Goal: Transaction & Acquisition: Purchase product/service

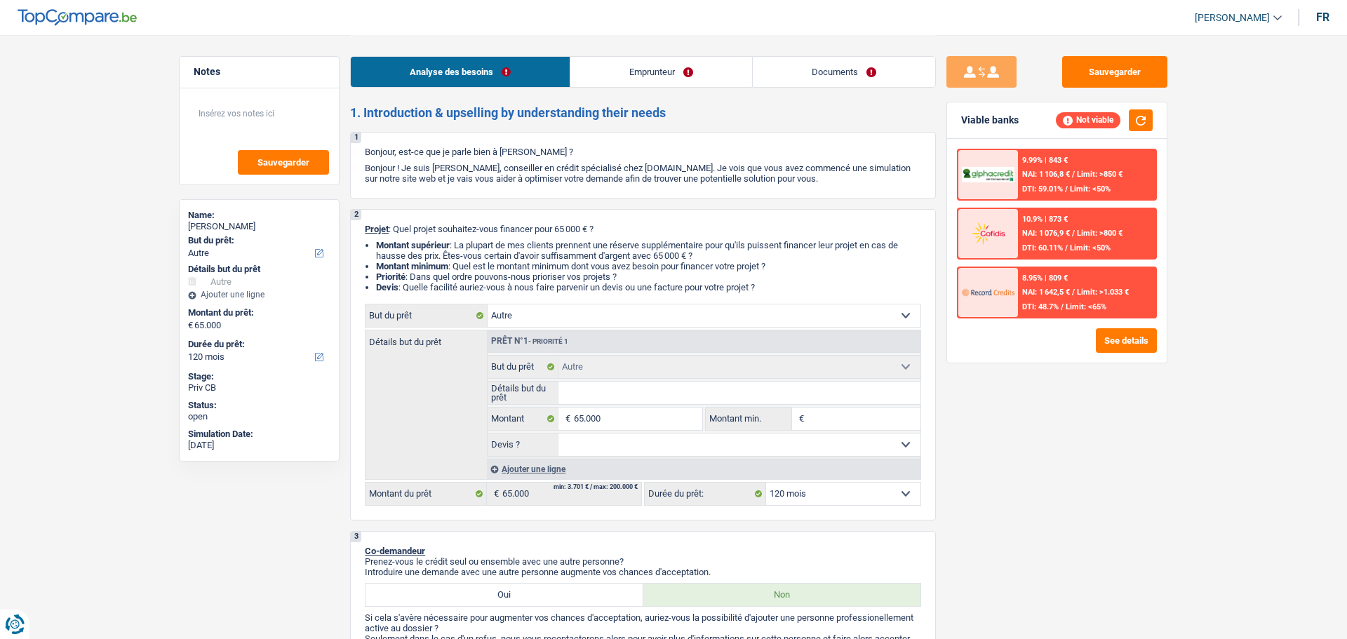
select select "other"
select select "120"
select select "other"
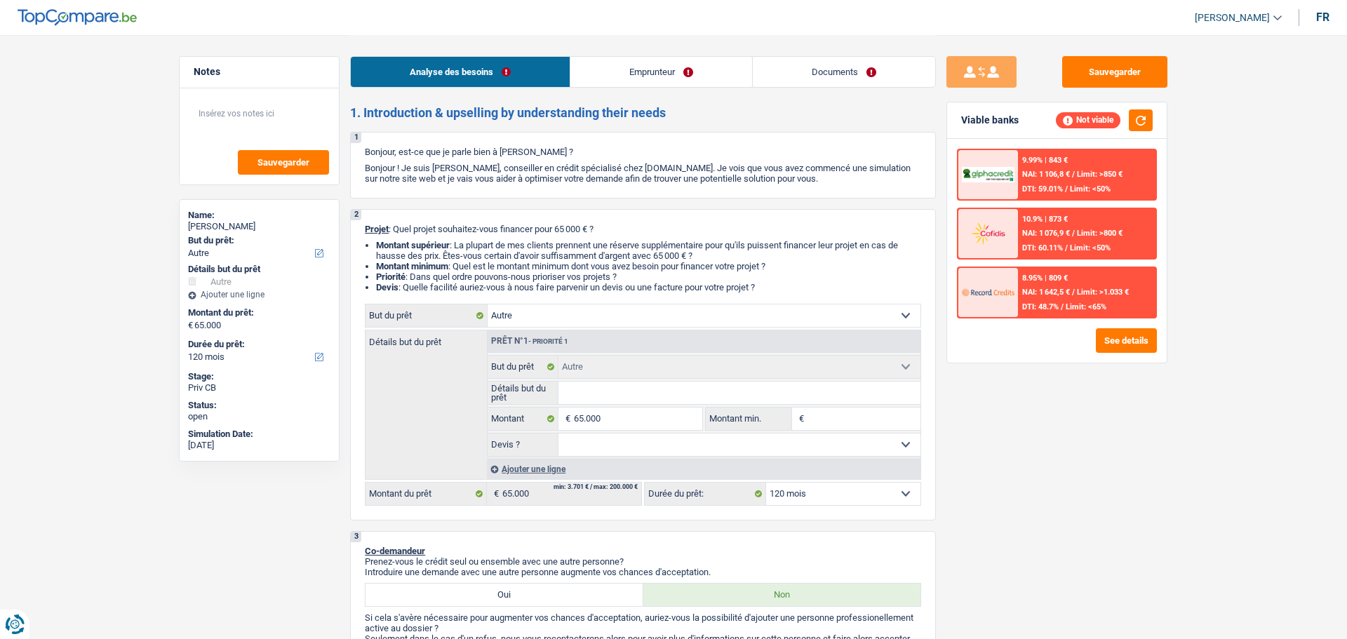
select select "120"
select select "worker"
select select "netSalary"
select select "rents"
select select "other"
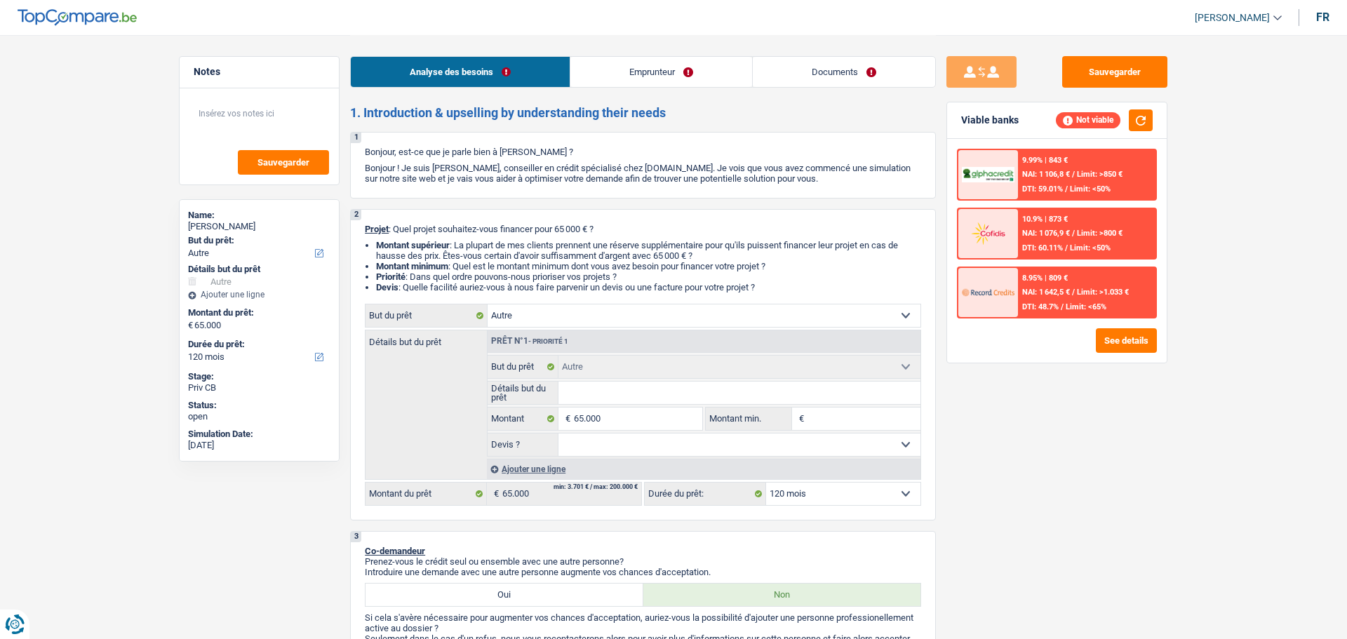
select select "other"
select select "120"
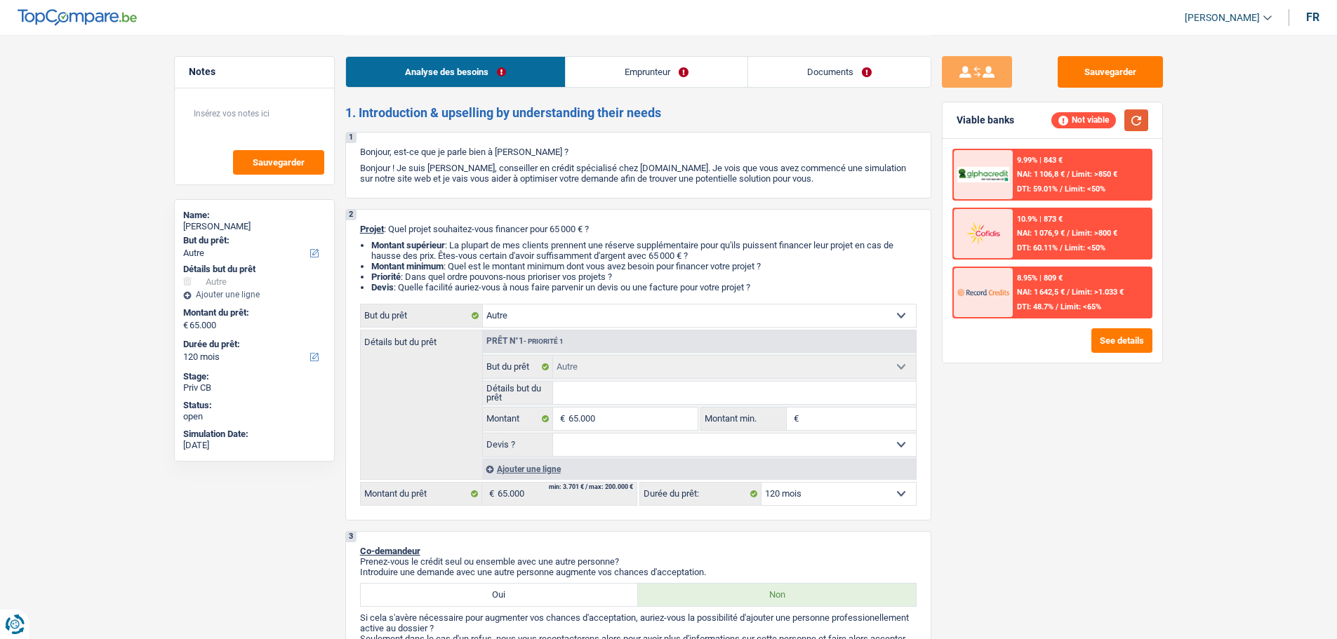
click at [1142, 123] on button "button" at bounding box center [1136, 120] width 24 height 22
click at [691, 75] on link "Emprunteur" at bounding box center [657, 72] width 182 height 30
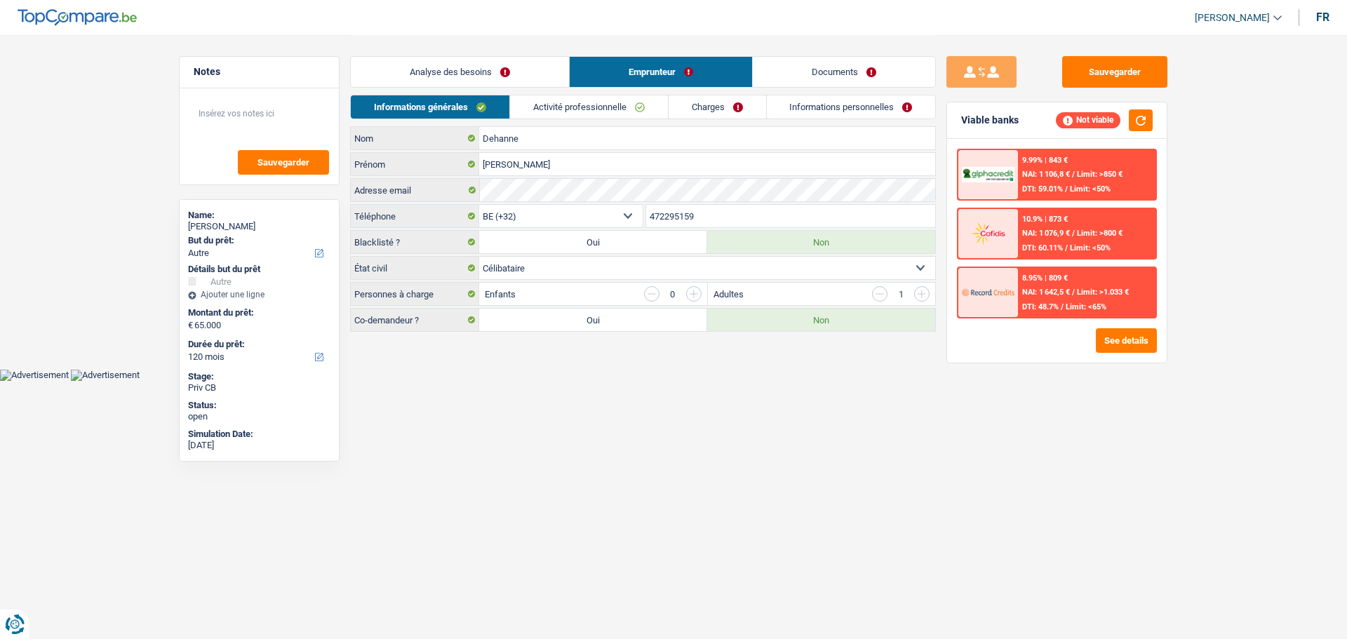
click at [592, 110] on link "Activité professionnelle" at bounding box center [589, 106] width 158 height 23
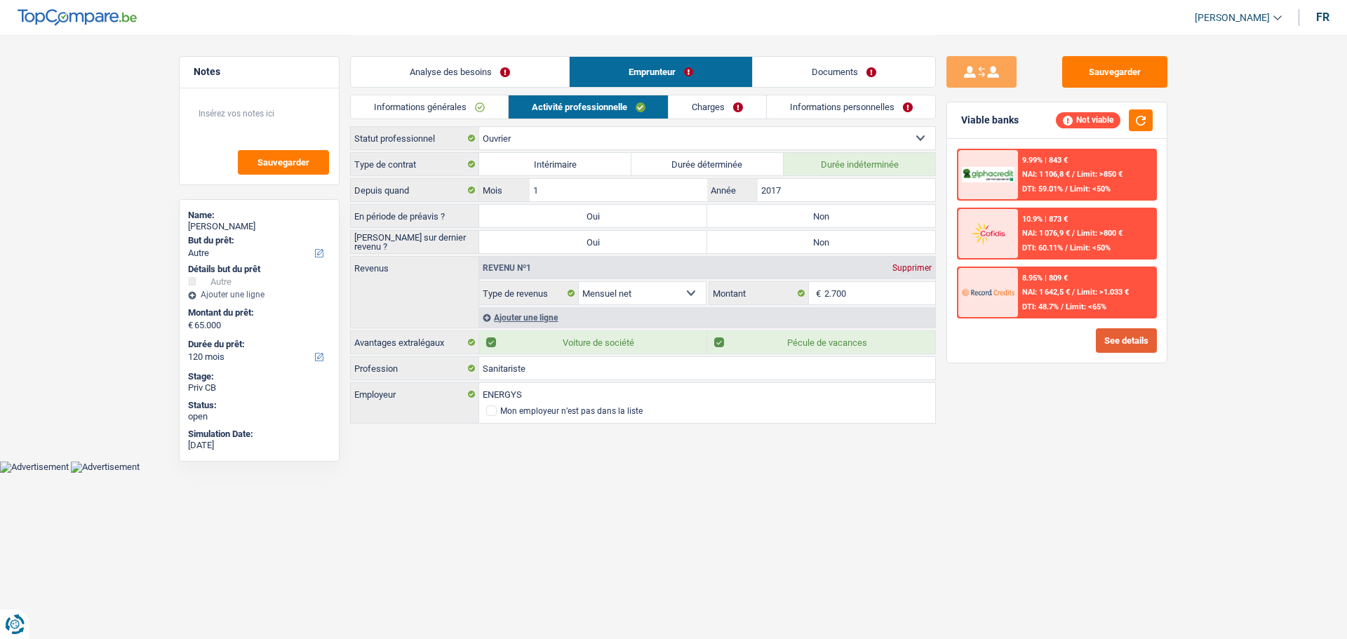
click at [1115, 332] on button "See details" at bounding box center [1126, 340] width 61 height 25
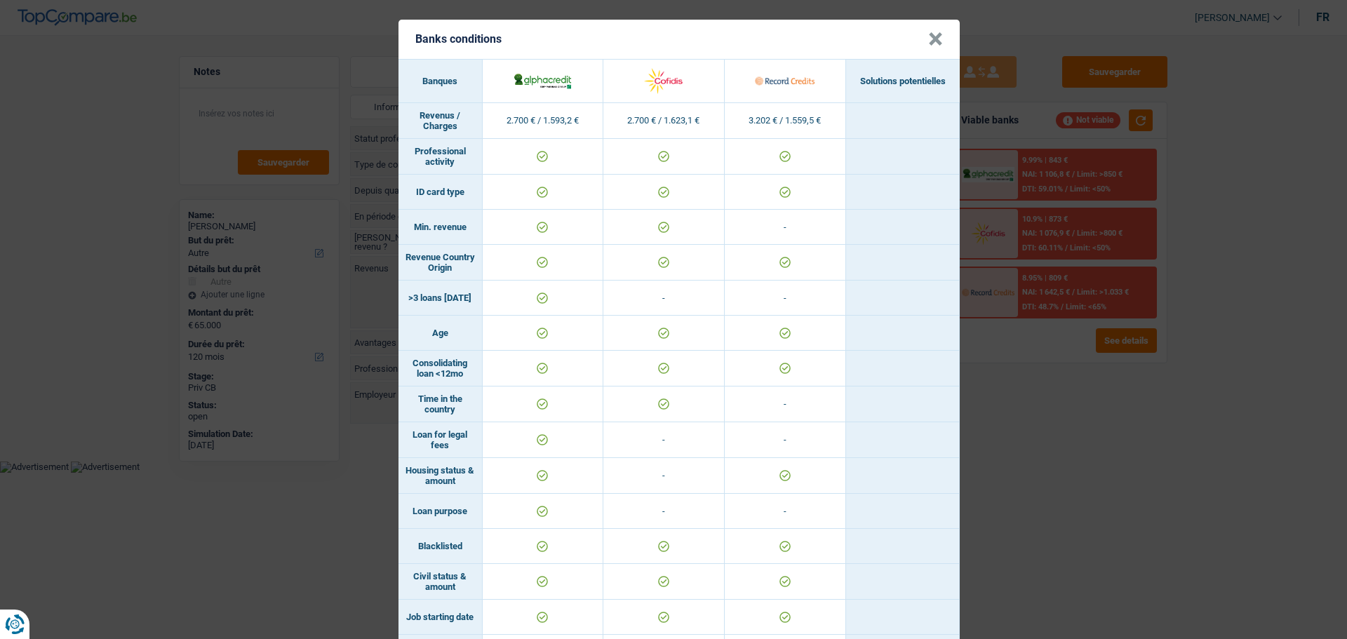
click at [938, 44] on header "Banks conditions ×" at bounding box center [679, 39] width 561 height 39
click at [931, 37] on button "×" at bounding box center [935, 39] width 15 height 14
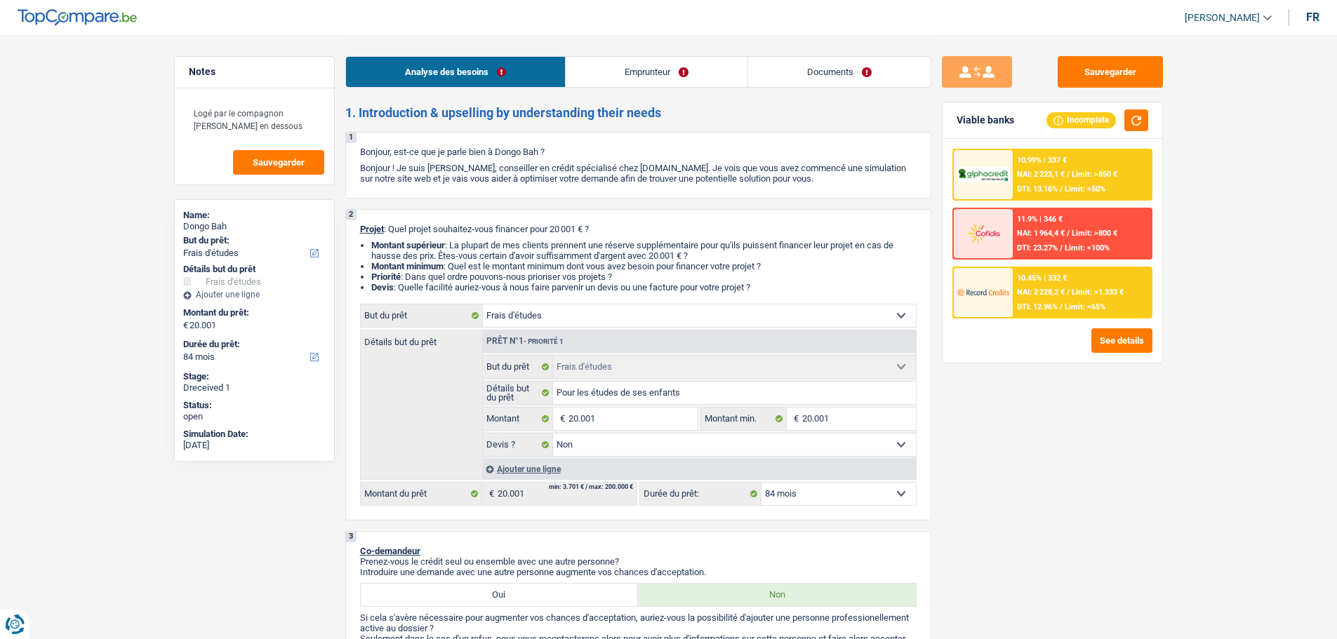
select select "study"
select select "84"
select select "study"
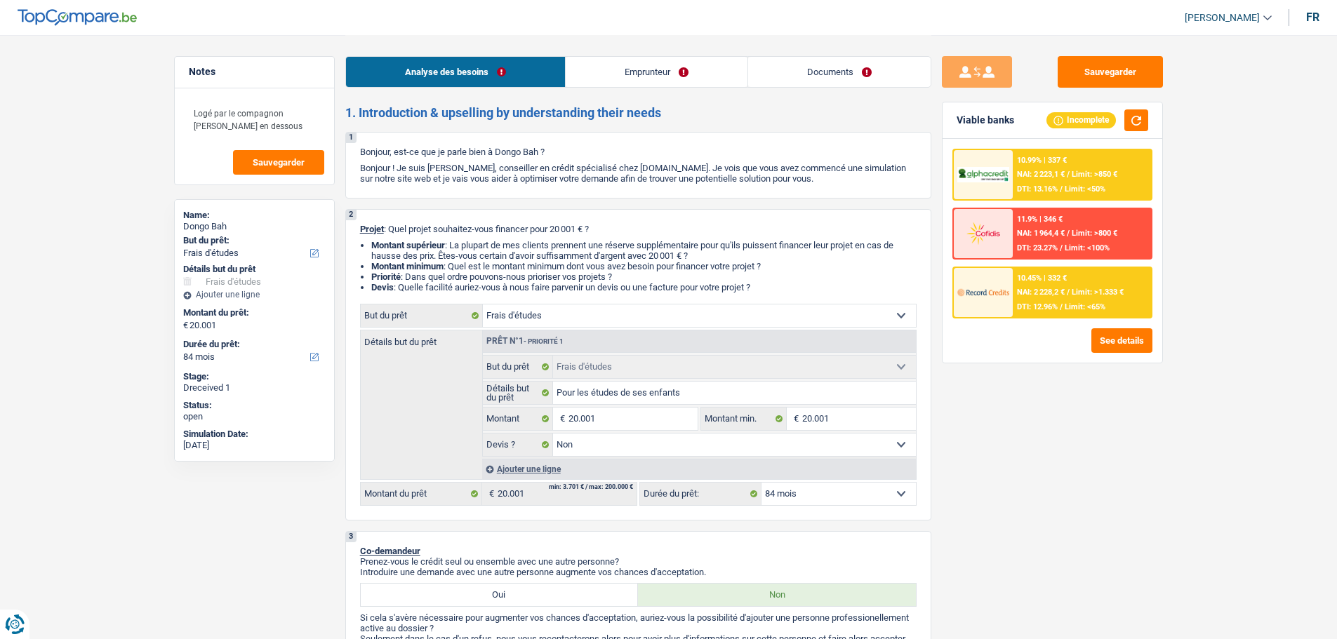
select select "false"
select select "84"
select select "independent"
select select "netSalary"
select select "familyAllowances"
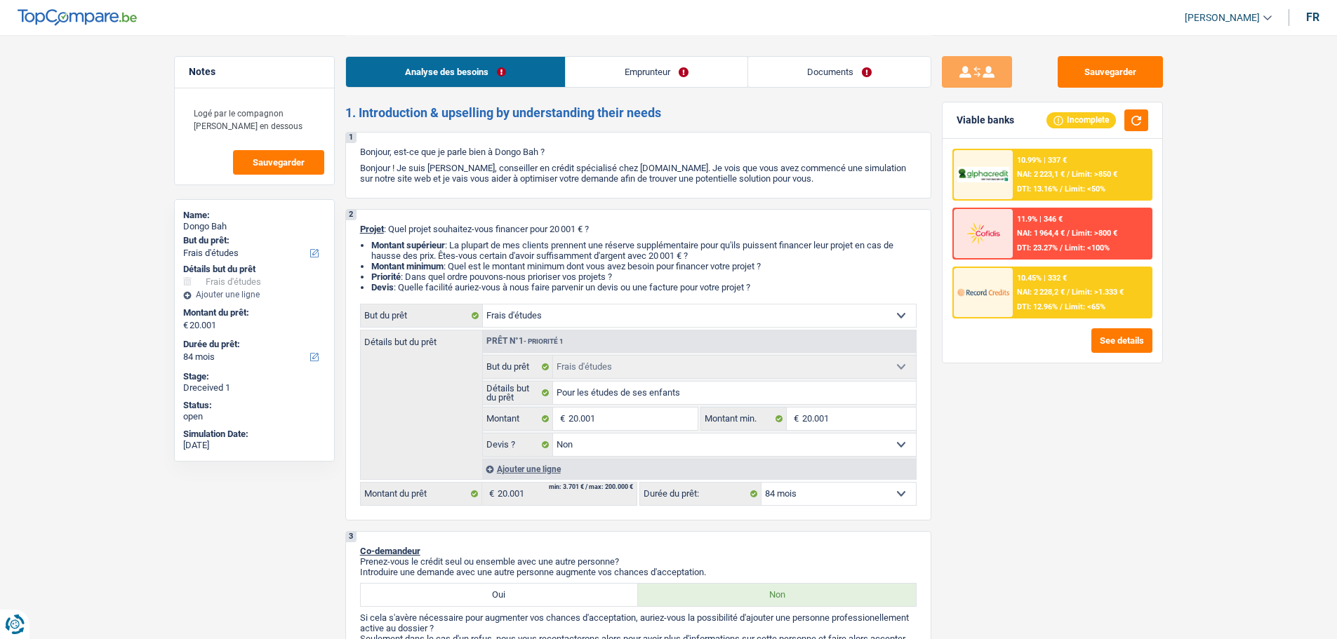
select select "liveWithParents"
select select "study"
select select "false"
select select "84"
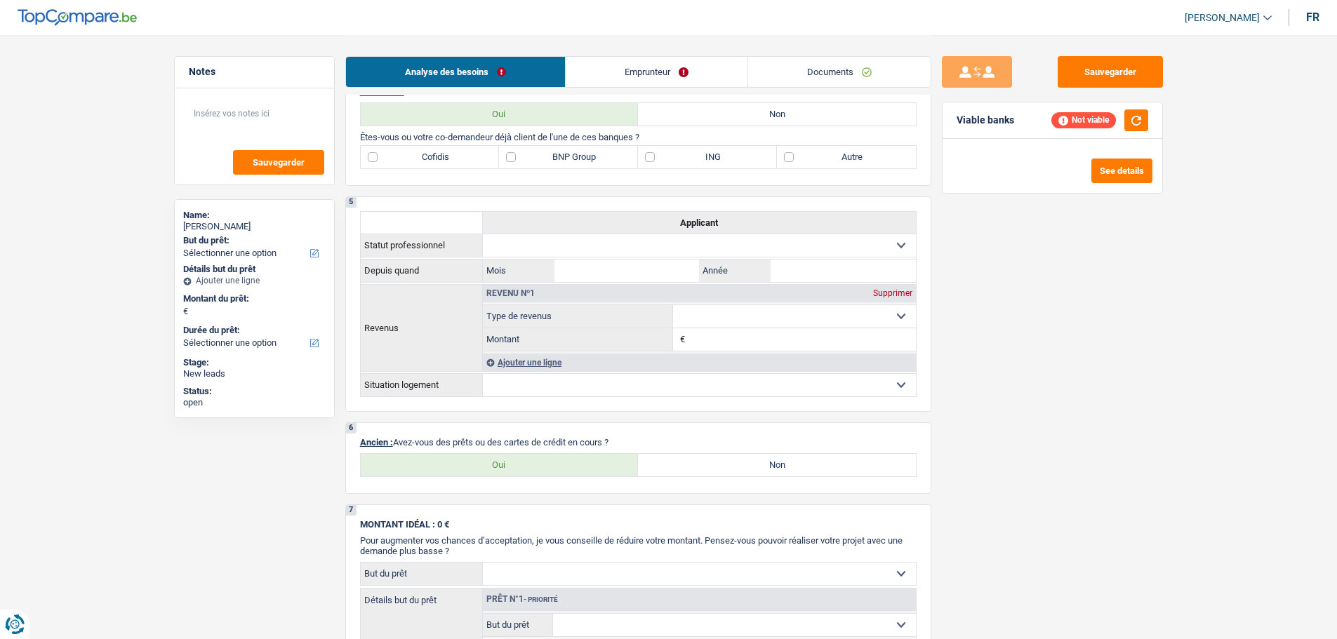
scroll to position [842, 0]
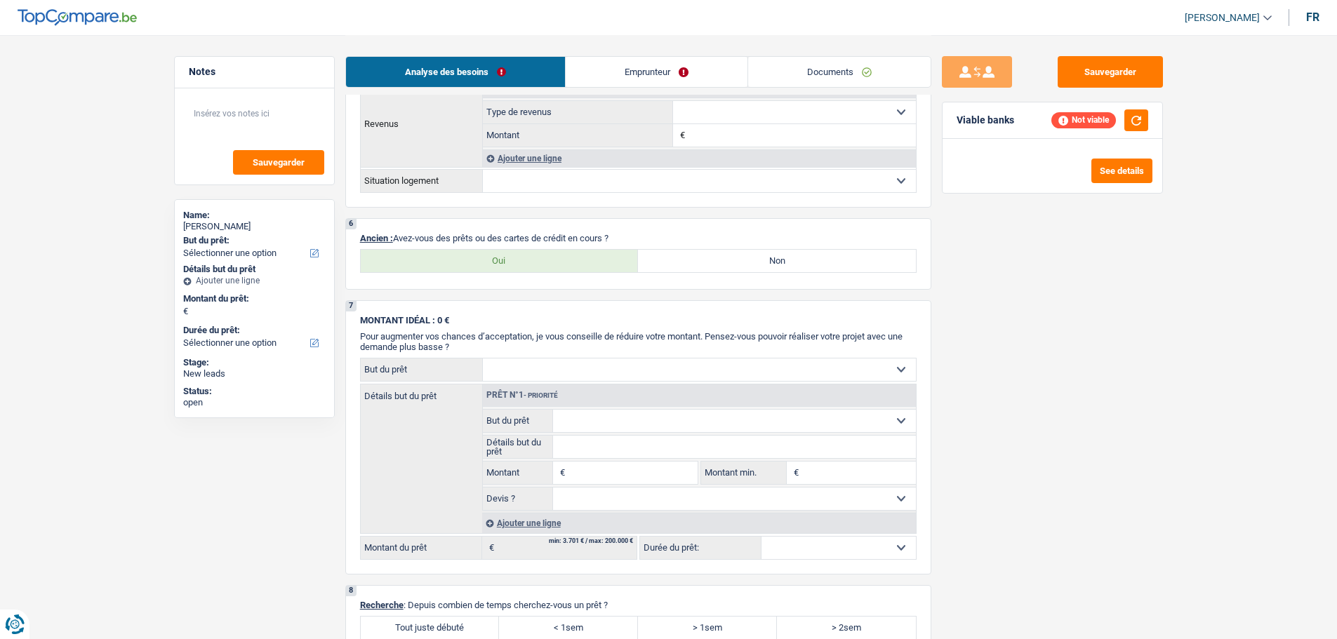
click at [506, 259] on label "Oui" at bounding box center [500, 261] width 278 height 22
click at [506, 259] on input "Oui" at bounding box center [500, 261] width 278 height 22
radio input "true"
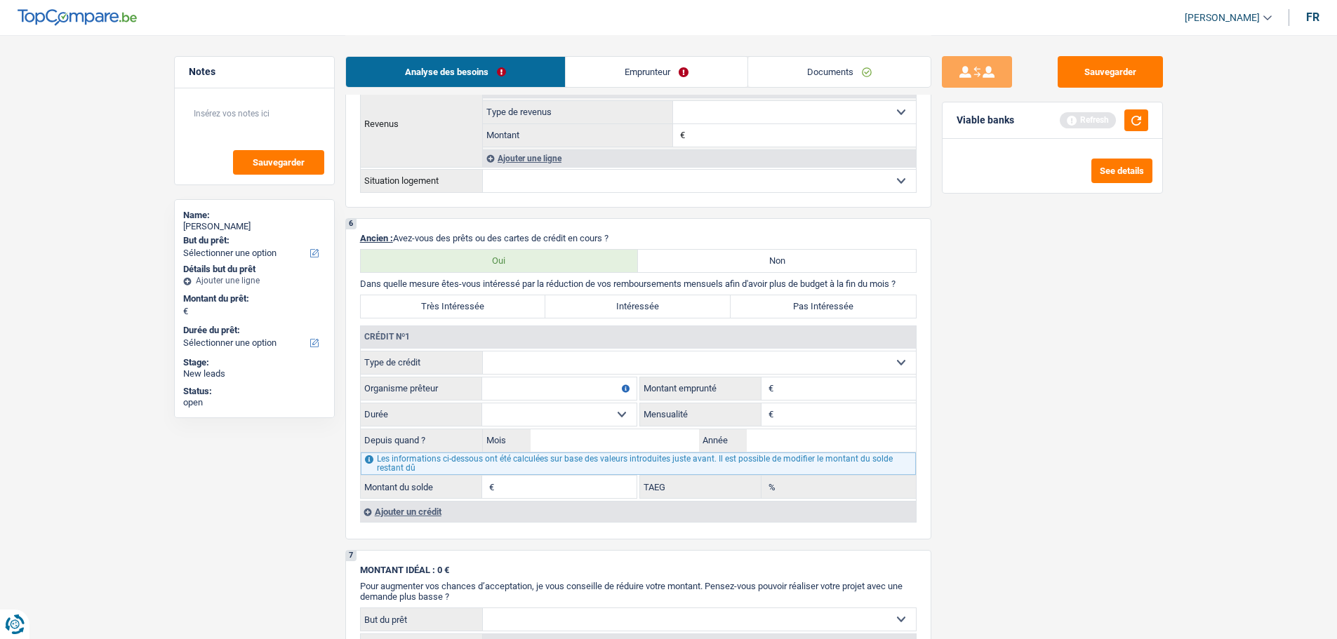
click at [593, 371] on select "Carte ou ouverture de crédit Prêt hypothécaire Vente à tempérament Prêt à tempé…" at bounding box center [699, 363] width 433 height 22
select select "personalLoan"
type input "0"
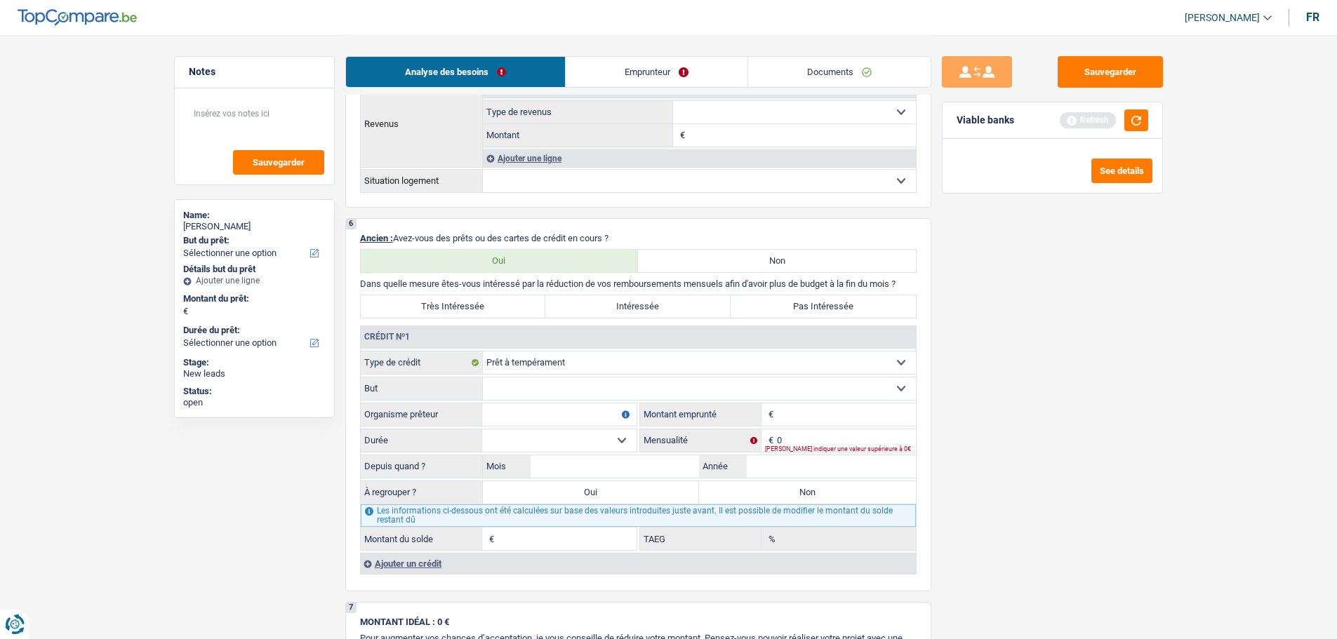
click at [620, 389] on select "Confort maison: meubles, textile, peinture, électroménager, outillage non-profe…" at bounding box center [699, 389] width 433 height 22
select select "other"
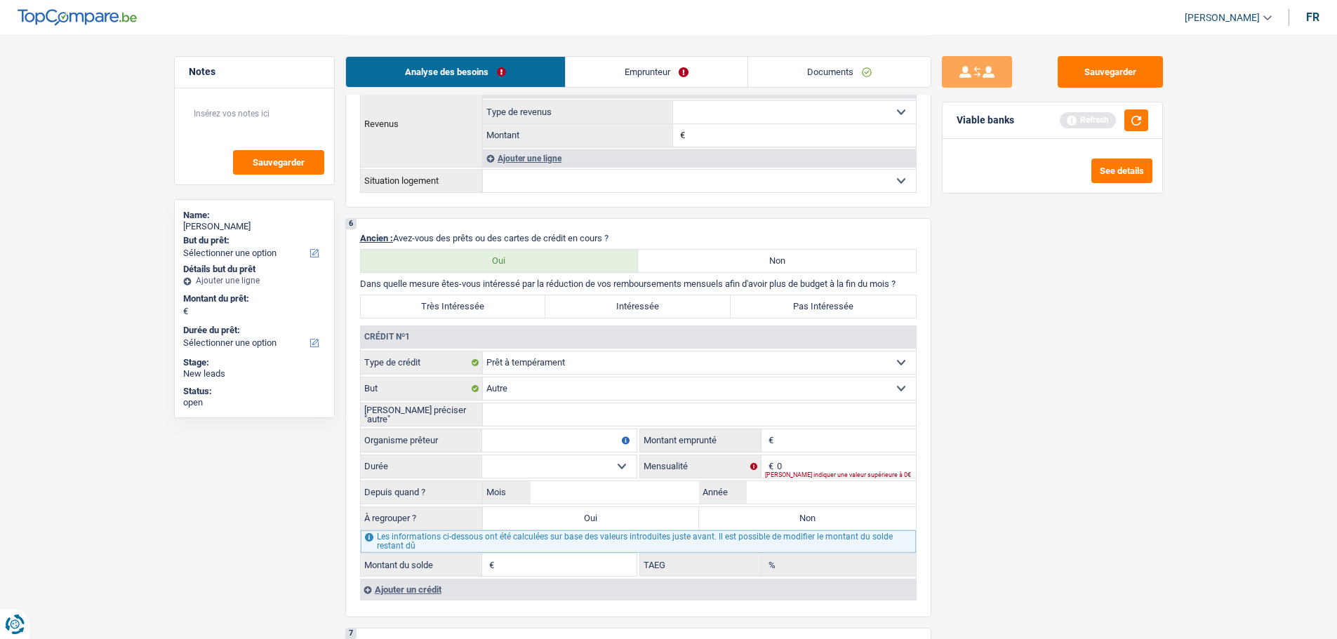
click at [535, 410] on input "Veuillez préciser "autre"" at bounding box center [699, 414] width 433 height 22
type input "Perso"
drag, startPoint x: 488, startPoint y: 428, endPoint x: 493, endPoint y: 434, distance: 7.5
click at [488, 429] on fieldset "Organisme prêteur Veillez à ne pas indiquer le nom du courtier, mais bien le no…" at bounding box center [499, 441] width 276 height 24
click at [493, 434] on input "Organisme prêteur" at bounding box center [559, 440] width 154 height 22
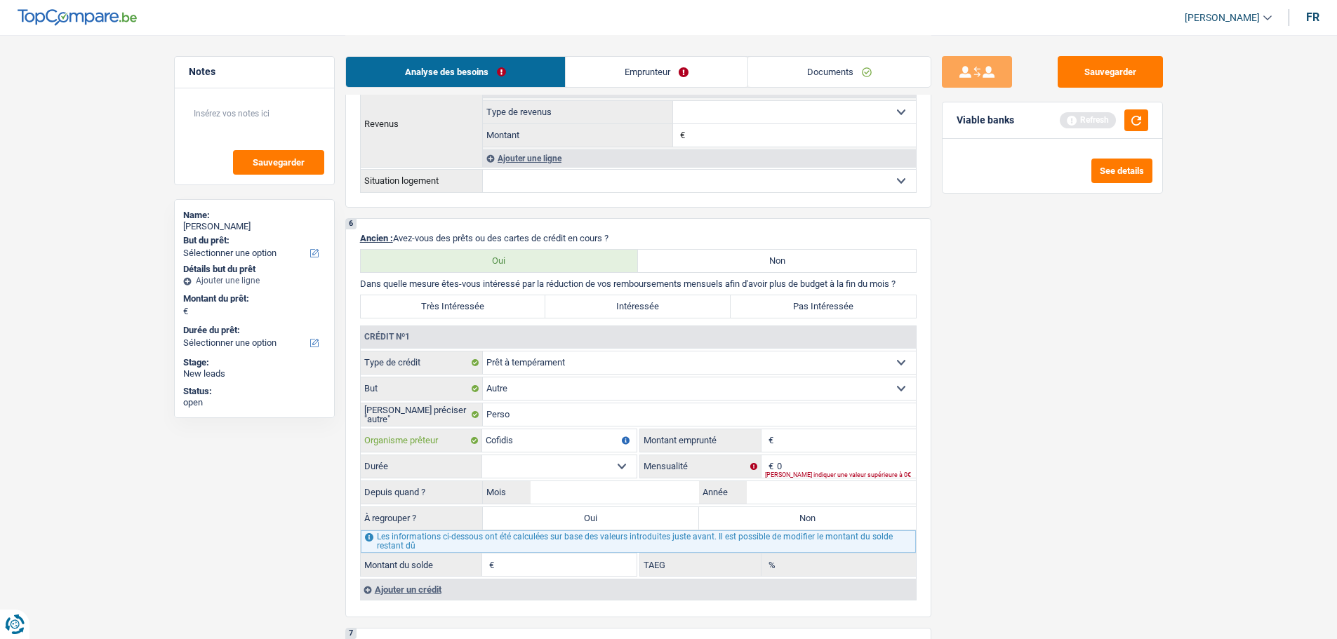
type input "Cofidis"
click at [840, 441] on input "Montant" at bounding box center [846, 440] width 139 height 22
click at [566, 479] on fieldset "Carte ou ouverture de crédit Prêt hypothécaire Vente à tempérament Prêt à tempé…" at bounding box center [638, 464] width 555 height 226
click at [573, 471] on select "12 mois 18 mois 24 mois 30 mois 36 mois 42 mois 48 mois 60 mois Sélectionner un…" at bounding box center [559, 466] width 154 height 22
click at [826, 441] on input "15.000" at bounding box center [846, 440] width 139 height 22
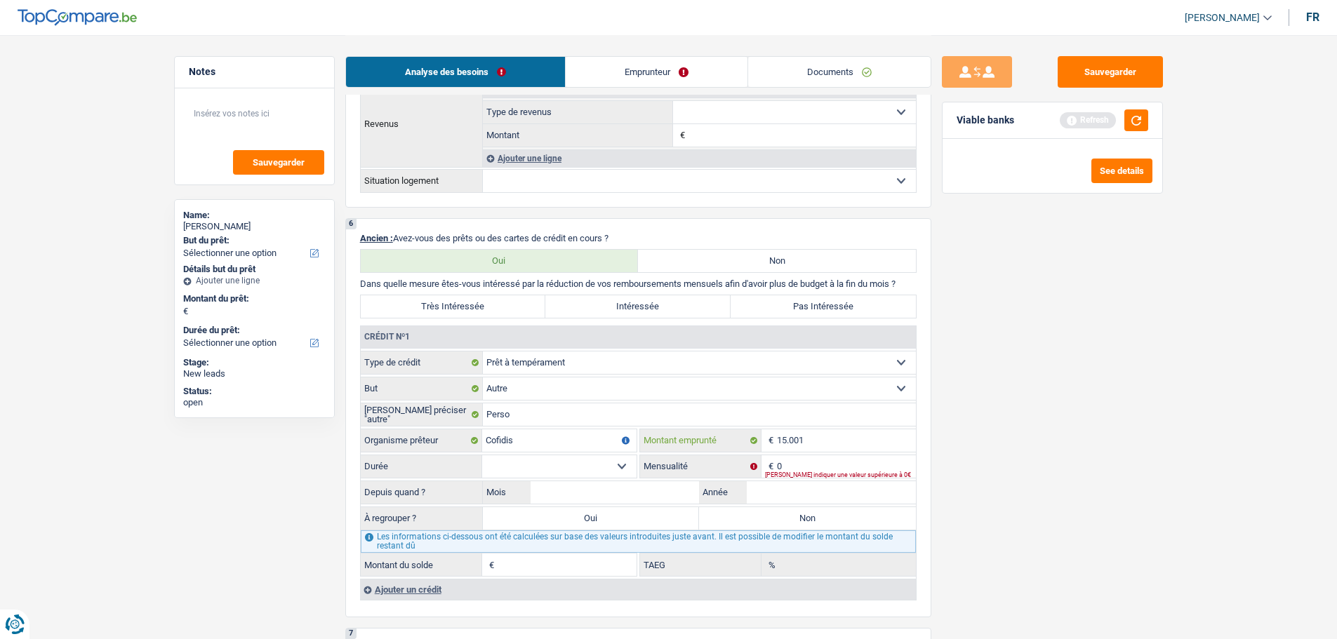
type input "15.001"
click at [568, 474] on select "12 mois 18 mois 24 mois 30 mois 36 mois 42 mois 48 mois 60 mois 72 mois 84 mois…" at bounding box center [559, 466] width 154 height 22
select select "84"
click at [482, 455] on select "12 mois 18 mois 24 mois 30 mois 36 mois 42 mois 48 mois 60 mois 72 mois 84 mois…" at bounding box center [559, 466] width 154 height 22
click at [809, 466] on input "0" at bounding box center [846, 466] width 139 height 22
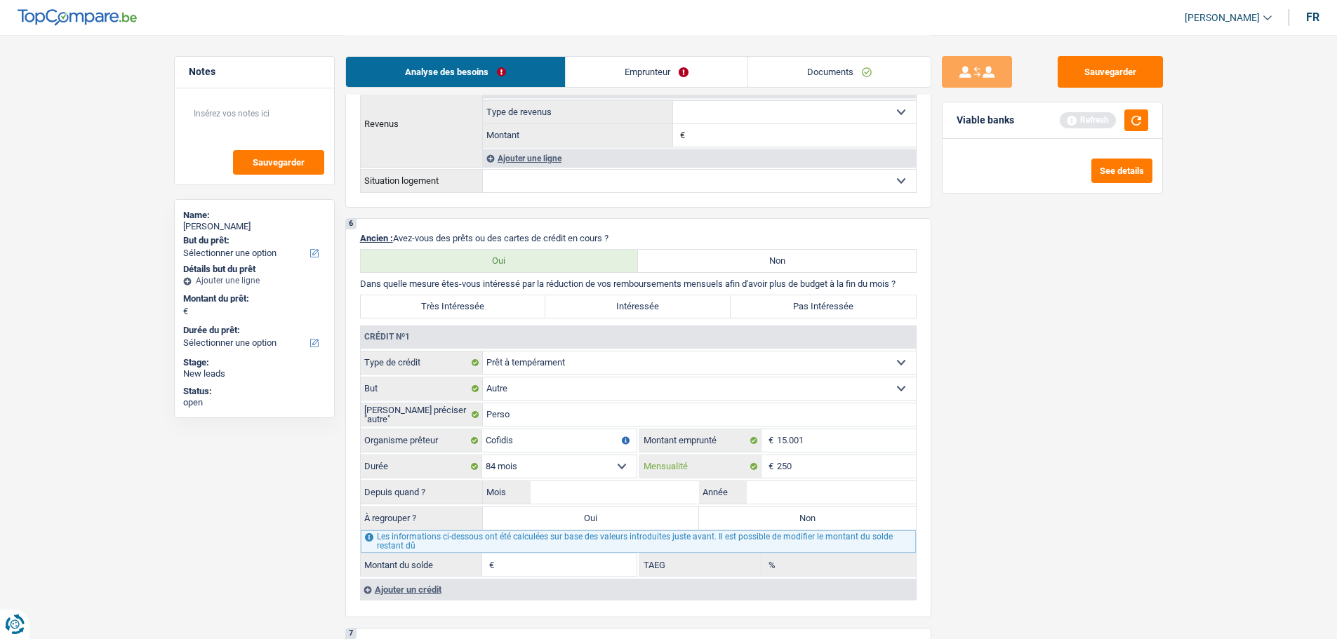
type input "250"
click at [773, 422] on input "Perso" at bounding box center [699, 414] width 433 height 22
click at [646, 493] on input "Mois" at bounding box center [614, 492] width 169 height 22
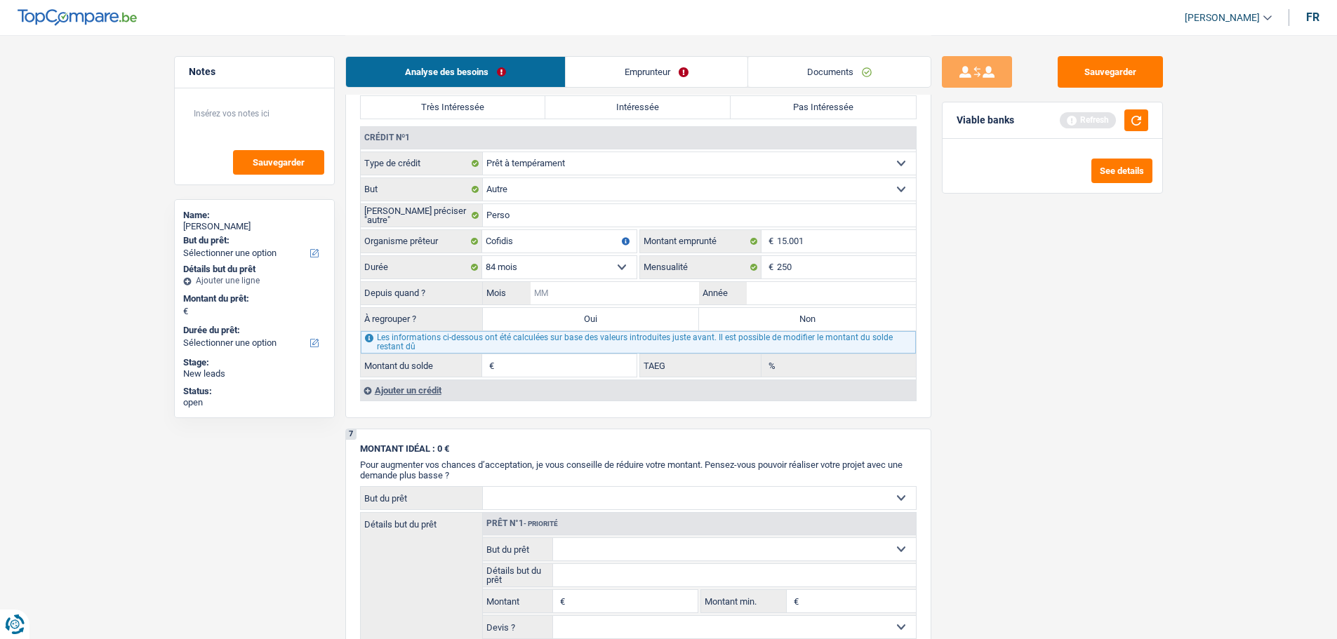
scroll to position [912, 0]
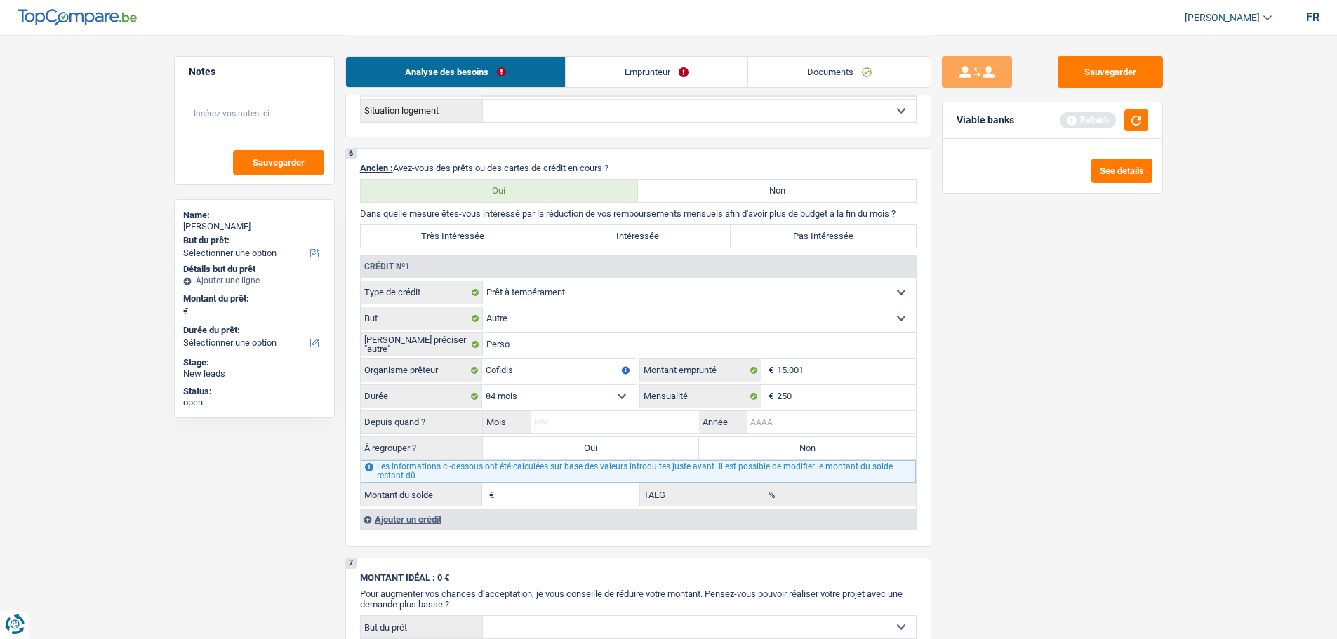
click at [770, 412] on input "Année" at bounding box center [831, 422] width 169 height 22
type input "0"
type input "2024"
click at [662, 414] on input "Mois" at bounding box center [614, 422] width 169 height 22
type input "4"
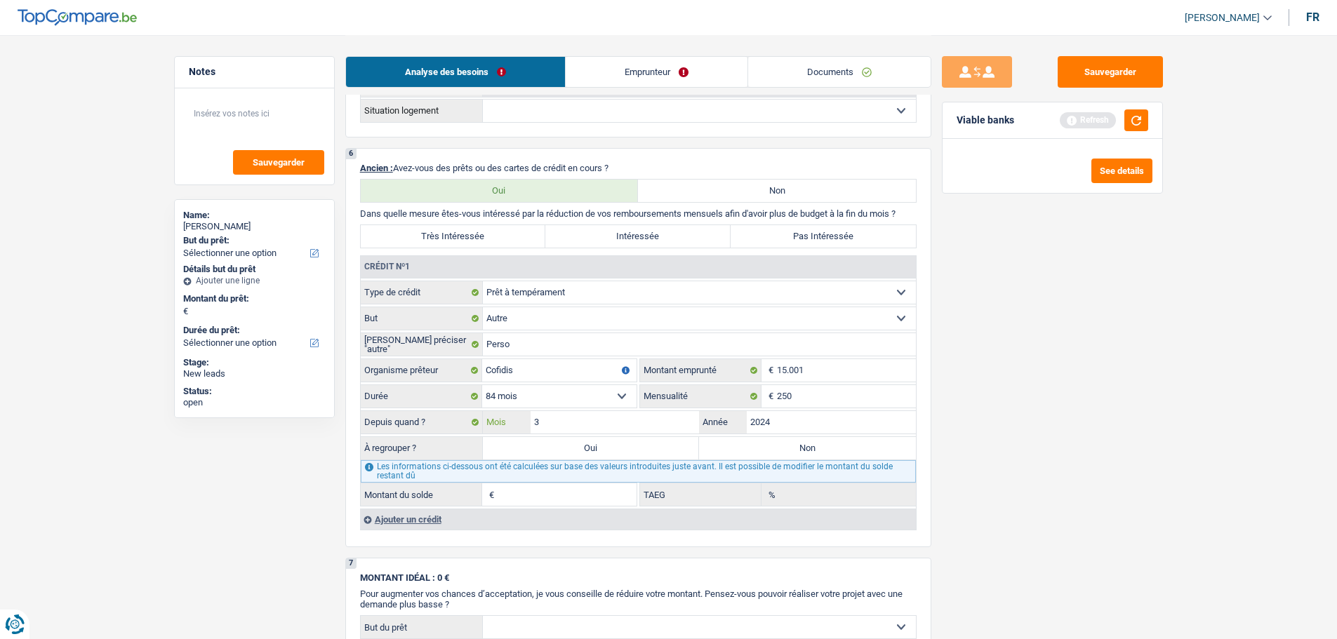
type input "3"
type input "12.469"
type input "10,61"
click at [602, 448] on label "Oui" at bounding box center [591, 448] width 217 height 22
click at [602, 448] on input "Oui" at bounding box center [591, 448] width 217 height 22
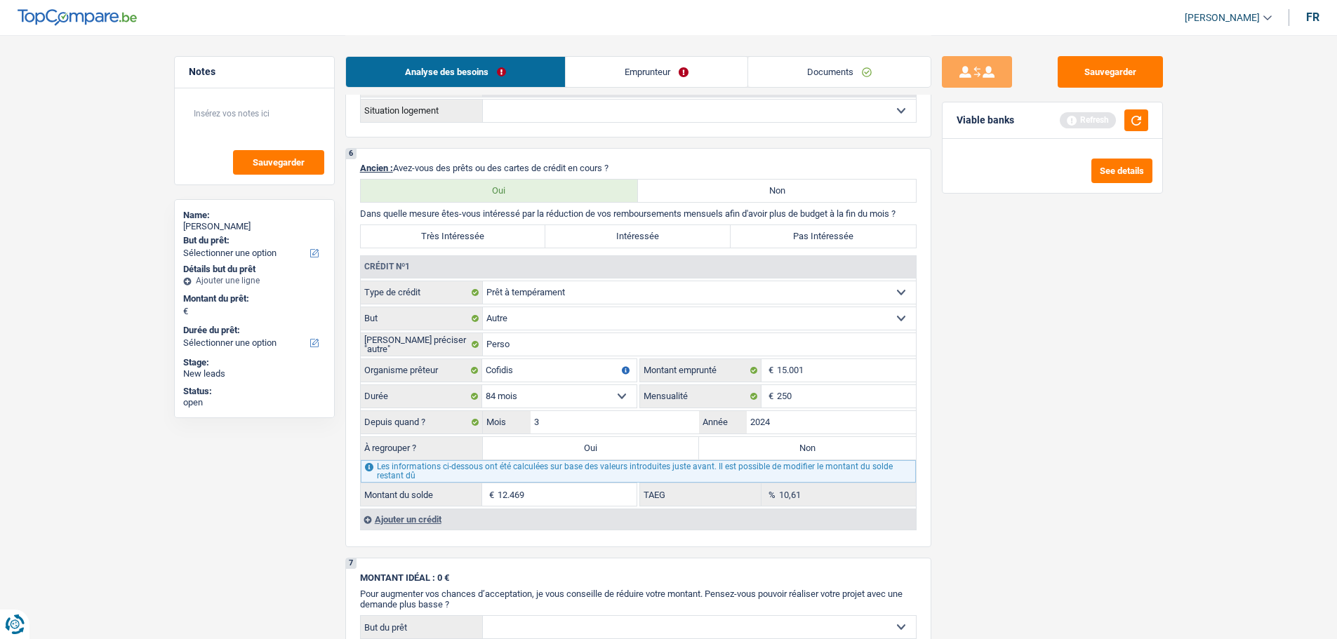
radio input "true"
type input "12.469"
select select "refinancing"
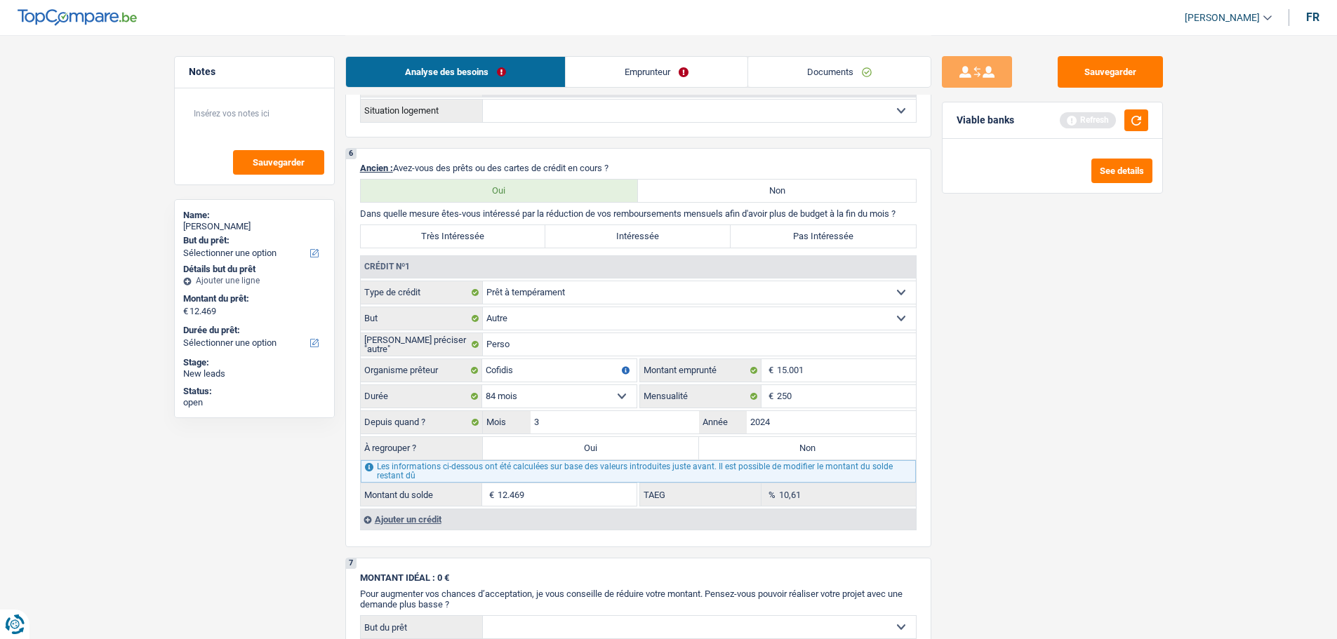
select select "60"
select select "refinancing"
select select "60"
select select "refinancing"
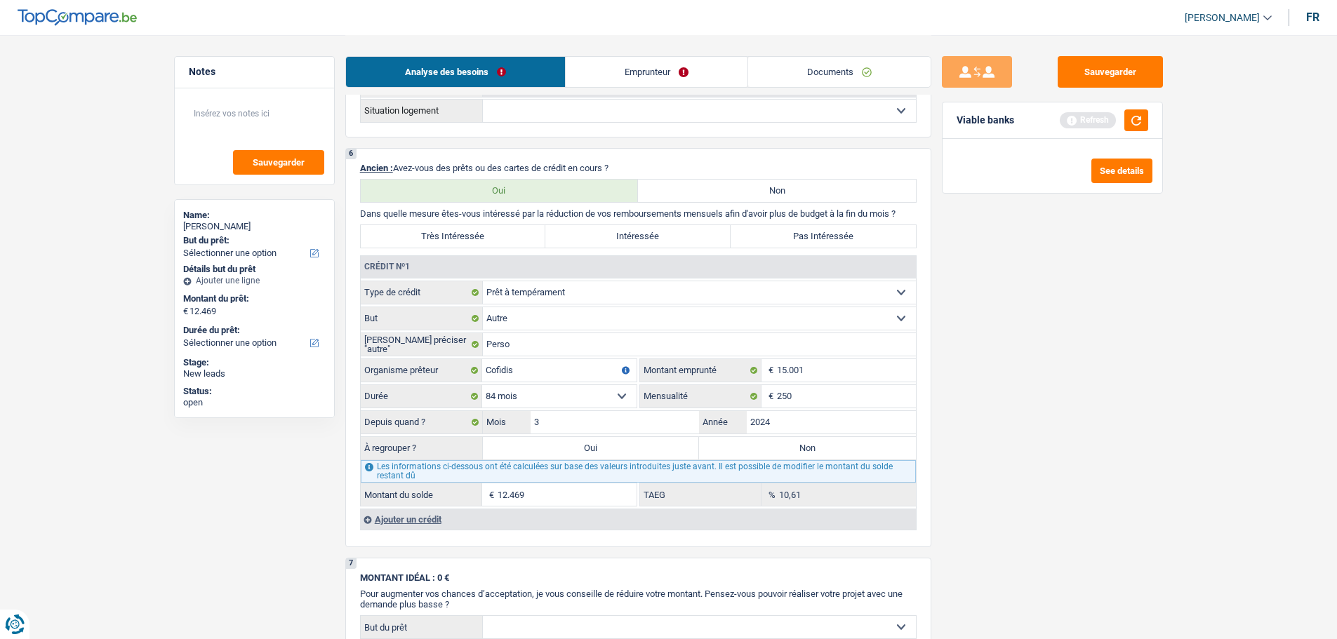
select select "refinancing"
select select "60"
select select "refinancing"
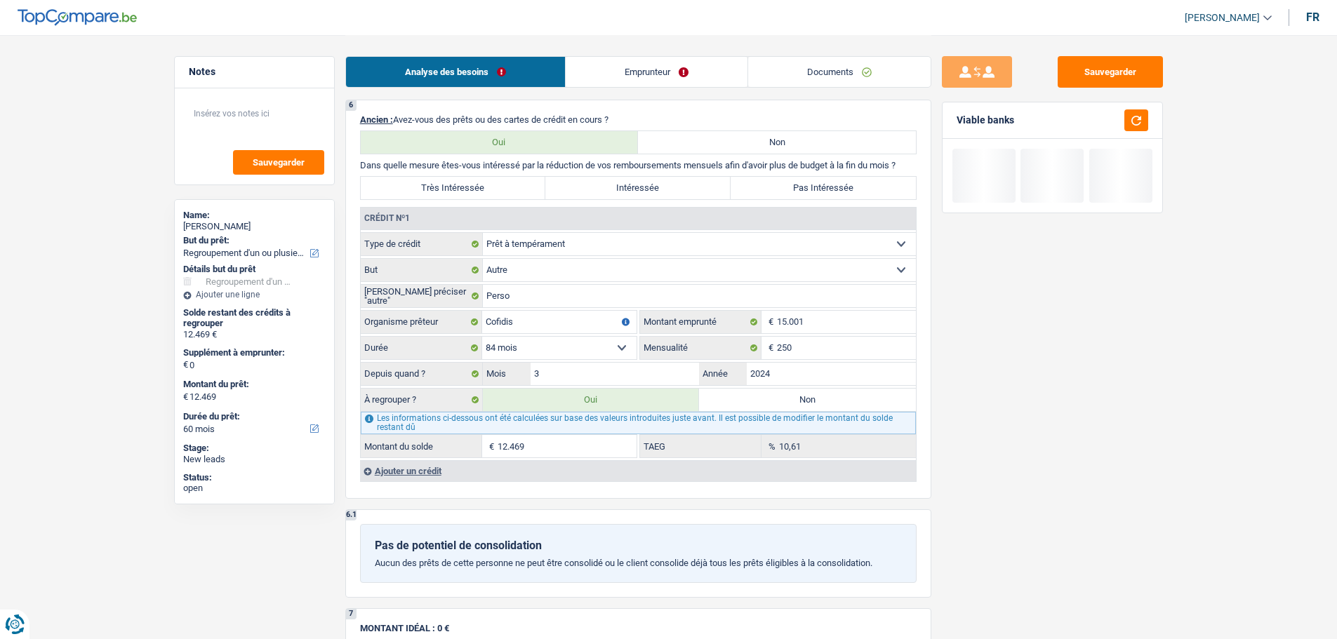
scroll to position [1123, 0]
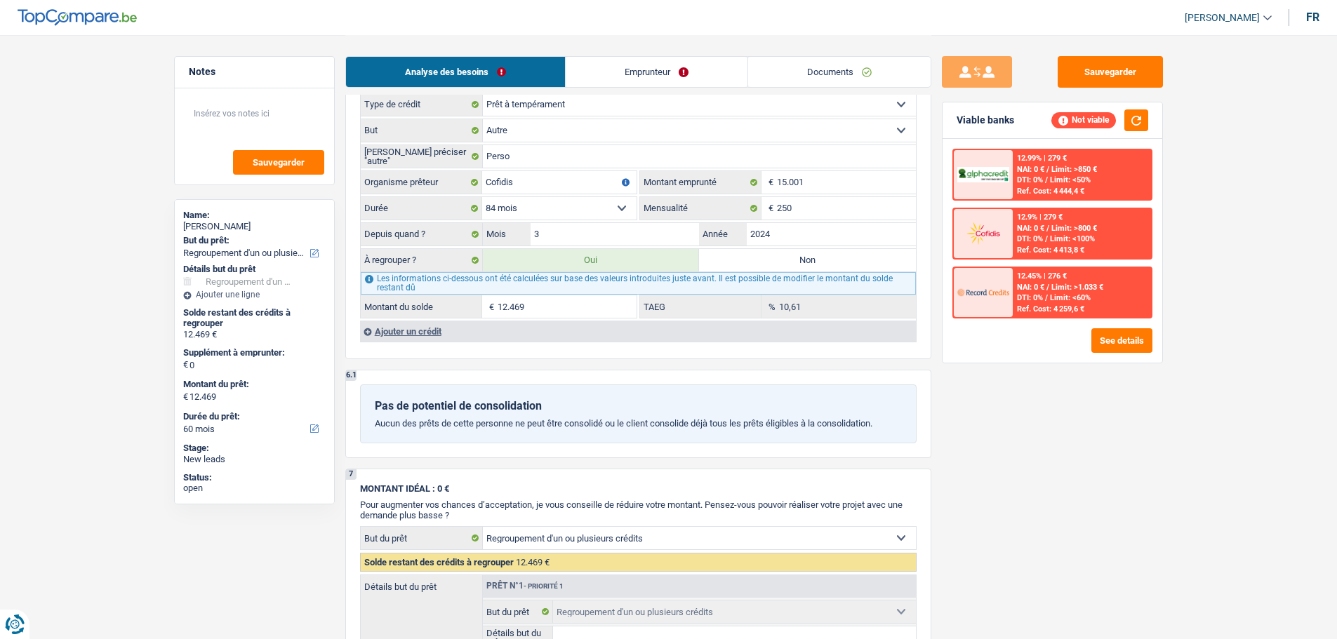
click at [415, 326] on div "Ajouter un crédit" at bounding box center [638, 331] width 556 height 21
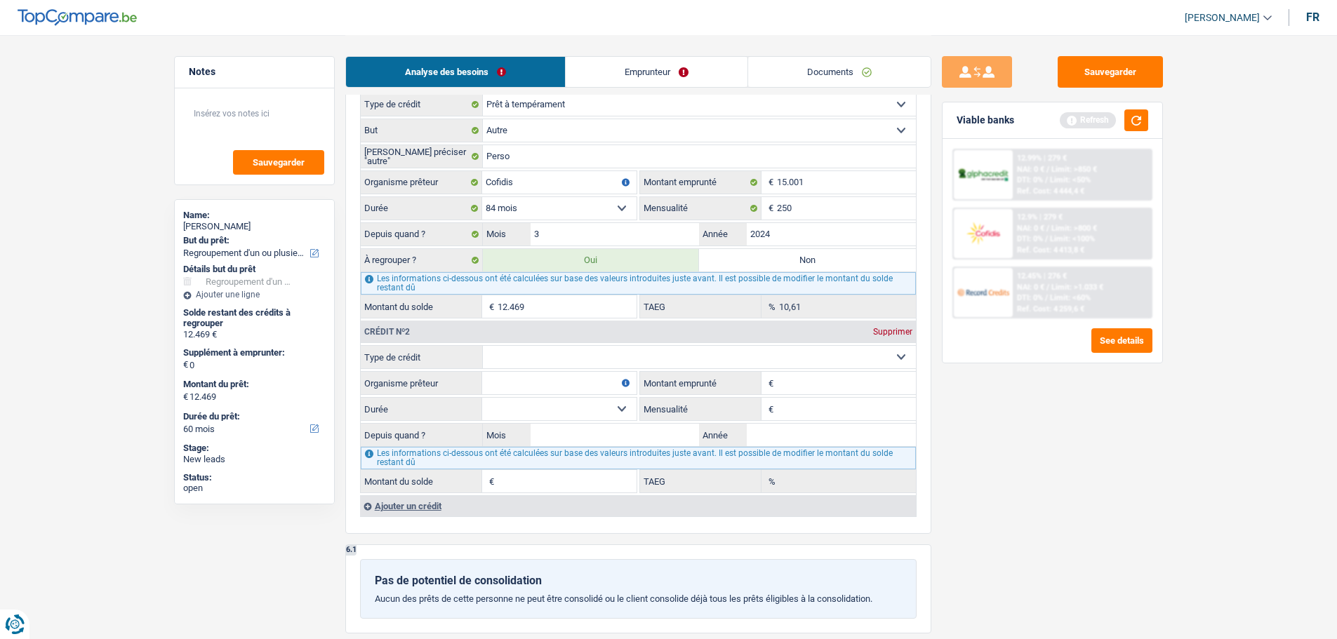
click at [538, 300] on input "12.469" at bounding box center [566, 306] width 139 height 22
click at [1026, 481] on div "Sauvegarder Viable banks Refresh 12.99% | 279 € NAI: 0 € / Limit: >850 € DTI: 0…" at bounding box center [1052, 336] width 242 height 561
click at [849, 192] on input "15.001" at bounding box center [846, 182] width 139 height 22
type input "12.469"
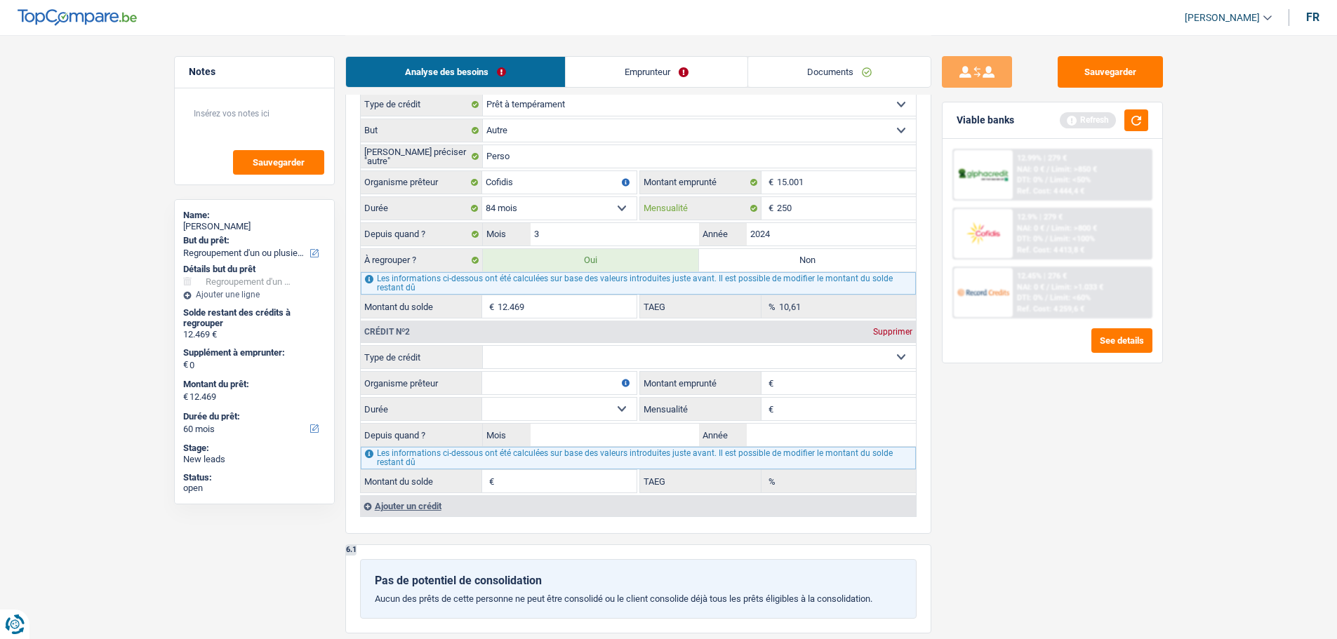
click at [815, 211] on input "250" at bounding box center [846, 208] width 139 height 22
type input "260"
type input "12.567"
type input "12,01"
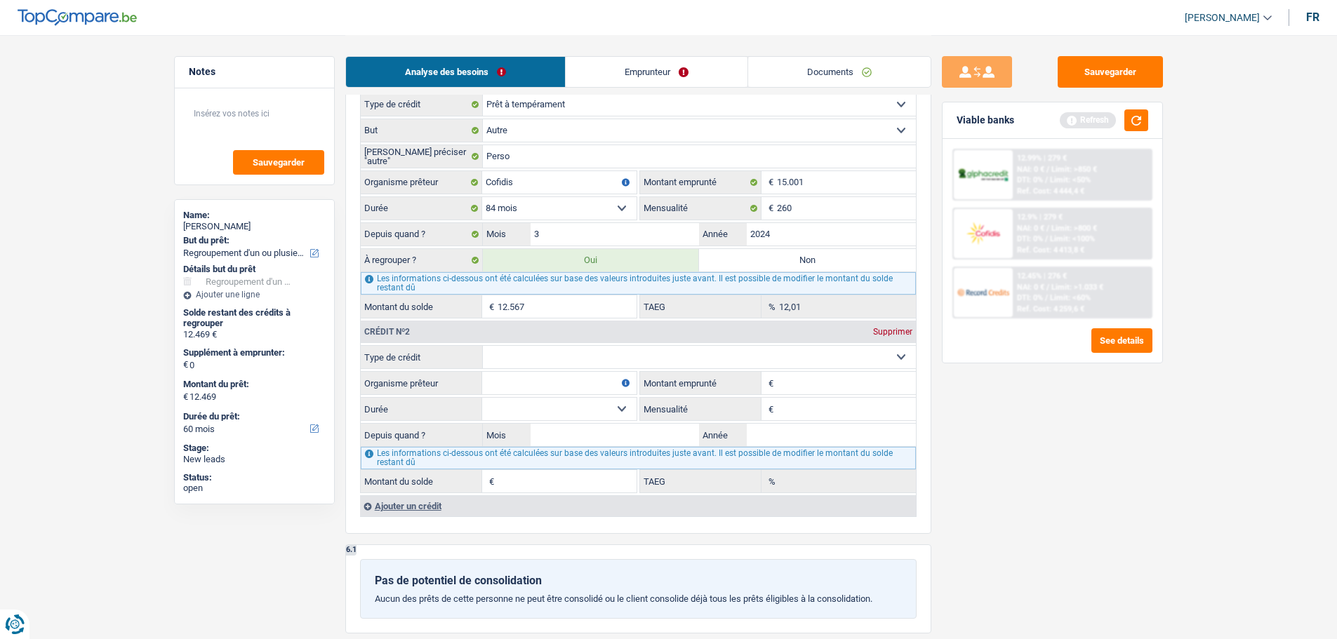
click at [554, 359] on select "Carte ou ouverture de crédit Prêt hypothécaire Vente à tempérament Prêt à tempé…" at bounding box center [699, 357] width 433 height 22
select select "personalLoan"
type input "0"
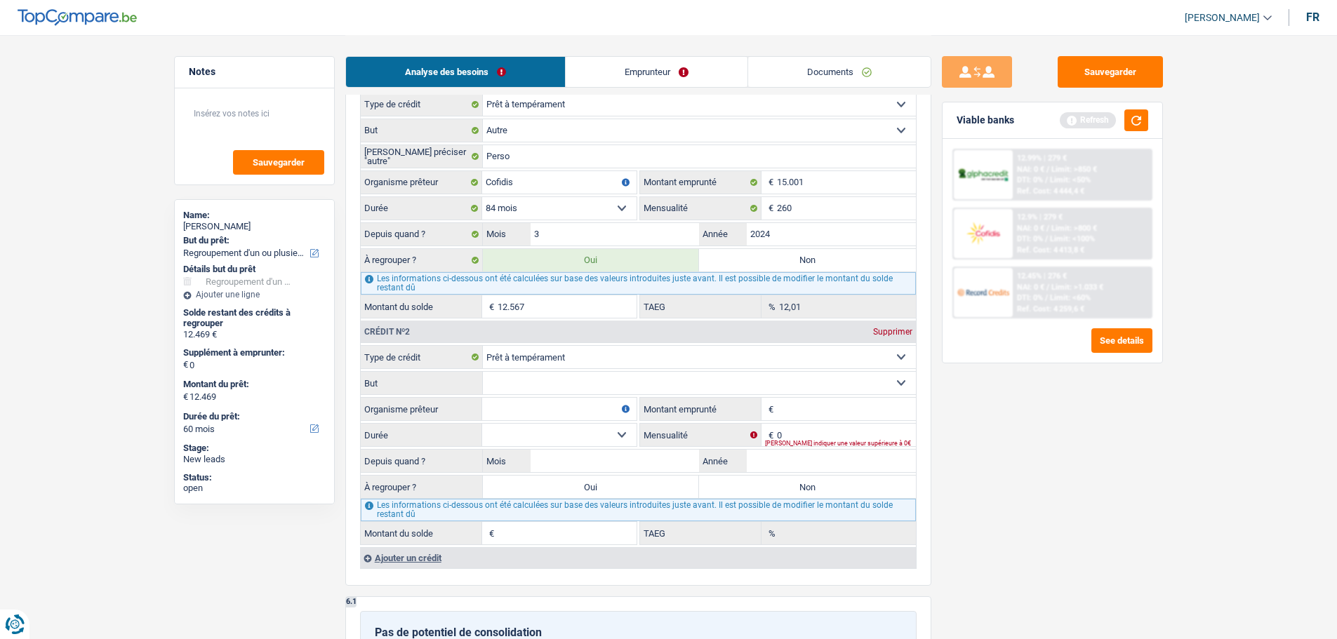
click at [546, 383] on select "Confort maison: meubles, textile, peinture, électroménager, outillage non-profe…" at bounding box center [699, 383] width 433 height 22
click at [566, 359] on select "Carte ou ouverture de crédit Prêt hypothécaire Vente à tempérament Prêt à tempé…" at bounding box center [699, 357] width 433 height 22
select select "cardOrCredit"
click at [483, 346] on select "Carte ou ouverture de crédit Prêt hypothécaire Vente à tempérament Prêt à tempé…" at bounding box center [699, 357] width 433 height 22
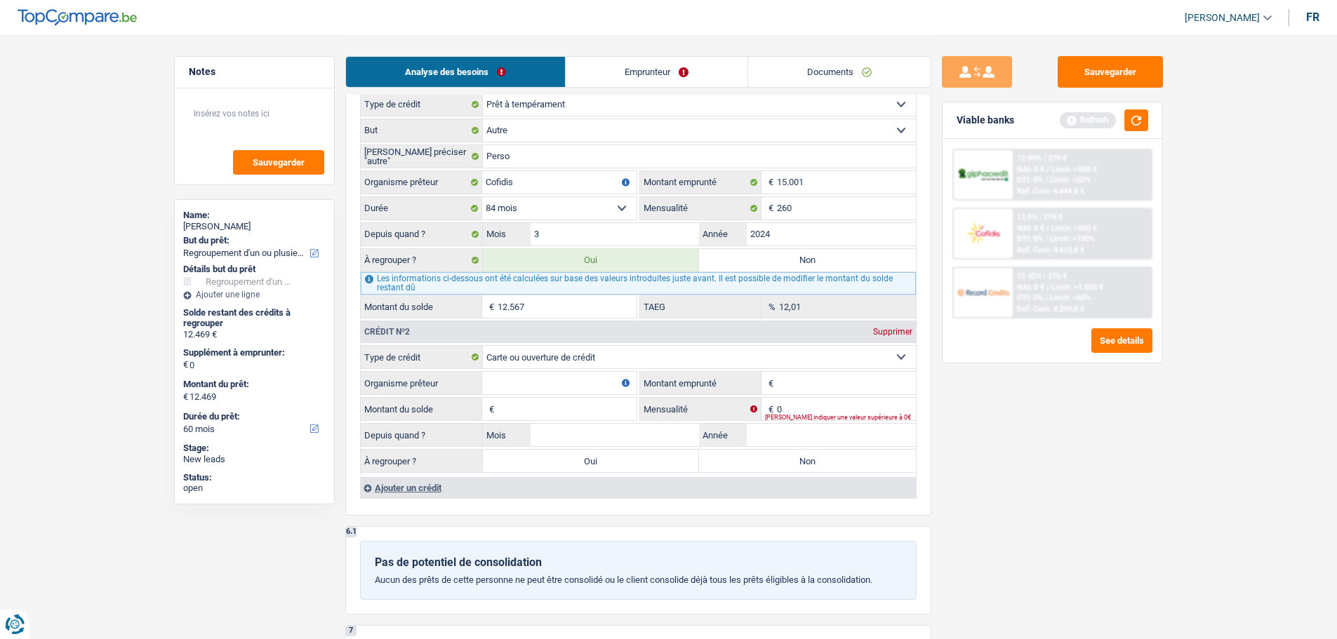
click at [531, 403] on input "Montant du solde" at bounding box center [566, 409] width 139 height 22
click at [530, 378] on input "Organisme prêteur" at bounding box center [559, 383] width 154 height 22
type input "Fimazer"
click at [828, 385] on input "Montant emprunté" at bounding box center [846, 383] width 139 height 22
type input "3.000"
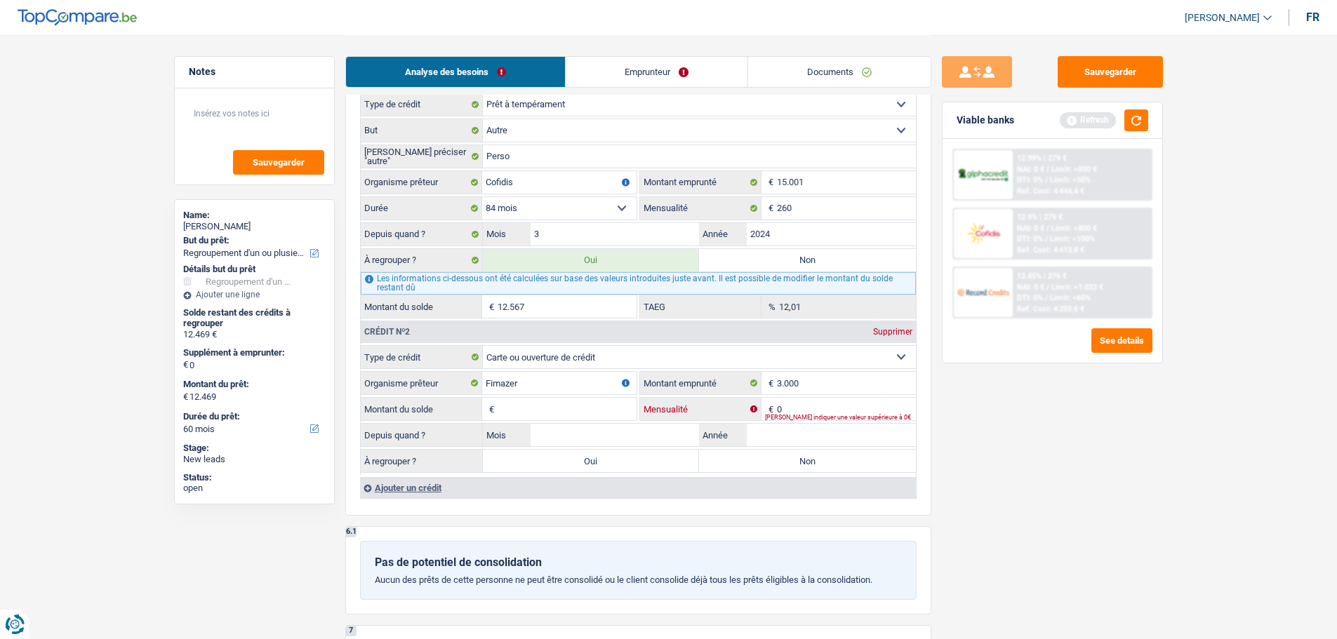
click at [826, 407] on input "0" at bounding box center [846, 409] width 139 height 22
type input "220"
click at [516, 410] on input "Montant du solde" at bounding box center [566, 409] width 139 height 22
type input "3.000"
click at [595, 460] on label "Oui" at bounding box center [591, 461] width 217 height 22
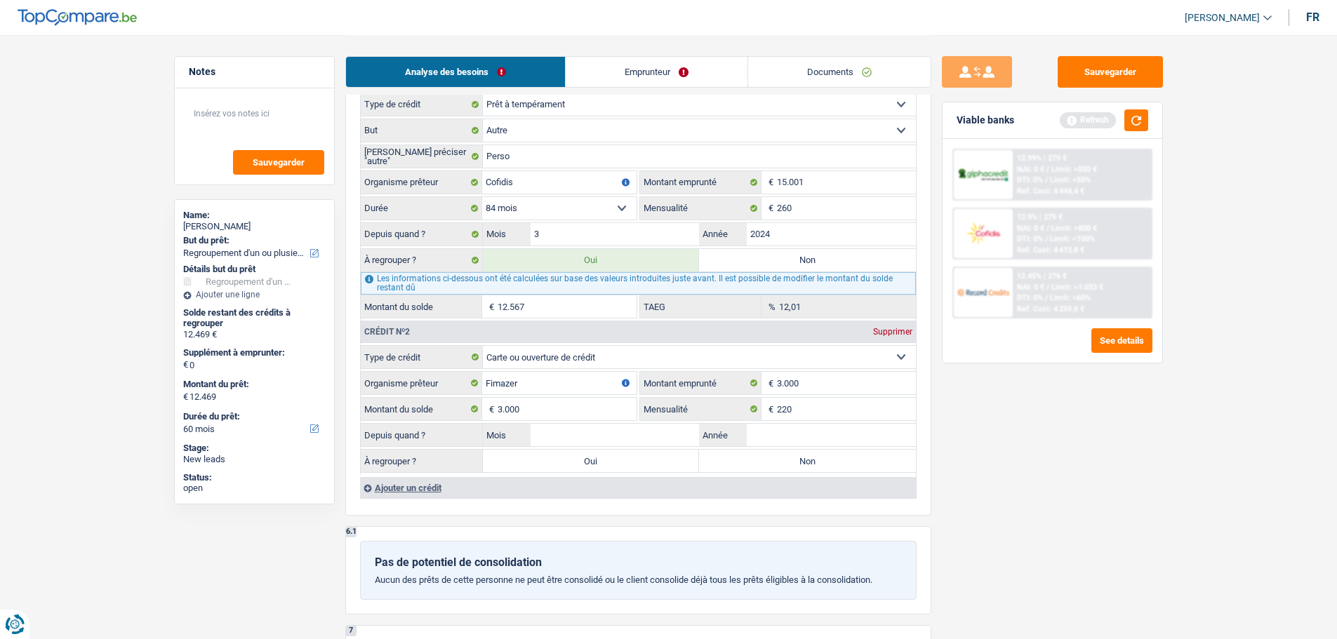
click at [595, 460] on input "Oui" at bounding box center [591, 461] width 217 height 22
radio input "true"
type input "15.567"
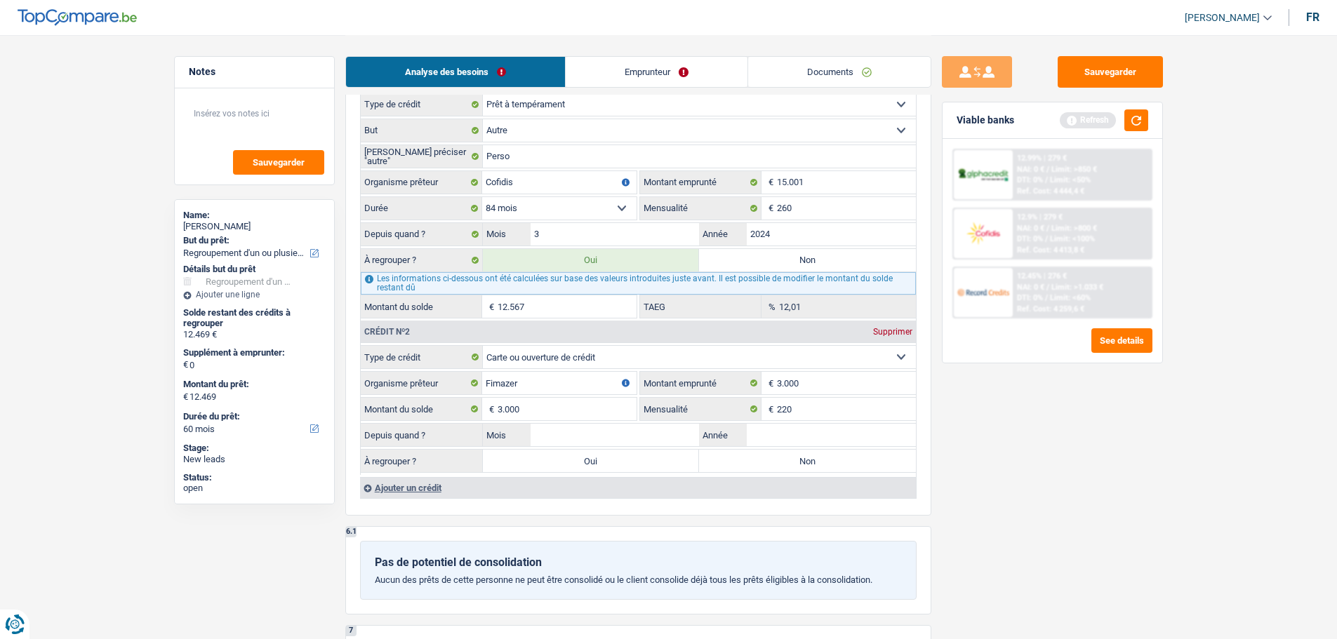
type input "15.567"
select select "84"
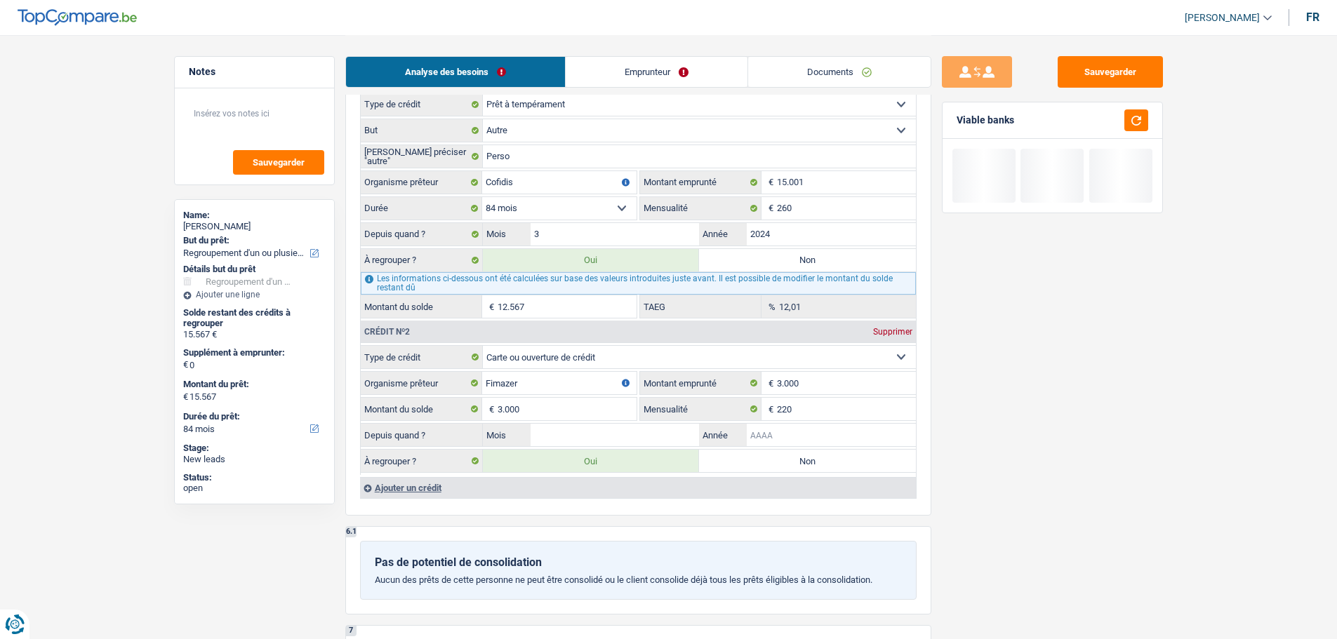
click at [788, 436] on input "Année" at bounding box center [831, 435] width 169 height 22
type input "1"
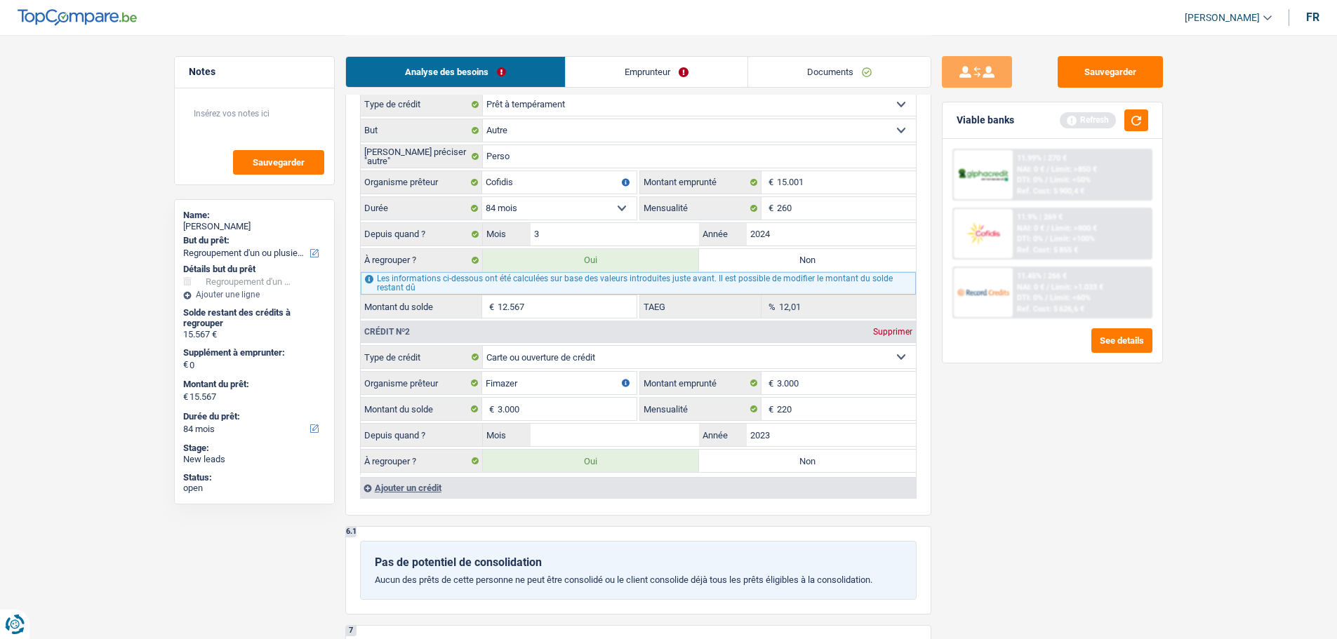
type input "2023"
click at [622, 443] on input "Mois" at bounding box center [614, 435] width 169 height 22
type input "1"
click at [401, 483] on div "Ajouter un crédit" at bounding box center [638, 487] width 556 height 21
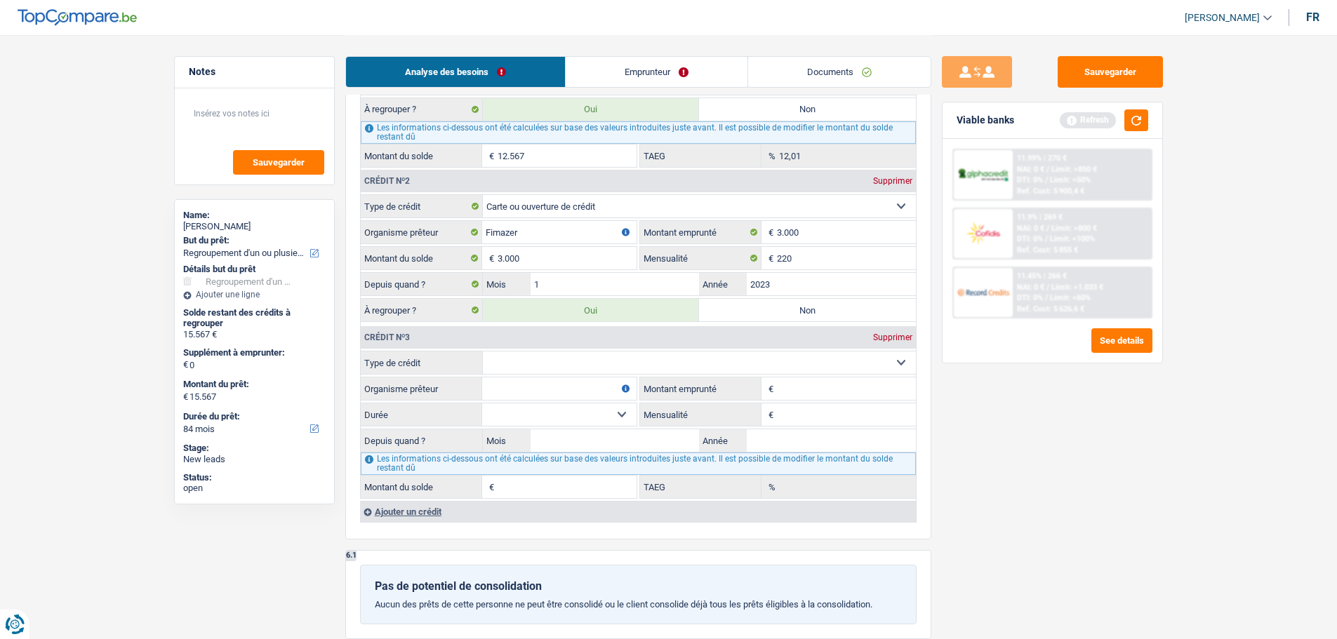
scroll to position [1403, 0]
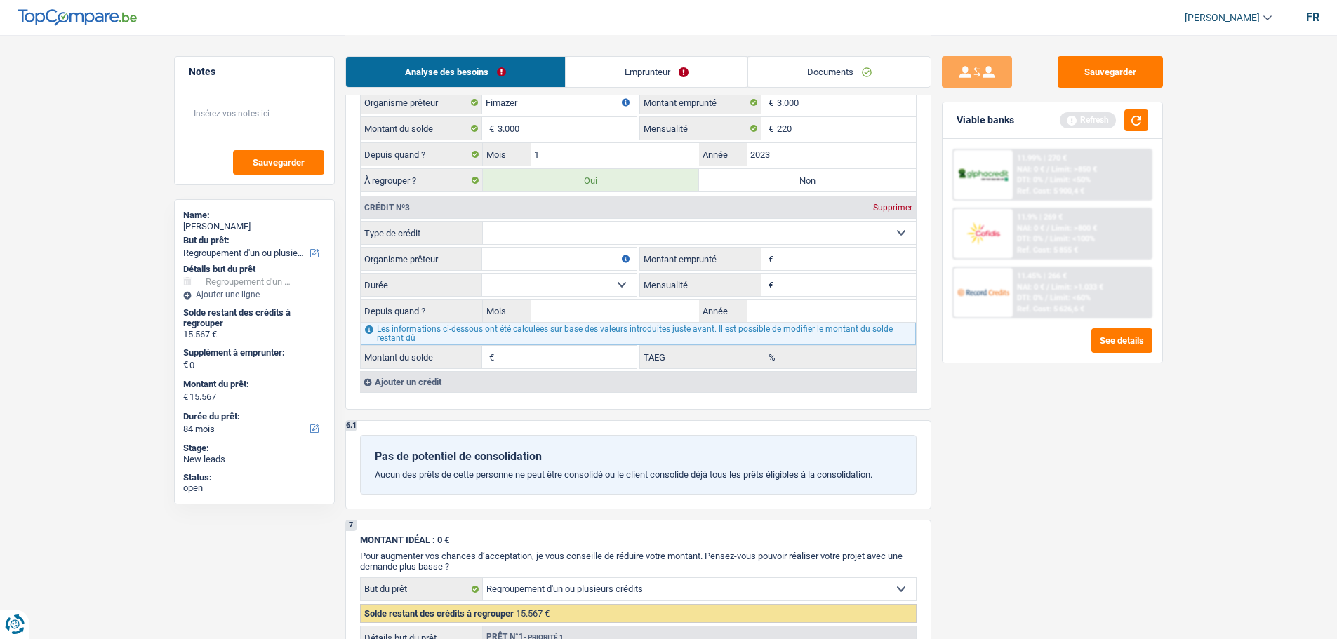
click at [520, 243] on select "Carte ou ouverture de crédit Prêt hypothécaire Vente à tempérament Prêt à tempé…" at bounding box center [699, 233] width 433 height 22
select select "cardOrCredit"
type input "0"
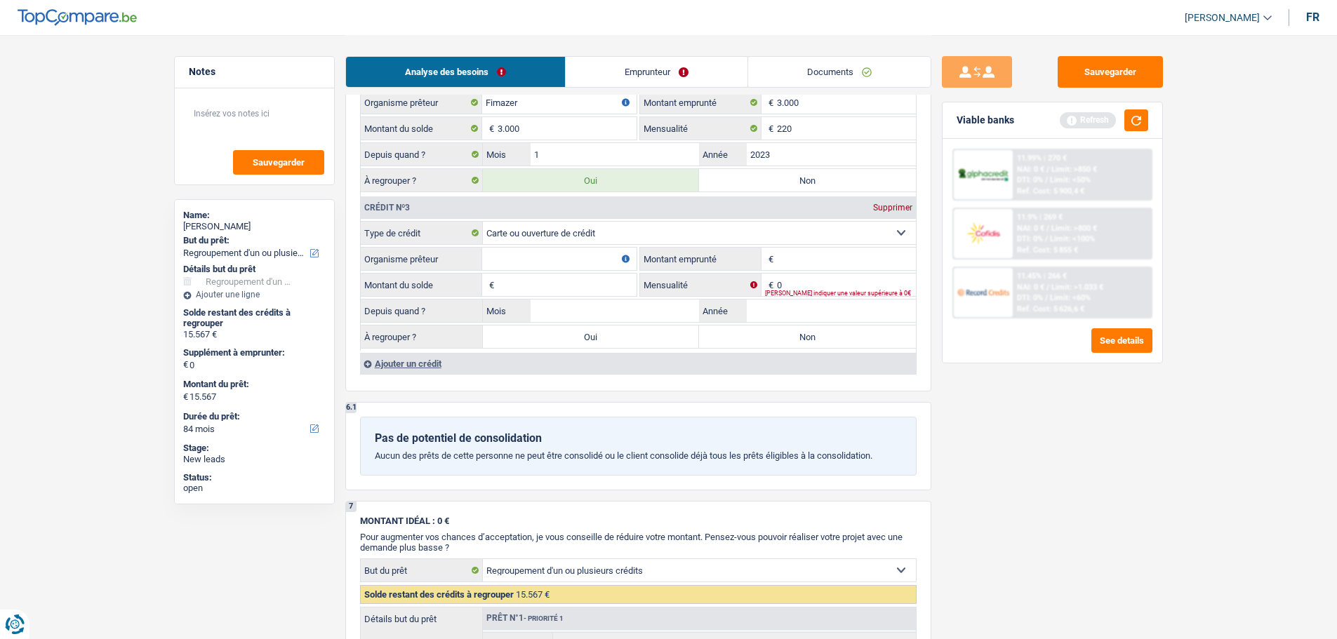
click at [516, 255] on input "Organisme prêteur" at bounding box center [559, 259] width 154 height 22
type input "Santader"
click at [819, 260] on input "Montant emprunté" at bounding box center [846, 259] width 139 height 22
type input "1.500"
click at [578, 288] on input "Montant du solde" at bounding box center [566, 285] width 139 height 22
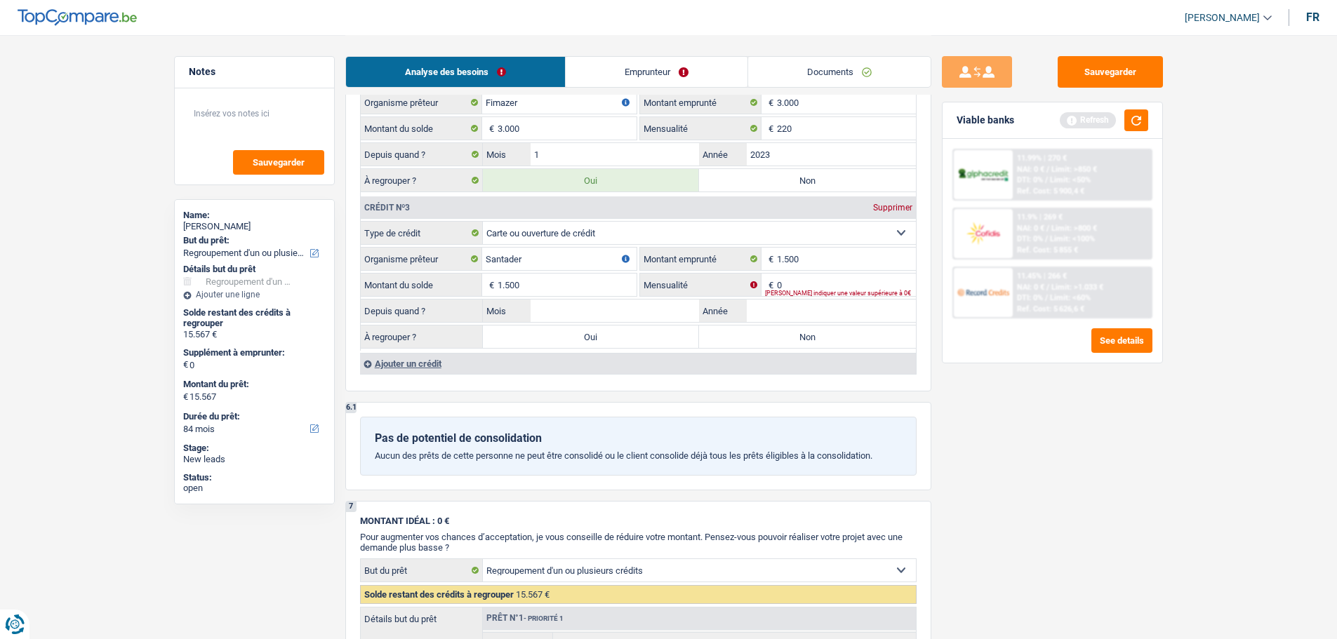
type input "1.500"
click at [791, 285] on input "0" at bounding box center [846, 285] width 139 height 22
type input "50"
click at [630, 302] on input "Mois" at bounding box center [614, 311] width 169 height 22
click at [762, 318] on input "Année" at bounding box center [831, 311] width 169 height 22
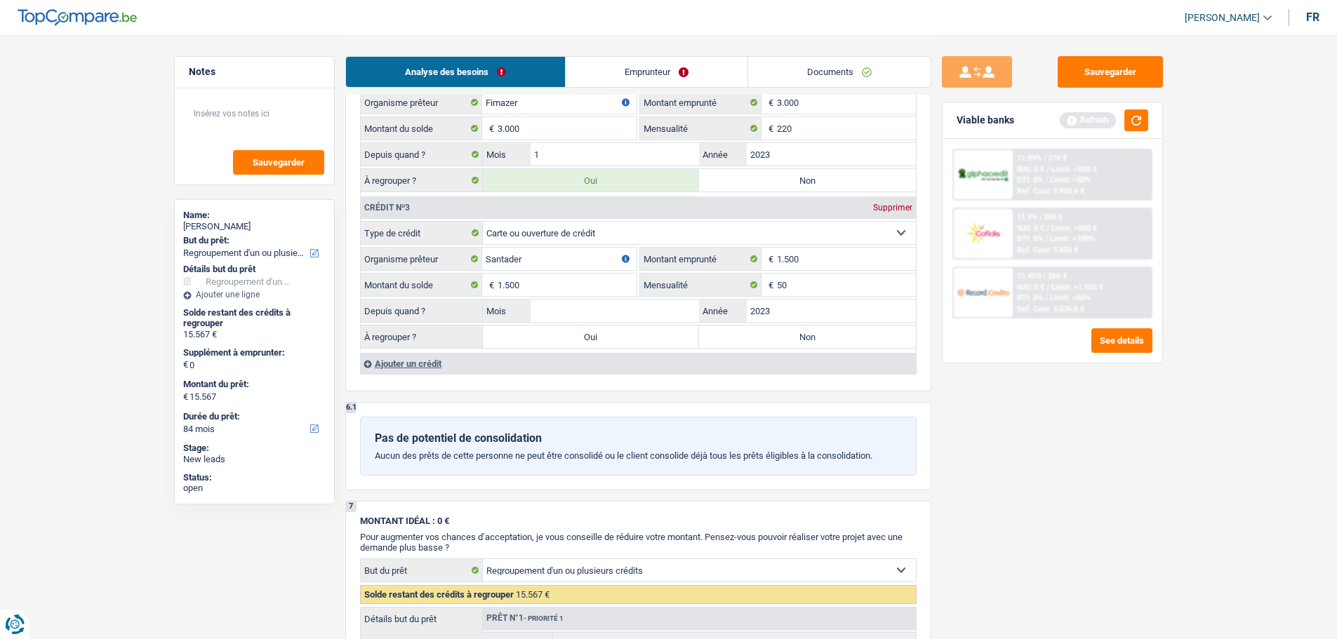
type input "2023"
click at [596, 295] on input "1.500" at bounding box center [566, 285] width 139 height 22
click at [597, 312] on input "Mois" at bounding box center [614, 311] width 169 height 22
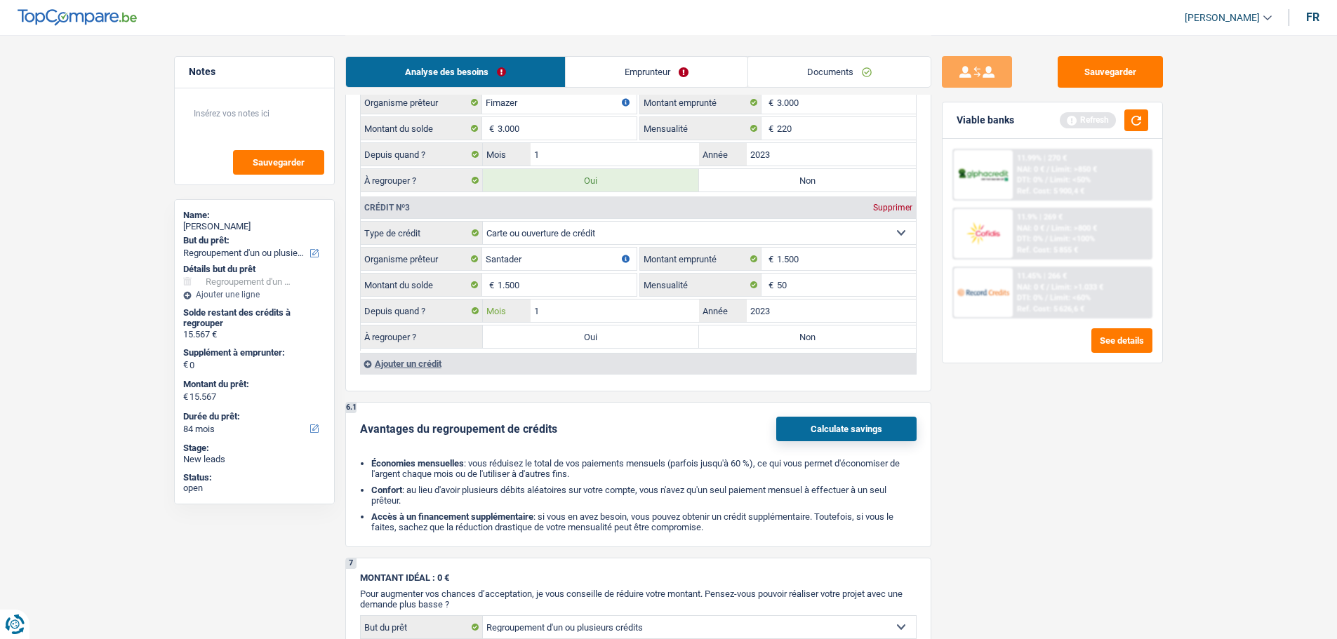
drag, startPoint x: 597, startPoint y: 312, endPoint x: 586, endPoint y: 314, distance: 11.3
click at [586, 314] on input "1" at bounding box center [614, 311] width 169 height 22
type input "1"
click at [575, 347] on label "Oui" at bounding box center [591, 337] width 217 height 22
click at [575, 347] on input "Oui" at bounding box center [591, 337] width 217 height 22
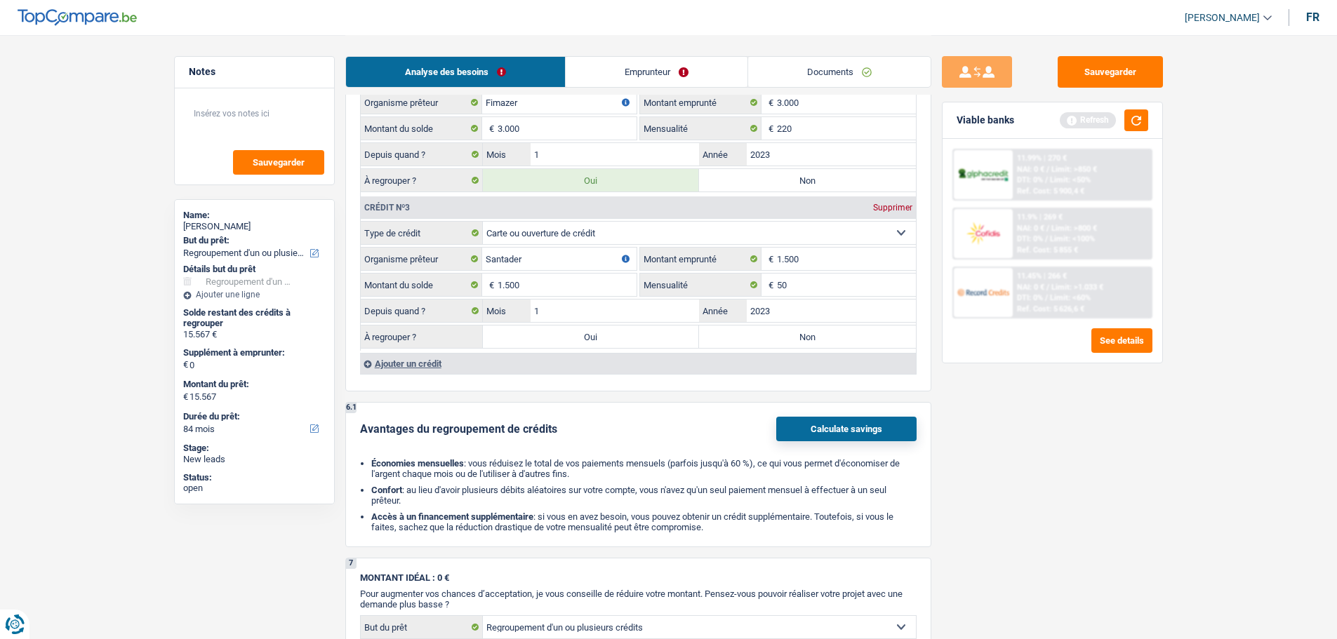
radio input "true"
type input "17.067"
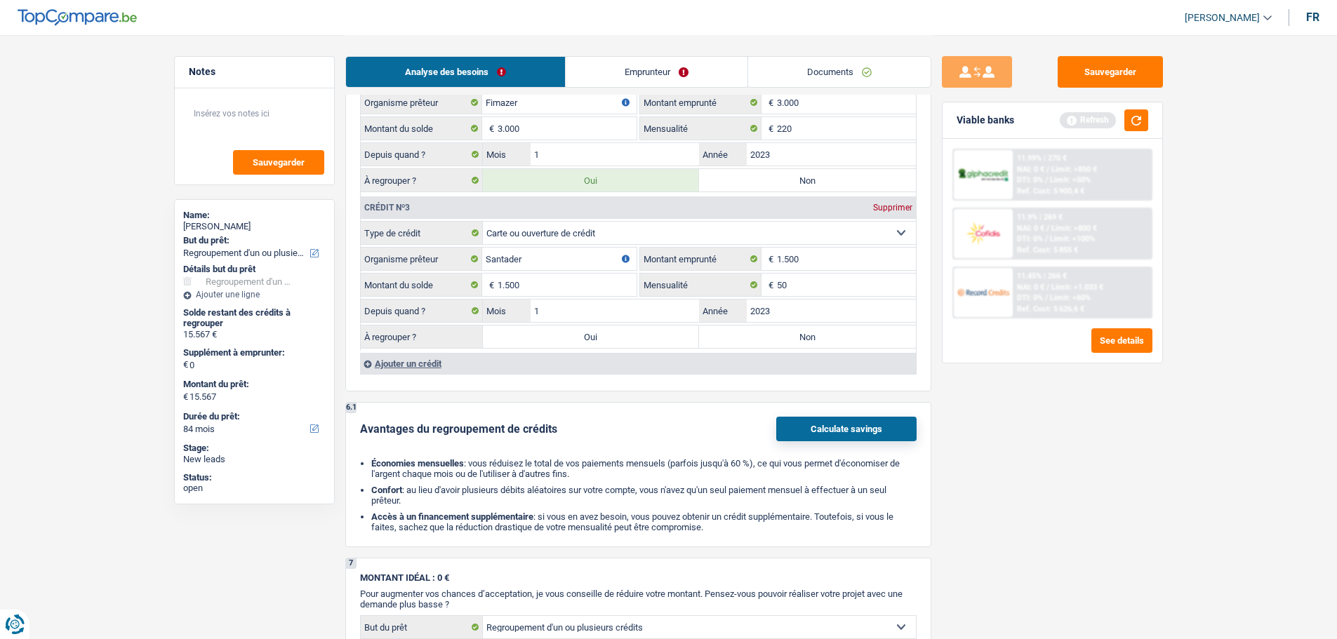
type input "17.067"
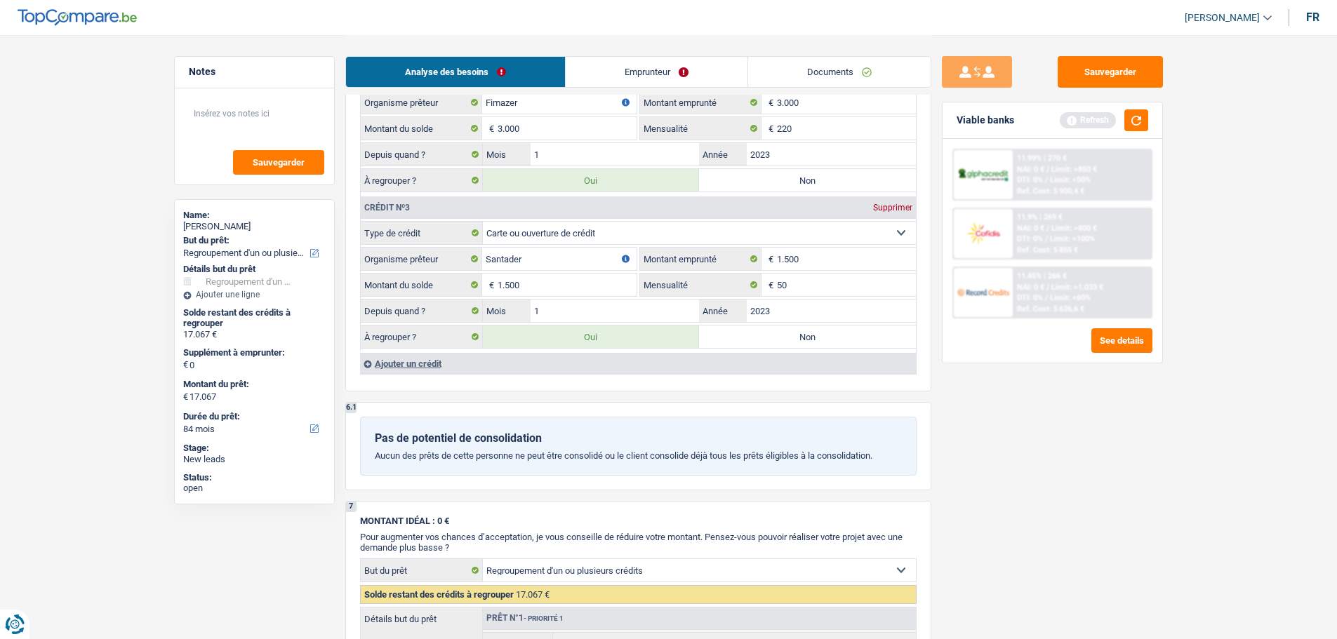
click at [416, 364] on div "Ajouter un crédit" at bounding box center [638, 363] width 556 height 21
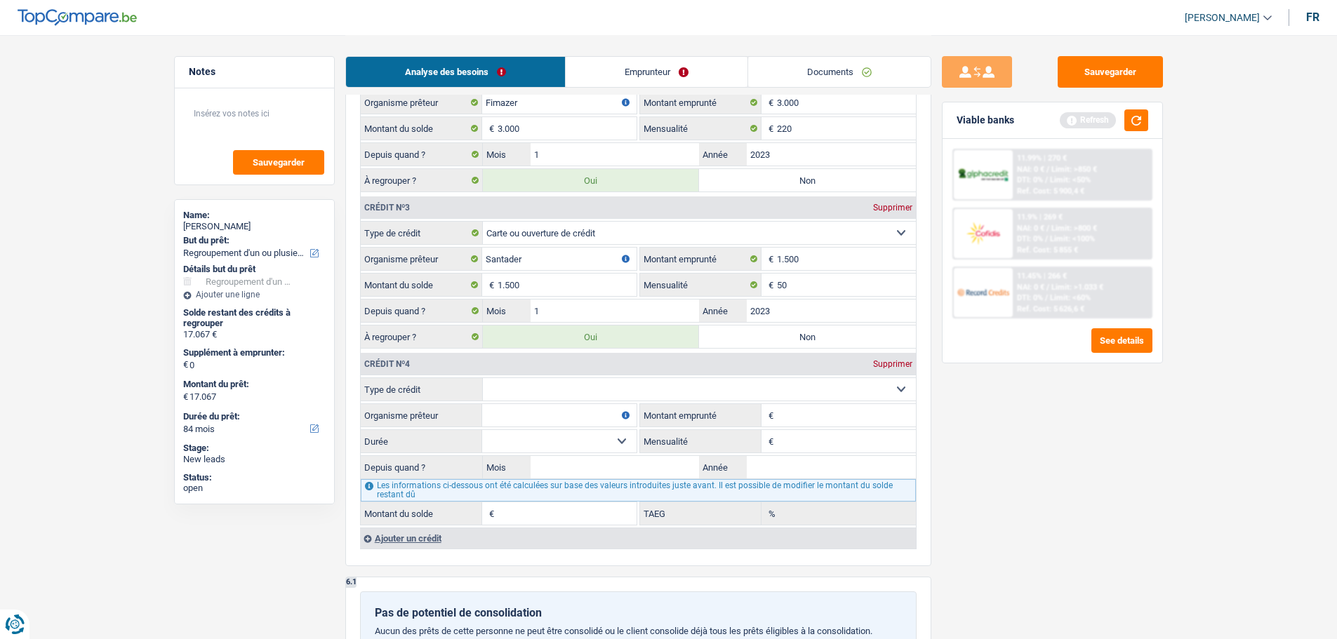
click at [568, 394] on select "Carte ou ouverture de crédit Prêt hypothécaire Vente à tempérament Prêt à tempé…" at bounding box center [699, 389] width 433 height 22
select select "personalLoan"
type input "0"
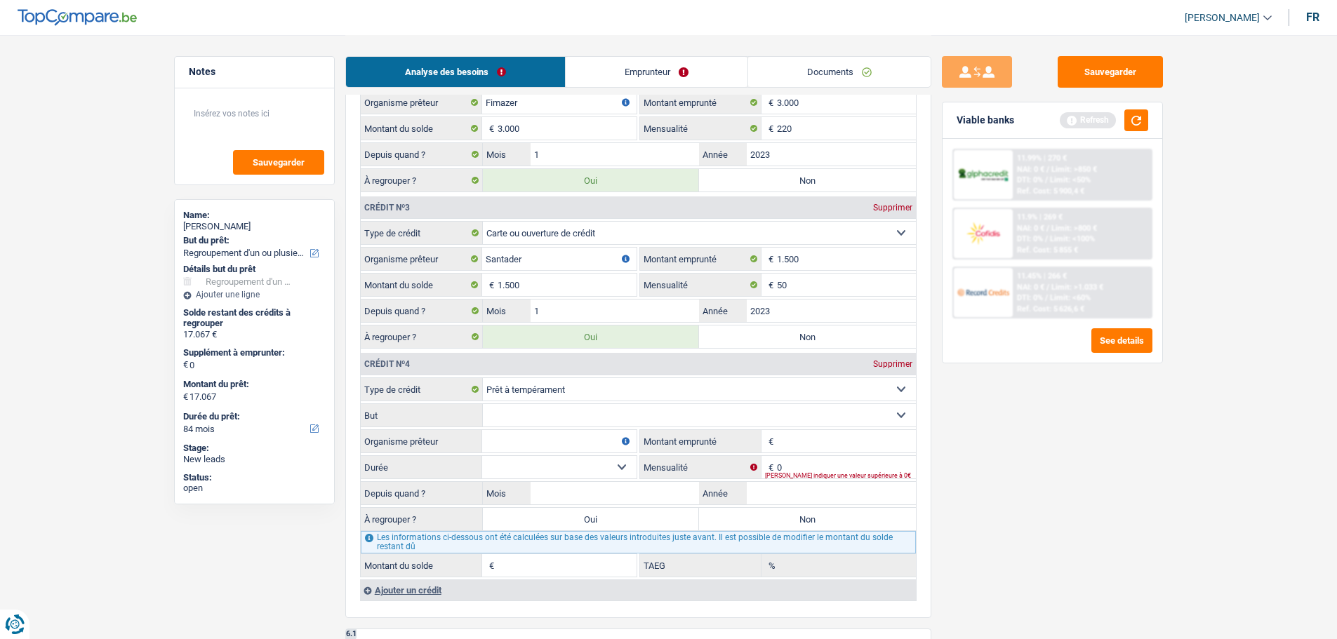
click at [530, 413] on select "Confort maison: meubles, textile, peinture, électroménager, outillage non-profe…" at bounding box center [699, 415] width 433 height 22
select select "familyEvent"
click at [483, 404] on select "Confort maison: meubles, textile, peinture, électroménager, outillage non-profe…" at bounding box center [699, 415] width 433 height 22
click at [565, 445] on input "Organisme prêteur" at bounding box center [559, 441] width 154 height 22
type input "fimazer"
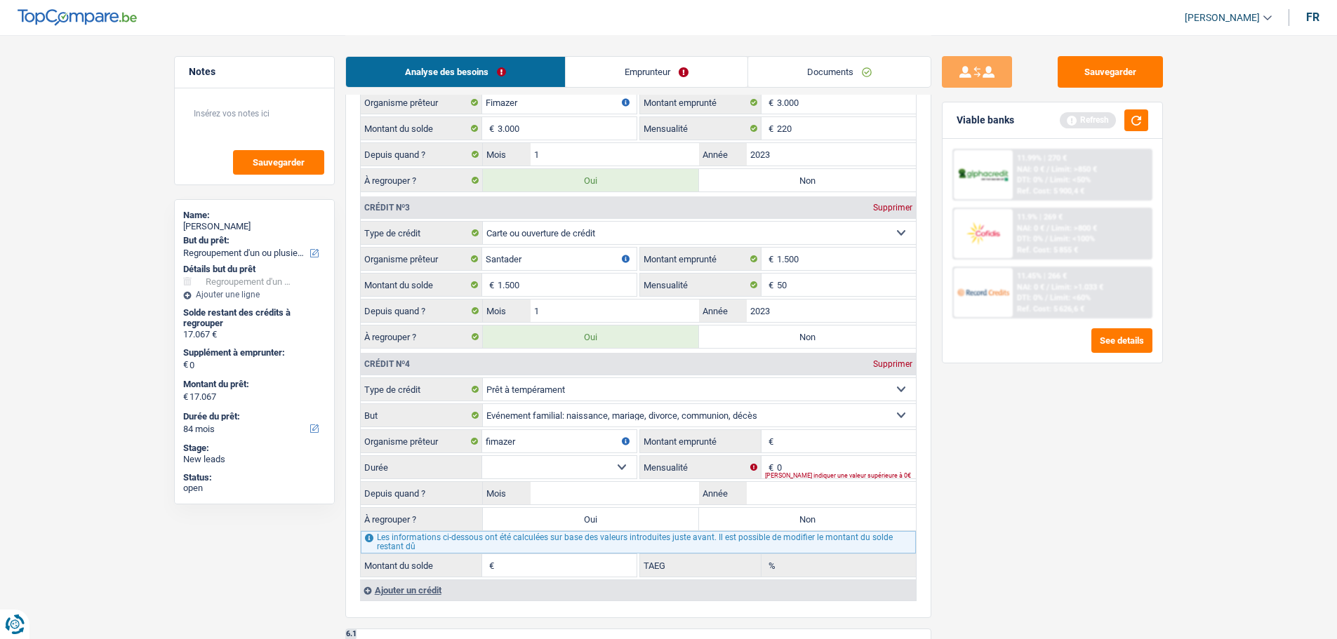
click at [818, 439] on input "Montant emprunté" at bounding box center [846, 441] width 139 height 22
click at [592, 566] on input "Montant du solde" at bounding box center [566, 565] width 139 height 22
click at [803, 437] on input "Montant emprunté" at bounding box center [846, 441] width 139 height 22
type input "41.000"
click at [612, 465] on select "12 mois 18 mois 24 mois 30 mois 36 mois 42 mois 48 mois 60 mois 72 mois 84 mois…" at bounding box center [559, 467] width 154 height 22
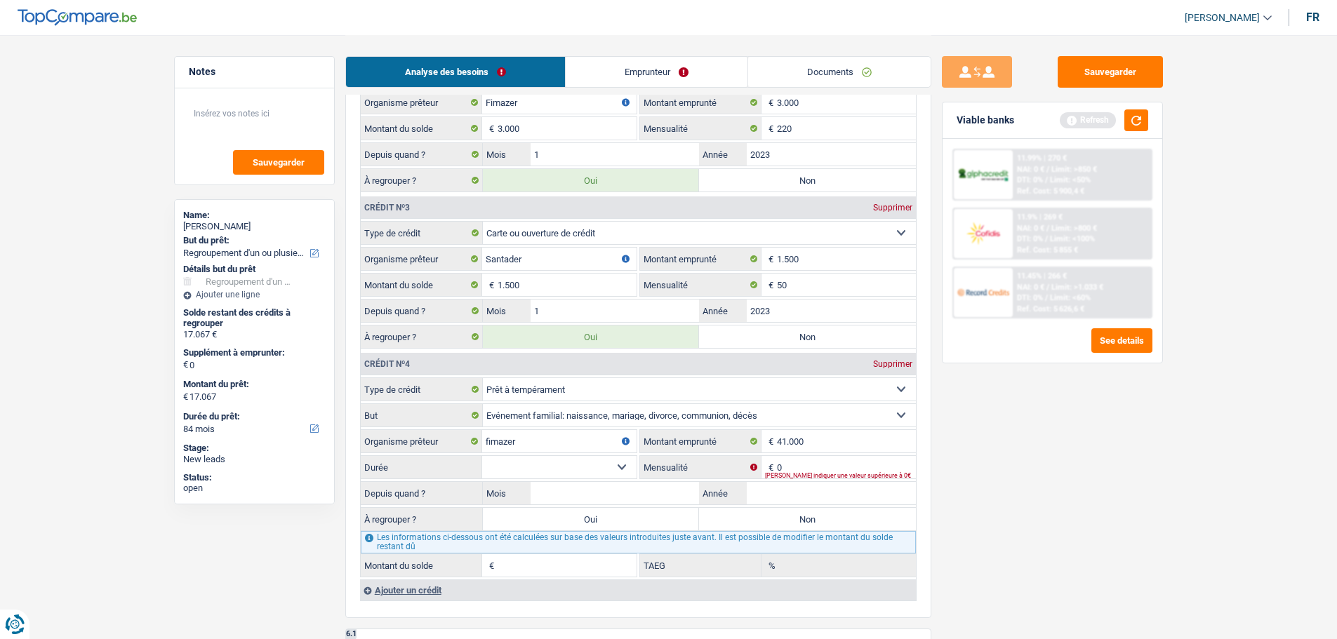
select select "120"
click at [482, 456] on select "12 mois 18 mois 24 mois 30 mois 36 mois 42 mois 48 mois 60 mois 72 mois 84 mois…" at bounding box center [559, 467] width 154 height 22
click at [816, 466] on input "0" at bounding box center [846, 467] width 139 height 22
click at [1142, 118] on button "button" at bounding box center [1136, 120] width 24 height 22
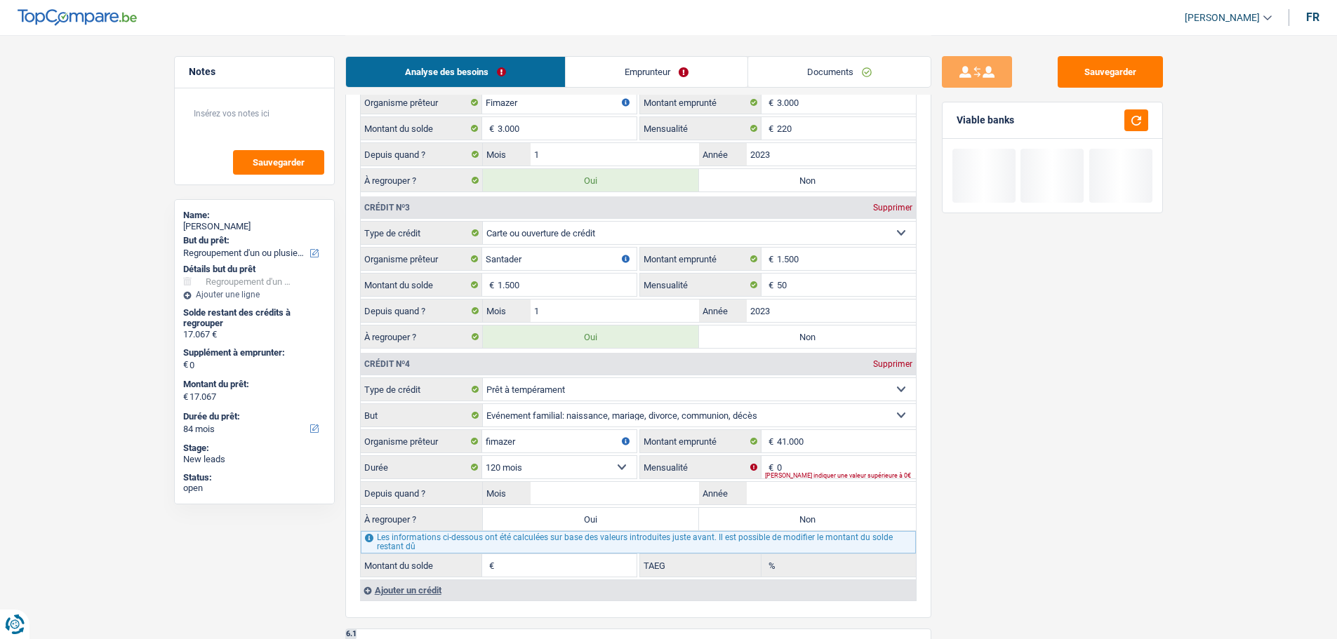
click at [795, 473] on div "[PERSON_NAME] indiquer une valeur supérieure à 0€" at bounding box center [840, 476] width 151 height 6
click at [801, 465] on input "0" at bounding box center [846, 467] width 139 height 22
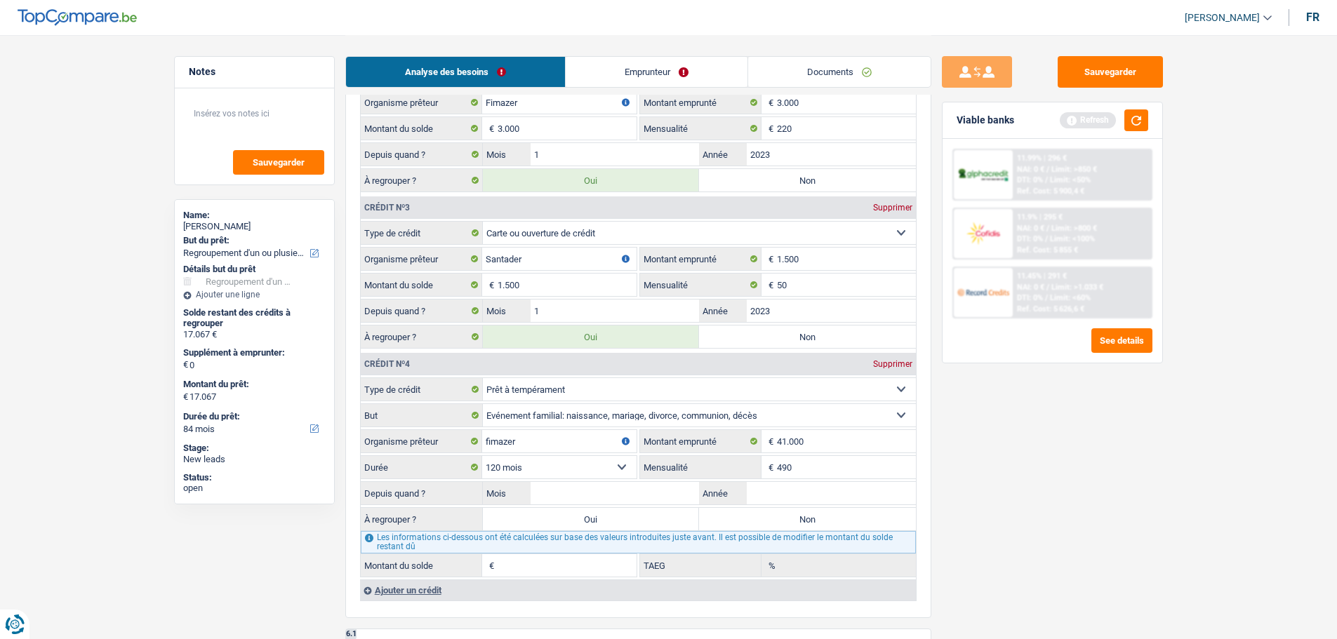
type input "490"
click at [1071, 461] on div "Sauvegarder Viable banks Refresh 11.99% | 296 € NAI: 0 € / Limit: >850 € DTI: 0…" at bounding box center [1052, 336] width 242 height 561
click at [772, 486] on input "Année" at bounding box center [831, 493] width 169 height 22
click at [1142, 123] on button "button" at bounding box center [1136, 120] width 24 height 22
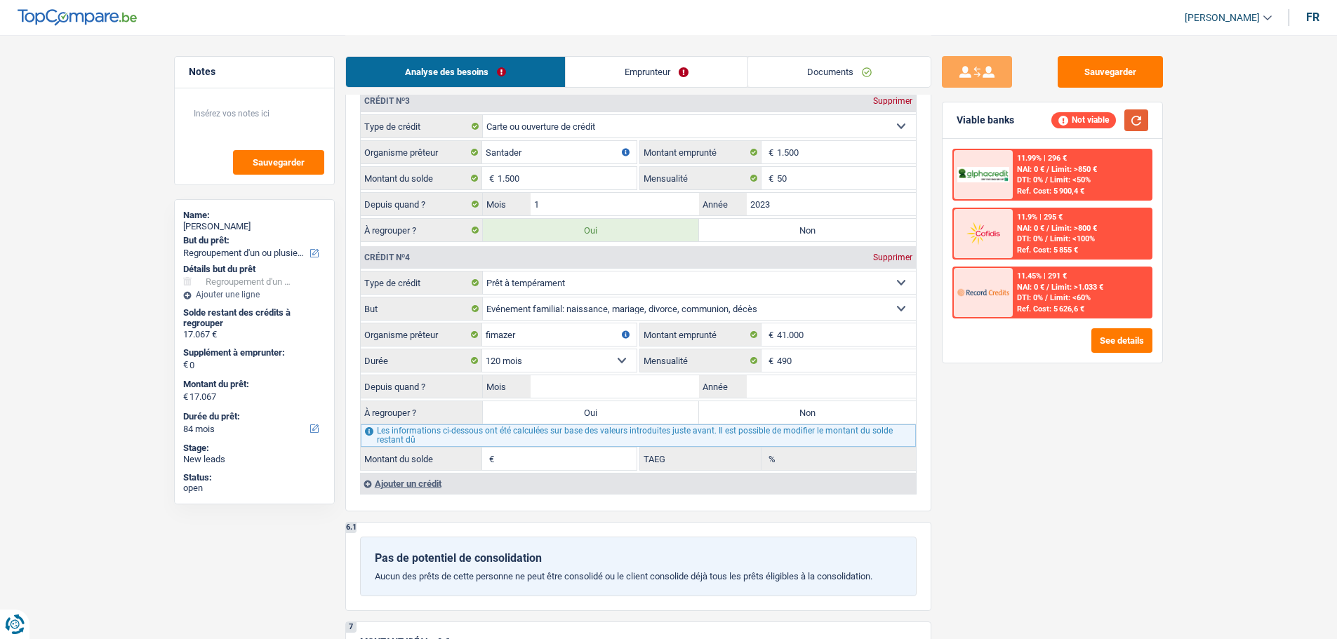
scroll to position [1544, 0]
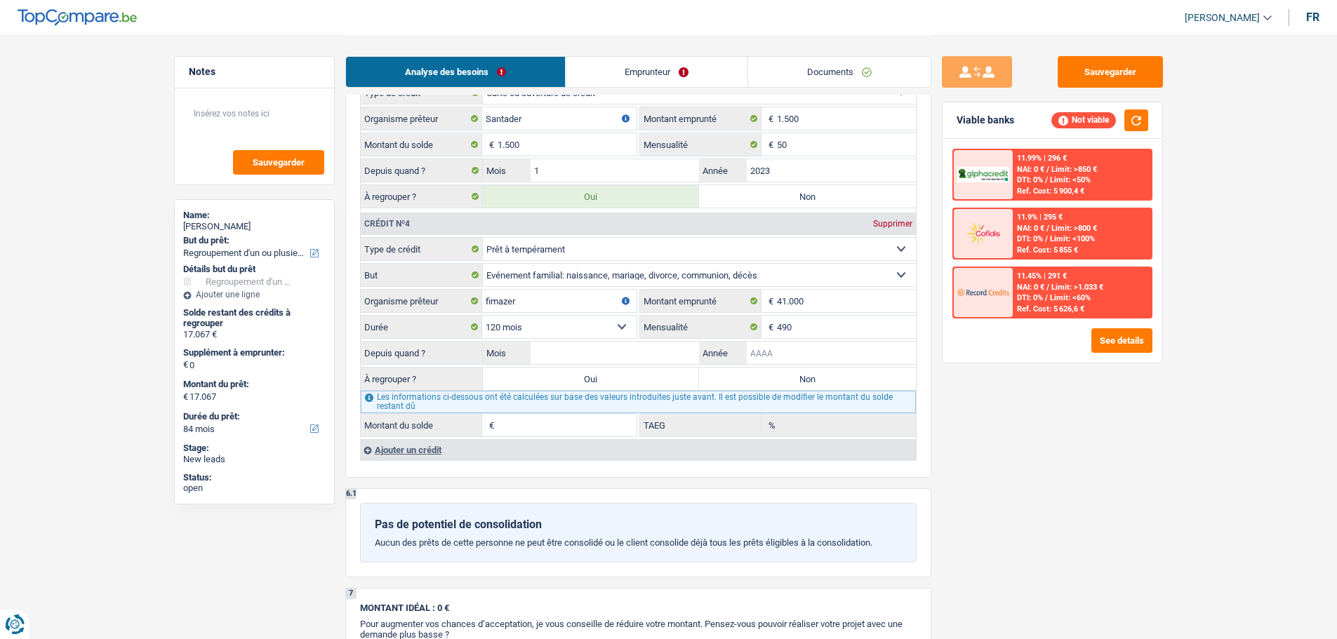
click at [821, 350] on input "Année" at bounding box center [831, 353] width 169 height 22
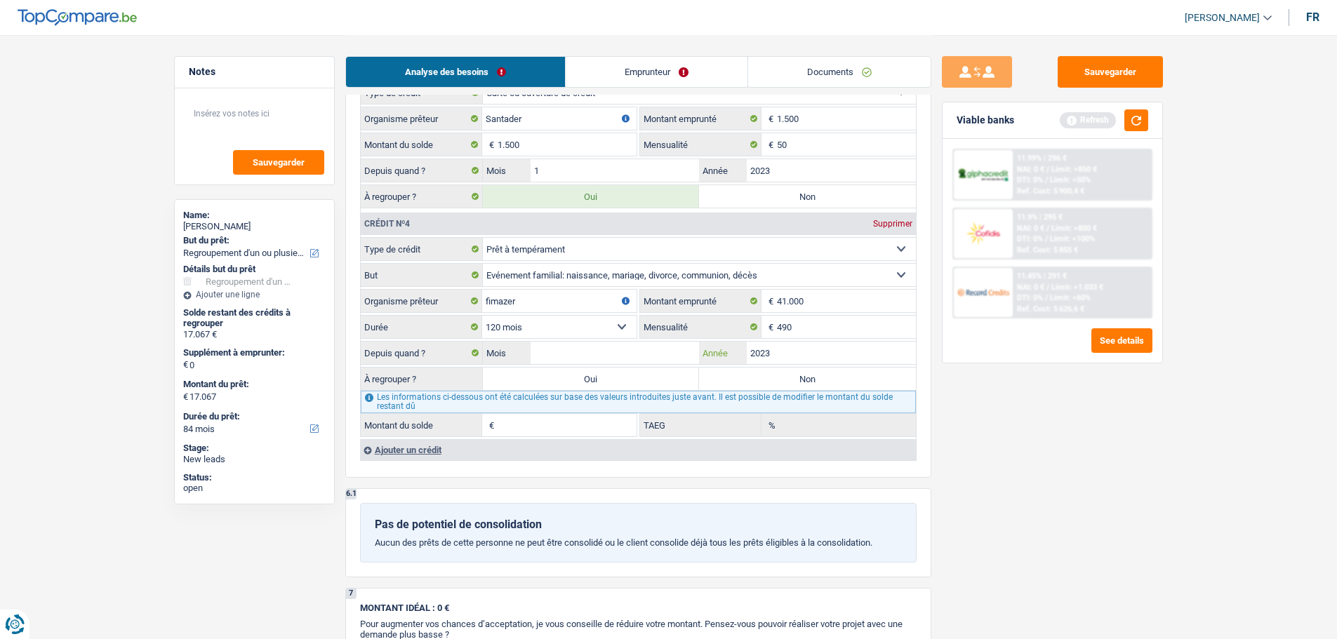
type input "2023"
click at [625, 350] on input "Mois" at bounding box center [614, 353] width 169 height 22
click at [619, 354] on input "Mois" at bounding box center [614, 353] width 169 height 22
type input "10"
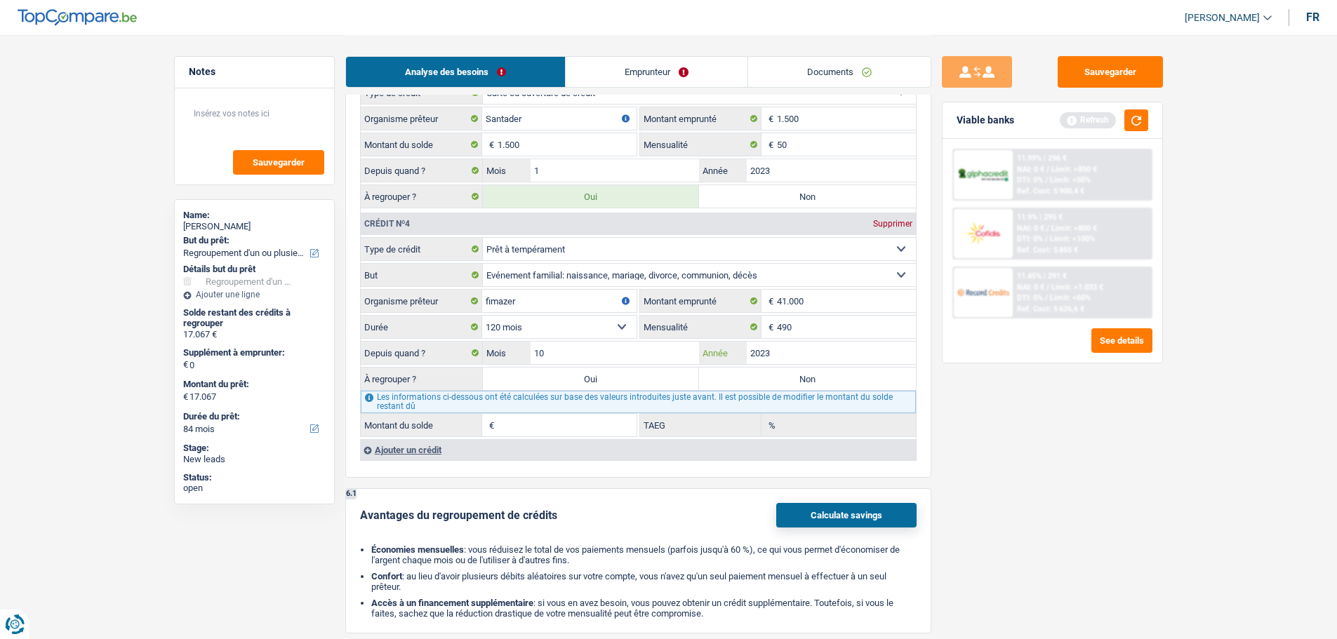
type input "35.096"
type input "7,93"
click at [1172, 495] on div "Sauvegarder Viable banks Refresh 11.99% | 296 € NAI: 0 € / Limit: >850 € DTI: 0…" at bounding box center [1052, 336] width 242 height 561
click at [540, 434] on input "35.096" at bounding box center [566, 425] width 139 height 22
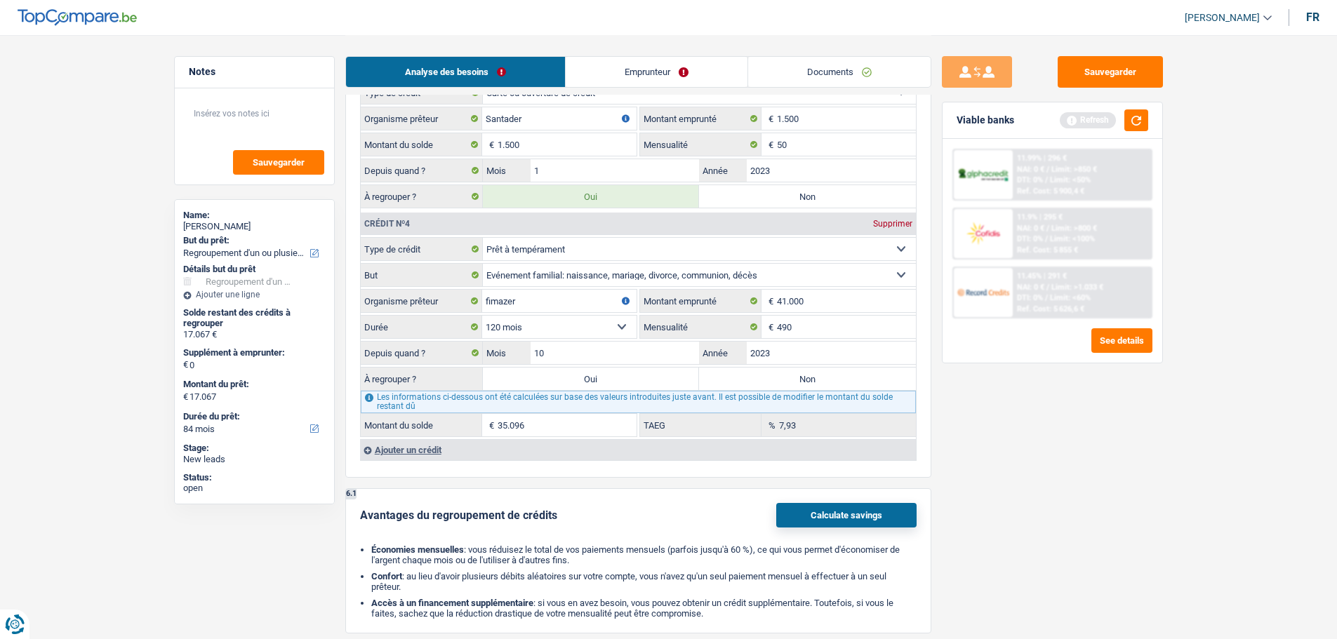
click at [742, 370] on label "Non" at bounding box center [807, 379] width 217 height 22
click at [742, 370] on input "Non" at bounding box center [807, 379] width 217 height 22
radio input "true"
click at [568, 428] on input "35.096" at bounding box center [566, 425] width 139 height 22
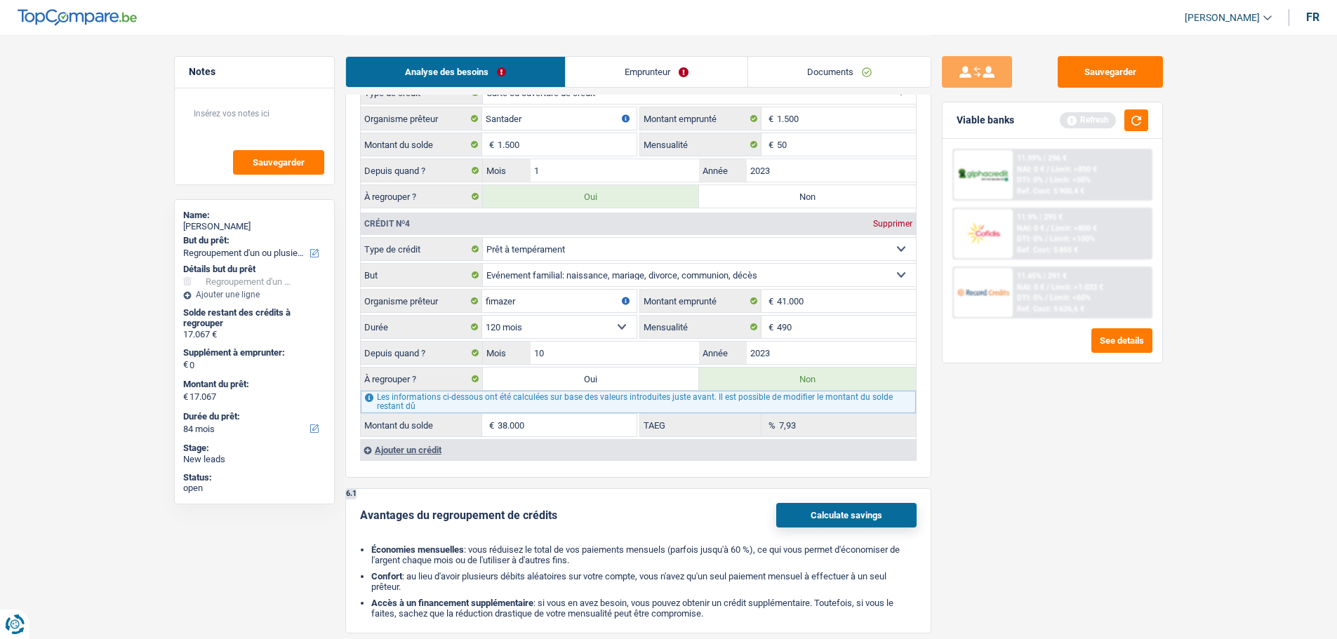
type input "38.000"
click at [1139, 495] on div "Sauvegarder Viable banks Refresh 11.99% | 296 € NAI: 0 € / Limit: >850 € DTI: 0…" at bounding box center [1052, 336] width 242 height 561
click at [1142, 119] on button "button" at bounding box center [1136, 120] width 24 height 22
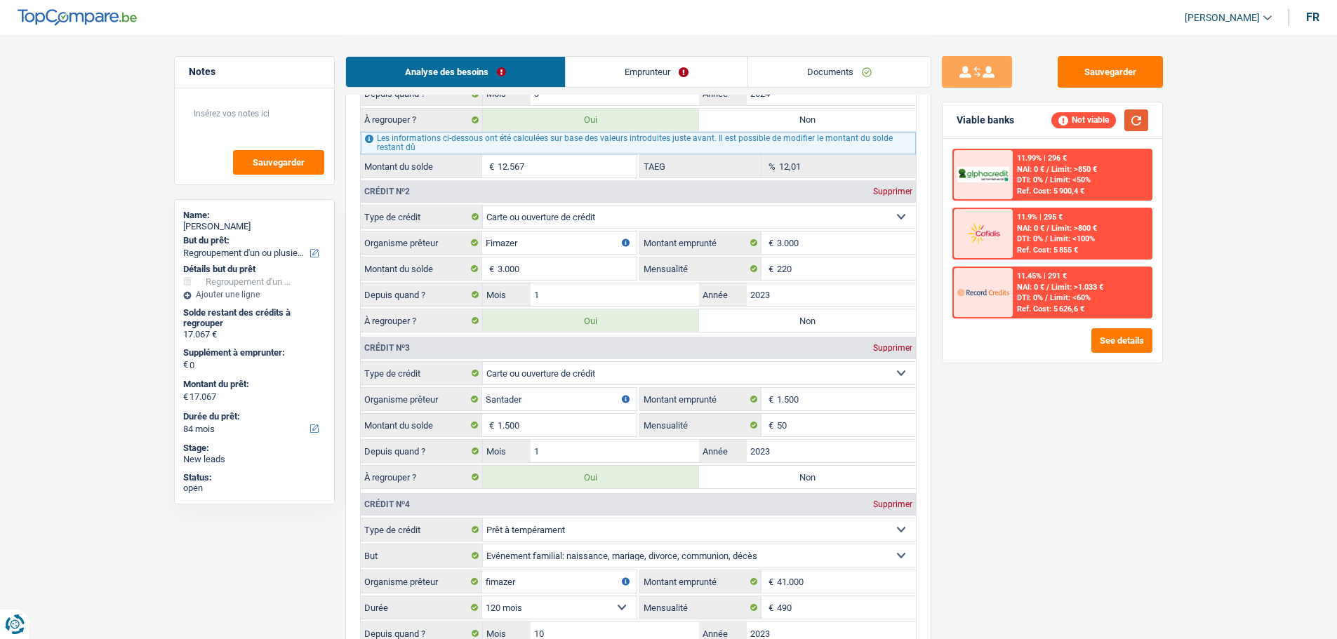
scroll to position [912, 0]
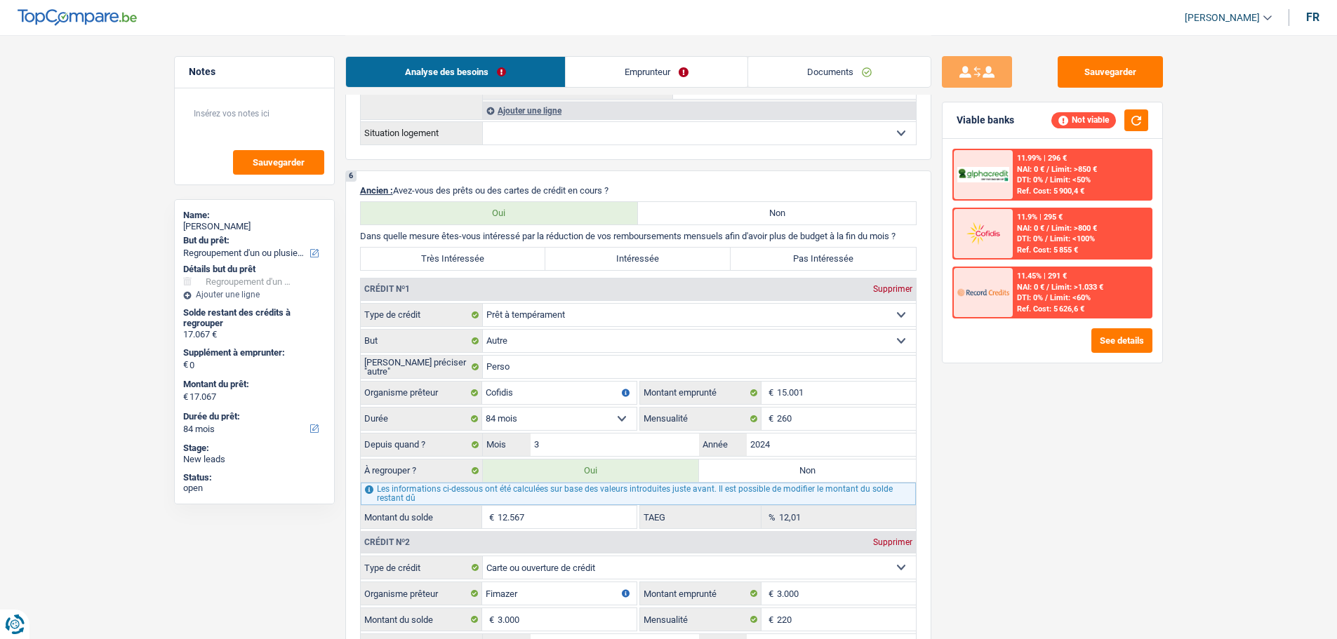
click at [609, 253] on label "Intéressée" at bounding box center [637, 259] width 185 height 22
click at [609, 253] on input "Intéressée" at bounding box center [637, 259] width 185 height 22
radio input "true"
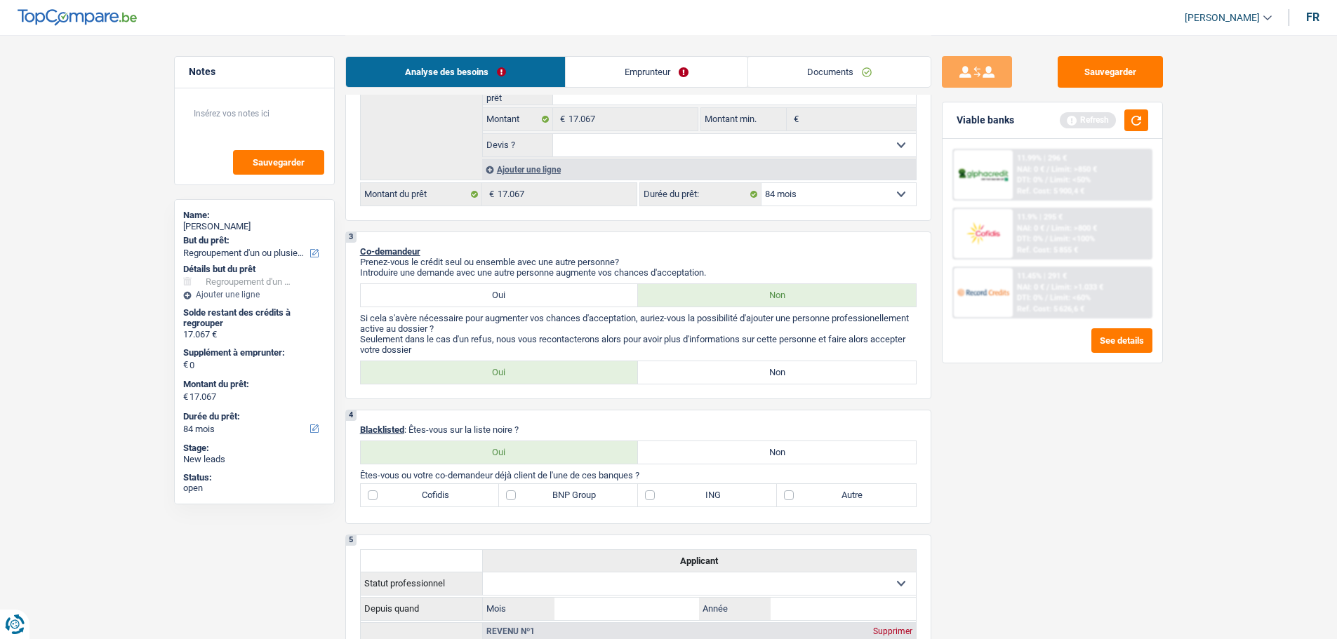
scroll to position [140, 0]
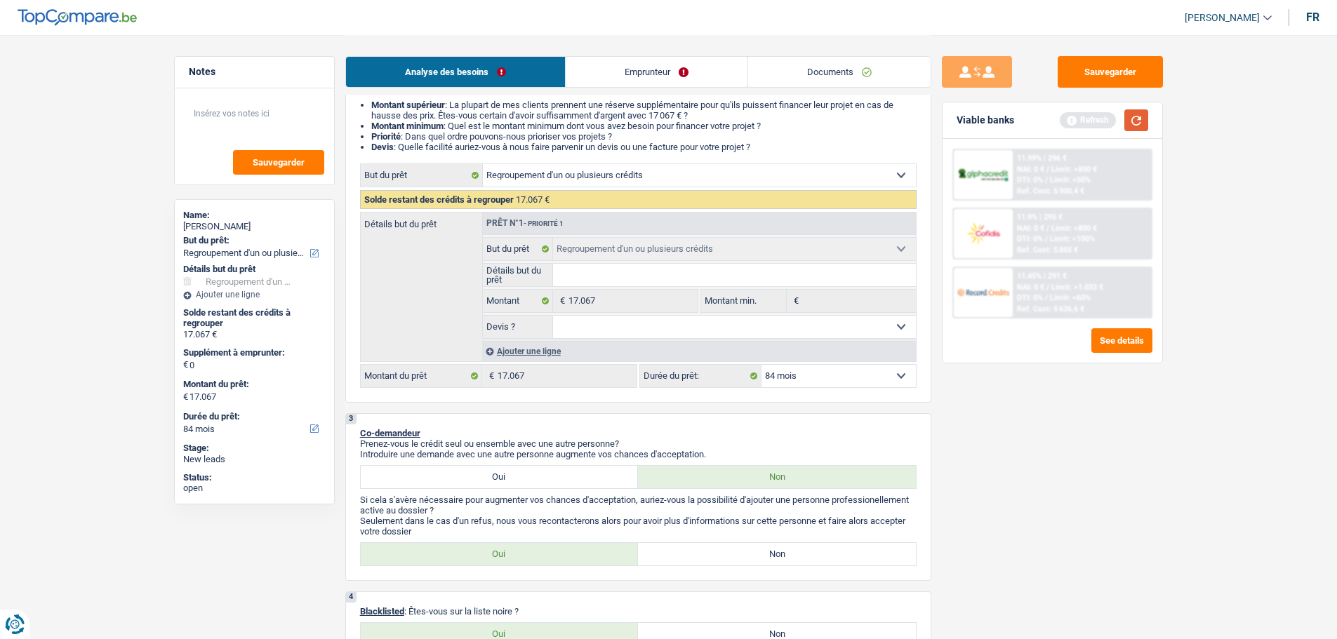
click at [1131, 115] on button "button" at bounding box center [1136, 120] width 24 height 22
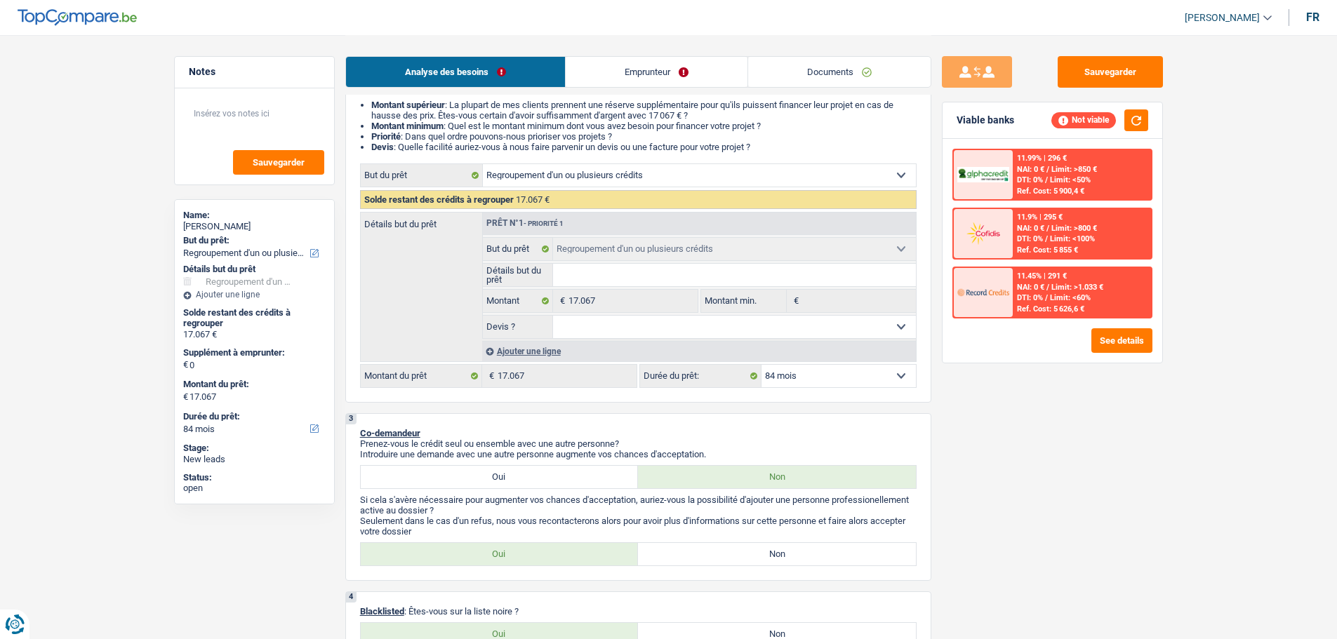
click at [552, 352] on div "Ajouter une ligne" at bounding box center [699, 351] width 434 height 20
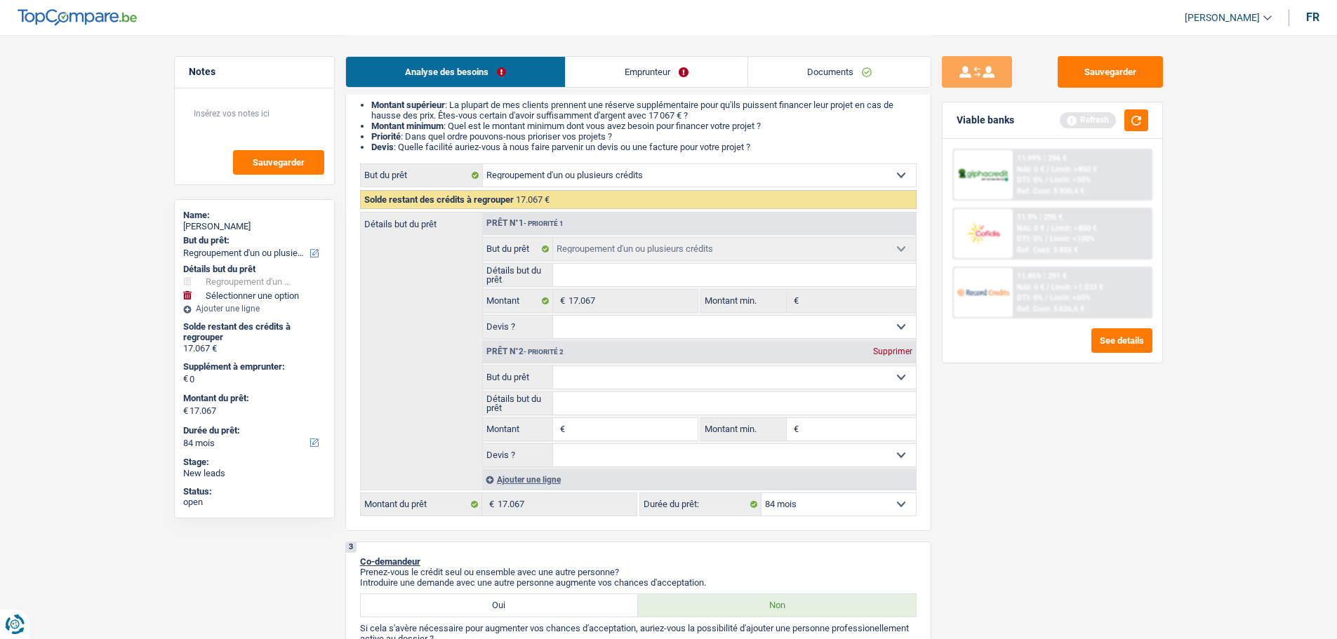
click at [601, 422] on input "Montant" at bounding box center [632, 429] width 128 height 22
type input "3"
type input "30"
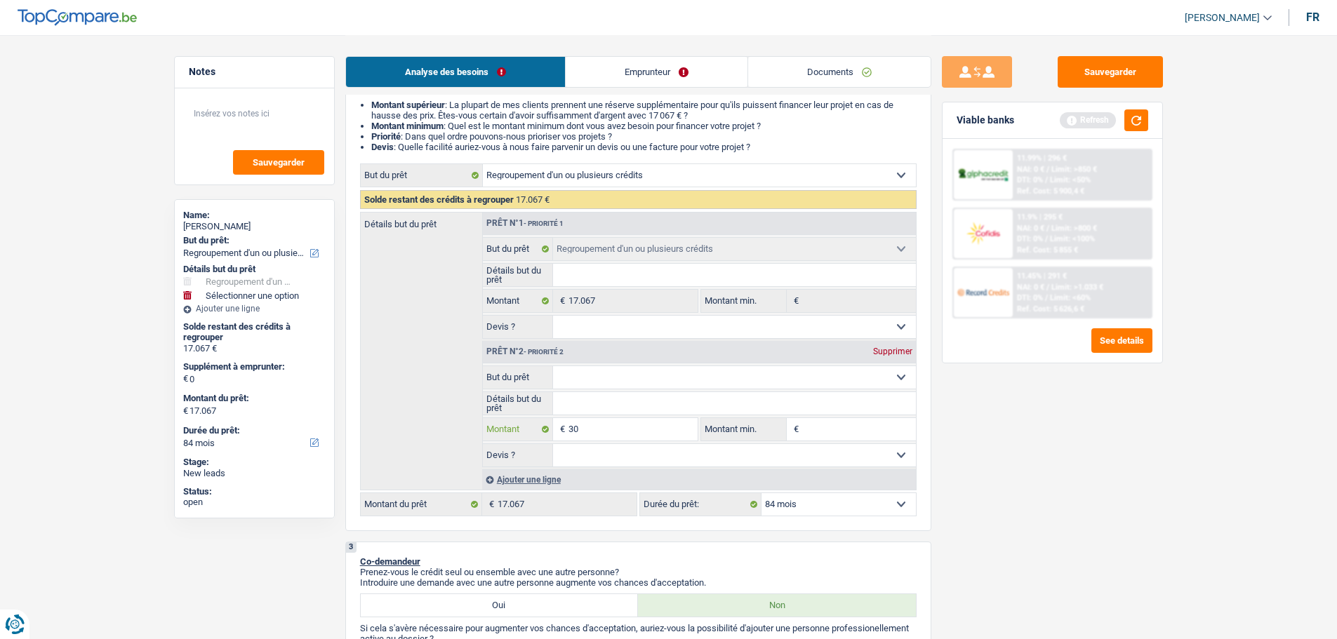
type input "300"
type input "3.000"
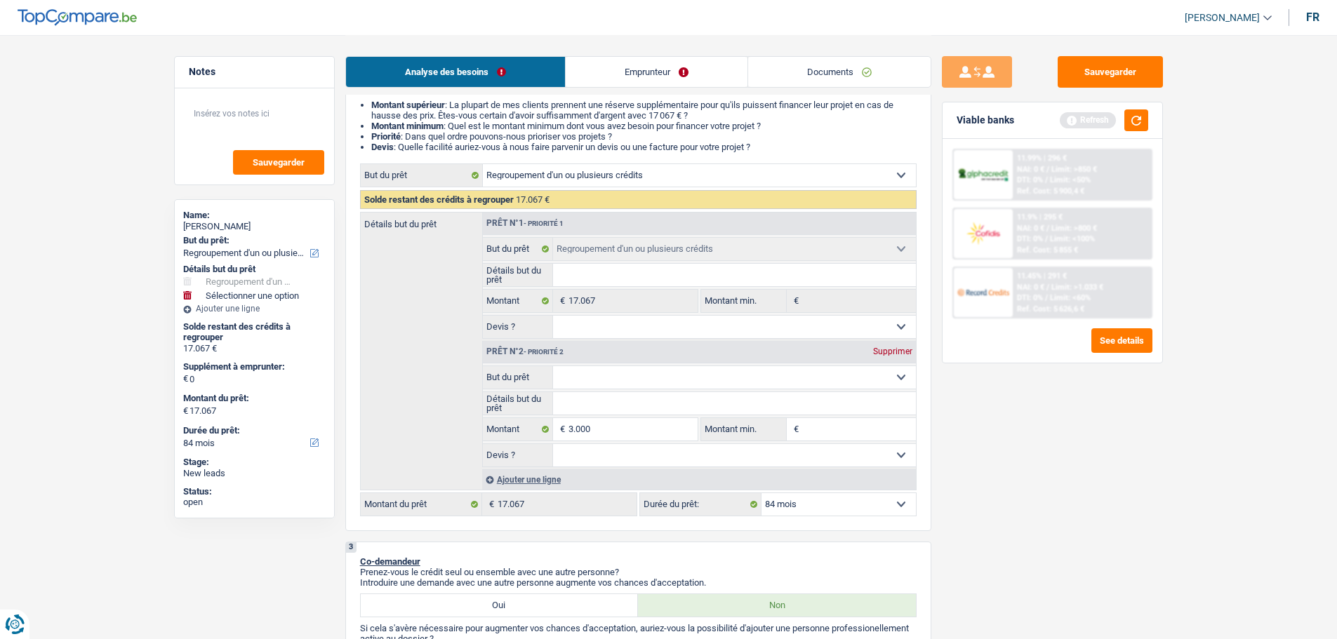
type input "3.000"
type input "20.067"
click at [620, 373] on select "Confort maison: meubles, textile, peinture, électroménager, outillage non-profe…" at bounding box center [734, 377] width 363 height 22
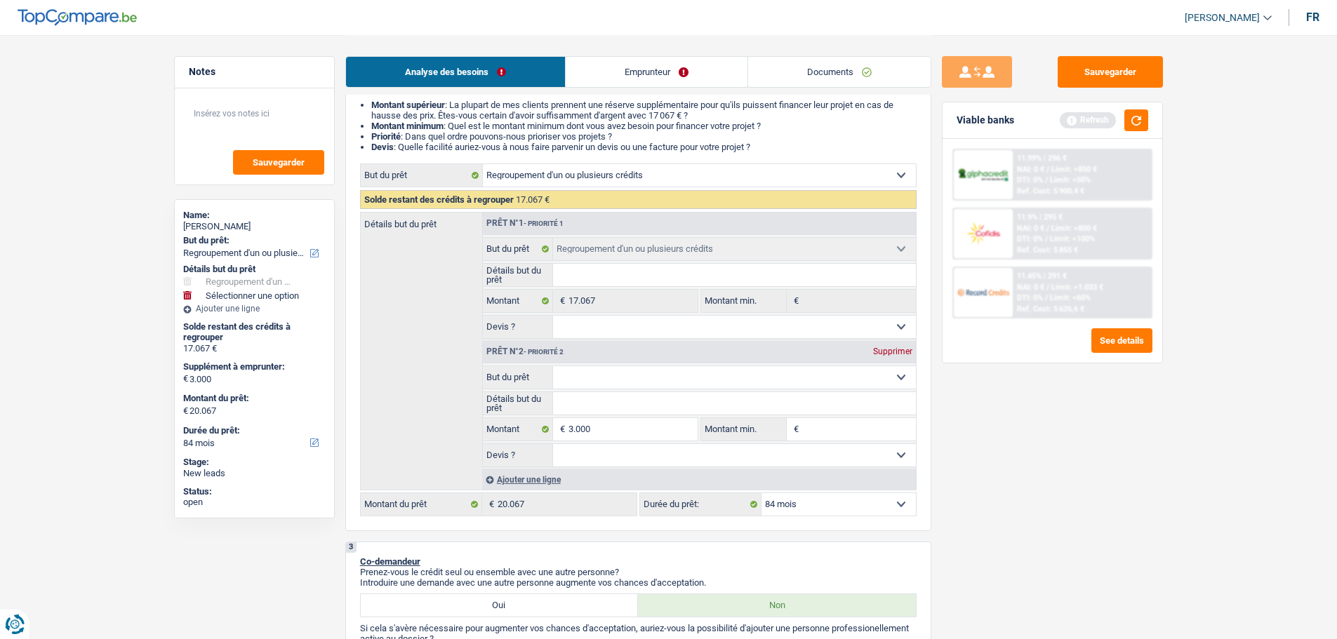
select select "120"
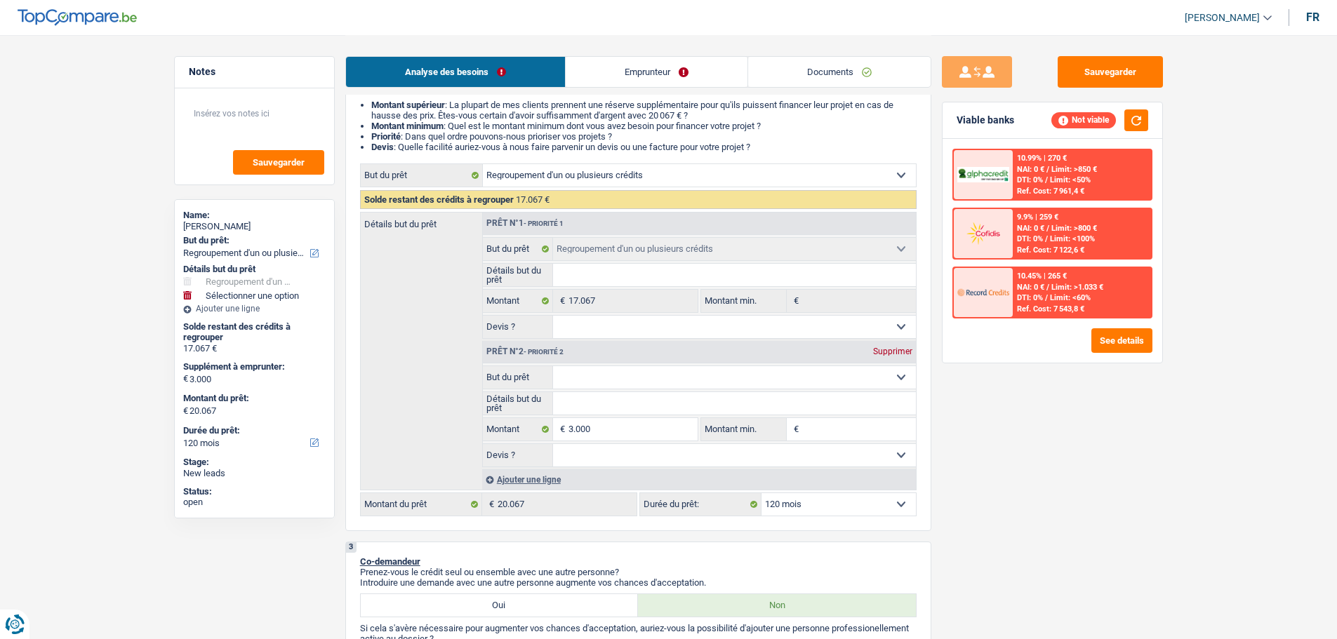
select select "household"
click at [553, 366] on select "Confort maison: meubles, textile, peinture, électroménager, outillage non-profe…" at bounding box center [734, 377] width 363 height 22
select select "household"
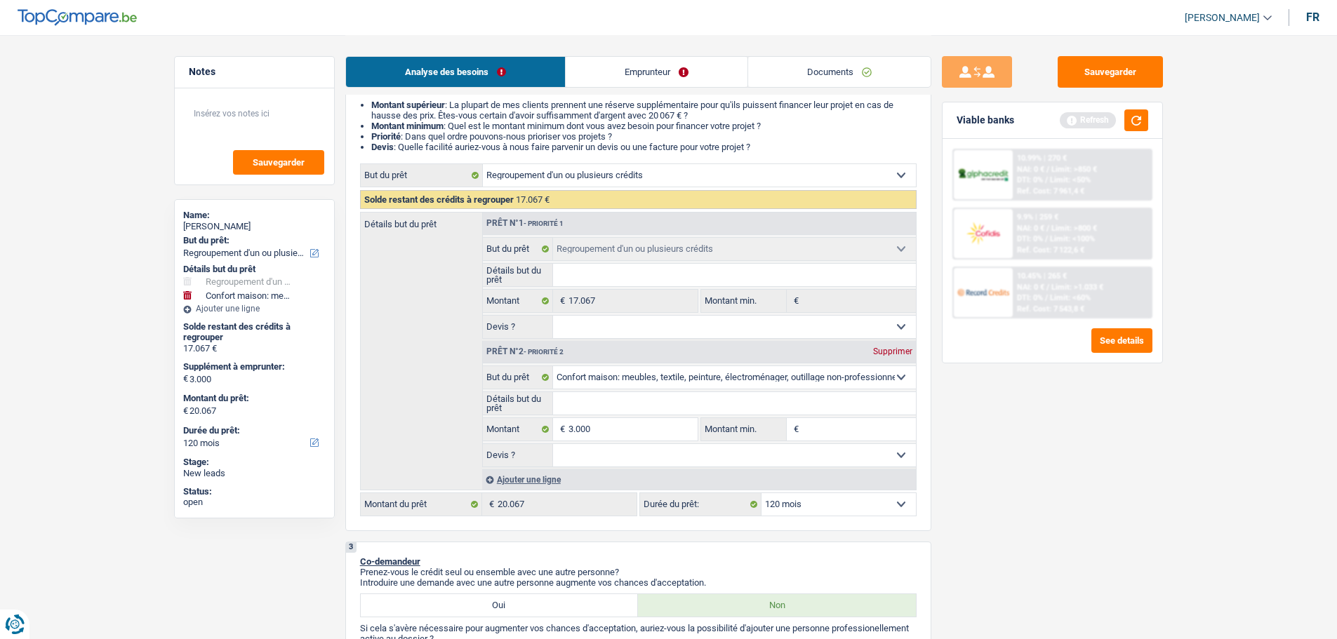
click at [654, 392] on input "Détails but du prêt" at bounding box center [734, 403] width 363 height 22
type input "D"
type input "De"
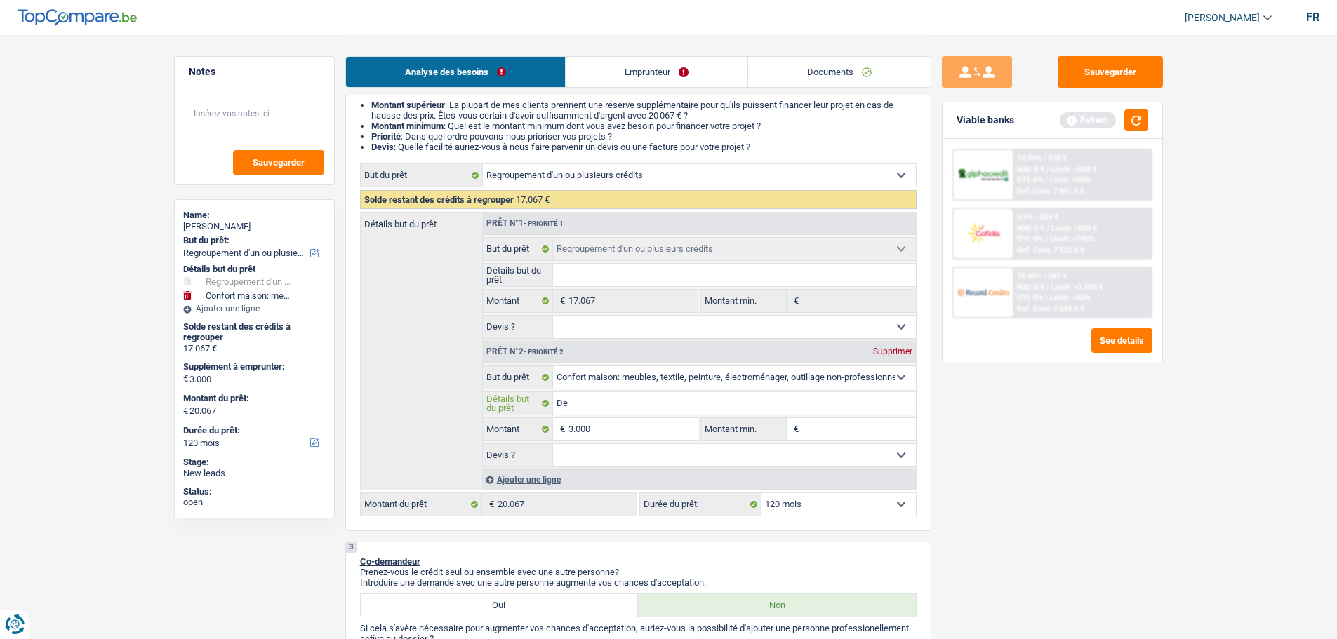
type input "De"
type input "De n"
type input "De no"
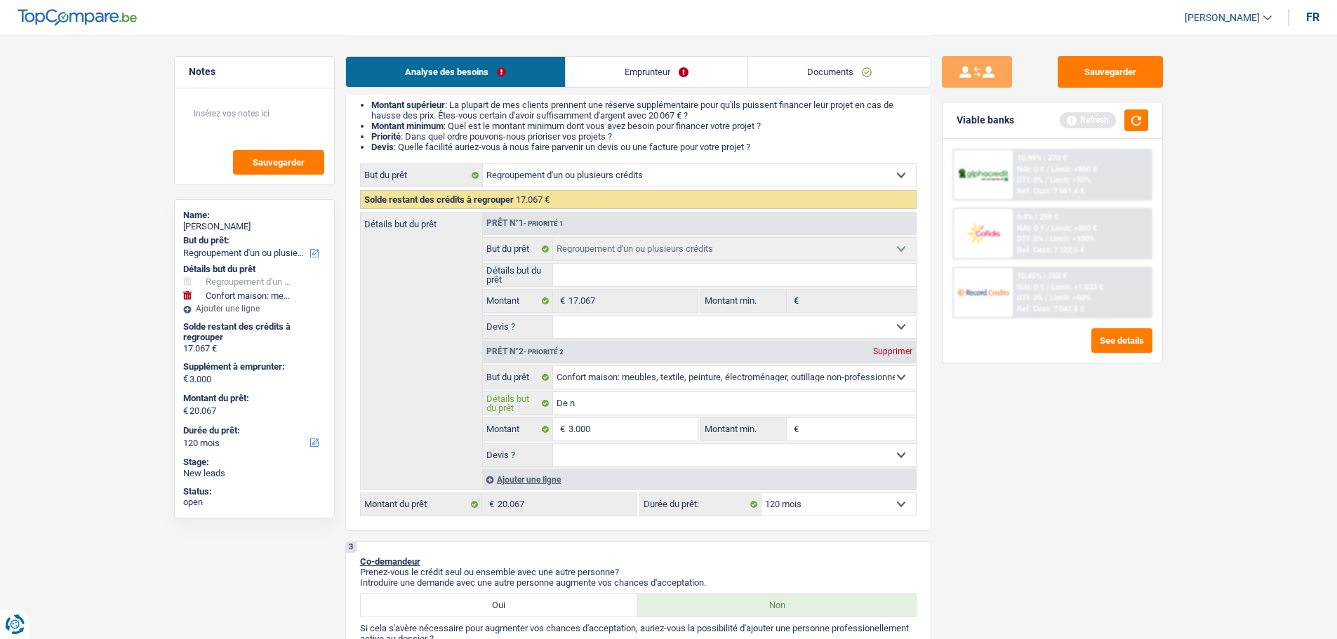
type input "De no"
type input "De nou"
type input "De nouv"
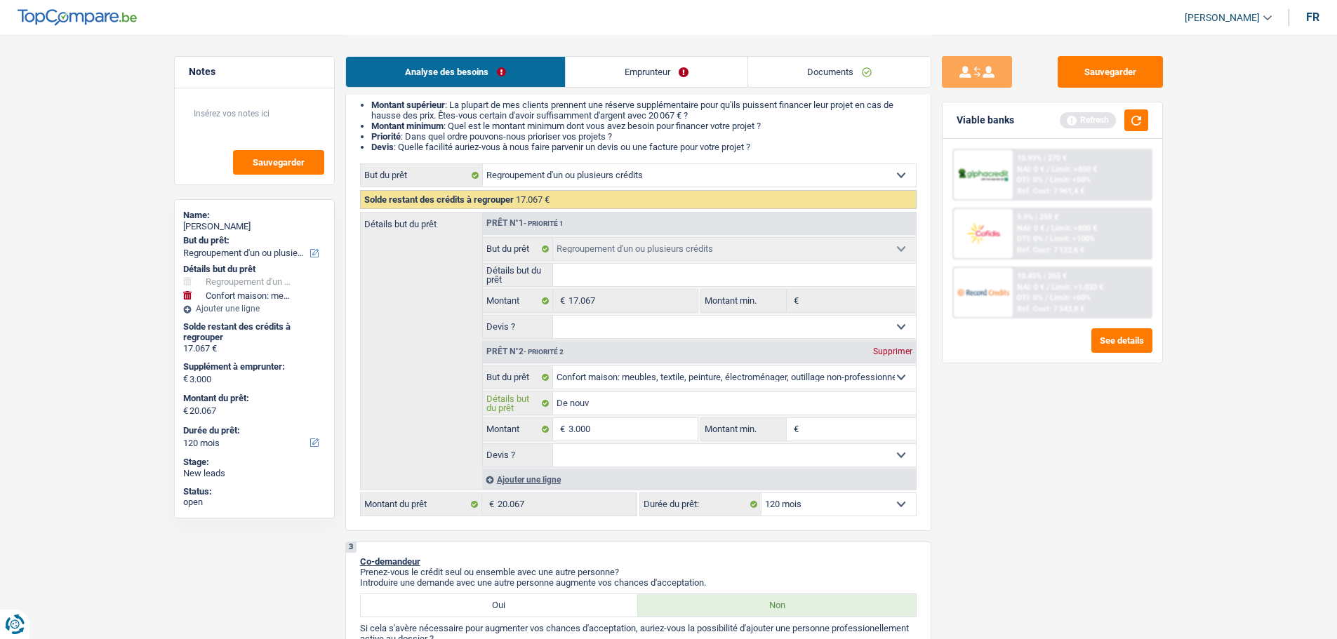
type input "De nouve"
type input "De nouvea"
type input "De nouveau"
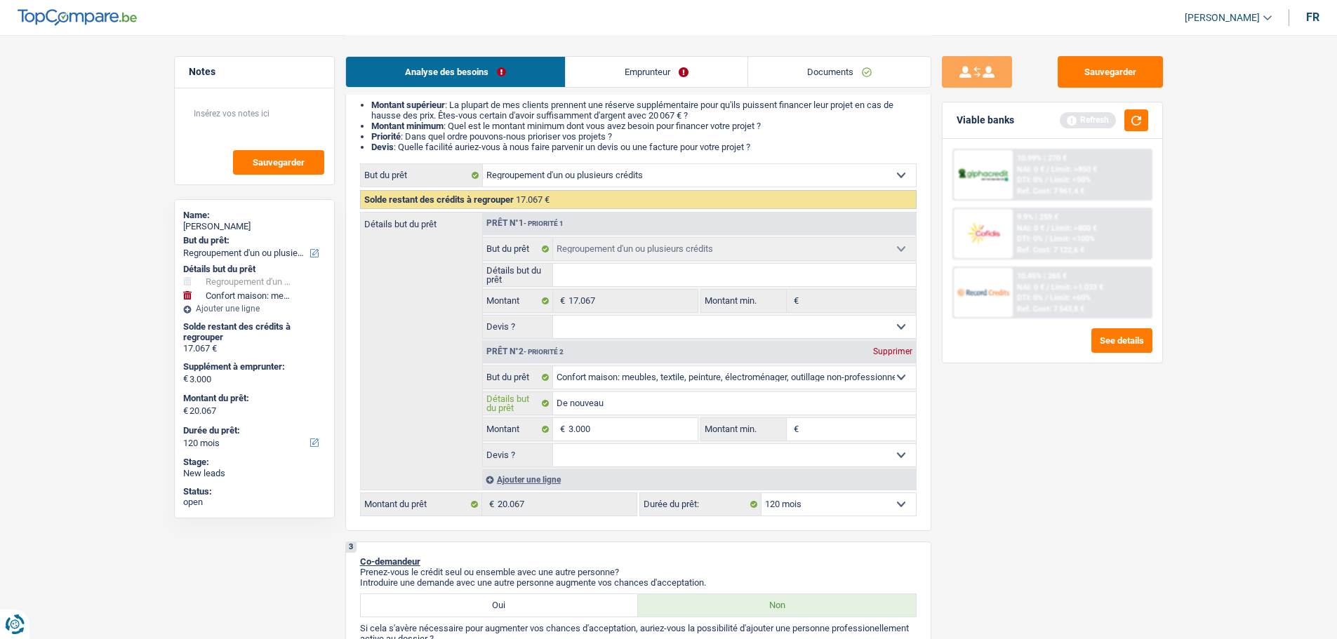
type input "De nouveau"
type input "De nouveaux"
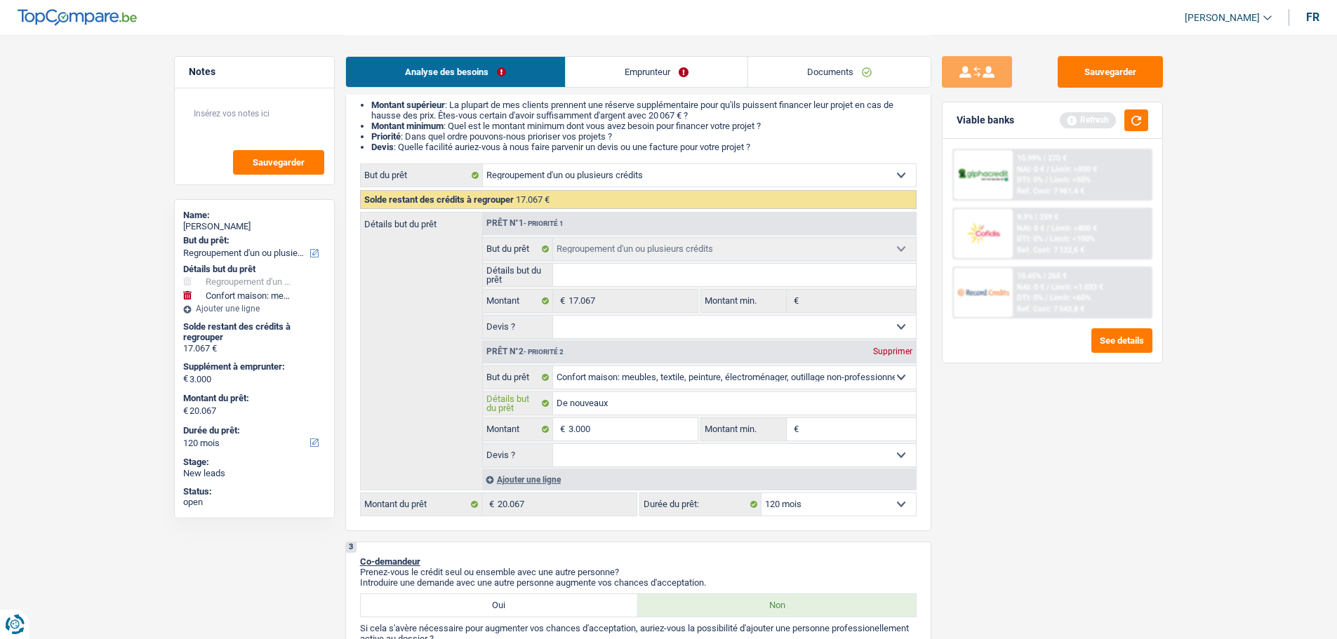
type input "De nouveaux m"
type input "De nouveaux me"
type input "De nouveaux meu"
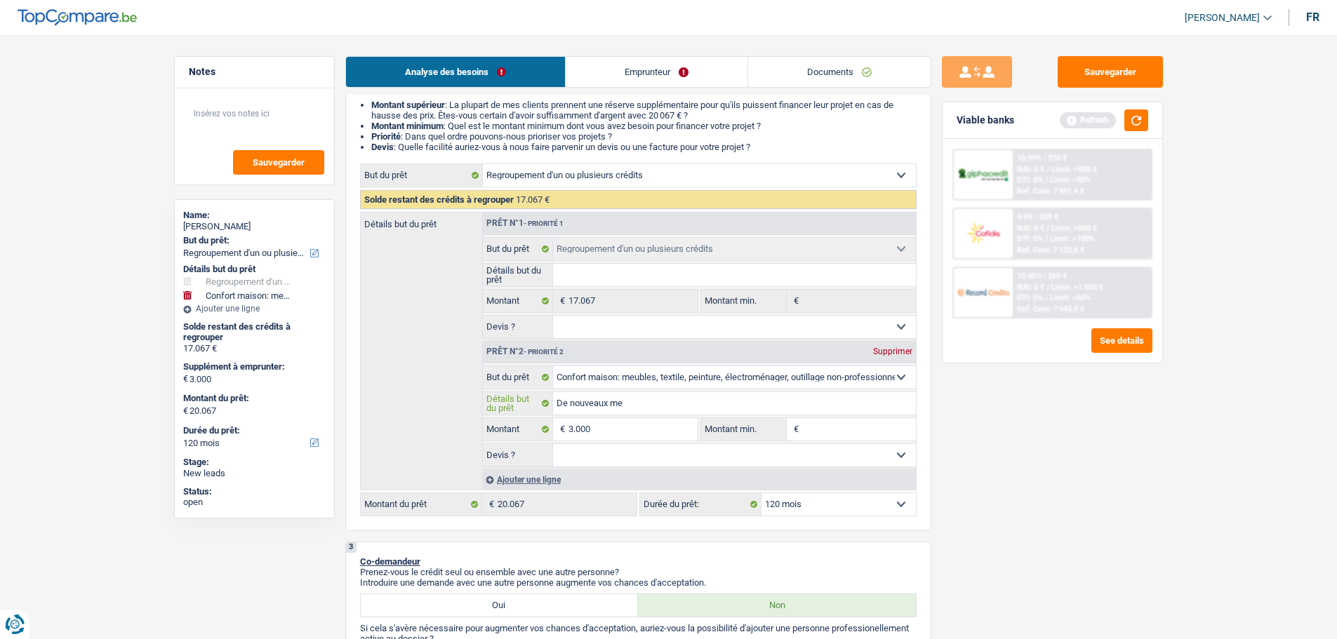
type input "De nouveaux meu"
type input "De nouveaux meub"
type input "De nouveaux meubl"
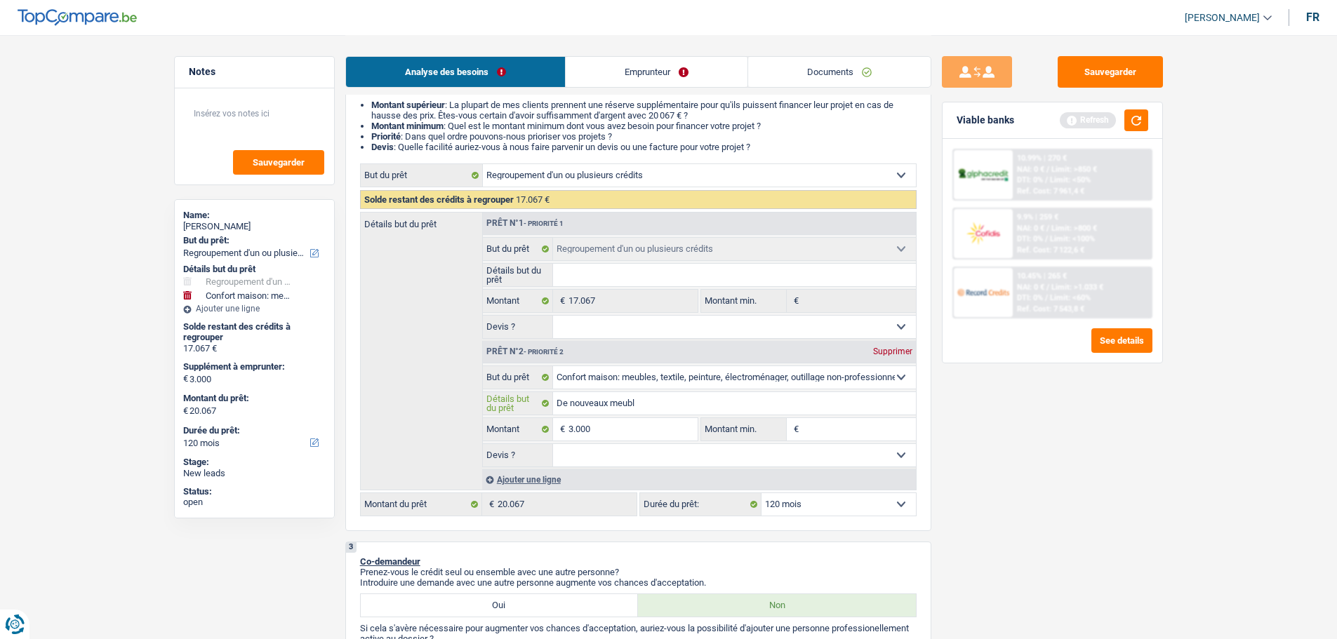
type input "De nouveaux meuble"
type input "De nouveaux meubles"
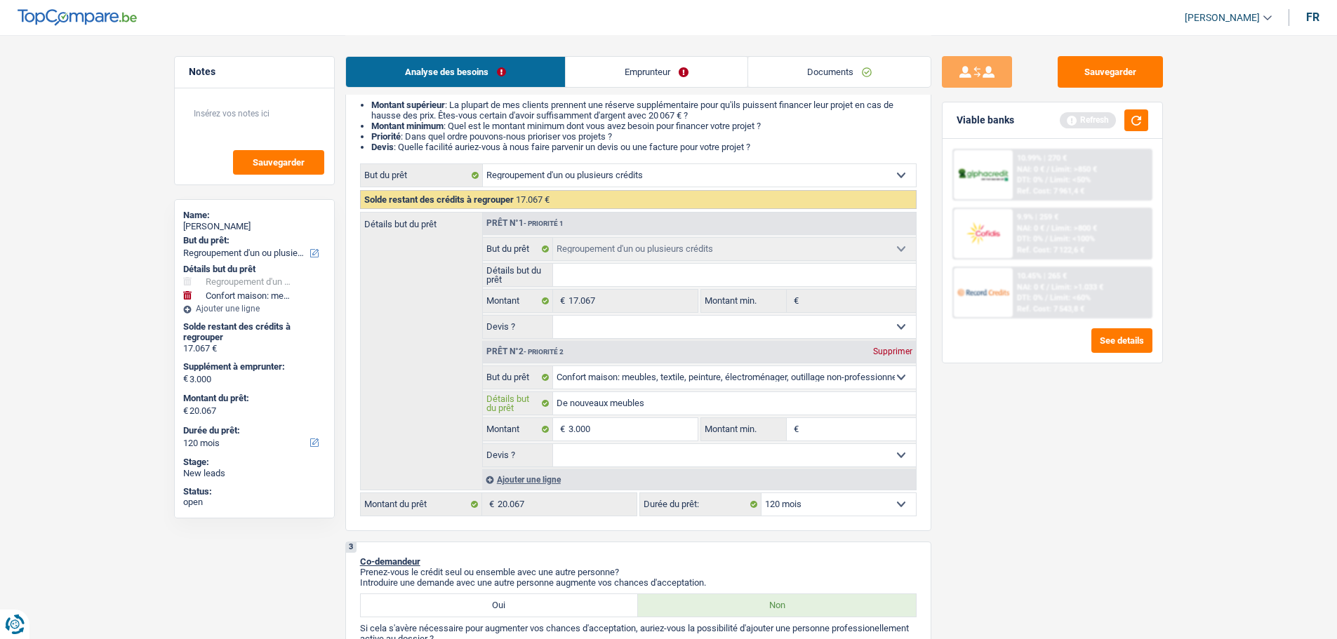
type input "De nouveaux meubles"
click at [716, 463] on select "Oui Non Non répondu Sélectionner une option" at bounding box center [734, 455] width 363 height 22
select select "false"
click at [553, 444] on select "Oui Non Non répondu Sélectionner une option" at bounding box center [734, 455] width 363 height 22
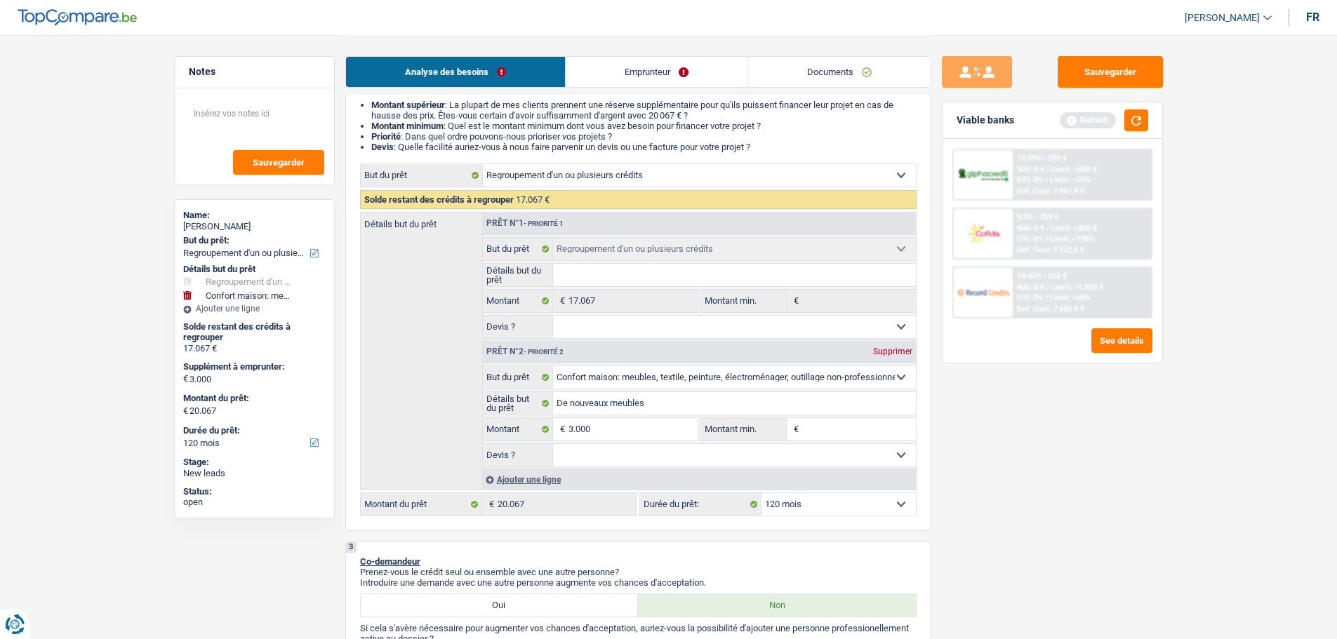
select select "false"
click at [829, 434] on input "Montant min." at bounding box center [859, 429] width 114 height 22
type input "3"
type input "30"
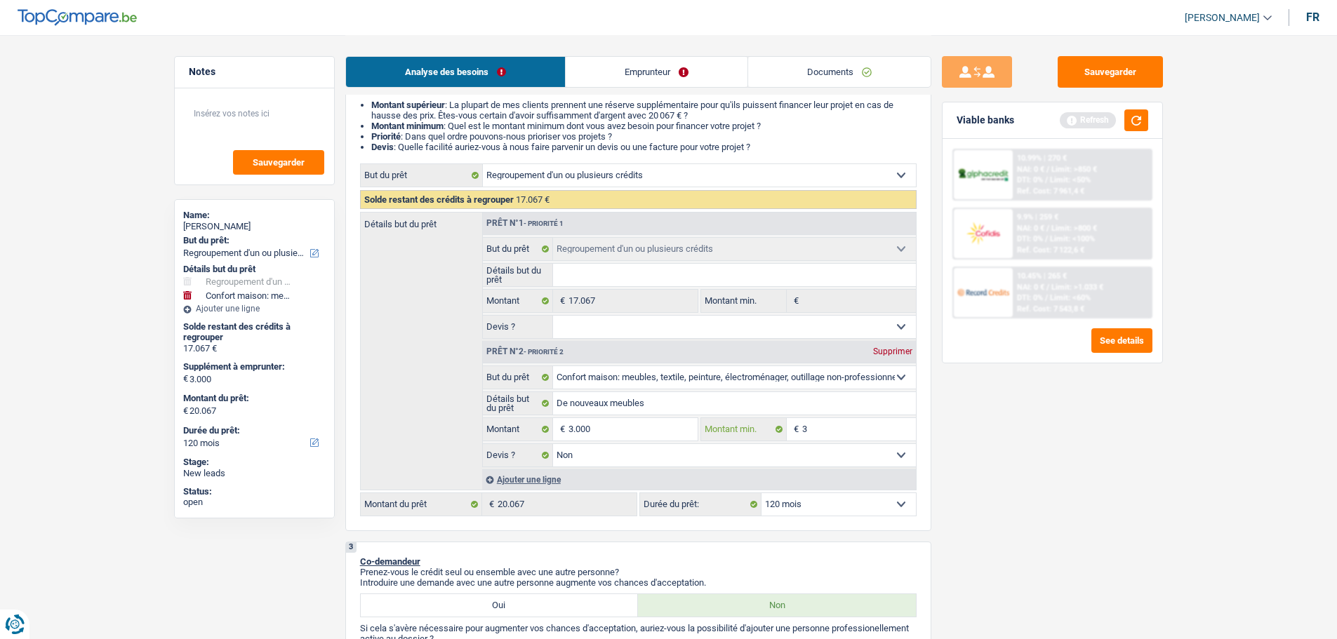
type input "30"
type input "300"
type input "3.000"
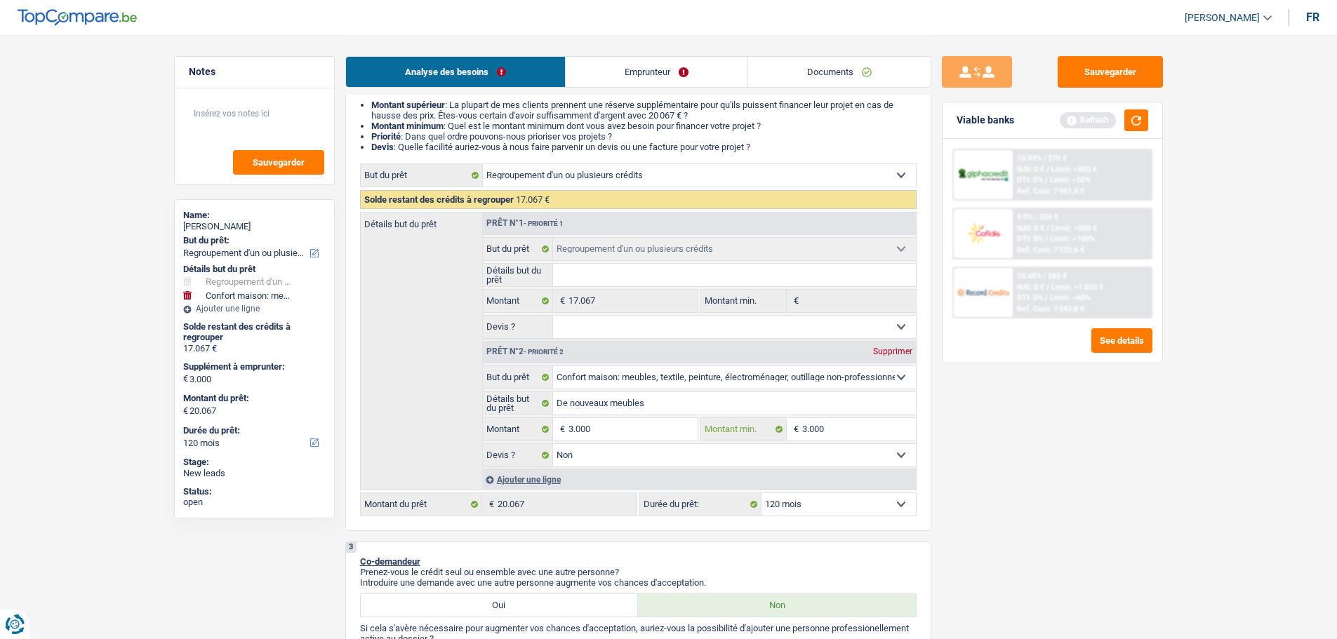
type input "3.000"
click at [1090, 455] on div "Sauvegarder Viable banks Refresh 10.99% | 270 € NAI: 0 € / Limit: >850 € DTI: 0…" at bounding box center [1052, 336] width 242 height 561
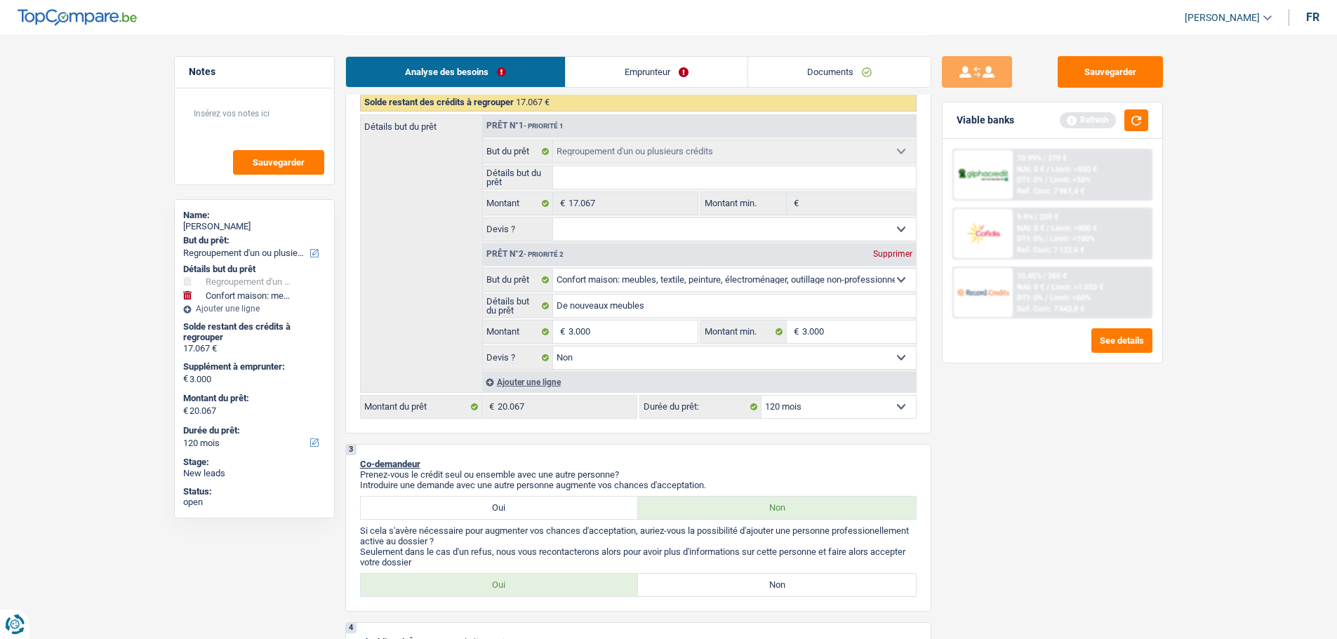
scroll to position [351, 0]
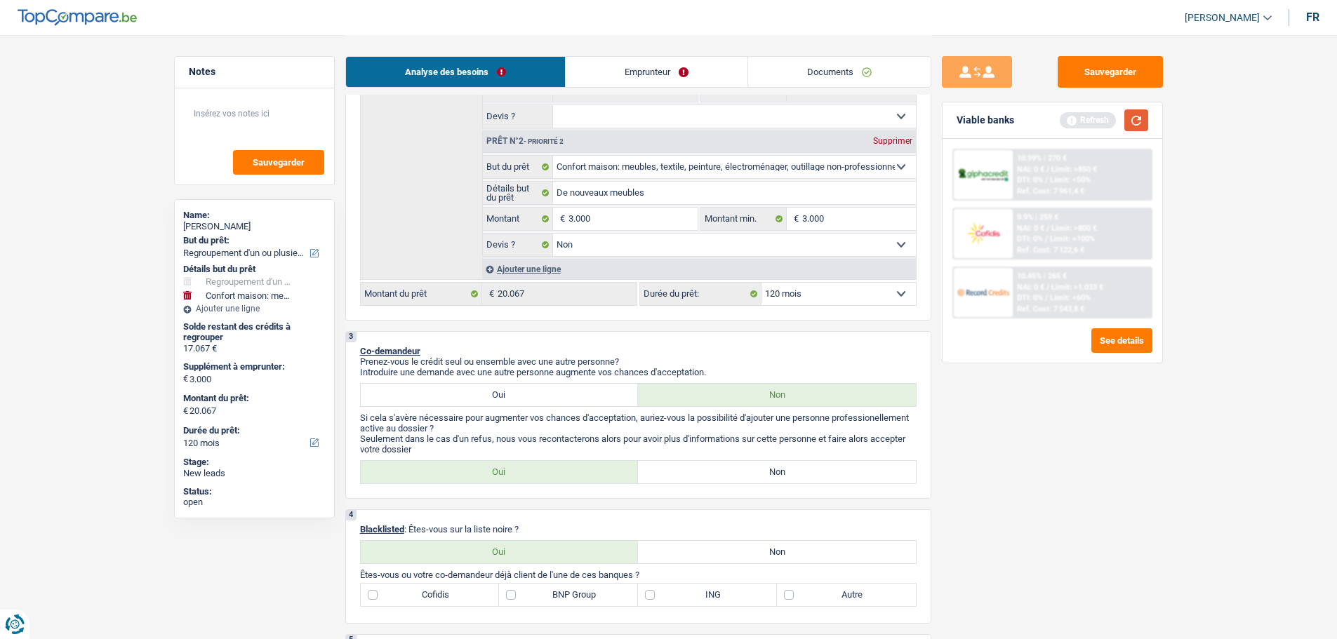
click at [1147, 109] on button "button" at bounding box center [1136, 120] width 24 height 22
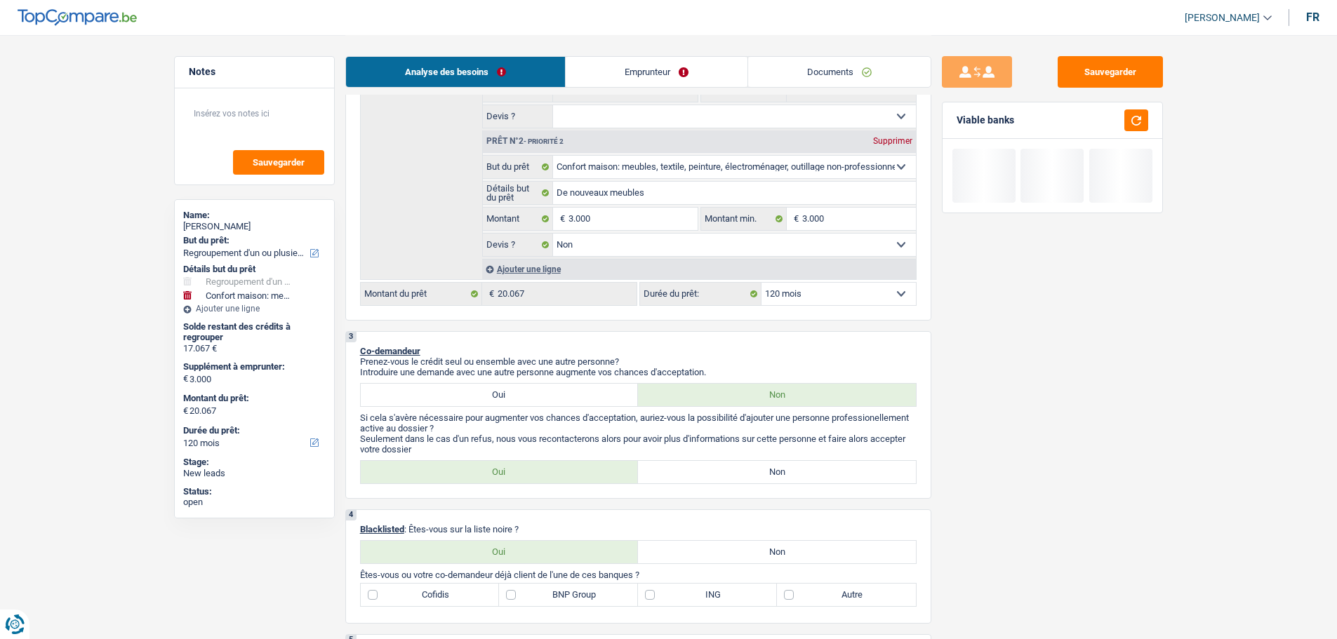
click at [689, 462] on label "Non" at bounding box center [777, 472] width 278 height 22
click at [689, 462] on input "Non" at bounding box center [777, 472] width 278 height 22
radio input "true"
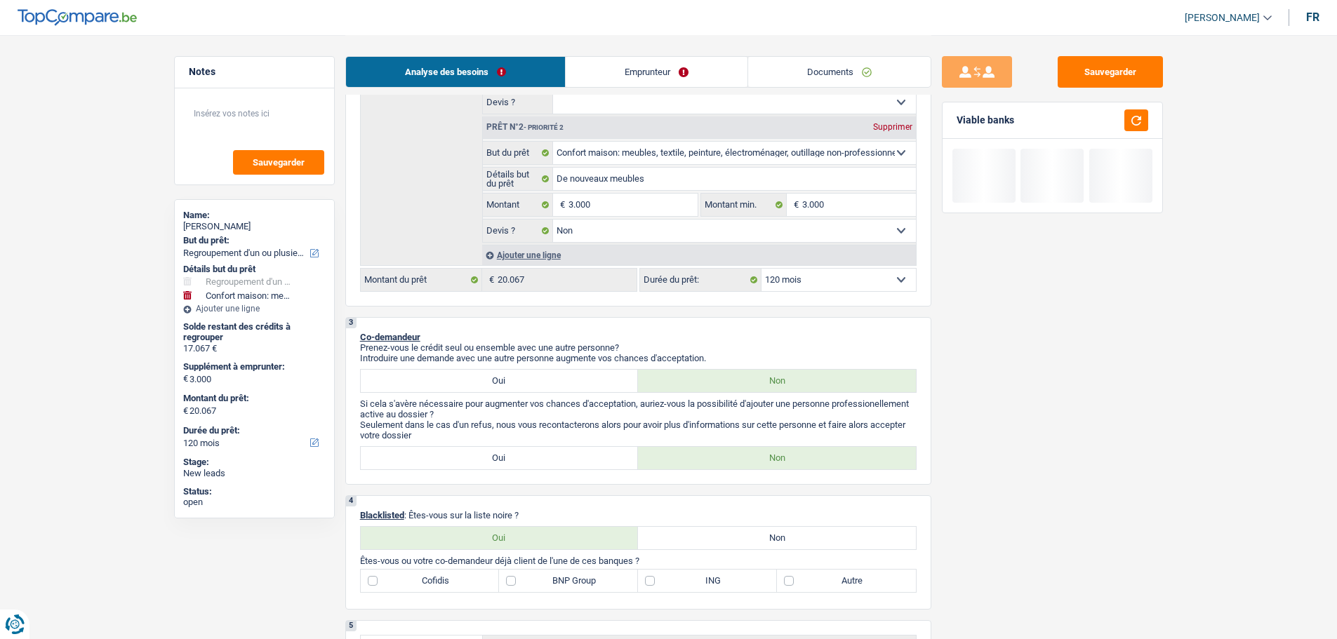
scroll to position [632, 0]
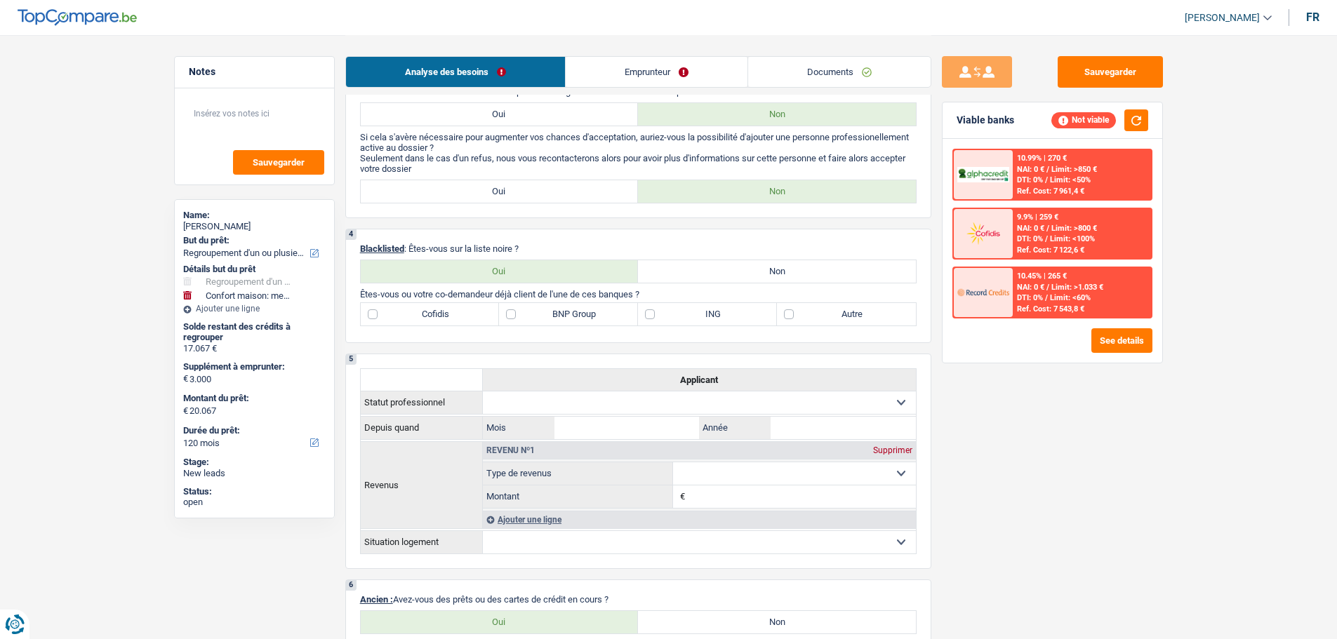
click at [748, 271] on label "Non" at bounding box center [777, 271] width 278 height 22
click at [748, 271] on input "Non" at bounding box center [777, 271] width 278 height 22
radio input "true"
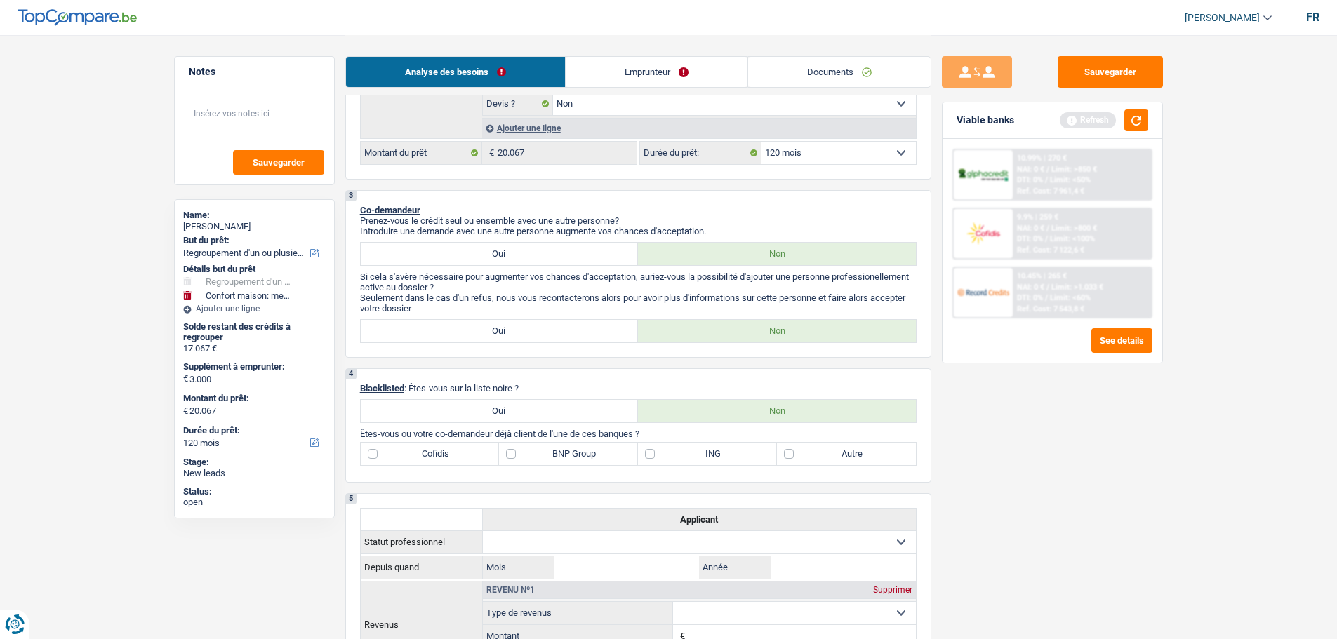
scroll to position [491, 0]
click at [432, 449] on label "Cofidis" at bounding box center [430, 454] width 139 height 22
click at [432, 449] on input "Cofidis" at bounding box center [430, 454] width 139 height 22
checkbox input "true"
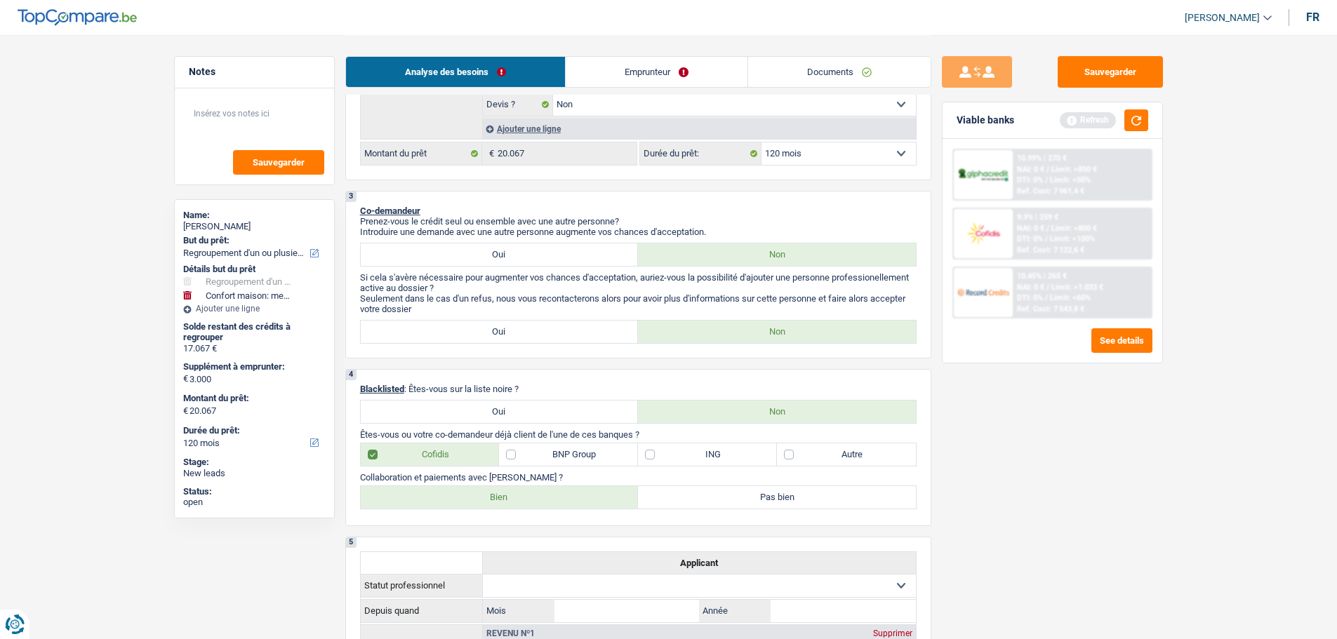
click at [841, 457] on label "Autre" at bounding box center [846, 454] width 139 height 22
click at [841, 457] on input "Autre" at bounding box center [846, 454] width 139 height 22
checkbox input "true"
click at [577, 493] on label "Bien" at bounding box center [500, 497] width 278 height 22
click at [577, 493] on input "Bien" at bounding box center [500, 497] width 278 height 22
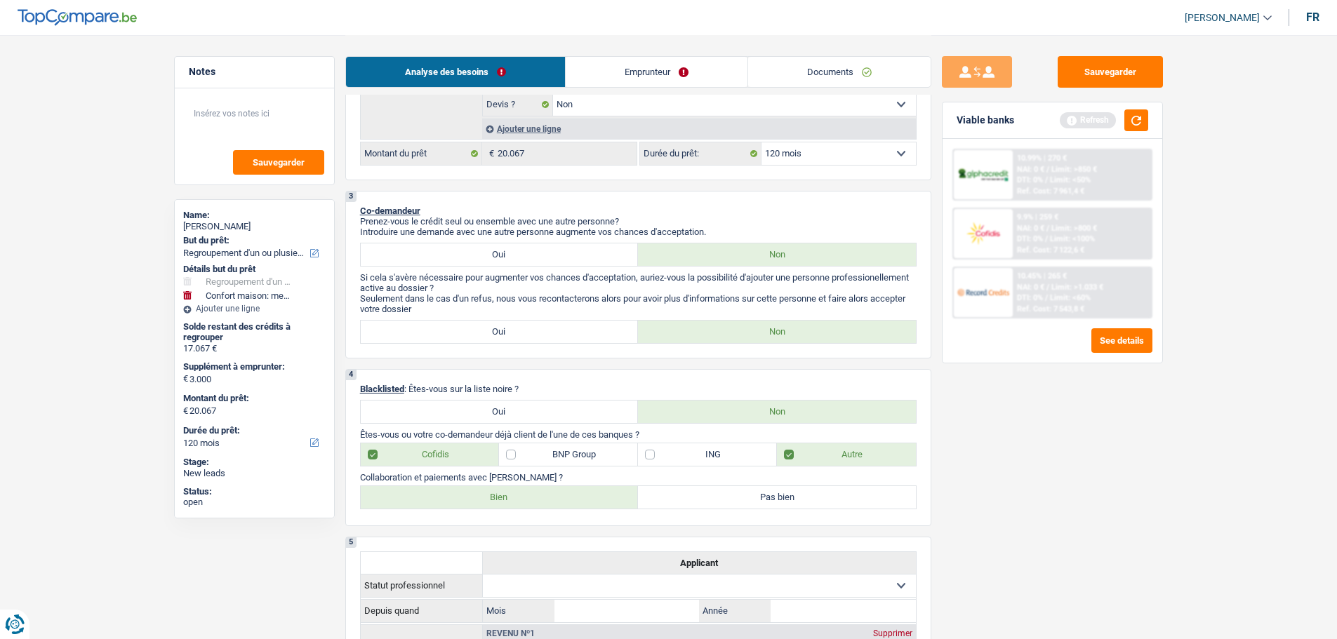
radio input "true"
click at [553, 455] on label "BNP Group" at bounding box center [568, 454] width 139 height 22
click at [553, 455] on input "BNP Group" at bounding box center [568, 454] width 139 height 22
checkbox input "true"
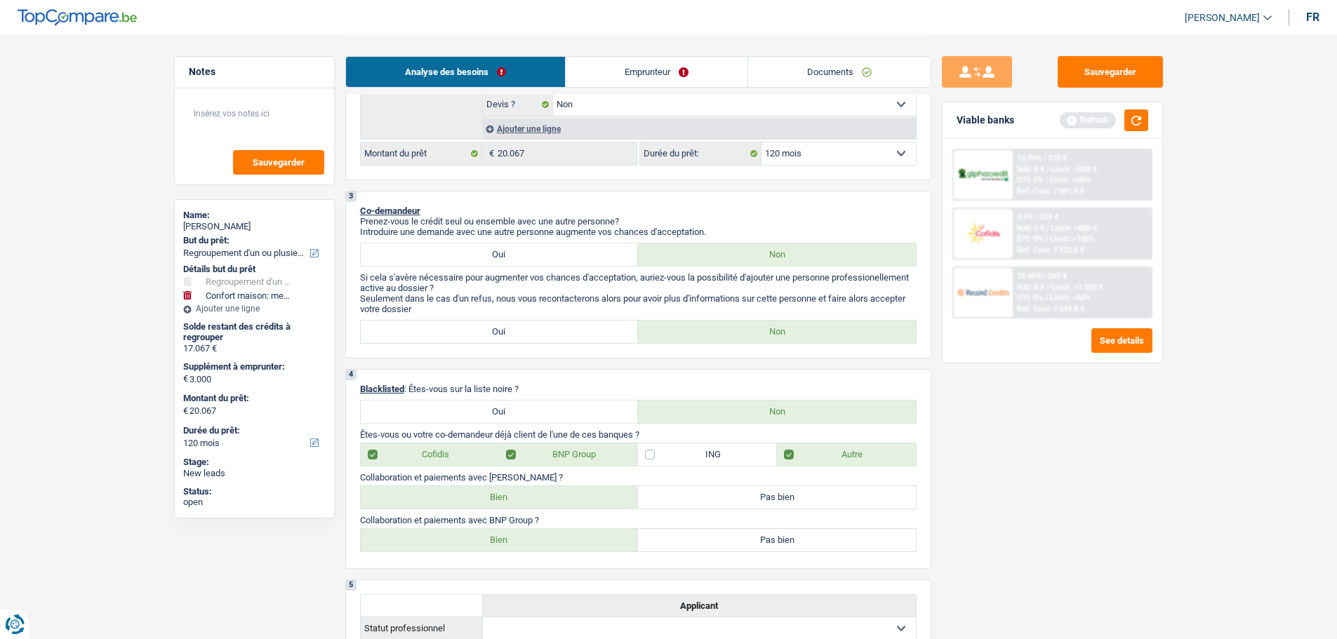
click at [507, 540] on label "Bien" at bounding box center [500, 540] width 278 height 22
click at [507, 540] on input "Bien" at bounding box center [500, 540] width 278 height 22
radio input "true"
click at [1135, 120] on button "button" at bounding box center [1136, 120] width 24 height 22
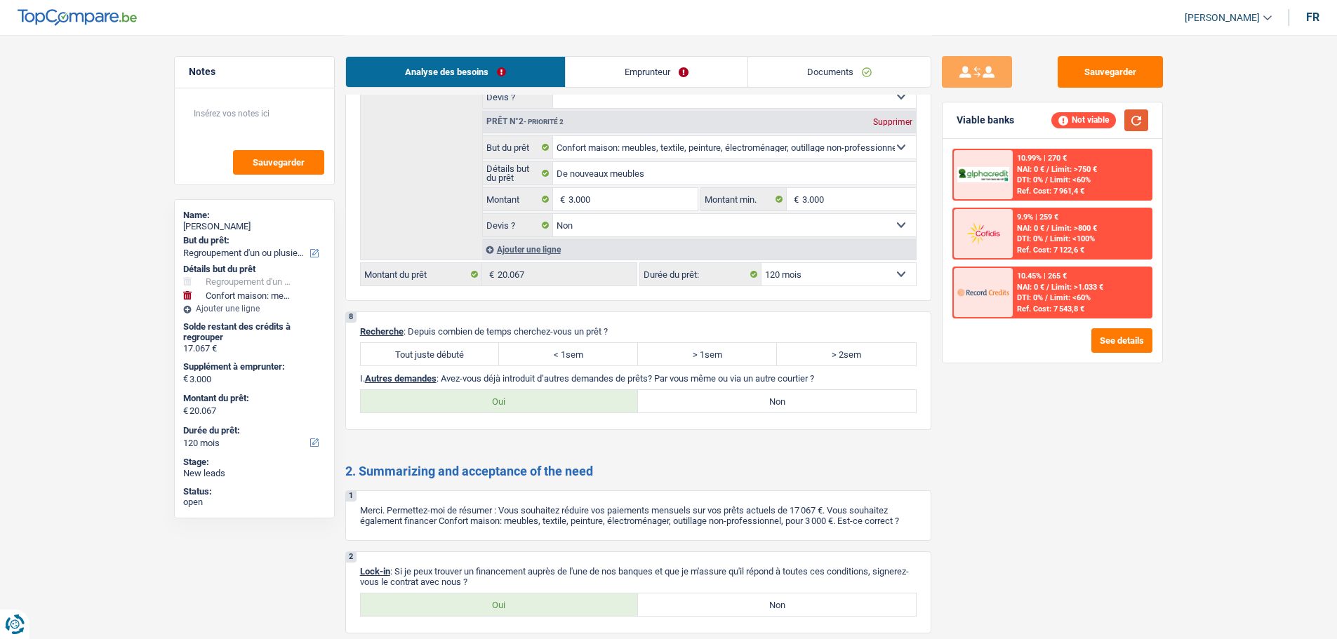
scroll to position [2654, 0]
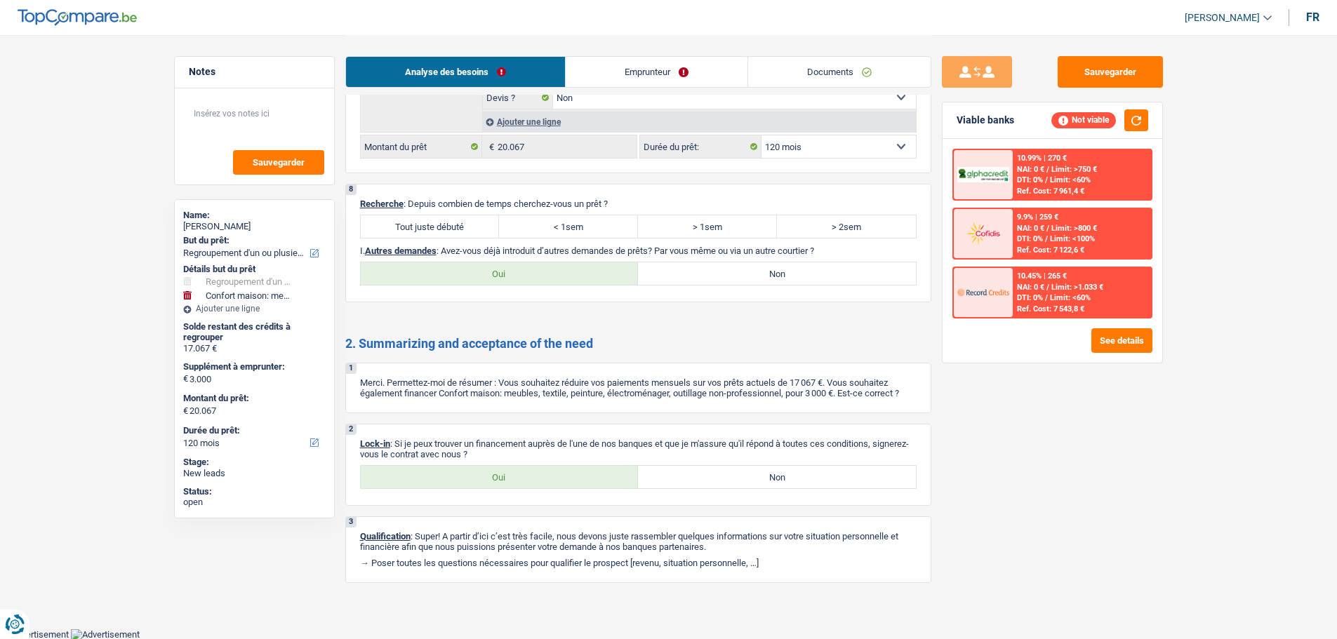
click at [465, 225] on label "Tout juste débuté" at bounding box center [430, 226] width 139 height 22
click at [465, 225] on input "Tout juste débuté" at bounding box center [430, 226] width 139 height 22
radio input "true"
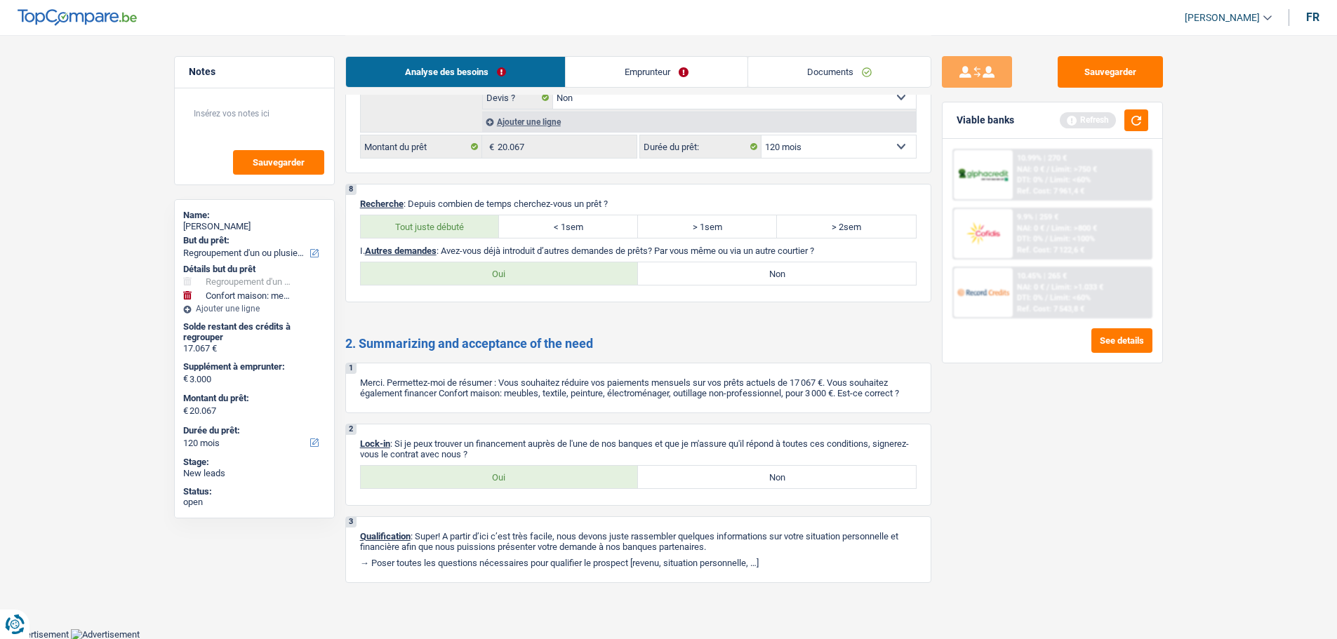
click at [720, 279] on label "Non" at bounding box center [777, 273] width 278 height 22
click at [720, 279] on input "Non" at bounding box center [777, 273] width 278 height 22
radio input "true"
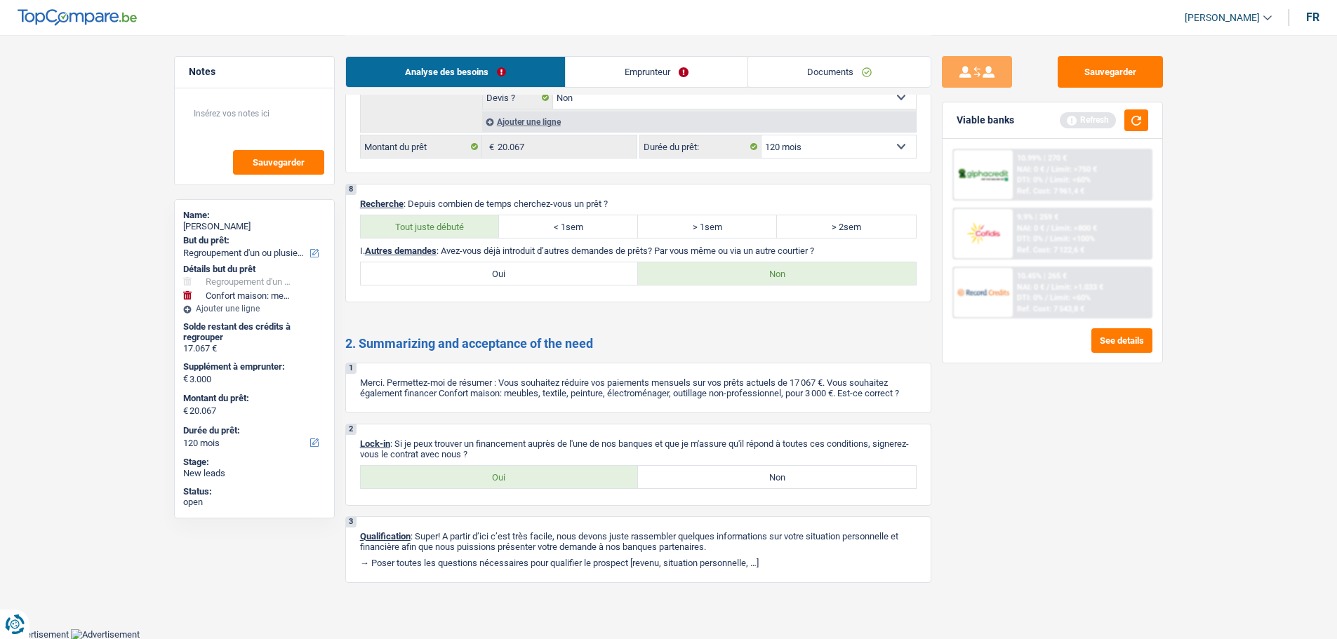
click at [631, 71] on link "Emprunteur" at bounding box center [657, 72] width 182 height 30
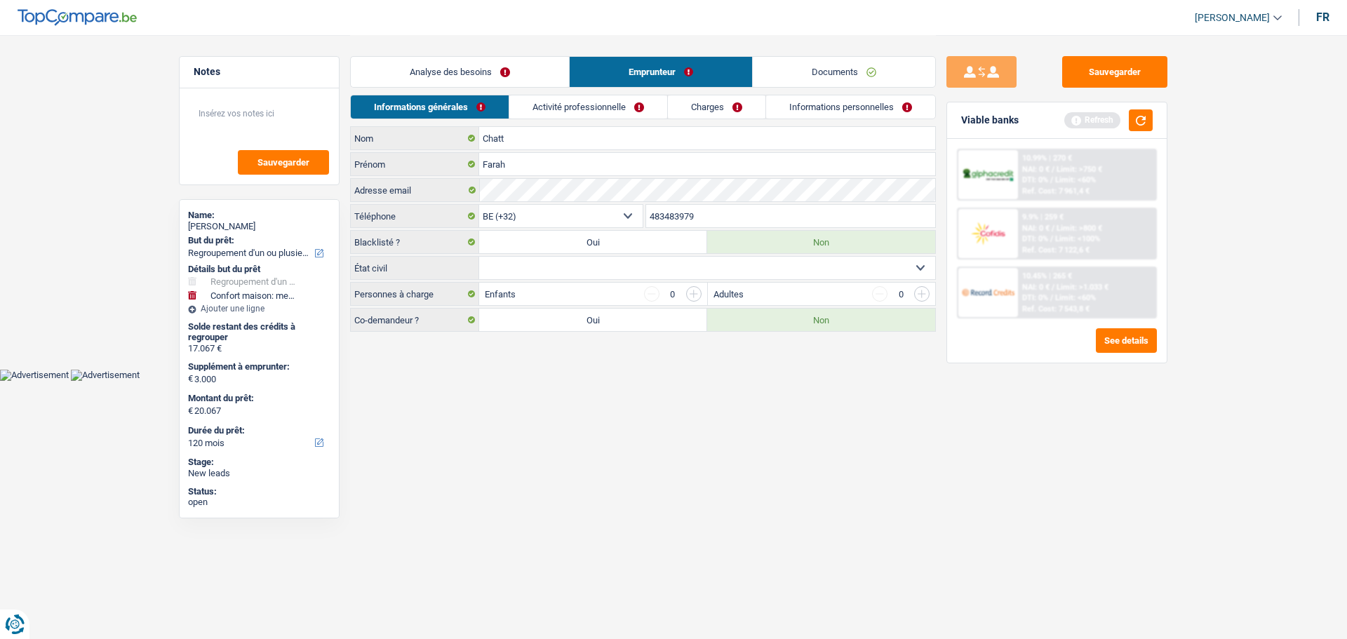
click at [566, 274] on select "Célibataire Marié(e) Cohabitant(e) légal(e) Divorcé(e) Veuf(ve) Séparé (de fait…" at bounding box center [707, 268] width 456 height 22
select select "divorced"
click at [479, 257] on select "Célibataire Marié(e) Cohabitant(e) légal(e) Divorcé(e) Veuf(ve) Séparé (de fait…" at bounding box center [707, 268] width 456 height 22
click at [695, 296] on input "button" at bounding box center [693, 293] width 15 height 15
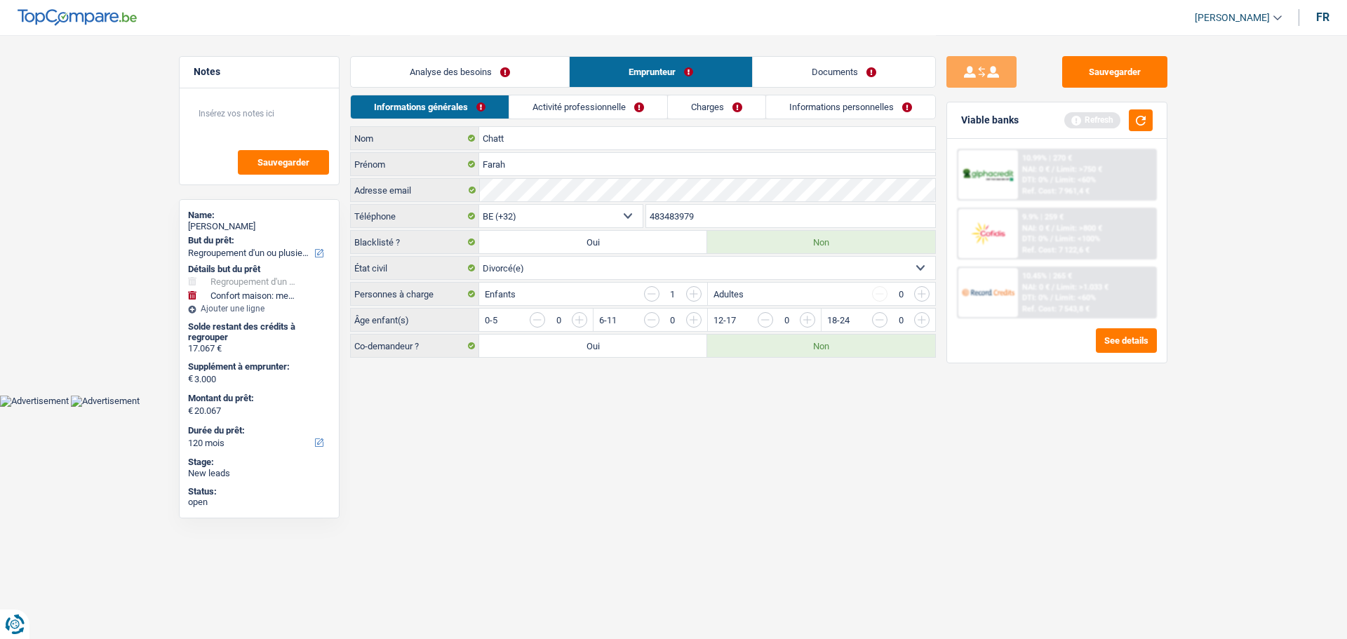
click at [695, 296] on input "button" at bounding box center [693, 293] width 15 height 15
click at [929, 323] on input "button" at bounding box center [1206, 323] width 585 height 22
click at [810, 316] on input "button" at bounding box center [1092, 323] width 585 height 22
click at [575, 105] on link "Activité professionnelle" at bounding box center [589, 106] width 158 height 23
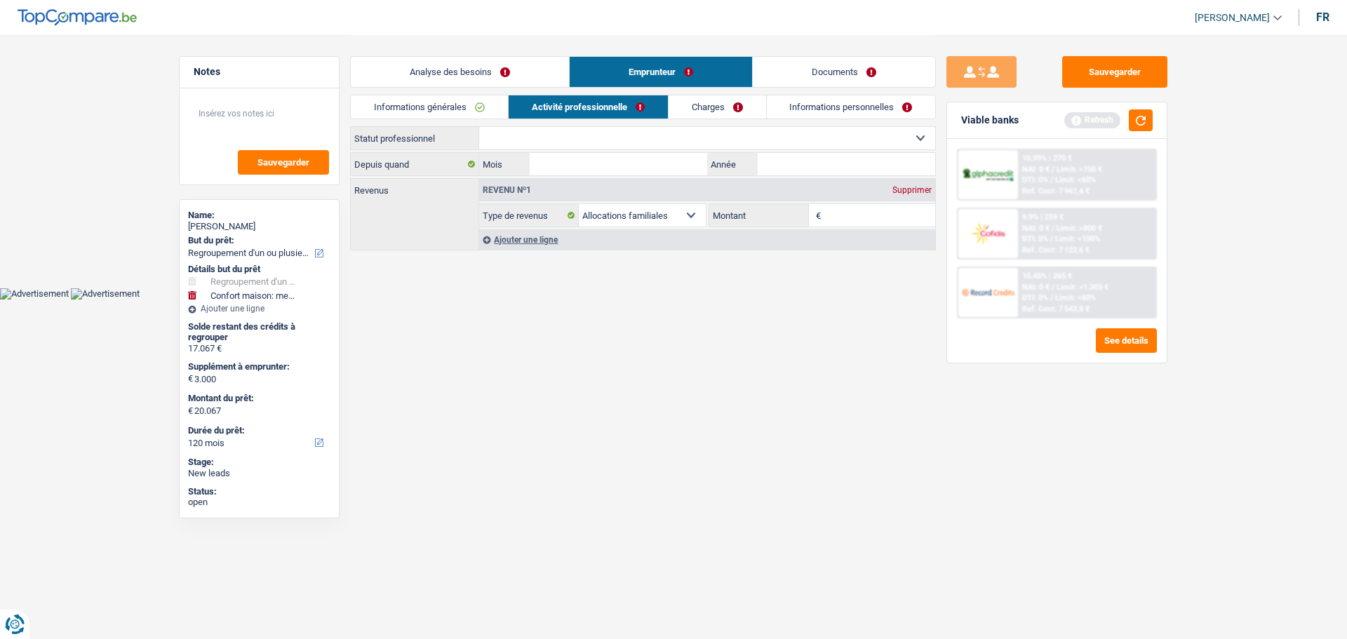
click at [536, 139] on select "Ouvrier Employé privé Employé public Invalide Indépendant Pensionné Chômeur Mut…" at bounding box center [707, 138] width 456 height 22
click at [714, 103] on link "Charges" at bounding box center [718, 106] width 98 height 23
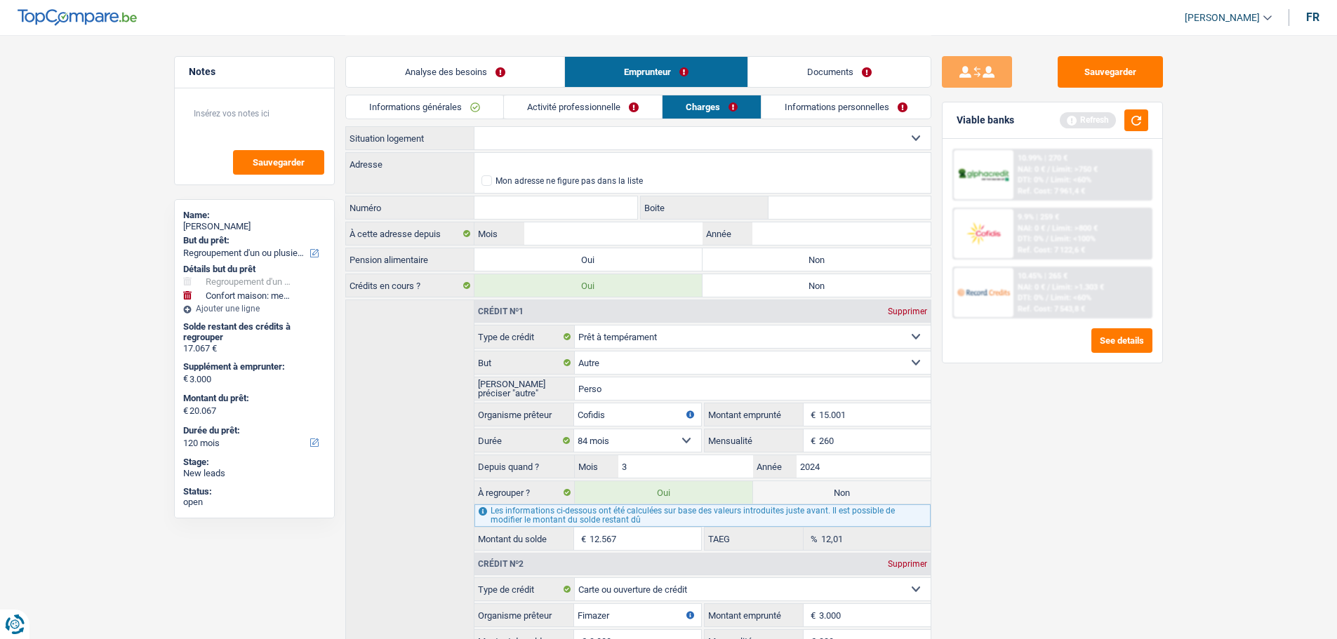
click at [530, 145] on select "Locataire Propriétaire avec prêt hypothécaire Propriétaire sans prêt hypothécai…" at bounding box center [702, 138] width 456 height 22
select select "liveWithParents"
click at [474, 127] on select "Locataire Propriétaire avec prêt hypothécaire Propriétaire sans prêt hypothécai…" at bounding box center [702, 138] width 456 height 22
click at [239, 114] on textarea at bounding box center [255, 119] width 140 height 42
type textarea "Logé par l'employeur"
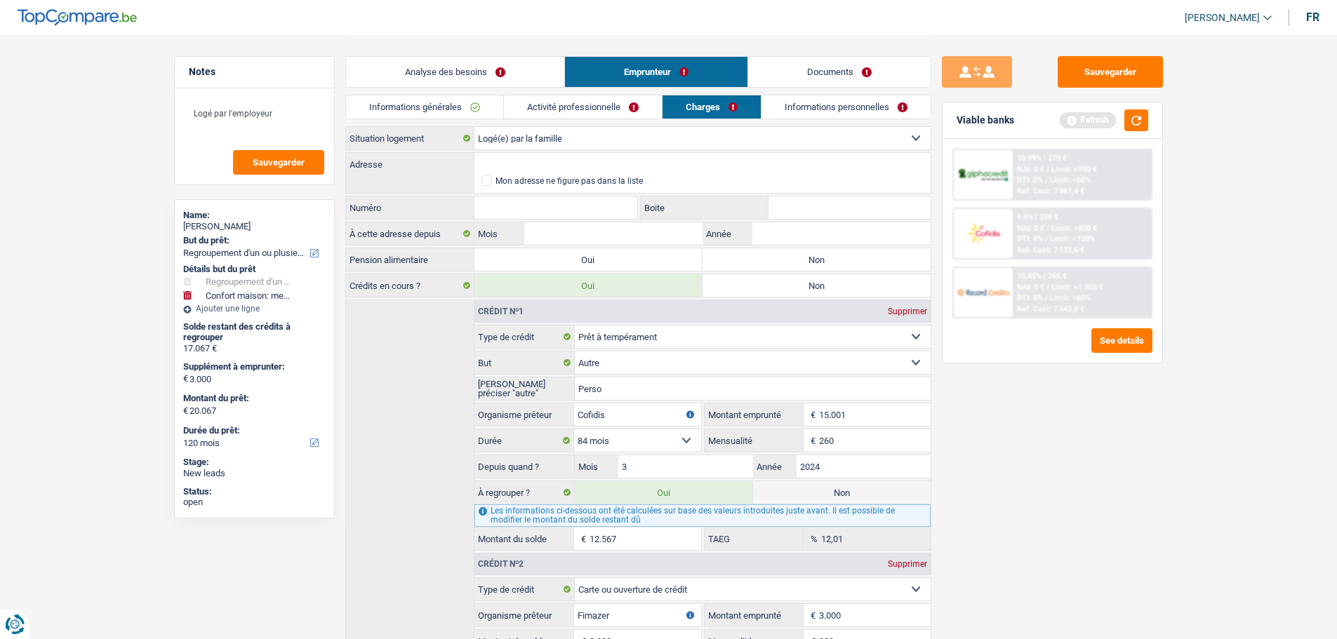
click at [568, 107] on link "Activité professionnelle" at bounding box center [583, 106] width 158 height 23
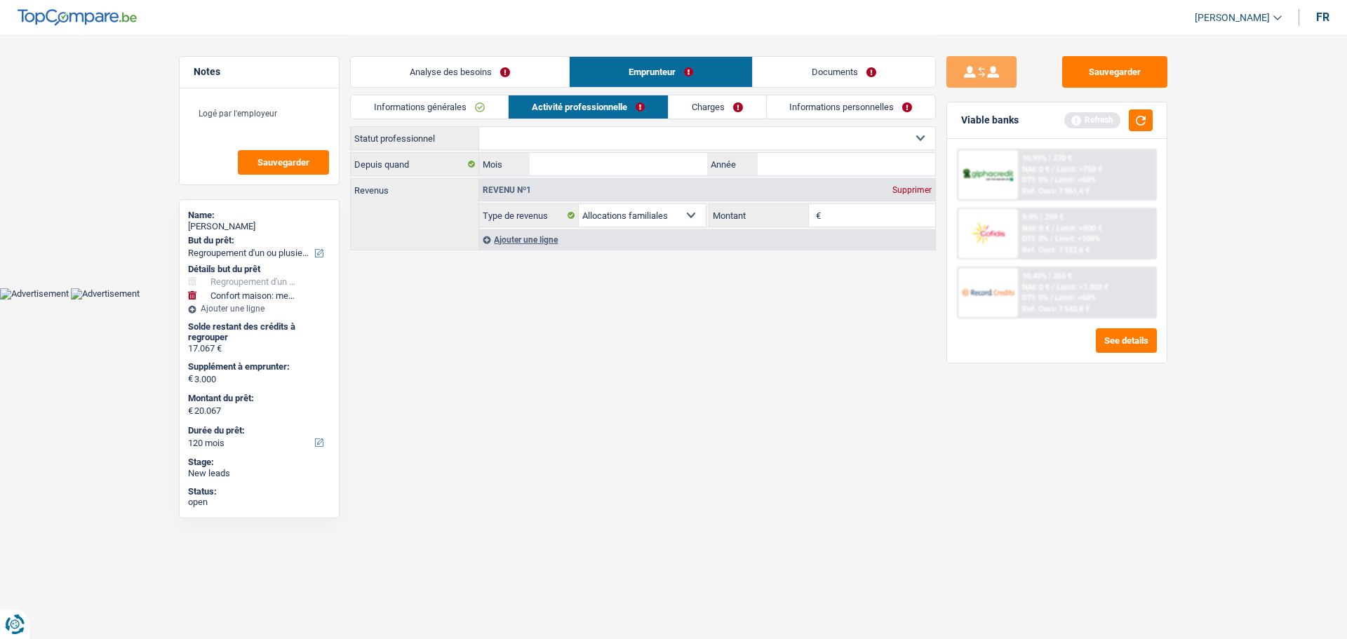
click at [525, 134] on select "Ouvrier Employé privé Employé public Invalide Indépendant Pensionné Chômeur Mut…" at bounding box center [707, 138] width 456 height 22
select select "publicEmployee"
click at [479, 127] on select "Ouvrier Employé privé Employé public Invalide Indépendant Pensionné Chômeur Mut…" at bounding box center [707, 138] width 456 height 22
select select "familyAllowances"
select select "netSalary"
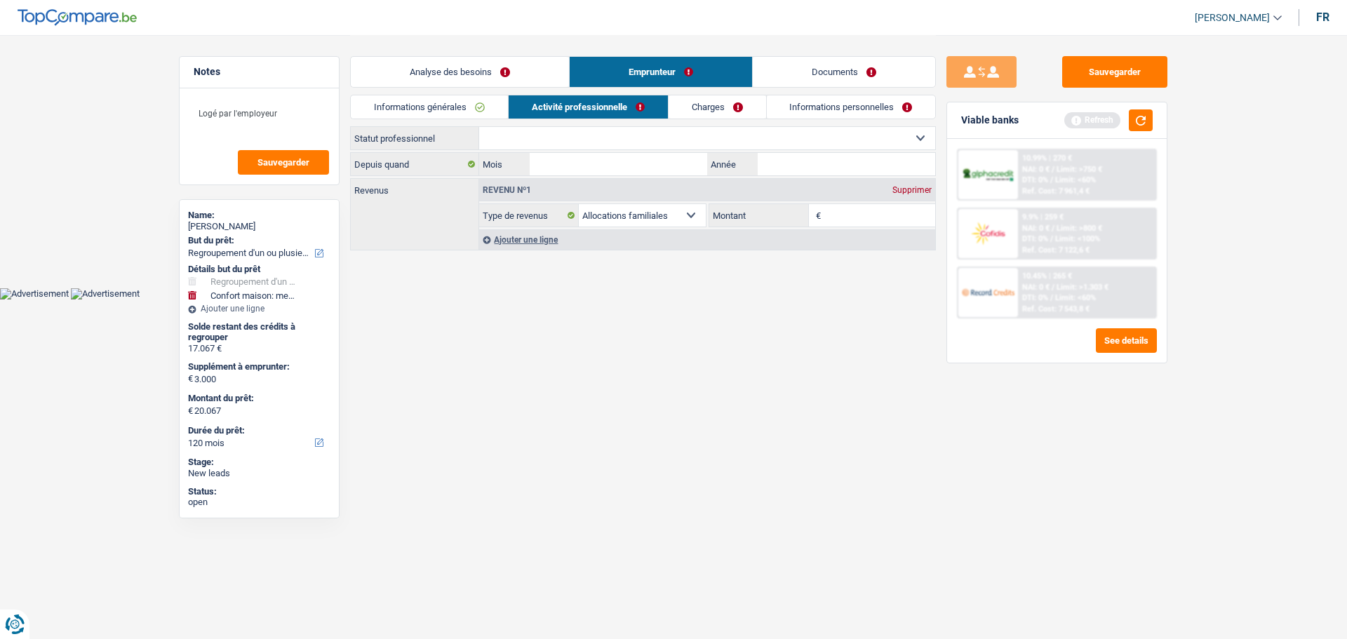
select select "mealVouchers"
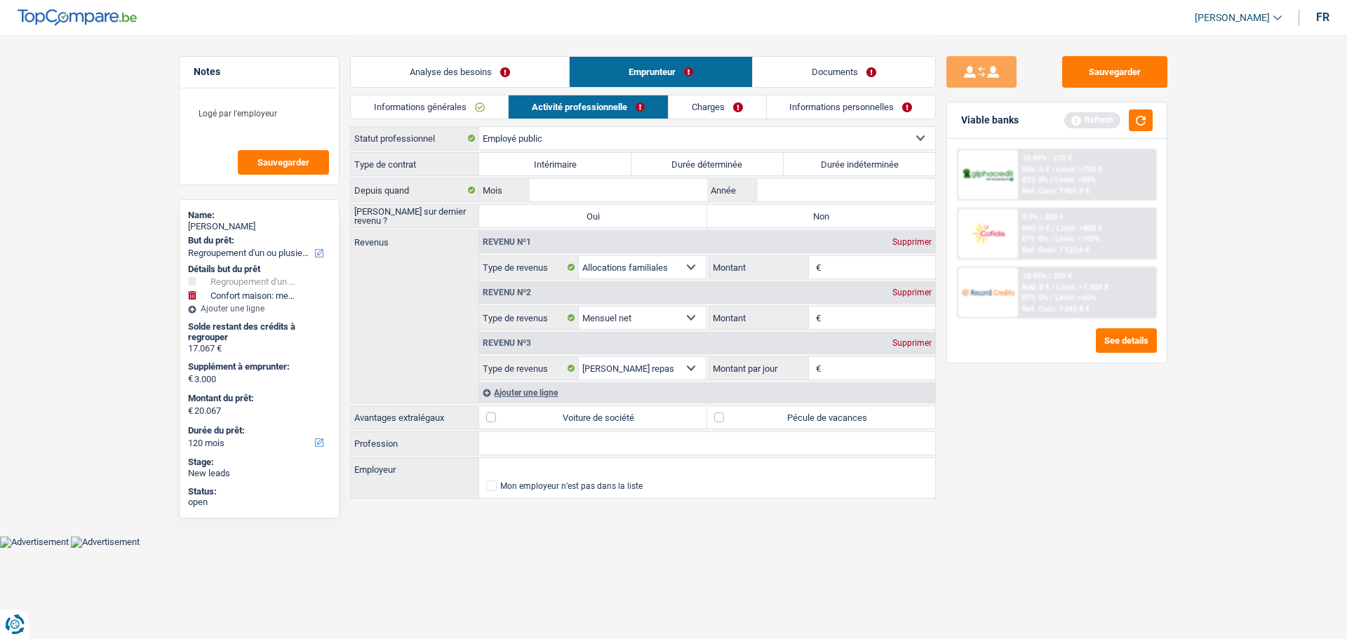
click at [901, 163] on label "Durée indéterminée" at bounding box center [860, 164] width 152 height 22
click at [901, 163] on input "Durée indéterminée" at bounding box center [860, 164] width 152 height 22
radio input "true"
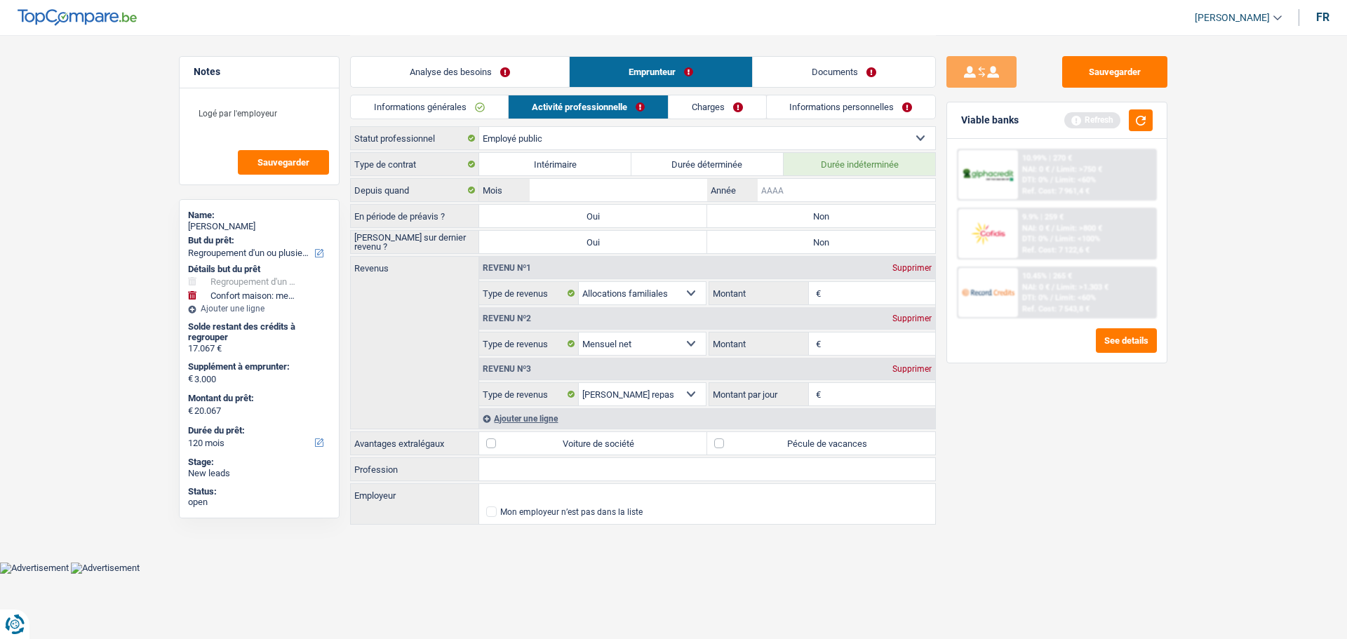
click at [799, 194] on input "Année" at bounding box center [847, 190] width 178 height 22
drag, startPoint x: 295, startPoint y: 99, endPoint x: 297, endPoint y: 107, distance: 7.8
click at [296, 101] on textarea "Logé par l'employeur" at bounding box center [259, 119] width 140 height 42
type textarea "Logé par l'employeur Nommé"
click at [808, 183] on input "Année" at bounding box center [847, 190] width 178 height 22
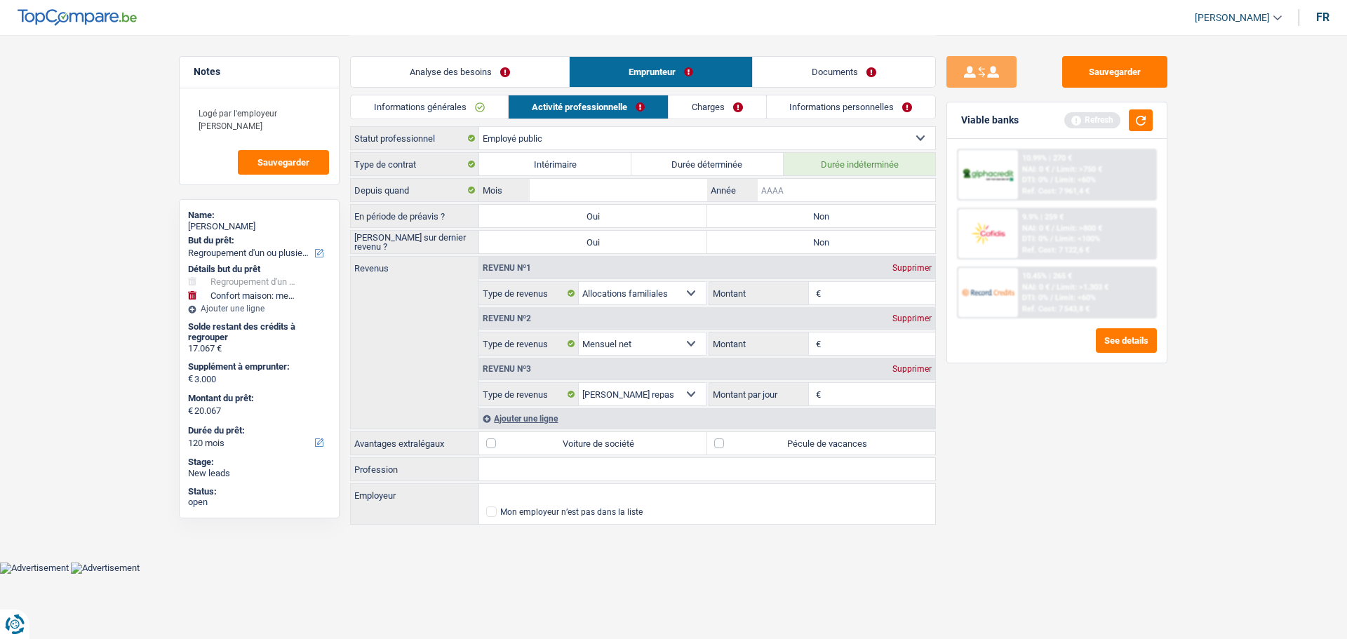
click at [795, 195] on input "Année" at bounding box center [847, 190] width 178 height 22
click at [598, 185] on input "Mois" at bounding box center [619, 190] width 178 height 22
click at [841, 190] on input "2004" at bounding box center [847, 190] width 178 height 22
type input "2003"
click at [655, 182] on input "Mois" at bounding box center [619, 190] width 178 height 22
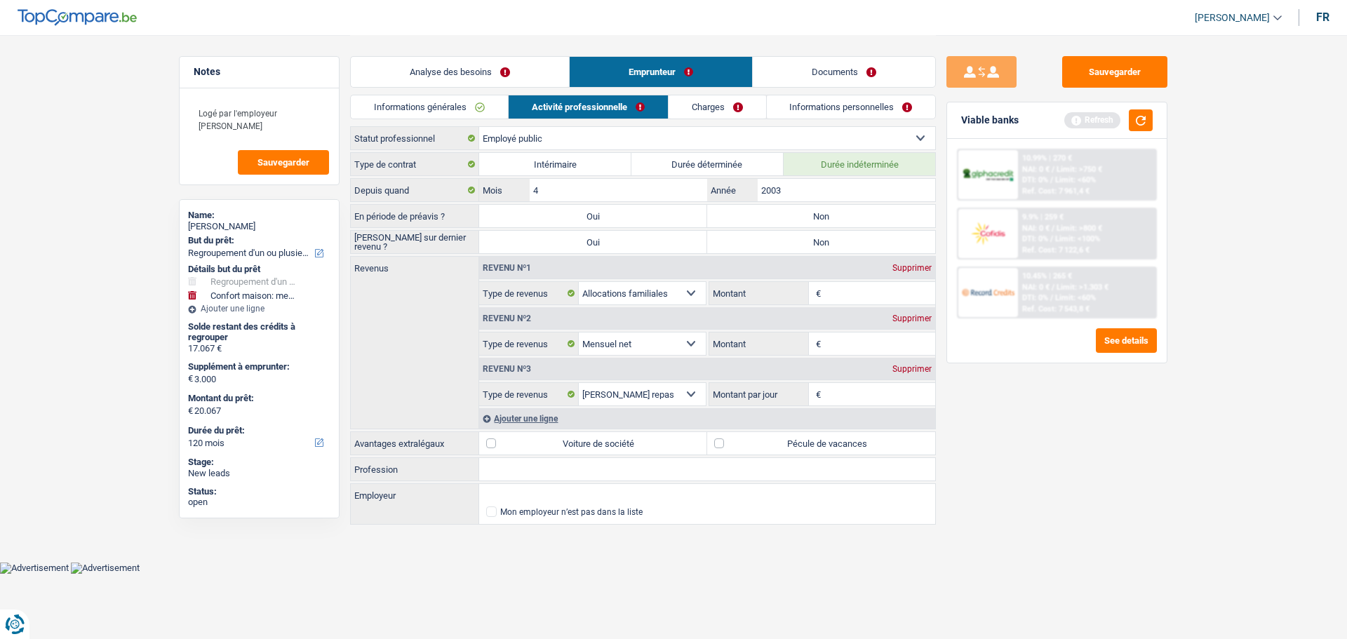
type input "4"
click at [829, 220] on label "Non" at bounding box center [821, 216] width 228 height 22
click at [829, 220] on input "Non" at bounding box center [821, 216] width 228 height 22
radio input "true"
click at [818, 244] on label "Non" at bounding box center [821, 242] width 228 height 22
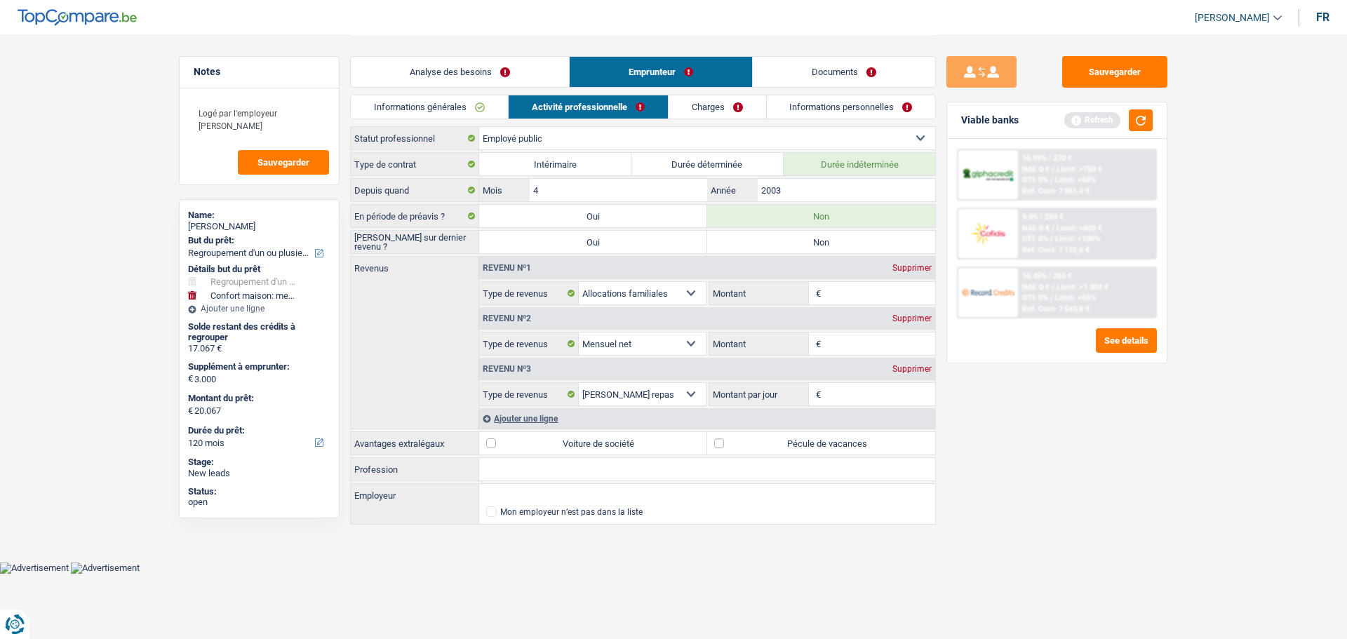
click at [818, 244] on input "Non" at bounding box center [821, 242] width 228 height 22
radio input "true"
click at [866, 340] on input "Montant" at bounding box center [880, 344] width 112 height 22
type input "2.174"
click at [823, 288] on span "€" at bounding box center [816, 293] width 15 height 22
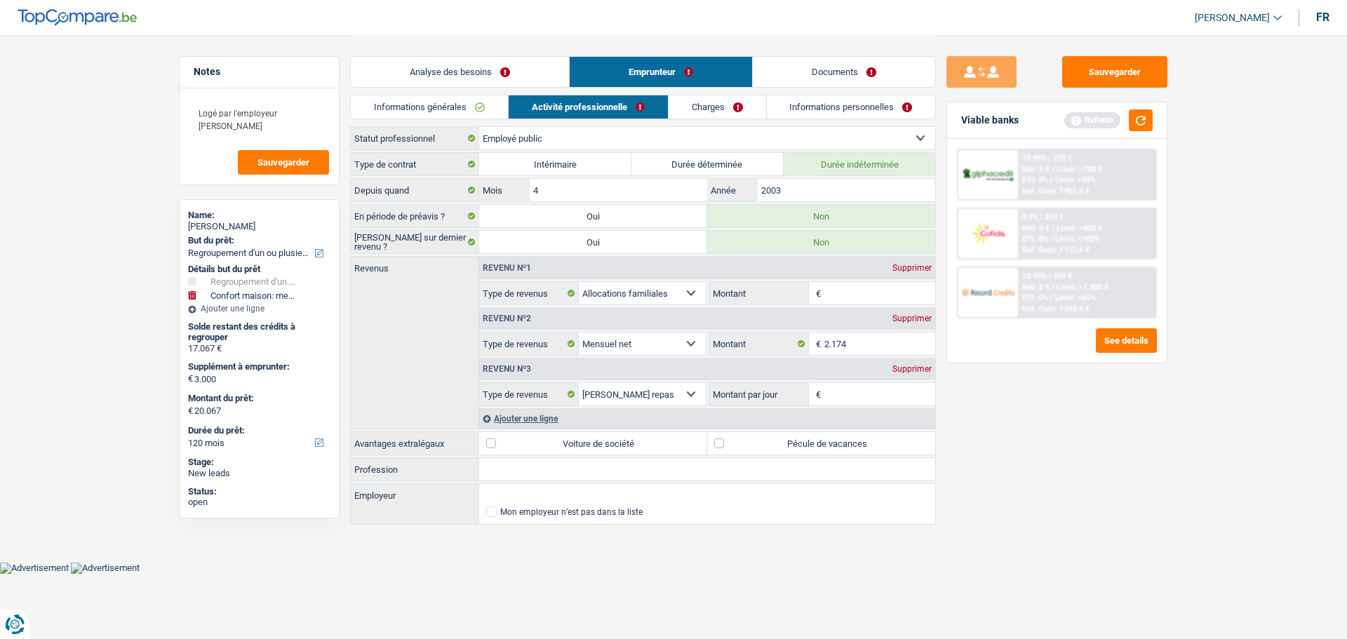
click at [844, 290] on input "Montant" at bounding box center [880, 293] width 112 height 22
type input "4"
type input "534"
click at [894, 406] on fieldset "€ Montant par jour Tous les champs sont obligatoires. Veuillez fournir une répo…" at bounding box center [822, 394] width 227 height 24
click at [890, 396] on input "Montant par jour" at bounding box center [880, 394] width 112 height 22
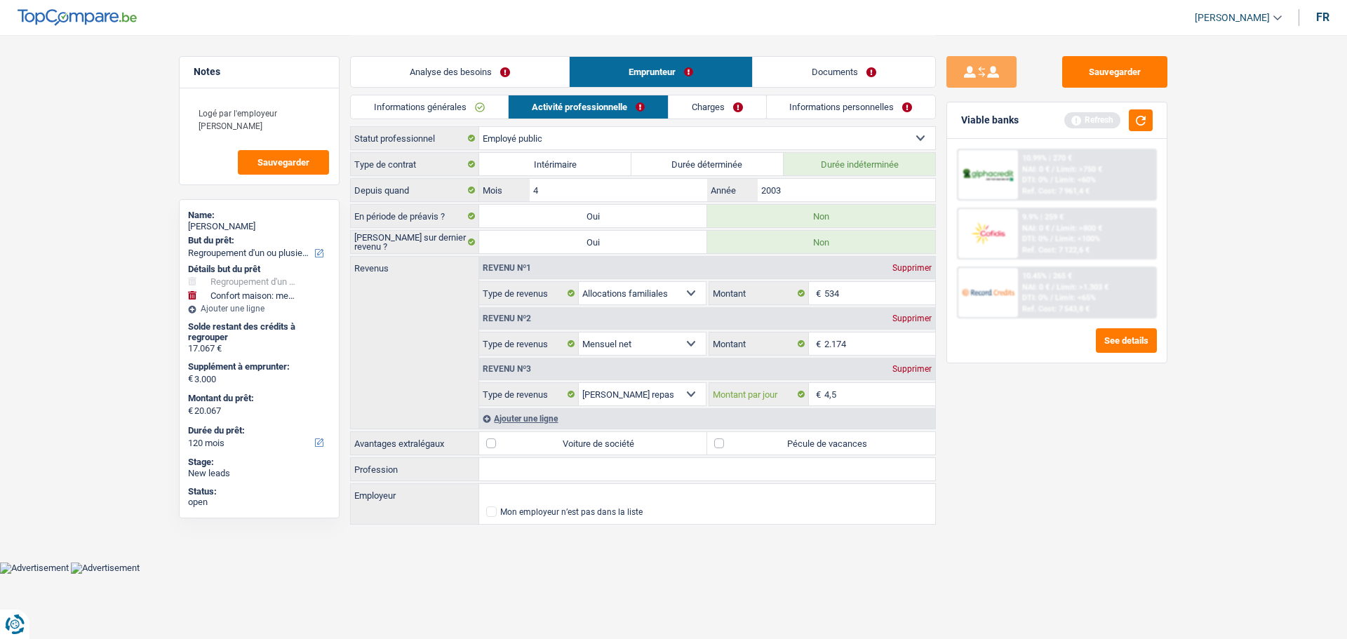
type input "4,5"
click at [853, 441] on label "Pécule de vacances" at bounding box center [821, 443] width 228 height 22
click at [853, 441] on input "Pécule de vacances" at bounding box center [821, 443] width 228 height 22
checkbox input "true"
click at [629, 462] on input "Profession" at bounding box center [707, 469] width 456 height 22
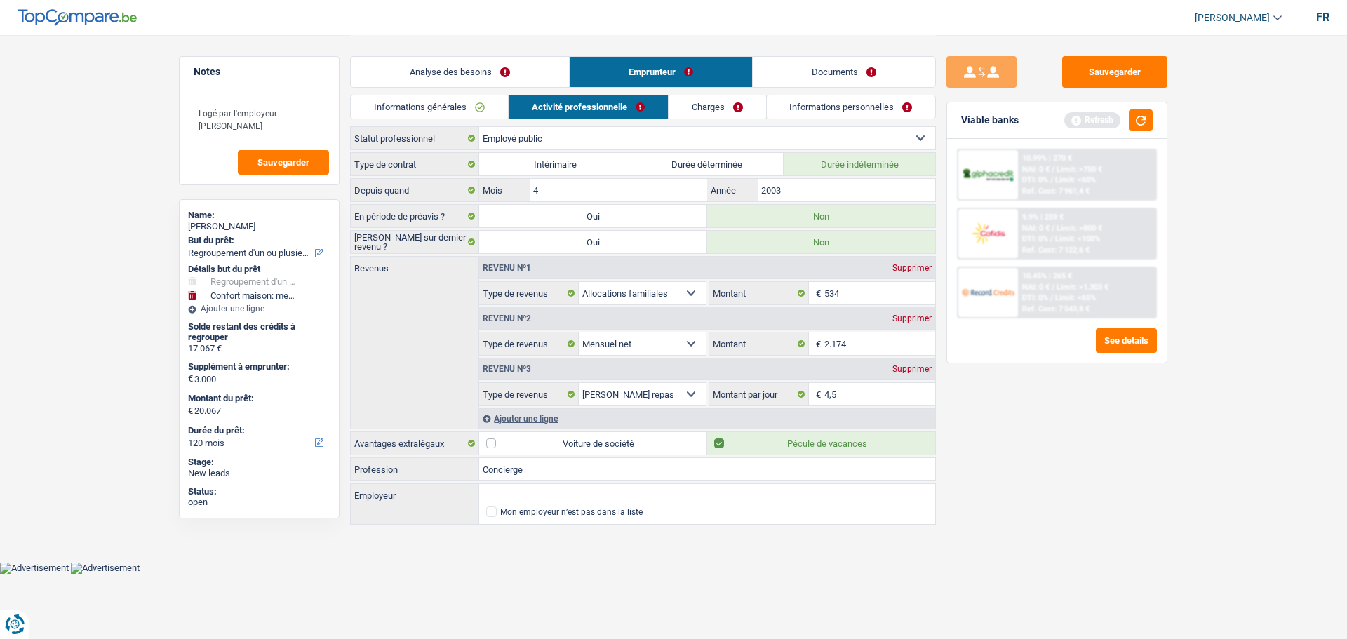
type input "Concierge"
click at [602, 496] on input "Employeur" at bounding box center [707, 495] width 456 height 22
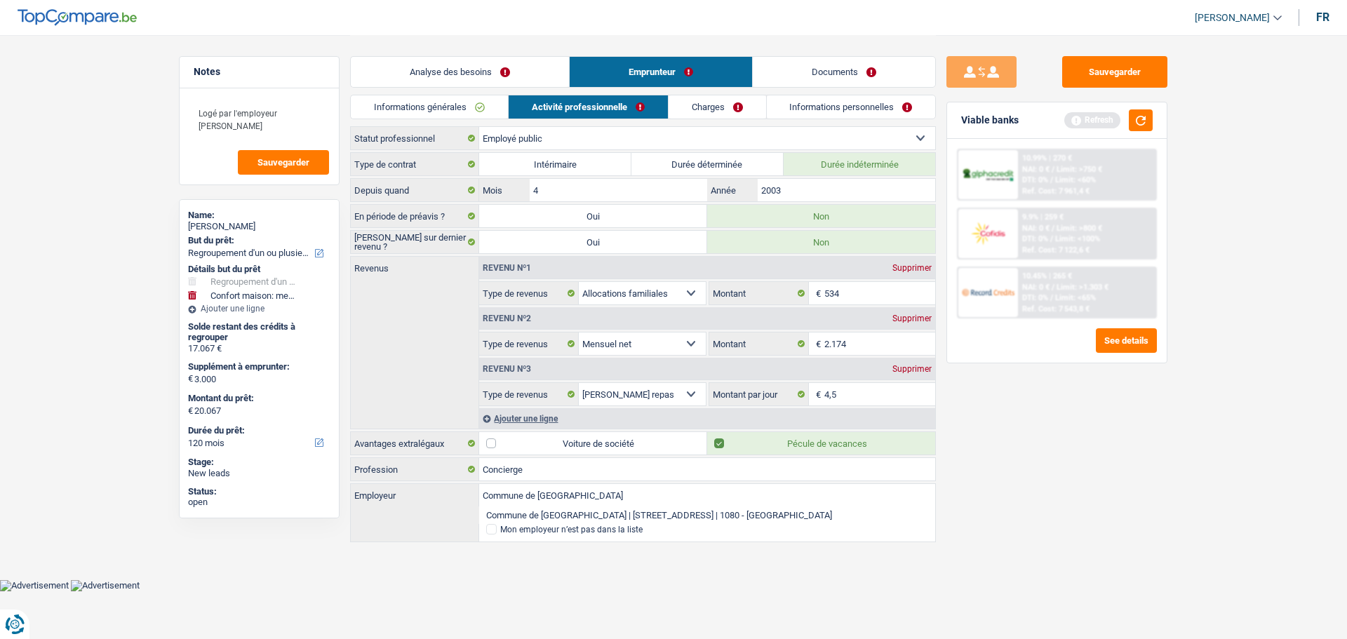
click at [754, 512] on li "Commune de Molenbeek-Saint-Jean | Rue du Comte de Flandre, 20 | 1080 - Molenbee…" at bounding box center [707, 516] width 456 height 18
type input "Commune de Molenbeek-Saint-Jean | Rue du Comte de Flandre, 20 | 1080 - Molenbee…"
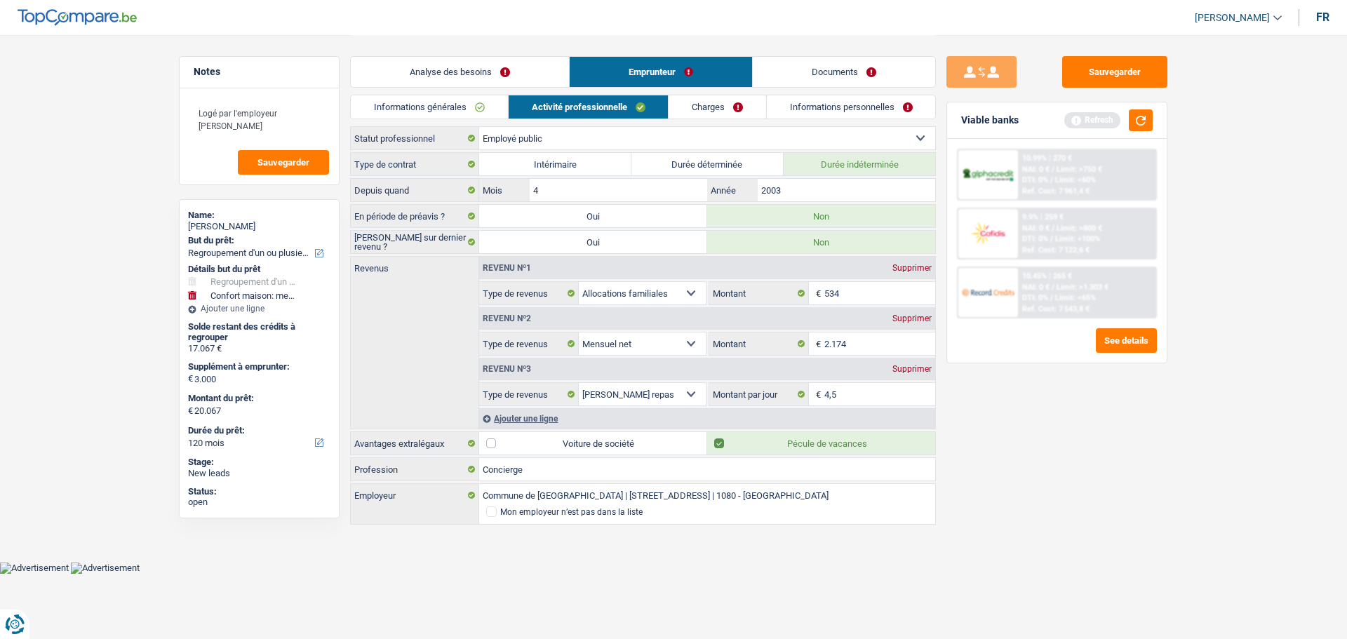
click at [736, 108] on link "Charges" at bounding box center [718, 106] width 98 height 23
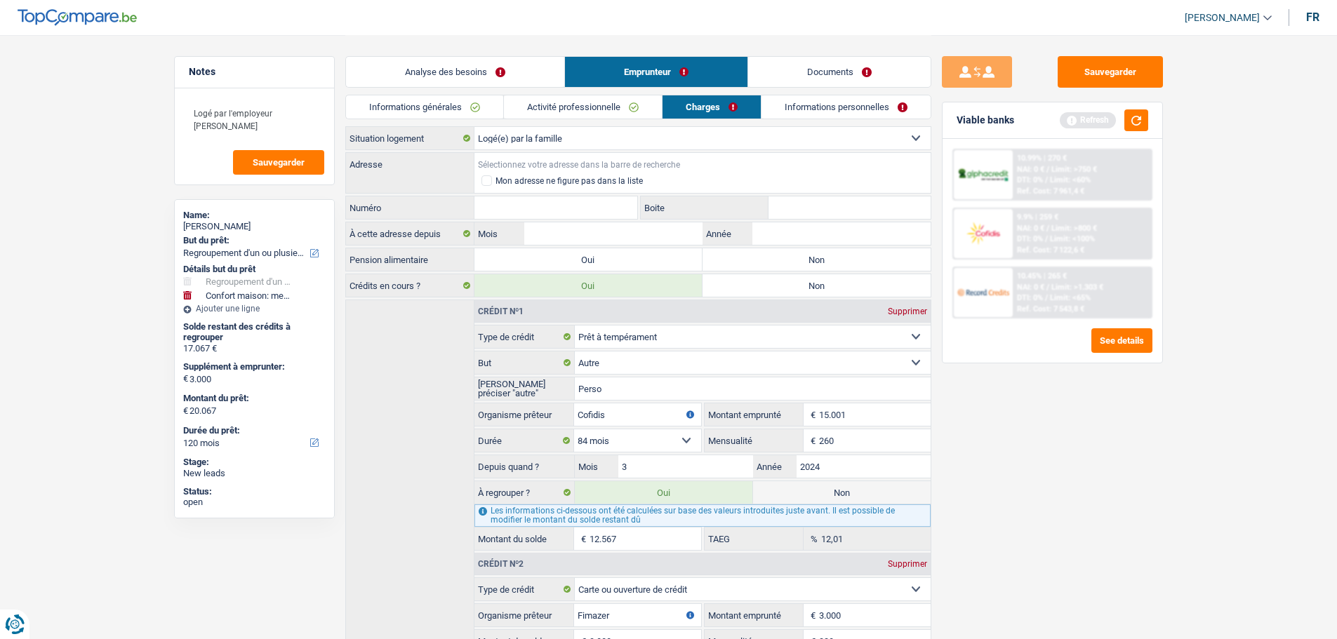
click at [500, 157] on input "Adresse" at bounding box center [702, 164] width 456 height 22
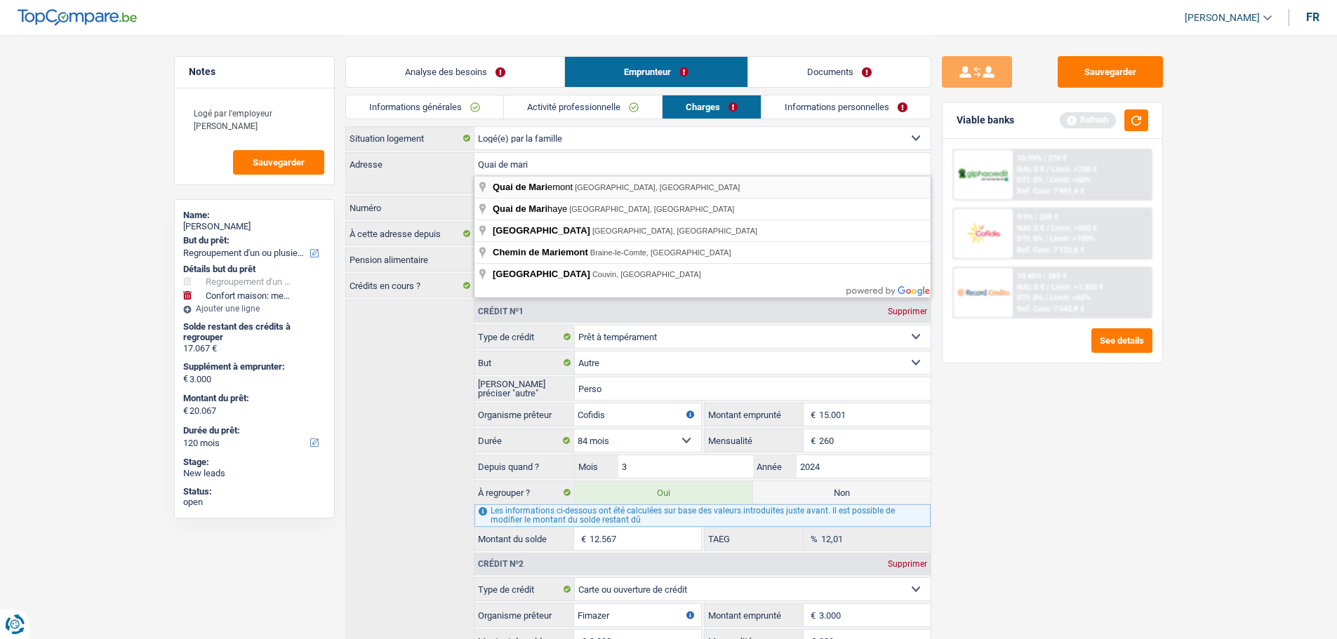
type input "Quai de Mariemont, Molenbeek-Saint-Jean, Belgique"
select select "BE"
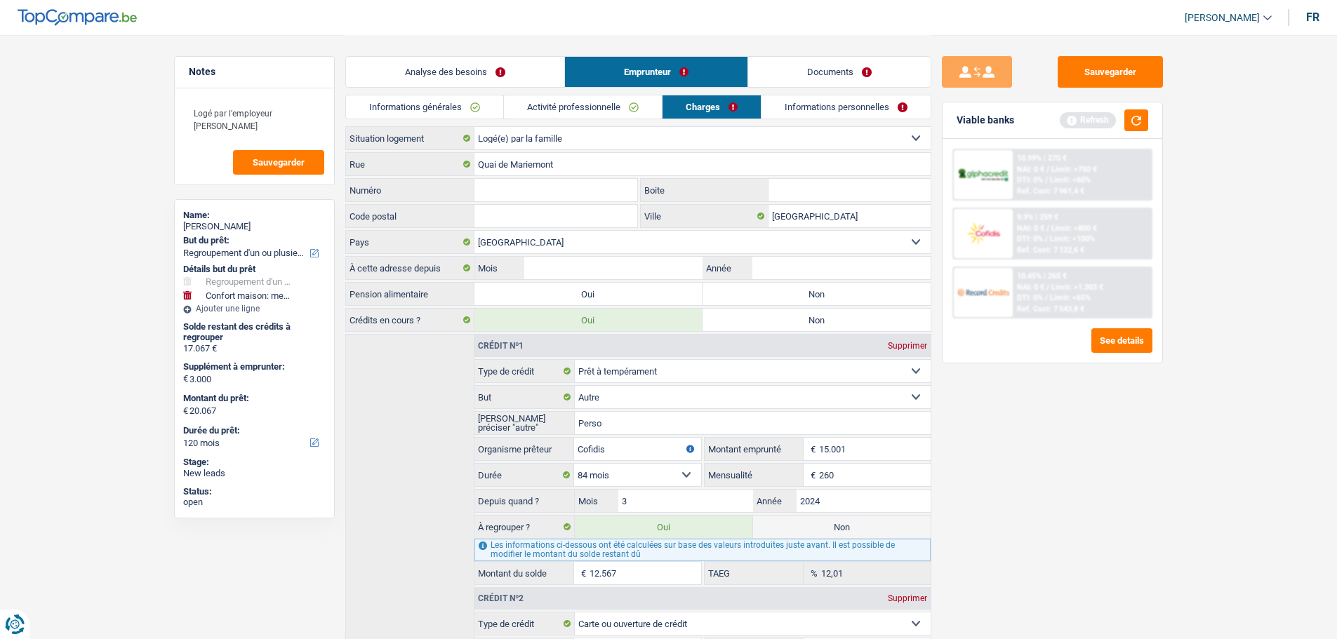
click at [536, 191] on input "Numéro" at bounding box center [555, 190] width 163 height 22
type input "59"
click at [549, 217] on input "Code postal" at bounding box center [555, 216] width 163 height 22
type input "1080"
click at [794, 288] on label "Non" at bounding box center [816, 294] width 228 height 22
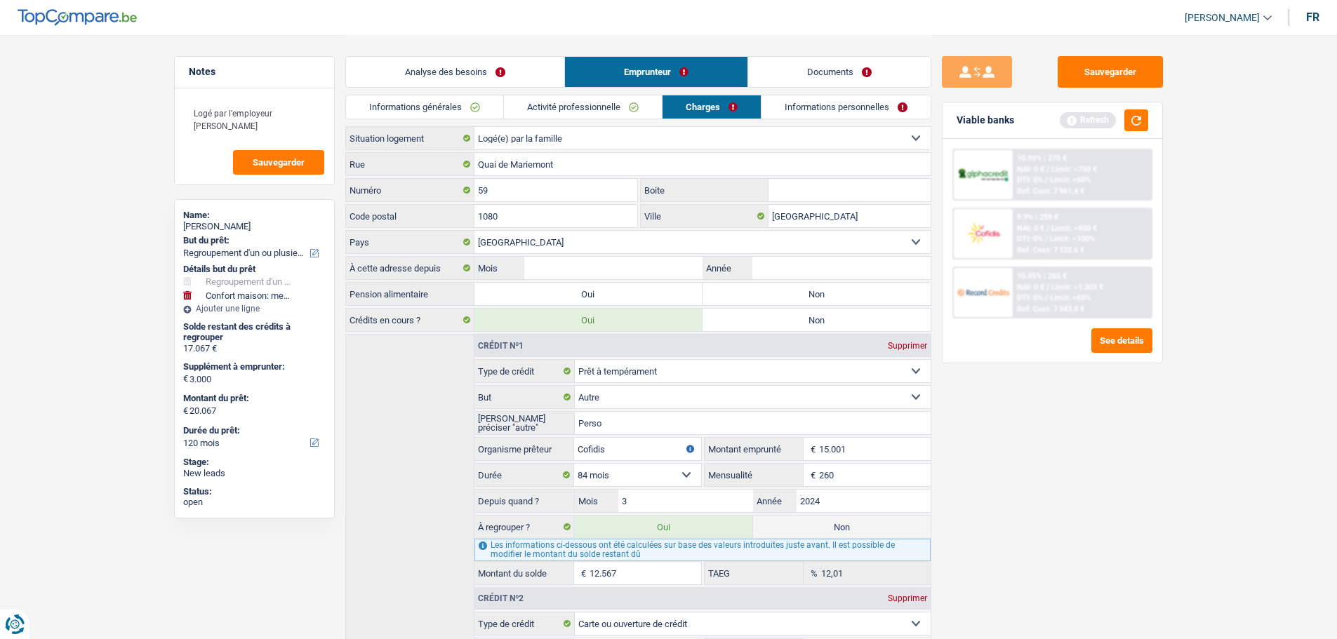
click at [794, 288] on input "Non" at bounding box center [816, 294] width 228 height 22
radio input "true"
click at [780, 236] on select "Belgique Luxembourg Sélectionner une option" at bounding box center [702, 242] width 456 height 22
click at [1184, 546] on main "Notes Logé par l'employeur Nommé Sauvegarder Name: Farah Chatt But du prêt: Con…" at bounding box center [668, 593] width 1337 height 1187
click at [775, 273] on input "Année" at bounding box center [841, 268] width 178 height 22
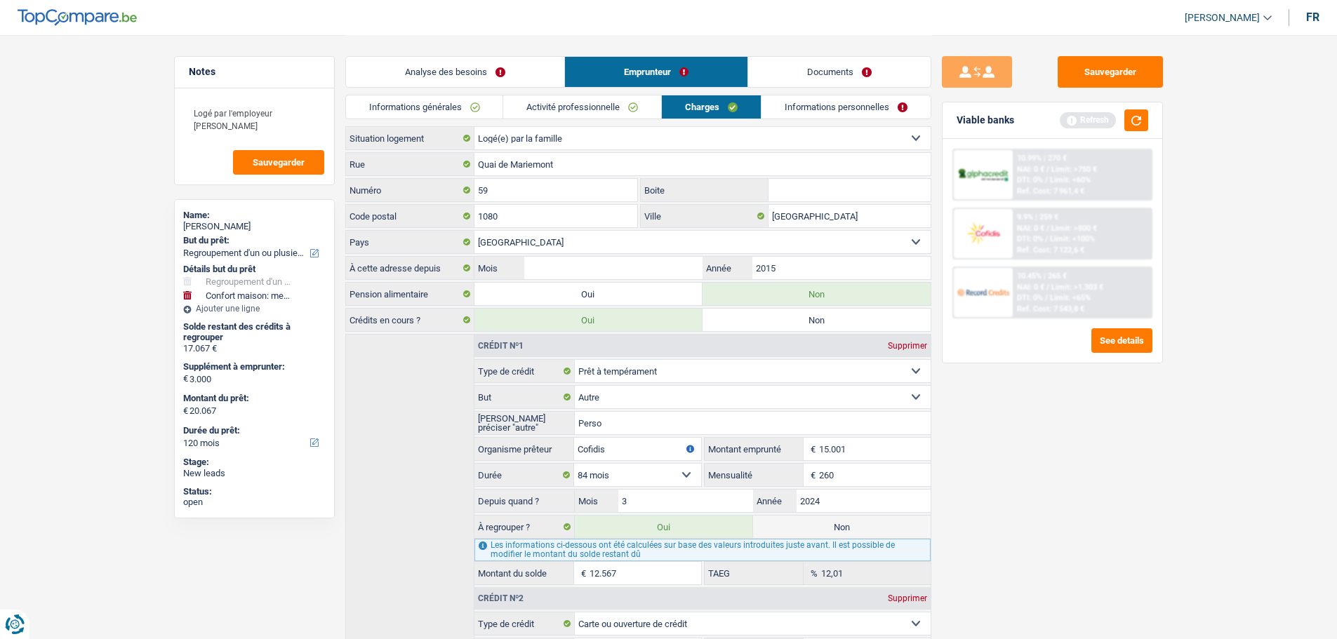
type input "2015"
click at [587, 262] on input "Mois" at bounding box center [613, 268] width 178 height 22
type input "5"
click at [1046, 450] on div "Sauvegarder Viable banks Refresh 10.99% | 270 € NAI: 0 € / Limit: >750 € DTI: 0…" at bounding box center [1052, 336] width 242 height 561
click at [827, 109] on link "Informations personnelles" at bounding box center [845, 106] width 169 height 23
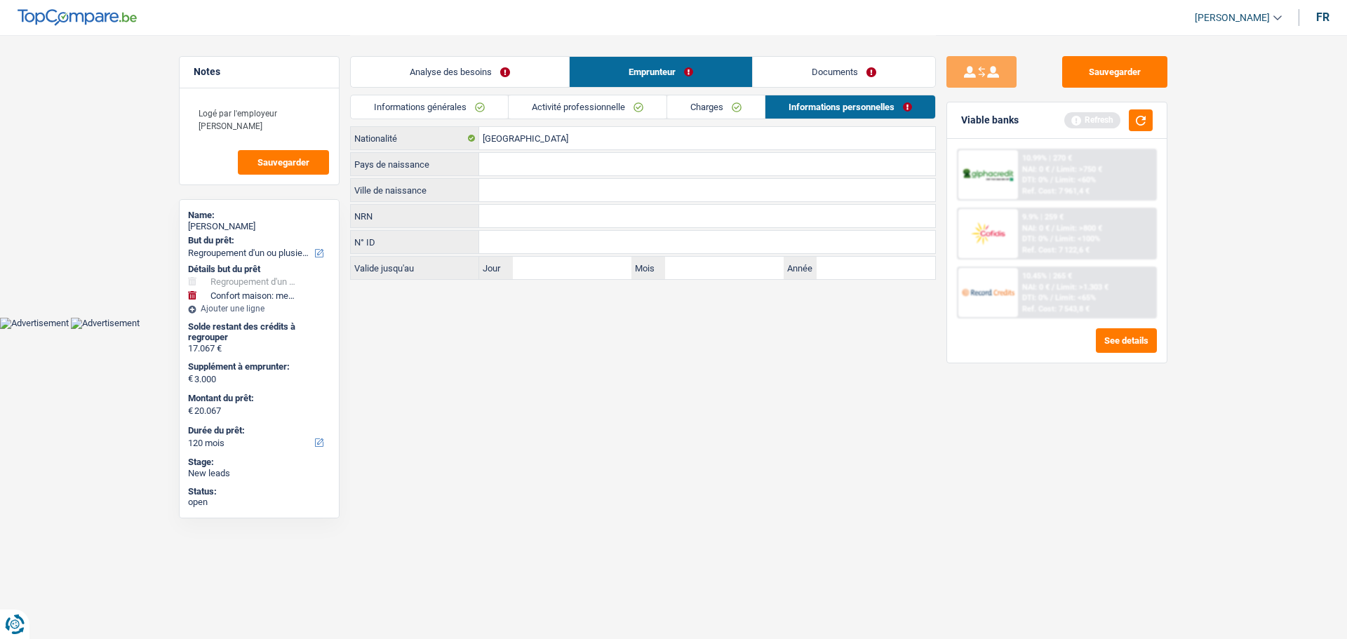
click at [534, 191] on input "Ville de naissance" at bounding box center [707, 190] width 456 height 22
type input "Berchem Sainte-Agathe"
click at [586, 168] on input "Pays de naissance" at bounding box center [707, 164] width 456 height 22
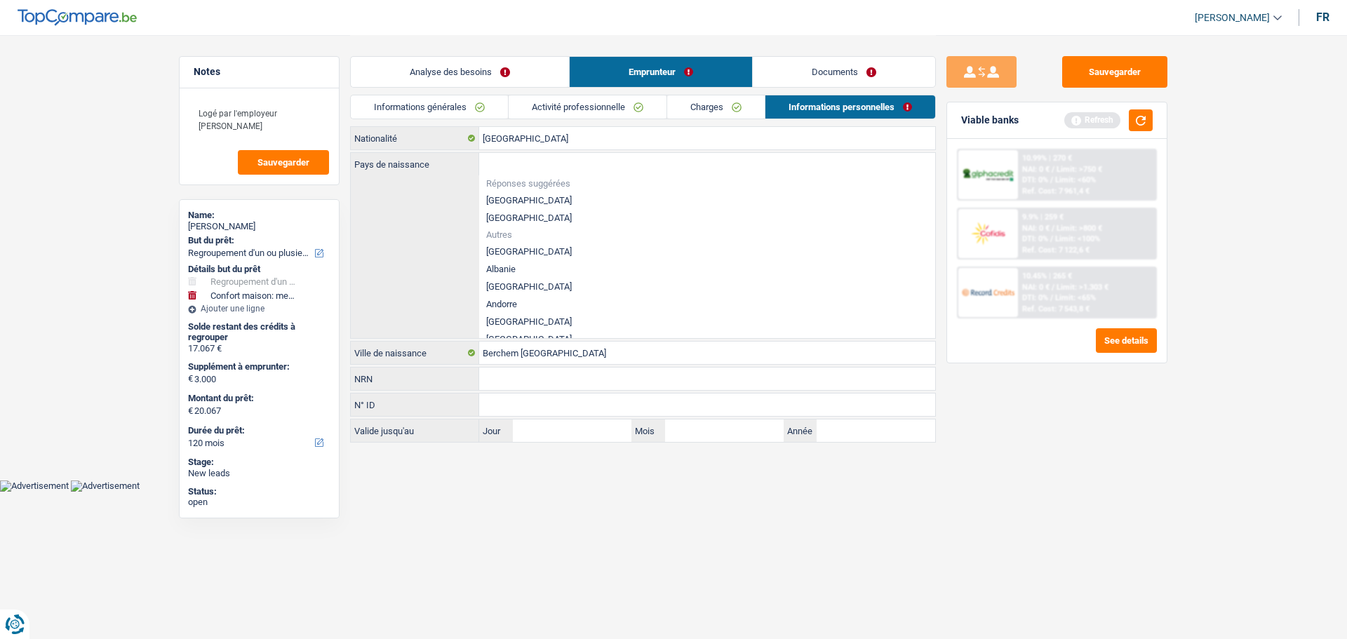
click at [568, 194] on li "[GEOGRAPHIC_DATA]" at bounding box center [707, 201] width 456 height 18
type input "[GEOGRAPHIC_DATA]"
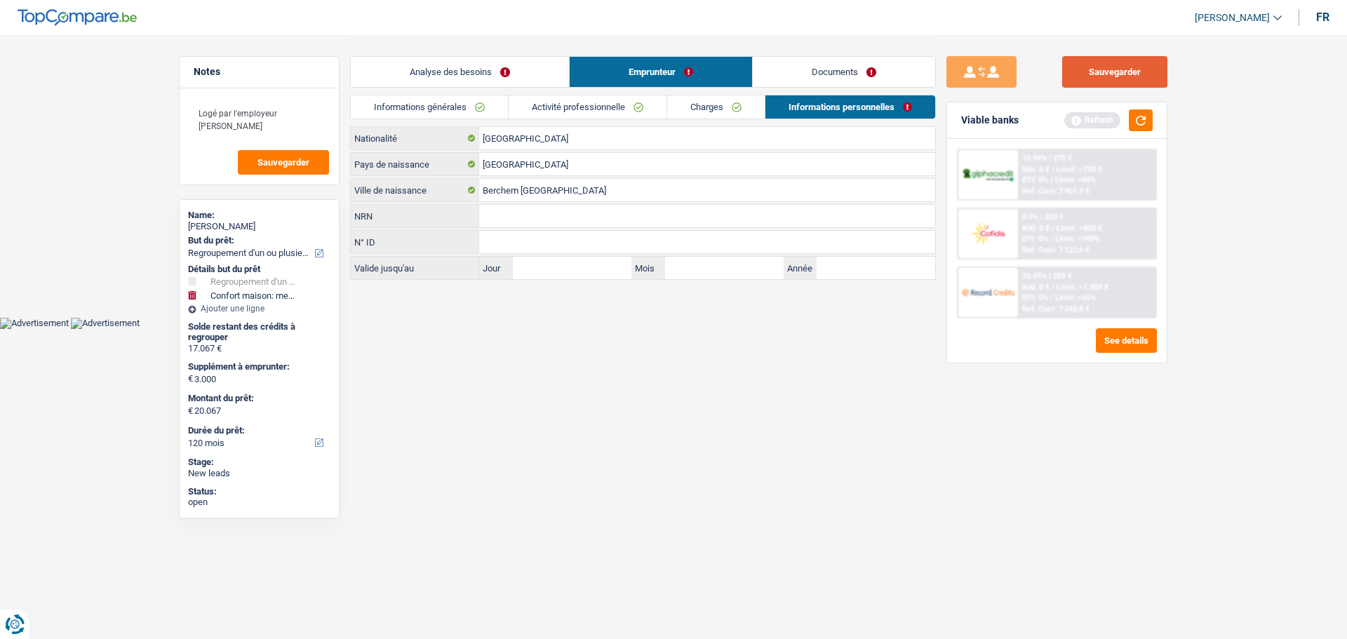
click at [1130, 76] on button "Sauvegarder" at bounding box center [1114, 72] width 105 height 32
click at [1147, 119] on button "button" at bounding box center [1141, 120] width 24 height 22
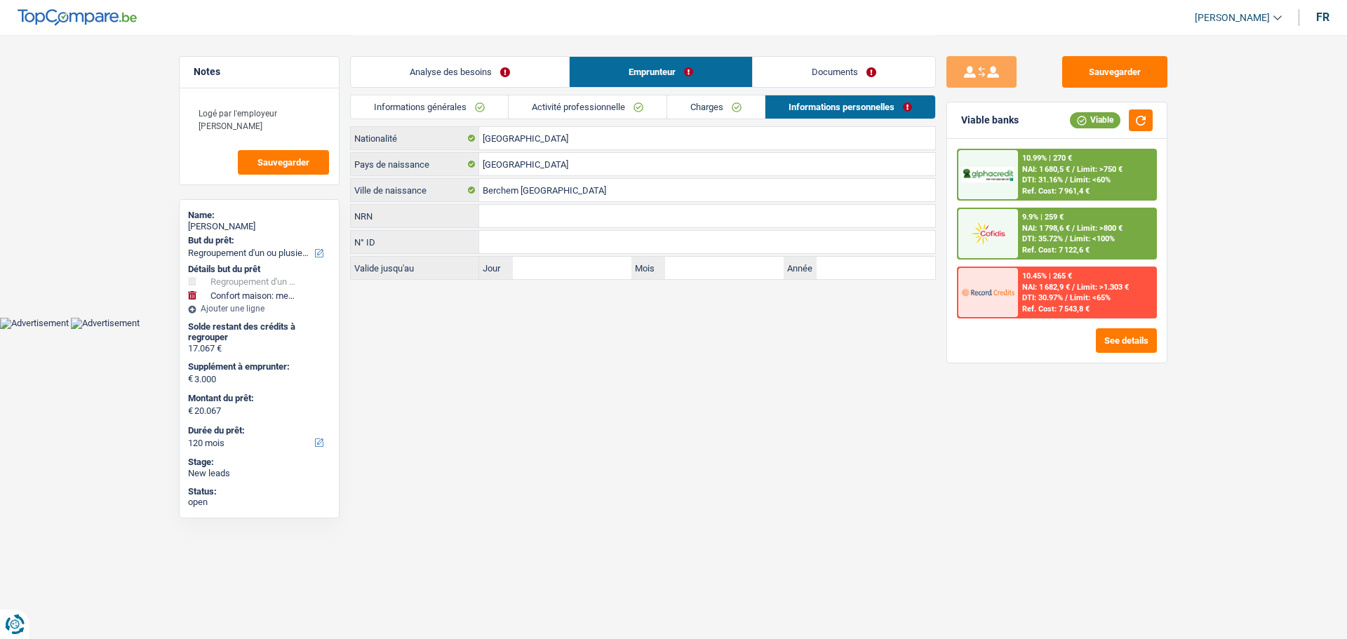
click at [545, 70] on link "Analyse des besoins" at bounding box center [460, 72] width 218 height 30
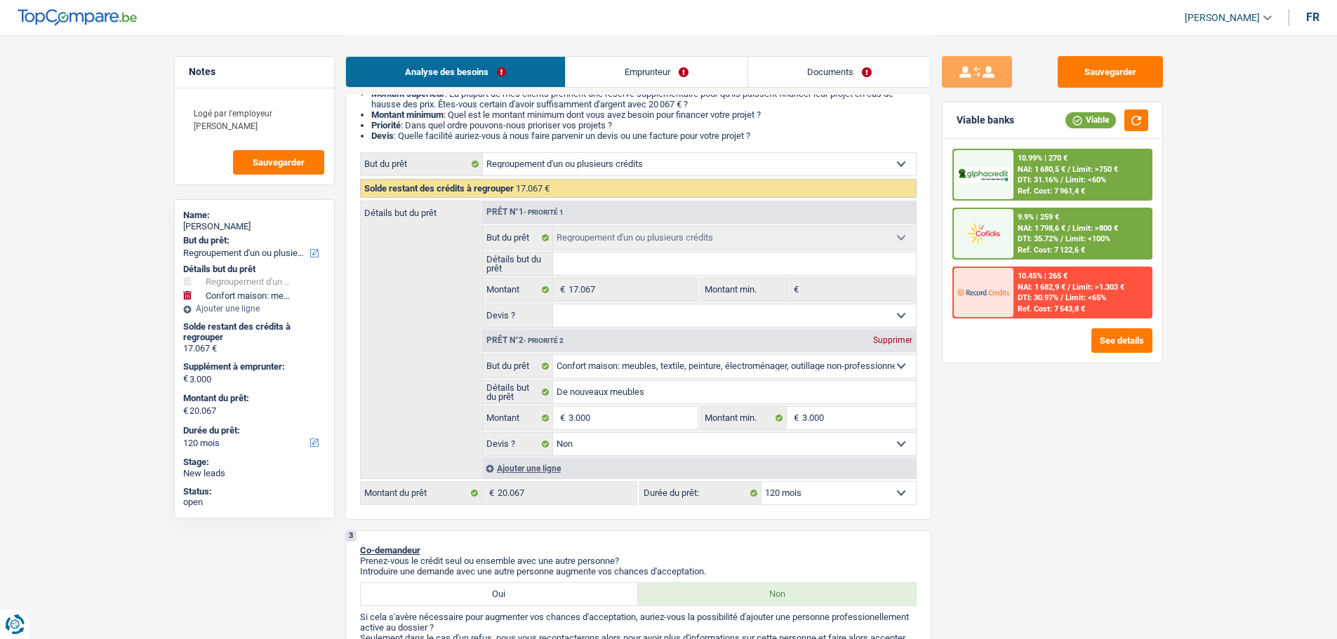
scroll to position [281, 0]
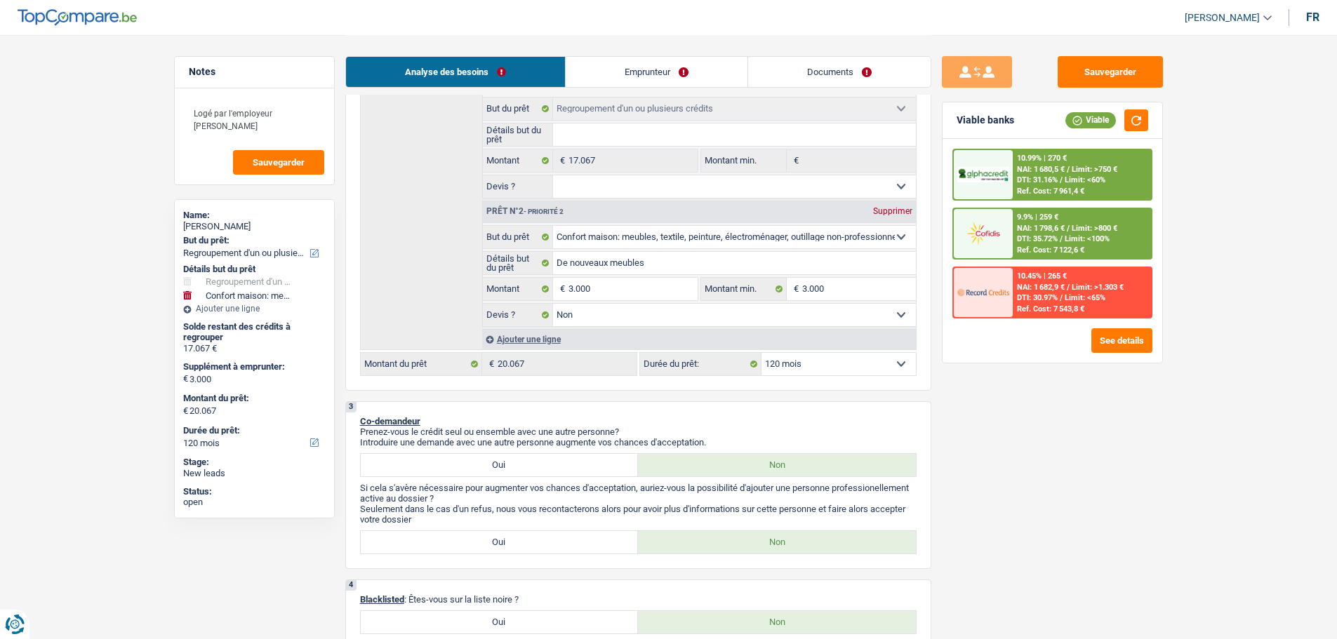
click at [853, 359] on select "12 mois 18 mois 24 mois 30 mois 36 mois 42 mois 48 mois 60 mois 72 mois 84 mois…" at bounding box center [838, 364] width 154 height 22
select select "84"
click at [761, 353] on select "12 mois 18 mois 24 mois 30 mois 36 mois 42 mois 48 mois 60 mois 72 mois 84 mois…" at bounding box center [838, 364] width 154 height 22
select select "84"
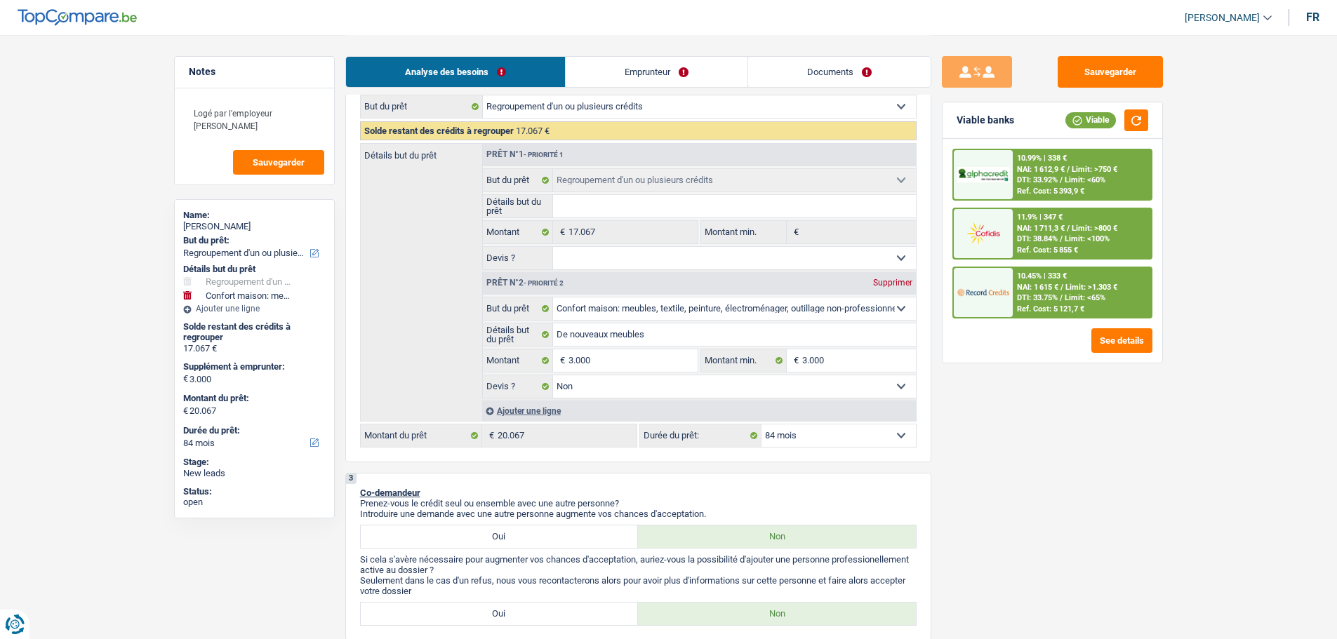
scroll to position [211, 0]
click at [1019, 316] on div "10.45% | 333 € NAI: 1 615 € / Limit: >1.303 € DTI: 33.75% / Limit: <65% Ref. Co…" at bounding box center [1082, 292] width 138 height 49
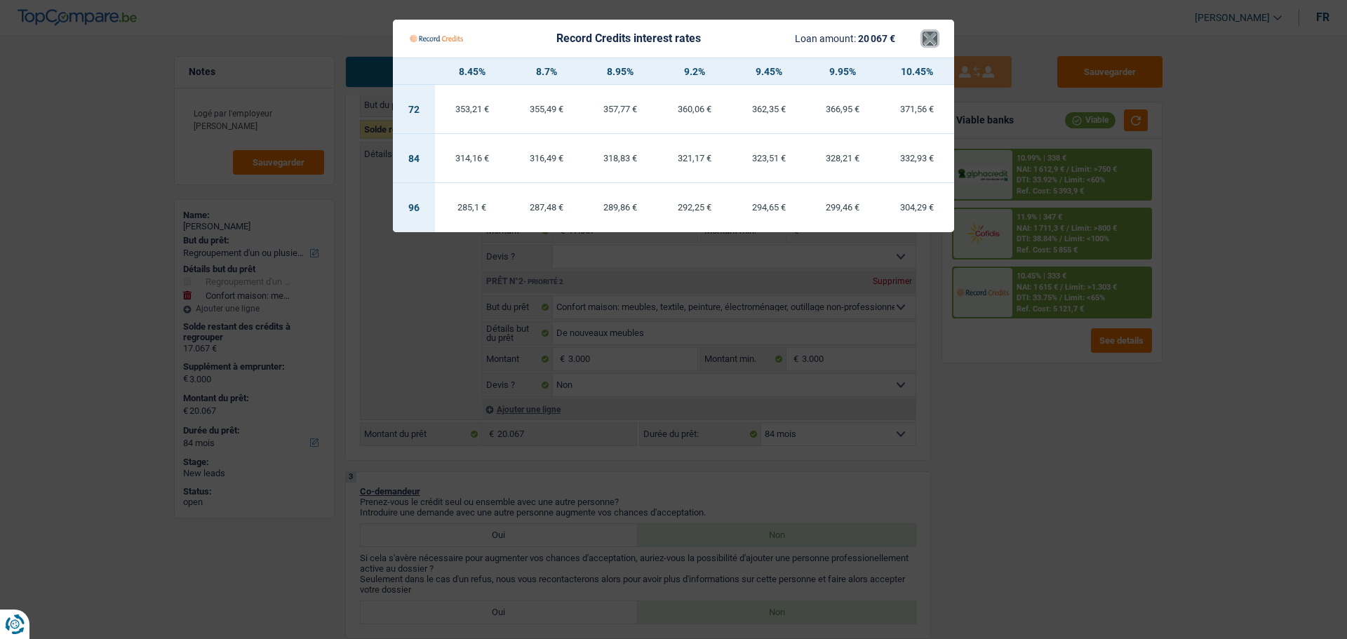
click at [936, 40] on button "×" at bounding box center [930, 39] width 15 height 14
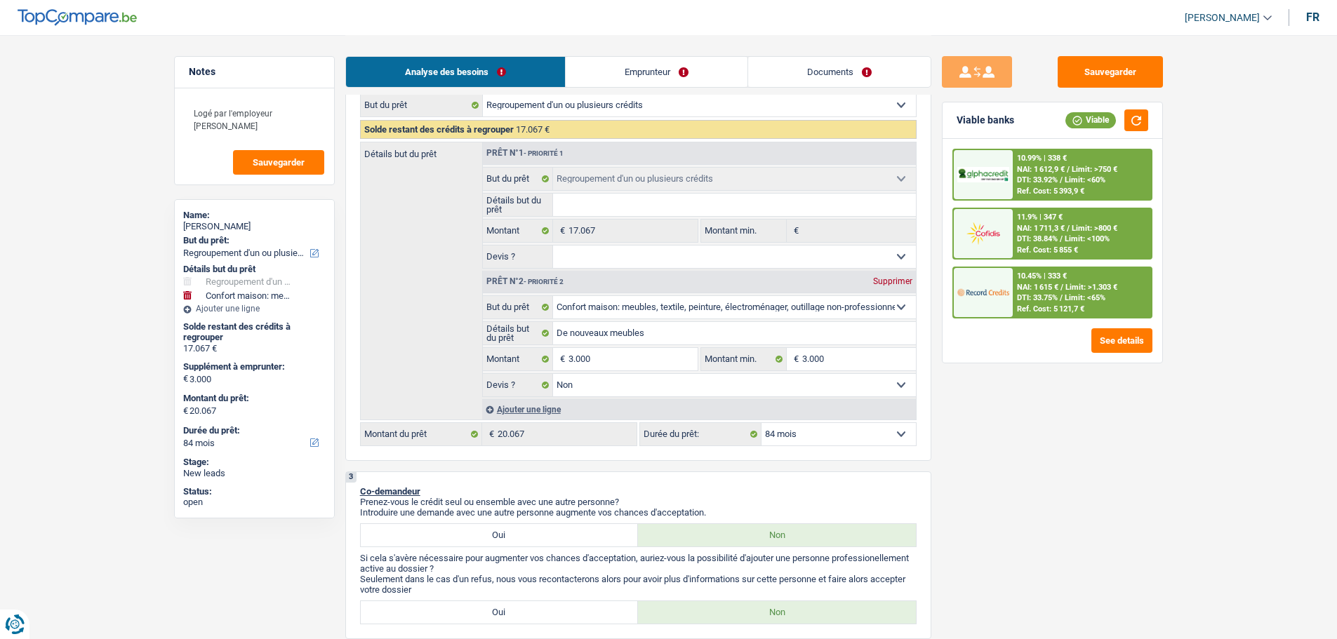
click at [1029, 185] on div "10.99% | 338 € NAI: 1 612,9 € / Limit: >750 € DTI: 33.92% / Limit: <60% Ref. Co…" at bounding box center [1082, 174] width 138 height 49
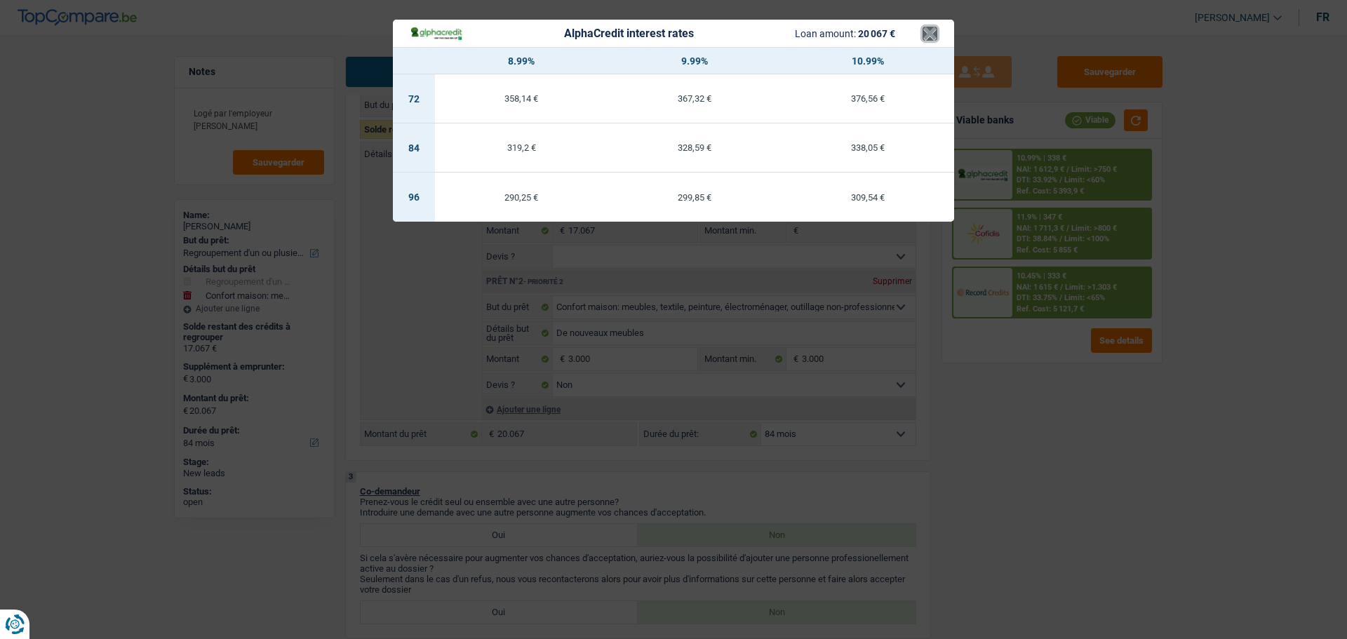
click at [930, 33] on button "×" at bounding box center [930, 34] width 15 height 14
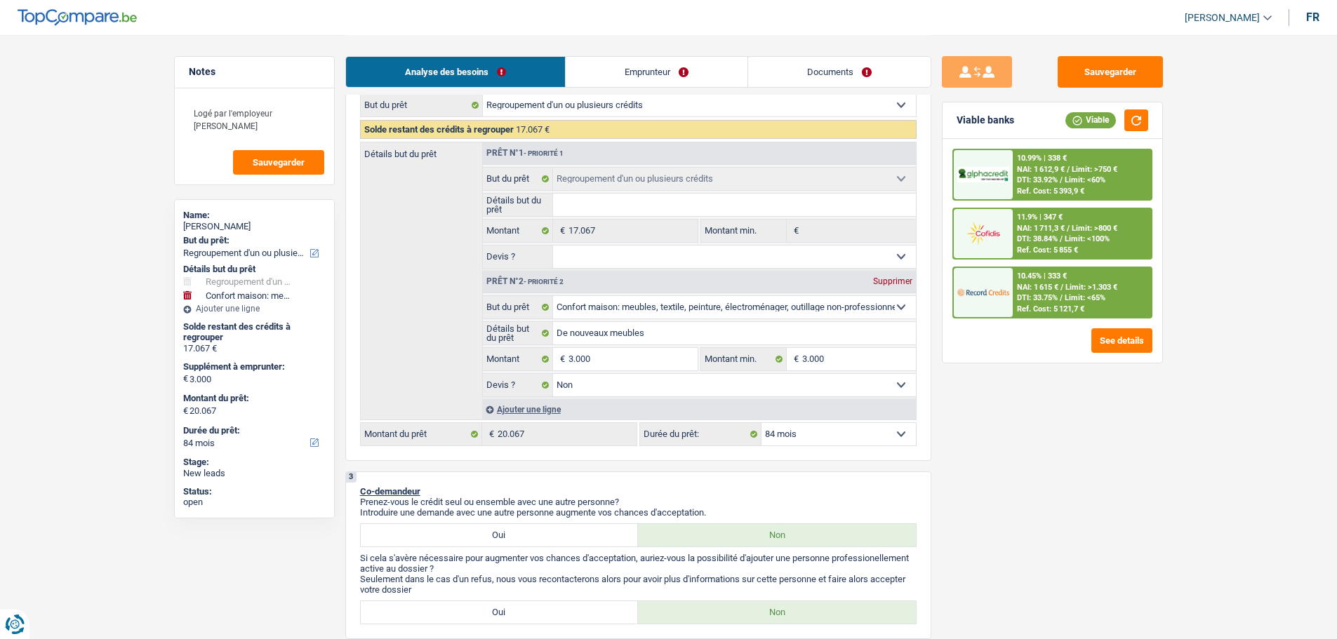
click at [1020, 231] on span "NAI: 1 711,3 €" at bounding box center [1041, 228] width 48 height 9
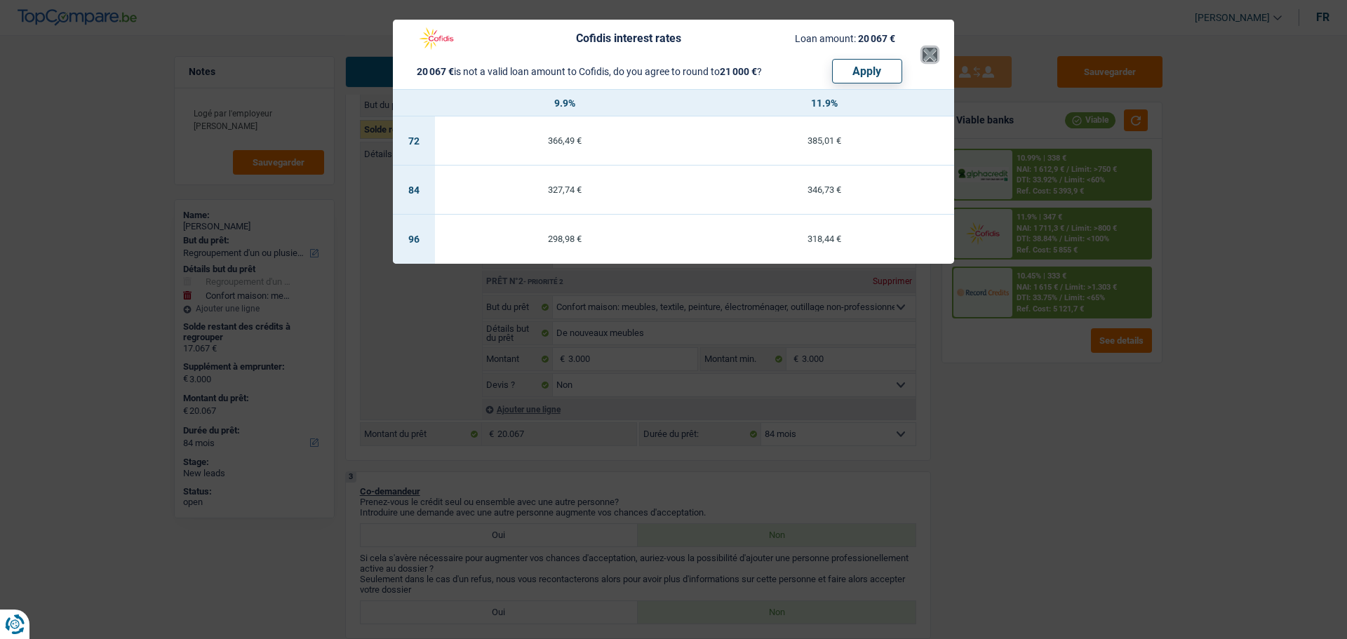
drag, startPoint x: 930, startPoint y: 55, endPoint x: 974, endPoint y: 100, distance: 62.0
click at [933, 57] on button "×" at bounding box center [930, 55] width 15 height 14
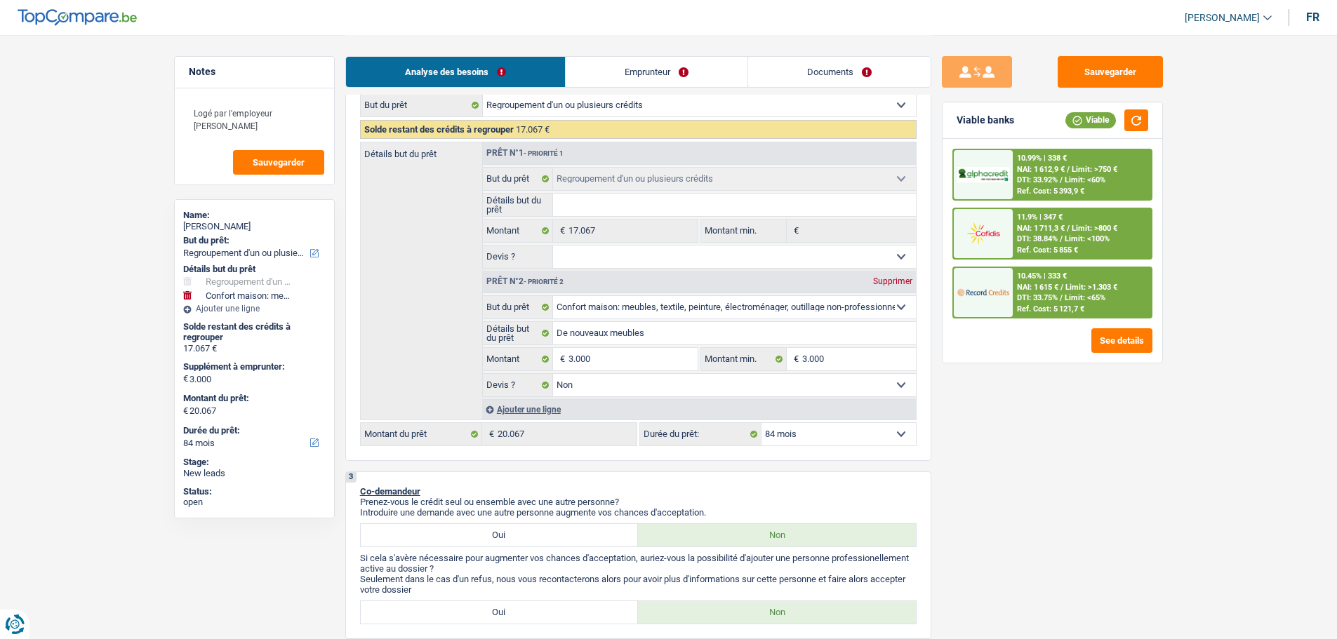
click at [1012, 287] on div at bounding box center [983, 292] width 59 height 49
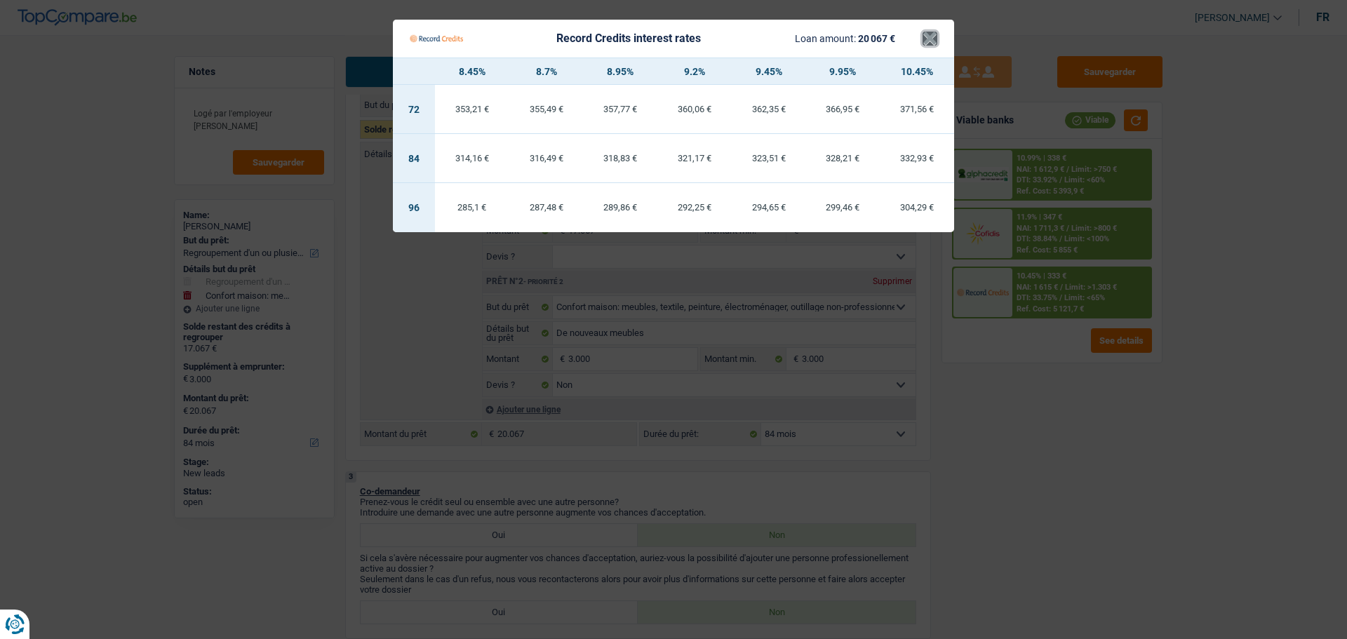
click at [926, 46] on button "×" at bounding box center [930, 39] width 15 height 14
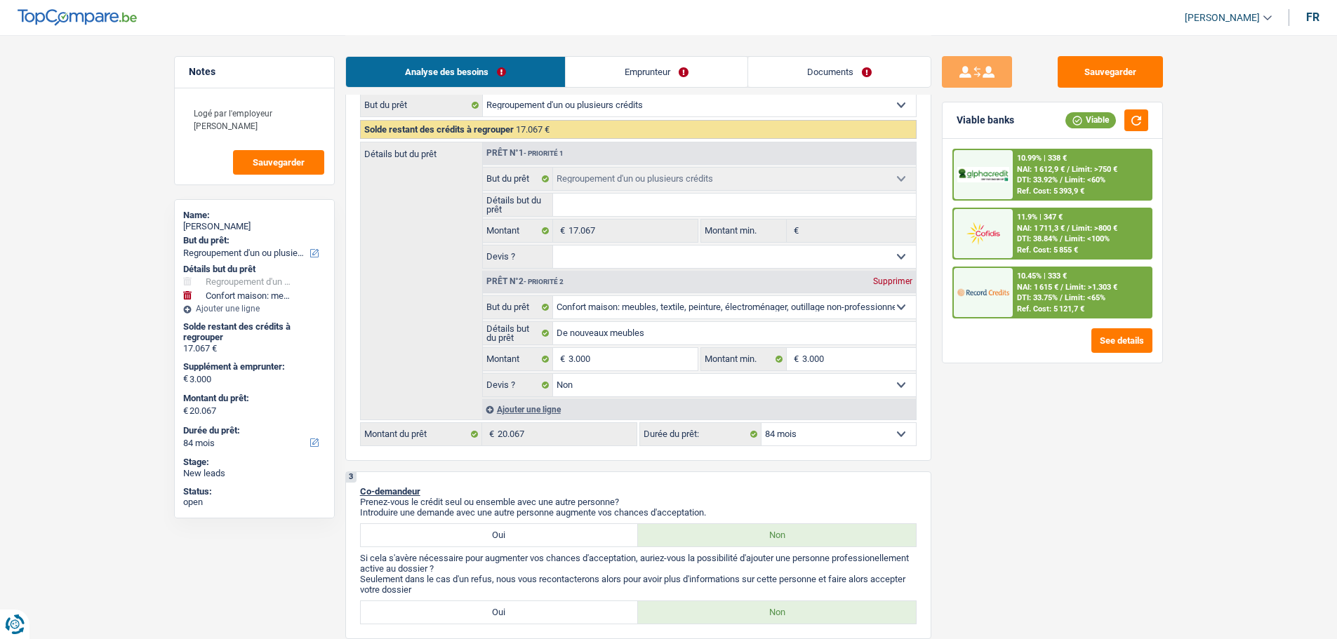
drag, startPoint x: 1089, startPoint y: 252, endPoint x: 1202, endPoint y: 216, distance: 118.5
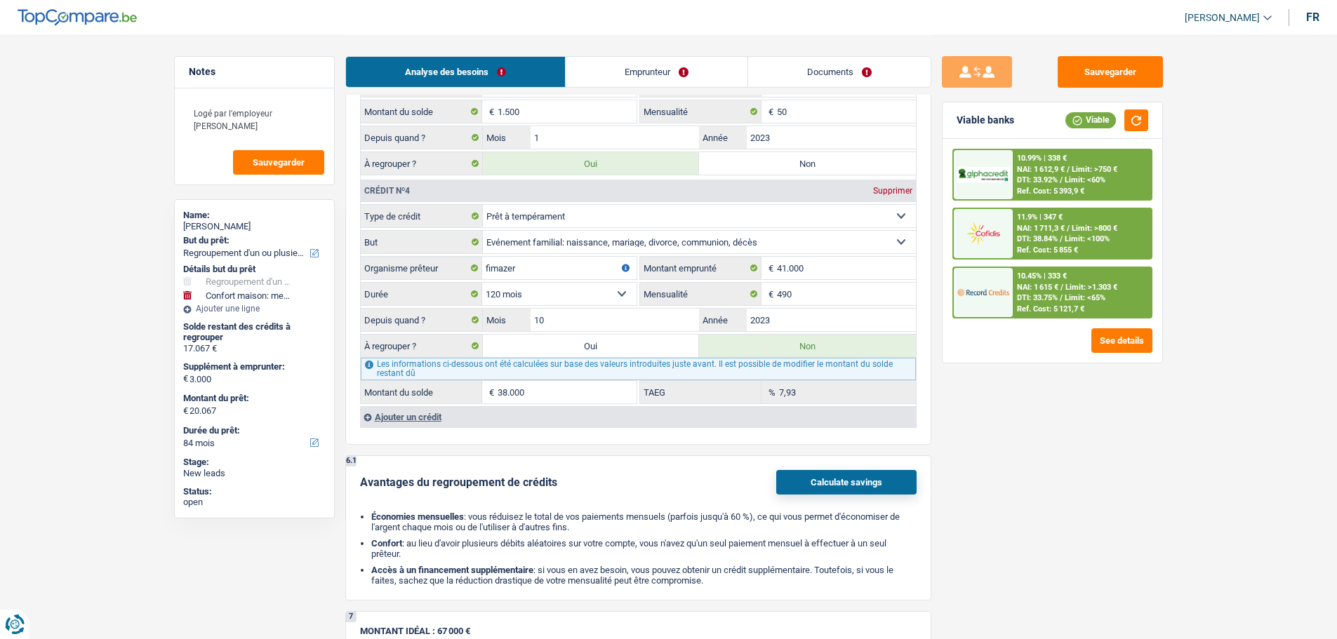
scroll to position [1965, 0]
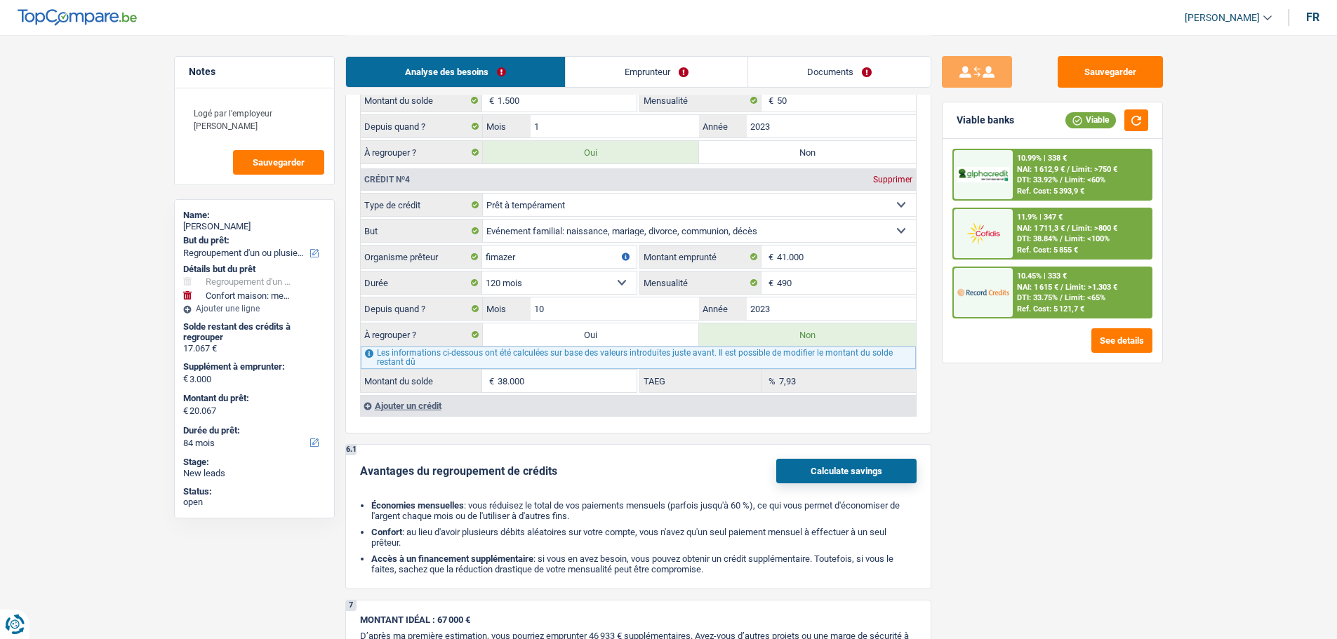
click at [620, 340] on label "Oui" at bounding box center [591, 334] width 217 height 22
click at [620, 340] on input "Oui" at bounding box center [591, 334] width 217 height 22
radio input "true"
type input "55.067"
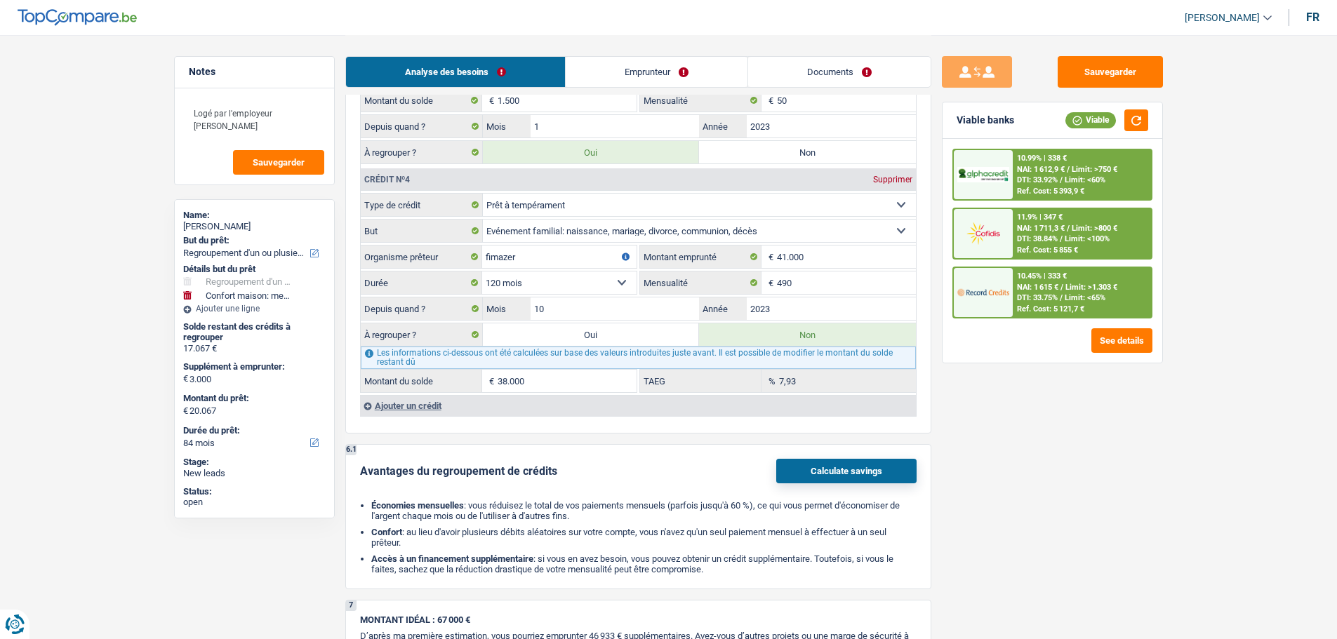
type input "58.067"
radio input "false"
select select "144"
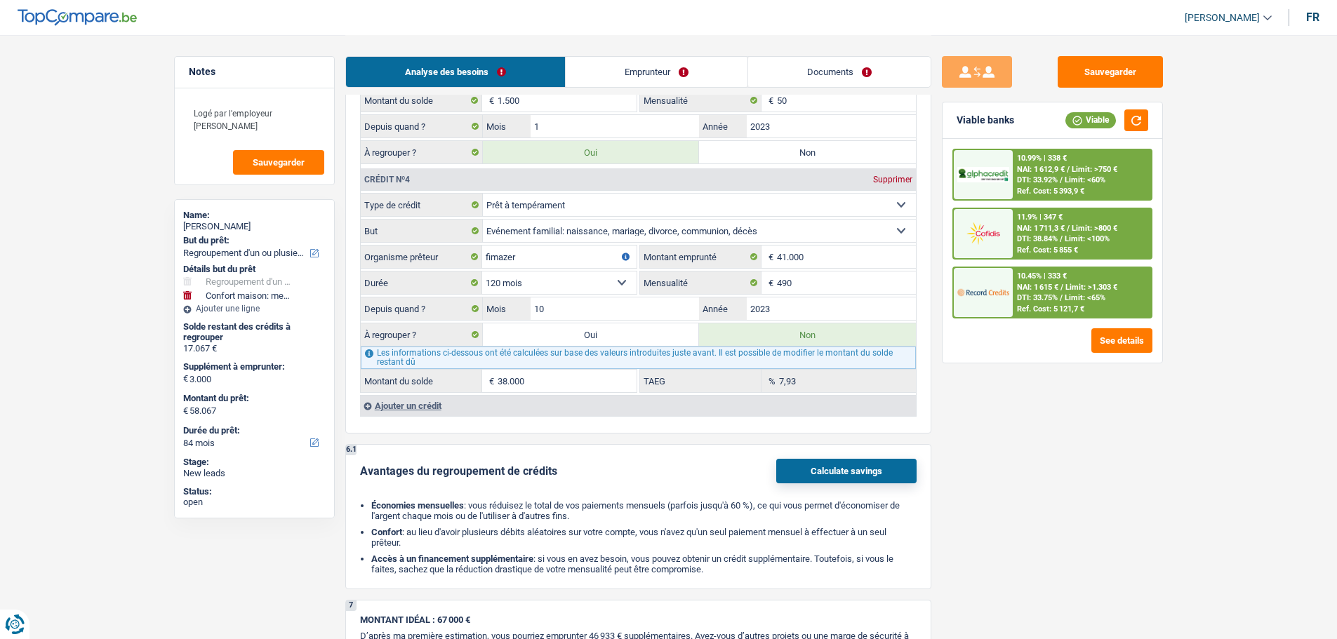
select select "144"
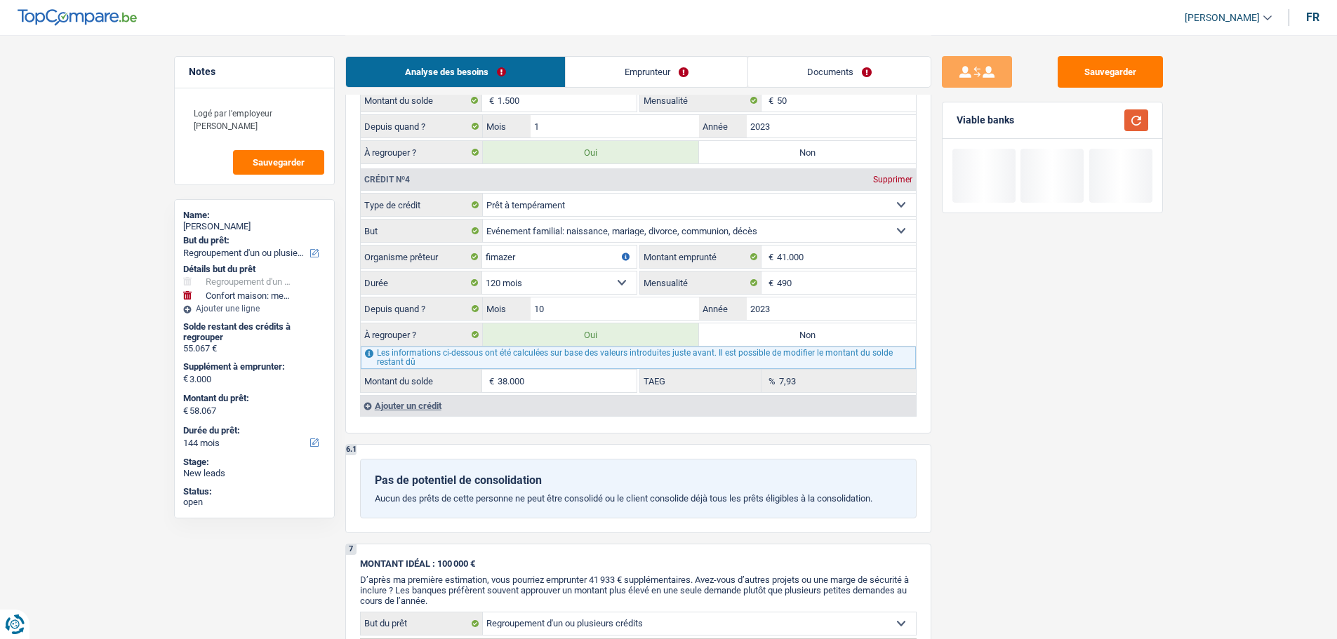
click at [1129, 122] on button "button" at bounding box center [1136, 120] width 24 height 22
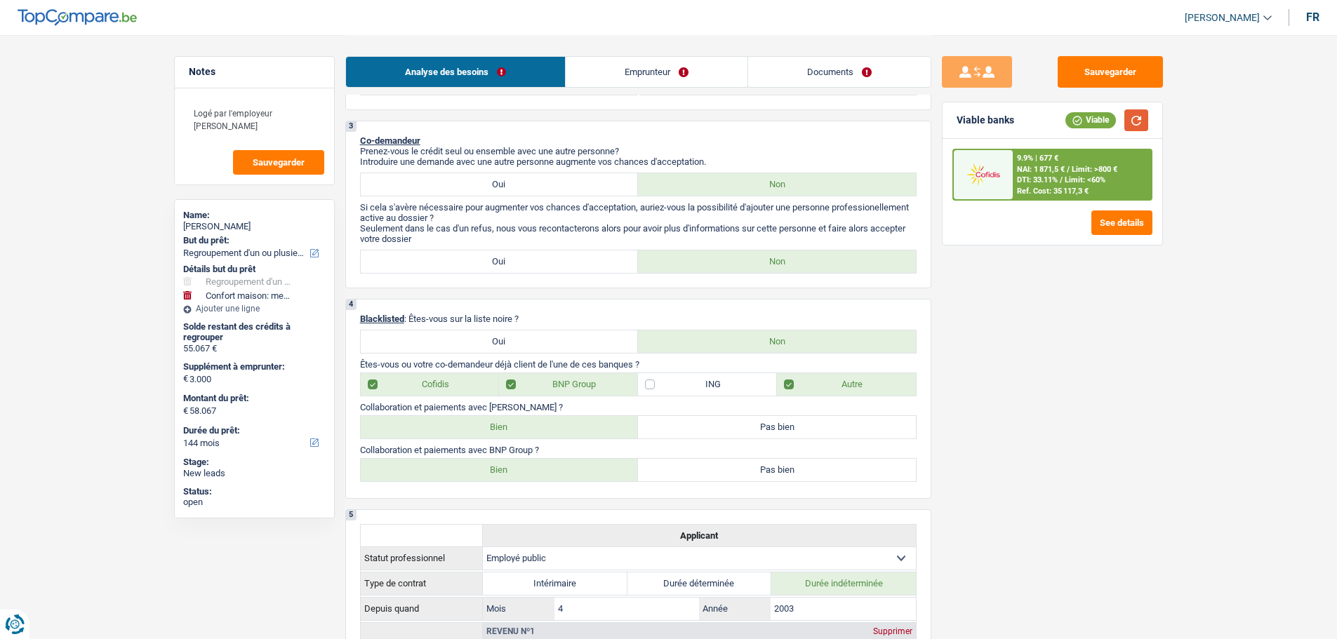
scroll to position [211, 0]
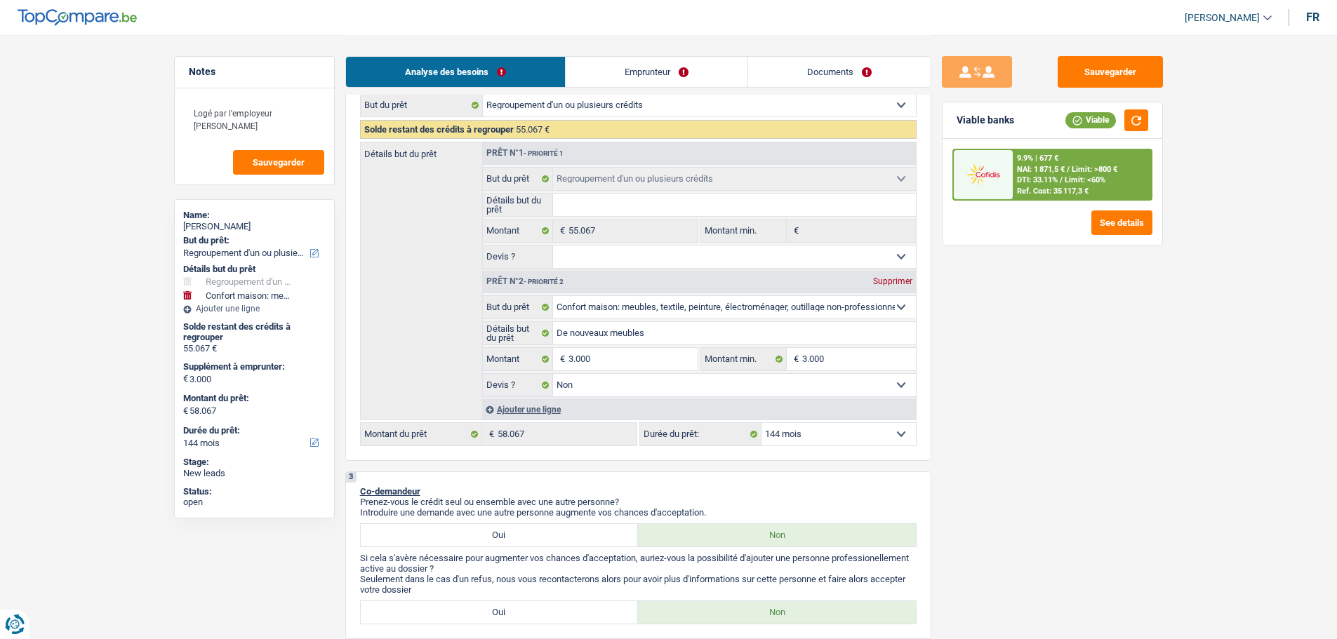
click at [863, 436] on select "12 mois 18 mois 24 mois 30 mois 36 mois 42 mois 48 mois 60 mois 72 mois 84 mois…" at bounding box center [838, 434] width 154 height 22
click at [761, 423] on select "12 mois 18 mois 24 mois 30 mois 36 mois 42 mois 48 mois 60 mois 72 mois 84 mois…" at bounding box center [838, 434] width 154 height 22
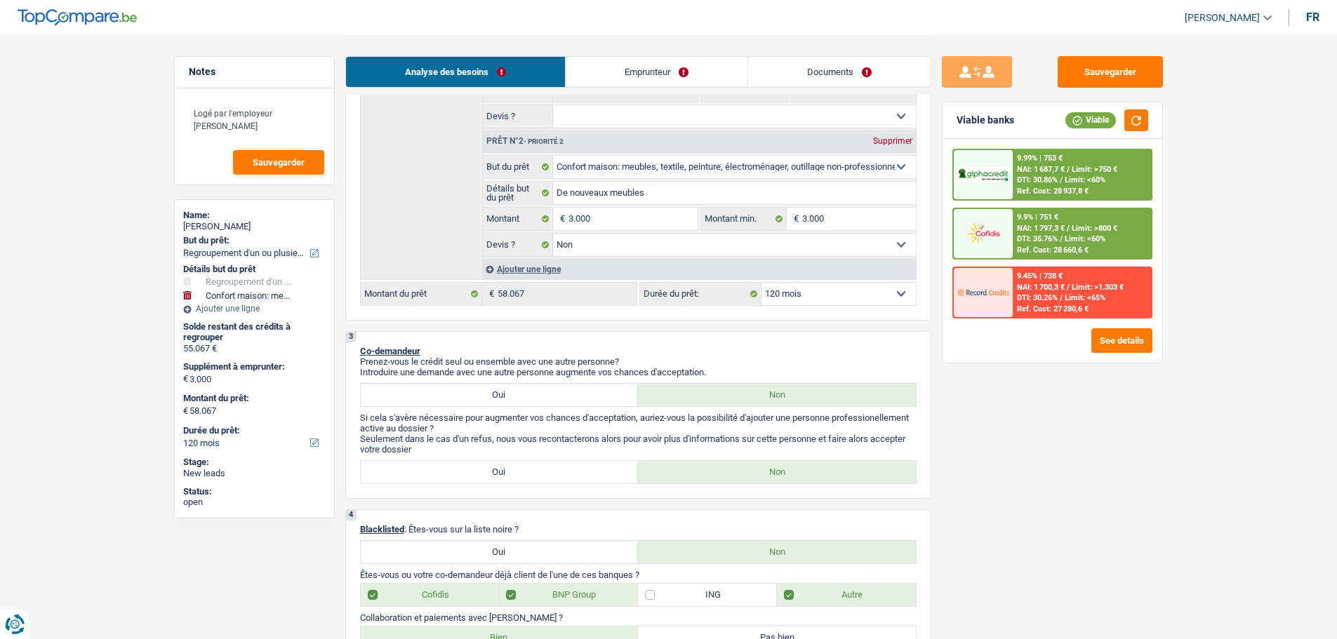
scroll to position [0, 0]
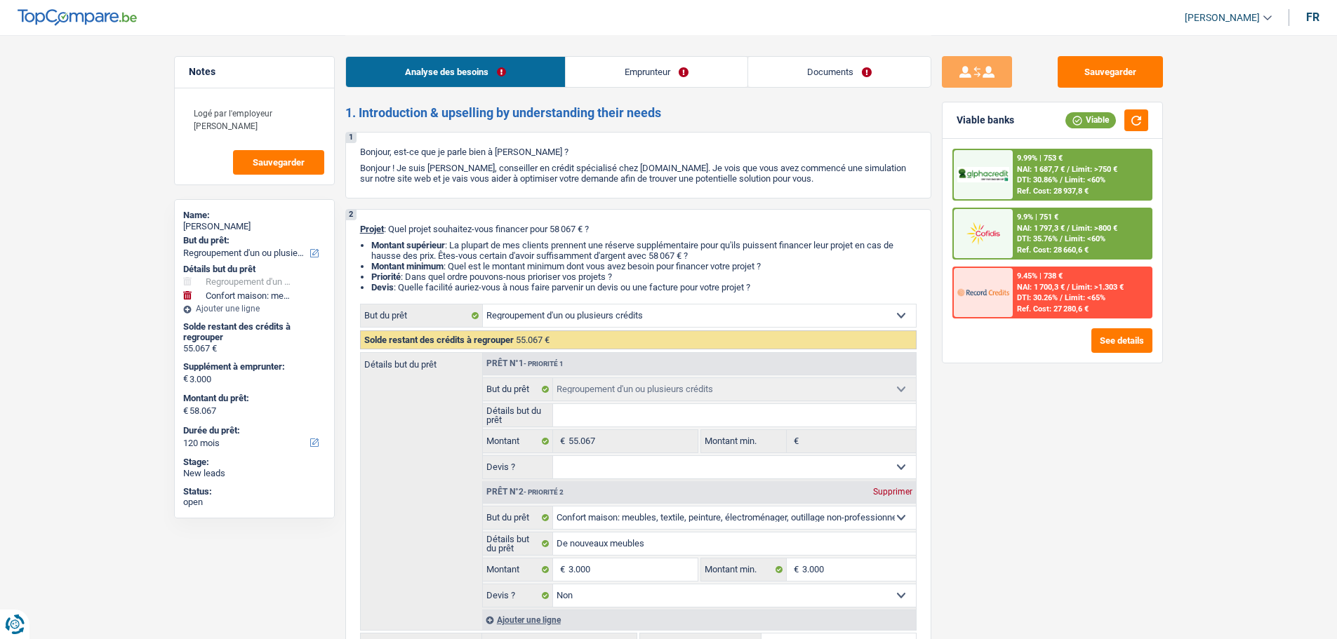
click at [1041, 227] on span "NAI: 1 797,3 €" at bounding box center [1041, 228] width 48 height 9
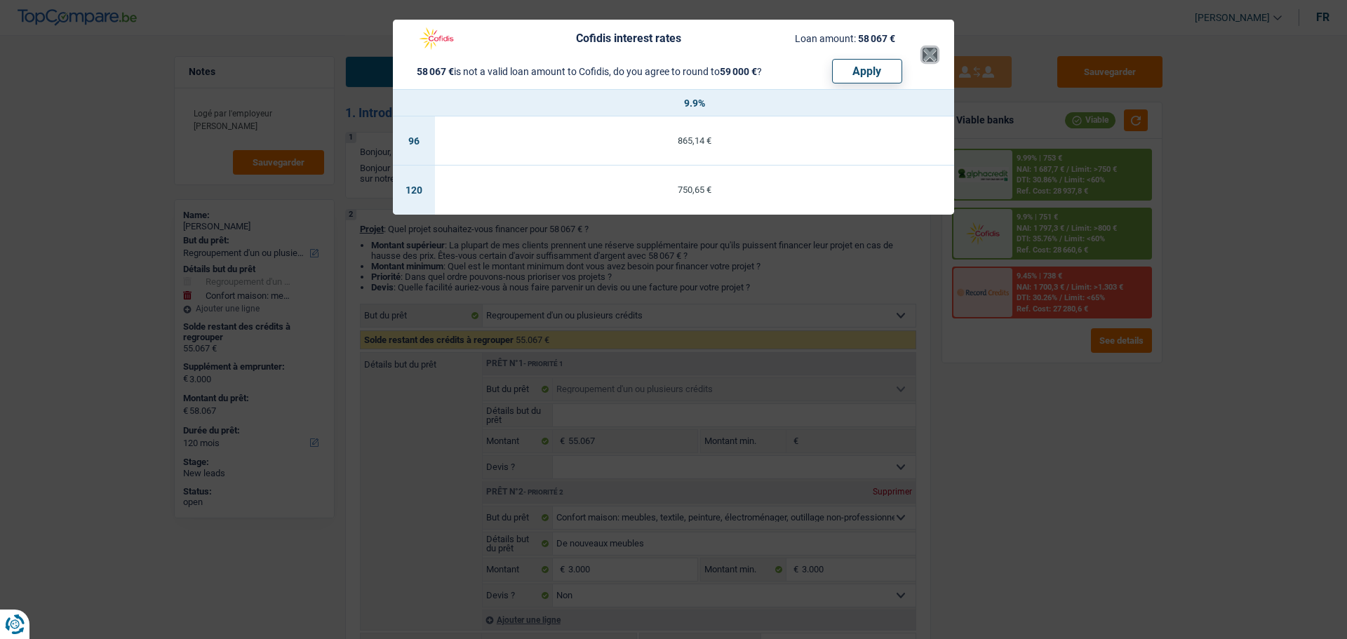
click at [935, 51] on button "×" at bounding box center [930, 55] width 15 height 14
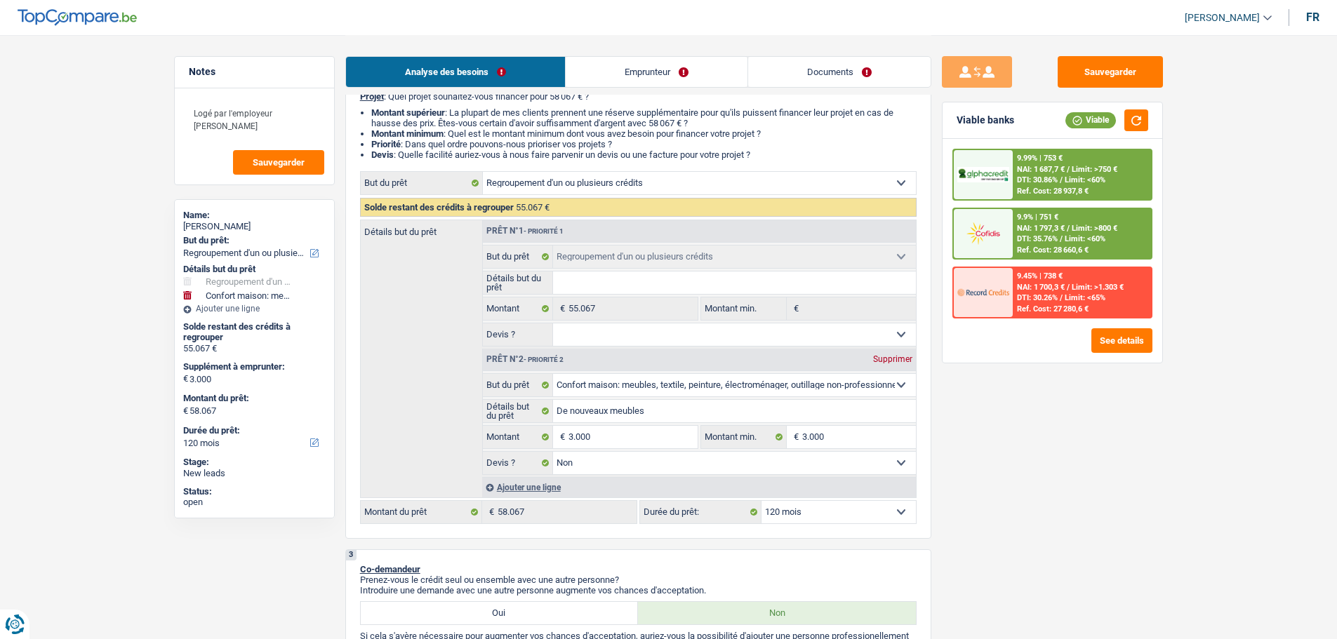
scroll to position [281, 0]
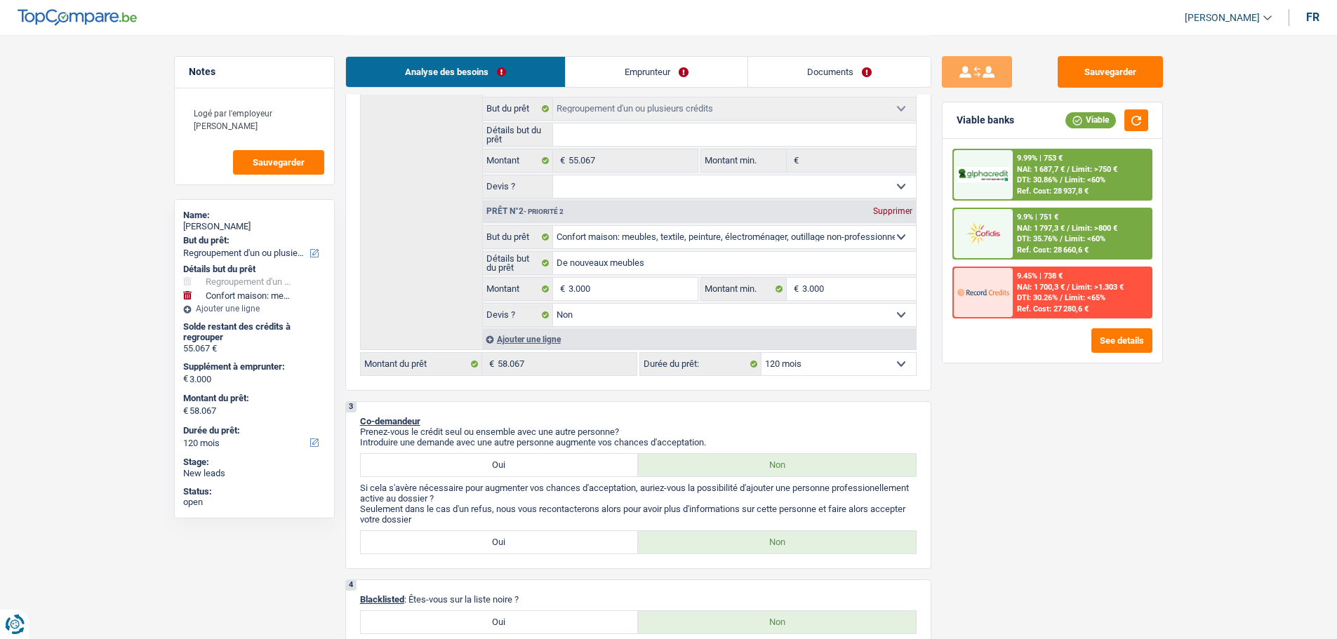
click at [831, 359] on select "12 mois 18 mois 24 mois 30 mois 36 mois 42 mois 48 mois 60 mois 72 mois 84 mois…" at bounding box center [838, 364] width 154 height 22
click at [761, 353] on select "12 mois 18 mois 24 mois 30 mois 36 mois 42 mois 48 mois 60 mois 72 mois 84 mois…" at bounding box center [838, 364] width 154 height 22
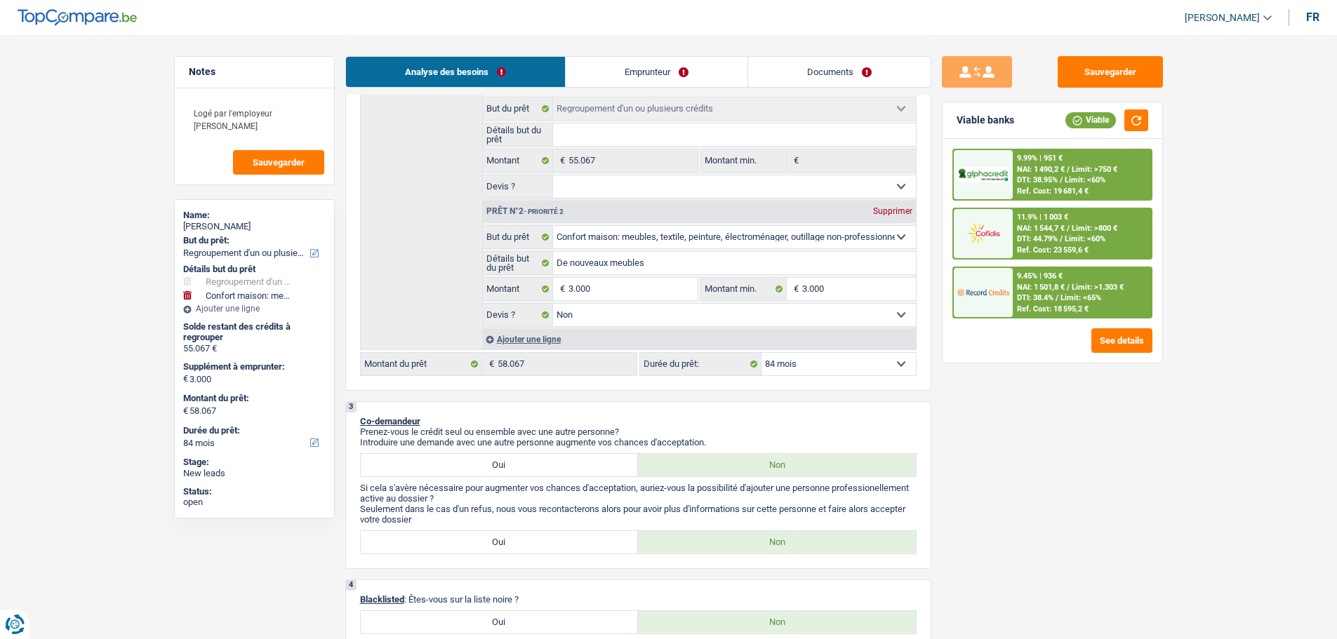
click at [1046, 283] on span "NAI: 1 501,8 €" at bounding box center [1041, 287] width 48 height 9
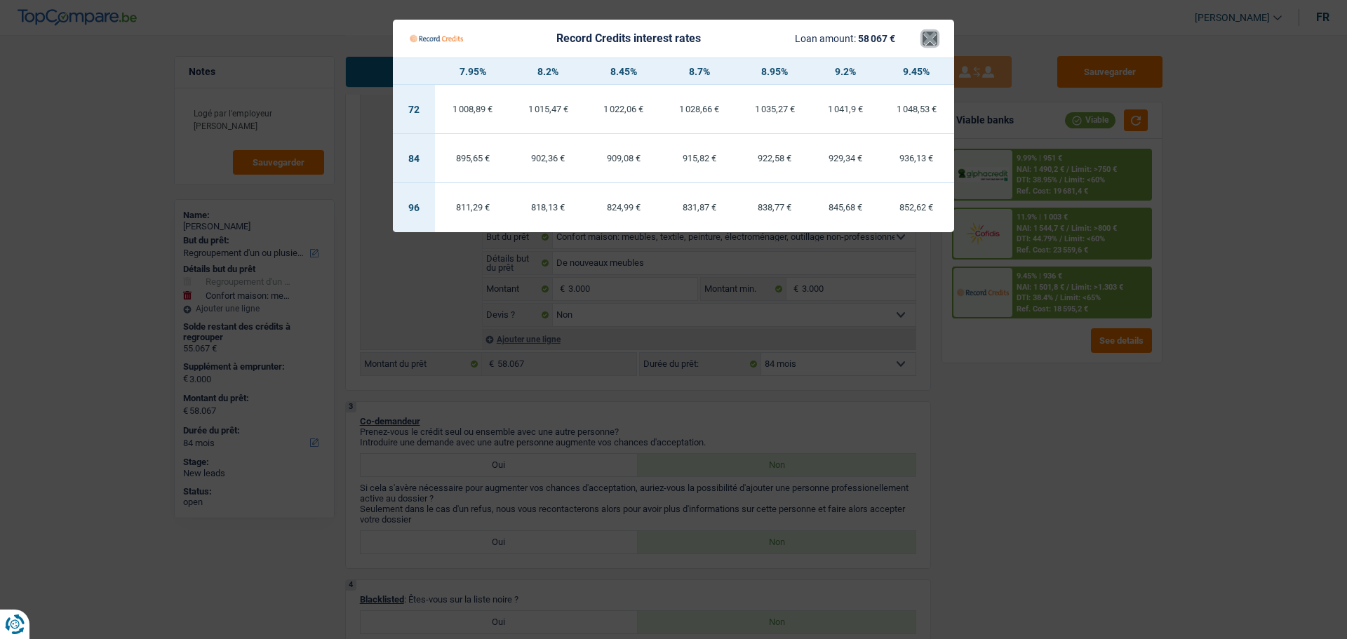
click at [926, 44] on button "×" at bounding box center [930, 39] width 15 height 14
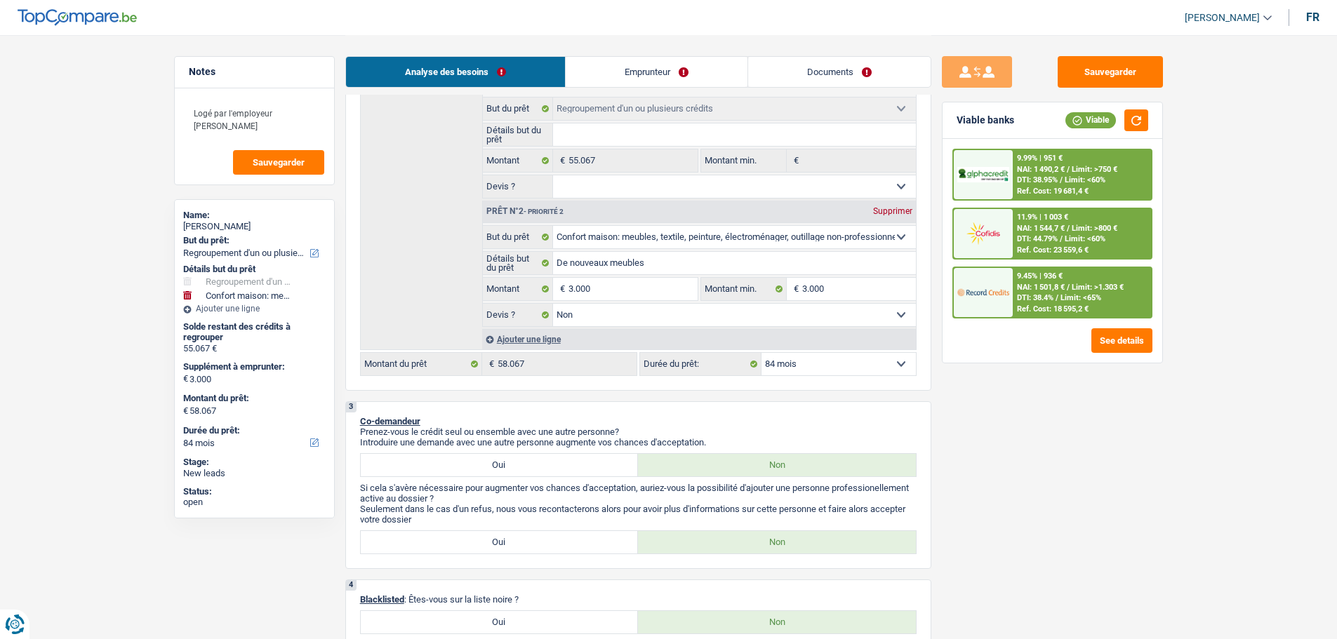
click at [1063, 224] on span "NAI: 1 544,7 €" at bounding box center [1041, 228] width 48 height 9
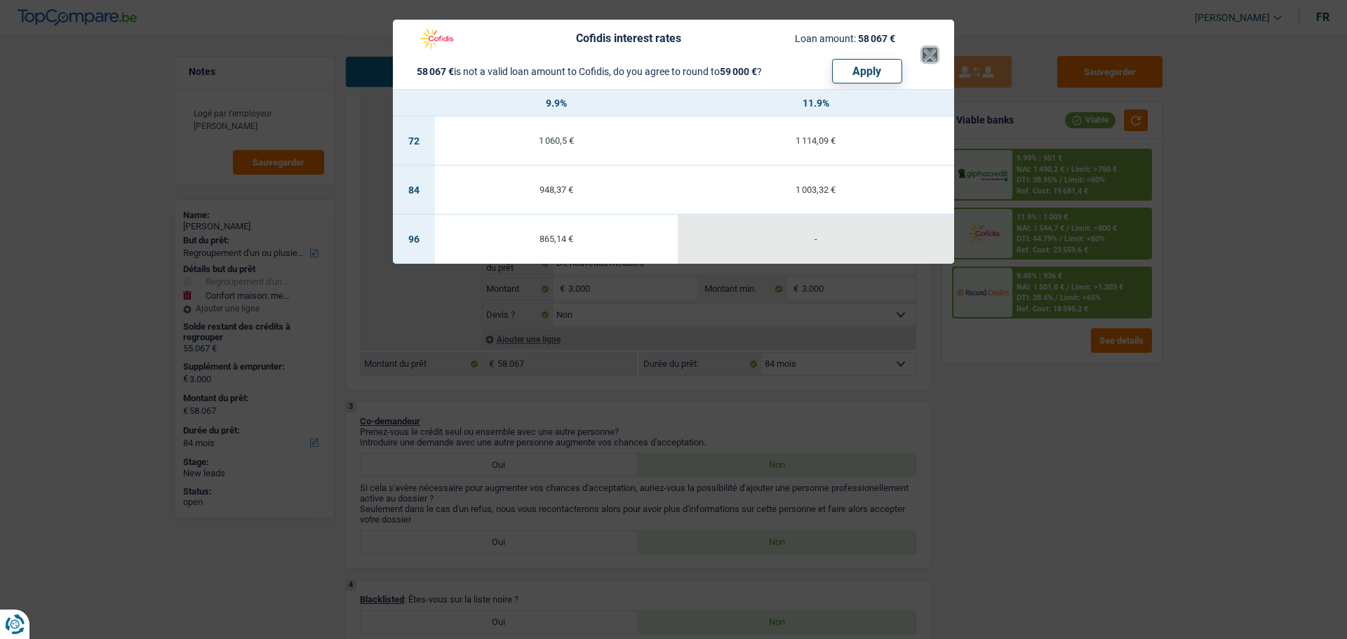
click at [932, 56] on button "×" at bounding box center [930, 55] width 15 height 14
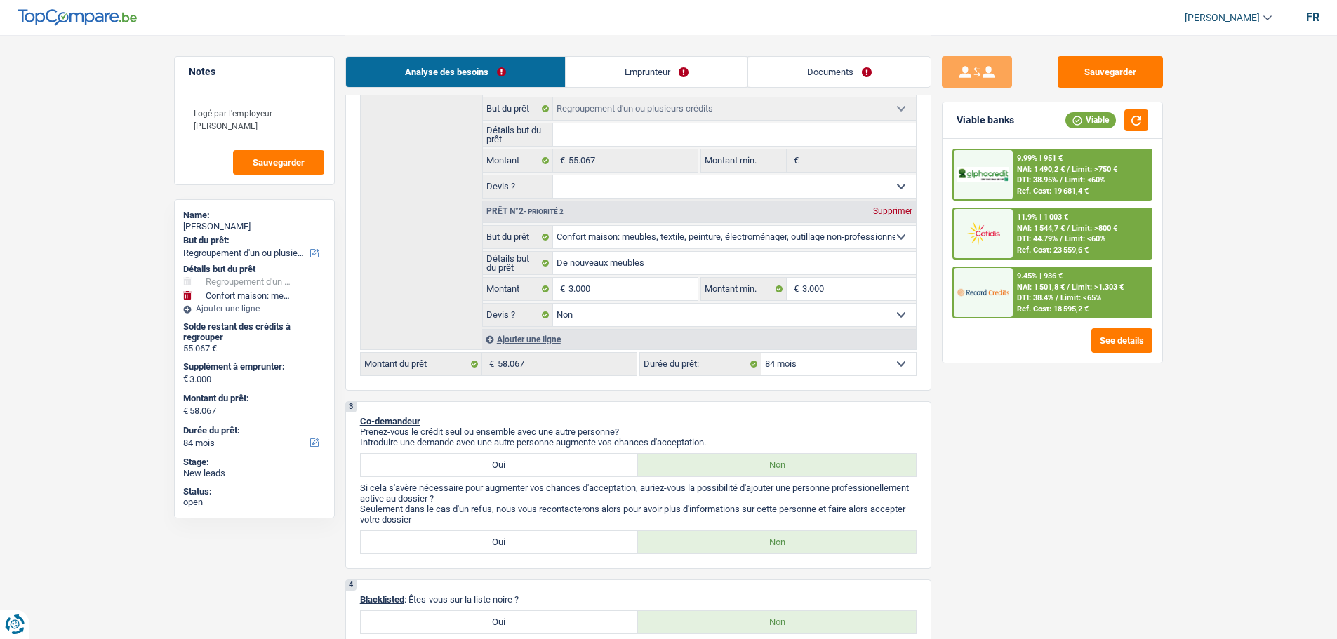
click at [967, 165] on div at bounding box center [983, 174] width 59 height 49
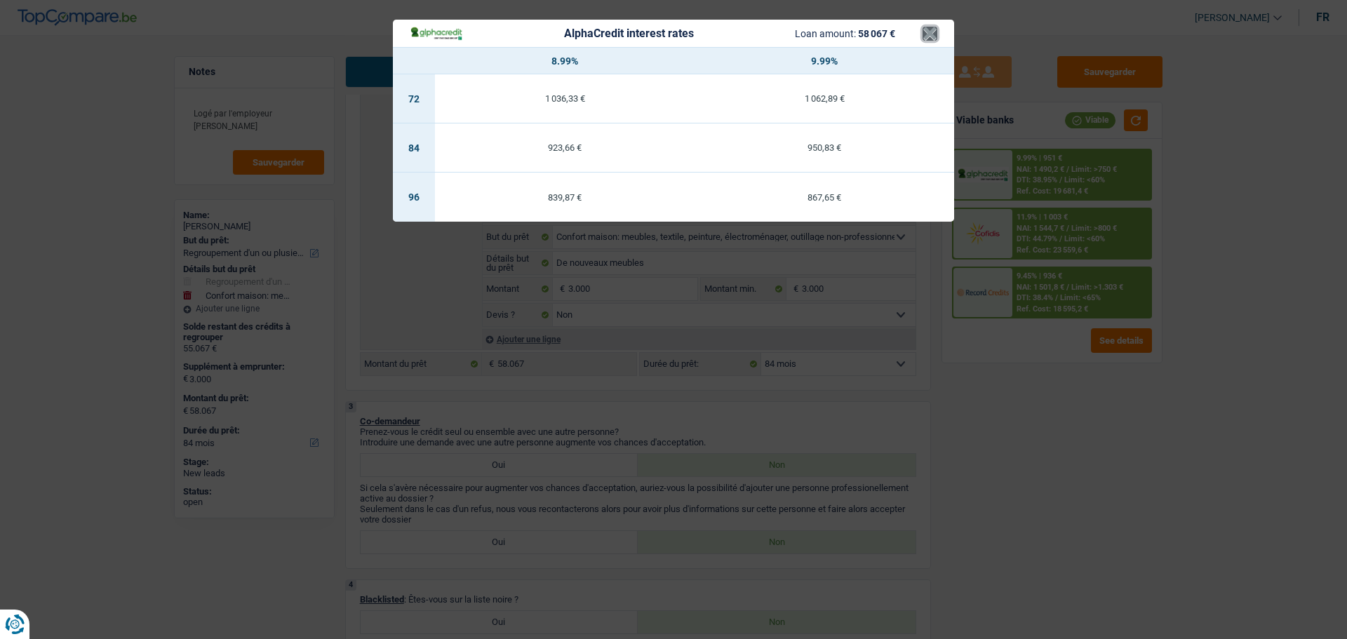
click at [933, 35] on button "×" at bounding box center [930, 34] width 15 height 14
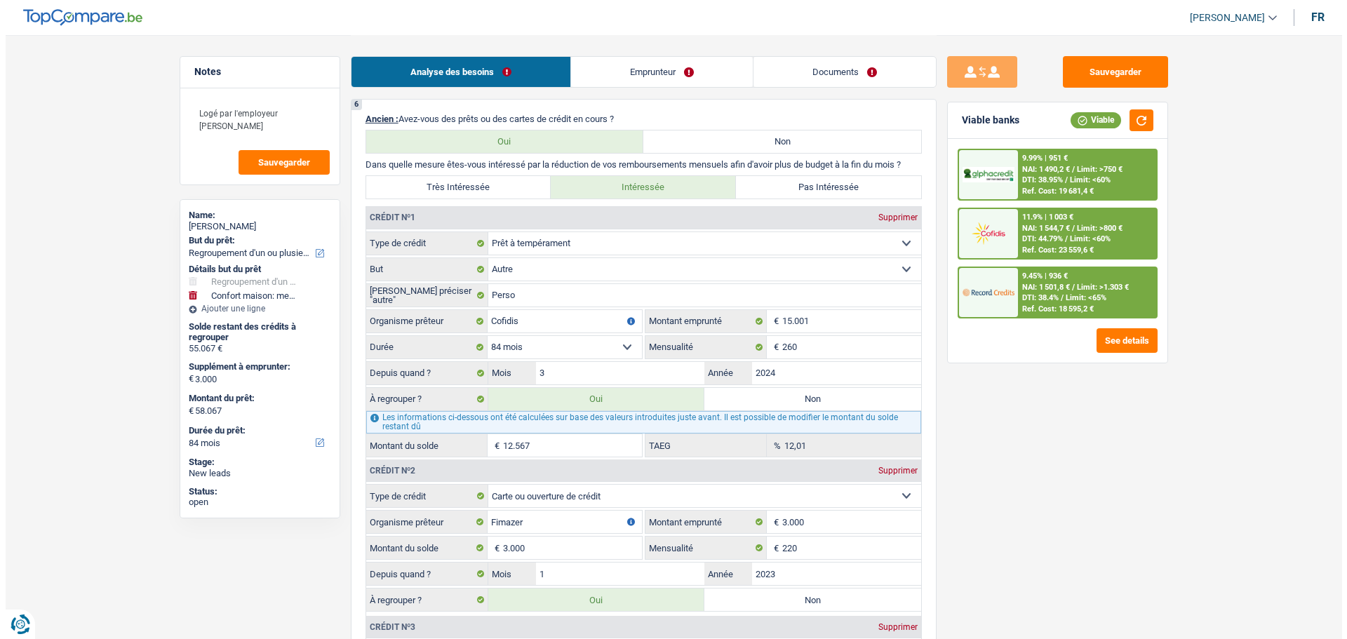
scroll to position [1474, 0]
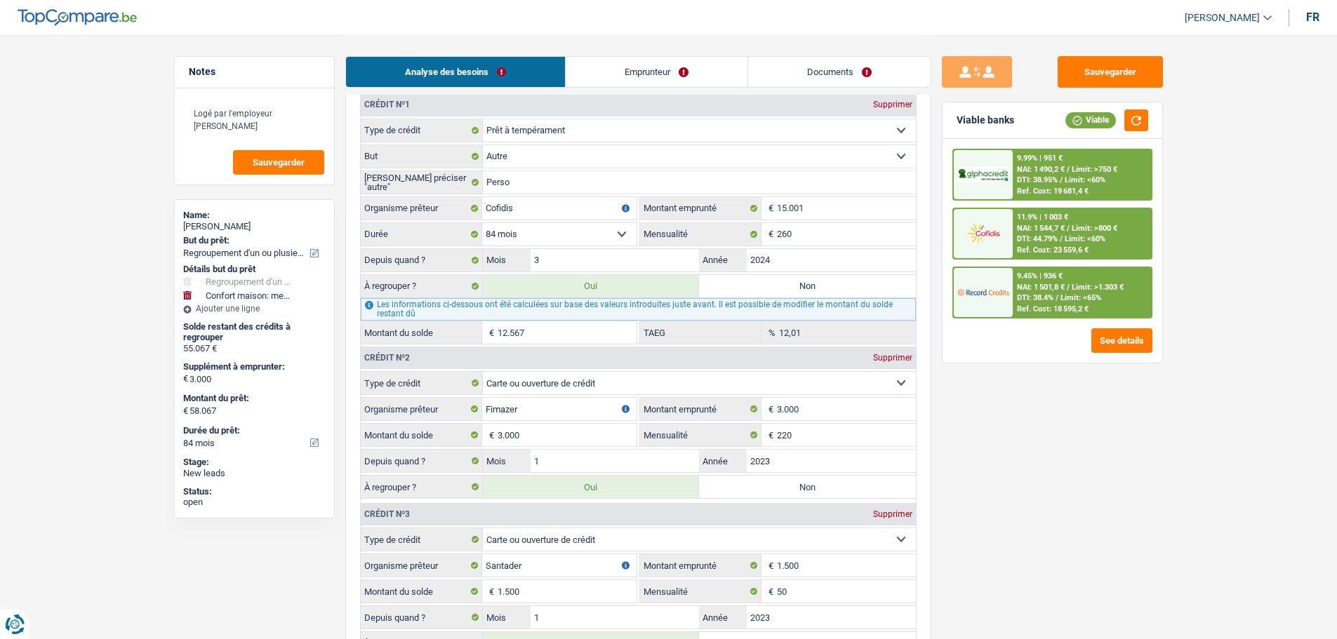
click at [1080, 290] on span "Limit: >1.303 €" at bounding box center [1097, 287] width 52 height 9
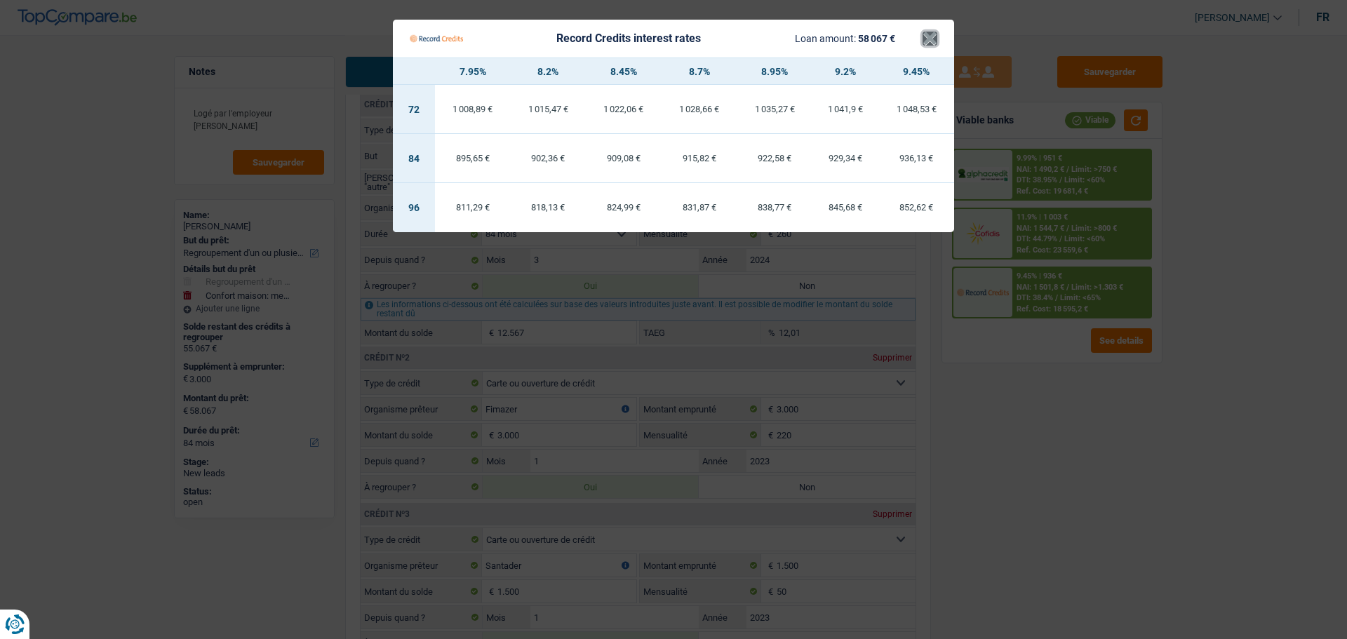
click at [933, 32] on button "×" at bounding box center [930, 39] width 15 height 14
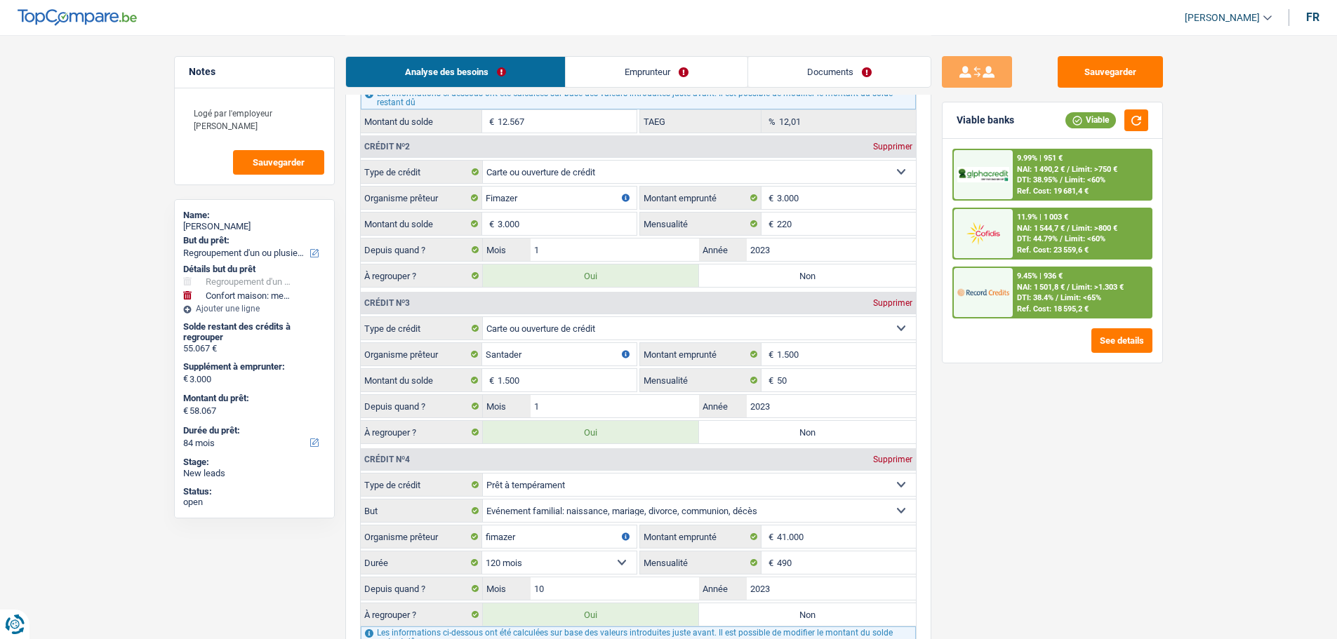
scroll to position [1684, 0]
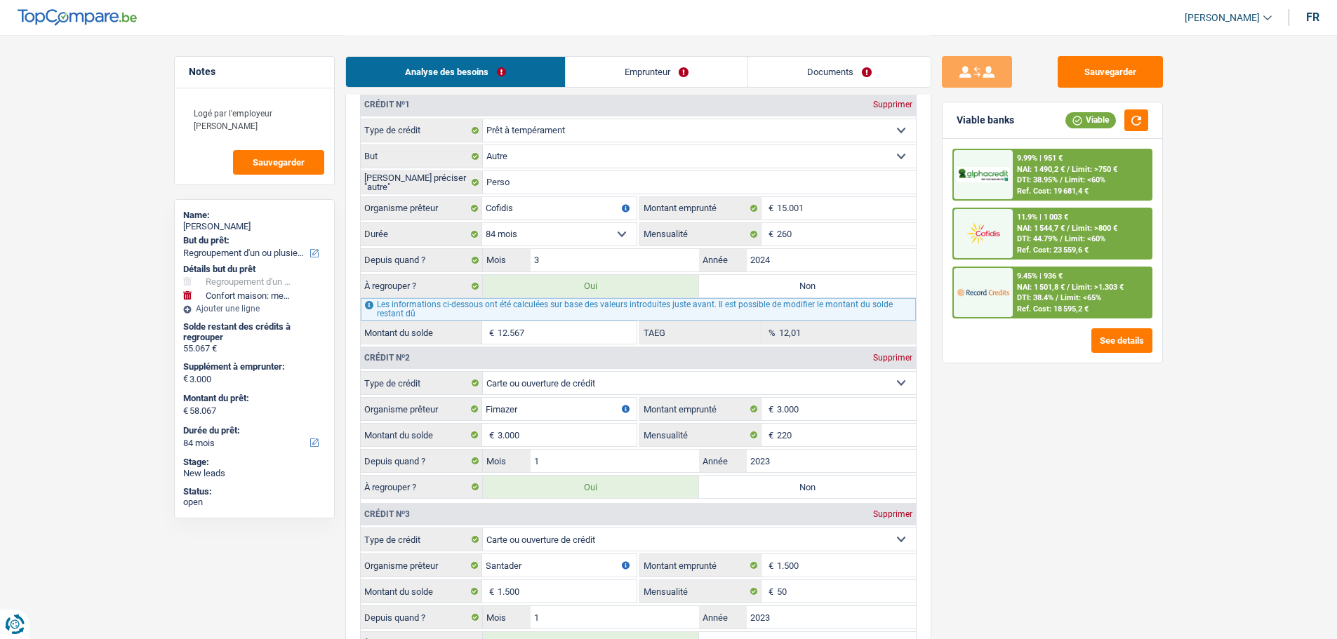
click at [831, 278] on label "Non" at bounding box center [807, 286] width 217 height 22
click at [831, 278] on input "Non" at bounding box center [807, 286] width 217 height 22
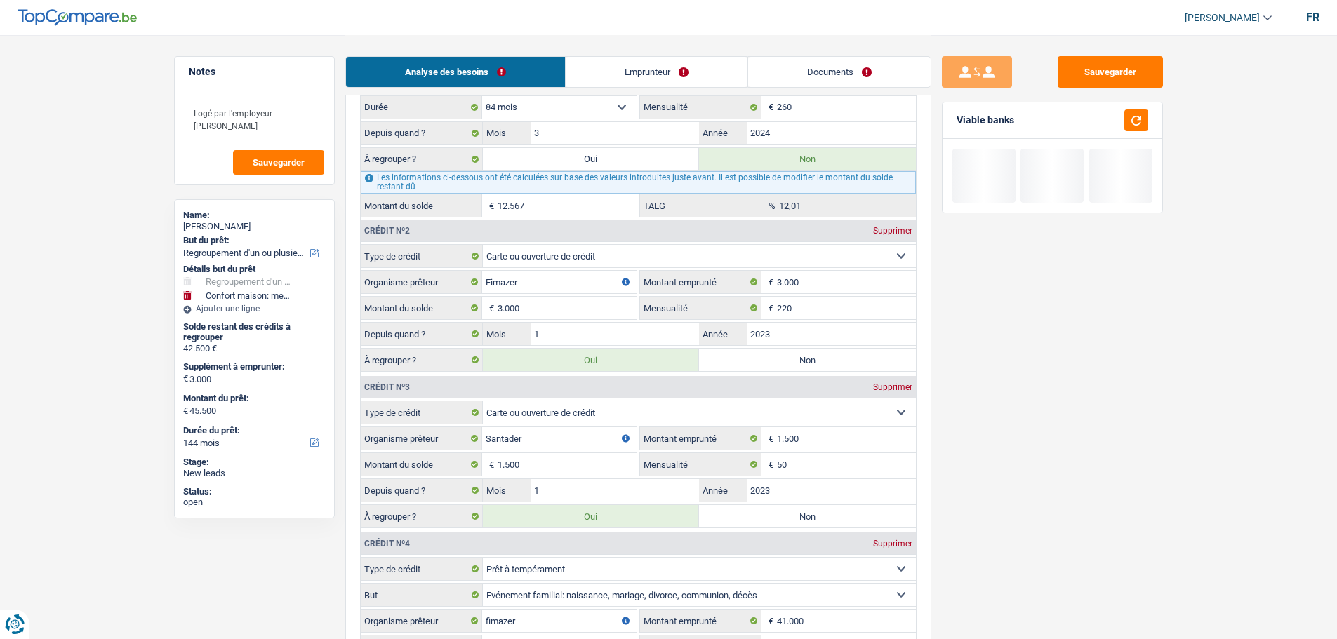
scroll to position [1754, 0]
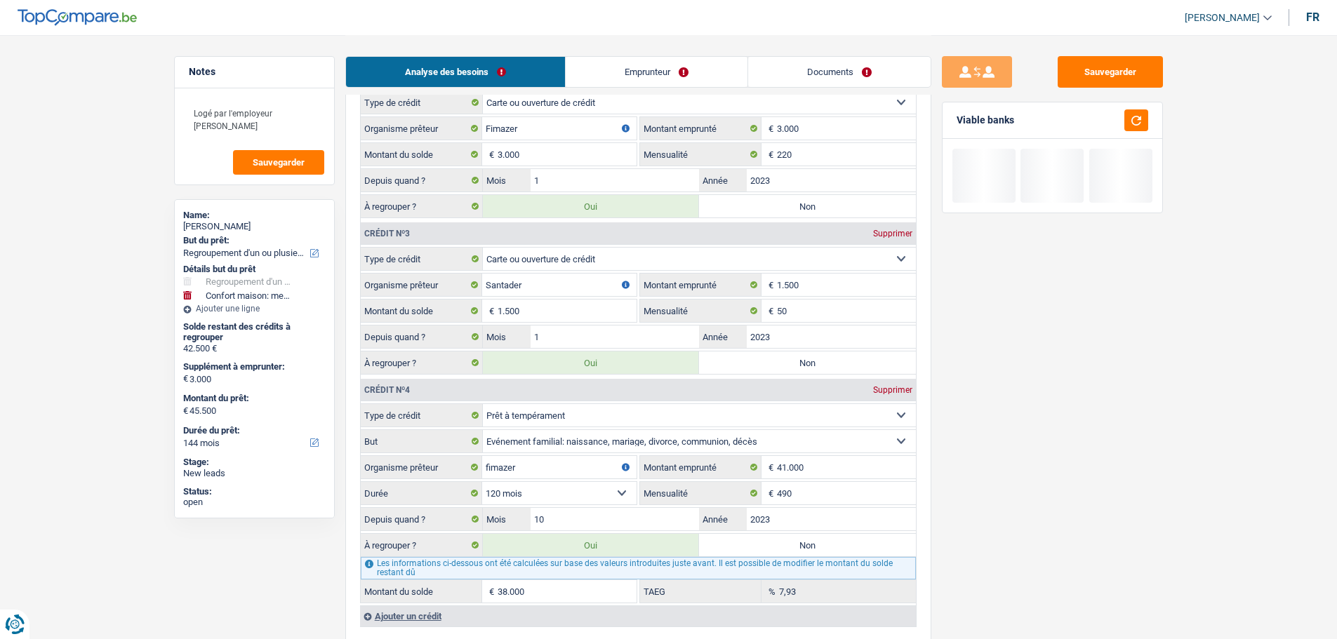
click at [820, 200] on label "Non" at bounding box center [807, 206] width 217 height 22
click at [820, 200] on input "Non" at bounding box center [807, 206] width 217 height 22
click at [805, 361] on label "Non" at bounding box center [807, 363] width 217 height 22
click at [805, 361] on input "Non" at bounding box center [807, 363] width 217 height 22
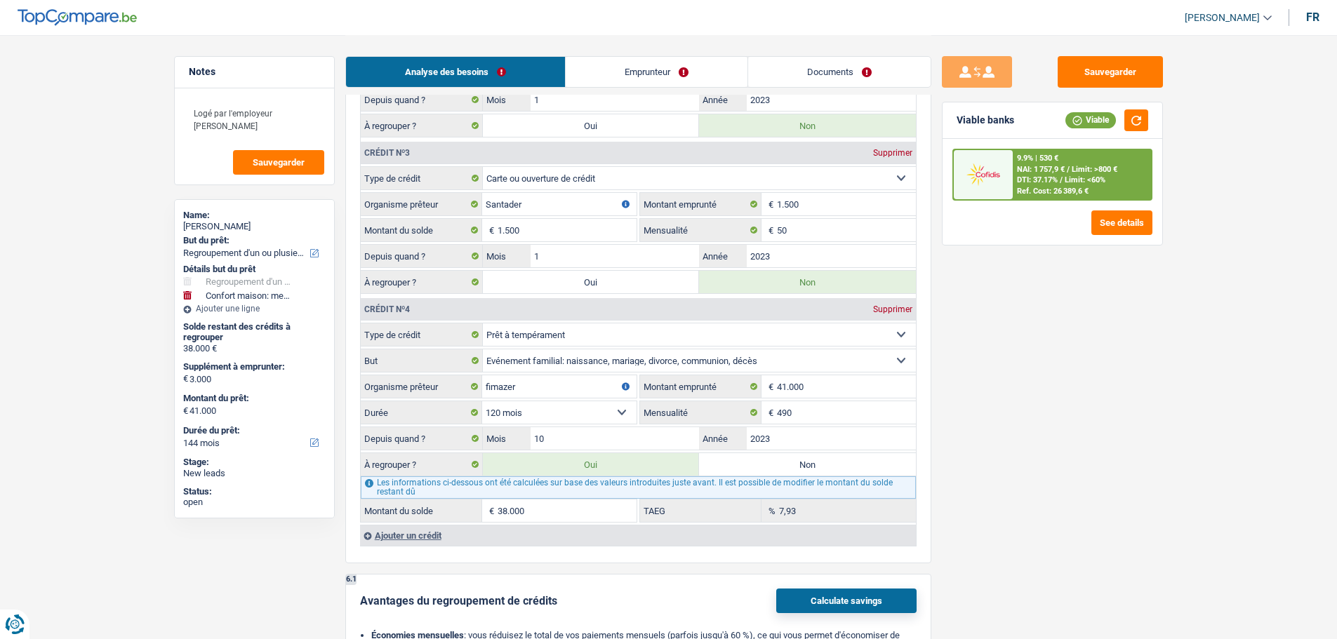
scroll to position [1895, 0]
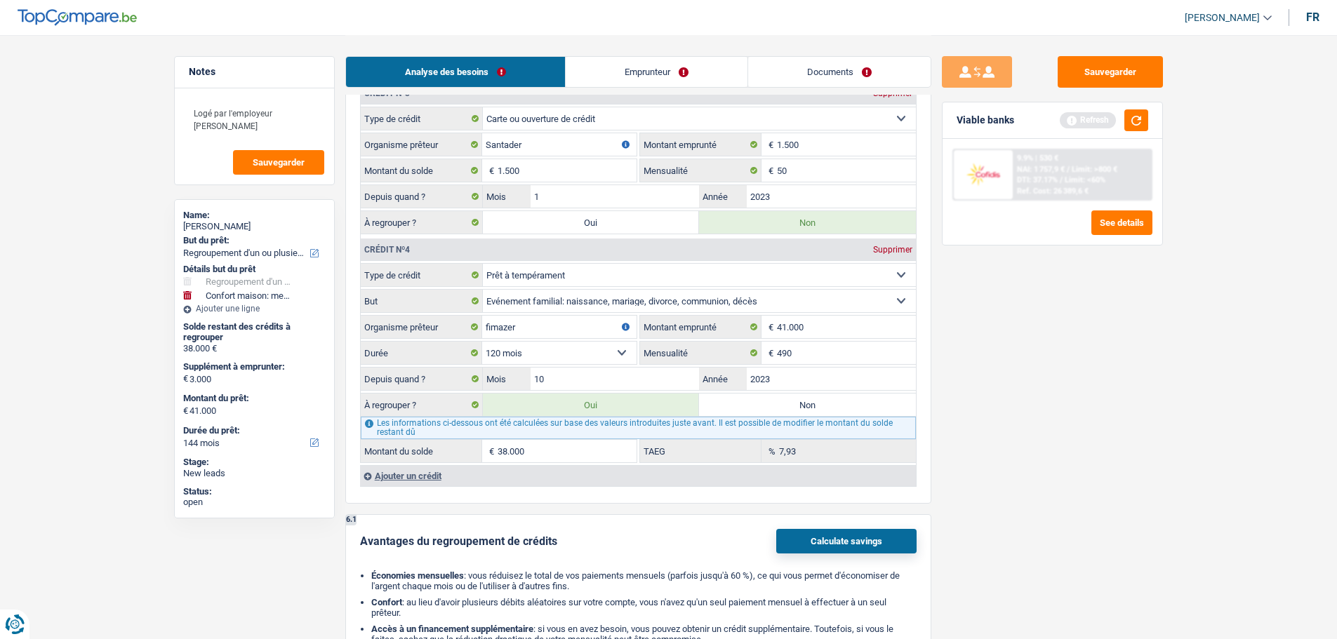
click at [797, 401] on label "Non" at bounding box center [807, 405] width 217 height 22
click at [797, 401] on input "Non" at bounding box center [807, 405] width 217 height 22
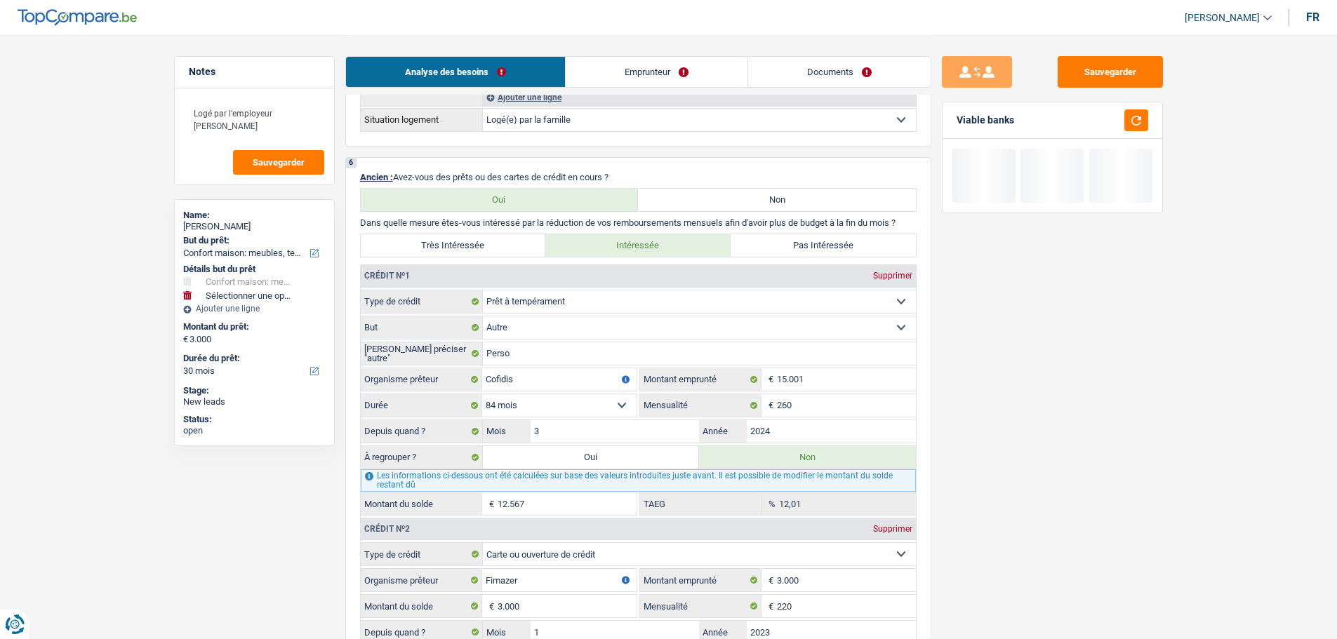
scroll to position [1263, 0]
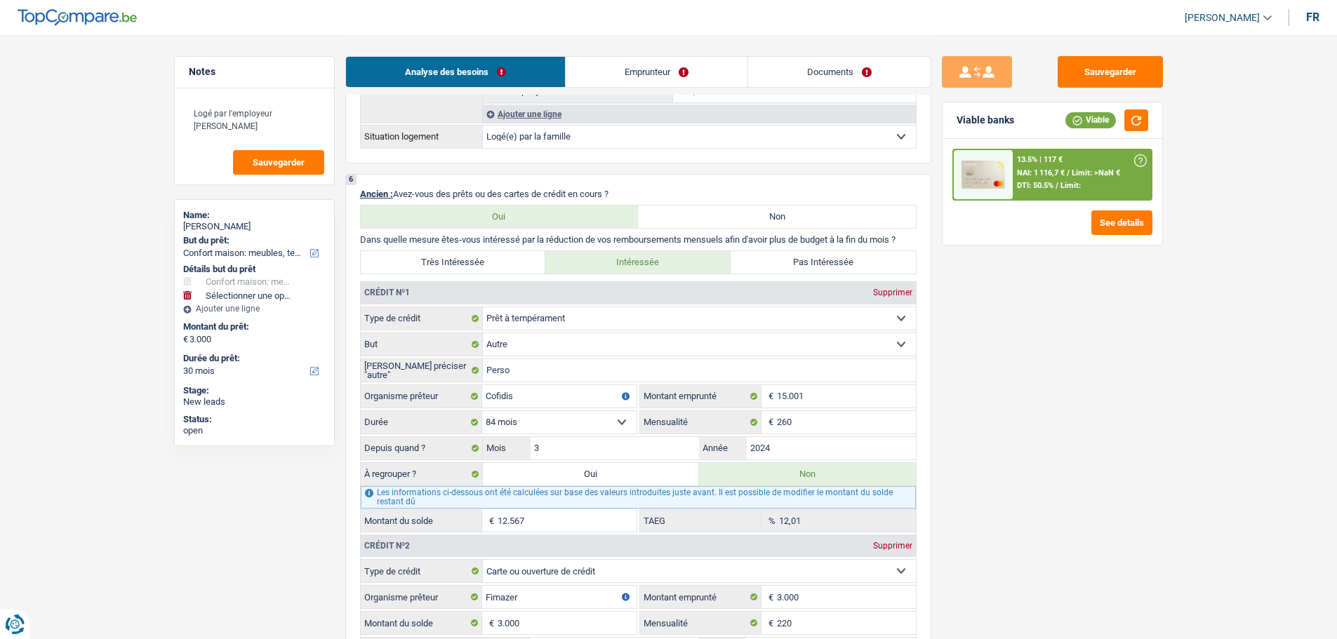
click at [802, 267] on label "Pas Intéressée" at bounding box center [822, 262] width 185 height 22
click at [802, 267] on input "Pas Intéressée" at bounding box center [822, 262] width 185 height 22
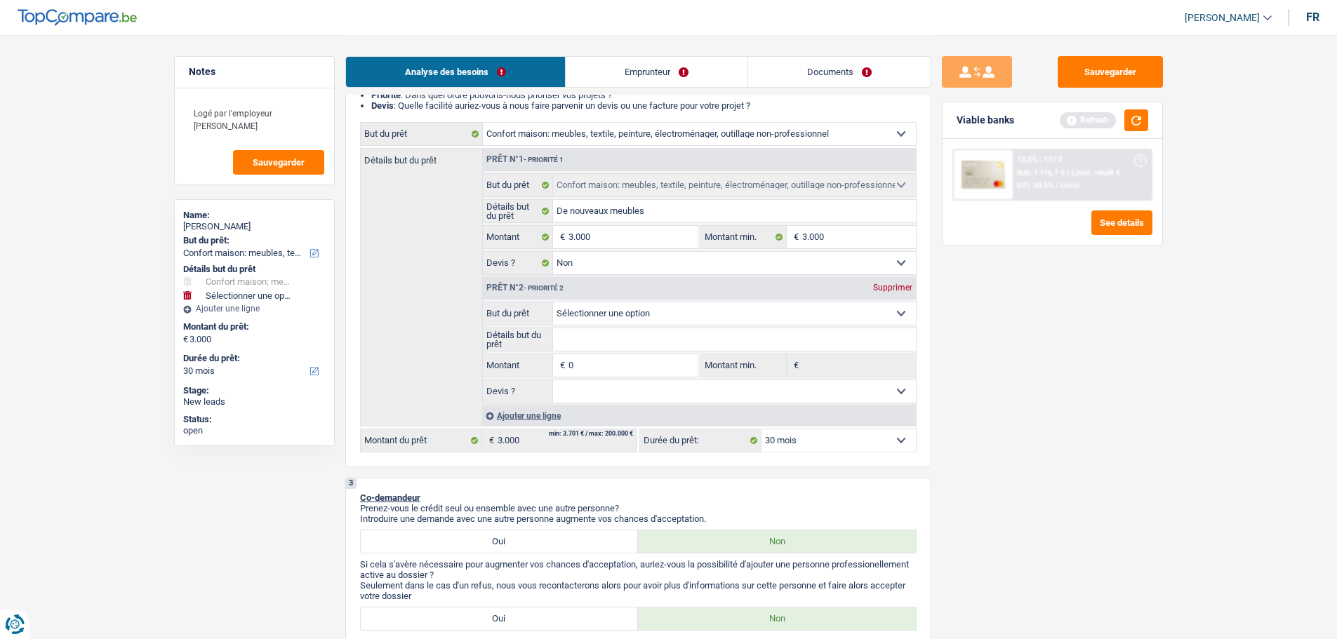
scroll to position [0, 0]
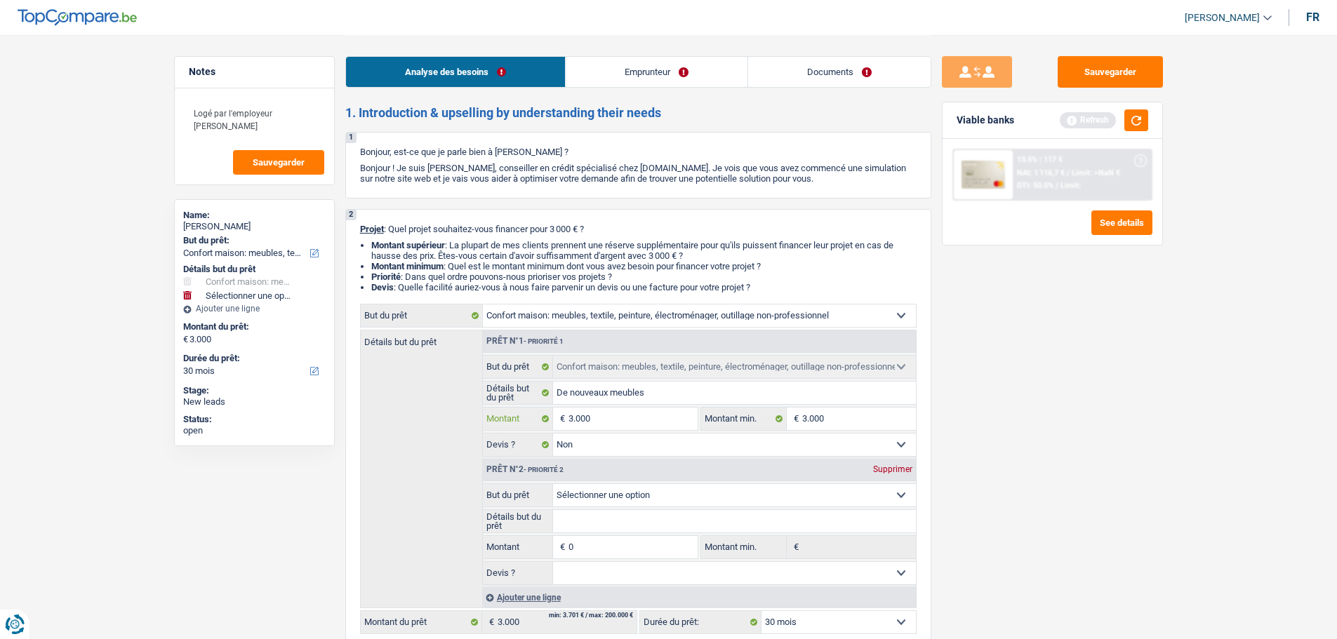
click at [619, 414] on input "3.000" at bounding box center [632, 419] width 128 height 22
click at [1164, 426] on div "Sauvegarder Viable banks Refresh 13.5% | 117 € NAI: 1 116,7 € / Limit: >NaN € D…" at bounding box center [1052, 336] width 242 height 561
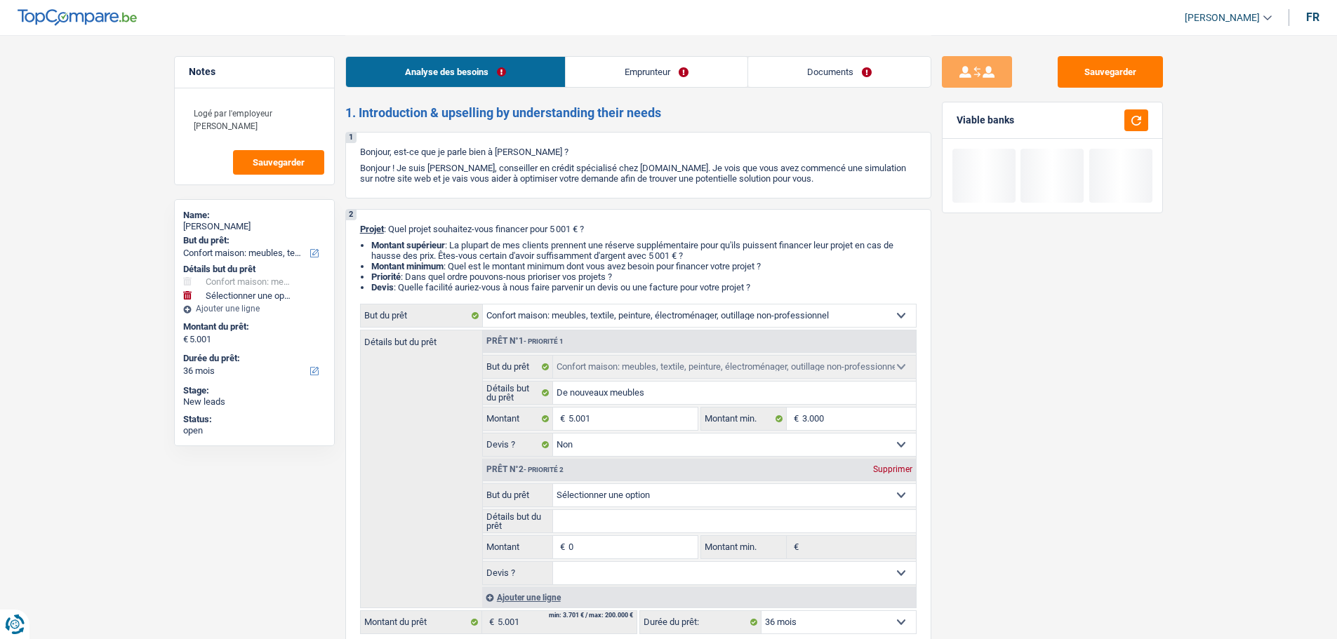
click at [879, 469] on div "Supprimer" at bounding box center [892, 469] width 46 height 8
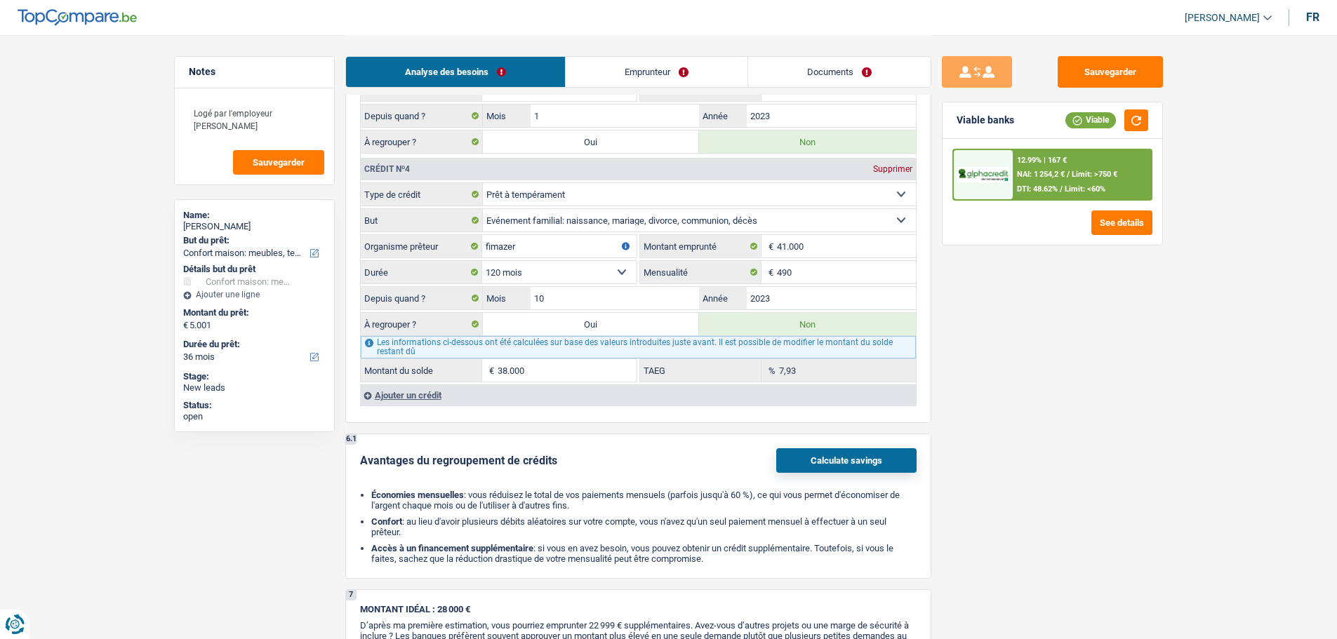
scroll to position [1754, 0]
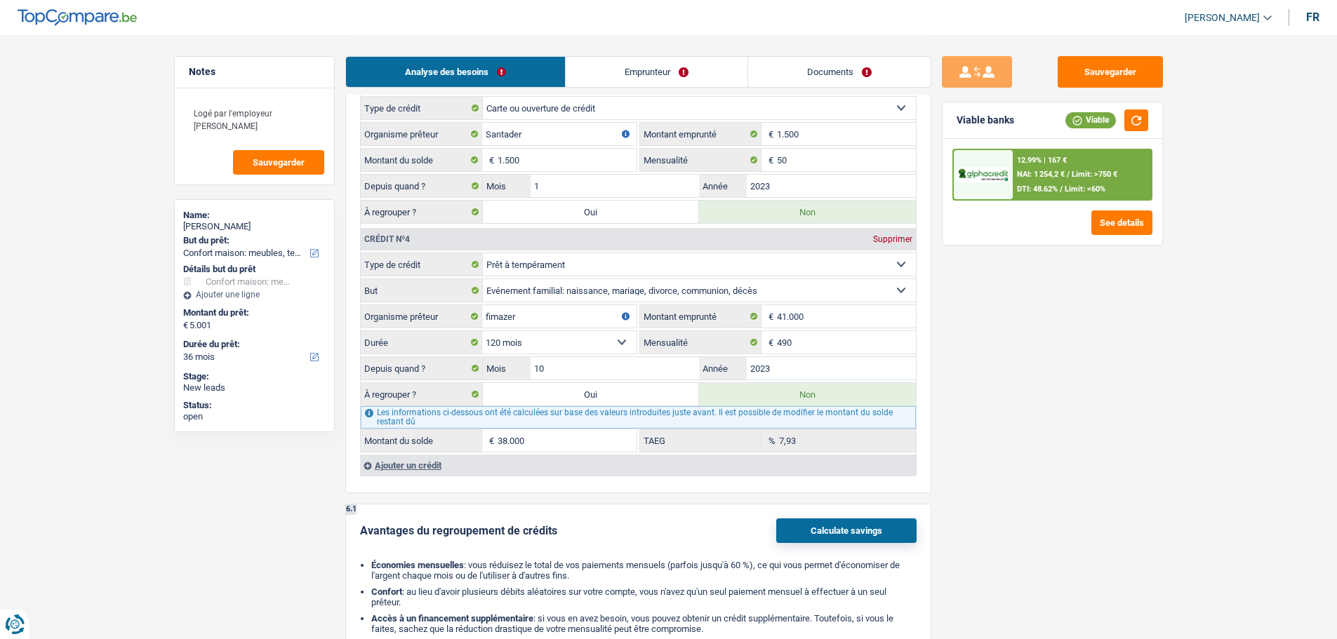
click at [822, 528] on button "Calculate savings" at bounding box center [846, 531] width 140 height 25
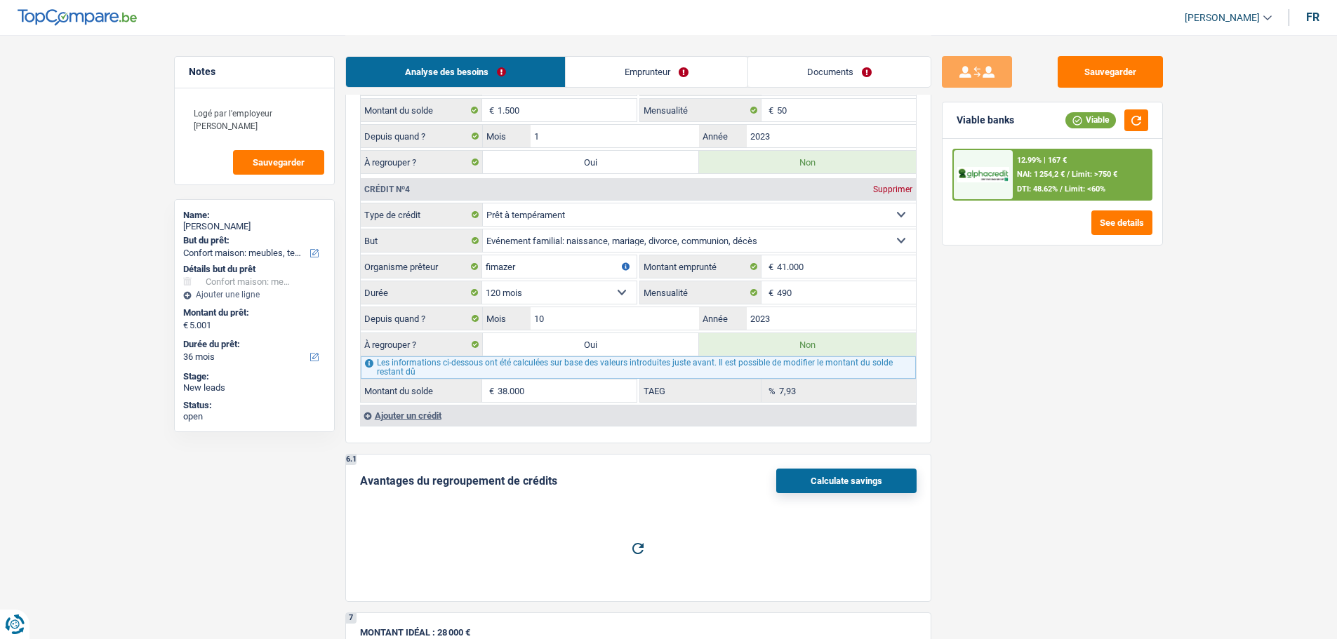
scroll to position [1895, 0]
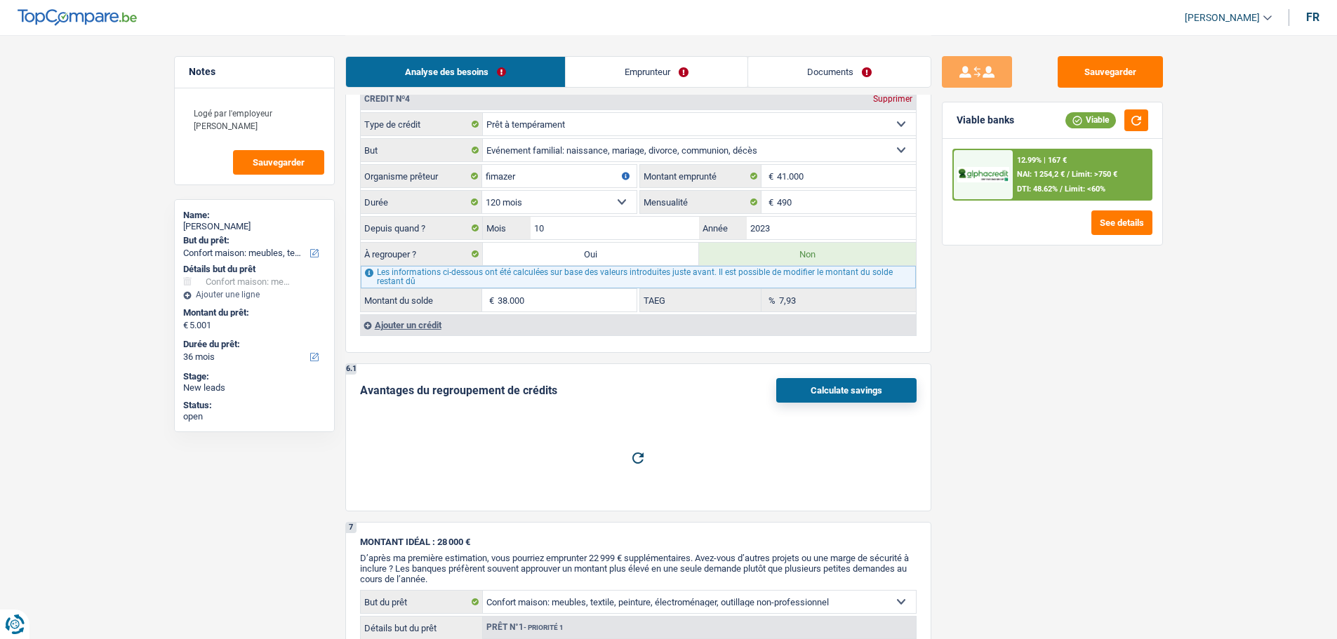
click at [647, 256] on label "Oui" at bounding box center [591, 254] width 217 height 22
click at [647, 256] on input "Oui" at bounding box center [591, 254] width 217 height 22
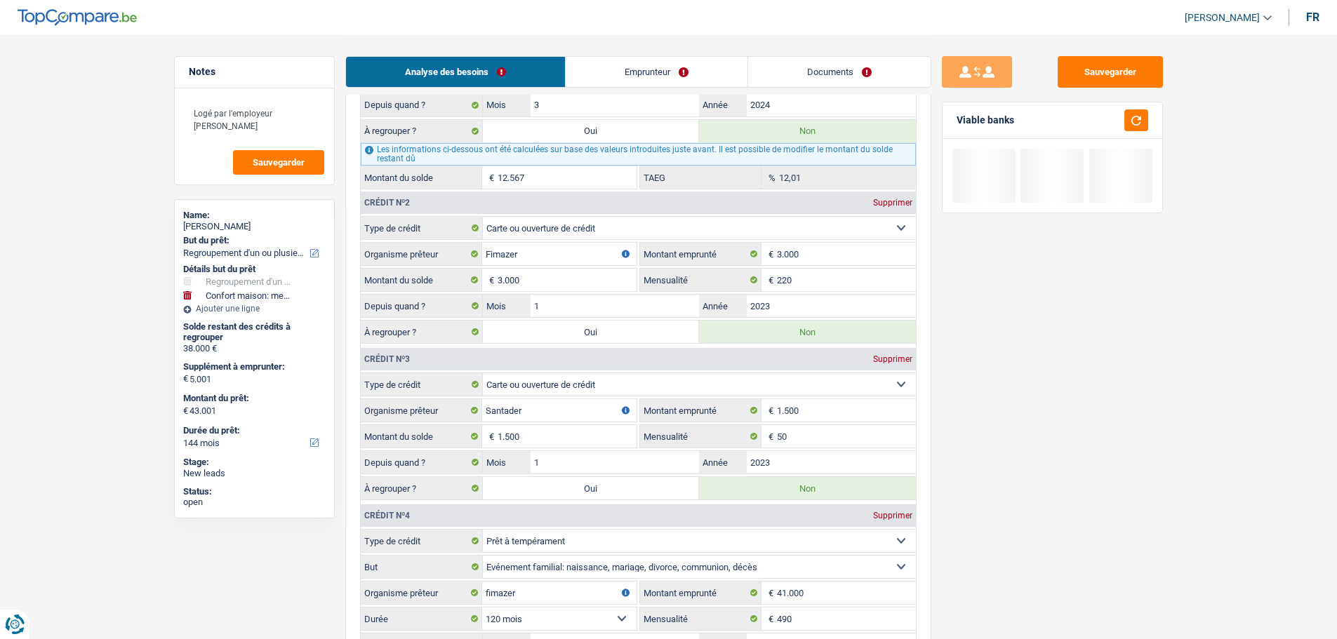
scroll to position [1544, 0]
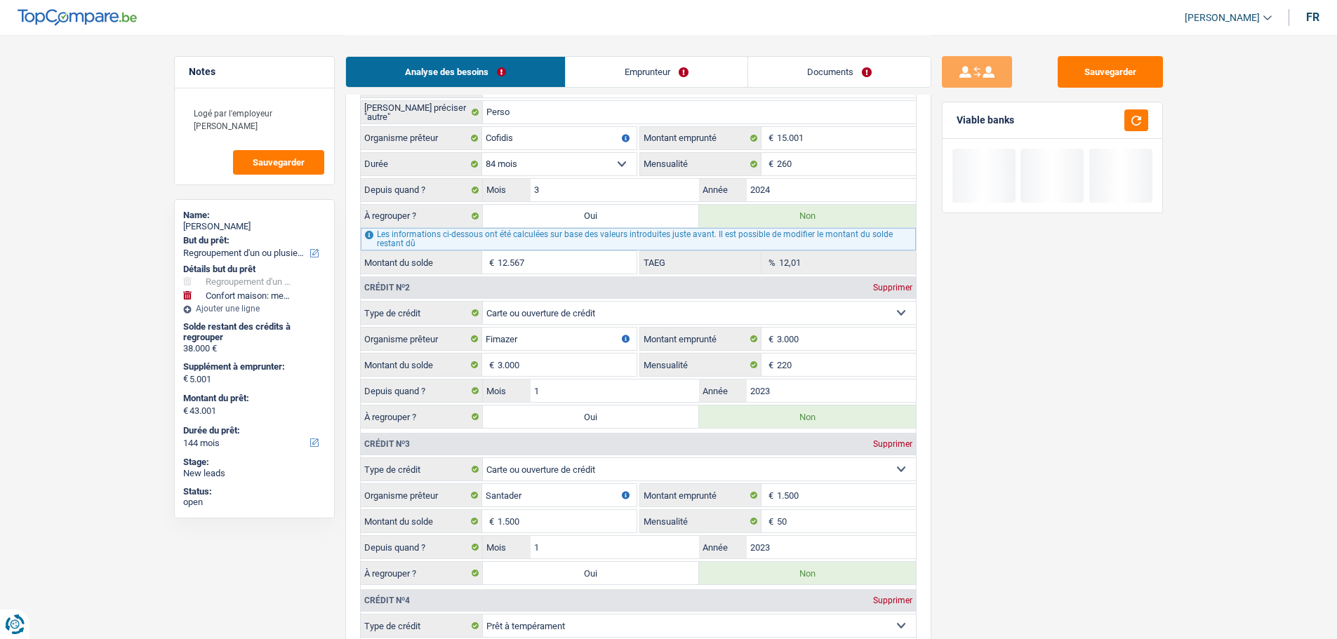
click at [644, 420] on label "Oui" at bounding box center [591, 417] width 217 height 22
click at [644, 420] on input "Oui" at bounding box center [591, 417] width 217 height 22
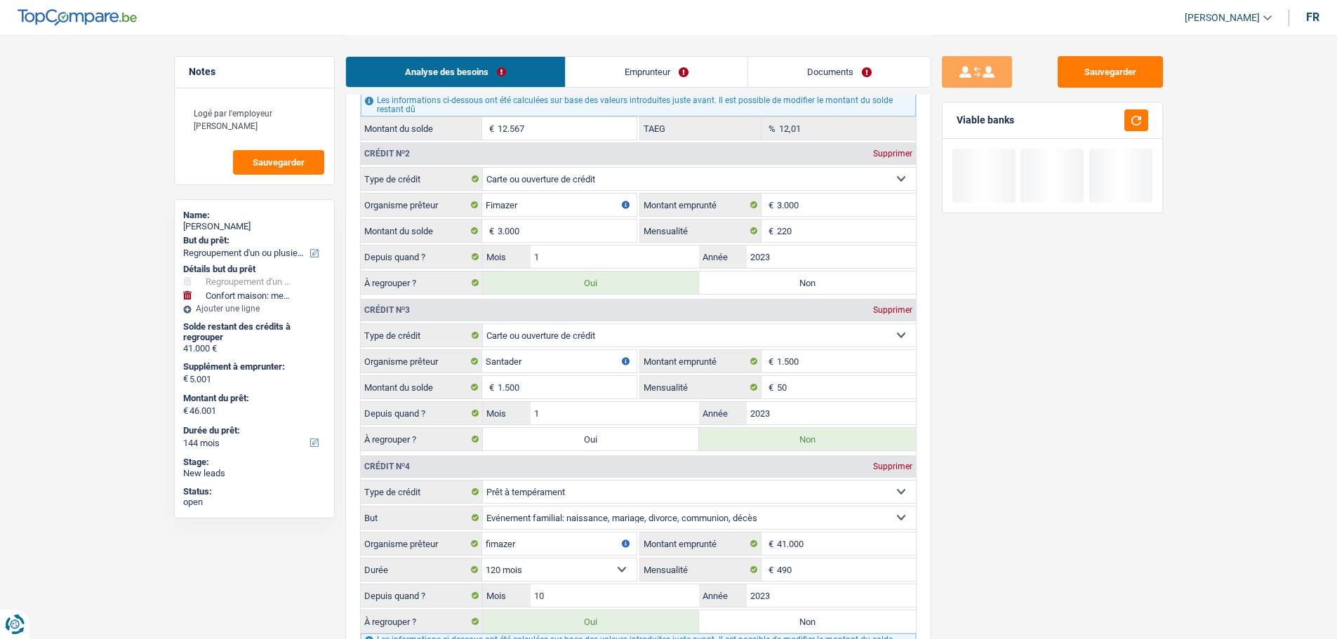
scroll to position [1754, 0]
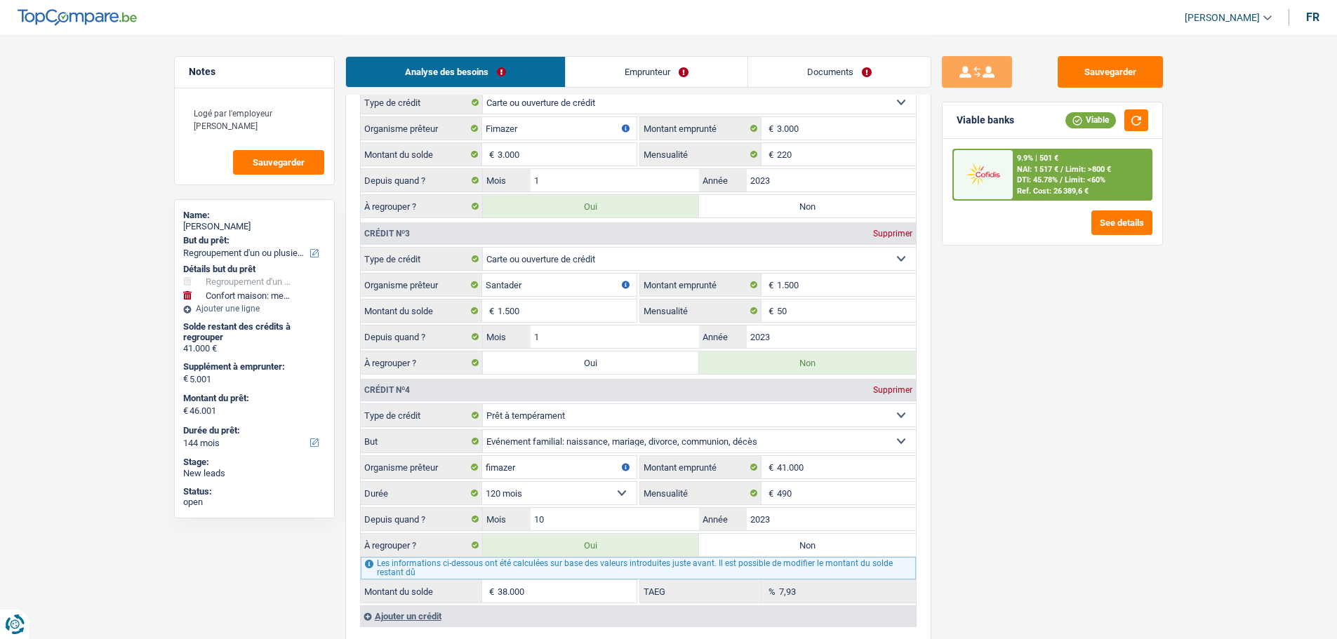
click at [601, 356] on label "Oui" at bounding box center [591, 363] width 217 height 22
click at [601, 356] on input "Oui" at bounding box center [591, 363] width 217 height 22
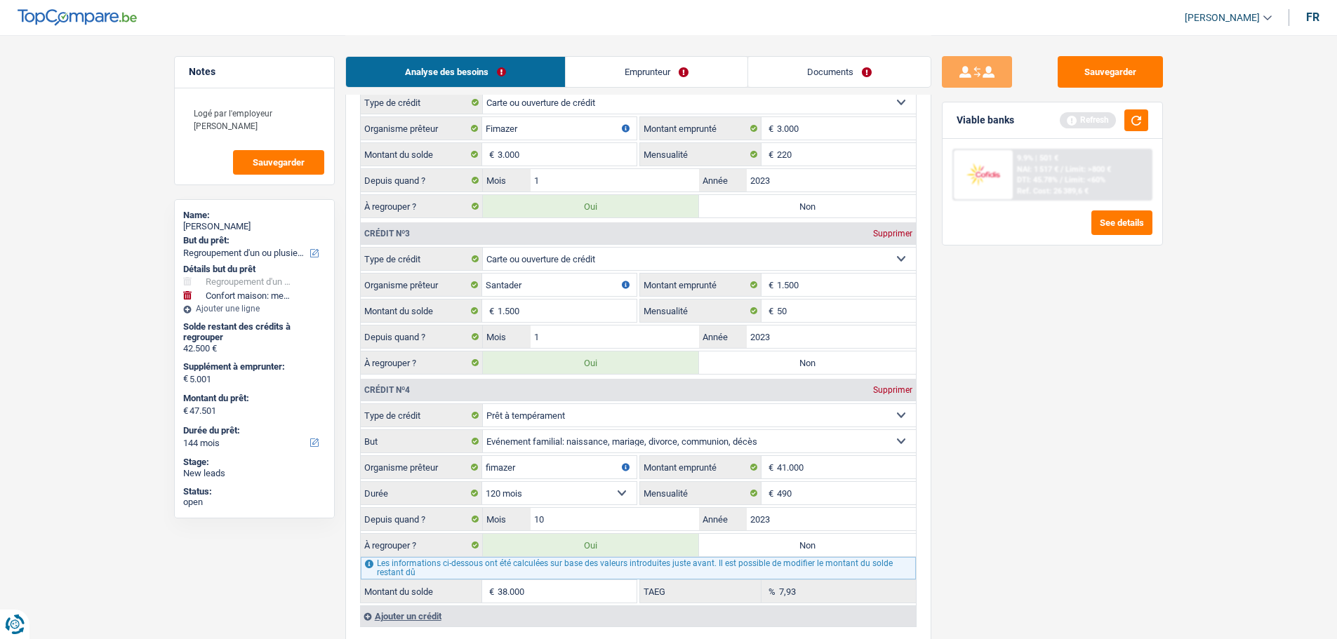
scroll to position [1403, 0]
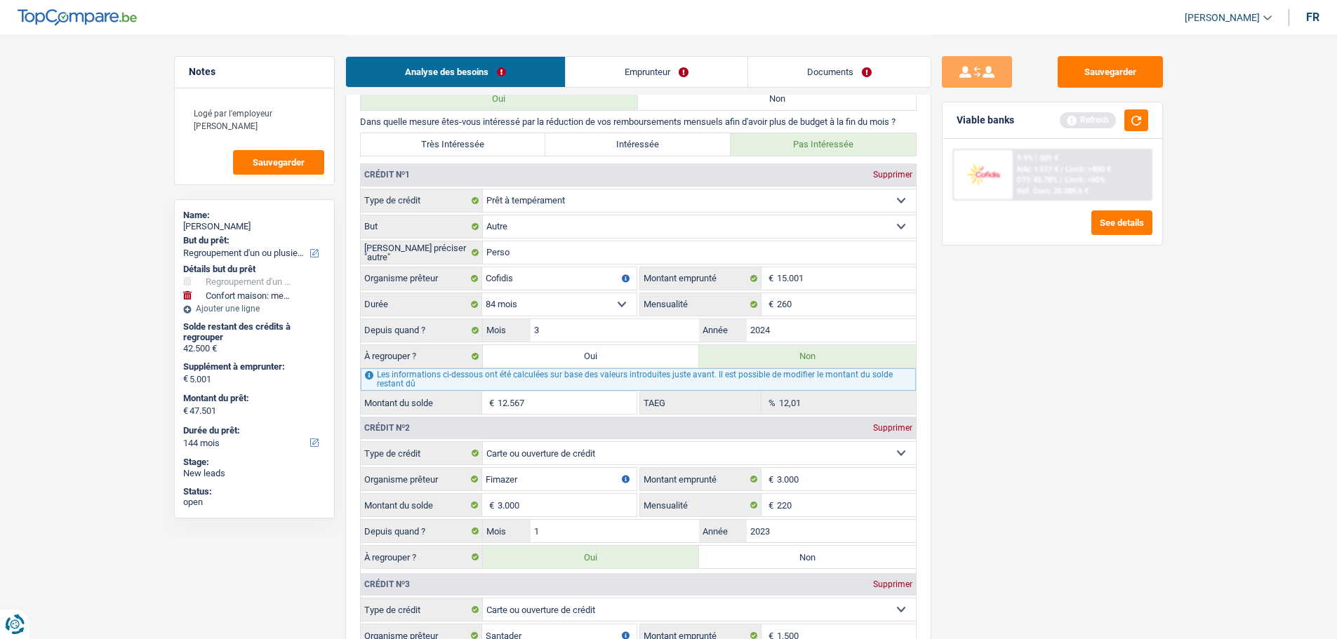
click at [622, 361] on label "Oui" at bounding box center [591, 356] width 217 height 22
click at [622, 361] on input "Oui" at bounding box center [591, 356] width 217 height 22
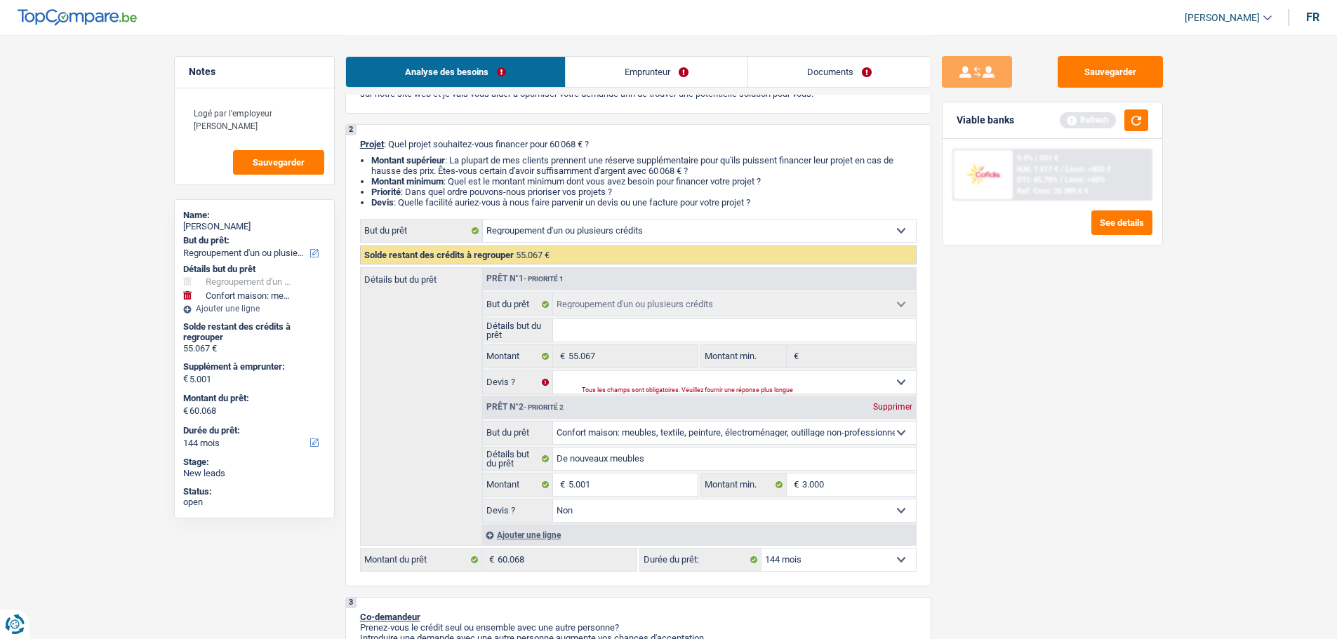
scroll to position [0, 0]
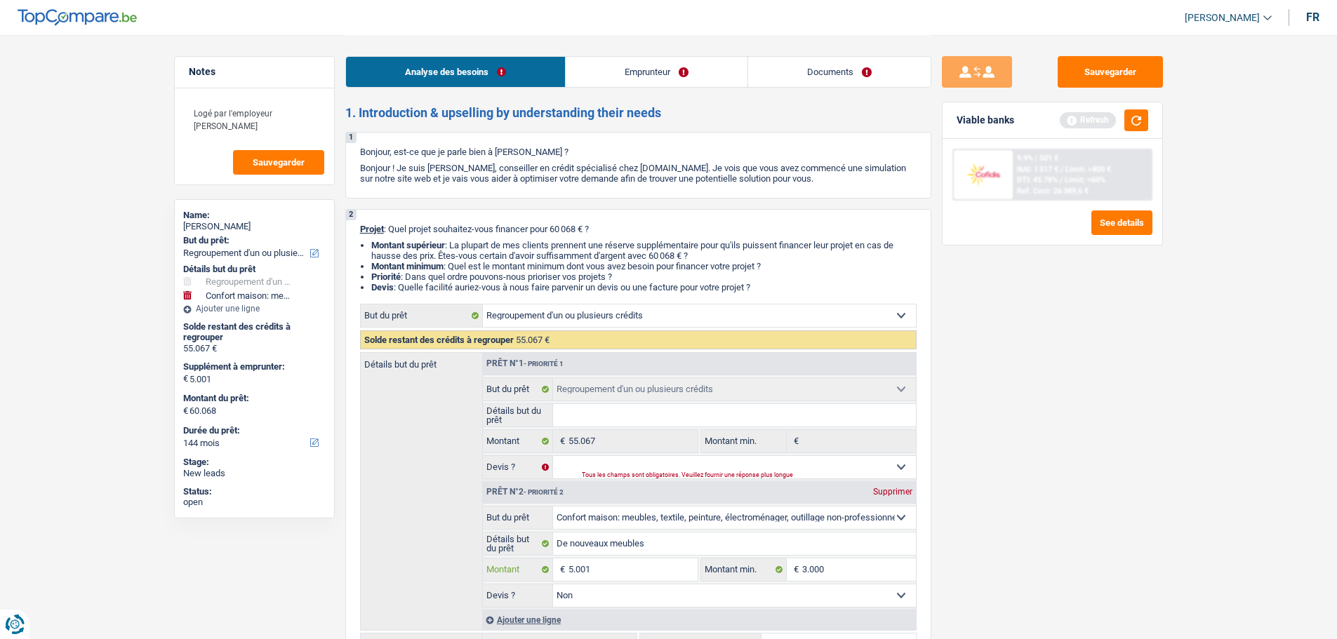
click at [613, 565] on input "5.001" at bounding box center [632, 570] width 128 height 22
click at [751, 463] on select "Oui Non Non répondu Sélectionner une option" at bounding box center [734, 467] width 363 height 22
click at [553, 456] on select "Oui Non Non répondu Sélectionner une option" at bounding box center [734, 467] width 363 height 22
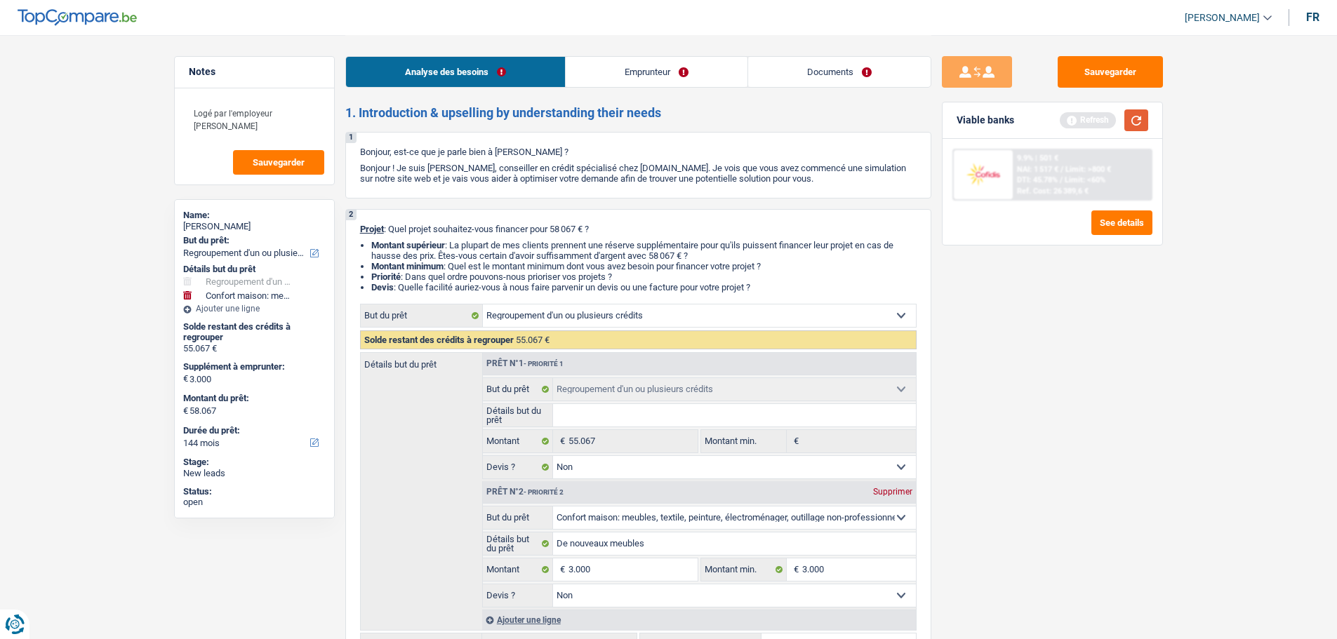
click at [1130, 126] on button "button" at bounding box center [1136, 120] width 24 height 22
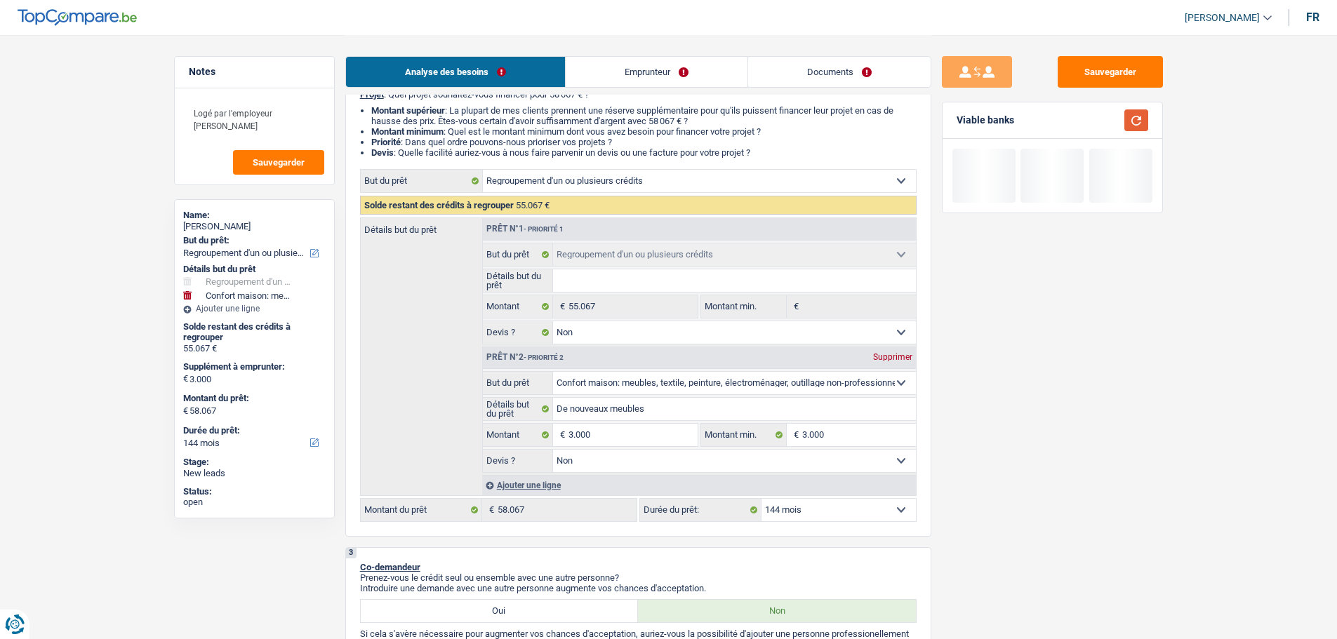
scroll to position [281, 0]
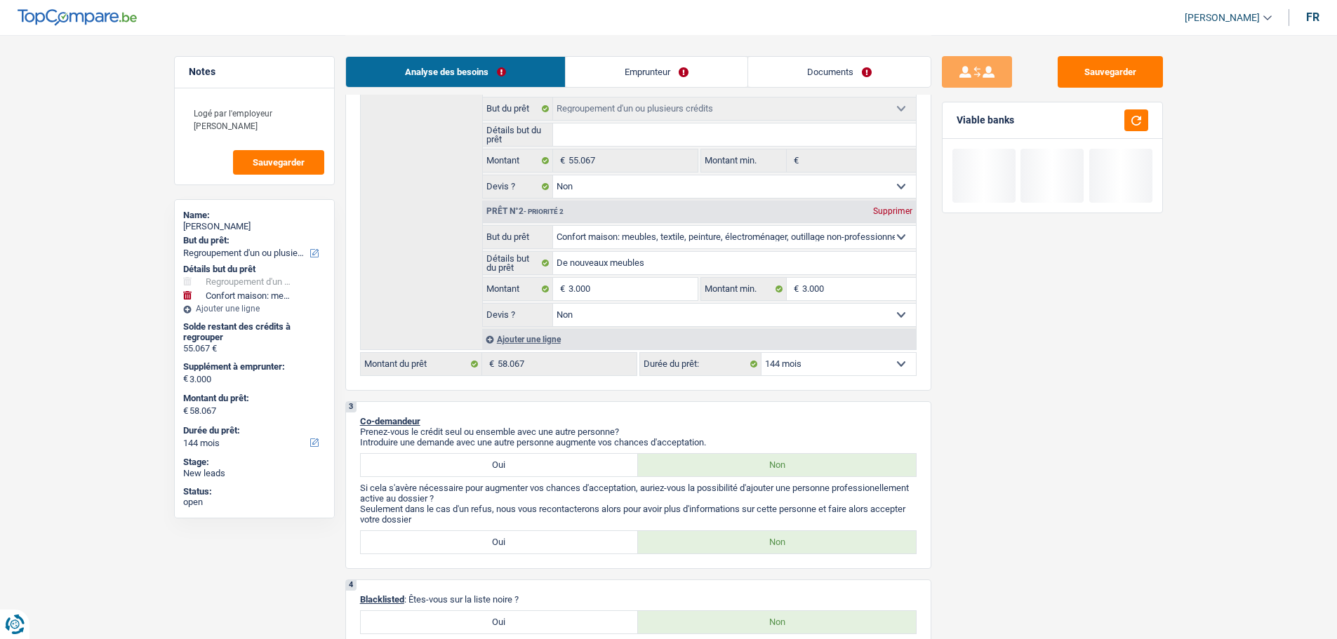
click at [831, 366] on select "12 mois 18 mois 24 mois 30 mois 36 mois 42 mois 48 mois 60 mois 72 mois 84 mois…" at bounding box center [838, 364] width 154 height 22
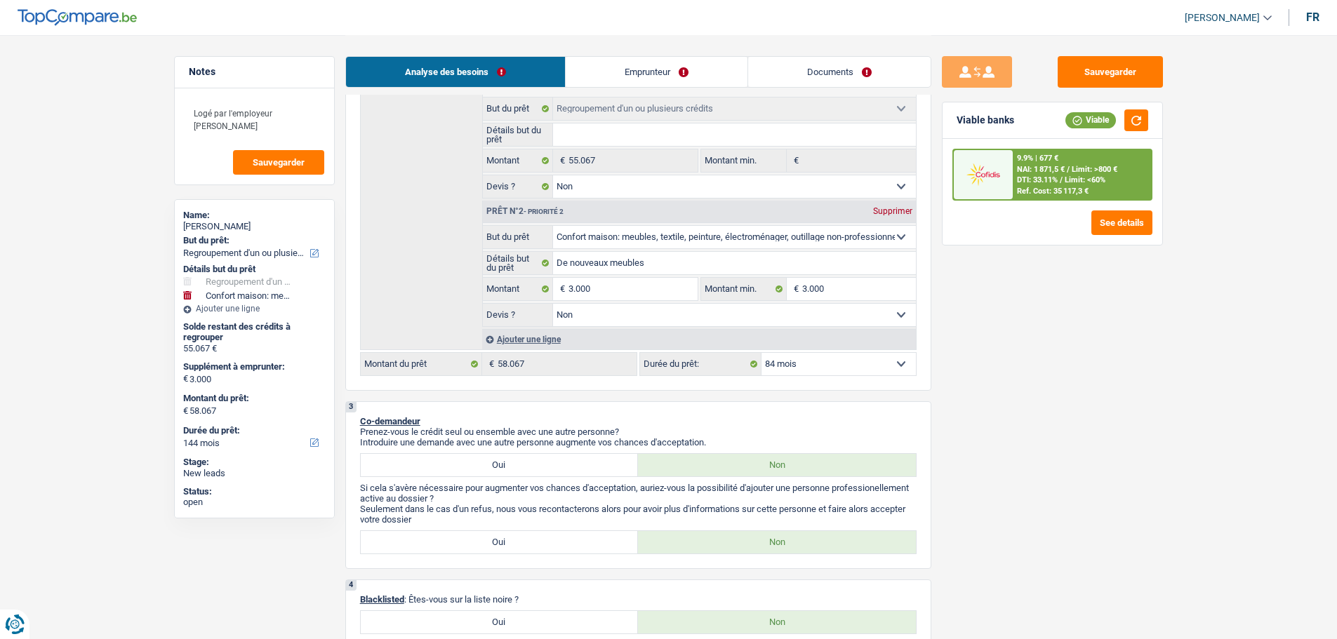
click at [761, 353] on select "12 mois 18 mois 24 mois 30 mois 36 mois 42 mois 48 mois 60 mois 72 mois 84 mois…" at bounding box center [838, 364] width 154 height 22
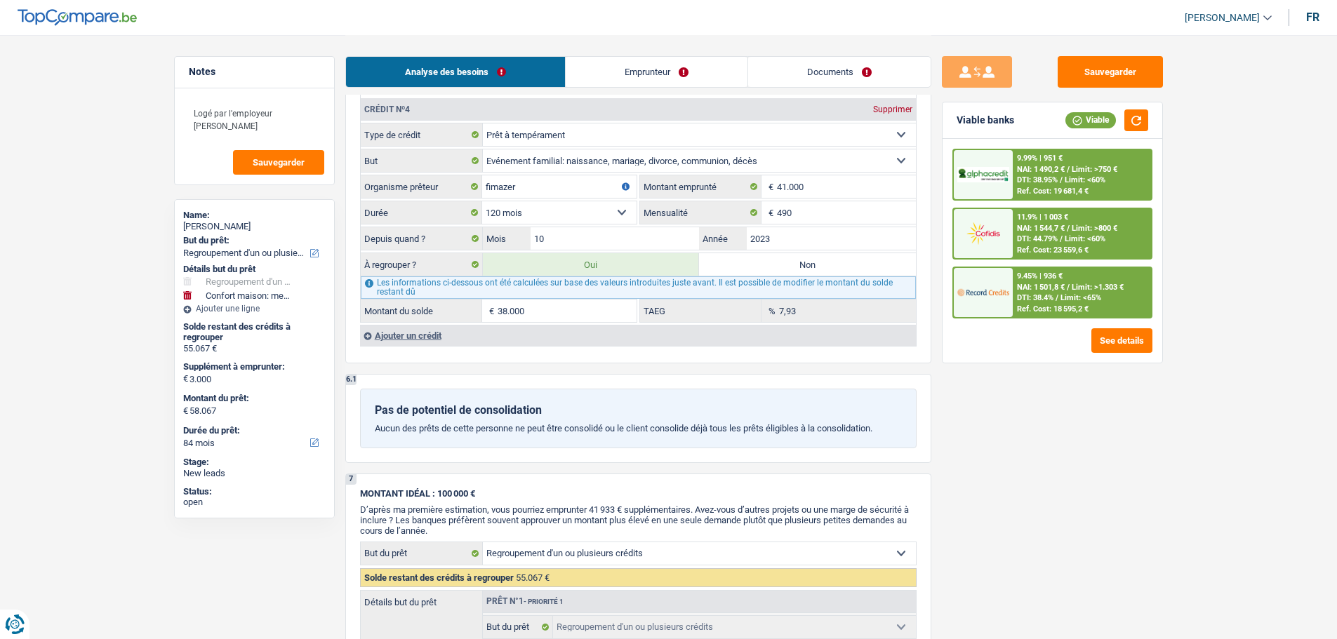
scroll to position [1895, 0]
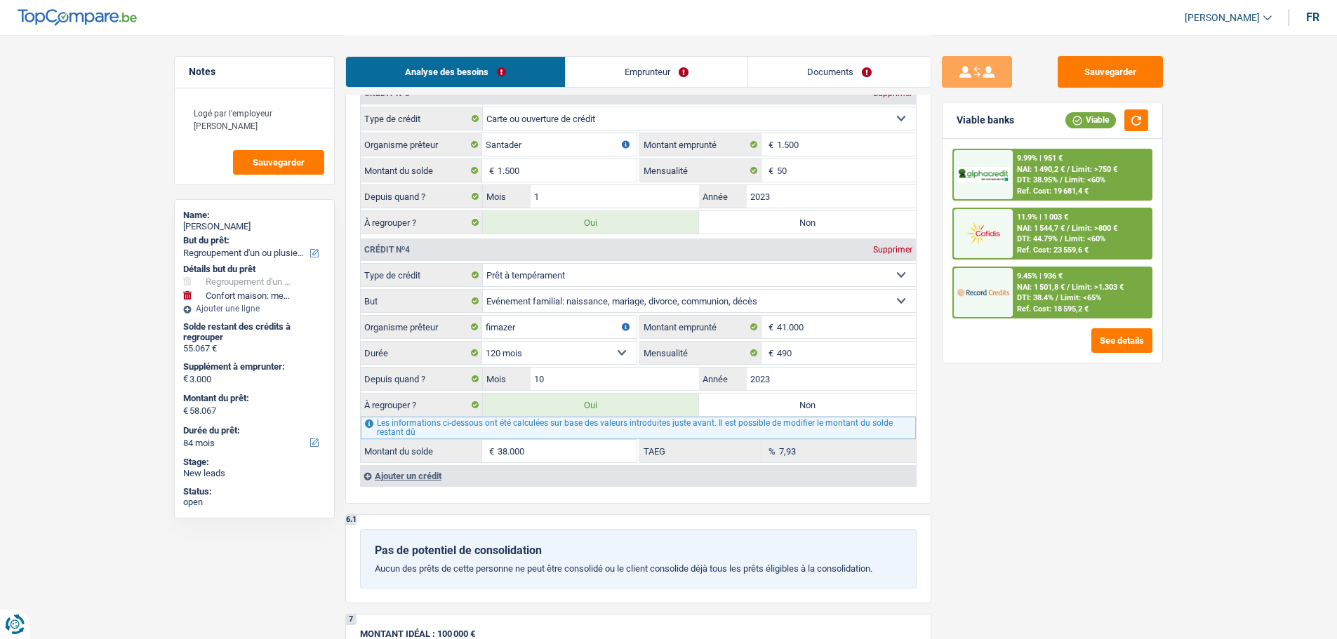
click at [1057, 185] on div "9.99% | 951 € NAI: 1 490,2 € / Limit: >750 € DTI: 38.95% / Limit: <60% Ref. Cos…" at bounding box center [1082, 174] width 138 height 49
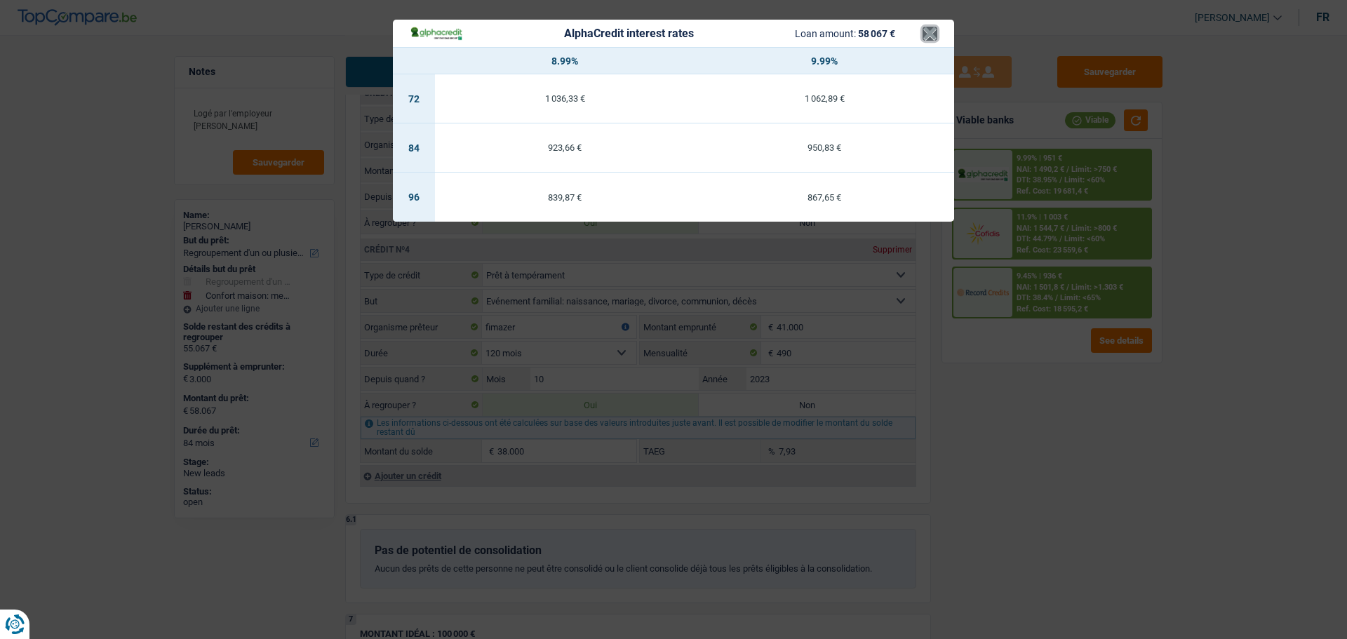
click at [936, 34] on button "×" at bounding box center [930, 34] width 15 height 14
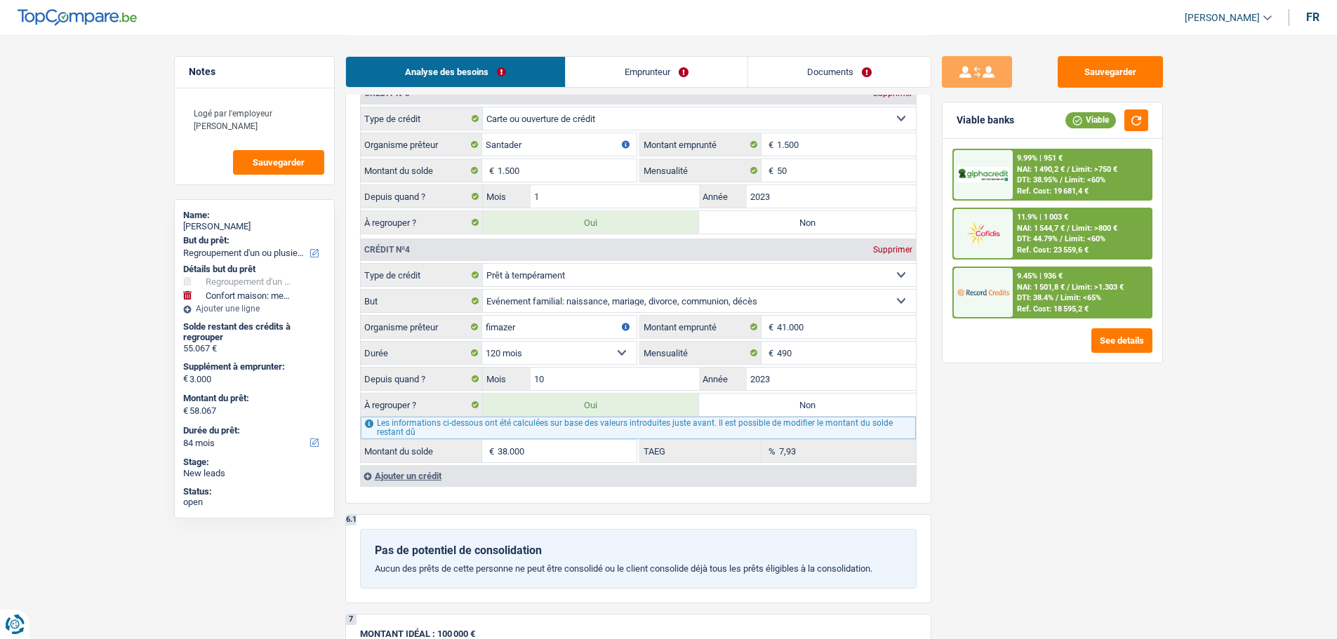
click at [1051, 274] on div "9.45% | 936 €" at bounding box center [1040, 276] width 46 height 9
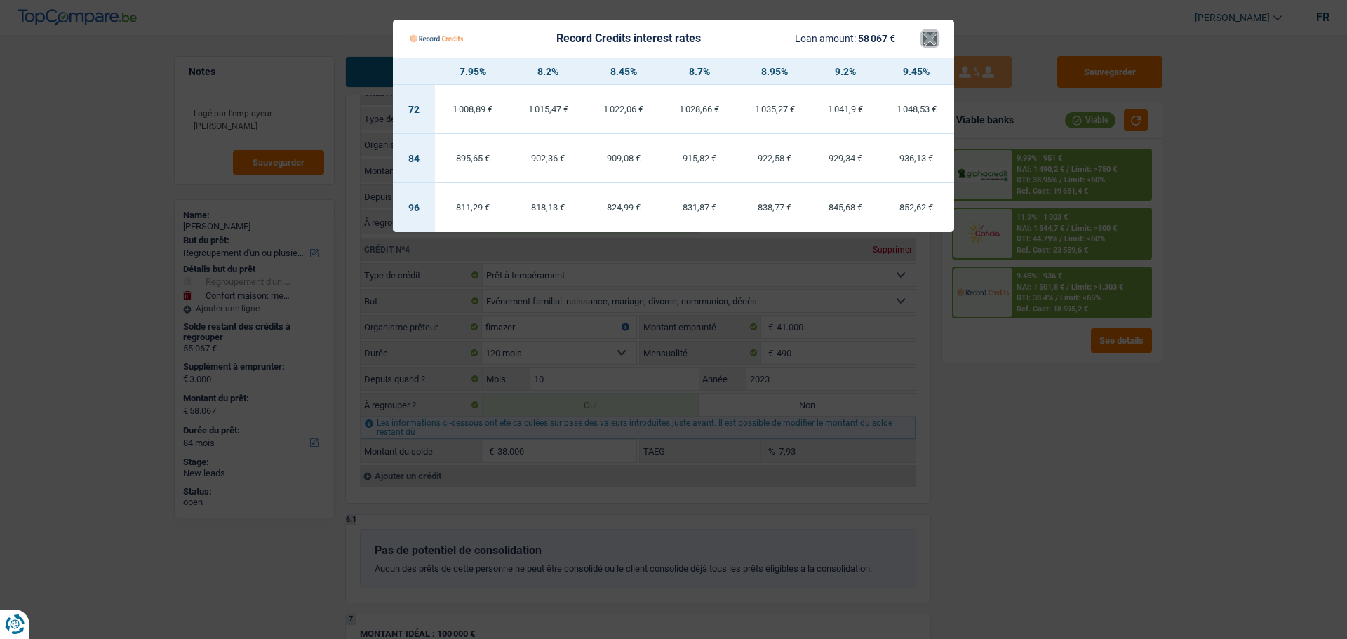
click at [934, 41] on button "×" at bounding box center [930, 39] width 15 height 14
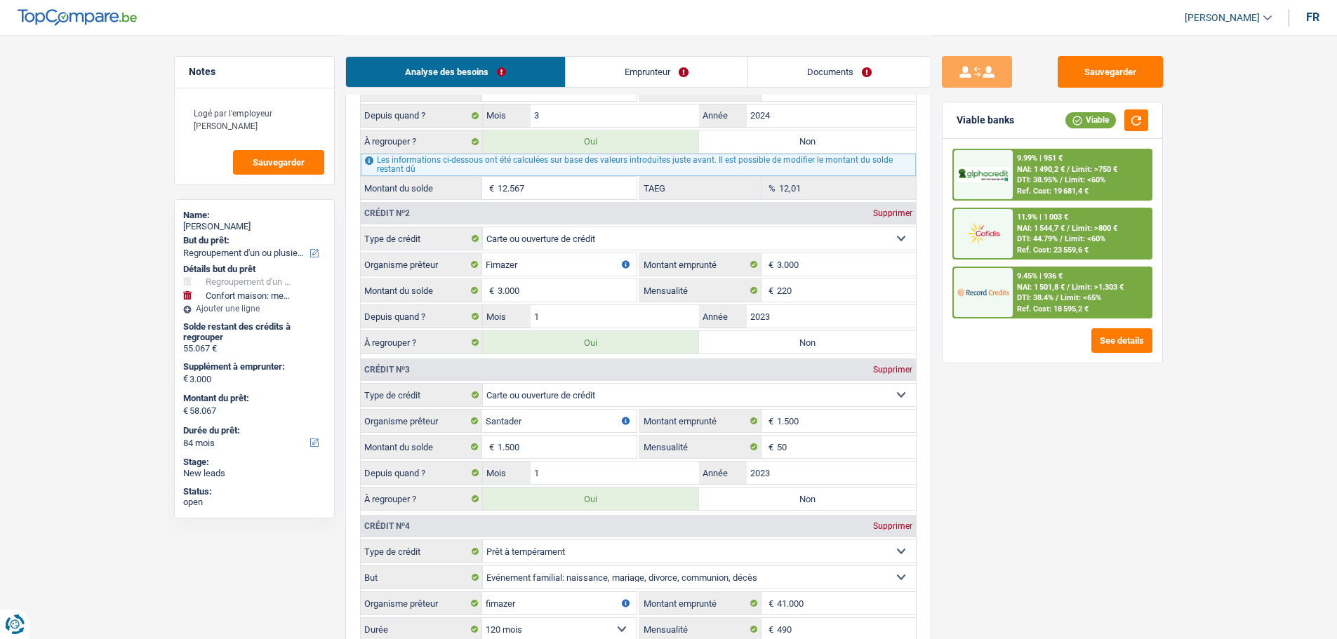
scroll to position [1965, 0]
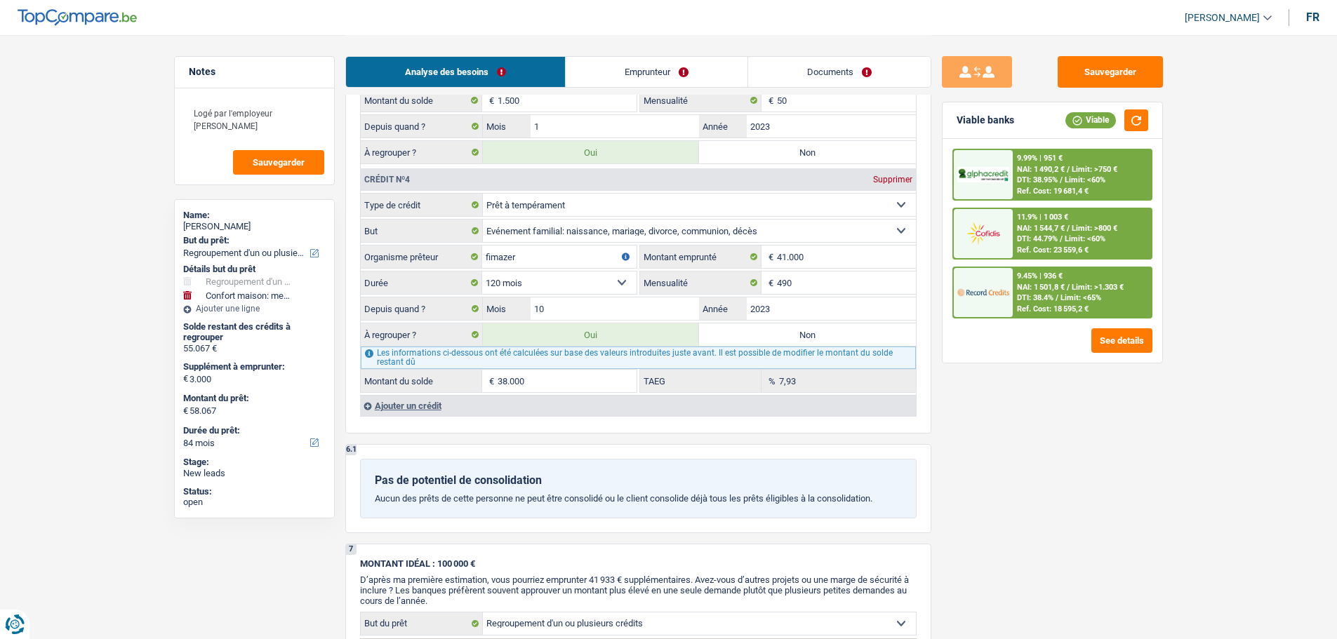
click at [779, 344] on label "Non" at bounding box center [807, 334] width 217 height 22
click at [779, 344] on input "Non" at bounding box center [807, 334] width 217 height 22
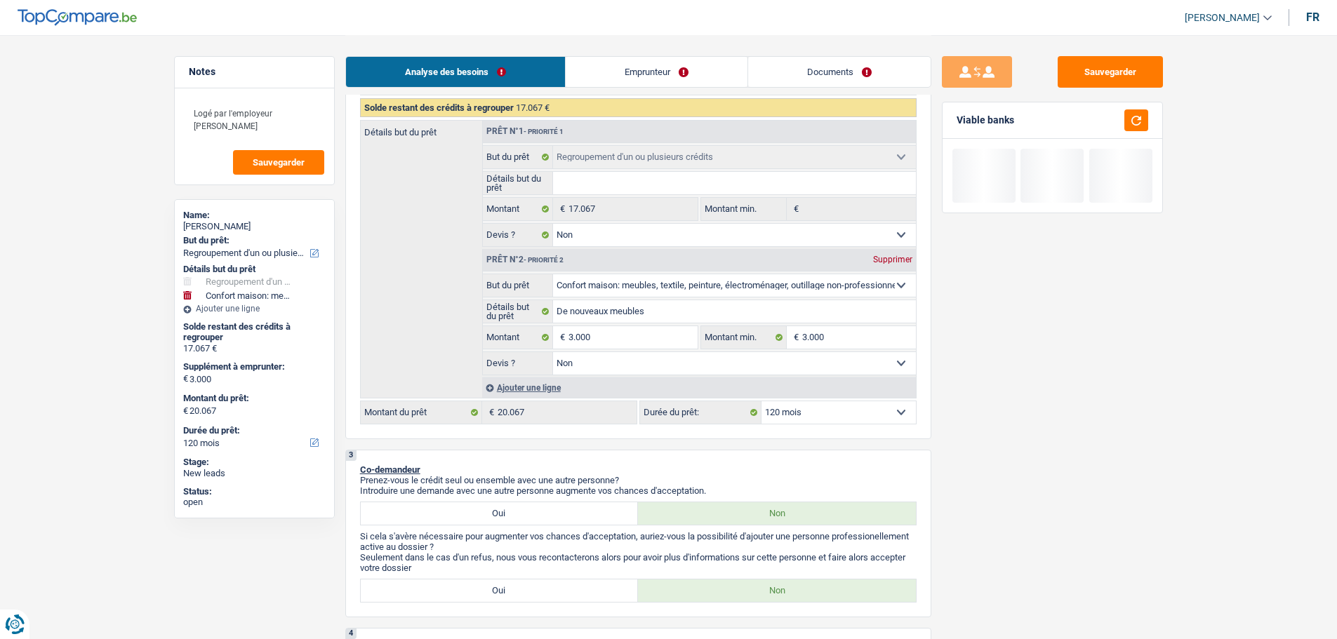
scroll to position [281, 0]
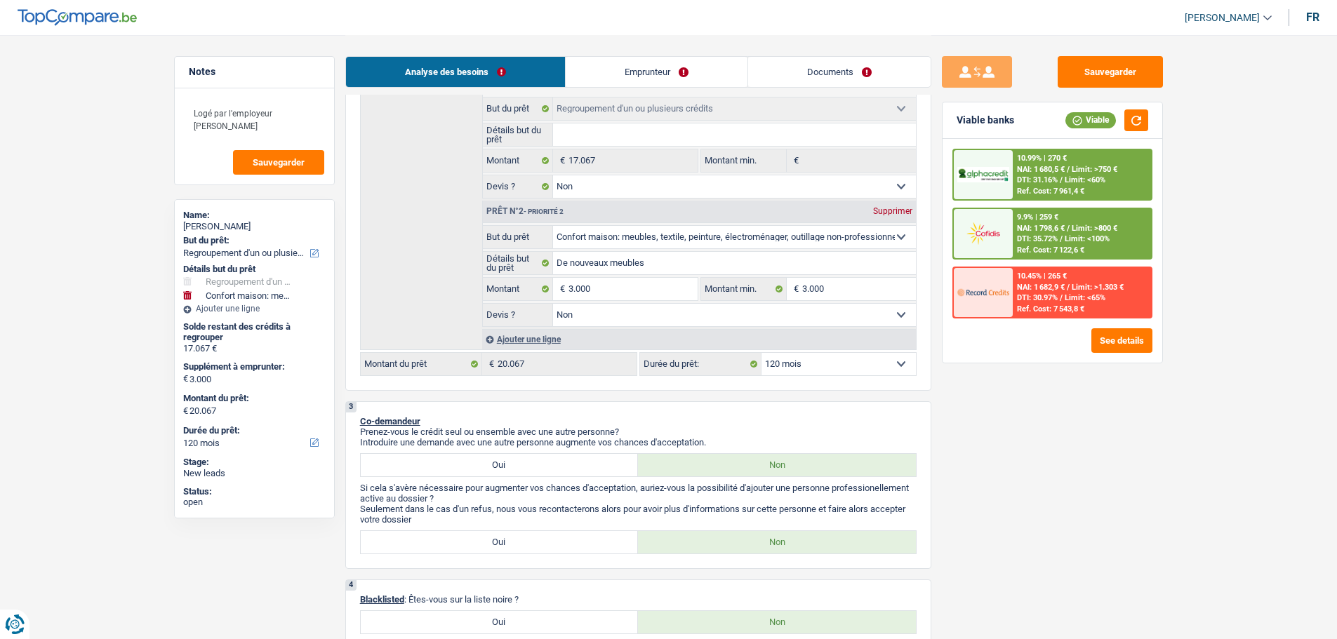
click at [843, 361] on select "12 mois 18 mois 24 mois 30 mois 36 mois 42 mois 48 mois 60 mois 72 mois 84 mois…" at bounding box center [838, 364] width 154 height 22
click at [761, 353] on select "12 mois 18 mois 24 mois 30 mois 36 mois 42 mois 48 mois 60 mois 72 mois 84 mois…" at bounding box center [838, 364] width 154 height 22
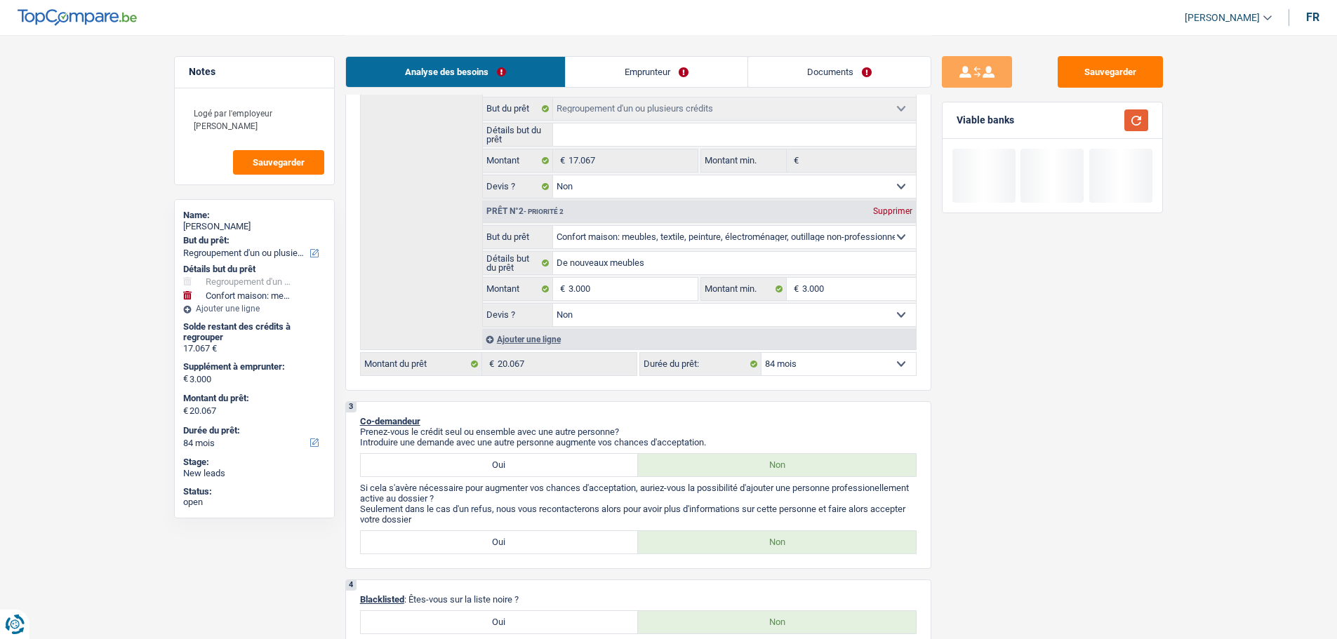
click at [1147, 125] on button "button" at bounding box center [1136, 120] width 24 height 22
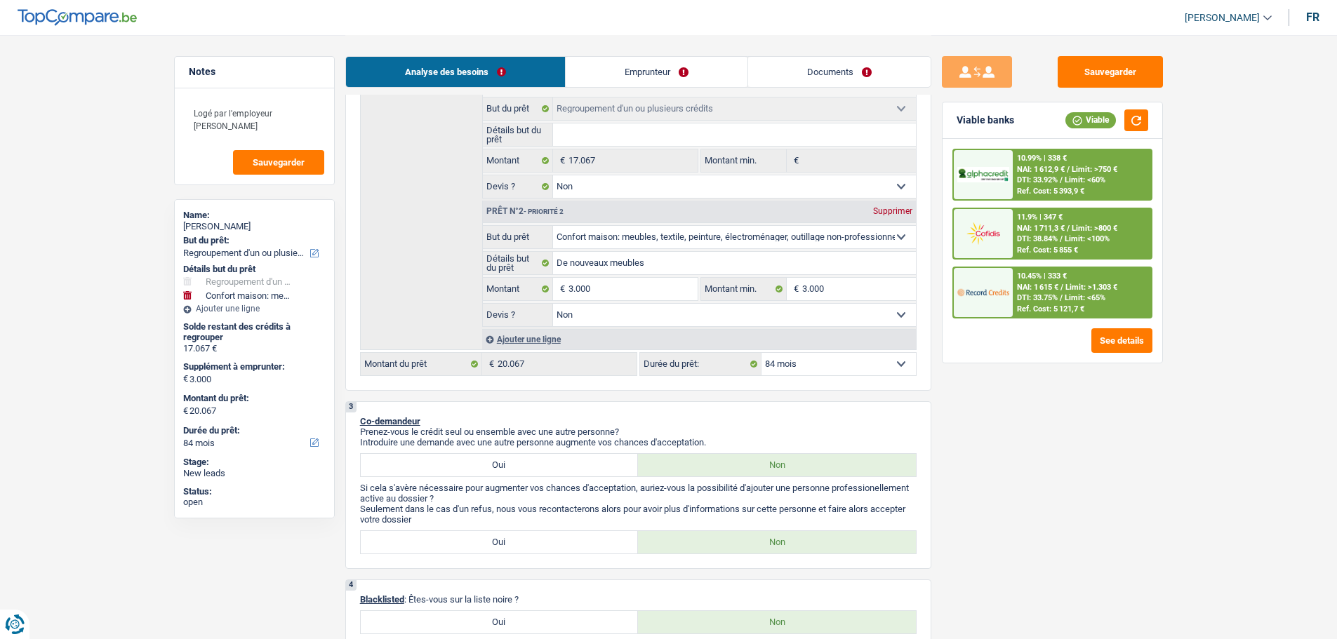
click at [1053, 220] on div "11.9% | 347 €" at bounding box center [1040, 217] width 46 height 9
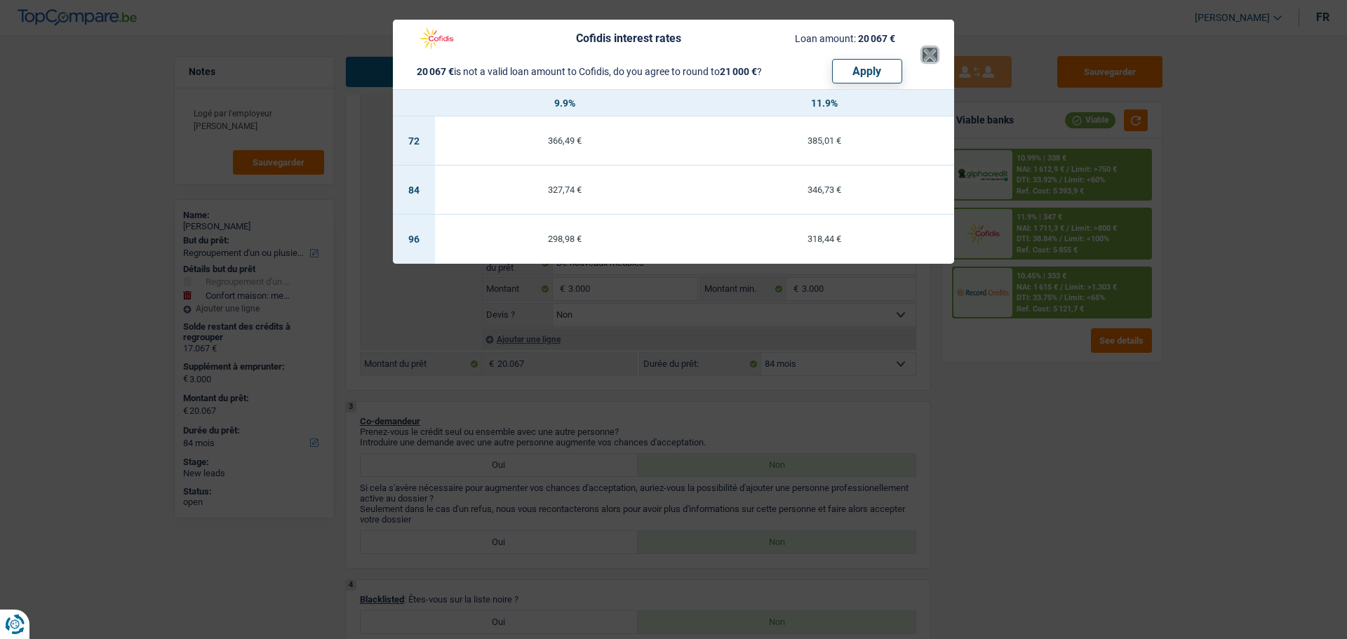
click at [923, 53] on button "×" at bounding box center [930, 55] width 15 height 14
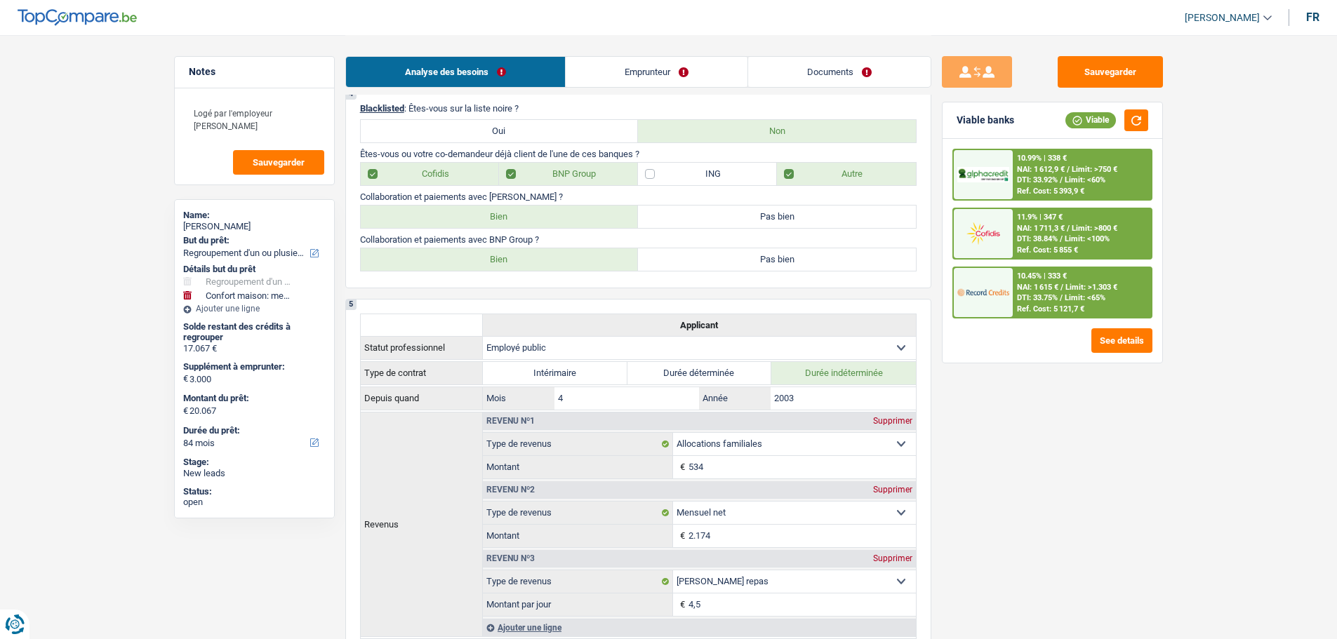
scroll to position [1193, 0]
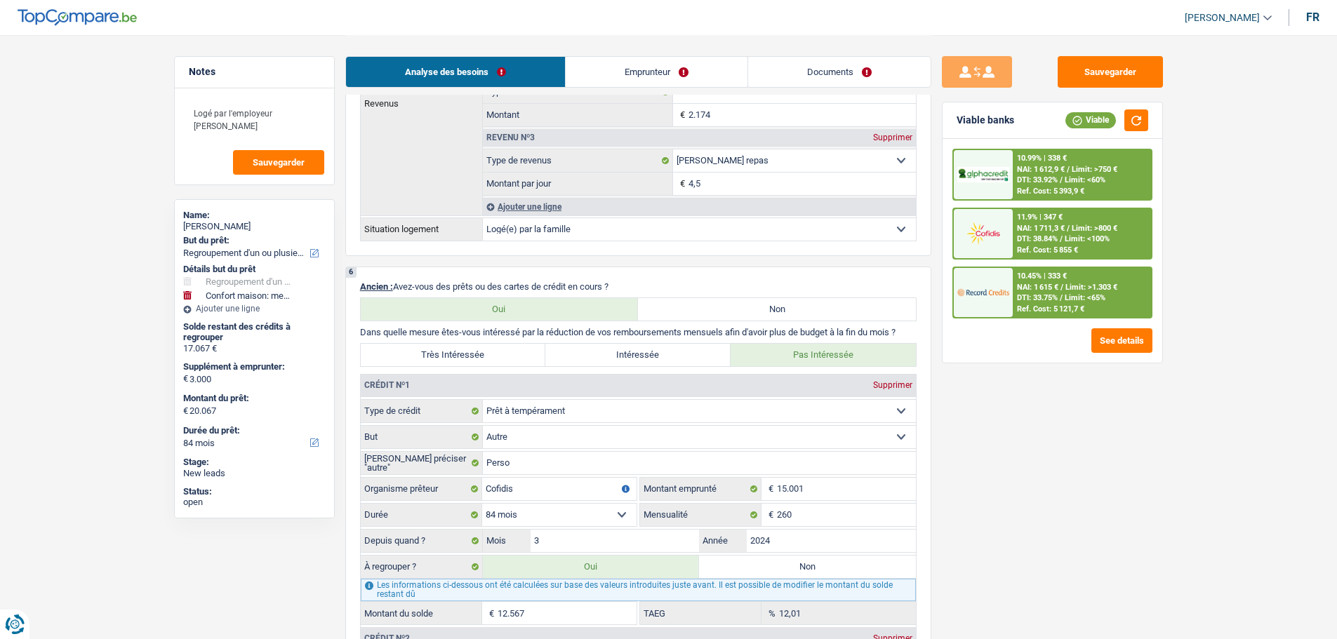
click at [489, 352] on label "Très Intéressée" at bounding box center [453, 355] width 185 height 22
click at [489, 352] on input "Très Intéressée" at bounding box center [453, 355] width 185 height 22
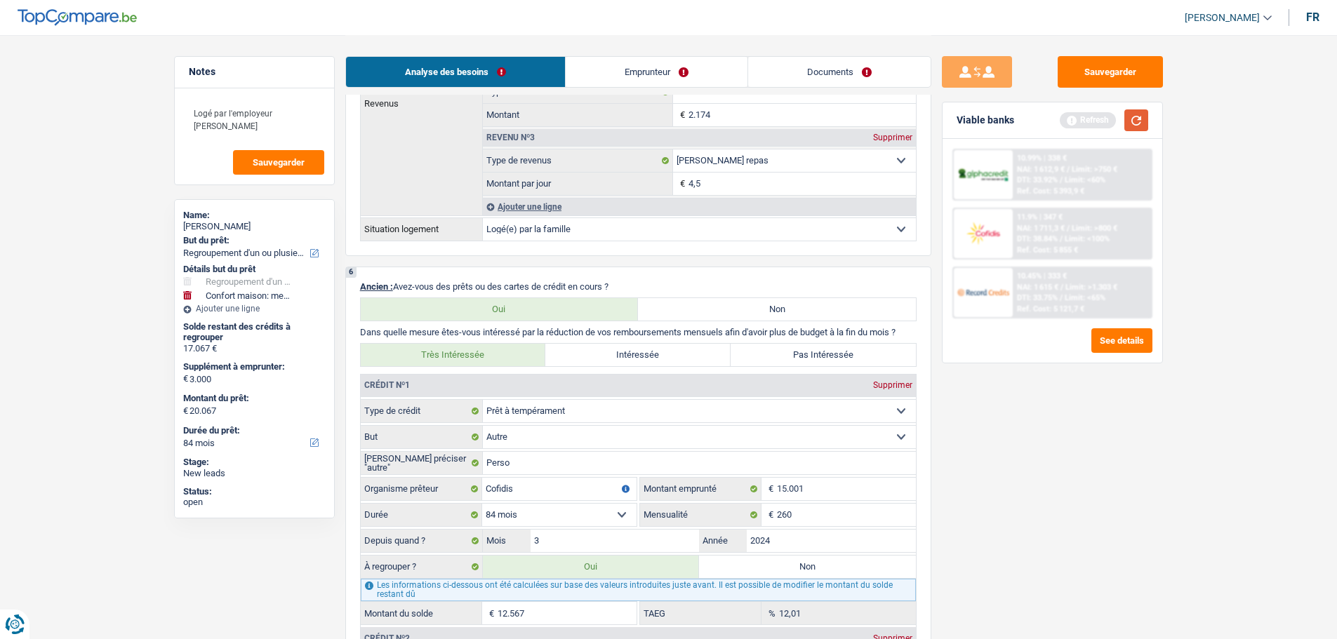
click at [1135, 119] on button "button" at bounding box center [1136, 120] width 24 height 22
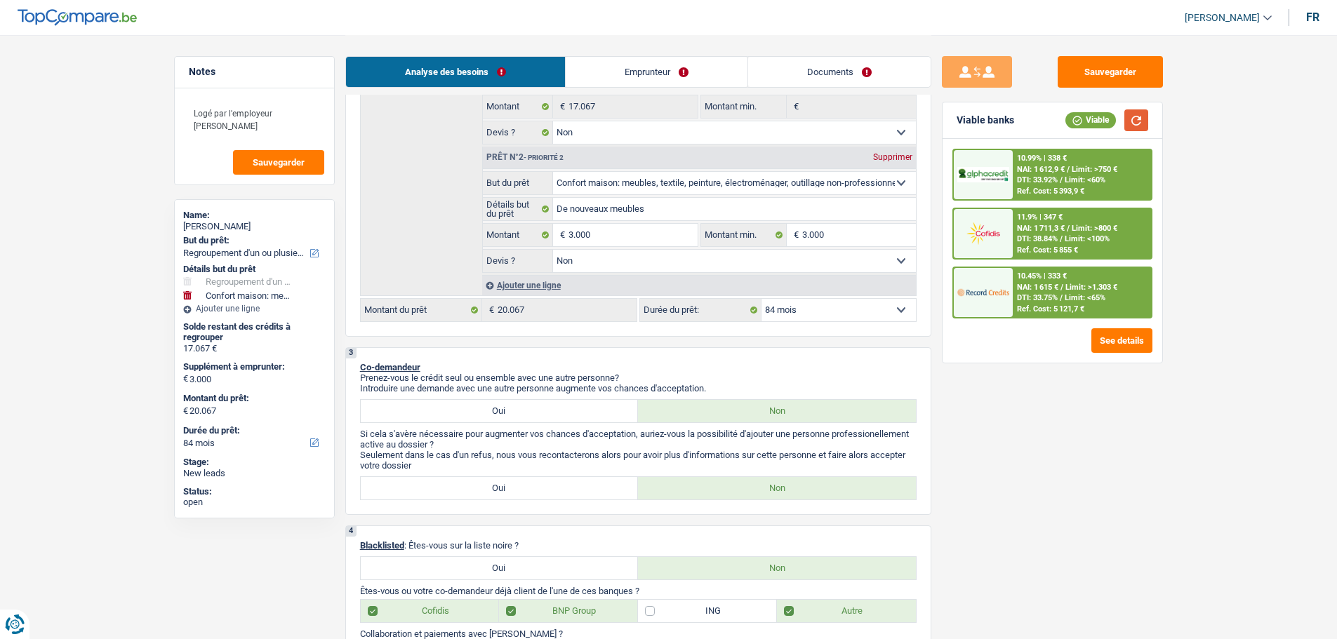
scroll to position [211, 0]
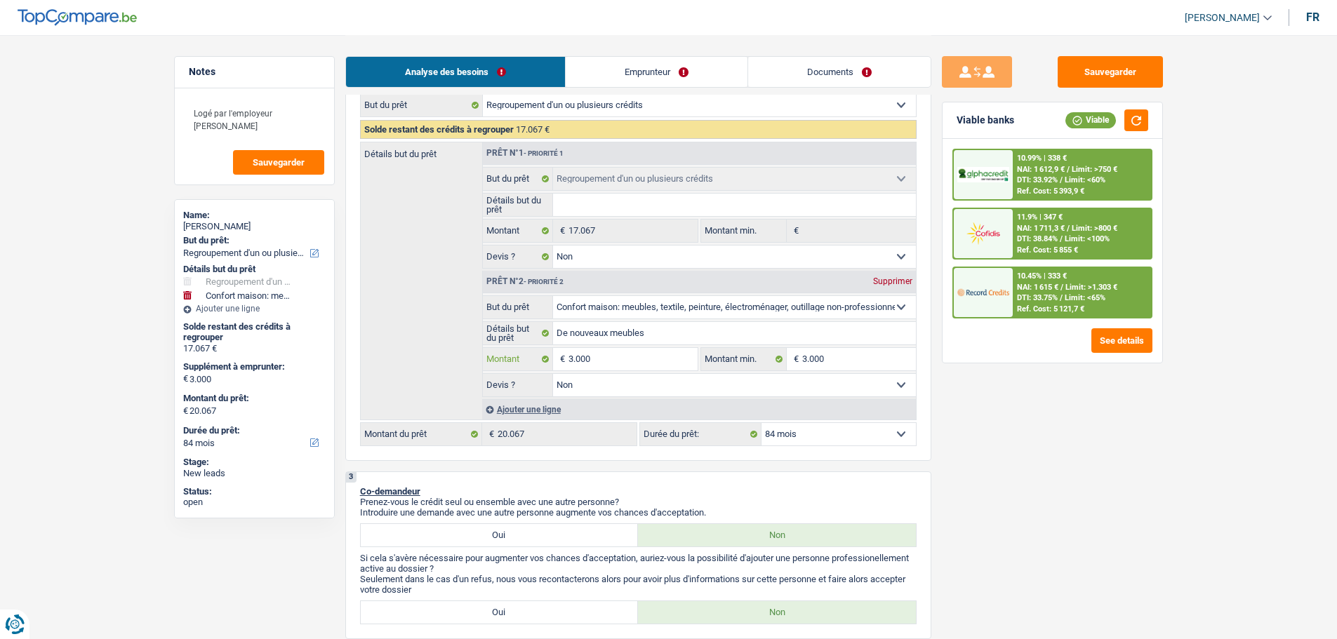
click at [664, 370] on input "3.000" at bounding box center [632, 359] width 128 height 22
click at [640, 361] on input "3.000" at bounding box center [632, 359] width 128 height 22
click at [640, 360] on input "3.000" at bounding box center [632, 359] width 128 height 22
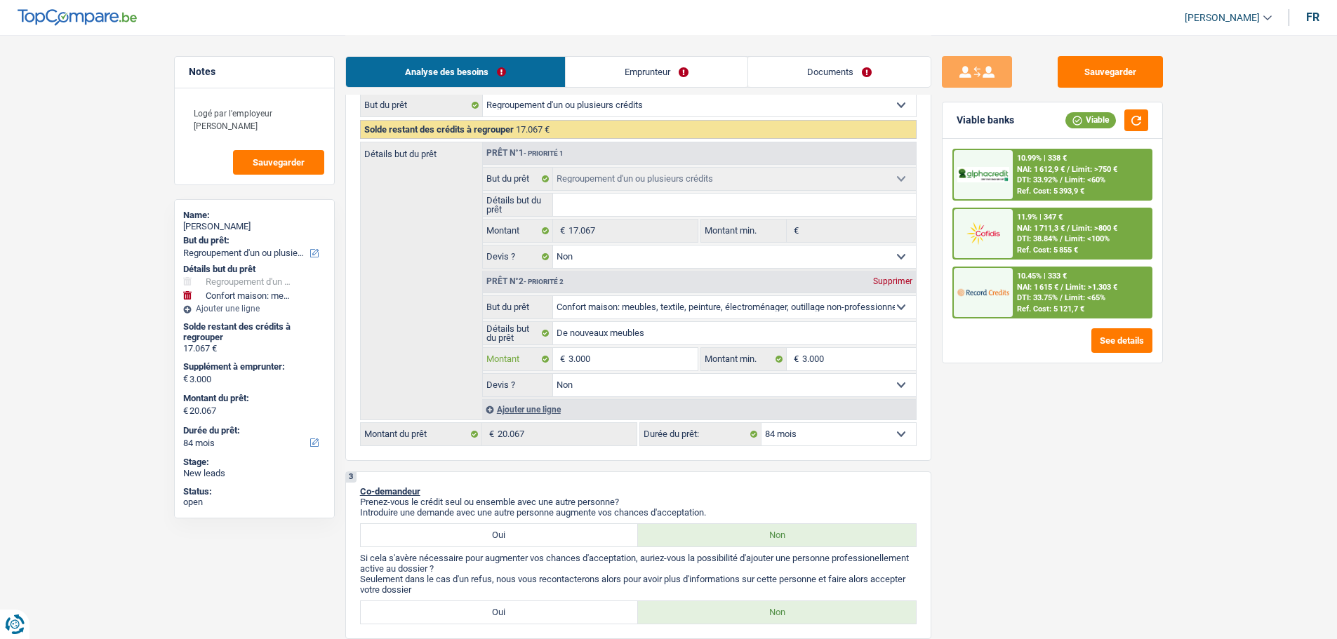
click at [640, 360] on input "3.000" at bounding box center [632, 359] width 128 height 22
click at [1055, 271] on div "10.45% | 333 € NAI: 1 615 € / Limit: >1.303 € DTI: 33.75% / Limit: <65% Ref. Co…" at bounding box center [1082, 292] width 138 height 49
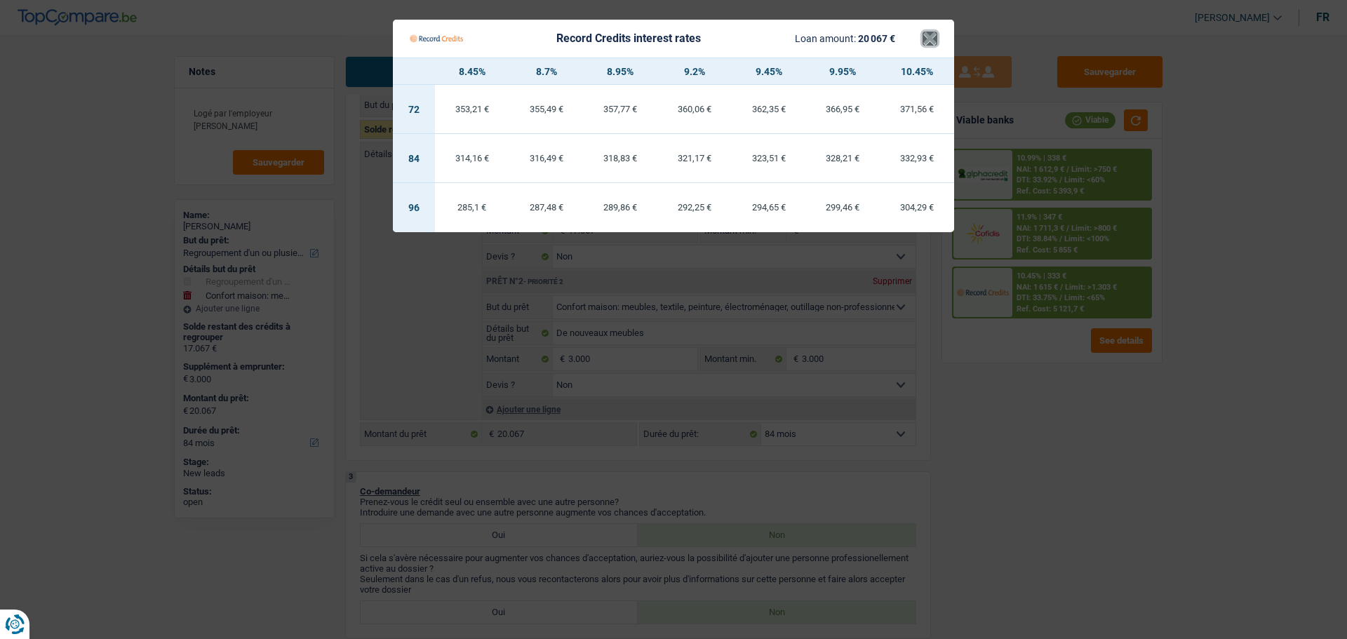
click at [929, 39] on button "×" at bounding box center [930, 39] width 15 height 14
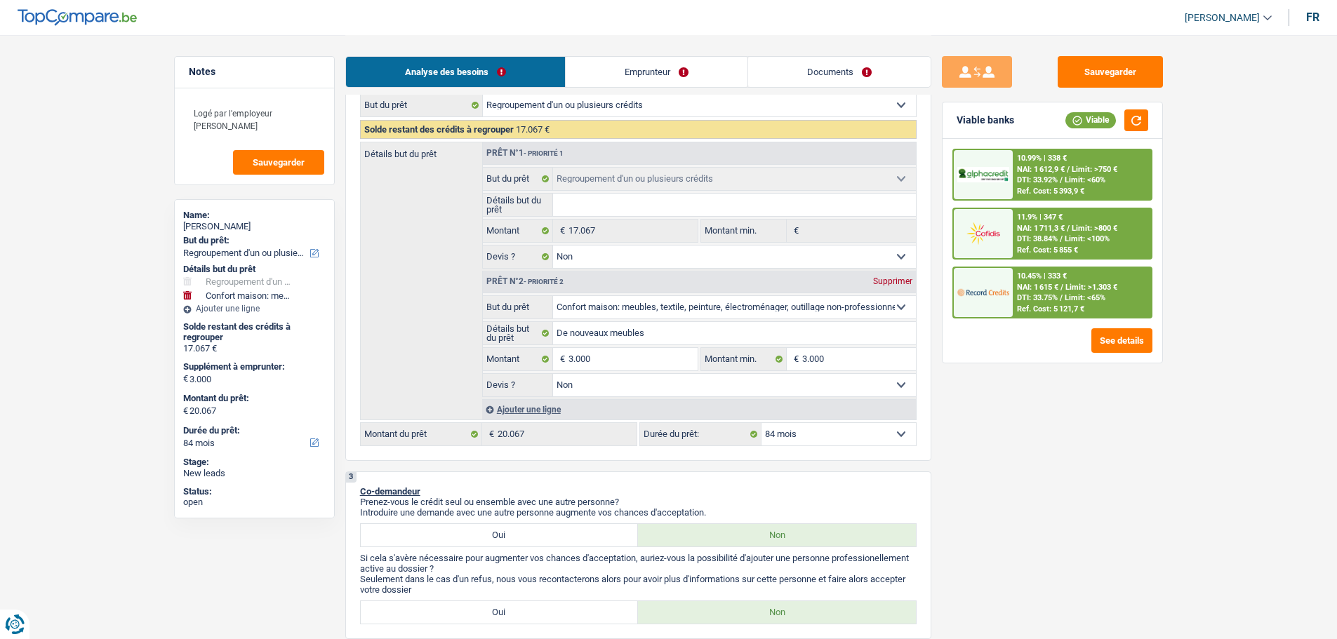
click at [1107, 172] on span "Limit: >750 €" at bounding box center [1094, 169] width 46 height 9
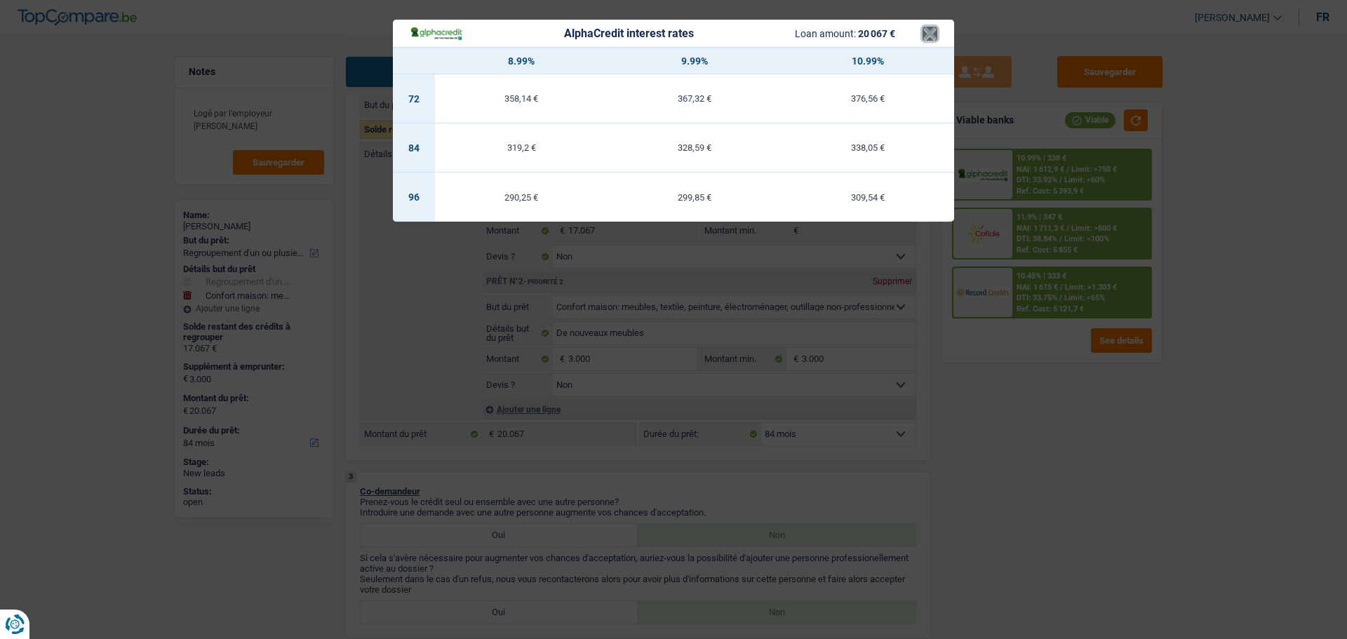
click at [934, 36] on button "×" at bounding box center [930, 34] width 15 height 14
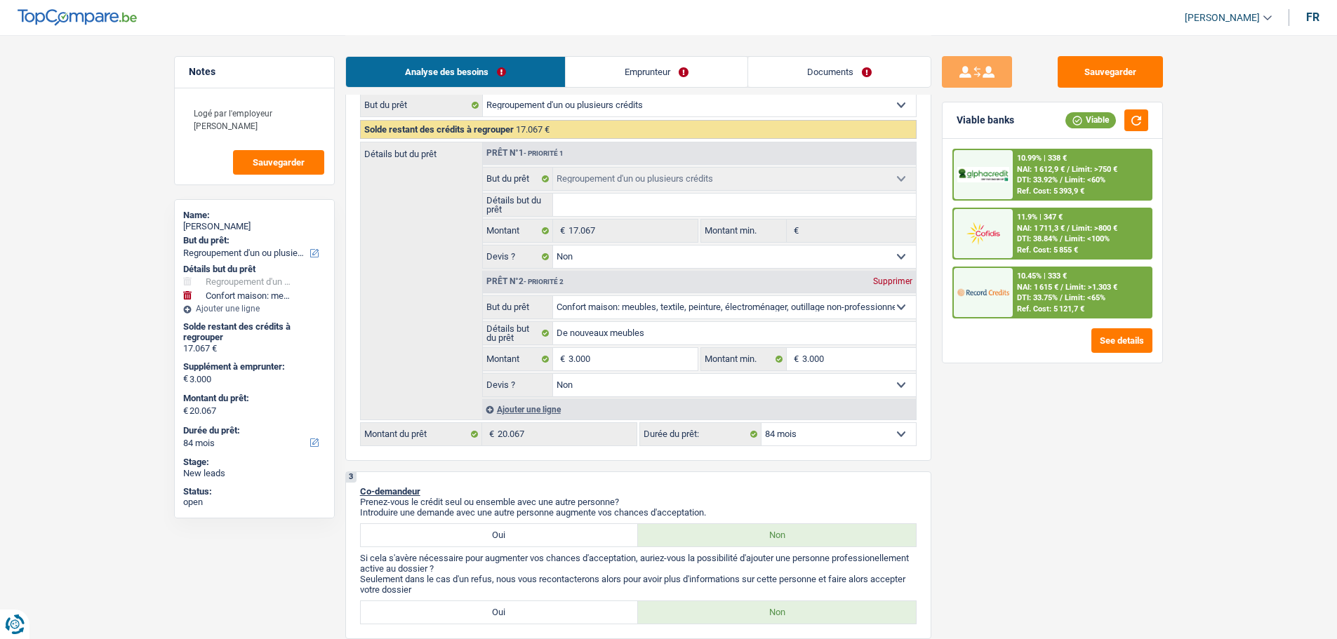
click at [1042, 265] on div "10.99% | 338 € NAI: 1 612,9 € / Limit: >750 € DTI: 33.92% / Limit: <60% Ref. Co…" at bounding box center [1052, 234] width 200 height 170
click at [1037, 291] on span "NAI: 1 615 €" at bounding box center [1037, 287] width 41 height 9
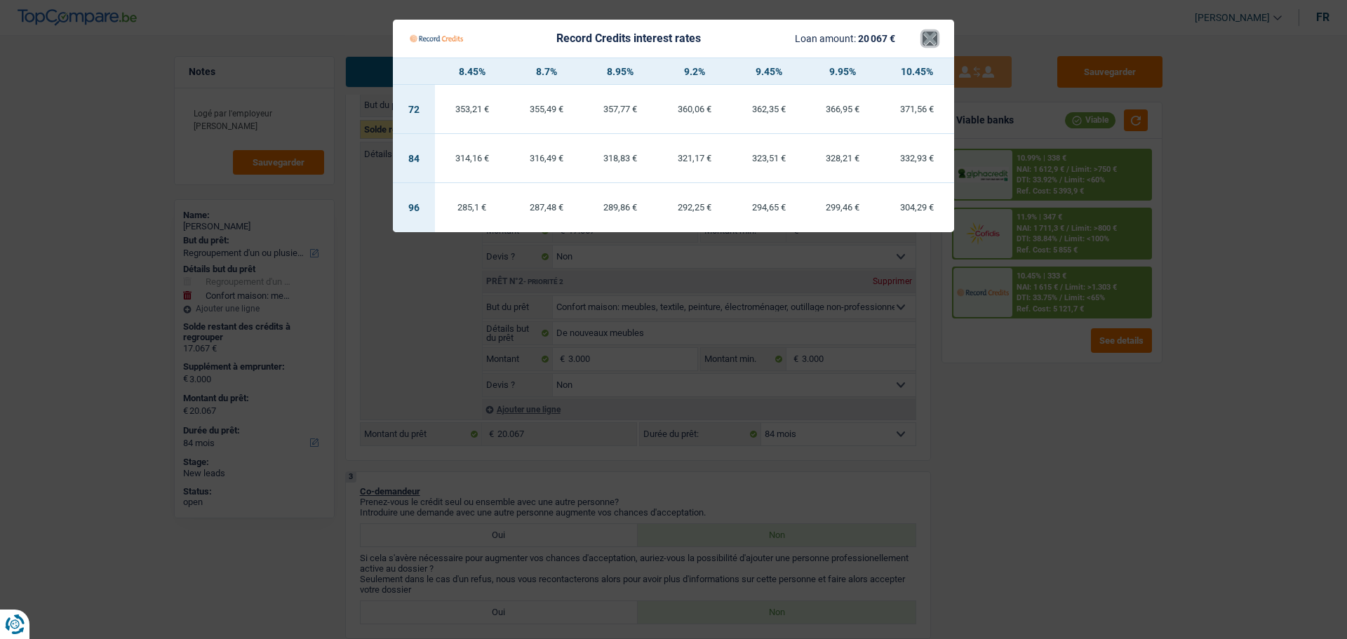
click at [924, 35] on button "×" at bounding box center [930, 39] width 15 height 14
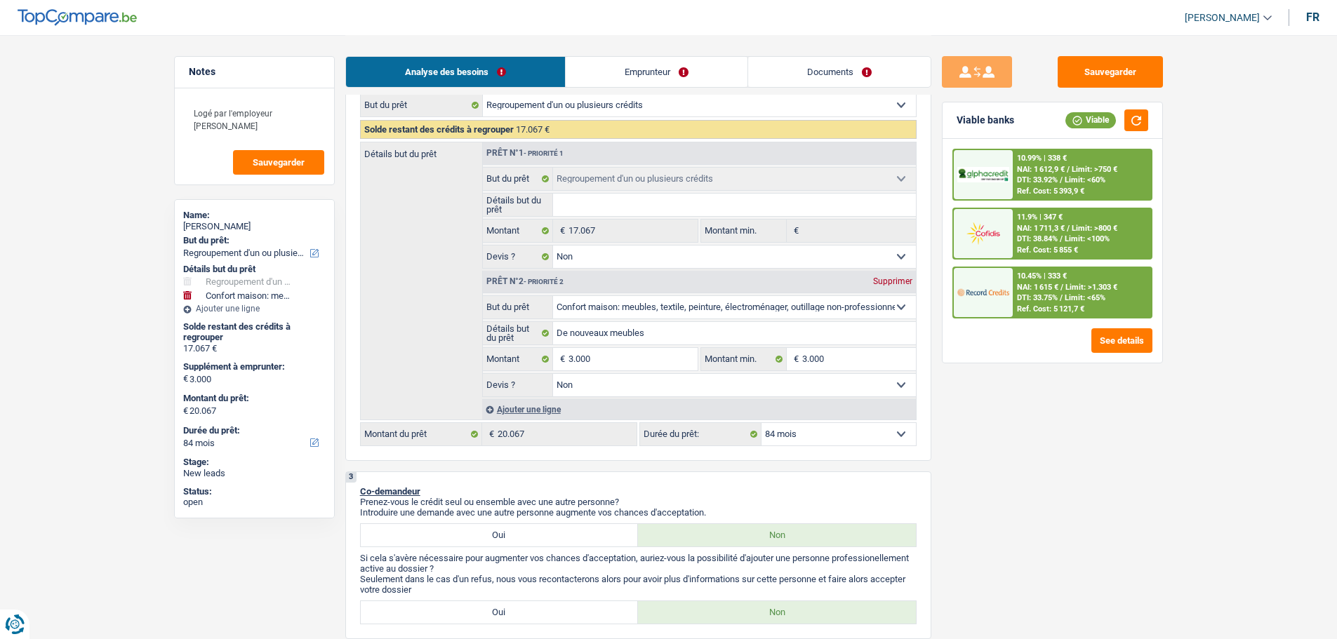
click at [1046, 232] on span "NAI: 1 711,3 €" at bounding box center [1041, 228] width 48 height 9
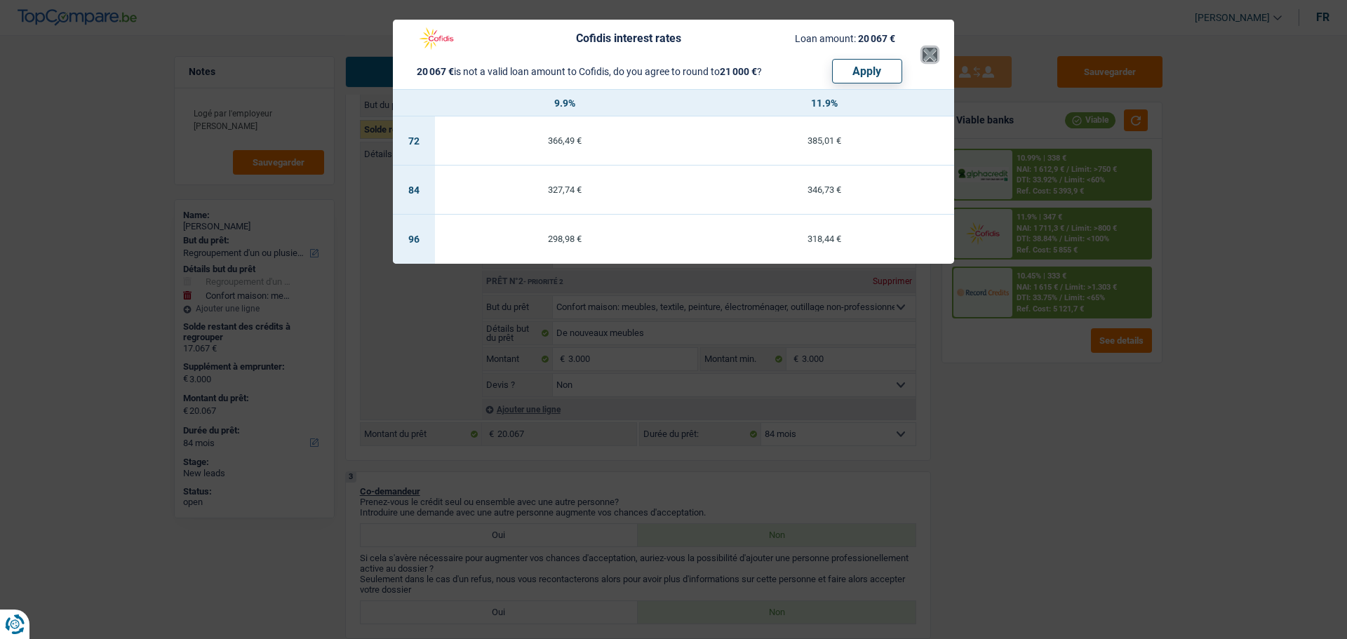
click at [926, 49] on button "×" at bounding box center [930, 55] width 15 height 14
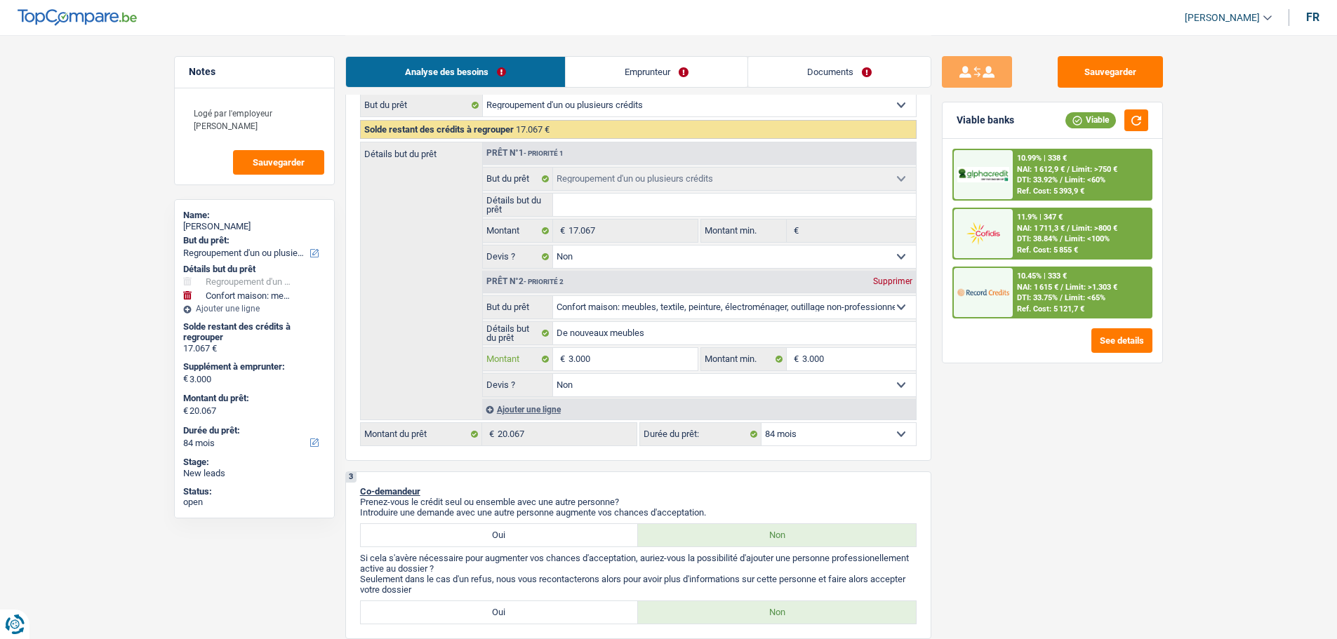
click at [620, 359] on input "3.000" at bounding box center [632, 359] width 128 height 22
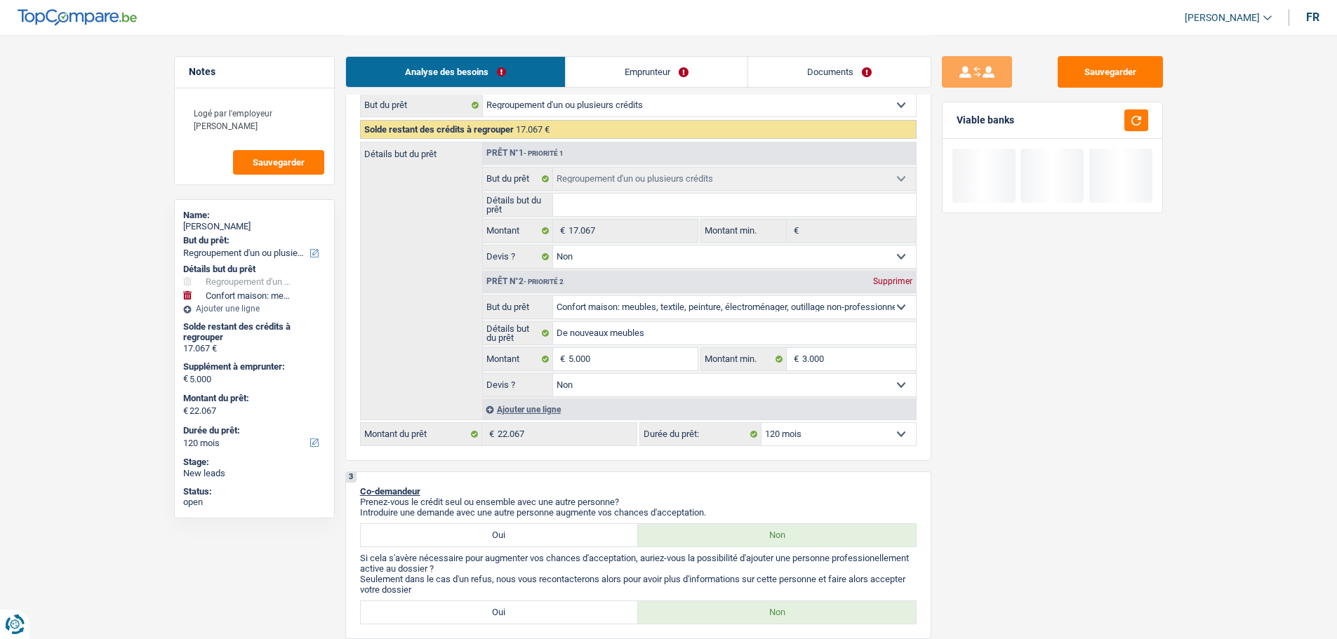
click at [1020, 480] on div "Sauvegarder Viable banks" at bounding box center [1052, 336] width 242 height 561
click at [821, 441] on select "12 mois 18 mois 24 mois 30 mois 36 mois 42 mois 48 mois 60 mois 72 mois 84 mois…" at bounding box center [838, 434] width 154 height 22
click at [761, 423] on select "12 mois 18 mois 24 mois 30 mois 36 mois 42 mois 48 mois 60 mois 72 mois 84 mois…" at bounding box center [838, 434] width 154 height 22
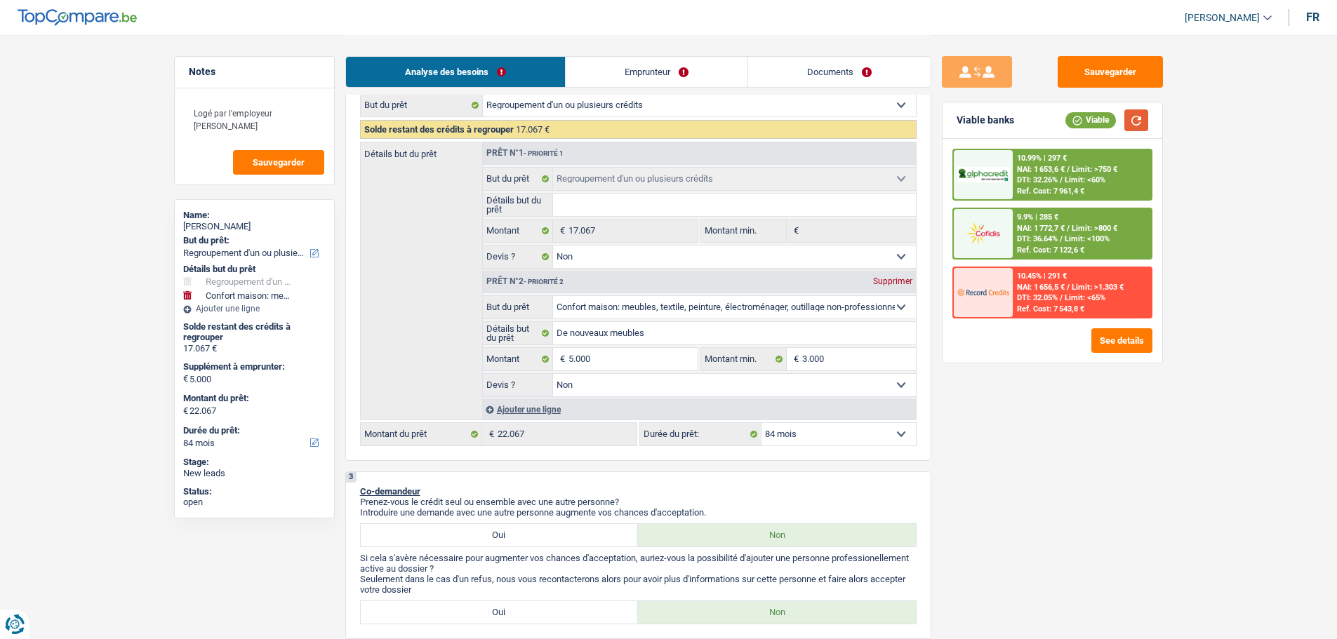
click at [1137, 112] on button "button" at bounding box center [1136, 120] width 24 height 22
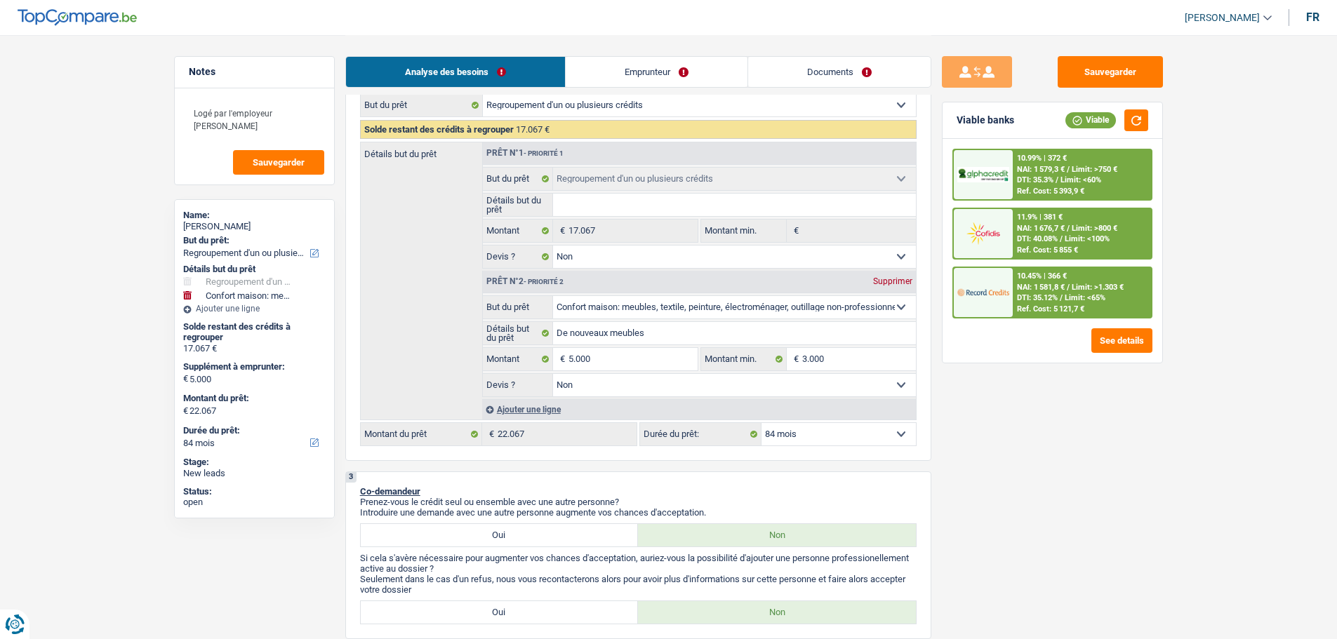
click at [1081, 302] on span "Limit: <65%" at bounding box center [1084, 297] width 41 height 9
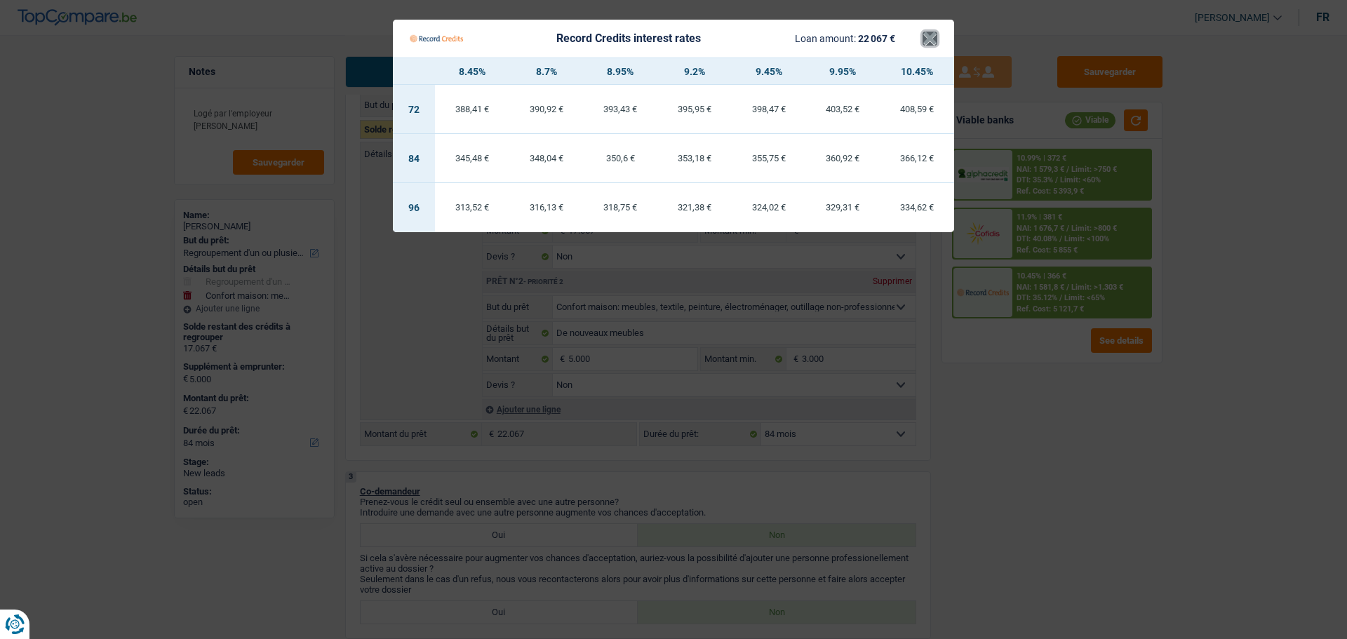
click at [933, 38] on button "×" at bounding box center [930, 39] width 15 height 14
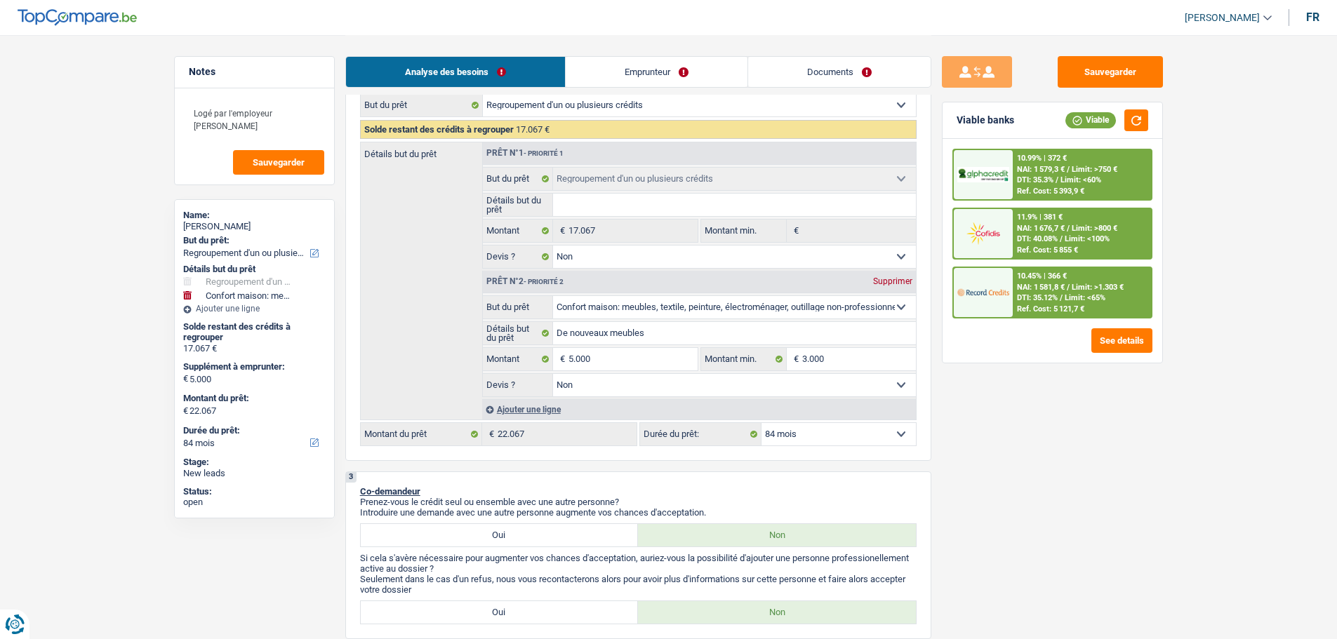
click at [1049, 214] on div "11.9% | 381 €" at bounding box center [1040, 217] width 46 height 9
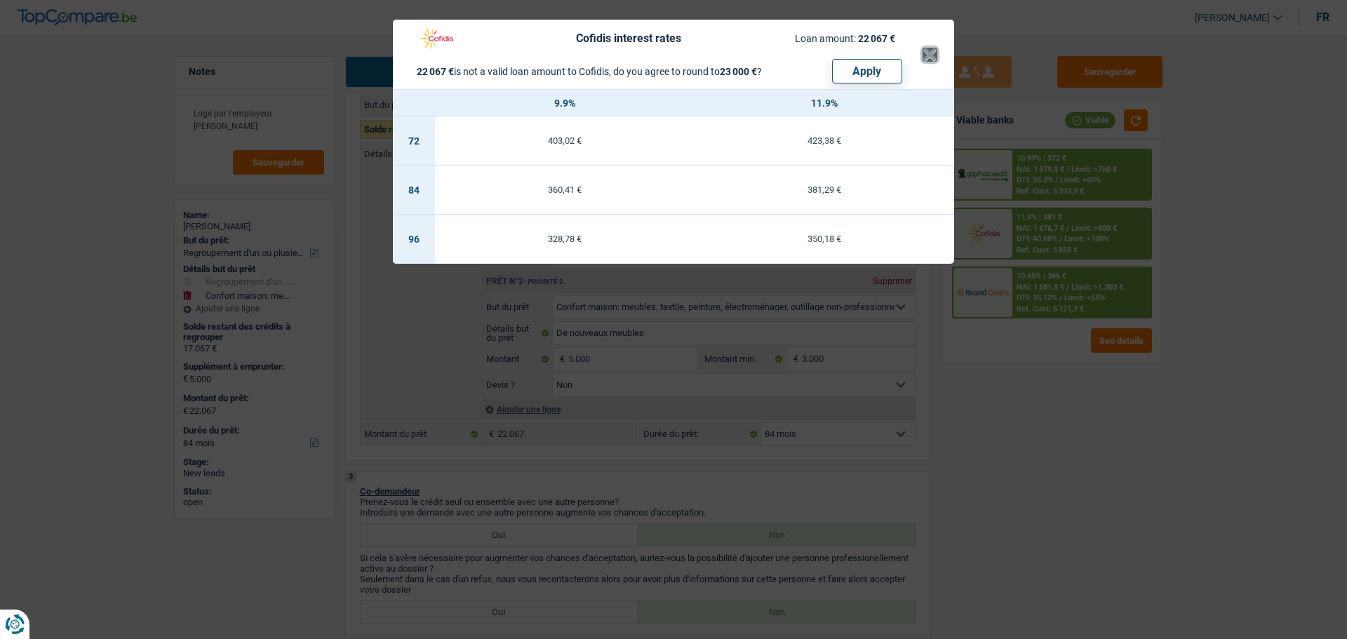
click at [933, 58] on button "×" at bounding box center [930, 55] width 15 height 14
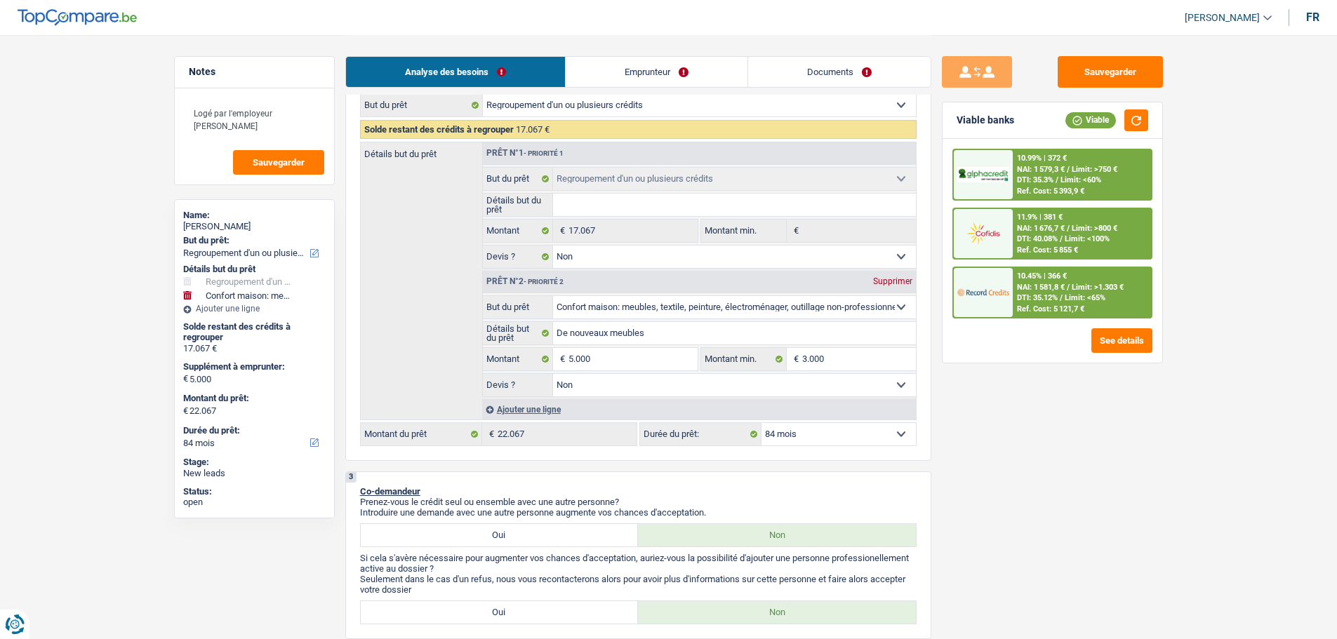
click at [1053, 176] on span "DTI: 35.3%" at bounding box center [1035, 179] width 36 height 9
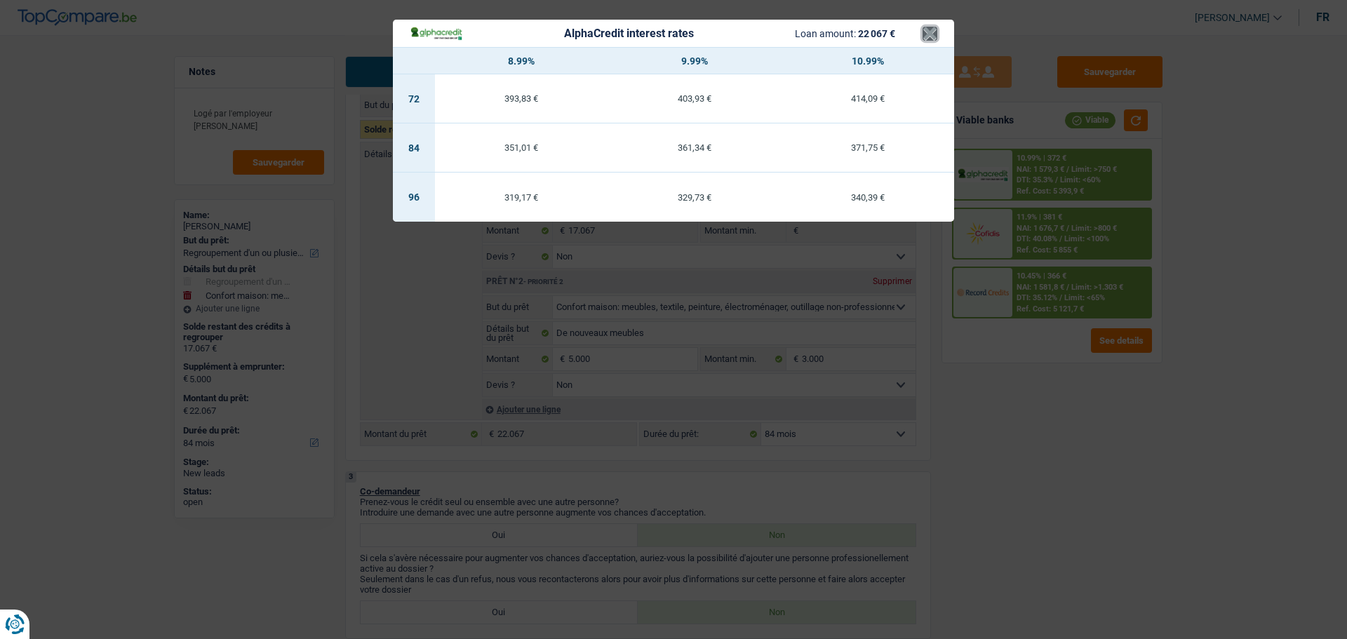
click at [928, 34] on button "×" at bounding box center [930, 34] width 15 height 14
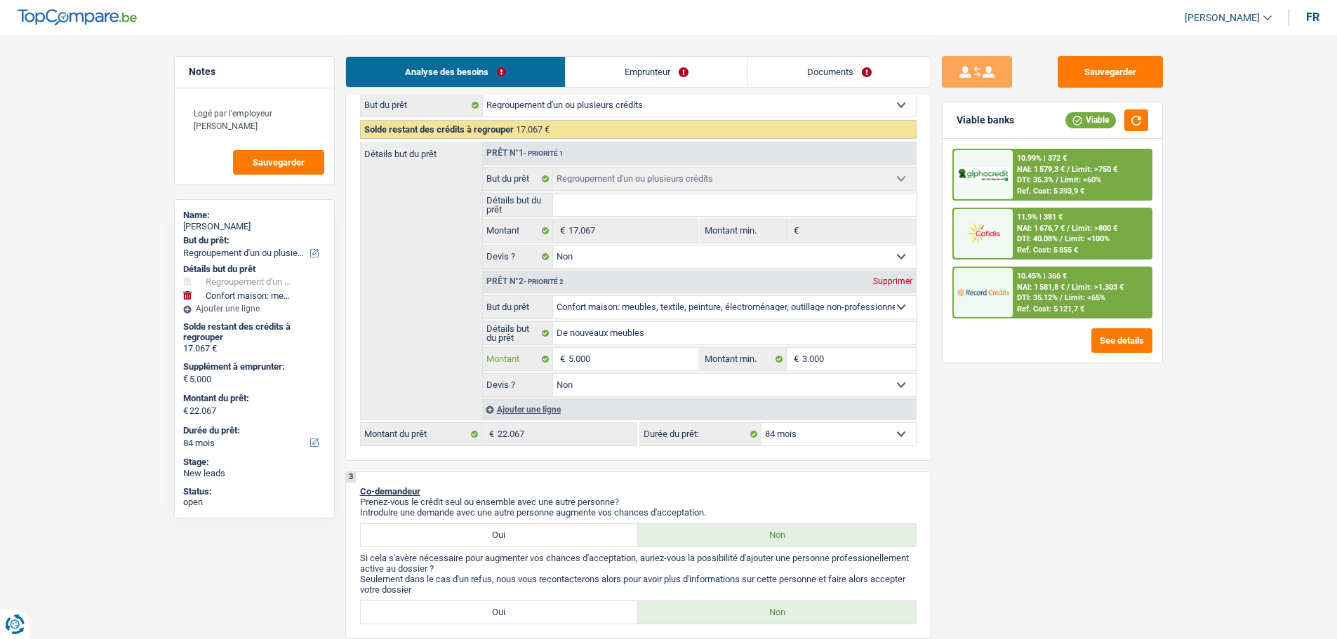
click at [669, 362] on input "5.000" at bounding box center [632, 359] width 128 height 22
click at [667, 362] on input "5.000" at bounding box center [632, 359] width 128 height 22
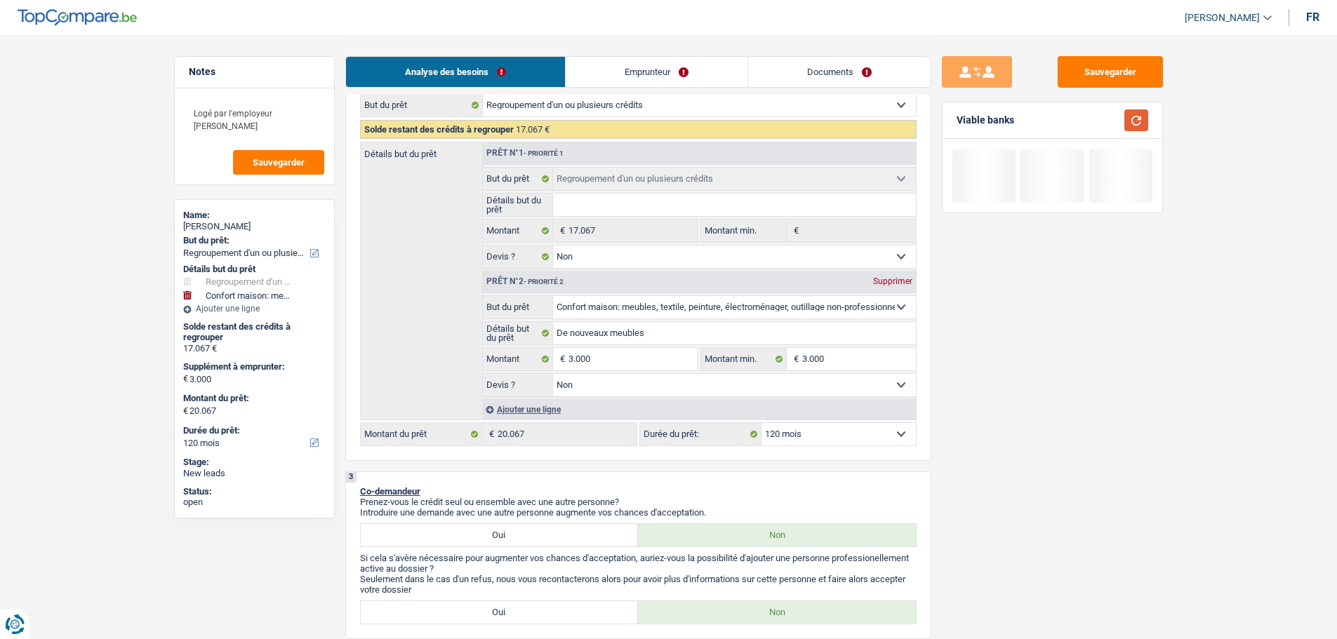
click at [1134, 117] on button "button" at bounding box center [1136, 120] width 24 height 22
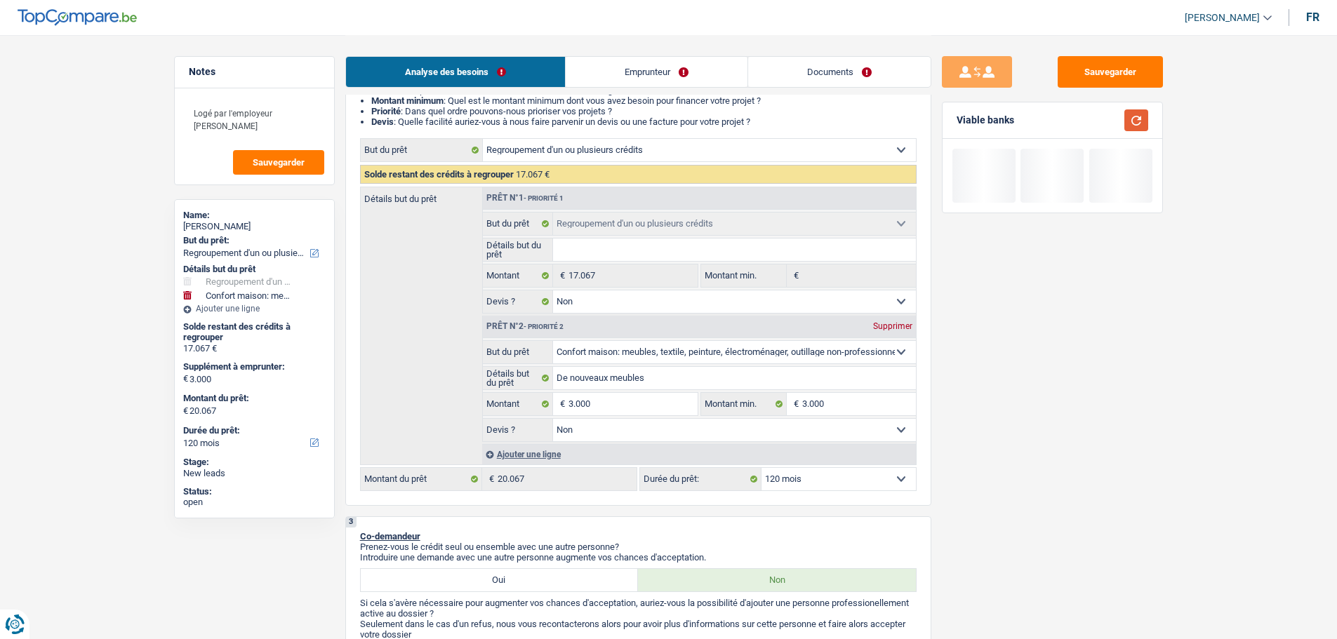
scroll to position [140, 0]
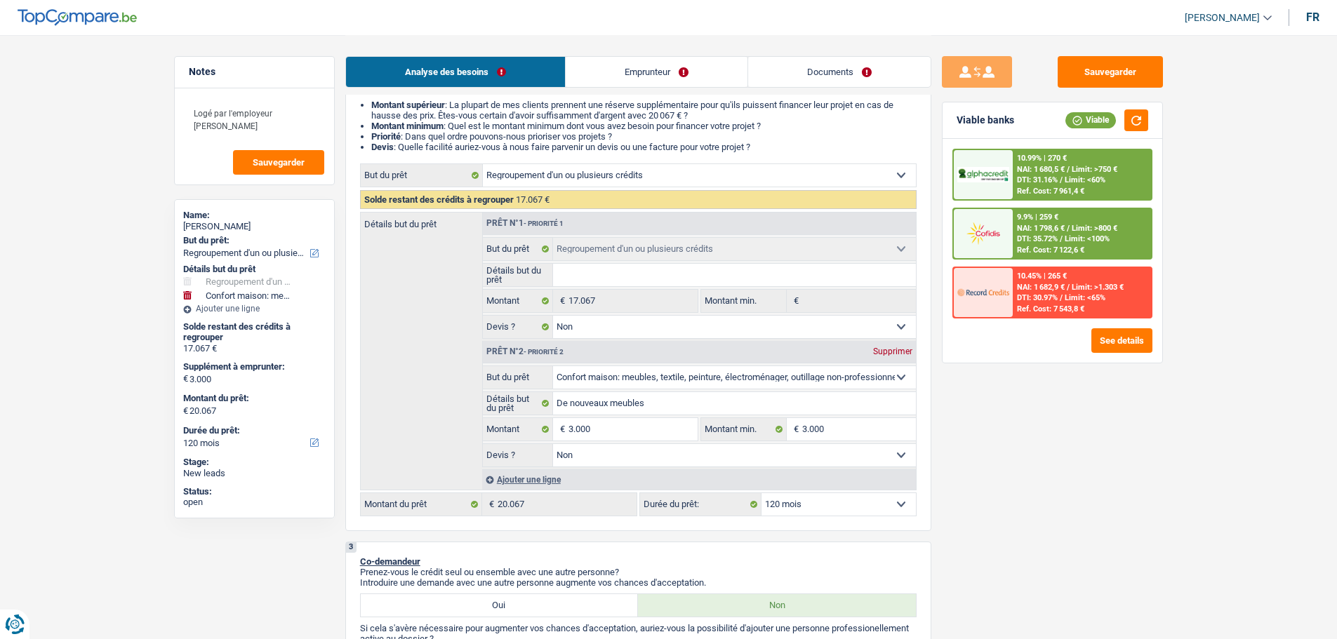
click at [885, 507] on select "12 mois 18 mois 24 mois 30 mois 36 mois 42 mois 48 mois 60 mois 72 mois 84 mois…" at bounding box center [838, 504] width 154 height 22
click at [761, 493] on select "12 mois 18 mois 24 mois 30 mois 36 mois 42 mois 48 mois 60 mois 72 mois 84 mois…" at bounding box center [838, 504] width 154 height 22
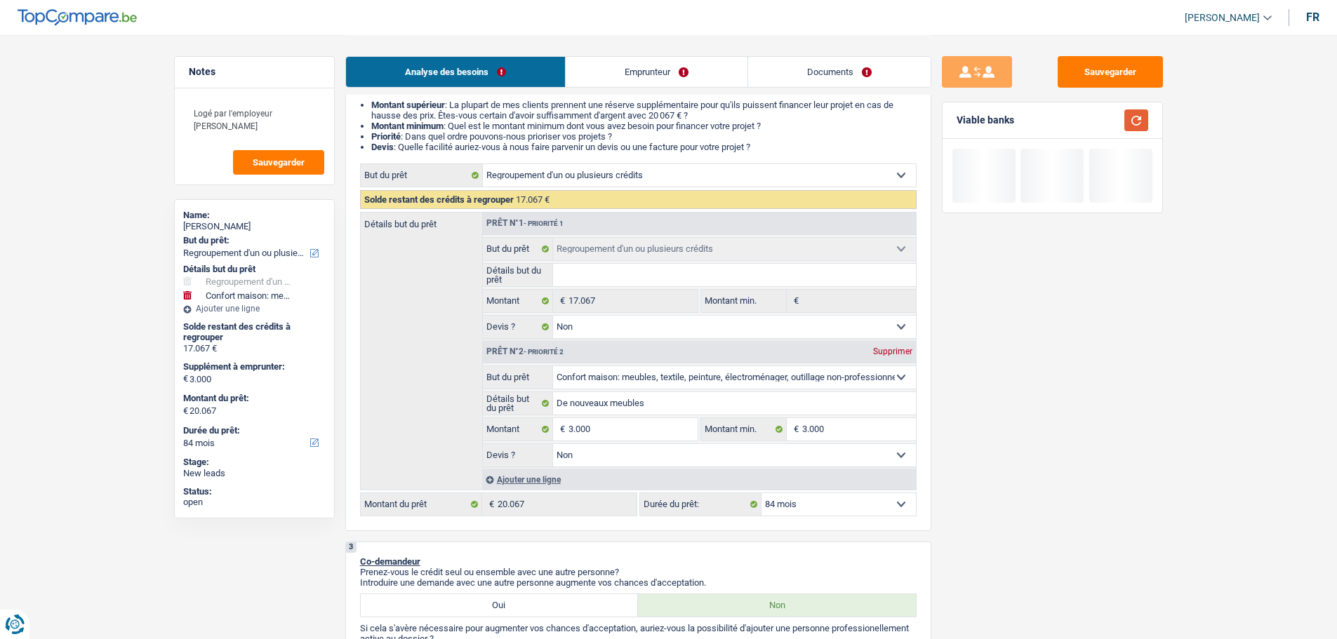
click at [1142, 116] on button "button" at bounding box center [1136, 120] width 24 height 22
click at [238, 124] on textarea "Logé par l'employeur Nommé" at bounding box center [255, 119] width 140 height 42
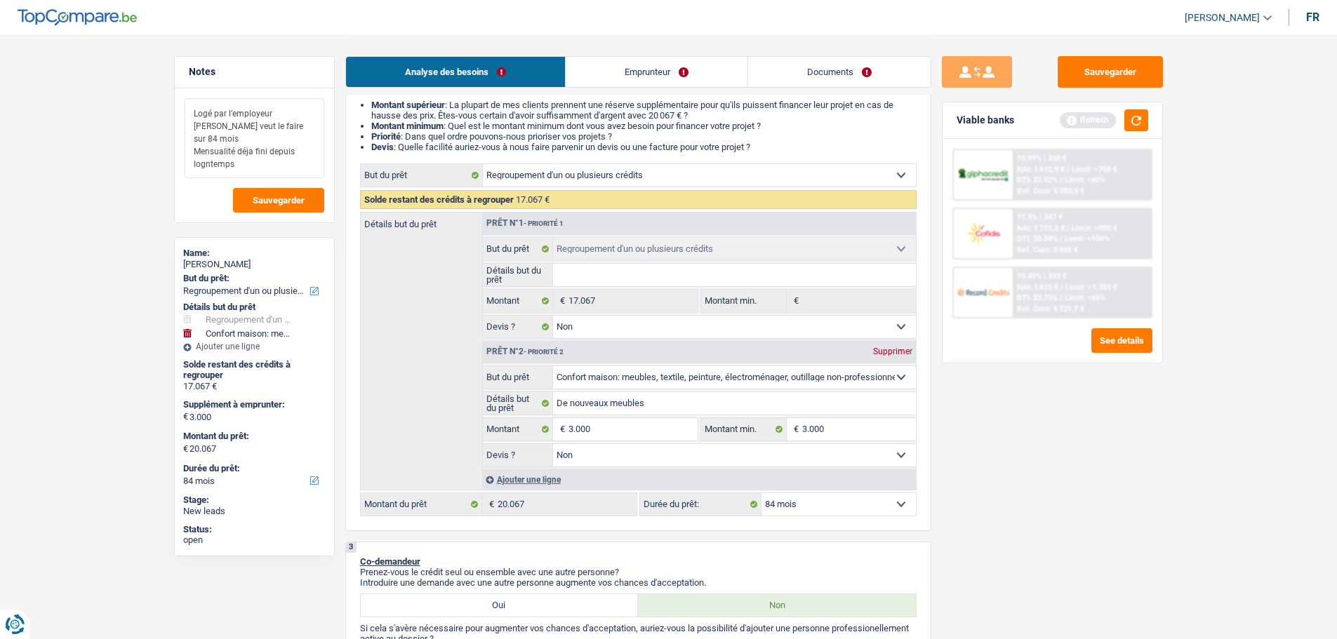
click at [274, 163] on textarea "Logé par l'employeur Nommé Elle veut le faire sur 84 mois Mensualité déja fini …" at bounding box center [255, 138] width 140 height 80
click at [247, 172] on textarea "Logé par l'employeur Nommé Elle veut le faire sur 84 mois Mensualité déjà fini …" at bounding box center [255, 138] width 140 height 80
click at [279, 206] on button "Sauvegarder" at bounding box center [278, 200] width 91 height 25
click at [1143, 115] on button "button" at bounding box center [1136, 120] width 24 height 22
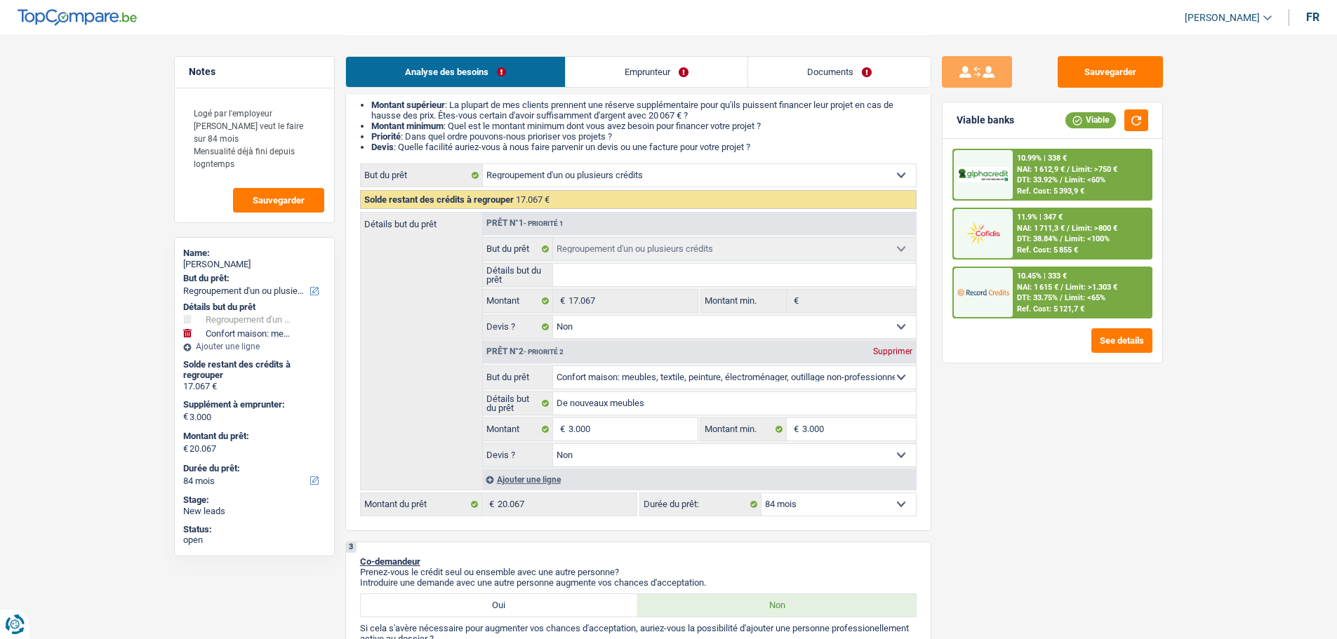
click at [705, 76] on link "Emprunteur" at bounding box center [657, 72] width 182 height 30
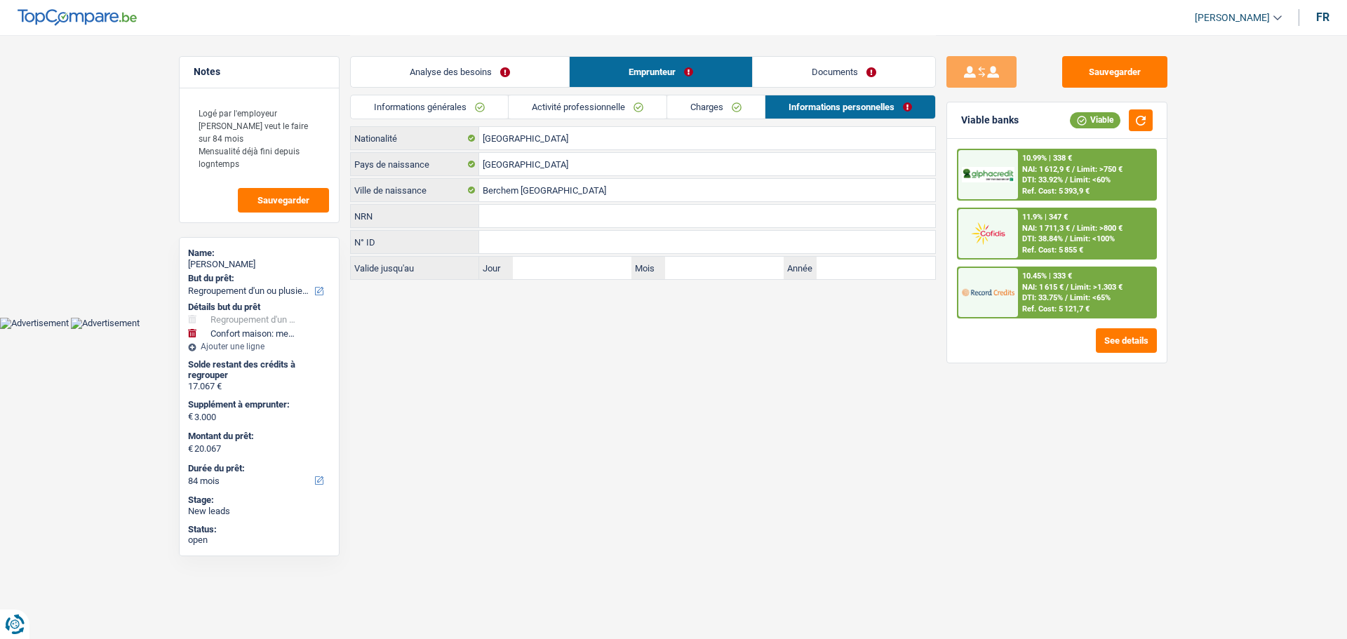
click at [799, 60] on link "Documents" at bounding box center [844, 72] width 182 height 30
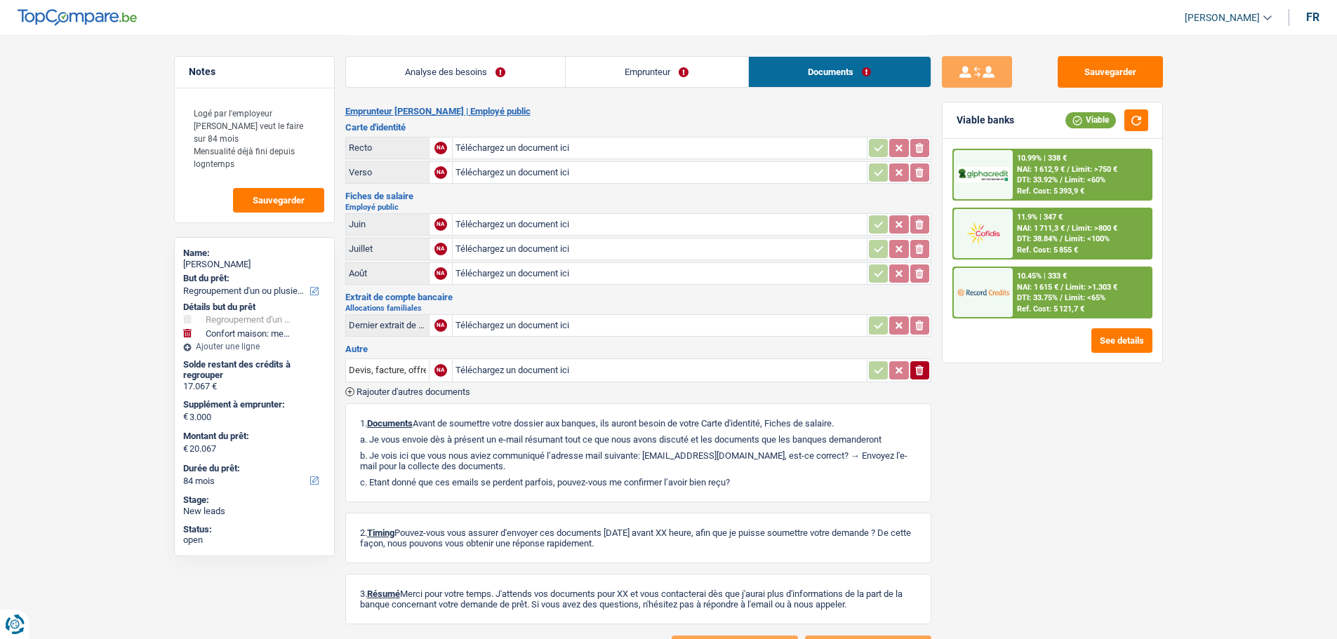
click at [545, 65] on link "Analyse des besoins" at bounding box center [455, 72] width 219 height 30
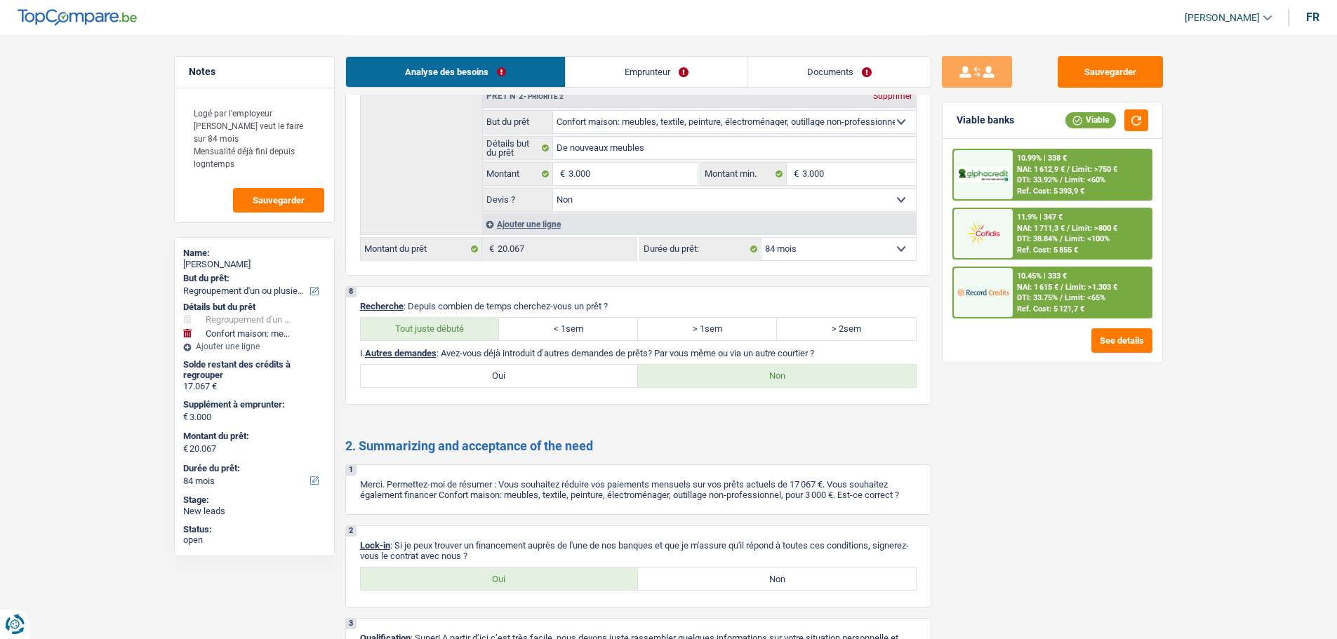
scroll to position [2770, 0]
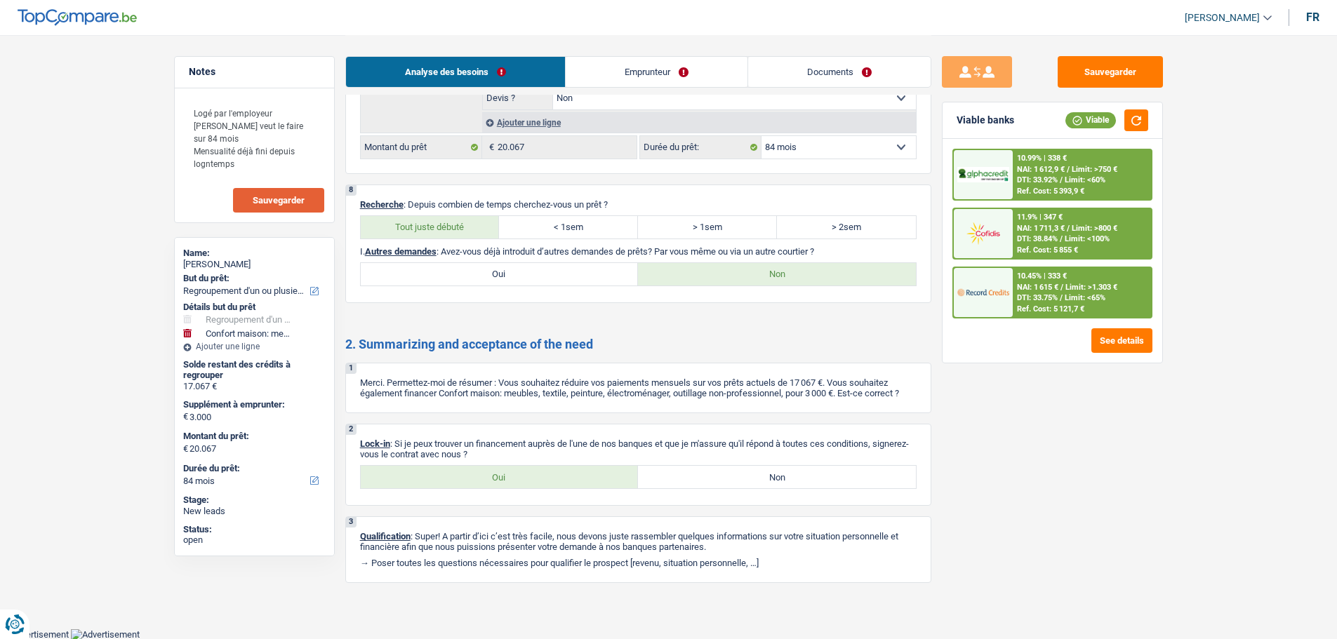
click at [313, 197] on button "Sauvegarder" at bounding box center [278, 200] width 91 height 25
click at [1129, 73] on button "Sauvegarder" at bounding box center [1109, 72] width 105 height 32
click at [394, 483] on label "Oui" at bounding box center [500, 477] width 278 height 22
click at [394, 483] on input "Oui" at bounding box center [500, 477] width 278 height 22
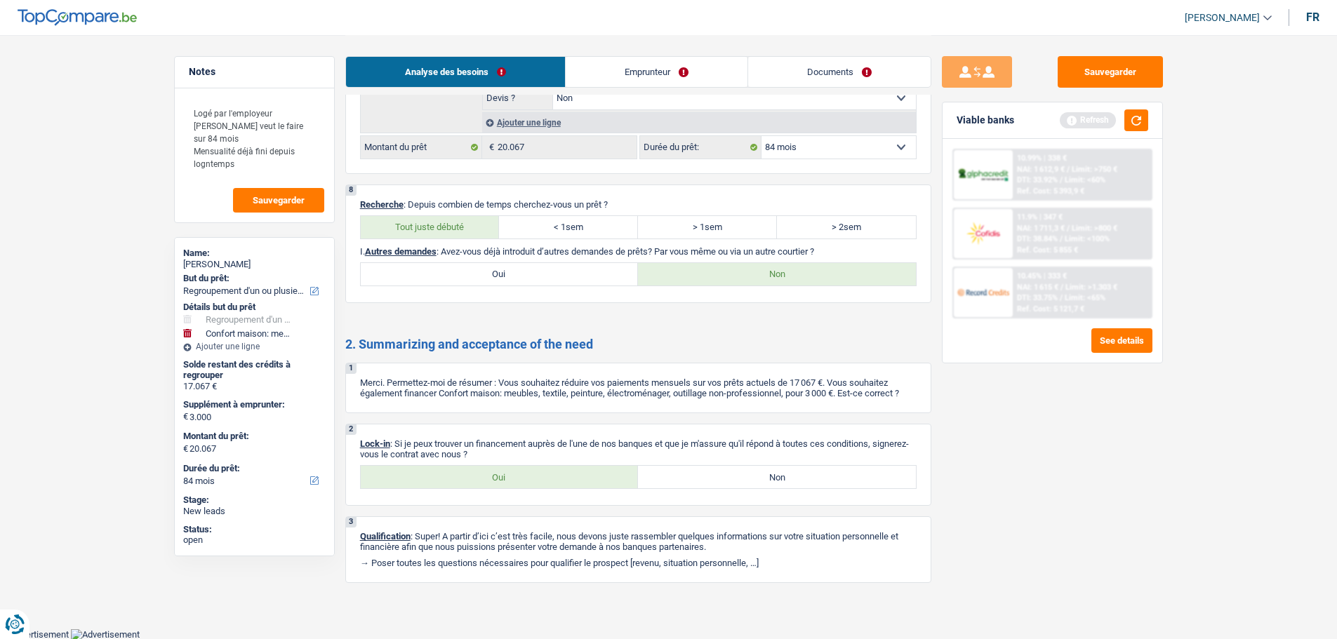
click at [631, 69] on link "Emprunteur" at bounding box center [657, 72] width 182 height 30
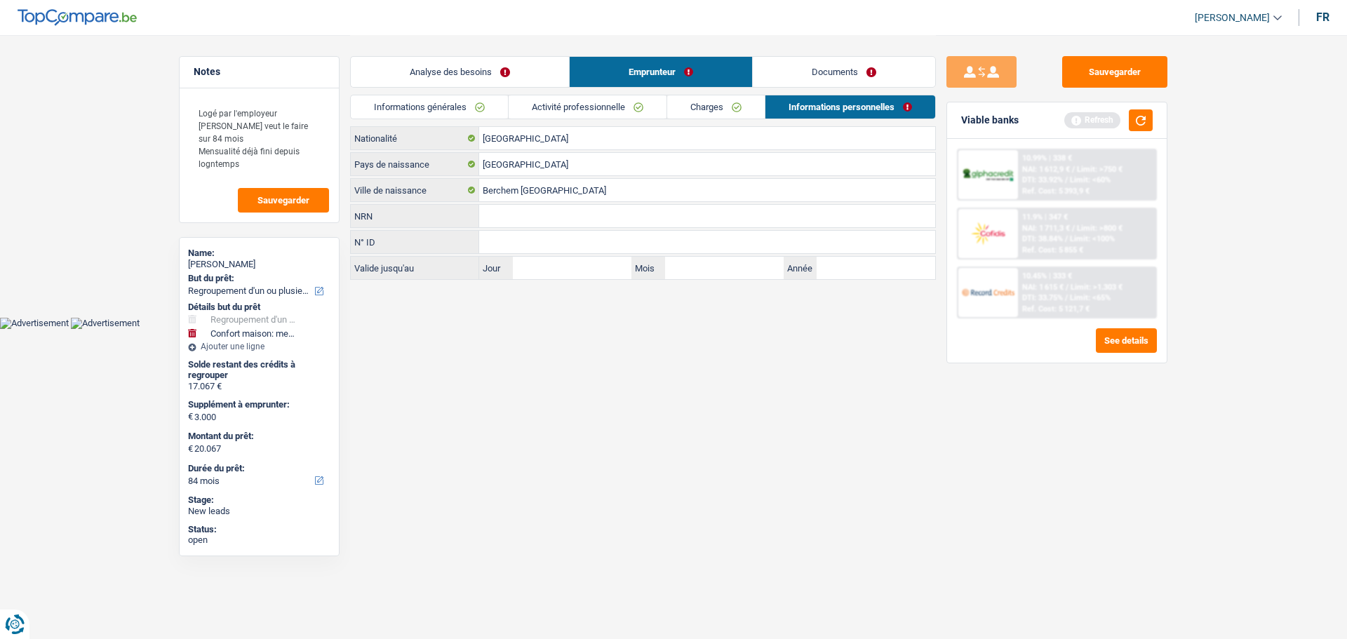
click at [452, 104] on link "Informations générales" at bounding box center [429, 106] width 157 height 23
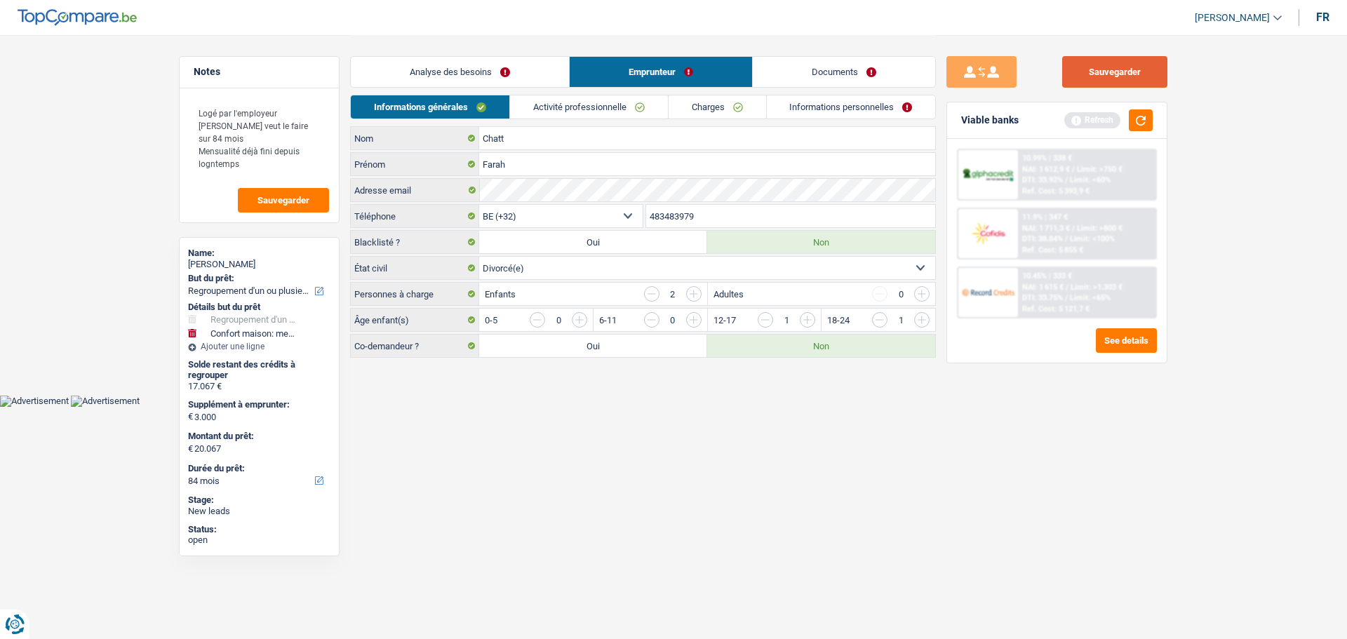
click at [1083, 73] on button "Sauvegarder" at bounding box center [1114, 72] width 105 height 32
click at [271, 201] on span "Sauvegarder" at bounding box center [284, 200] width 52 height 9
click at [1127, 81] on button "Sauvegarder" at bounding box center [1114, 72] width 105 height 32
click at [872, 103] on link "Informations personnelles" at bounding box center [851, 106] width 169 height 23
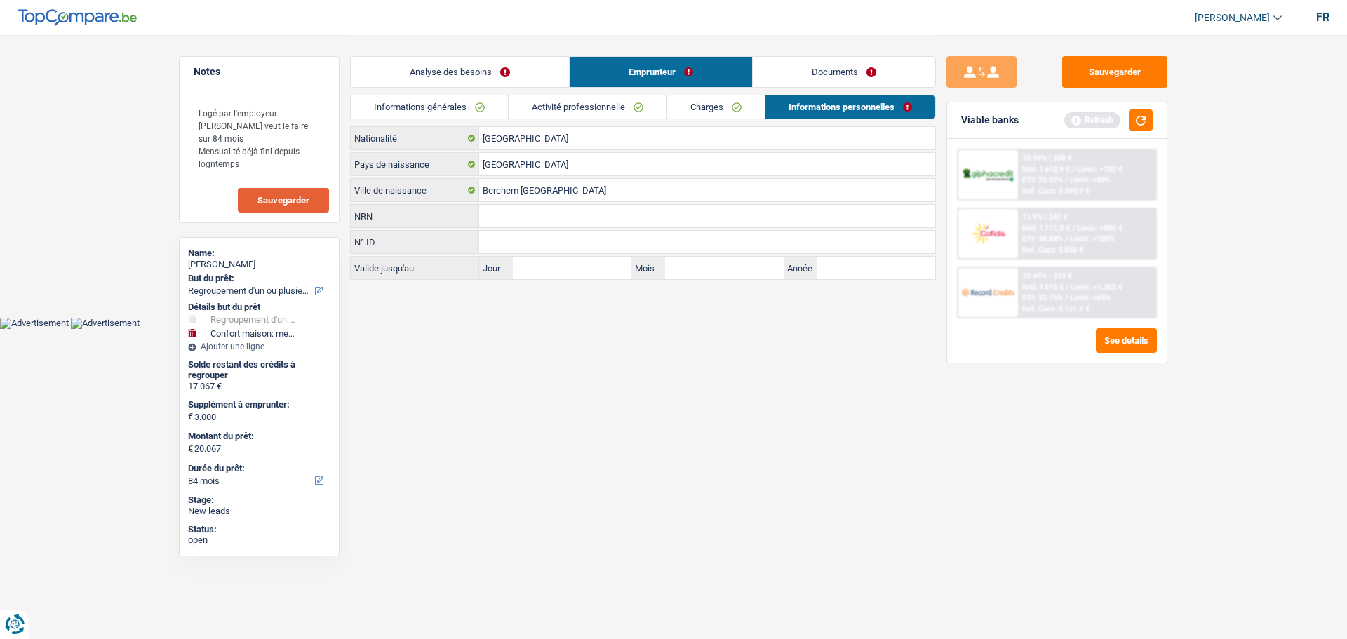
click at [299, 204] on span "Sauvegarder" at bounding box center [284, 200] width 52 height 9
click at [497, 76] on link "Analyse des besoins" at bounding box center [460, 72] width 218 height 30
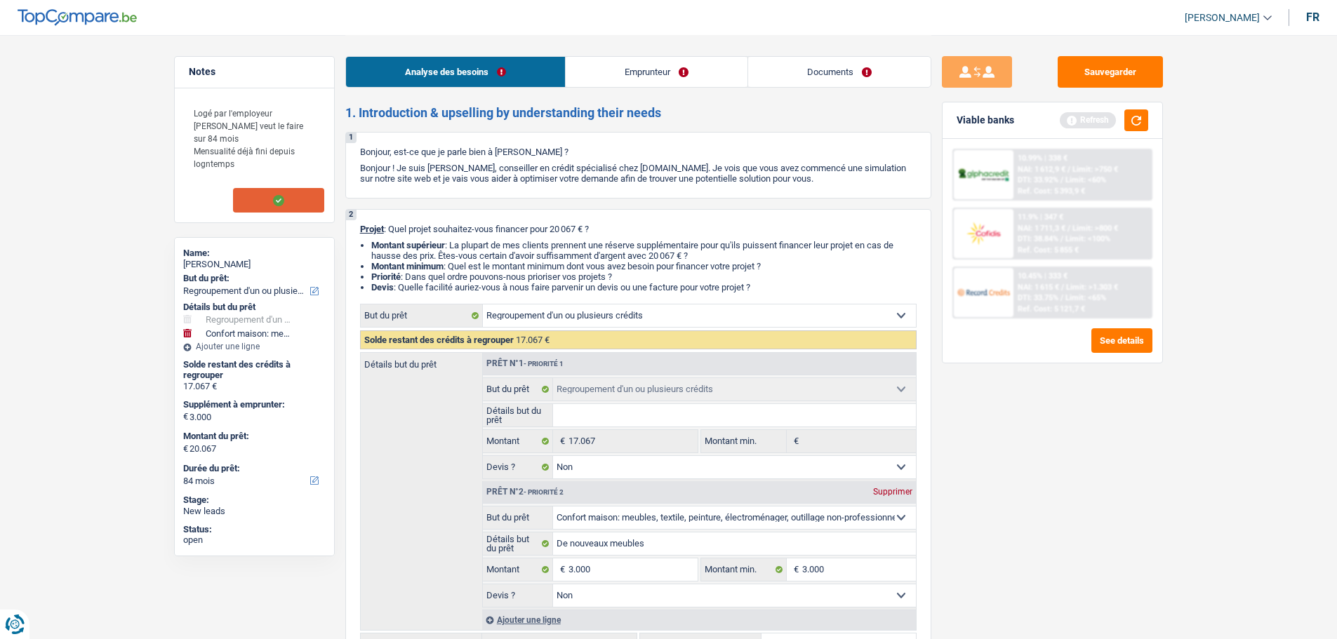
click at [831, 68] on link "Documents" at bounding box center [839, 72] width 182 height 30
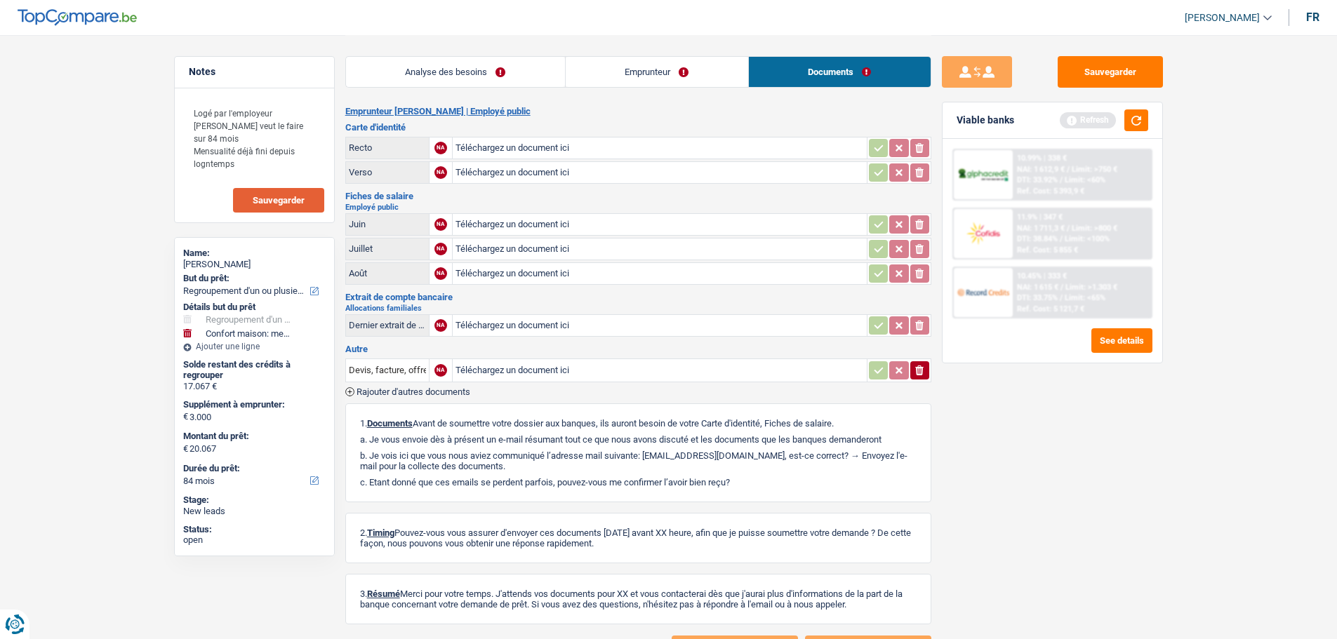
click at [636, 70] on link "Emprunteur" at bounding box center [657, 72] width 182 height 30
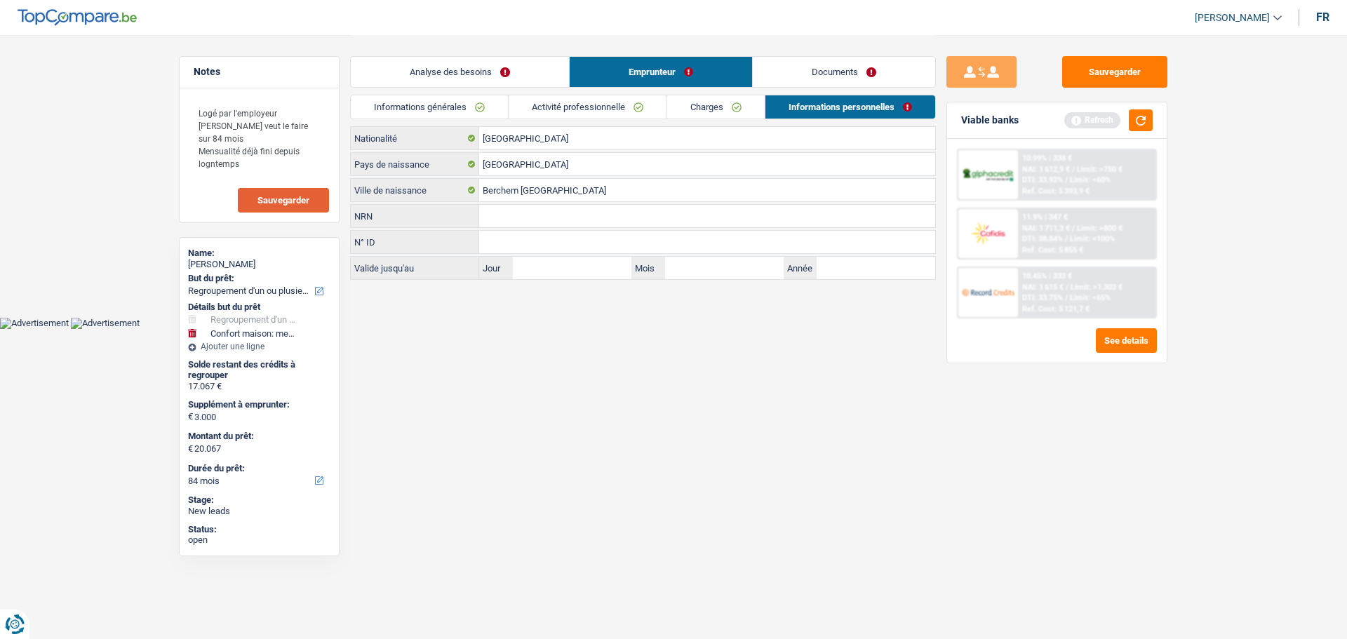
click at [415, 80] on link "Analyse des besoins" at bounding box center [460, 72] width 218 height 30
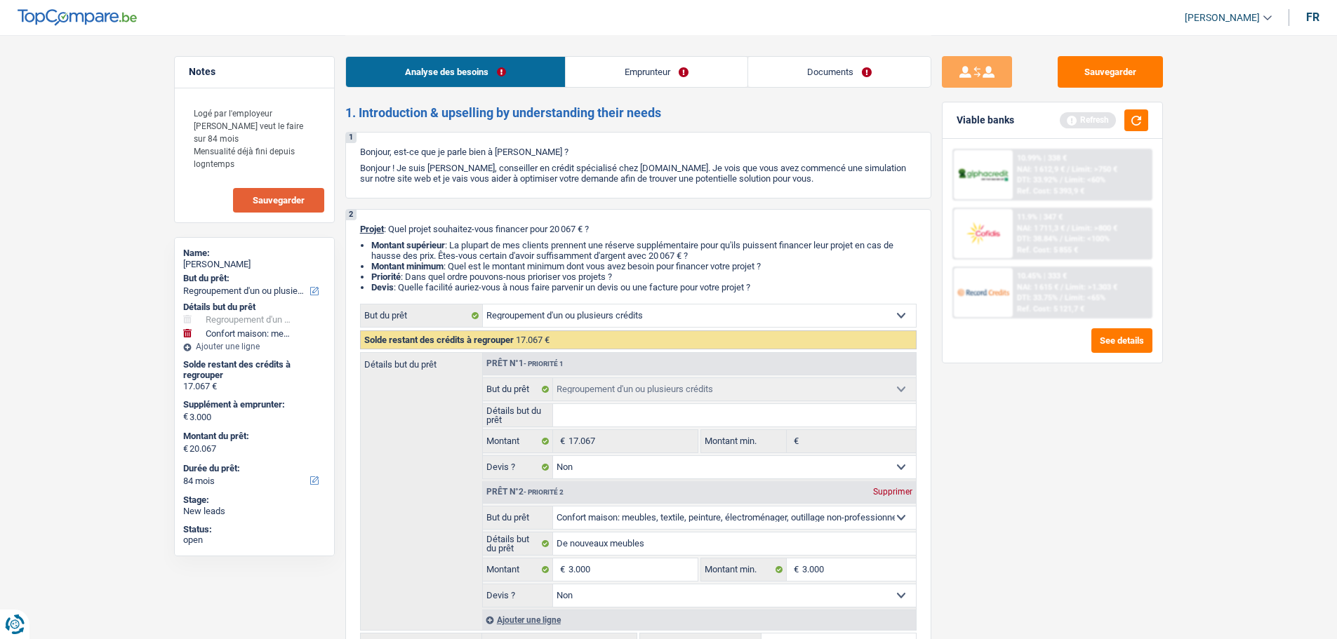
click at [682, 72] on link "Emprunteur" at bounding box center [657, 72] width 182 height 30
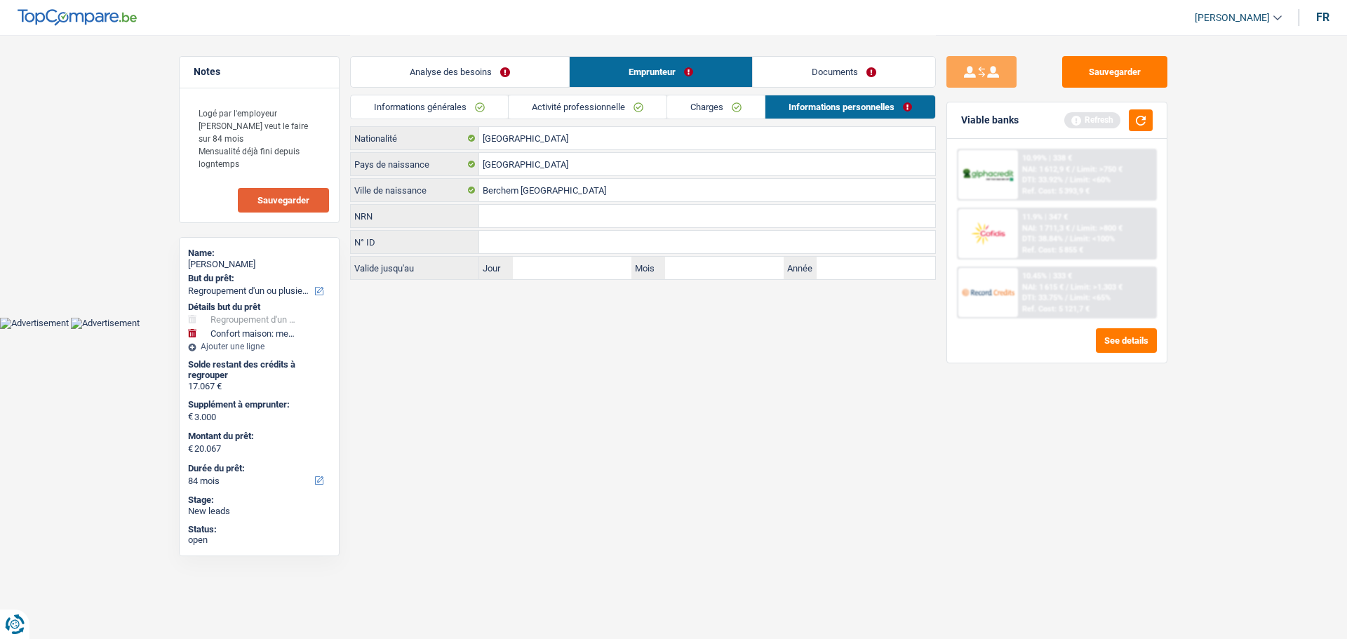
click at [837, 76] on link "Documents" at bounding box center [844, 72] width 182 height 30
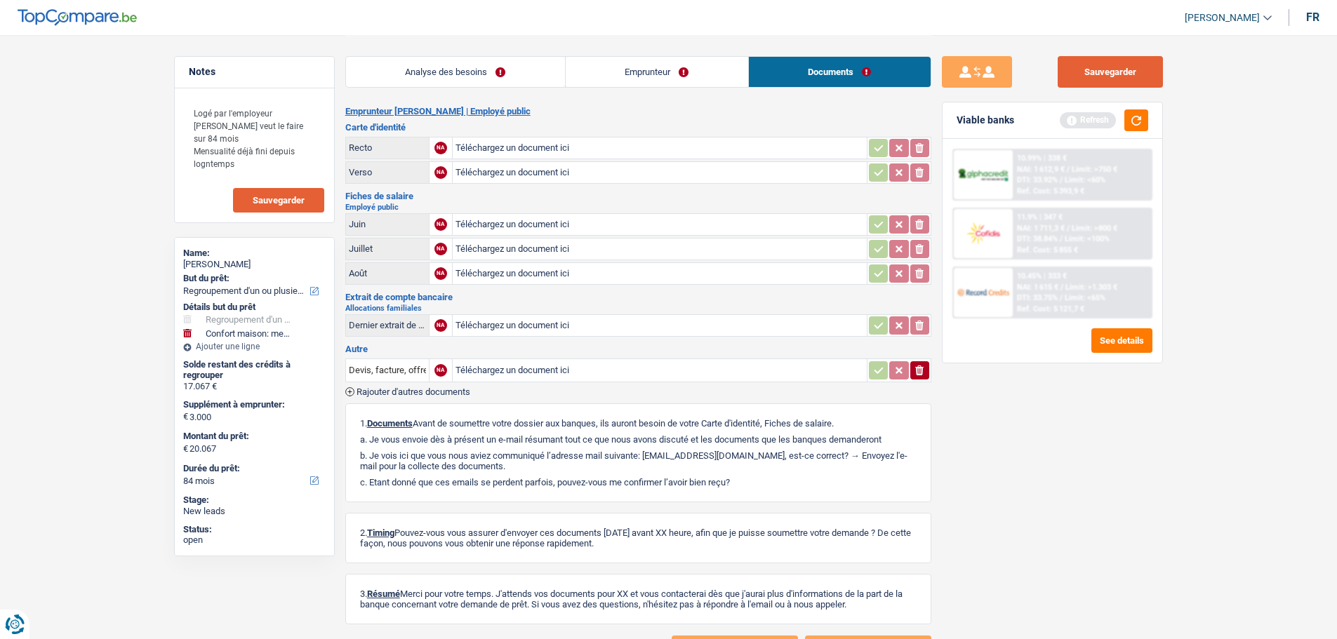
click at [1112, 79] on button "Sauvegarder" at bounding box center [1109, 72] width 105 height 32
click at [236, 154] on textarea "Logé par l'employeur Nommé Elle veut le faire sur 84 mois Mensualité déjà fini …" at bounding box center [255, 138] width 140 height 80
drag, startPoint x: 259, startPoint y: 162, endPoint x: 186, endPoint y: 152, distance: 73.6
click at [186, 152] on textarea "Logé par l'employeur Nommé Elle veut le faire sur 84 mois Mensualité chez déjà …" at bounding box center [255, 138] width 140 height 80
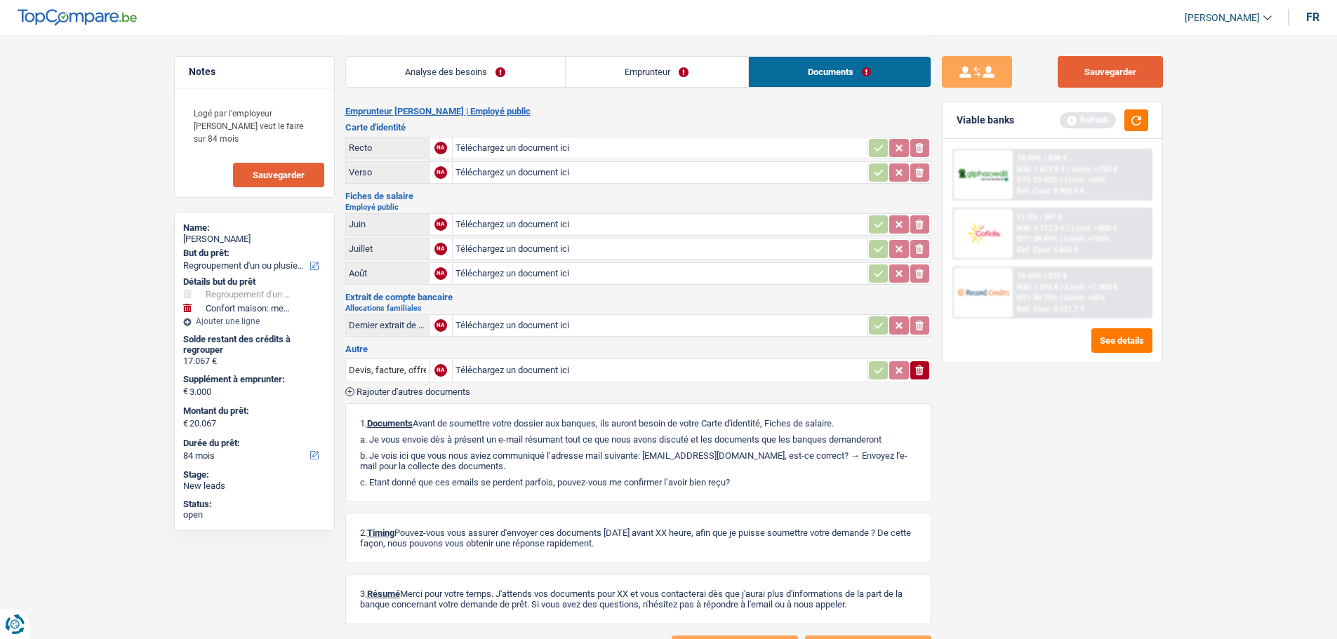
click at [1116, 86] on button "Sauvegarder" at bounding box center [1109, 72] width 105 height 32
click at [272, 172] on span "Sauvegarder" at bounding box center [279, 175] width 52 height 9
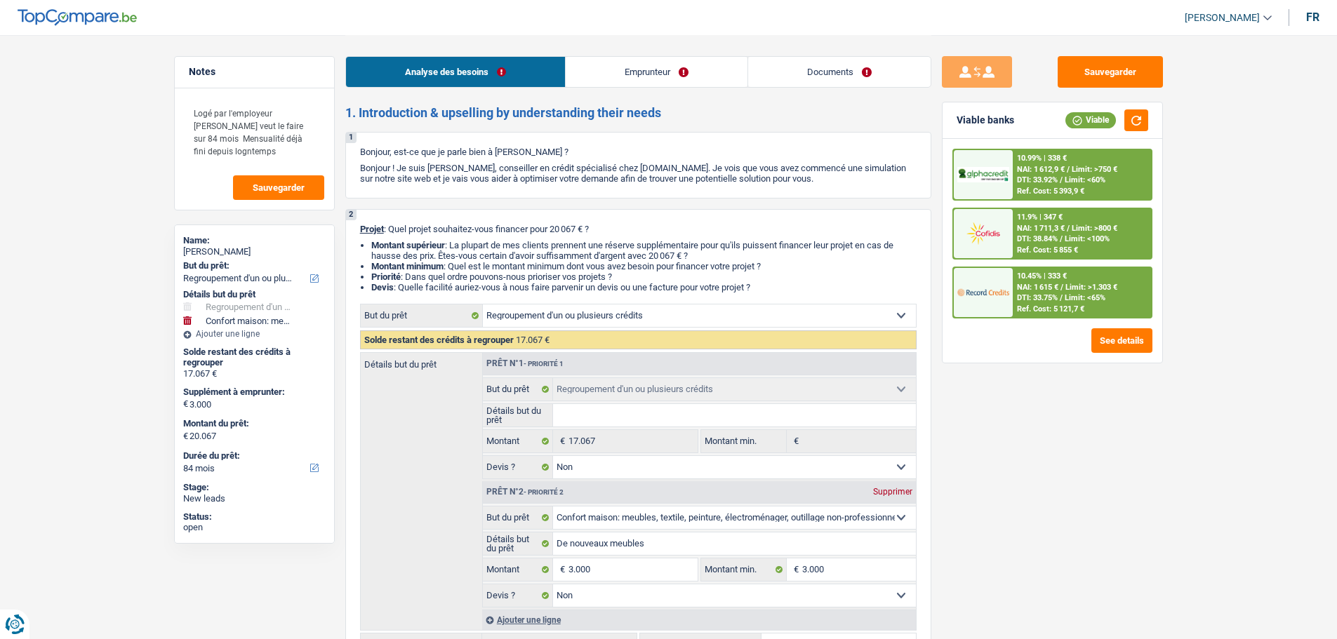
select select "refinancing"
select select "household"
select select "84"
select select "refinancing"
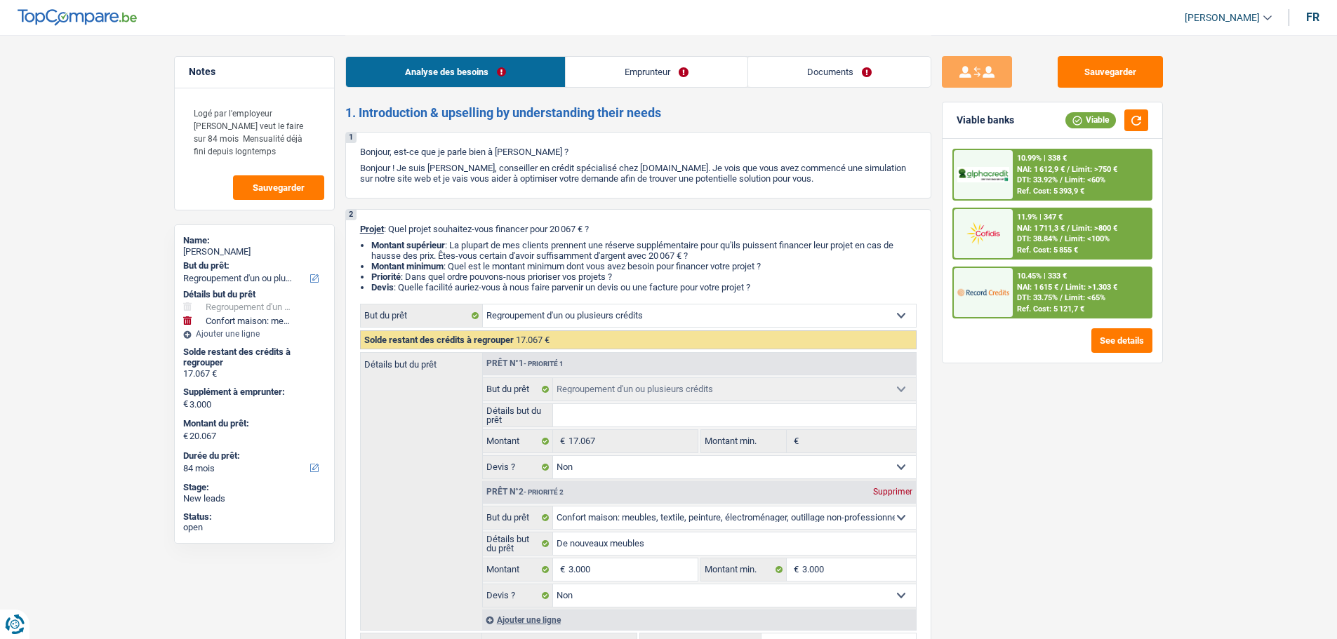
select select "refinancing"
select select "false"
select select "household"
select select "false"
select select "84"
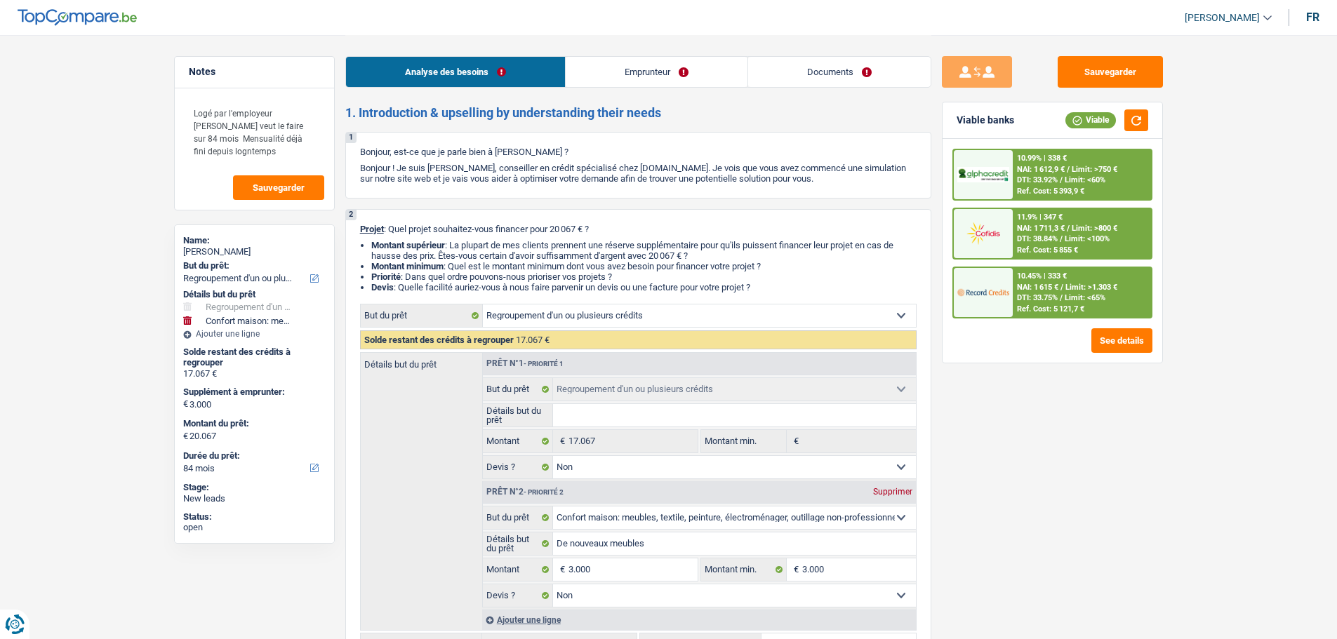
select select "publicEmployee"
select select "familyAllowances"
select select "netSalary"
select select "mealVouchers"
select select "liveWithParents"
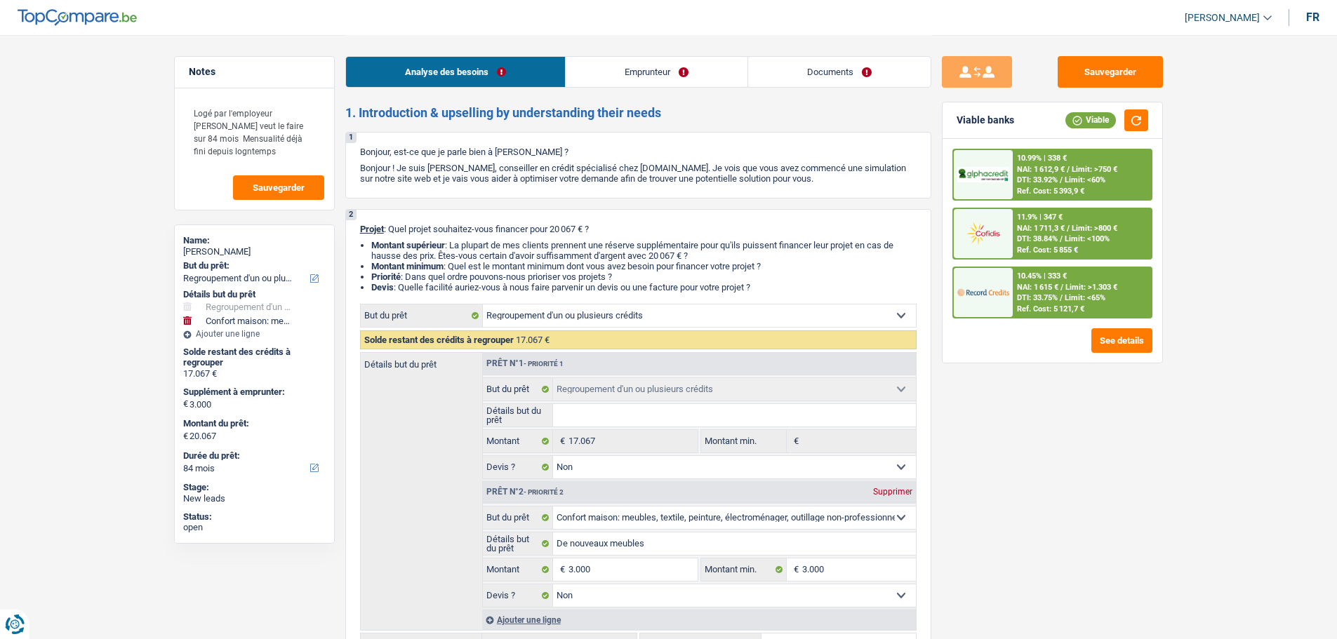
select select "personalLoan"
select select "other"
select select "84"
select select "cardOrCredit"
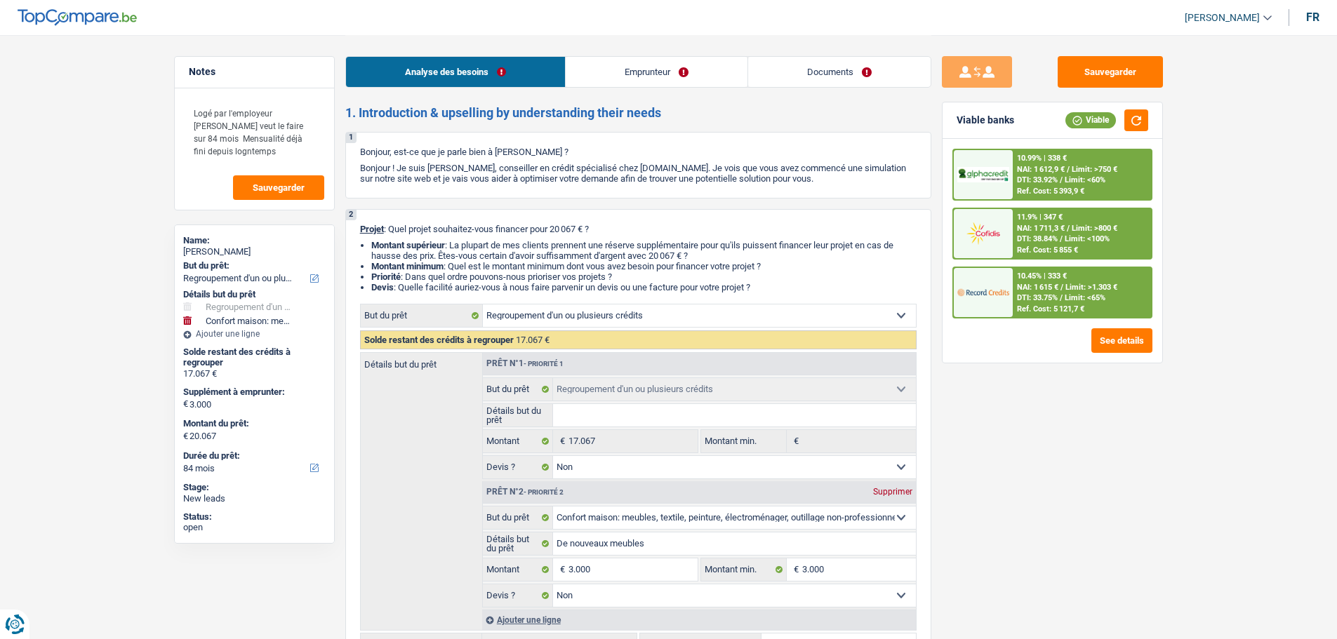
select select "personalLoan"
select select "familyEvent"
select select "120"
select select "refinancing"
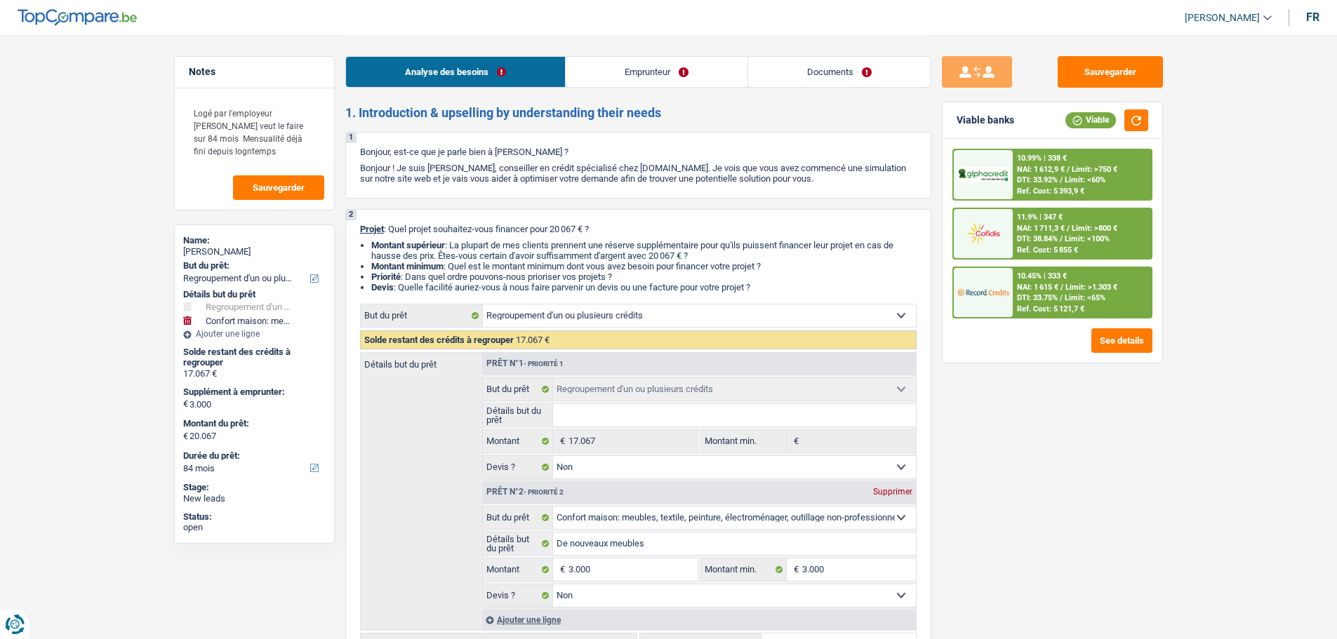
select select "false"
select select "household"
select select "false"
select select "84"
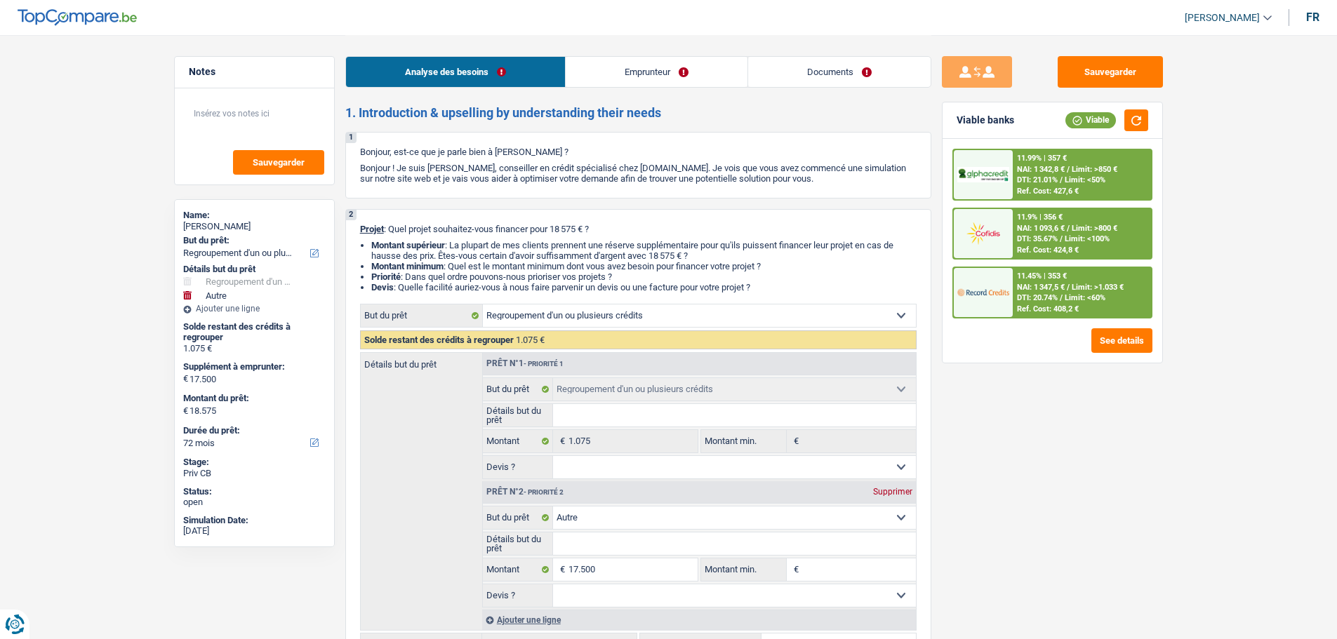
select select "refinancing"
select select "other"
select select "72"
select select "refinancing"
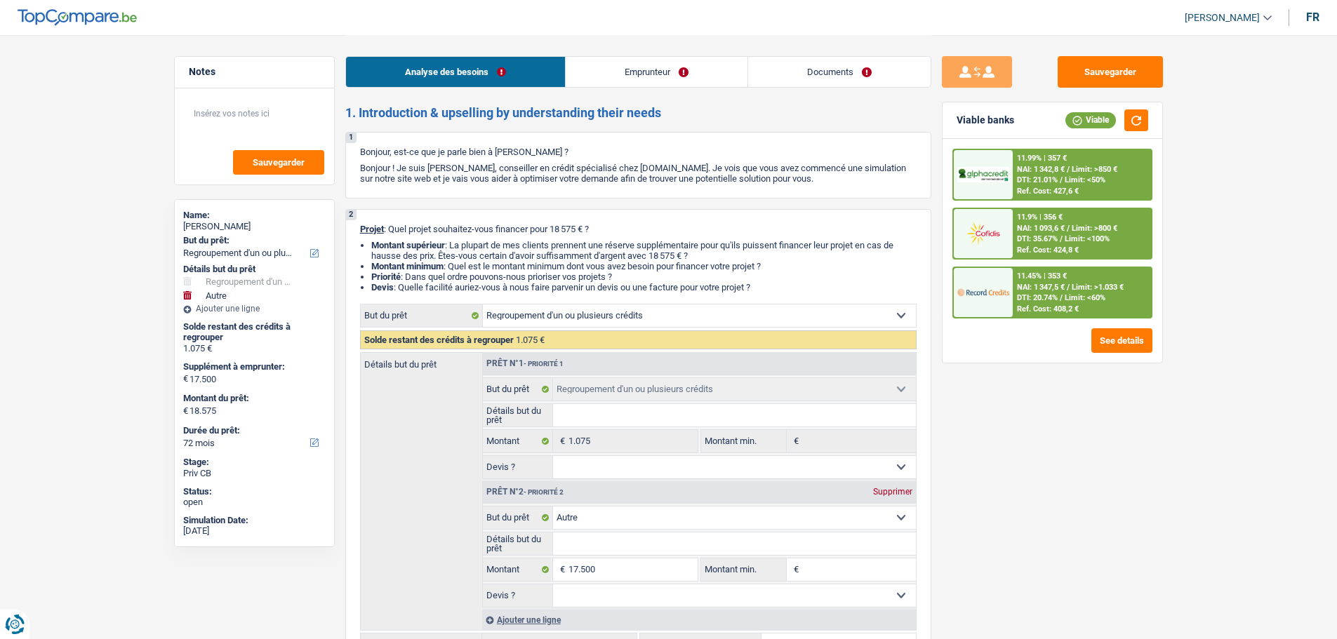
select select "refinancing"
select select "other"
select select "72"
select select "retired"
select select "pension"
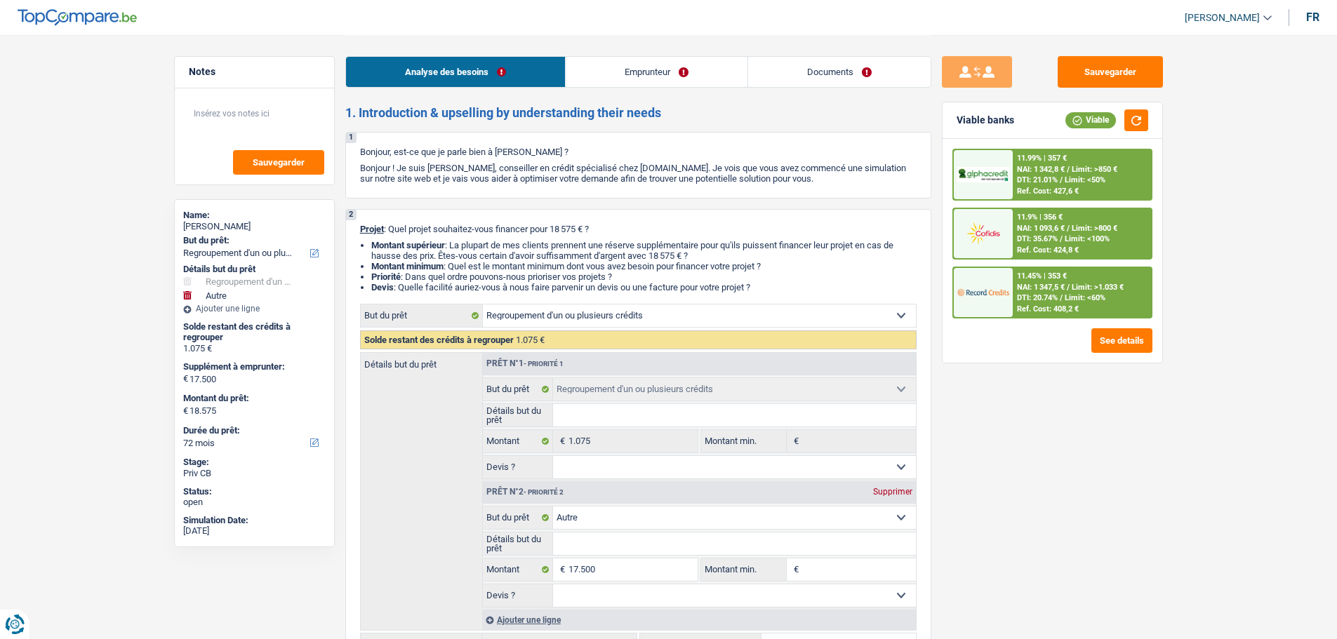
select select "liveWithParents"
select select "personalLoan"
select select "other"
select select "72"
select select "refinancing"
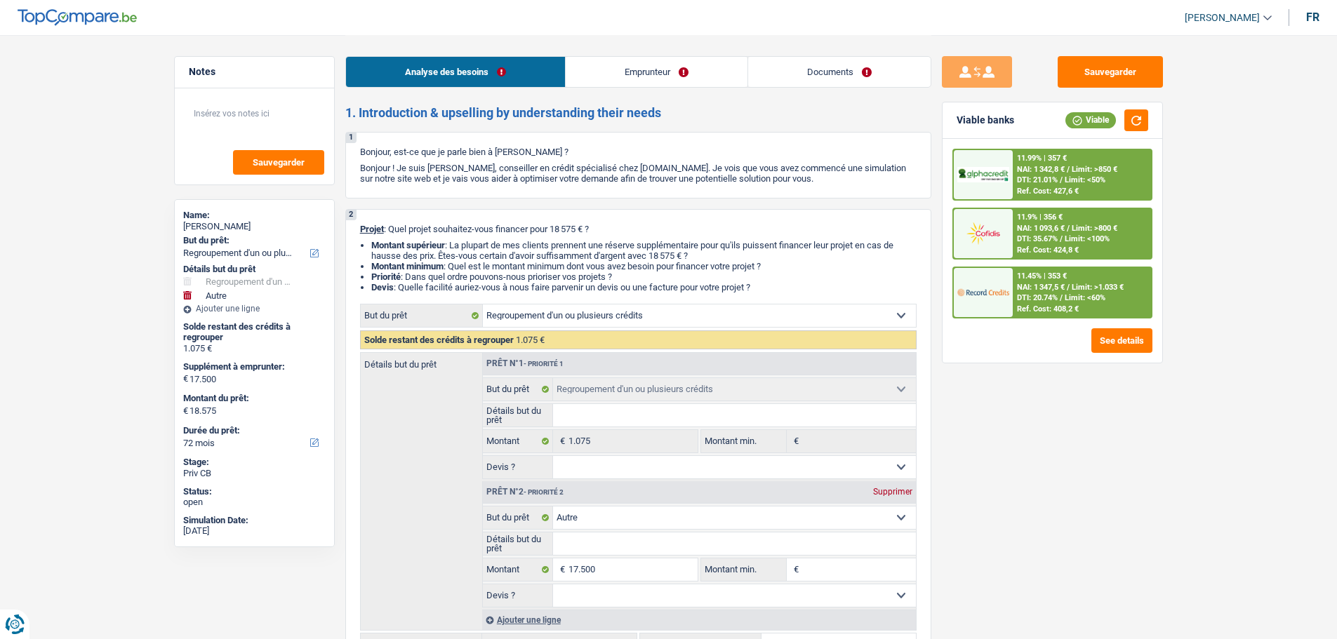
select select "refinancing"
select select "other"
select select "72"
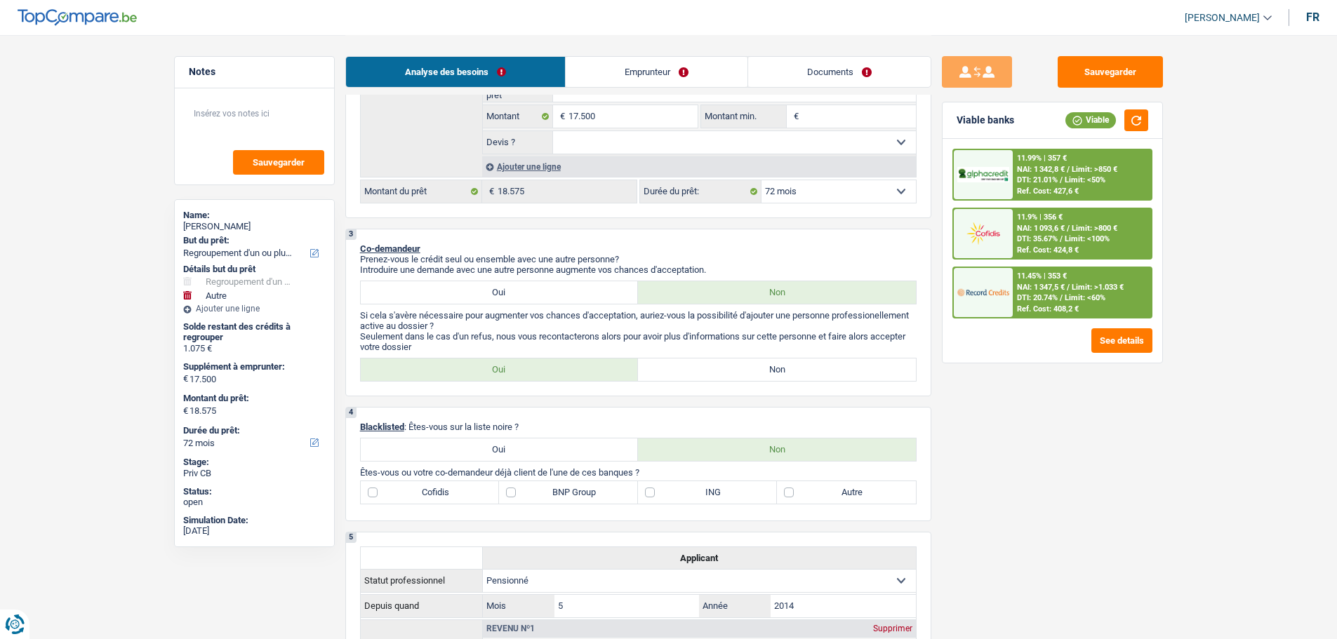
scroll to position [561, 0]
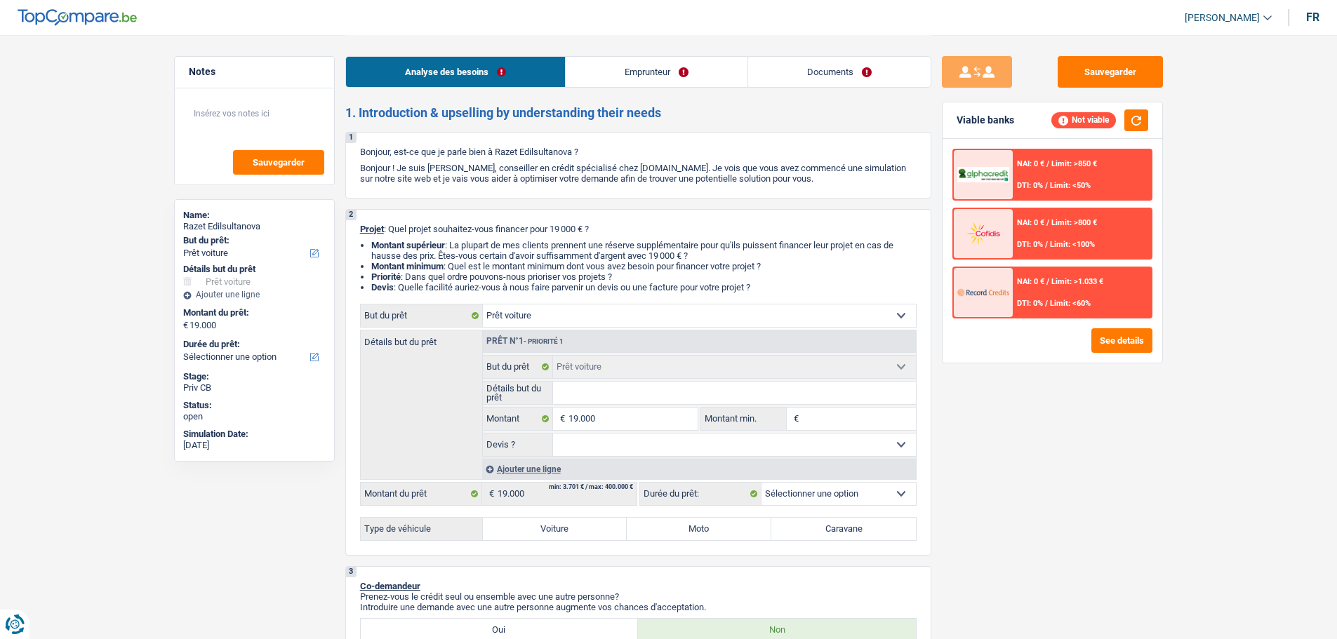
select select "car"
select select "invalid"
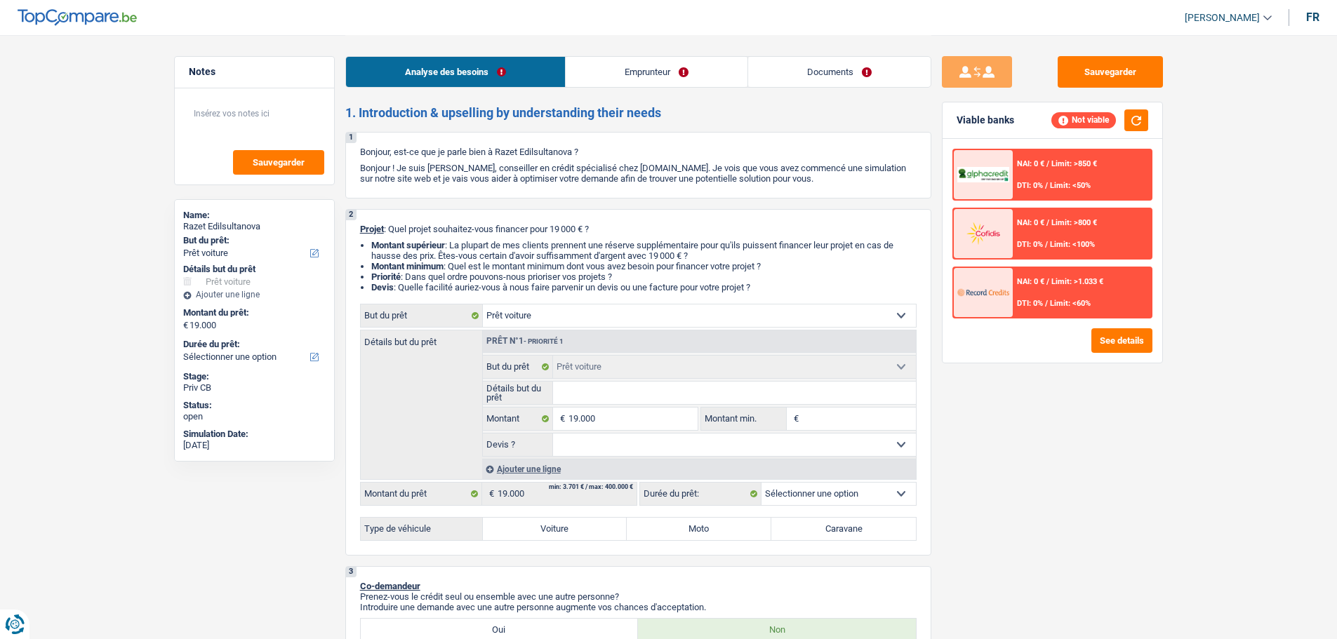
select select "disabilityPension"
select select "rents"
select select "car"
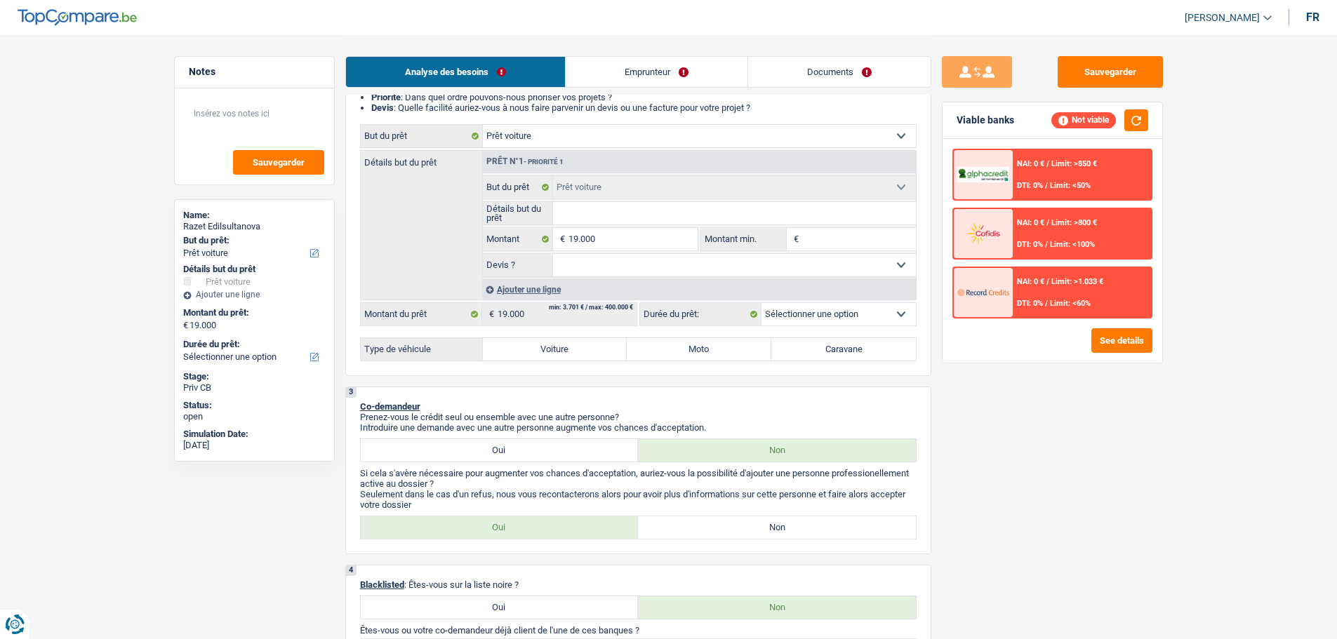
scroll to position [70, 0]
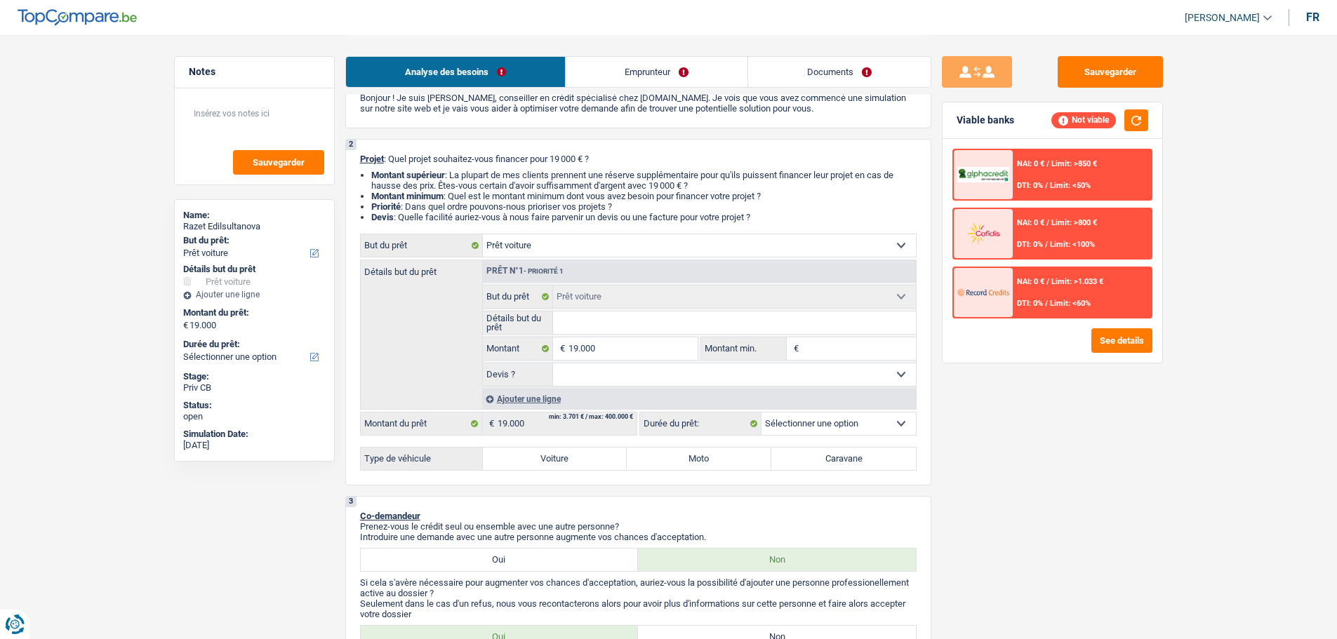
click at [653, 82] on link "Emprunteur" at bounding box center [657, 72] width 182 height 30
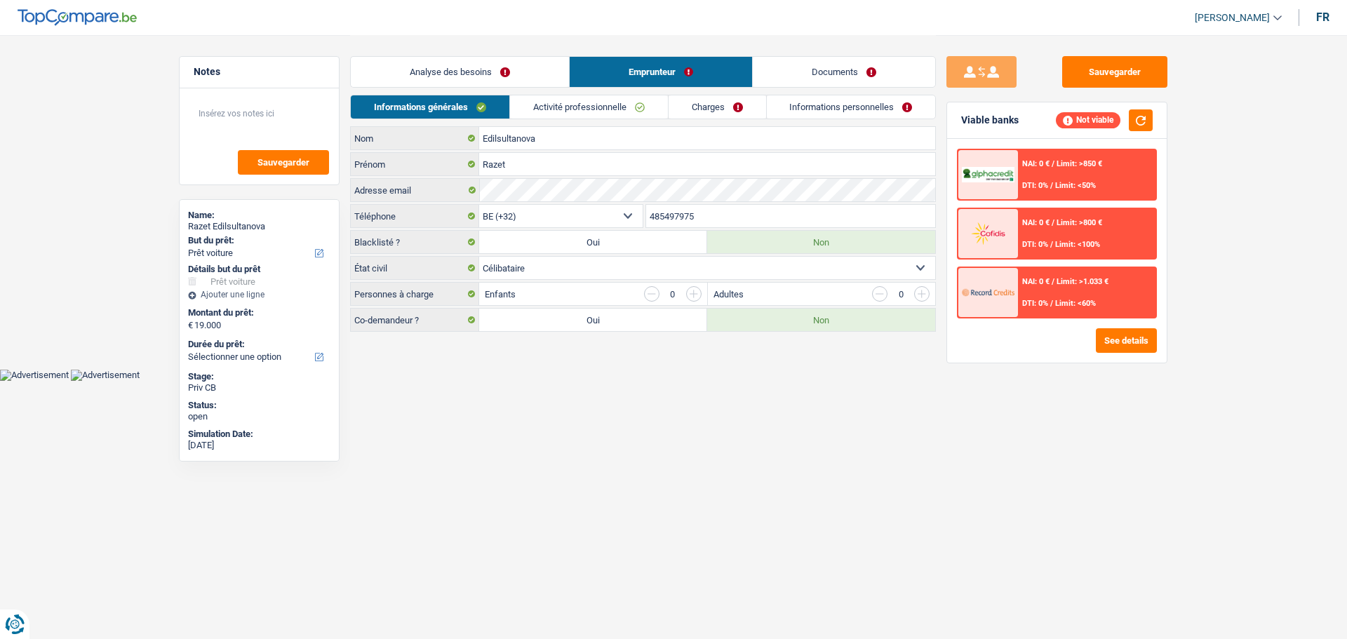
click at [626, 100] on link "Activité professionnelle" at bounding box center [589, 106] width 158 height 23
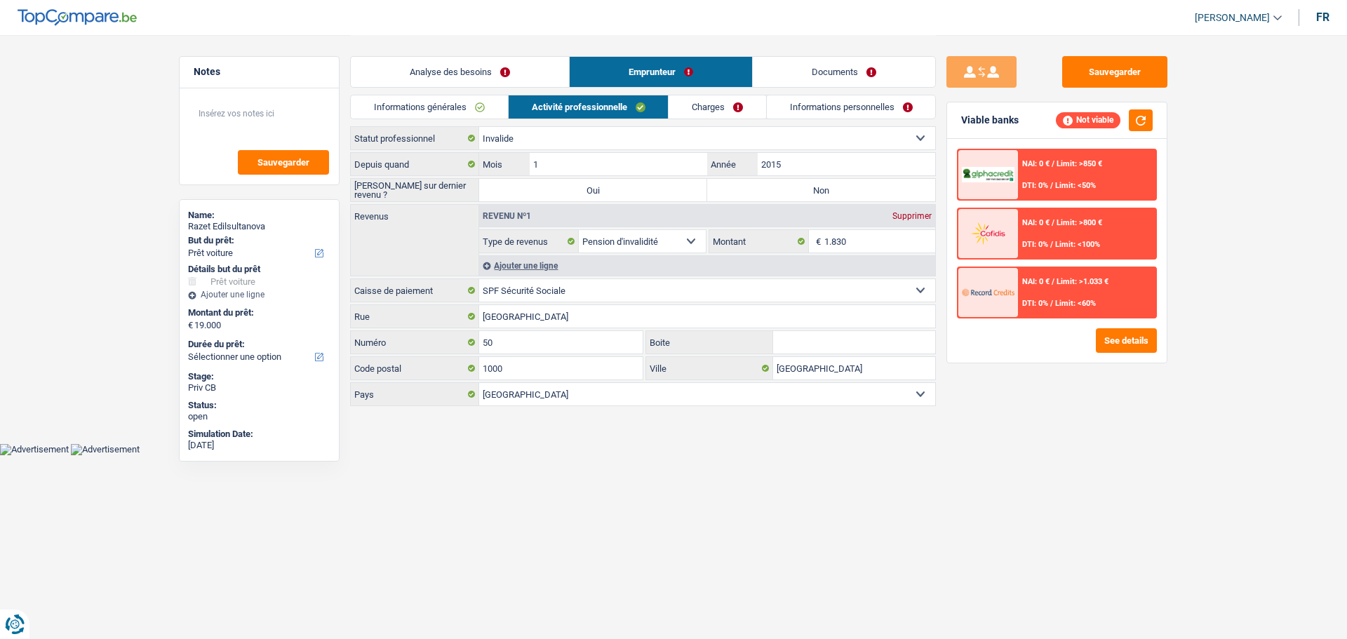
click at [469, 67] on link "Analyse des besoins" at bounding box center [460, 72] width 218 height 30
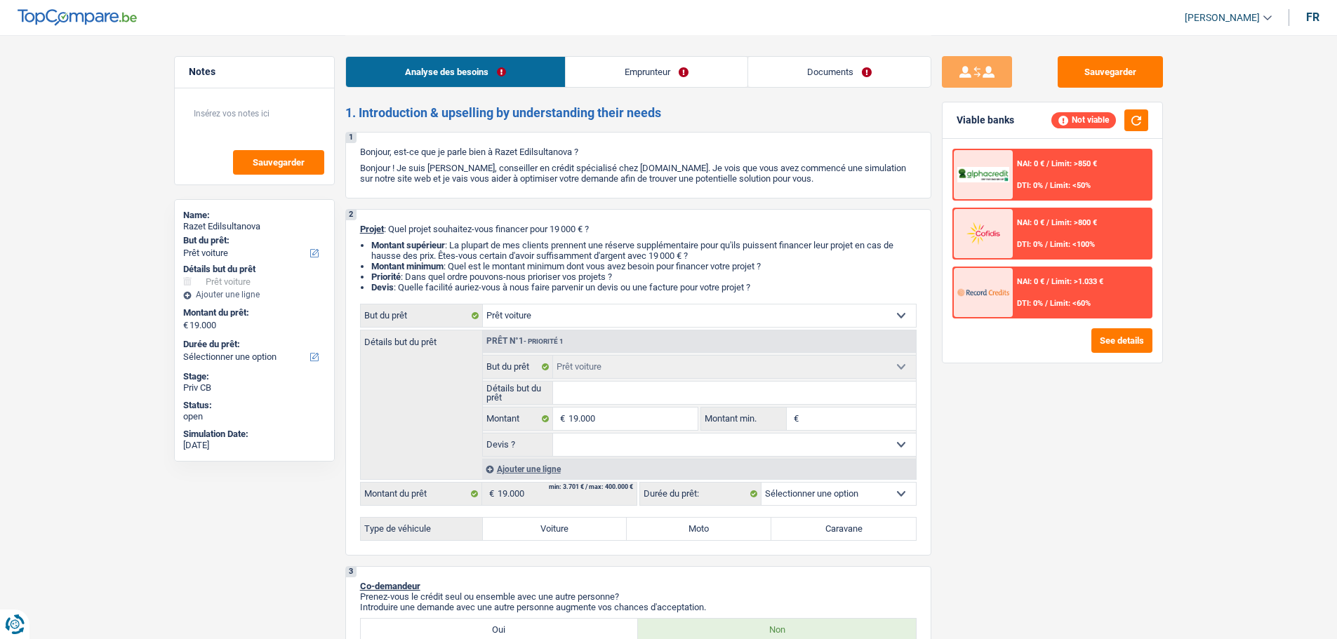
click at [514, 534] on label "Voiture" at bounding box center [555, 529] width 145 height 22
click at [514, 534] on input "Voiture" at bounding box center [555, 529] width 145 height 22
radio input "true"
select select "60"
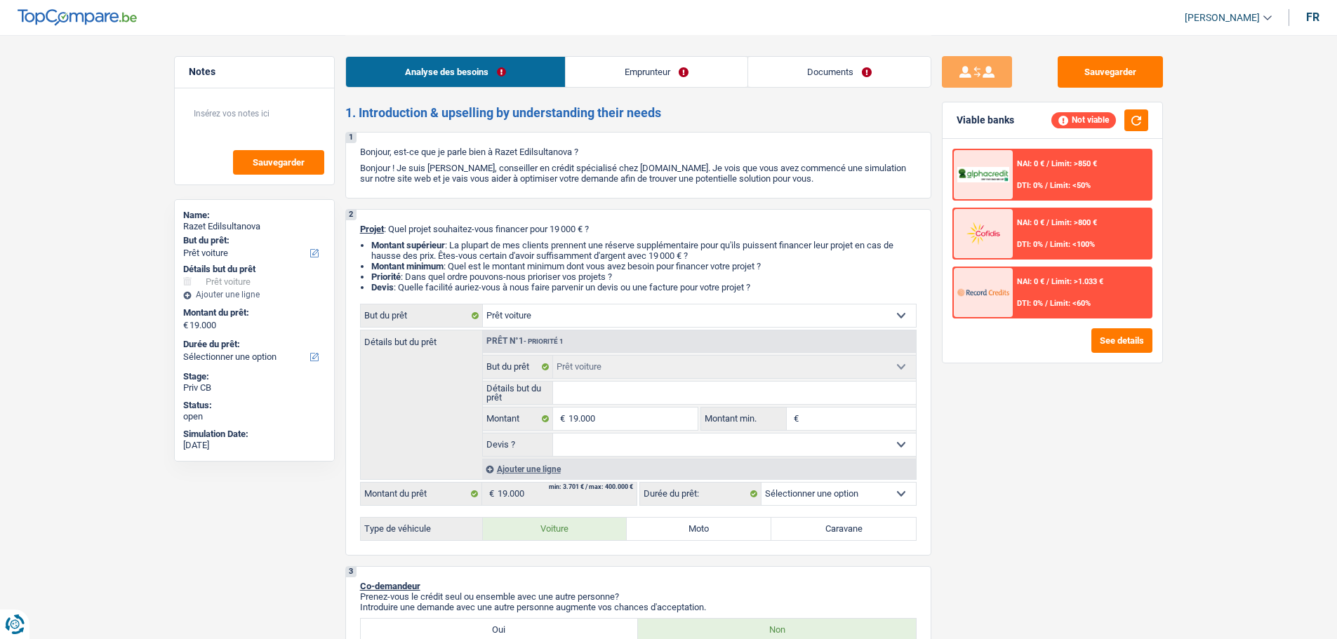
select select "60"
radio input "true"
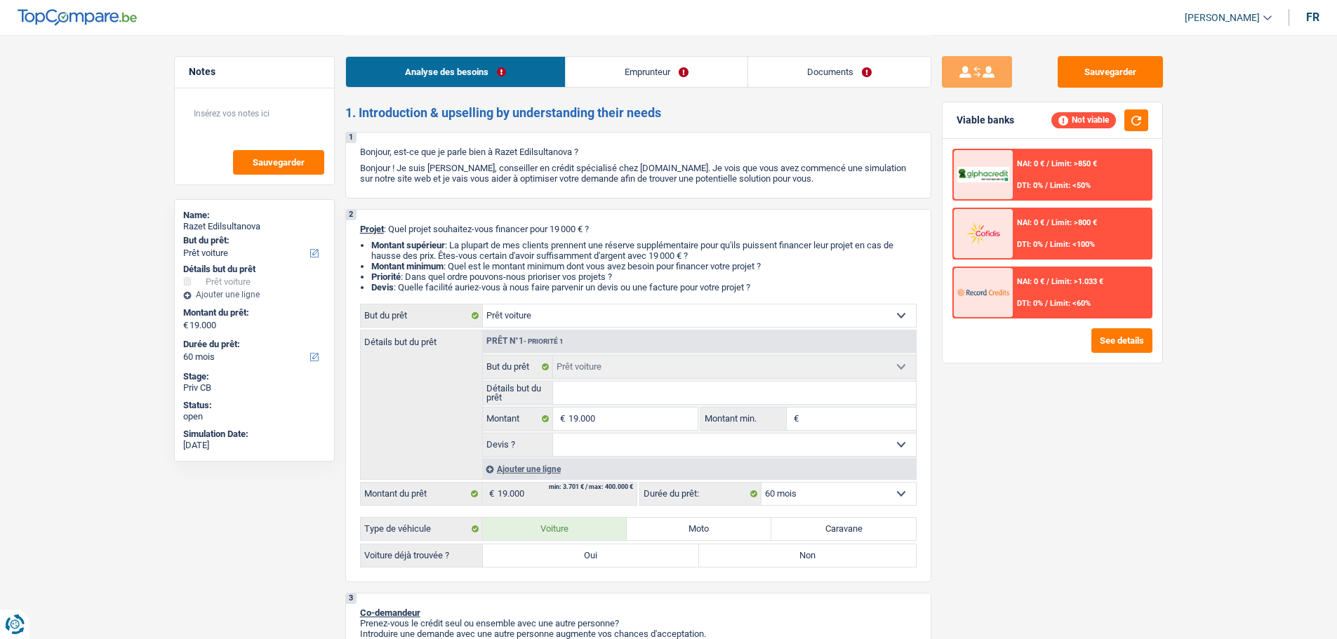
click at [718, 67] on link "Emprunteur" at bounding box center [657, 72] width 182 height 30
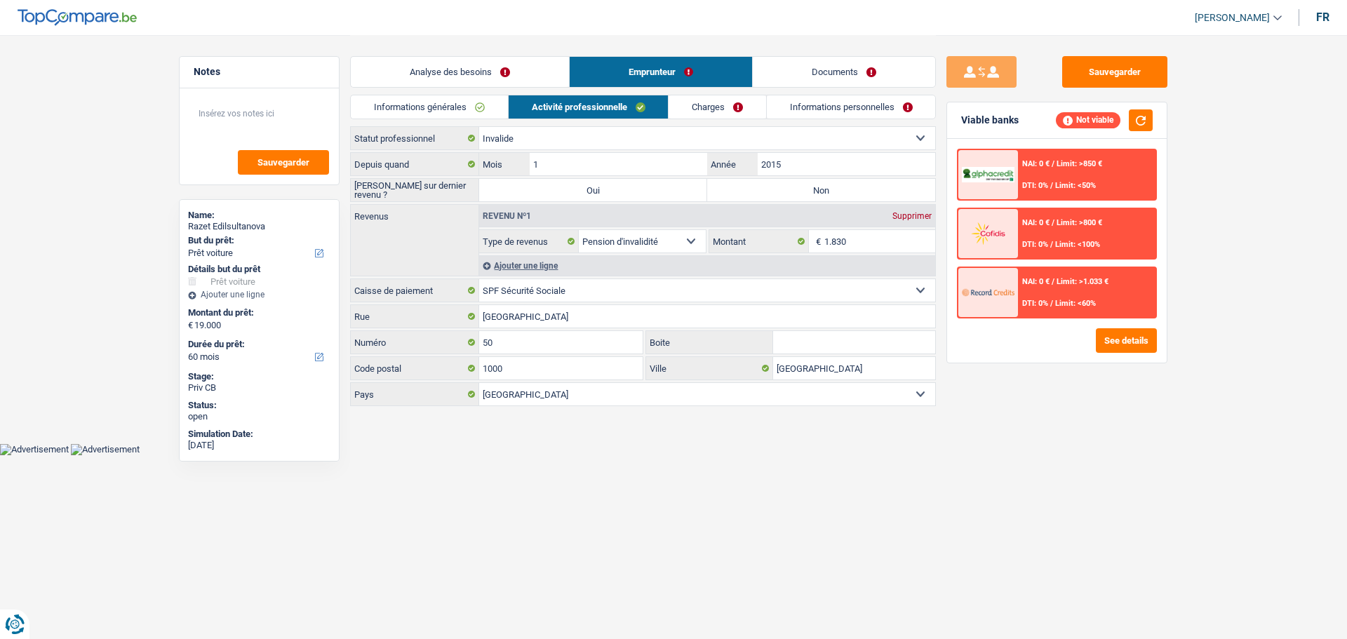
click at [723, 131] on select "Ouvrier Employé privé Employé public Invalide Indépendant Pensionné Chômeur Mut…" at bounding box center [707, 138] width 456 height 22
select select "mutuality"
click at [479, 127] on select "Ouvrier Employé privé Employé public Invalide Indépendant Pensionné Chômeur Mut…" at bounding box center [707, 138] width 456 height 22
select select
select select "mutualityIndemnity"
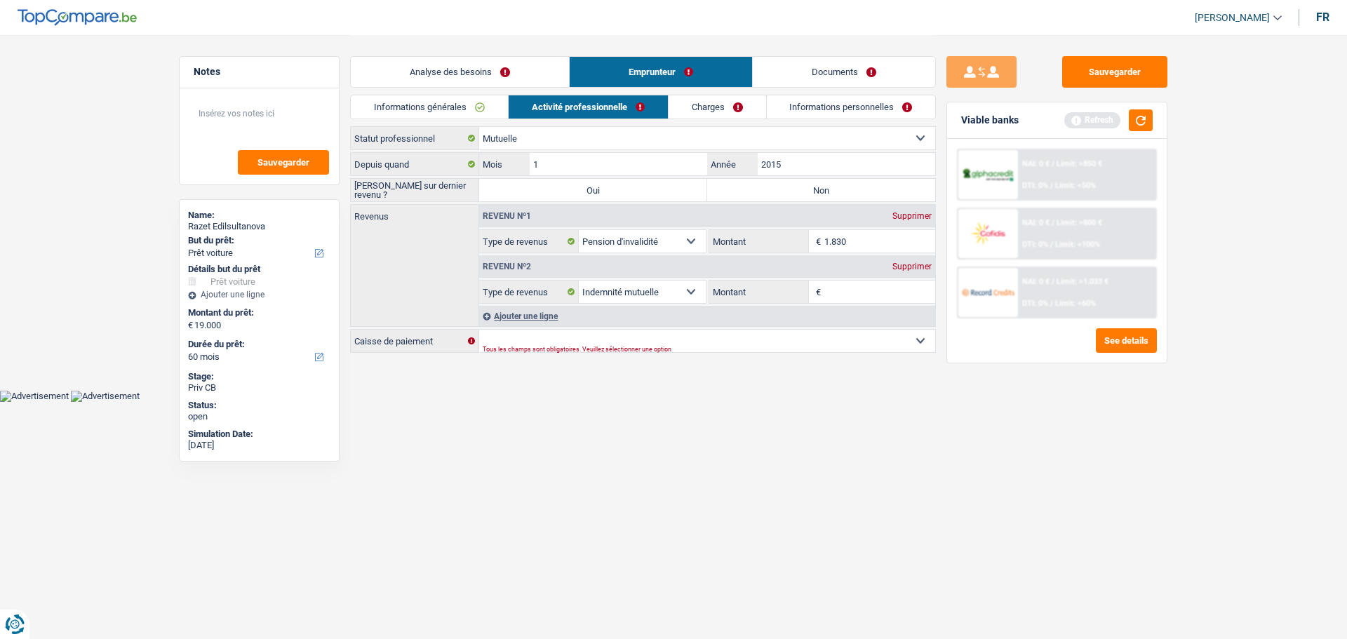
click at [904, 212] on div "Supprimer" at bounding box center [912, 216] width 46 height 8
select select "mutualityIndemnity"
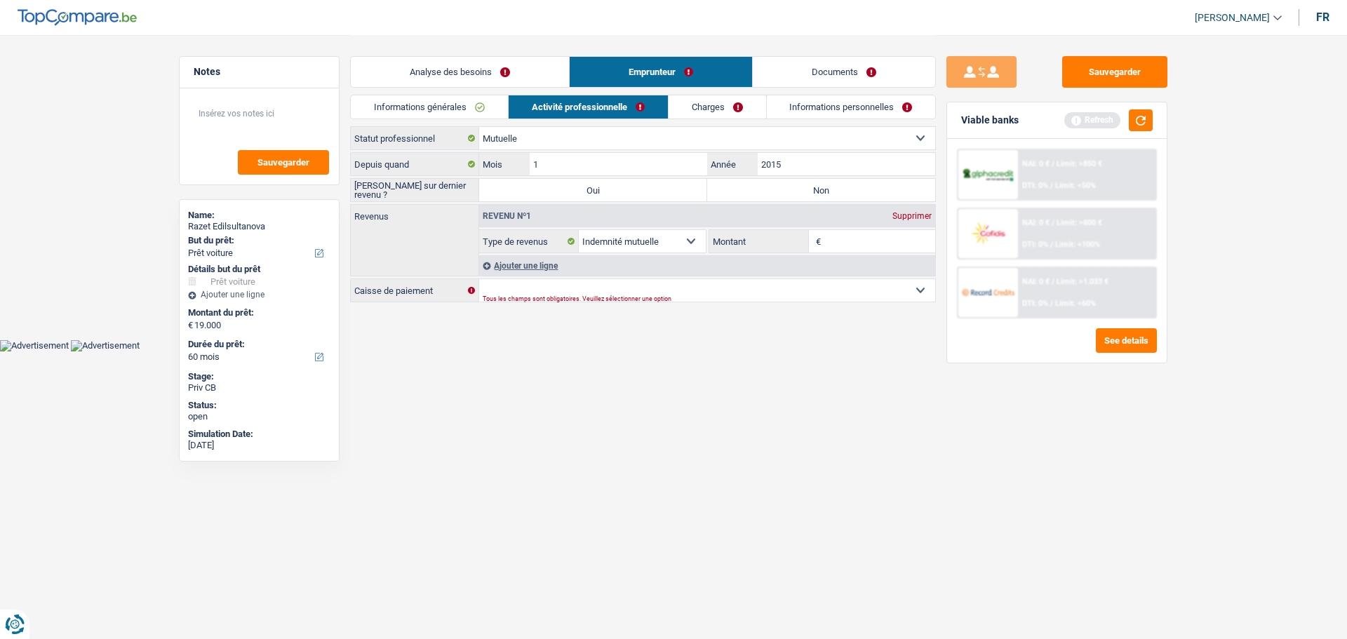
click at [841, 235] on input "Montant" at bounding box center [880, 241] width 112 height 22
type input "1.100"
click at [853, 286] on select "Mutualité Chrétienne Mutualité Socialiste (Solidaris) SPF Sécurité Sociale Unio…" at bounding box center [707, 290] width 456 height 22
click at [386, 352] on html "Vous avez le contrôle de vos données Nous utilisons des cookies, tout comme nos…" at bounding box center [673, 176] width 1347 height 352
click at [538, 288] on select "Mutualité Chrétienne Mutualité Socialiste (Solidaris) SPF Sécurité Sociale Unio…" at bounding box center [707, 290] width 456 height 22
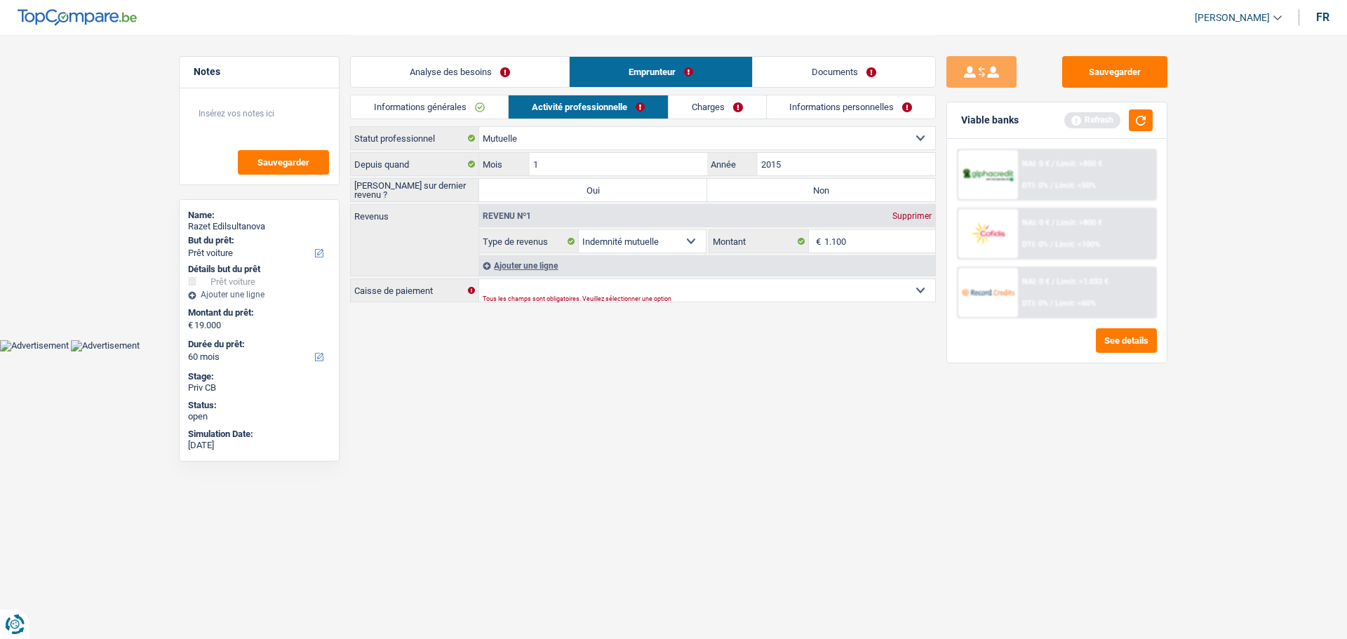
click at [740, 105] on link "Charges" at bounding box center [718, 106] width 98 height 23
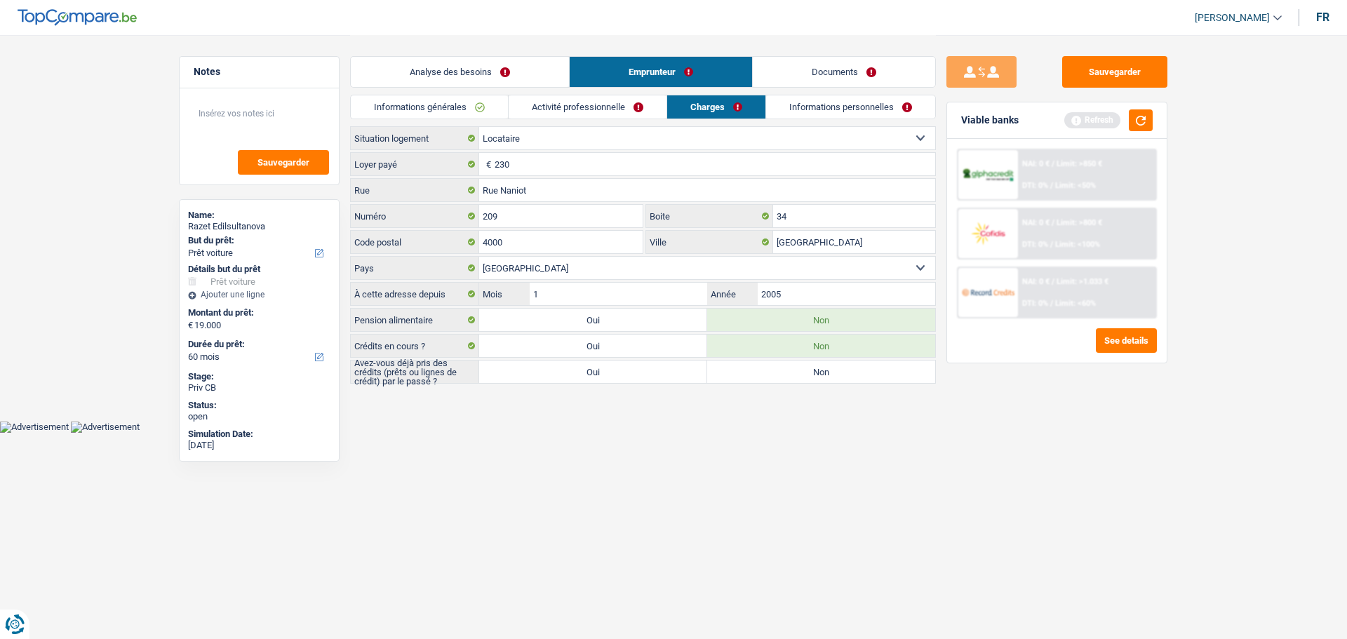
click at [597, 109] on link "Activité professionnelle" at bounding box center [588, 106] width 158 height 23
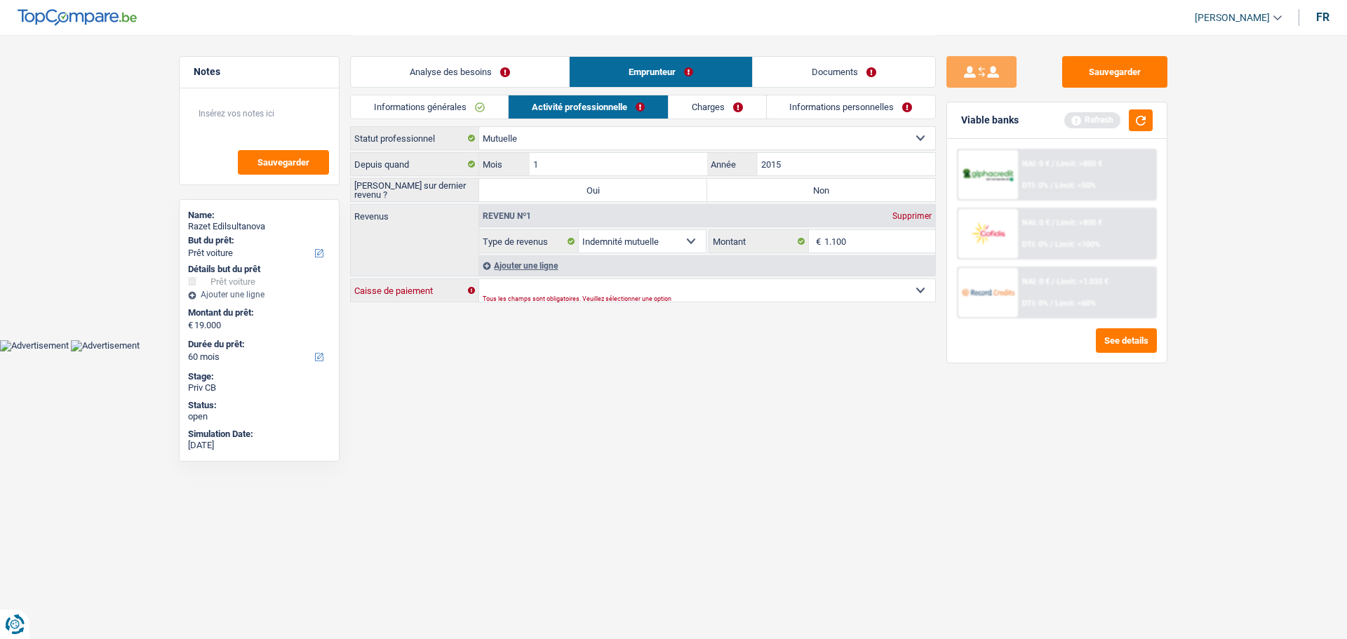
click at [547, 290] on select "Mutualité Chrétienne Mutualité Socialiste (Solidaris) SPF Sécurité Sociale Unio…" at bounding box center [707, 290] width 456 height 22
select select "solidaris"
click at [479, 279] on select "Mutualité Chrétienne Mutualité Socialiste (Solidaris) SPF Sécurité Sociale Unio…" at bounding box center [707, 290] width 456 height 22
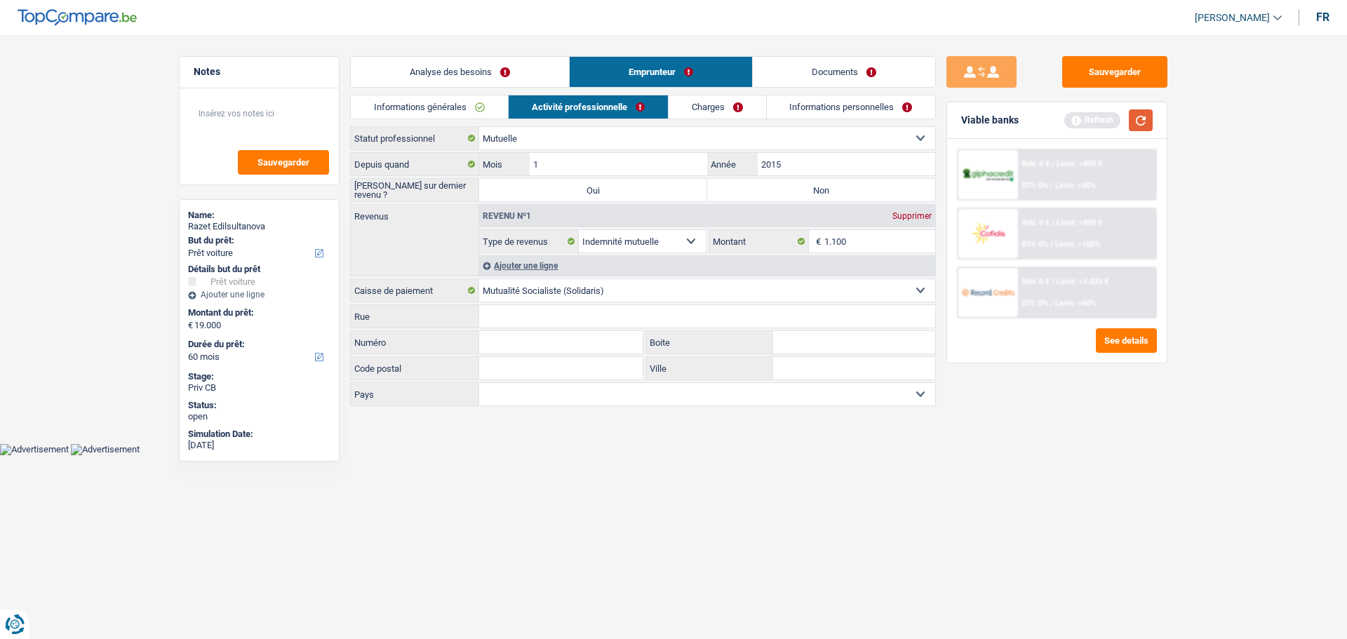
click at [1140, 121] on button "button" at bounding box center [1141, 120] width 24 height 22
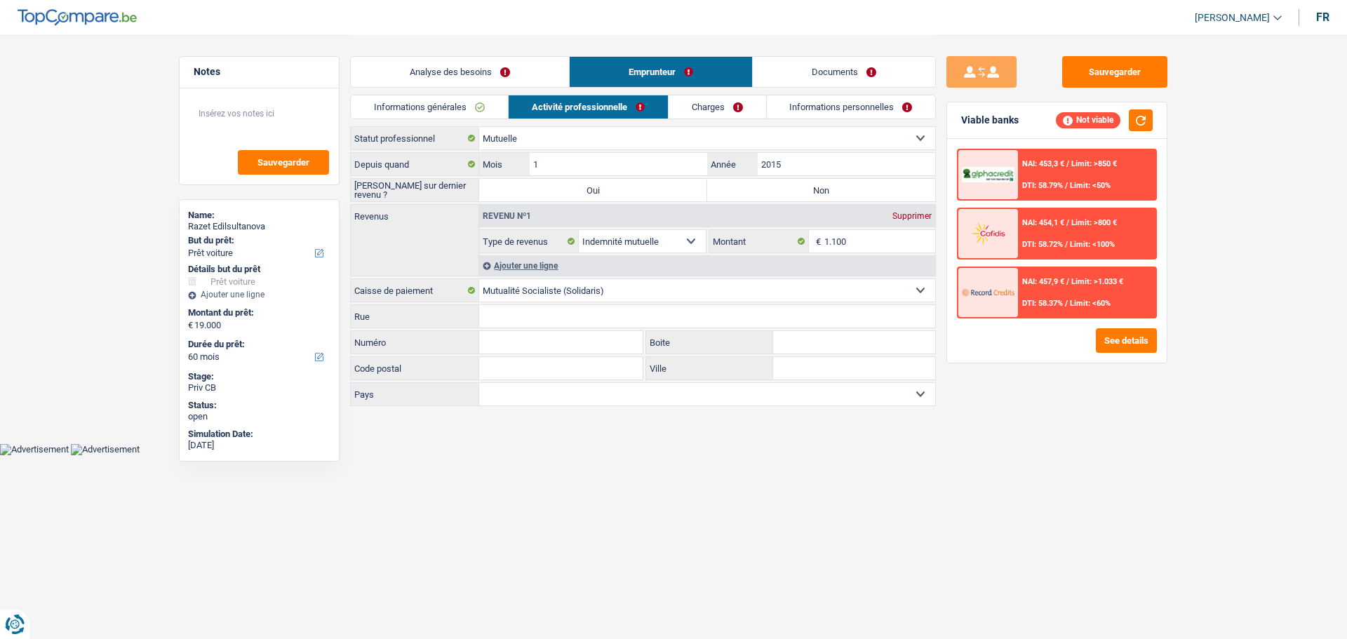
click at [497, 64] on link "Analyse des besoins" at bounding box center [460, 72] width 218 height 30
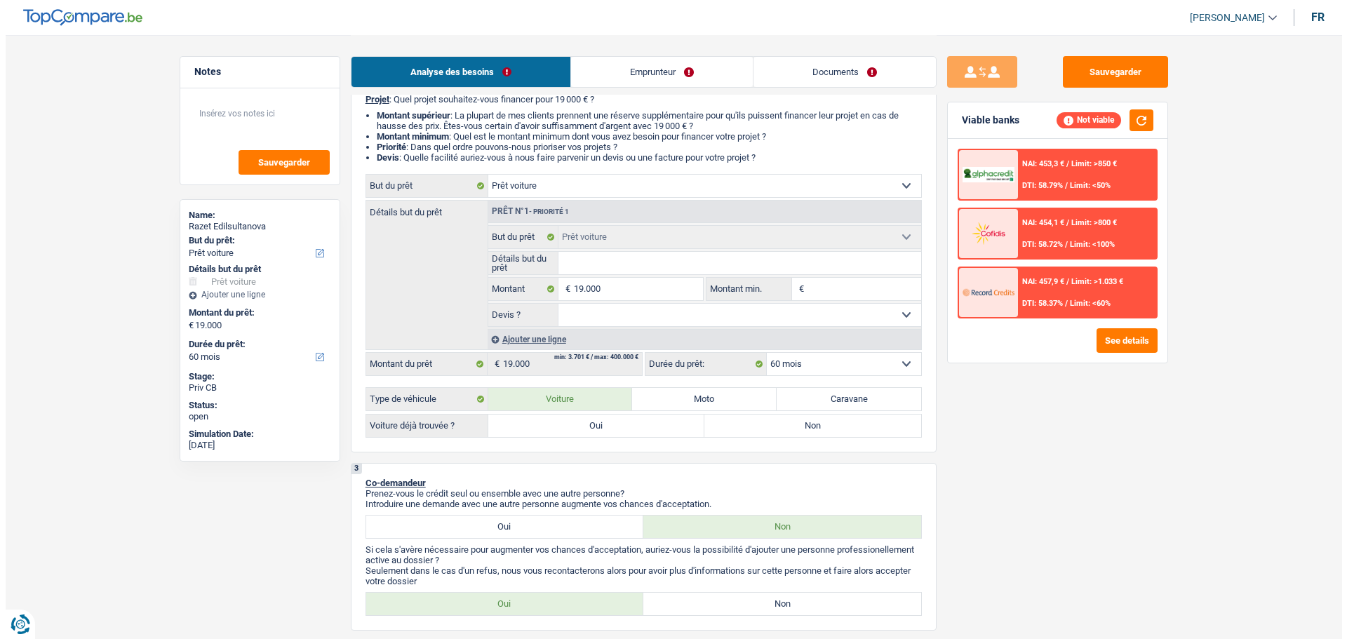
scroll to position [70, 0]
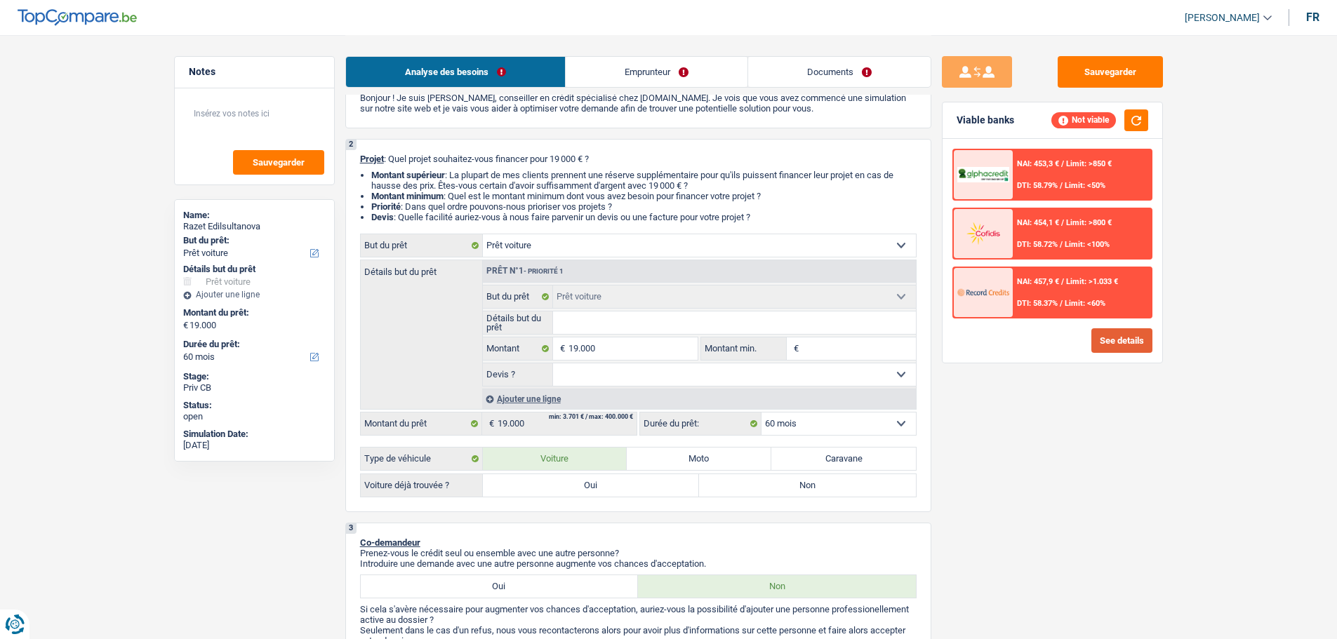
click at [1136, 335] on button "See details" at bounding box center [1121, 340] width 61 height 25
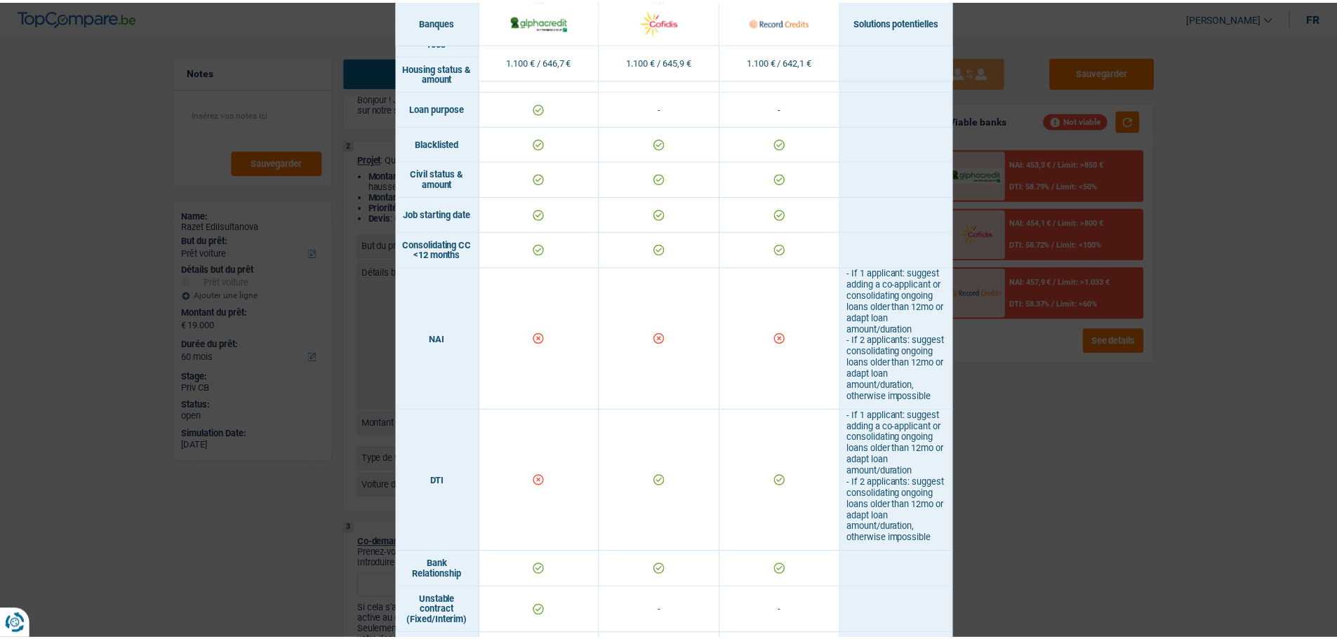
scroll to position [421, 0]
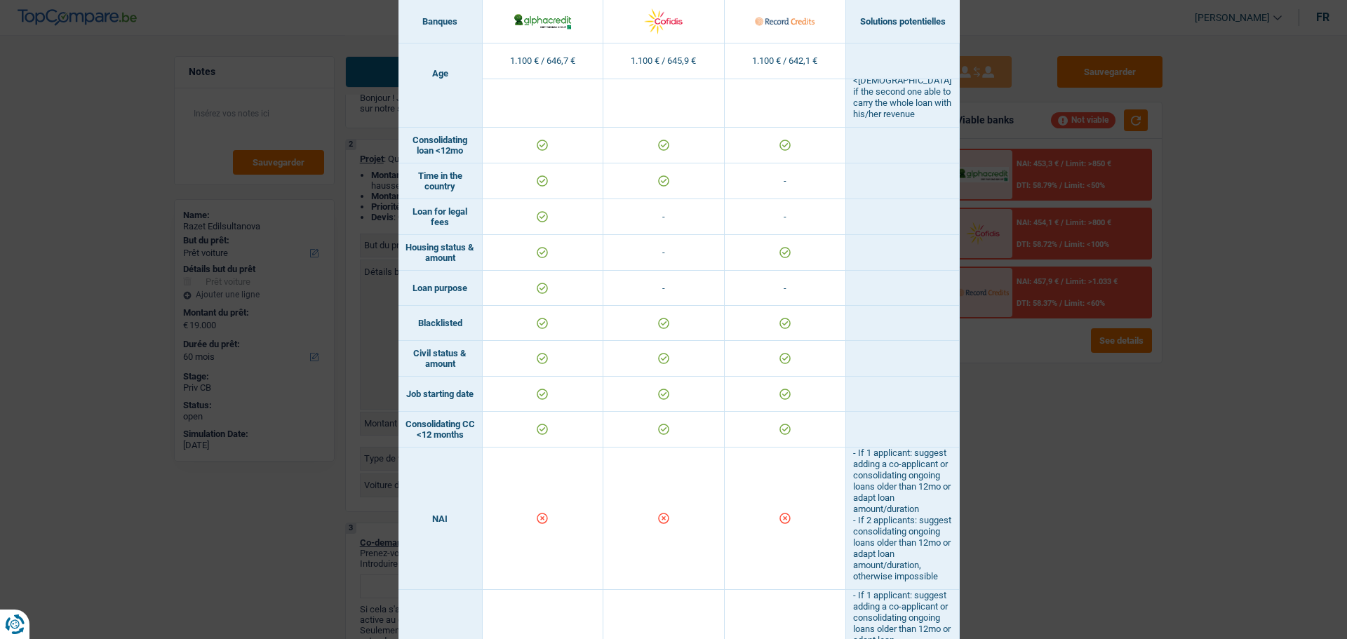
click at [1065, 335] on div "Banks conditions × Banques Solutions potentielles Revenus / Charges 1.100 € / 6…" at bounding box center [673, 319] width 1347 height 639
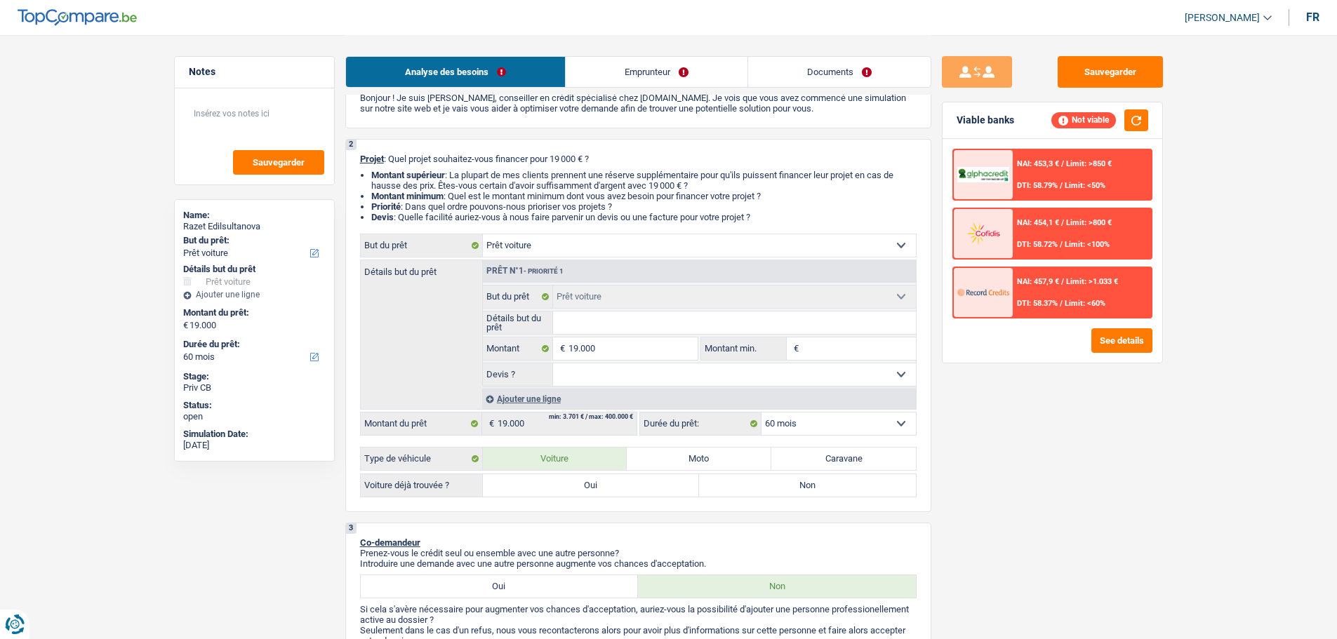
click at [724, 81] on link "Emprunteur" at bounding box center [657, 72] width 182 height 30
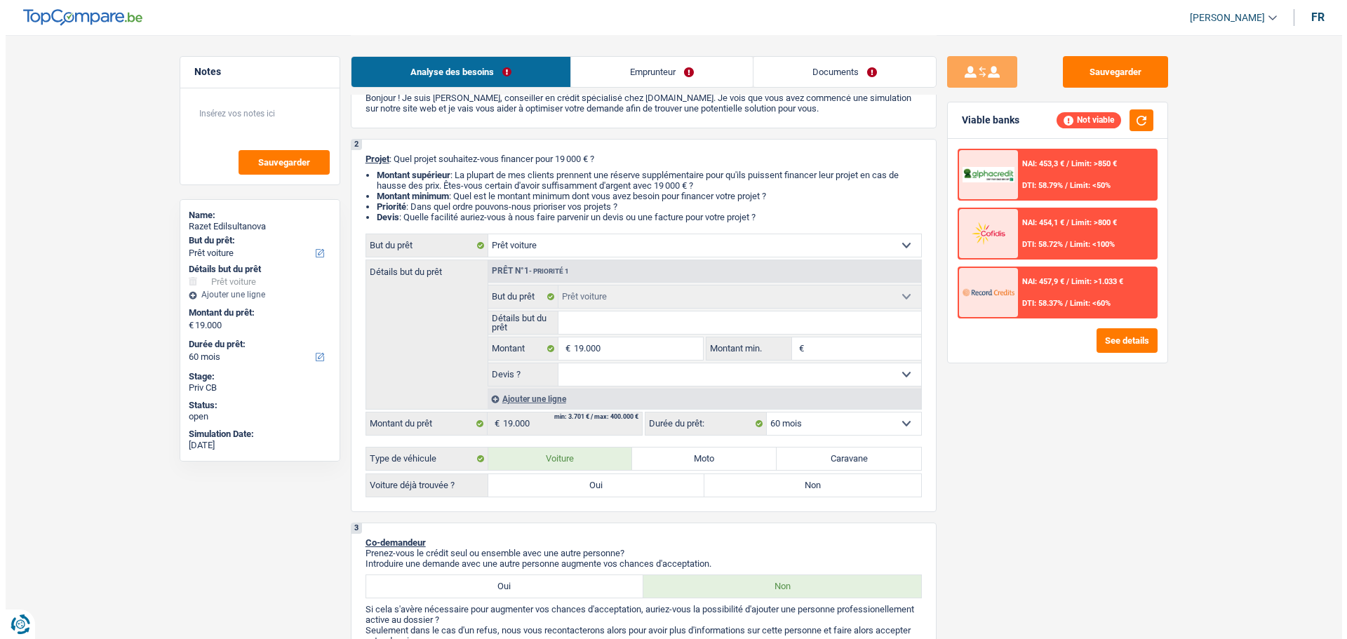
scroll to position [0, 0]
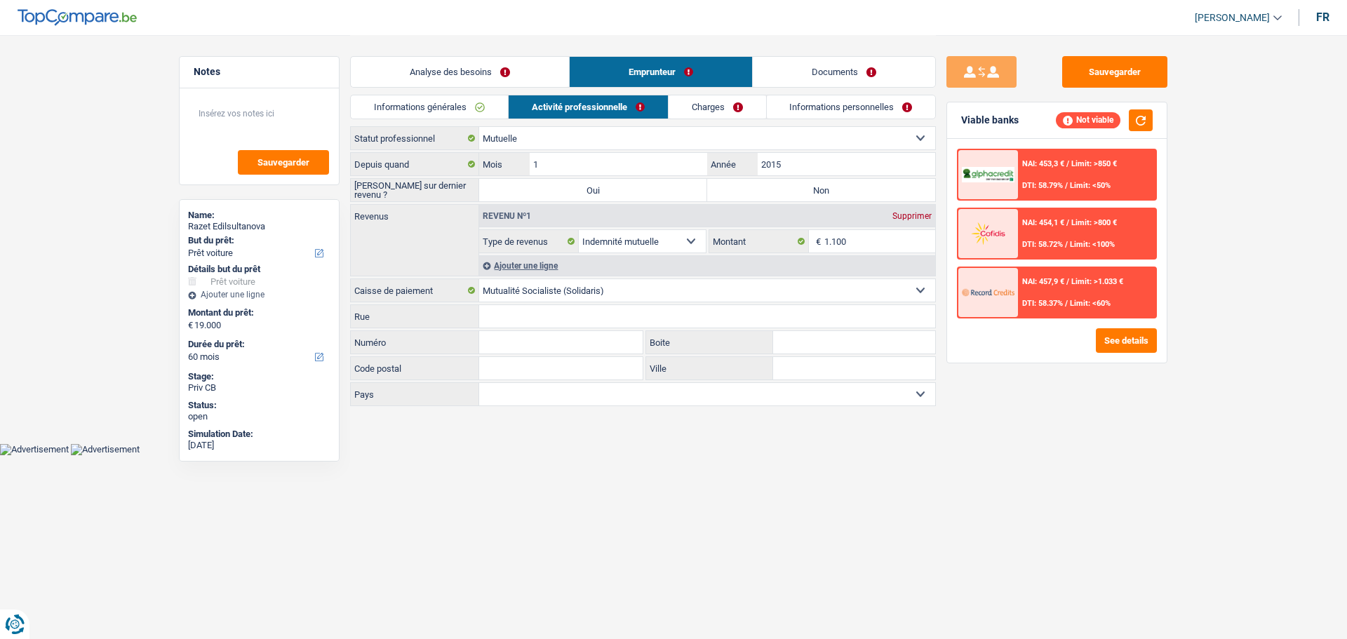
click at [735, 123] on div "Informations générales Activité professionnelle Charges Informations personnell…" at bounding box center [643, 111] width 586 height 32
click at [734, 109] on link "Charges" at bounding box center [718, 106] width 98 height 23
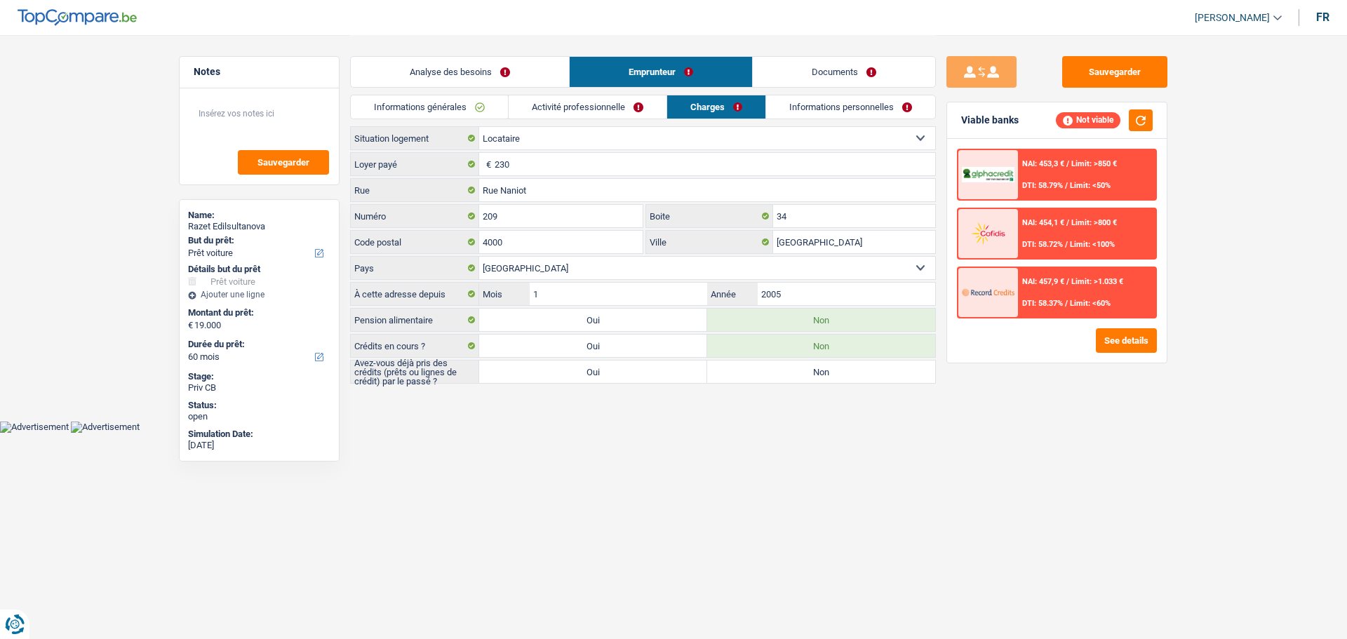
click at [627, 107] on link "Activité professionnelle" at bounding box center [588, 106] width 158 height 23
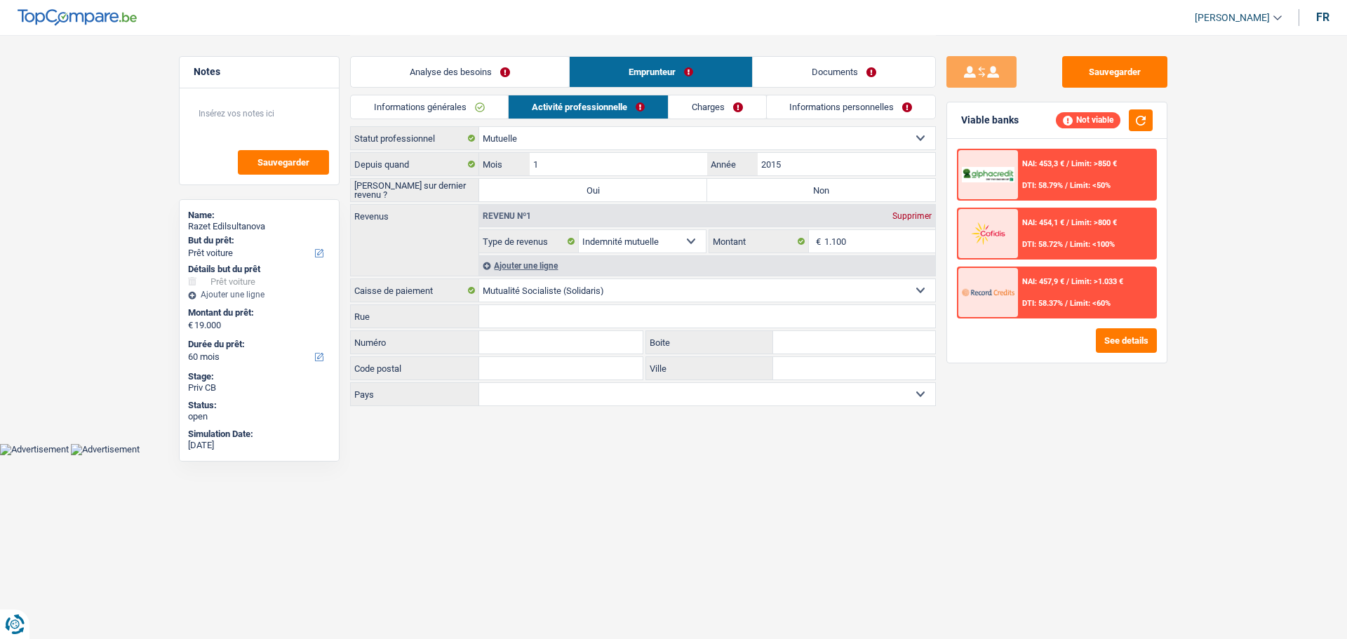
click at [787, 190] on label "Non" at bounding box center [821, 190] width 228 height 22
click at [787, 190] on input "Non" at bounding box center [821, 190] width 228 height 22
radio input "true"
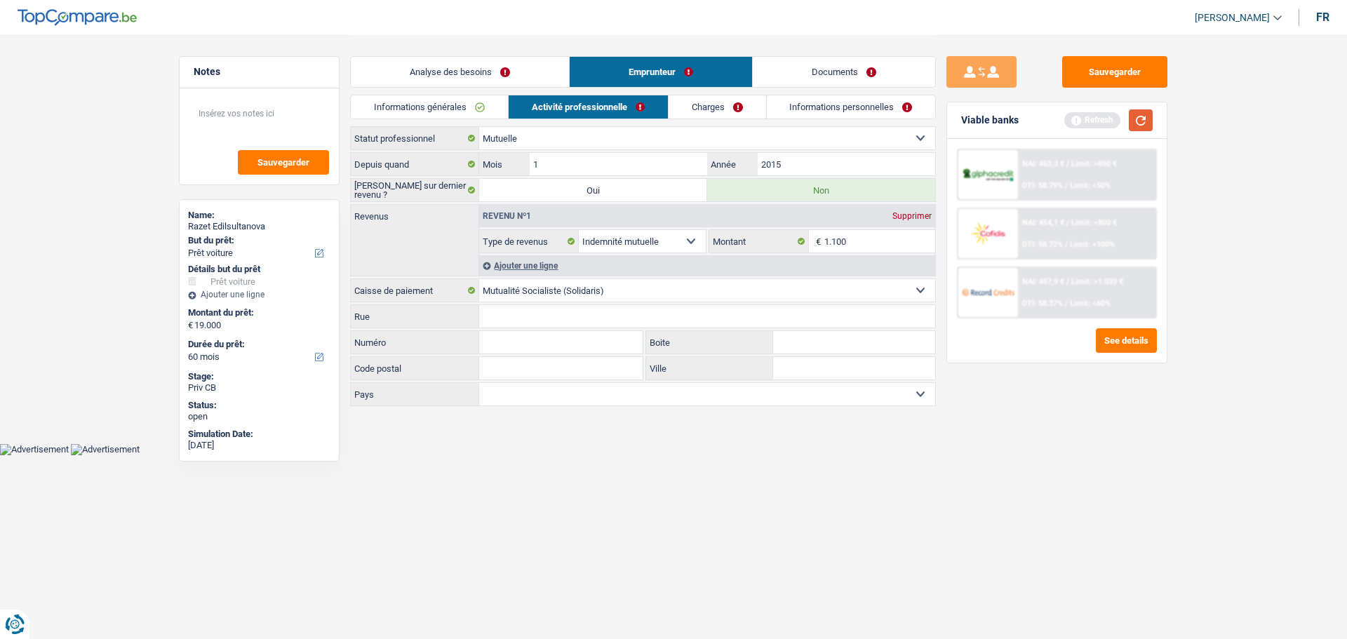
click at [1132, 118] on button "button" at bounding box center [1141, 120] width 24 height 22
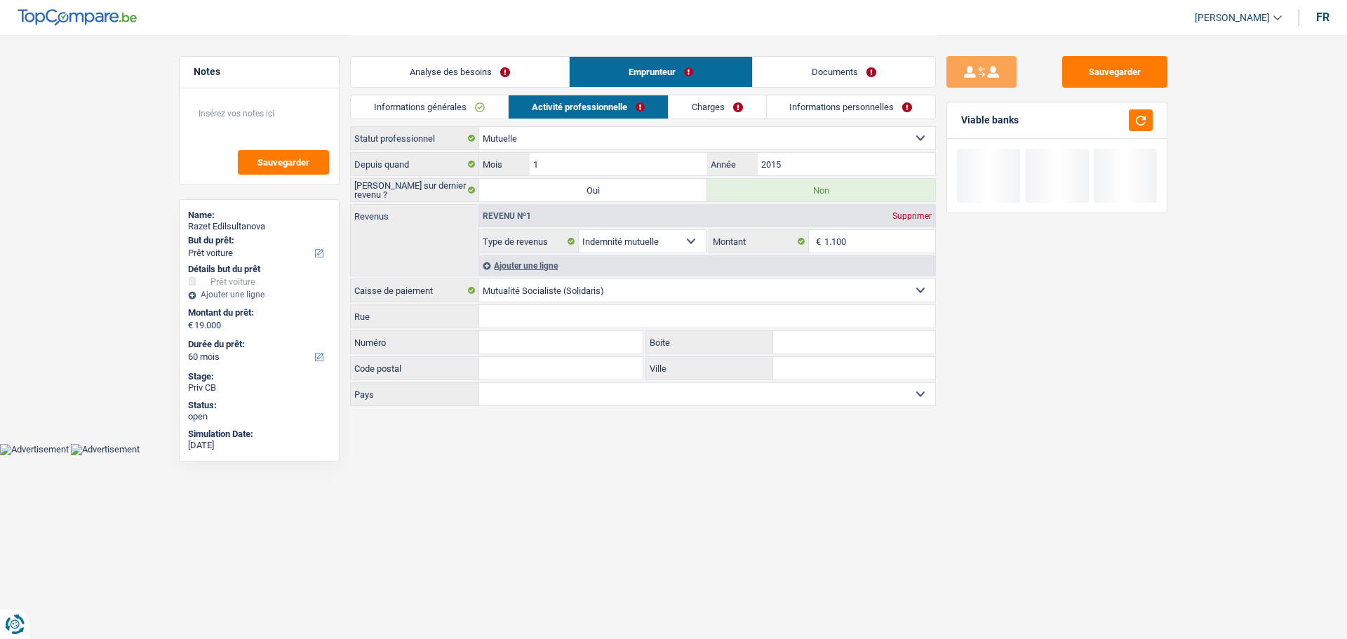
click at [751, 120] on div "Informations générales Activité professionnelle Charges Informations personnell…" at bounding box center [643, 111] width 586 height 32
click at [723, 103] on link "Charges" at bounding box center [718, 106] width 98 height 23
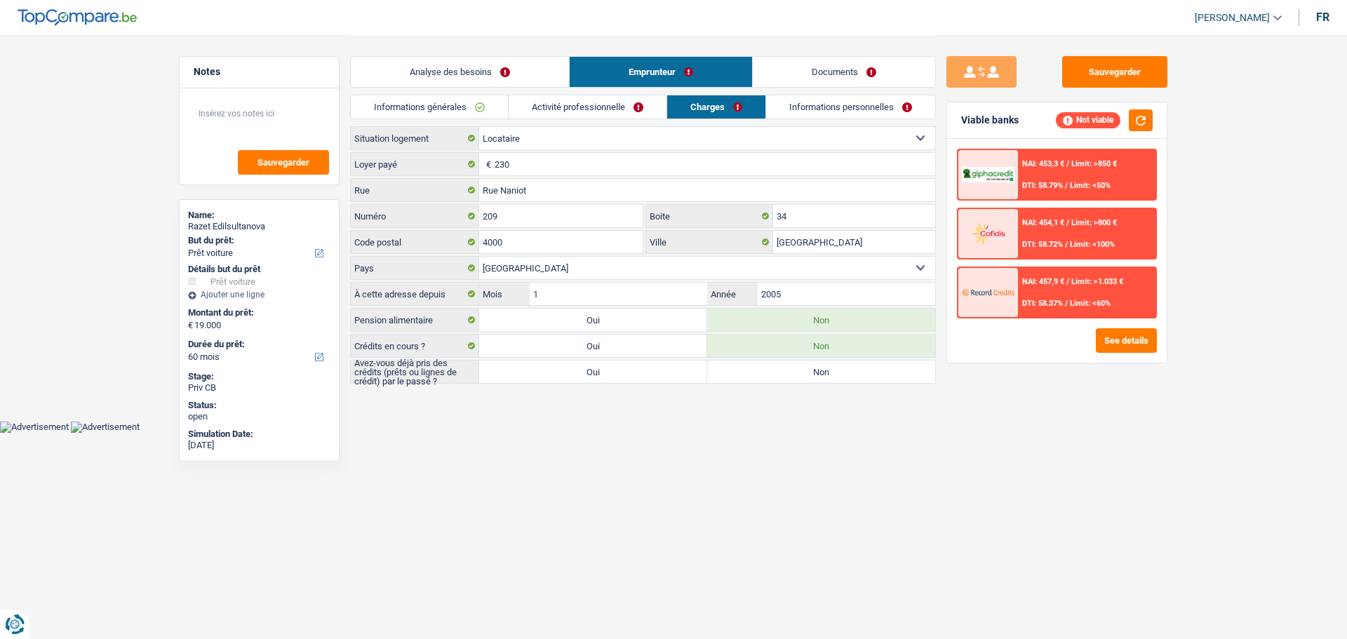
click at [623, 375] on label "Oui" at bounding box center [593, 372] width 228 height 22
click at [623, 375] on input "Oui" at bounding box center [593, 372] width 228 height 22
radio input "true"
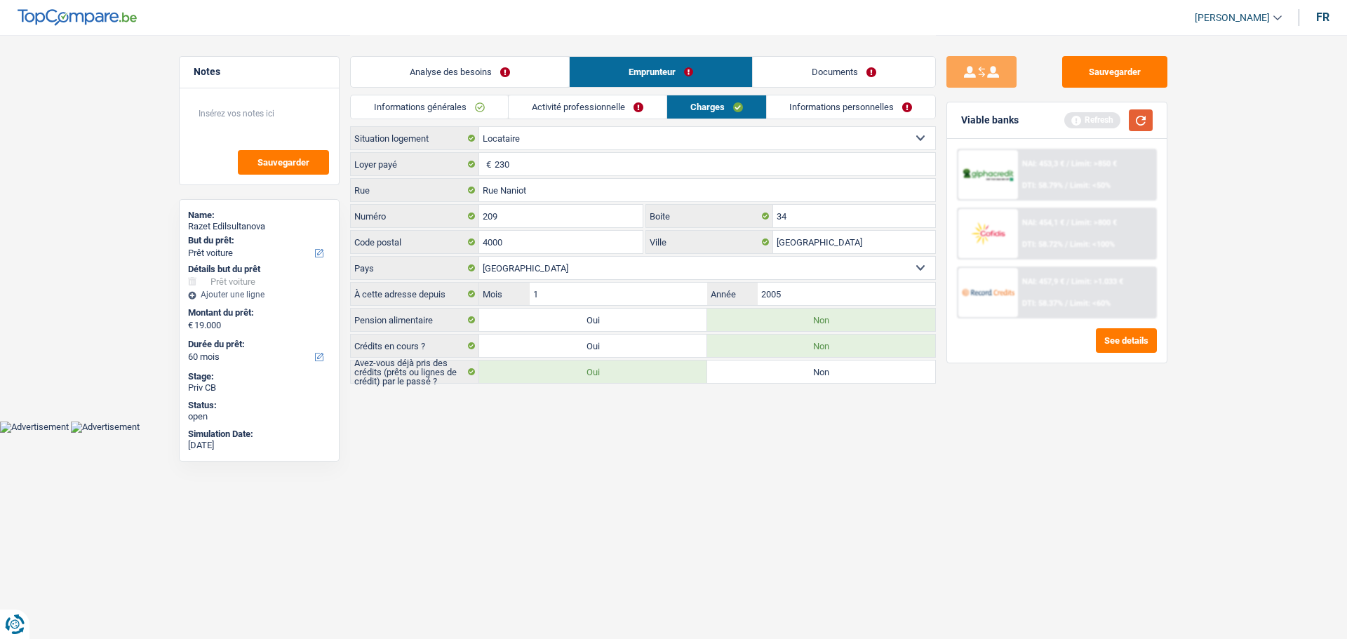
click at [1136, 129] on button "button" at bounding box center [1141, 120] width 24 height 22
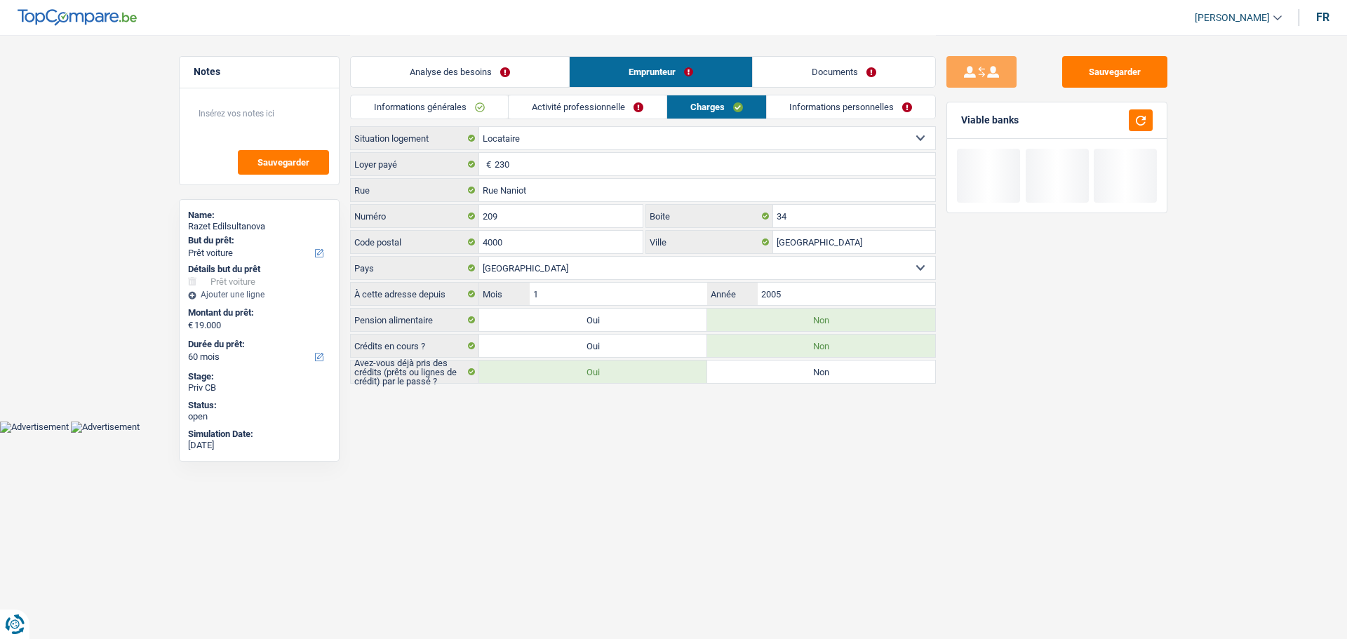
click at [534, 65] on link "Analyse des besoins" at bounding box center [460, 72] width 218 height 30
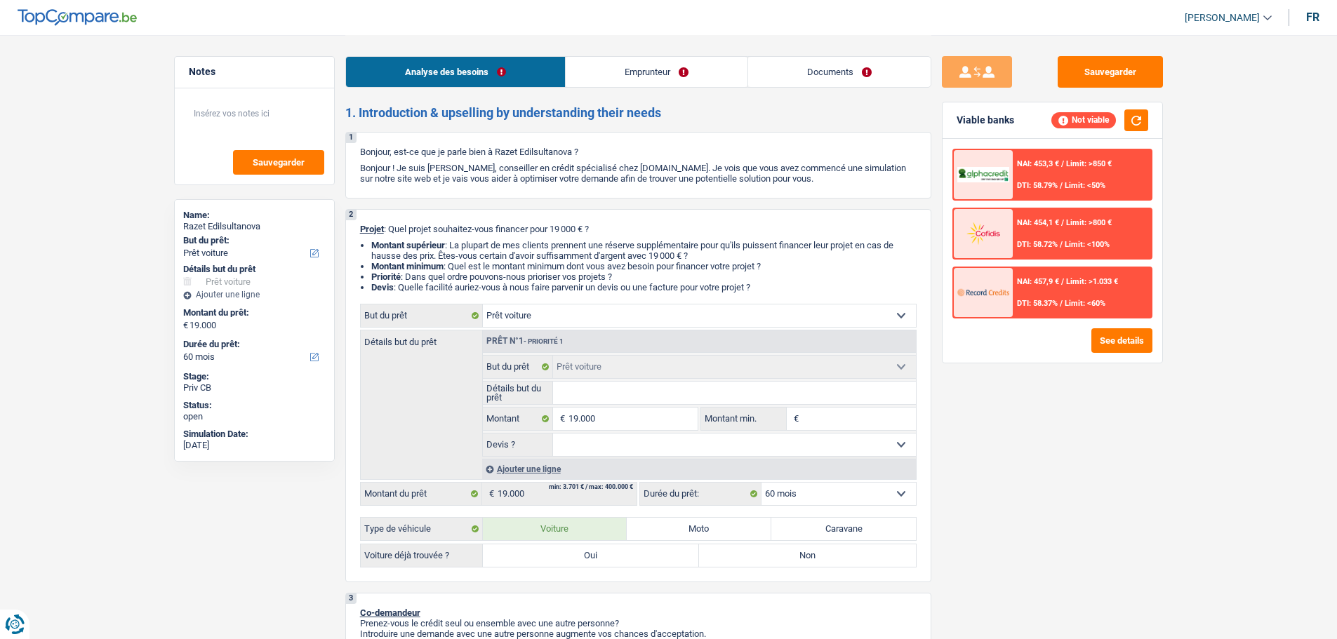
click at [1140, 325] on div "NAI: 453,3 € / Limit: >850 € DTI: 58.79% / Limit: <50% NAI: 454,1 € / Limit: >8…" at bounding box center [1052, 251] width 220 height 224
click at [692, 67] on link "Emprunteur" at bounding box center [657, 72] width 182 height 30
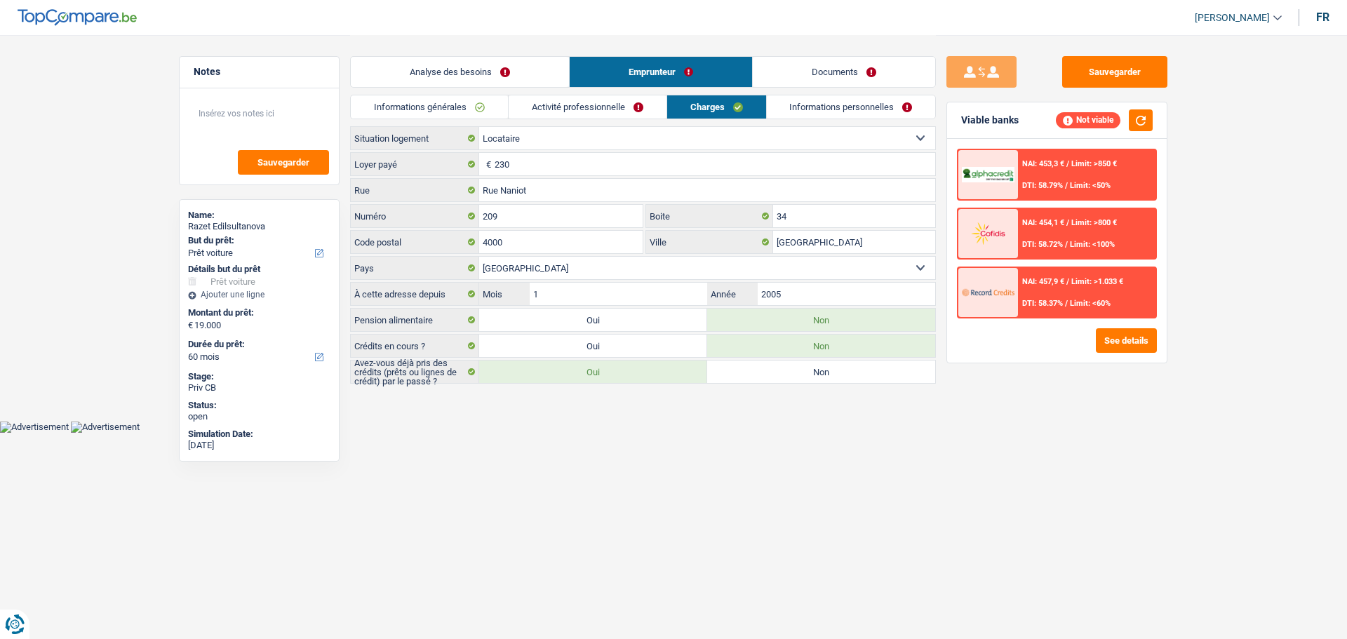
drag, startPoint x: 601, startPoint y: 115, endPoint x: 594, endPoint y: 119, distance: 8.2
click at [599, 115] on link "Activité professionnelle" at bounding box center [588, 106] width 158 height 23
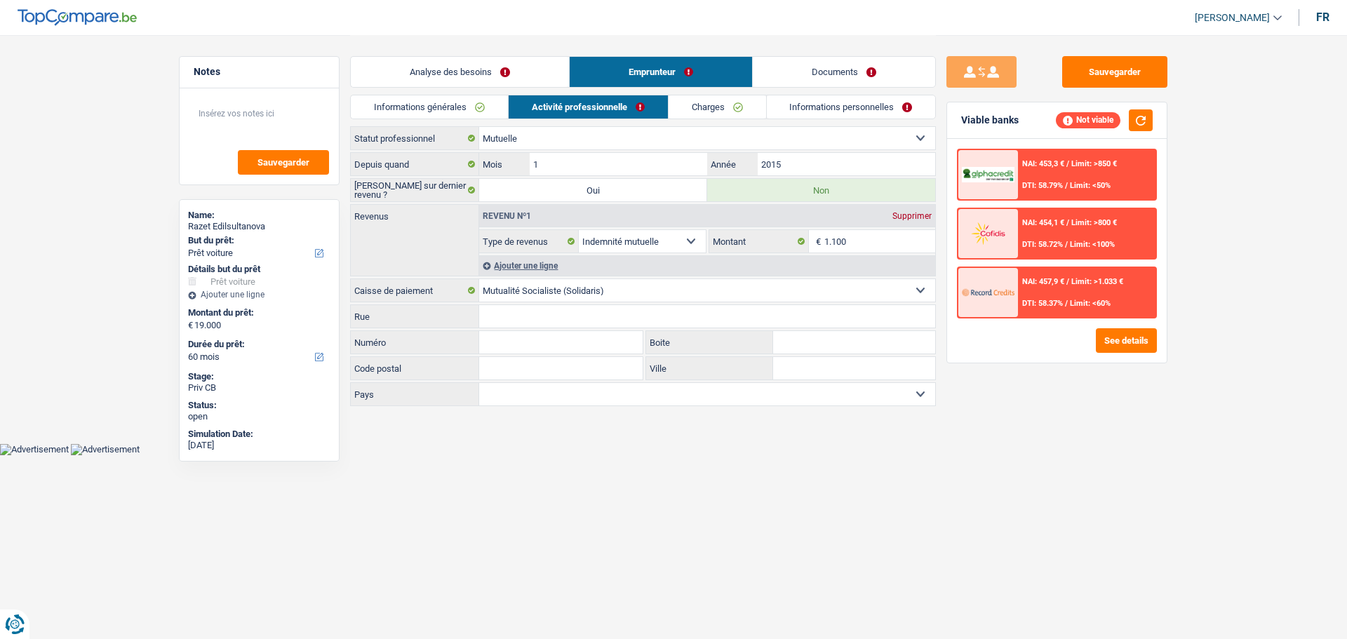
click at [455, 107] on link "Informations générales" at bounding box center [429, 106] width 157 height 23
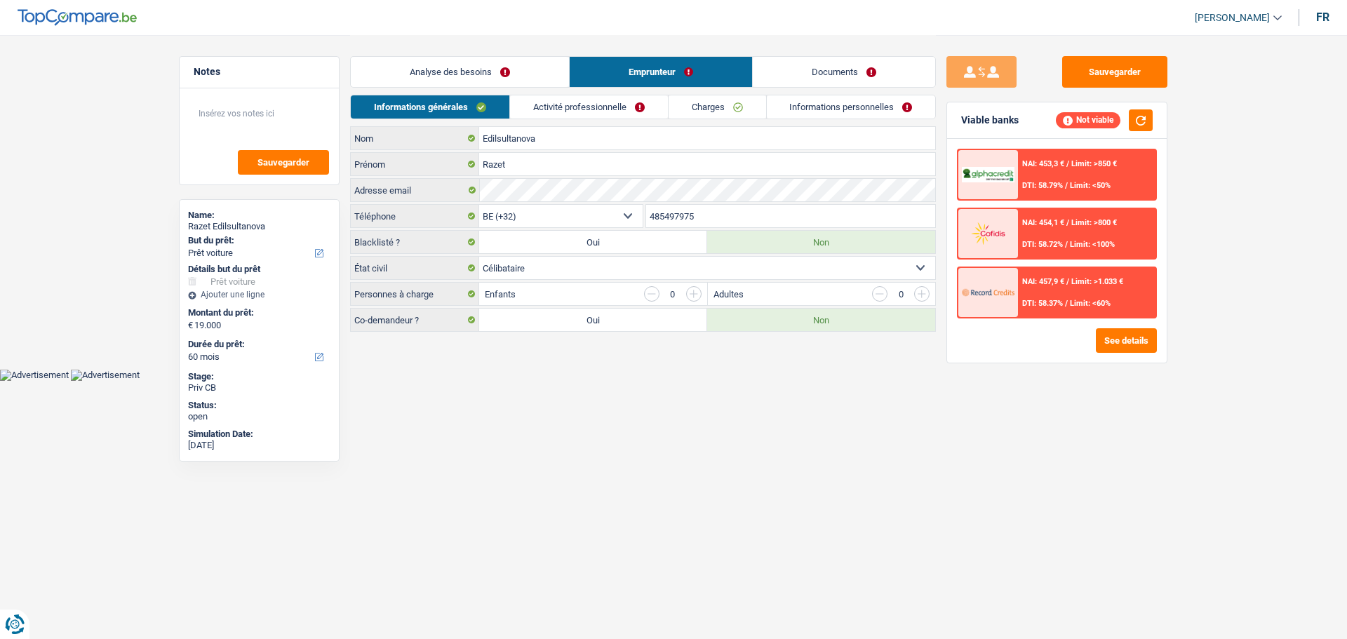
click at [633, 116] on link "Activité professionnelle" at bounding box center [589, 106] width 158 height 23
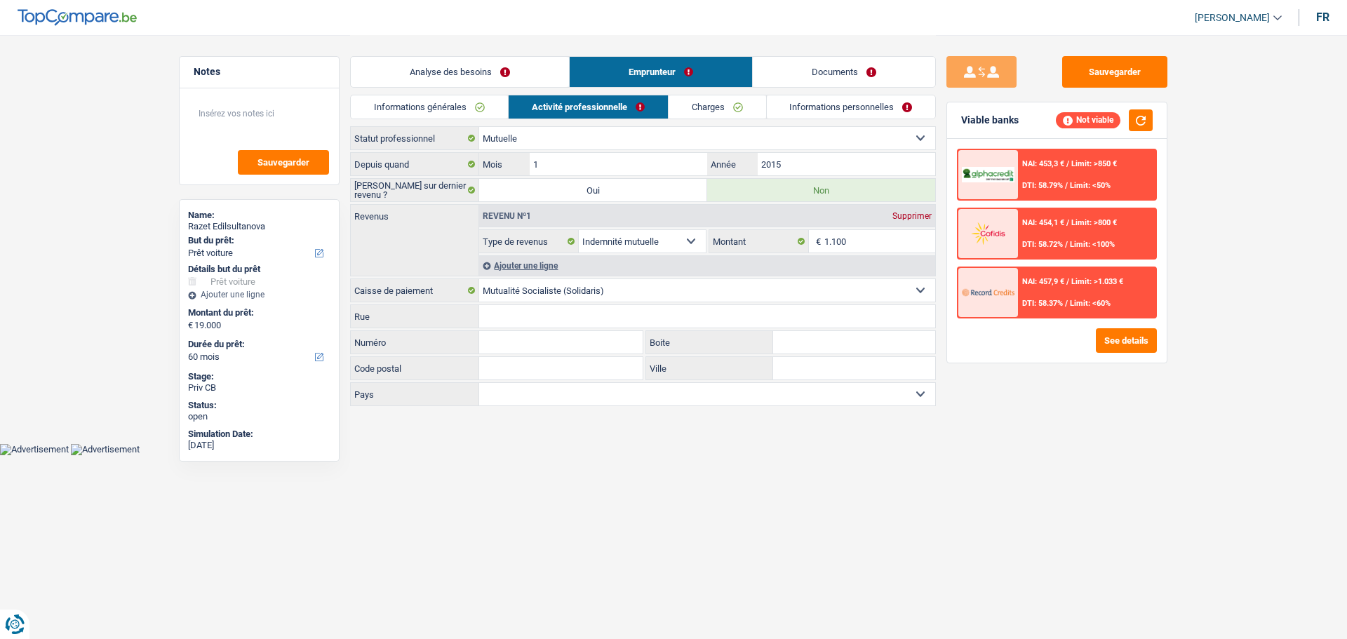
click at [451, 69] on link "Analyse des besoins" at bounding box center [460, 72] width 218 height 30
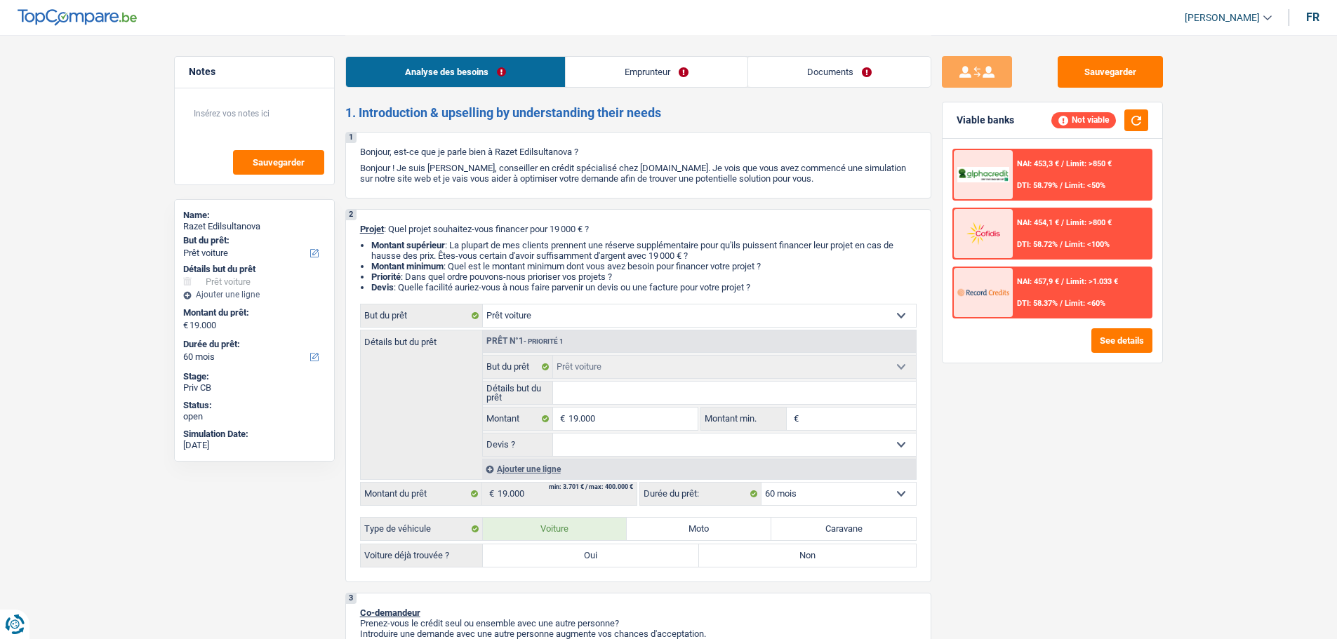
click at [650, 67] on link "Emprunteur" at bounding box center [657, 72] width 182 height 30
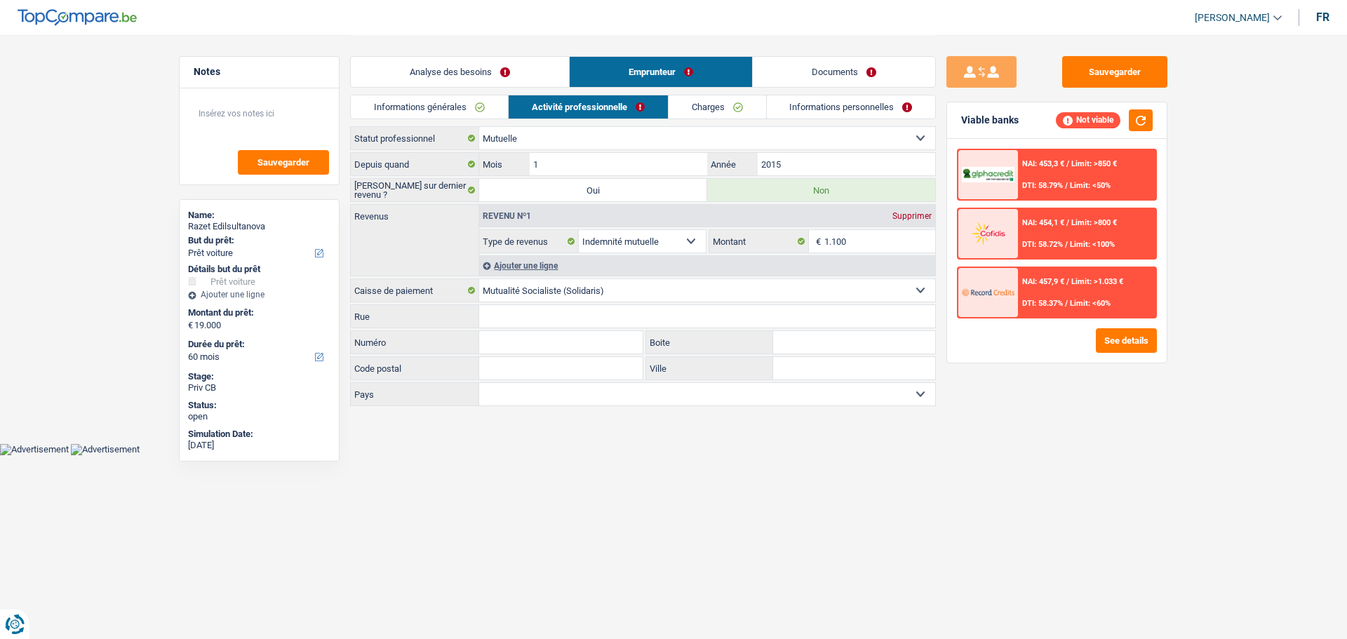
click at [470, 112] on link "Informations générales" at bounding box center [429, 106] width 157 height 23
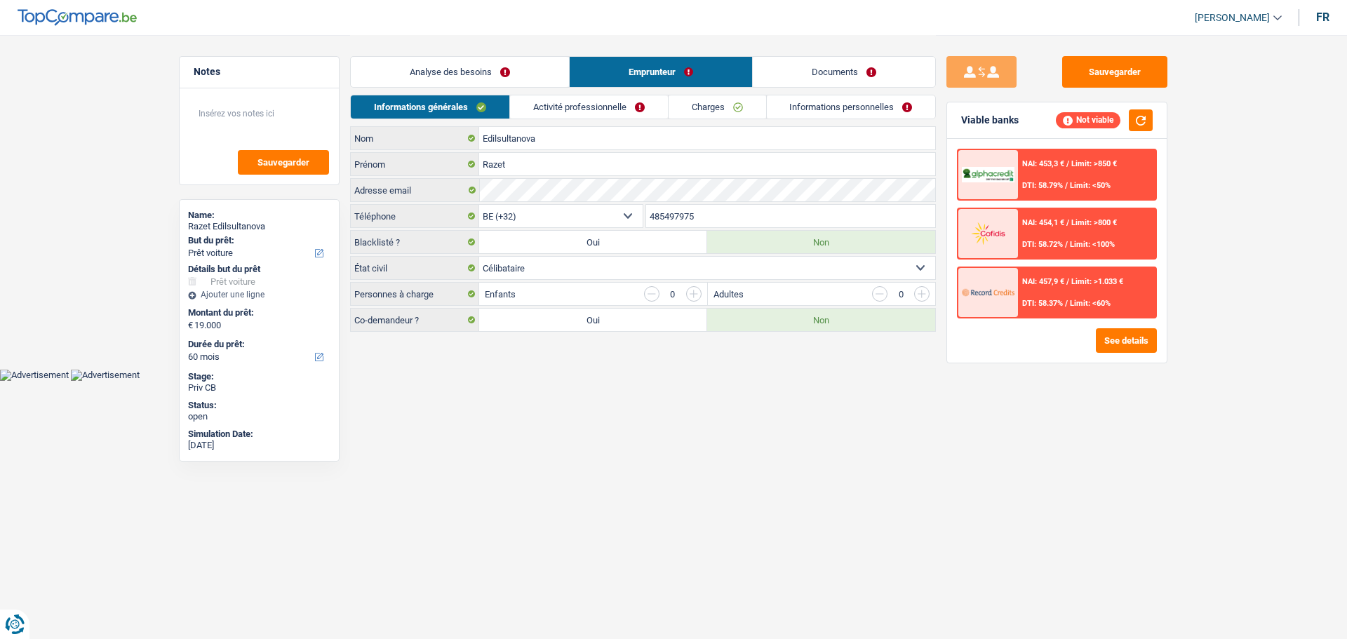
click at [521, 81] on link "Analyse des besoins" at bounding box center [460, 72] width 218 height 30
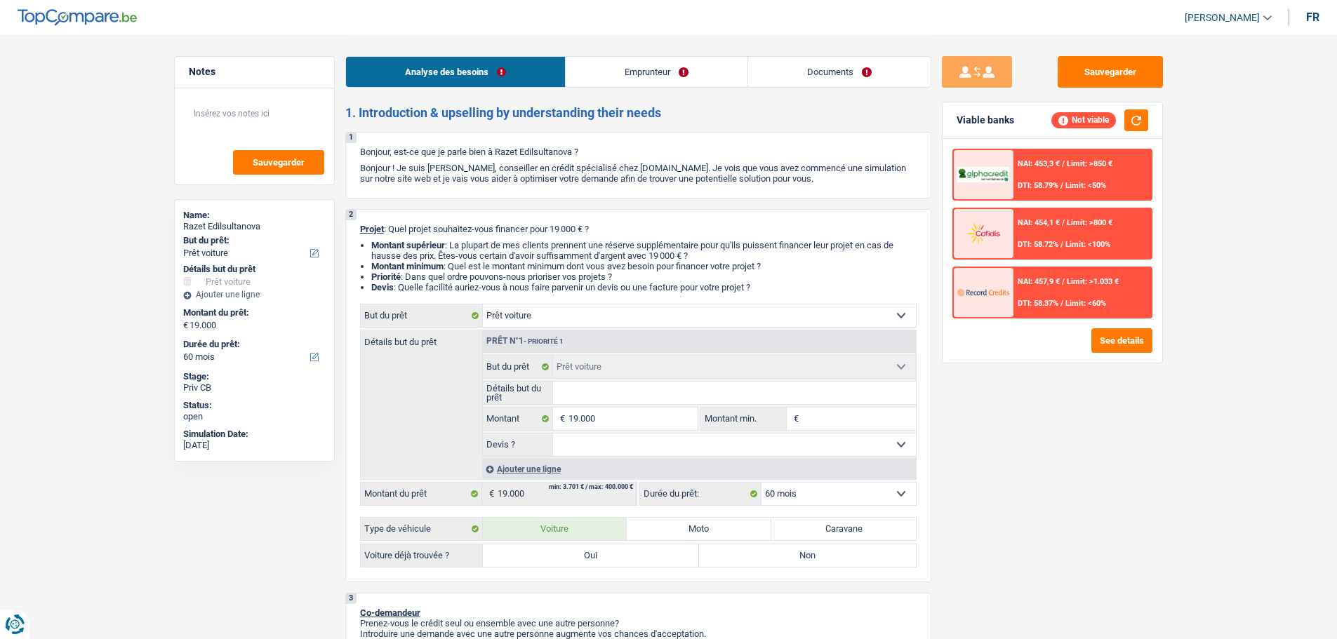
click at [608, 75] on link "Emprunteur" at bounding box center [657, 72] width 182 height 30
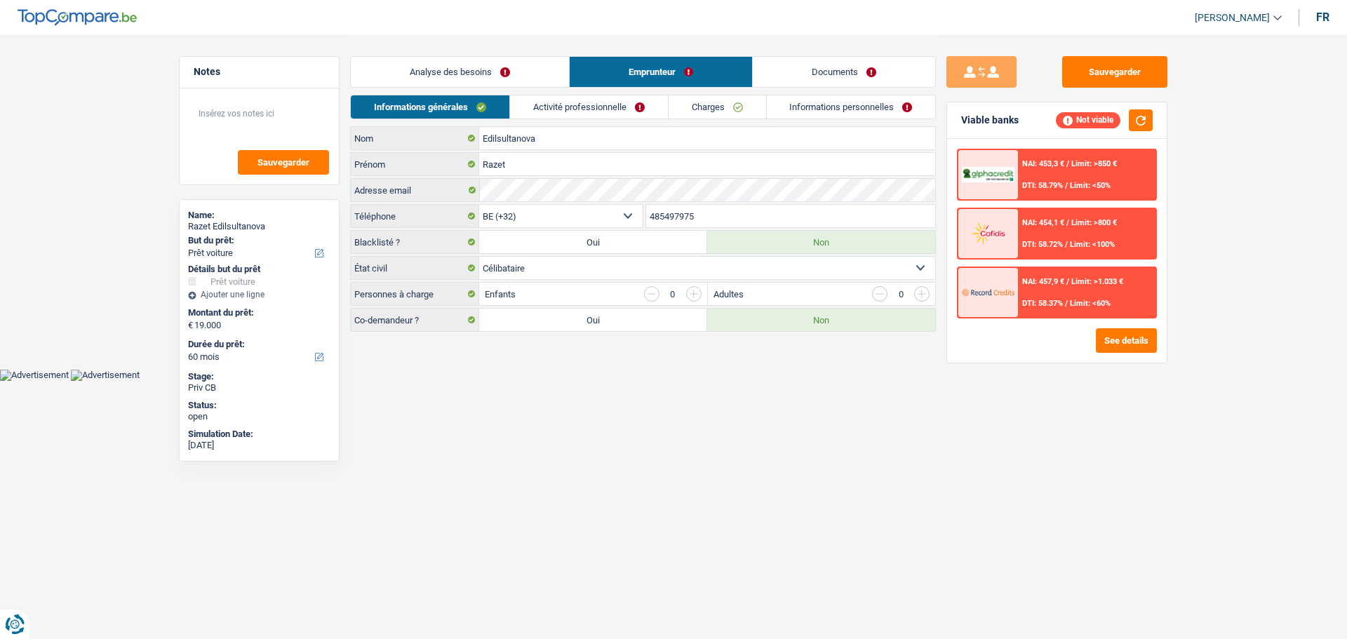
click at [476, 70] on link "Analyse des besoins" at bounding box center [460, 72] width 218 height 30
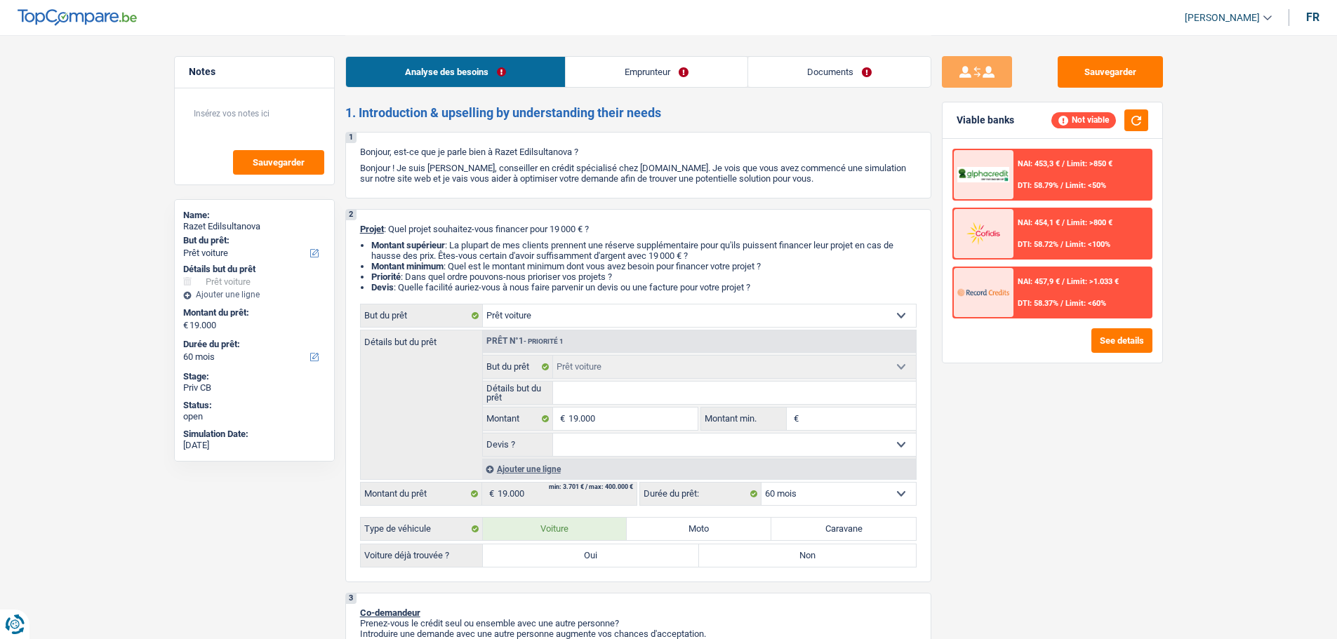
click at [669, 57] on link "Emprunteur" at bounding box center [657, 72] width 182 height 30
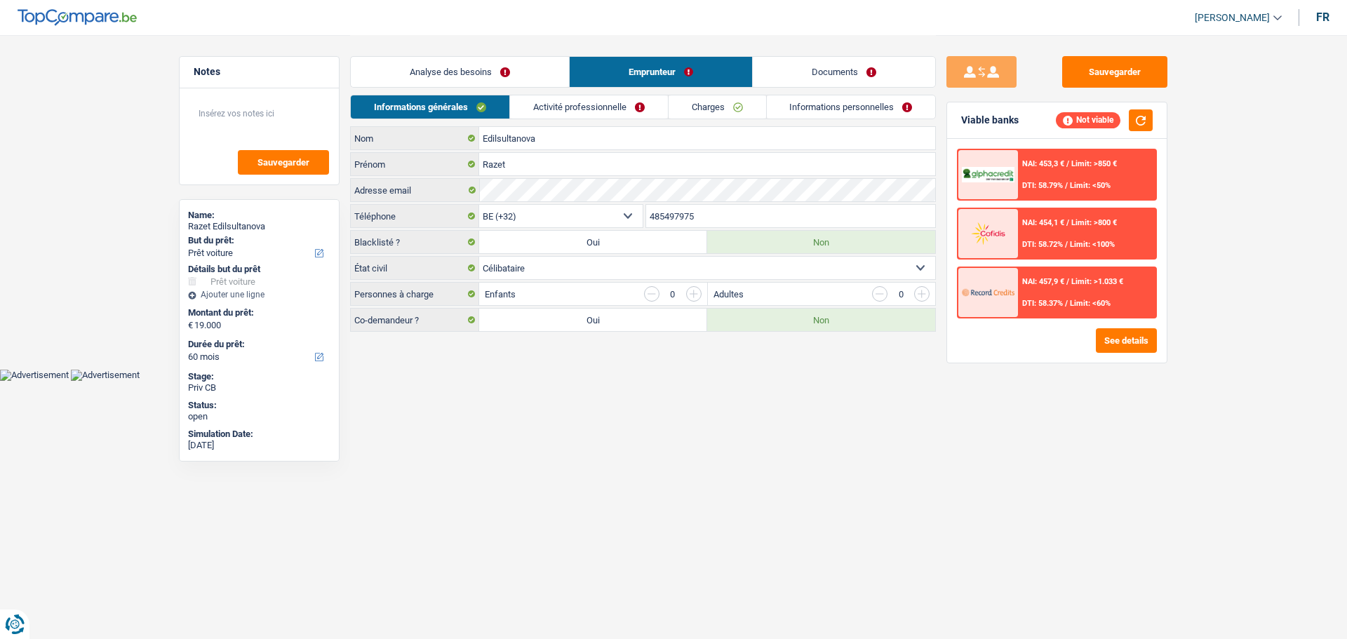
click at [561, 101] on link "Activité professionnelle" at bounding box center [589, 106] width 158 height 23
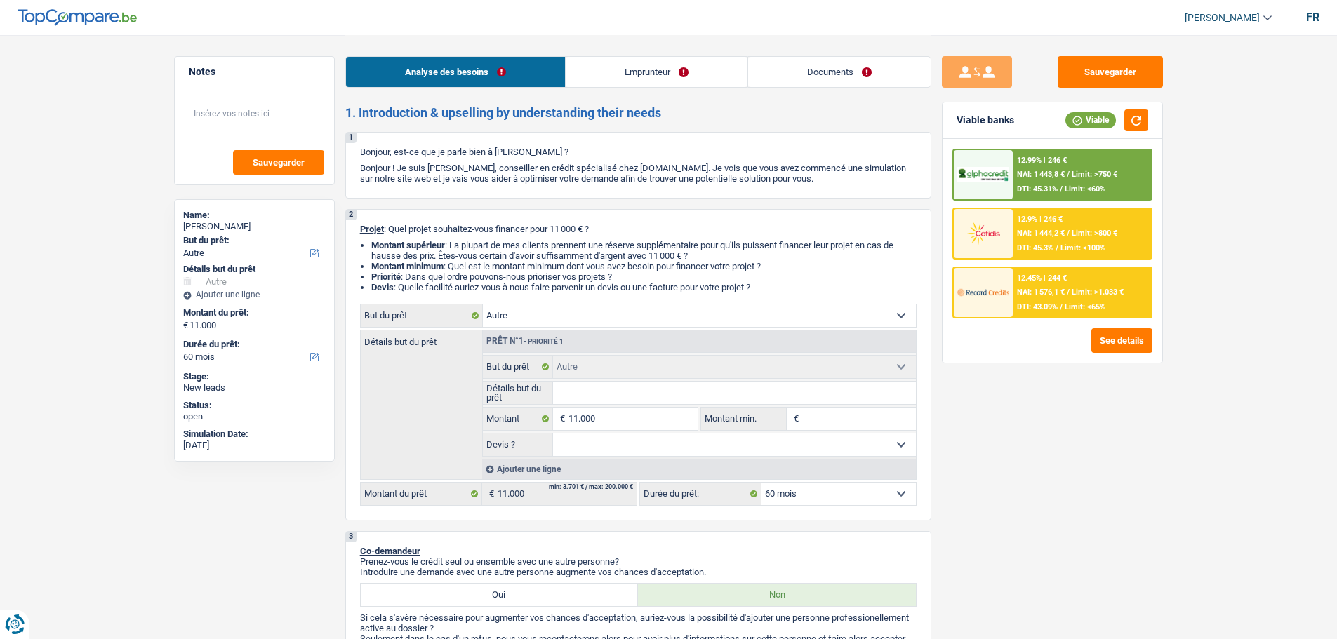
select select "other"
select select "60"
select select "other"
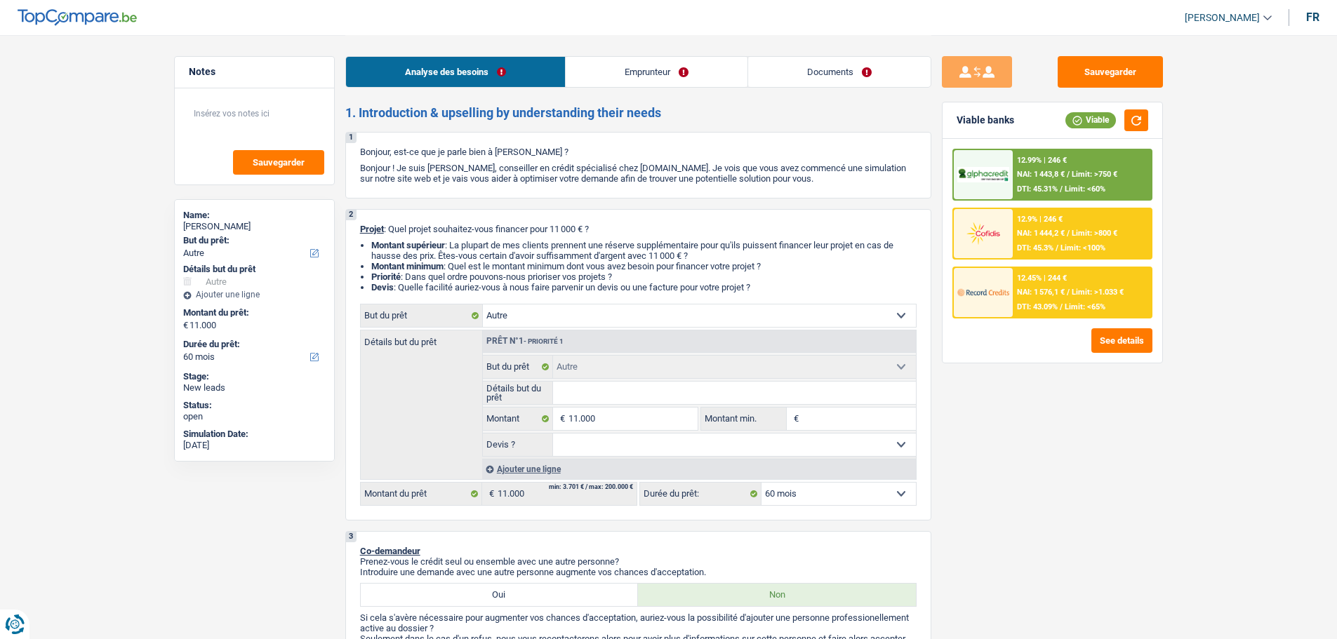
select select "60"
select select "publicEmployee"
select select "netSalary"
select select "mutualityIndemnity"
select select "mealVouchers"
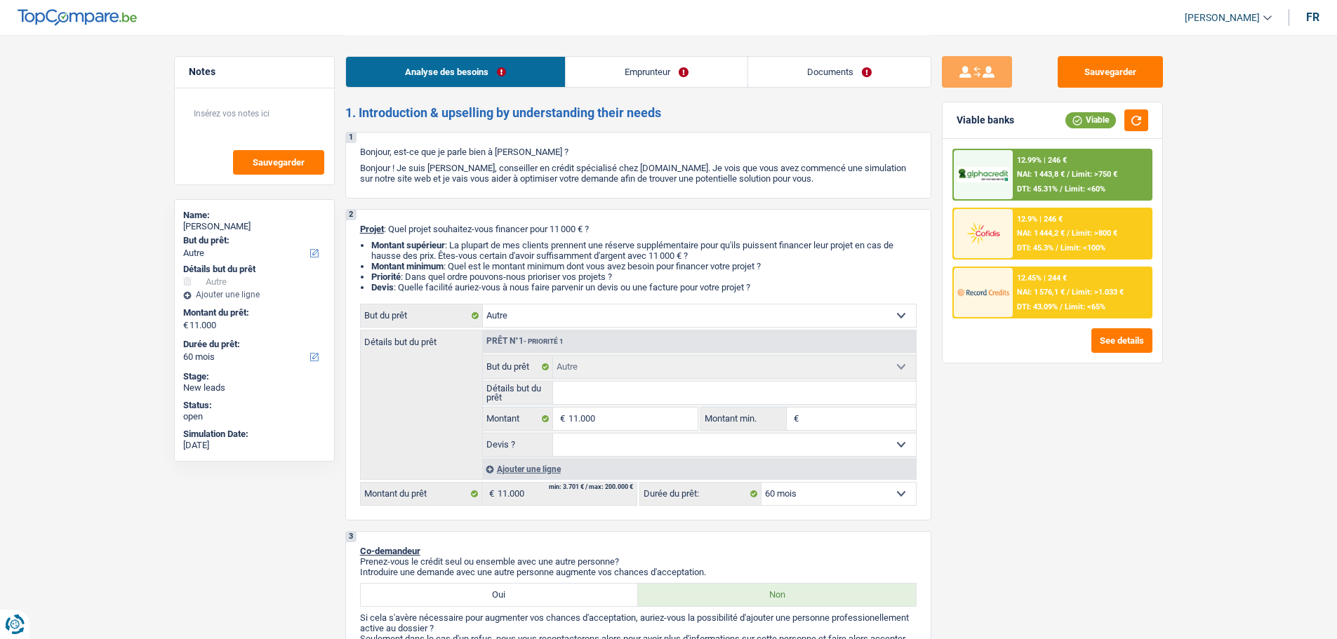
select select "ownerWithMortgage"
select select "mortgage"
select select "240"
select select "other"
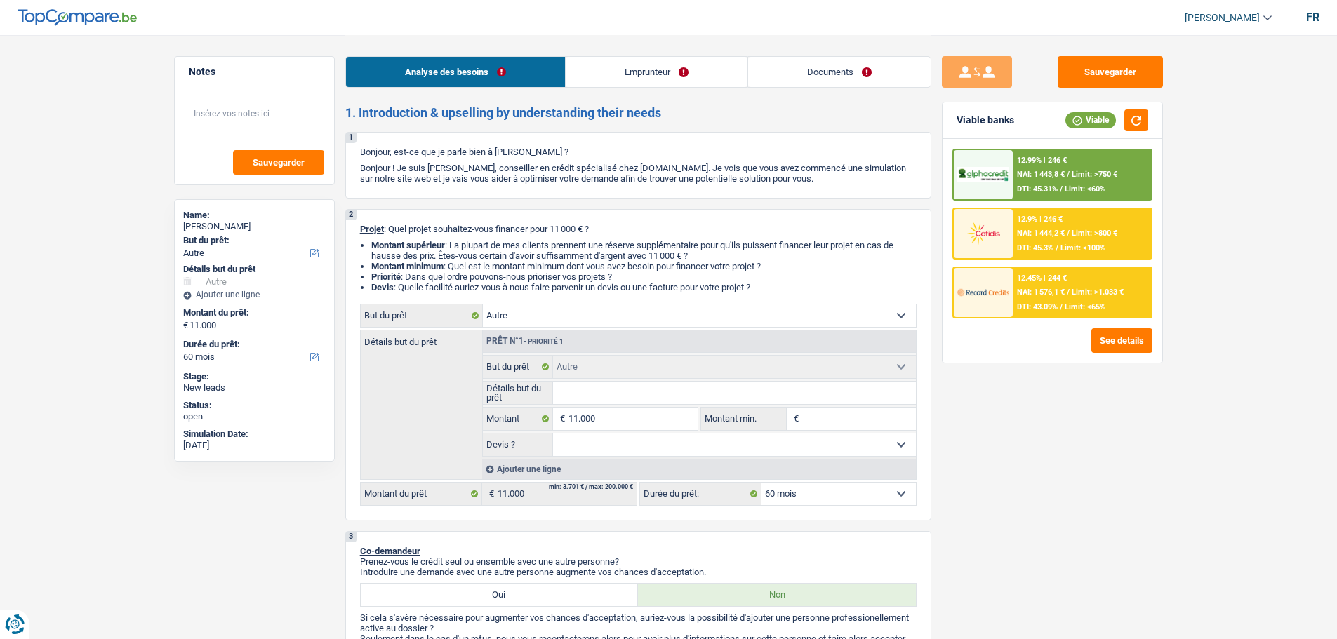
select select "60"
click at [602, 400] on input "Détails but du prêt" at bounding box center [734, 393] width 363 height 22
click at [602, 394] on input "Détails but du prêt" at bounding box center [734, 393] width 363 height 22
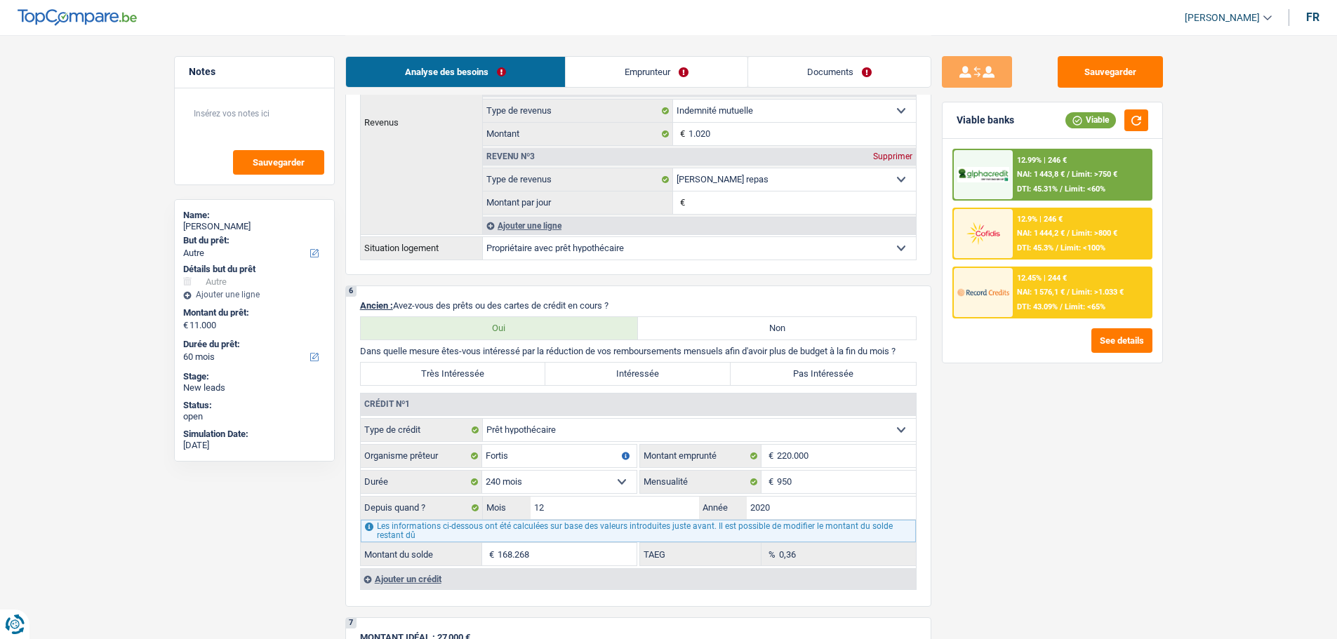
scroll to position [1053, 0]
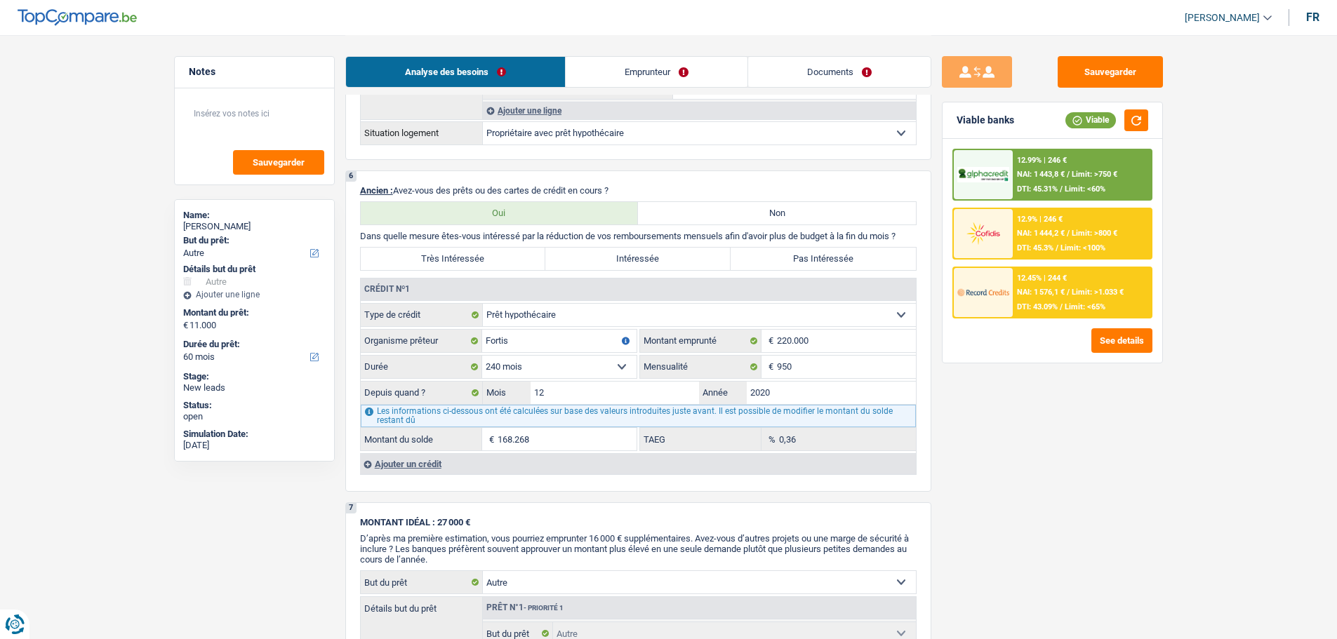
click at [427, 464] on div "Ajouter un crédit" at bounding box center [638, 463] width 556 height 21
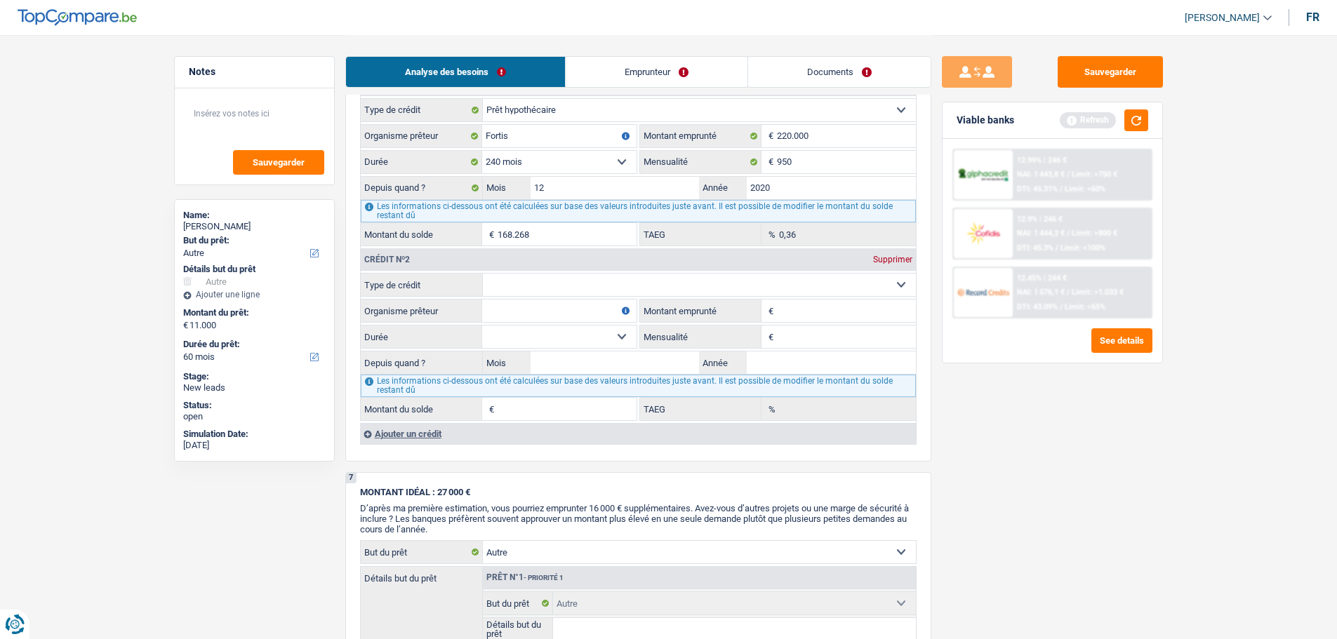
scroll to position [1123, 0]
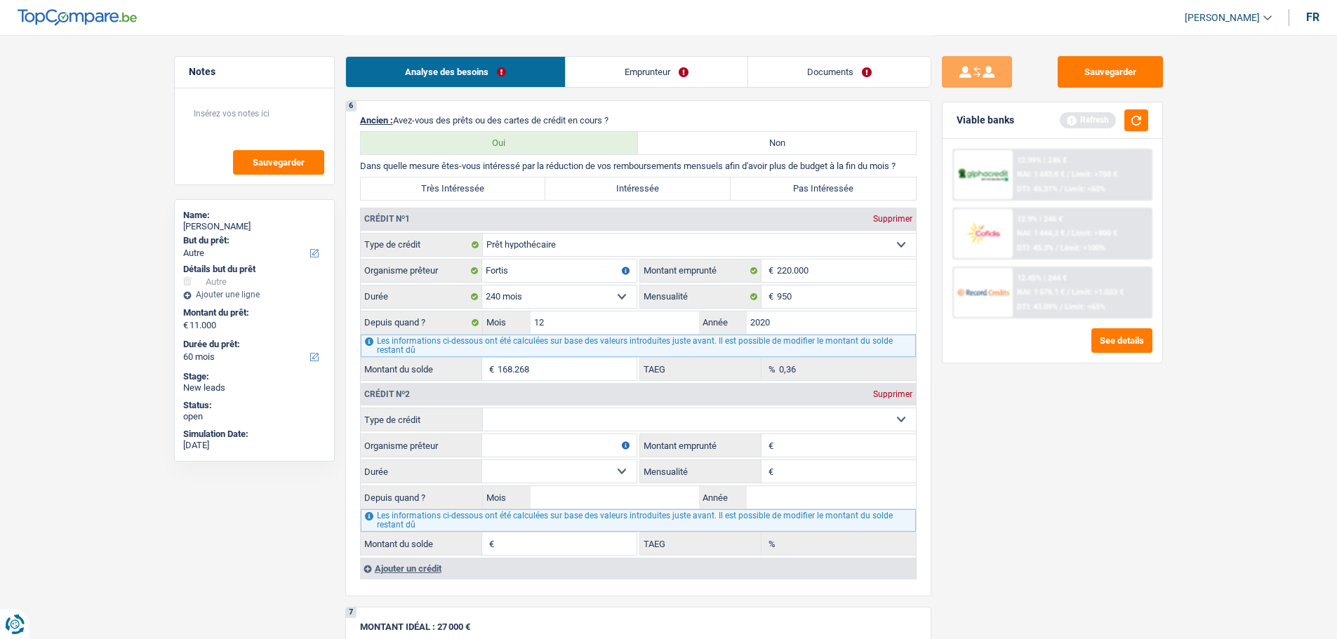
click at [521, 414] on select "Carte ou ouverture de crédit Prêt hypothécaire Vente à tempérament Prêt à tempé…" at bounding box center [699, 419] width 433 height 22
select select "personalLoan"
type input "0"
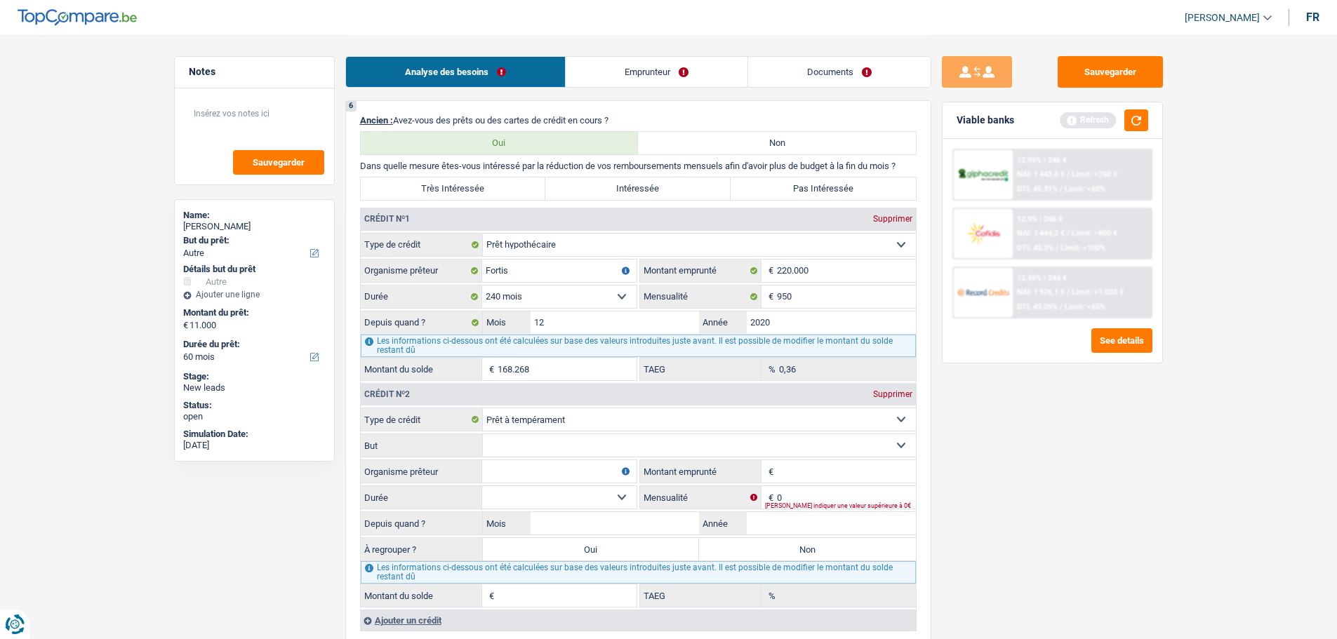
click at [622, 443] on select "Confort maison: meubles, textile, peinture, électroménager, outillage non-profe…" at bounding box center [699, 445] width 433 height 22
click at [592, 470] on input "Organisme prêteur" at bounding box center [559, 471] width 154 height 22
type input "Cofidis"
click at [595, 435] on select "Confort maison: meubles, textile, peinture, électroménager, outillage non-profe…" at bounding box center [699, 445] width 433 height 22
select select "other"
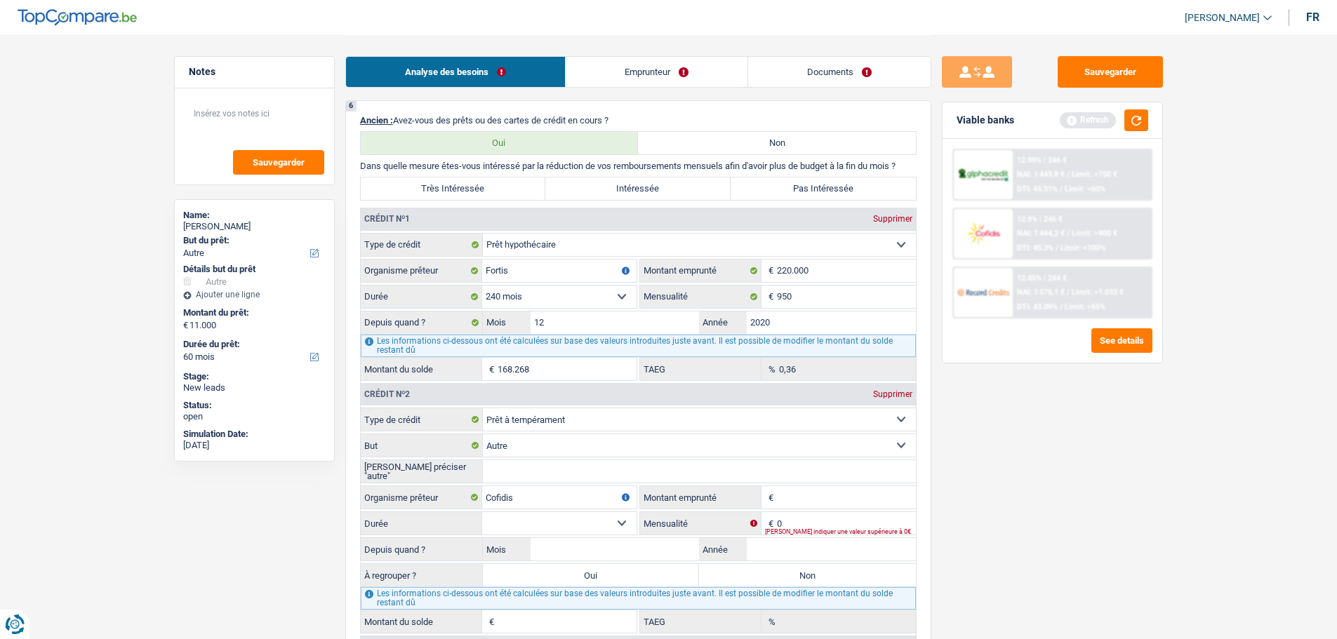
click at [572, 475] on input "Veuillez préciser "autre"" at bounding box center [699, 471] width 433 height 22
type input "Autre"
click at [795, 508] on input "Montant emprunté" at bounding box center [846, 497] width 139 height 22
type input "6.500"
click at [616, 526] on select "12 mois 18 mois 24 mois 30 mois 36 mois 42 mois Sélectionner une option" at bounding box center [559, 523] width 154 height 22
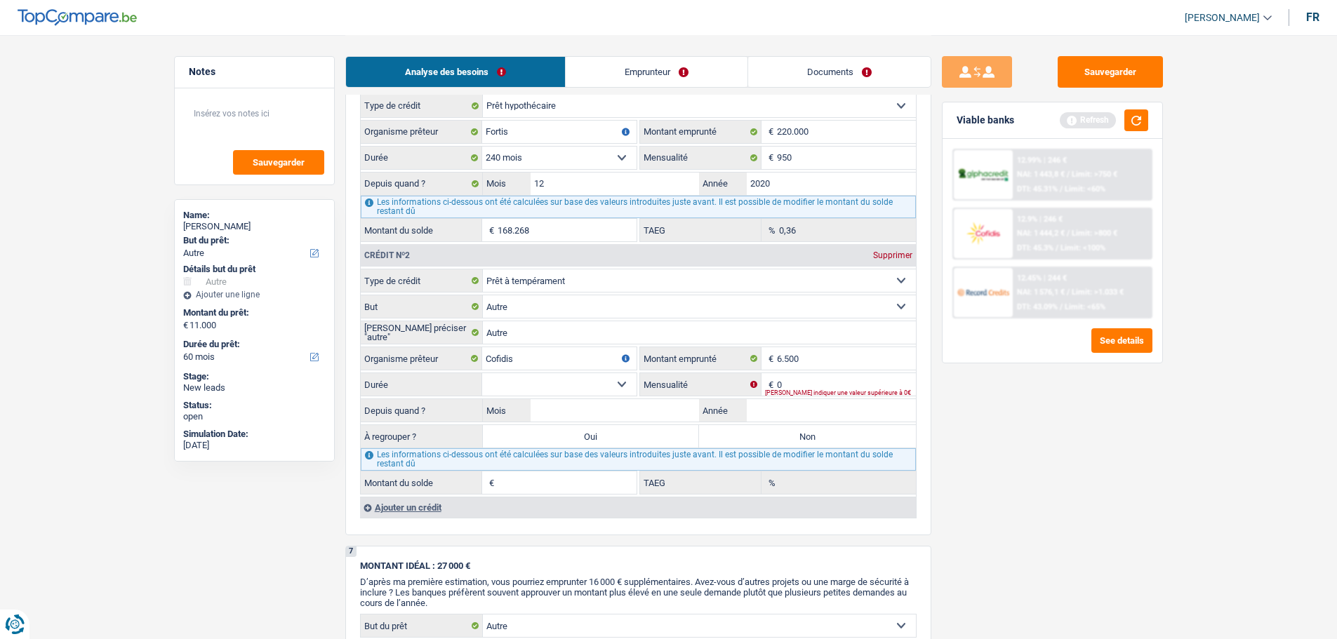
scroll to position [1263, 0]
click at [573, 385] on select "12 mois 18 mois 24 mois 30 mois 36 mois 42 mois Sélectionner une option" at bounding box center [559, 383] width 154 height 22
select select "42"
click at [482, 372] on select "12 mois 18 mois 24 mois 30 mois 36 mois 42 mois Sélectionner une option" at bounding box center [559, 383] width 154 height 22
click at [838, 379] on input "0" at bounding box center [846, 383] width 139 height 22
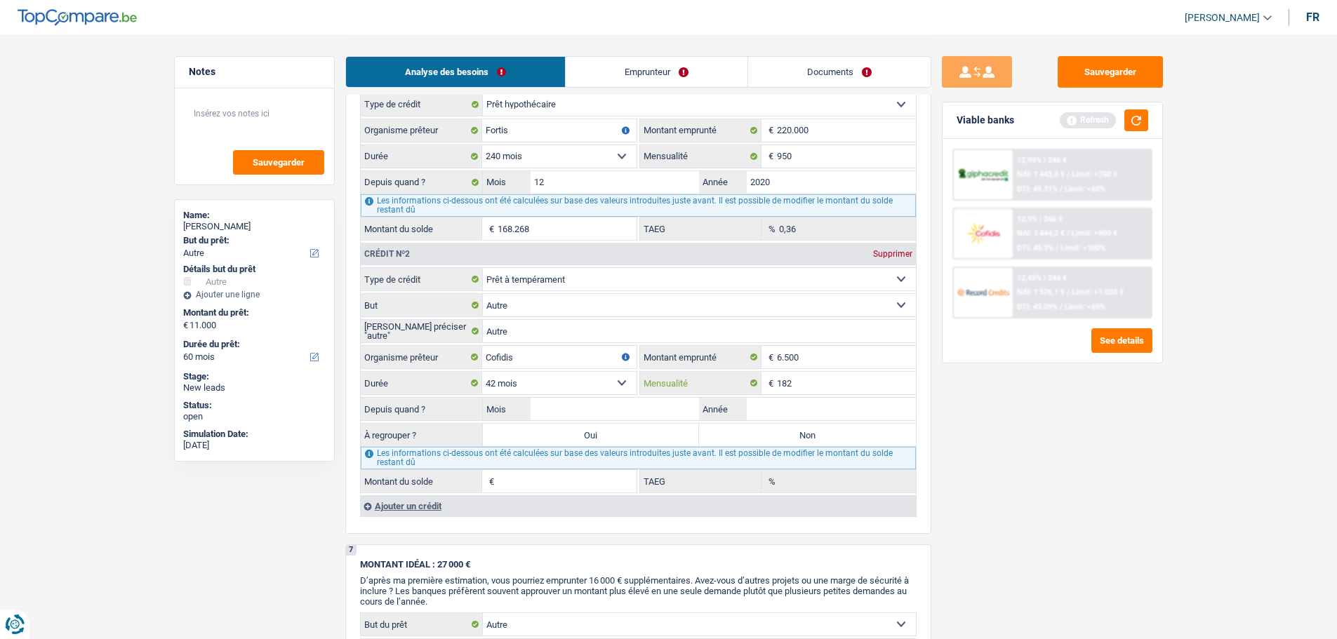
type input "182"
click at [570, 419] on input "Mois" at bounding box center [614, 409] width 169 height 22
click at [796, 411] on input "Année" at bounding box center [831, 409] width 169 height 22
click at [775, 410] on input "Année" at bounding box center [831, 409] width 169 height 22
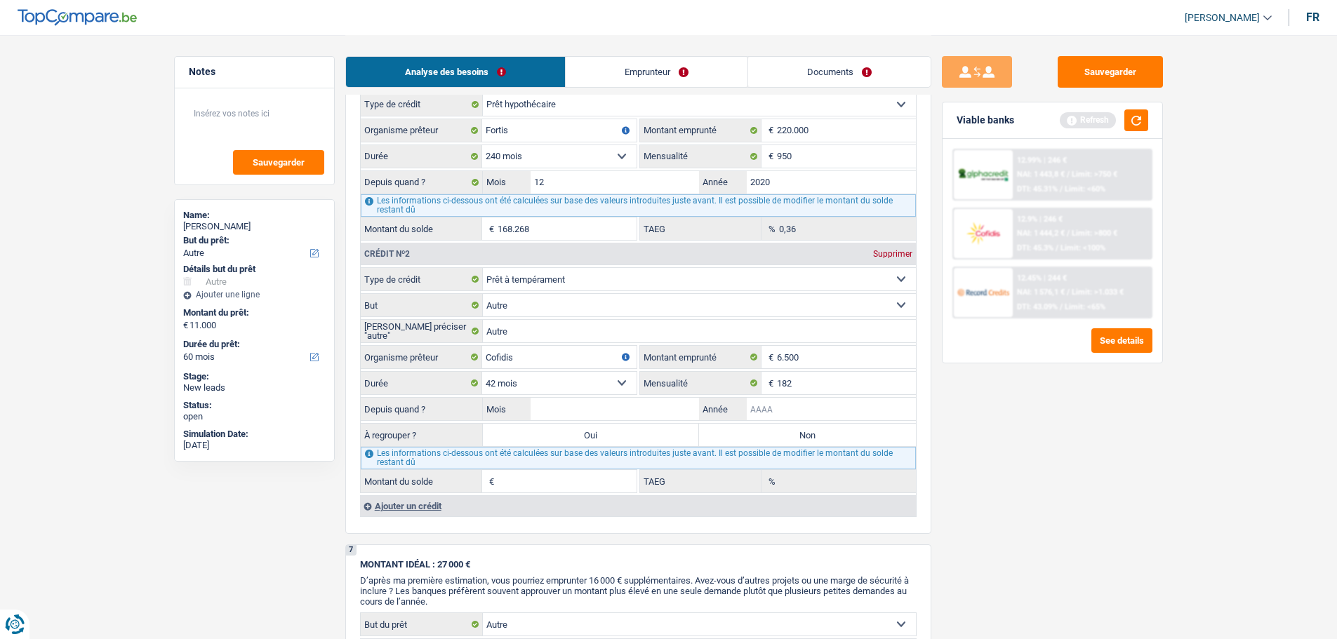
click at [813, 414] on input "Année" at bounding box center [831, 409] width 169 height 22
type input "2023"
click at [688, 419] on input "Mois" at bounding box center [614, 409] width 169 height 22
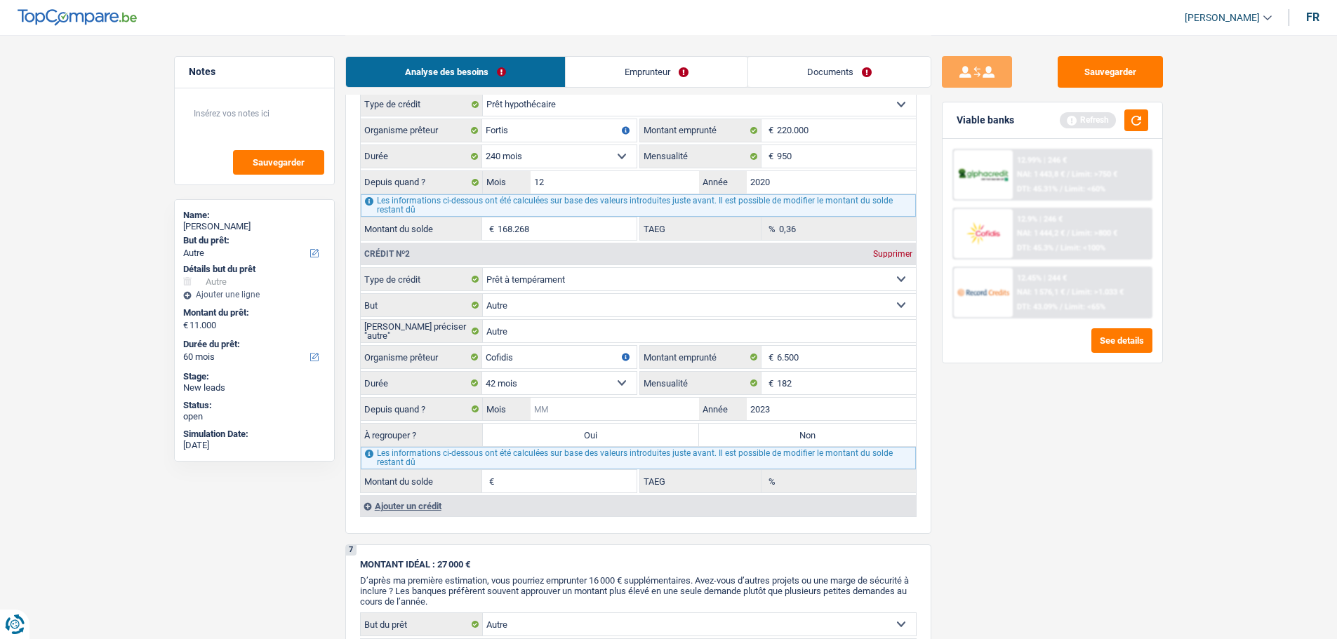
click at [615, 408] on input "Mois" at bounding box center [614, 409] width 169 height 22
type input "12"
type input "3.360"
type input "9,74"
click at [812, 427] on label "Non" at bounding box center [807, 435] width 217 height 22
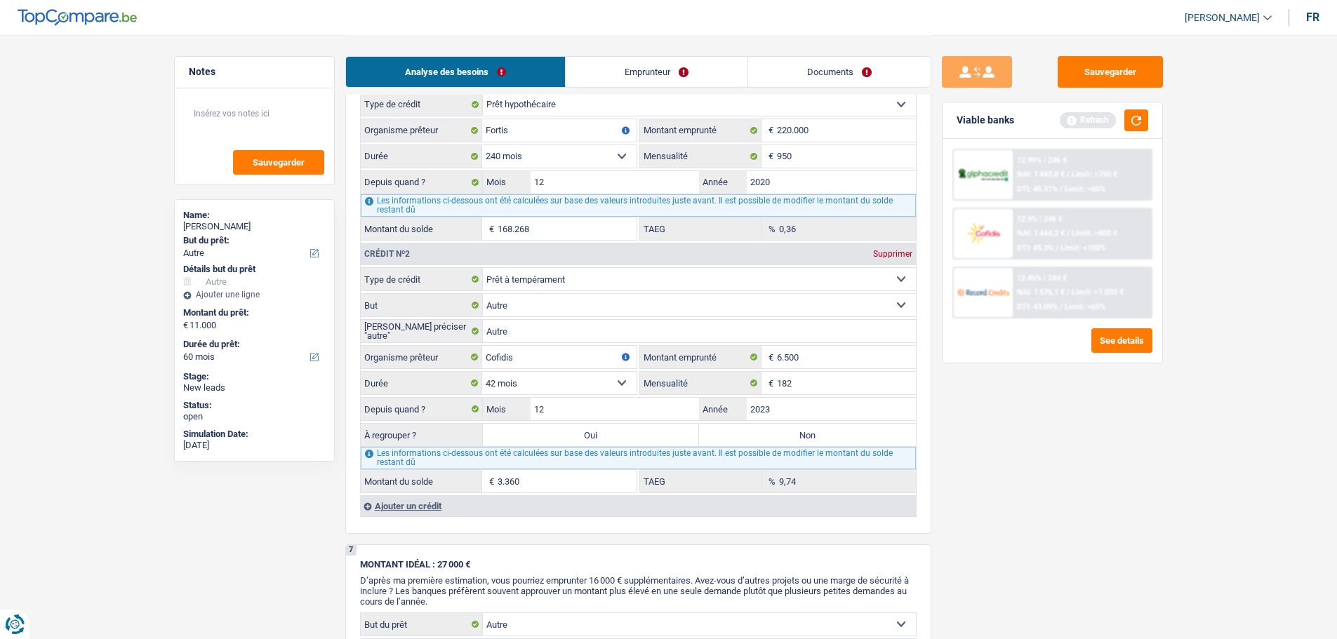
click at [812, 427] on input "Non" at bounding box center [807, 435] width 217 height 22
radio input "true"
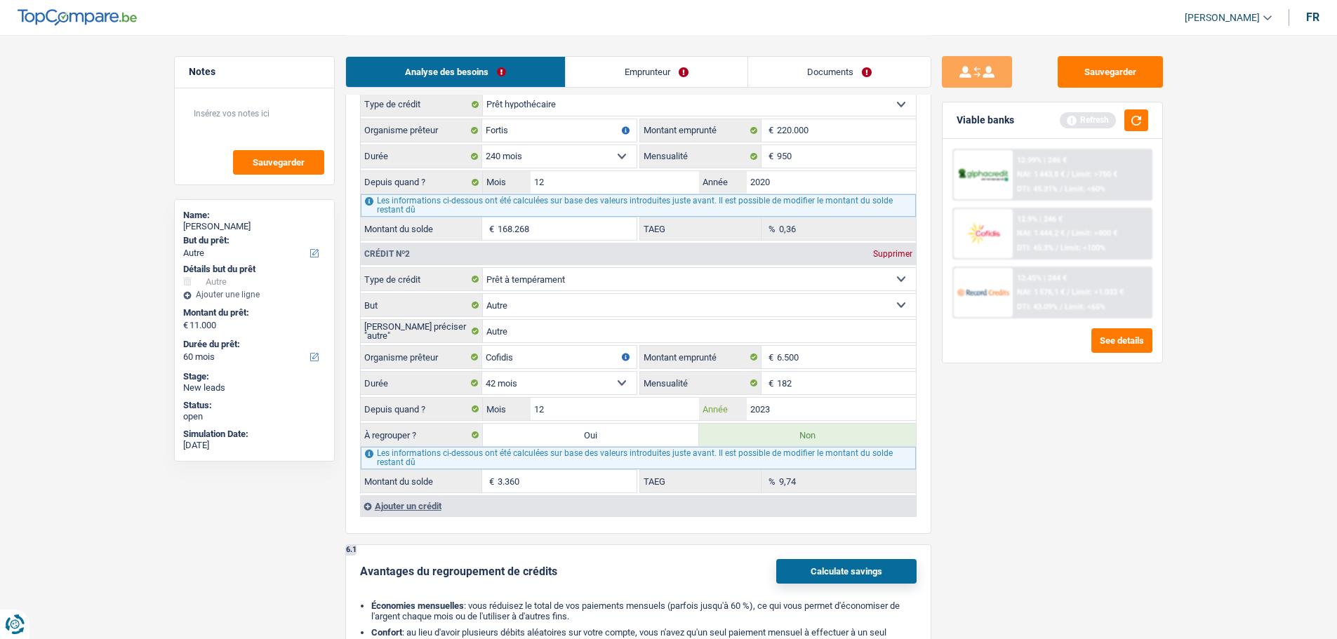
click at [804, 413] on input "2023" at bounding box center [831, 409] width 169 height 22
type input "2022"
type input "1.407"
click at [982, 527] on div "Sauvegarder Viable banks Refresh 12.99% | 246 € NAI: 1 443,8 € / Limit: >750 € …" at bounding box center [1052, 336] width 242 height 561
click at [629, 434] on label "Oui" at bounding box center [591, 435] width 217 height 22
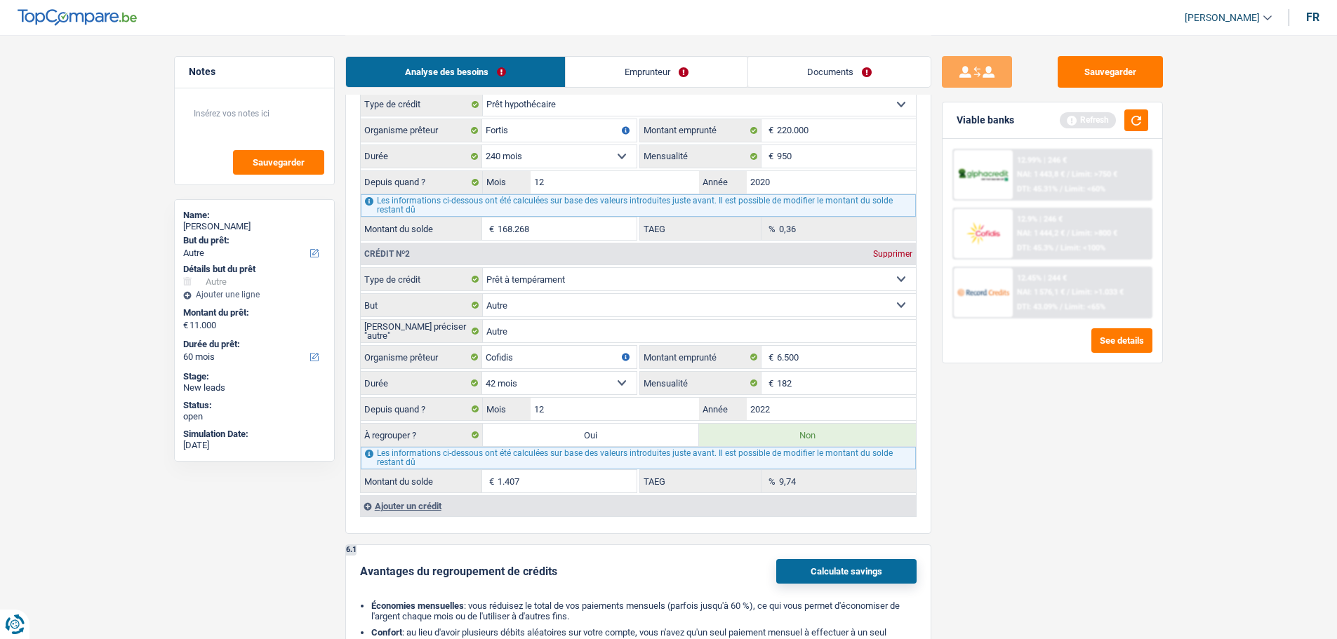
click at [629, 434] on input "Oui" at bounding box center [591, 435] width 217 height 22
radio input "true"
type input "12.407"
type input "1.407"
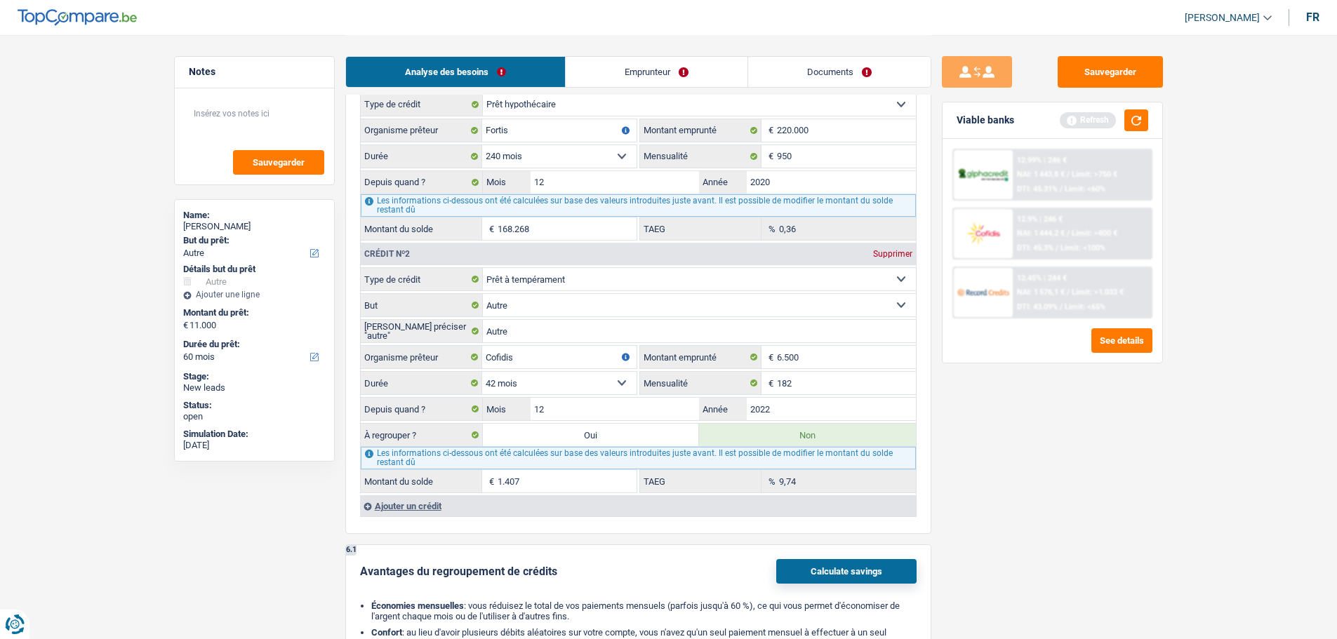
radio input "false"
select select "refinancing"
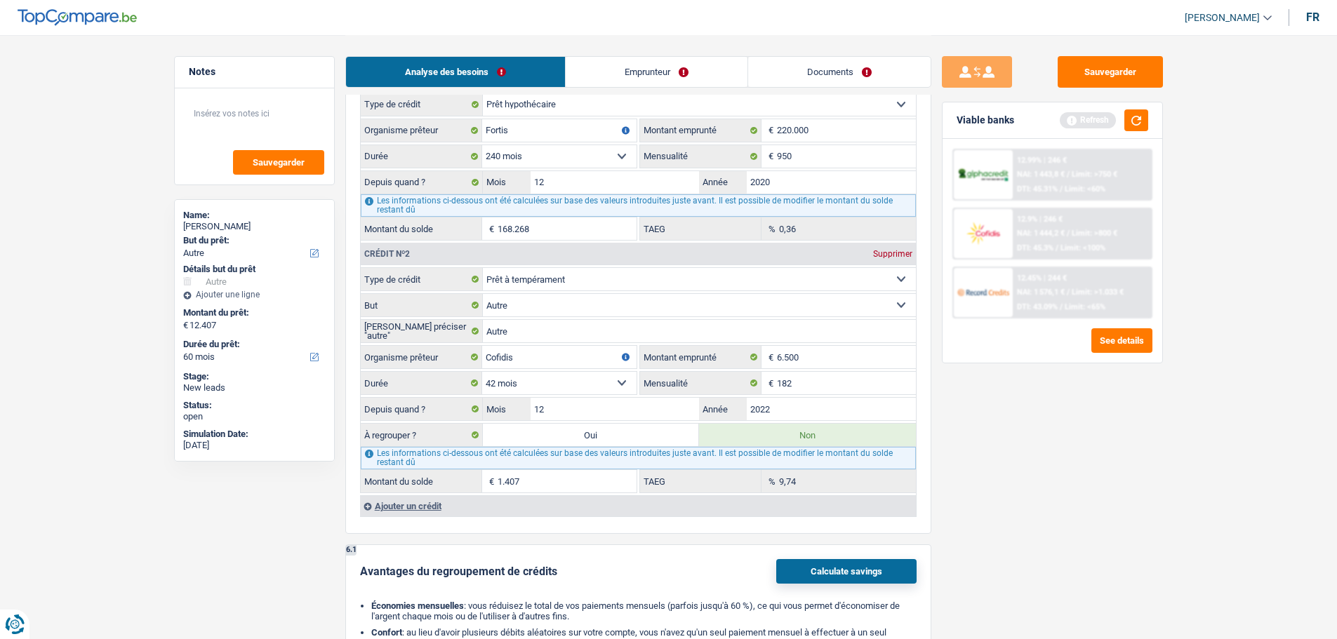
select select "refinancing"
select select "other"
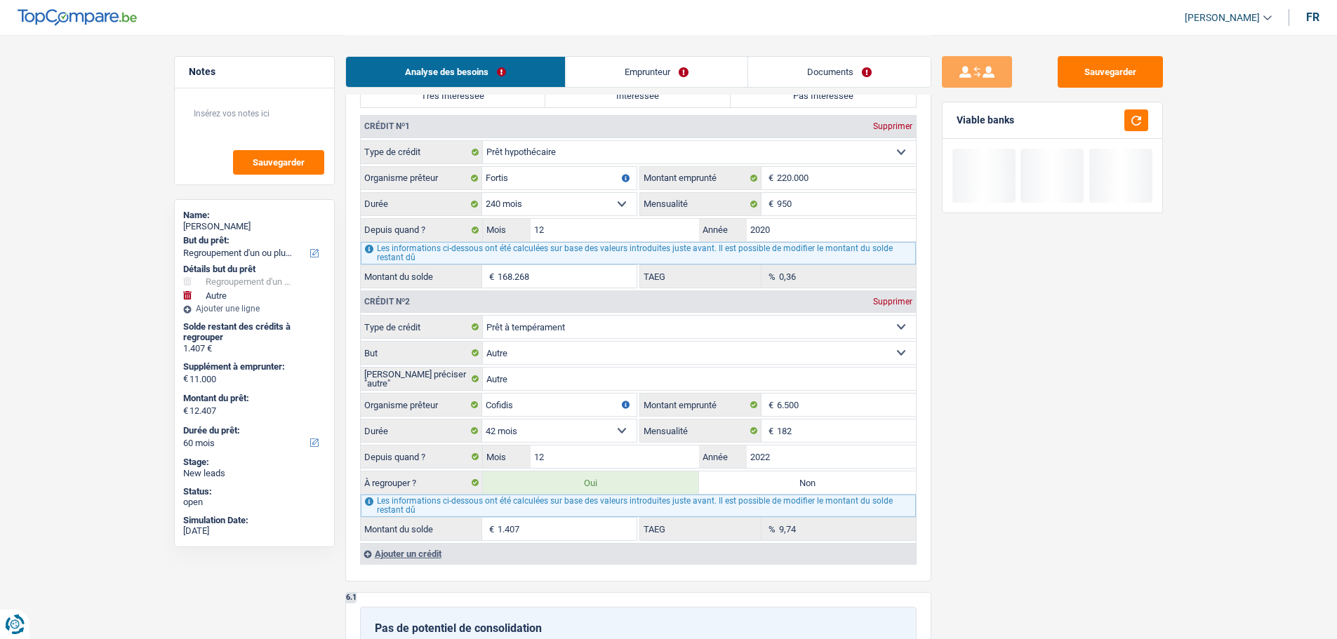
scroll to position [1474, 0]
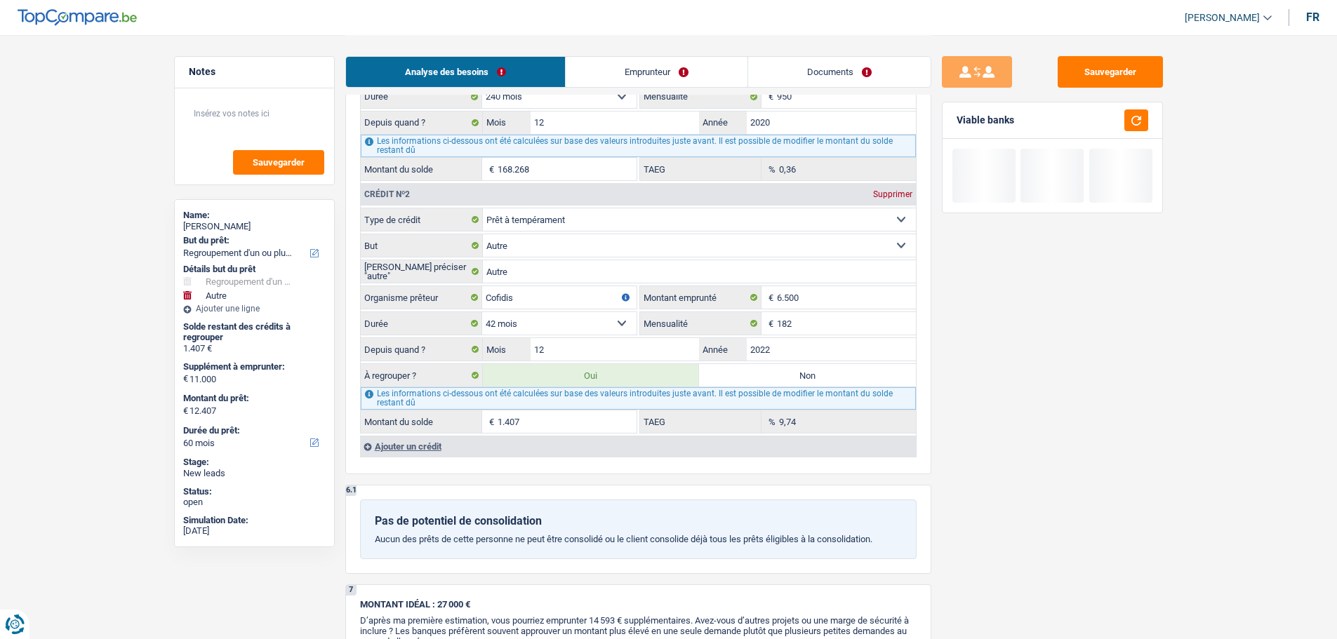
click at [535, 423] on input "1.407" at bounding box center [566, 421] width 139 height 22
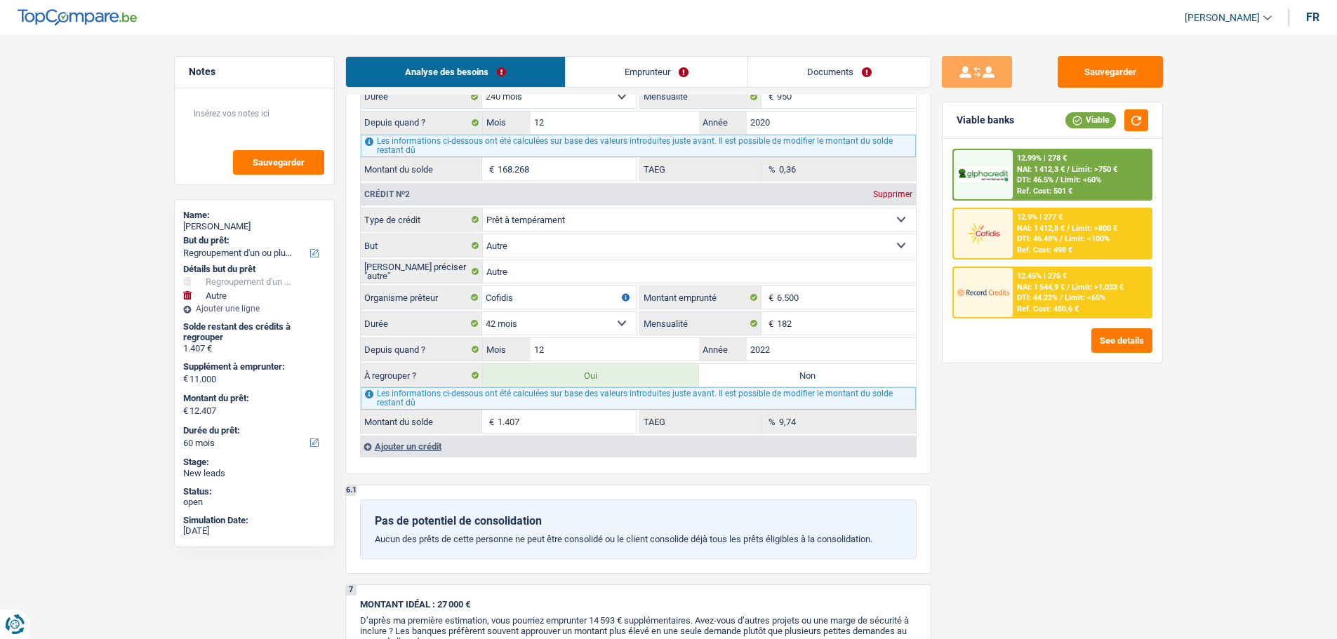
click at [548, 420] on input "1.407" at bounding box center [566, 421] width 139 height 22
click at [547, 425] on input "1.407" at bounding box center [566, 421] width 139 height 22
click at [422, 449] on div "Ajouter un crédit" at bounding box center [638, 446] width 556 height 21
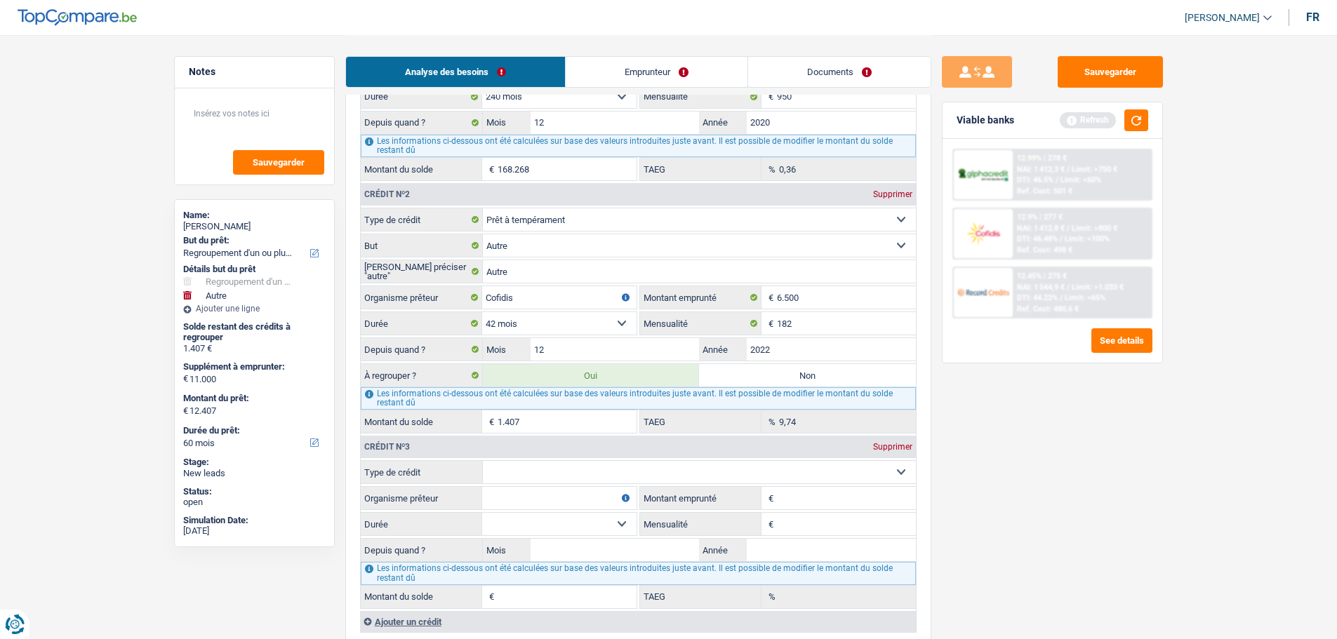
click at [538, 406] on div "Les informations ci-dessous ont été calculées sur base des valeurs introduites …" at bounding box center [638, 398] width 555 height 22
click at [536, 416] on input "1.407" at bounding box center [566, 421] width 139 height 22
type input "2.000"
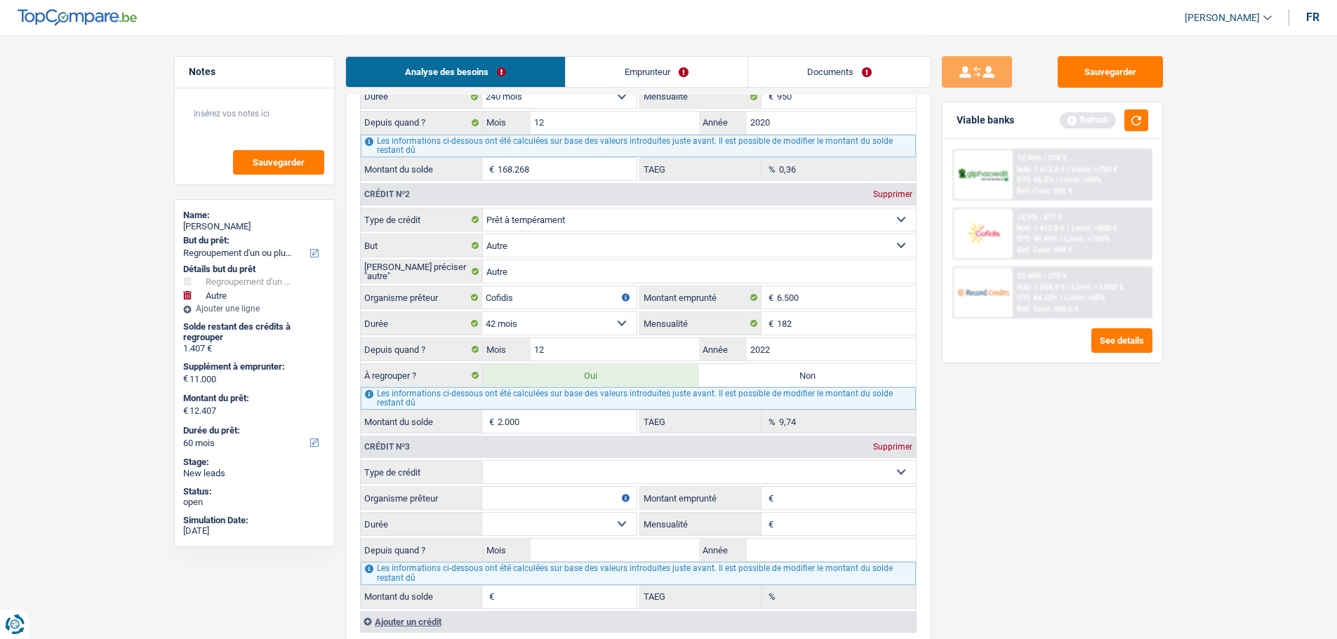
click at [1002, 542] on div "Sauvegarder Viable banks Refresh 12.99% | 278 € NAI: 1 412,3 € / Limit: >750 € …" at bounding box center [1052, 336] width 242 height 561
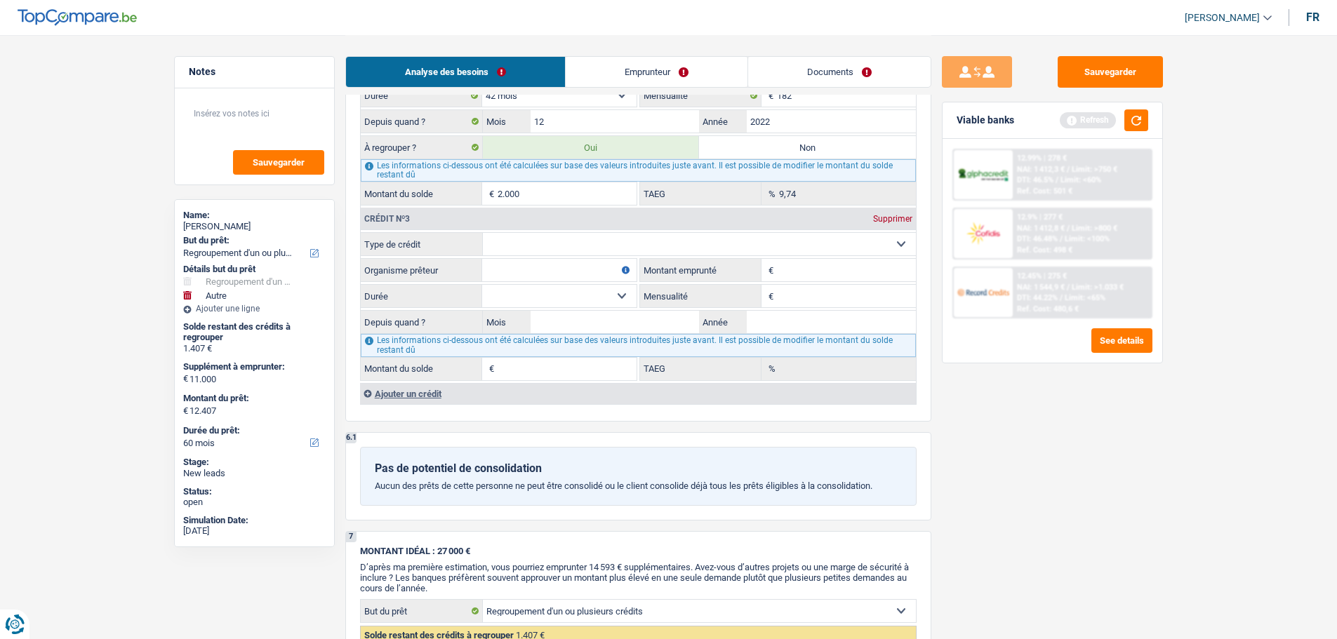
scroll to position [1614, 0]
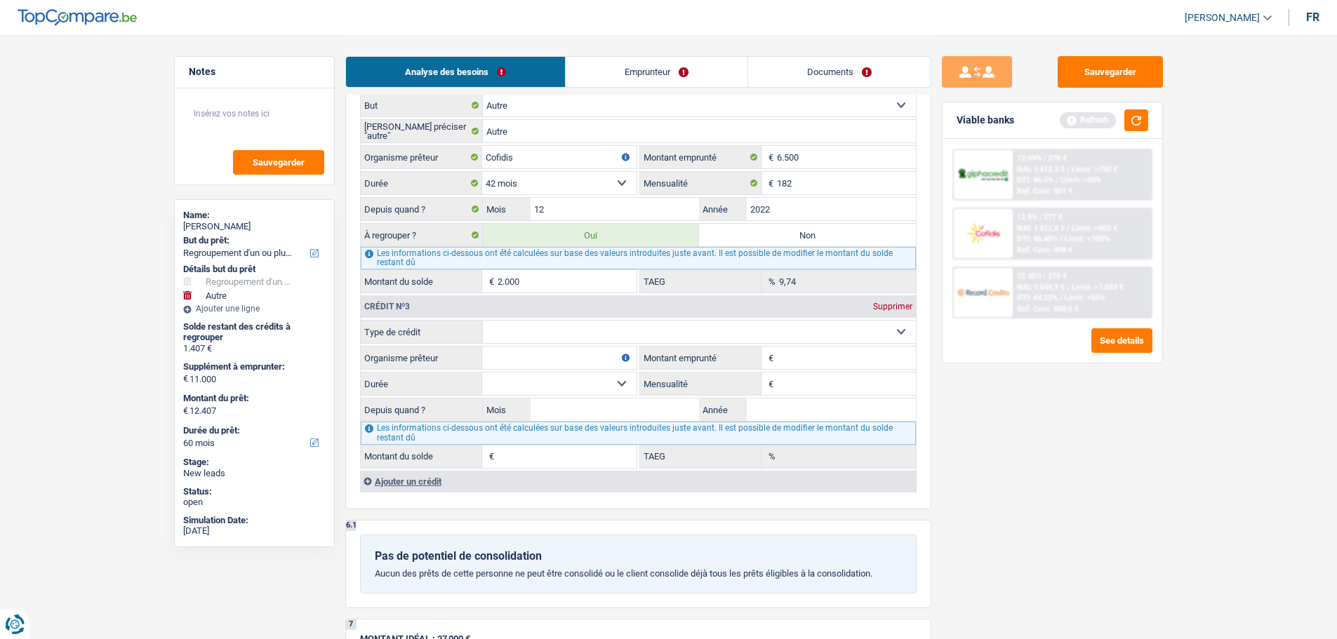
click at [549, 338] on select "Carte ou ouverture de crédit Prêt hypothécaire Vente à tempérament Prêt à tempé…" at bounding box center [699, 332] width 433 height 22
select select "personalLoan"
type input "0"
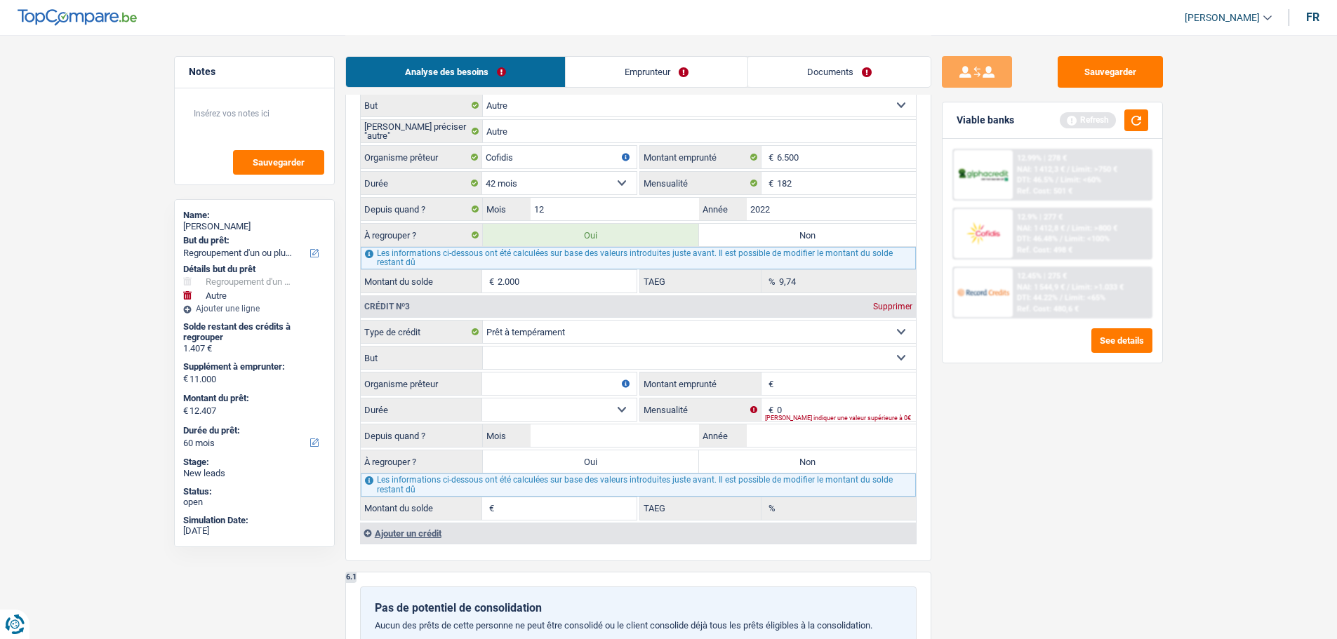
click at [551, 357] on select "Confort maison: meubles, textile, peinture, électroménager, outillage non-profe…" at bounding box center [699, 358] width 433 height 22
select select "other"
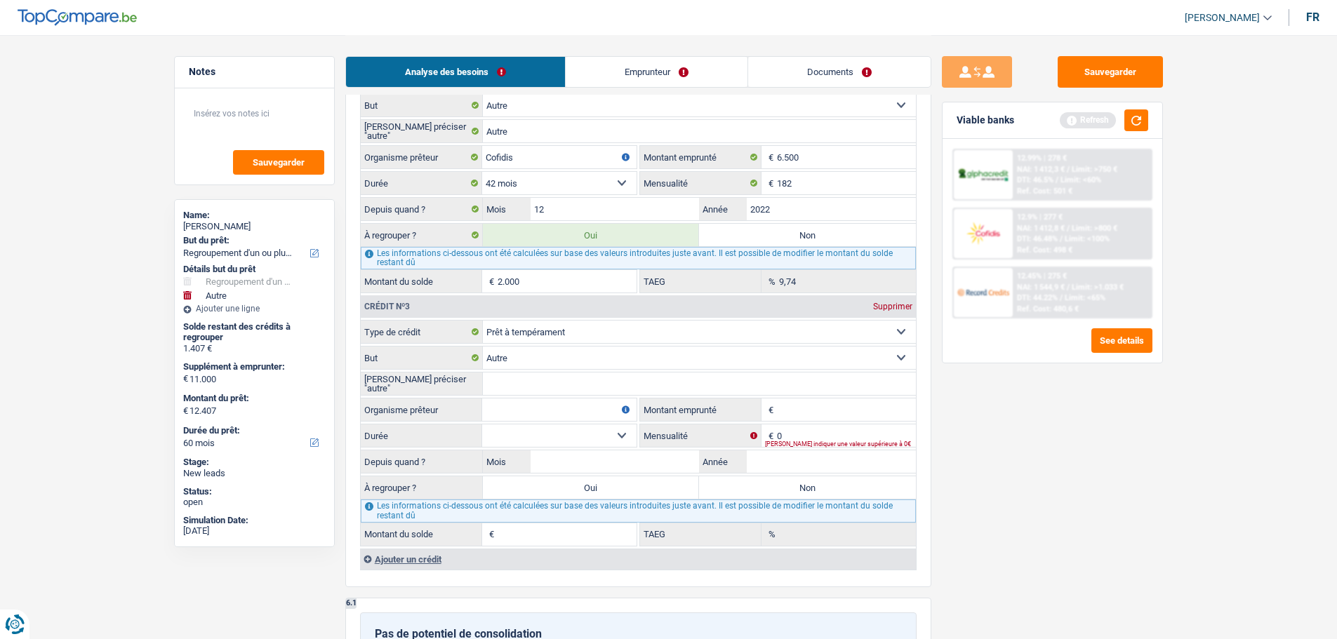
click at [557, 392] on input "Veuillez préciser "autre"" at bounding box center [699, 384] width 433 height 22
type input "Autre"
click at [549, 407] on input "Organisme prêteur" at bounding box center [559, 410] width 154 height 22
type input "Cofidis"
click at [821, 414] on input "Montant emprunté" at bounding box center [846, 410] width 139 height 22
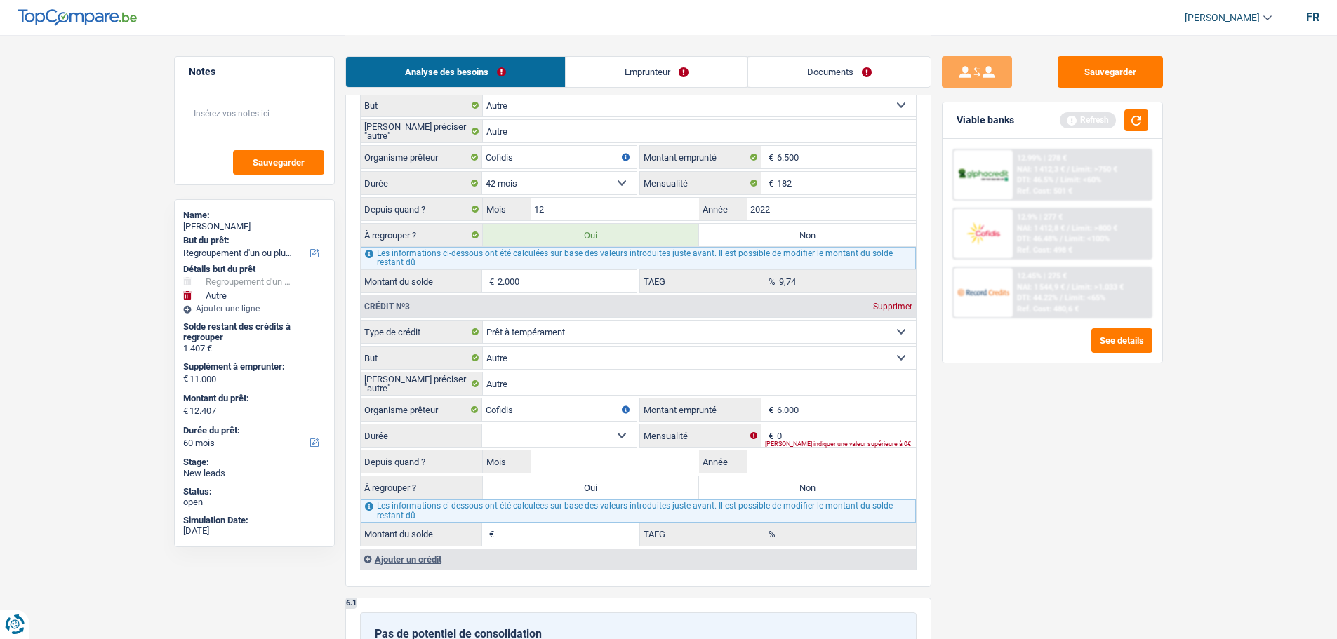
type input "6.000"
click at [561, 429] on select "12 mois 18 mois 24 mois 30 mois 36 mois 42 mois Sélectionner une option" at bounding box center [559, 436] width 154 height 22
select select "42"
click at [482, 425] on select "12 mois 18 mois 24 mois 30 mois 36 mois 42 mois Sélectionner une option" at bounding box center [559, 436] width 154 height 22
click at [802, 436] on input "0" at bounding box center [846, 436] width 139 height 22
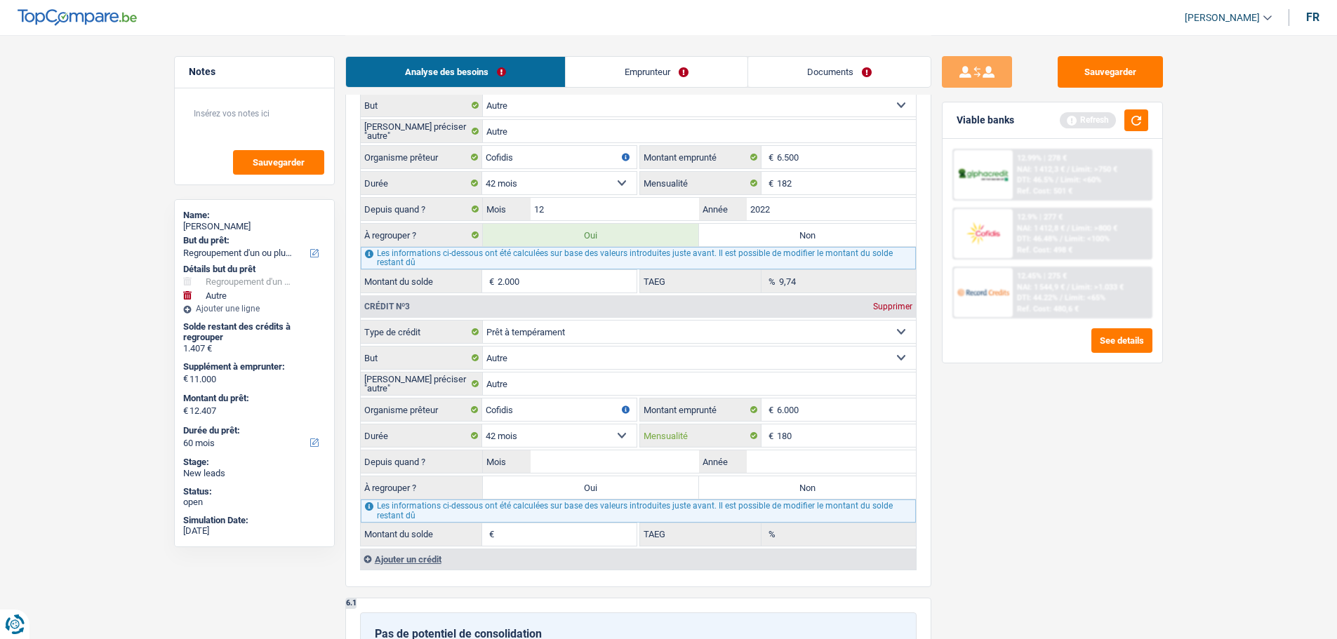
type input "180"
click at [775, 456] on input "Année" at bounding box center [831, 461] width 169 height 22
click at [787, 454] on input "Année" at bounding box center [831, 461] width 169 height 22
click at [664, 466] on input "Mois" at bounding box center [614, 461] width 169 height 22
click at [743, 469] on label "Année" at bounding box center [723, 461] width 48 height 22
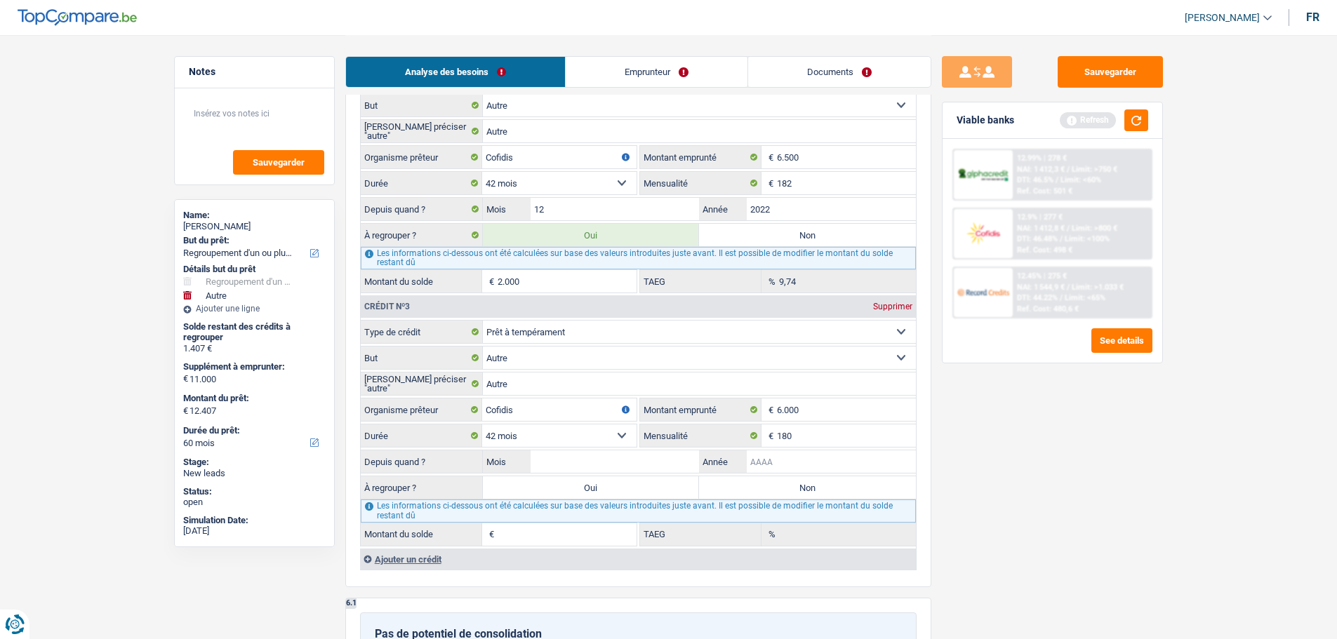
click at [747, 469] on input "Année" at bounding box center [831, 461] width 169 height 22
click at [657, 460] on input "Mois" at bounding box center [614, 461] width 169 height 22
type input "5"
click at [813, 453] on input "Année" at bounding box center [831, 461] width 169 height 22
type input "2025"
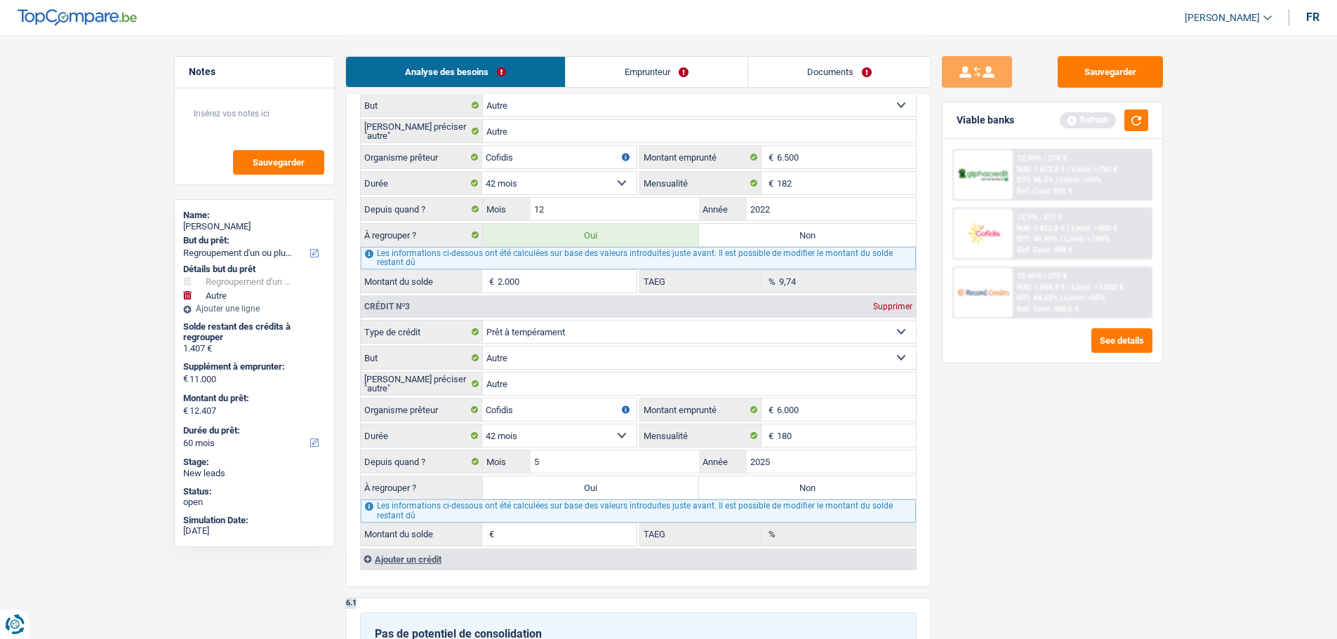
type input "5.425"
type input "14,35"
click at [728, 495] on label "Non" at bounding box center [807, 487] width 217 height 22
click at [728, 495] on input "Non" at bounding box center [807, 487] width 217 height 22
radio input "true"
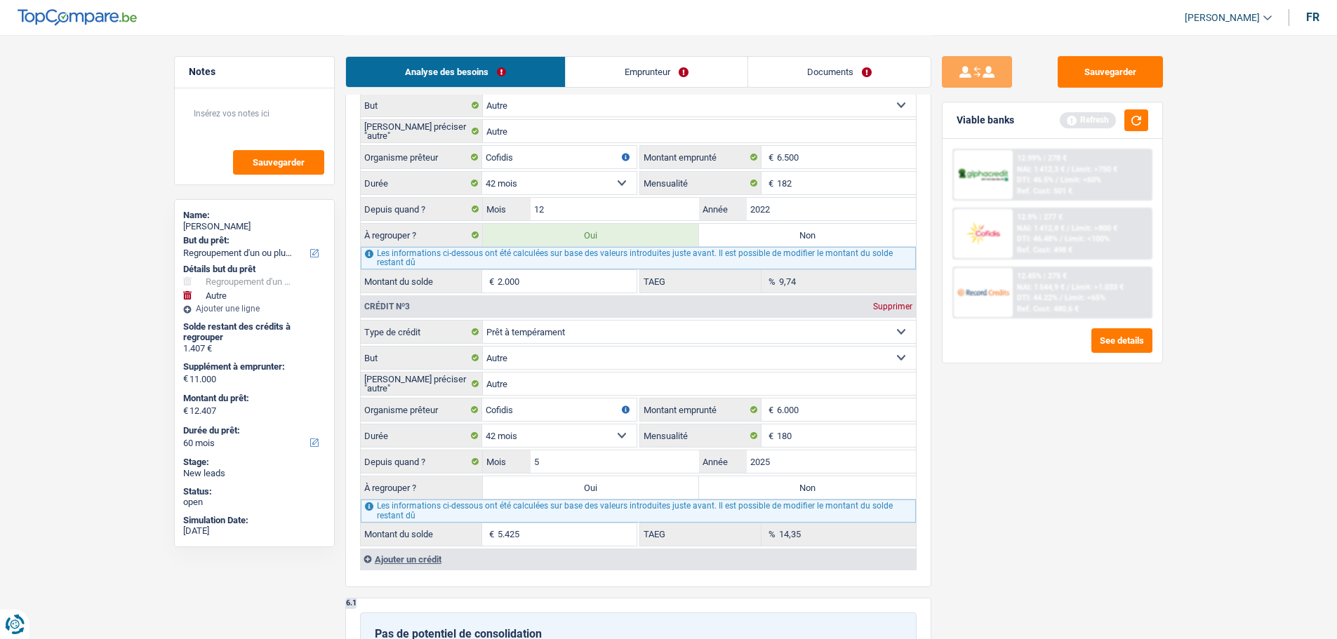
type input "2.000"
type input "13.000"
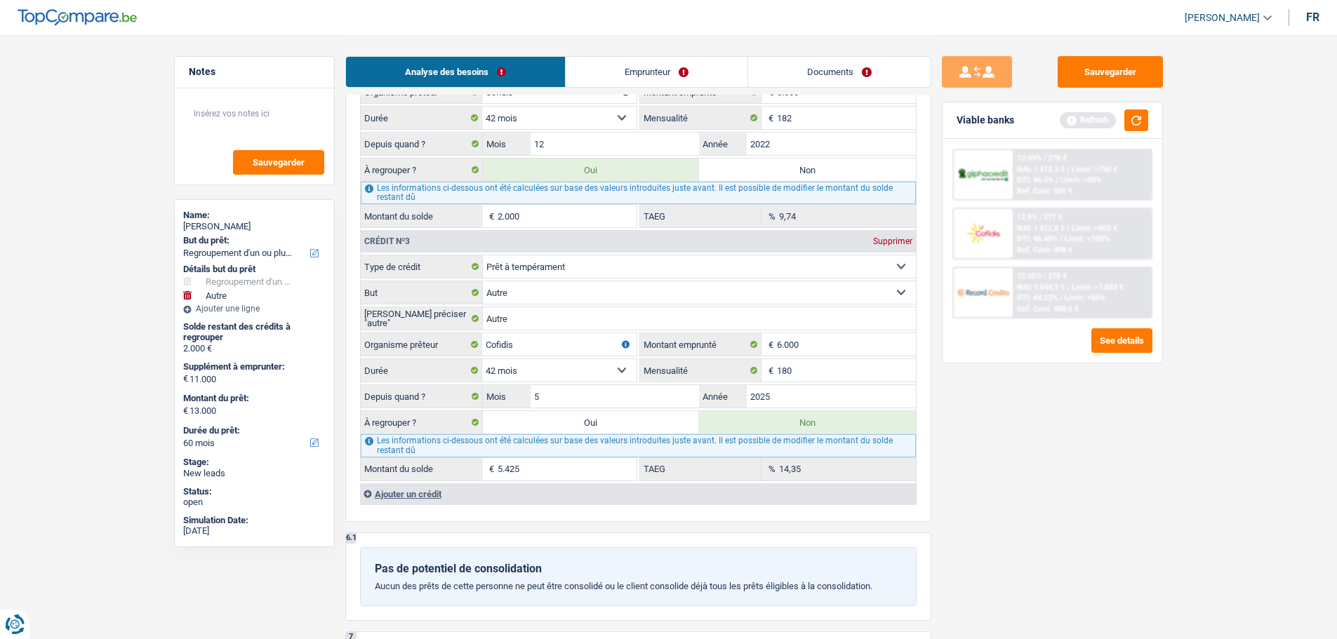
scroll to position [1684, 0]
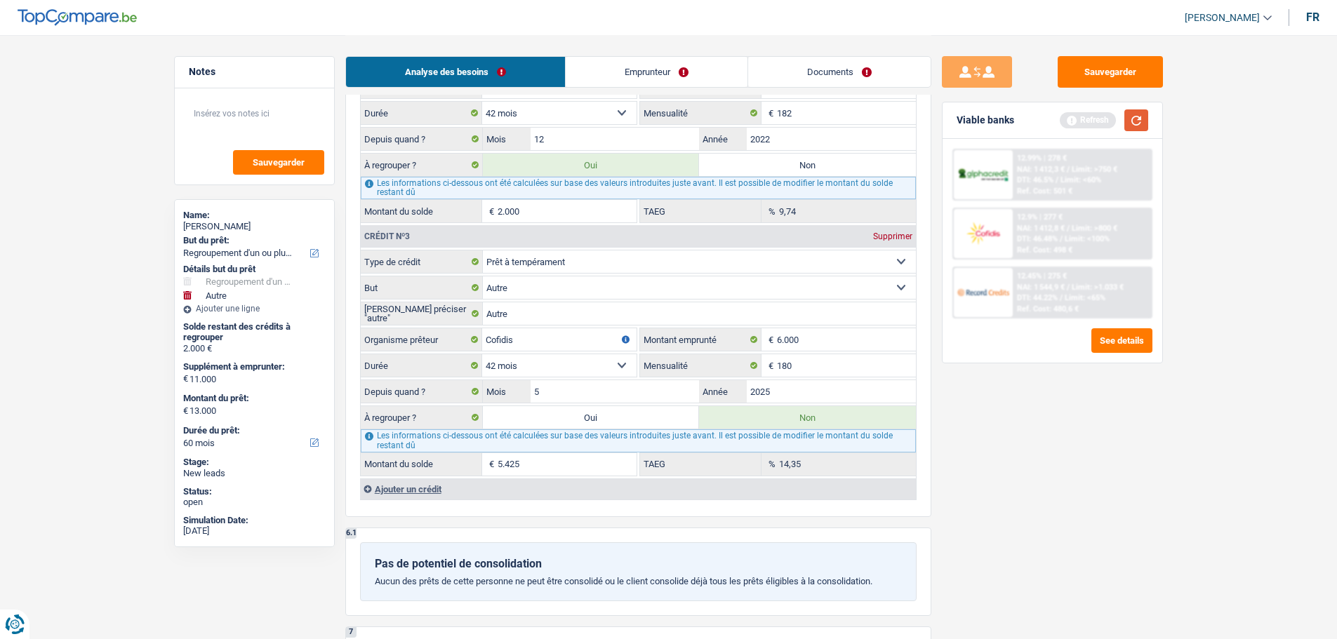
click at [1135, 119] on button "button" at bounding box center [1136, 120] width 24 height 22
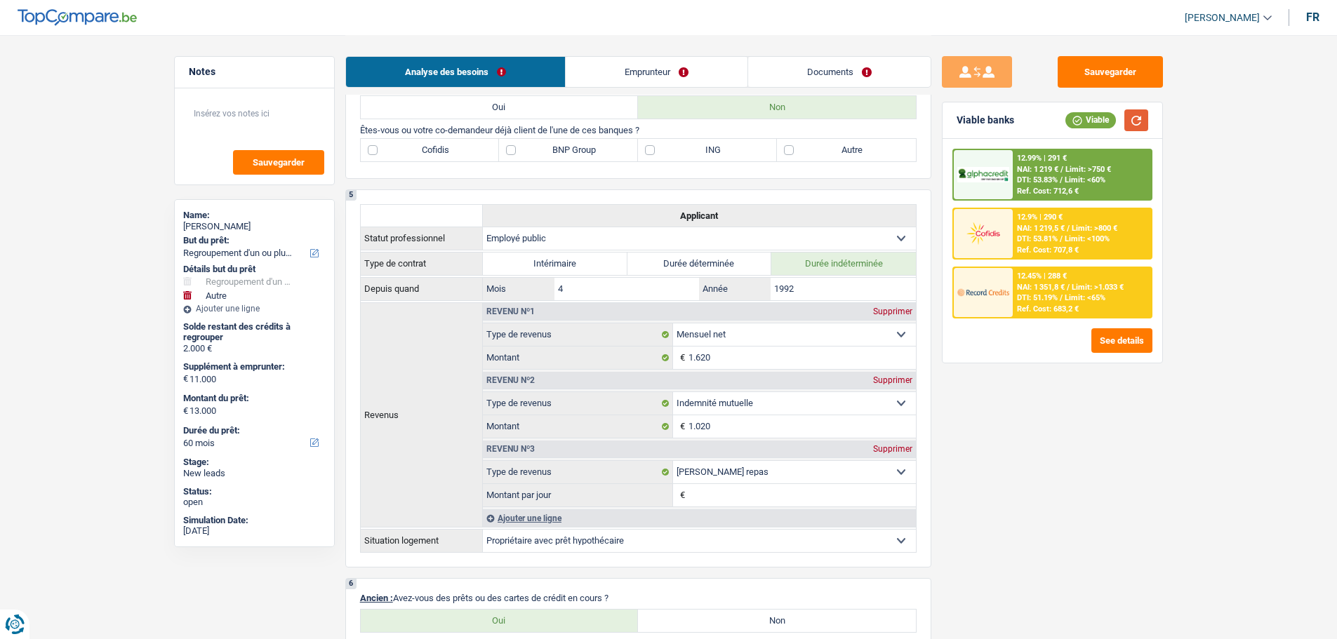
scroll to position [982, 0]
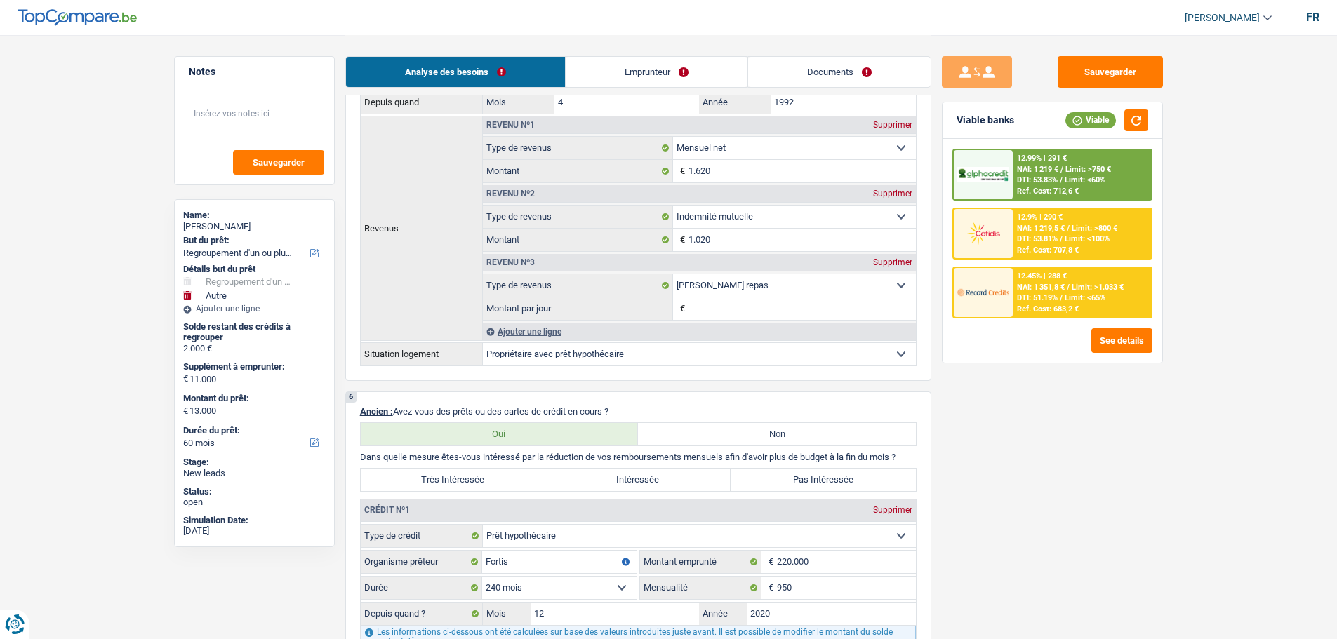
click at [693, 484] on label "Intéressée" at bounding box center [637, 480] width 185 height 22
click at [693, 484] on input "Intéressée" at bounding box center [637, 480] width 185 height 22
radio input "true"
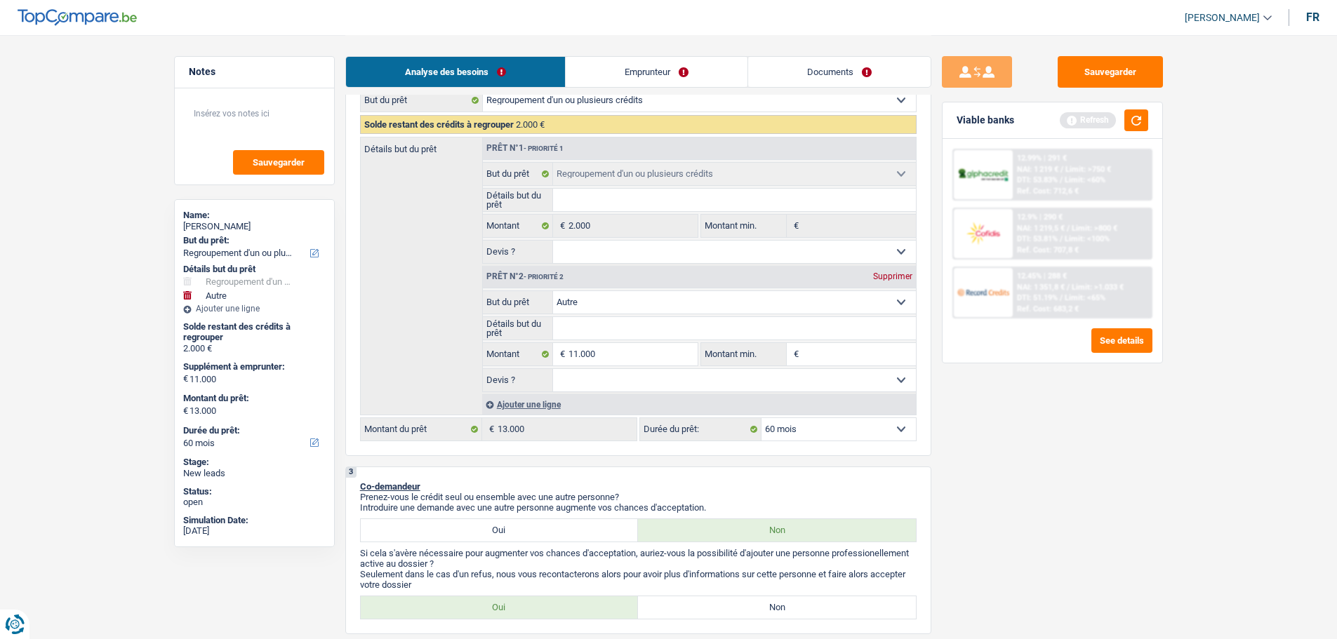
scroll to position [0, 0]
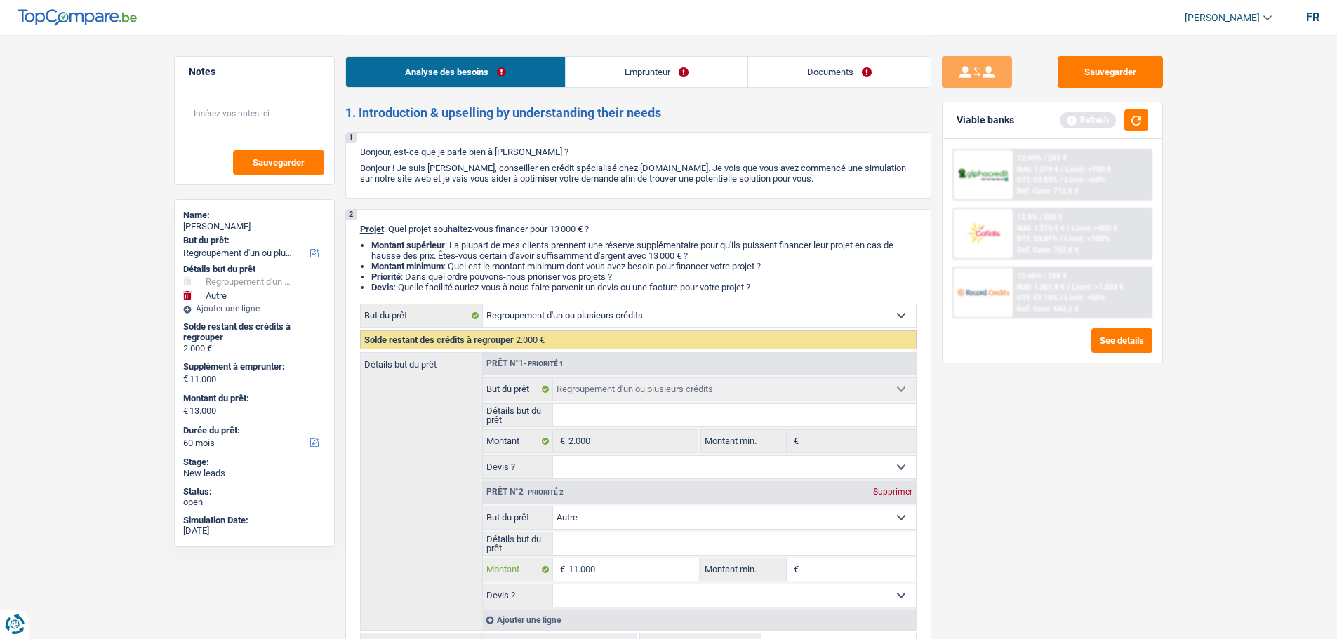
click at [625, 578] on input "11.000" at bounding box center [632, 570] width 128 height 22
click at [611, 570] on input "11.000" at bounding box center [632, 570] width 128 height 22
type input "9"
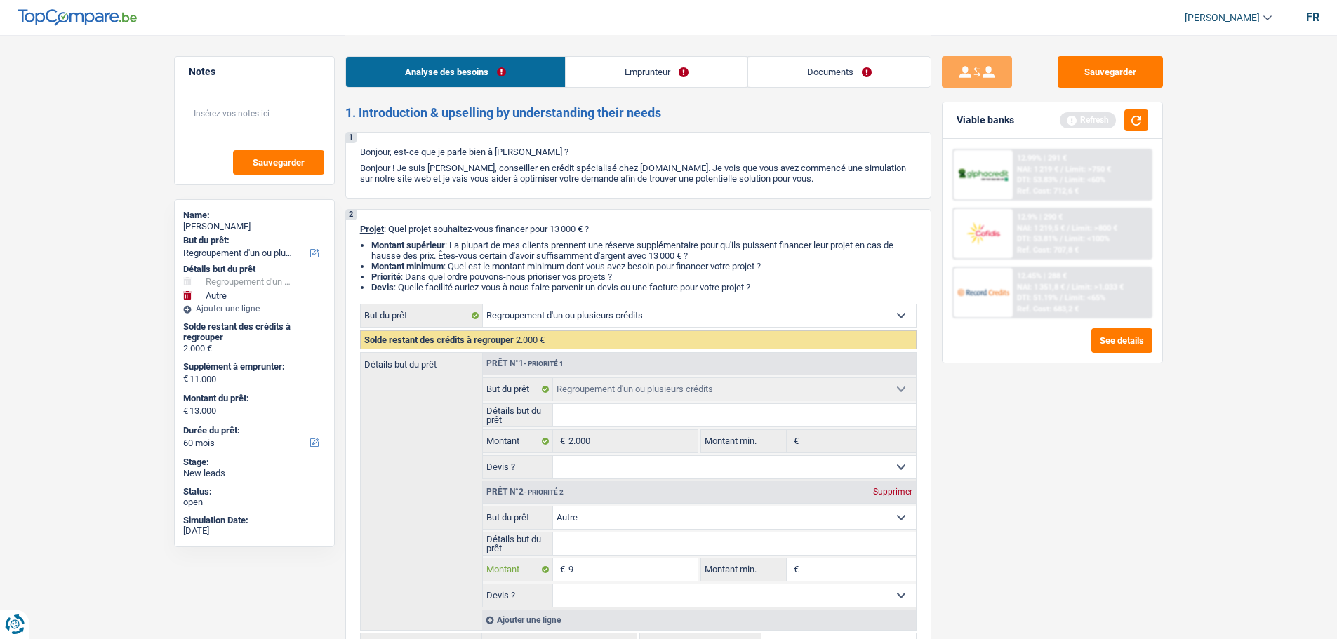
type input "90"
type input "900"
type input "9.000"
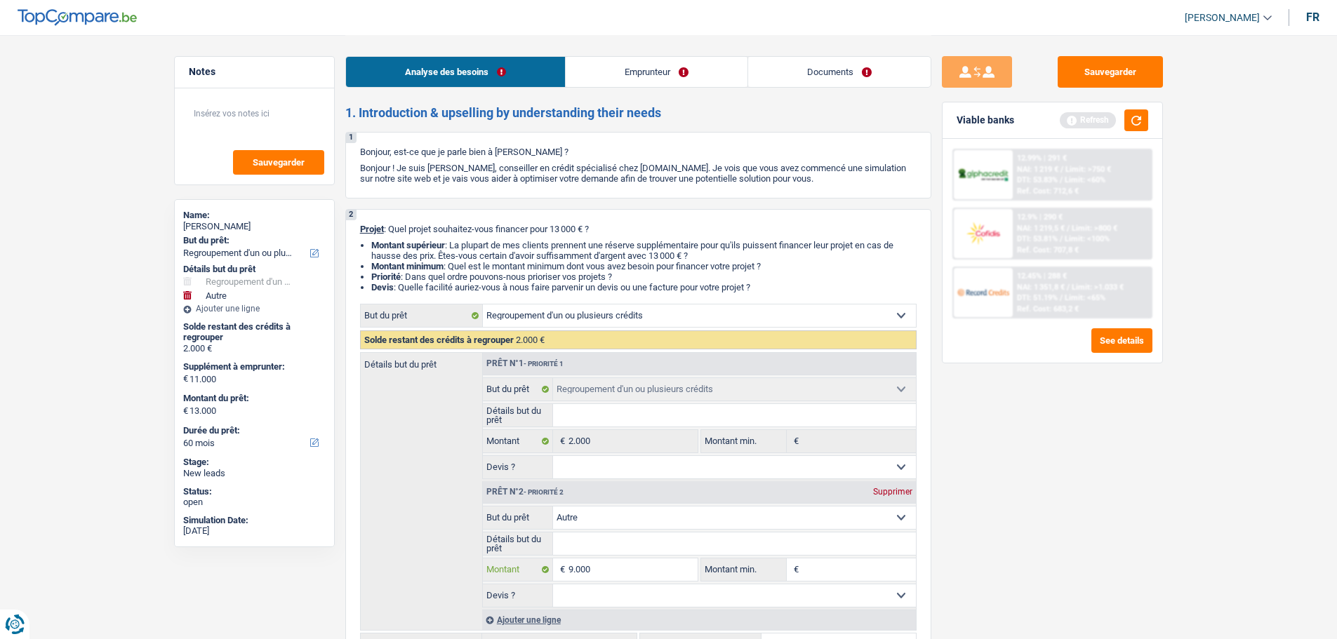
type input "9.000"
click at [613, 568] on input "9.000" at bounding box center [632, 570] width 128 height 22
click at [612, 569] on input "9.000" at bounding box center [632, 570] width 128 height 22
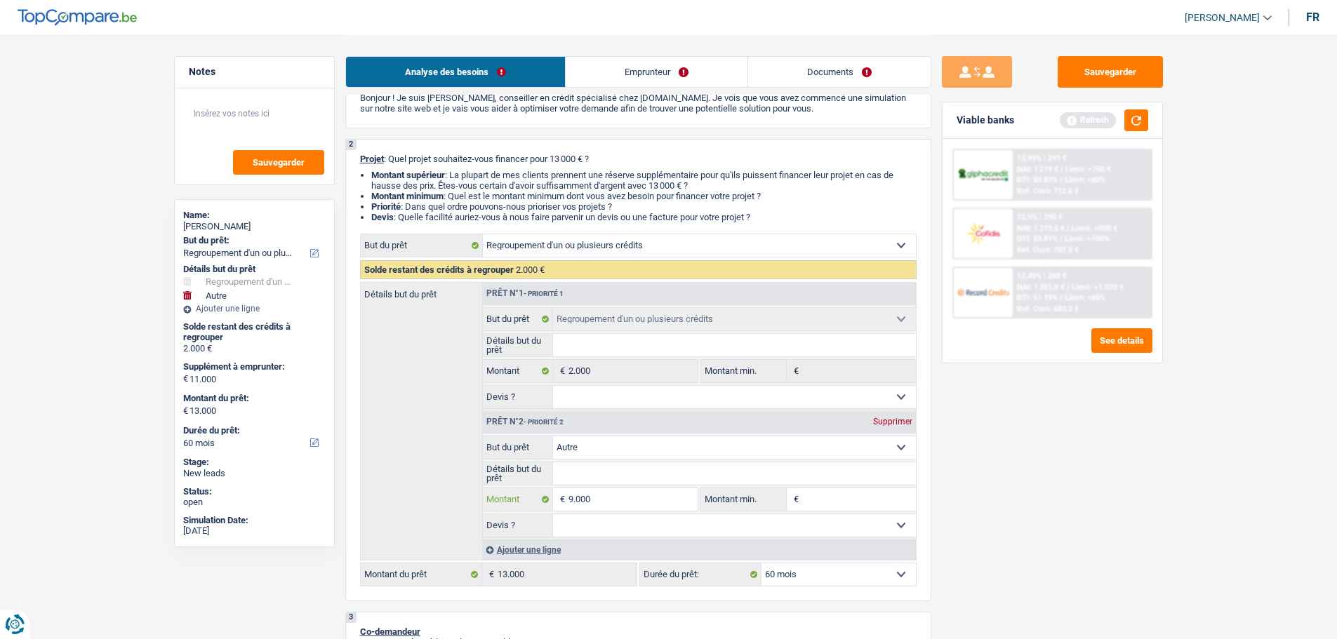
scroll to position [140, 0]
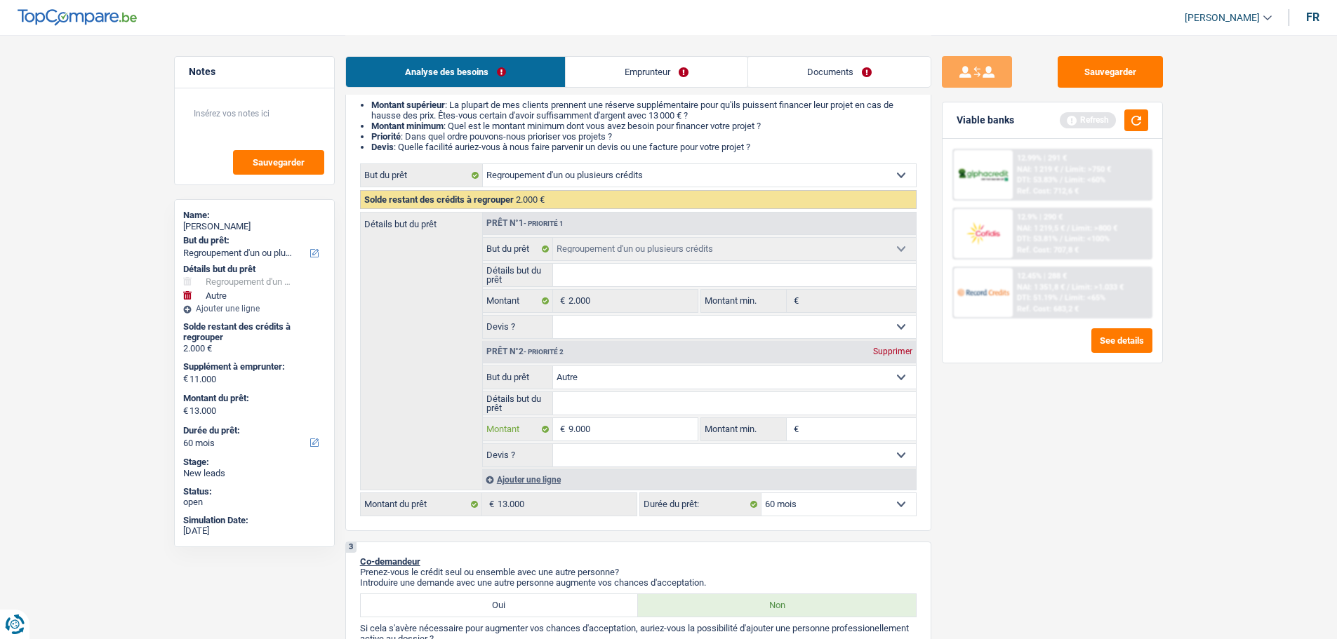
click at [615, 432] on input "9.000" at bounding box center [632, 429] width 128 height 22
type input "9.000"
type input "11.000"
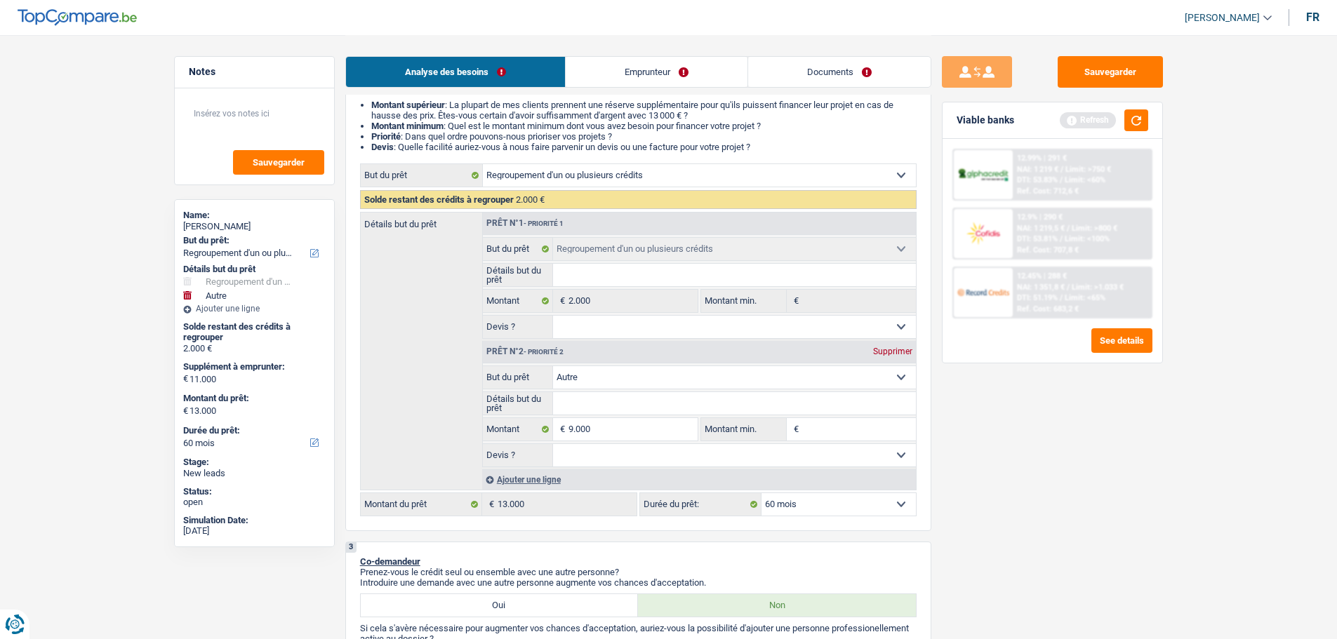
type input "11.000"
click at [993, 463] on div "Sauvegarder Viable banks Refresh 12.99% | 291 € NAI: 1 219 € / Limit: >750 € DT…" at bounding box center [1052, 336] width 242 height 561
click at [627, 427] on input "9.000" at bounding box center [632, 429] width 128 height 22
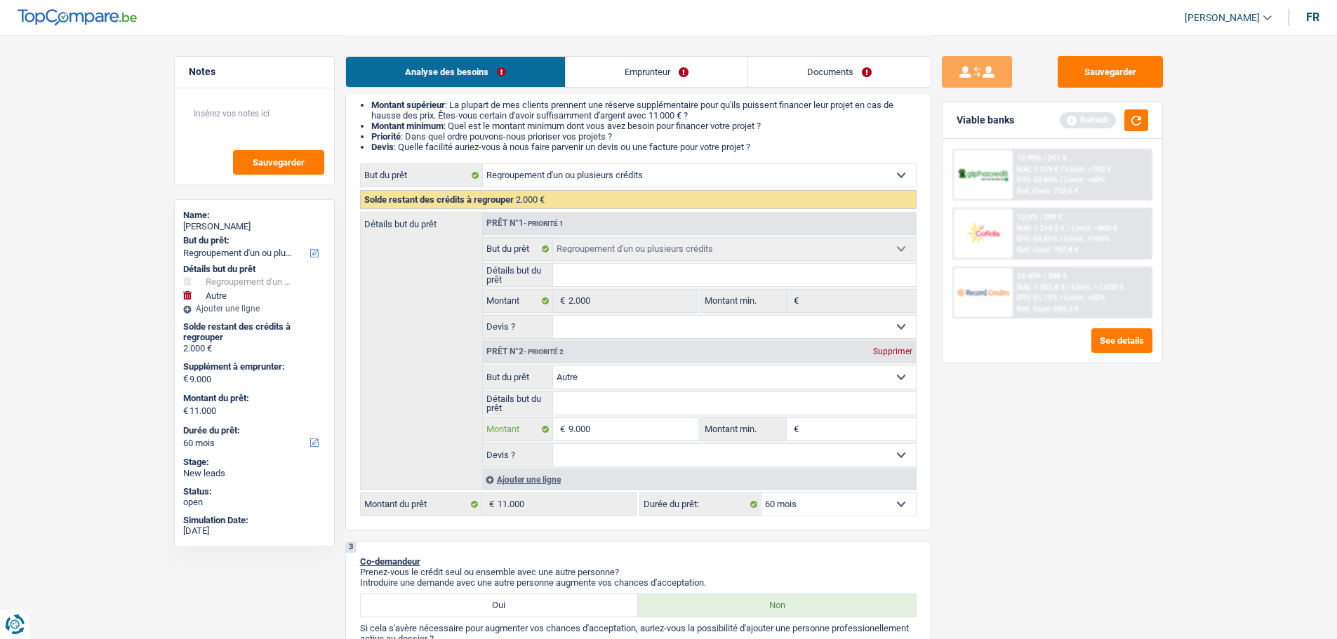
click at [627, 427] on input "9.000" at bounding box center [632, 429] width 128 height 22
click at [624, 427] on input "9.000" at bounding box center [632, 429] width 128 height 22
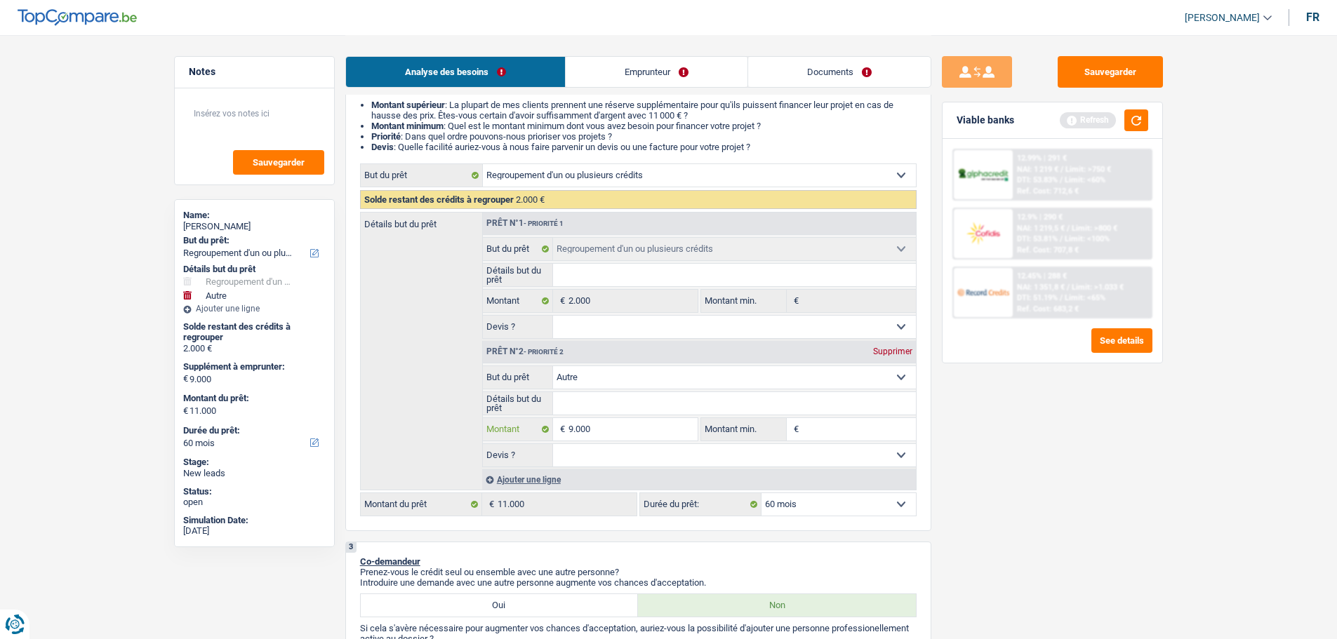
click at [624, 432] on input "9.000" at bounding box center [632, 429] width 128 height 22
type input "900"
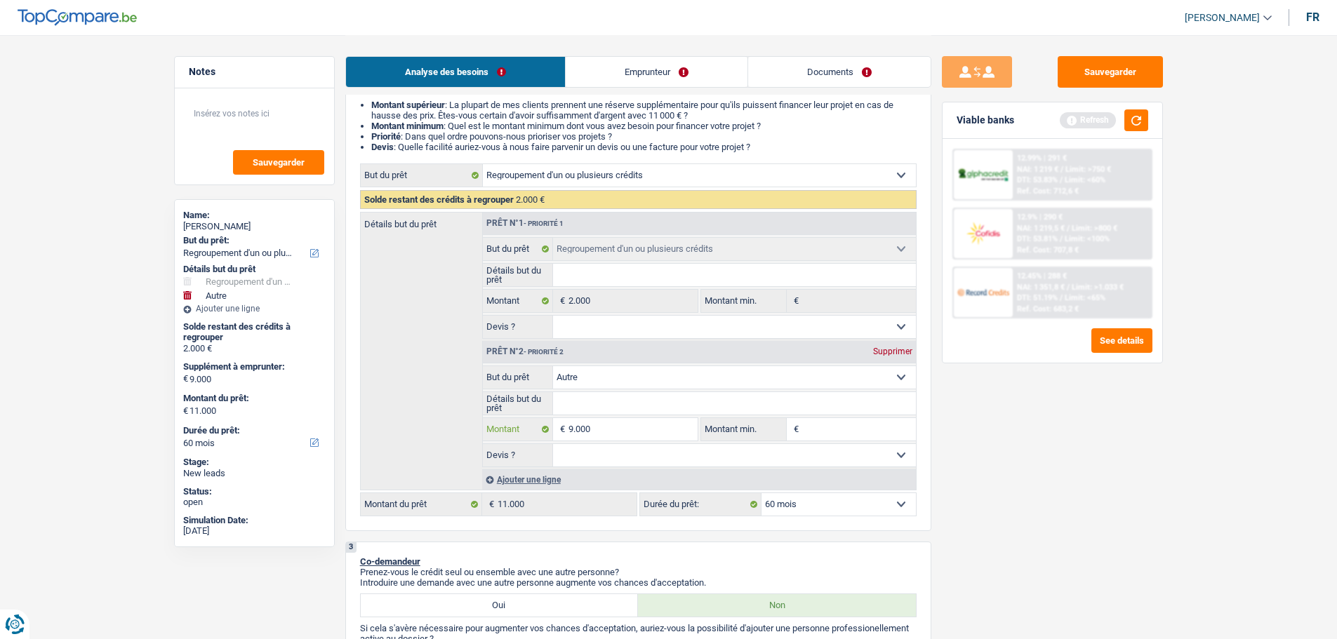
type input "900"
type input "90"
type input "9"
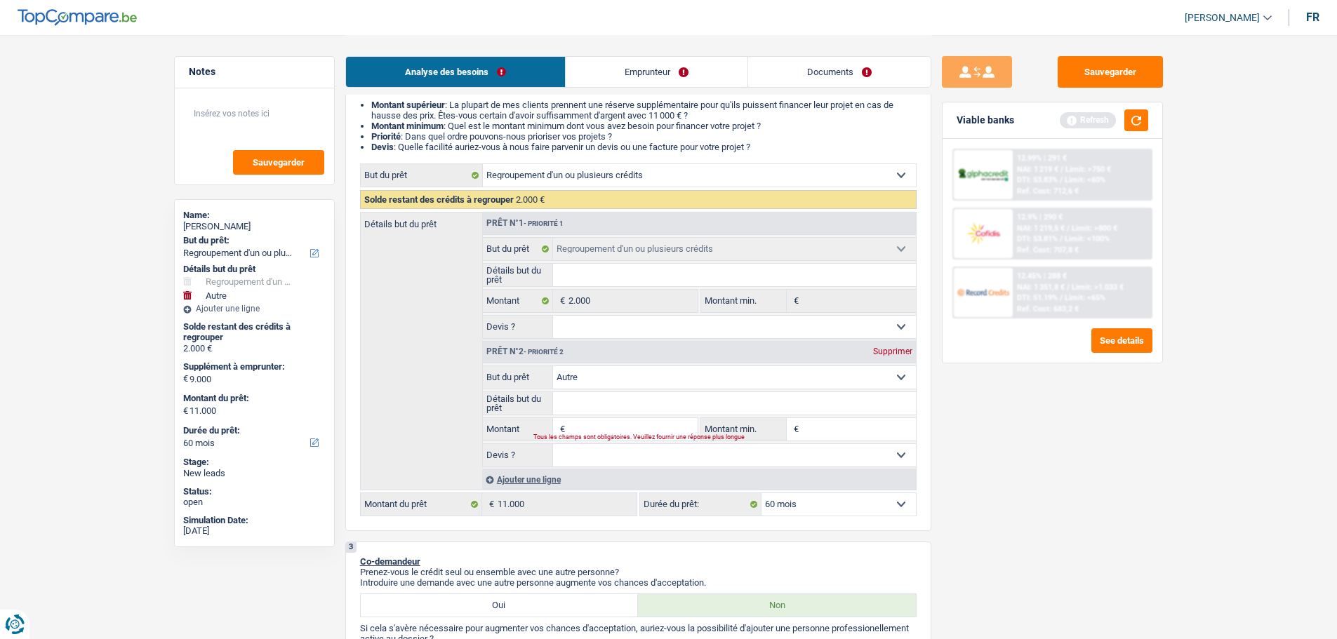
type input "8"
type input "80"
type input "800"
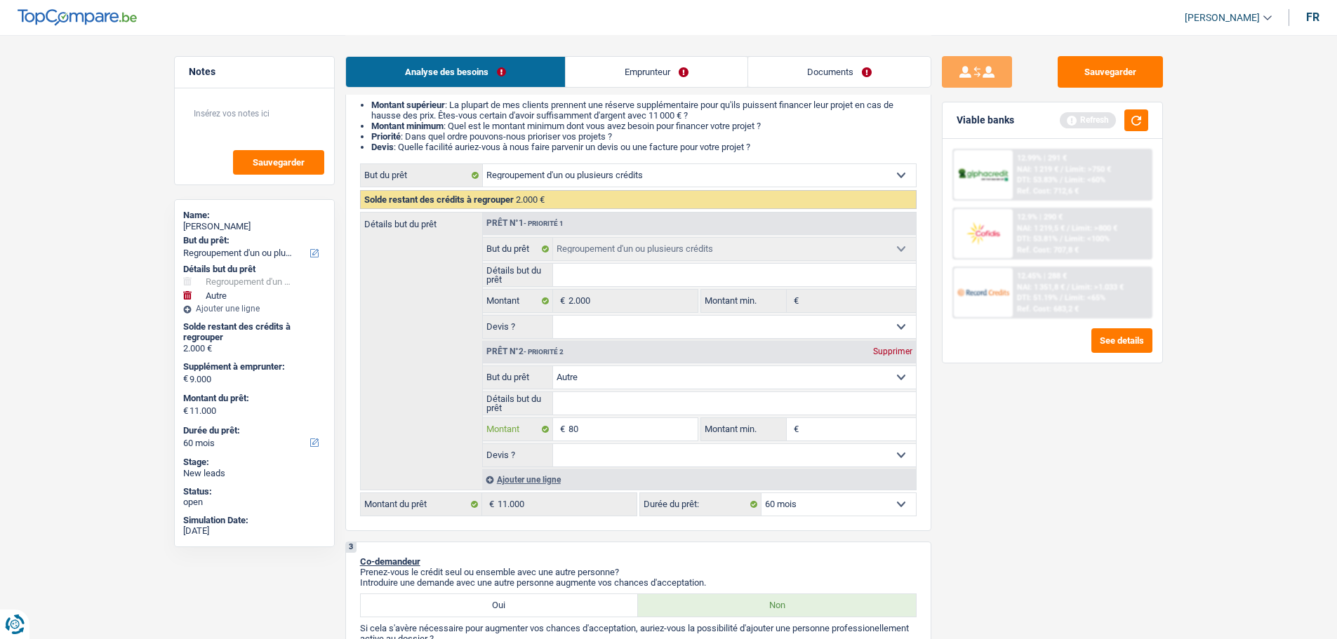
type input "800"
type input "8.000"
select select "48"
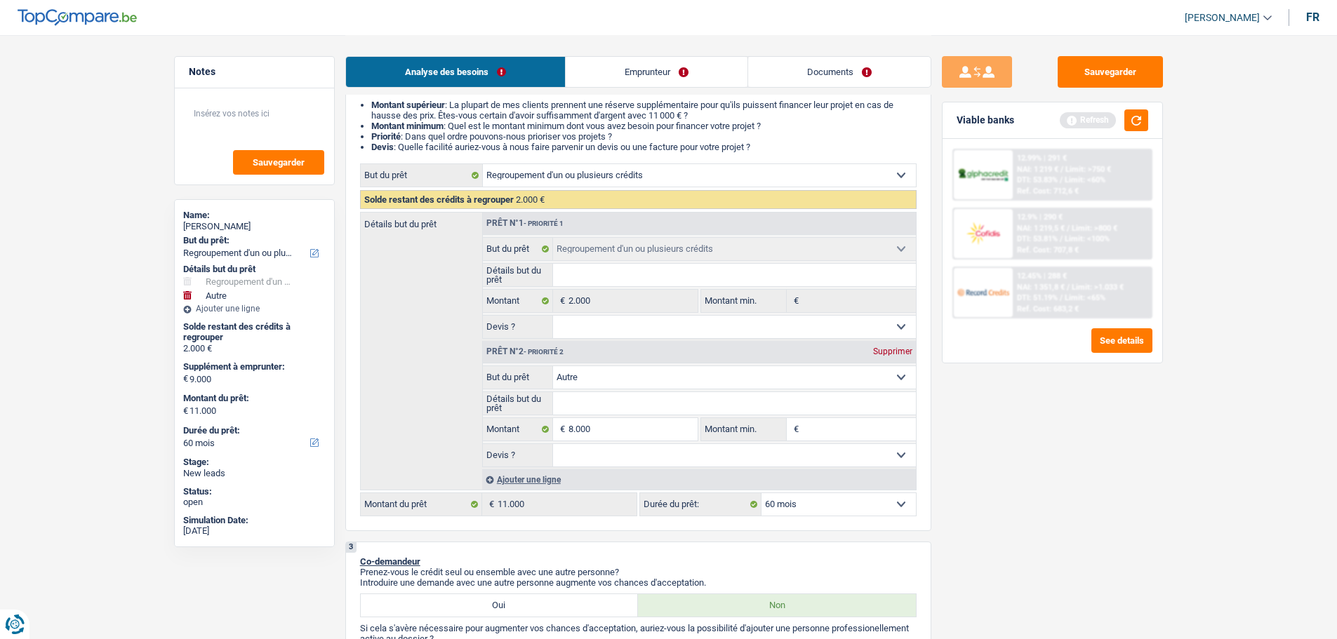
select select "48"
type input "8.000"
type input "10.000"
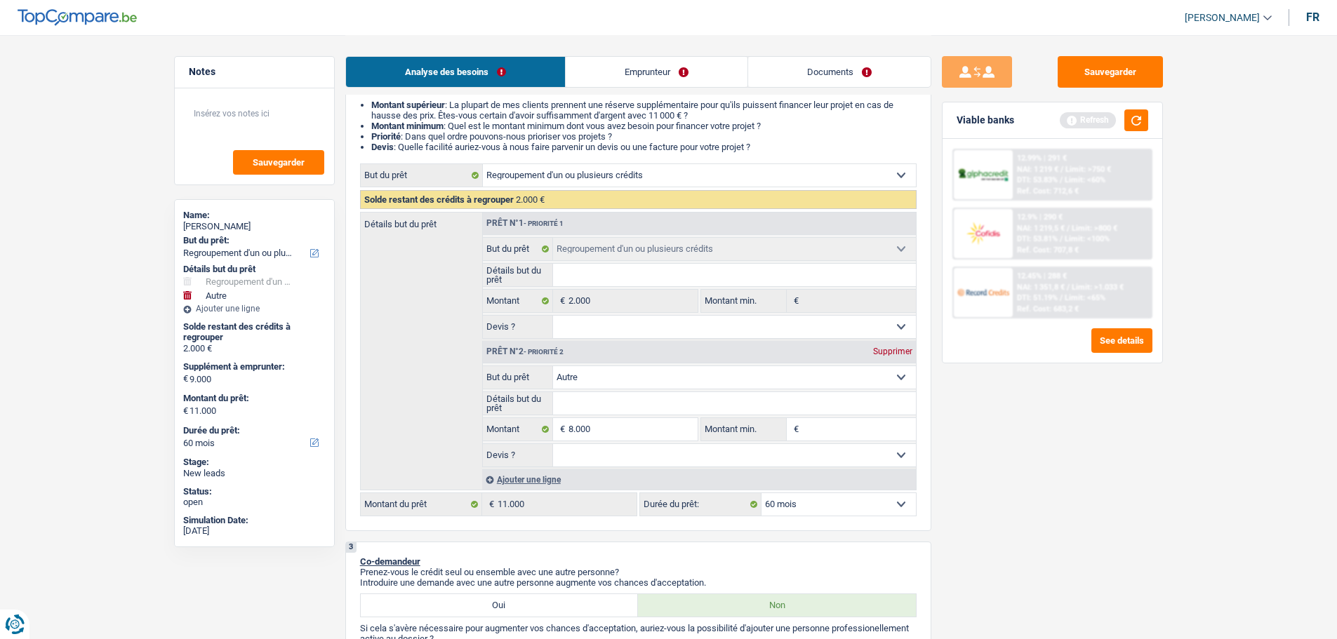
type input "10.000"
click at [989, 450] on div "Sauvegarder Viable banks Refresh 12.99% | 291 € NAI: 1 219 € / Limit: >750 € DT…" at bounding box center [1052, 336] width 242 height 561
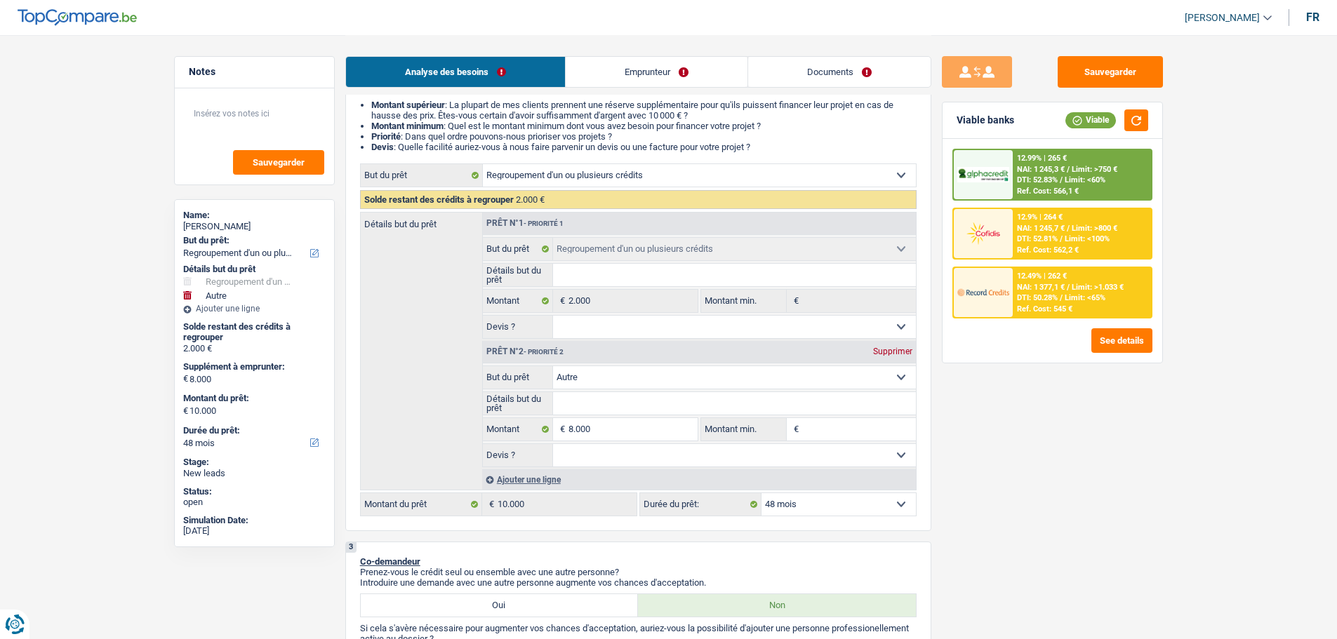
click at [596, 382] on select "Confort maison: meubles, textile, peinture, électroménager, outillage non-profe…" at bounding box center [734, 377] width 363 height 22
click at [553, 366] on select "Confort maison: meubles, textile, peinture, électroménager, outillage non-profe…" at bounding box center [734, 377] width 363 height 22
click at [577, 411] on input "Détails but du prêt" at bounding box center [734, 403] width 363 height 22
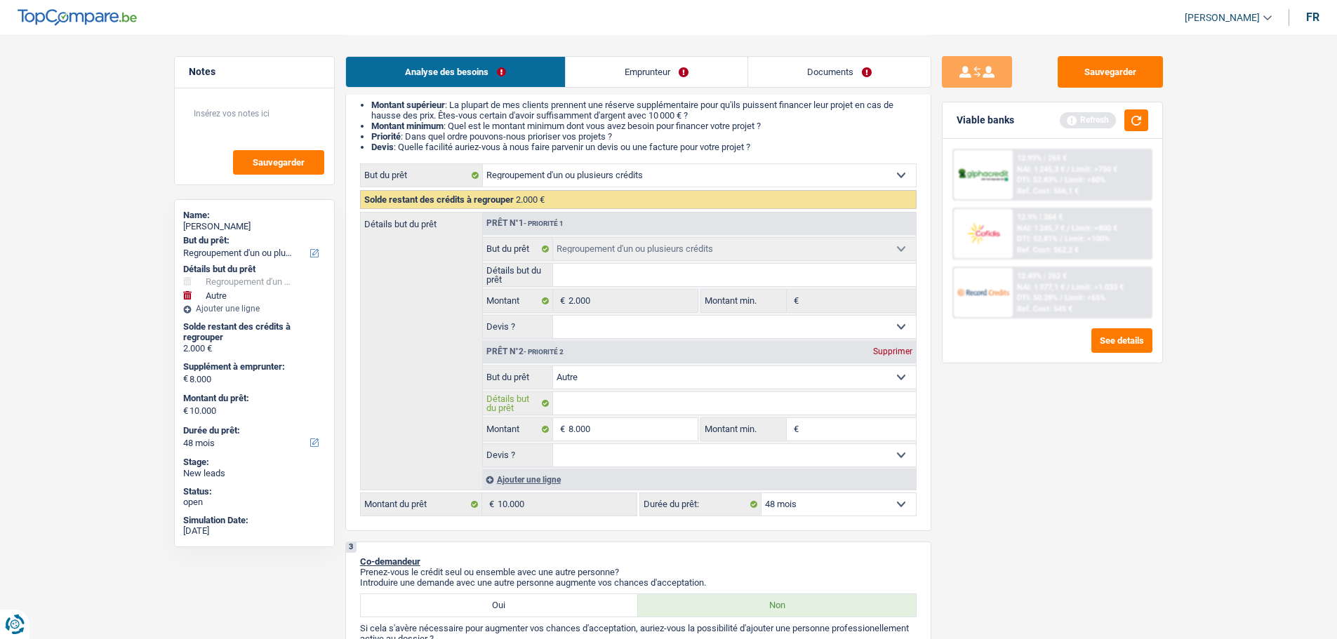
type input "R"
type input "Re"
type input "Res"
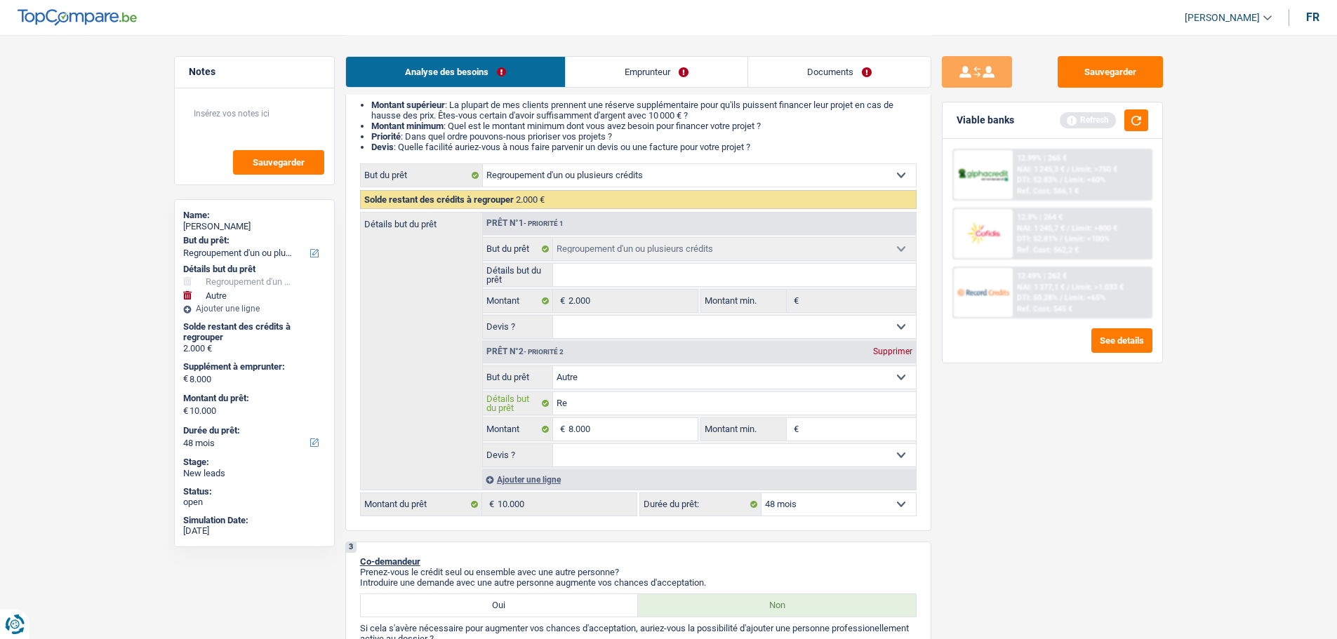
type input "Res"
type input "Rese"
type input "Reser"
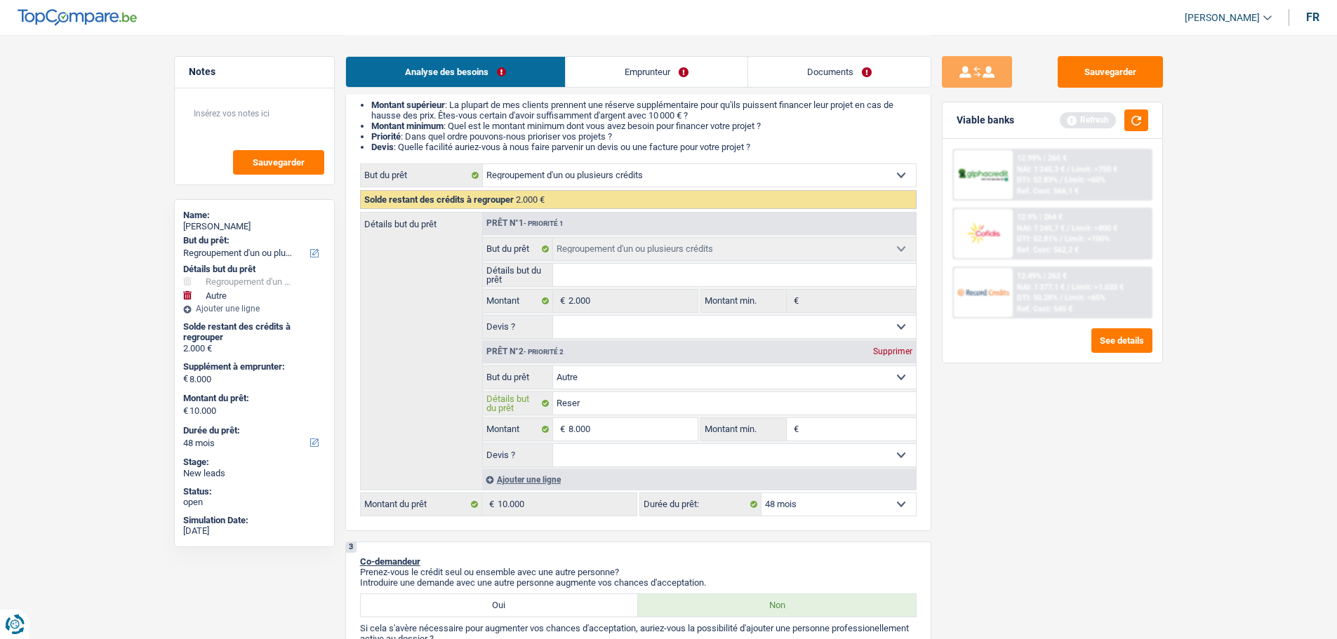
type input "Reserv"
type input "Reserve"
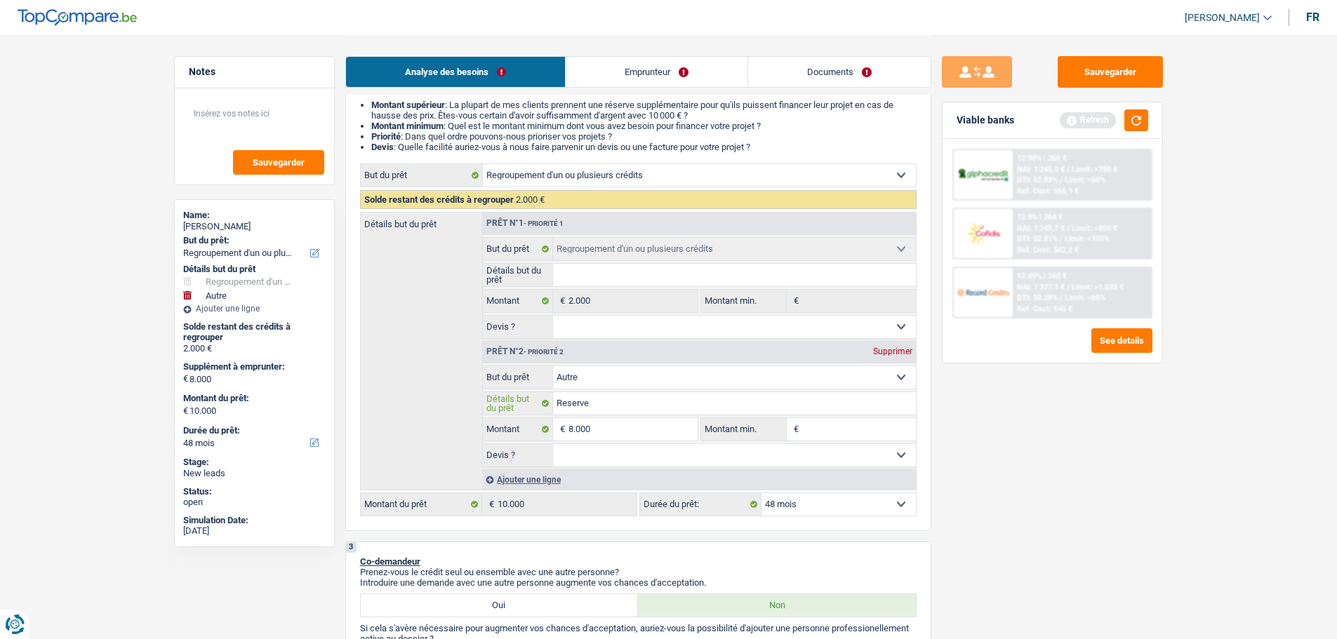
type input "Reserve"
click at [615, 460] on select "Oui Non Non répondu Sélectionner une option" at bounding box center [734, 455] width 363 height 22
select select "false"
click at [553, 444] on select "Oui Non Non répondu Sélectionner une option" at bounding box center [734, 455] width 363 height 22
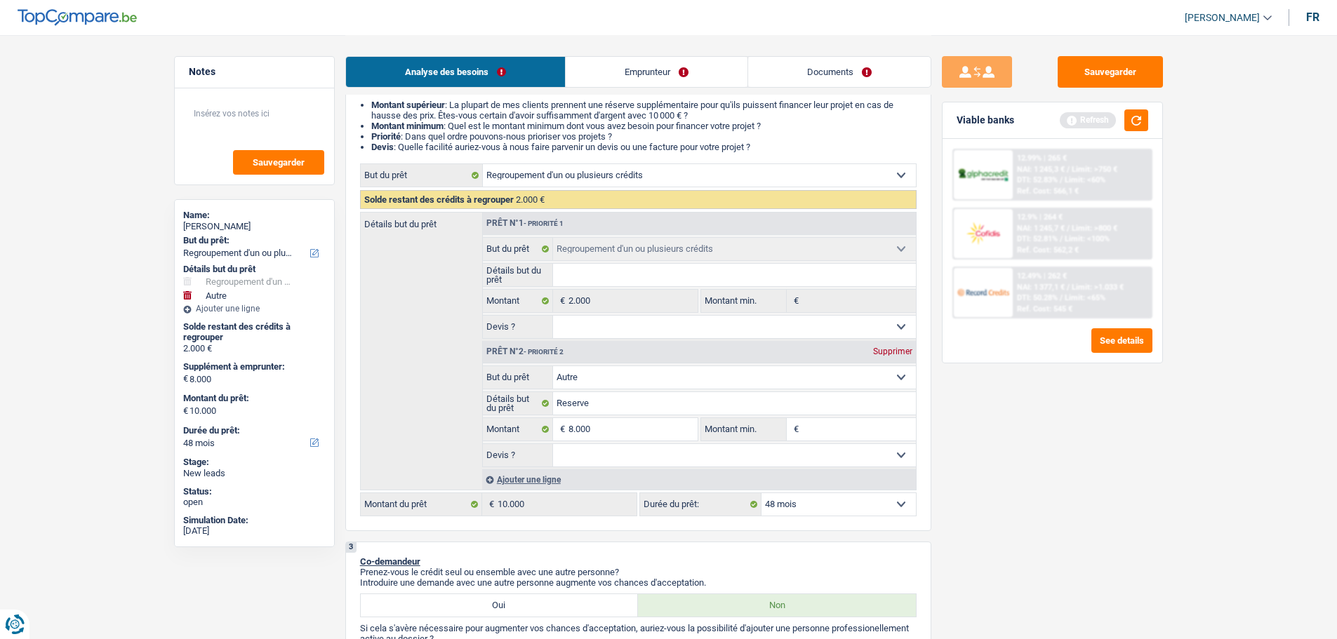
select select "false"
click at [815, 429] on input "Montant min." at bounding box center [859, 429] width 114 height 22
type input "8"
type input "80"
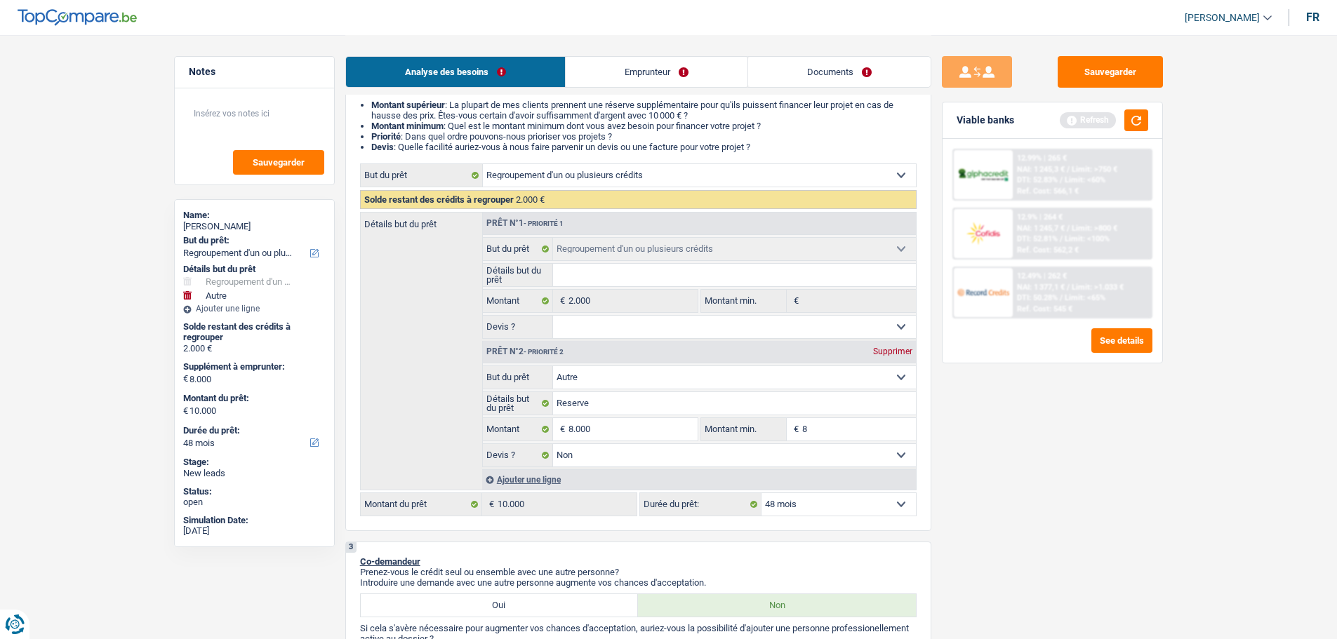
type input "80"
type input "800"
type input "8.000"
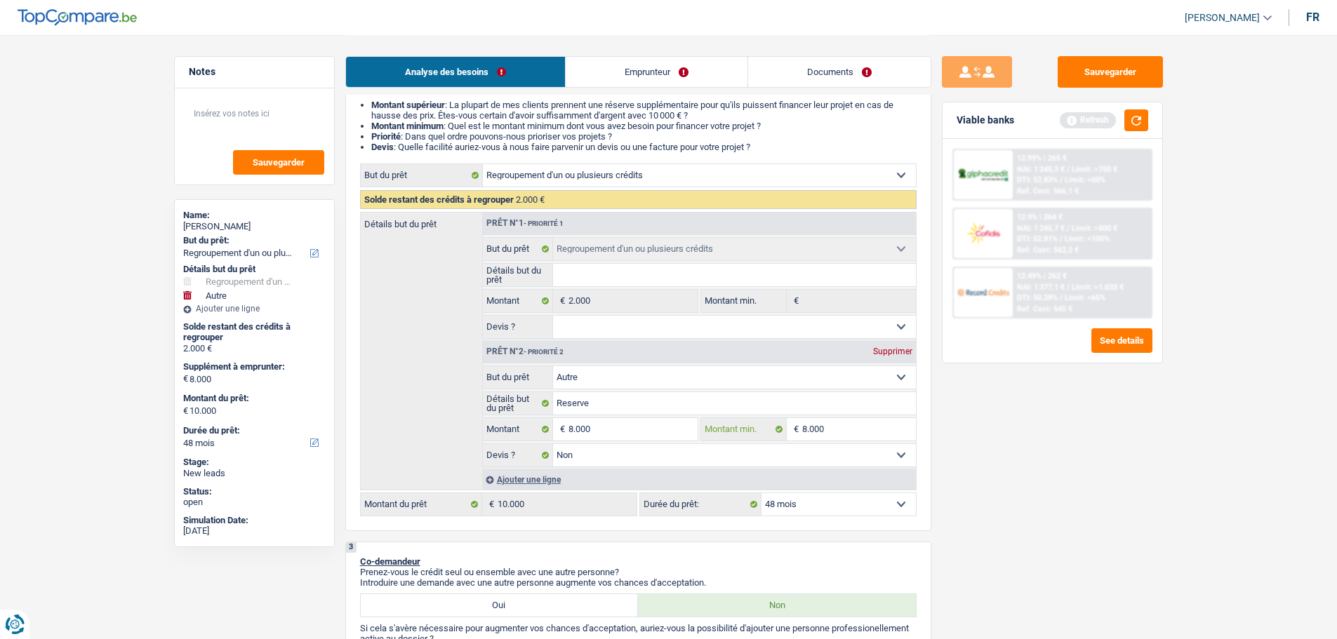
type input "8.000"
click at [1027, 454] on div "Sauvegarder Viable banks Refresh 12.99% | 265 € NAI: 1 245,3 € / Limit: >750 € …" at bounding box center [1052, 336] width 242 height 561
click at [1129, 112] on button "button" at bounding box center [1136, 120] width 24 height 22
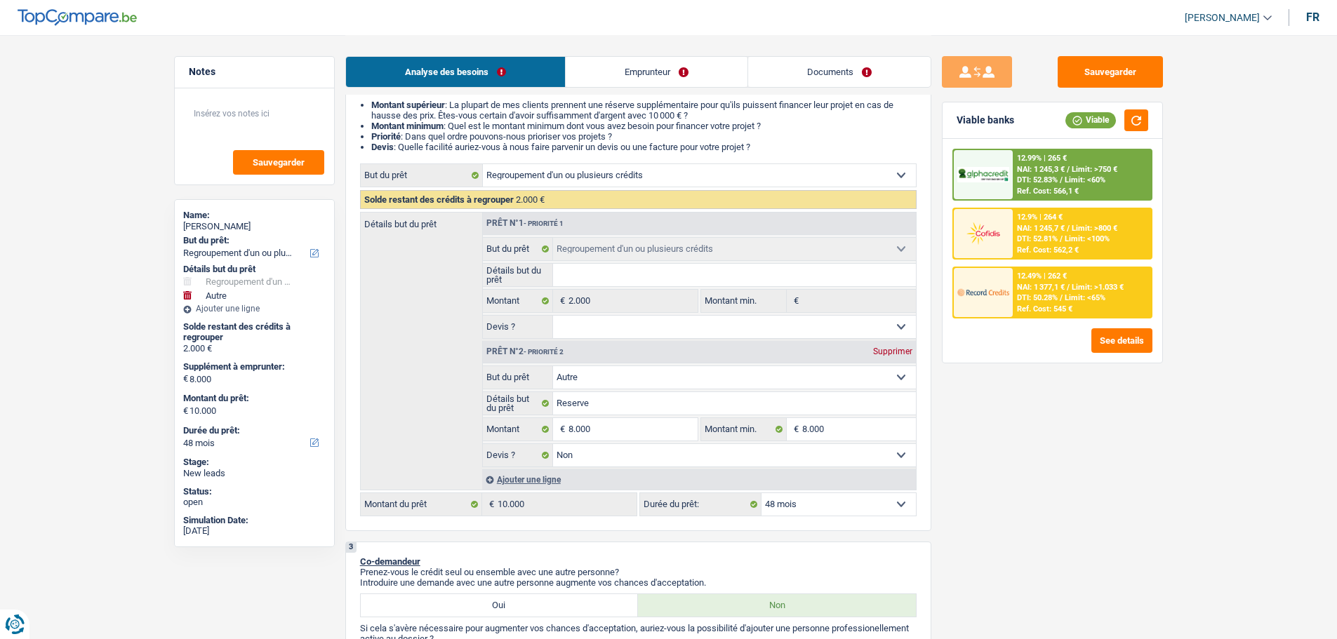
click at [604, 318] on select "Oui Non Non répondu Sélectionner une option" at bounding box center [734, 327] width 363 height 22
select select "false"
click at [553, 316] on select "Oui Non Non répondu Sélectionner une option" at bounding box center [734, 327] width 363 height 22
select select "false"
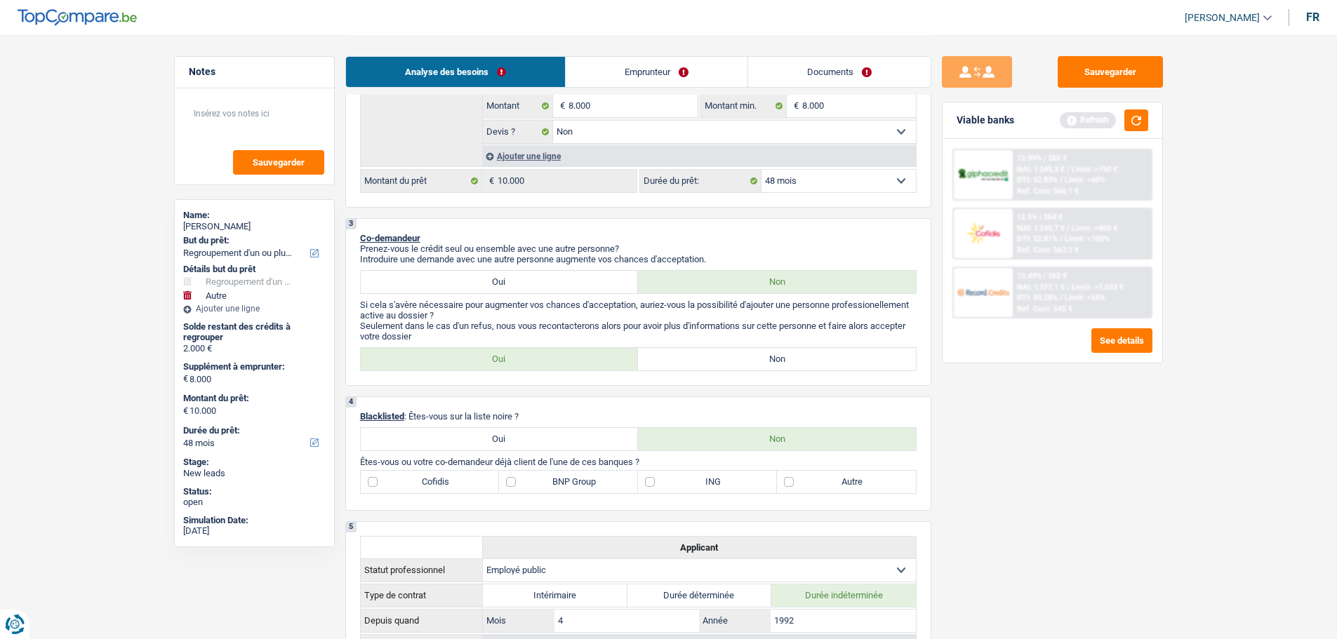
scroll to position [561, 0]
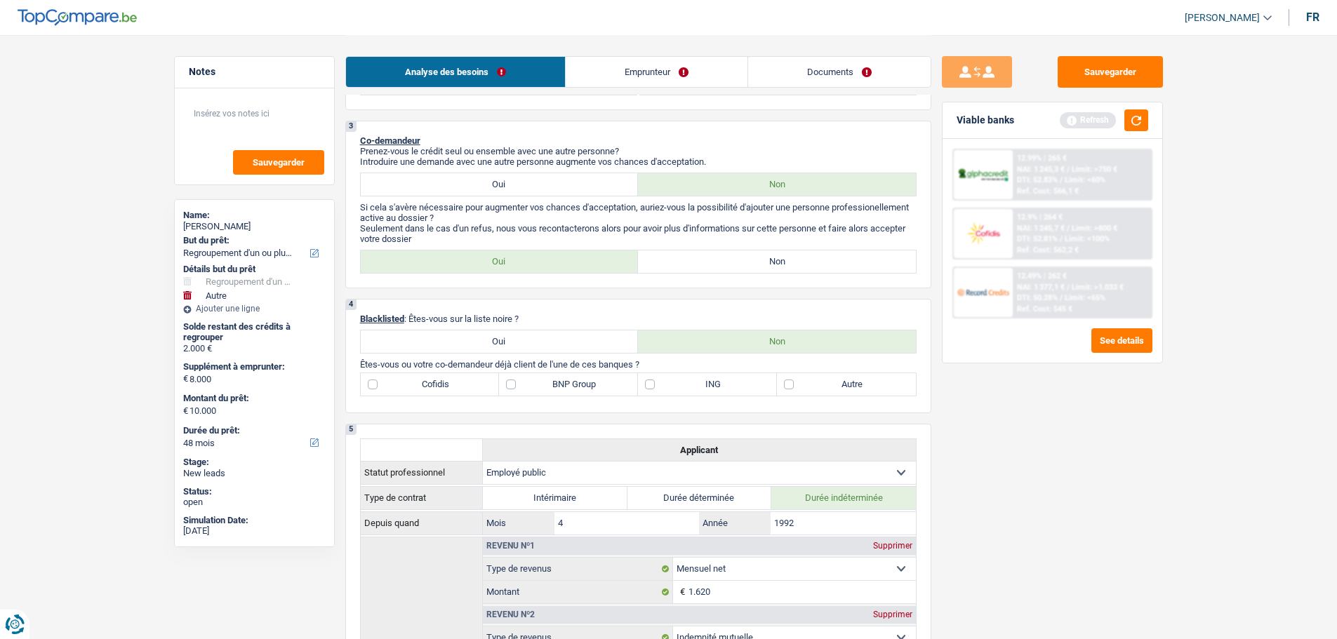
click at [775, 255] on label "Non" at bounding box center [777, 262] width 278 height 22
click at [775, 255] on input "Non" at bounding box center [777, 262] width 278 height 22
radio input "true"
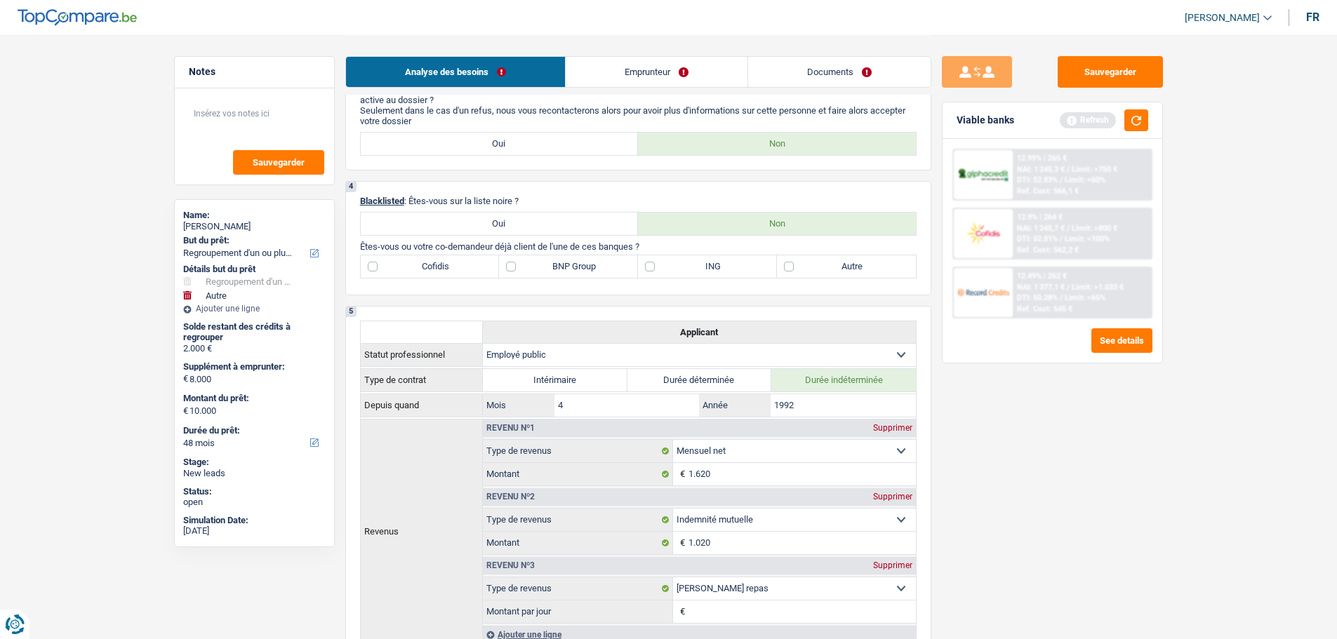
scroll to position [772, 0]
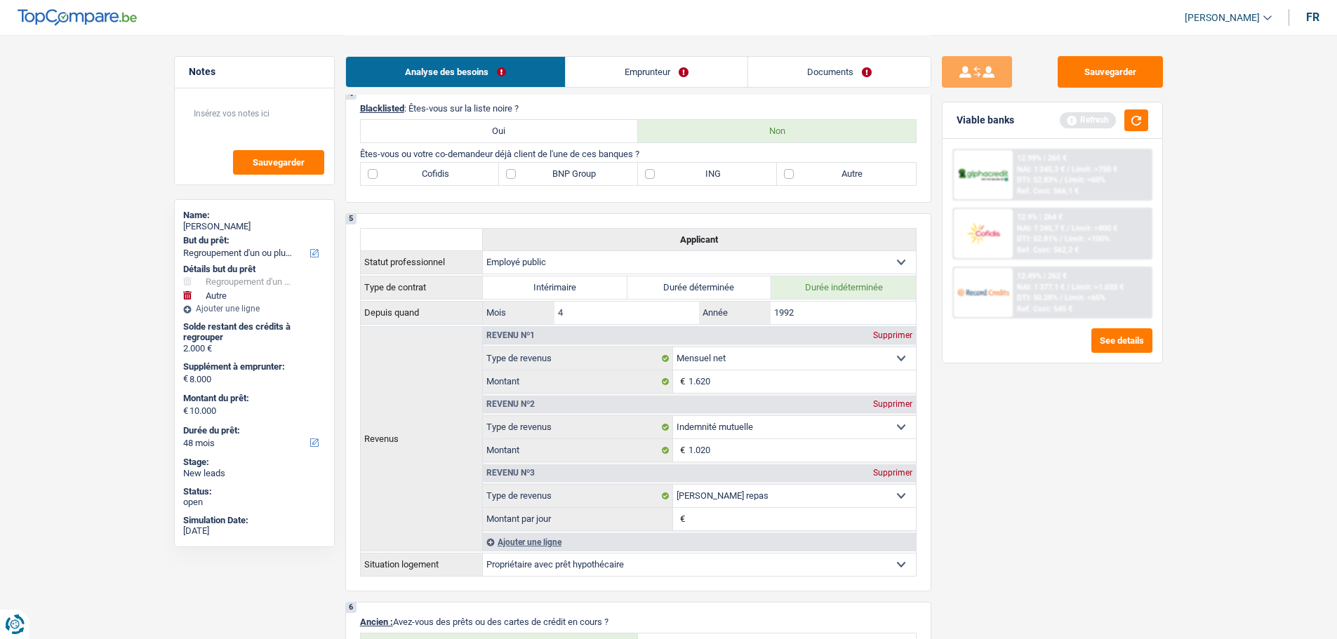
click at [439, 172] on label "Cofidis" at bounding box center [430, 174] width 139 height 22
click at [439, 172] on input "Cofidis" at bounding box center [430, 174] width 139 height 22
checkbox input "true"
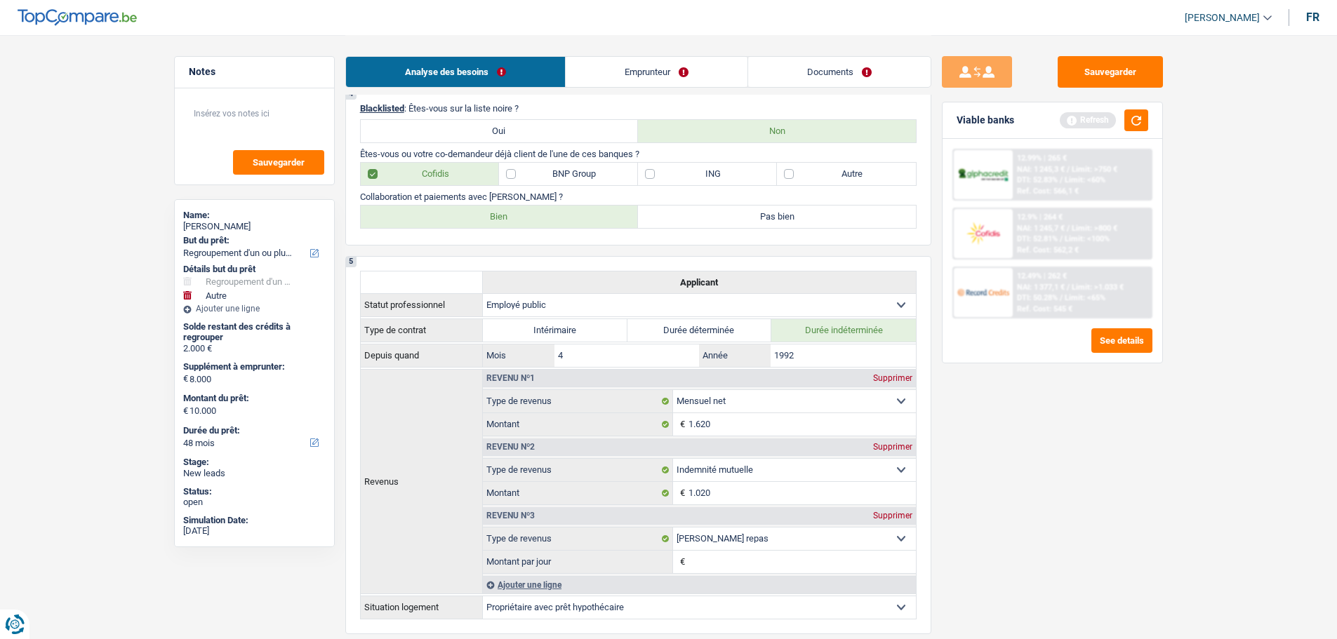
click at [593, 169] on label "BNP Group" at bounding box center [568, 174] width 139 height 22
click at [593, 169] on input "BNP Group" at bounding box center [568, 174] width 139 height 22
checkbox input "true"
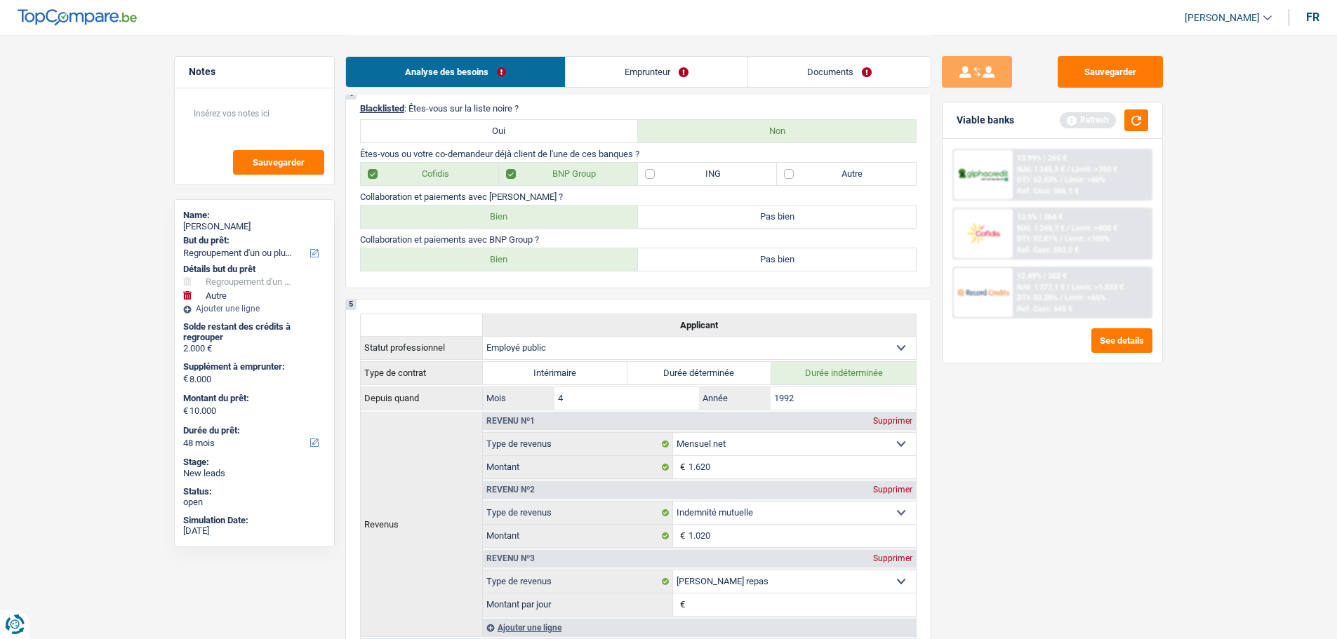
click at [787, 168] on label "Autre" at bounding box center [846, 174] width 139 height 22
click at [787, 168] on input "Autre" at bounding box center [846, 174] width 139 height 22
checkbox input "true"
click at [610, 213] on label "Bien" at bounding box center [500, 217] width 278 height 22
click at [610, 213] on input "Bien" at bounding box center [500, 217] width 278 height 22
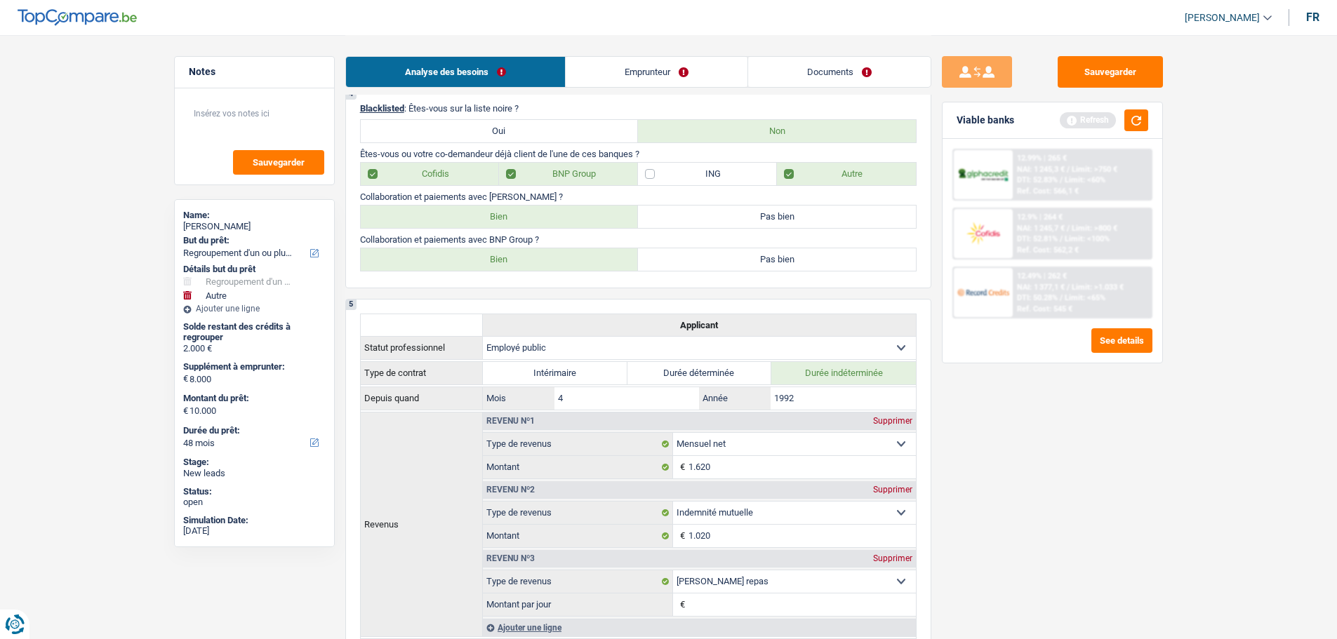
radio input "true"
click at [594, 260] on label "Bien" at bounding box center [500, 259] width 278 height 22
click at [594, 260] on input "Bien" at bounding box center [500, 259] width 278 height 22
radio input "true"
click at [1133, 120] on button "button" at bounding box center [1136, 120] width 24 height 22
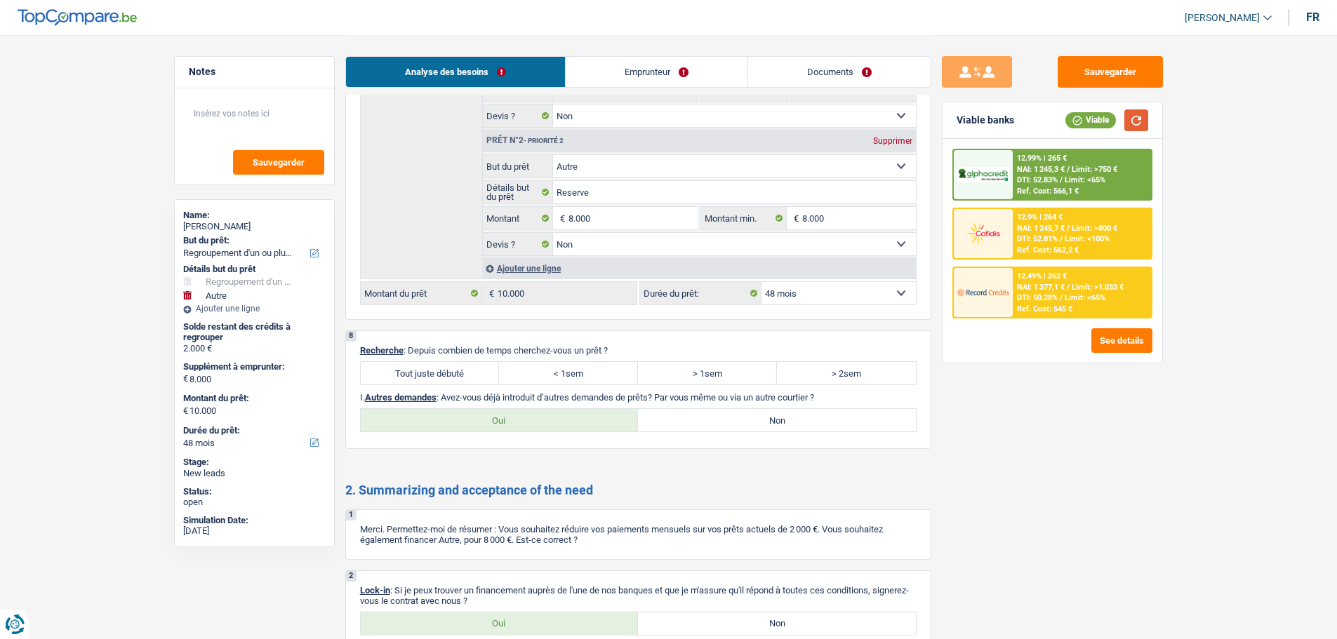
scroll to position [2526, 0]
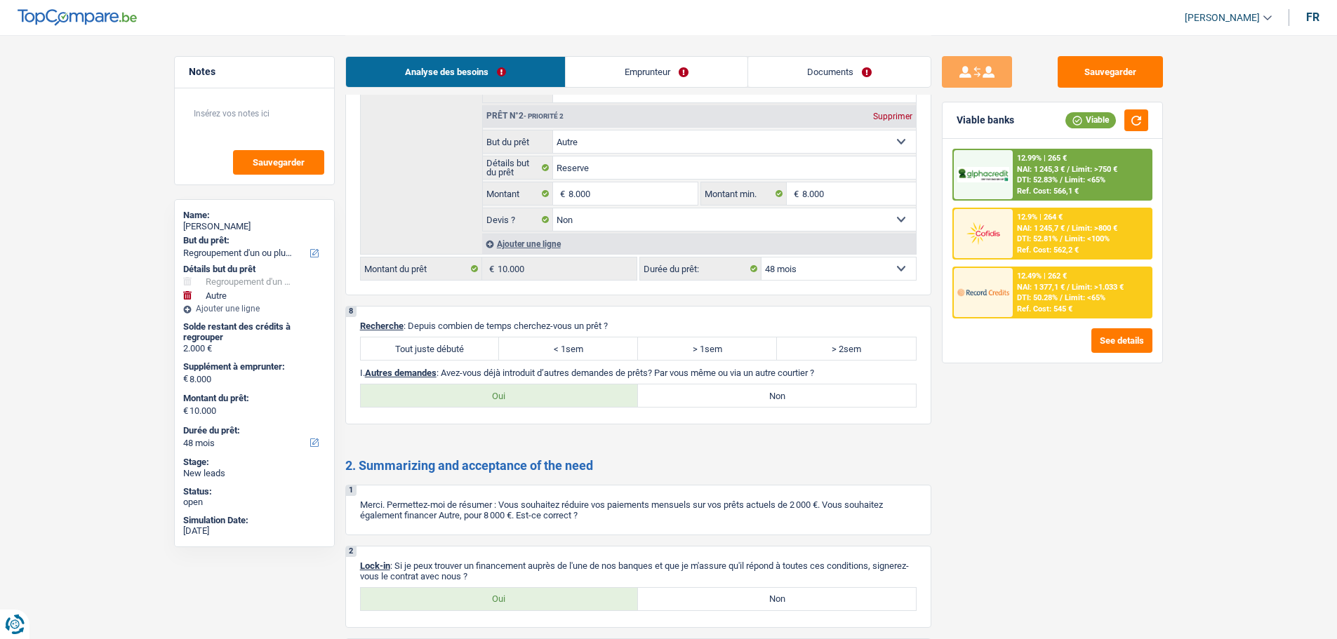
click at [451, 348] on label "Tout juste débuté" at bounding box center [430, 349] width 139 height 22
click at [451, 348] on input "Tout juste débuté" at bounding box center [430, 349] width 139 height 22
radio input "true"
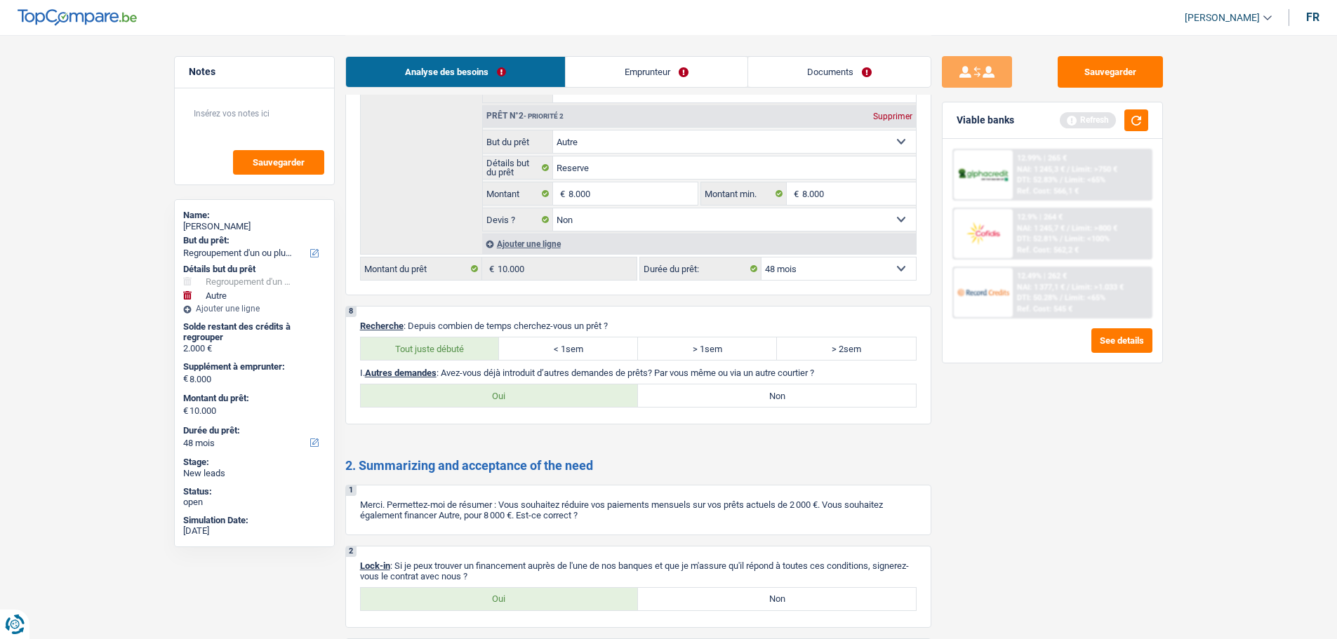
click at [728, 402] on label "Non" at bounding box center [777, 396] width 278 height 22
click at [728, 402] on input "Non" at bounding box center [777, 396] width 278 height 22
radio input "true"
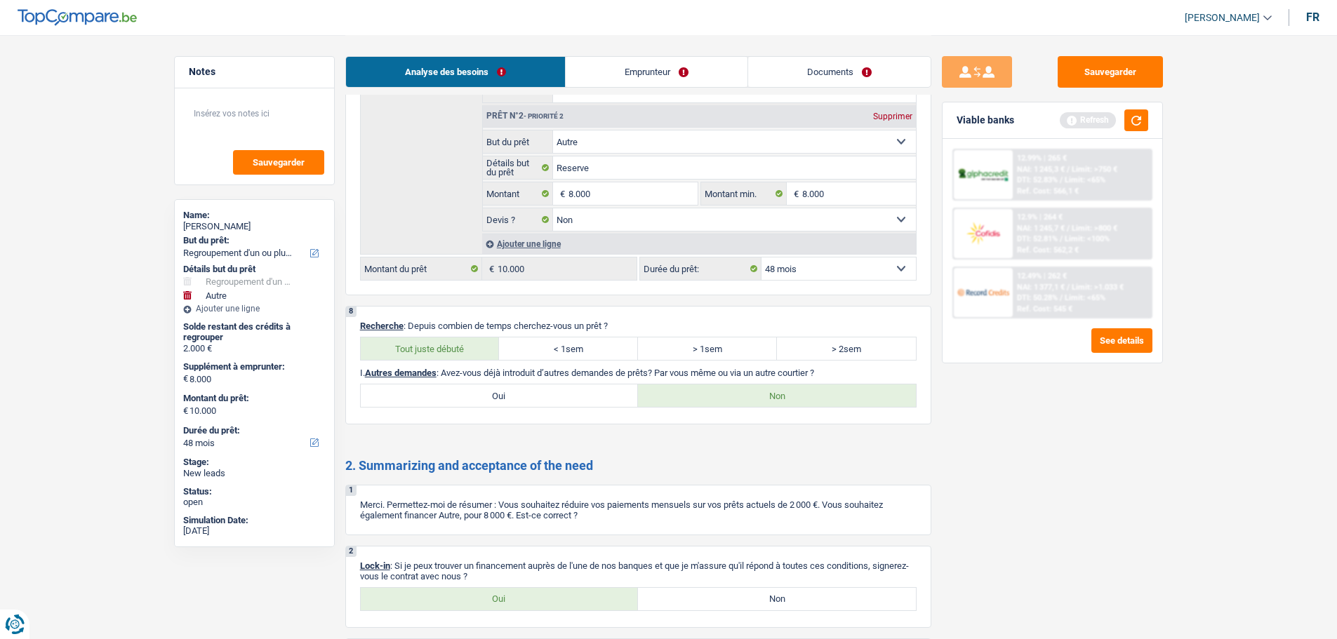
drag, startPoint x: 688, startPoint y: 69, endPoint x: 625, endPoint y: 58, distance: 63.5
click at [688, 69] on link "Emprunteur" at bounding box center [657, 72] width 182 height 30
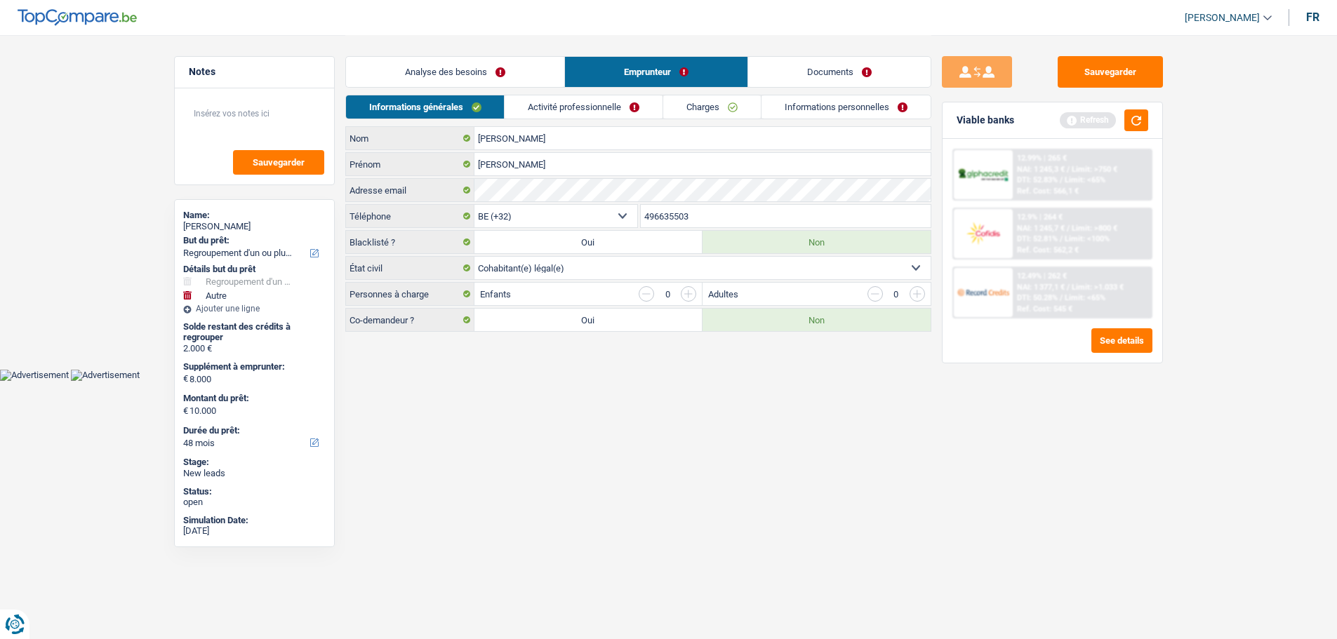
scroll to position [0, 0]
click at [1145, 116] on button "button" at bounding box center [1141, 120] width 24 height 22
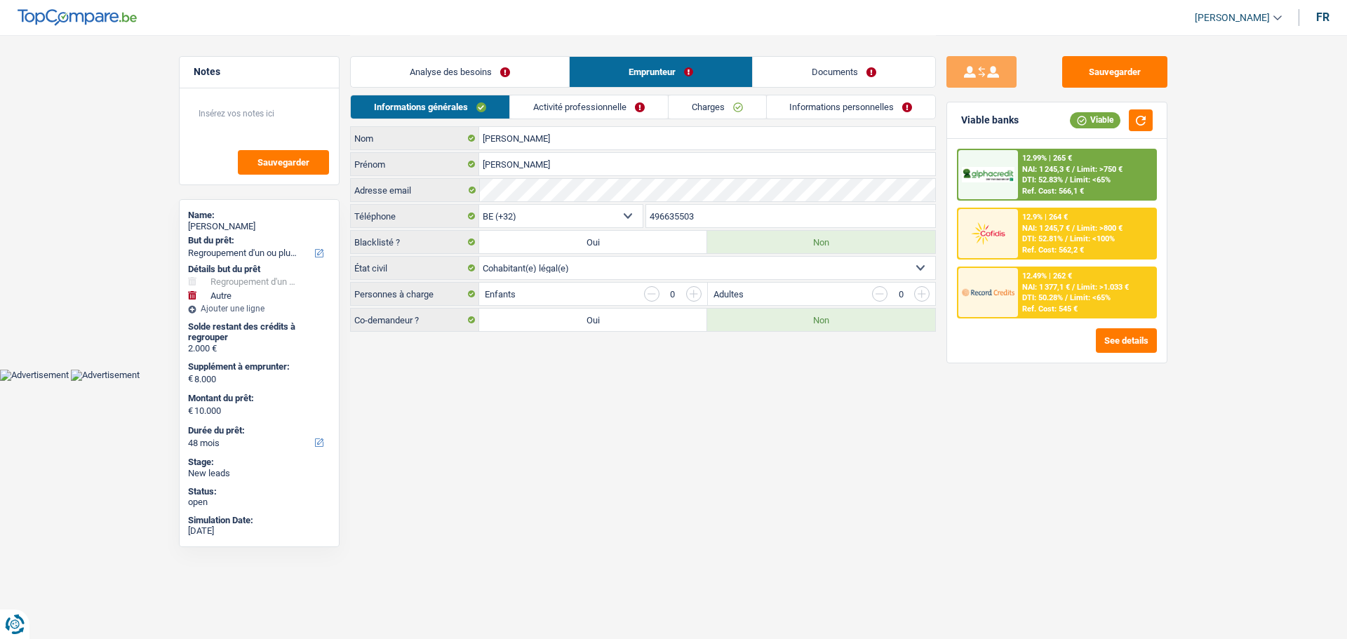
click at [556, 97] on link "Activité professionnelle" at bounding box center [589, 106] width 158 height 23
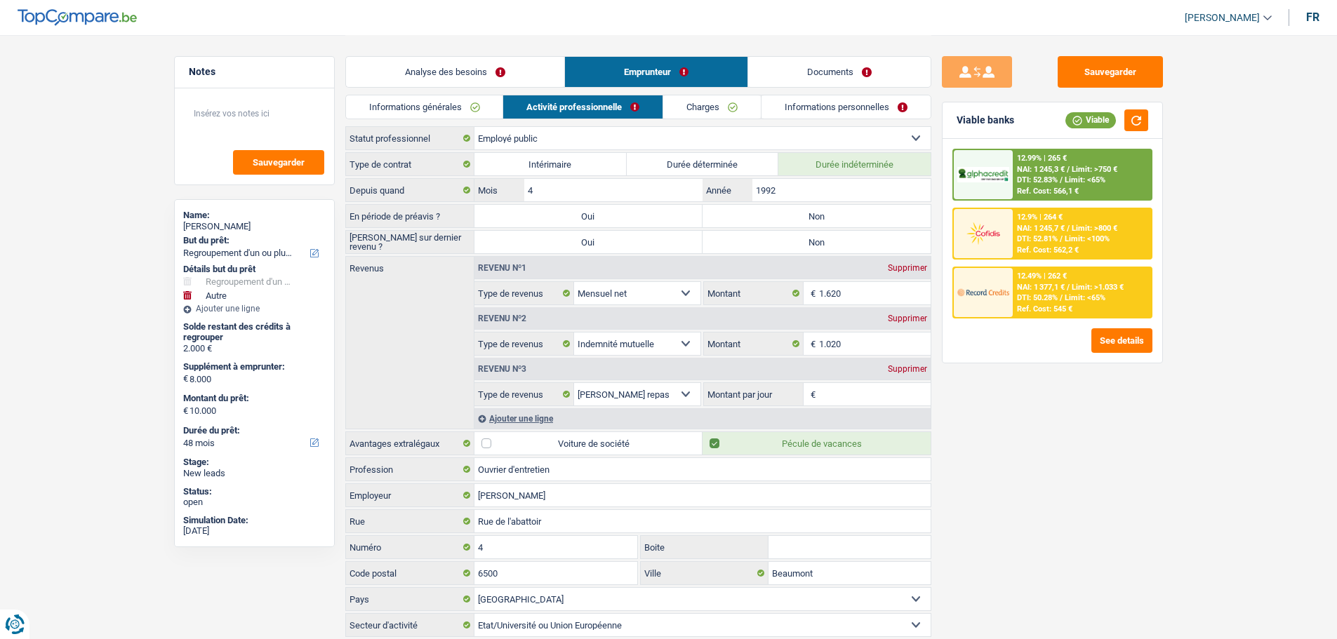
click at [765, 215] on label "Non" at bounding box center [816, 216] width 228 height 22
click at [765, 215] on input "Non" at bounding box center [816, 216] width 228 height 22
radio input "true"
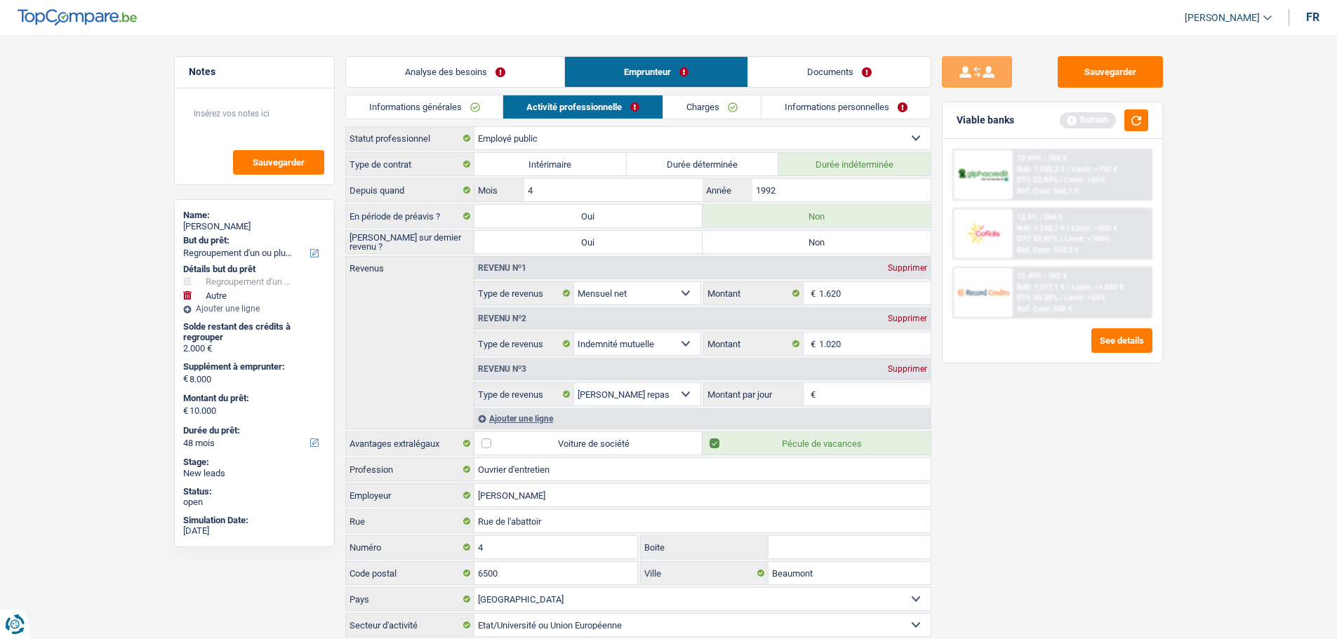
click at [769, 244] on label "Non" at bounding box center [816, 242] width 228 height 22
click at [769, 244] on input "Non" at bounding box center [816, 242] width 228 height 22
radio input "true"
click at [206, 115] on textarea at bounding box center [255, 119] width 140 height 42
type textarea "Mi/temps médical"
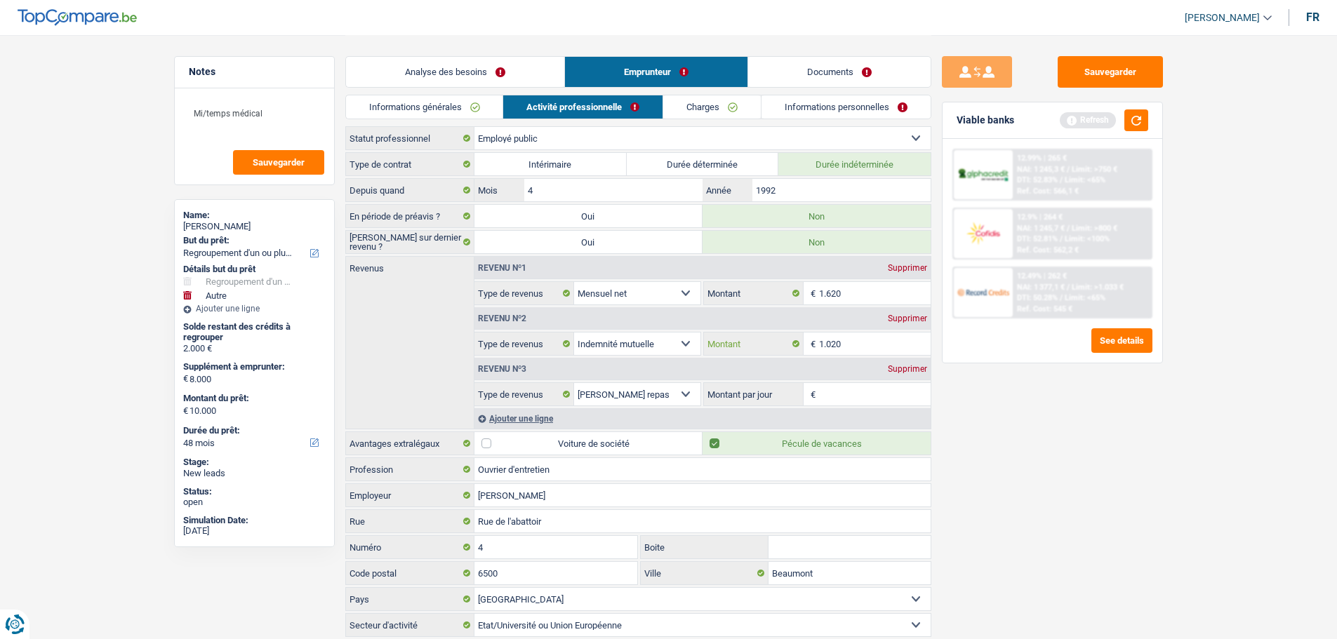
click at [877, 347] on input "1.020" at bounding box center [875, 344] width 112 height 22
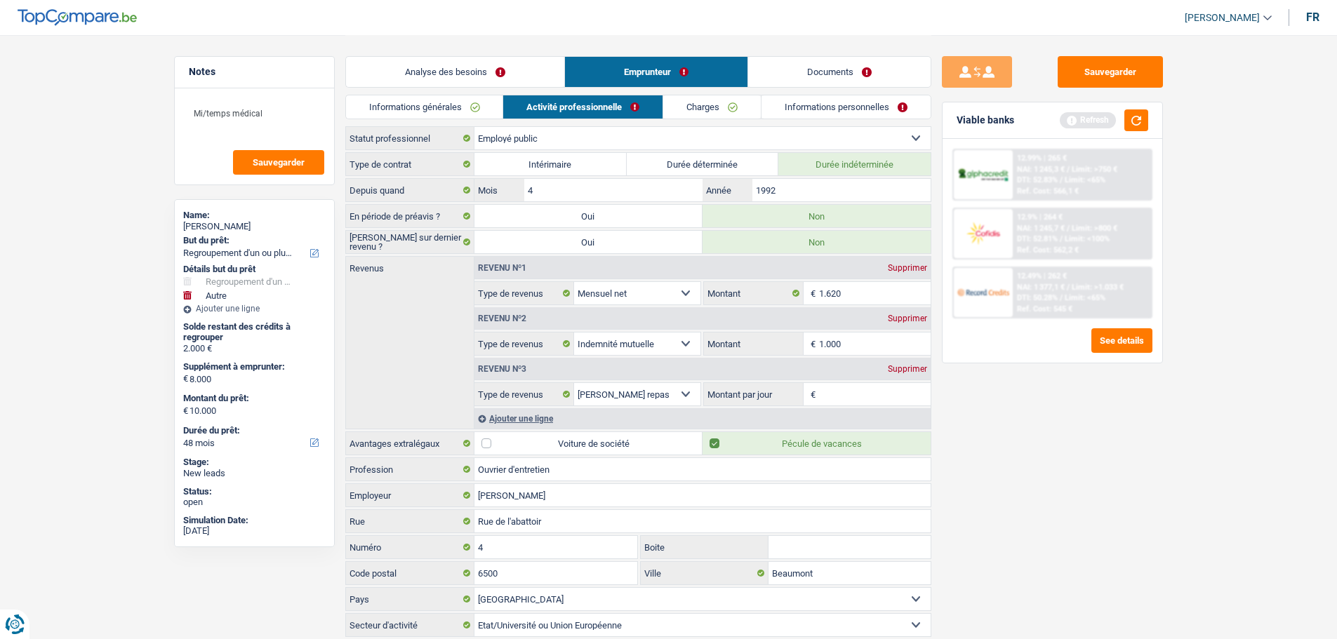
type input "1.000"
click at [1074, 474] on div "Sauvegarder Viable banks Refresh 12.99% | 265 € NAI: 1 245,3 € / Limit: >750 € …" at bounding box center [1052, 336] width 242 height 561
click at [836, 399] on input "Montant par jour" at bounding box center [875, 394] width 112 height 22
type input "4,0"
click at [1001, 461] on div "Sauvegarder Viable banks Refresh 12.99% | 265 € NAI: 1 245,3 € / Limit: >750 € …" at bounding box center [1052, 336] width 242 height 561
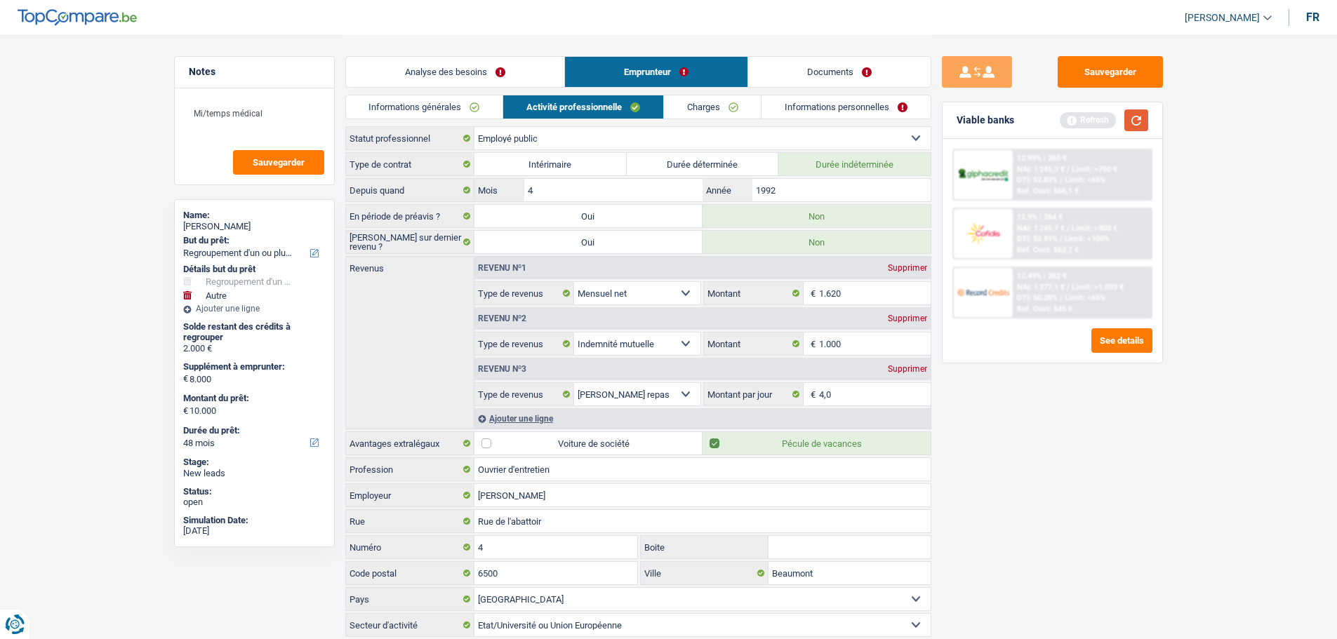
click at [1143, 112] on button "button" at bounding box center [1136, 120] width 24 height 22
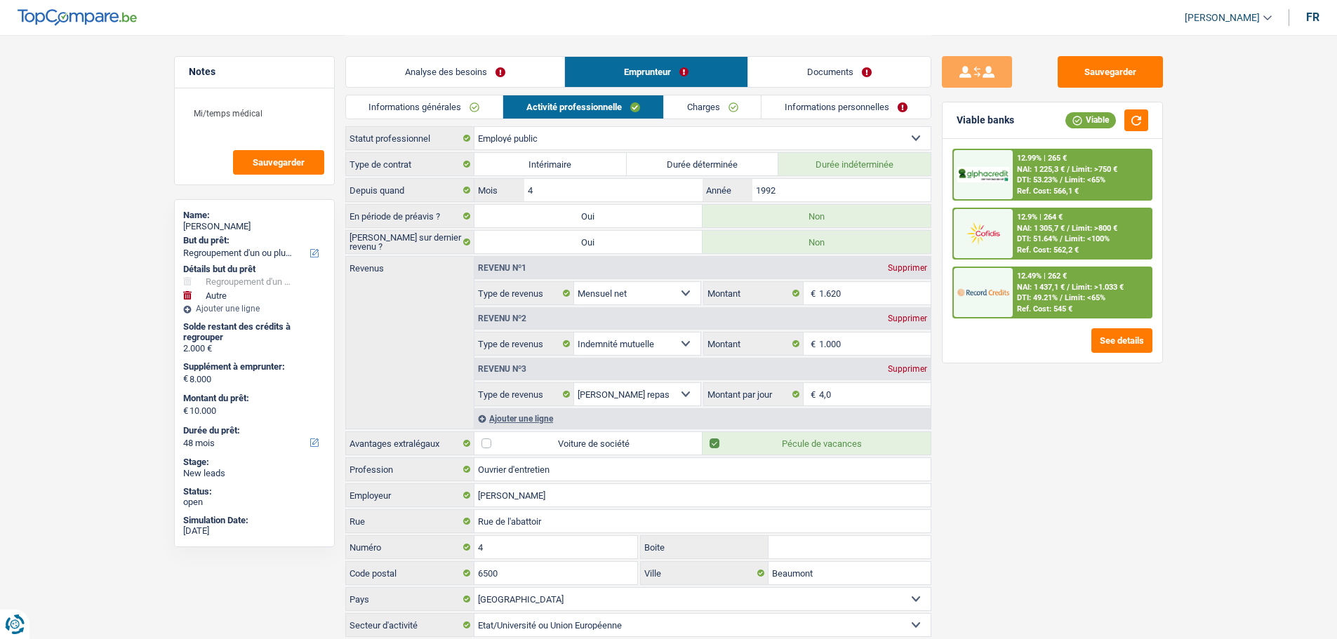
click at [709, 96] on link "Charges" at bounding box center [713, 106] width 98 height 23
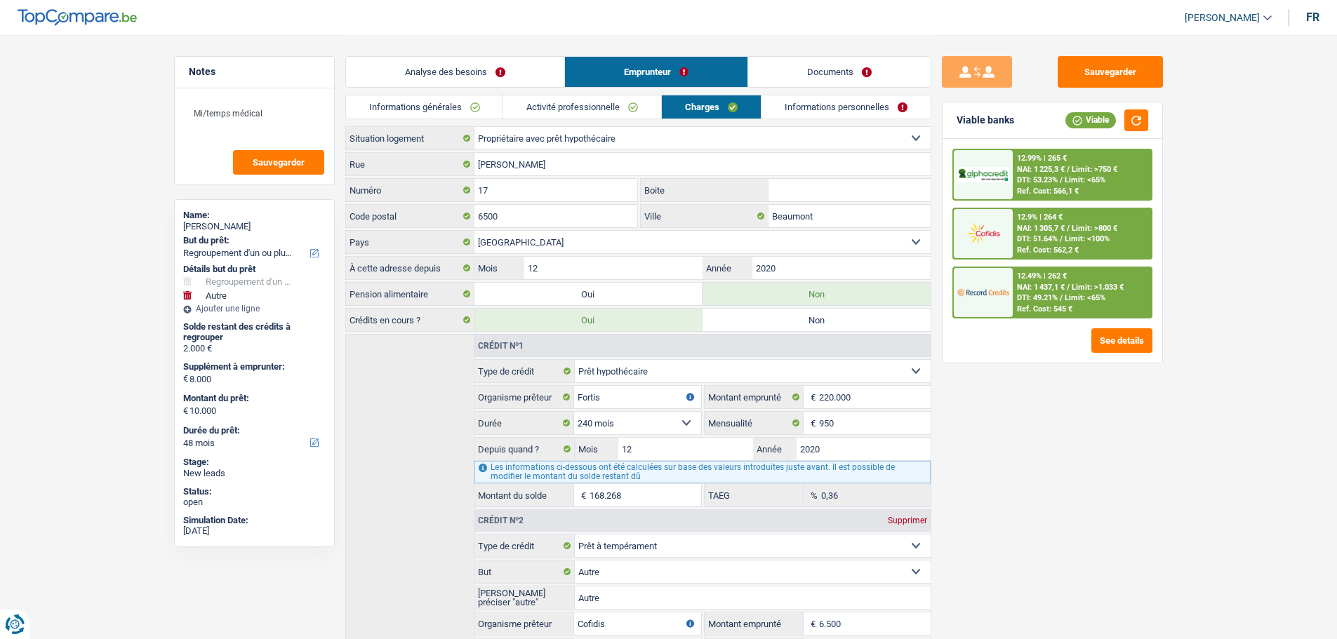
click at [842, 112] on link "Informations personnelles" at bounding box center [845, 106] width 169 height 23
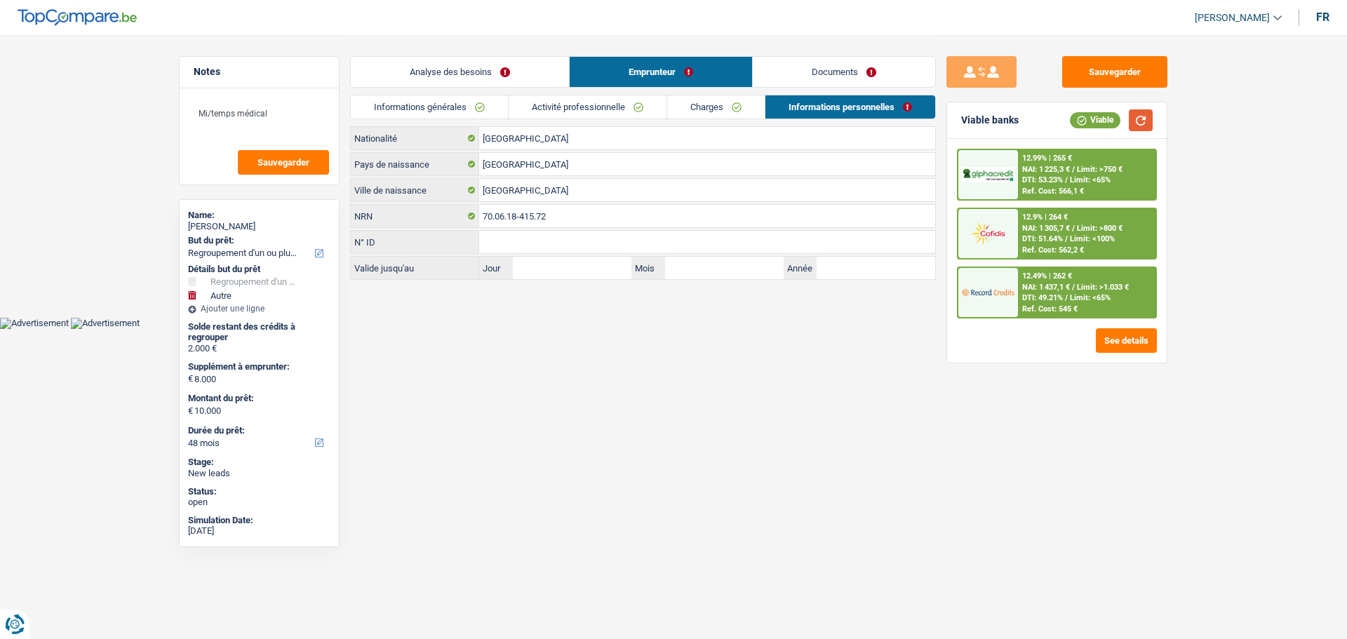
click at [1136, 122] on button "button" at bounding box center [1141, 120] width 24 height 22
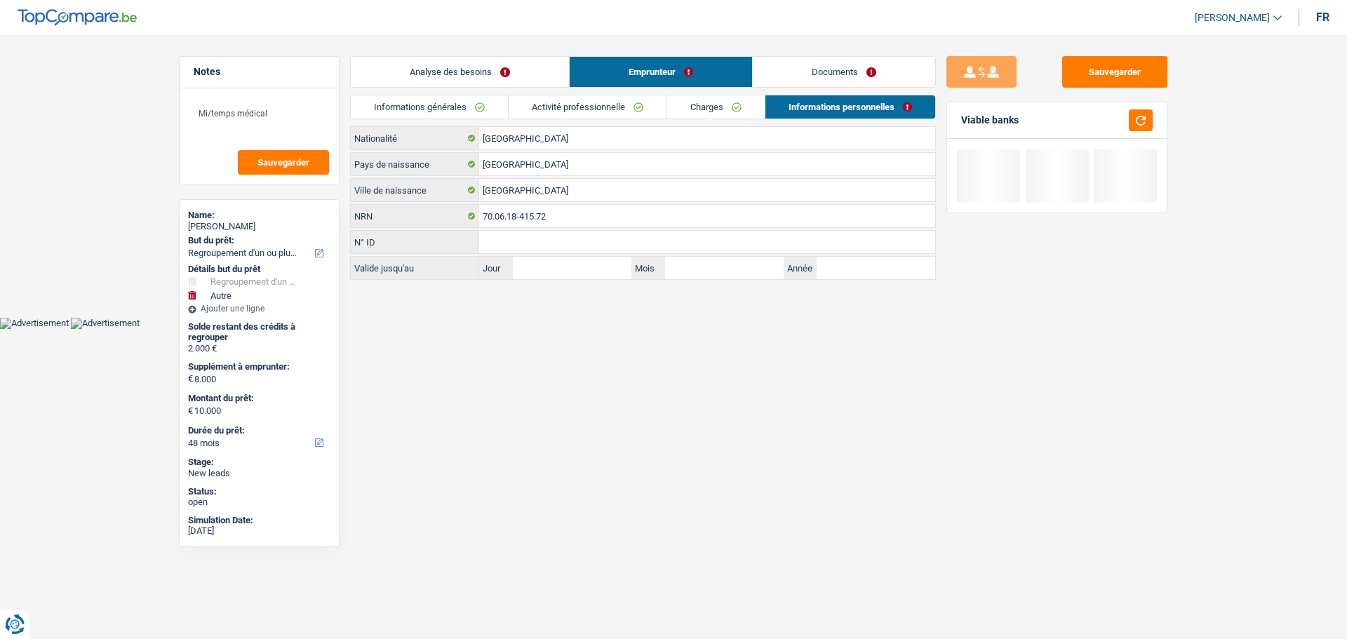
click at [853, 72] on link "Documents" at bounding box center [844, 72] width 182 height 30
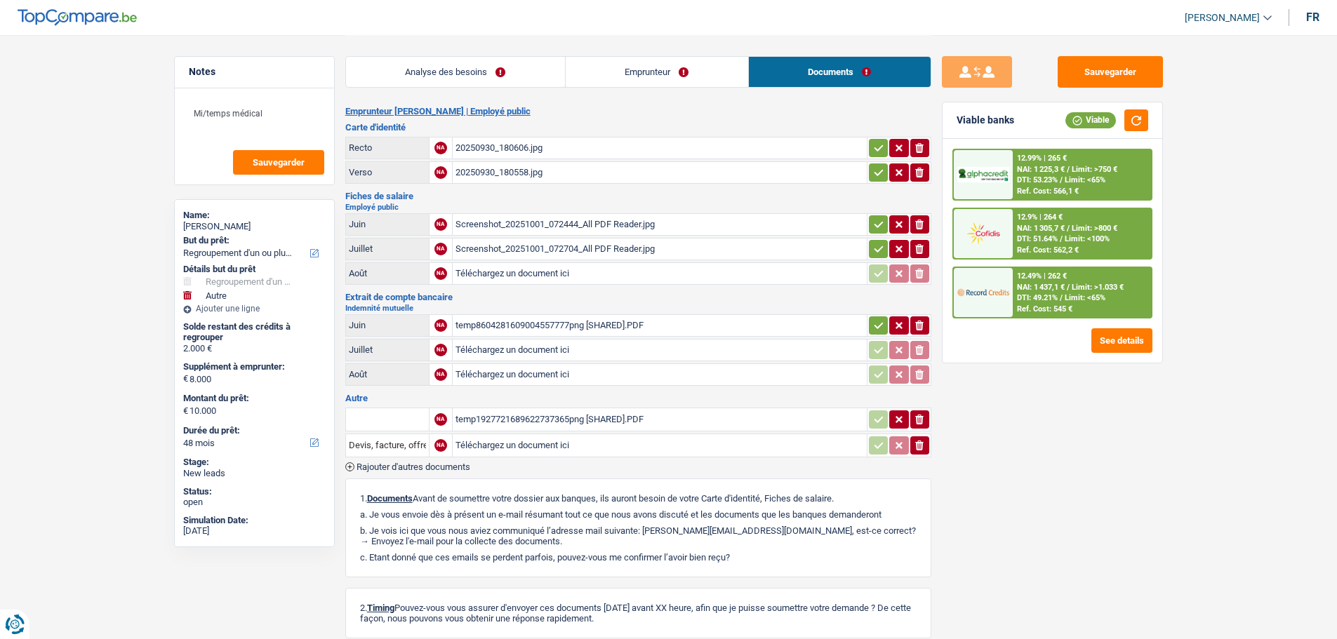
click at [509, 147] on div "20250930_180606.jpg" at bounding box center [659, 148] width 408 height 21
click at [542, 177] on div "20250930_180558.jpg" at bounding box center [659, 172] width 408 height 21
click at [514, 222] on div "Screenshot_20251001_072444_All PDF Reader.jpg" at bounding box center [659, 224] width 408 height 21
click at [581, 248] on div "Screenshot_20251001_072704_All PDF Reader.jpg" at bounding box center [659, 249] width 408 height 21
click at [519, 319] on div "temp8604281609004557777png [SHARED].PDF" at bounding box center [659, 325] width 408 height 21
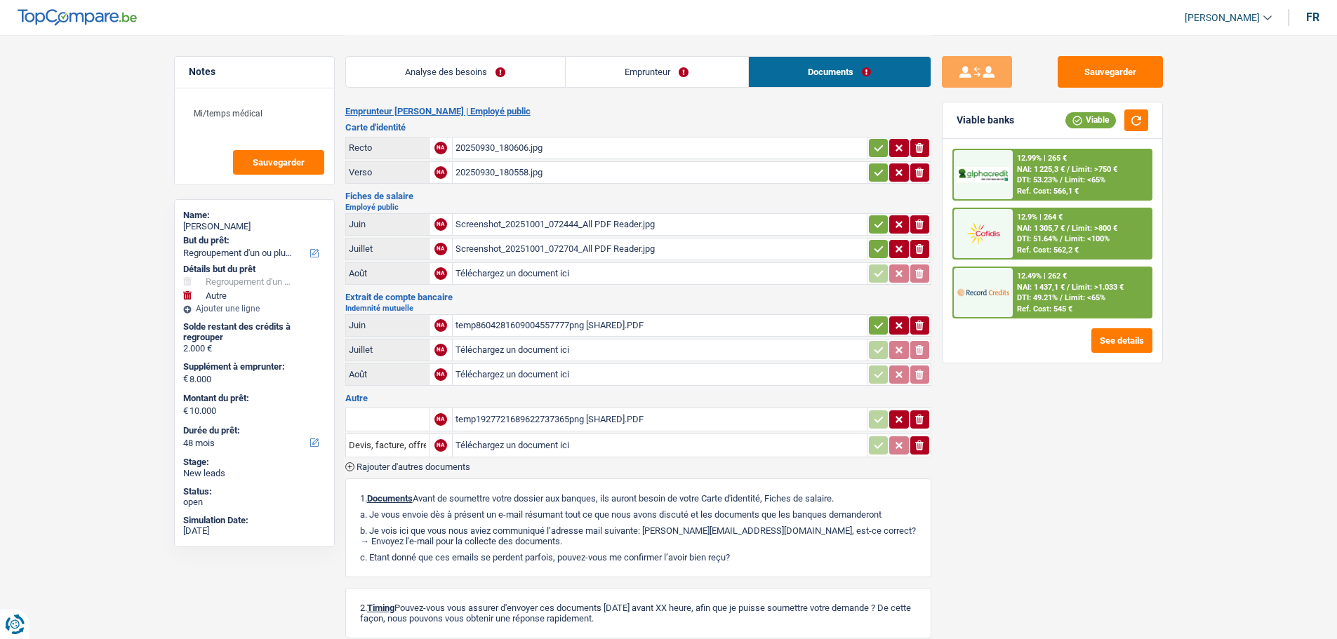
click at [555, 423] on div "temp1927721689622737365png [SHARED].PDF" at bounding box center [659, 419] width 408 height 21
click at [289, 163] on span "Sauvegarder" at bounding box center [279, 162] width 52 height 9
click at [503, 68] on link "Analyse des besoins" at bounding box center [455, 72] width 219 height 30
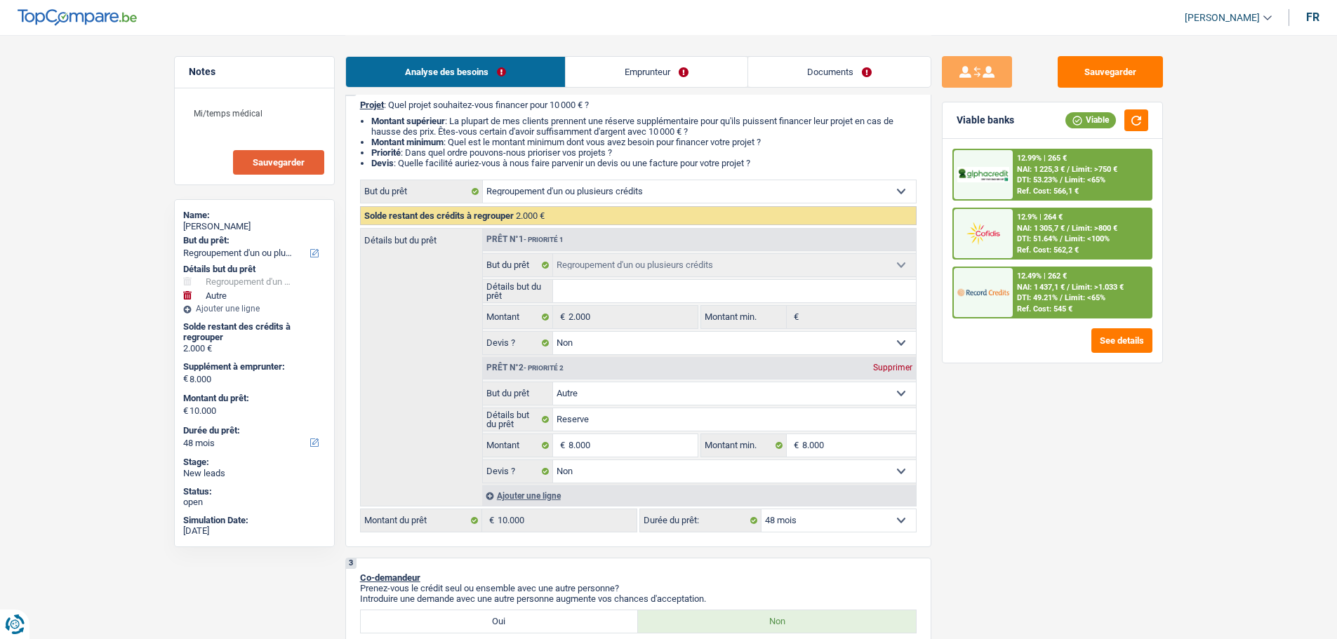
scroll to position [281, 0]
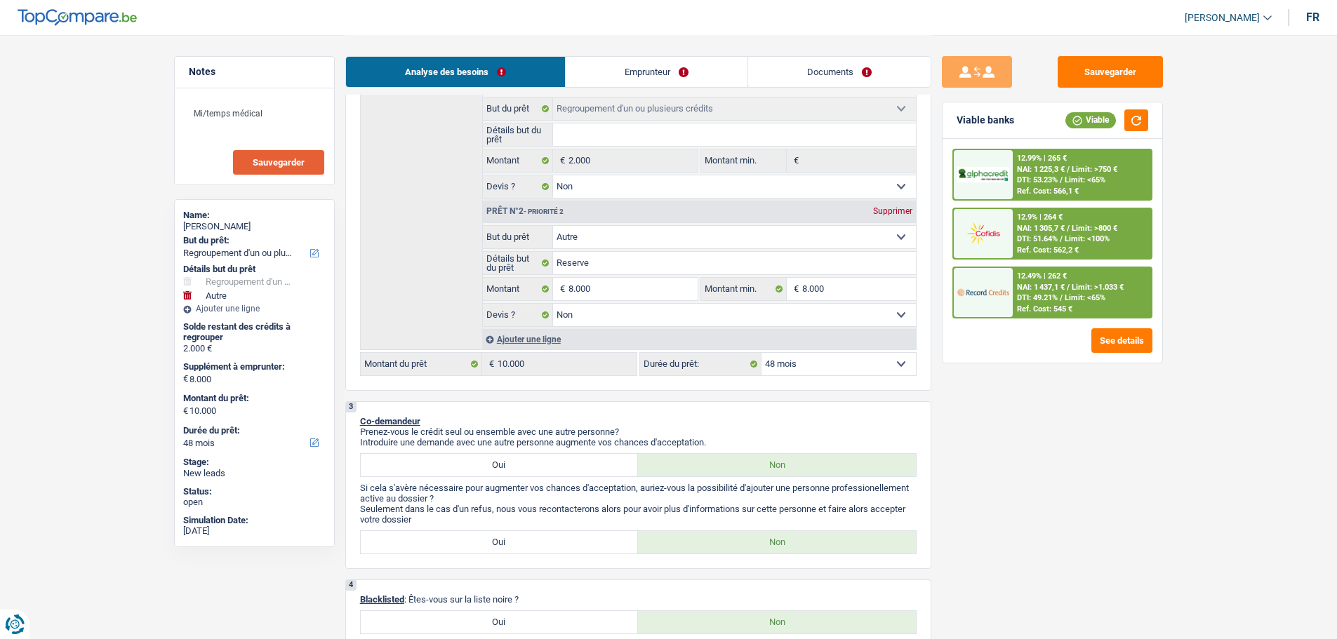
click at [1039, 279] on div "12.49% | 262 €" at bounding box center [1042, 276] width 50 height 9
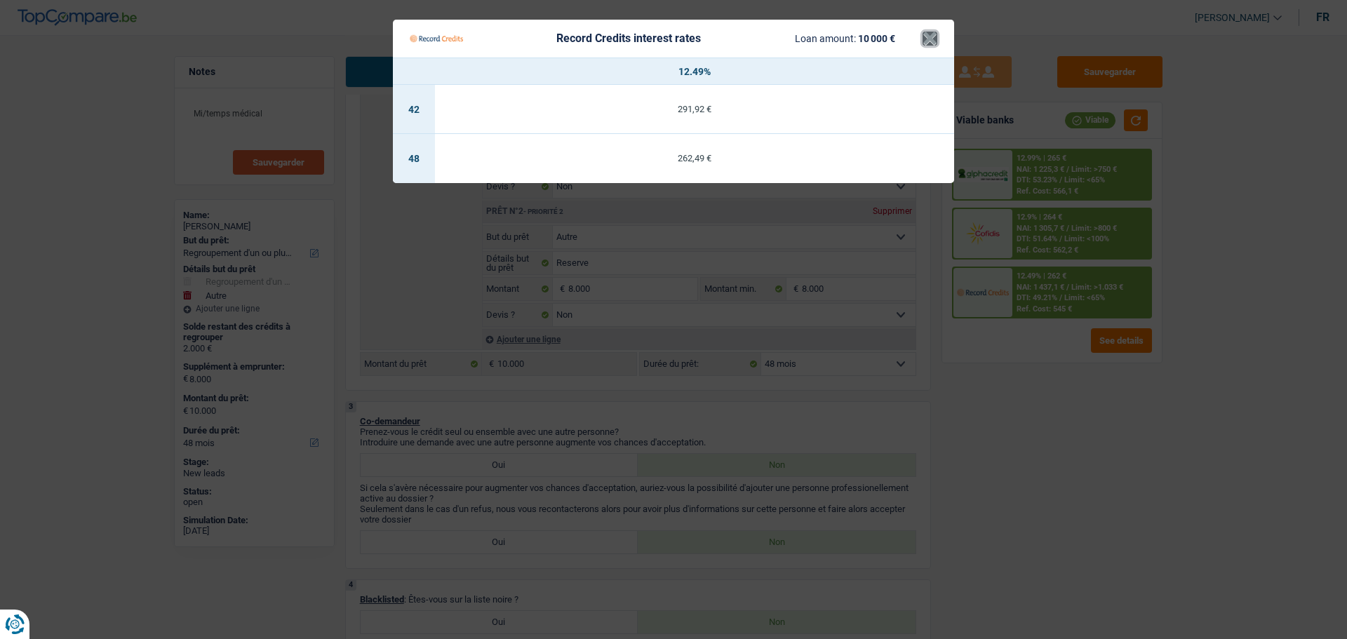
click at [934, 32] on button "×" at bounding box center [930, 39] width 15 height 14
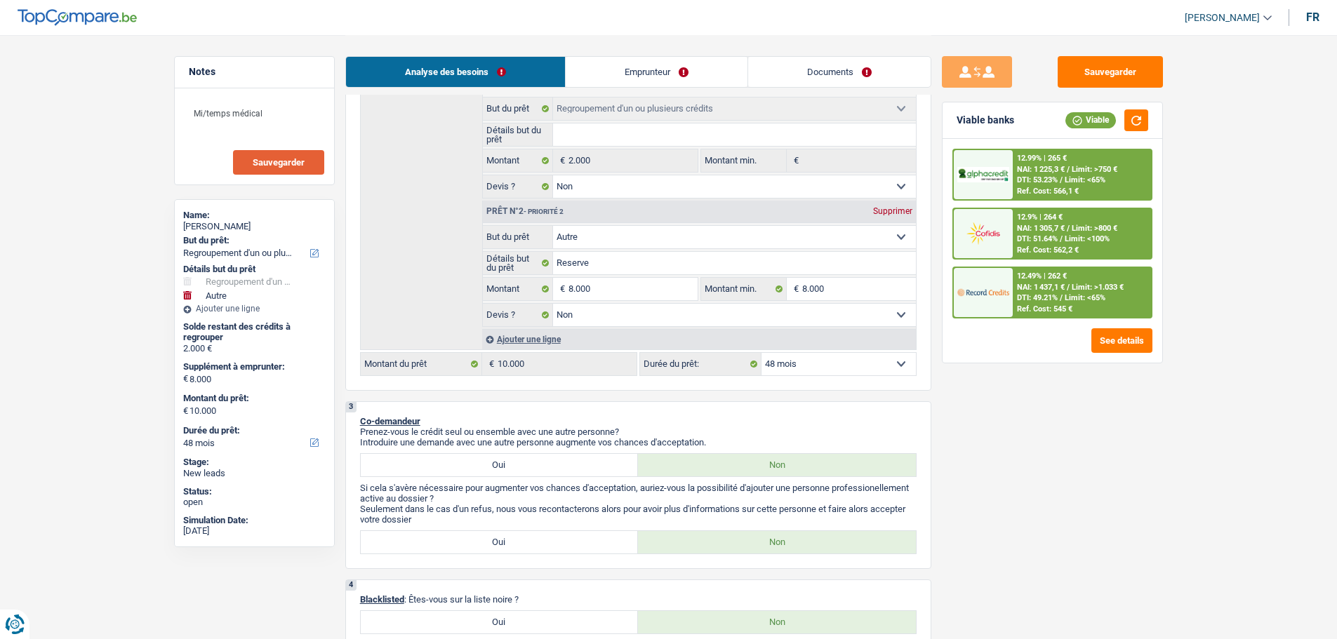
click at [1065, 218] on div "12.9% | 264 € NAI: 1 305,7 € / Limit: >800 € DTI: 51.64% / Limit: <100% Ref. Co…" at bounding box center [1082, 233] width 138 height 49
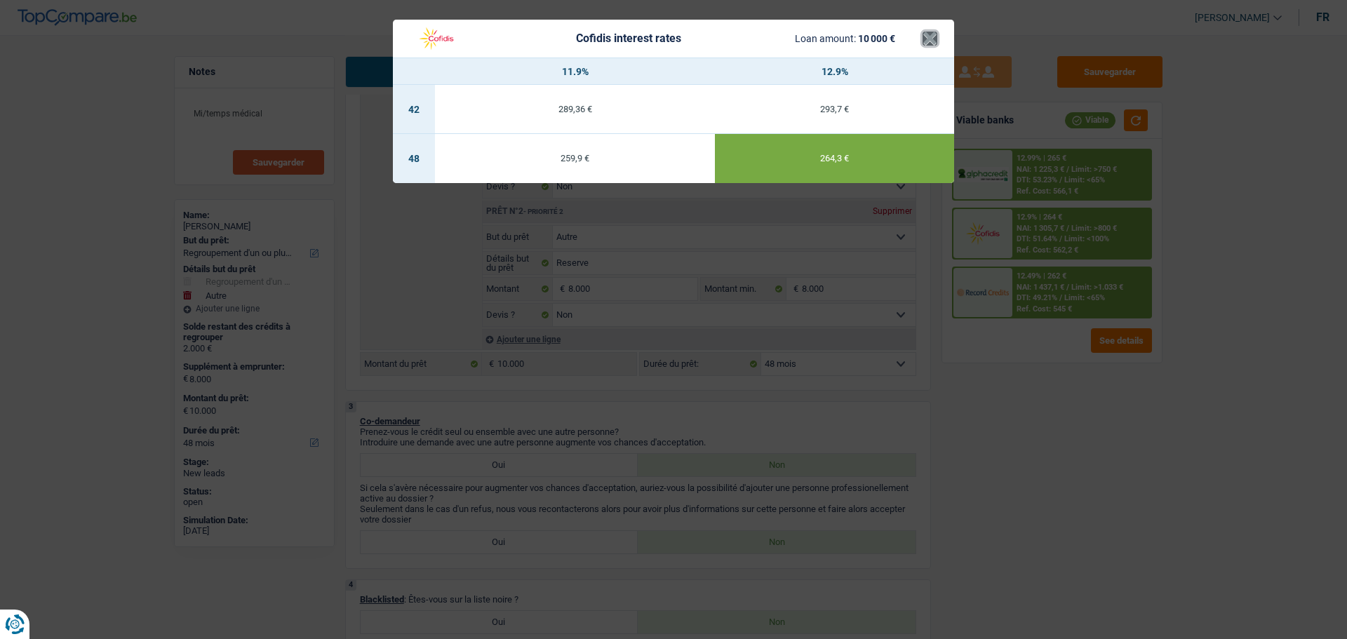
click at [924, 45] on button "×" at bounding box center [930, 39] width 15 height 14
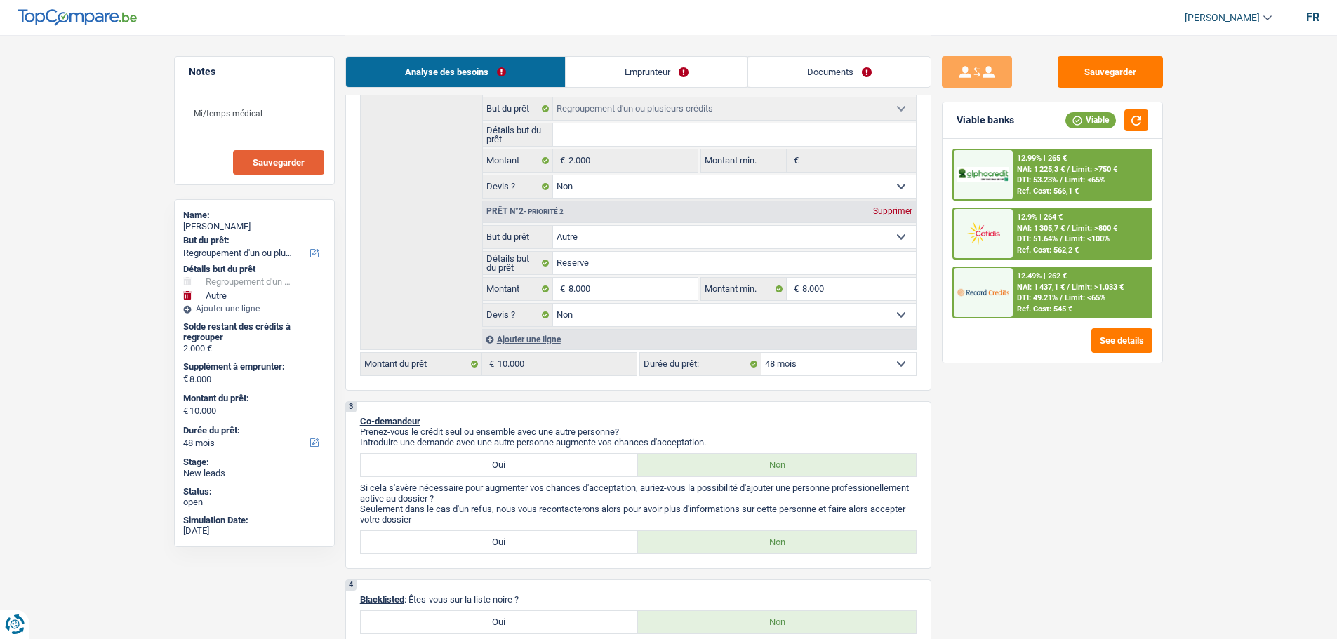
click at [1027, 178] on span "DTI: 53.23%" at bounding box center [1037, 179] width 41 height 9
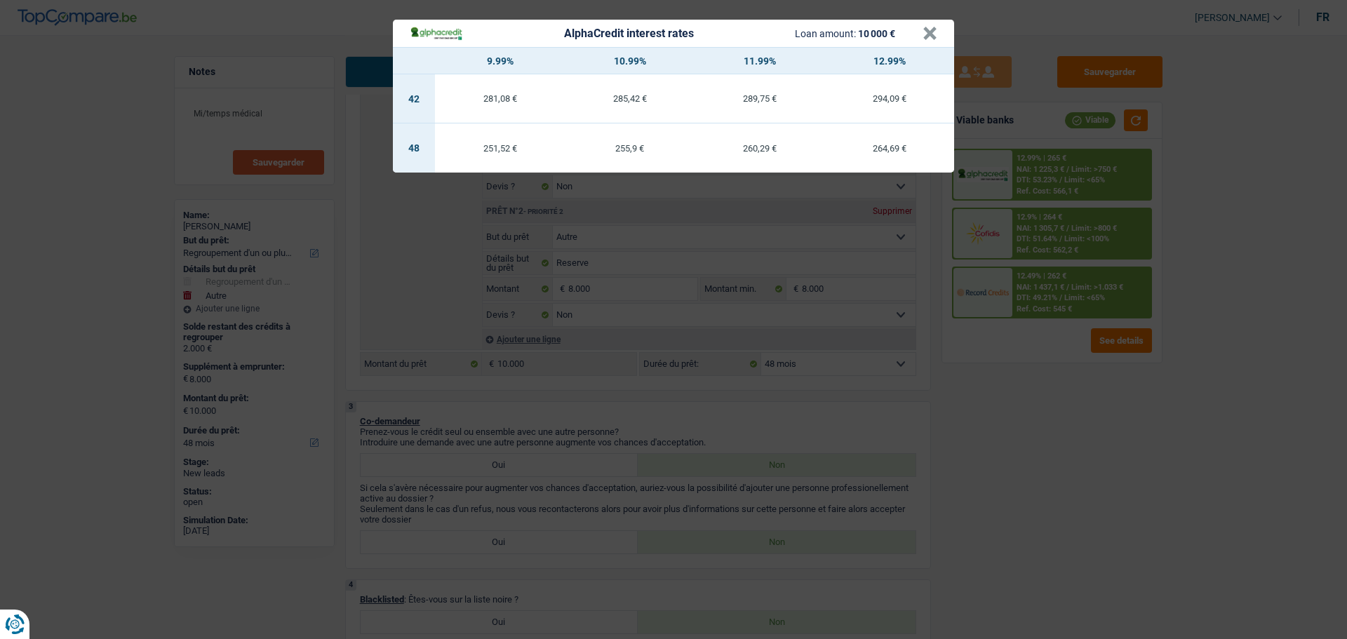
click at [921, 29] on div "AlphaCredit interest rates Loan amount: 10 000 €" at bounding box center [666, 33] width 513 height 16
drag, startPoint x: 924, startPoint y: 29, endPoint x: 940, endPoint y: 93, distance: 65.7
click at [925, 29] on button "×" at bounding box center [930, 34] width 15 height 14
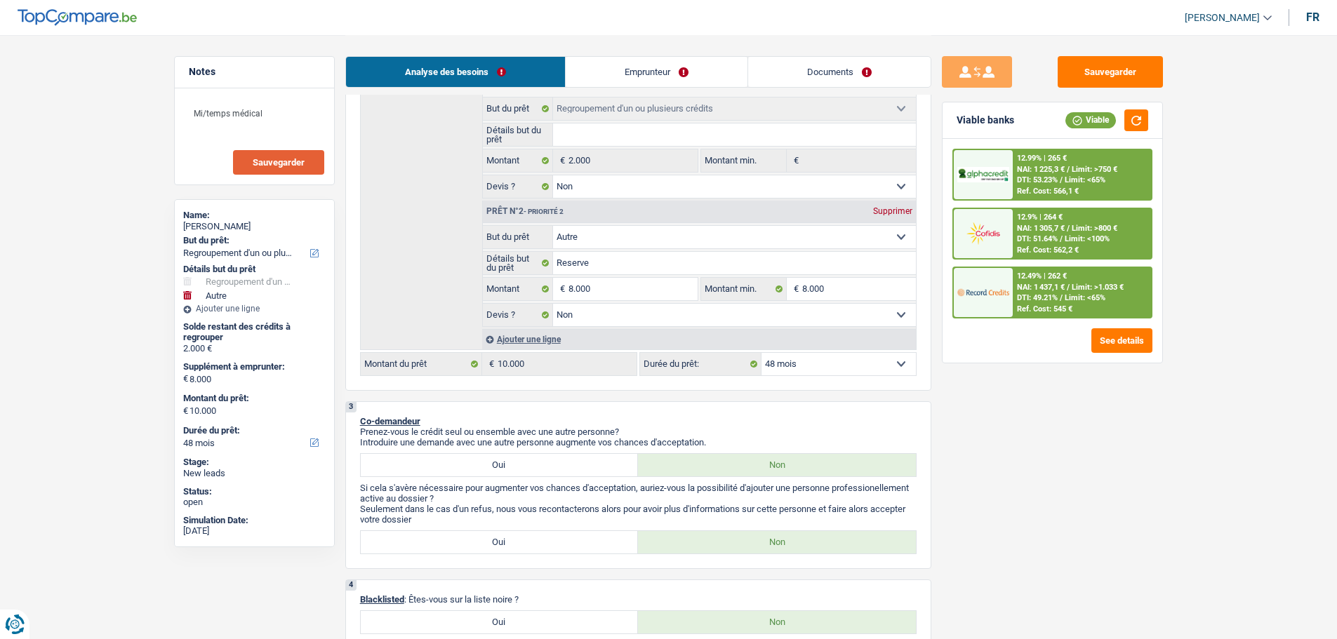
click at [1070, 283] on div "NAI: 1 437,1 € / Limit: >1.033 €" at bounding box center [1070, 287] width 107 height 9
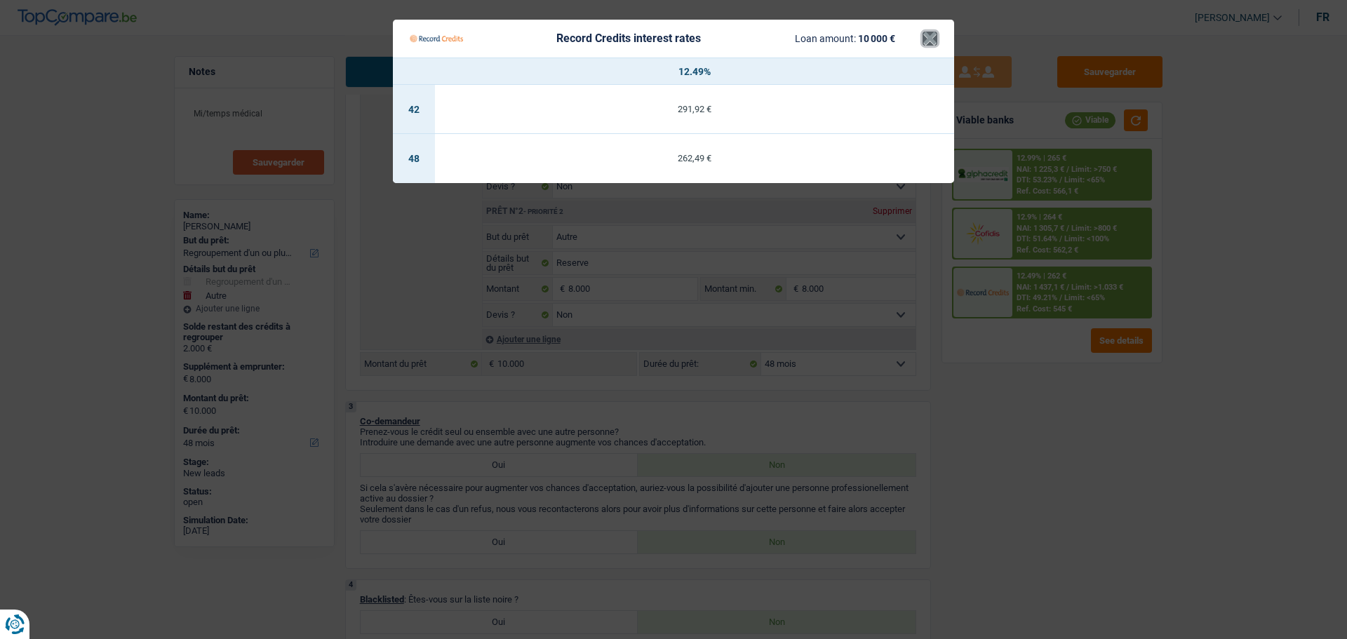
click at [929, 36] on button "×" at bounding box center [930, 39] width 15 height 14
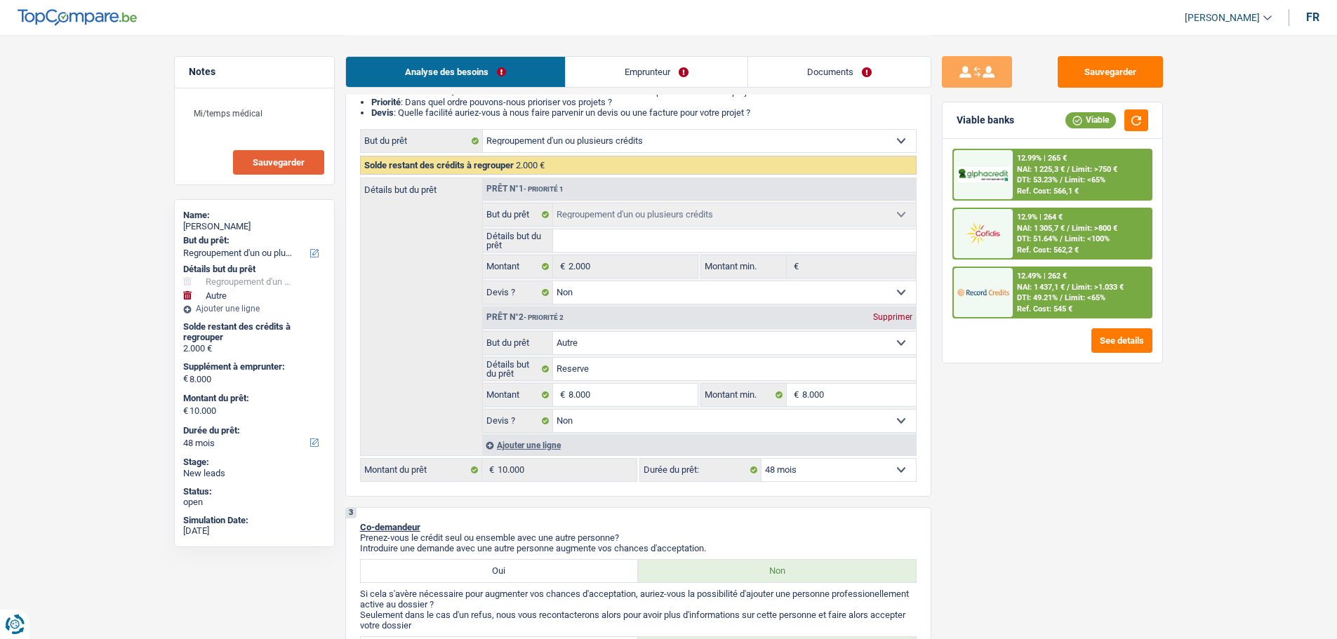
scroll to position [351, 0]
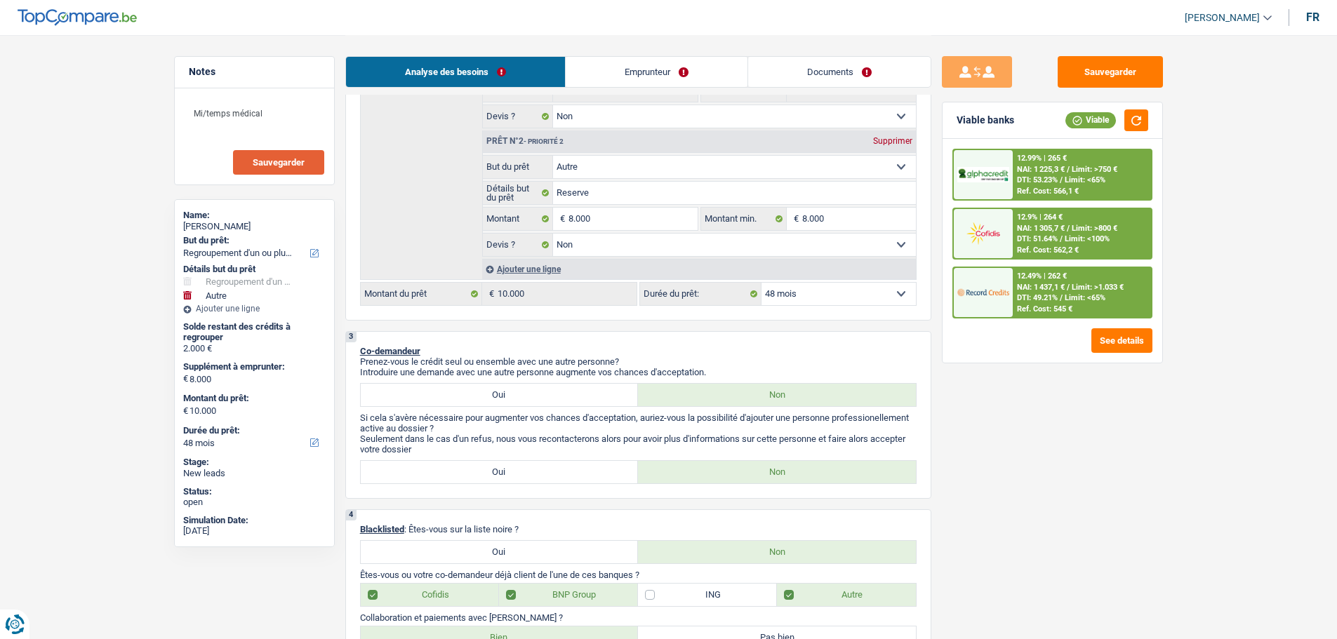
click at [1083, 298] on span "Limit: <65%" at bounding box center [1084, 297] width 41 height 9
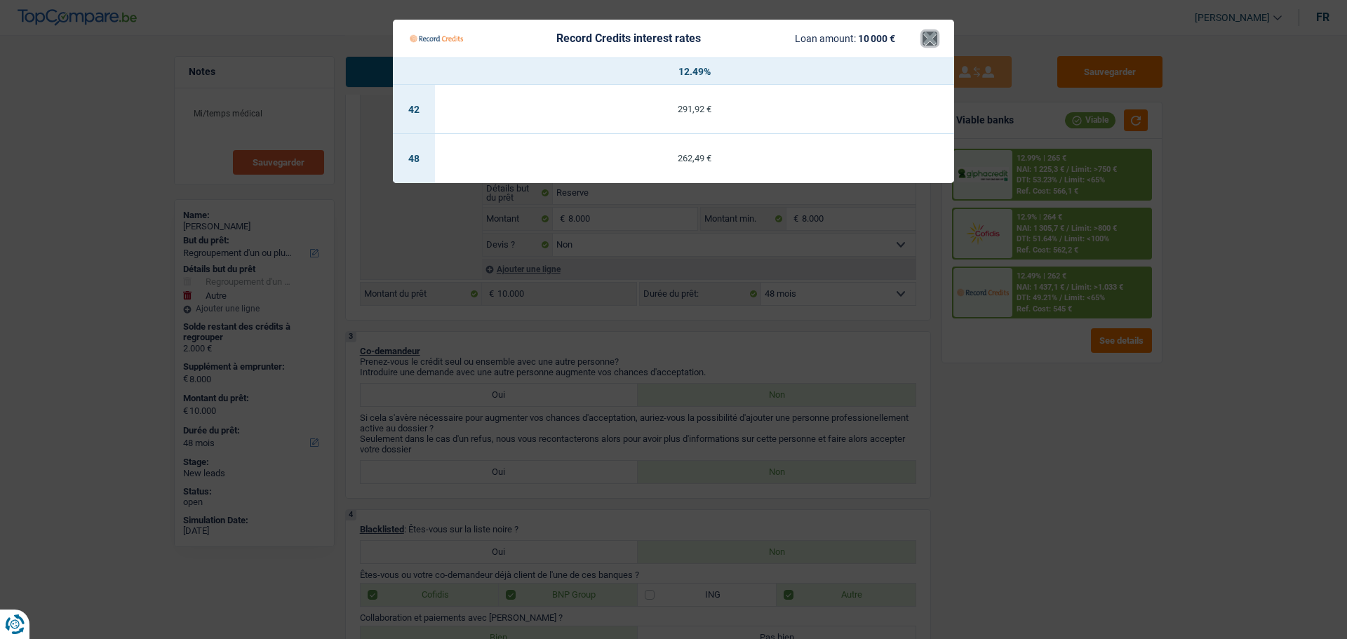
click at [926, 41] on button "×" at bounding box center [930, 39] width 15 height 14
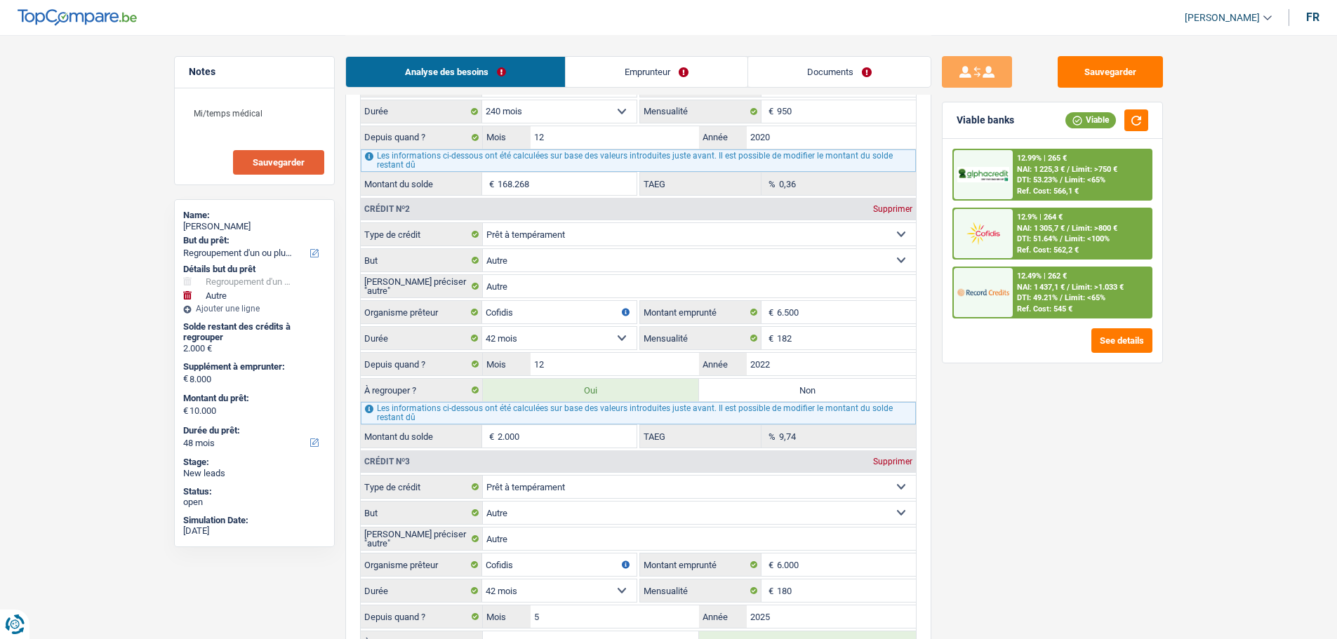
scroll to position [1754, 0]
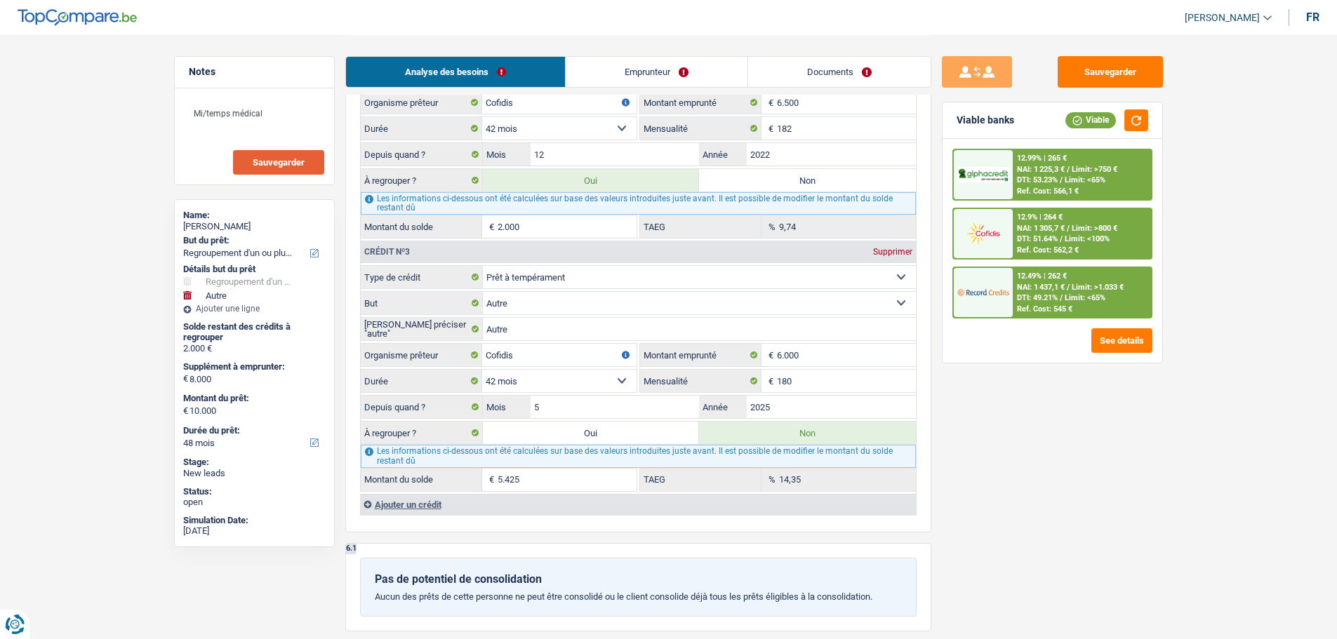
click at [560, 428] on label "Oui" at bounding box center [591, 433] width 217 height 22
click at [560, 428] on input "Oui" at bounding box center [591, 433] width 217 height 22
radio input "true"
type input "7.425"
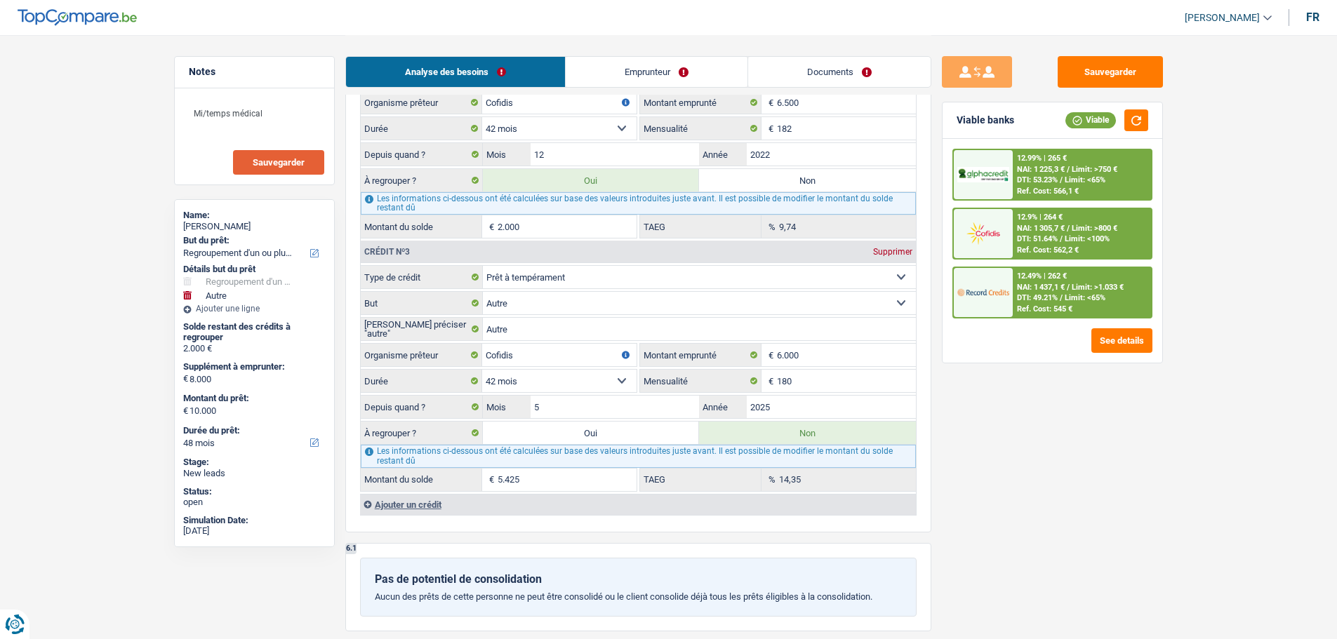
type input "15.425"
radio input "false"
select select "84"
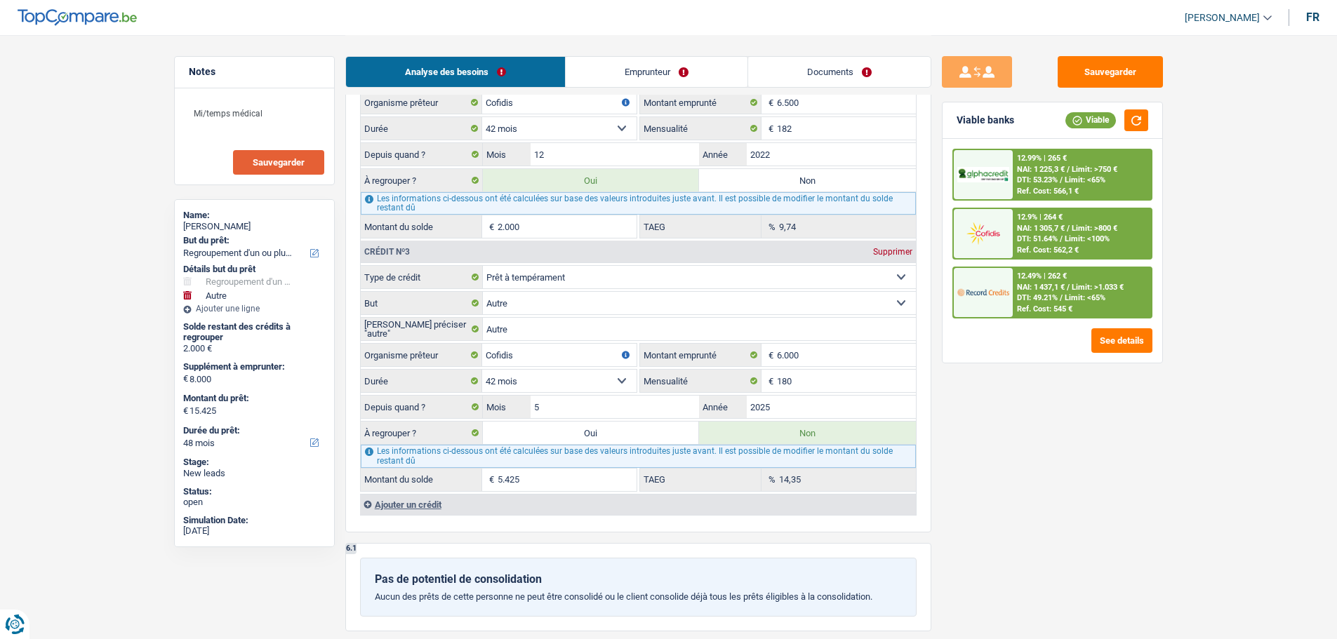
select select "84"
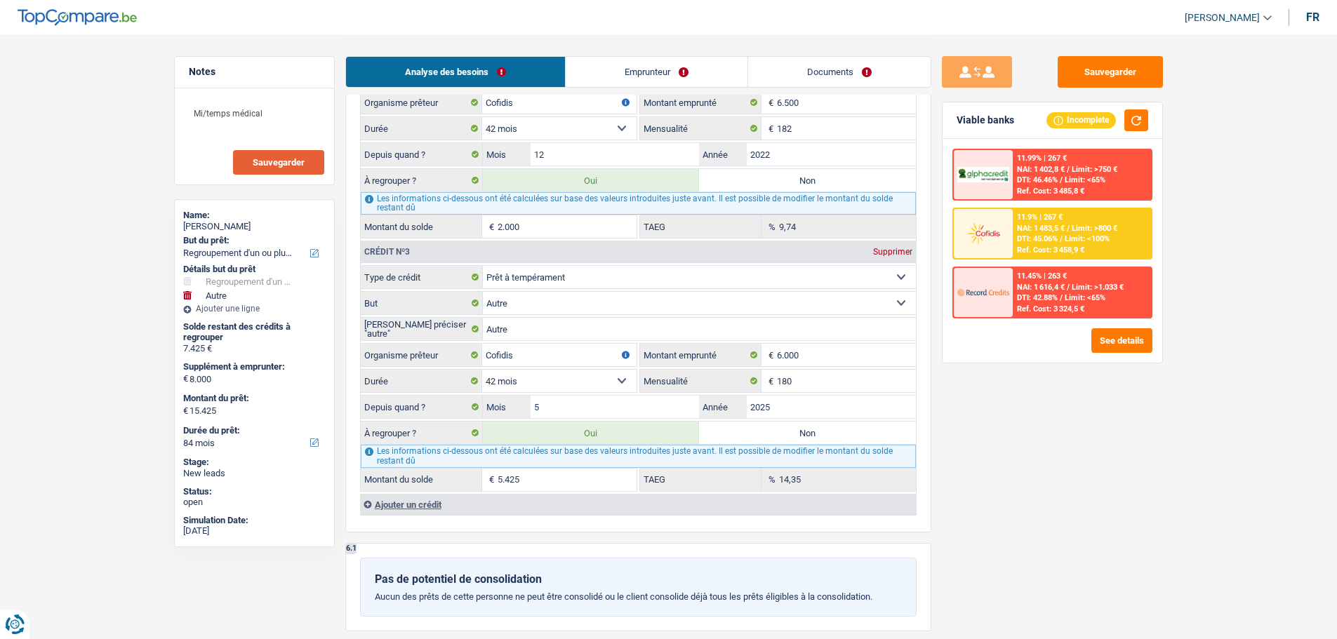
click at [1087, 225] on span "Limit: >800 €" at bounding box center [1094, 228] width 46 height 9
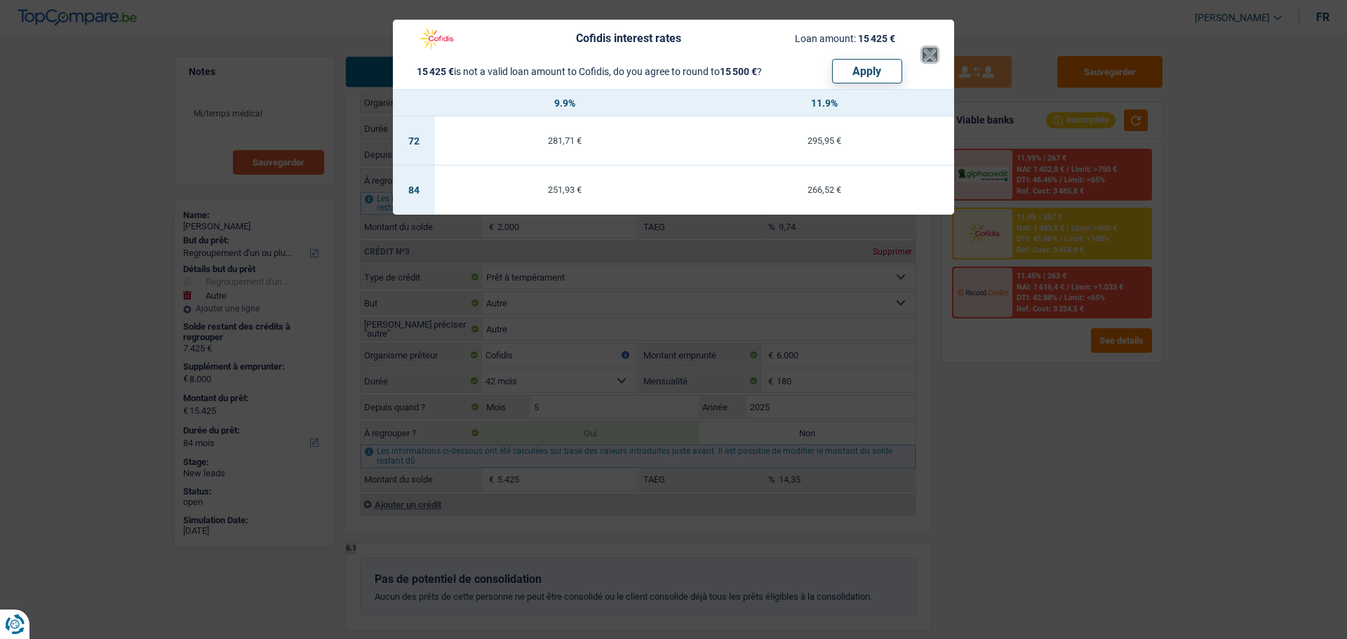
click at [927, 57] on button "×" at bounding box center [930, 55] width 15 height 14
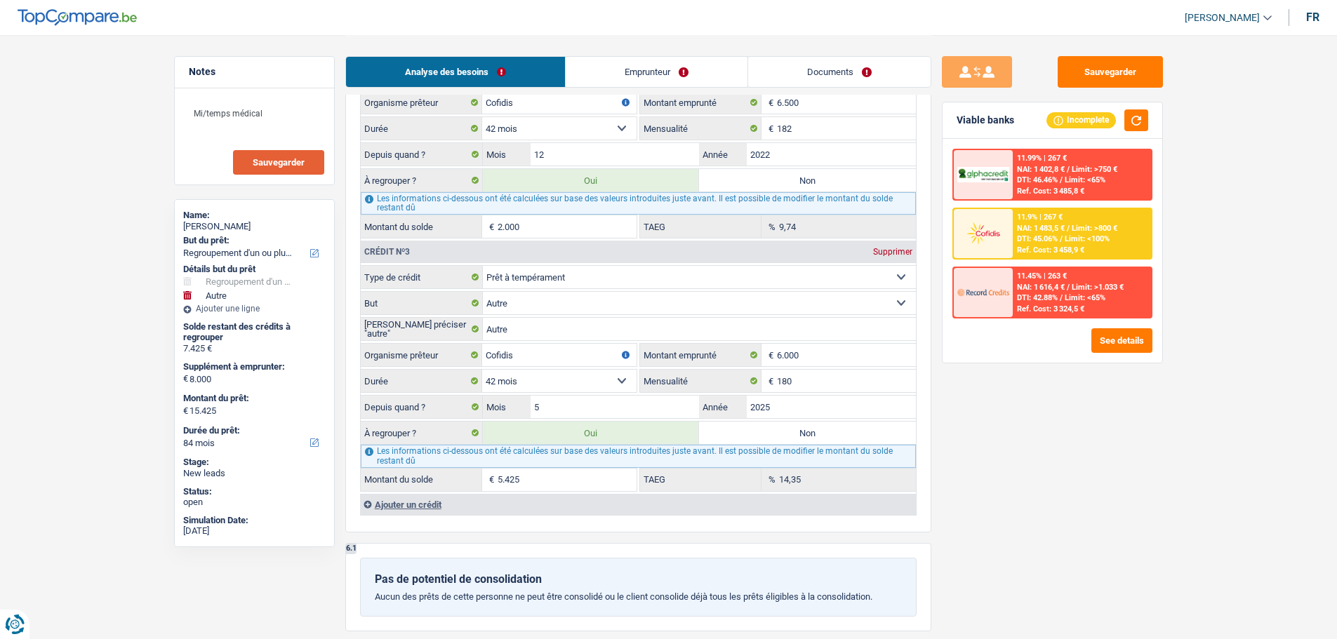
click at [816, 441] on label "Non" at bounding box center [807, 433] width 217 height 22
click at [816, 441] on input "Non" at bounding box center [807, 433] width 217 height 22
radio input "true"
select select "48"
type input "2.000"
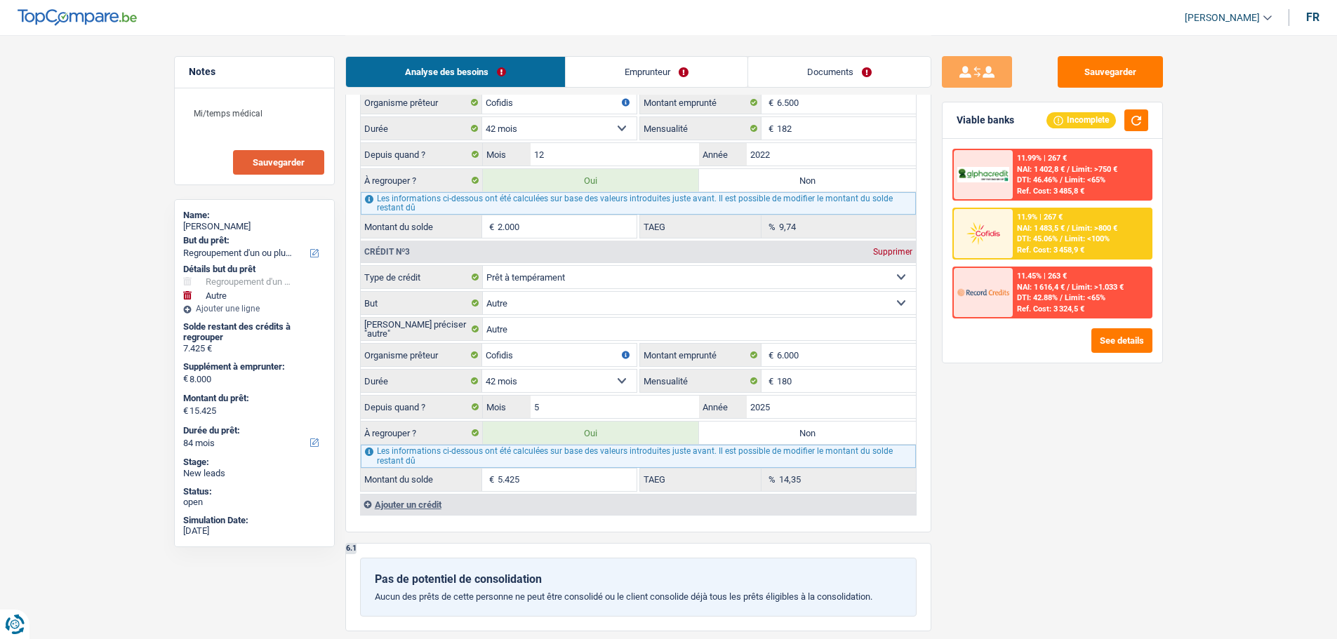
select select "48"
type input "2.000"
select select "48"
type input "10.000"
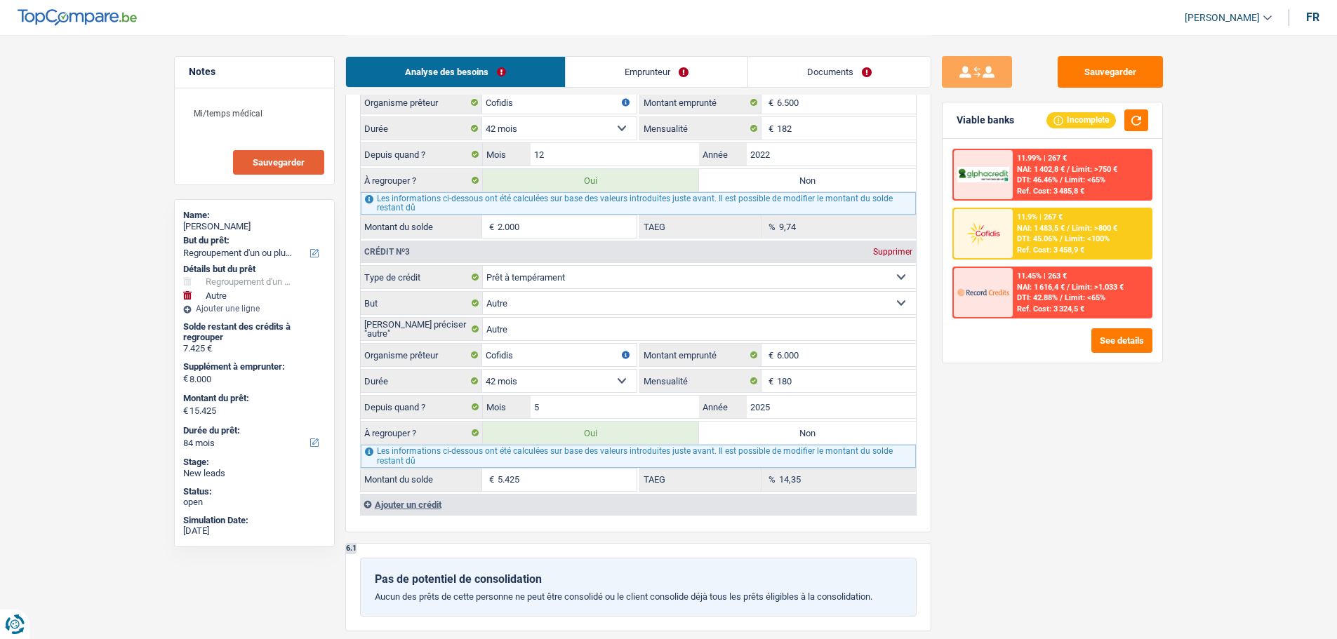
type input "10.000"
radio input "false"
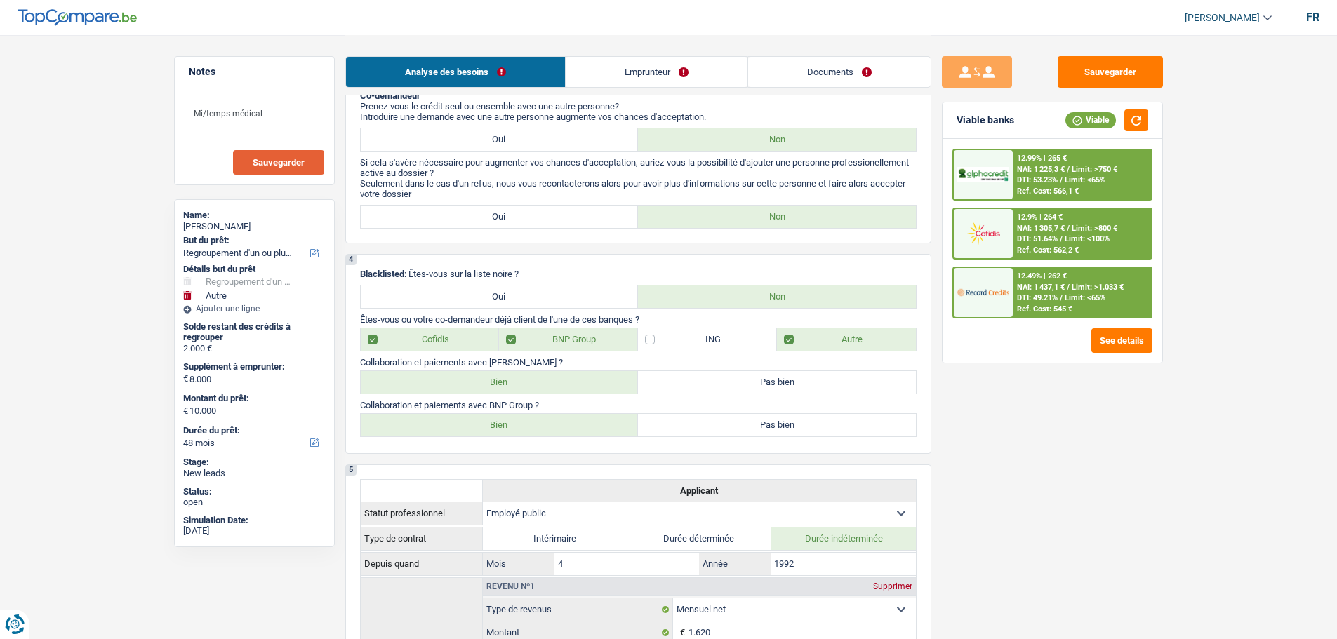
scroll to position [702, 0]
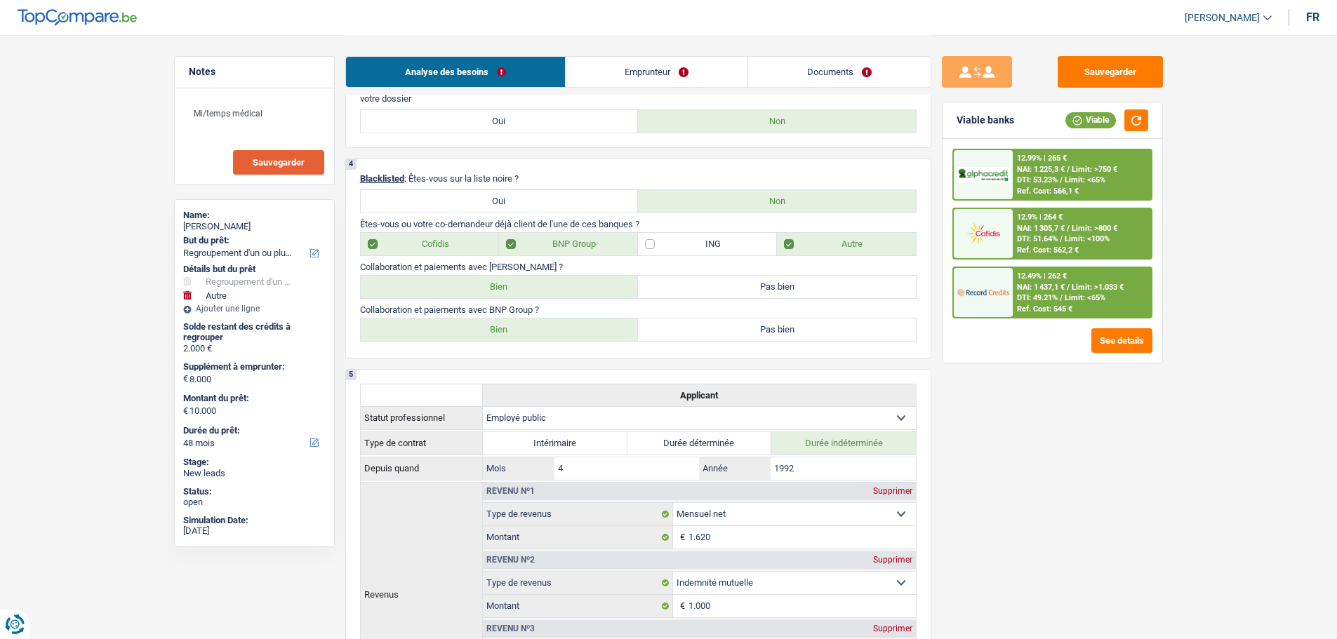
click at [667, 76] on link "Emprunteur" at bounding box center [657, 72] width 182 height 30
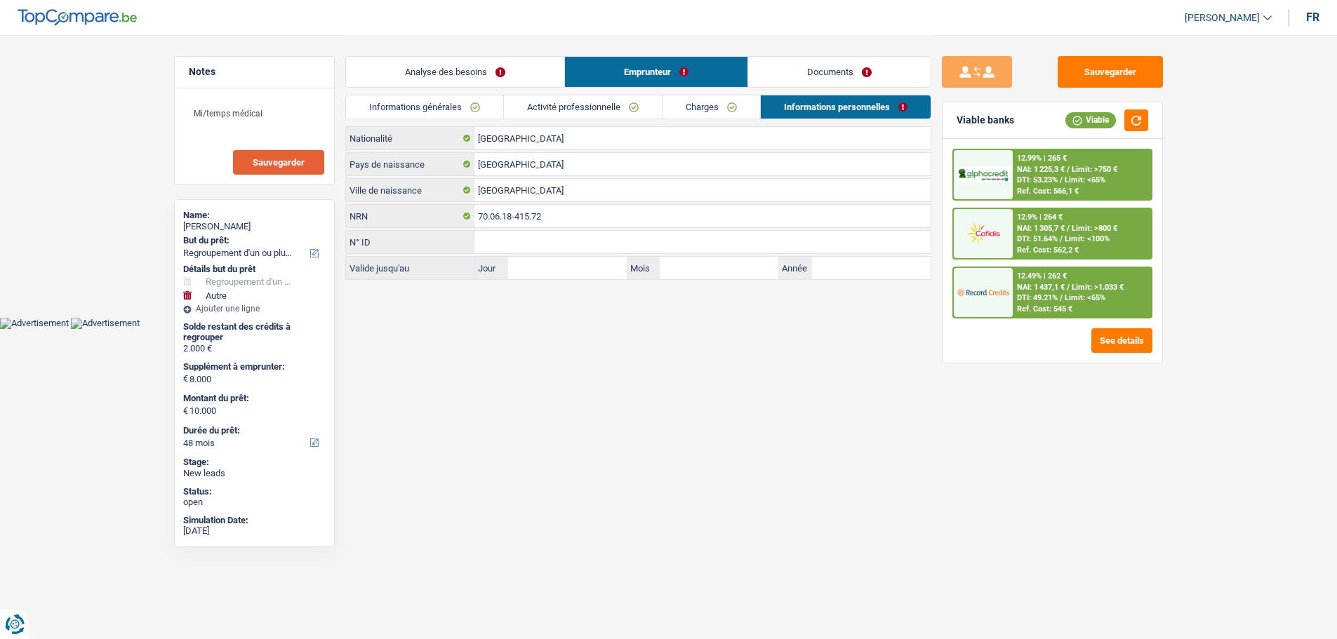
scroll to position [0, 0]
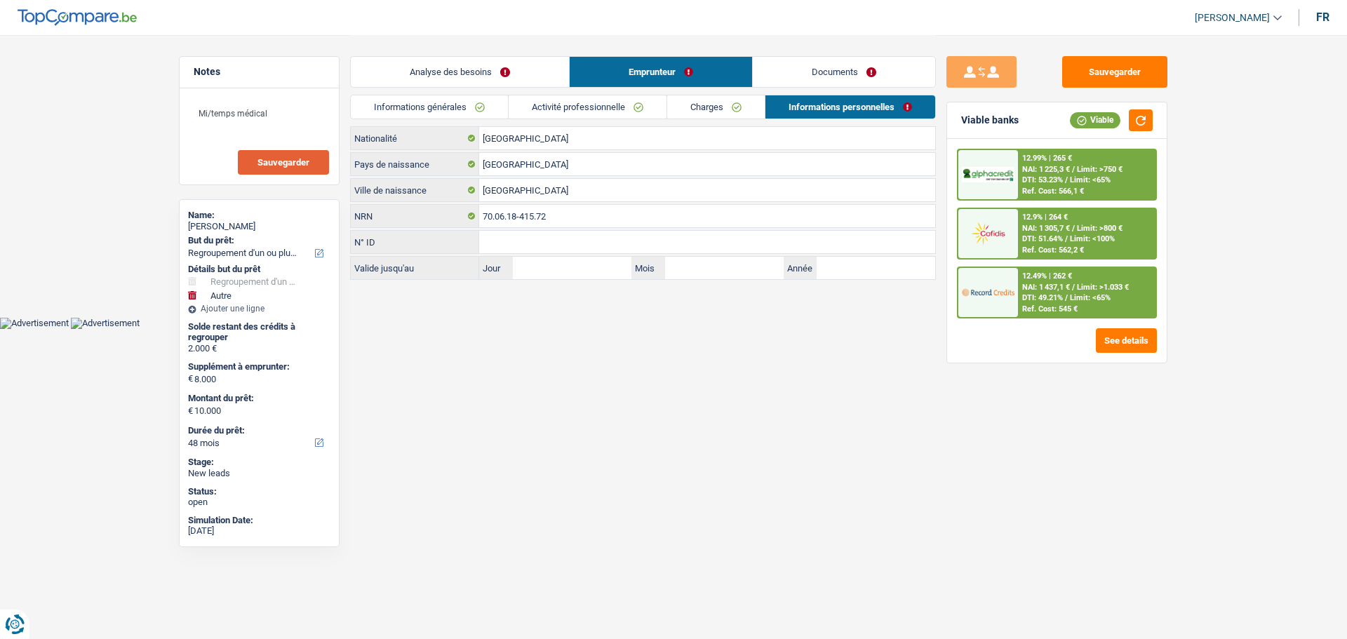
click at [465, 72] on link "Analyse des besoins" at bounding box center [460, 72] width 218 height 30
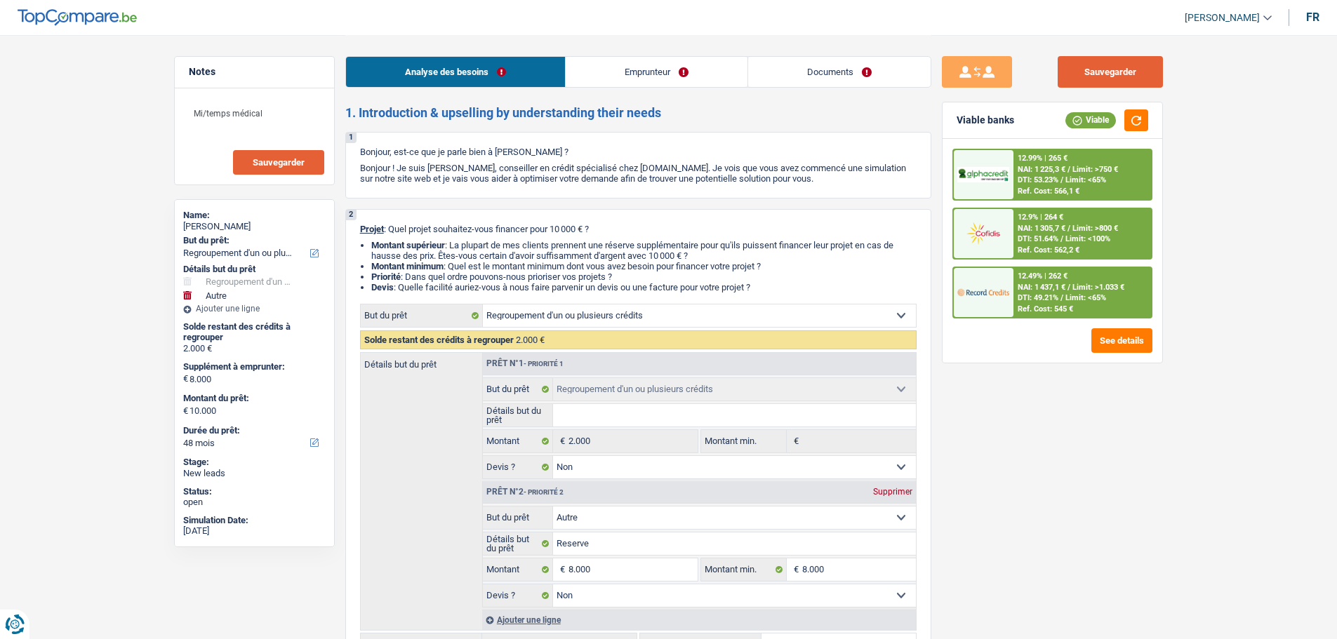
click at [1078, 63] on button "Sauvegarder" at bounding box center [1109, 72] width 105 height 32
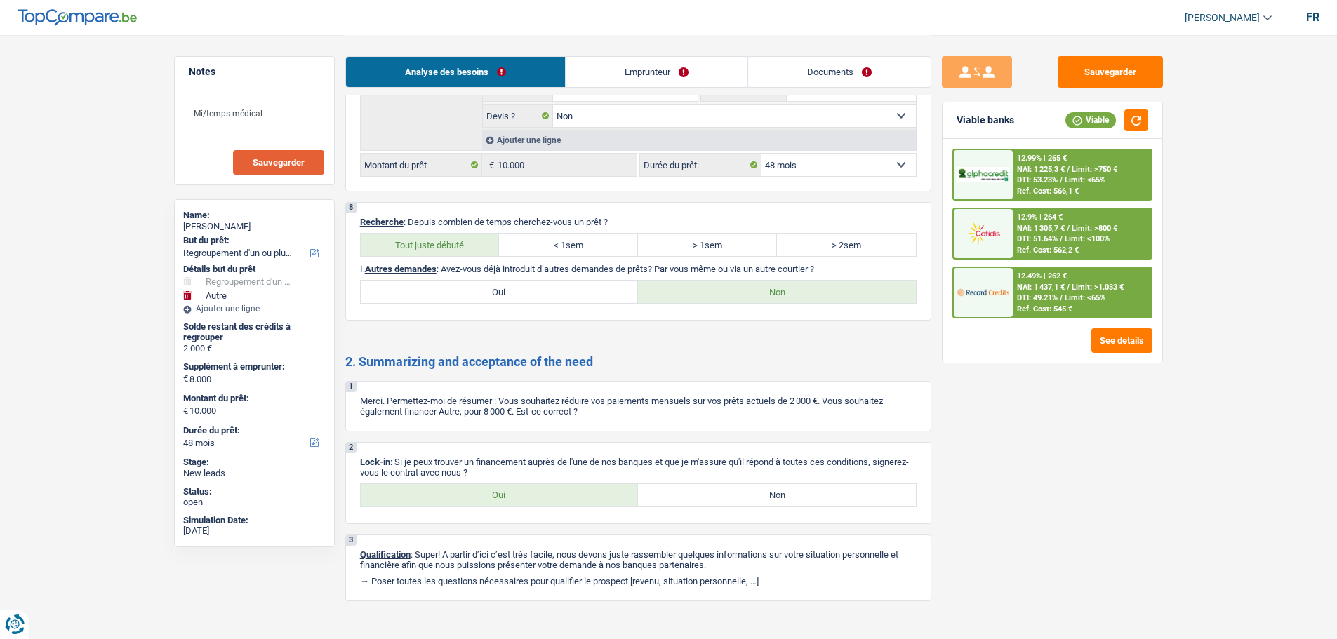
scroll to position [2648, 0]
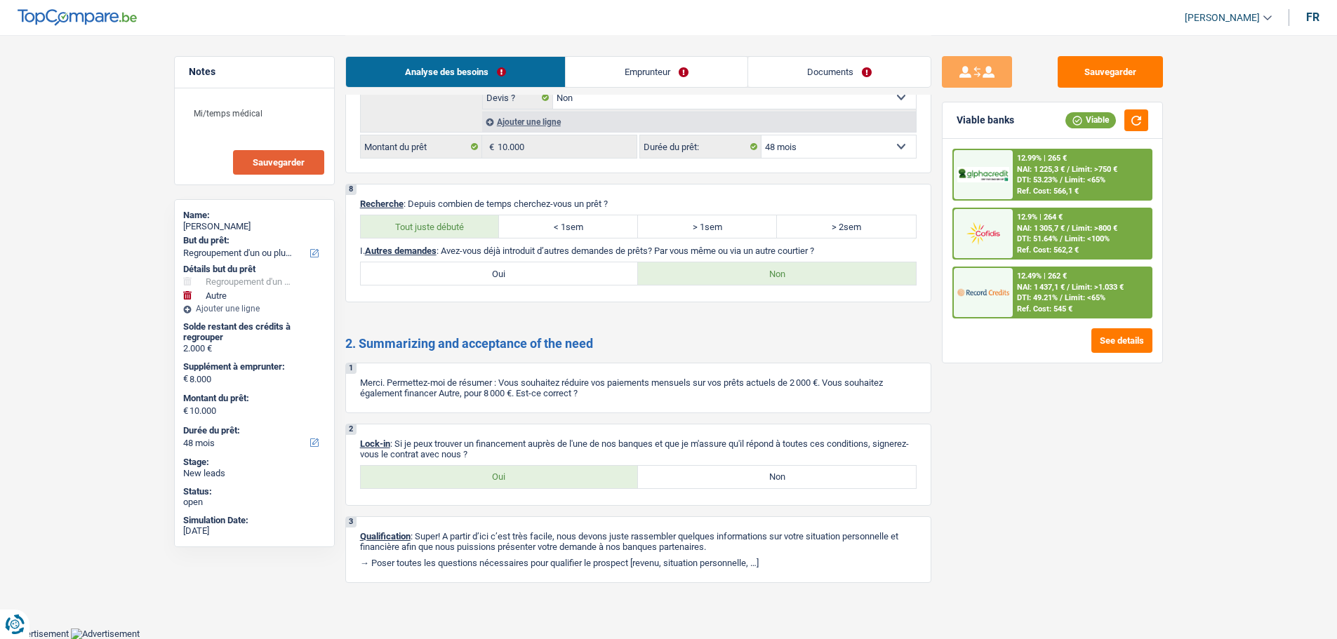
click at [805, 79] on link "Documents" at bounding box center [839, 72] width 182 height 30
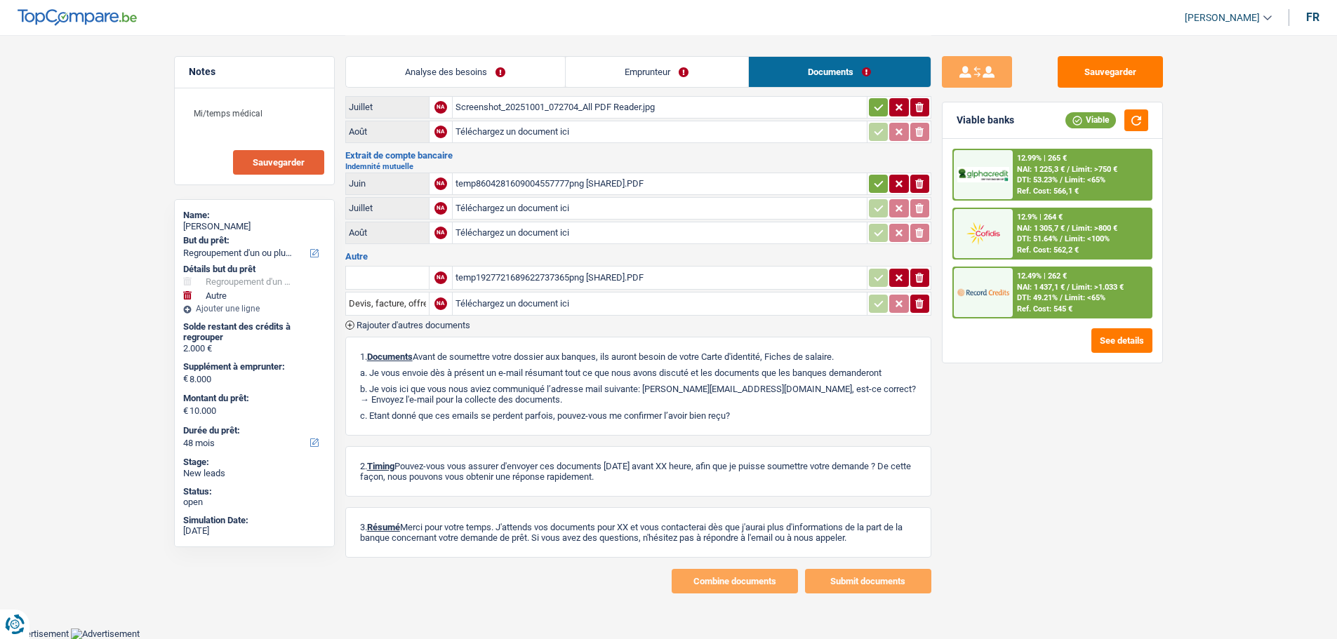
scroll to position [1, 0]
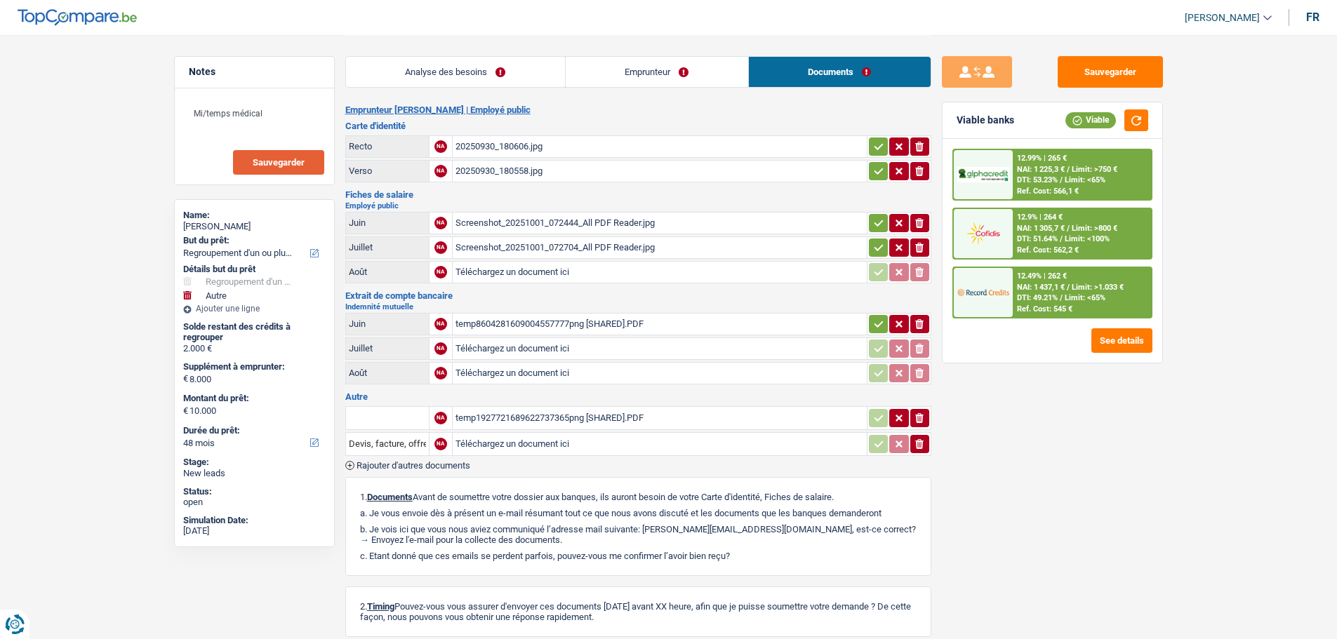
click at [681, 65] on link "Emprunteur" at bounding box center [657, 72] width 182 height 30
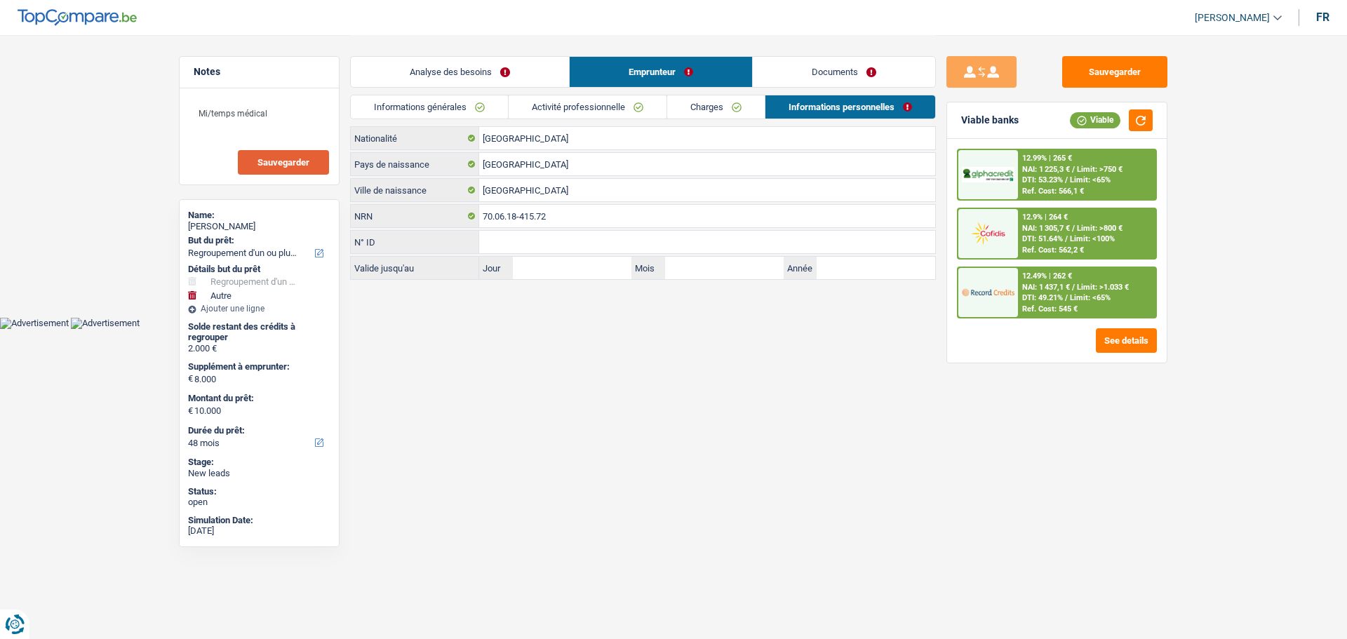
click at [1136, 104] on div "Viable banks Viable" at bounding box center [1057, 120] width 220 height 36
click at [1133, 130] on button "button" at bounding box center [1141, 120] width 24 height 22
click at [253, 171] on button "Sauvegarder" at bounding box center [283, 162] width 91 height 25
click at [423, 57] on link "Analyse des besoins" at bounding box center [460, 72] width 218 height 30
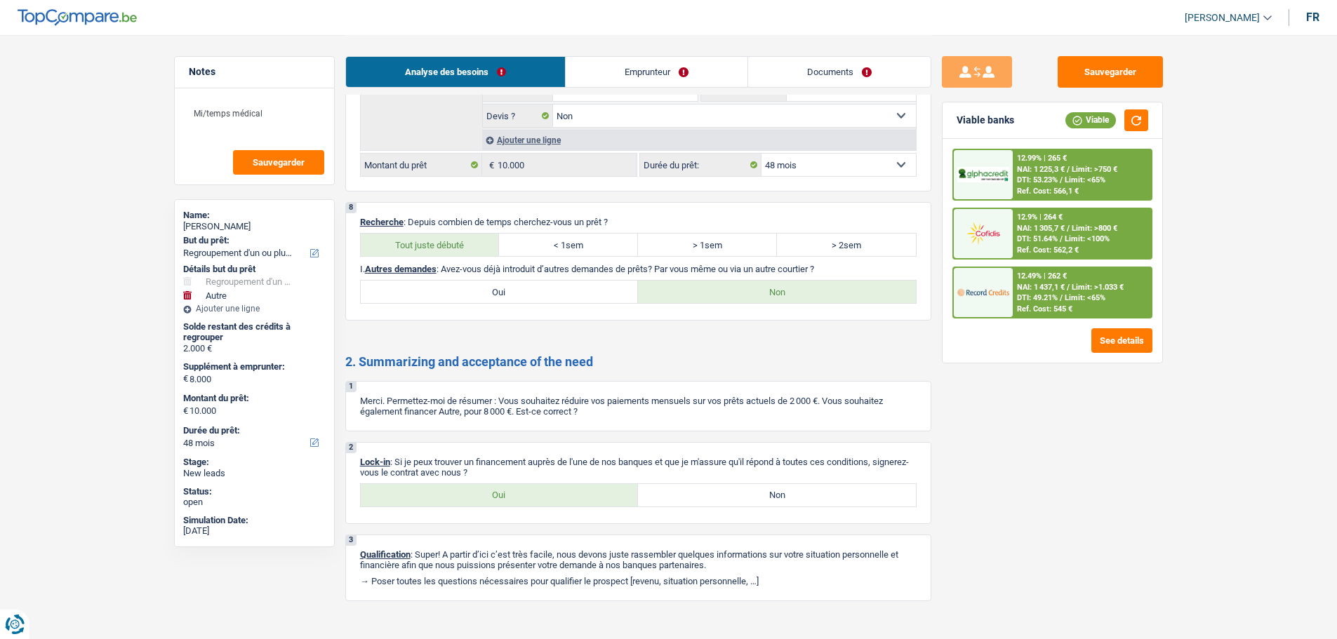
scroll to position [2648, 0]
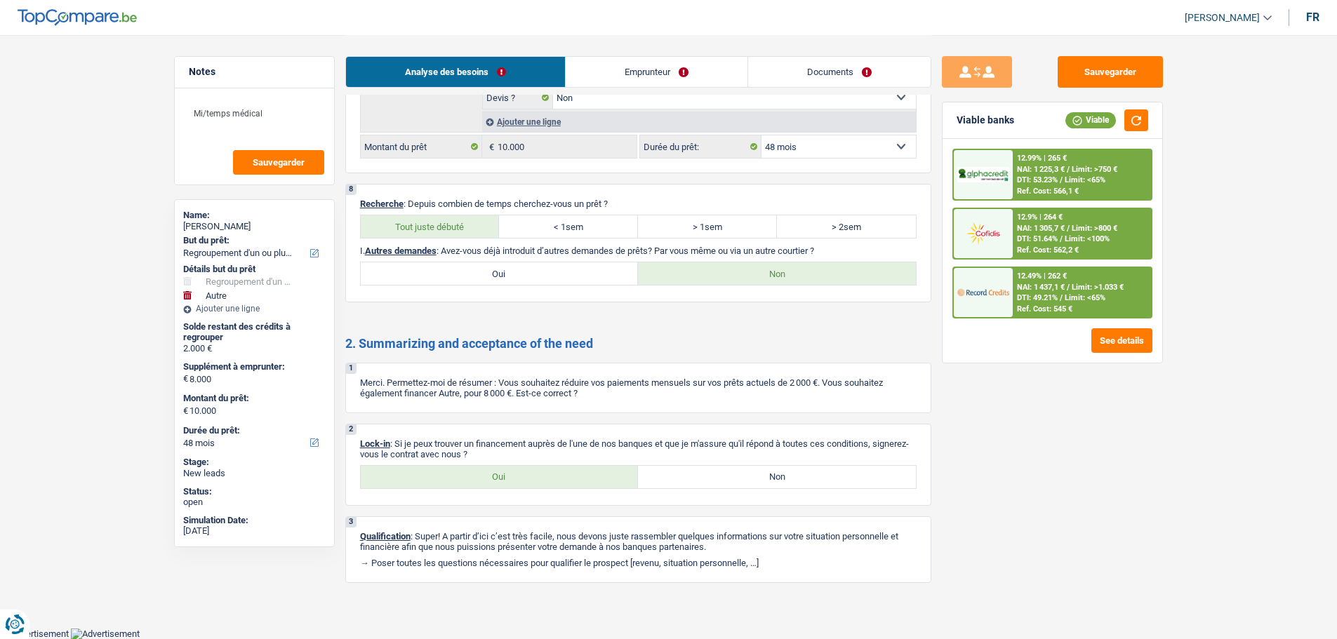
click at [383, 478] on label "Oui" at bounding box center [500, 477] width 278 height 22
click at [383, 478] on input "Oui" at bounding box center [500, 477] width 278 height 22
radio input "true"
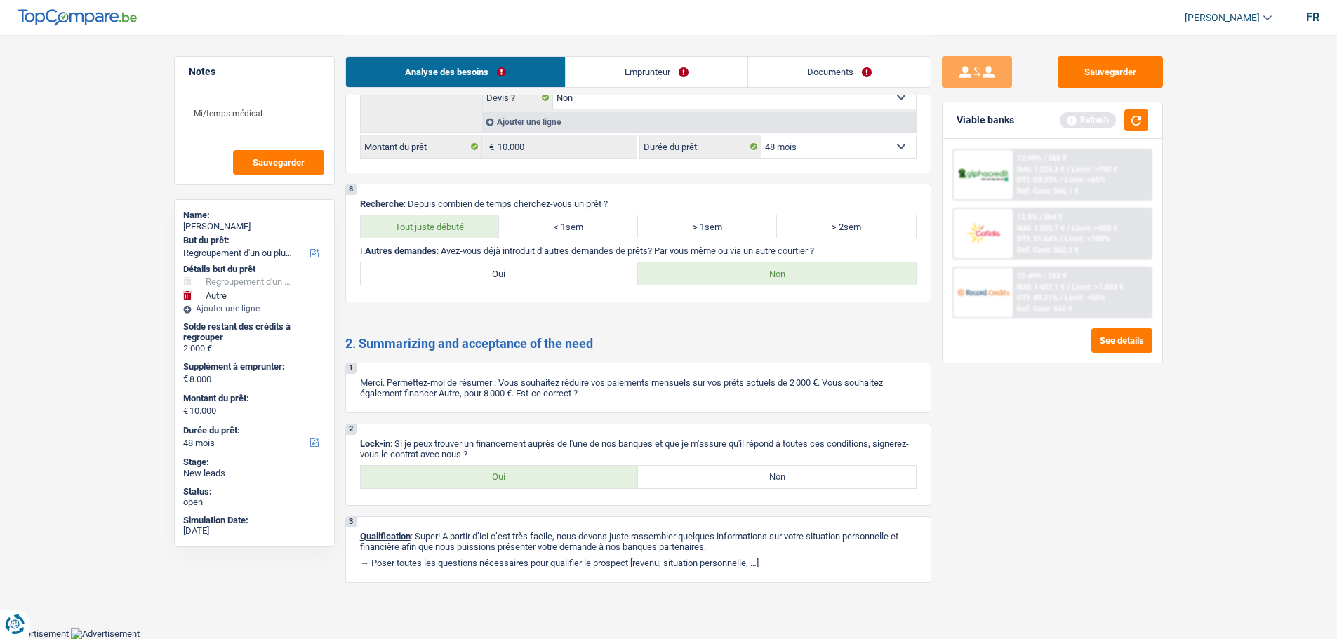
click at [827, 65] on link "Documents" at bounding box center [839, 72] width 182 height 30
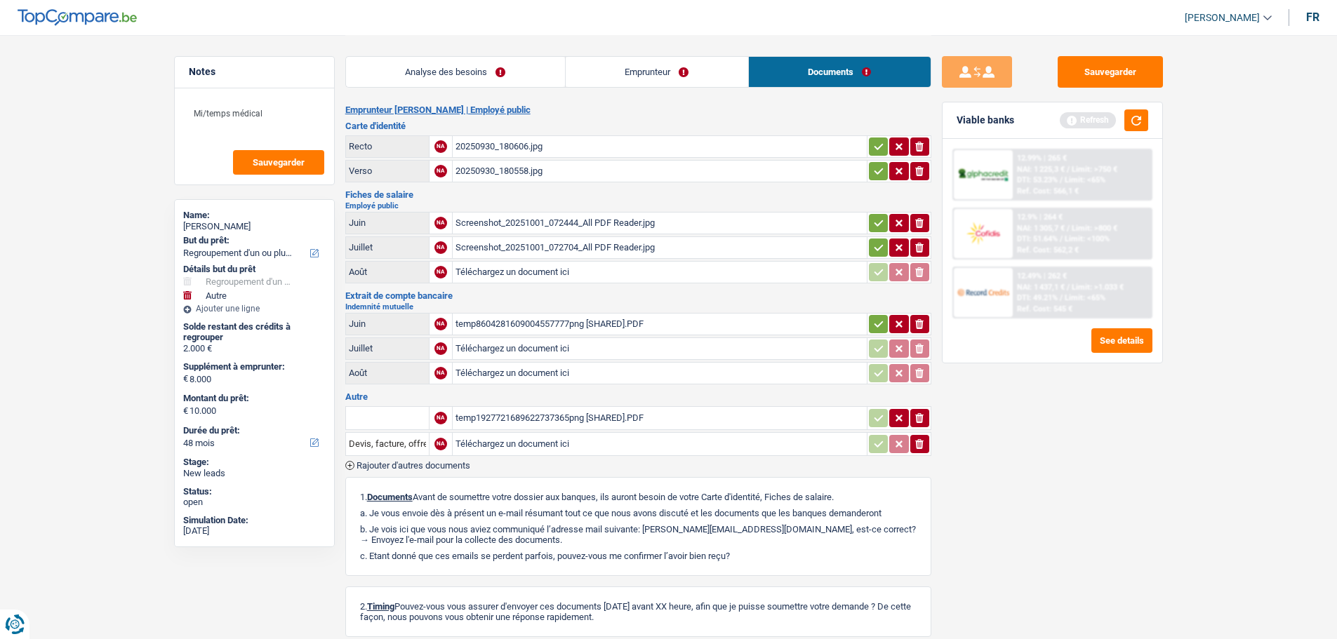
scroll to position [0, 0]
click at [291, 159] on span "Sauvegarder" at bounding box center [279, 162] width 52 height 9
click at [540, 59] on link "Analyse des besoins" at bounding box center [455, 72] width 219 height 30
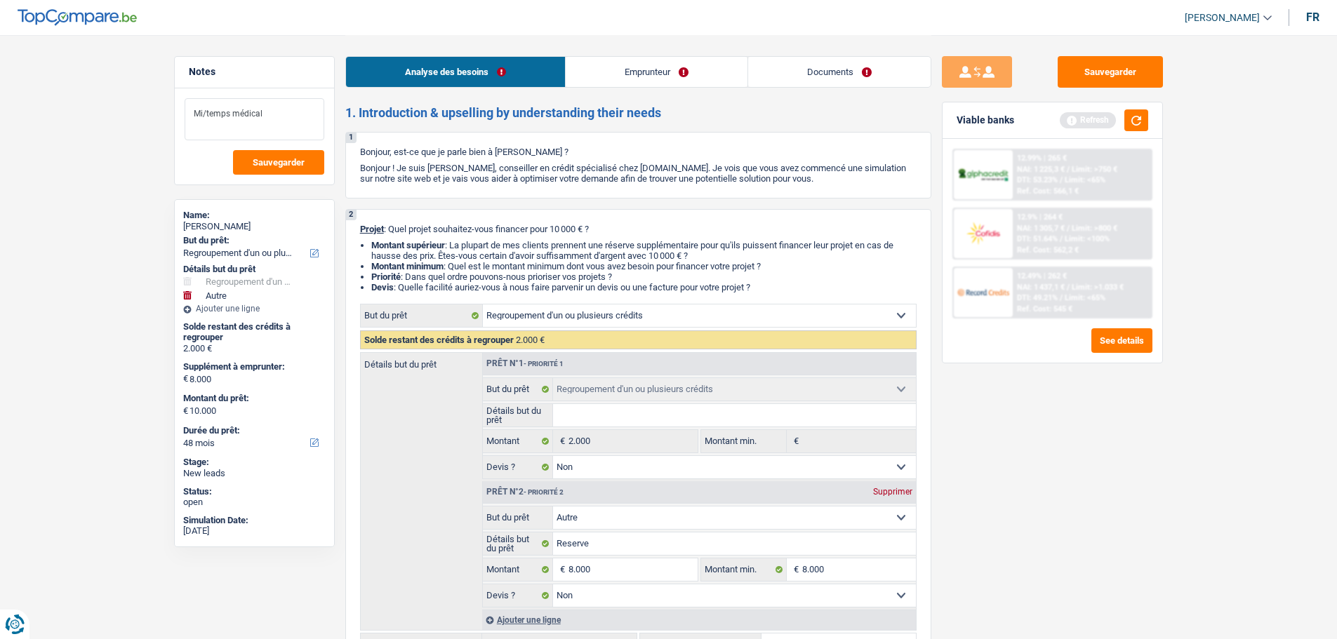
click at [272, 115] on textarea "Mi/temps médical" at bounding box center [255, 119] width 140 height 42
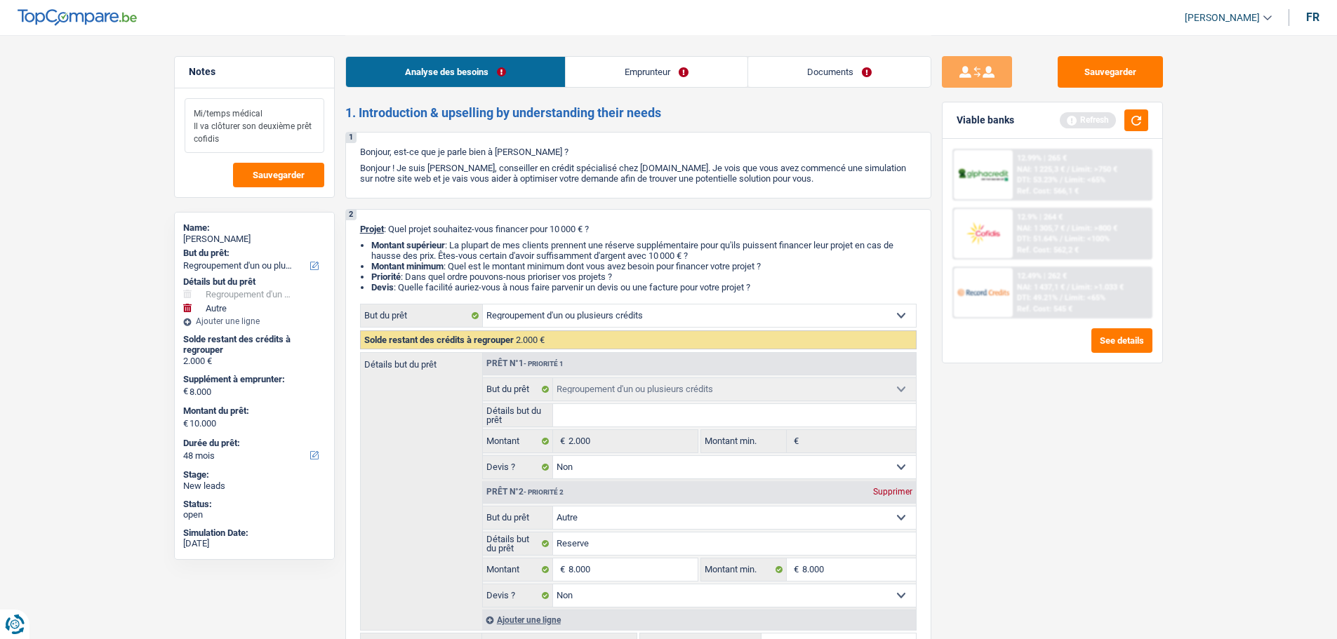
click at [242, 145] on textarea "Mi/temps médical Il va clôturer son deuxième prêt cofidis" at bounding box center [255, 125] width 140 height 55
type textarea "Mi/temps médical Il va clôturer son deuxième prêt cofidis avec la liquidité"
click at [271, 187] on button "Sauvegarder" at bounding box center [278, 175] width 91 height 25
click at [1112, 60] on button "Sauvegarder" at bounding box center [1109, 72] width 105 height 32
click at [258, 172] on span "Sauvegarder" at bounding box center [279, 175] width 52 height 9
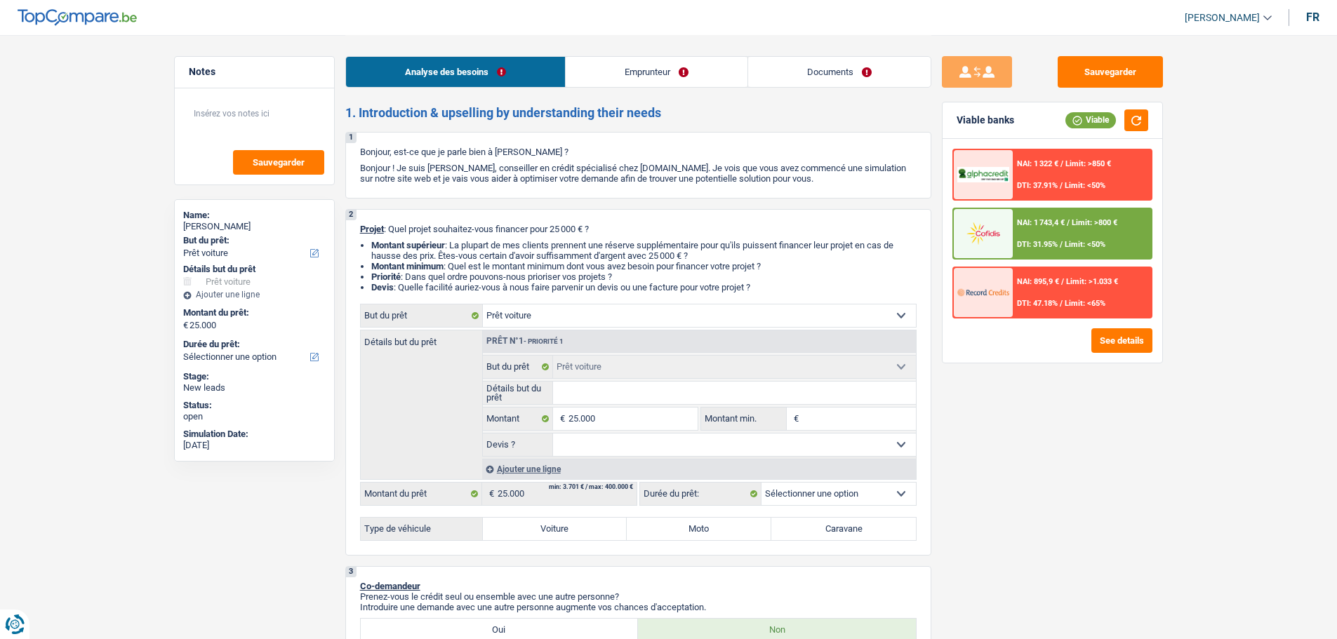
select select "car"
select select "mutuality"
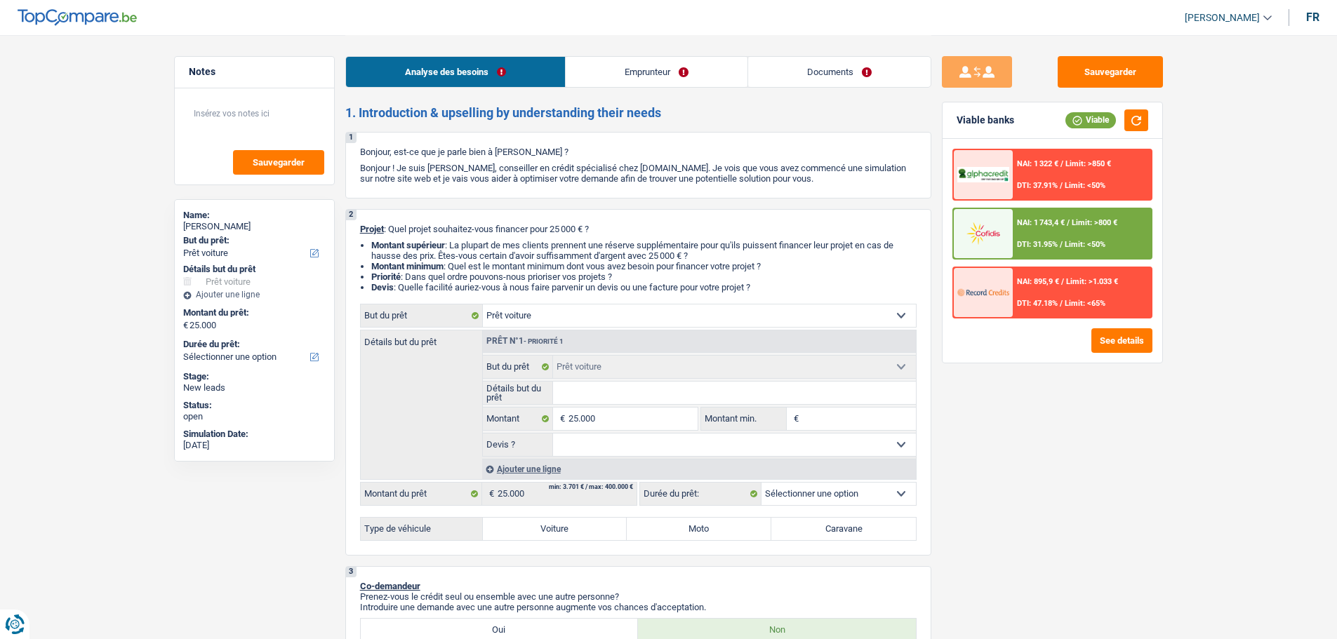
select select "familyAllowances"
select select "mutualityIndemnity"
select select "rents"
select select "personalLoan"
select select "familyEvent"
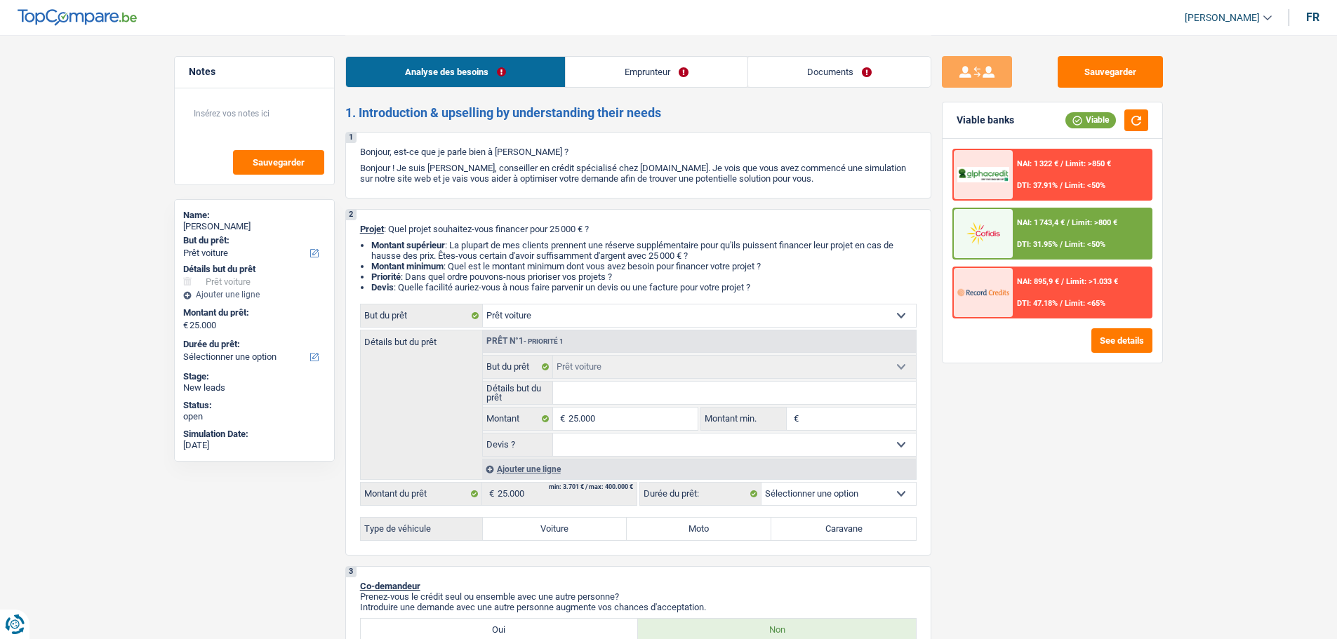
select select "18"
select select "car"
click at [585, 540] on div "Type de véhicule Voiture Moto Caravane Tous les champs sont obligatoires. Veuil…" at bounding box center [638, 529] width 556 height 24
click at [575, 530] on label "Voiture" at bounding box center [555, 529] width 145 height 22
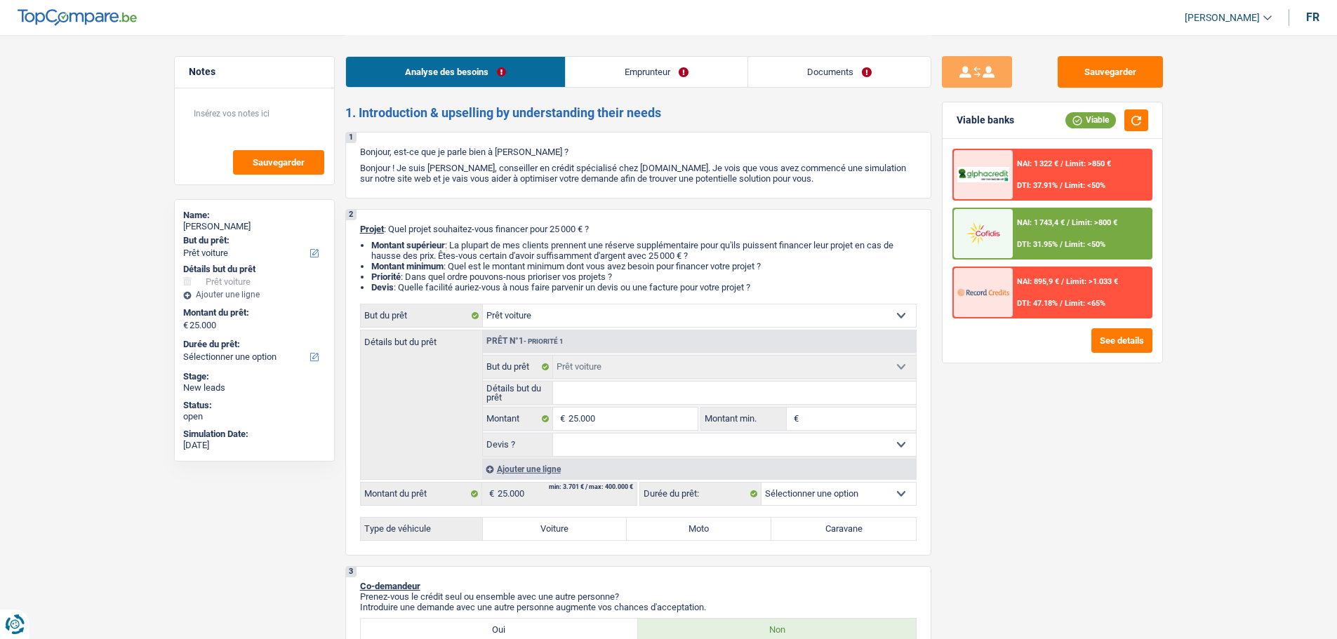
click at [575, 530] on input "Voiture" at bounding box center [555, 529] width 145 height 22
radio input "true"
select select "60"
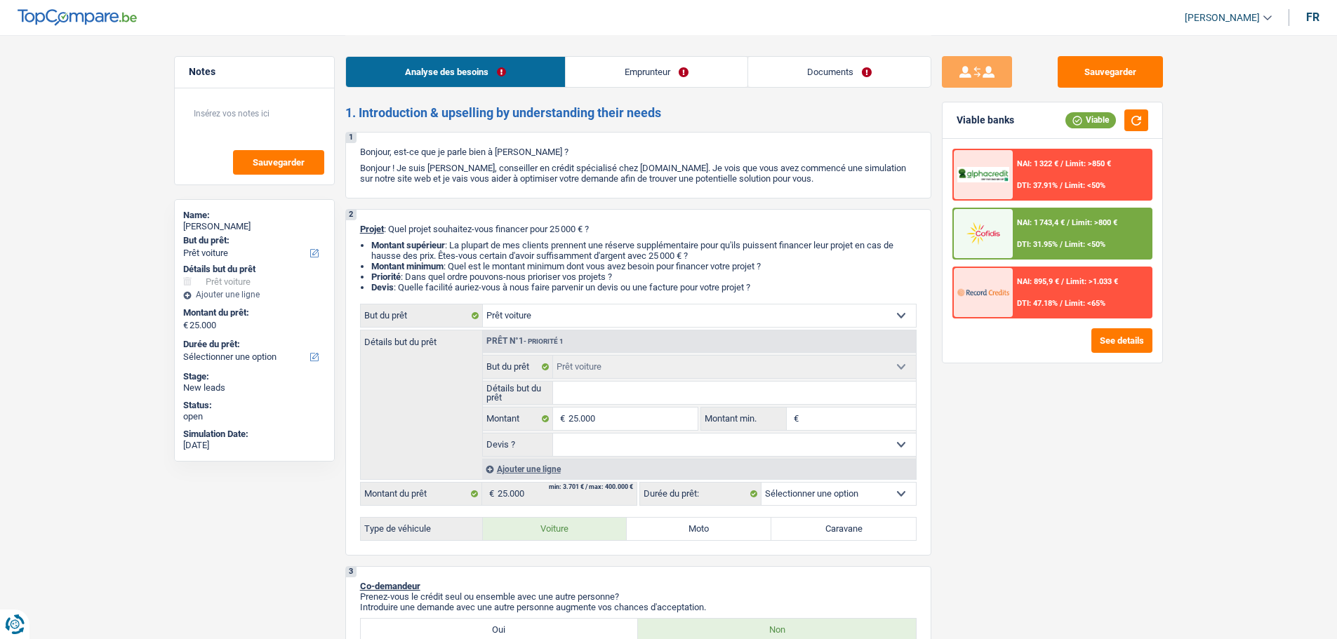
radio input "true"
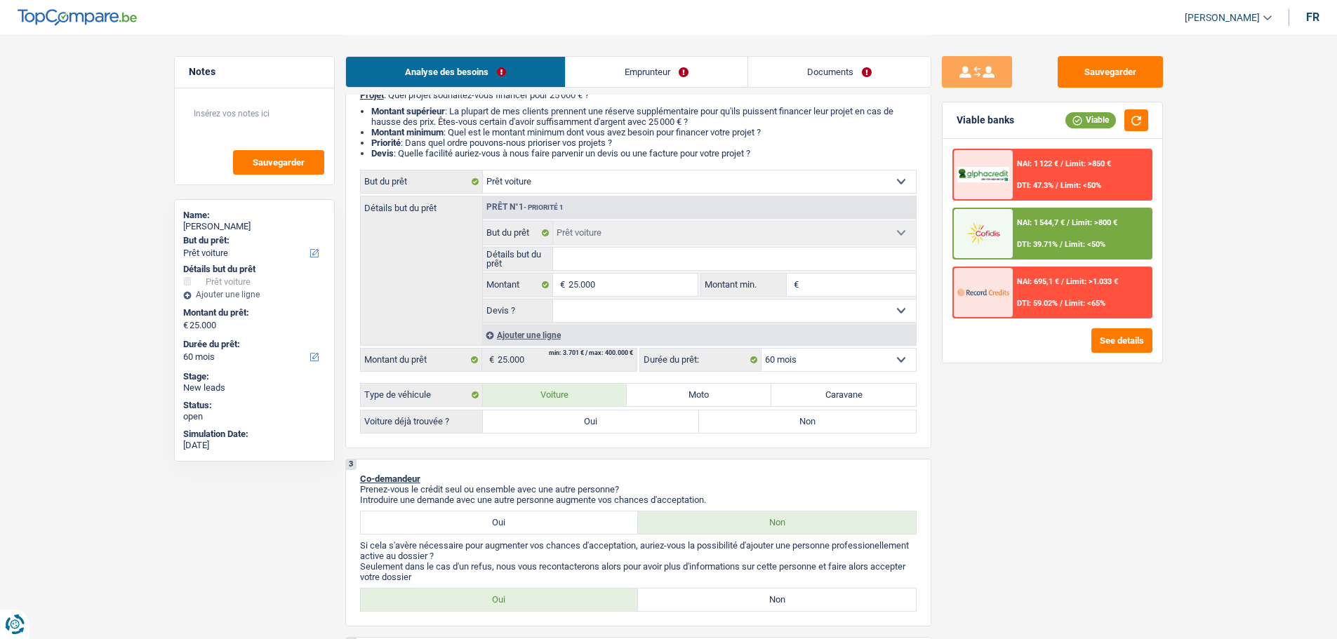
scroll to position [140, 0]
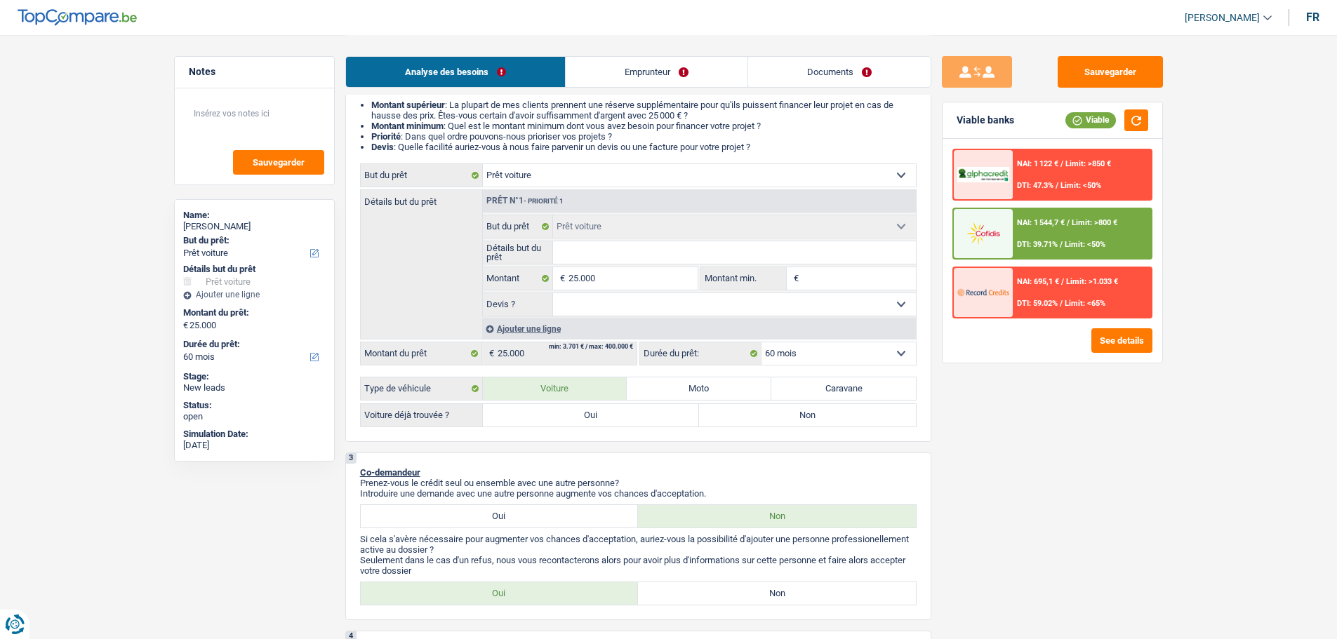
click at [561, 413] on label "Oui" at bounding box center [591, 415] width 217 height 22
click at [561, 413] on input "Oui" at bounding box center [591, 415] width 217 height 22
radio input "true"
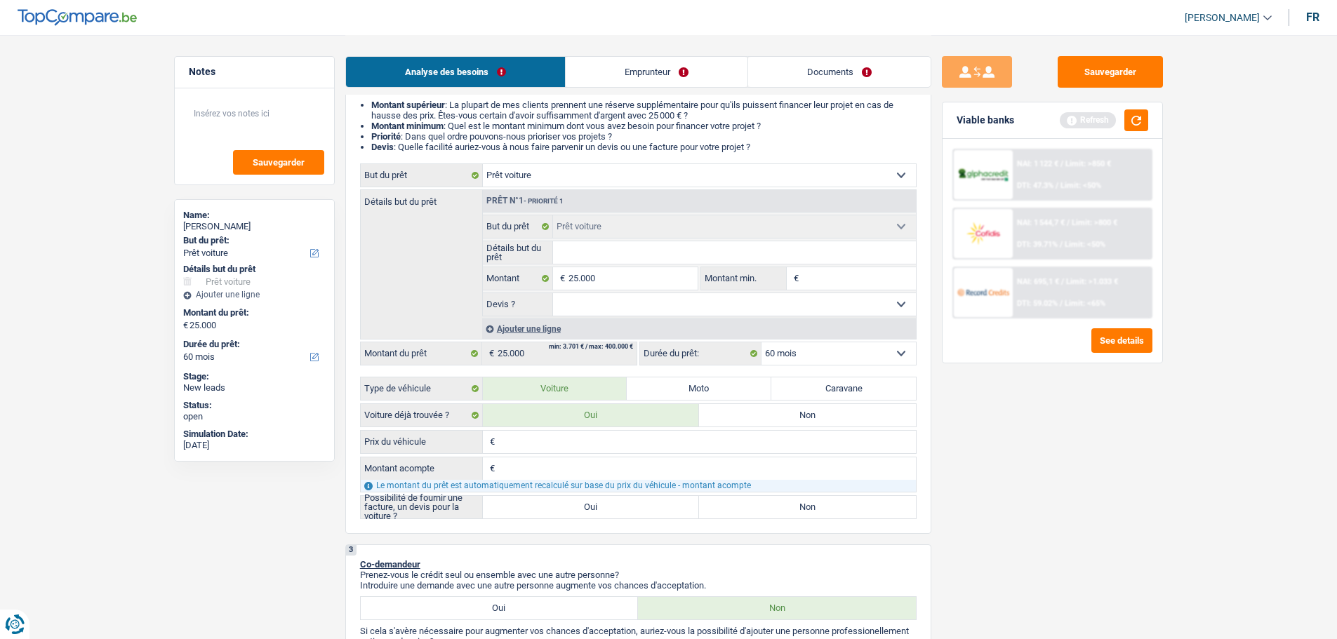
click at [529, 438] on input "Prix du véhicule" at bounding box center [707, 442] width 418 height 22
type input "2"
type input "24"
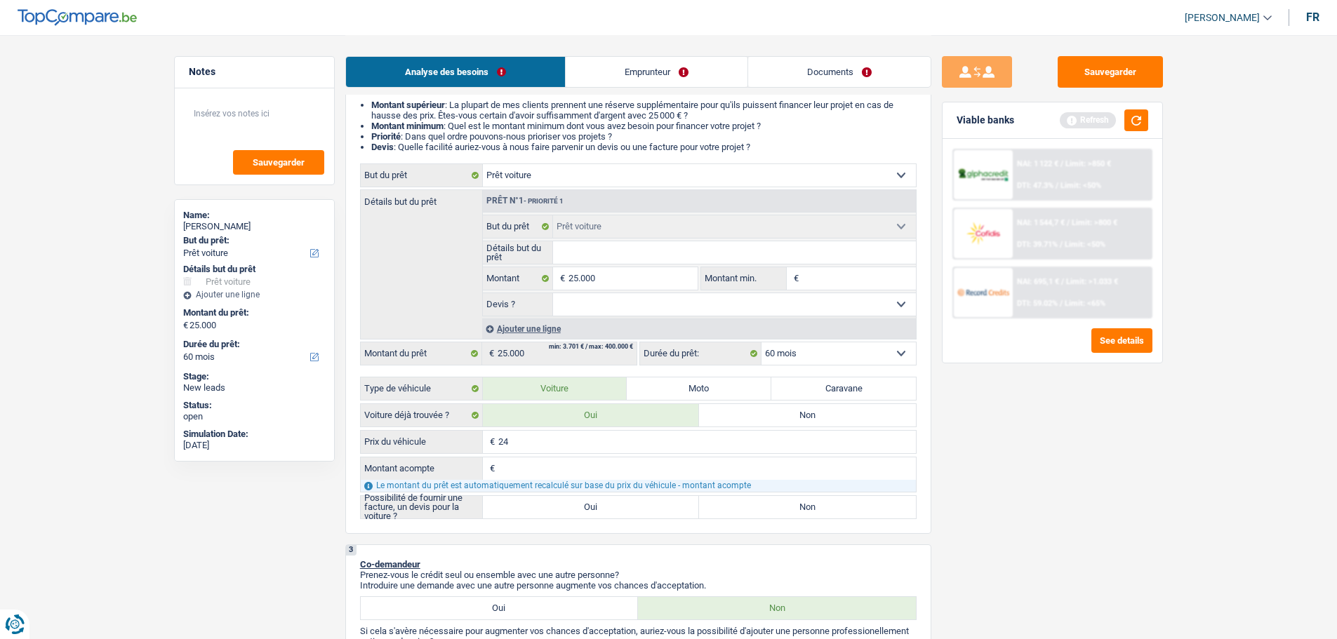
type input "249"
type input "2.490"
type input "24.900"
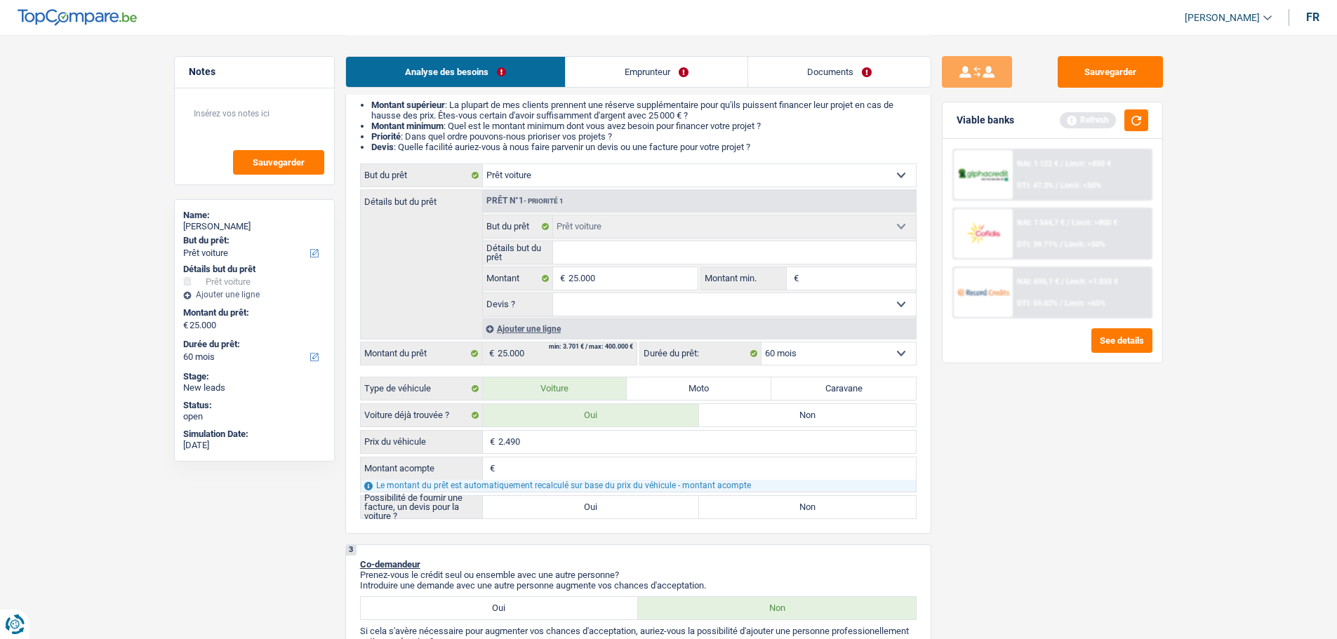
type input "24.900"
click at [530, 457] on div "€ Montant acompte Tous les champs sont obligatoires. Veuillez fournir une répon…" at bounding box center [638, 475] width 556 height 36
click at [528, 475] on input "Montant acompte" at bounding box center [707, 468] width 418 height 22
type input "0"
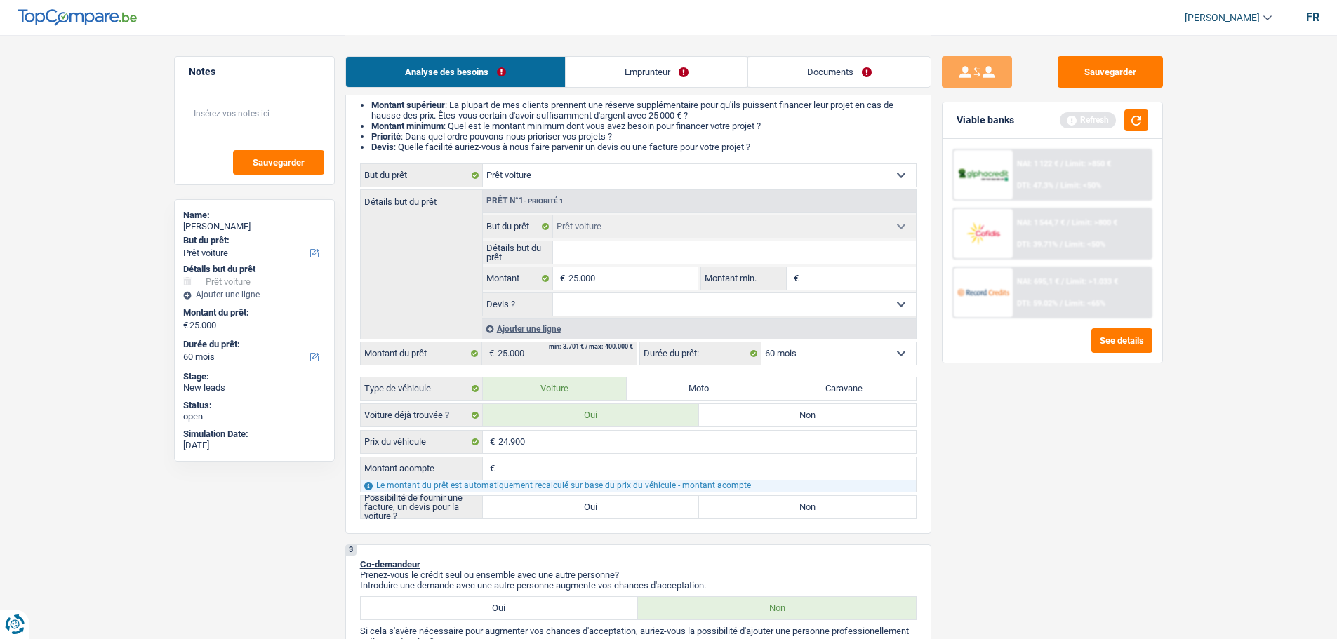
type input "0"
type input "24.900"
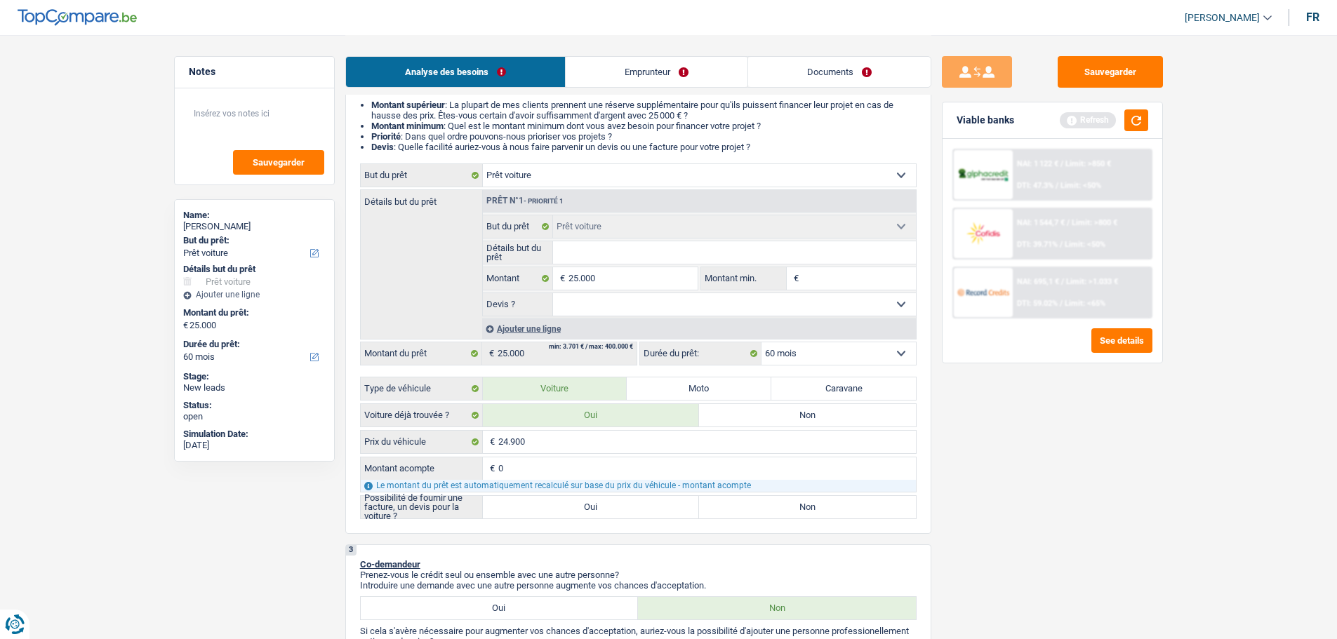
type input "24.900"
click at [501, 503] on label "Oui" at bounding box center [591, 507] width 217 height 22
click at [501, 503] on input "Oui" at bounding box center [591, 507] width 217 height 22
radio input "true"
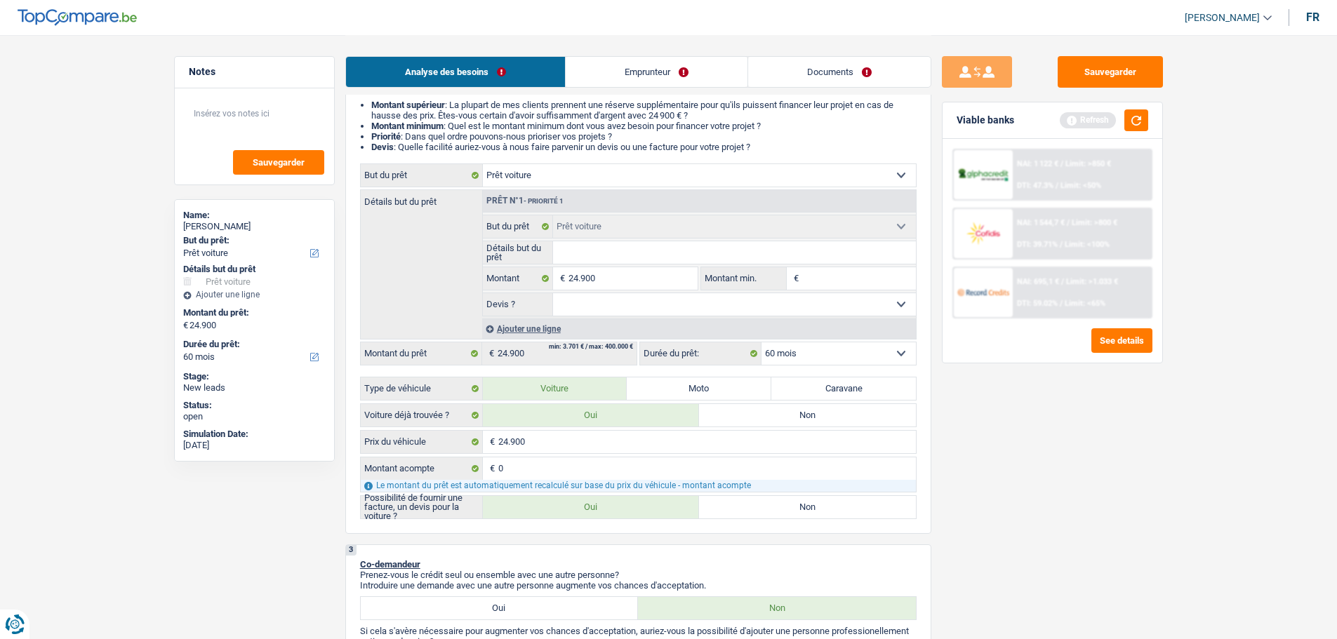
radio input "true"
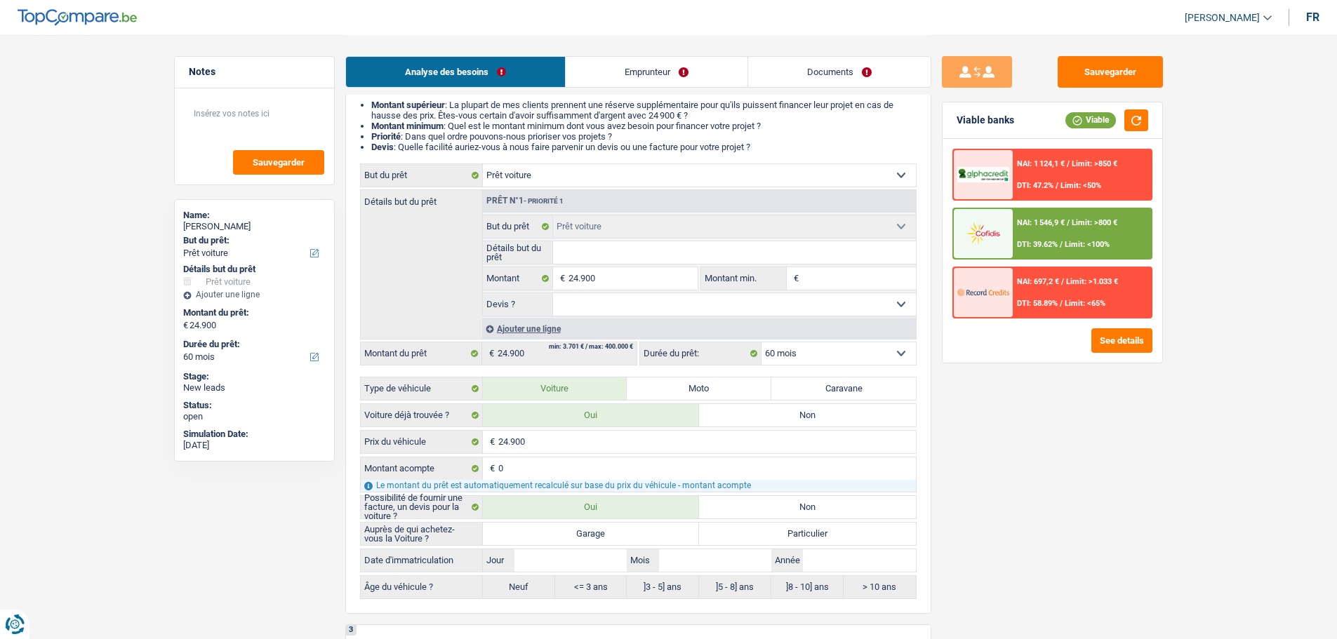
click at [600, 530] on label "Garage" at bounding box center [591, 534] width 217 height 22
click at [600, 530] on input "Garage" at bounding box center [591, 534] width 217 height 22
radio input "true"
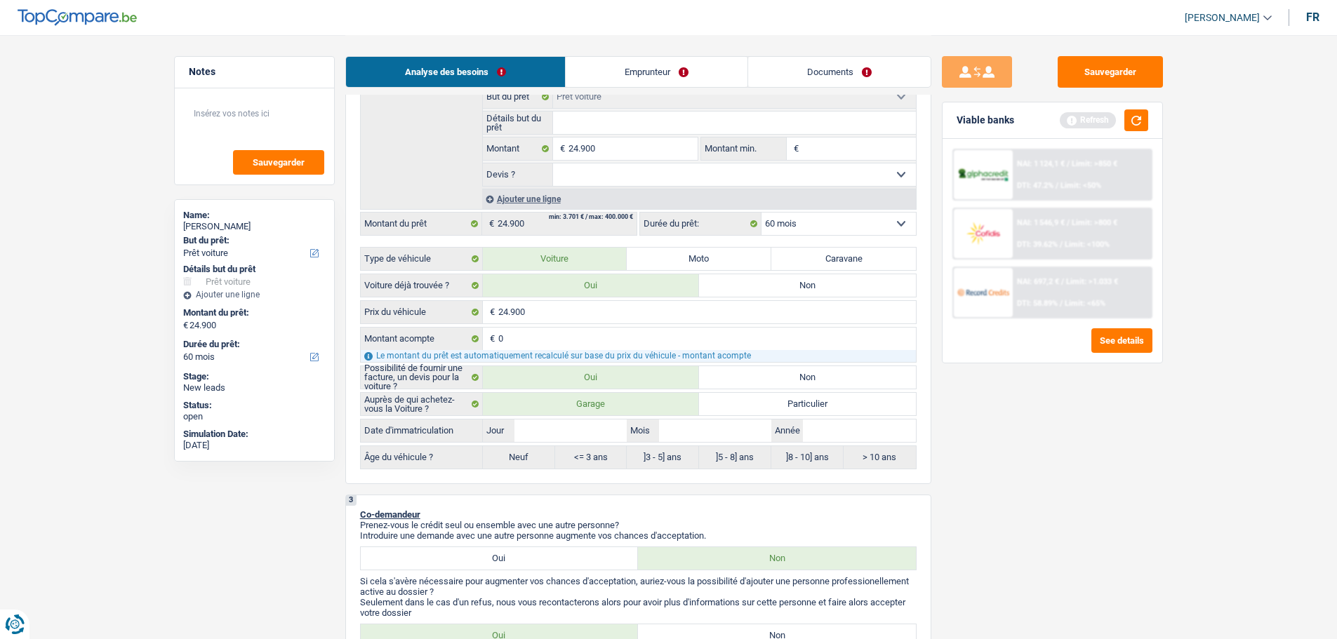
scroll to position [421, 0]
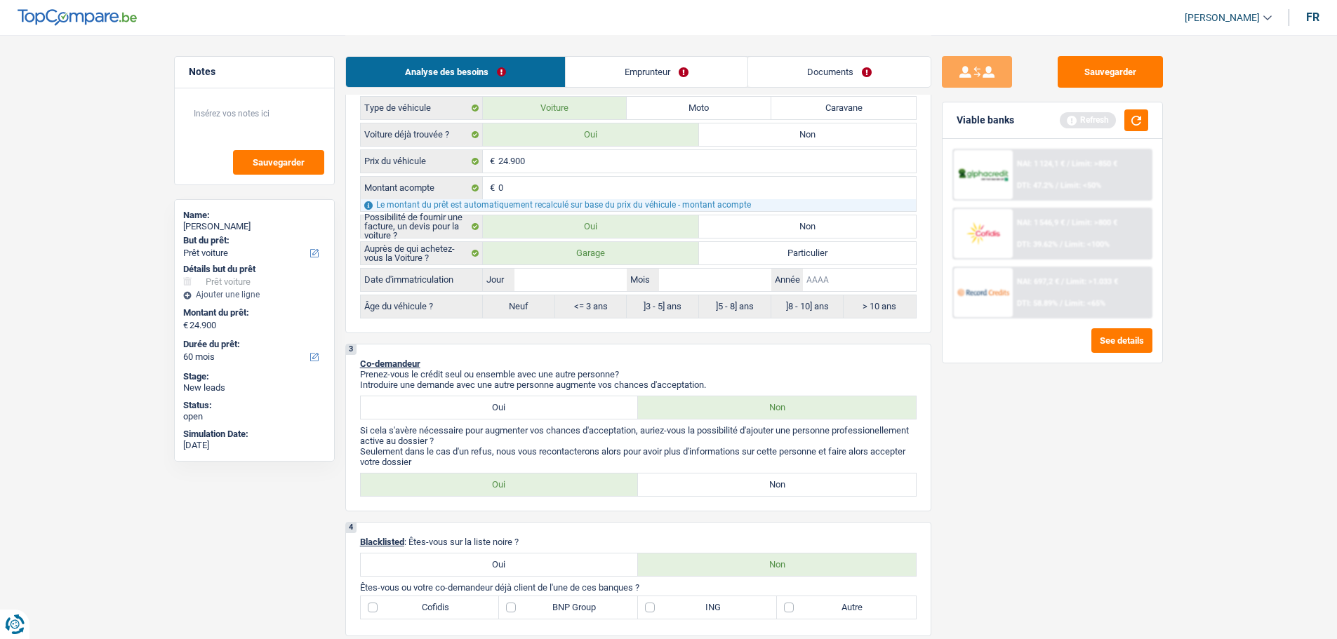
click at [867, 289] on input "Année" at bounding box center [859, 280] width 112 height 22
type input "2"
type input "20"
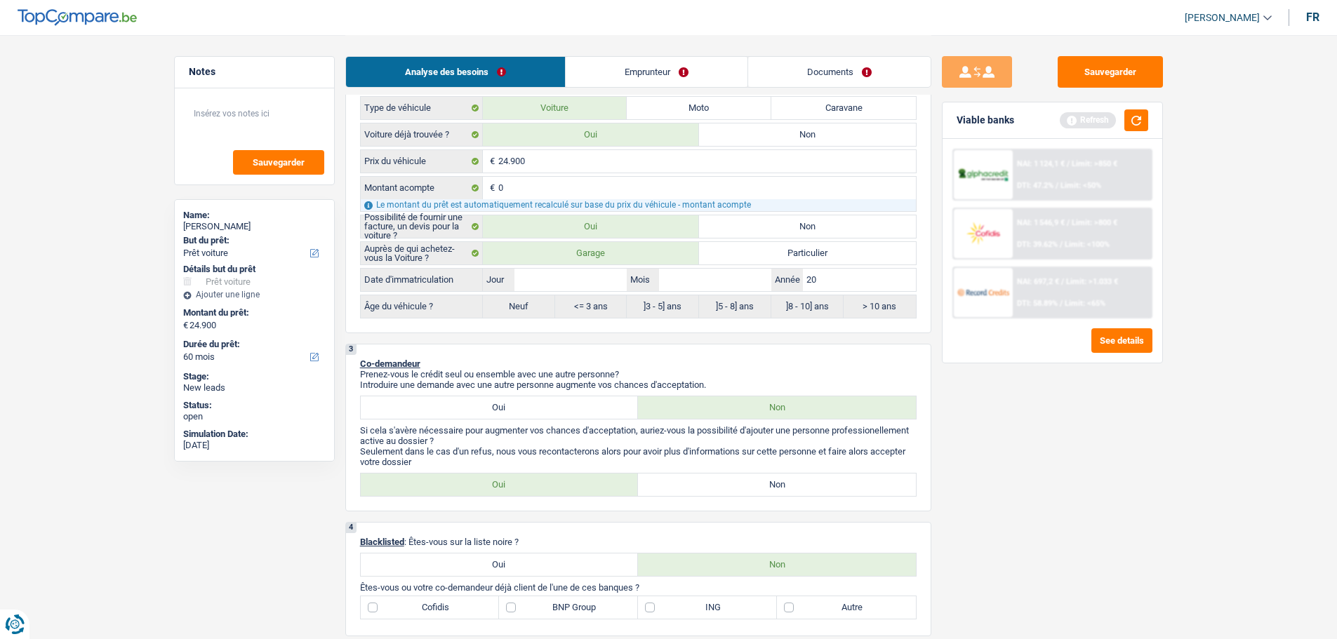
type input "201"
type input "2017"
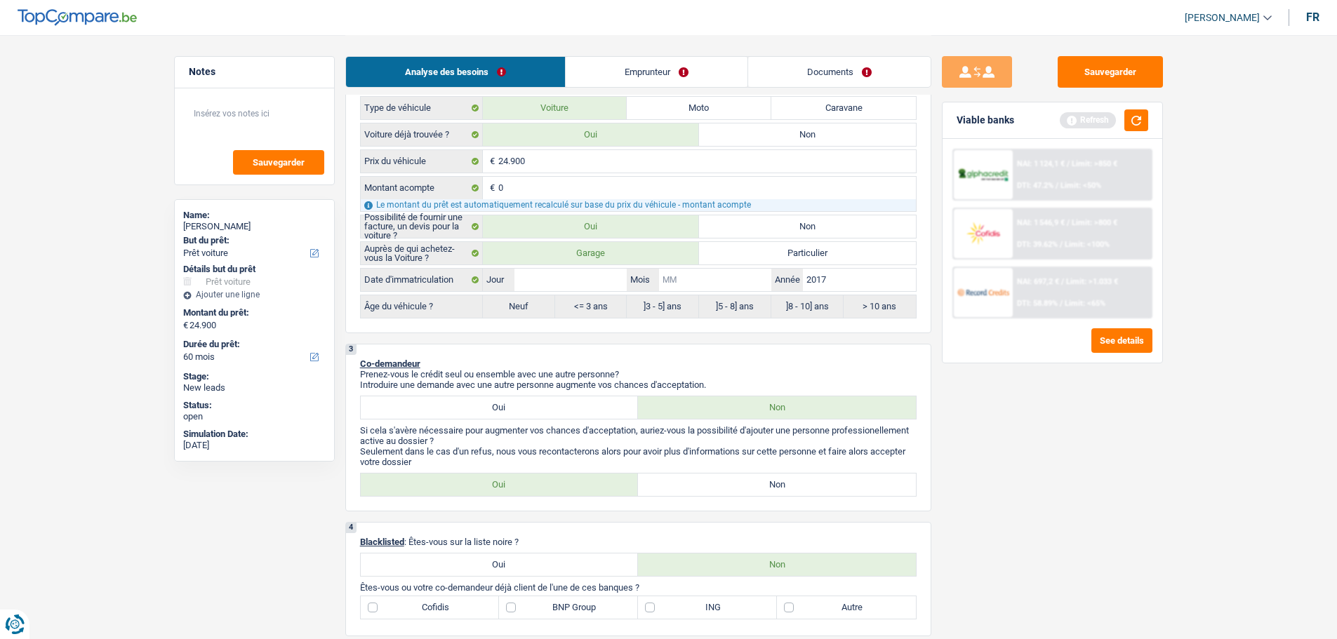
click at [690, 279] on input "Mois" at bounding box center [715, 280] width 112 height 22
type input "1"
type input "10"
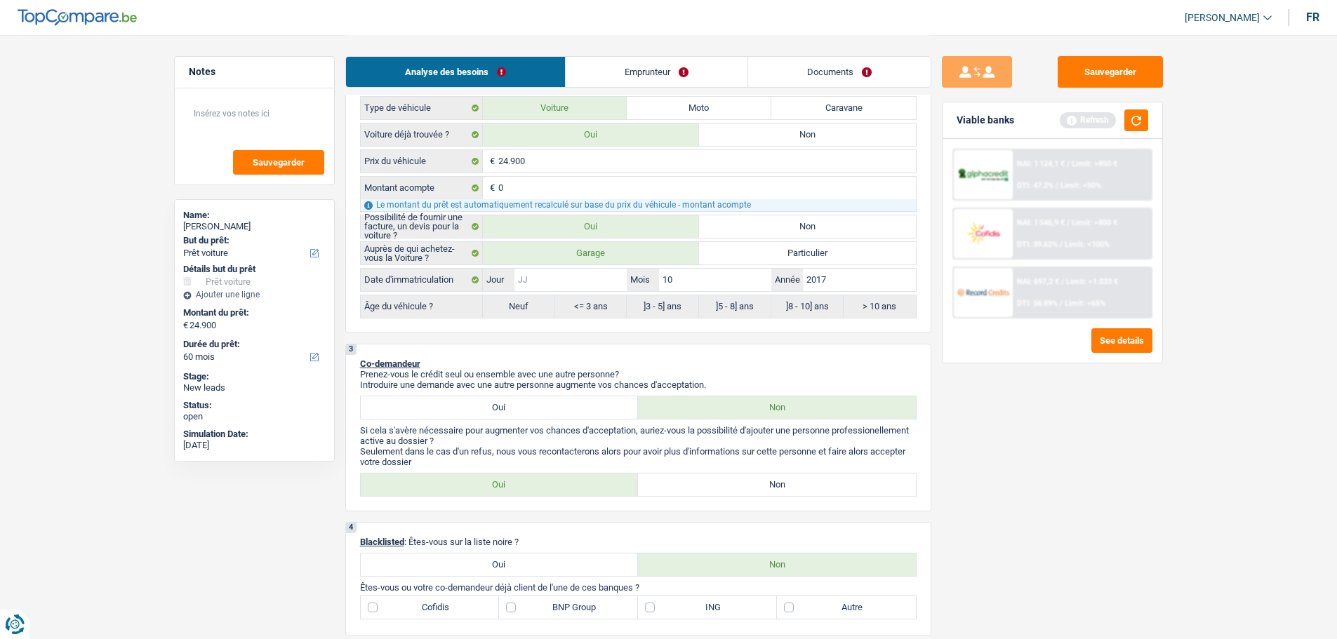
click at [573, 276] on input "Jour" at bounding box center [570, 280] width 112 height 22
type input "1"
type input "15"
radio input "false"
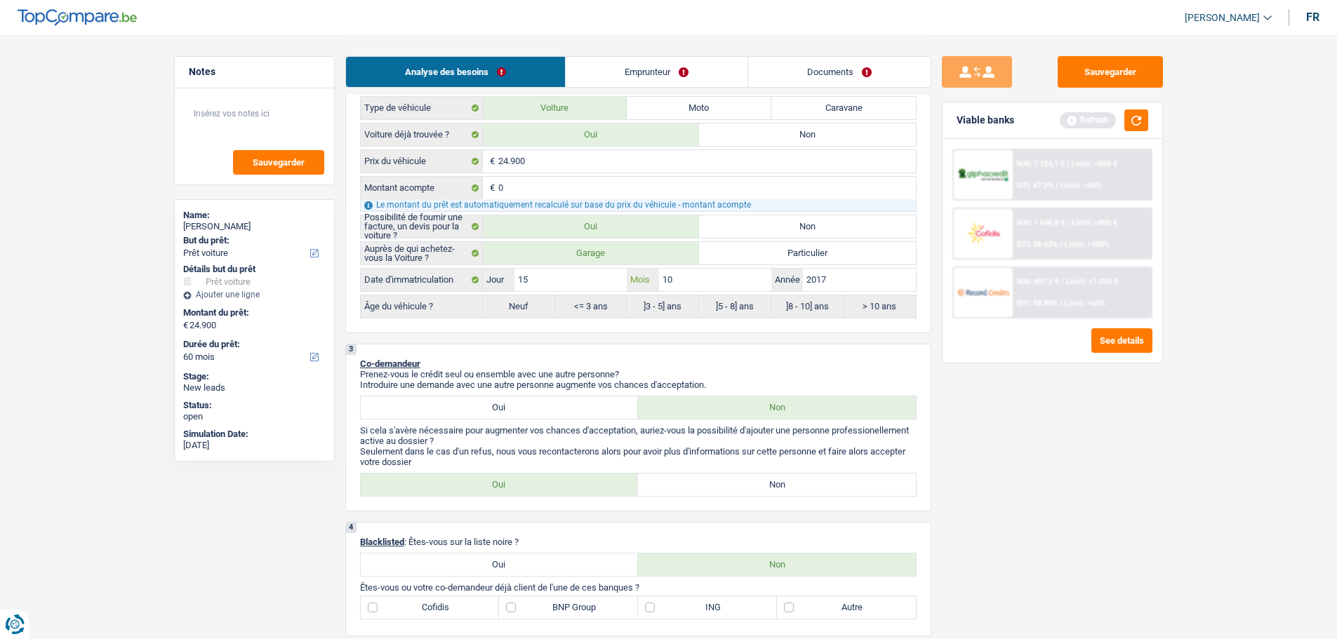
type input "15"
radio input "true"
click at [1025, 450] on div "Sauvegarder Viable banks Refresh NAI: 1 124,1 € / Limit: >850 € DTI: 47.2% / Li…" at bounding box center [1052, 336] width 242 height 561
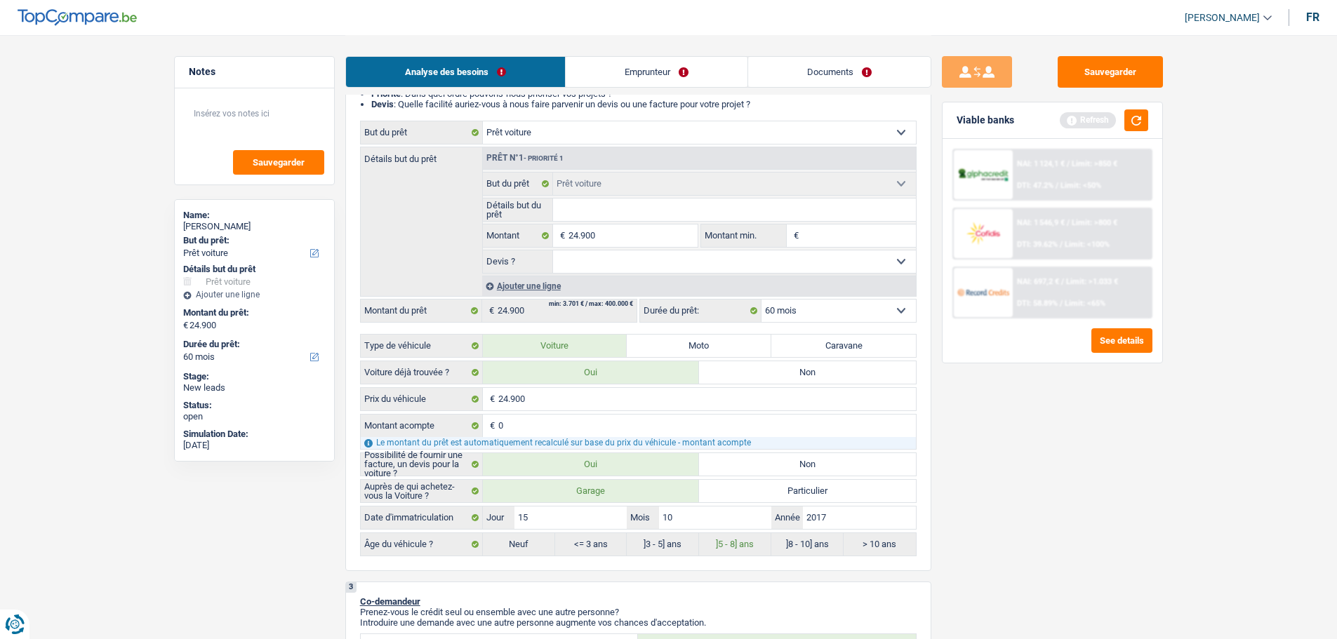
scroll to position [0, 0]
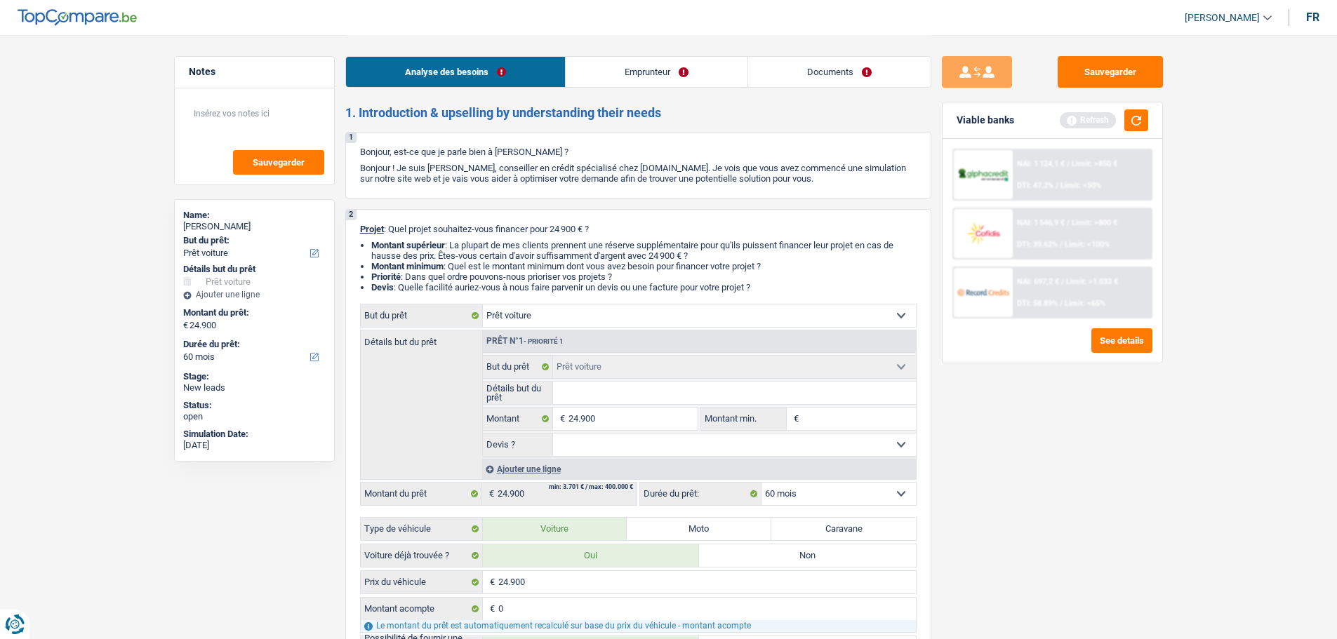
click at [839, 415] on input "Montant min." at bounding box center [859, 419] width 114 height 22
type input "2"
type input "24"
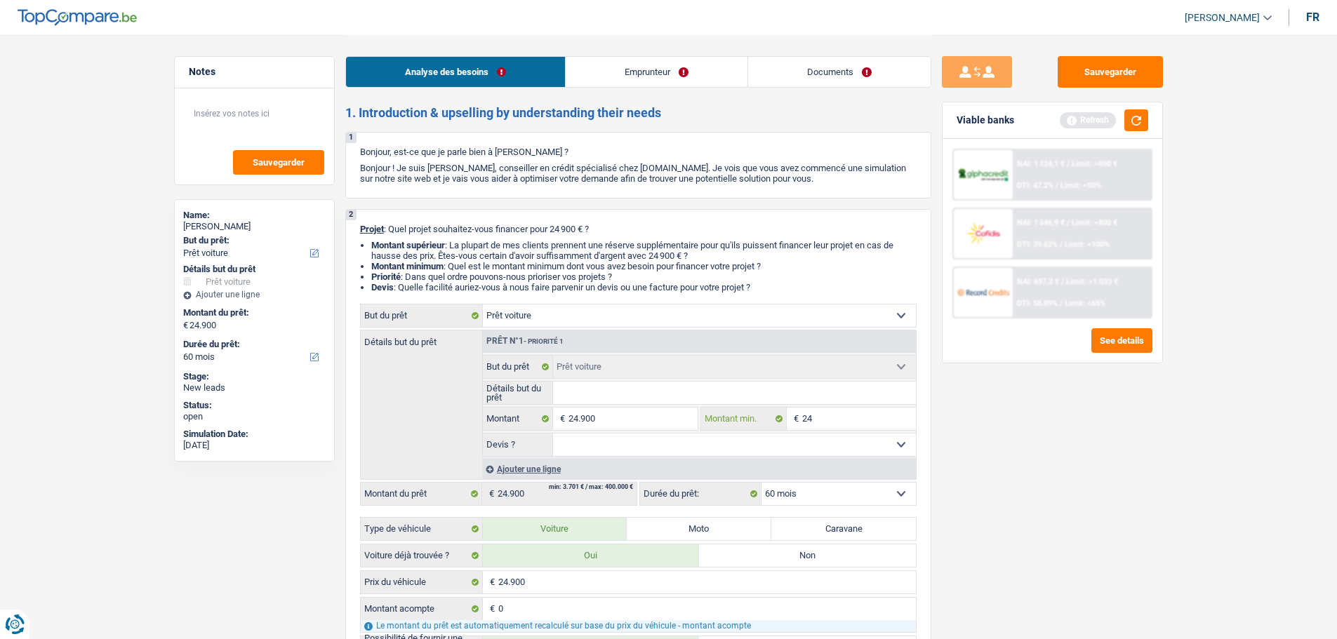
type input "249"
type input "2.490"
type input "24.900"
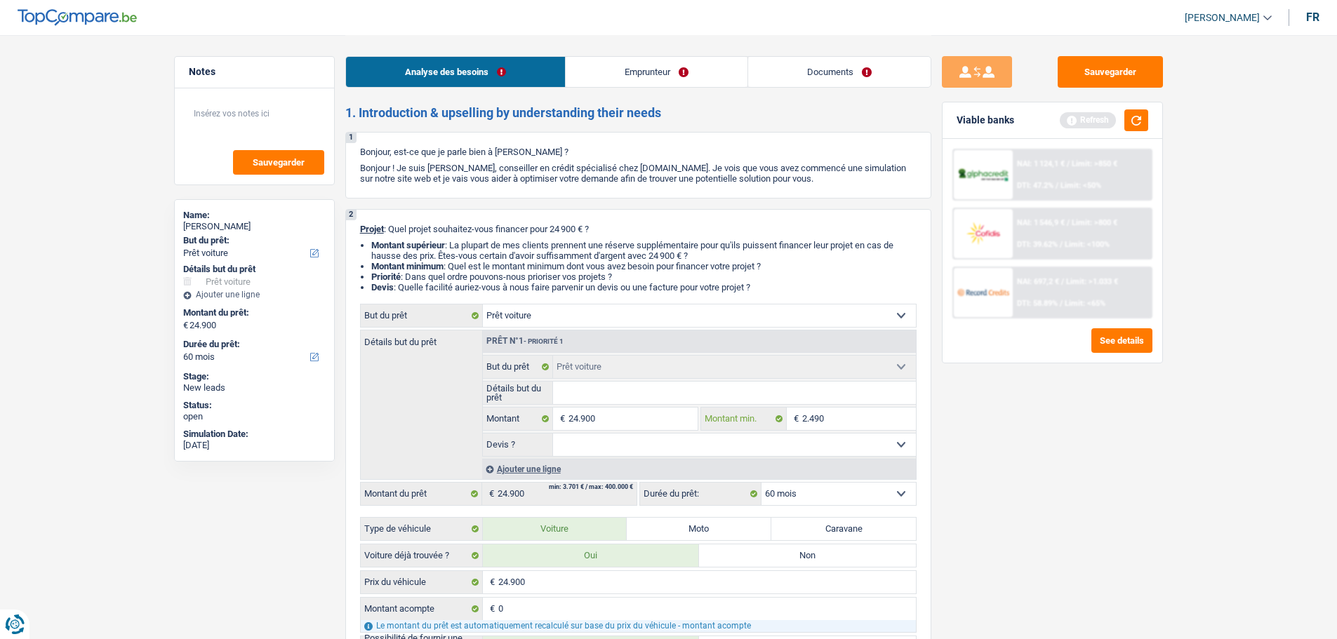
type input "24.900"
click at [772, 454] on select "Oui Non Non répondu Sélectionner une option" at bounding box center [734, 445] width 363 height 22
select select "yes"
click at [553, 434] on select "Oui Non Non répondu Sélectionner une option" at bounding box center [734, 445] width 363 height 22
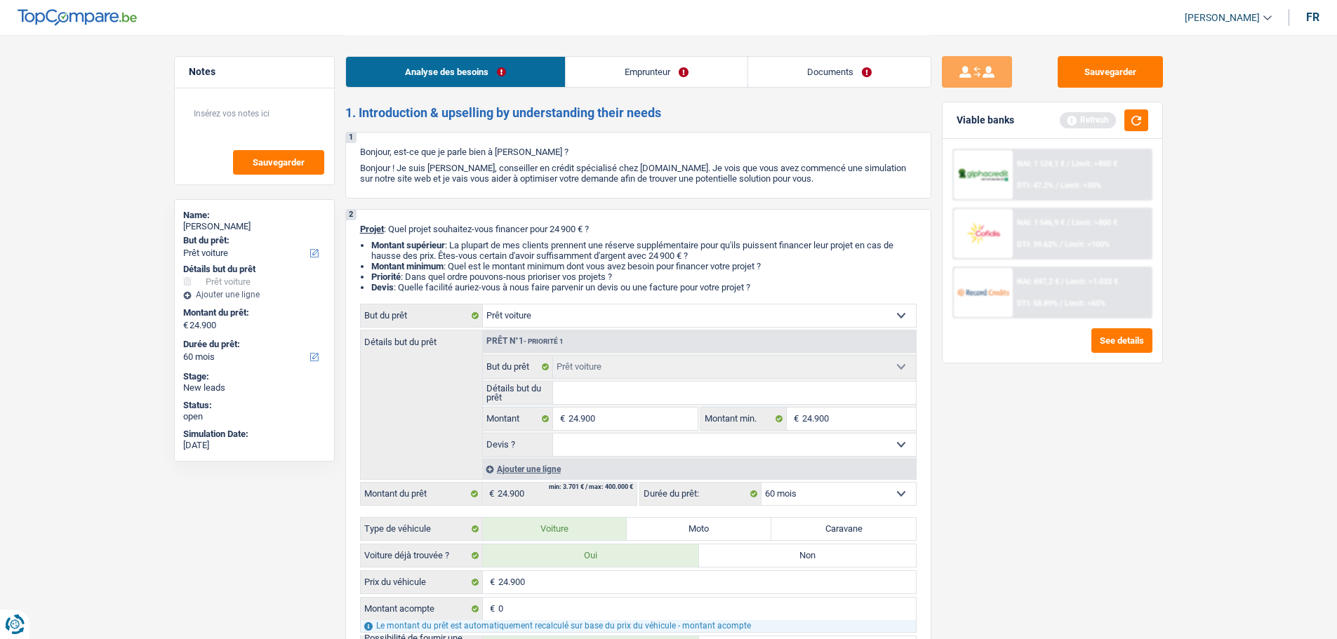
select select "yes"
click at [651, 385] on input "Détails but du prêt" at bounding box center [734, 393] width 363 height 22
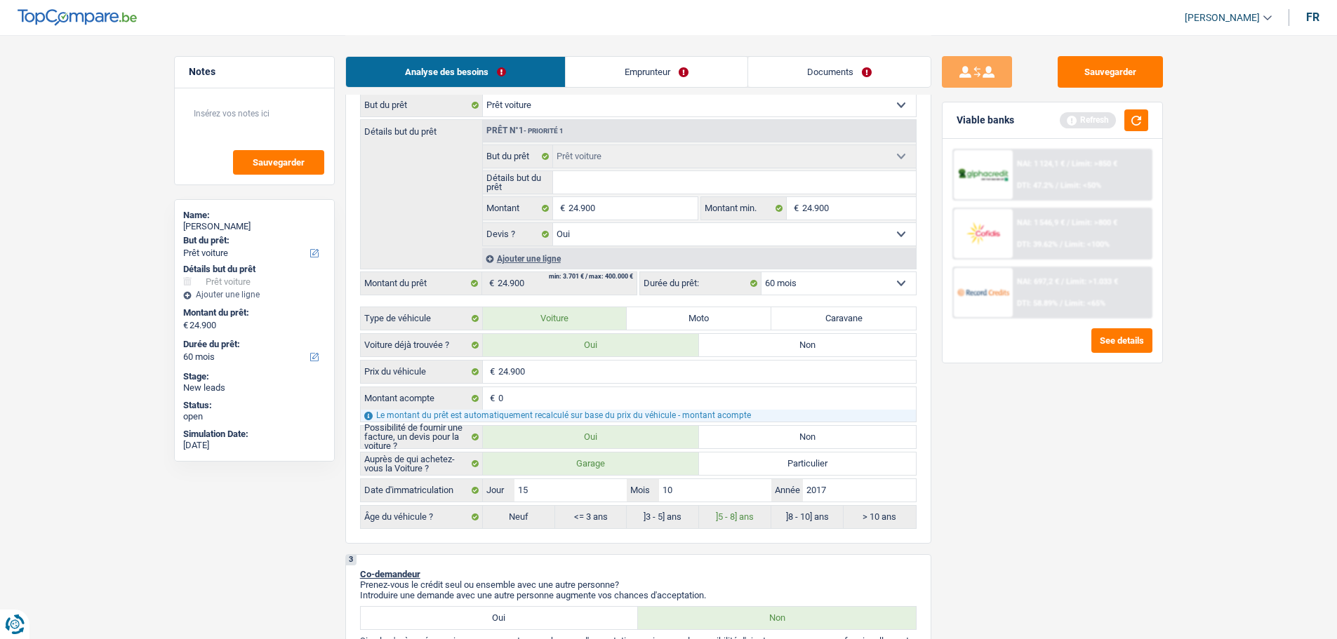
click at [649, 235] on select "Oui Non Non répondu Sélectionner une option" at bounding box center [734, 234] width 363 height 22
select select "false"
click at [553, 223] on select "Oui Non Non répondu Sélectionner une option" at bounding box center [734, 234] width 363 height 22
select select "false"
click at [606, 182] on input "Détails but du prêt" at bounding box center [734, 182] width 363 height 22
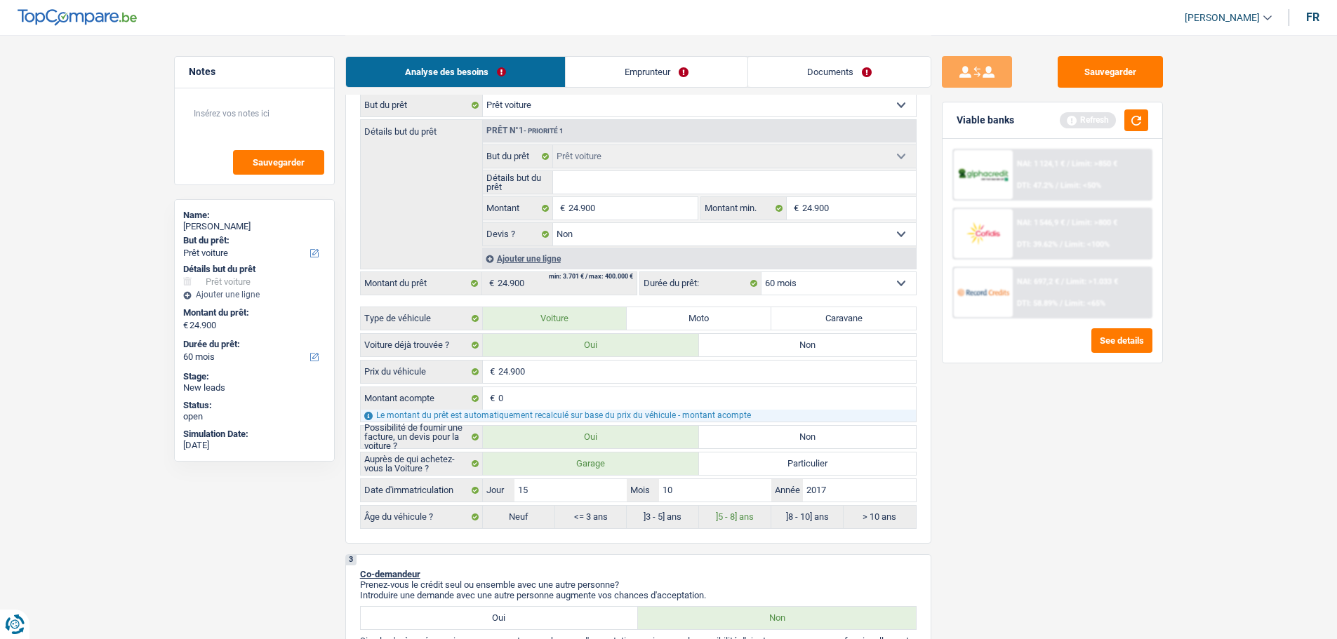
type input "A"
type input "Au"
type input "Aud"
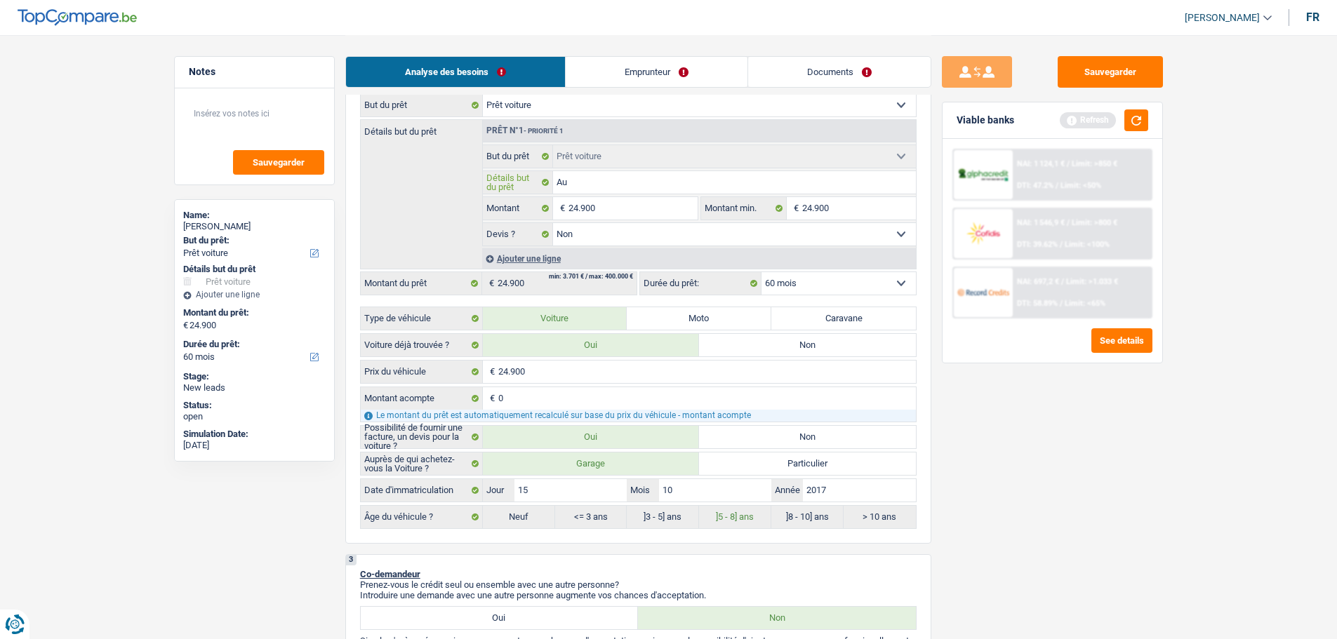
type input "Aud"
type input "Audi"
type input "Audia"
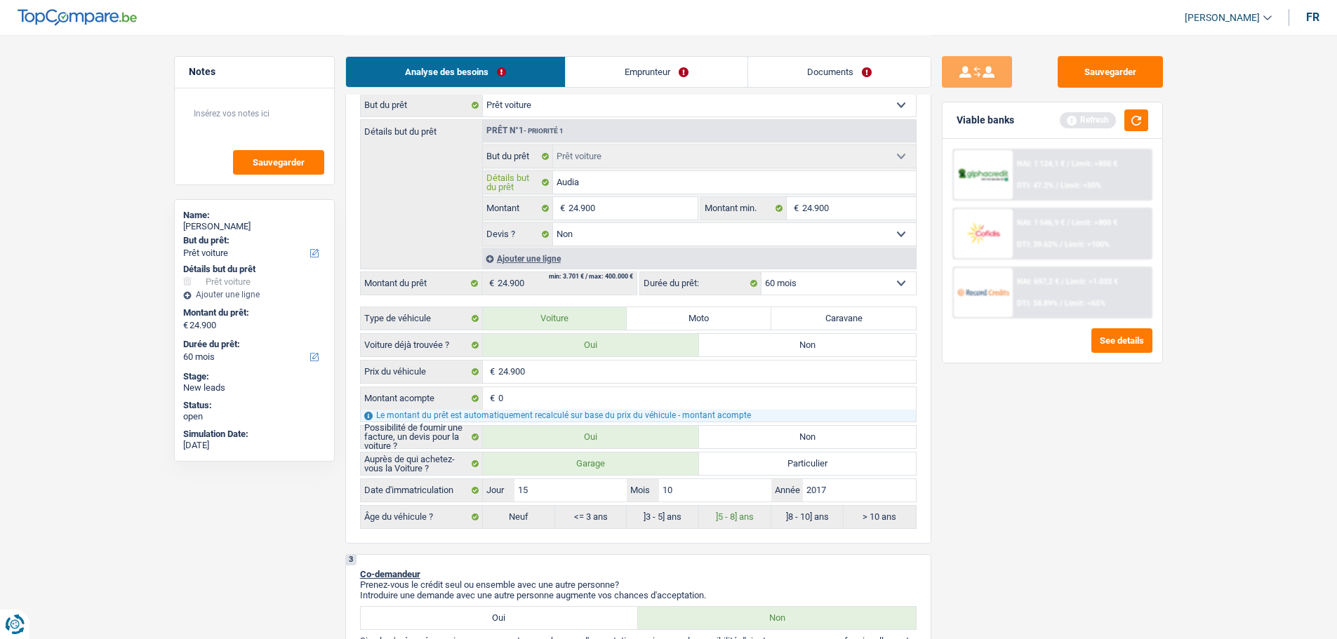
type input "Audi"
type input "Audi A"
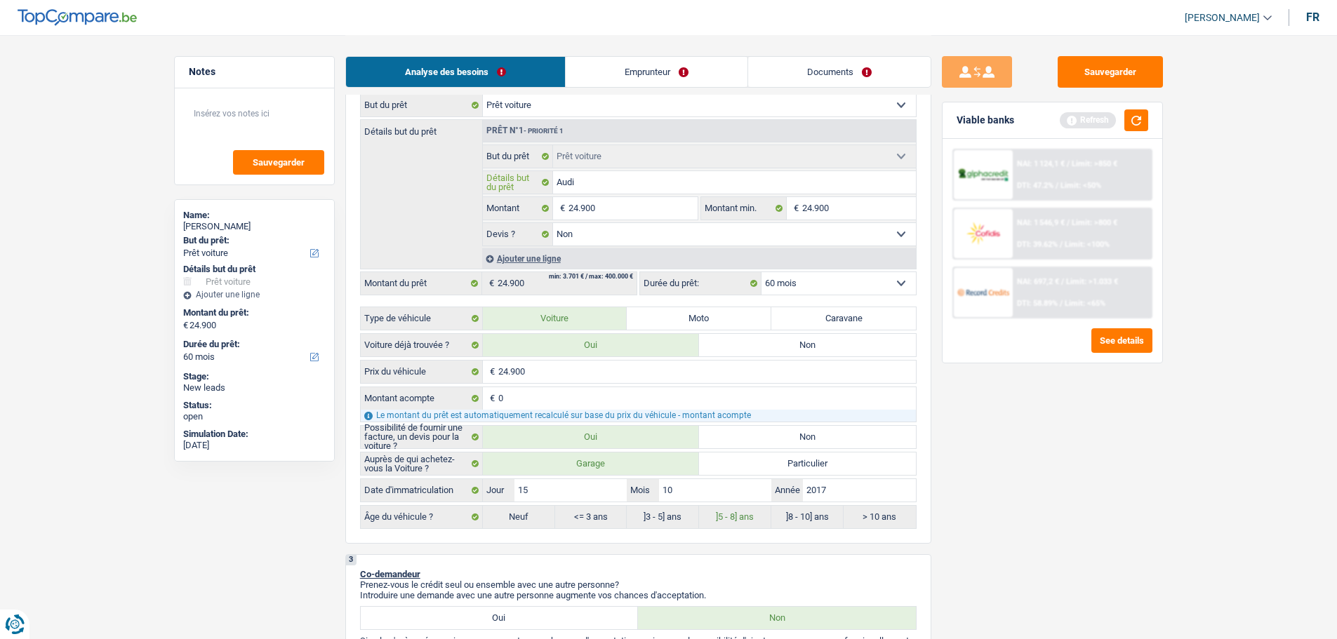
type input "Audi A"
type input "Audi A3"
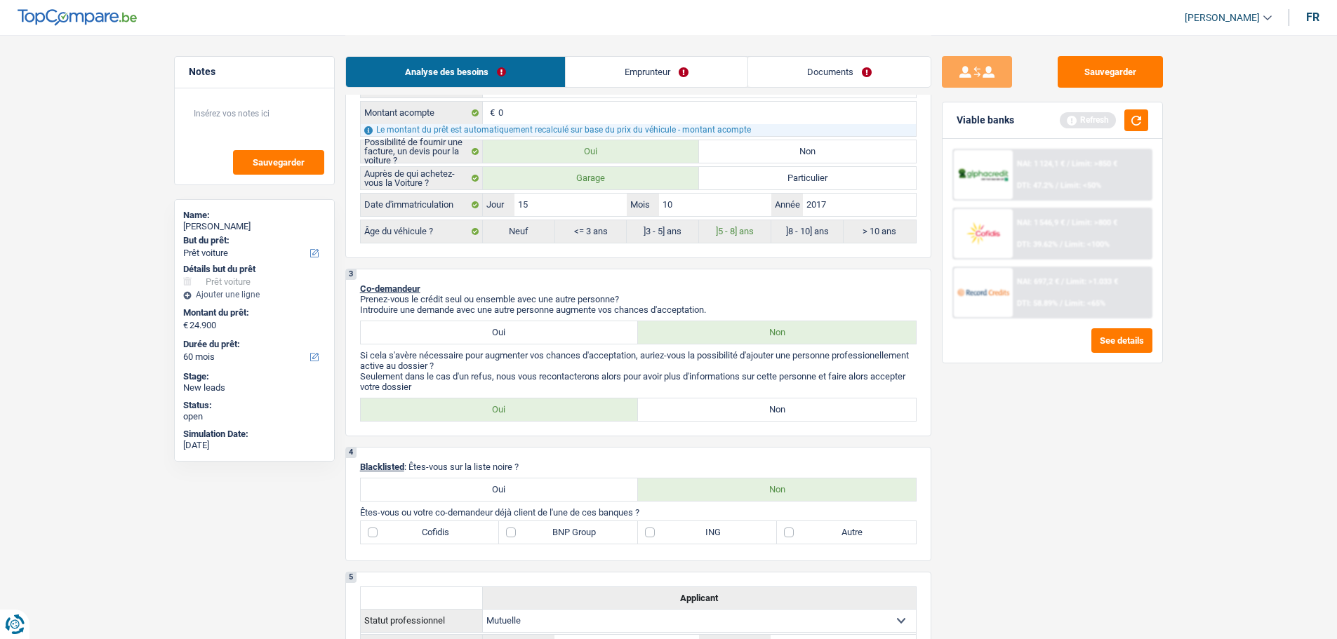
scroll to position [632, 0]
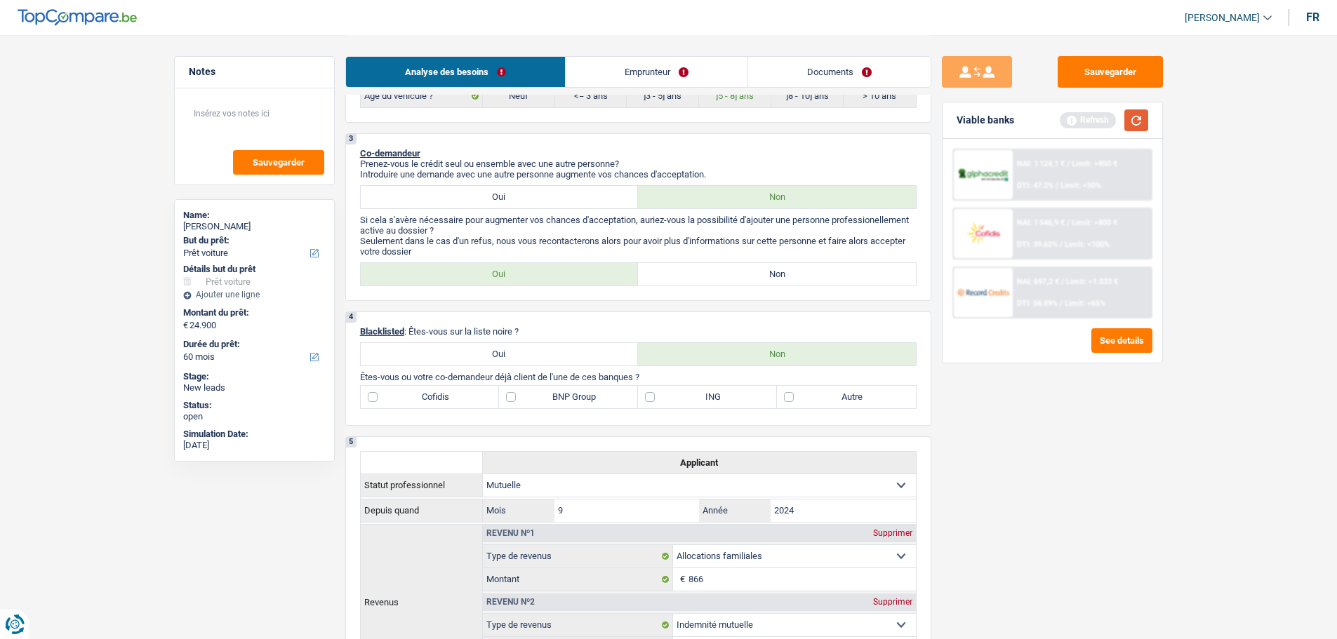
type input "Audi A3"
click at [1140, 119] on button "button" at bounding box center [1136, 120] width 24 height 22
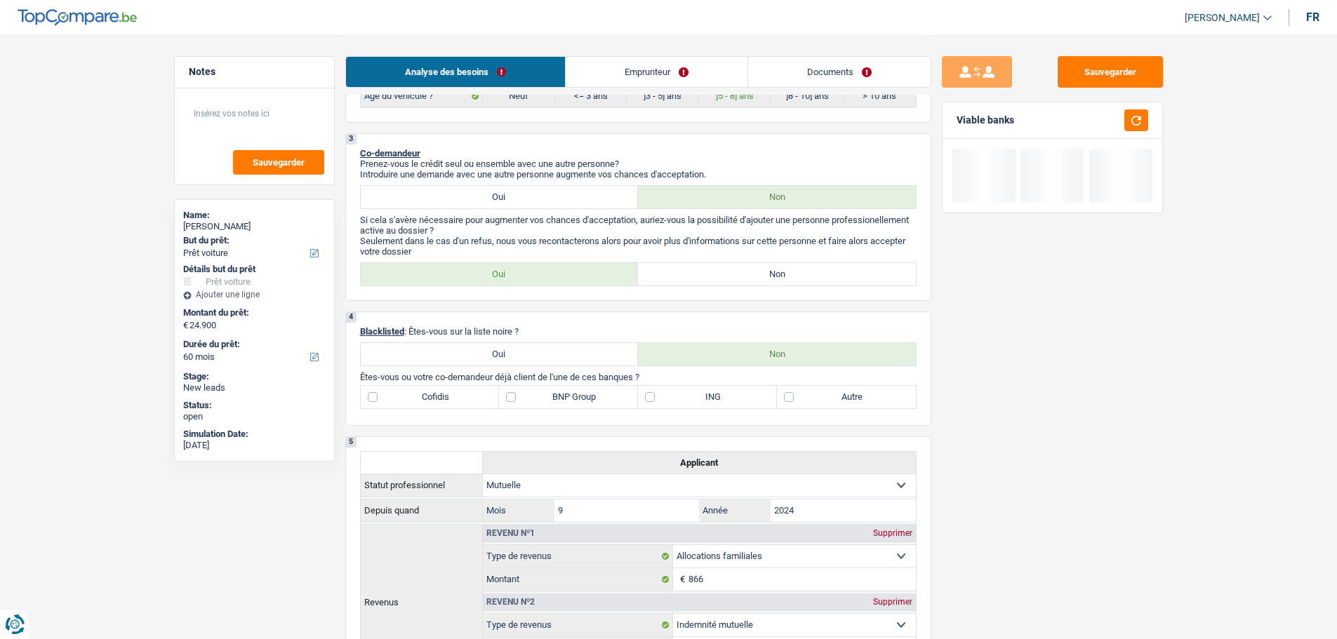
click at [747, 275] on label "Non" at bounding box center [777, 274] width 278 height 22
click at [747, 275] on input "Non" at bounding box center [777, 274] width 278 height 22
radio input "true"
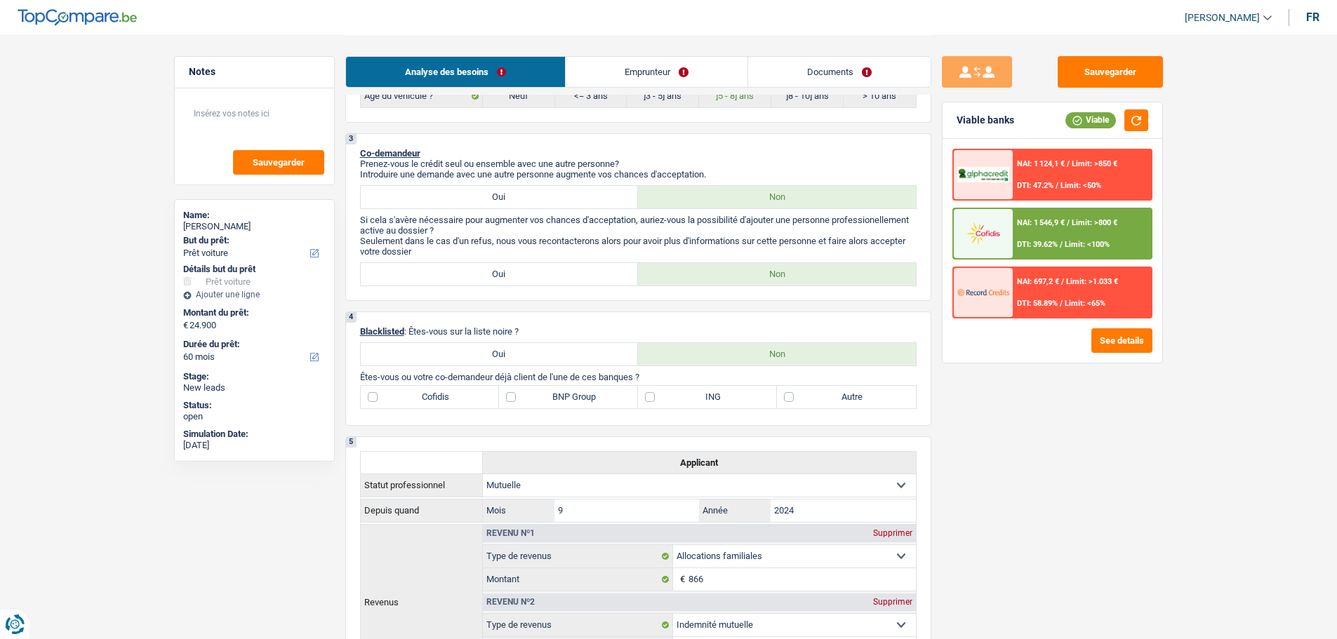
click at [653, 81] on link "Emprunteur" at bounding box center [657, 72] width 182 height 30
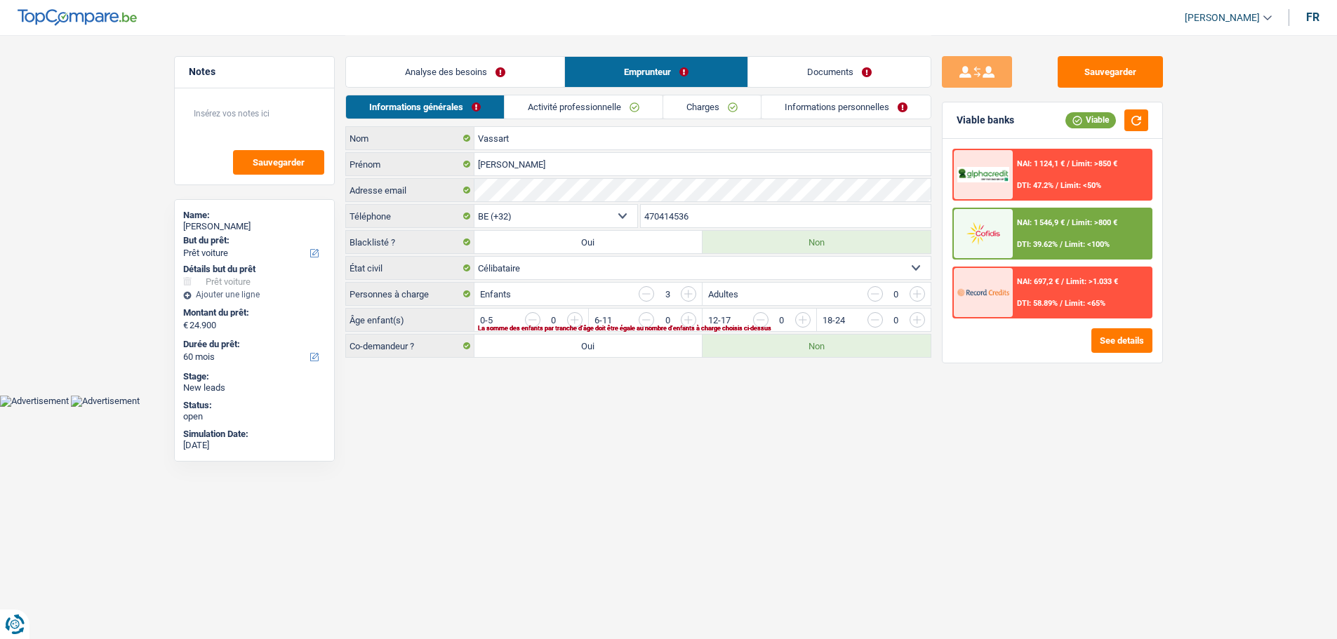
scroll to position [0, 0]
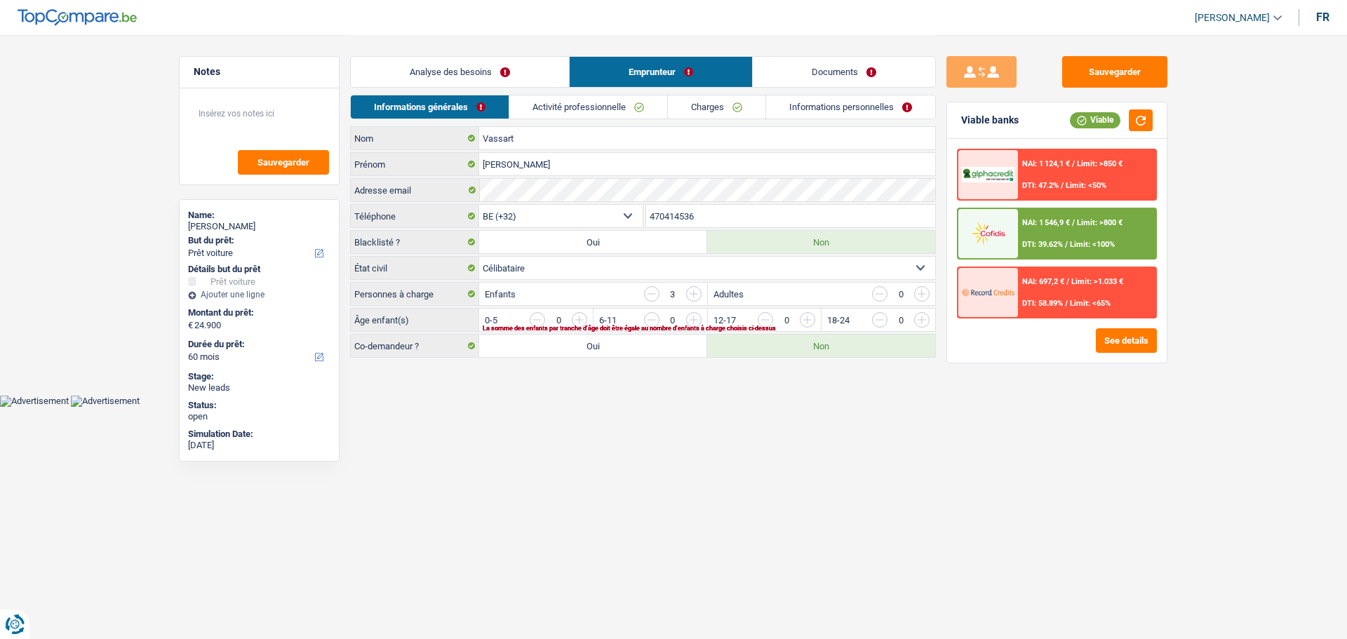
click at [480, 65] on link "Analyse des besoins" at bounding box center [460, 72] width 218 height 30
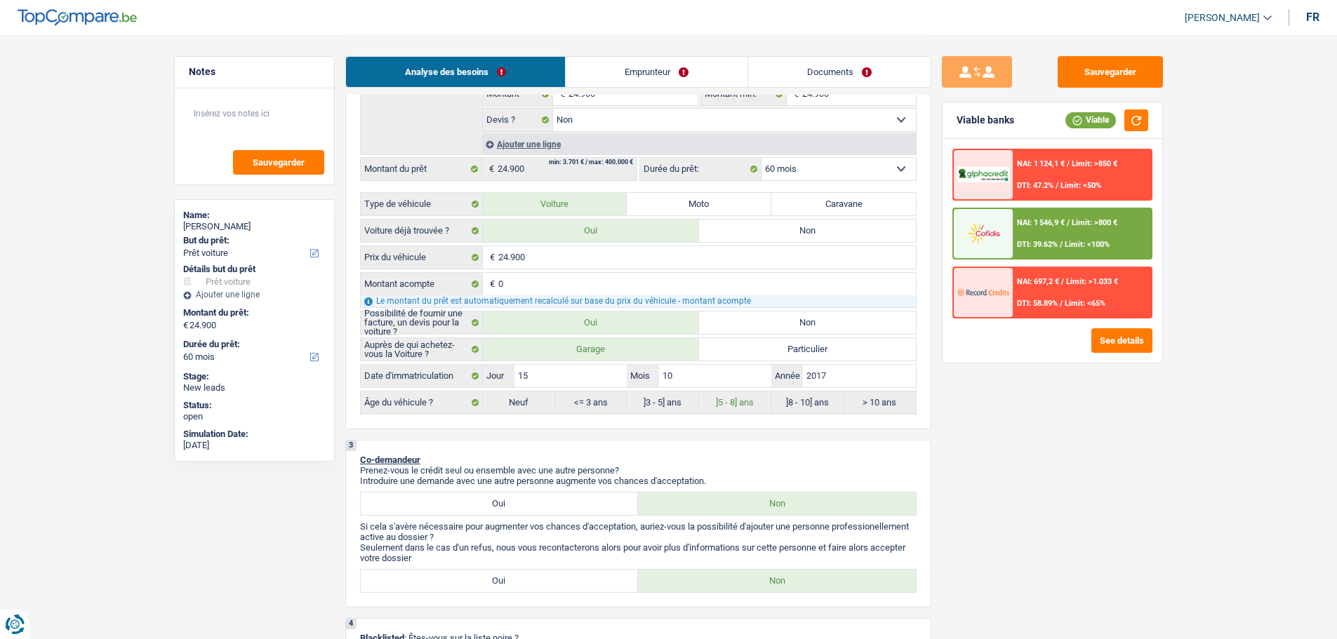
scroll to position [421, 0]
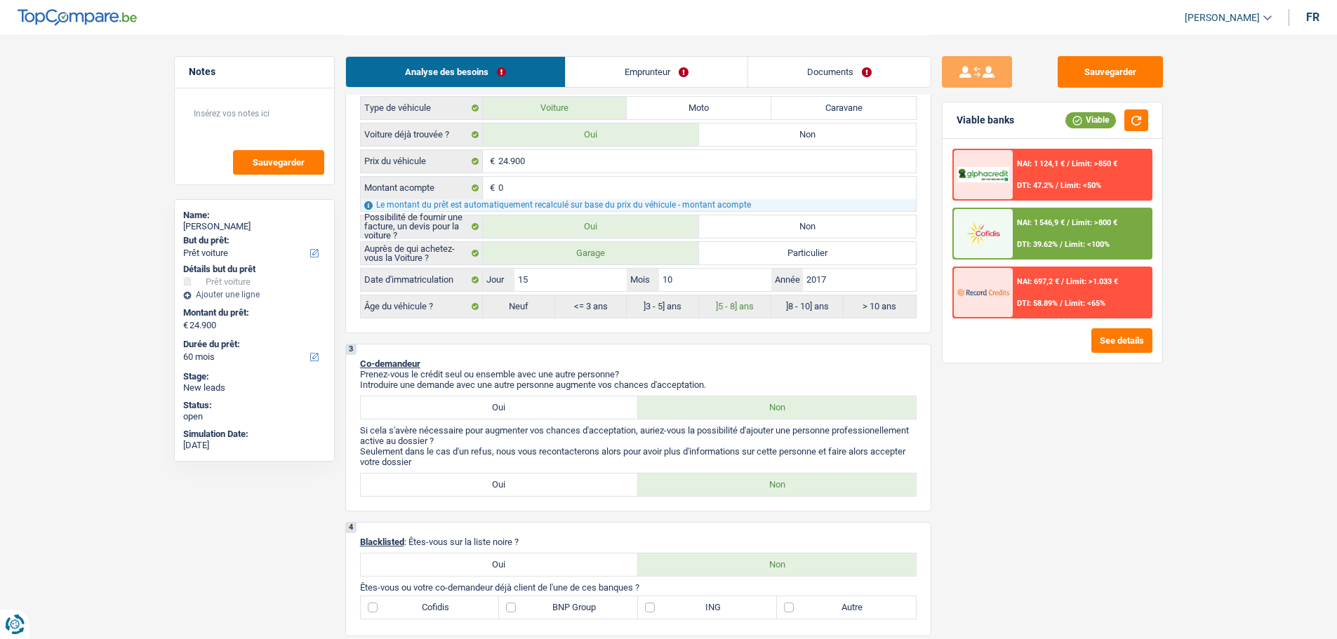
click at [555, 418] on label "Oui" at bounding box center [500, 407] width 278 height 22
click at [555, 418] on input "Oui" at bounding box center [500, 407] width 278 height 22
radio input "true"
select select "32"
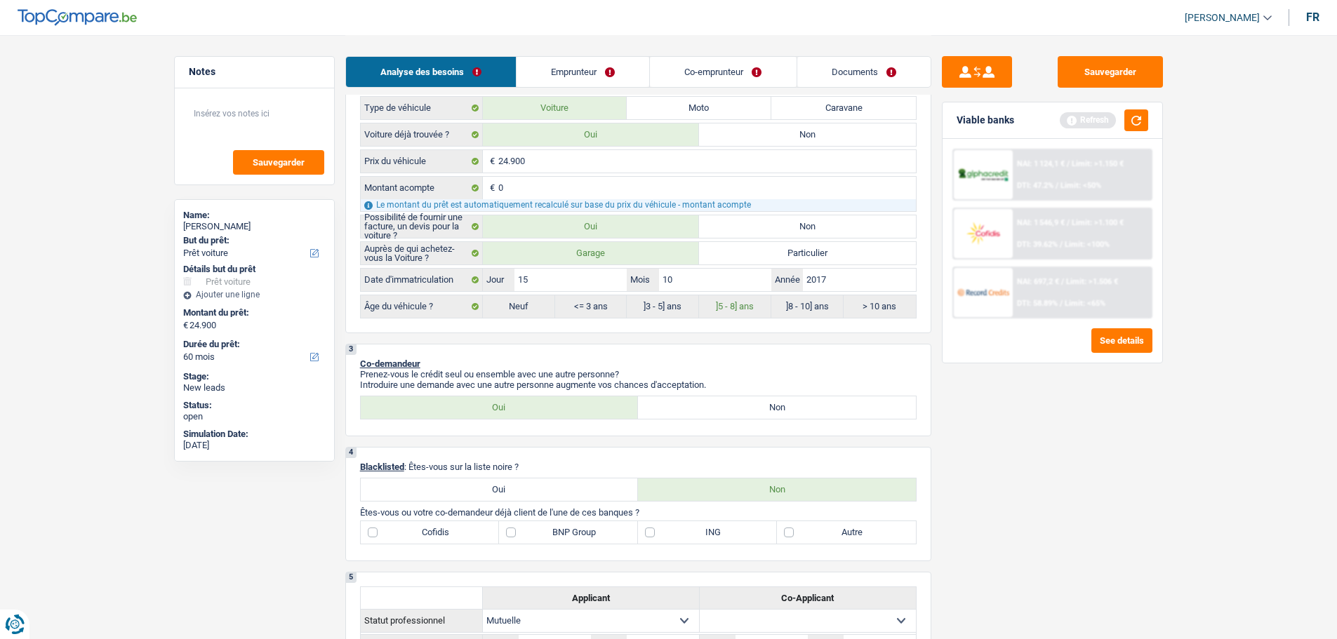
click at [704, 81] on link "Co-emprunteur" at bounding box center [723, 72] width 146 height 30
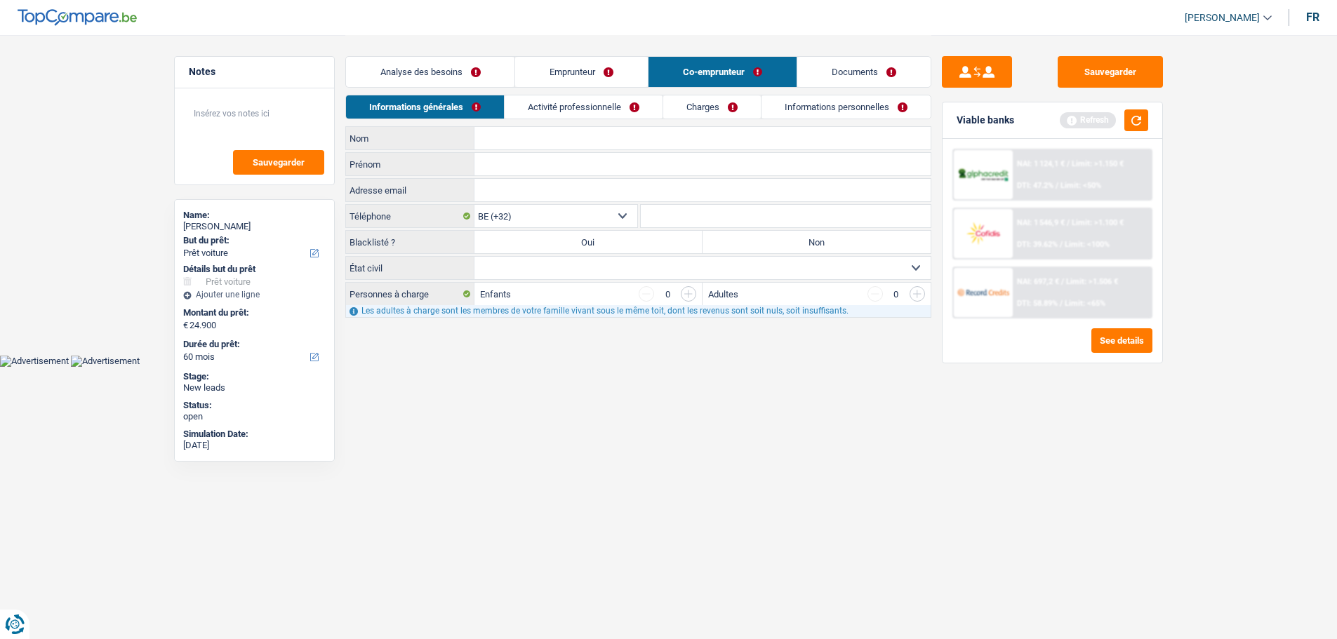
scroll to position [0, 0]
click at [573, 119] on div "Informations générales Activité professionnelle Charges Informations personnell…" at bounding box center [643, 111] width 586 height 32
click at [582, 98] on link "Activité professionnelle" at bounding box center [588, 106] width 158 height 23
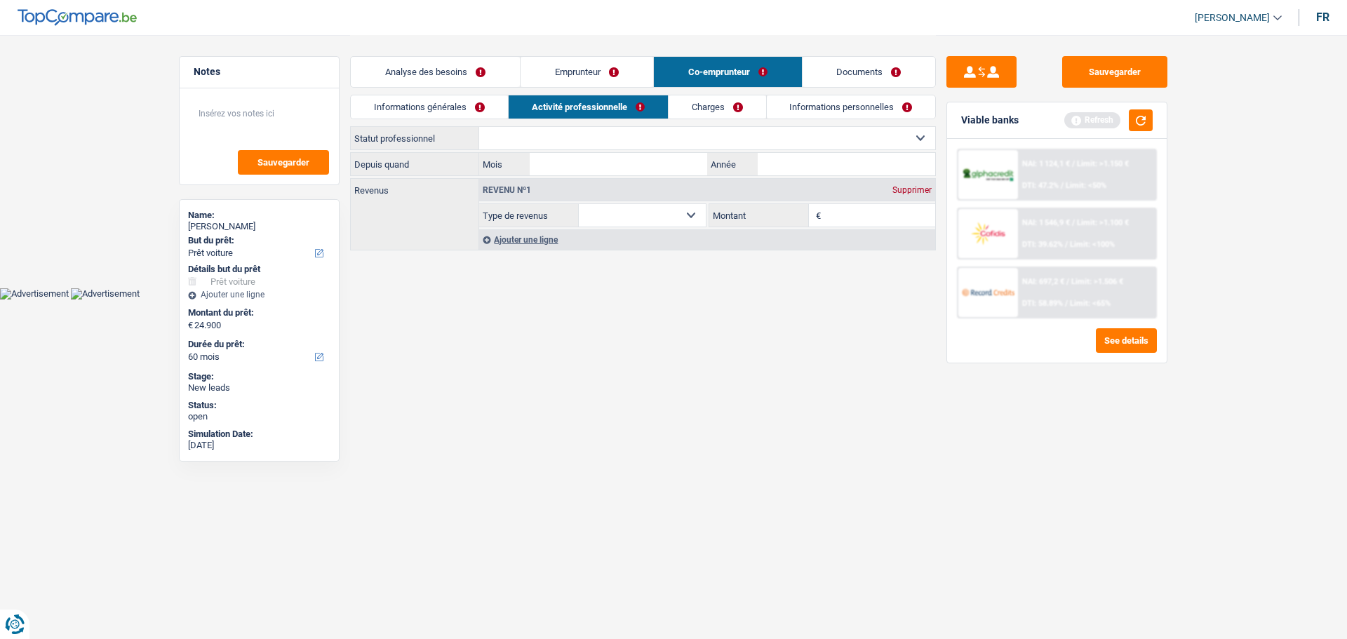
click at [490, 65] on link "Analyse des besoins" at bounding box center [435, 72] width 169 height 30
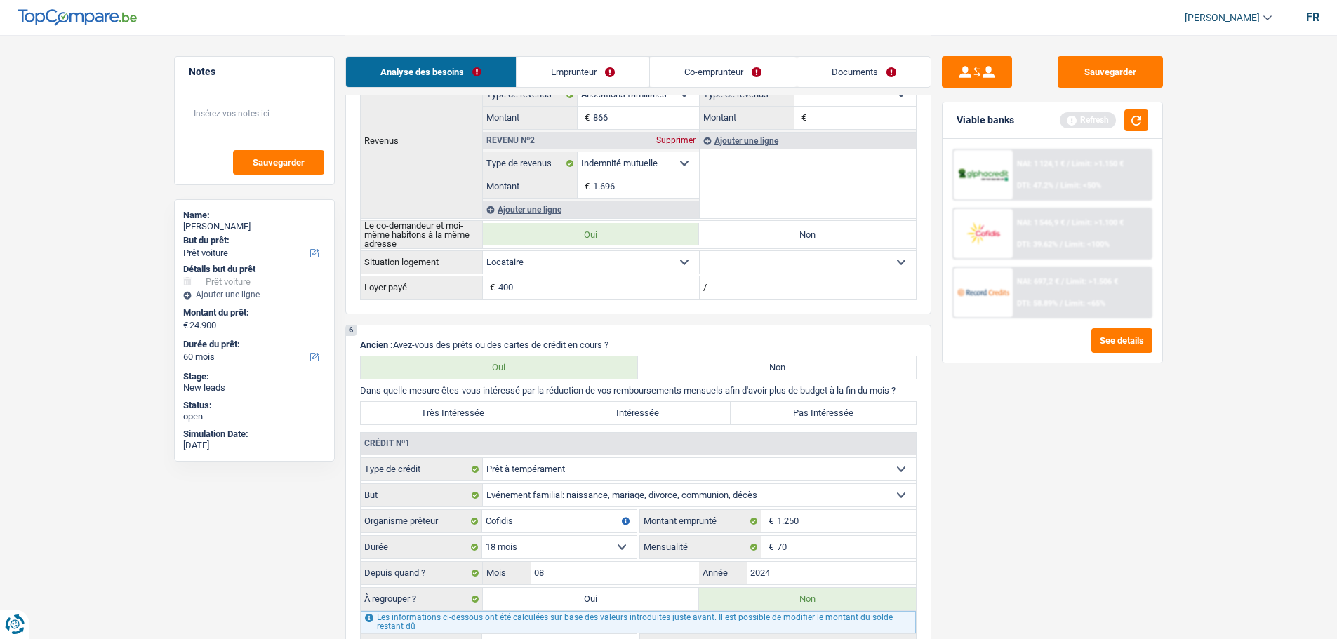
scroll to position [1053, 0]
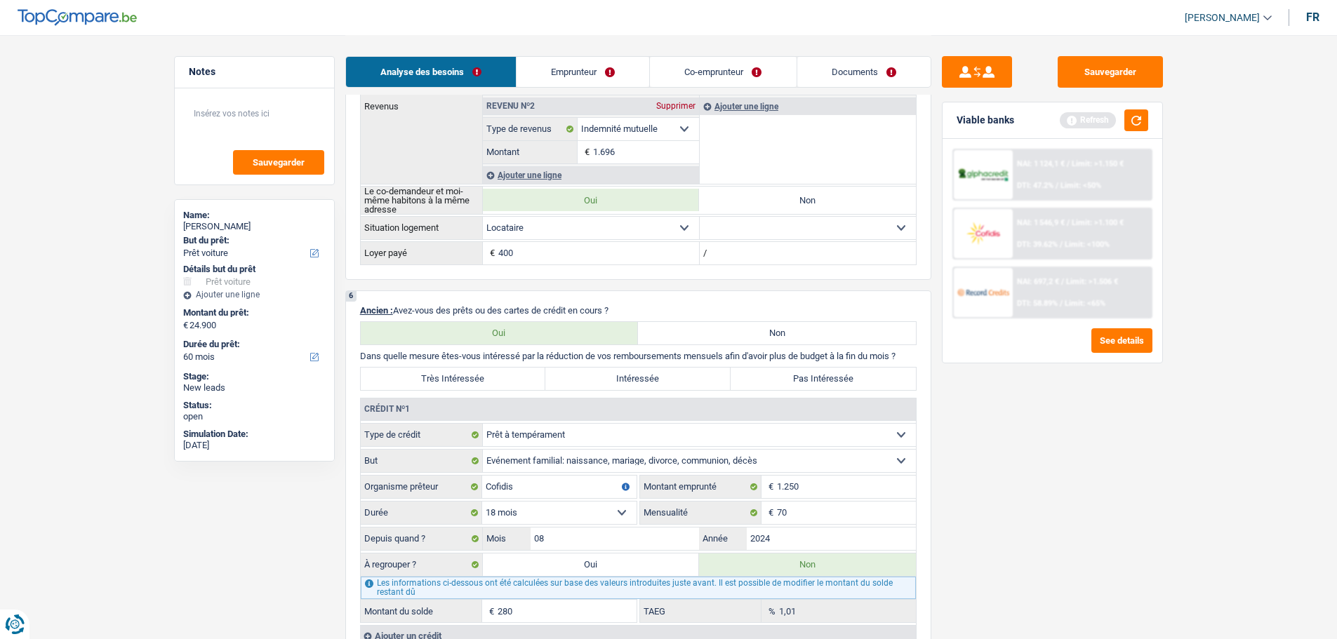
click at [794, 380] on label "Pas Intéressée" at bounding box center [822, 379] width 185 height 22
click at [794, 380] on input "Pas Intéressée" at bounding box center [822, 379] width 185 height 22
radio input "true"
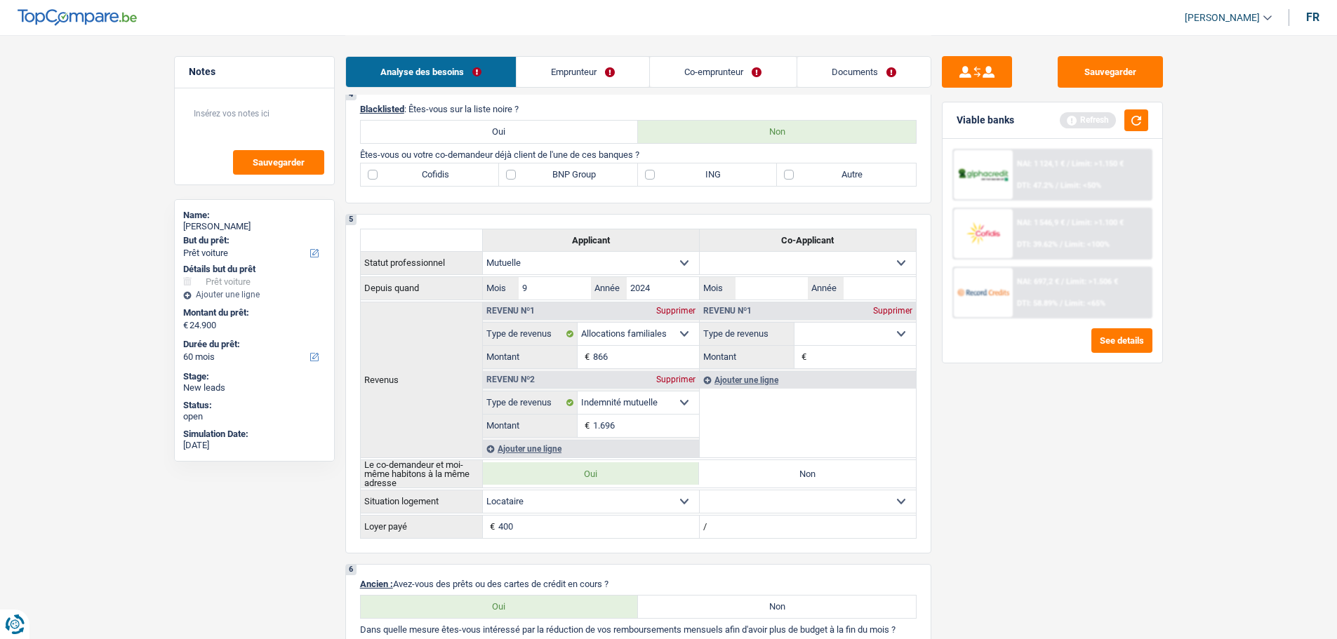
scroll to position [702, 0]
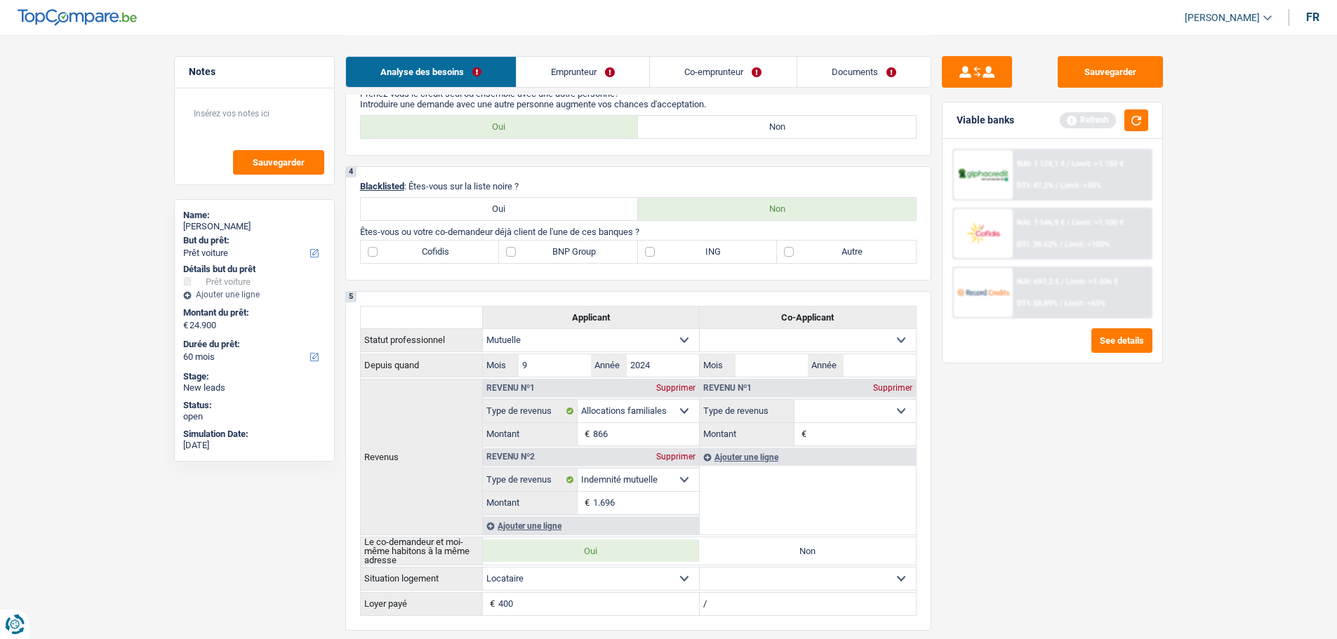
click at [411, 242] on label "Cofidis" at bounding box center [430, 252] width 139 height 22
click at [411, 242] on input "Cofidis" at bounding box center [430, 252] width 139 height 22
checkbox input "true"
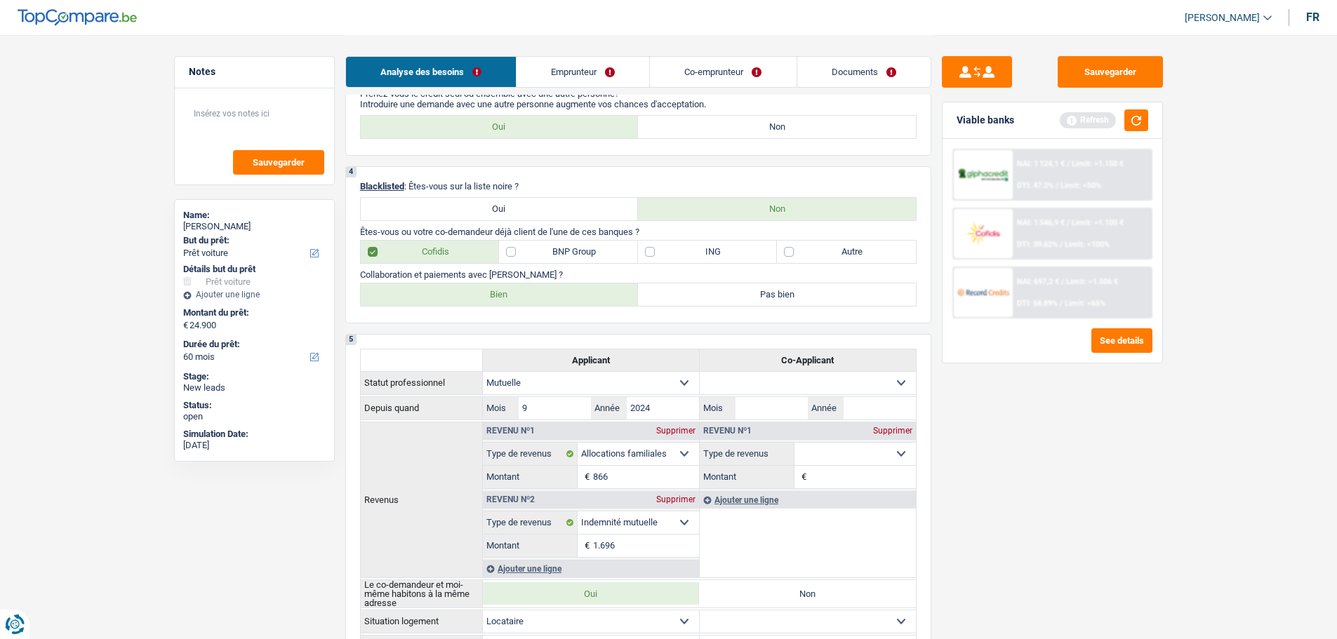
click at [523, 300] on label "Bien" at bounding box center [500, 294] width 278 height 22
click at [523, 300] on input "Bien" at bounding box center [500, 294] width 278 height 22
radio input "true"
click at [810, 248] on label "Autre" at bounding box center [846, 252] width 139 height 22
click at [810, 248] on input "Autre" at bounding box center [846, 252] width 139 height 22
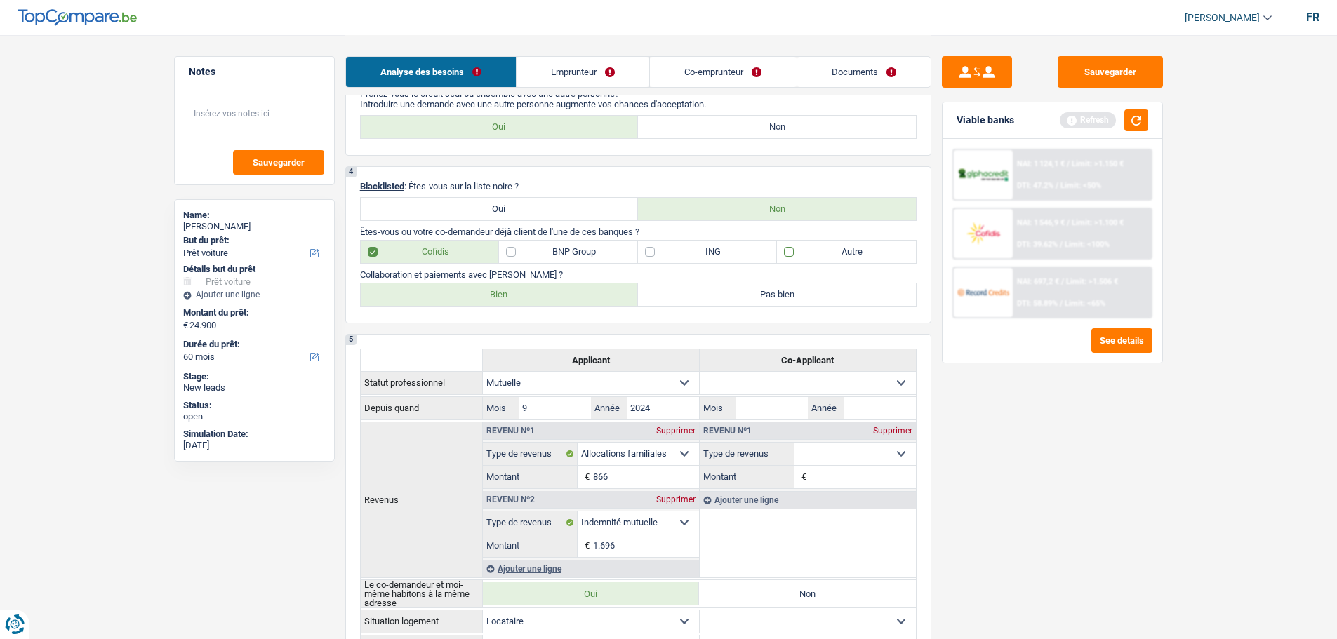
checkbox input "true"
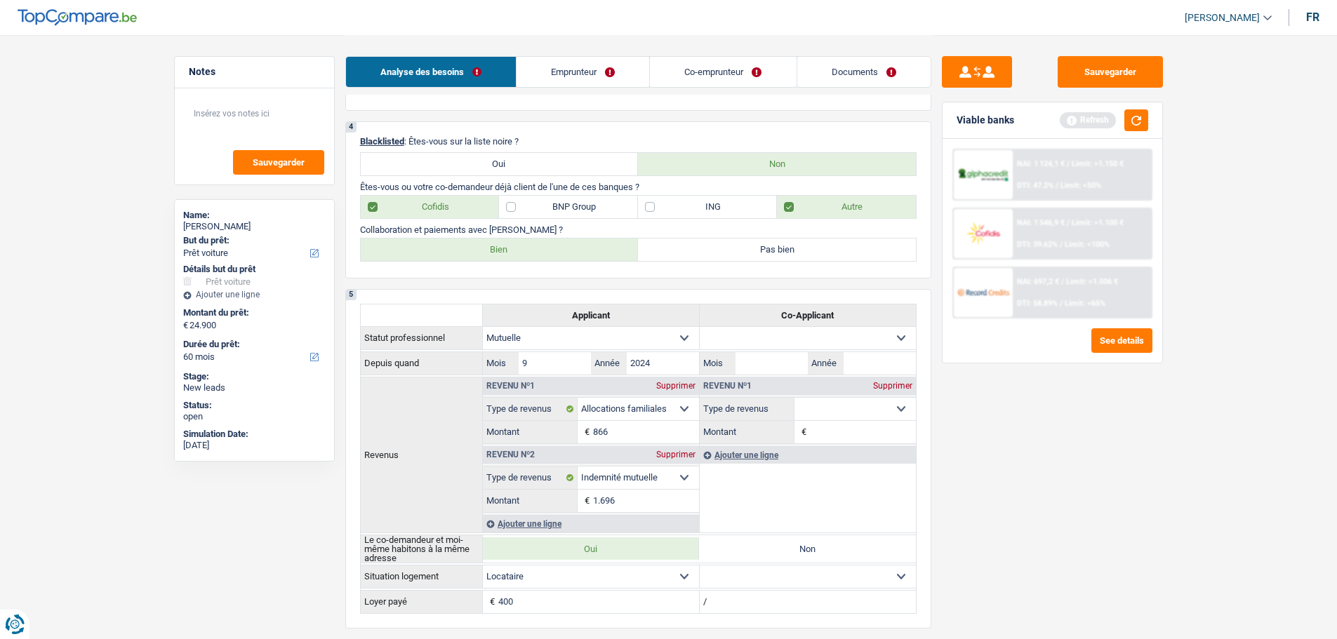
scroll to position [772, 0]
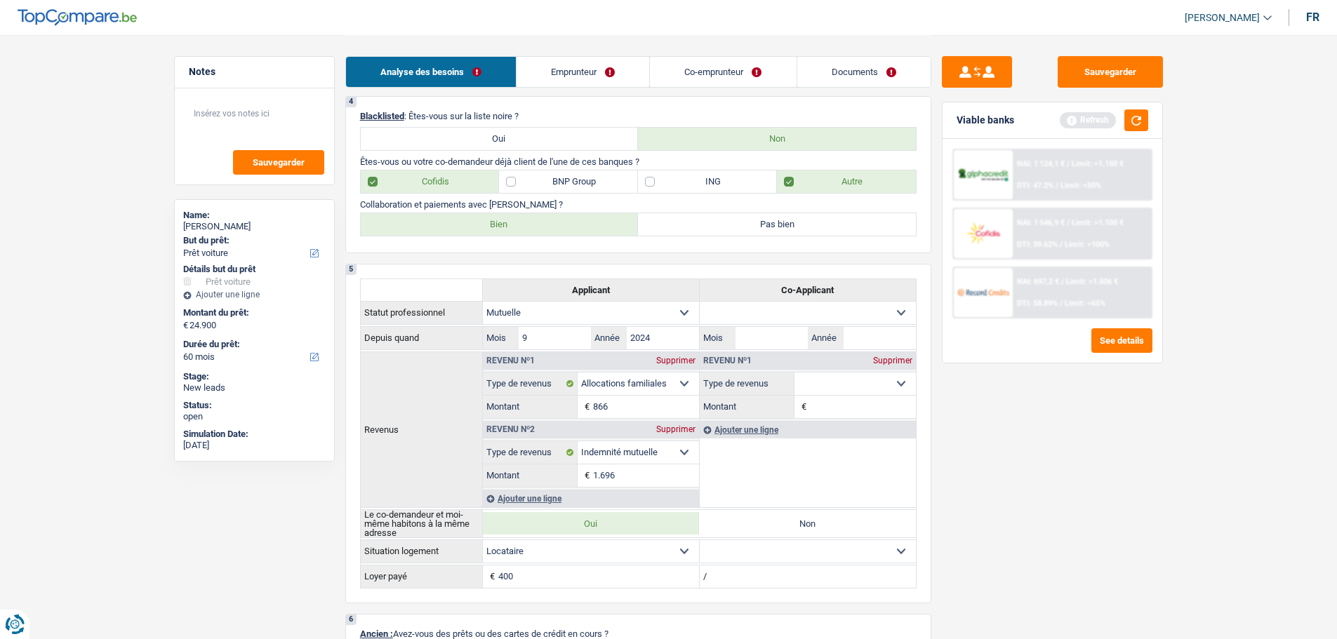
click at [690, 189] on label "ING" at bounding box center [707, 182] width 139 height 22
click at [690, 189] on input "ING" at bounding box center [707, 182] width 139 height 22
checkbox input "true"
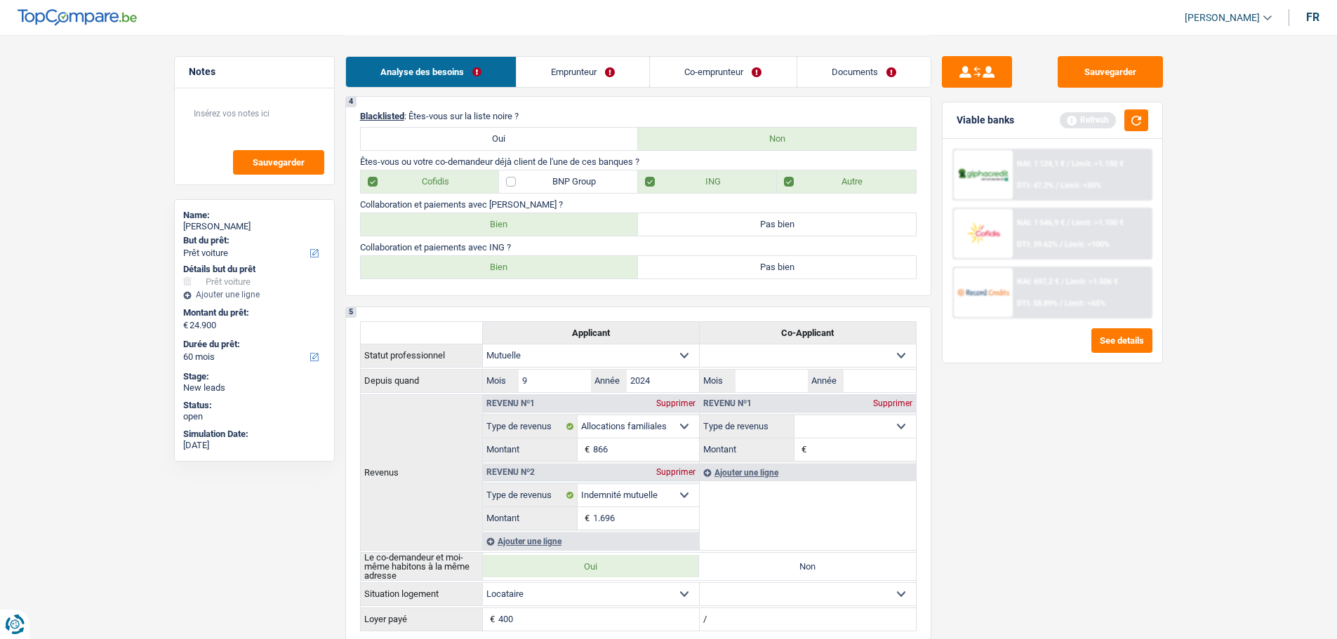
click at [528, 260] on label "Bien" at bounding box center [500, 267] width 278 height 22
click at [528, 260] on input "Bien" at bounding box center [500, 267] width 278 height 22
radio input "true"
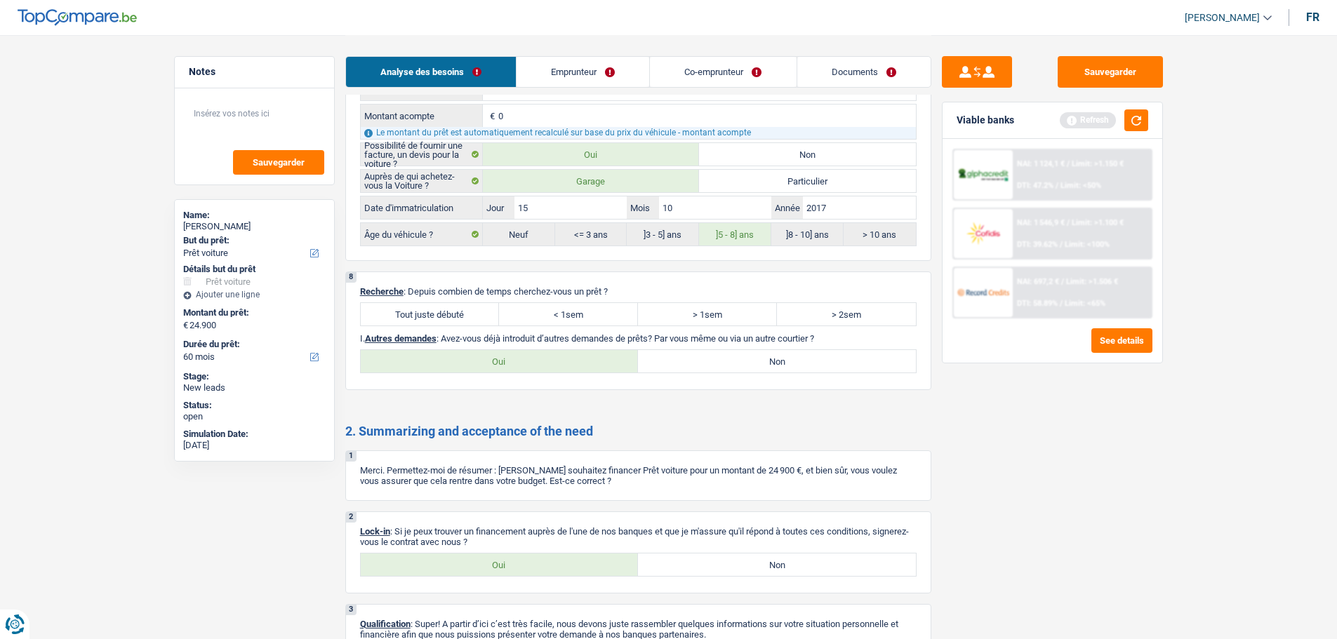
scroll to position [2313, 0]
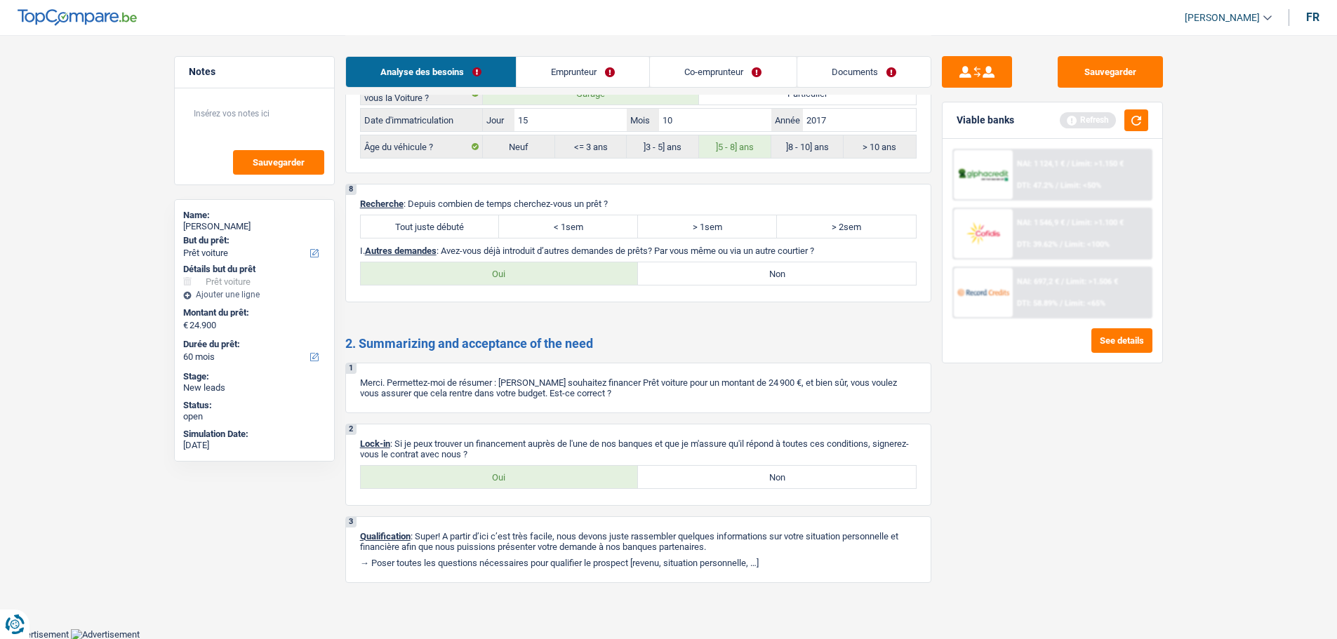
click at [422, 216] on label "Tout juste débuté" at bounding box center [430, 226] width 139 height 22
click at [422, 216] on input "Tout juste débuté" at bounding box center [430, 226] width 139 height 22
radio input "true"
click at [678, 284] on label "Non" at bounding box center [777, 273] width 278 height 22
click at [678, 284] on input "Non" at bounding box center [777, 273] width 278 height 22
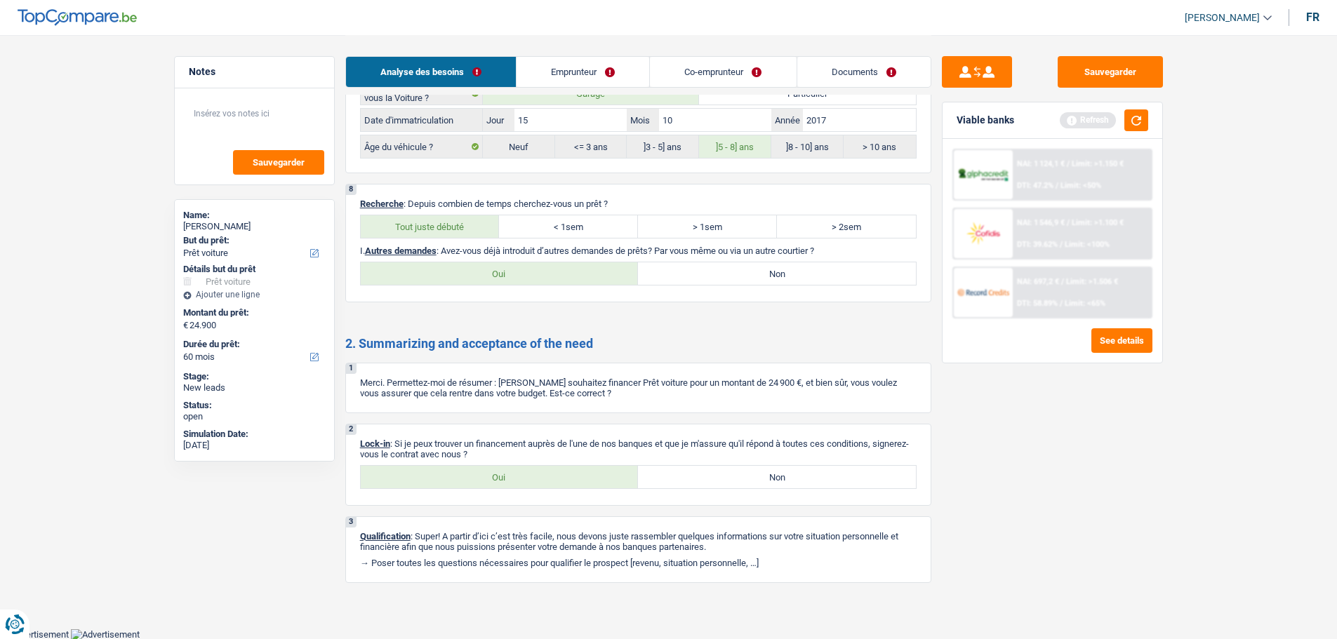
radio input "true"
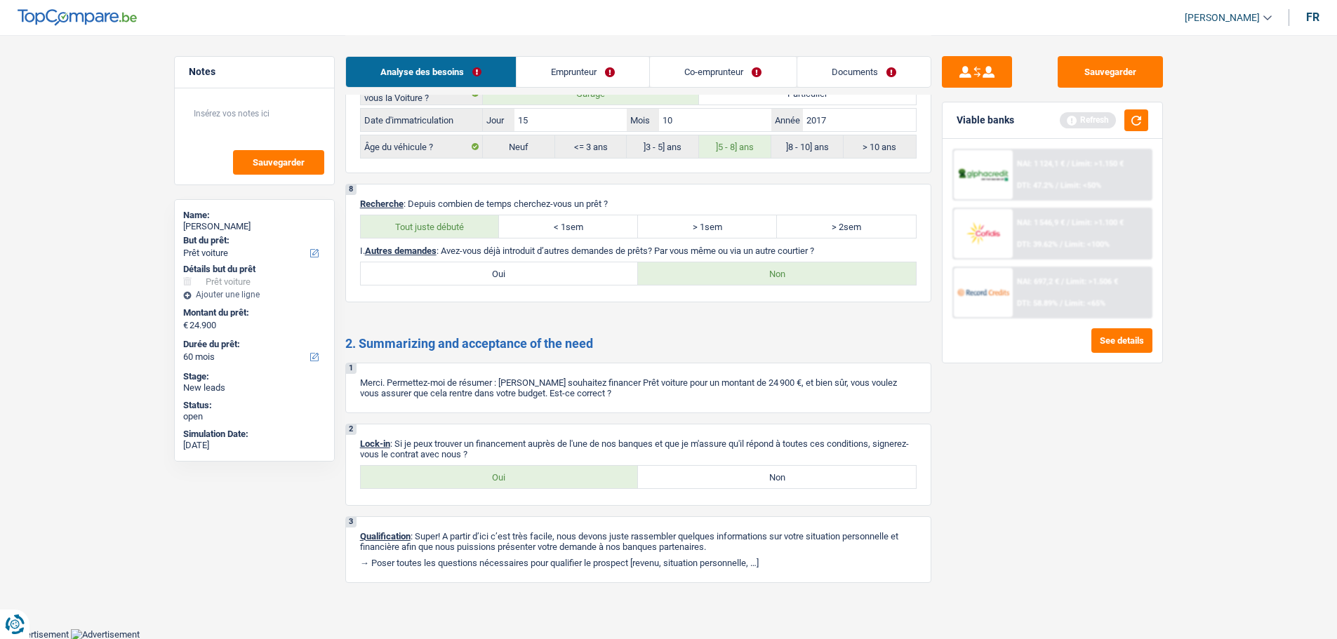
click at [589, 69] on link "Emprunteur" at bounding box center [582, 72] width 133 height 30
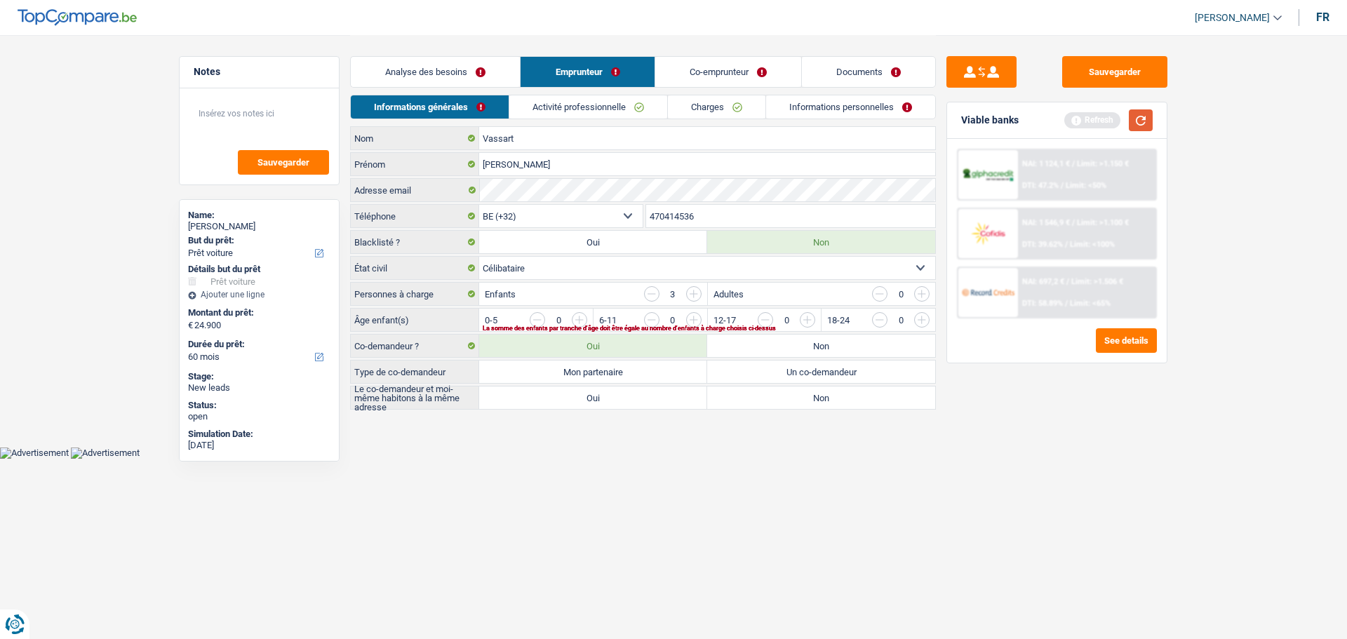
drag, startPoint x: 1150, startPoint y: 123, endPoint x: 768, endPoint y: 162, distance: 383.7
click at [1149, 123] on button "button" at bounding box center [1141, 120] width 24 height 22
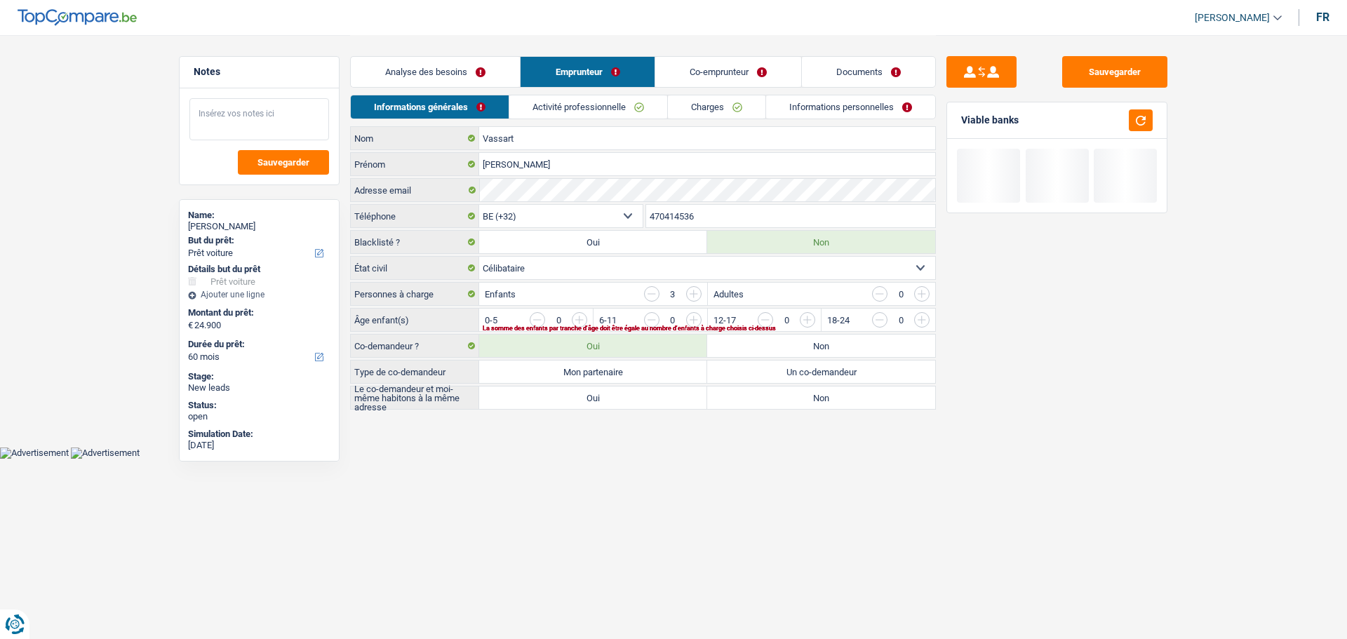
click at [316, 123] on textarea at bounding box center [259, 119] width 140 height 42
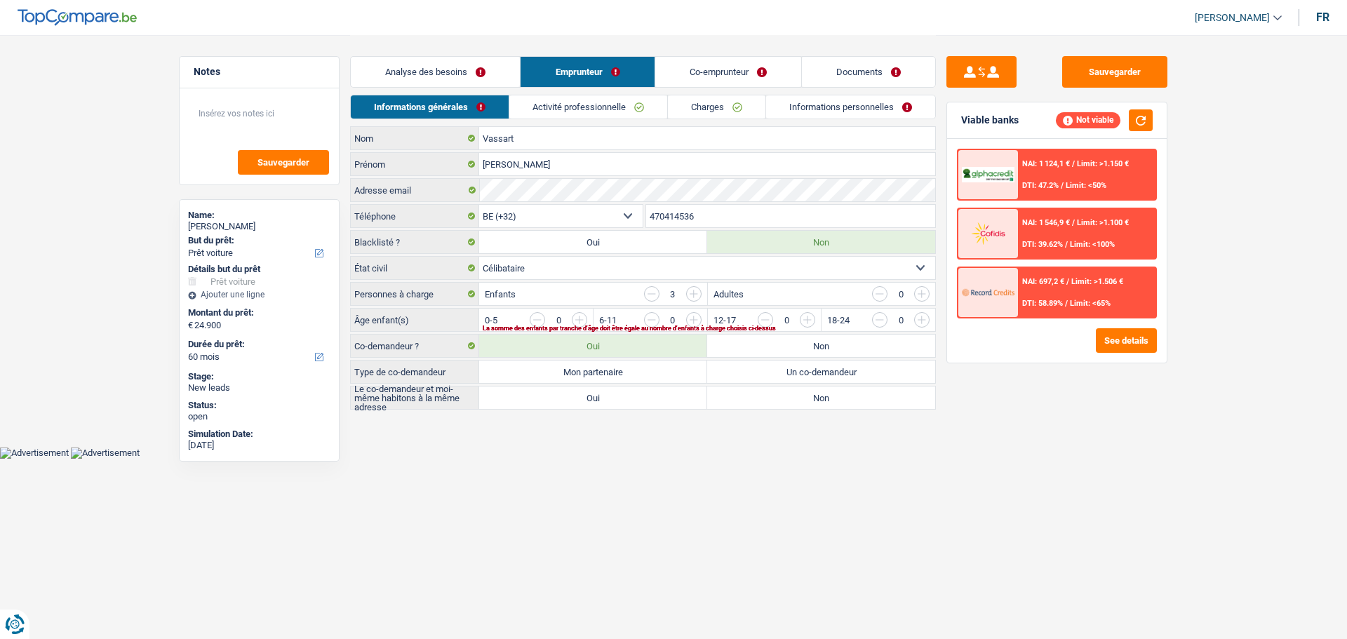
click at [474, 82] on link "Analyse des besoins" at bounding box center [435, 72] width 169 height 30
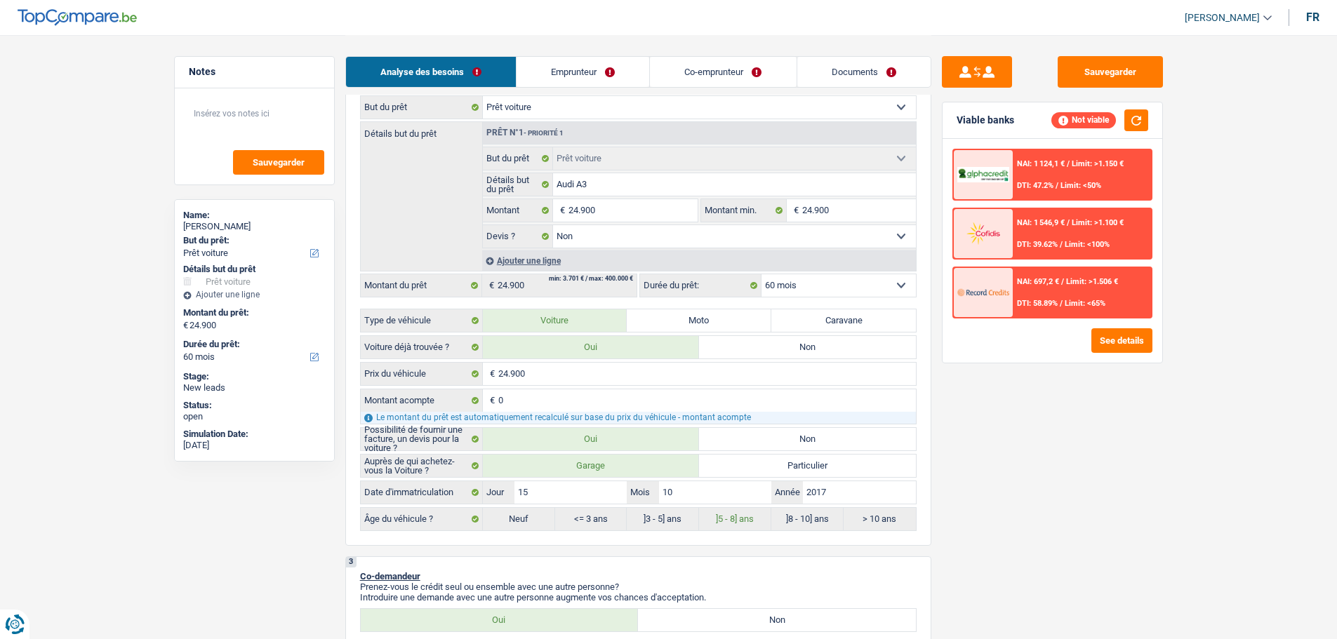
scroll to position [211, 0]
click at [833, 281] on select "12 mois 18 mois 24 mois 30 mois 36 mois 42 mois 48 mois 60 mois Sélectionner un…" at bounding box center [838, 283] width 154 height 22
click at [566, 60] on link "Emprunteur" at bounding box center [582, 72] width 133 height 30
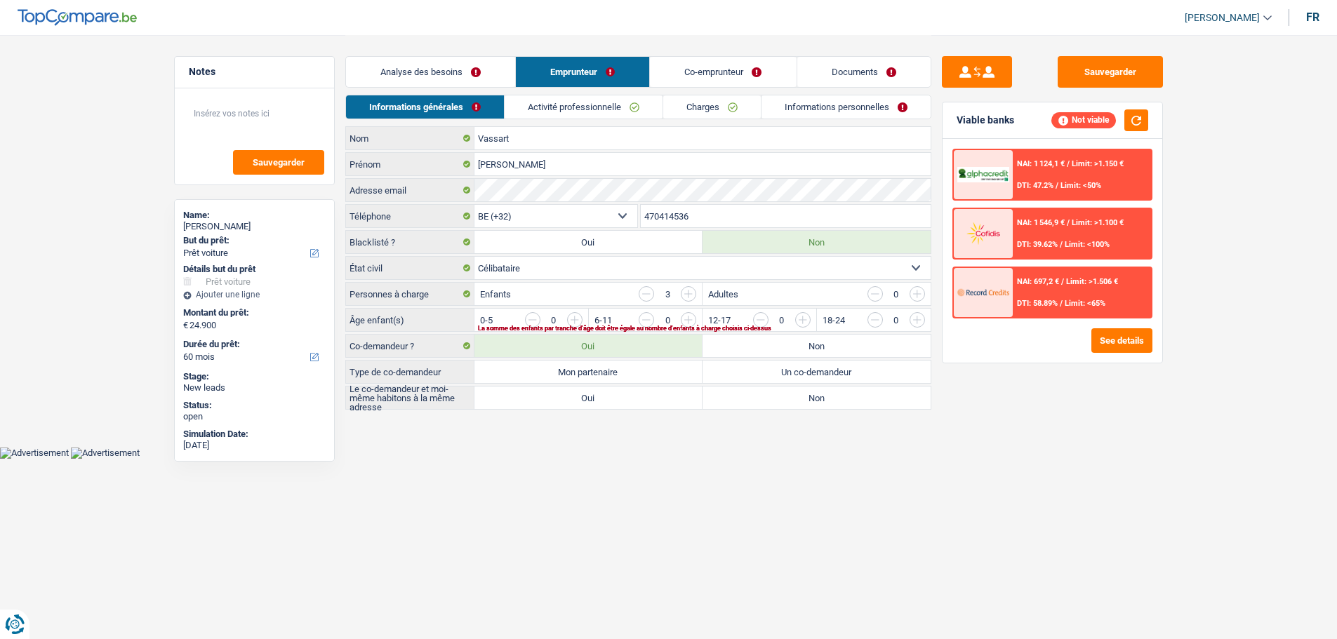
scroll to position [0, 0]
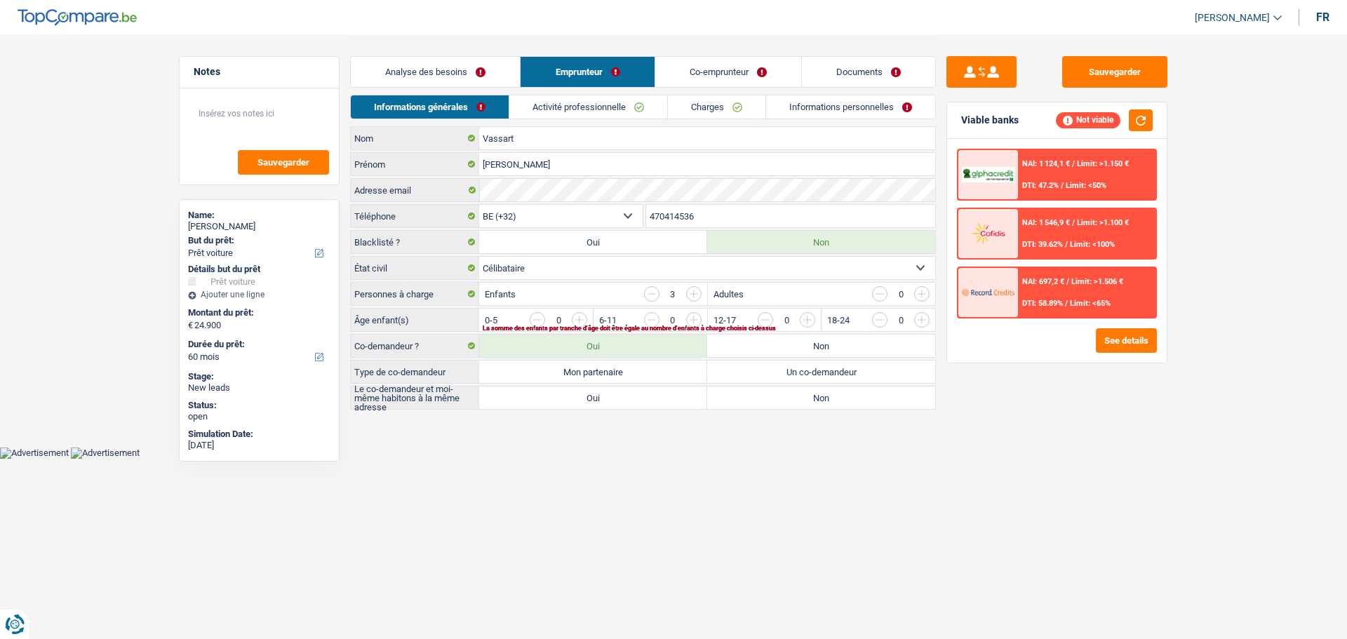
click at [698, 323] on input "button" at bounding box center [978, 323] width 585 height 22
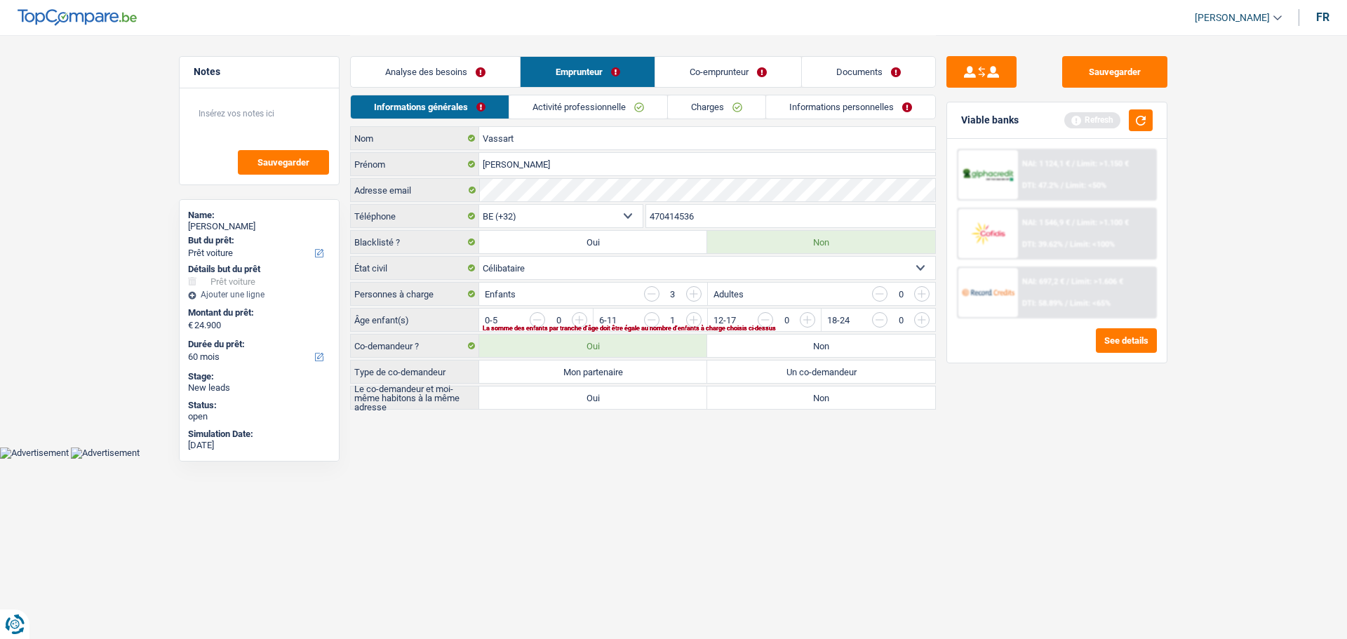
click at [698, 323] on input "button" at bounding box center [978, 323] width 585 height 22
click at [647, 323] on input "button" at bounding box center [651, 319] width 15 height 15
click at [585, 319] on input "button" at bounding box center [864, 323] width 585 height 22
click at [794, 366] on label "Un co-demandeur" at bounding box center [821, 372] width 228 height 22
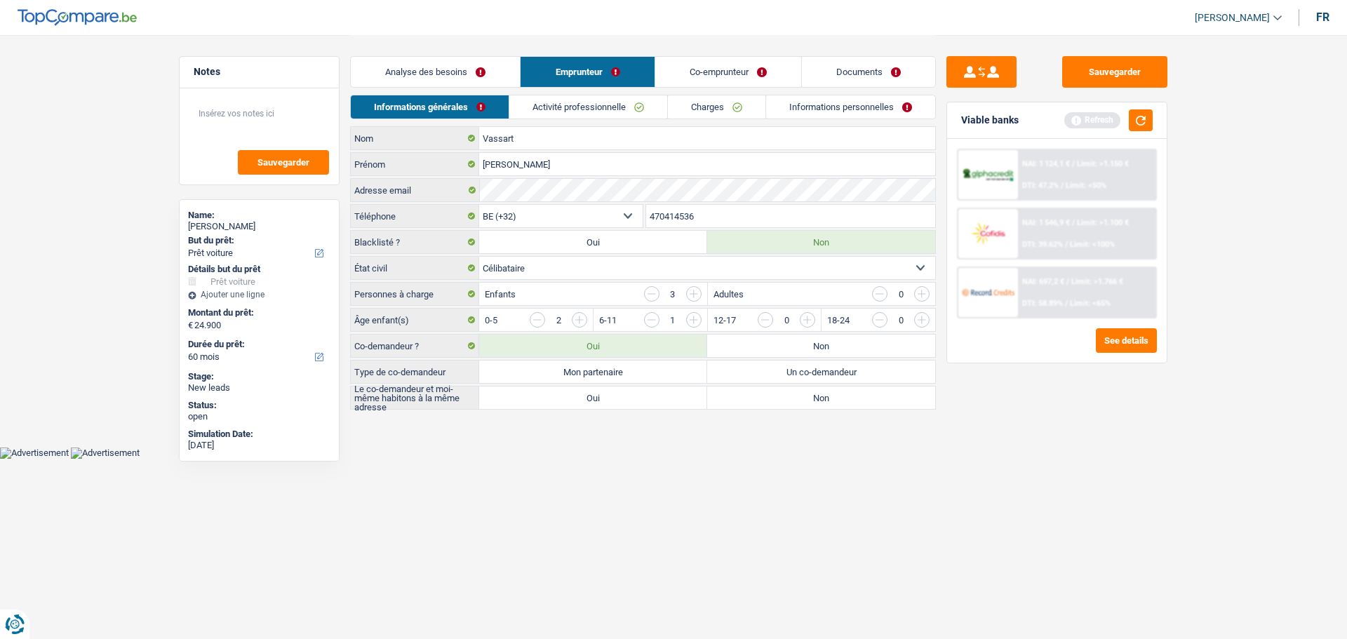
click at [794, 366] on input "Un co-demandeur" at bounding box center [821, 372] width 228 height 22
radio input "true"
click at [773, 399] on label "Non" at bounding box center [821, 398] width 228 height 22
click at [773, 399] on input "Non" at bounding box center [821, 398] width 228 height 22
radio input "true"
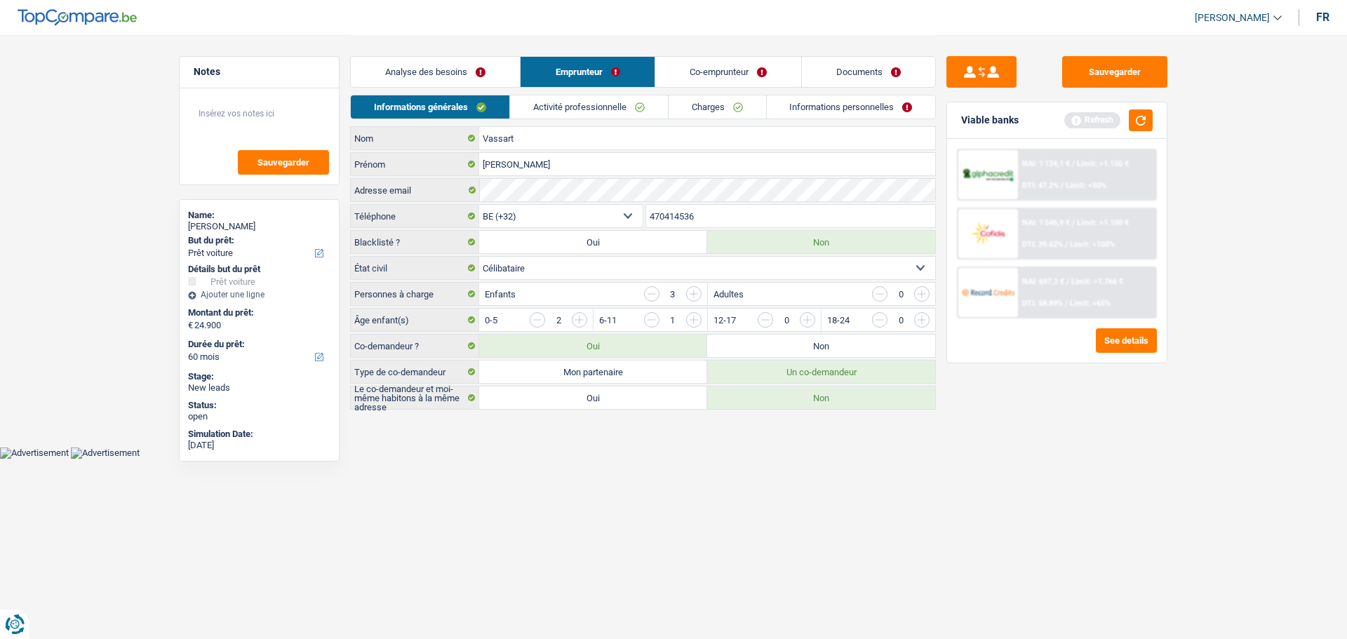
click at [599, 111] on link "Activité professionnelle" at bounding box center [589, 106] width 158 height 23
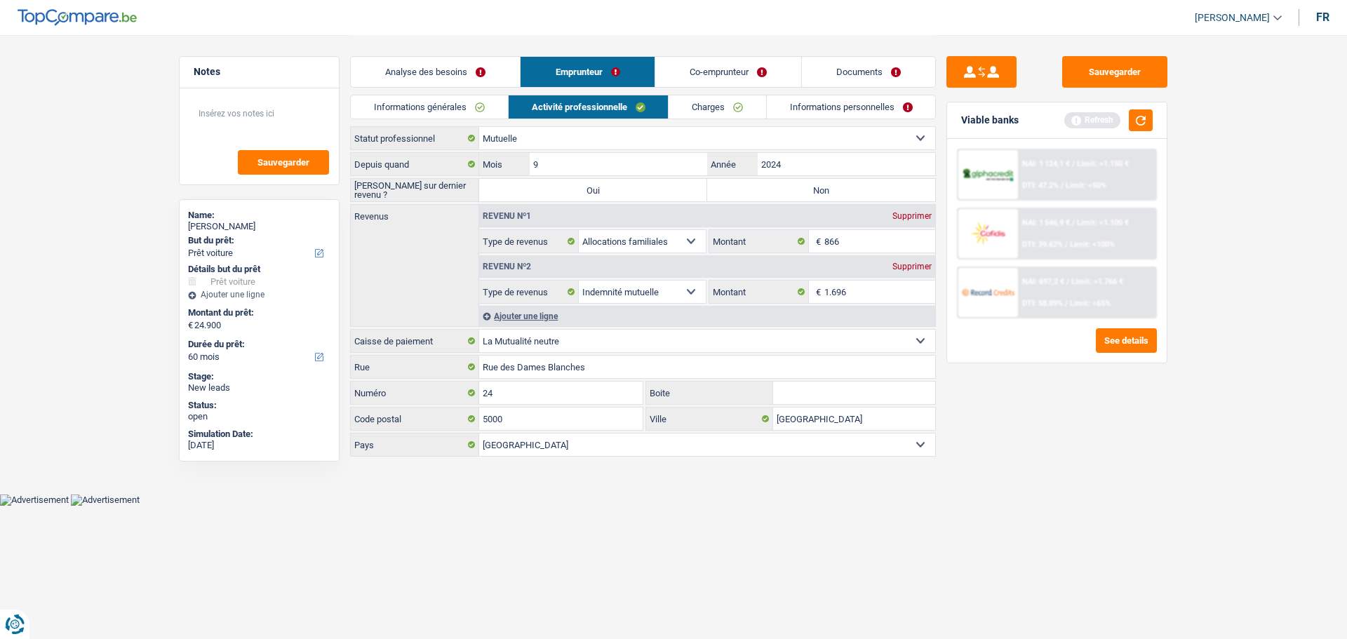
click at [750, 191] on label "Non" at bounding box center [821, 190] width 228 height 22
click at [750, 191] on input "Non" at bounding box center [821, 190] width 228 height 22
radio input "true"
click at [718, 112] on link "Charges" at bounding box center [718, 106] width 98 height 23
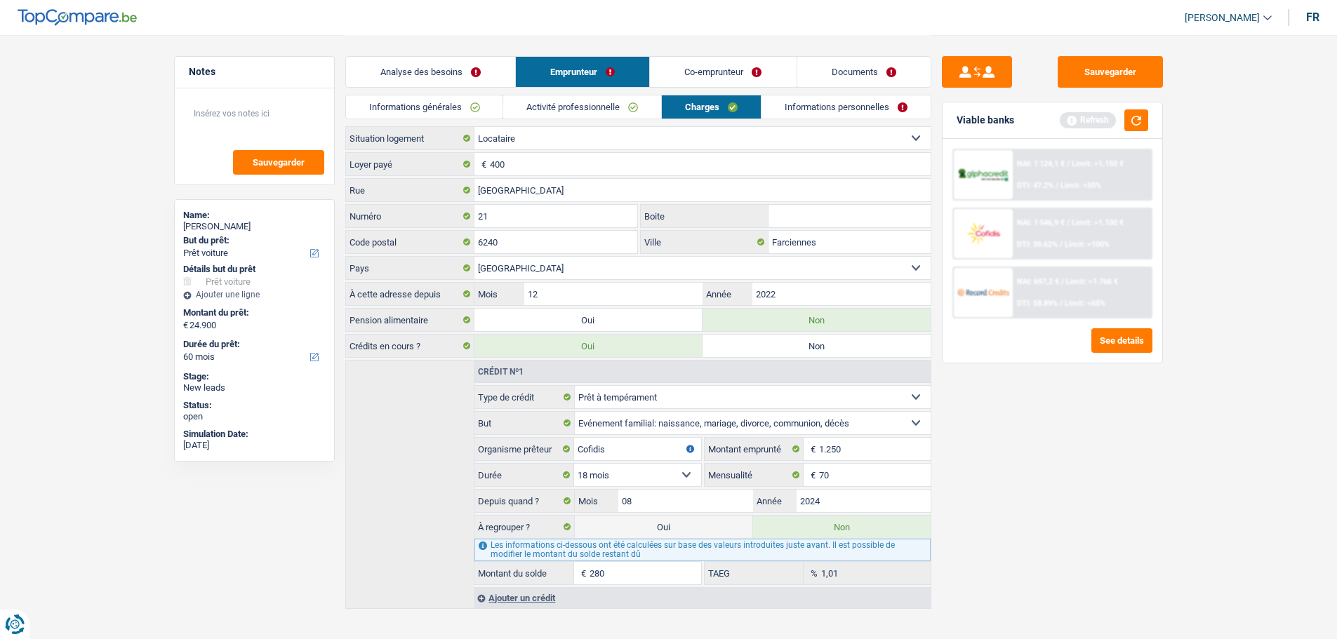
click at [850, 95] on link "Informations personnelles" at bounding box center [845, 106] width 169 height 23
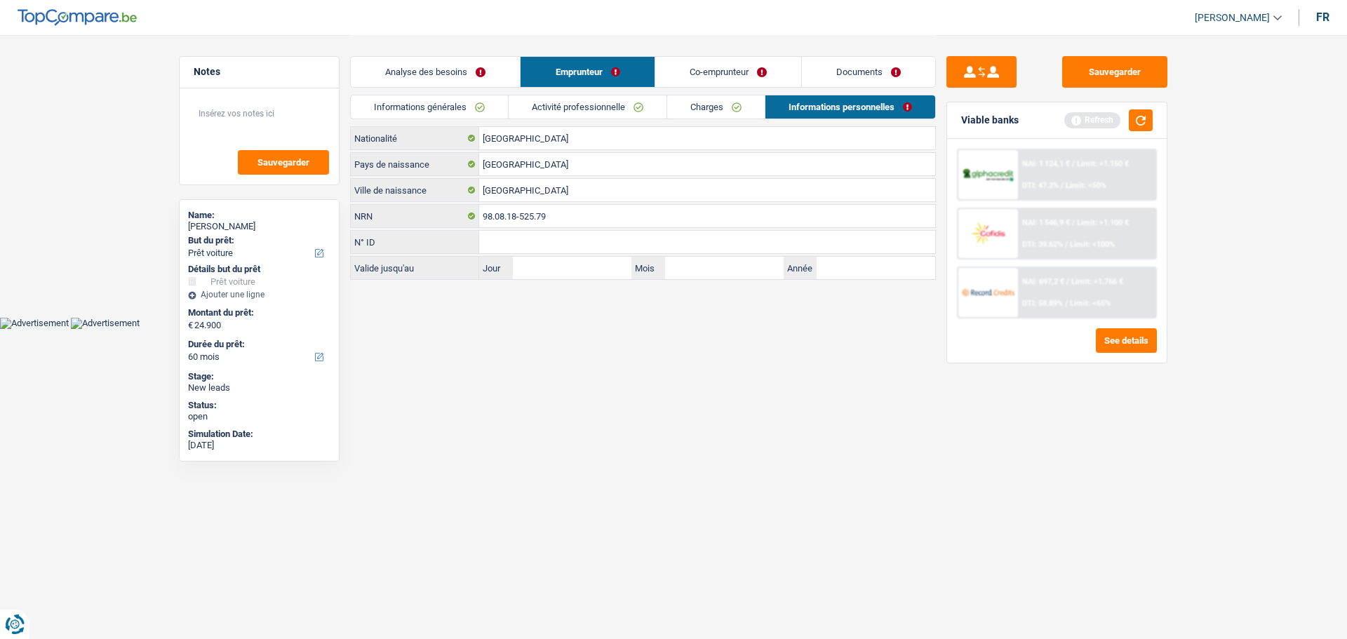
click at [719, 67] on link "Co-emprunteur" at bounding box center [728, 72] width 146 height 30
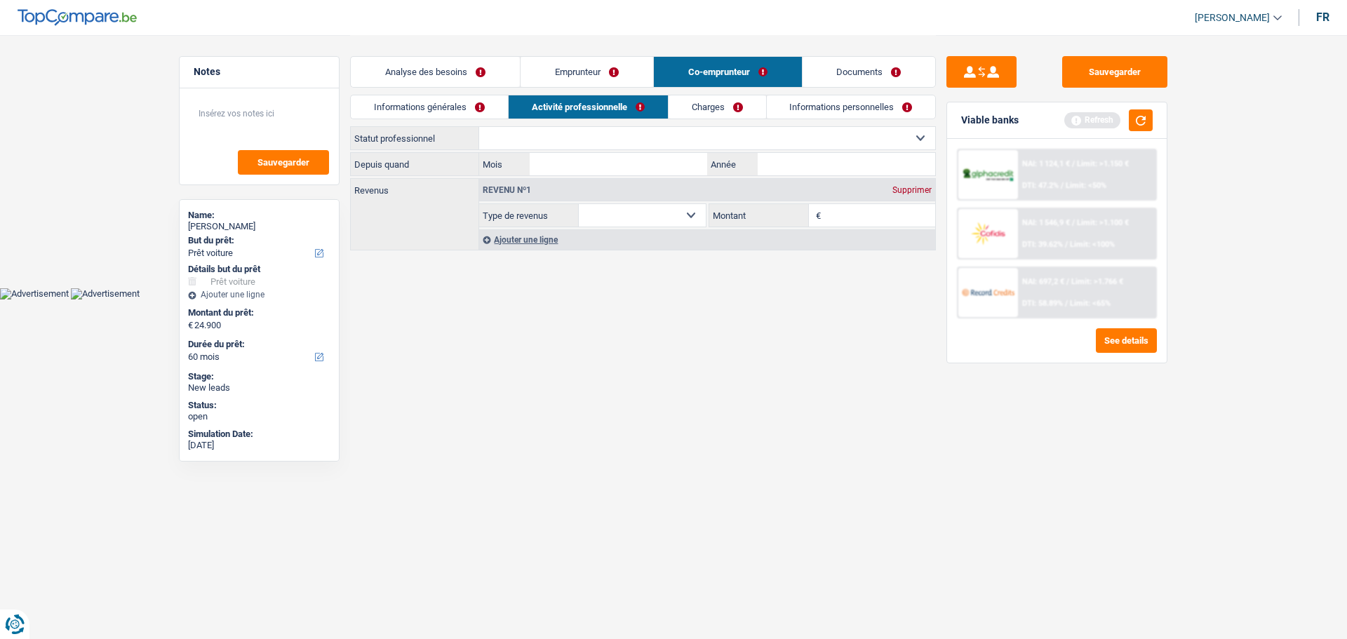
click at [464, 107] on link "Informations générales" at bounding box center [429, 106] width 157 height 23
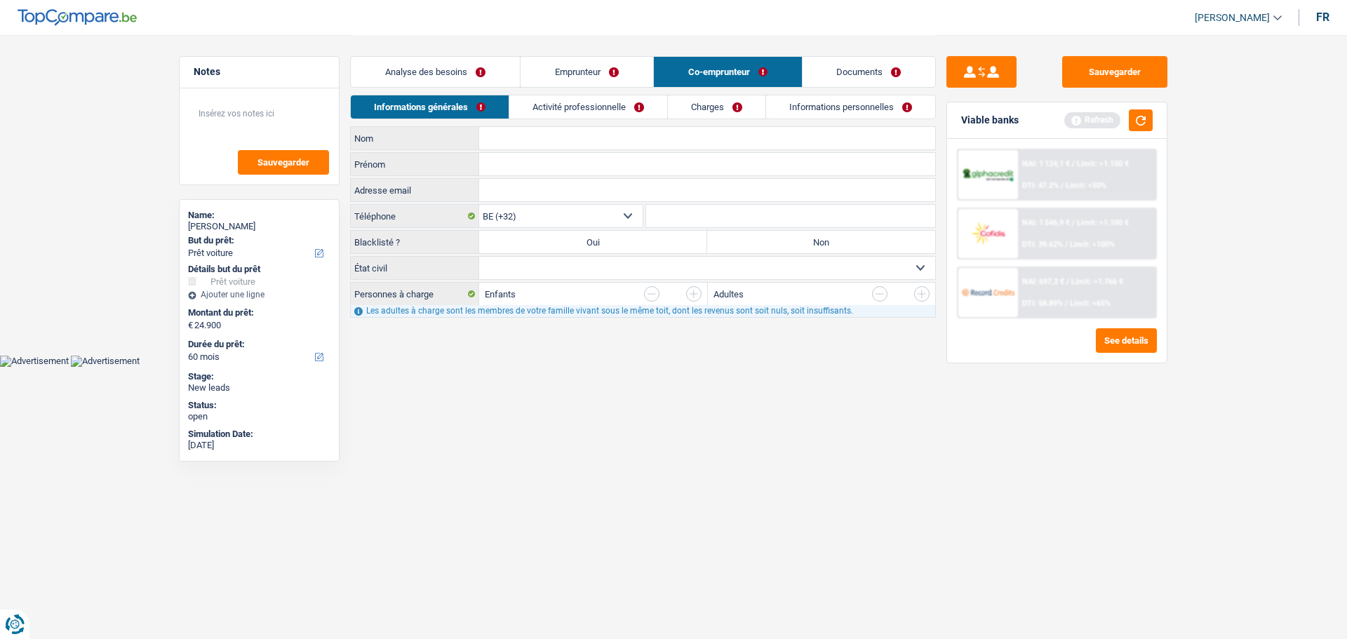
click at [599, 168] on input "Prénom" at bounding box center [707, 164] width 456 height 22
click at [513, 161] on input "Marie-Claire" at bounding box center [707, 164] width 456 height 22
click at [510, 166] on input "Marie-Claire" at bounding box center [707, 164] width 456 height 22
click at [509, 169] on input "MarieClaire" at bounding box center [707, 164] width 456 height 22
click at [507, 164] on input "MarieClaire" at bounding box center [707, 164] width 456 height 22
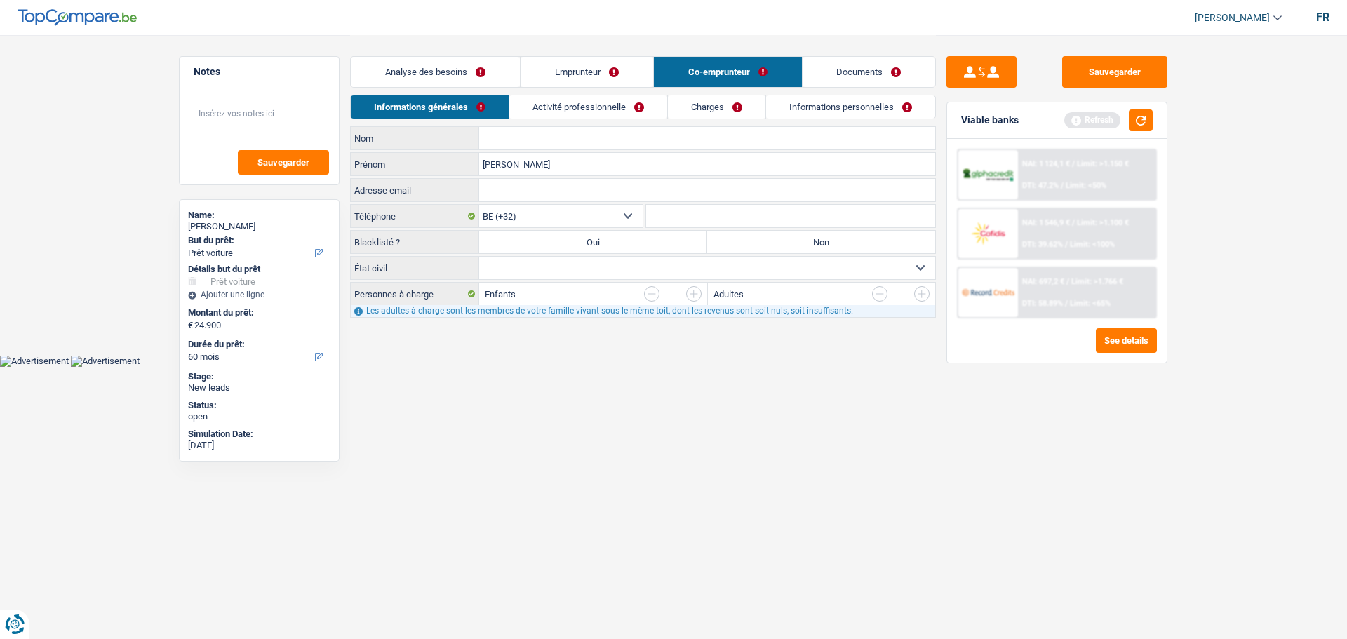
type input "Marie Claire"
click at [504, 139] on input "Nom" at bounding box center [707, 138] width 456 height 22
type input "Simon"
drag, startPoint x: 843, startPoint y: 235, endPoint x: 766, endPoint y: 260, distance: 80.3
click at [840, 235] on label "Non" at bounding box center [821, 242] width 228 height 22
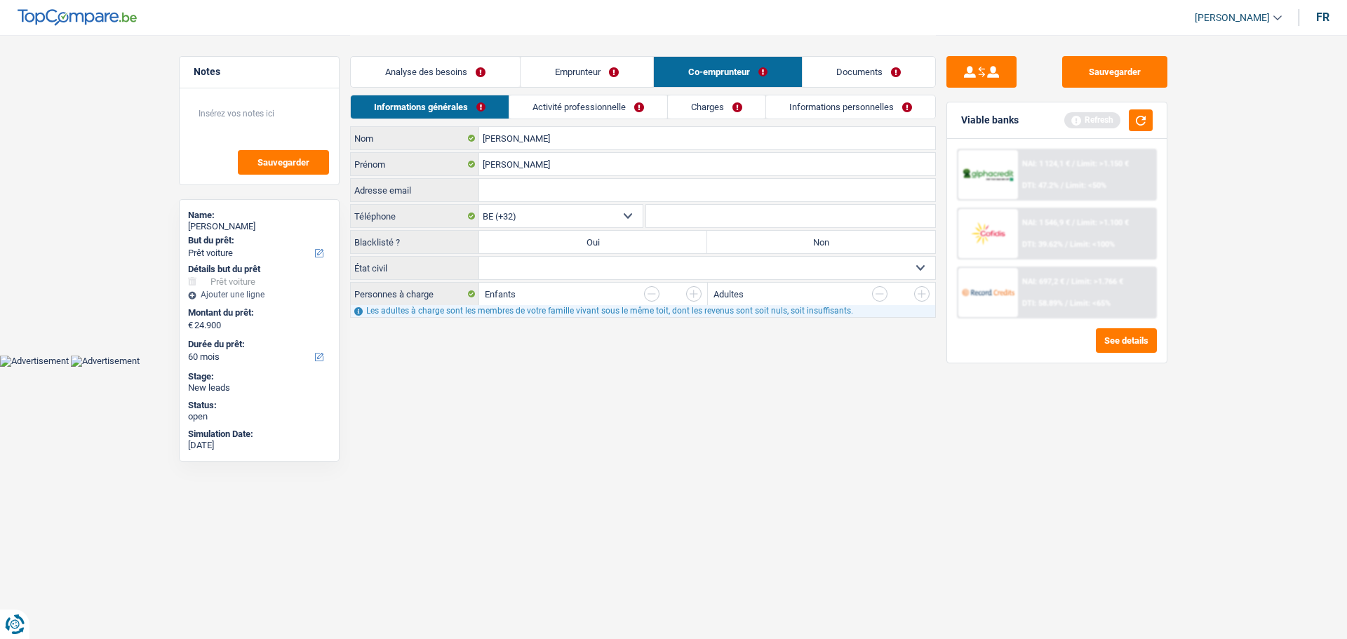
click at [840, 235] on input "Non" at bounding box center [821, 242] width 228 height 22
radio input "true"
click at [616, 272] on select "Célibataire Marié(e) Cohabitant(e) légal(e) Divorcé(e) Veuf(ve) Séparé (de fait…" at bounding box center [707, 268] width 456 height 22
select select "single"
click at [479, 257] on select "Célibataire Marié(e) Cohabitant(e) légal(e) Divorcé(e) Veuf(ve) Séparé (de fait…" at bounding box center [707, 268] width 456 height 22
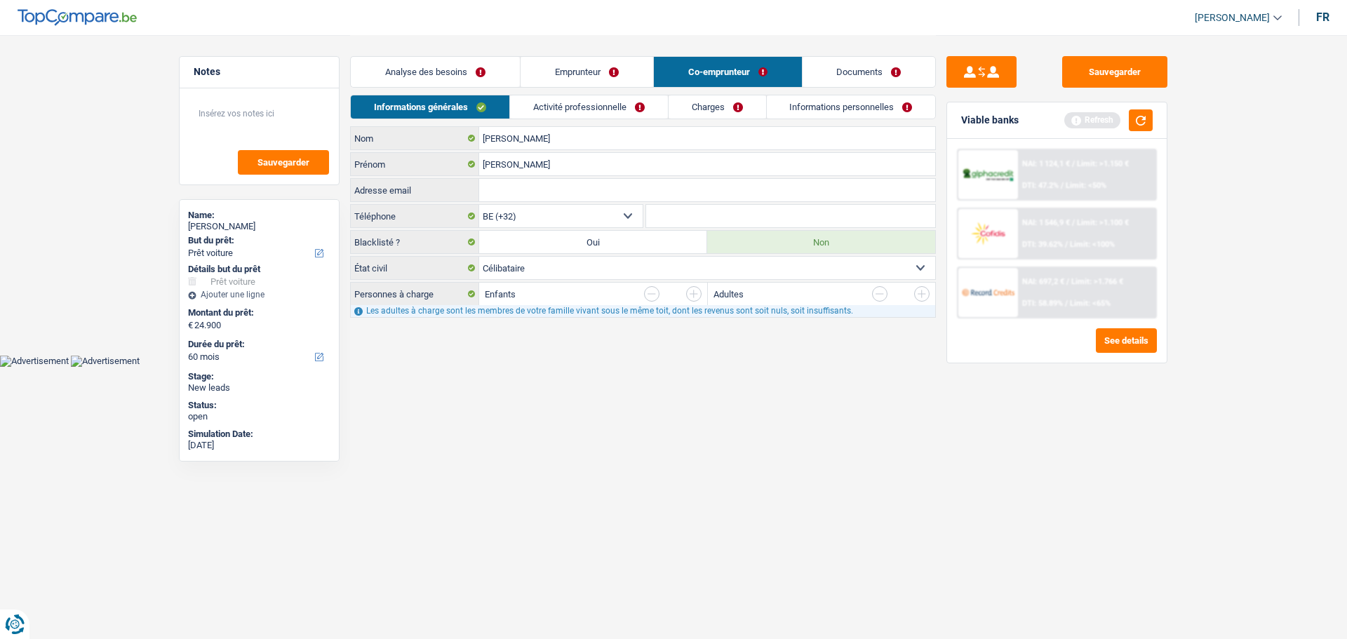
click at [635, 106] on link "Activité professionnelle" at bounding box center [589, 106] width 158 height 23
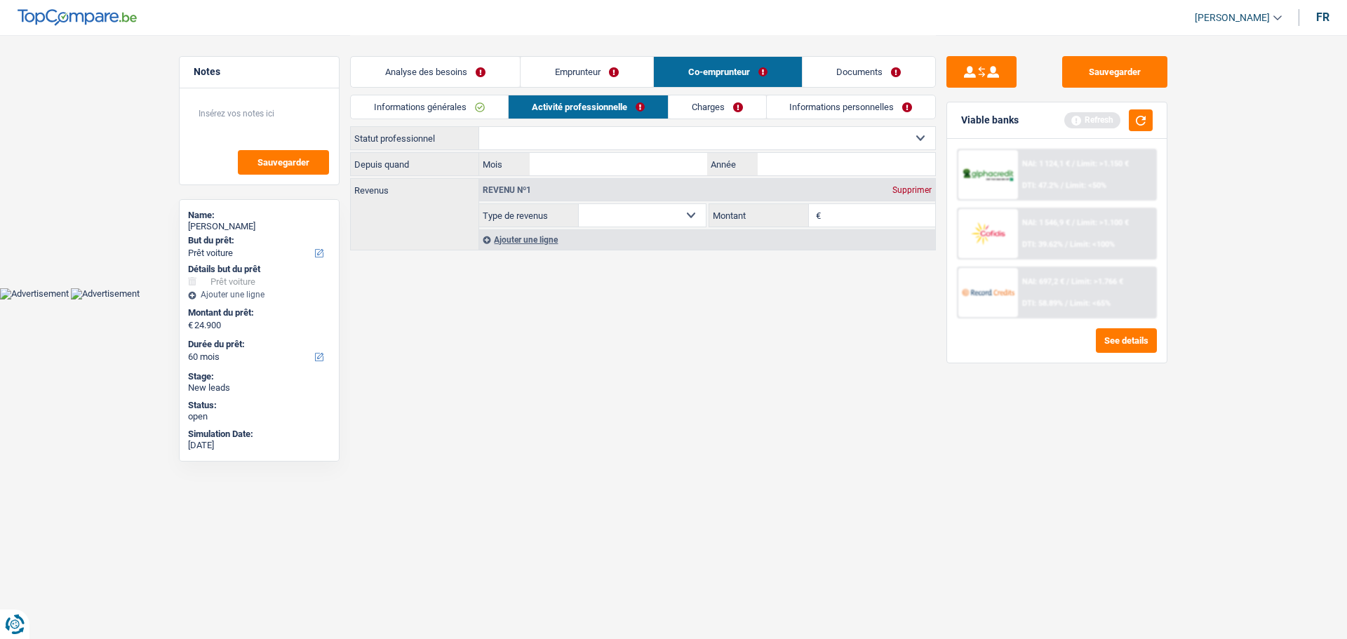
click at [553, 143] on select "Ouvrier Employé privé Employé public Invalide Indépendant Pensionné Chômeur Mut…" at bounding box center [707, 138] width 456 height 22
click at [367, 300] on html "Vous avez le contrôle de vos données Nous utilisons des cookies, tout comme nos…" at bounding box center [673, 150] width 1347 height 300
click at [620, 66] on link "Emprunteur" at bounding box center [587, 72] width 133 height 30
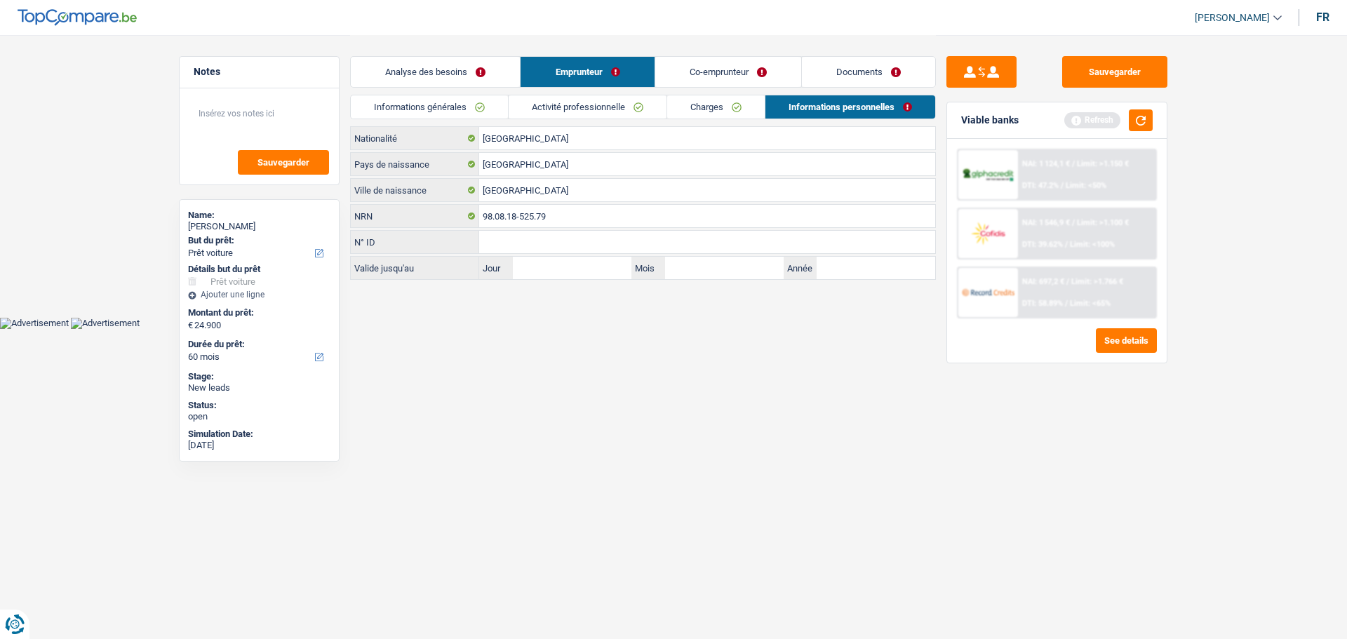
click at [433, 54] on div "Analyse des besoins Emprunteur Co-emprunteur Documents" at bounding box center [643, 65] width 586 height 60
click at [501, 77] on link "Analyse des besoins" at bounding box center [435, 72] width 169 height 30
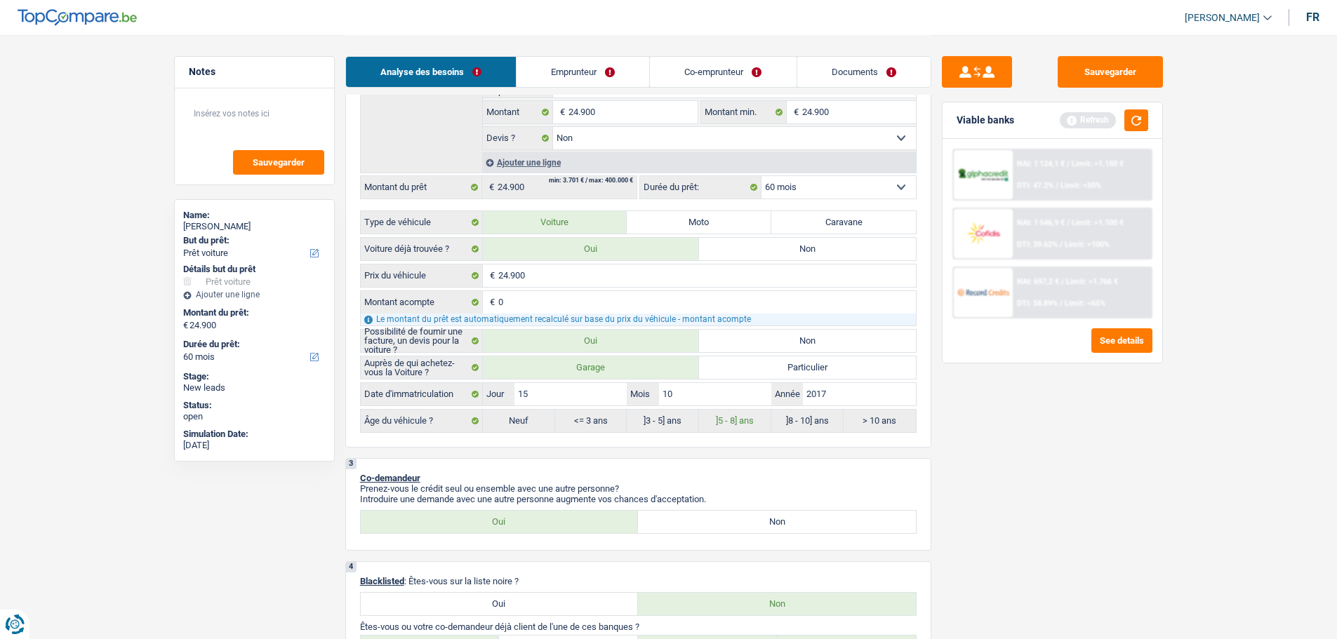
scroll to position [421, 0]
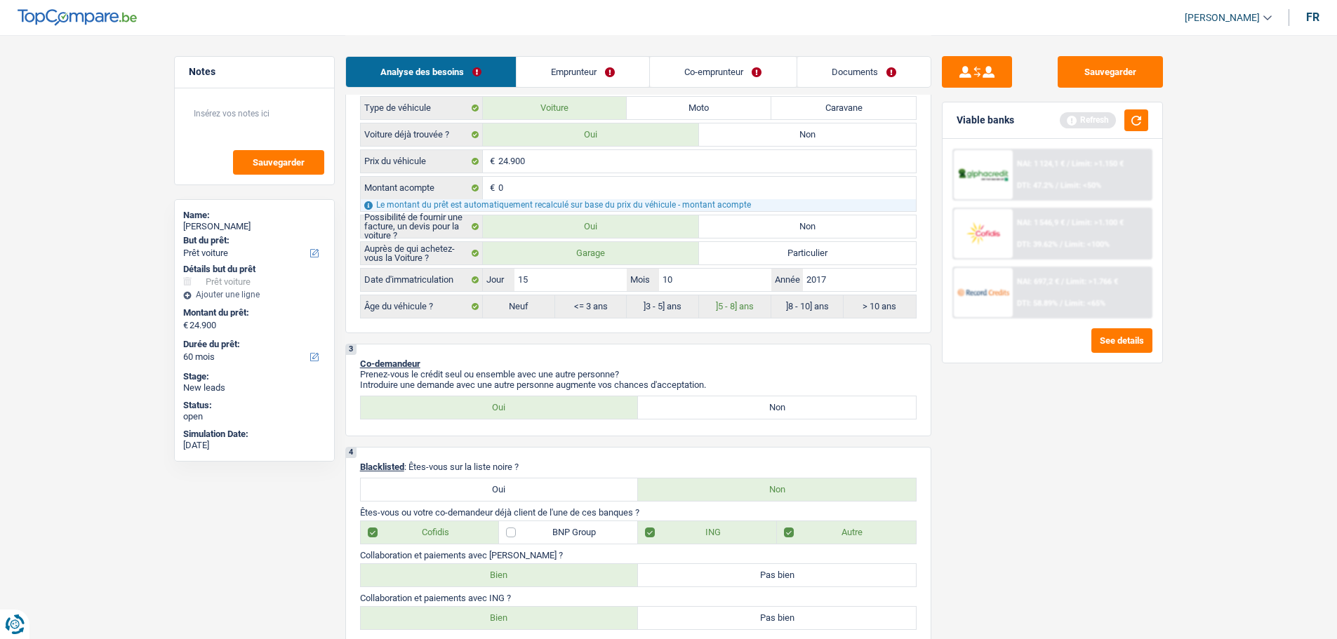
click at [807, 412] on label "Non" at bounding box center [777, 407] width 278 height 22
click at [807, 412] on input "Non" at bounding box center [777, 407] width 278 height 22
radio input "true"
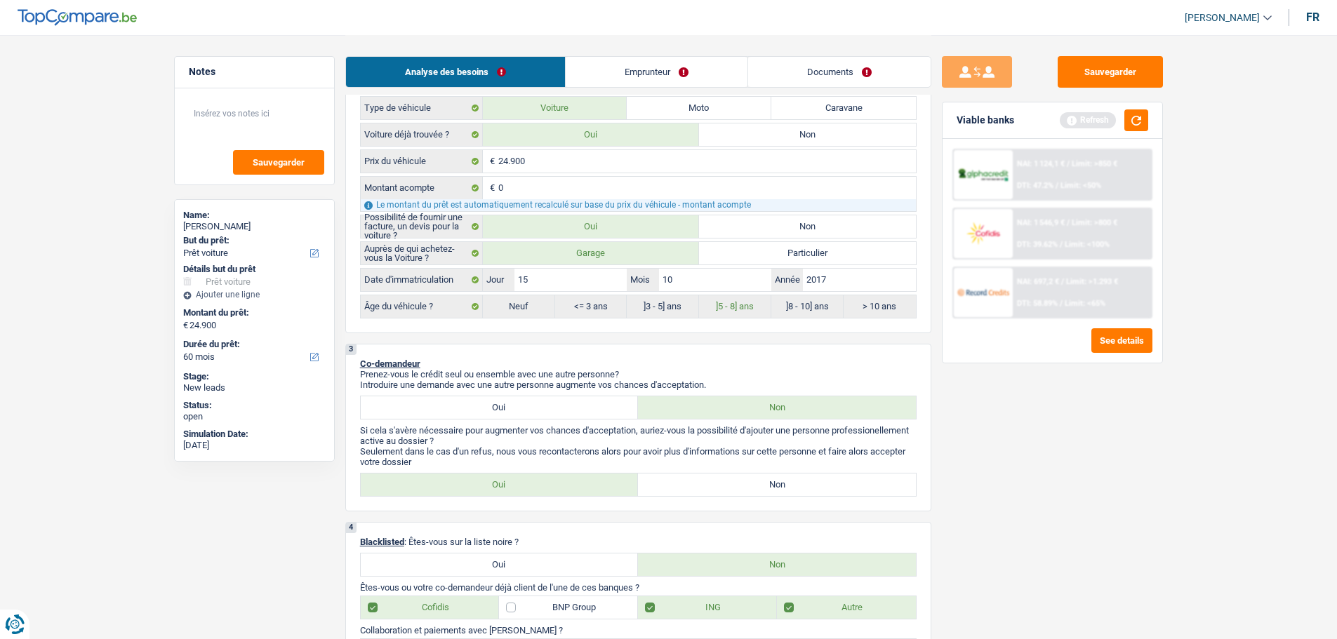
click at [724, 479] on label "Non" at bounding box center [777, 485] width 278 height 22
click at [724, 479] on input "Non" at bounding box center [777, 485] width 278 height 22
radio input "true"
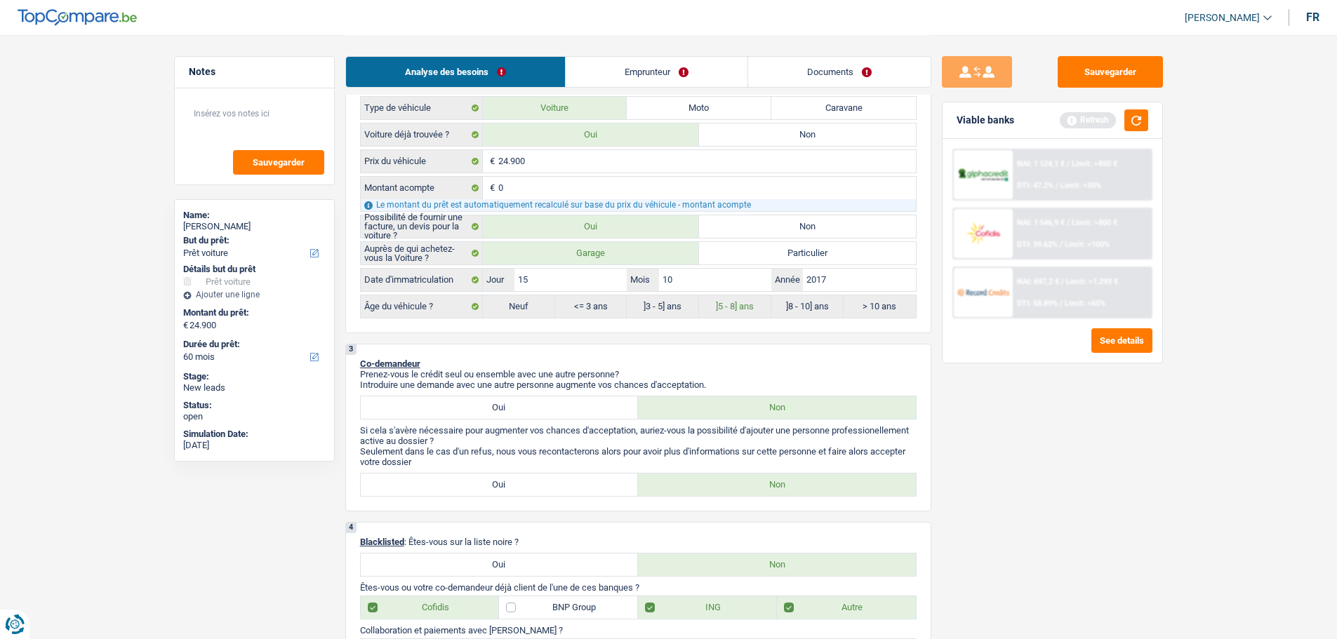
click at [676, 60] on link "Emprunteur" at bounding box center [657, 72] width 182 height 30
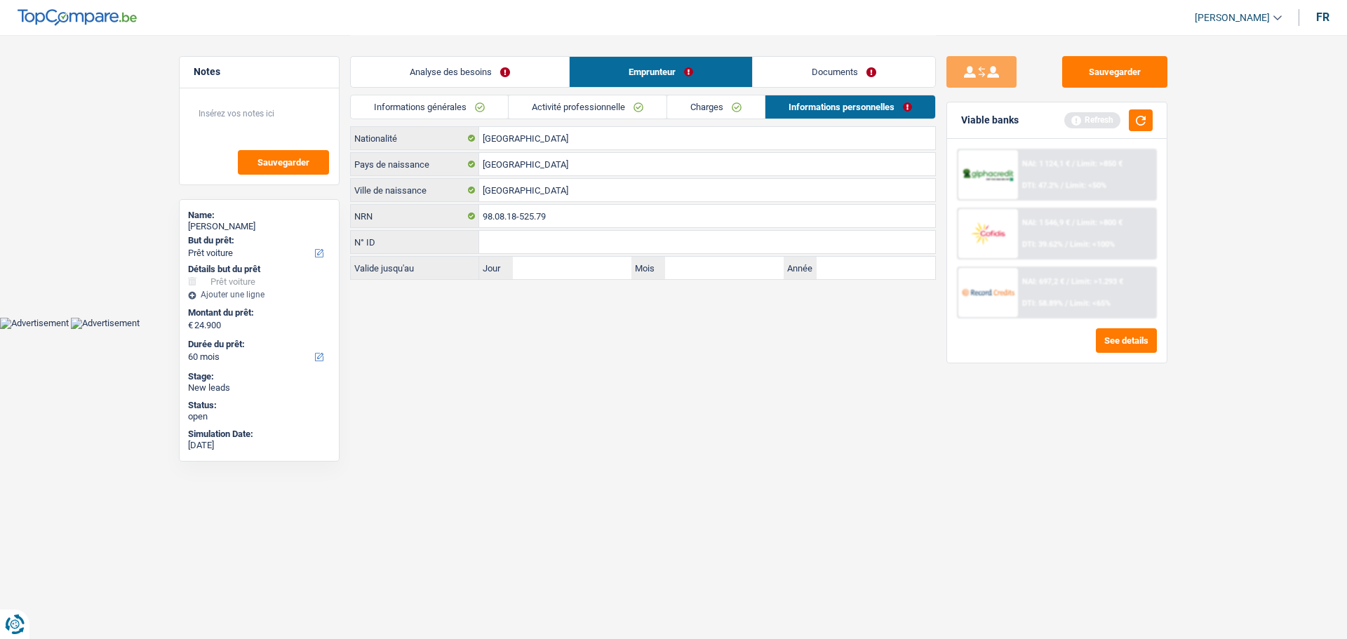
click at [853, 63] on link "Documents" at bounding box center [844, 72] width 182 height 30
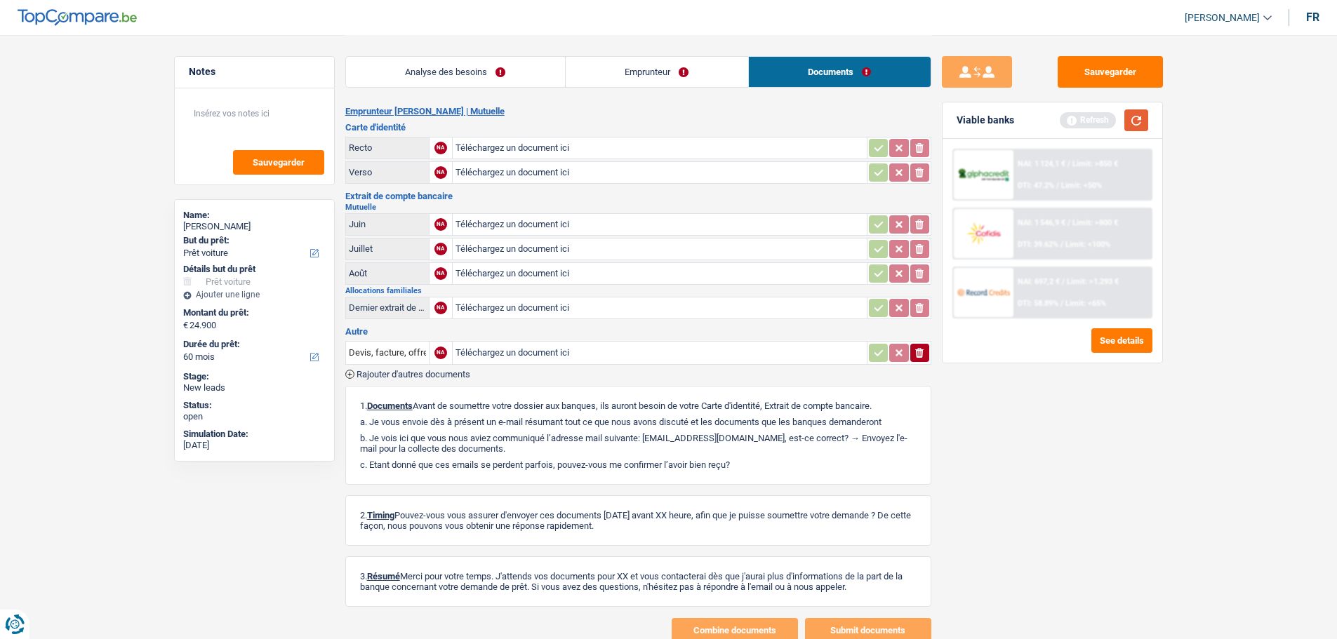
click at [1133, 118] on button "button" at bounding box center [1136, 120] width 24 height 22
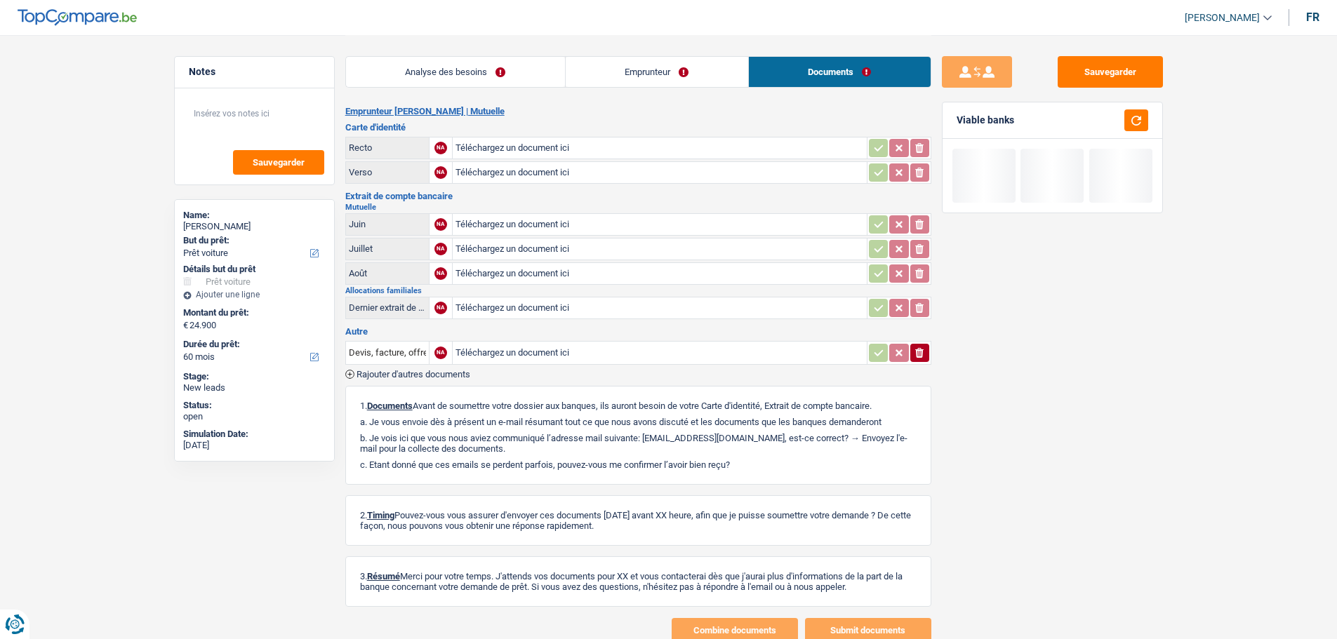
click at [509, 80] on link "Analyse des besoins" at bounding box center [455, 72] width 219 height 30
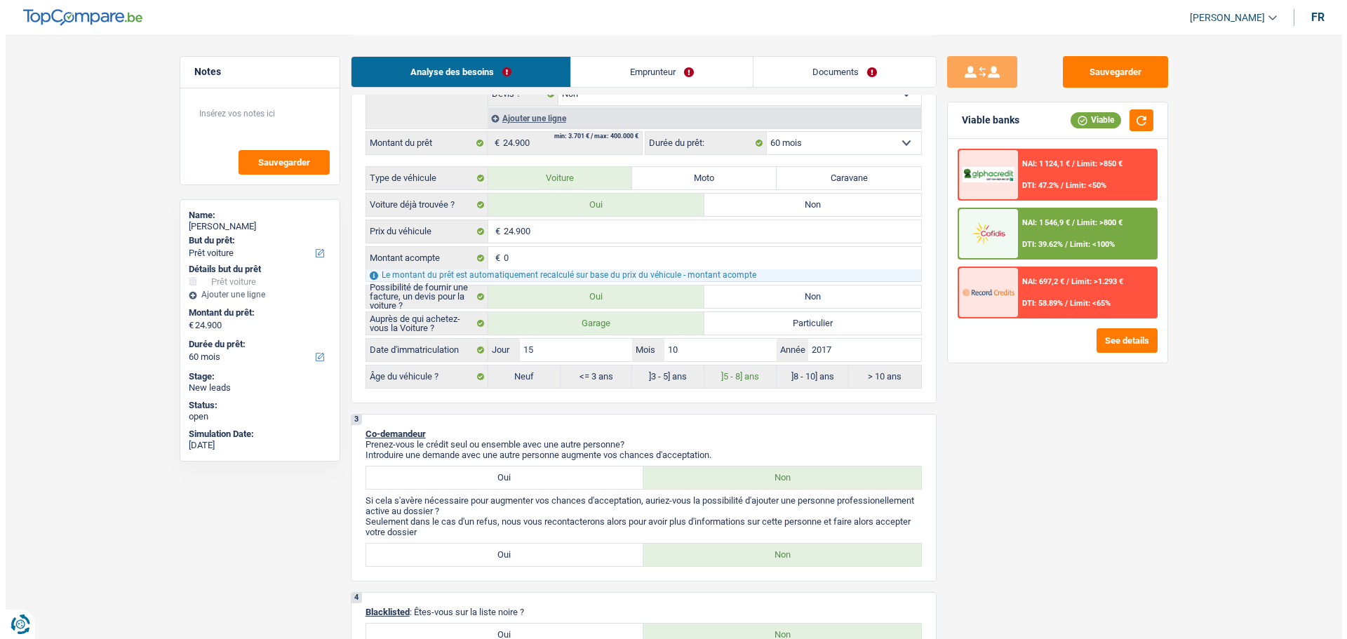
scroll to position [491, 0]
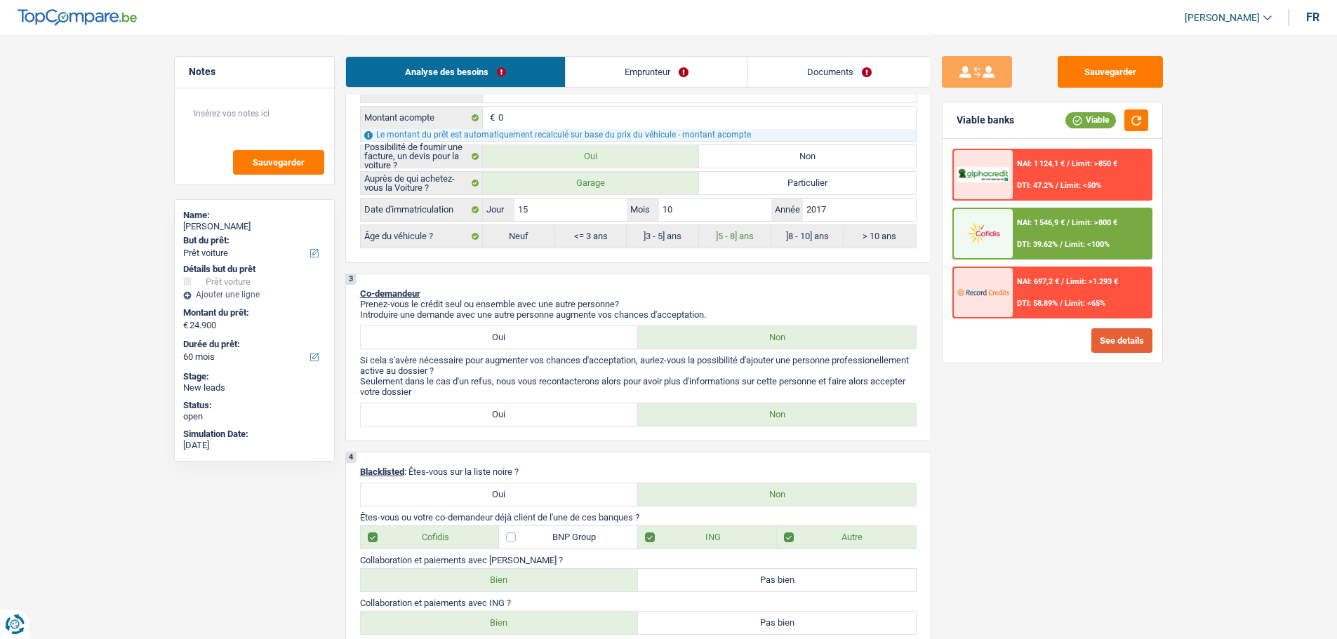
click at [1121, 330] on button "See details" at bounding box center [1121, 340] width 61 height 25
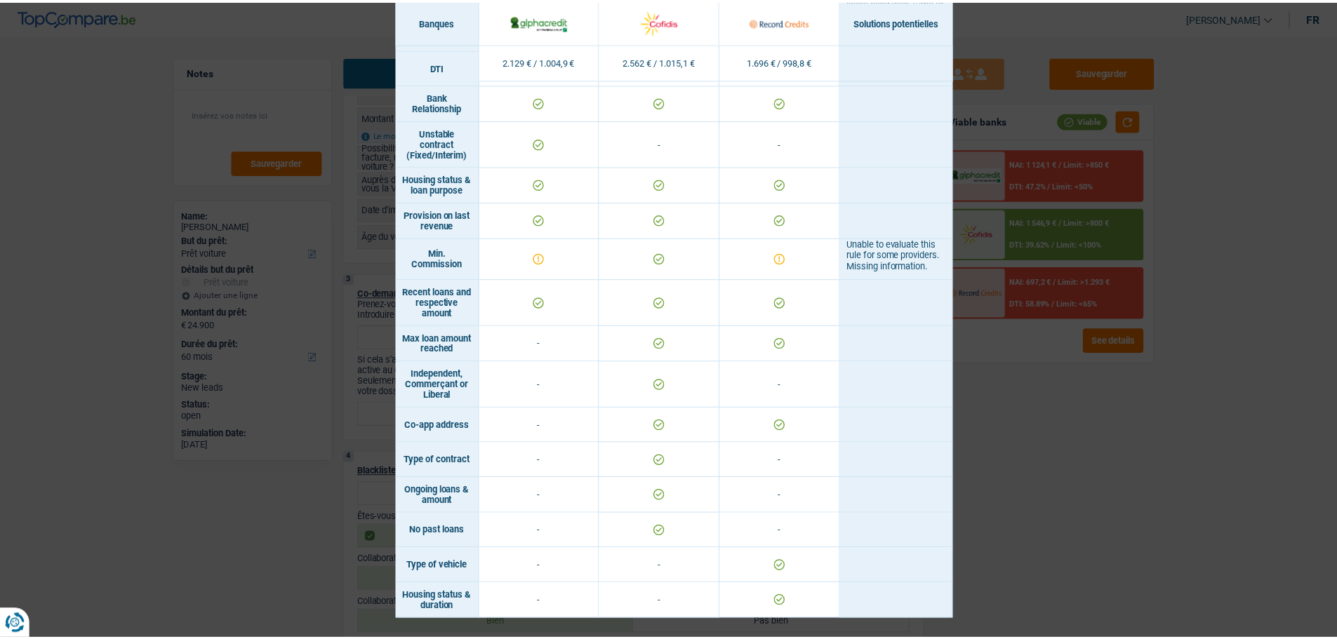
scroll to position [906, 0]
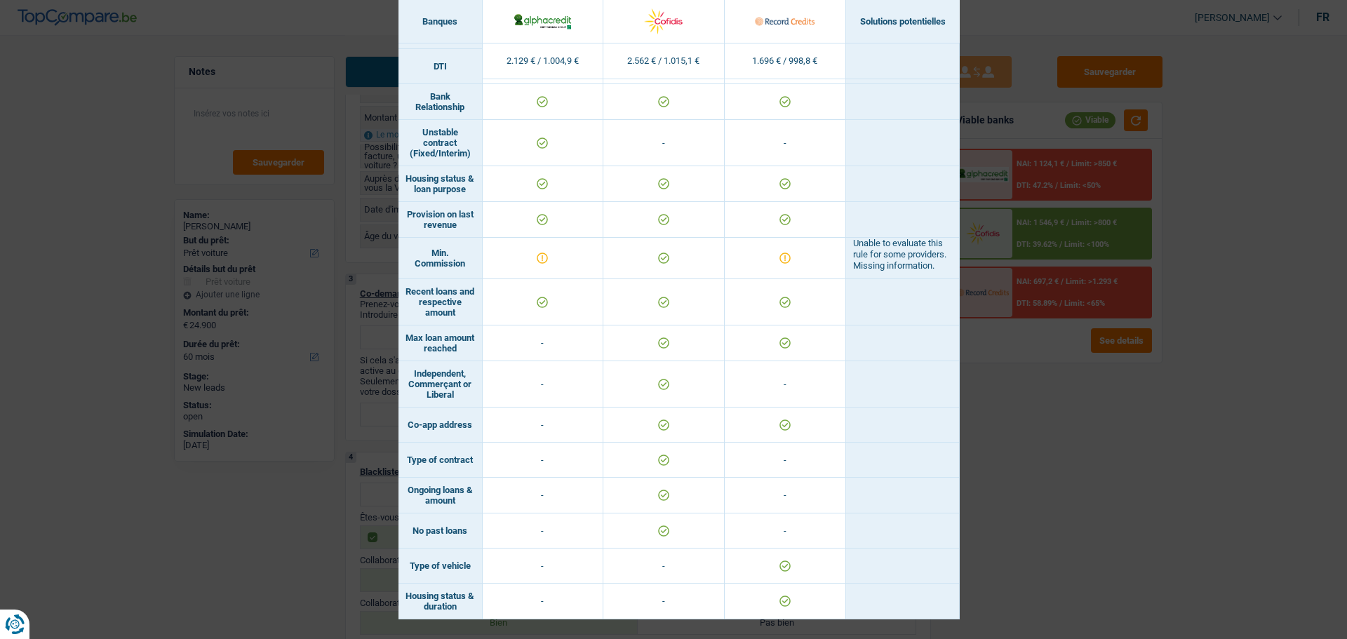
click at [1201, 415] on div "Banks conditions × Banques Solutions potentielles Revenus / Charges 2.129 € / 1…" at bounding box center [673, 319] width 1347 height 639
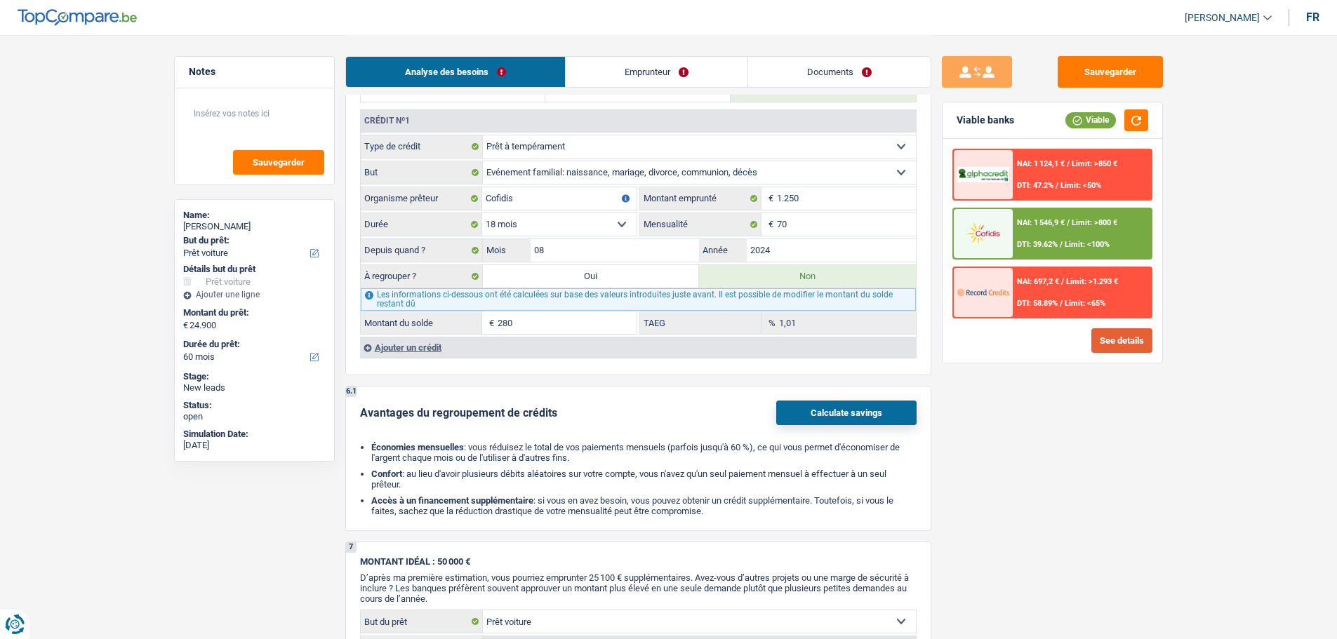
scroll to position [1474, 0]
click at [638, 269] on label "Oui" at bounding box center [591, 274] width 217 height 22
click at [638, 269] on input "Oui" at bounding box center [591, 274] width 217 height 22
radio input "true"
type input "25.180"
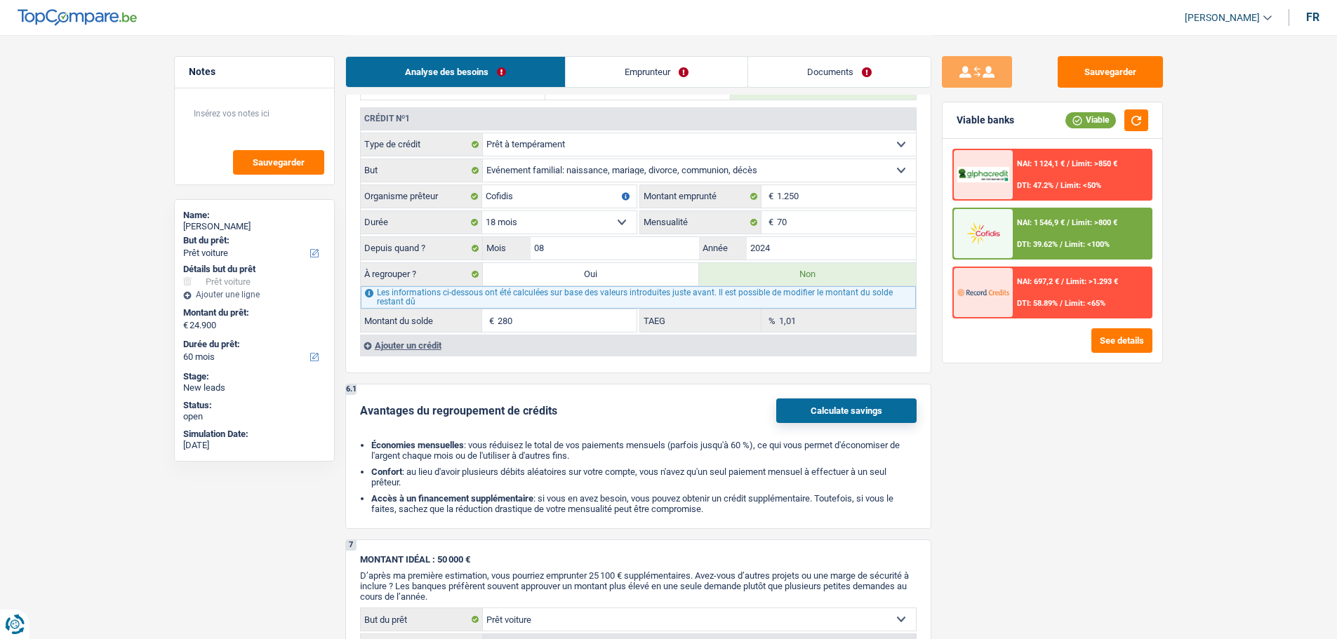
type input "280"
select select
radio input "false"
type input "280"
select select
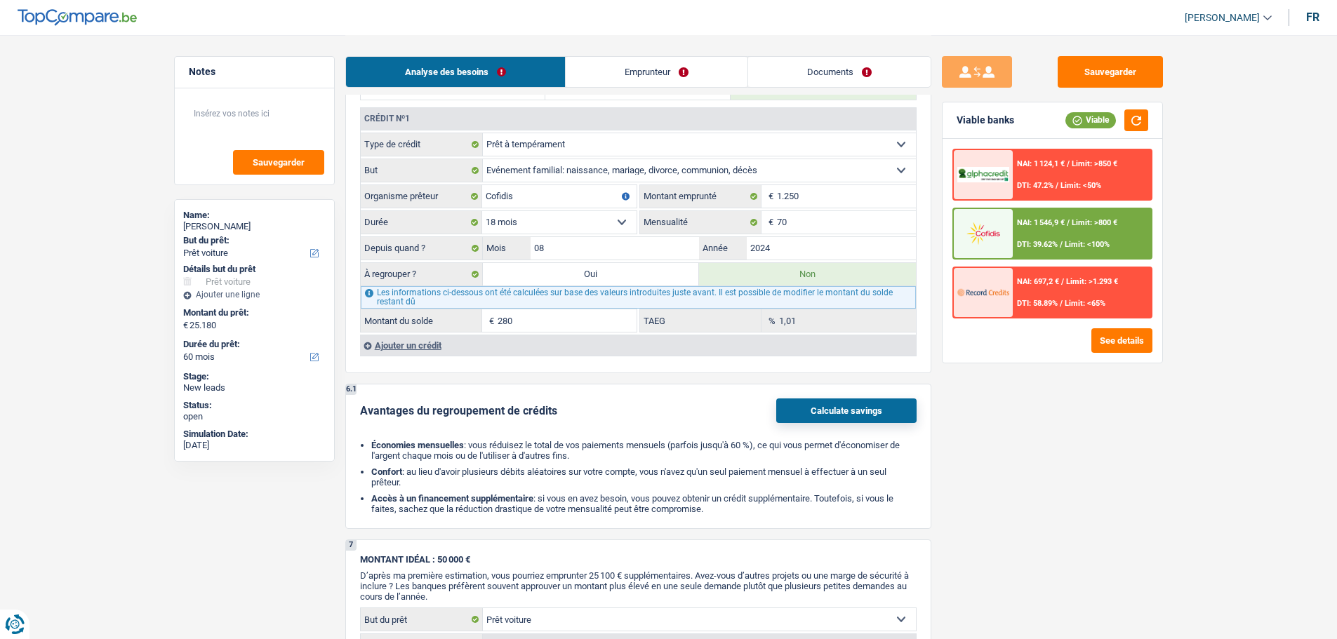
radio input "false"
select select "refinancing"
select select "120"
select select "refinancing"
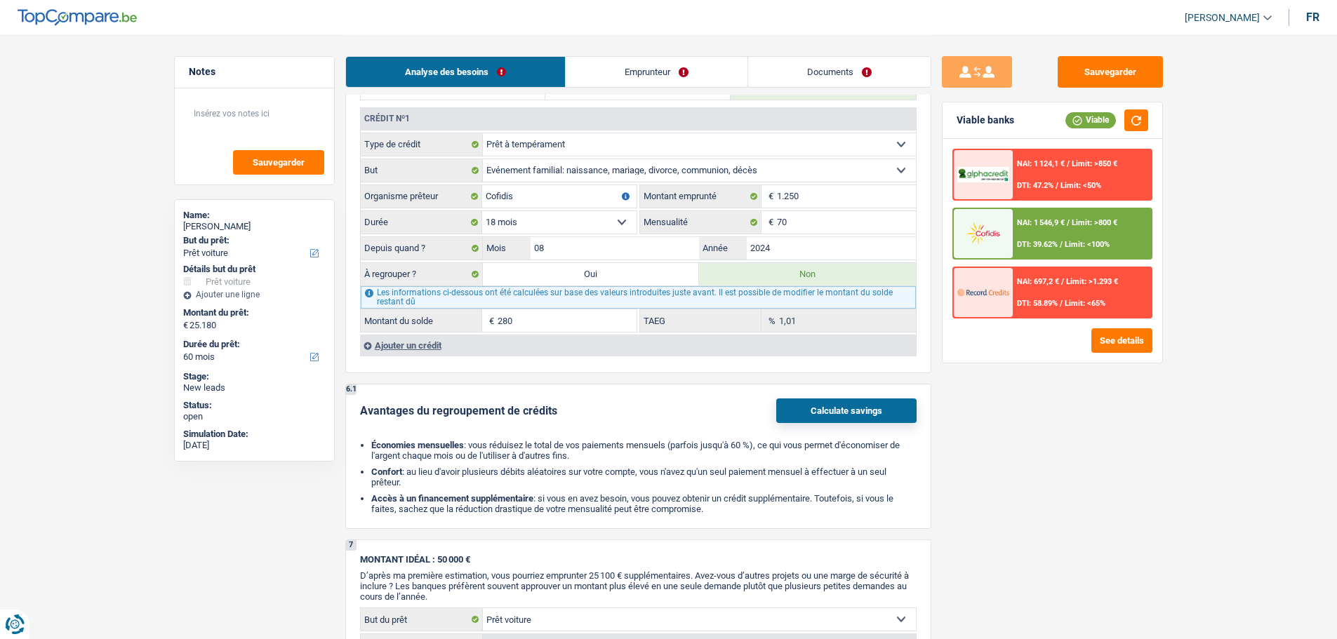
select select "refinancing"
select select "120"
select select "refinancing"
select select "120"
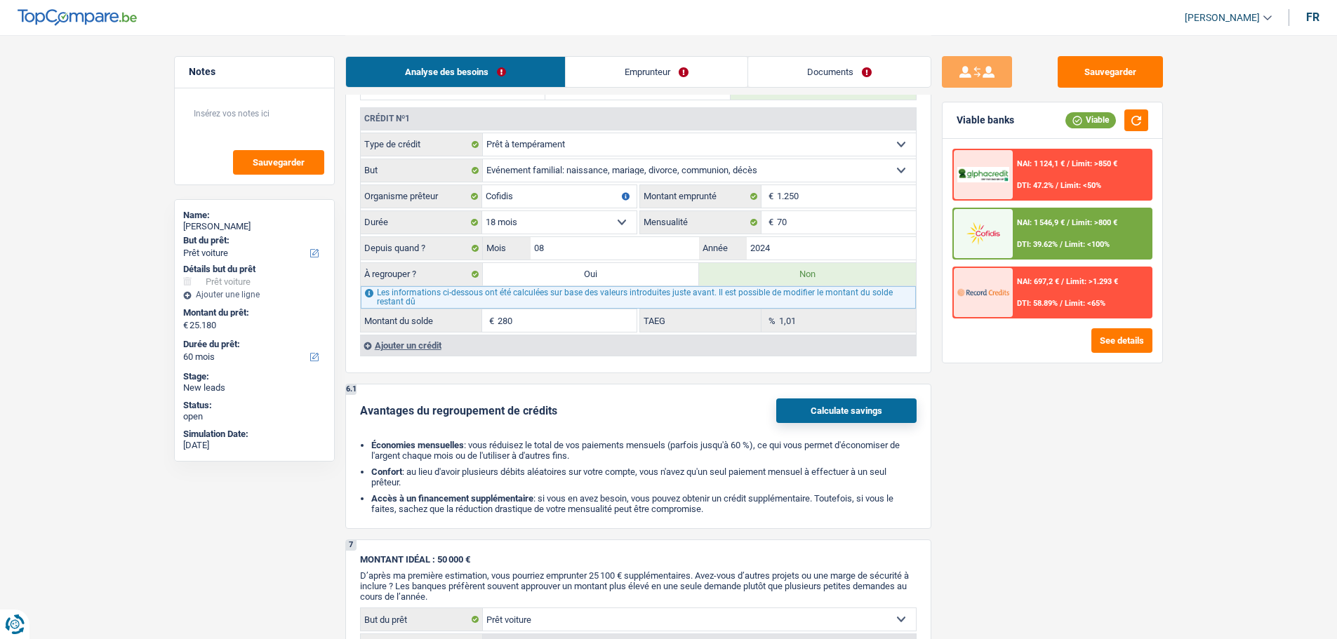
select select "car"
select select "false"
select select "car"
select select "false"
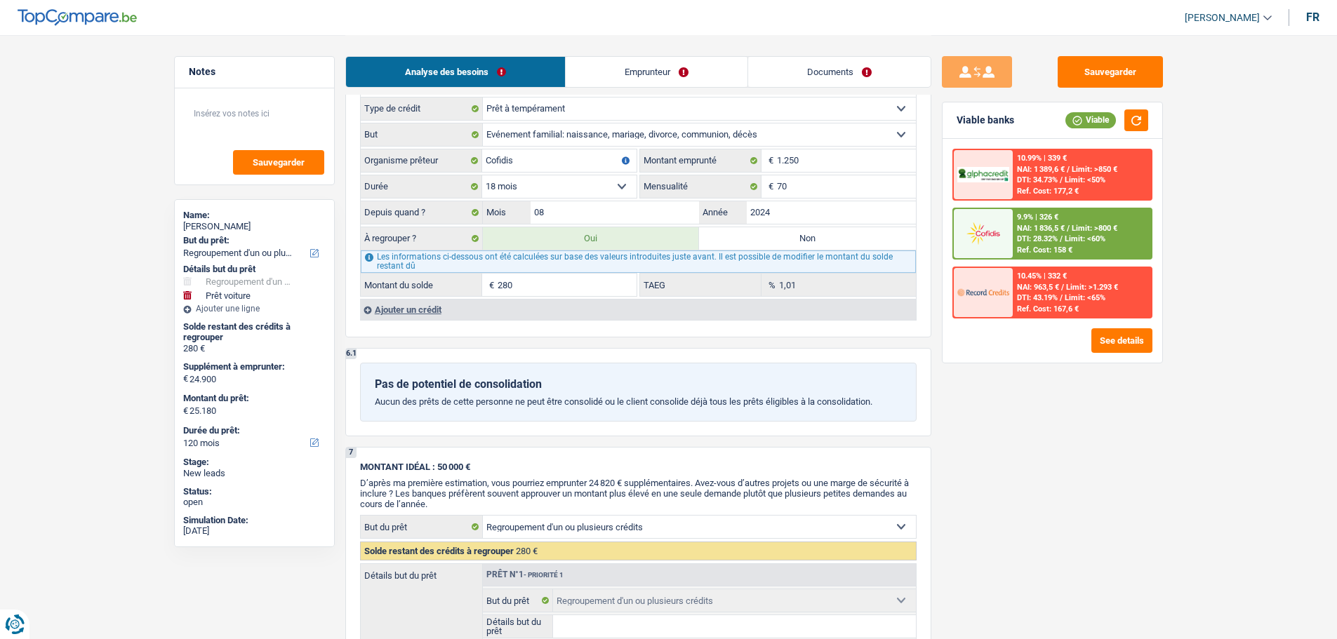
click at [769, 242] on label "Non" at bounding box center [807, 238] width 217 height 22
click at [769, 242] on input "Non" at bounding box center [807, 238] width 217 height 22
radio input "true"
select select "car"
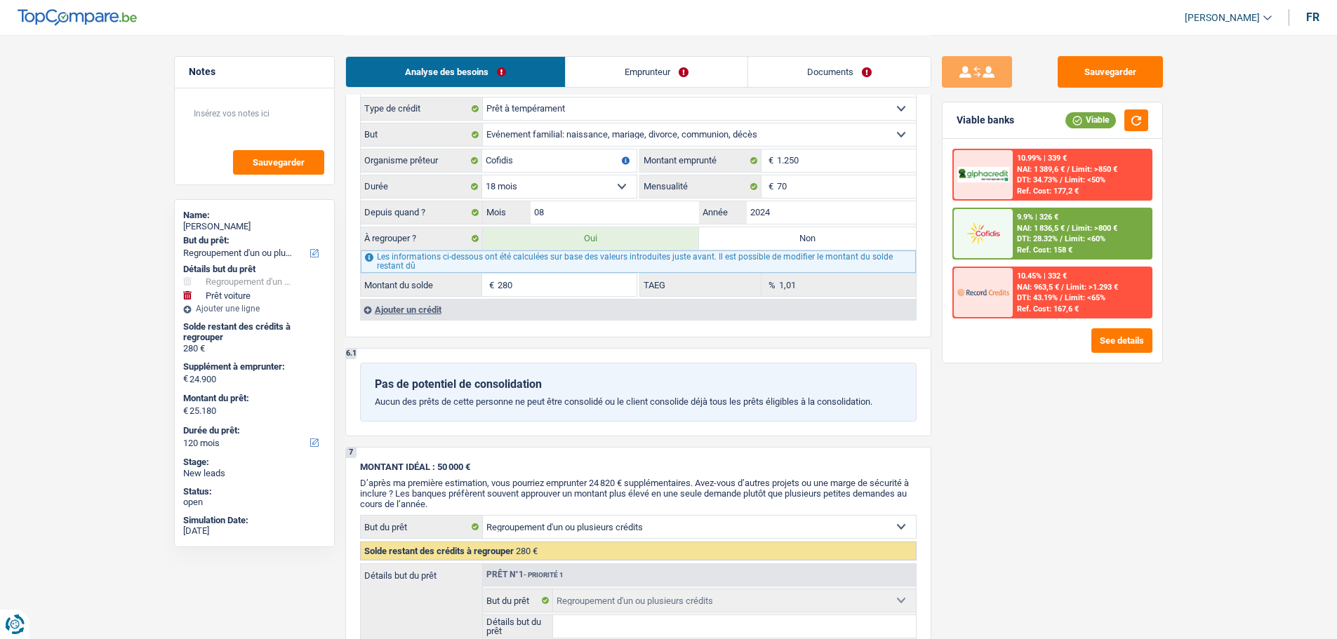
select select "60"
select select "car"
type input "Audi A3"
type input "24.900"
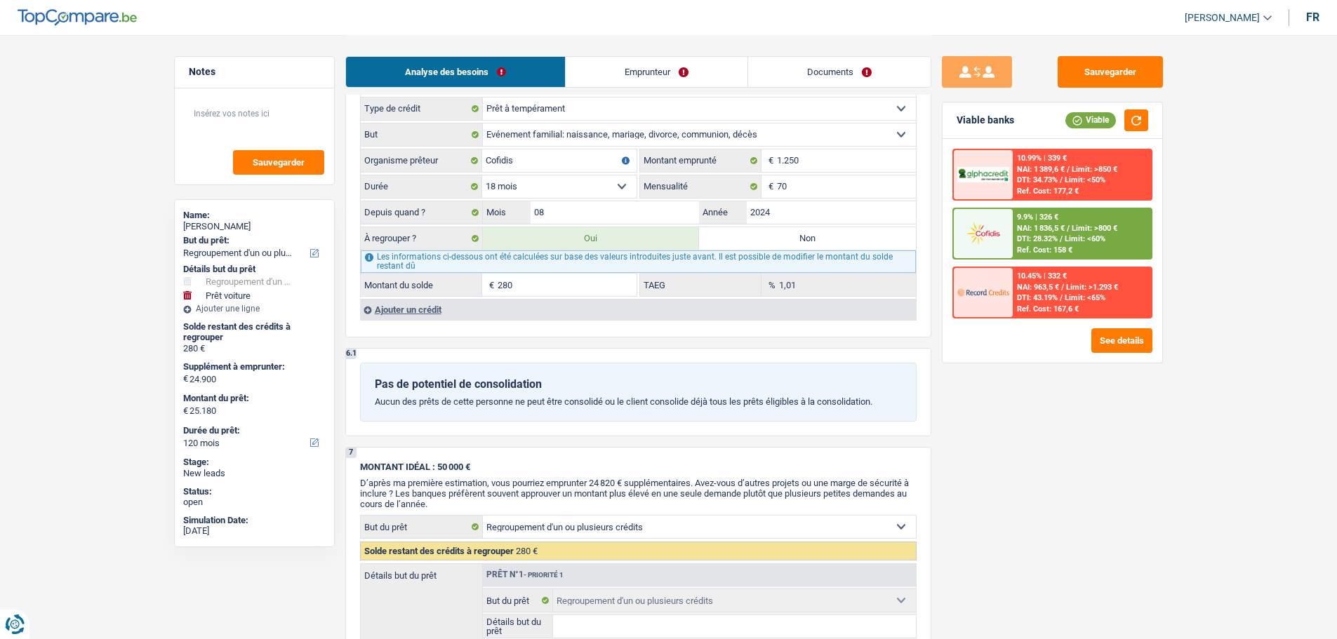
type input "24.900"
select select "false"
select select "60"
radio input "false"
select select "car"
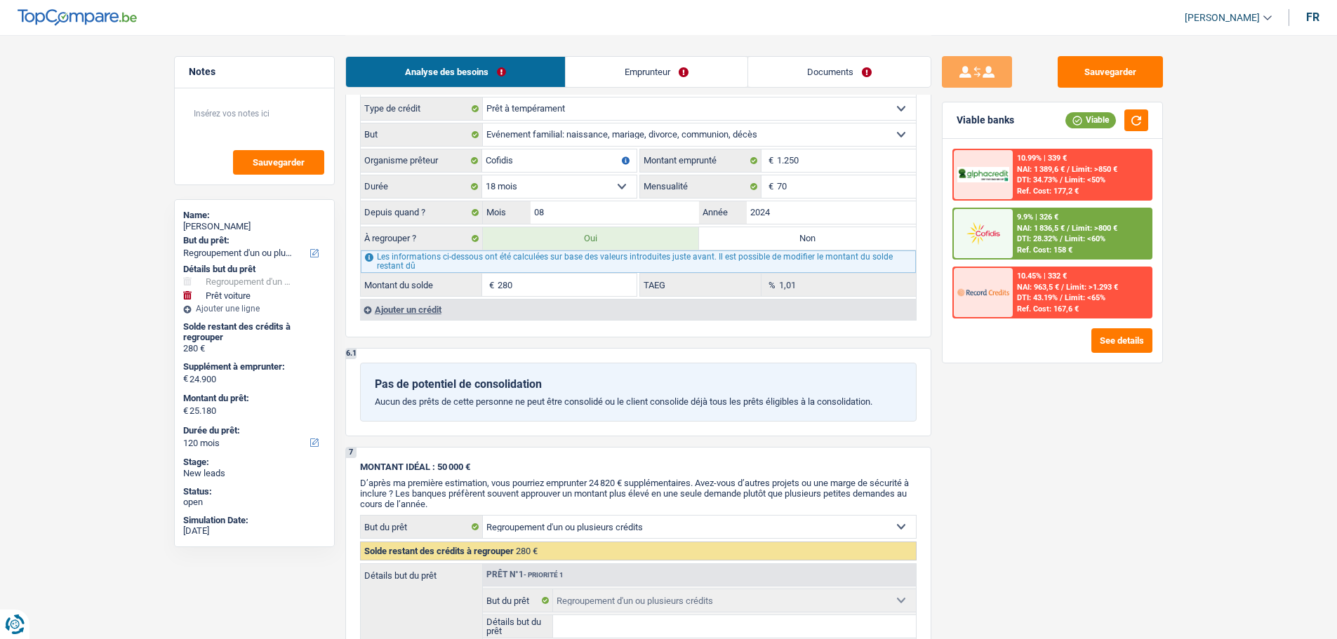
select select "car"
type input "Audi A3"
type input "24.900"
select select "false"
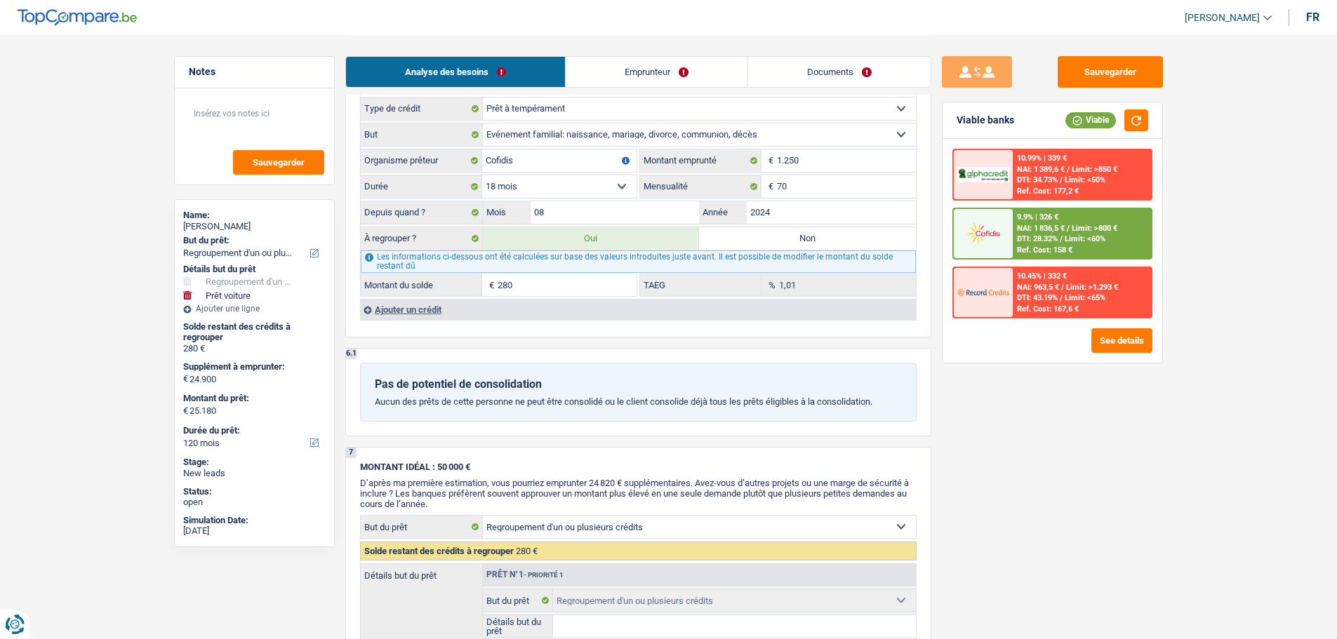
select select "60"
type input "24.900"
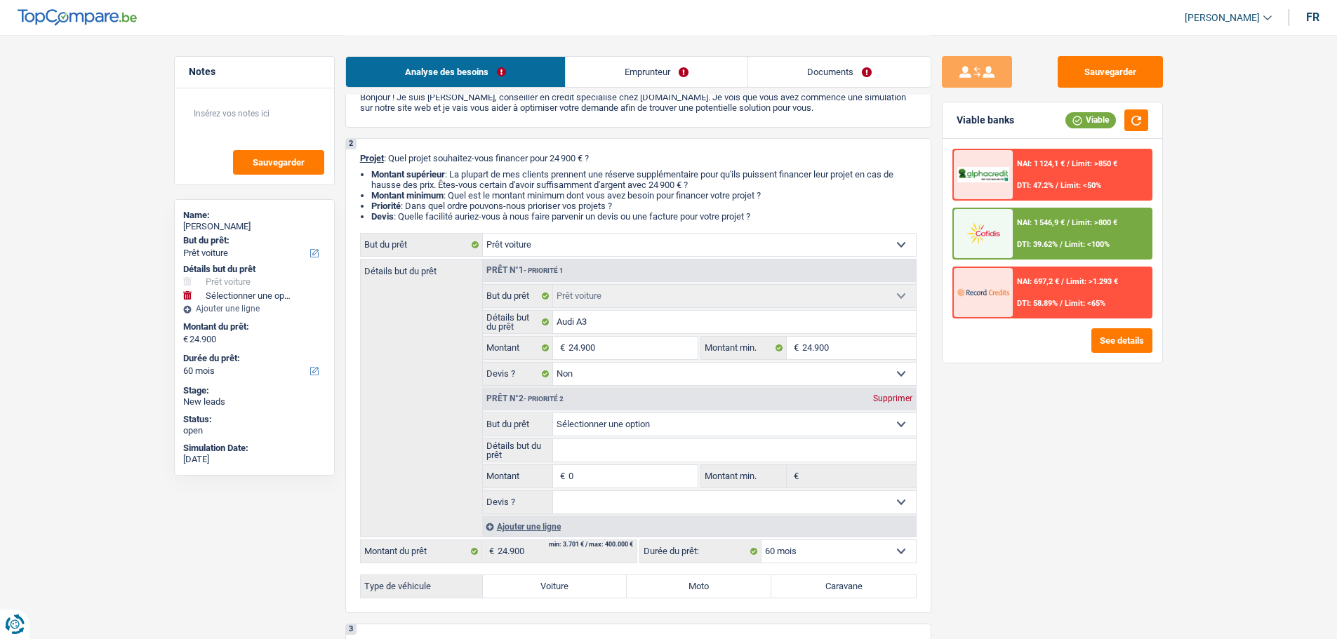
scroll to position [70, 0]
click at [905, 393] on div "Prêt n°2 - Priorité 2 Supprimer" at bounding box center [699, 400] width 433 height 22
click at [890, 397] on div "Supprimer" at bounding box center [892, 399] width 46 height 8
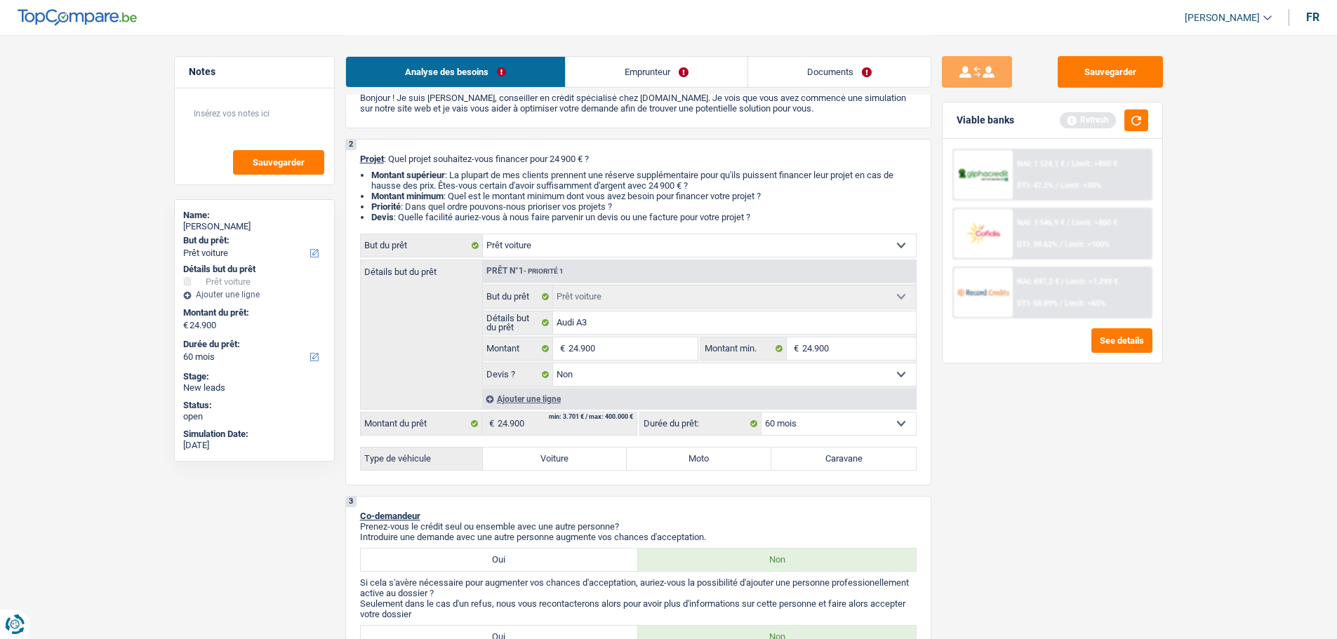
click at [567, 462] on label "Voiture" at bounding box center [555, 459] width 145 height 22
click at [567, 462] on input "Voiture" at bounding box center [555, 459] width 145 height 22
radio input "true"
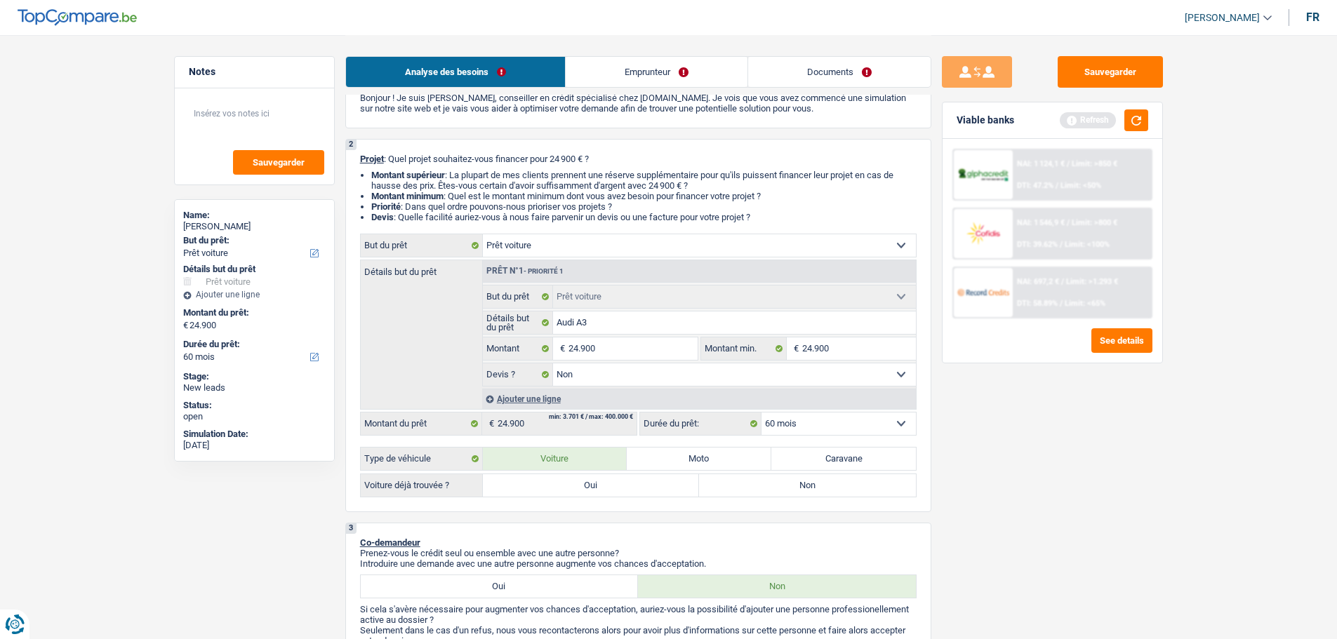
scroll to position [211, 0]
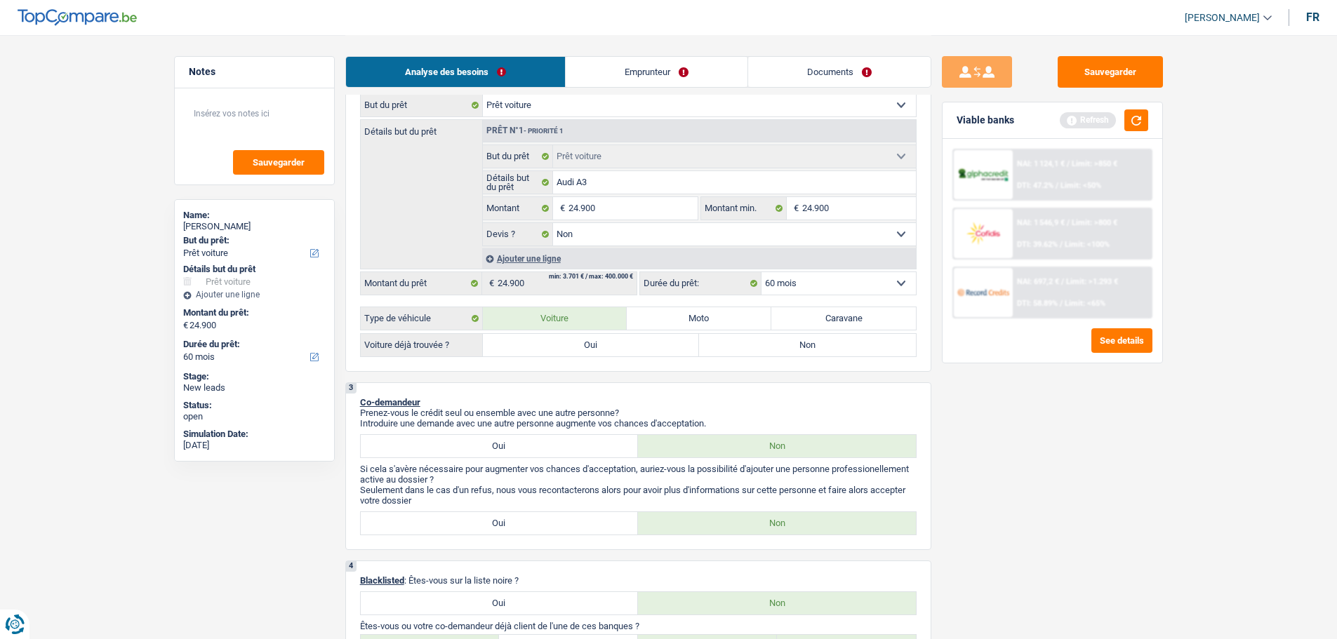
click at [620, 345] on label "Oui" at bounding box center [591, 345] width 217 height 22
click at [620, 345] on input "Oui" at bounding box center [591, 345] width 217 height 22
radio input "true"
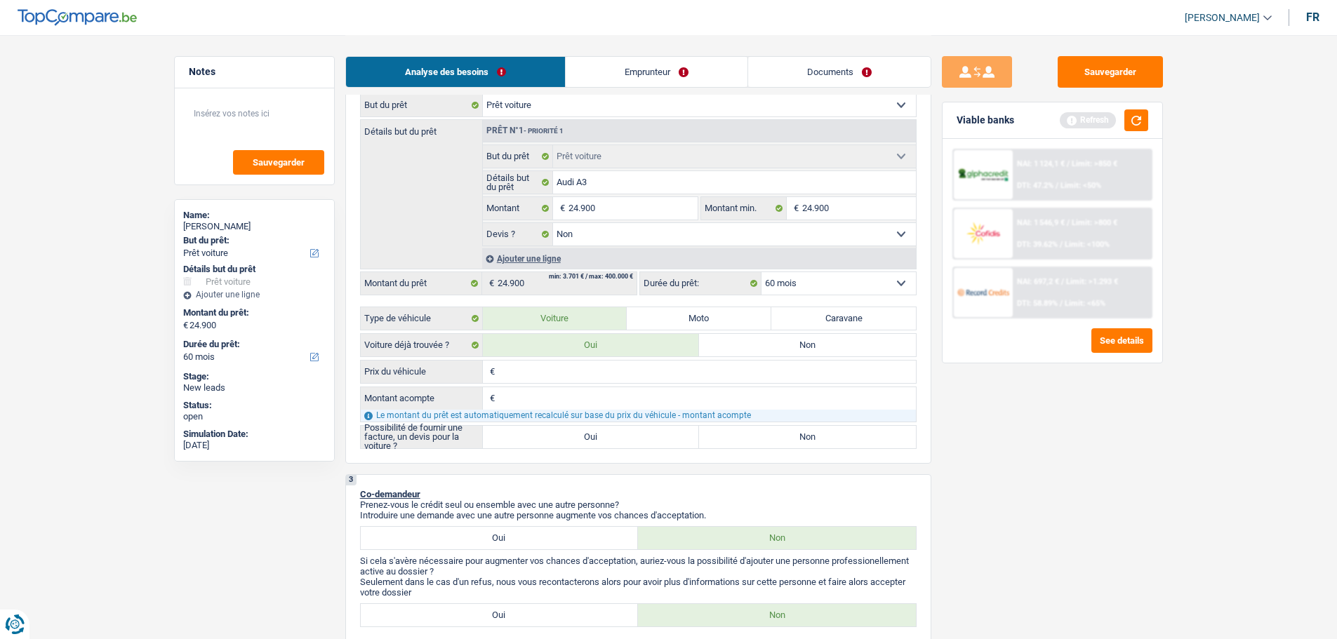
click at [577, 439] on label "Oui" at bounding box center [591, 437] width 217 height 22
click at [577, 439] on input "Oui" at bounding box center [591, 437] width 217 height 22
radio input "true"
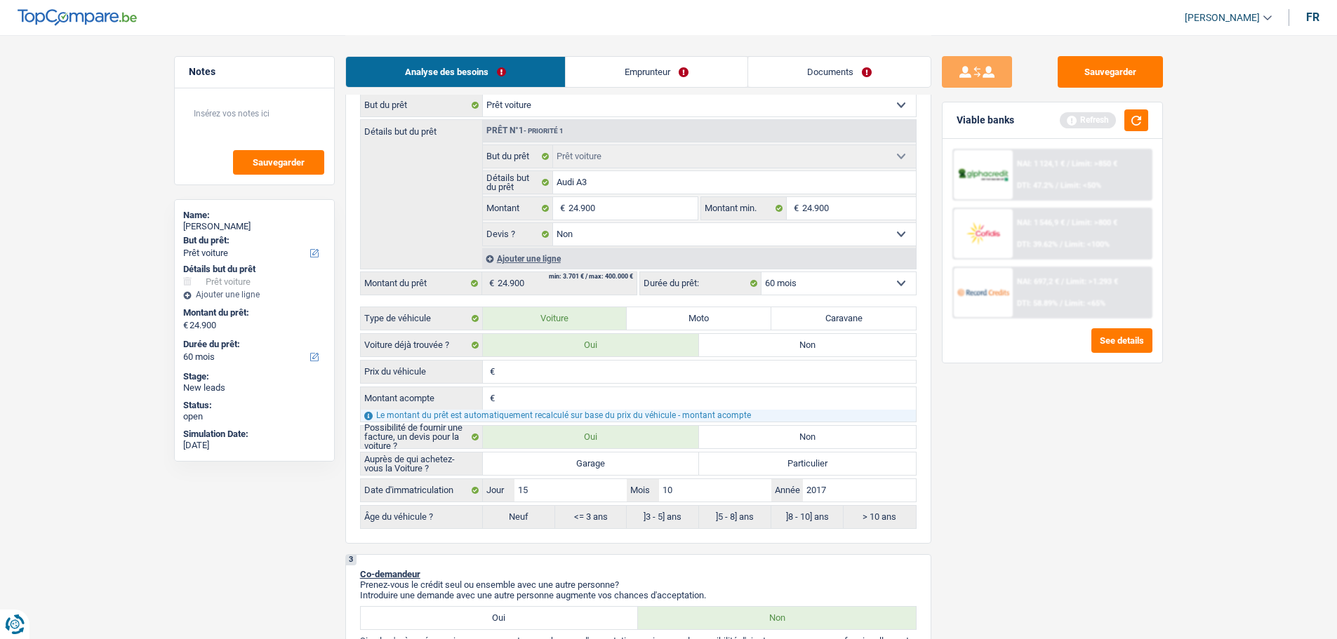
click at [621, 459] on label "Garage" at bounding box center [591, 464] width 217 height 22
click at [621, 459] on input "Garage" at bounding box center [591, 464] width 217 height 22
radio input "true"
click at [607, 375] on input "Prix du véhicule" at bounding box center [707, 372] width 418 height 22
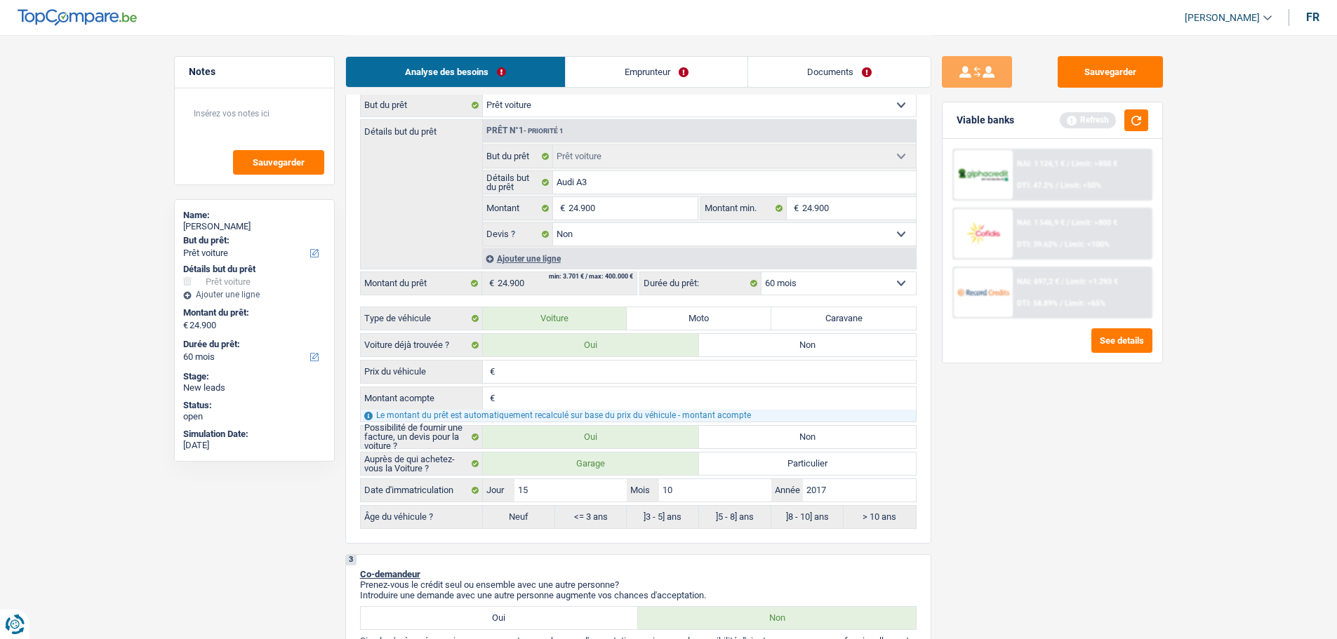
type input "2"
type input "24"
type input "249"
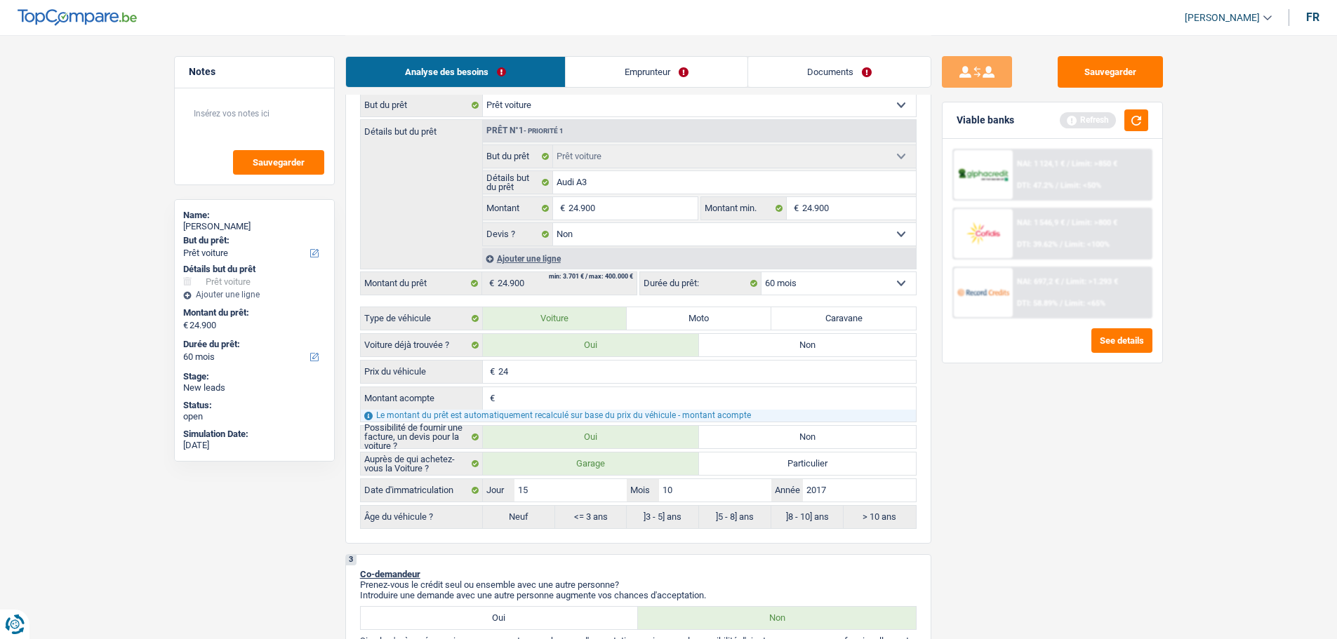
type input "249"
type input "2.490"
type input "24.900"
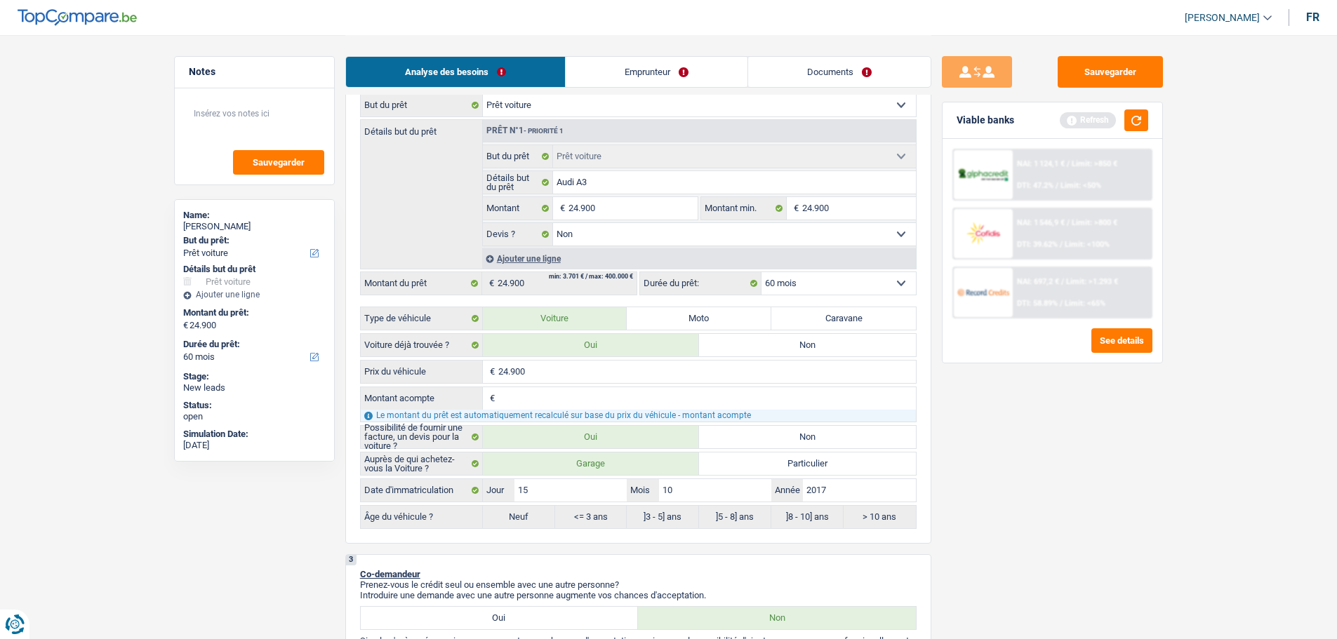
type input "24.900"
click at [596, 394] on input "Montant acompte" at bounding box center [707, 398] width 418 height 22
type input "0"
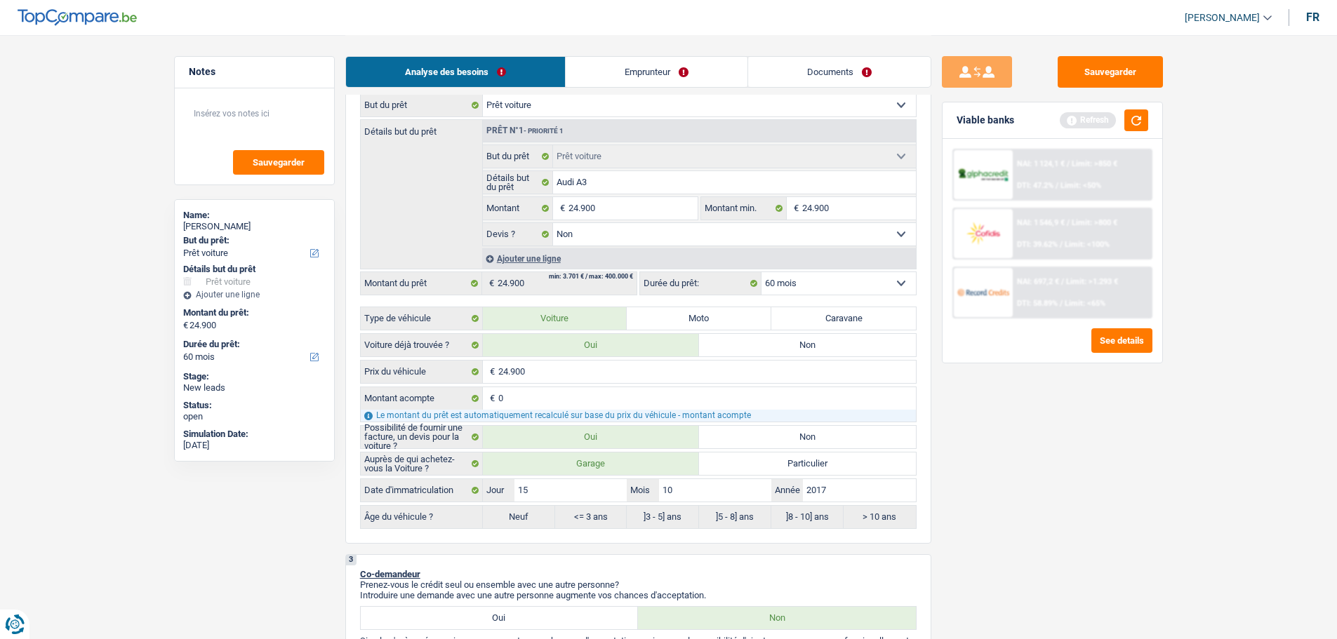
click at [1140, 437] on div "Sauvegarder Viable banks Refresh NAI: 1 124,1 € / Limit: >850 € DTI: 47.2% / Li…" at bounding box center [1052, 336] width 242 height 561
click at [1132, 121] on button "button" at bounding box center [1136, 120] width 24 height 22
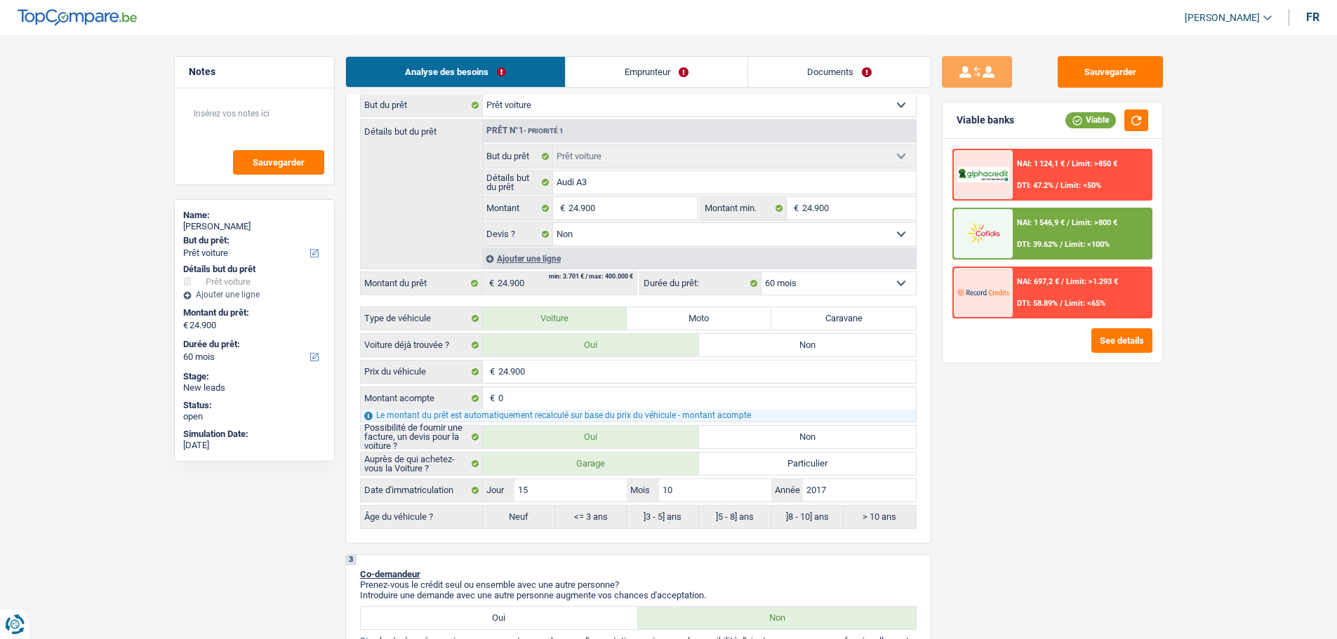
click at [1058, 225] on span "NAI: 1 546,9 €" at bounding box center [1041, 222] width 48 height 9
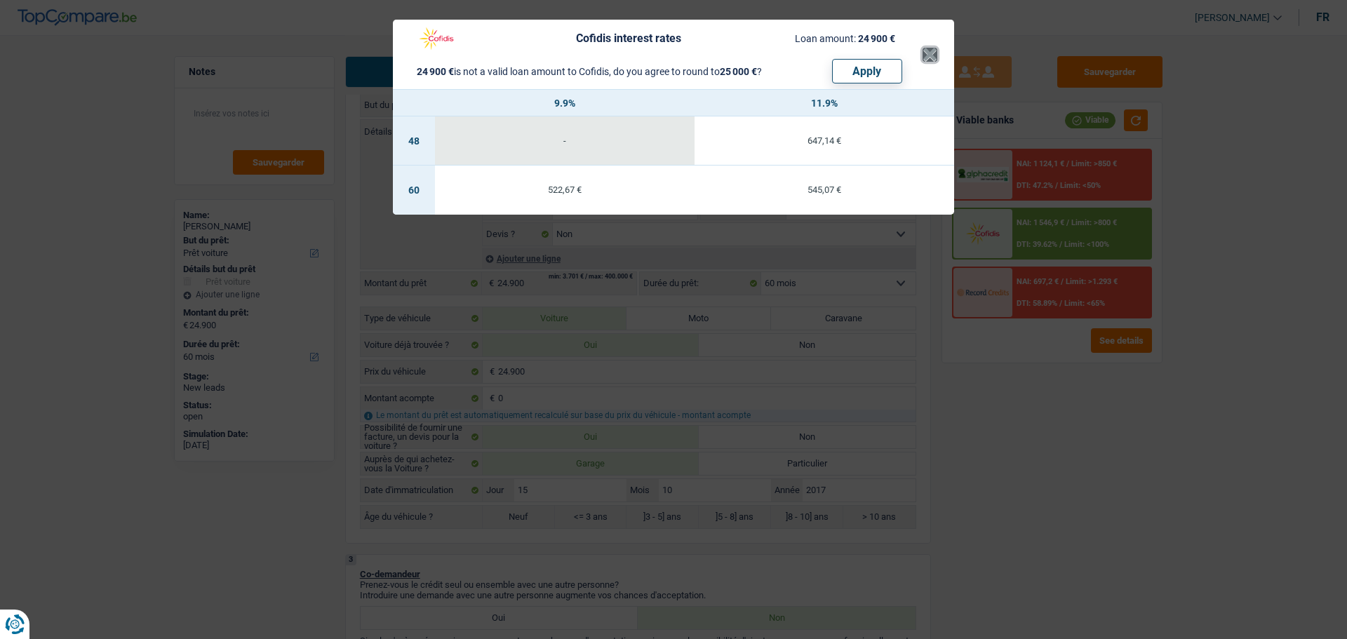
click at [931, 54] on button "×" at bounding box center [930, 55] width 15 height 14
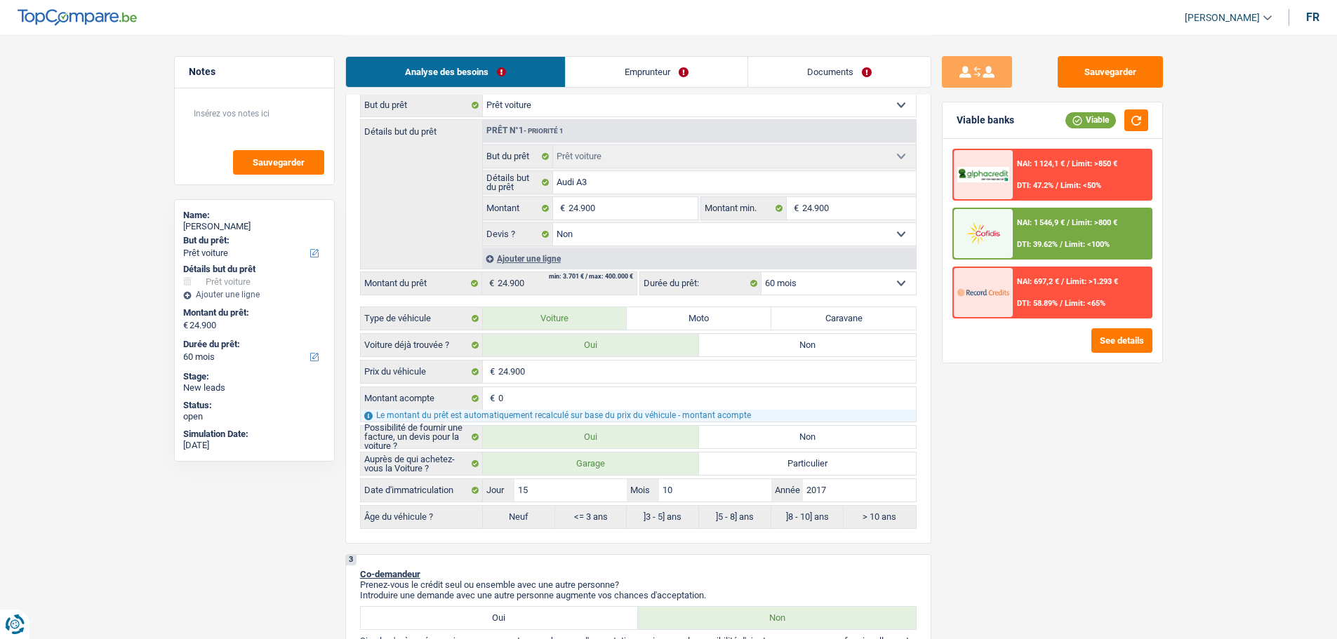
click at [1018, 235] on div "NAI: 1 546,9 € / Limit: >800 € DTI: 39.62% / Limit: <100%" at bounding box center [1082, 233] width 138 height 49
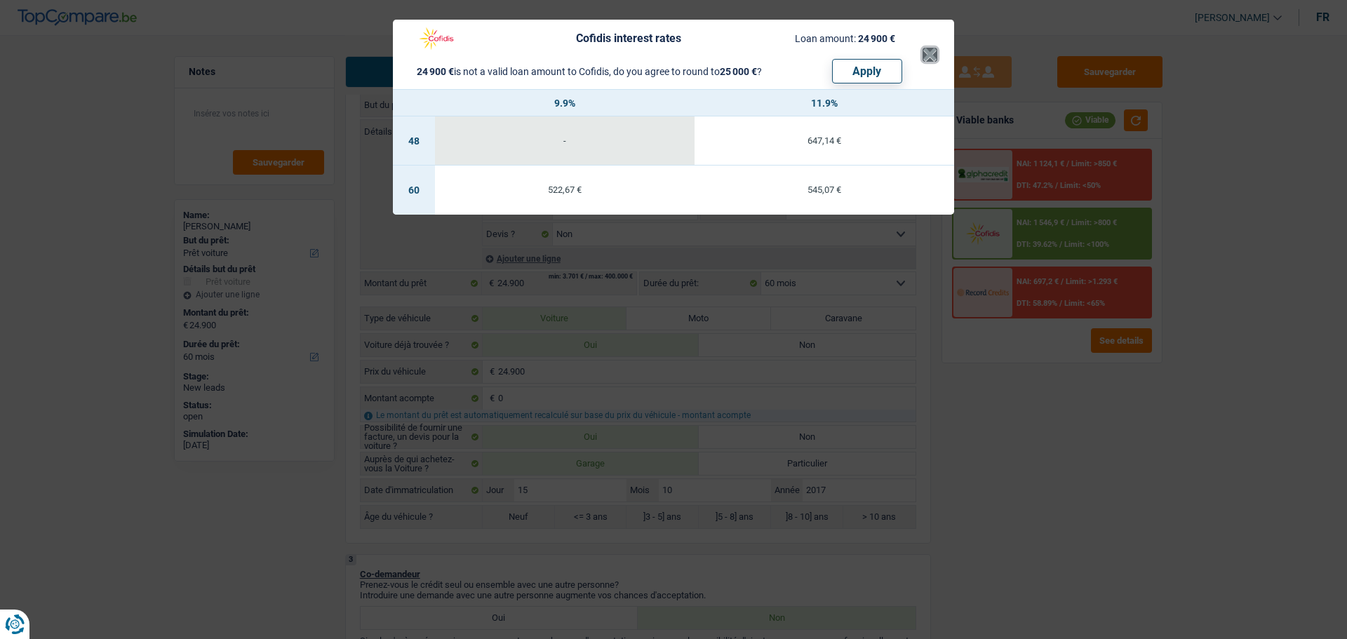
click at [928, 56] on button "×" at bounding box center [930, 55] width 15 height 14
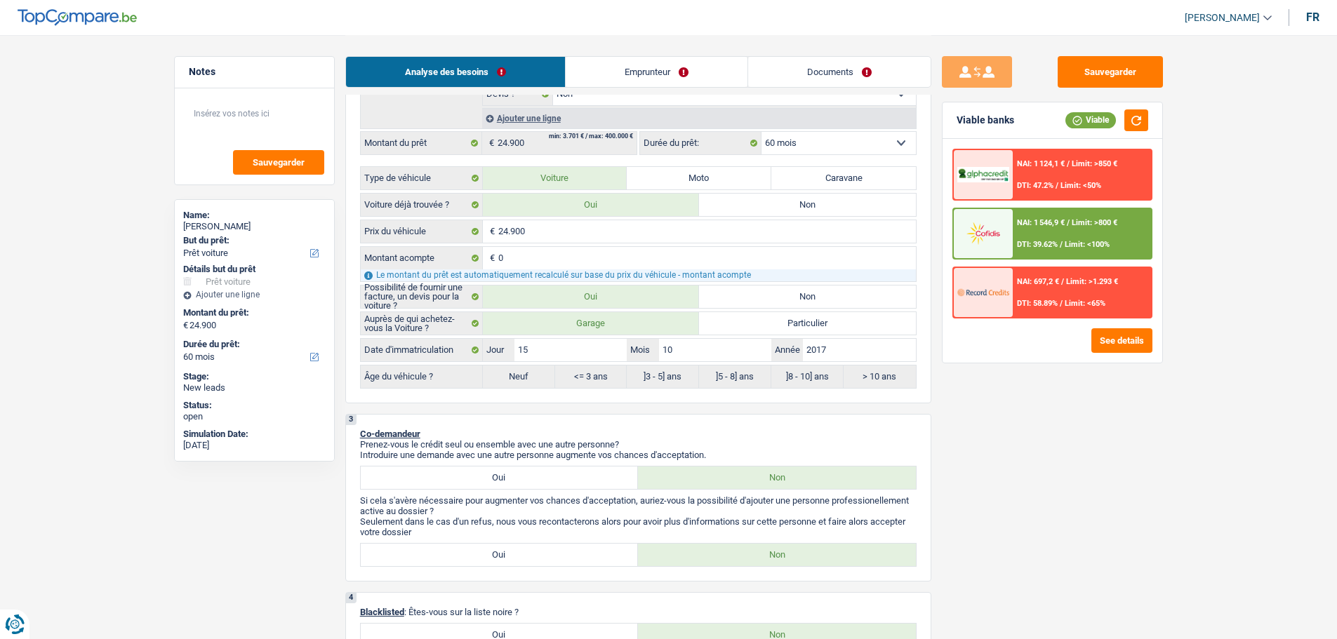
scroll to position [140, 0]
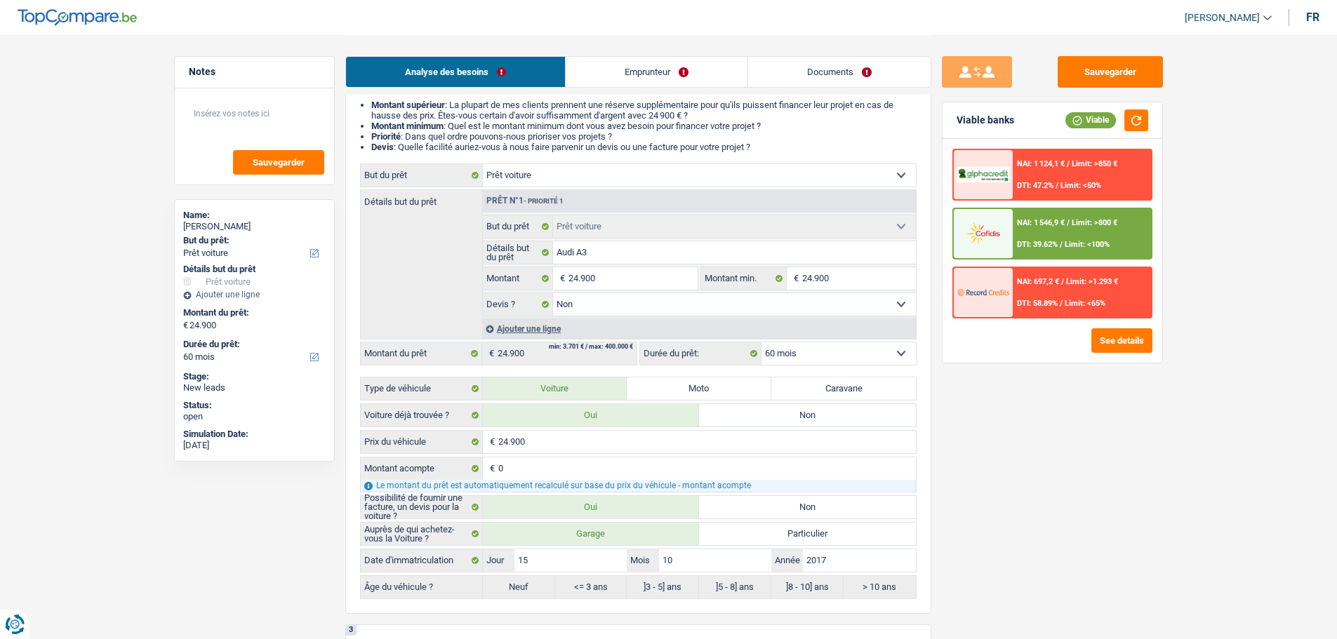
click at [1022, 298] on div "NAI: 697,2 € / Limit: >1.293 € DTI: 58.89% / Limit: <65%" at bounding box center [1082, 292] width 138 height 49
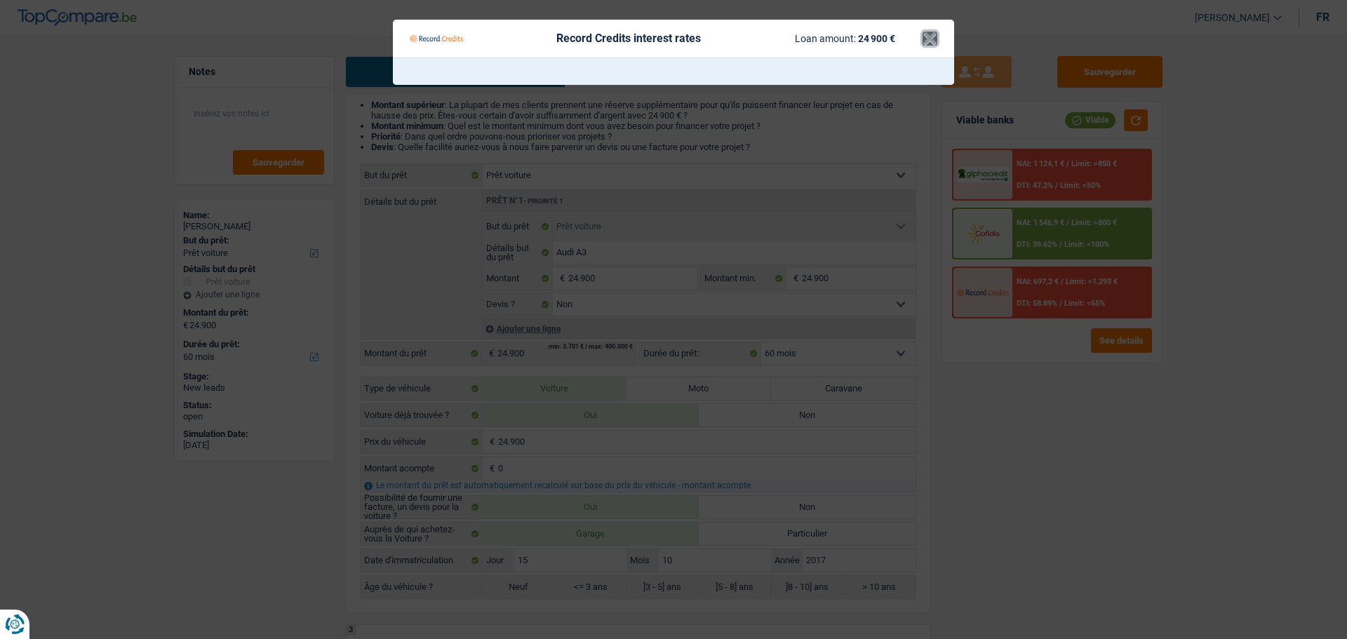
click at [931, 41] on button "×" at bounding box center [930, 39] width 15 height 14
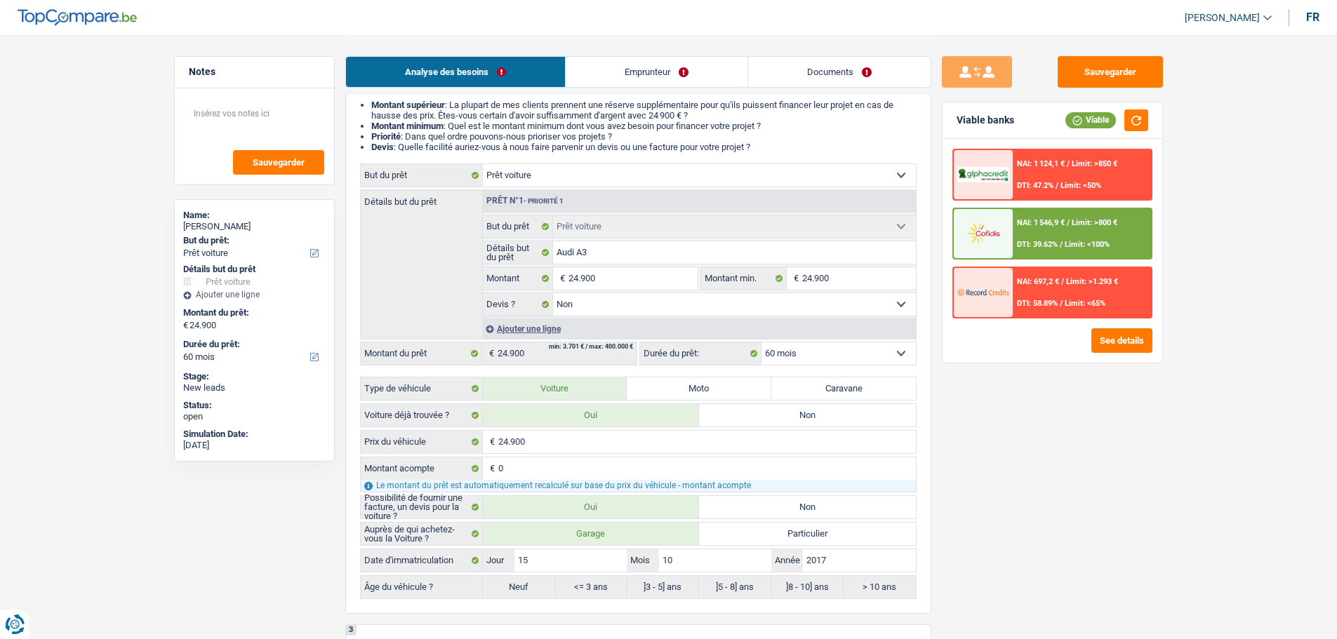
click at [1040, 163] on span "NAI: 1 124,1 €" at bounding box center [1041, 163] width 48 height 9
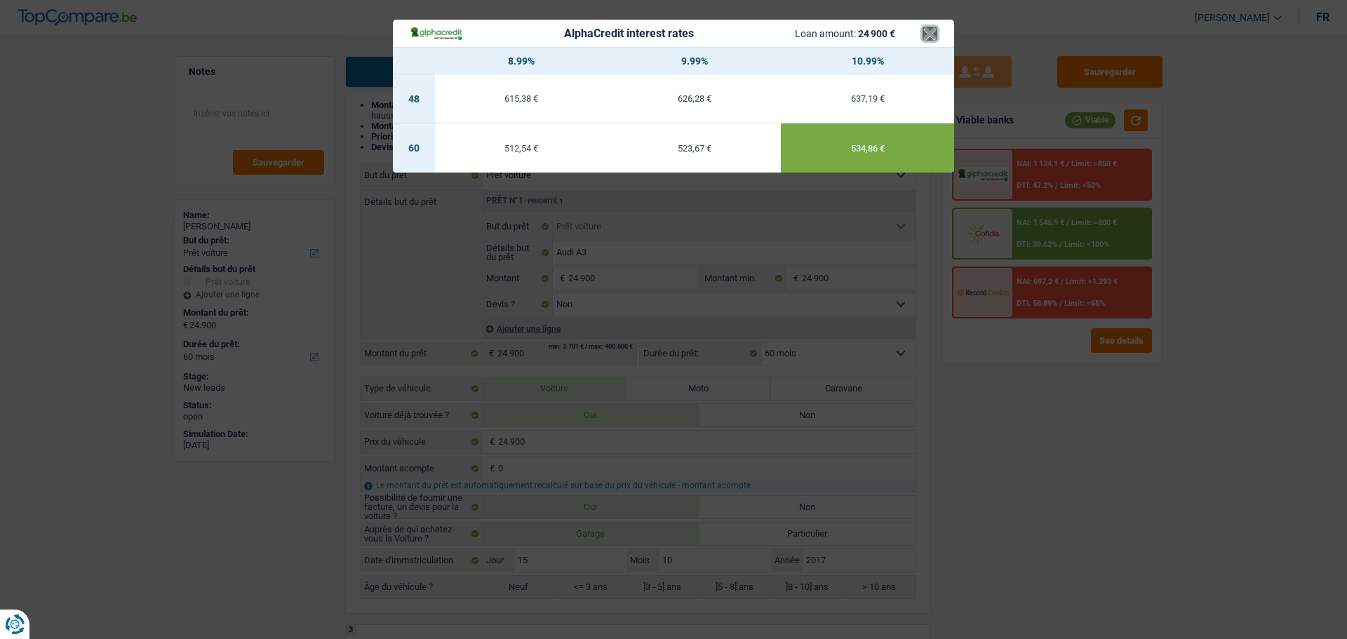
click at [928, 33] on button "×" at bounding box center [930, 34] width 15 height 14
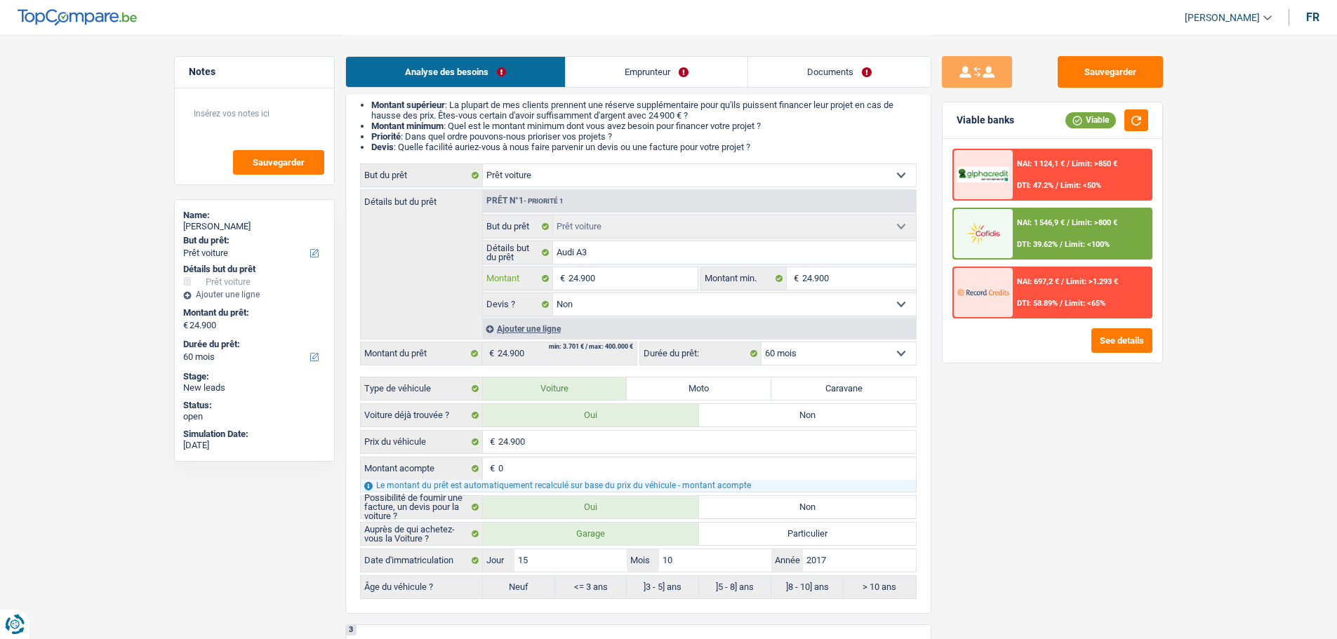
click at [652, 279] on input "24.900" at bounding box center [632, 278] width 128 height 22
type input "2.490"
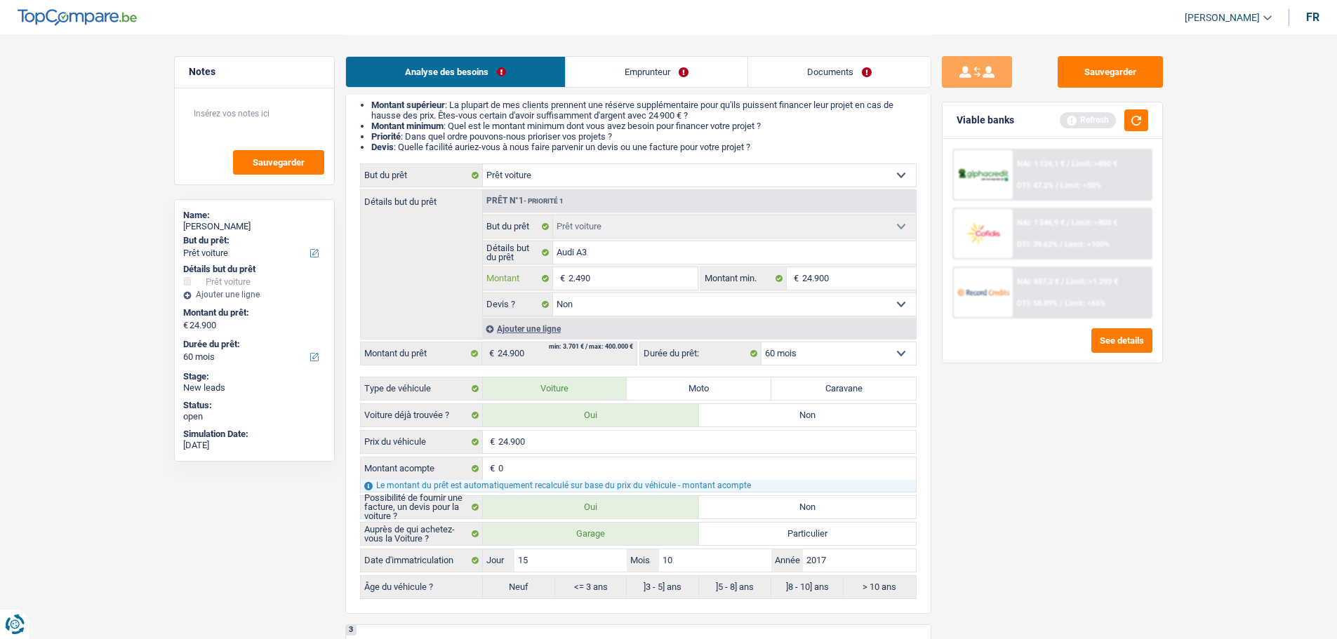
type input "249"
type input "24"
type input "2"
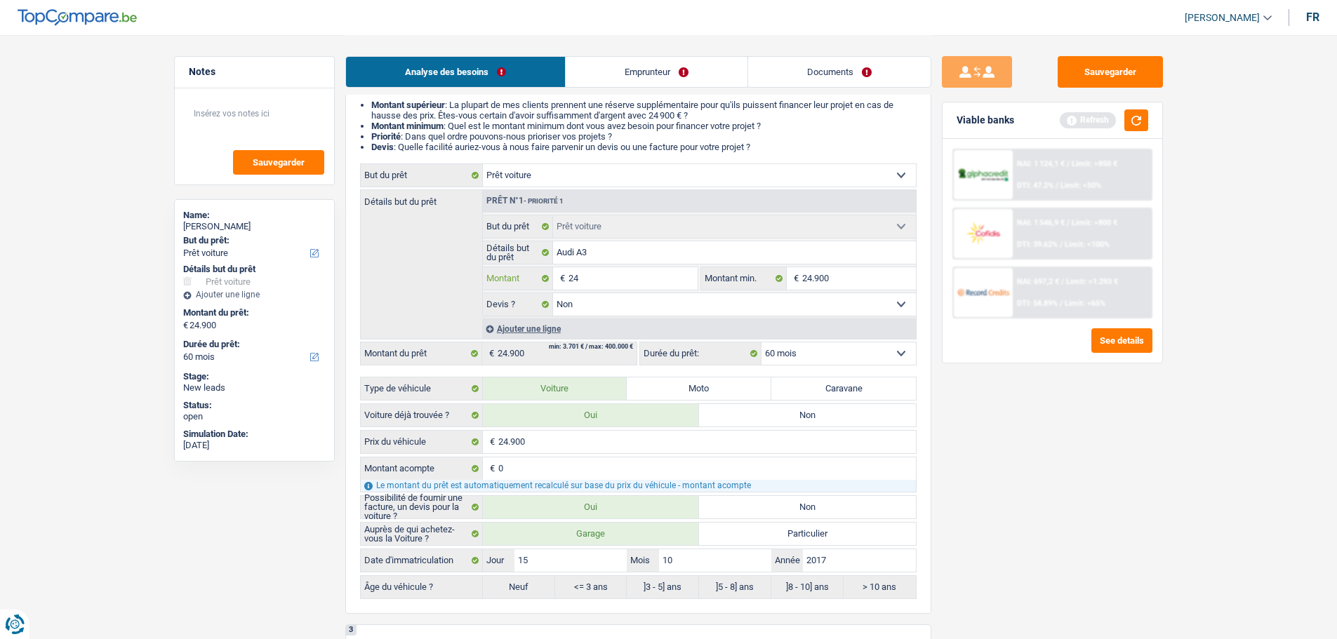
type input "2"
type input "25"
type input "250"
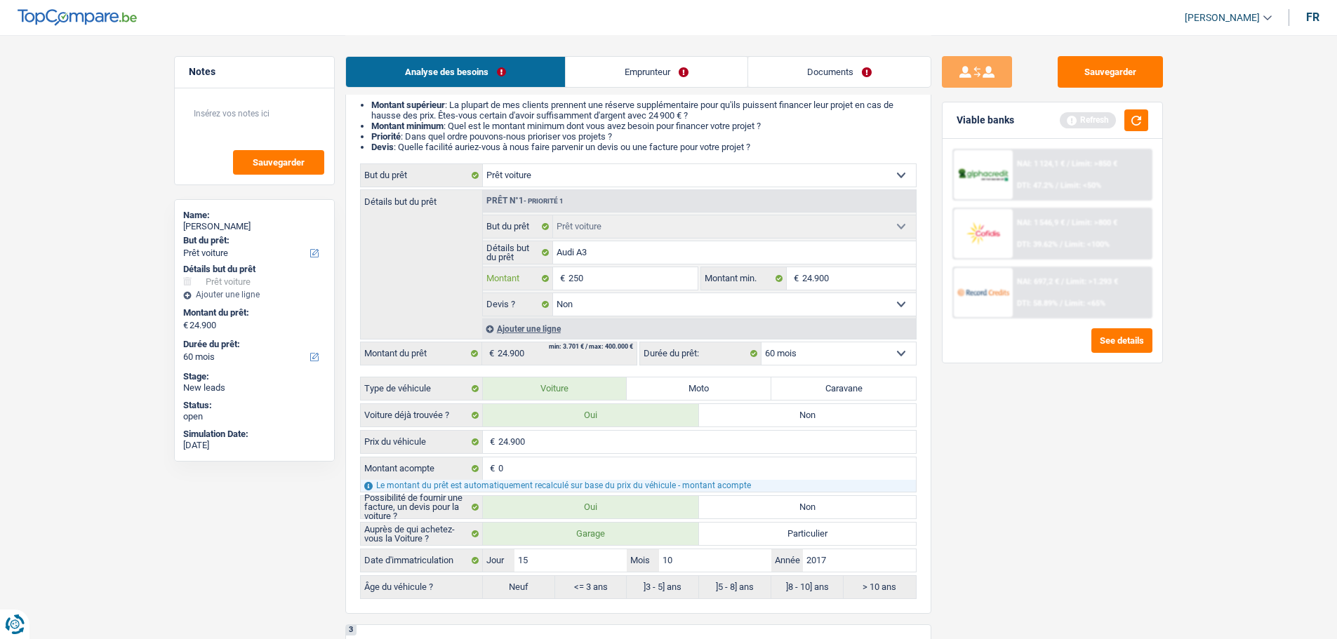
type input "2.500"
type input "25.001"
click at [1142, 115] on button "button" at bounding box center [1136, 120] width 24 height 22
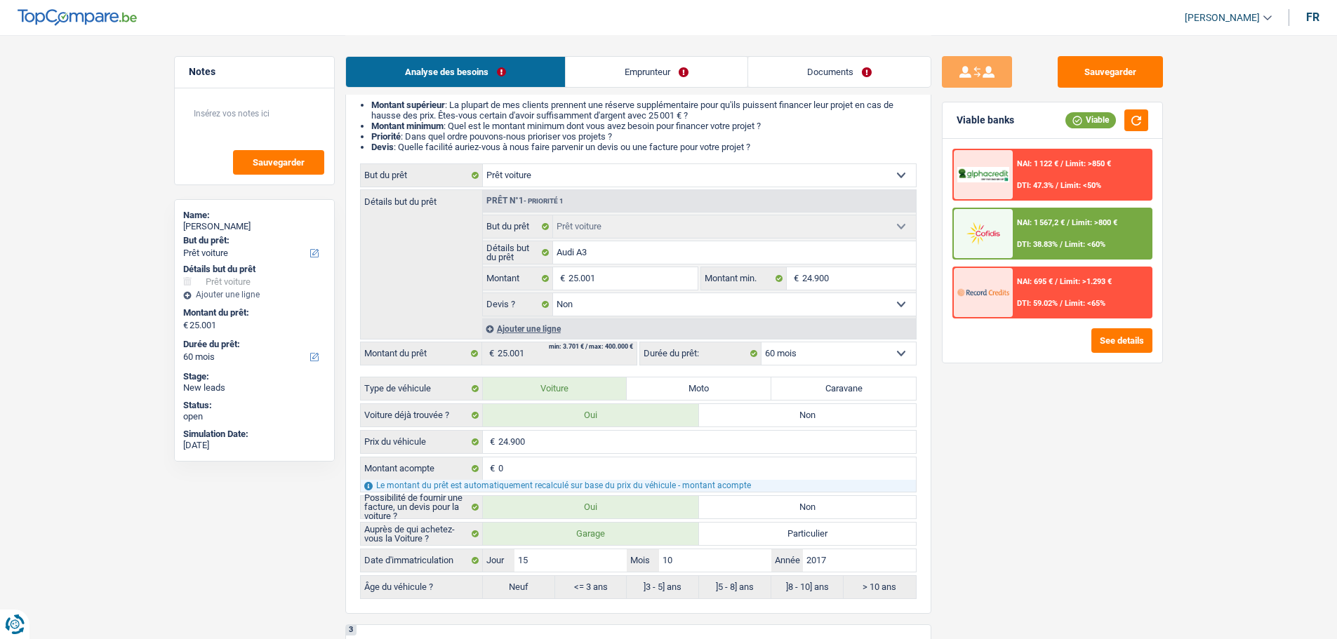
click at [1089, 230] on div "NAI: 1 567,2 € / Limit: >800 € DTI: 38.83% / Limit: <60%" at bounding box center [1082, 233] width 138 height 49
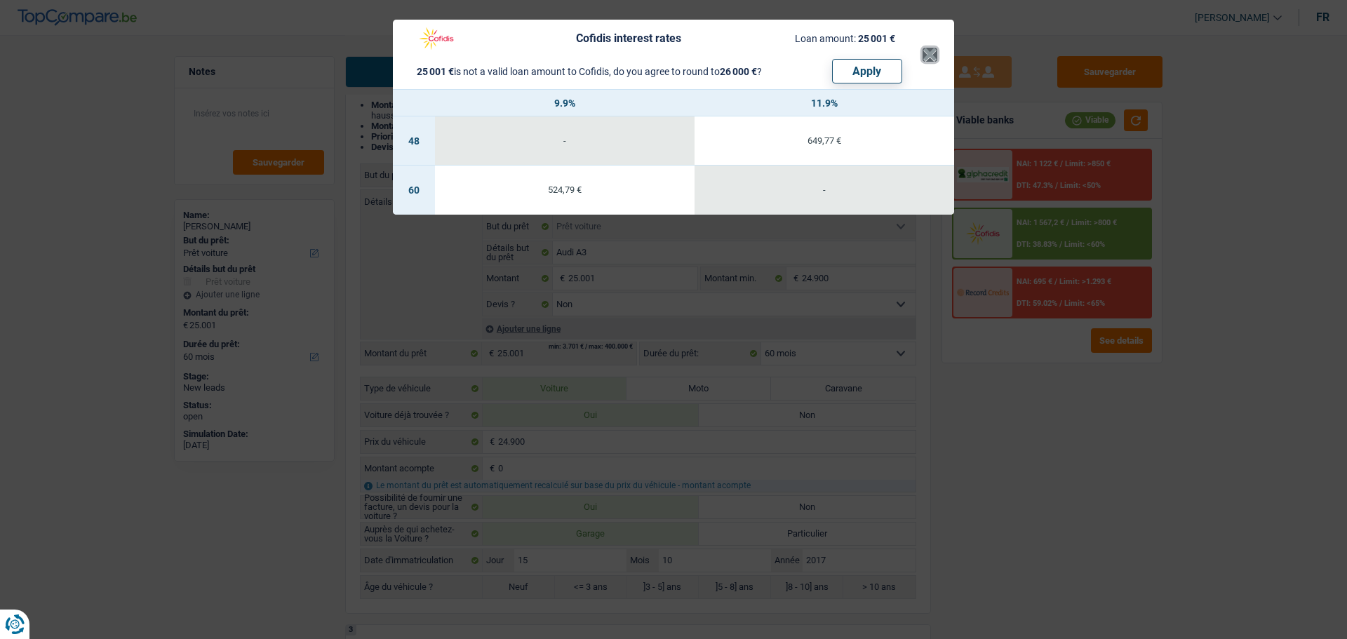
click at [929, 53] on button "×" at bounding box center [930, 55] width 15 height 14
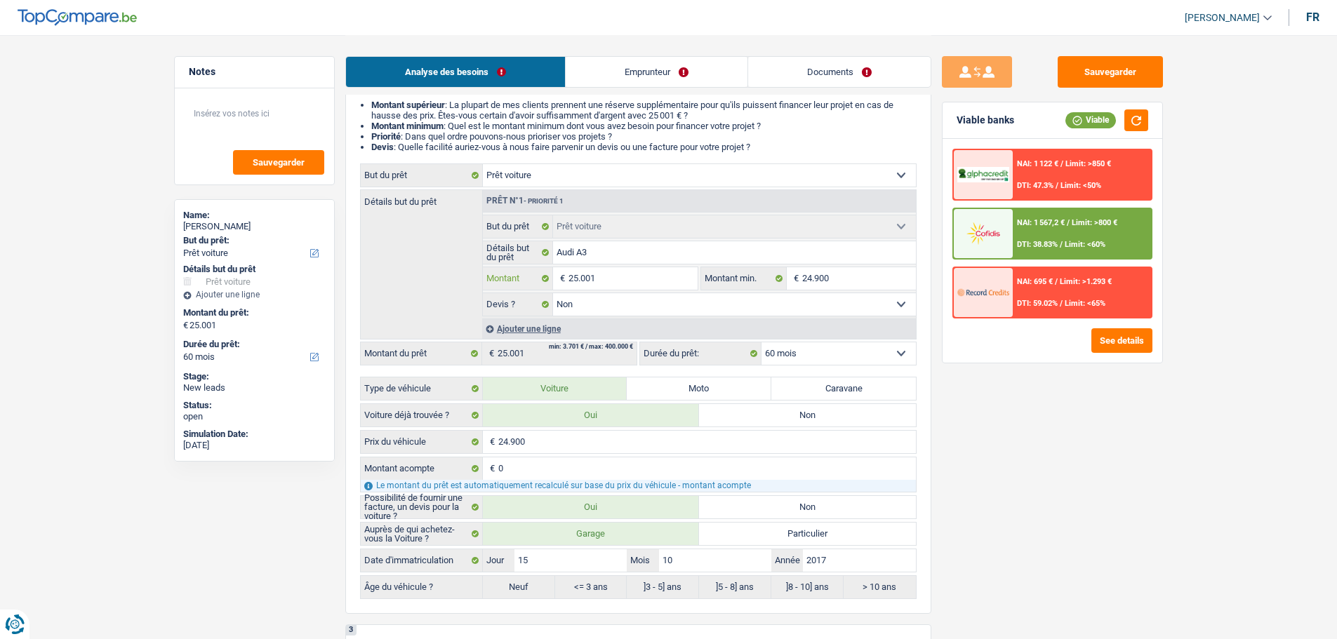
click at [627, 278] on input "25.001" at bounding box center [632, 278] width 128 height 22
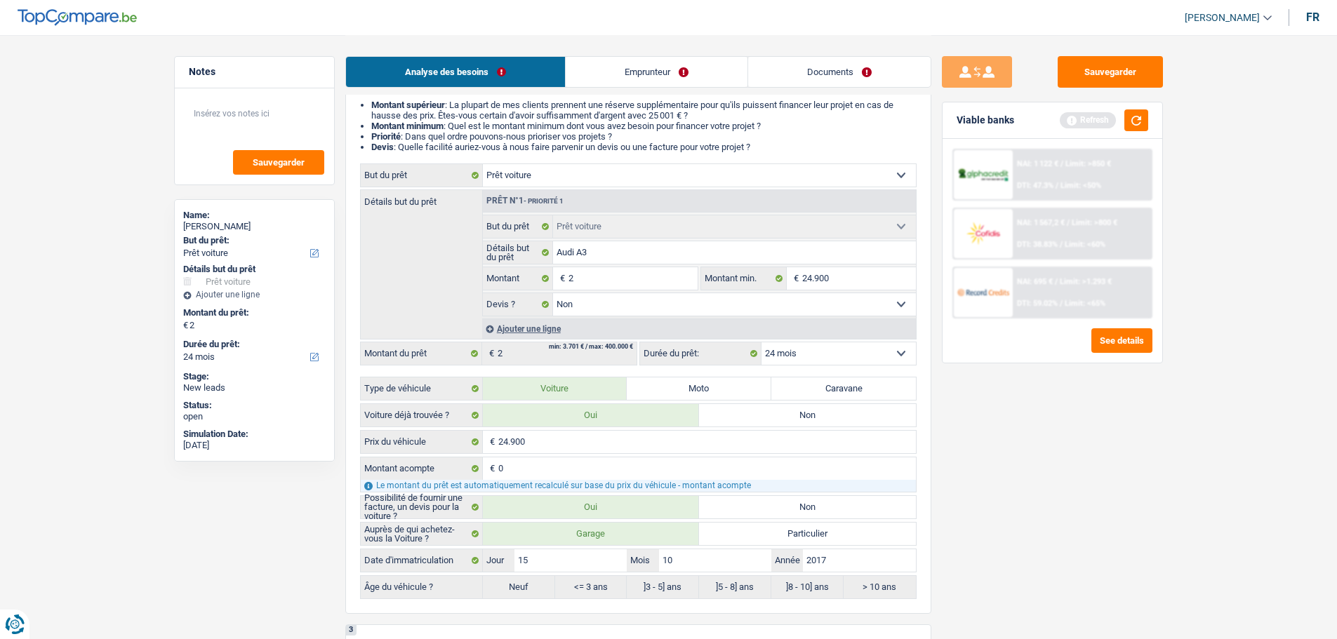
click at [770, 415] on label "Non" at bounding box center [807, 415] width 217 height 22
click at [770, 415] on input "Non" at bounding box center [807, 415] width 217 height 22
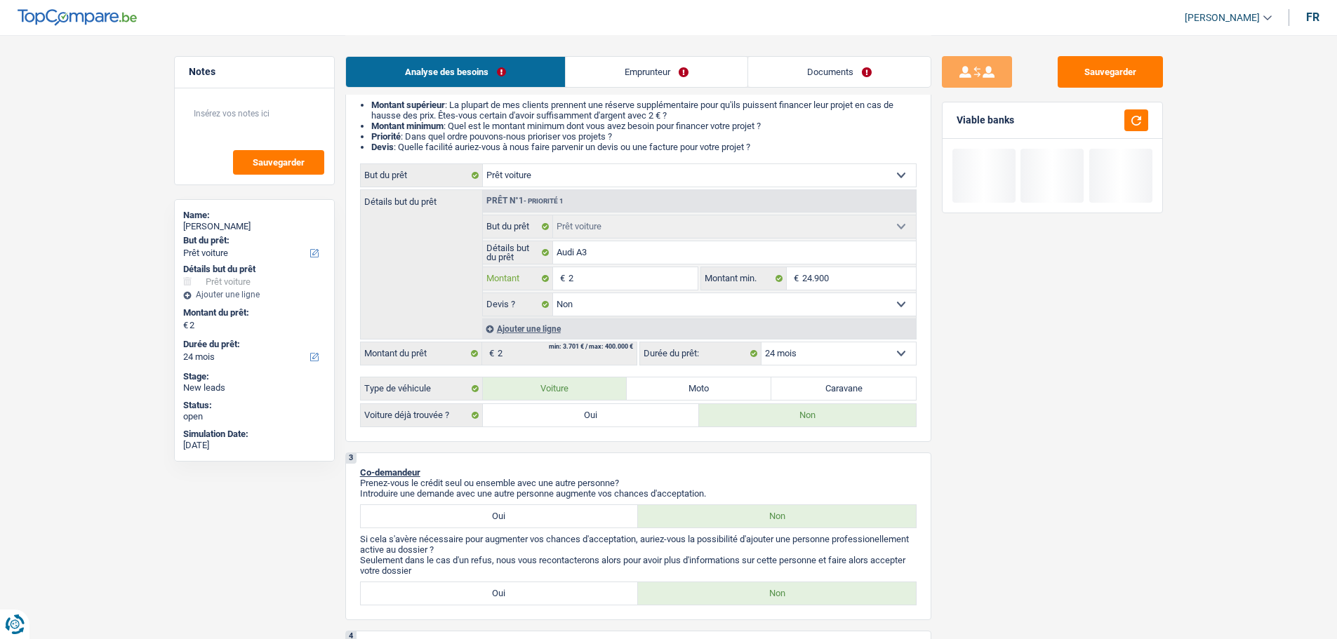
click at [669, 283] on input "2" at bounding box center [632, 278] width 128 height 22
click at [1136, 120] on button "button" at bounding box center [1136, 120] width 24 height 22
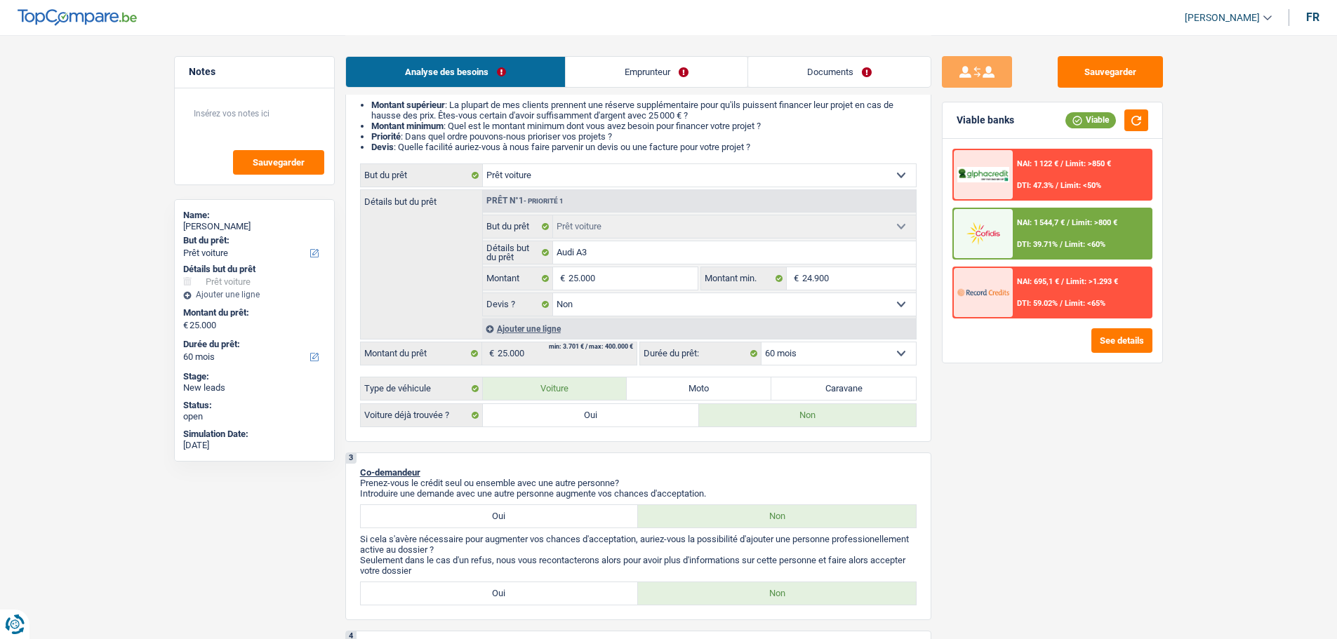
click at [1103, 223] on span "Limit: >800 €" at bounding box center [1094, 222] width 46 height 9
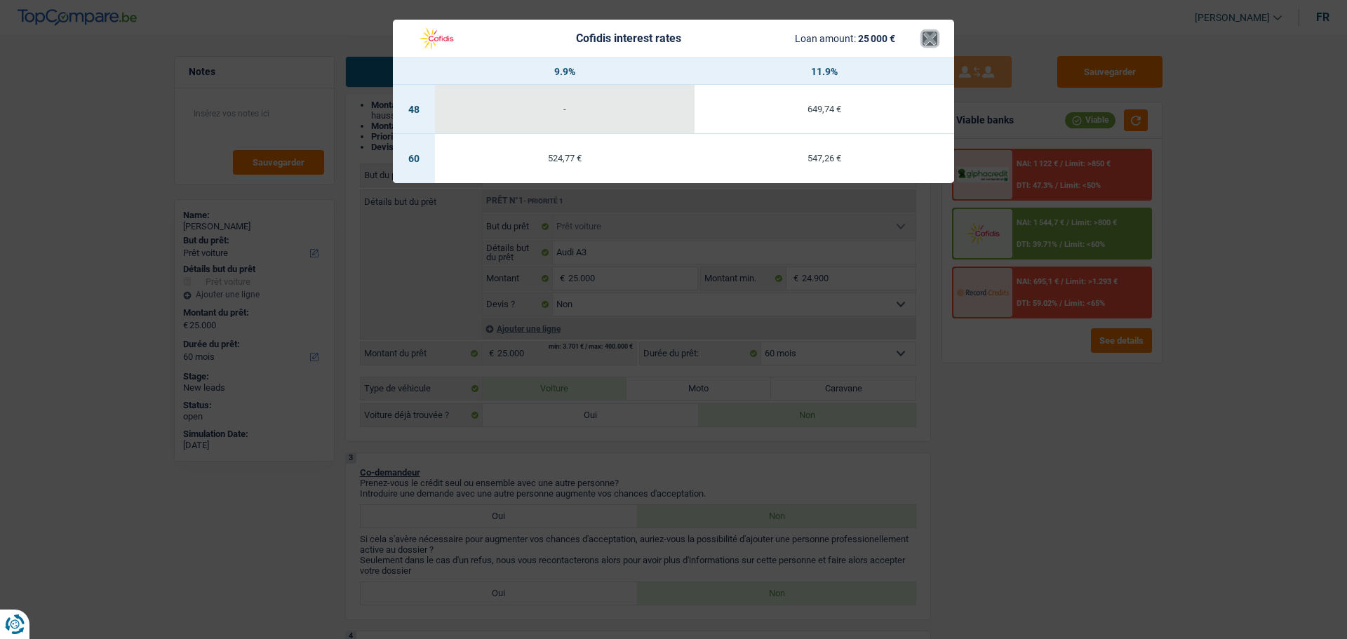
click at [928, 32] on button "×" at bounding box center [930, 39] width 15 height 14
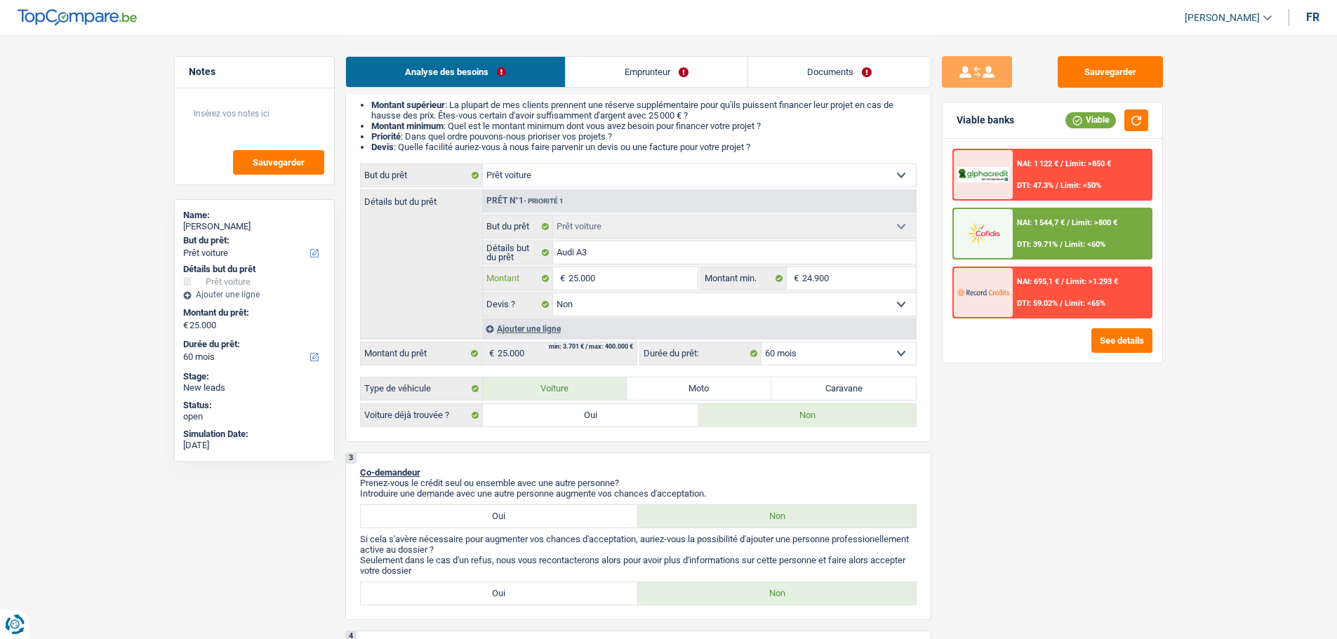
click at [641, 268] on input "25.000" at bounding box center [632, 278] width 128 height 22
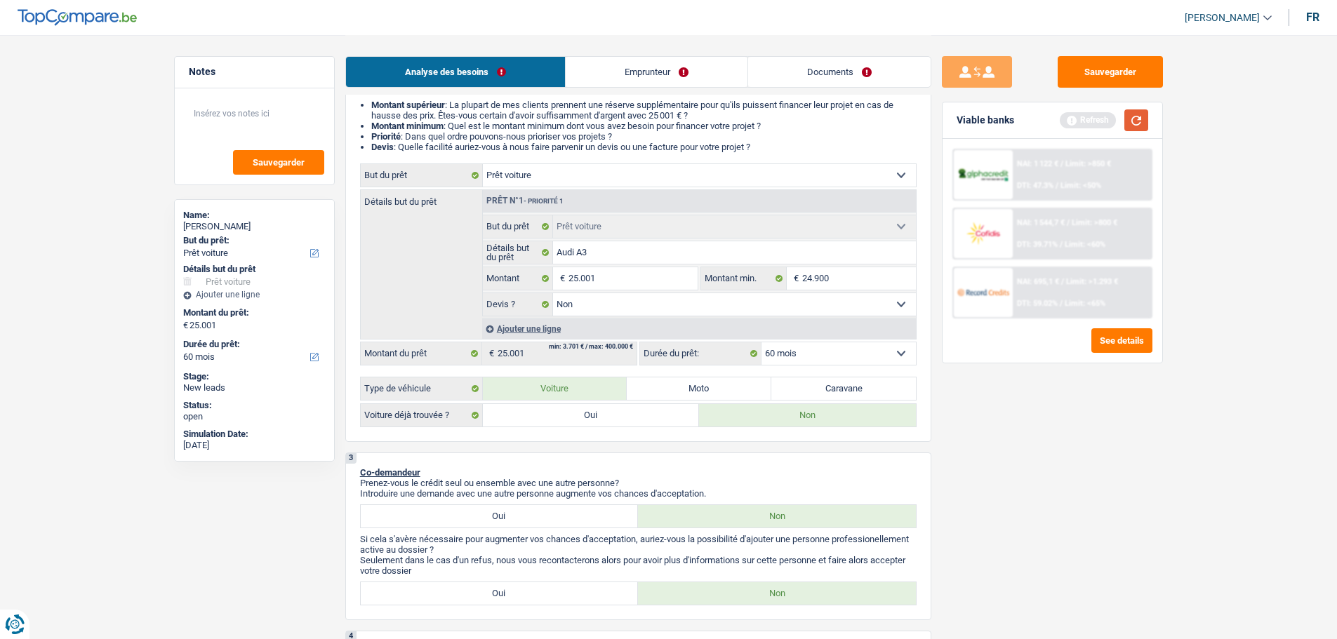
click at [1137, 119] on button "button" at bounding box center [1136, 120] width 24 height 22
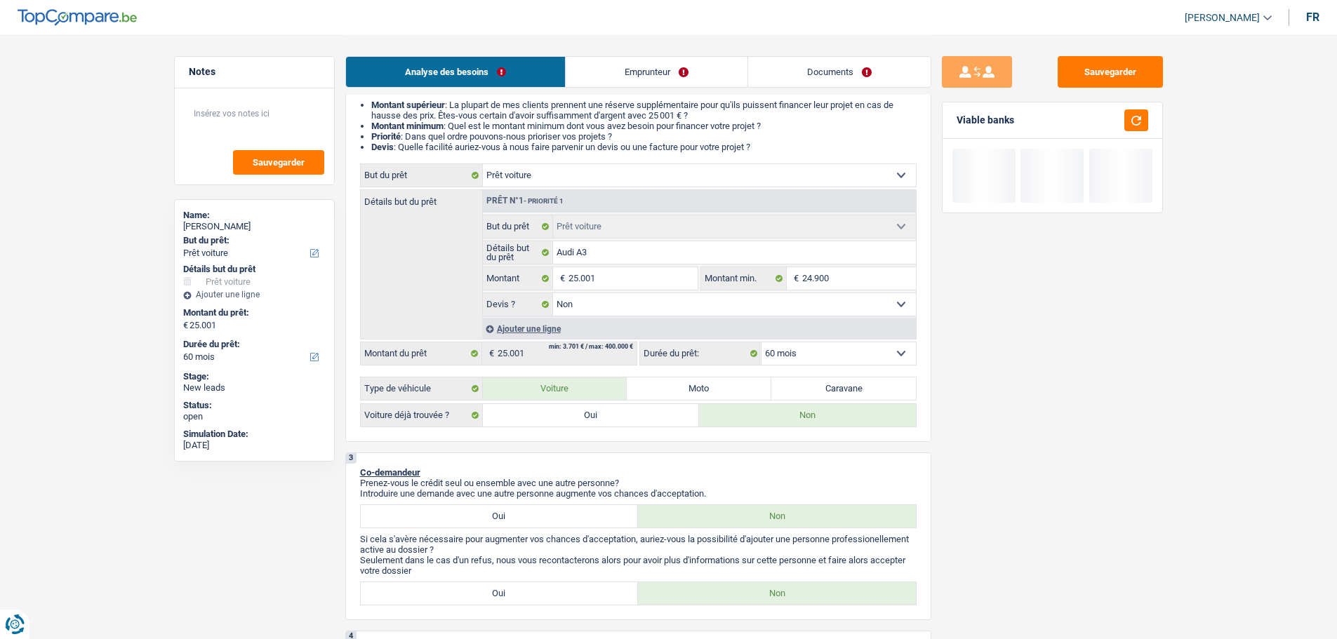
click at [853, 349] on select "12 mois 18 mois 24 mois 30 mois 36 mois 42 mois 48 mois 60 mois Sélectionner un…" at bounding box center [838, 353] width 154 height 22
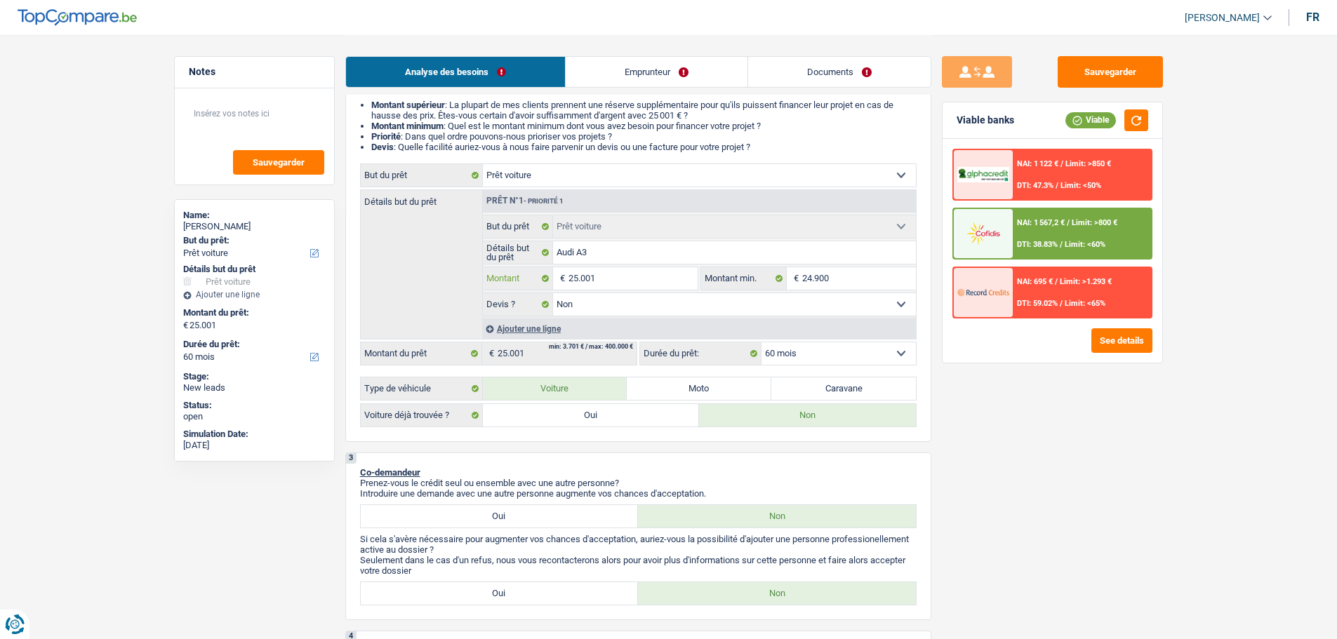
click at [622, 267] on input "25.001" at bounding box center [632, 278] width 128 height 22
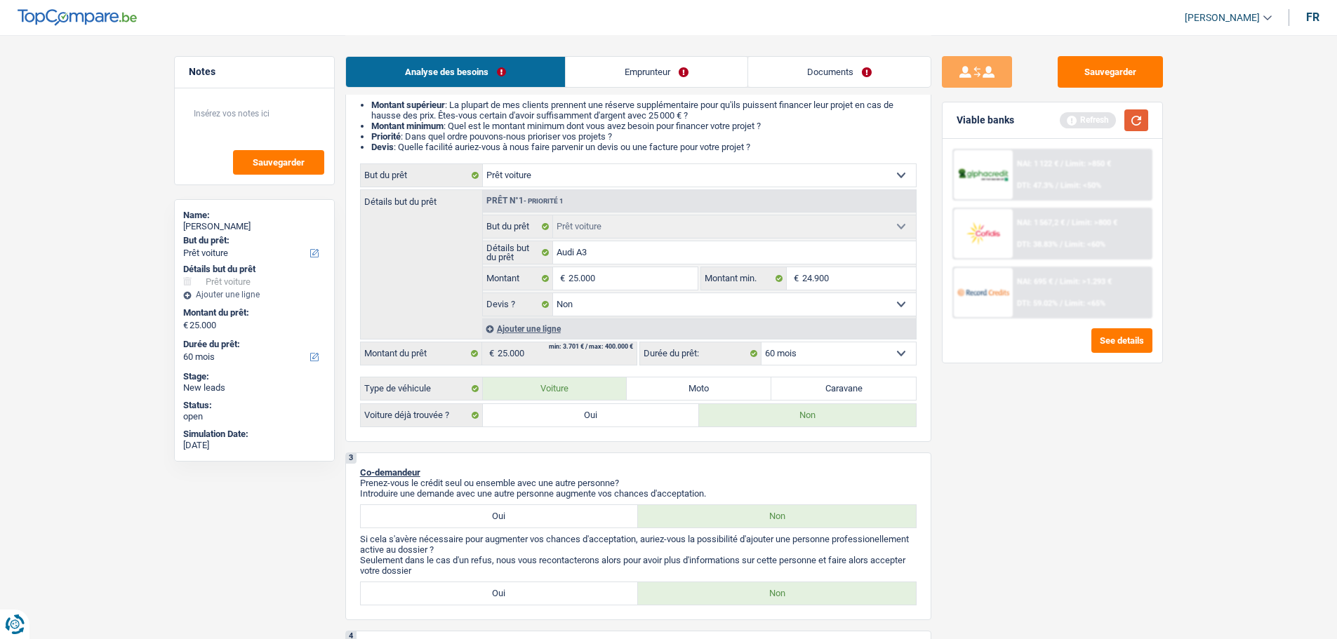
click at [1144, 123] on button "button" at bounding box center [1136, 120] width 24 height 22
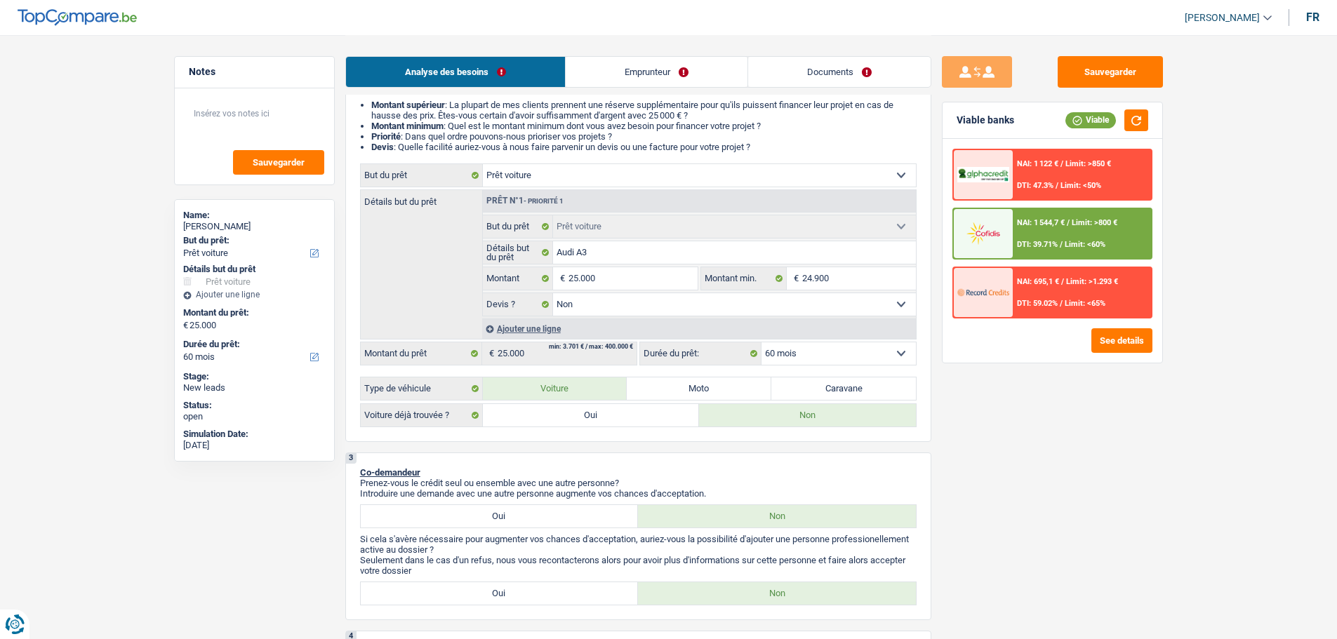
click at [1062, 224] on span "NAI: 1 544,7 €" at bounding box center [1041, 222] width 48 height 9
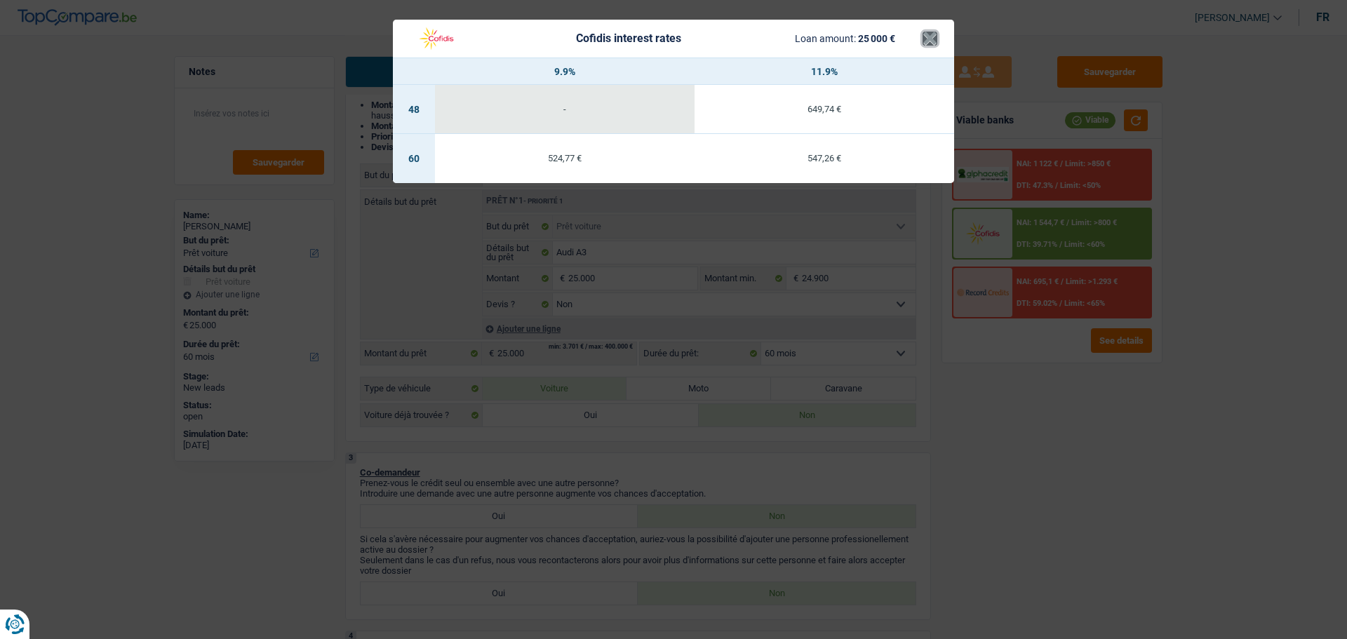
click at [926, 44] on button "×" at bounding box center [930, 39] width 15 height 14
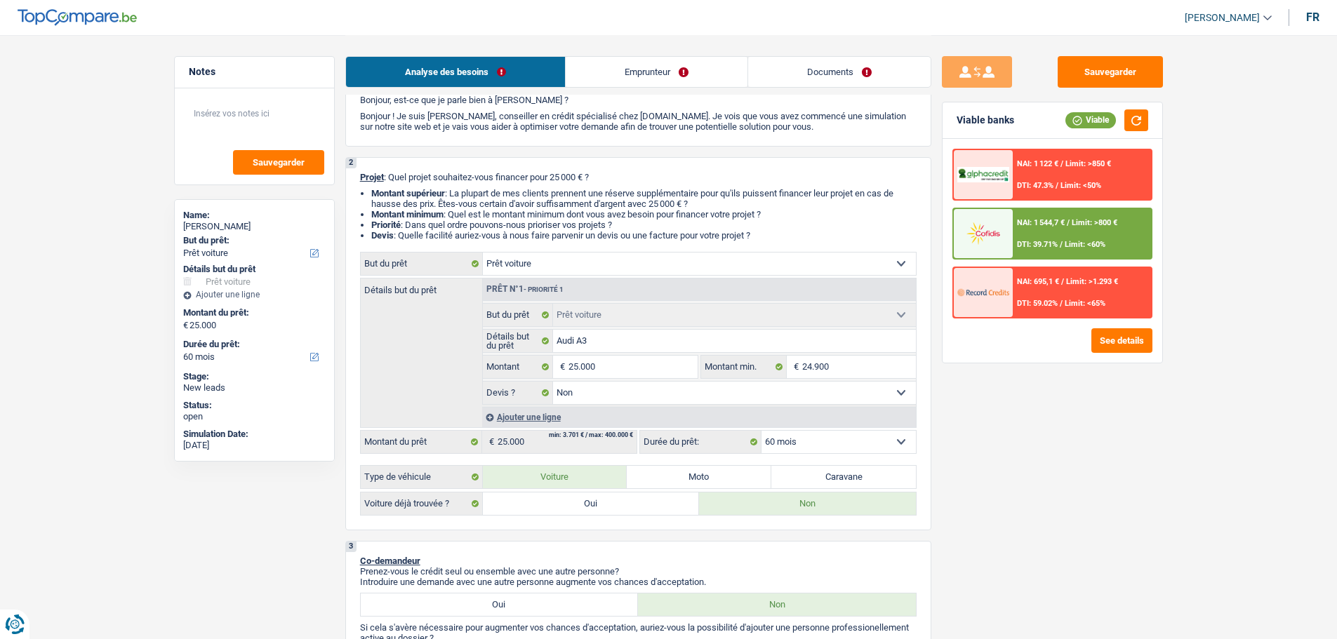
scroll to position [0, 0]
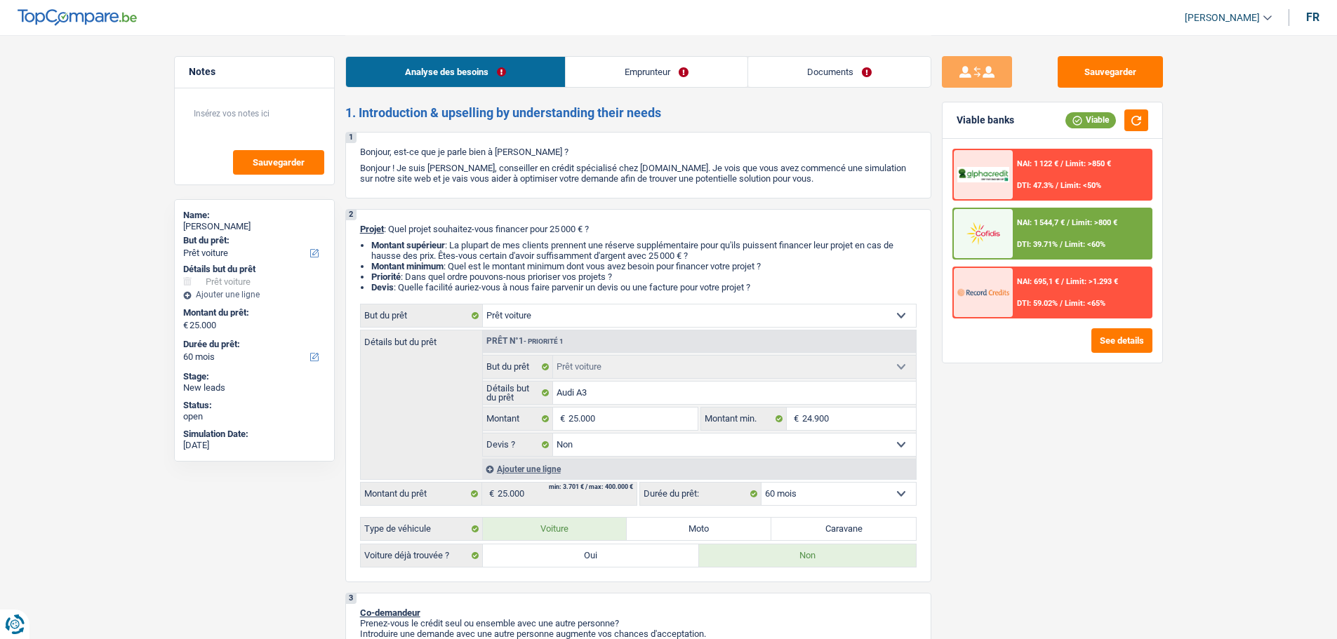
click at [1128, 220] on div "NAI: 1 544,7 € / Limit: >800 € DTI: 39.71% / Limit: <60%" at bounding box center [1082, 233] width 138 height 49
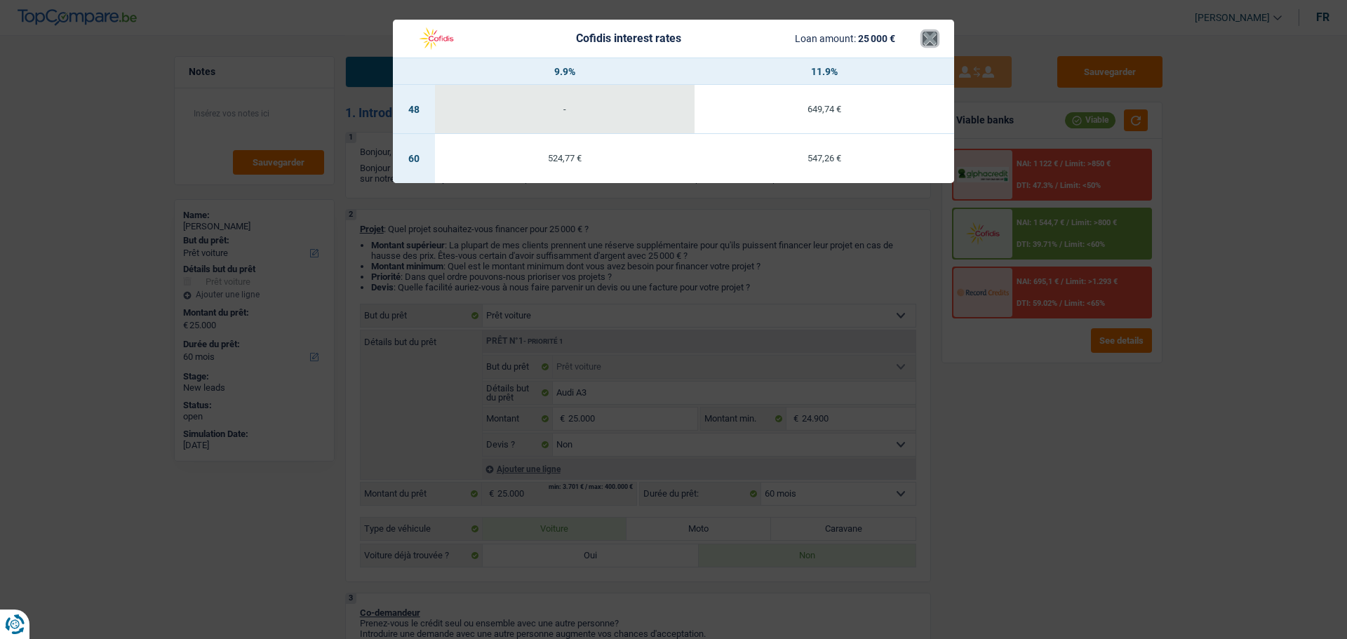
click at [923, 43] on button "×" at bounding box center [930, 39] width 15 height 14
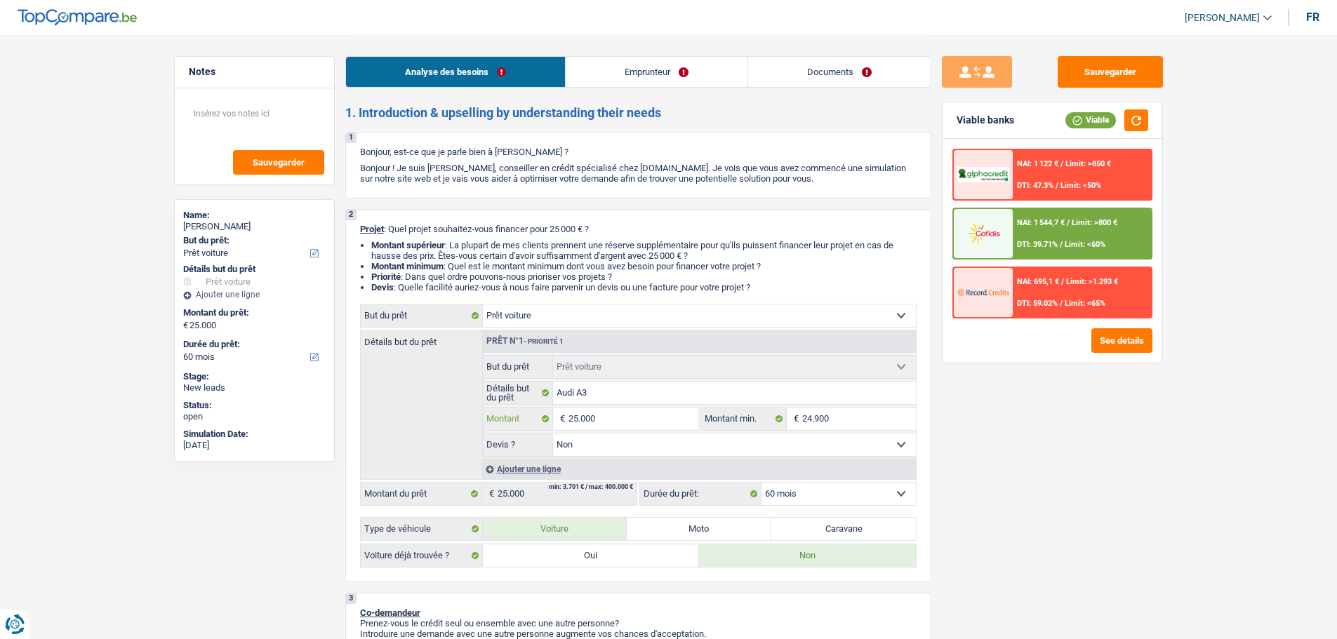
click at [606, 417] on input "25.000" at bounding box center [632, 419] width 128 height 22
click at [610, 409] on input "25.000" at bounding box center [632, 419] width 128 height 22
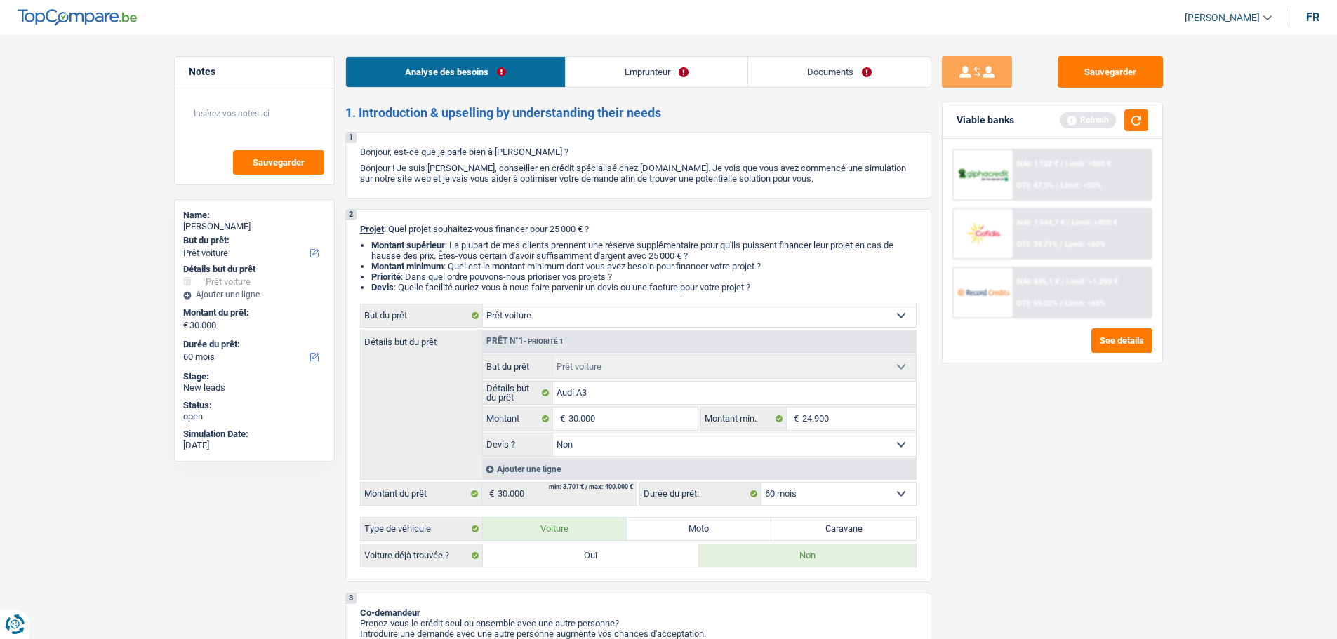
click at [570, 307] on select "Confort maison: meubles, textile, peinture, électroménager, outillage non-profe…" at bounding box center [699, 316] width 433 height 22
click at [483, 305] on select "Confort maison: meubles, textile, peinture, électroménager, outillage non-profe…" at bounding box center [699, 316] width 433 height 22
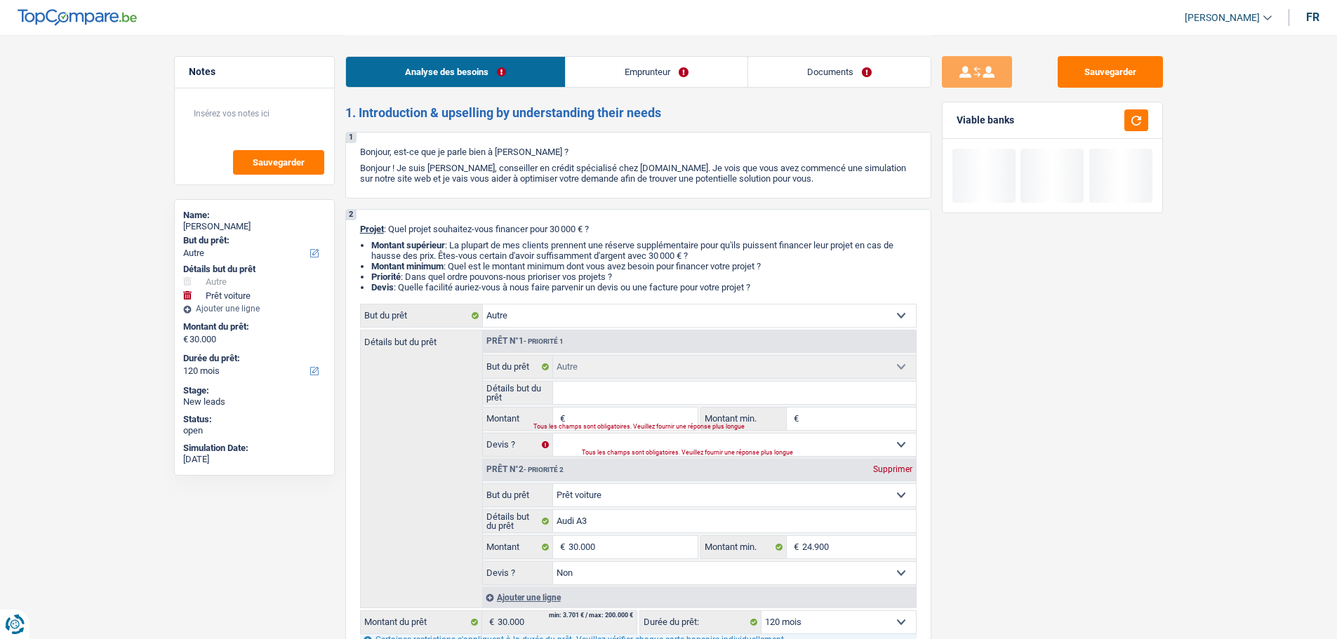
click at [887, 469] on div "Supprimer" at bounding box center [892, 469] width 46 height 8
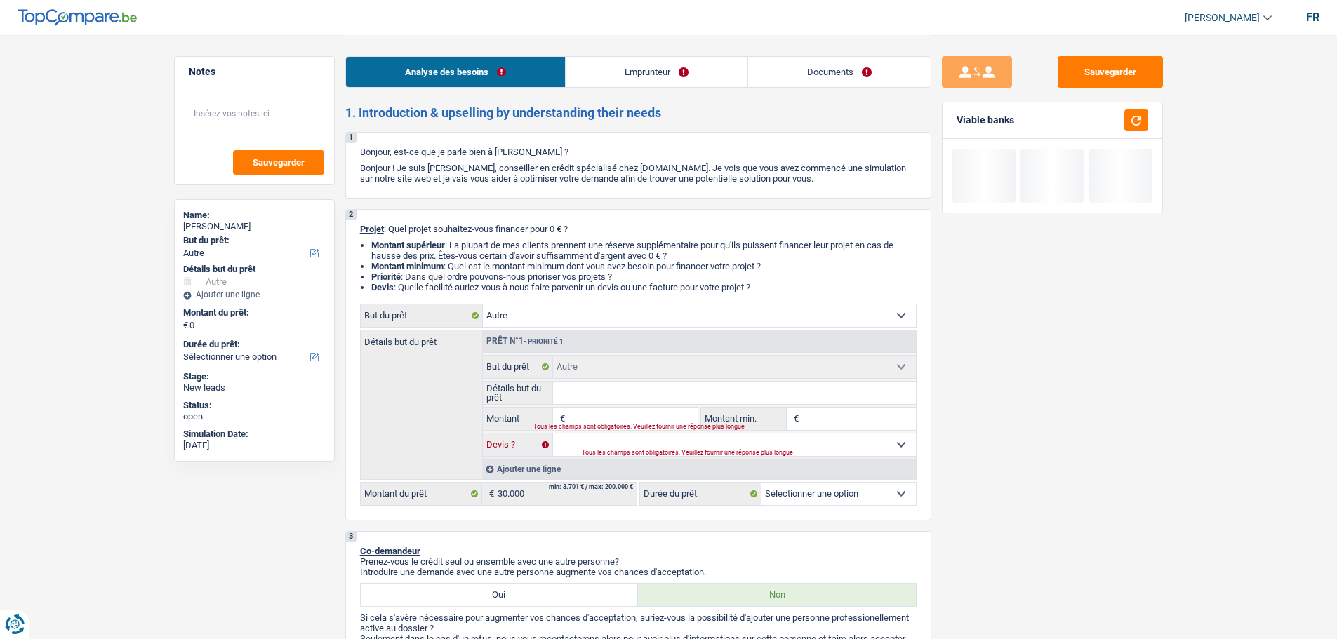
click at [636, 434] on select "Oui Non Non répondu Sélectionner une option" at bounding box center [734, 445] width 363 height 22
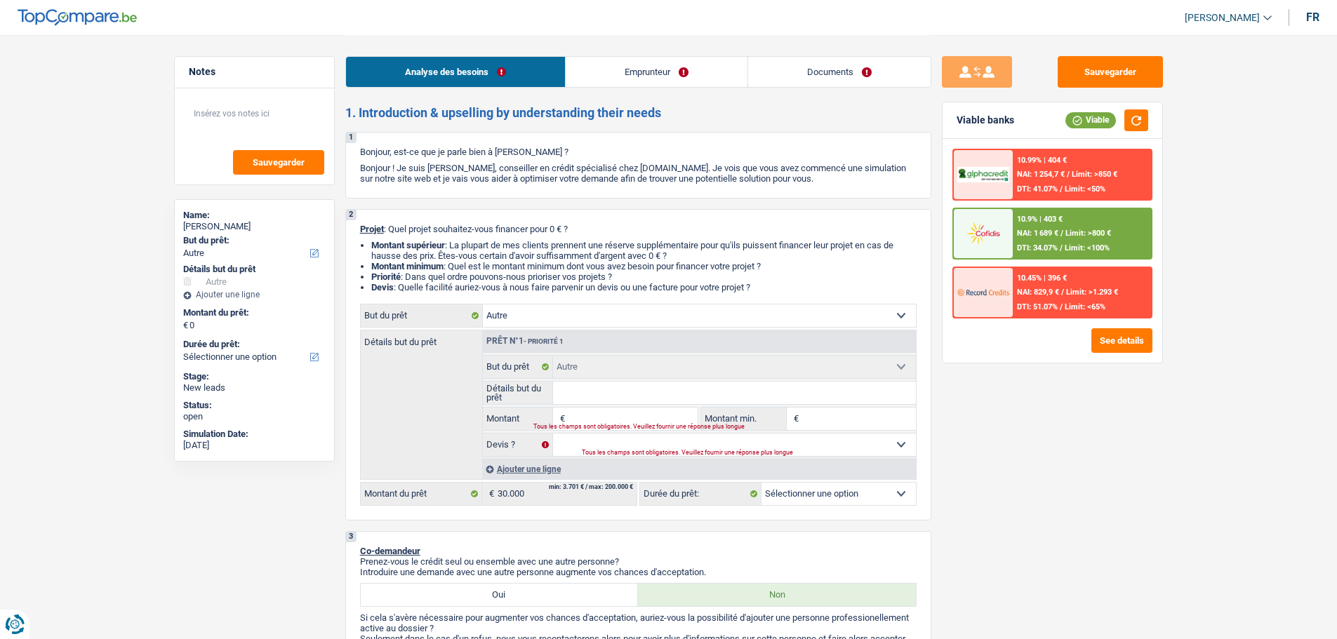
click at [641, 418] on input "Montant" at bounding box center [632, 419] width 128 height 22
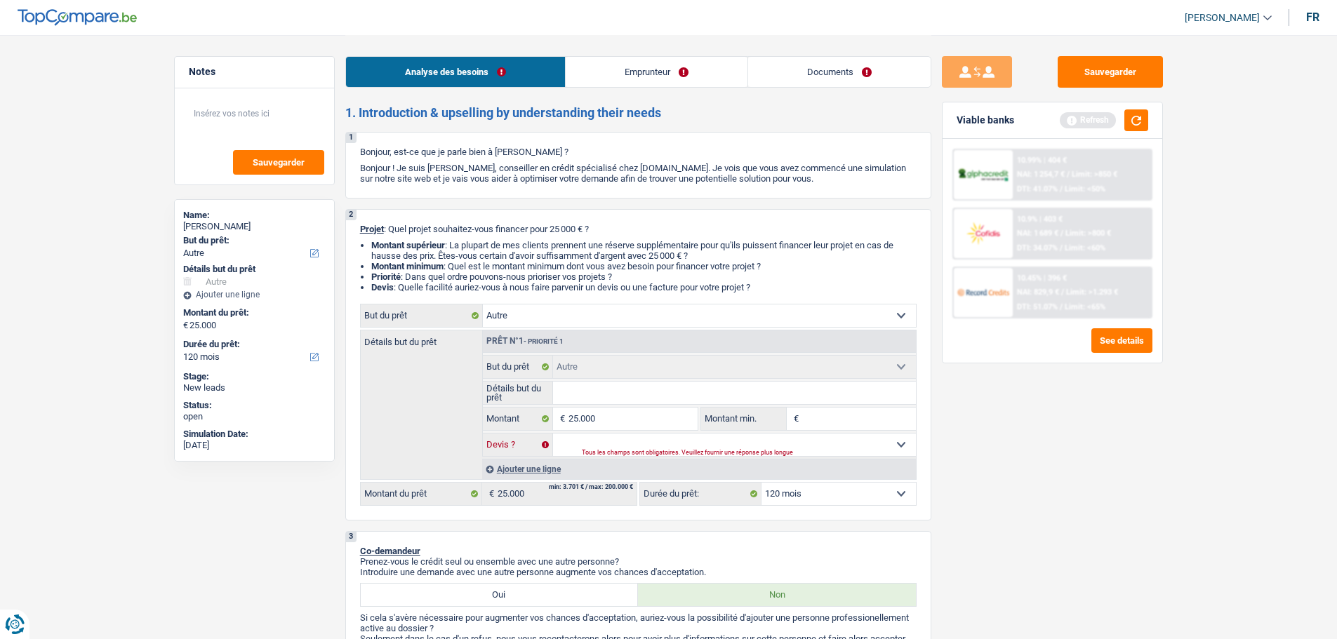
click at [804, 443] on select "Oui Non Non répondu Sélectionner une option" at bounding box center [734, 445] width 363 height 22
click at [553, 434] on select "Oui Non Non répondu Sélectionner une option" at bounding box center [734, 445] width 363 height 22
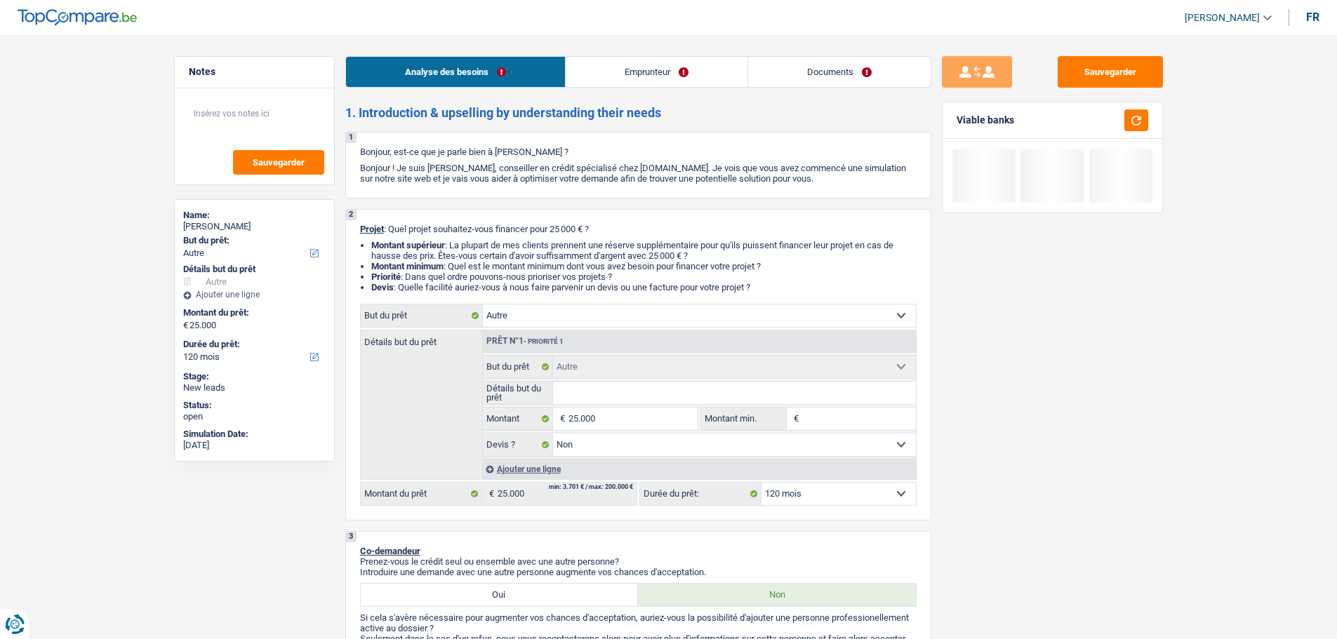
click at [612, 392] on input "Détails but du prêt" at bounding box center [734, 393] width 363 height 22
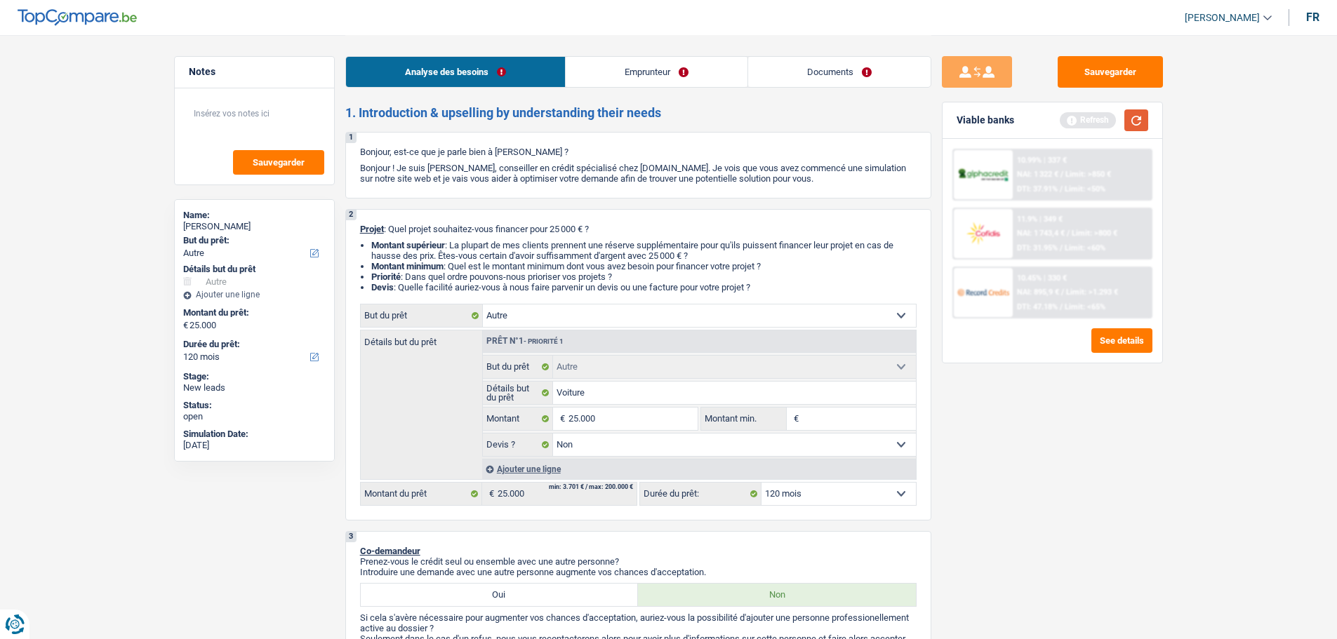
click at [1128, 124] on button "button" at bounding box center [1136, 120] width 24 height 22
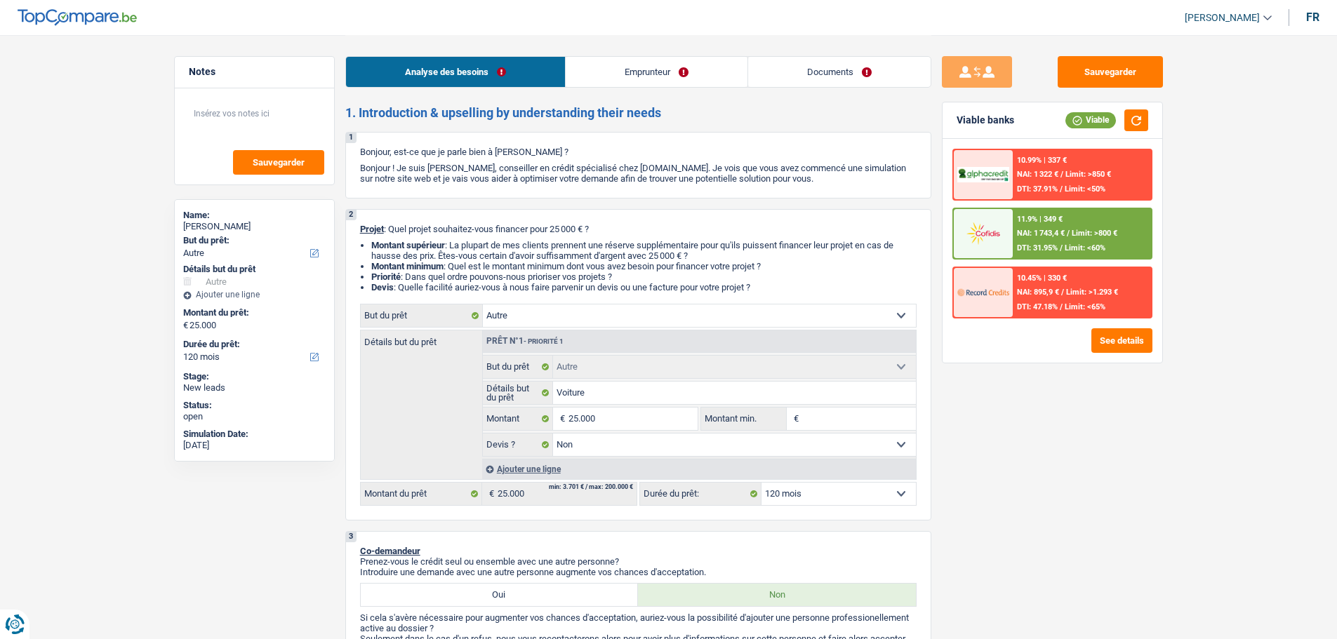
click at [820, 489] on select "12 mois 18 mois 24 mois 30 mois 36 mois 42 mois 48 mois 60 mois 72 mois 84 mois…" at bounding box center [838, 494] width 154 height 22
click at [761, 483] on select "12 mois 18 mois 24 mois 30 mois 36 mois 42 mois 48 mois 60 mois 72 mois 84 mois…" at bounding box center [838, 494] width 154 height 22
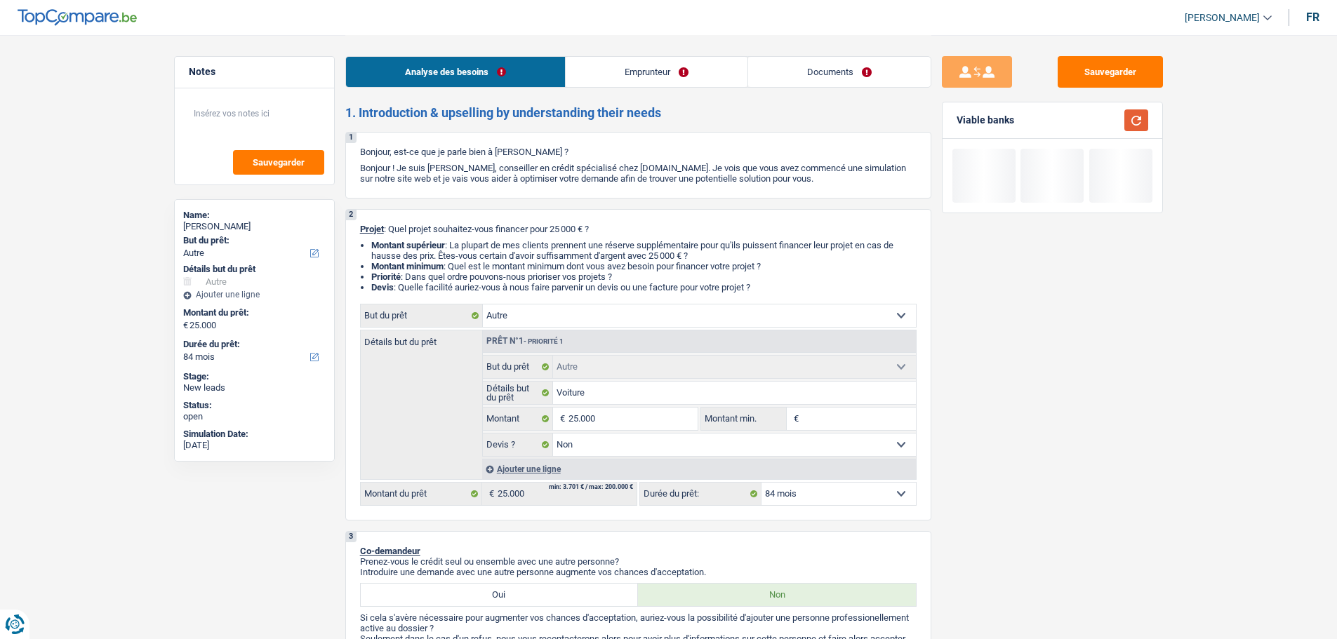
click at [1130, 117] on button "button" at bounding box center [1136, 120] width 24 height 22
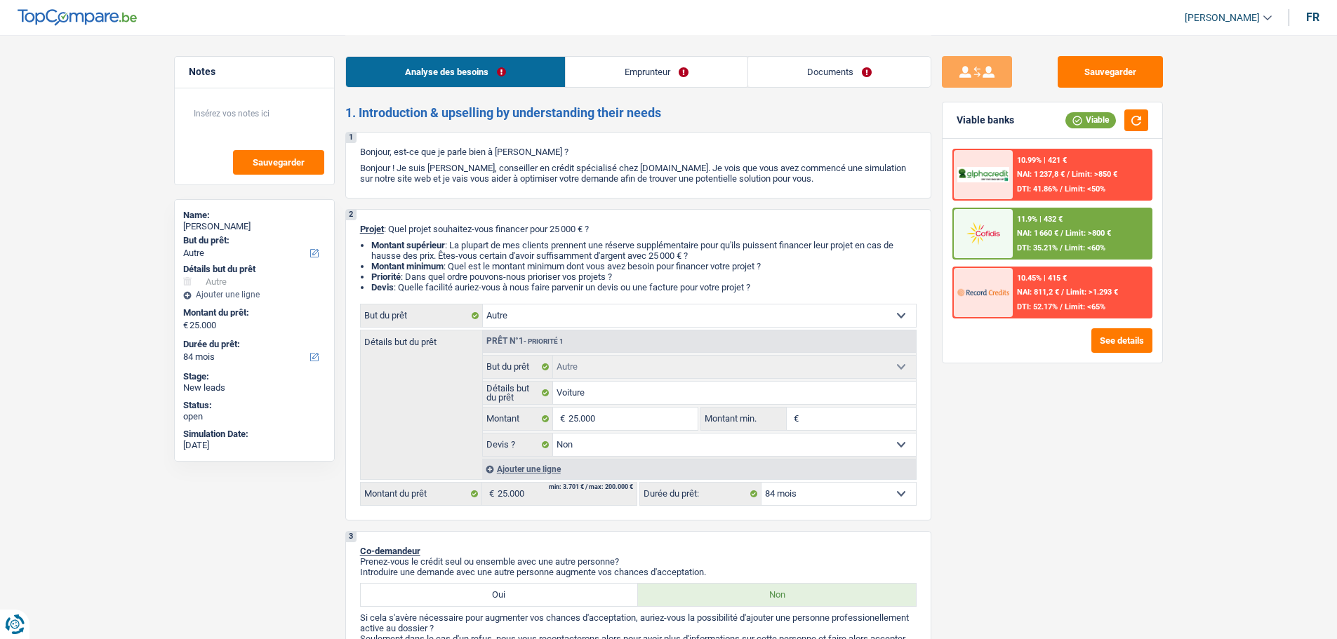
click at [820, 491] on select "12 mois 18 mois 24 mois 30 mois 36 mois 42 mois 48 mois 60 mois 72 mois 84 mois…" at bounding box center [838, 494] width 154 height 22
click at [761, 483] on select "12 mois 18 mois 24 mois 30 mois 36 mois 42 mois 48 mois 60 mois 72 mois 84 mois…" at bounding box center [838, 494] width 154 height 22
click at [1069, 227] on div "11.9% | 349 € NAI: 1 743,4 € / Limit: >800 € DTI: 31.95% / Limit: <60%" at bounding box center [1082, 233] width 138 height 49
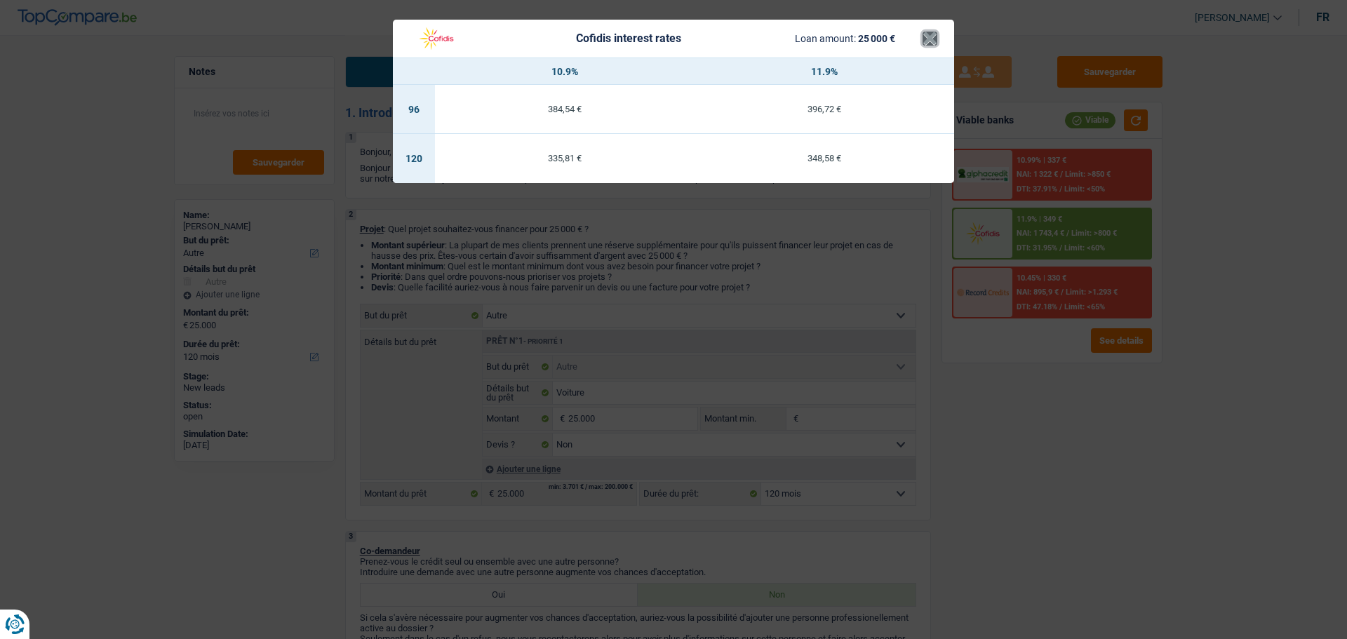
click at [926, 33] on button "×" at bounding box center [930, 39] width 15 height 14
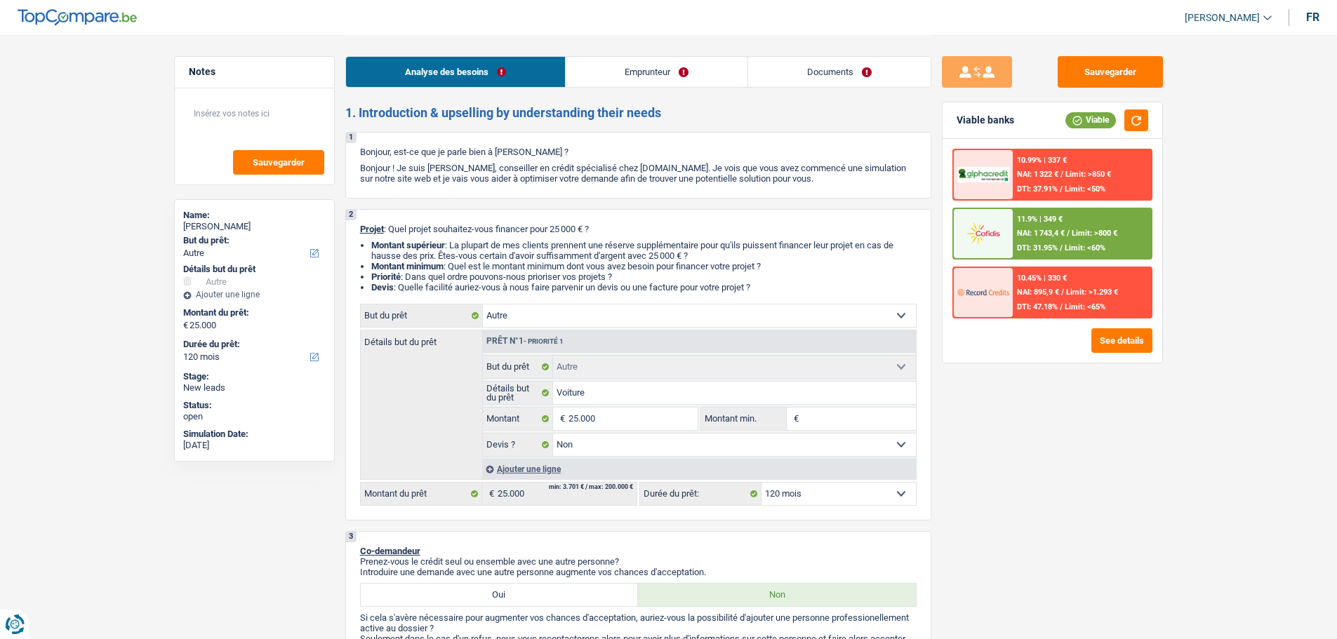
click at [832, 423] on input "Montant min." at bounding box center [859, 419] width 114 height 22
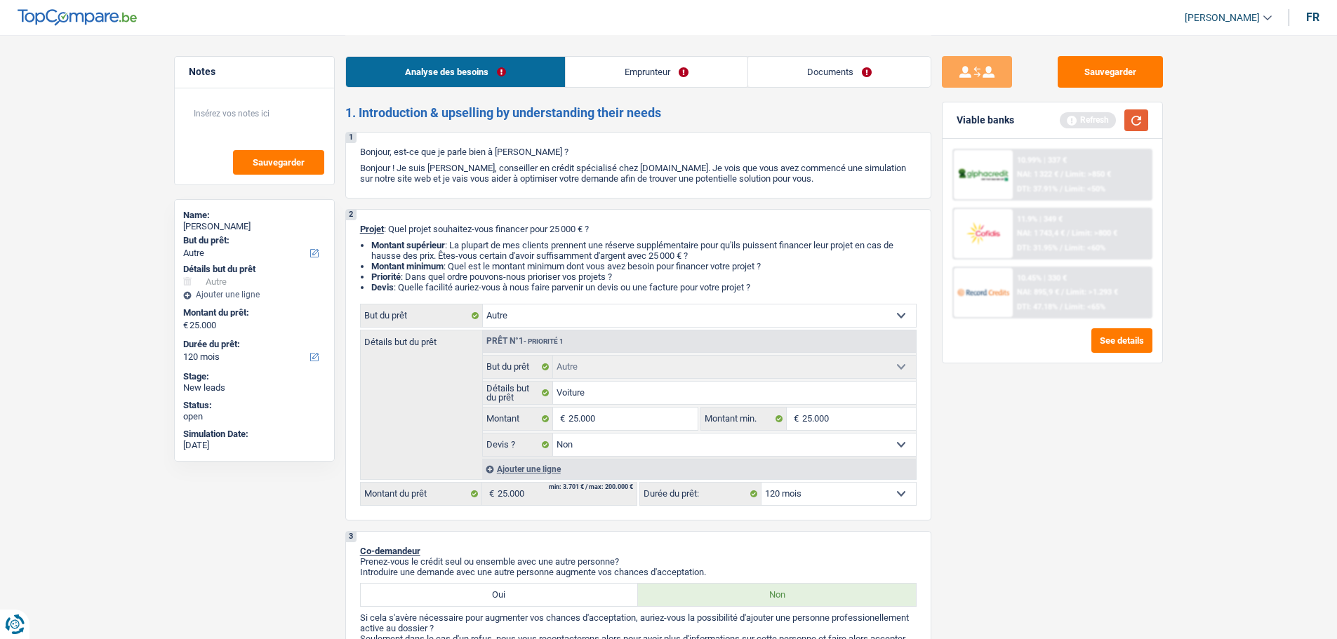
click at [1140, 127] on button "button" at bounding box center [1136, 120] width 24 height 22
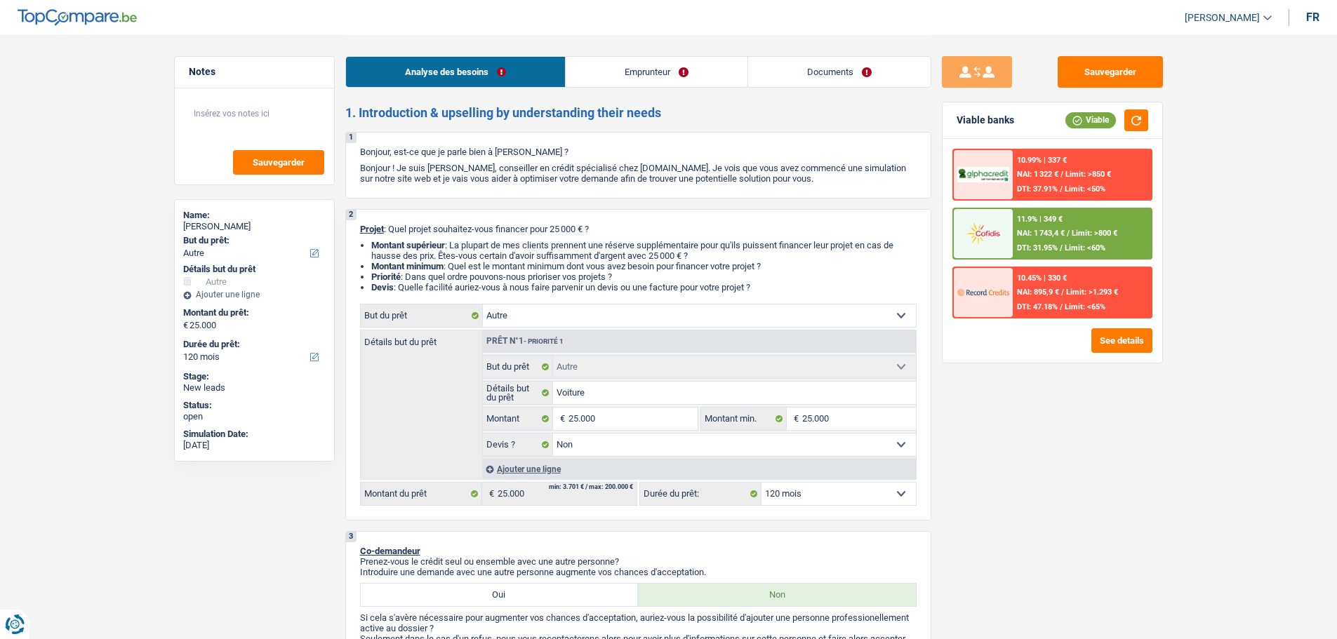
click at [1100, 225] on div "11.9% | 349 € NAI: 1 743,4 € / Limit: >800 € DTI: 31.95% / Limit: <60%" at bounding box center [1082, 233] width 138 height 49
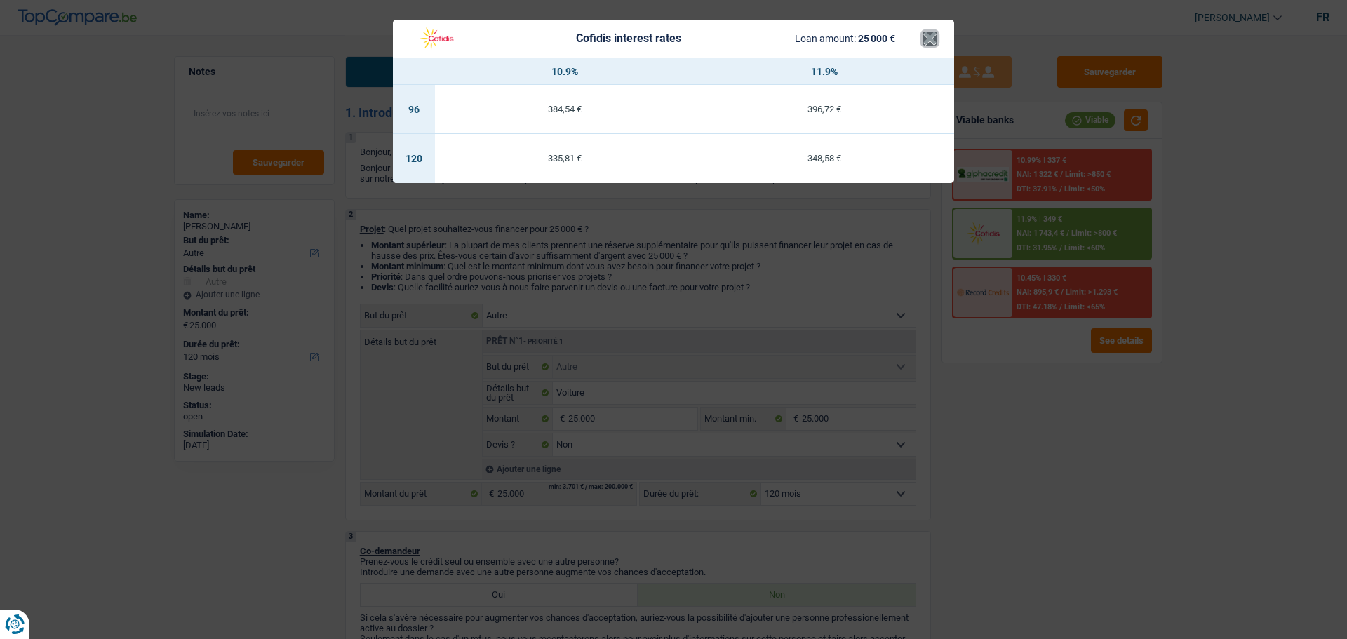
click at [928, 42] on button "×" at bounding box center [930, 39] width 15 height 14
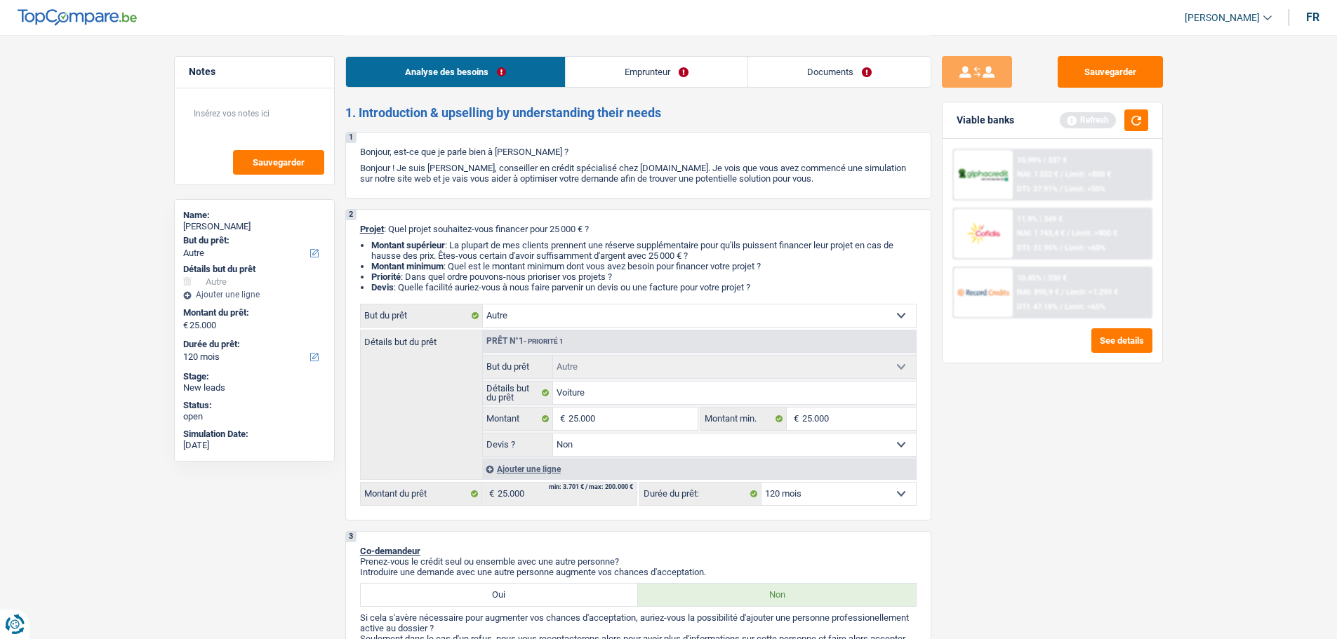
click at [672, 434] on select "Oui Non Non répondu Sélectionner une option" at bounding box center [734, 445] width 363 height 22
click at [669, 425] on input "25.000" at bounding box center [632, 419] width 128 height 22
click at [1122, 113] on div "Refresh" at bounding box center [1104, 120] width 88 height 22
click at [1131, 114] on button "button" at bounding box center [1136, 120] width 24 height 22
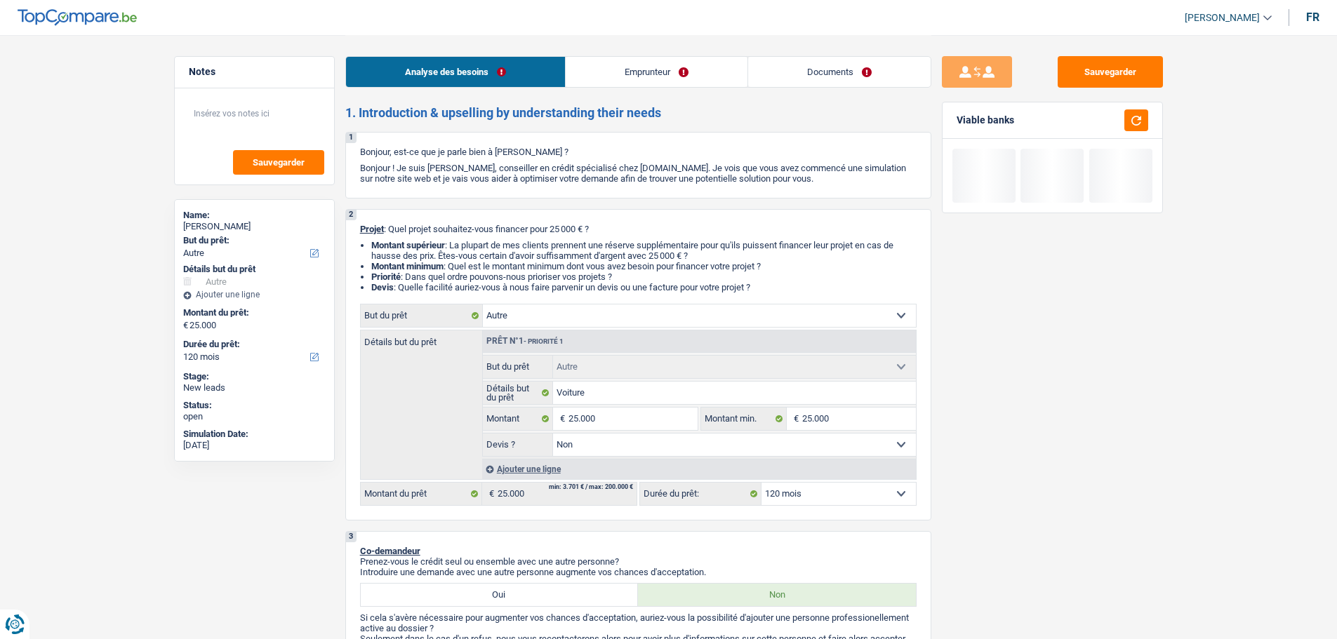
click at [870, 65] on link "Documents" at bounding box center [839, 72] width 182 height 30
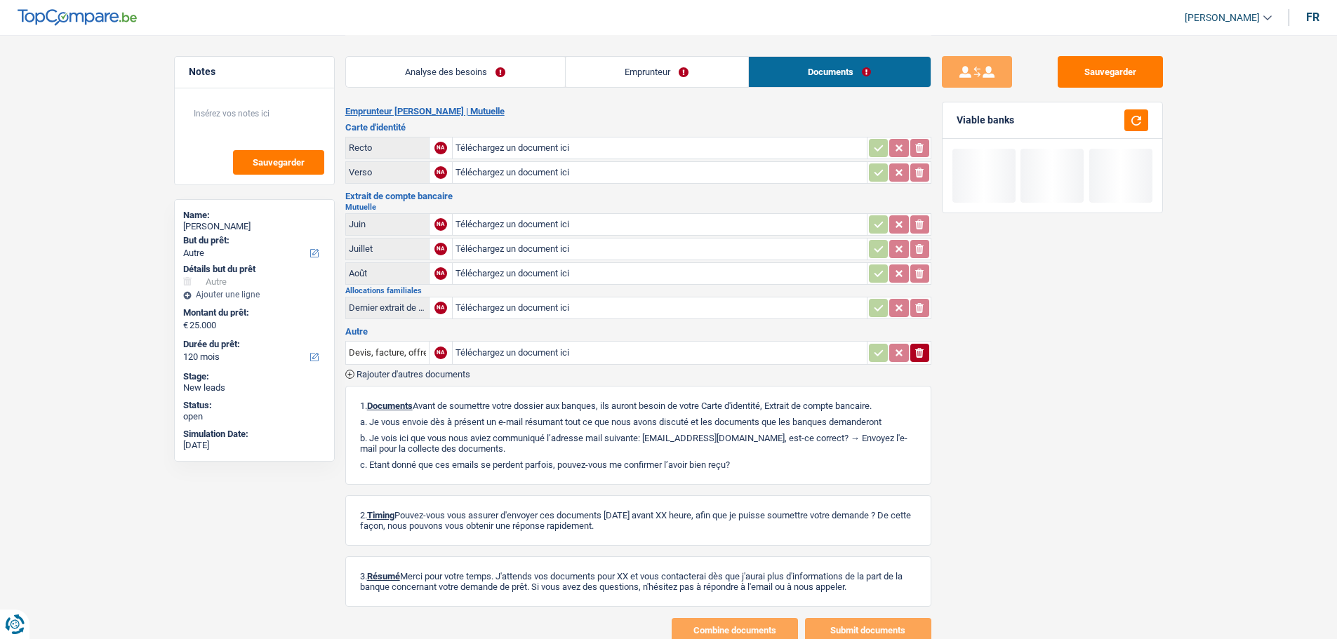
click at [486, 69] on link "Analyse des besoins" at bounding box center [455, 72] width 219 height 30
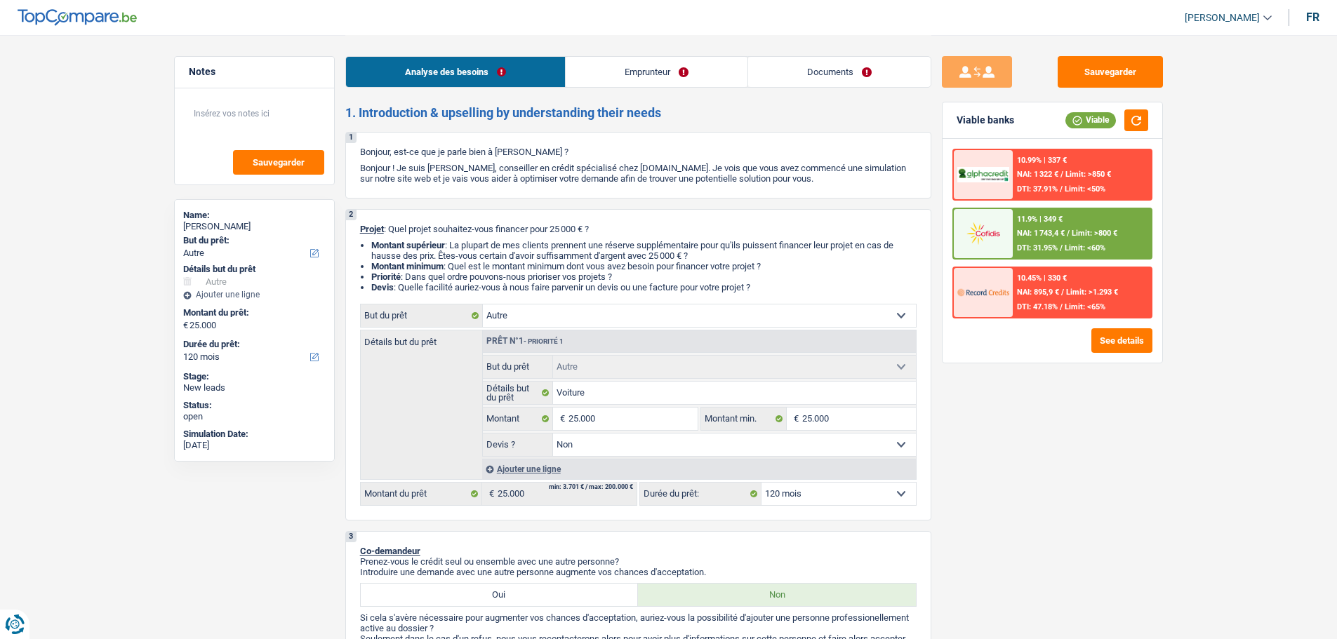
click at [642, 67] on link "Emprunteur" at bounding box center [657, 72] width 182 height 30
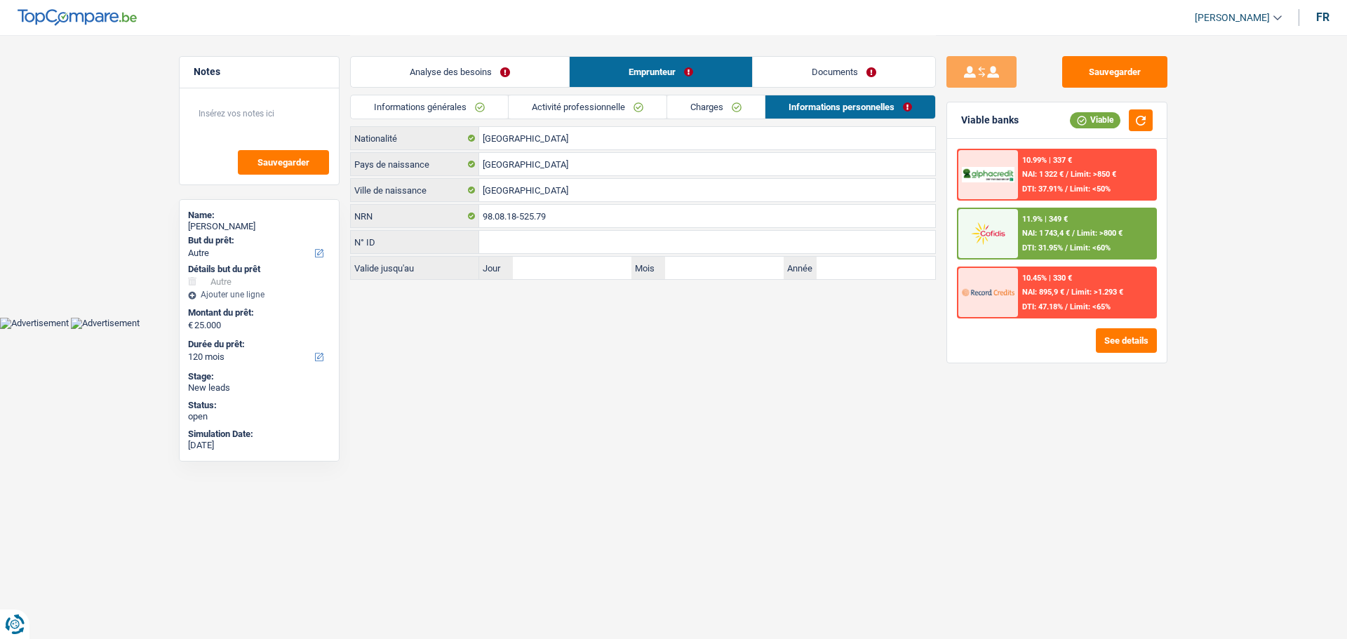
click at [517, 79] on link "Analyse des besoins" at bounding box center [460, 72] width 218 height 30
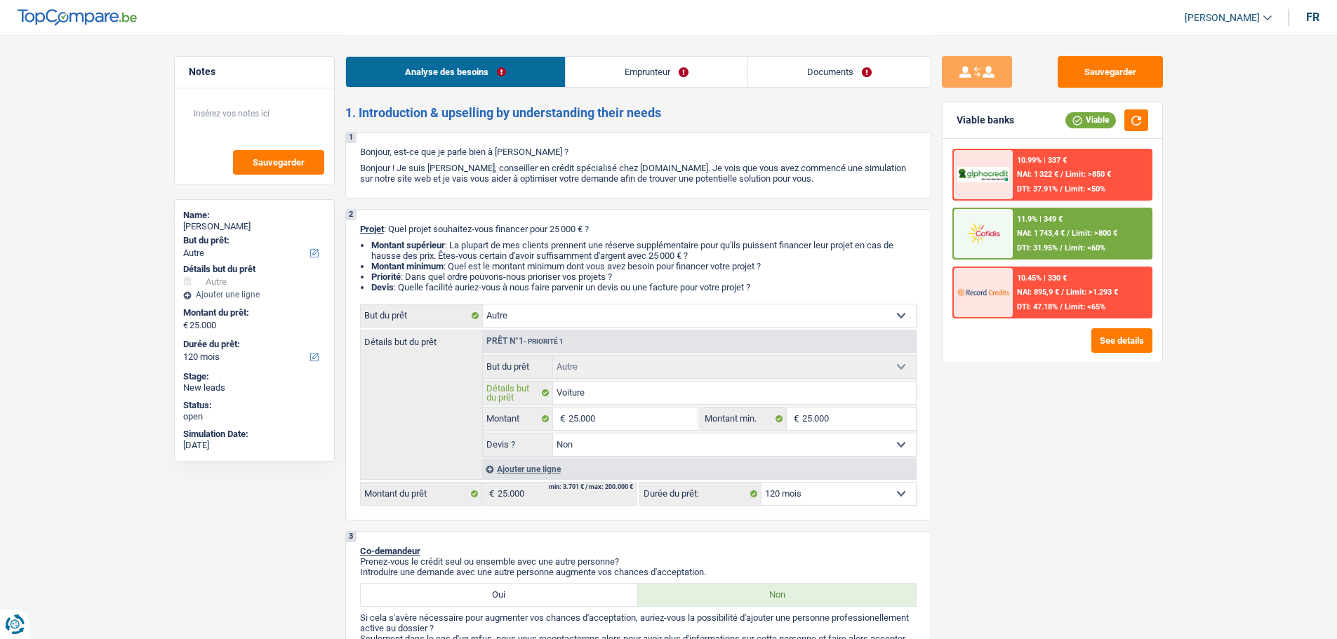
click at [649, 388] on input "Voiture" at bounding box center [734, 393] width 363 height 22
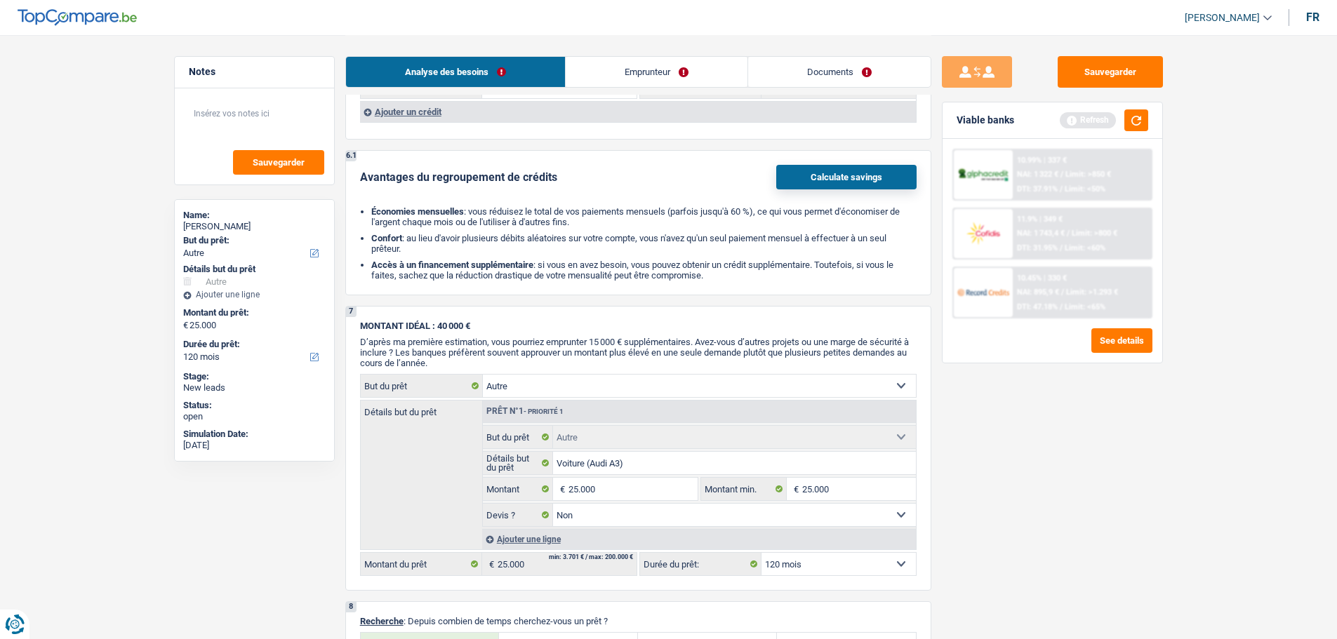
scroll to position [1824, 0]
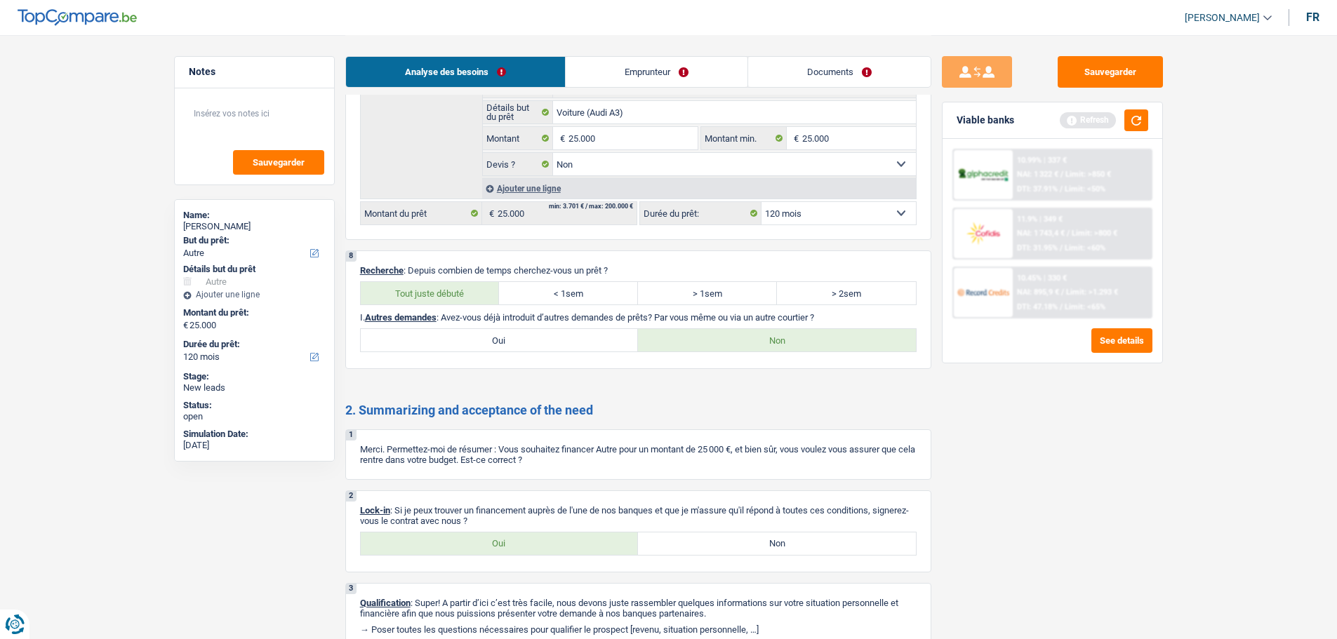
click at [486, 549] on label "Oui" at bounding box center [500, 544] width 278 height 22
click at [486, 549] on input "Oui" at bounding box center [500, 544] width 278 height 22
click at [824, 62] on link "Documents" at bounding box center [839, 72] width 182 height 30
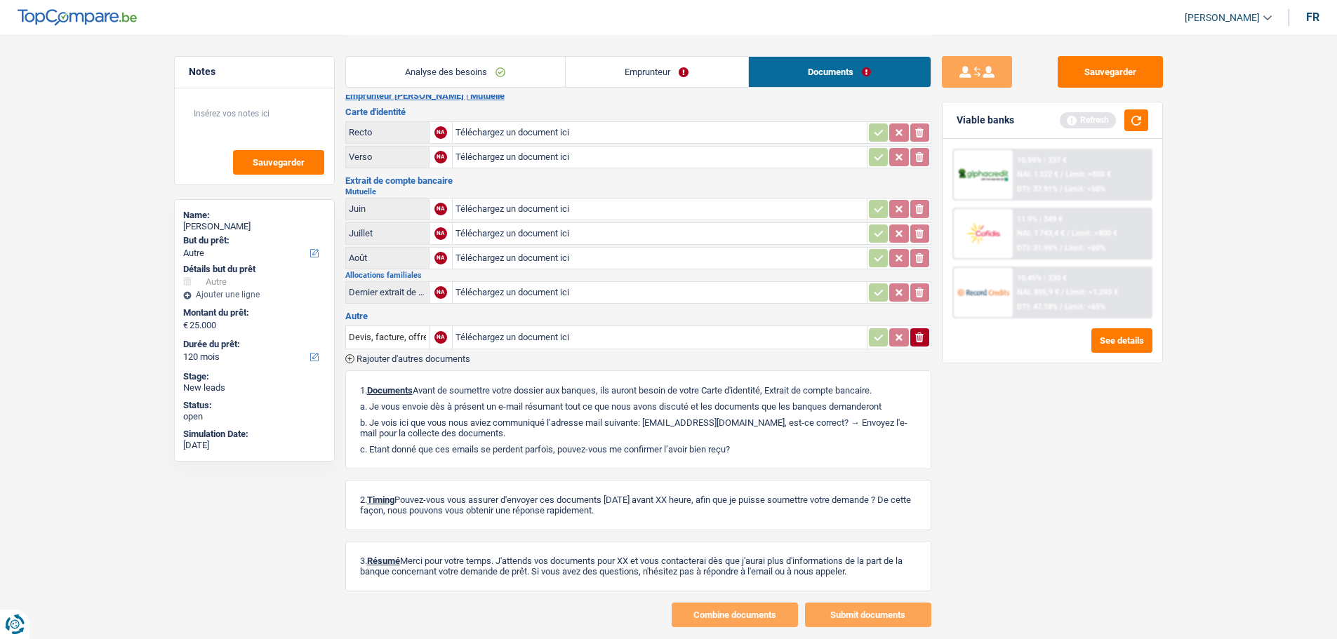
scroll to position [0, 0]
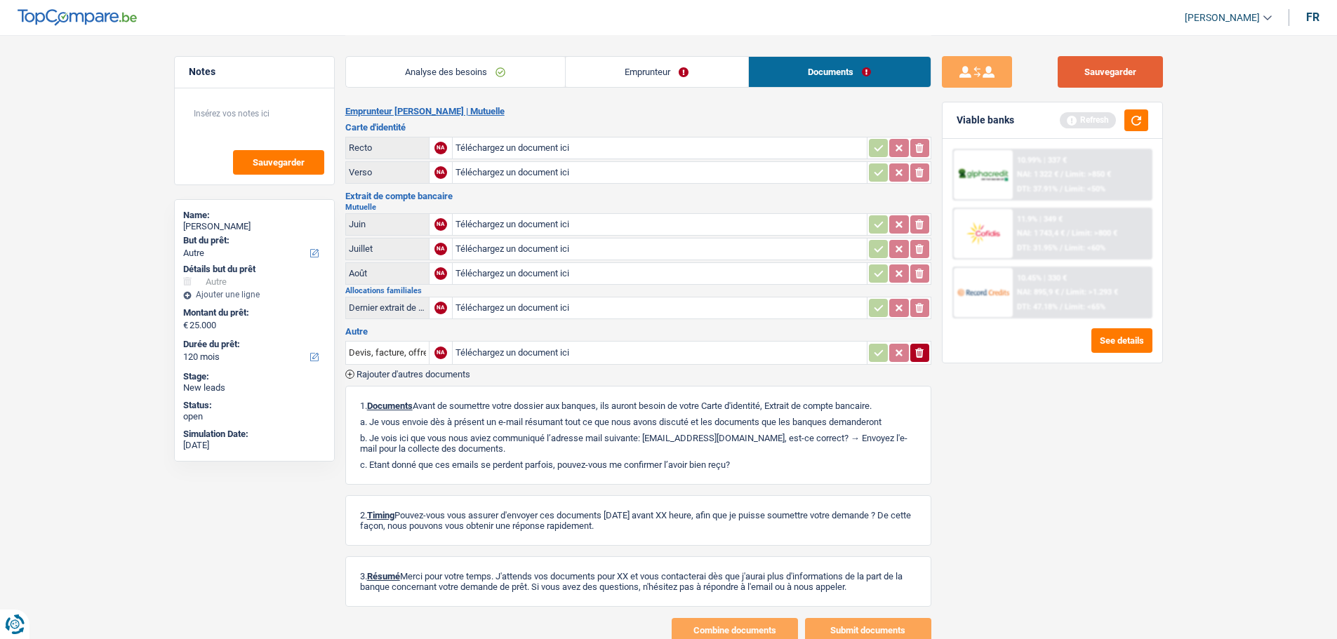
click at [1126, 77] on button "Sauvegarder" at bounding box center [1109, 72] width 105 height 32
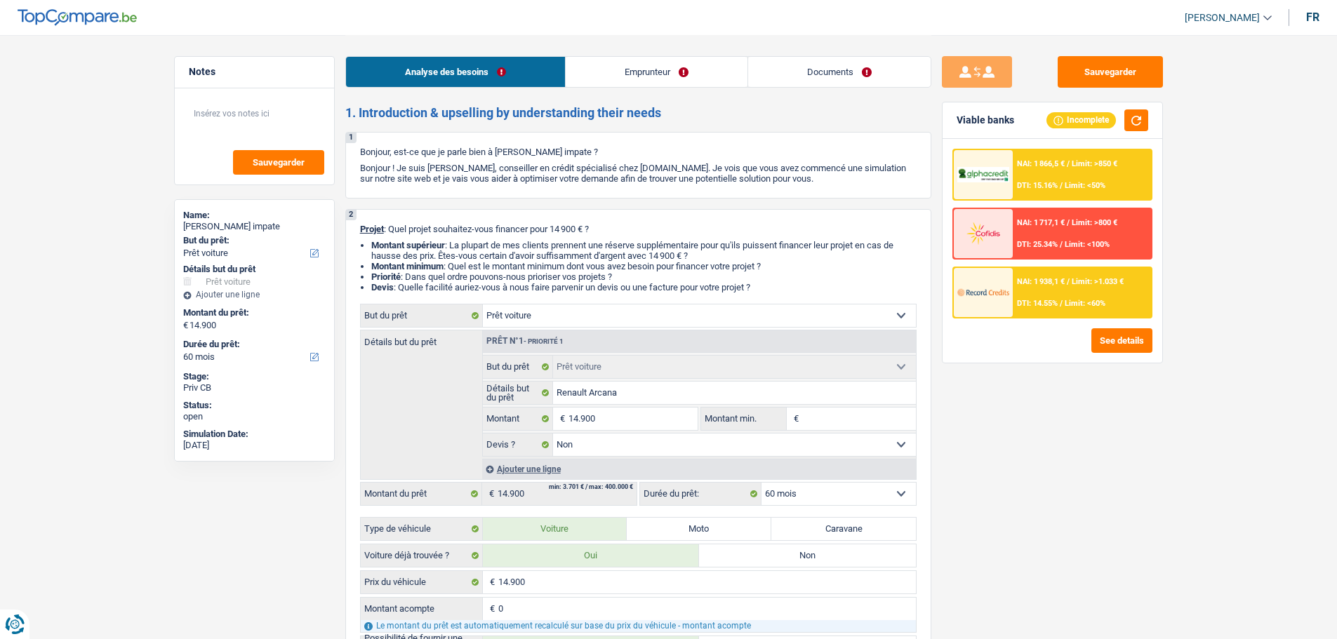
select select "car"
select select "60"
select select "car"
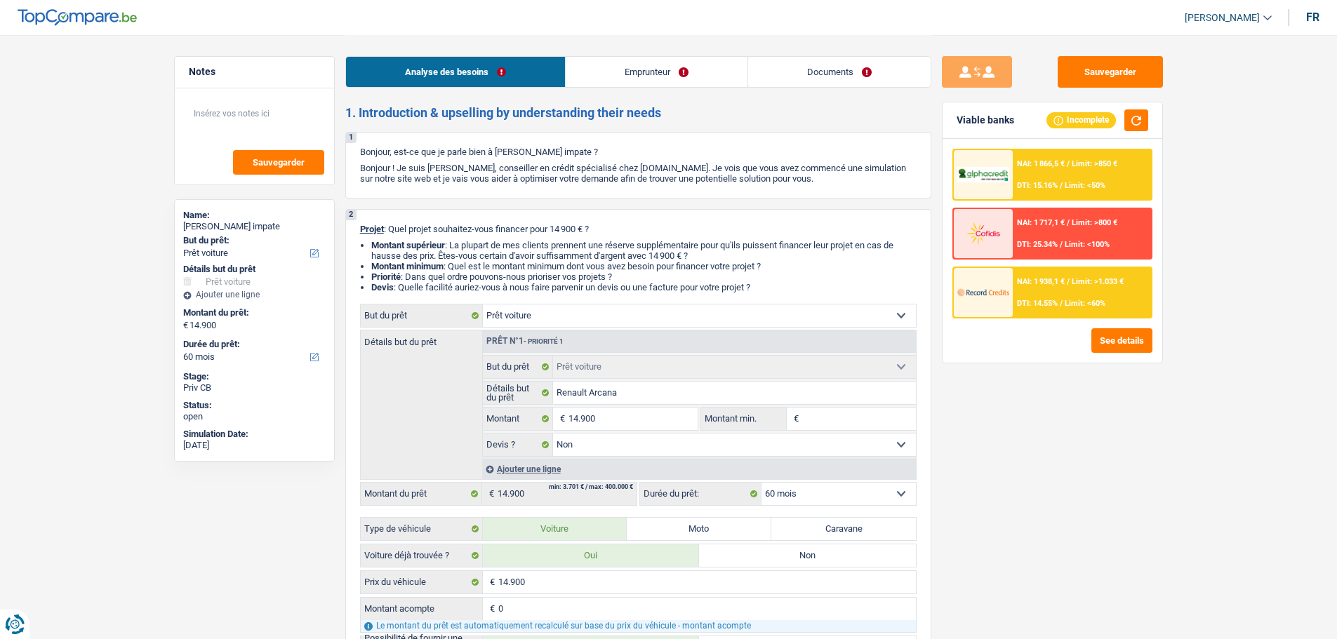
select select "false"
select select "60"
select select "publicEmployee"
select select "familyAllowances"
select select "netSalary"
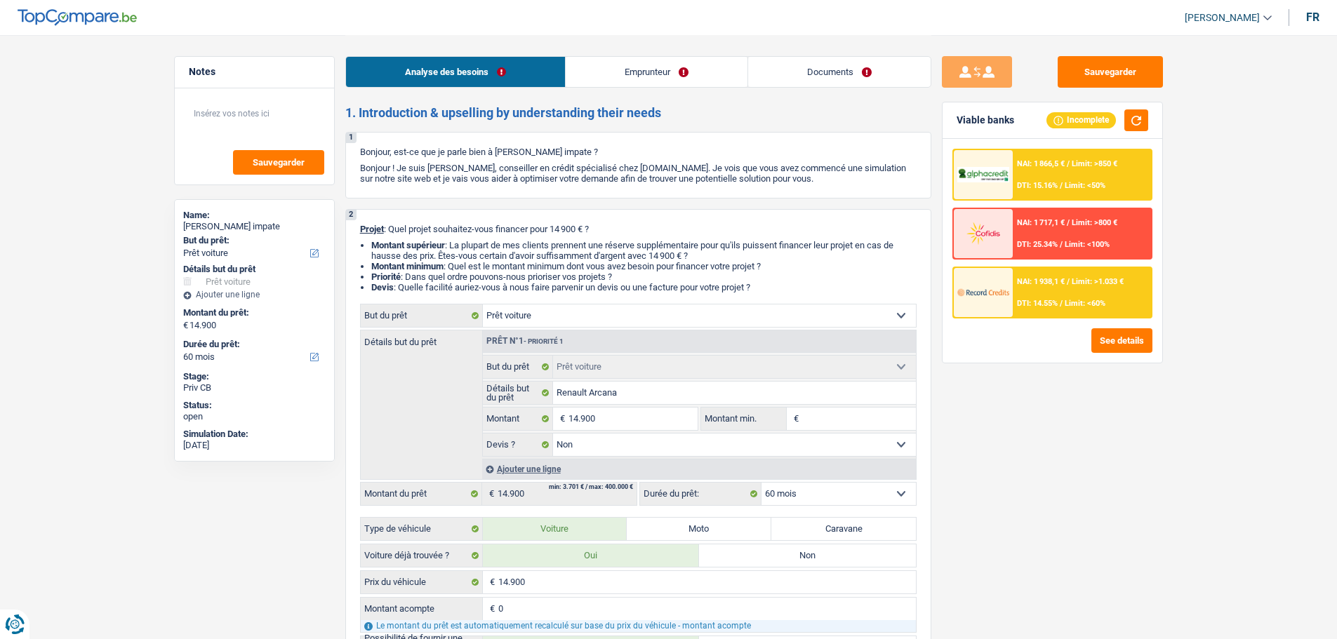
select select "mealVouchers"
select select "liveWithParents"
select select "car"
select select "false"
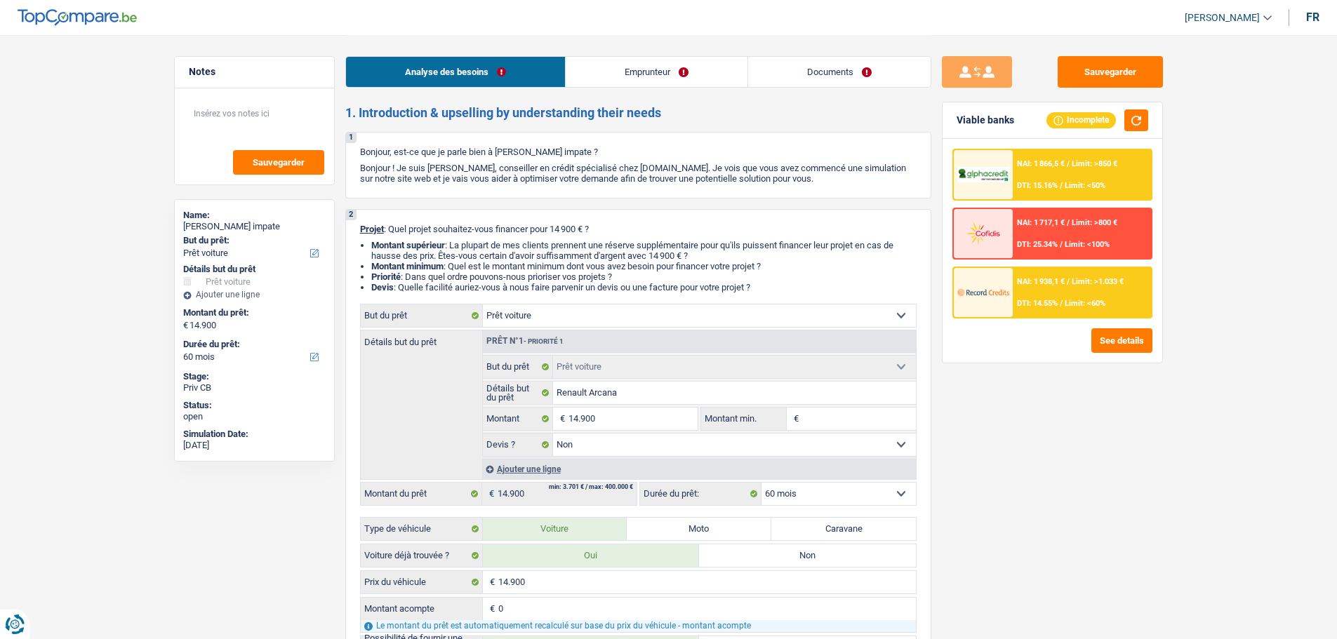
select select "60"
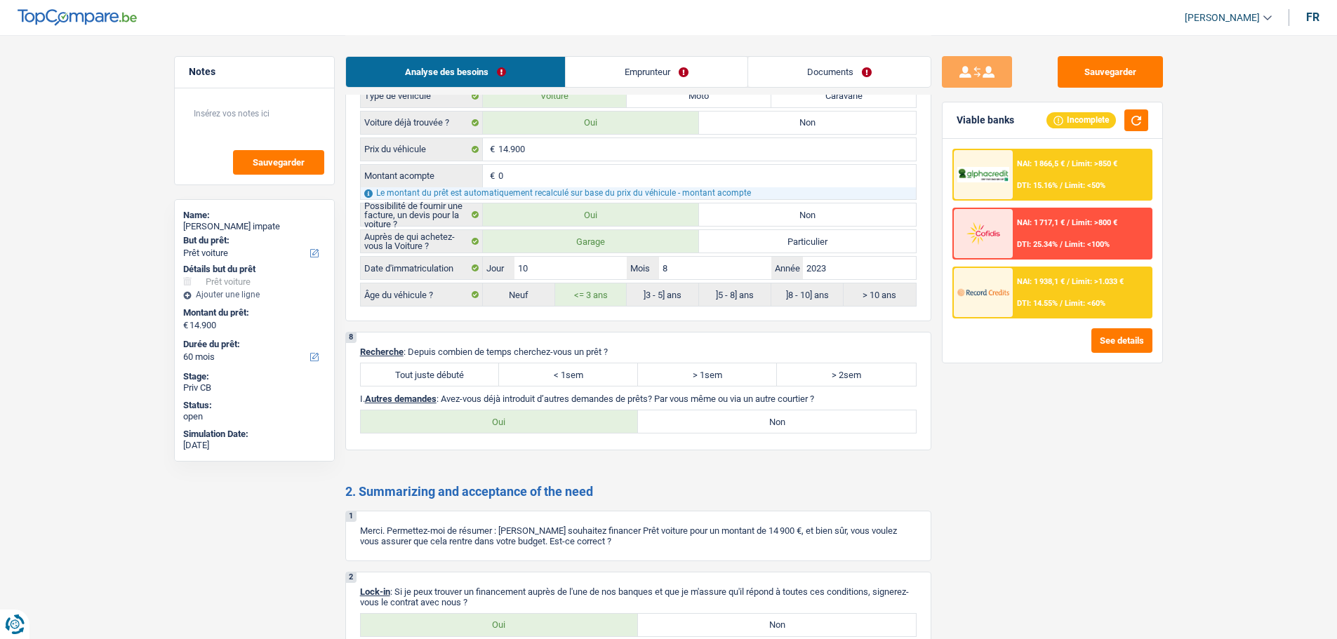
scroll to position [1814, 0]
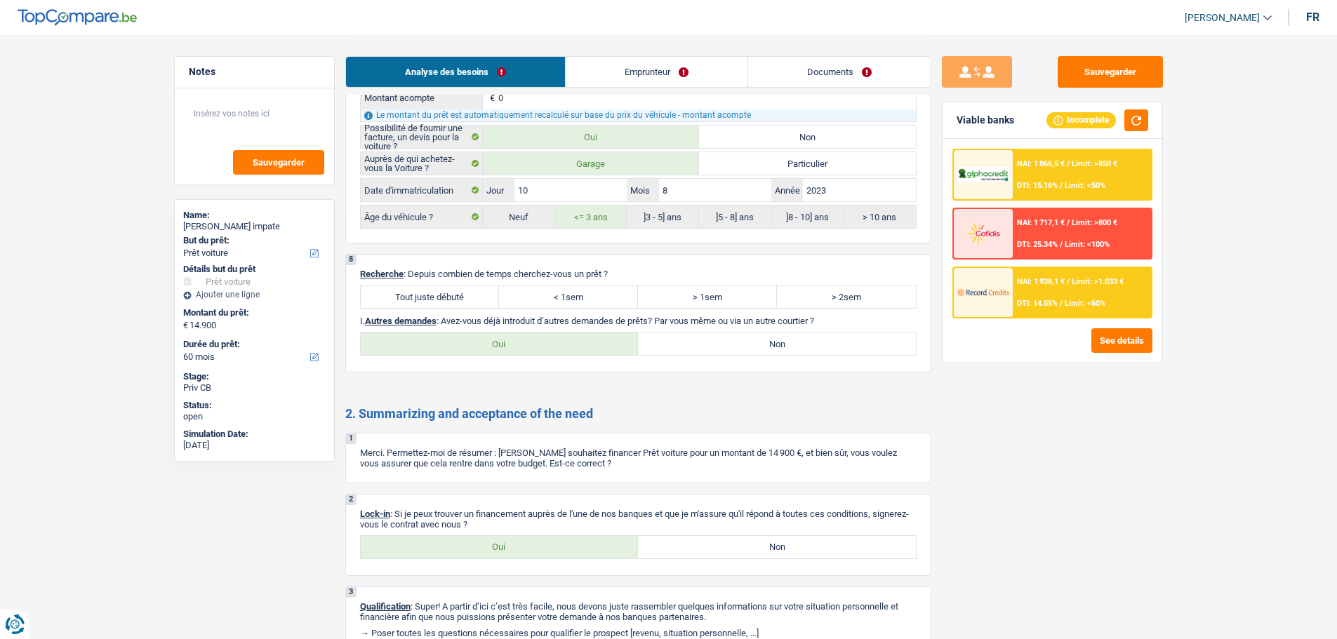
click at [649, 65] on link "Emprunteur" at bounding box center [657, 72] width 182 height 30
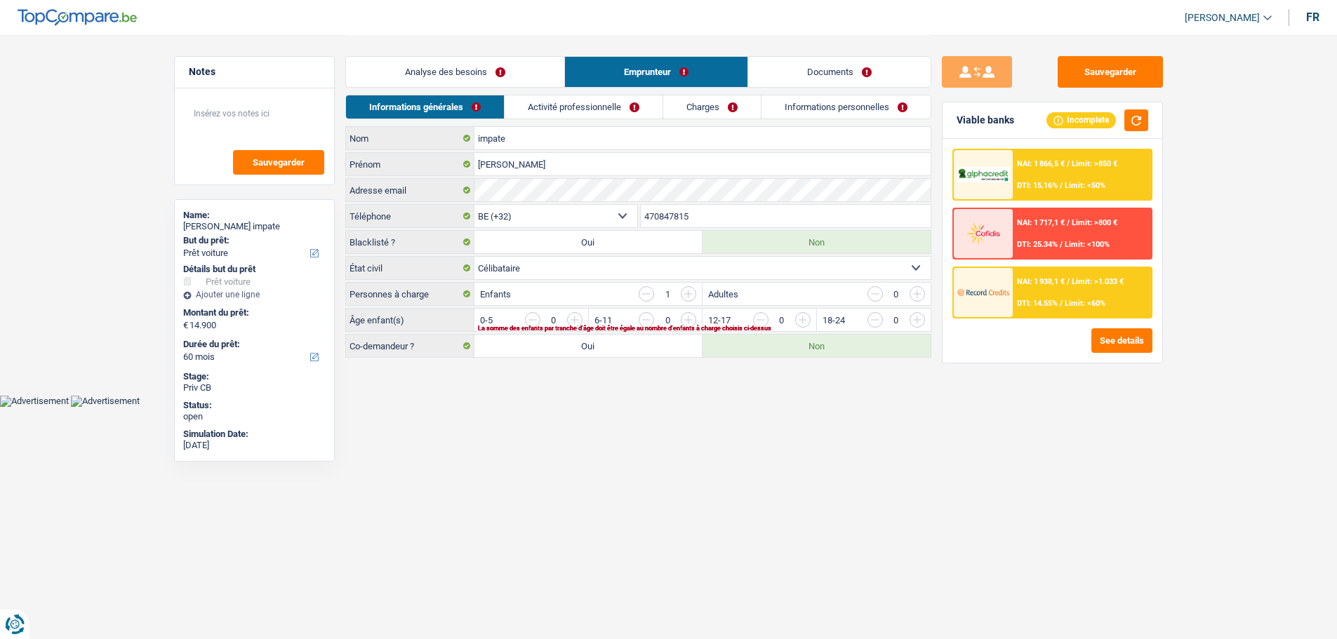
scroll to position [0, 0]
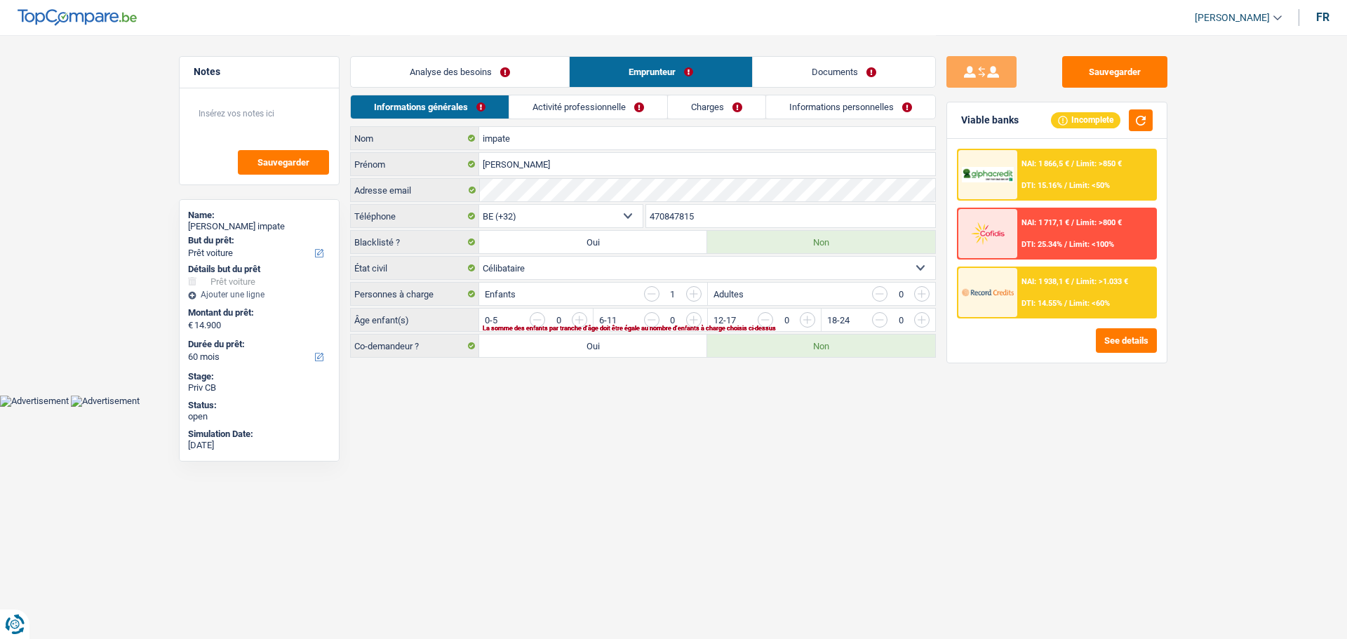
click at [615, 107] on link "Activité professionnelle" at bounding box center [588, 106] width 158 height 23
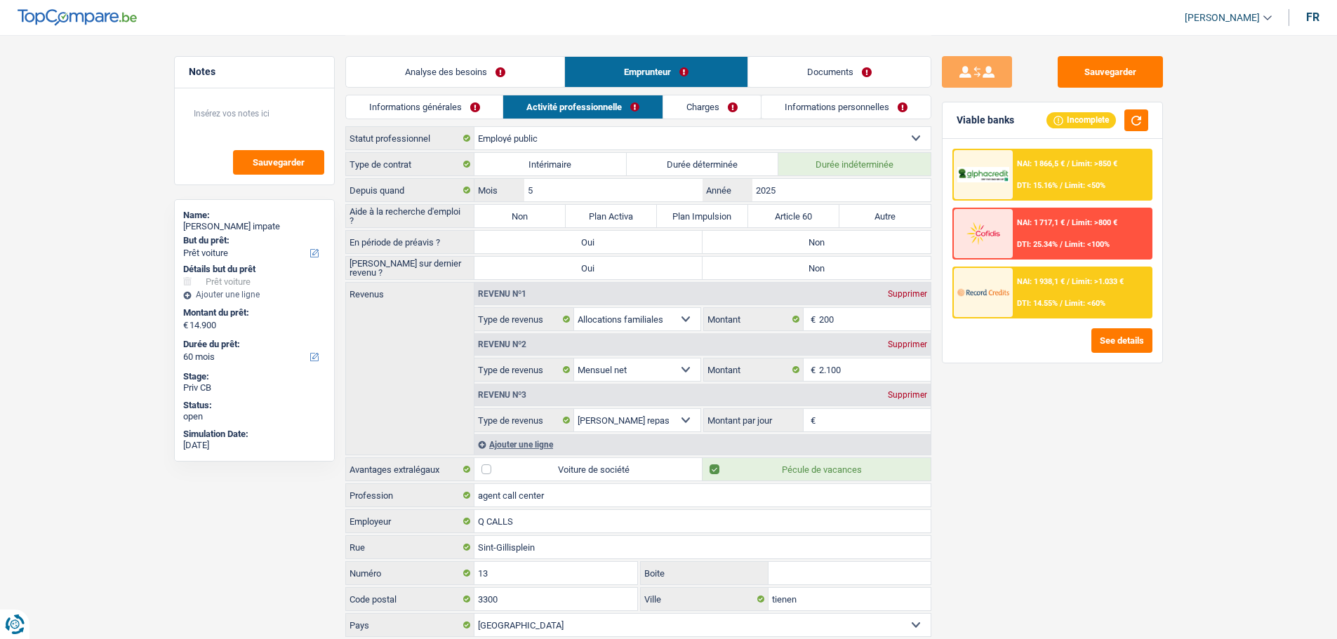
click at [474, 109] on link "Informations générales" at bounding box center [424, 106] width 157 height 23
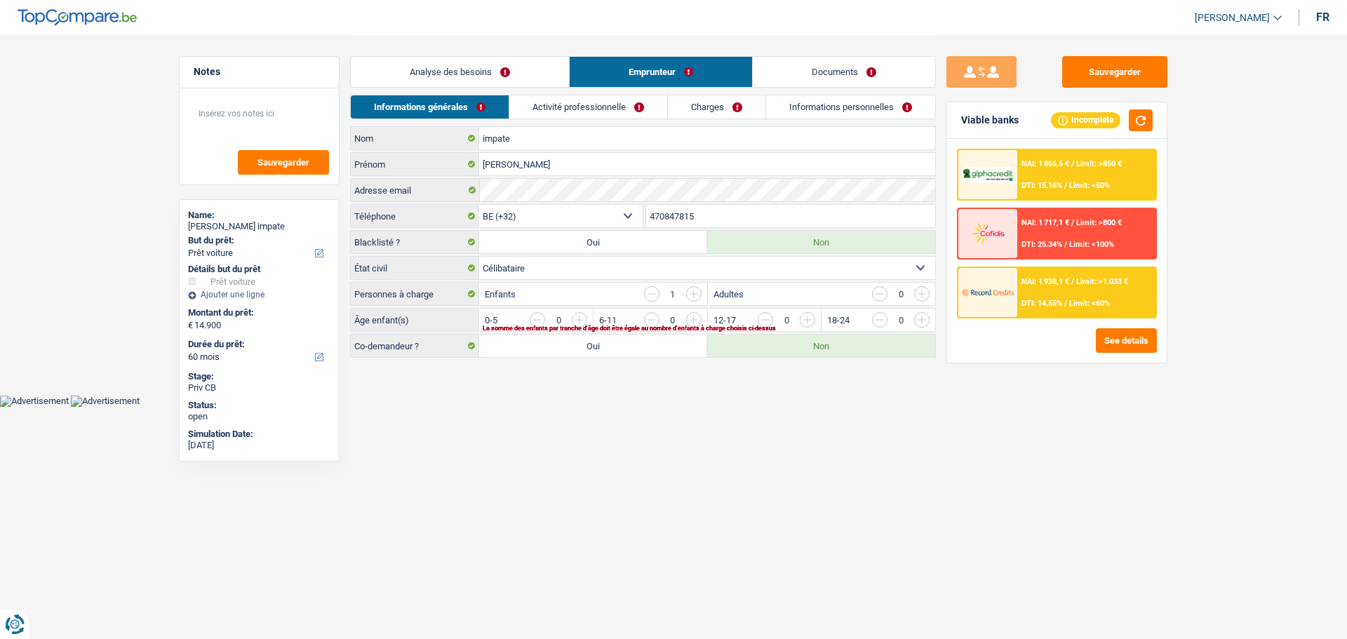
click at [495, 63] on link "Analyse des besoins" at bounding box center [460, 72] width 218 height 30
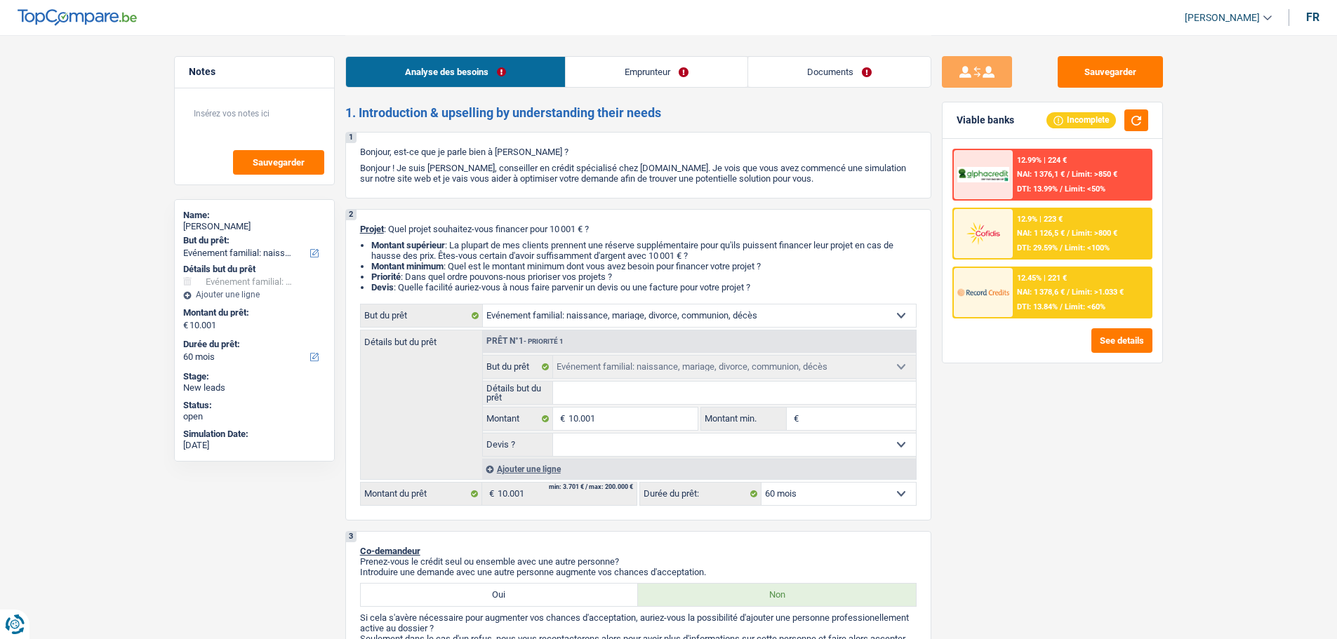
select select "familyEvent"
select select "60"
select select "familyEvent"
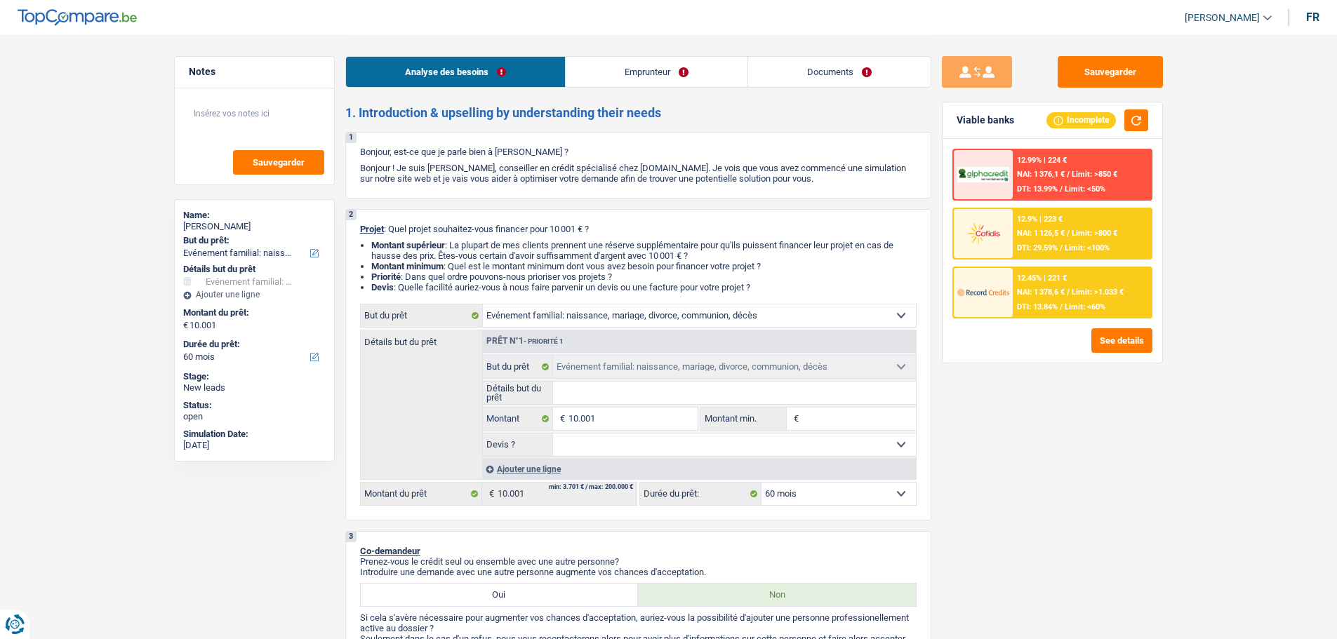
select select "60"
select select "mutuality"
select select "mutualityIndemnity"
select select "liveWithParents"
select select "familyEvent"
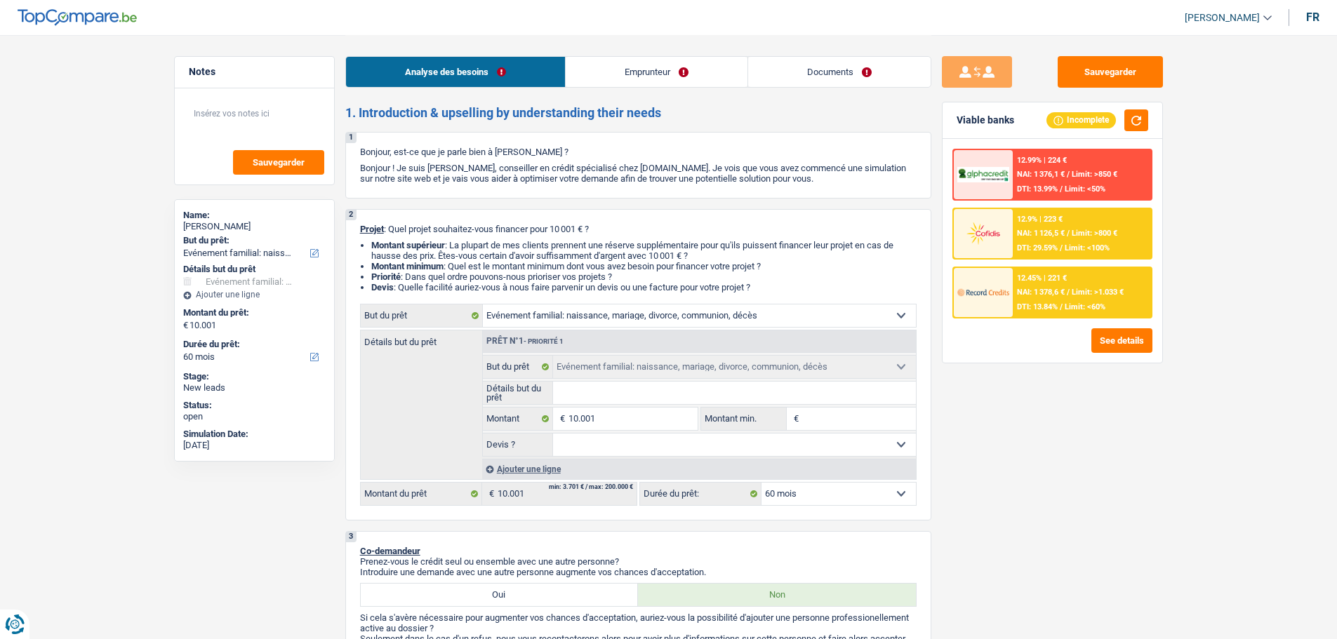
select select "familyEvent"
select select "60"
click at [639, 387] on input "Détails but du prêt" at bounding box center [734, 393] width 363 height 22
click at [629, 398] on input "Détails but du prêt" at bounding box center [734, 393] width 363 height 22
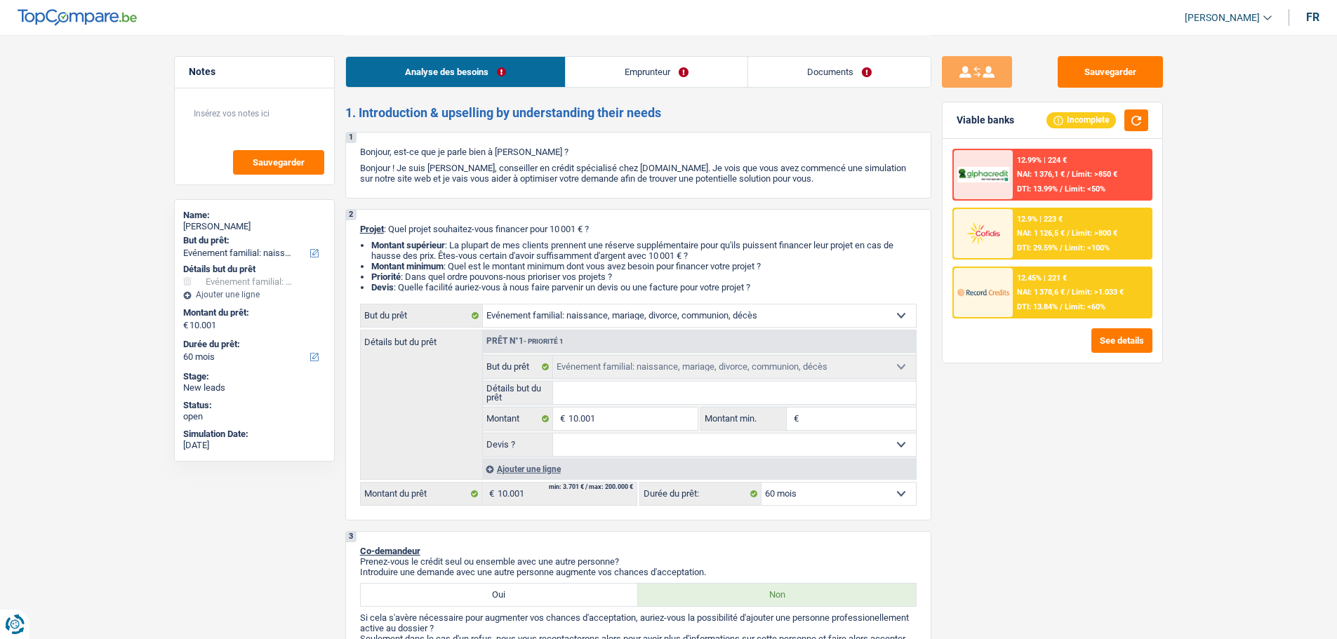
click at [554, 319] on select "Confort maison: meubles, textile, peinture, électroménager, outillage non-profe…" at bounding box center [699, 316] width 433 height 22
select select "other"
click at [483, 305] on select "Confort maison: meubles, textile, peinture, électroménager, outillage non-profe…" at bounding box center [699, 316] width 433 height 22
select select "other"
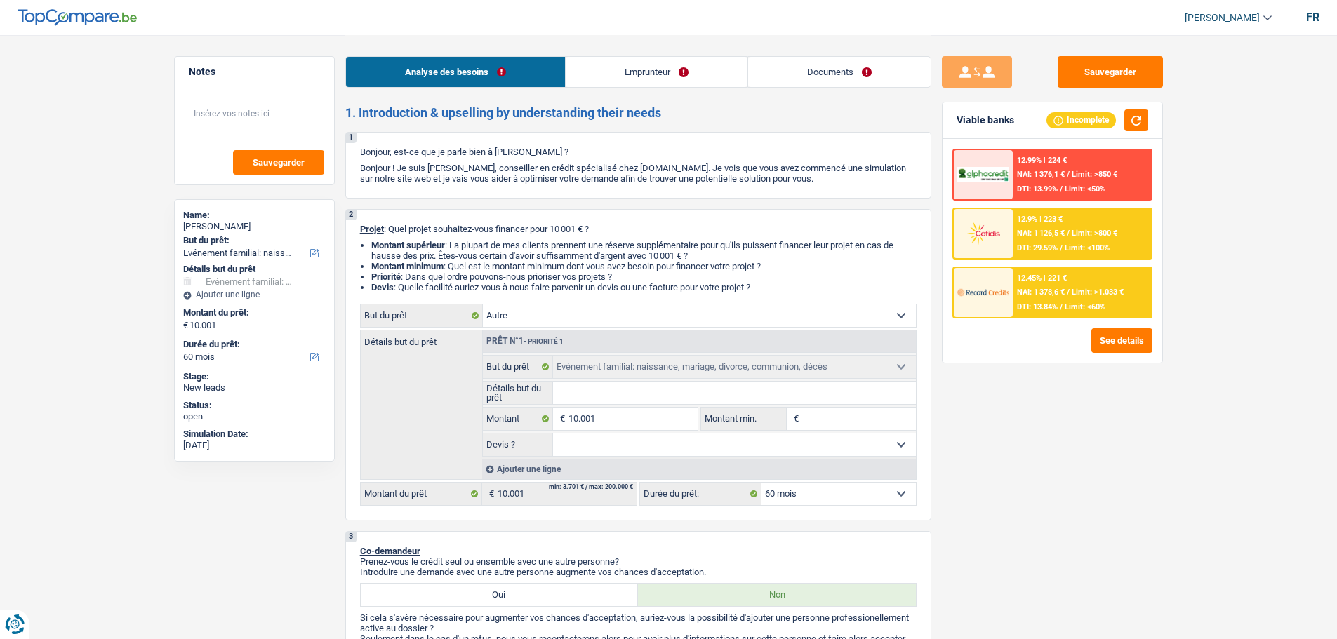
select select "other"
select select "familyEvent"
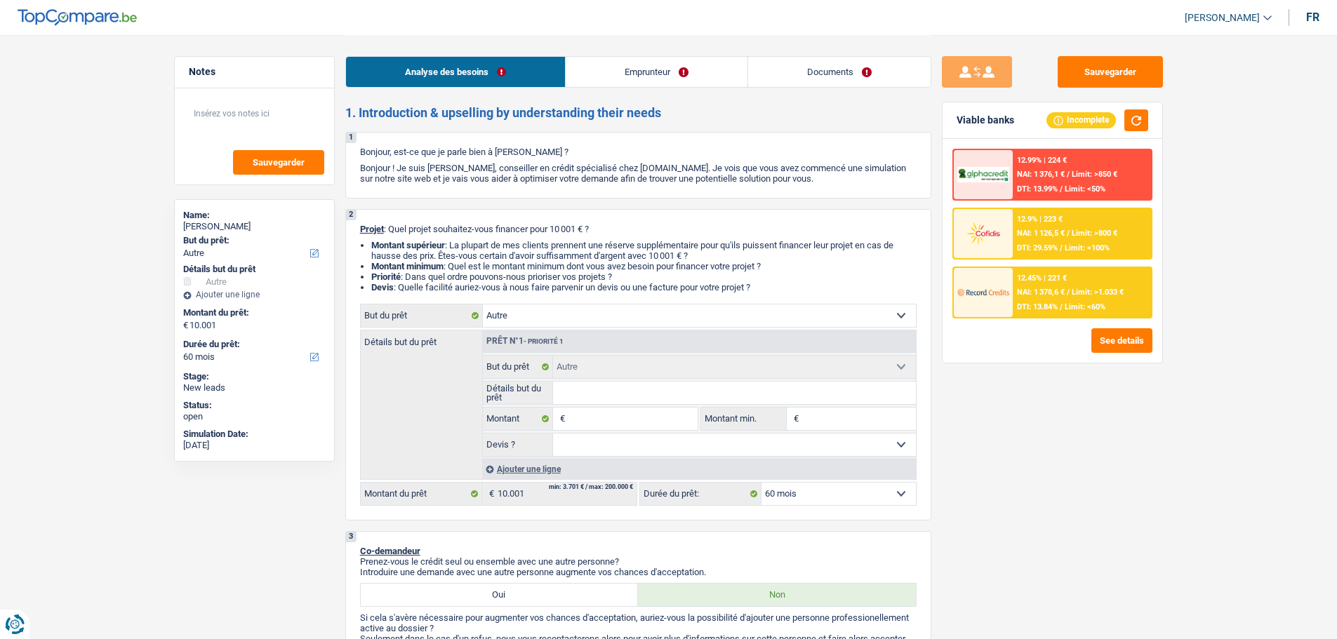
select select "familyEvent"
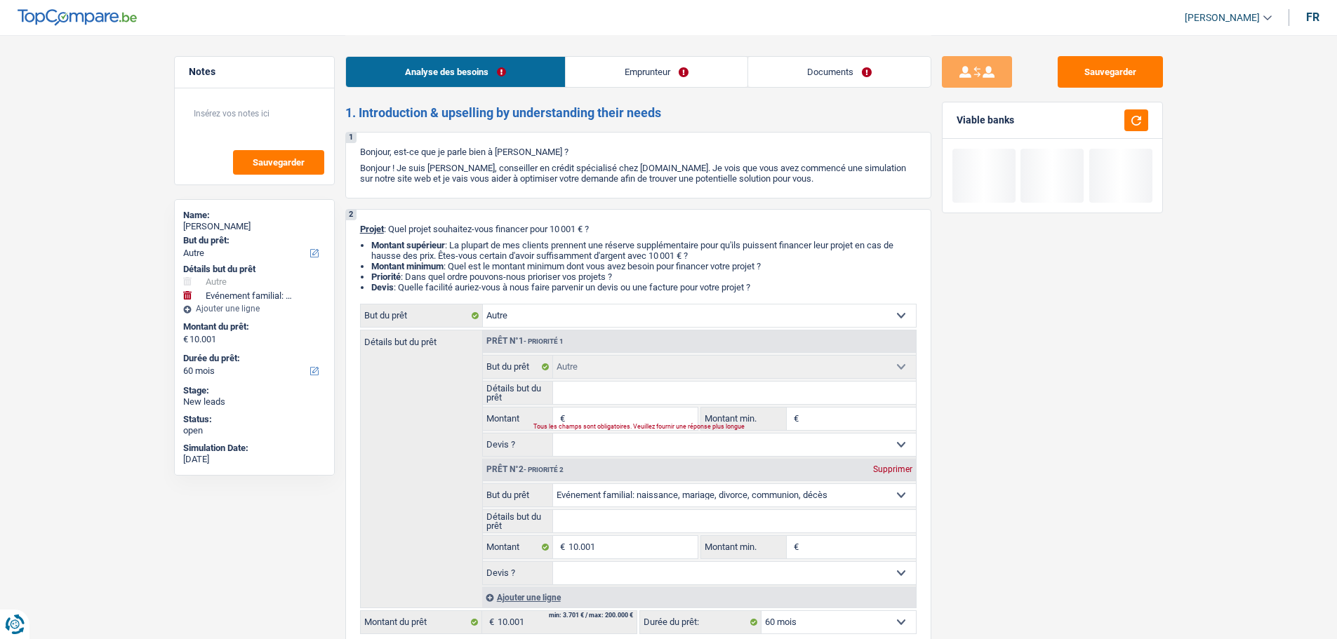
click at [890, 468] on div "Supprimer" at bounding box center [892, 469] width 46 height 8
type input "0"
select select
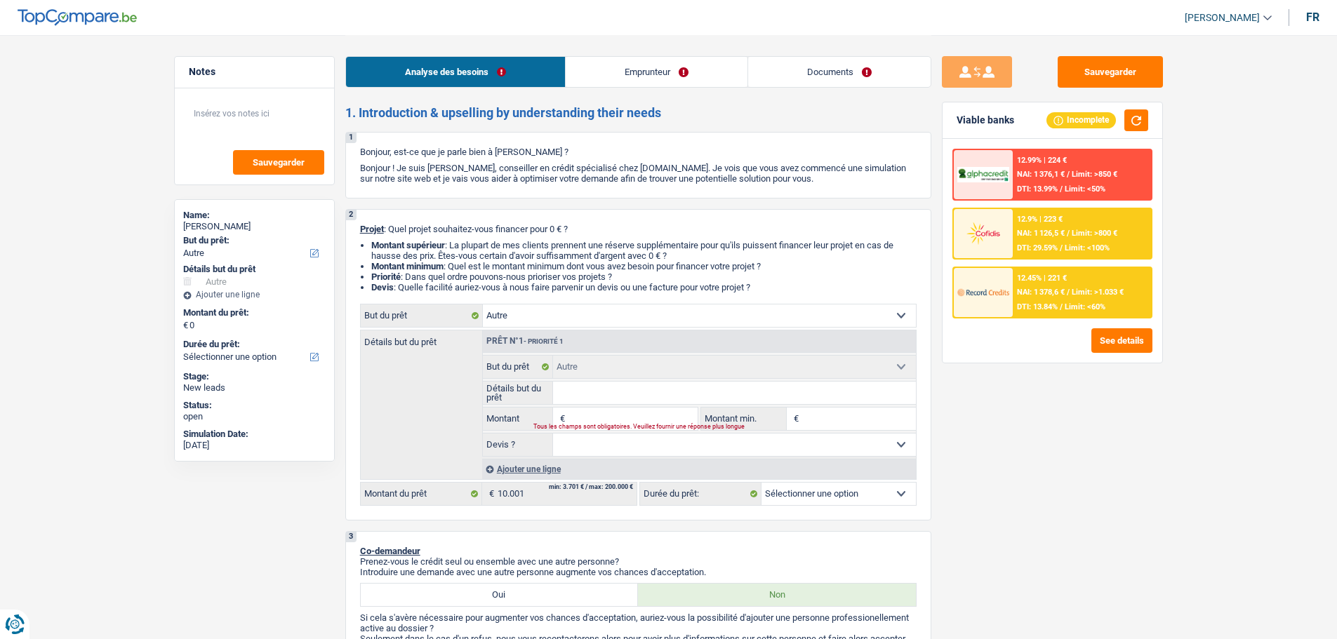
click at [636, 401] on input "Détails but du prêt" at bounding box center [734, 393] width 363 height 22
type input "A"
type input "Ai"
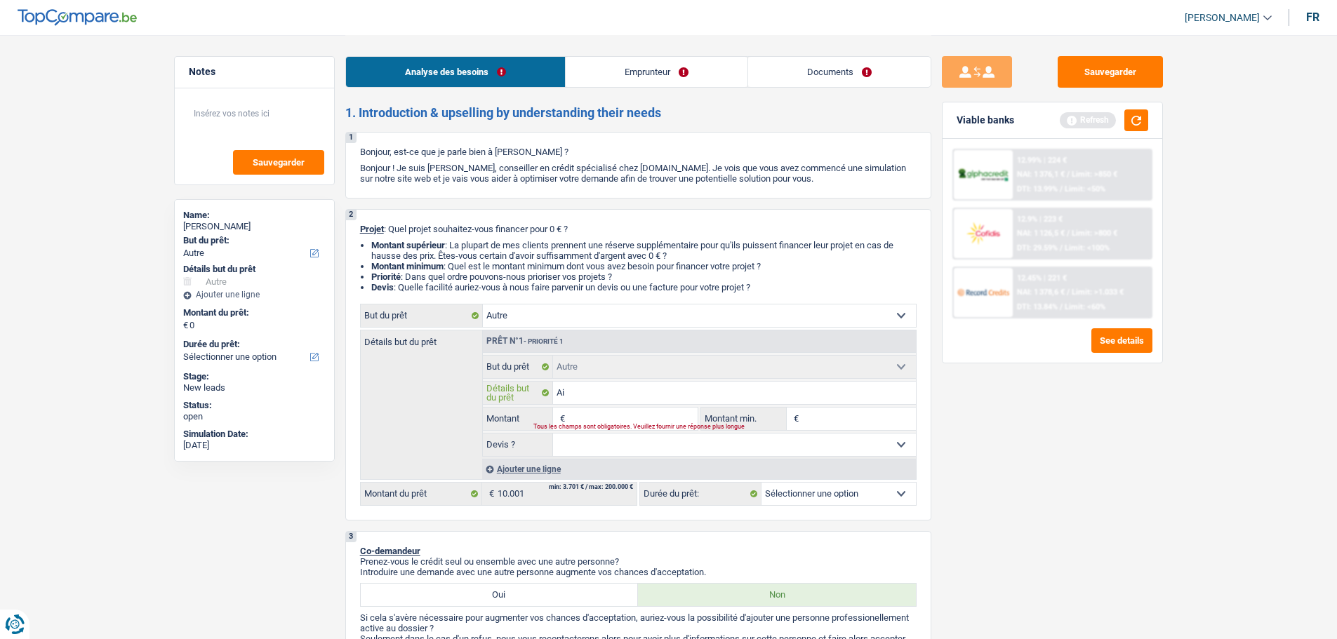
type input "Aid"
type input "Aide"
type input "Aider"
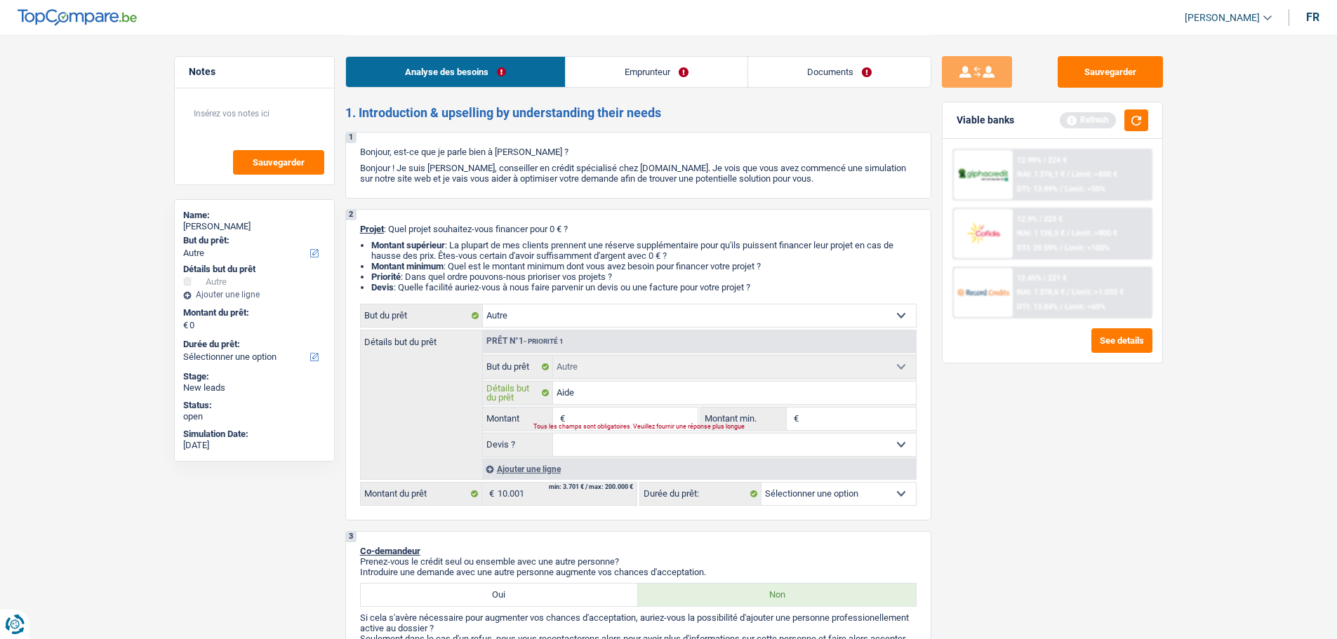
type input "Aider"
type input "Aider s"
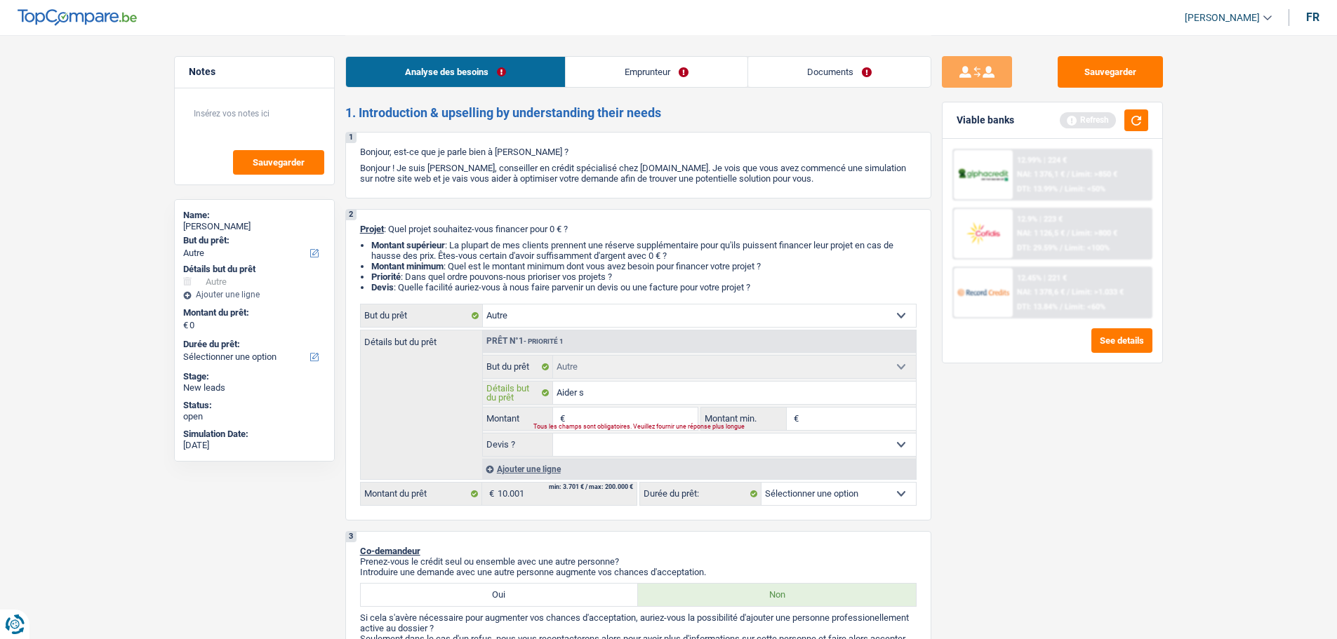
type input "Aider sa"
type input "Aider sa f"
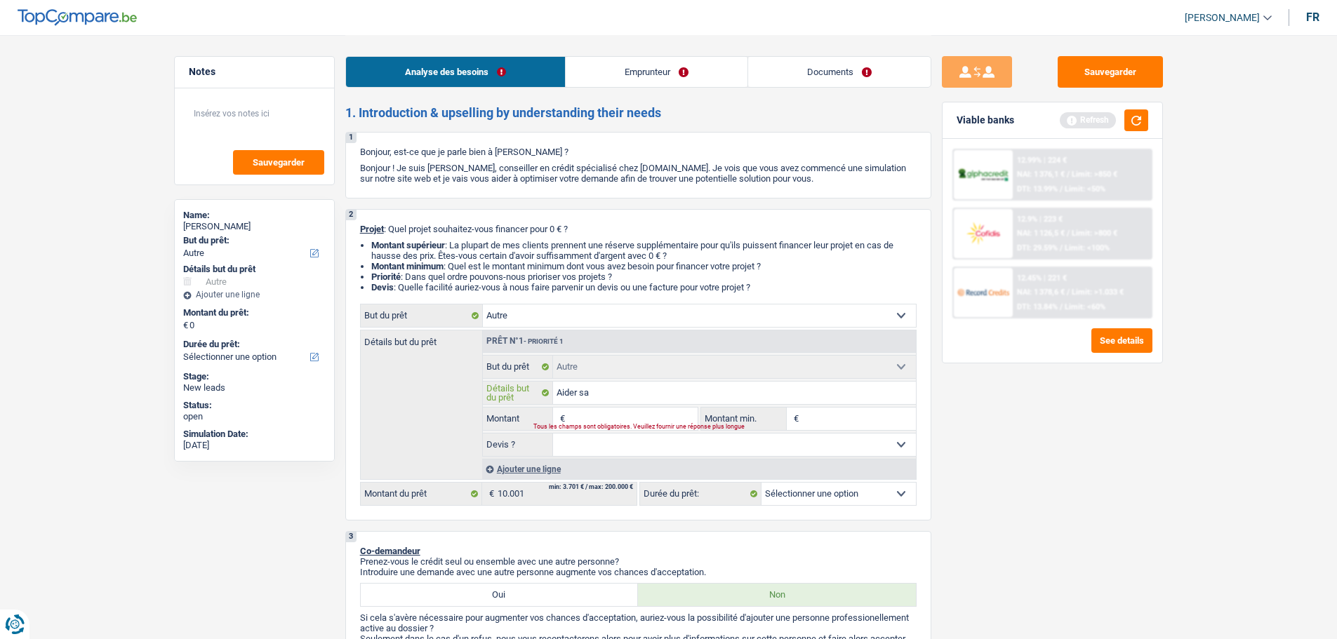
type input "Aider sa f"
type input "Aider sa fi"
type input "Aider sa fil"
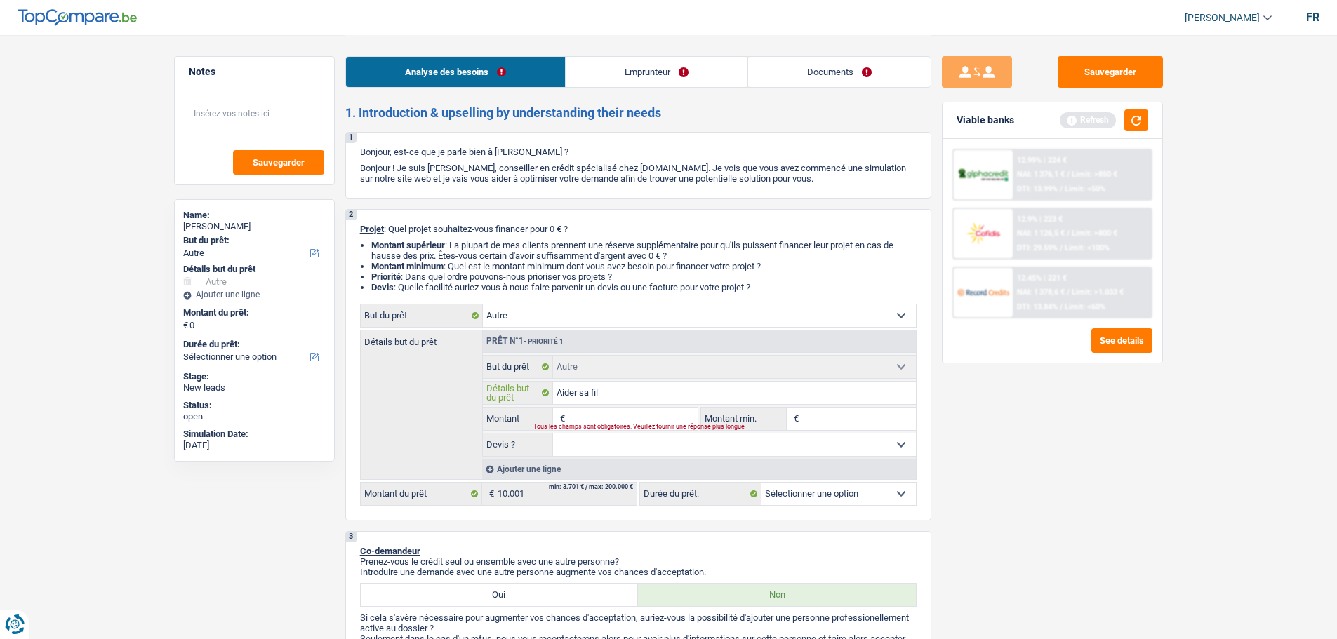
type input "Aider sa fill"
type input "Aider sa fille"
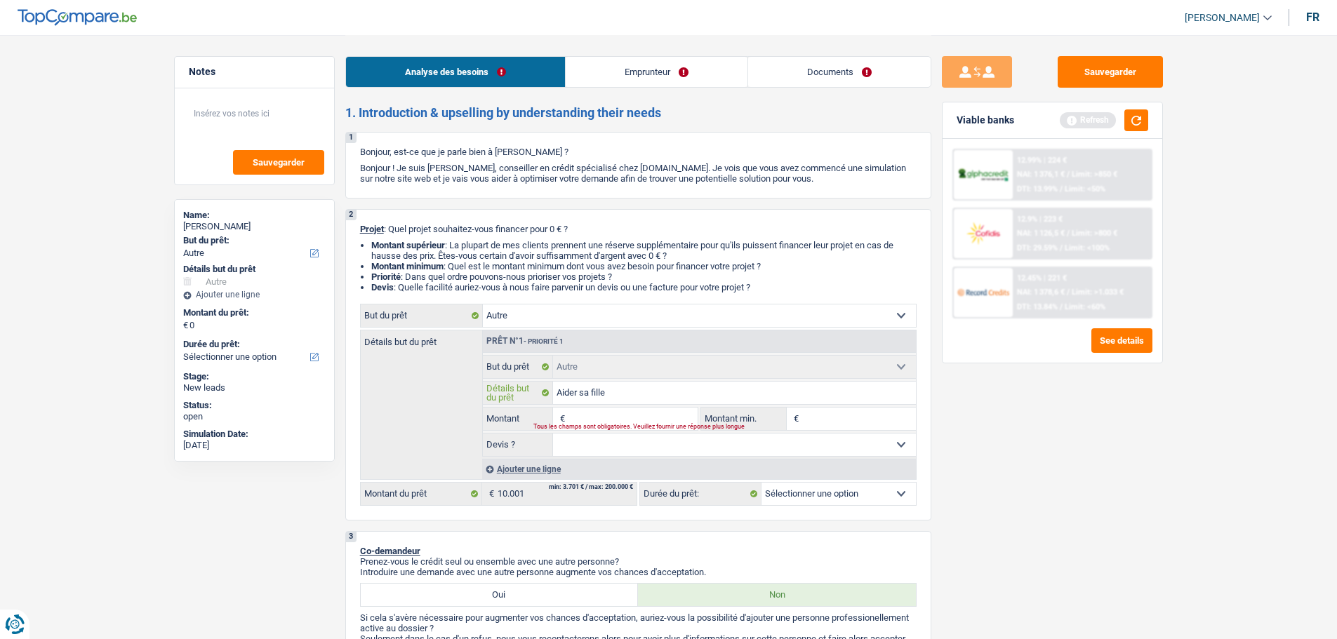
type input "Aider sa fille"
type input "Aider sa fille p"
type input "Aider sa fille [PERSON_NAME]"
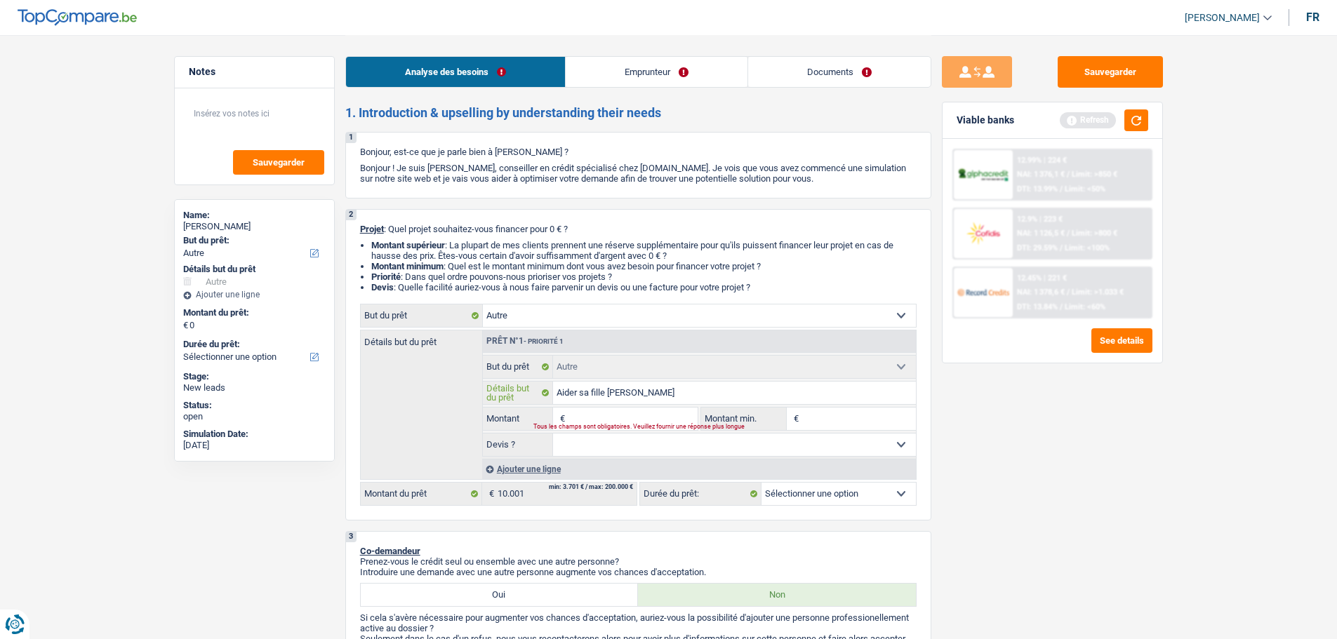
type input "Aider sa fille [PERSON_NAME]"
type input "Aider sa fille pour"
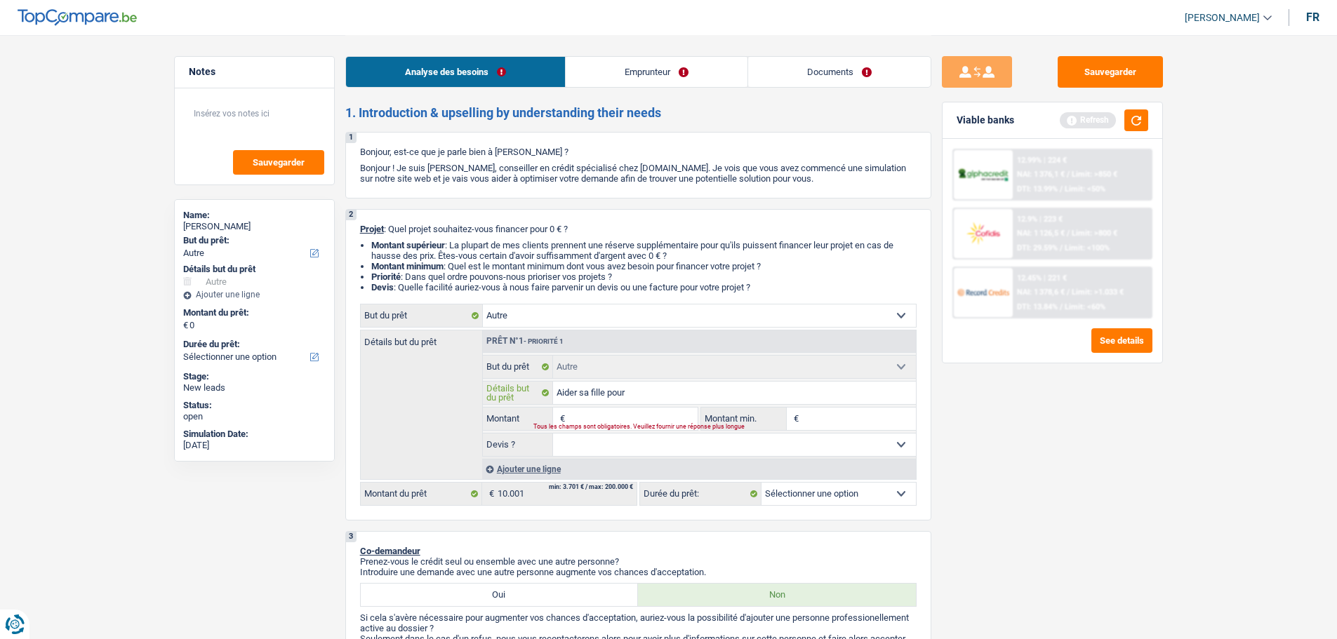
type input "Aider sa fille pour"
type input "Aider sa fille pour a"
type input "Aider sa fille pour ac"
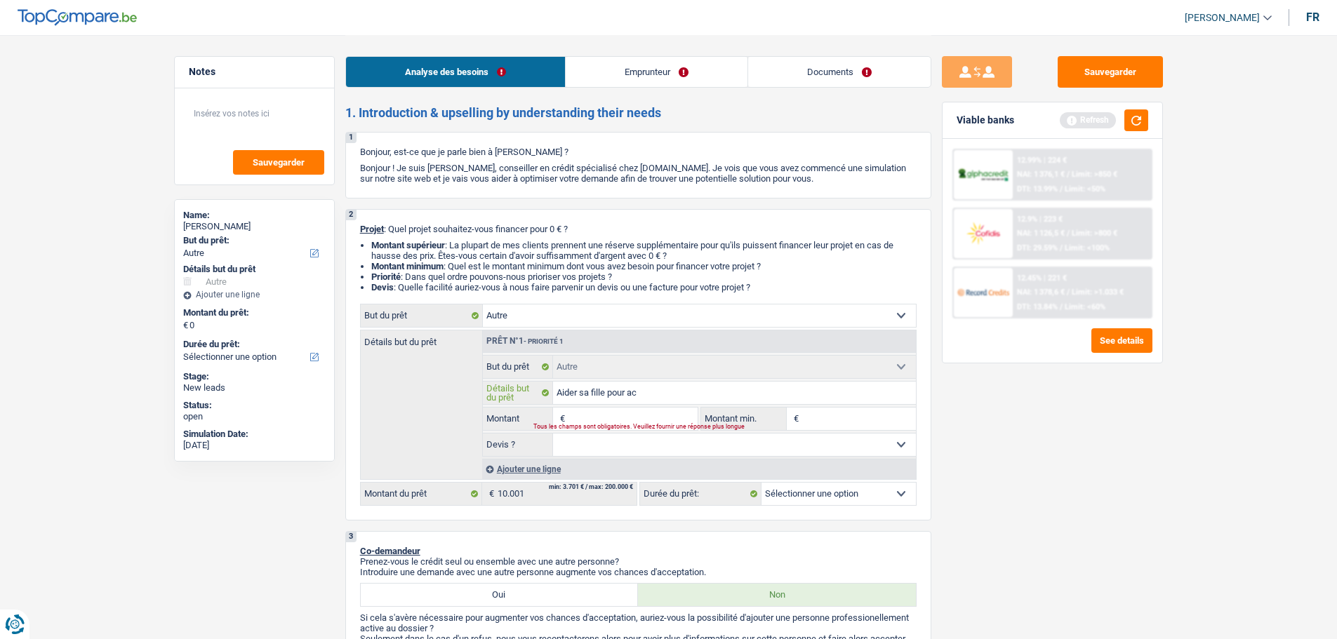
type input "Aider sa fille pour ach"
type input "Aider sa fille pour acht"
type input "Aider sa fille pour achte"
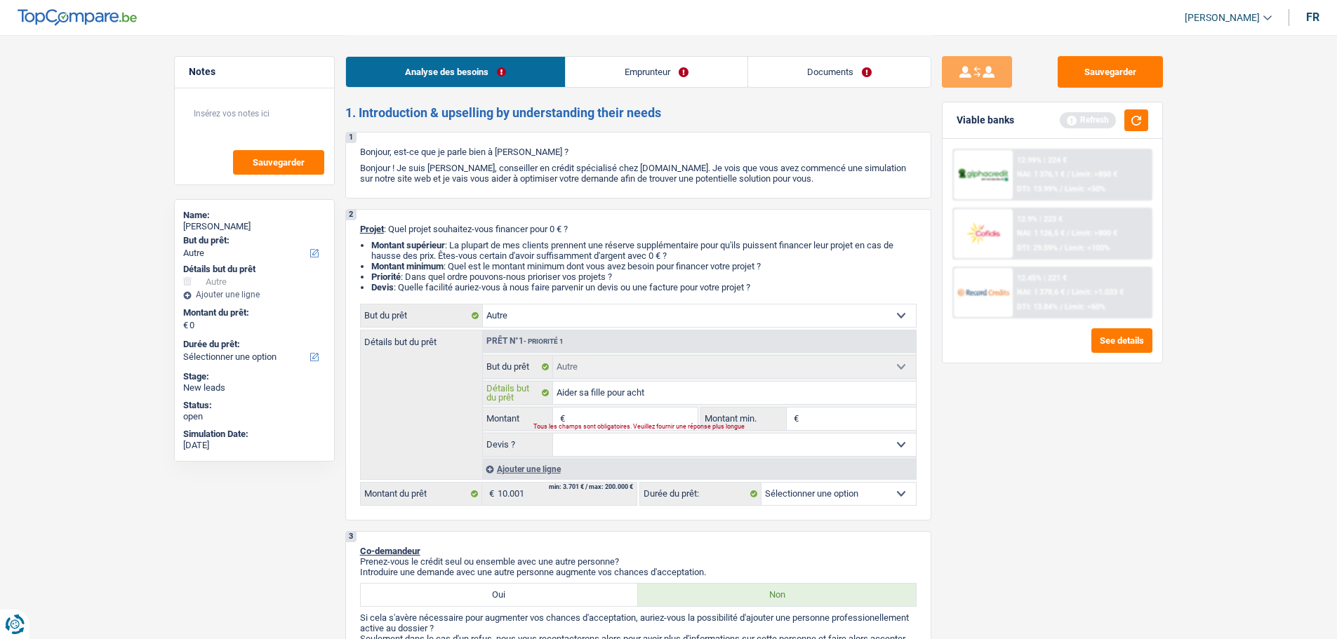
type input "Aider sa fille pour achte"
type input "Aider sa fille pour achter"
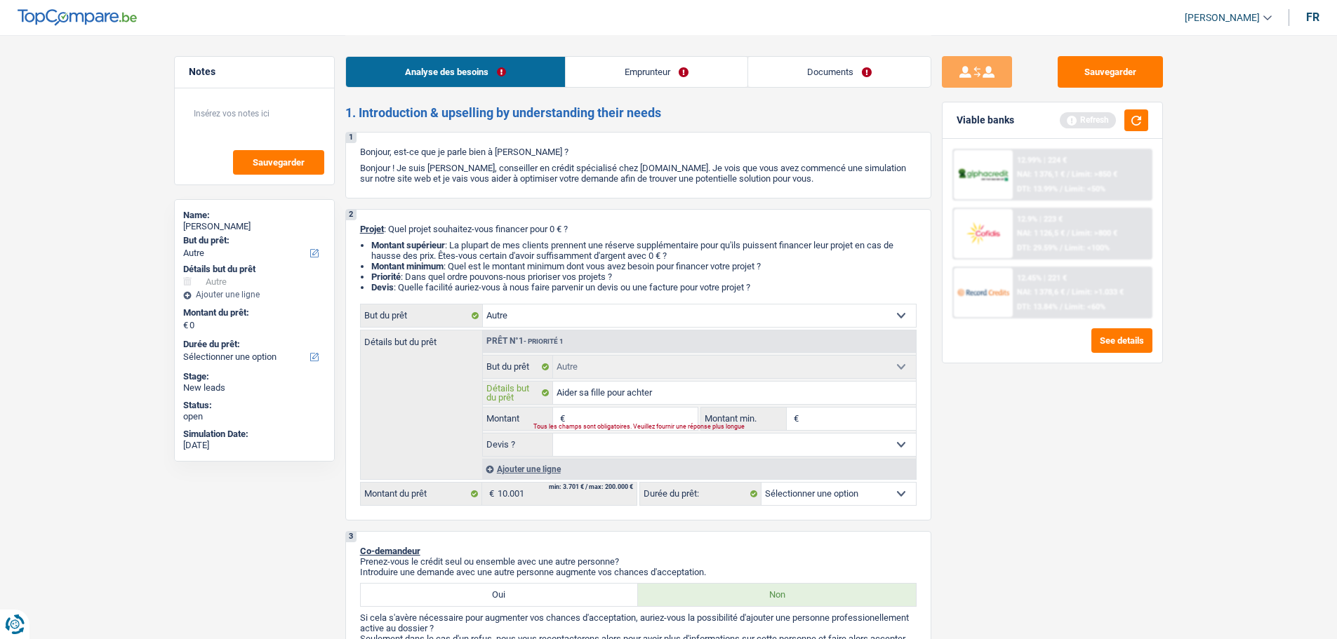
type input "Aider sa fille pour achter u"
type input "Aider sa fille pour achter un"
type input "Aider sa fille pour achter une"
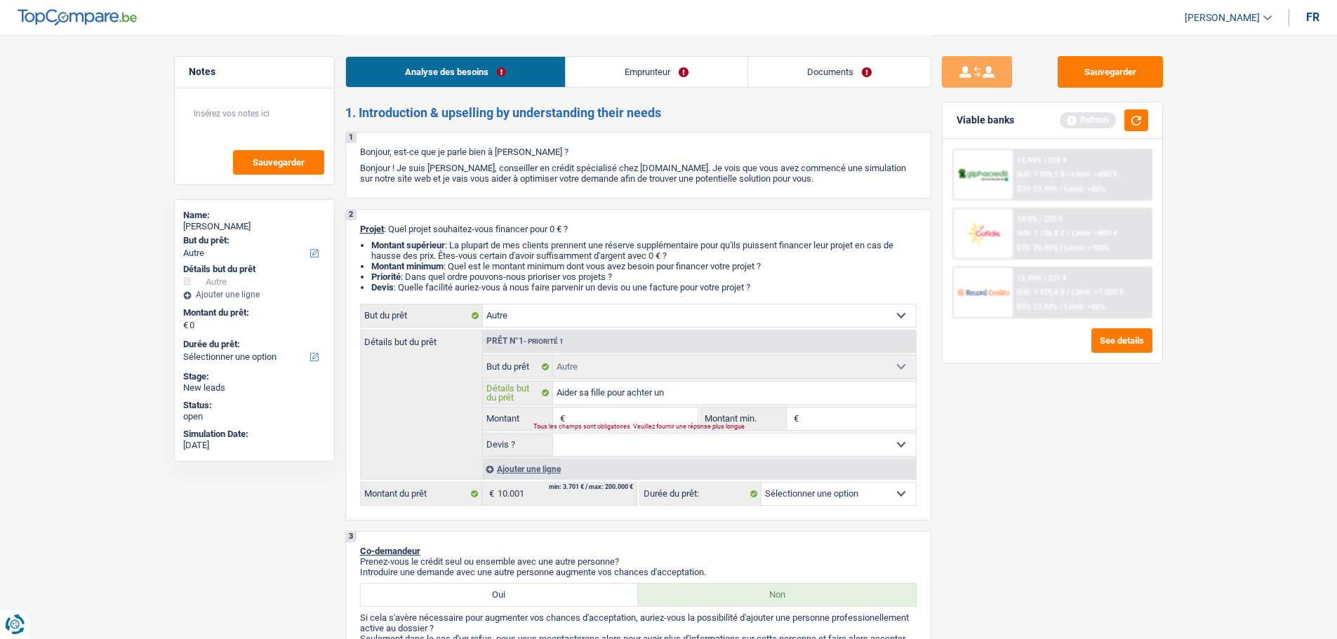
type input "Aider sa fille pour achter une"
type input "Aider sa fille pour achter une v"
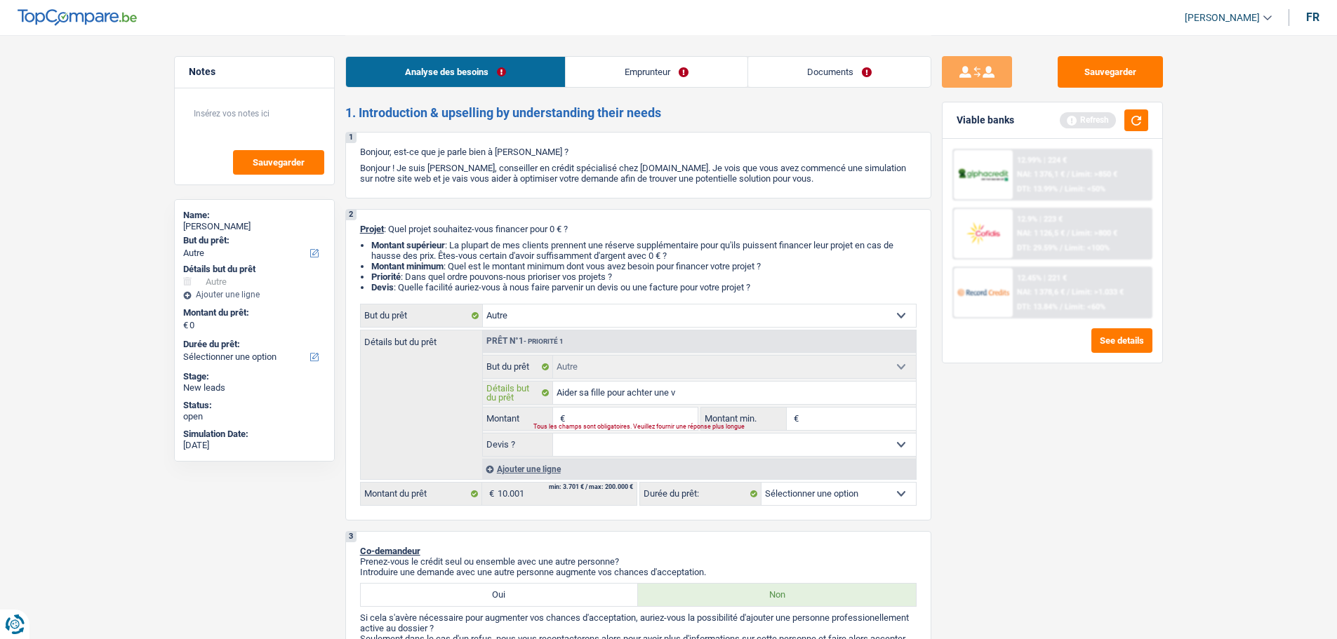
type input "Aider sa fille pour achter une vo"
type input "Aider sa fille pour achter une voi"
type input "Aider sa fille pour achter une voit"
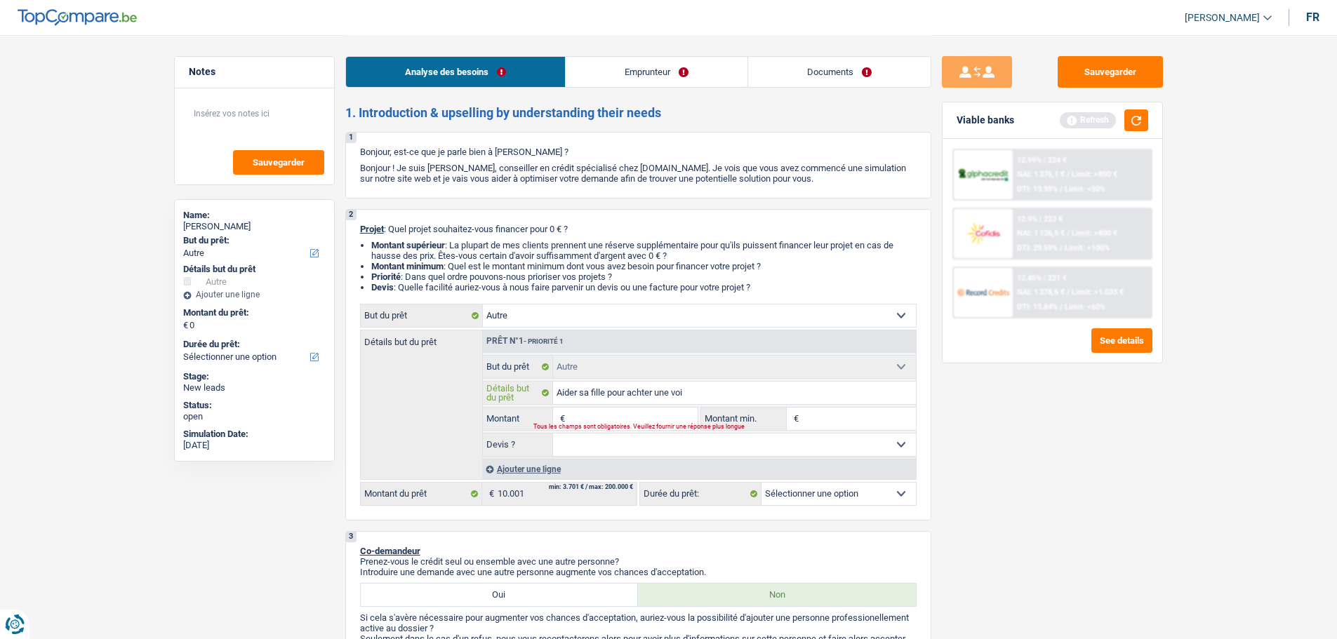
type input "Aider sa fille pour achter une voit"
type input "Aider sa fille pour achter une voitu"
type input "Aider sa fille pour achter une voitur"
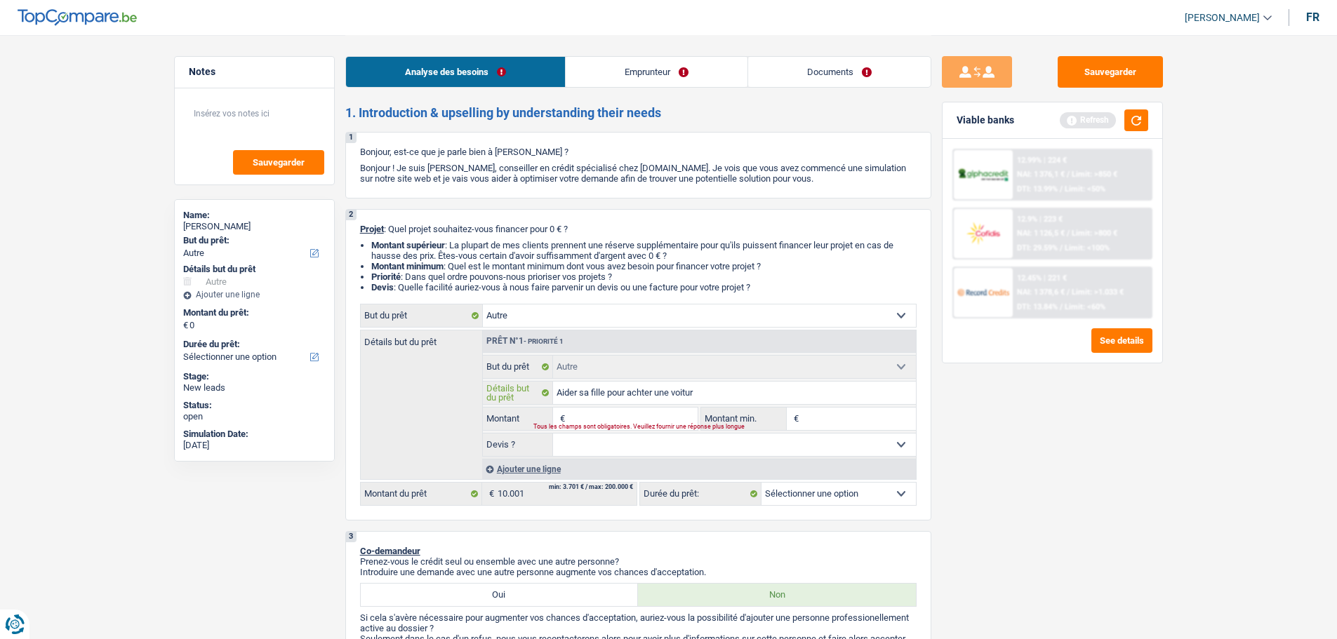
type input "Aider sa fille pour achter une voiture"
click at [645, 391] on input "Aider sa fille pour achter une voiture" at bounding box center [734, 393] width 363 height 22
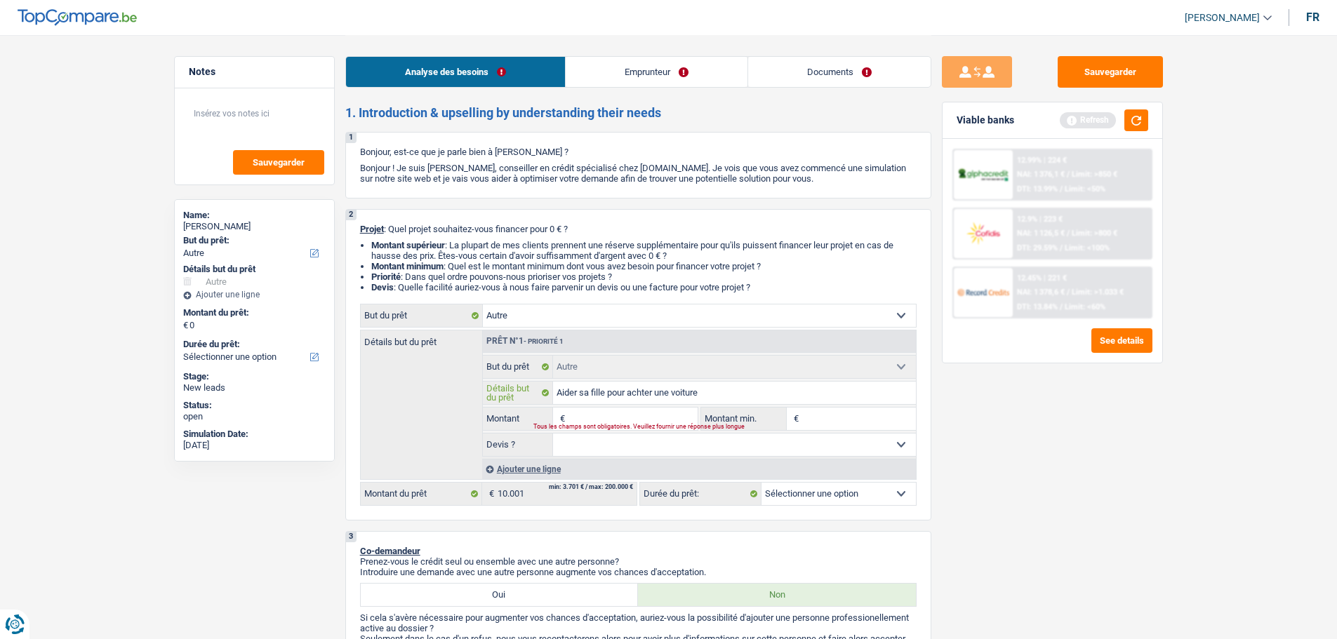
type input "Aider sa fille pour acheter une voiture"
click at [653, 425] on div "Tous les champs sont obligatoires. Veuillez fournir une réponse plus longue" at bounding box center [606, 428] width 147 height 6
click at [628, 412] on input "Montant" at bounding box center [632, 419] width 128 height 22
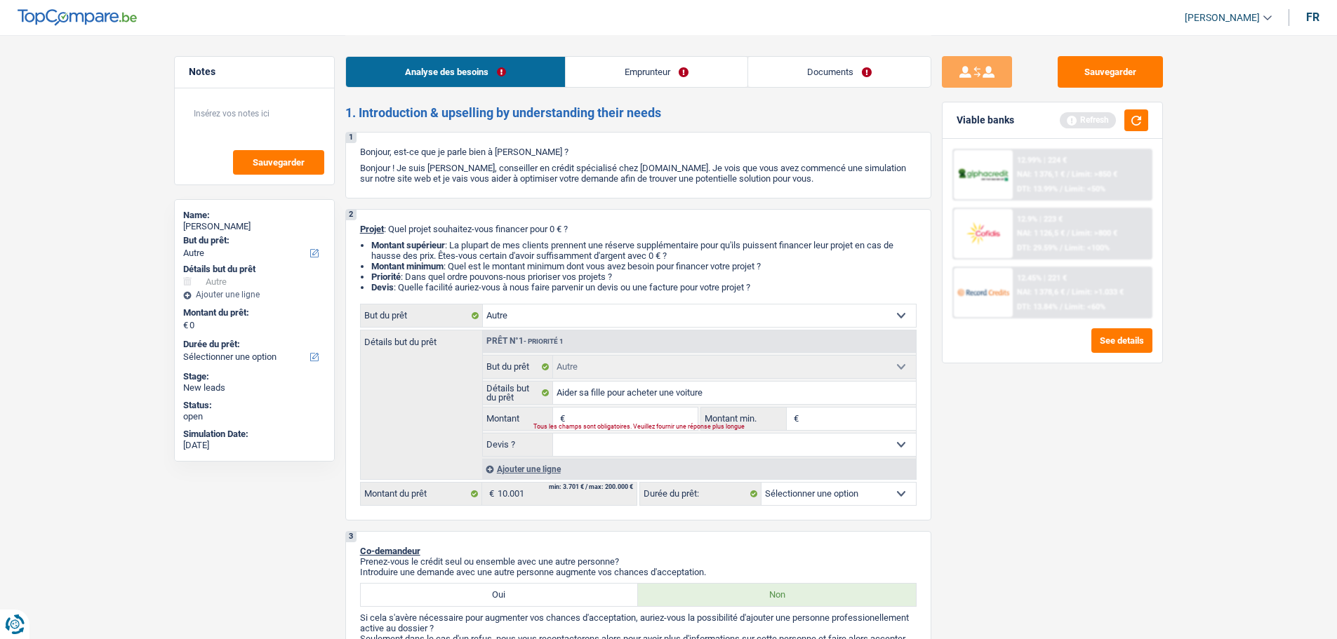
click at [603, 411] on input "Montant" at bounding box center [632, 419] width 128 height 22
type input "1"
type input "11"
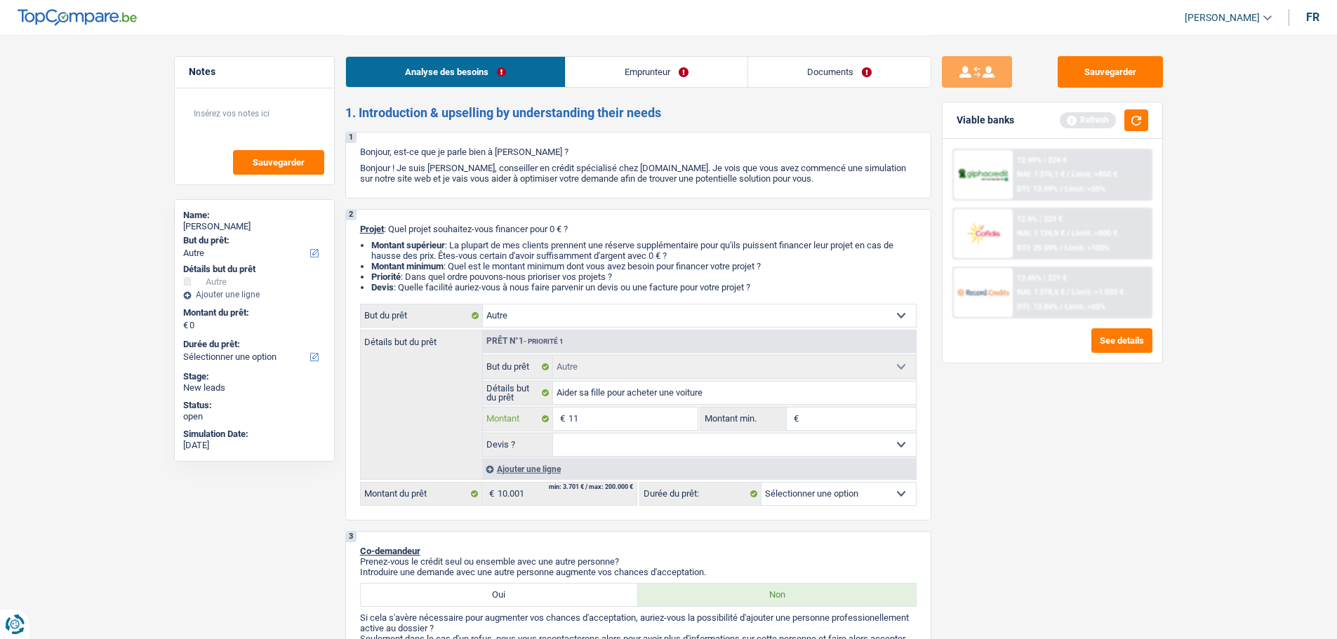
type input "1"
type input "10"
type input "100"
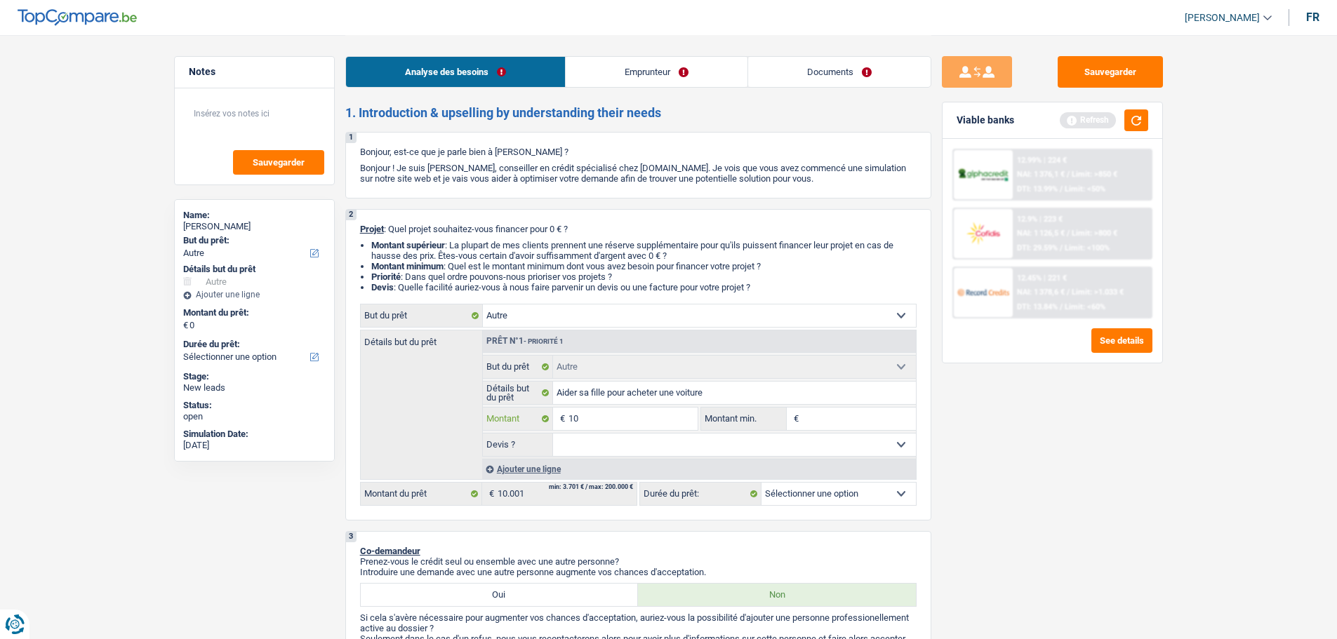
type input "100"
type input "1.001"
type input "100"
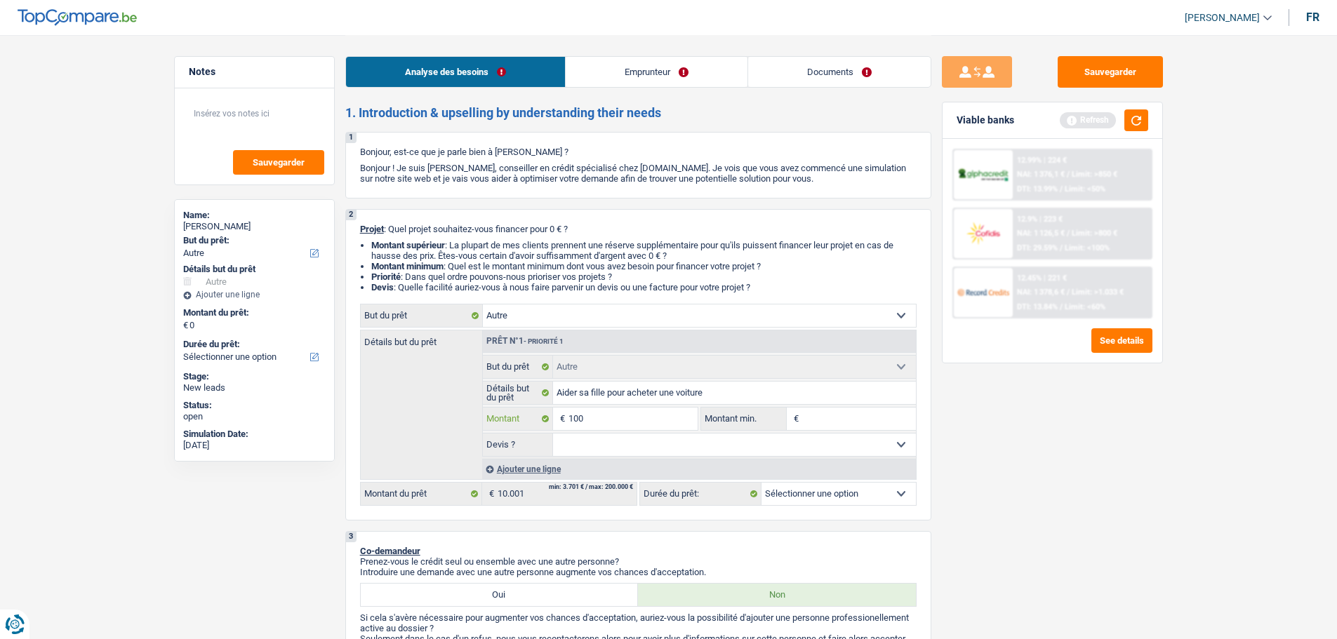
type input "1.000"
type input "10.001"
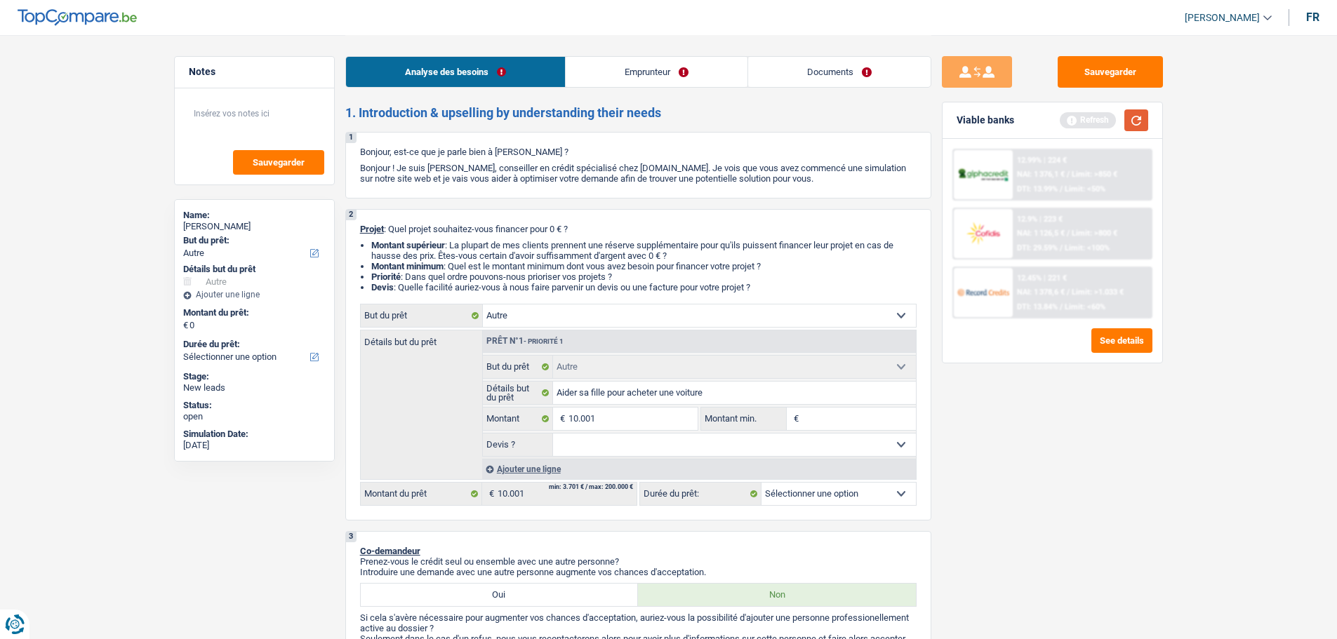
type input "10.001"
click at [1128, 124] on button "button" at bounding box center [1136, 120] width 24 height 22
select select "60"
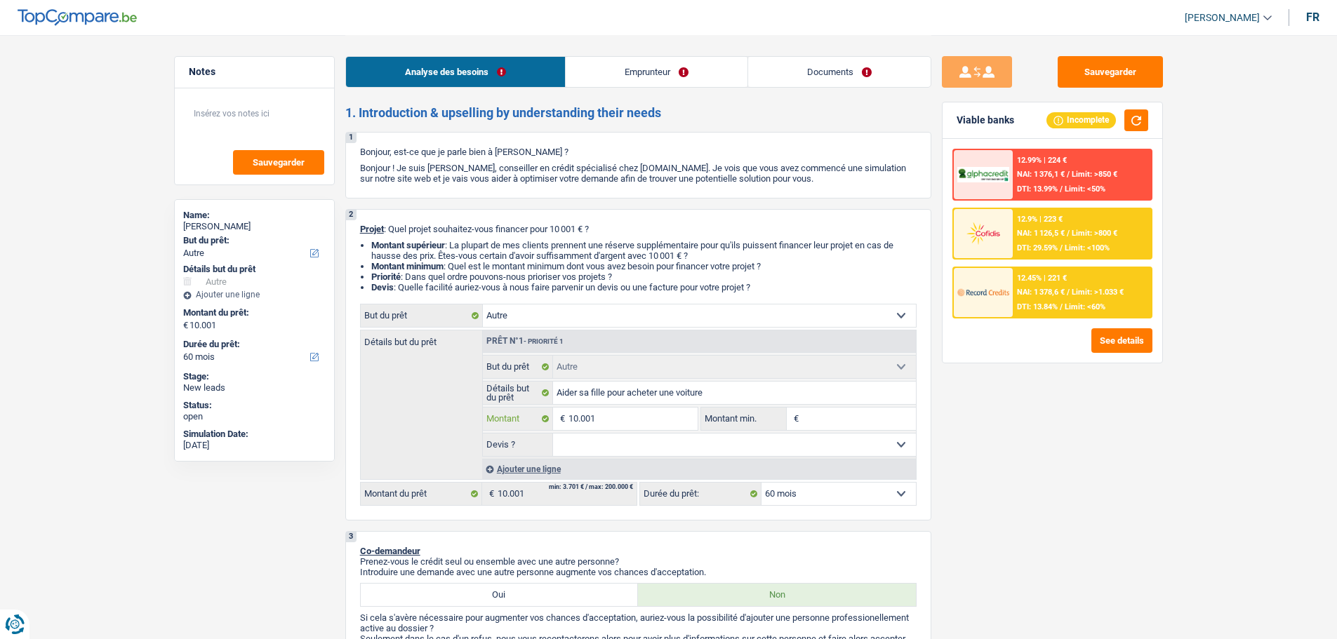
click at [625, 408] on input "10.001" at bounding box center [632, 419] width 128 height 22
type input "7"
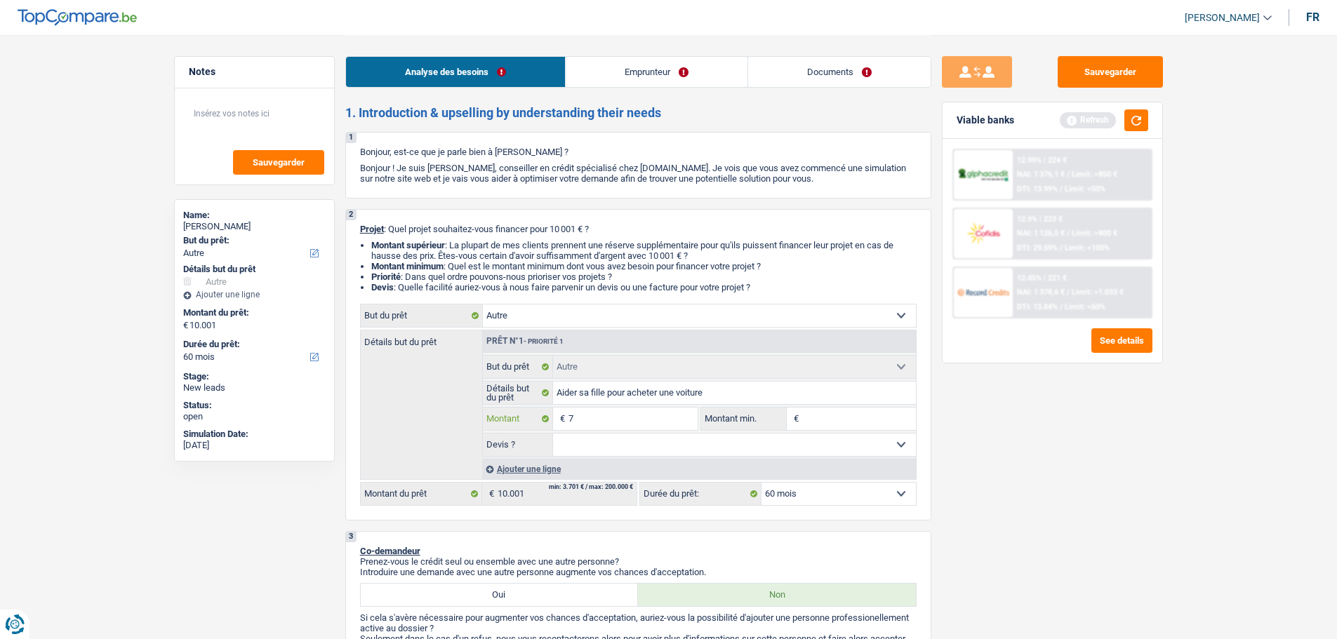
type input "75"
type input "750"
type input "7.500"
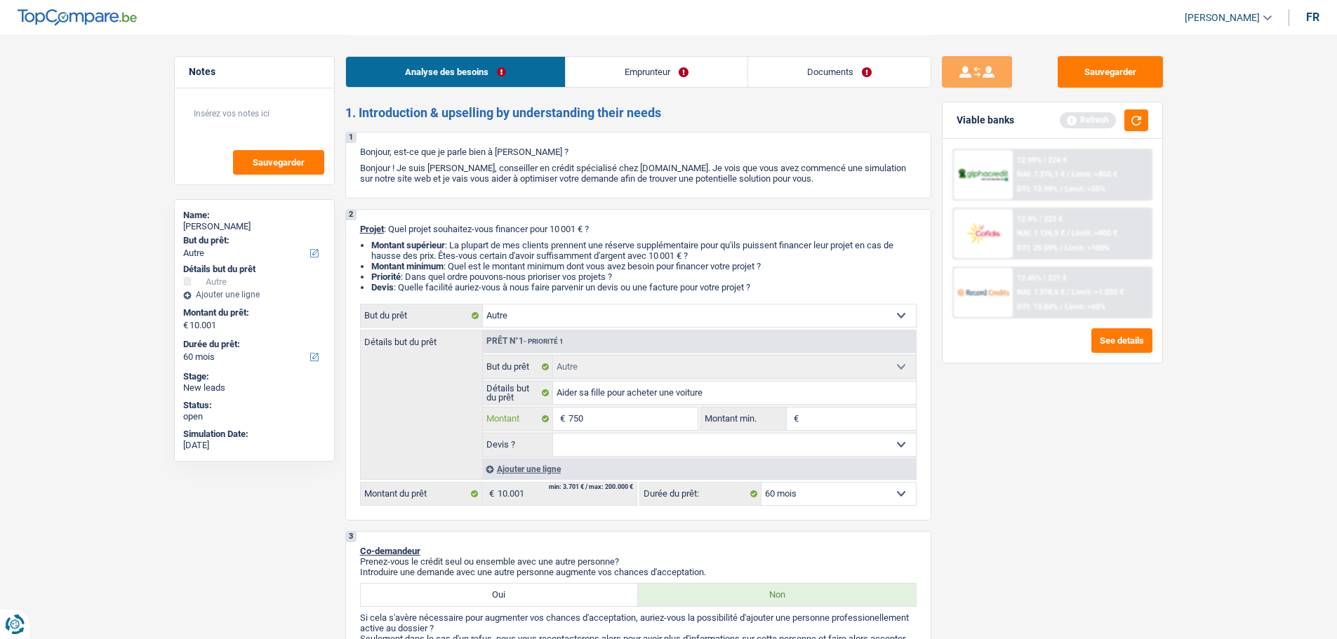
type input "7.500"
select select "42"
type input "7.500"
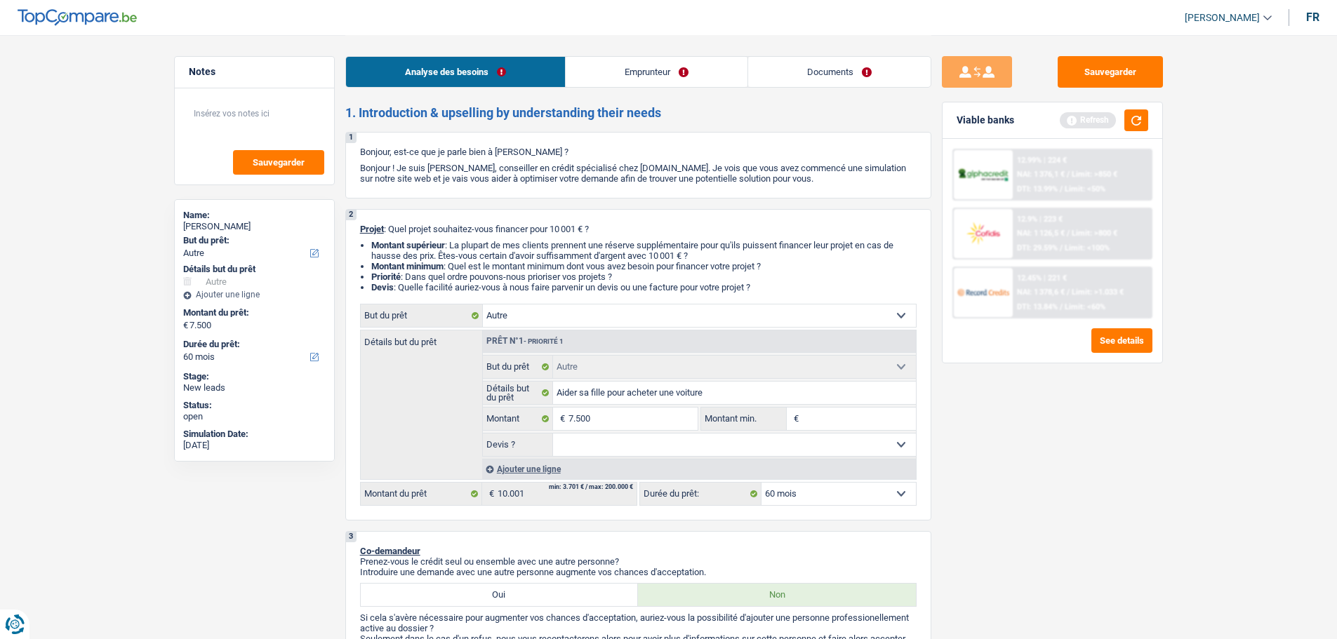
select select "42"
type input "7.500"
select select "42"
click at [873, 446] on select "Oui Non Non répondu Sélectionner une option" at bounding box center [734, 445] width 363 height 22
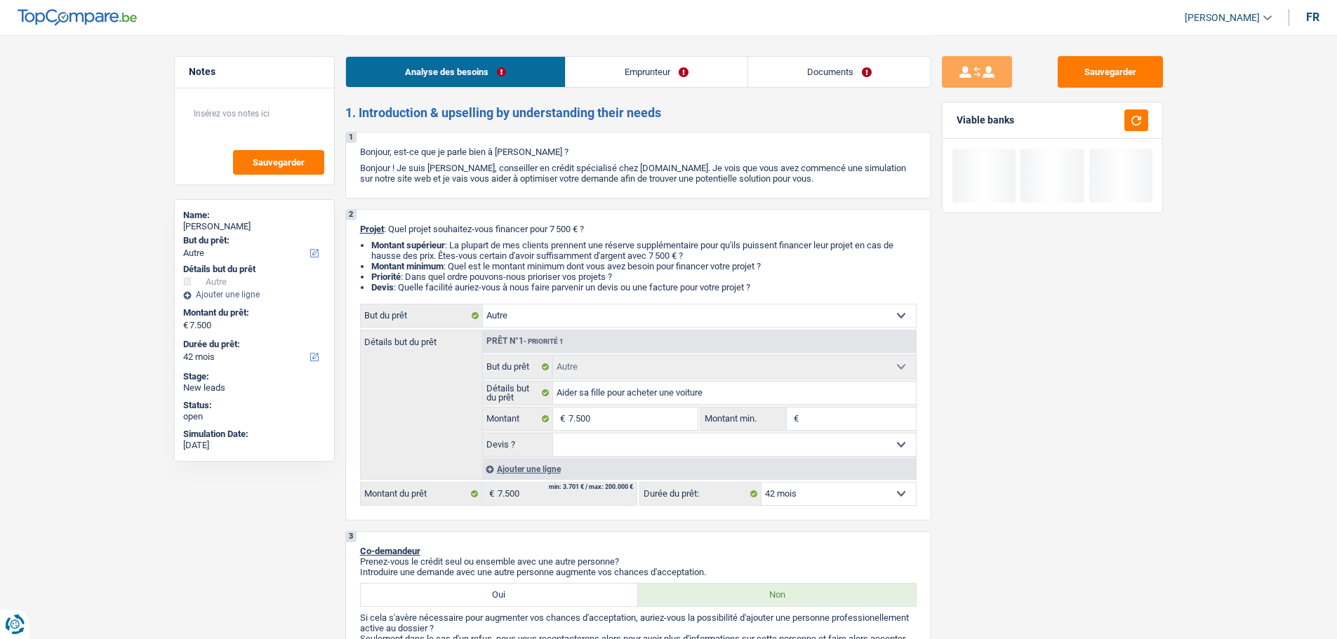
select select "false"
click at [553, 434] on select "Oui Non Non répondu Sélectionner une option" at bounding box center [734, 445] width 363 height 22
select select "false"
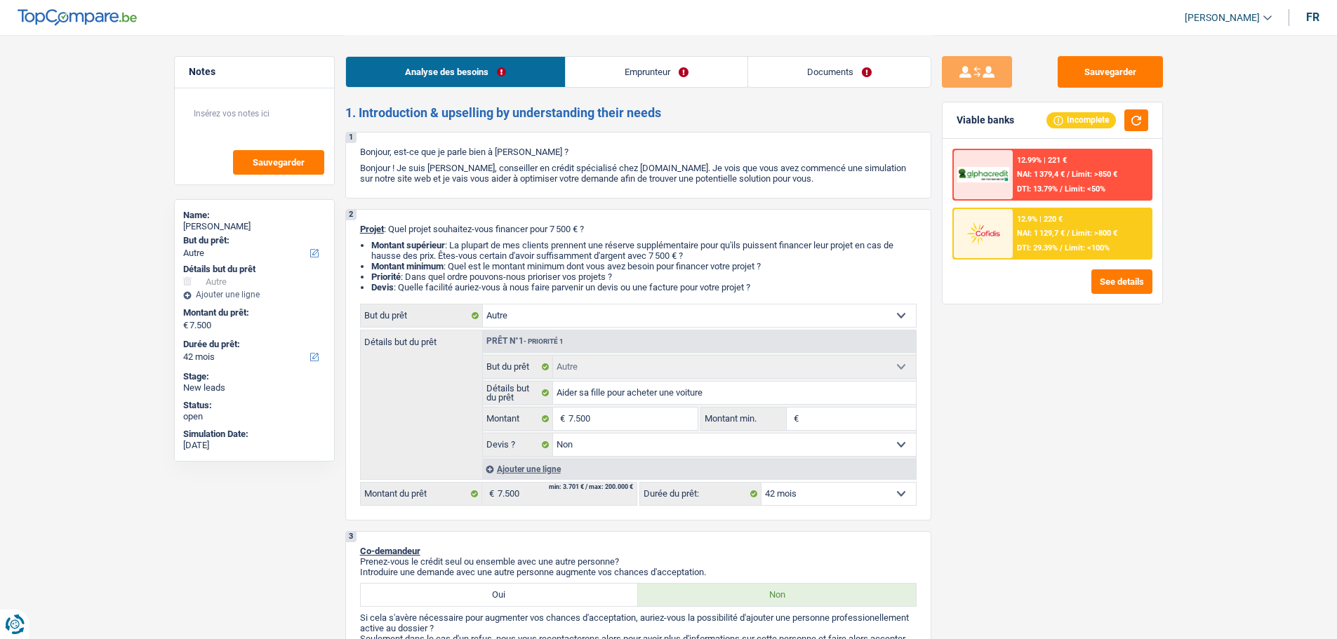
click at [842, 418] on input "Montant min." at bounding box center [859, 419] width 114 height 22
click at [642, 420] on input "7.500" at bounding box center [632, 419] width 128 height 22
type input "750"
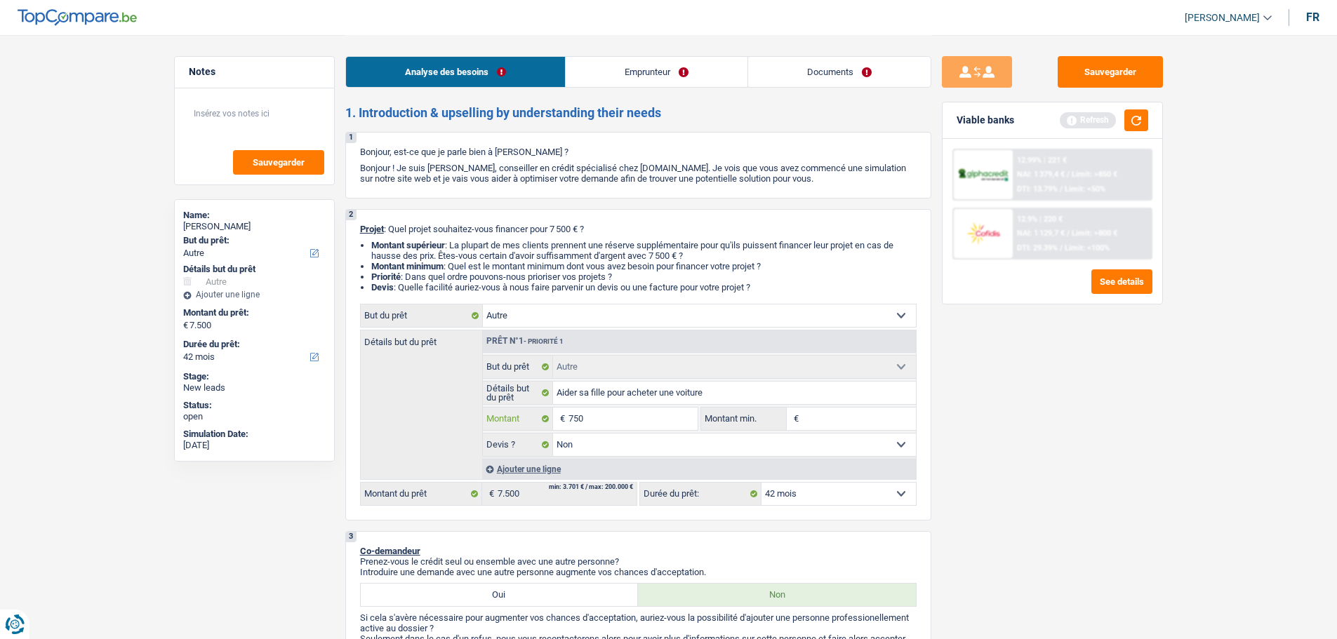
type input "7.501"
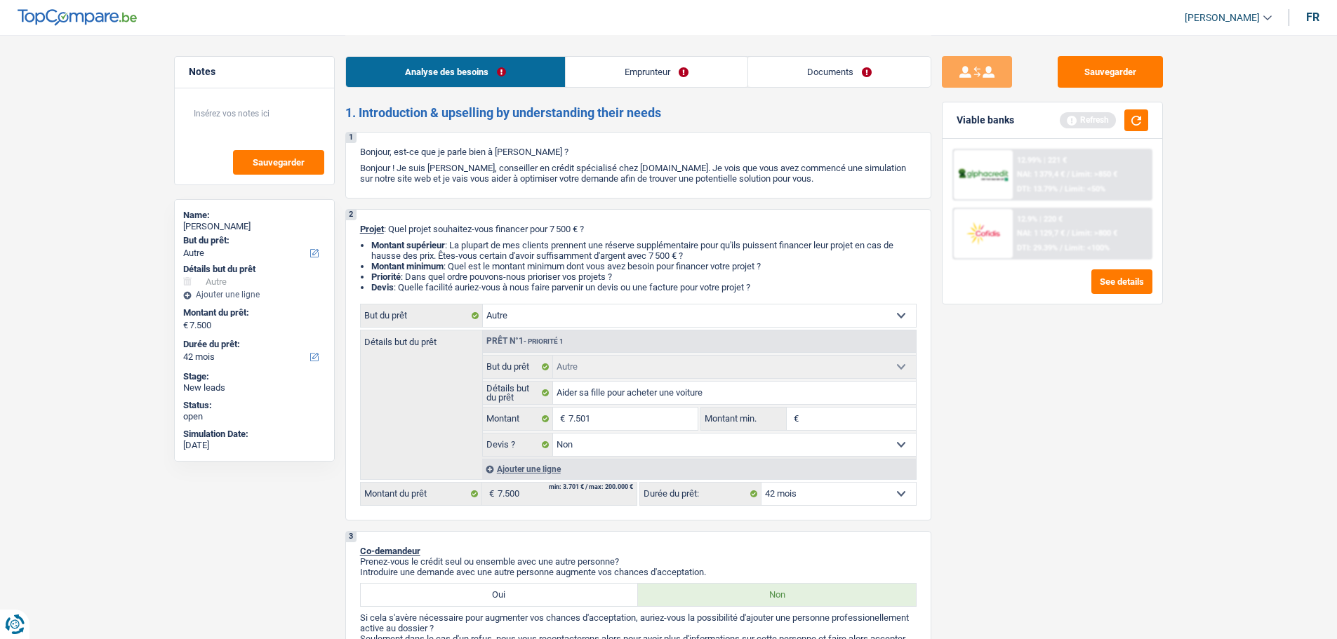
type input "7.501"
click at [1071, 403] on div "Sauvegarder Viable banks Refresh 12.99% | 221 € NAI: 1 379,4 € / Limit: >850 € …" at bounding box center [1052, 336] width 242 height 561
select select "48"
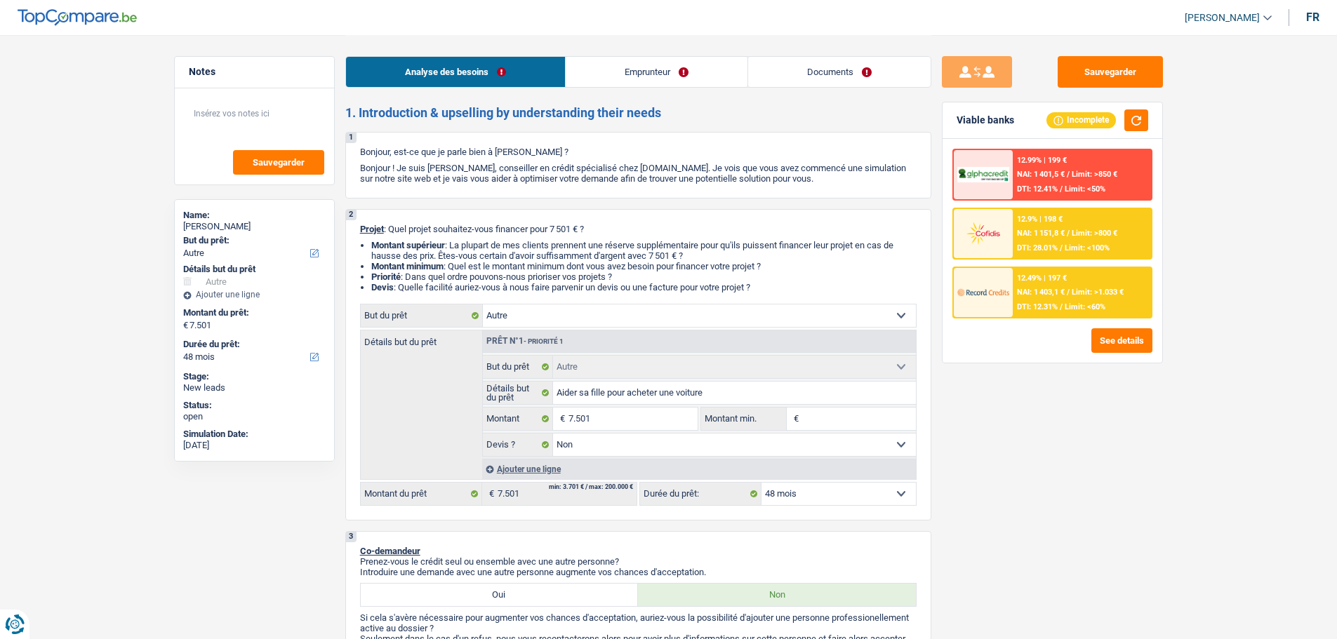
click at [819, 420] on input "Montant min." at bounding box center [859, 419] width 114 height 22
type input "5"
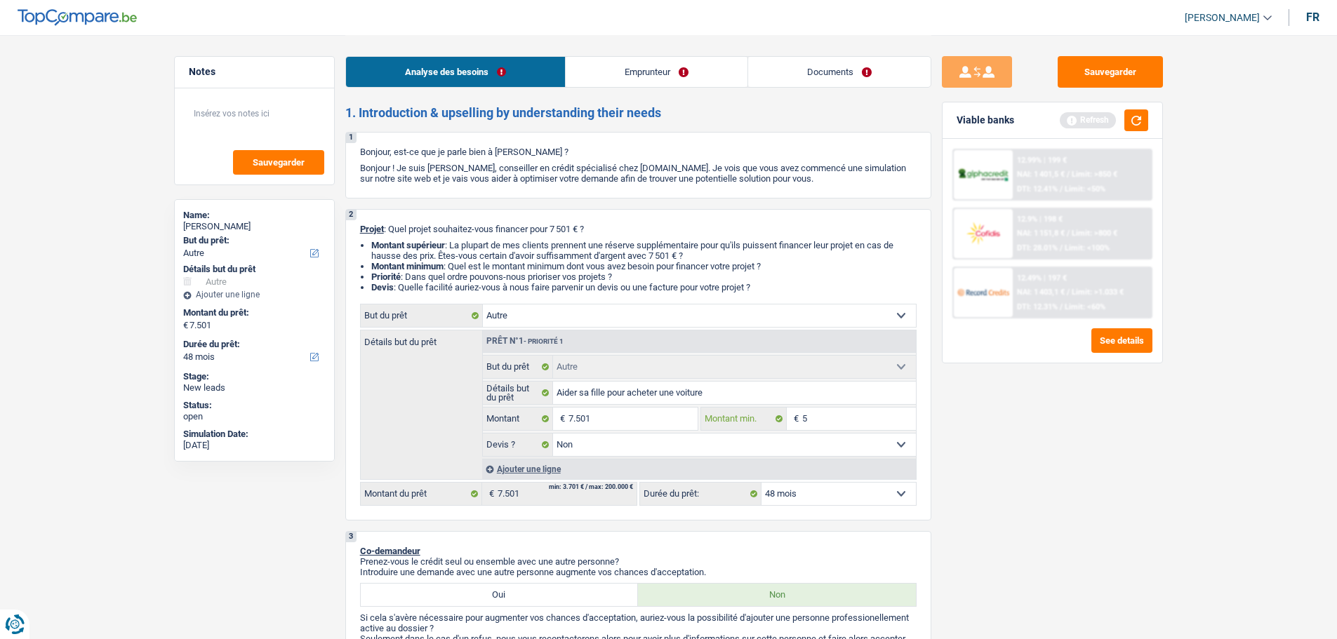
type input "50"
type input "500"
type input "5.000"
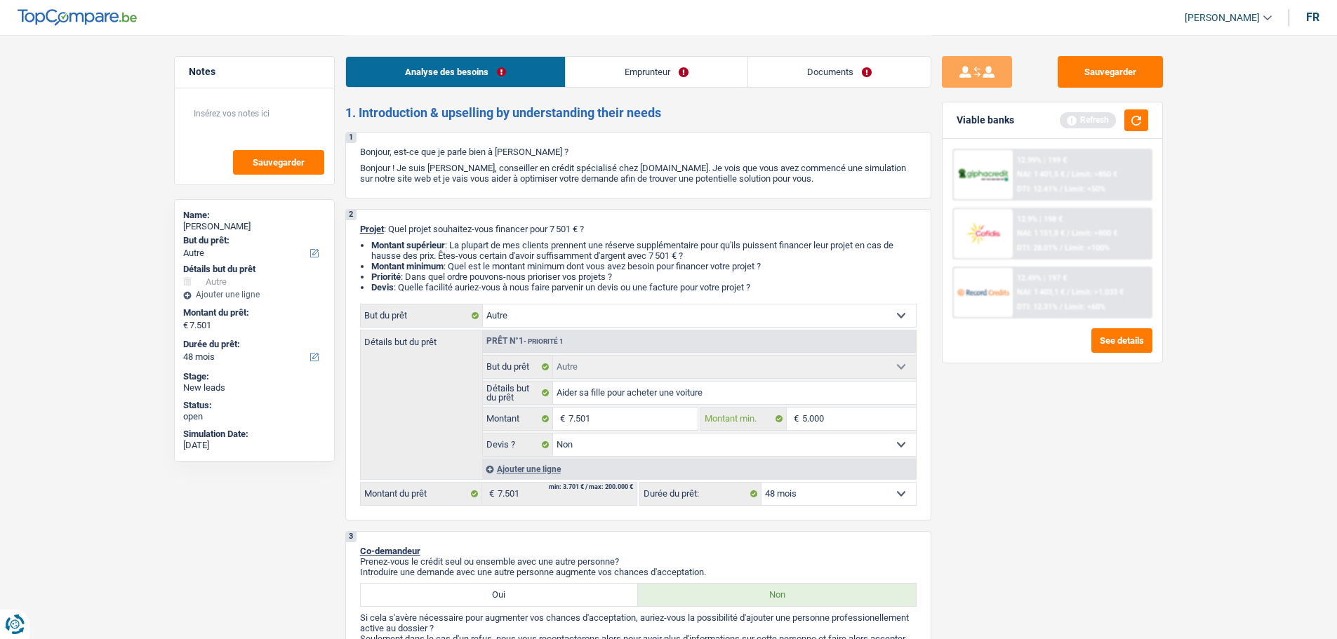
type input "5.000"
type input "500"
type input "5.001"
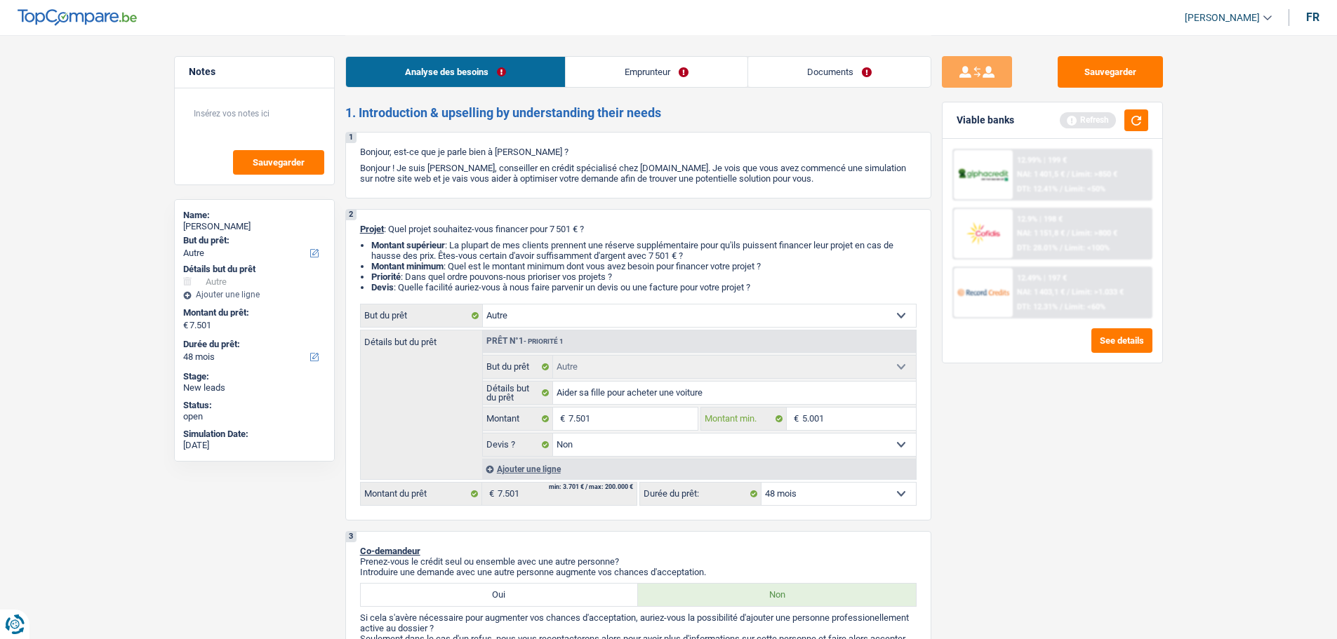
type input "5.001"
click at [1165, 422] on div "Sauvegarder Viable banks Refresh 12.99% | 199 € NAI: 1 401,5 € / Limit: >850 € …" at bounding box center [1052, 336] width 242 height 561
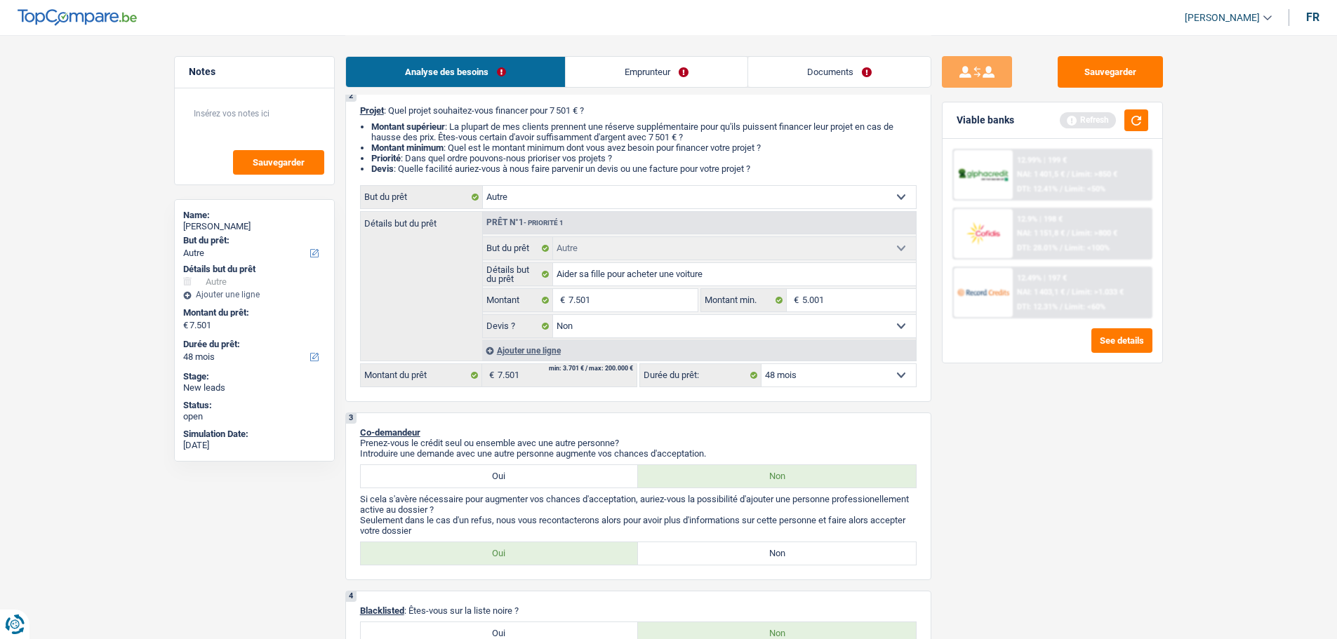
scroll to position [281, 0]
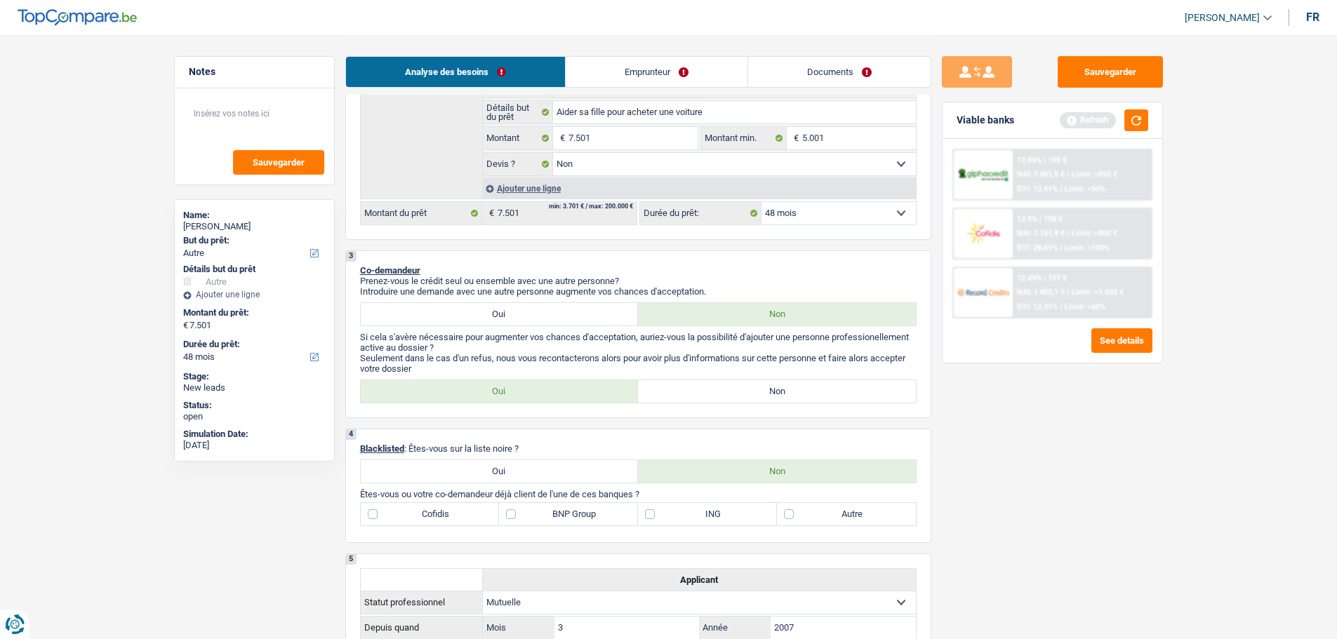
click at [784, 396] on label "Non" at bounding box center [777, 391] width 278 height 22
click at [784, 396] on input "Non" at bounding box center [777, 391] width 278 height 22
radio input "true"
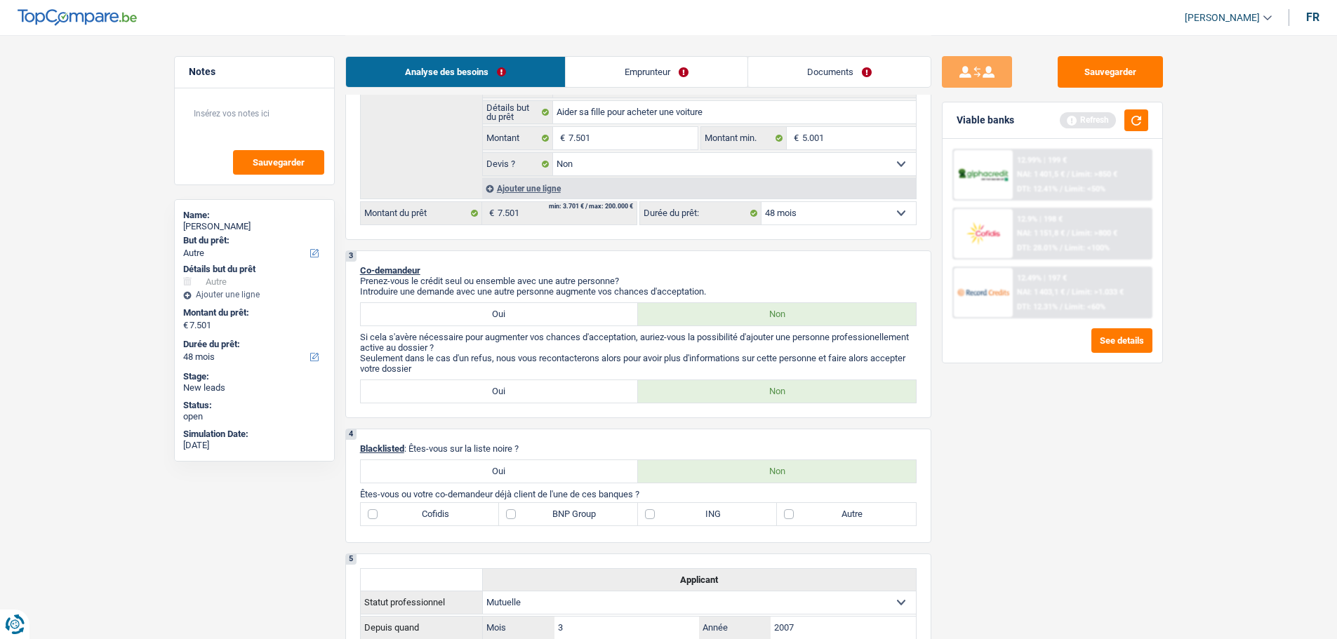
click at [664, 68] on link "Emprunteur" at bounding box center [657, 72] width 182 height 30
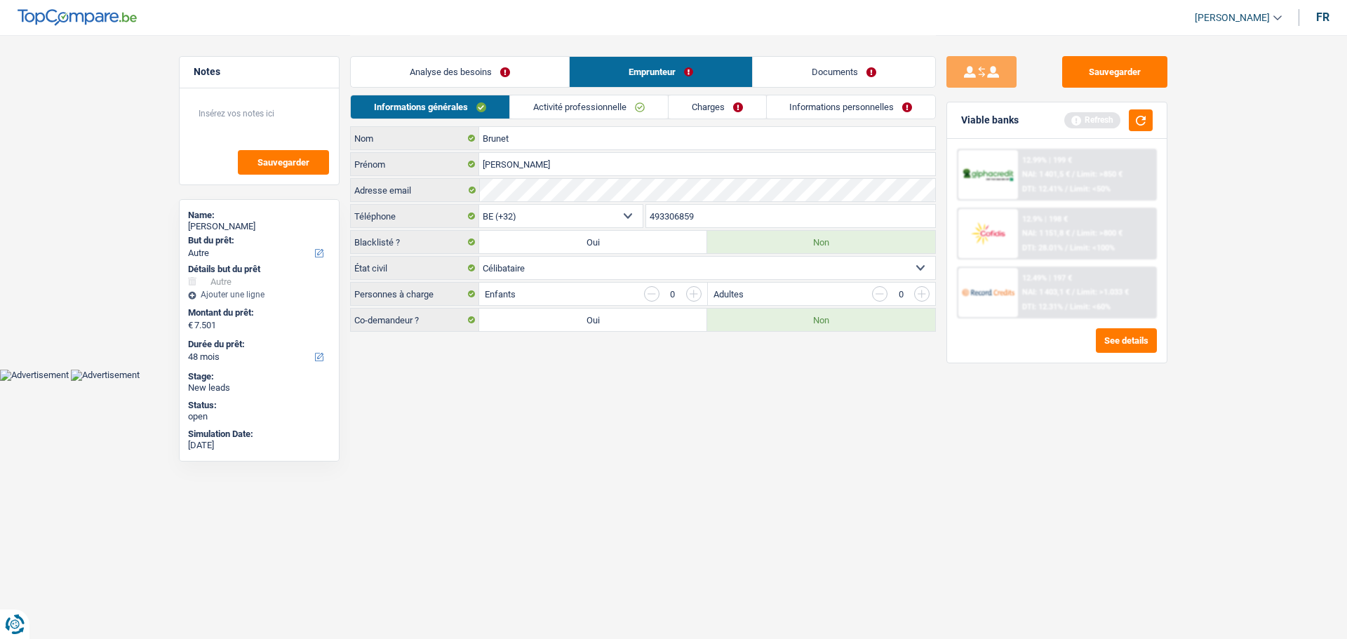
click at [495, 65] on link "Analyse des besoins" at bounding box center [460, 72] width 218 height 30
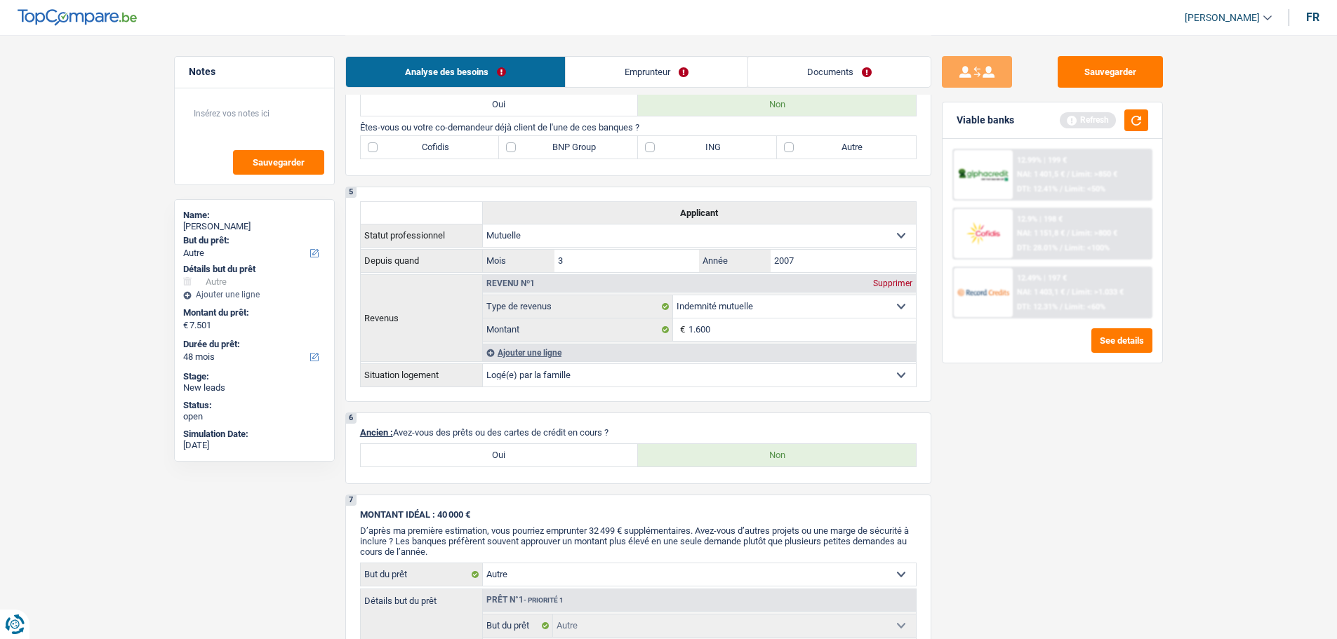
scroll to position [772, 0]
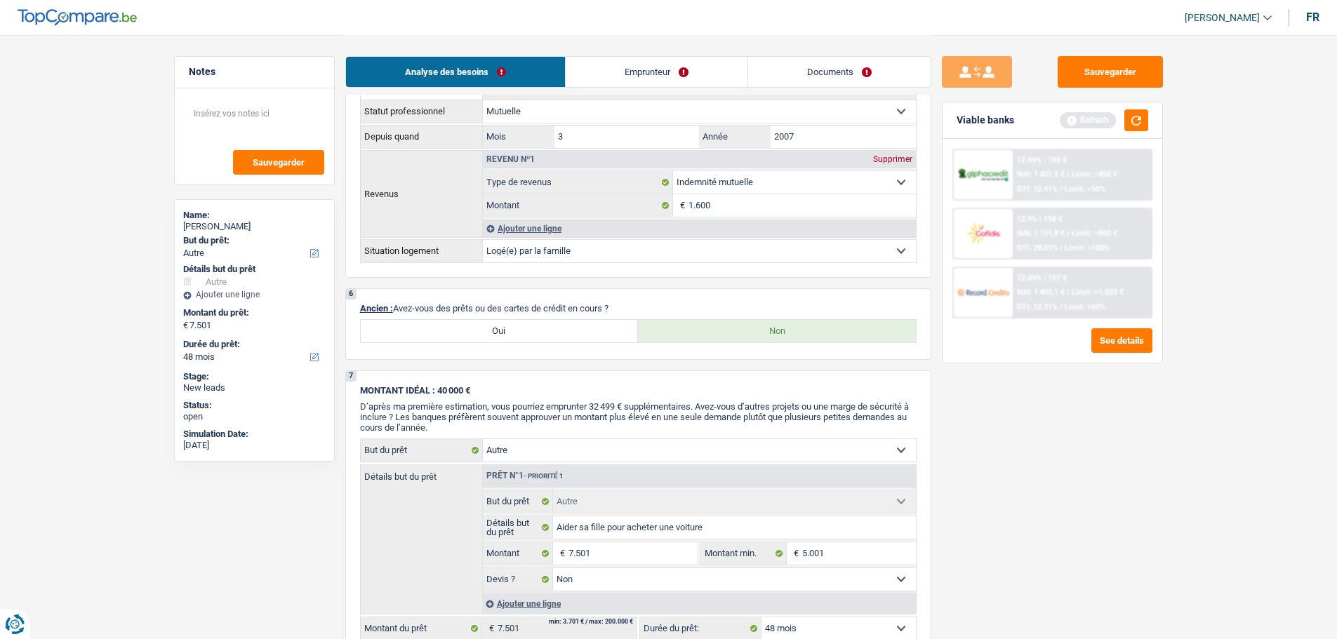
click at [531, 329] on label "Oui" at bounding box center [500, 331] width 278 height 22
click at [531, 329] on input "Oui" at bounding box center [500, 331] width 278 height 22
radio input "true"
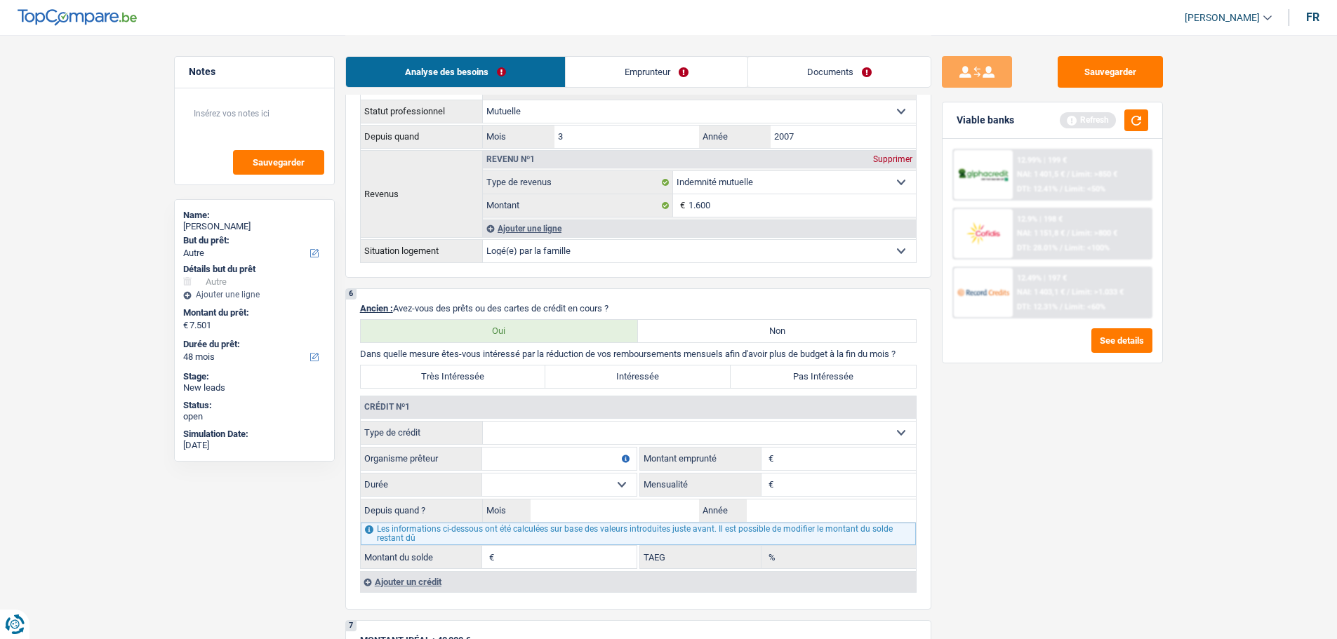
click at [518, 425] on select "Carte ou ouverture de crédit Prêt hypothécaire Vente à tempérament Prêt à tempé…" at bounding box center [699, 433] width 433 height 22
select select "cardOrCredit"
type input "0"
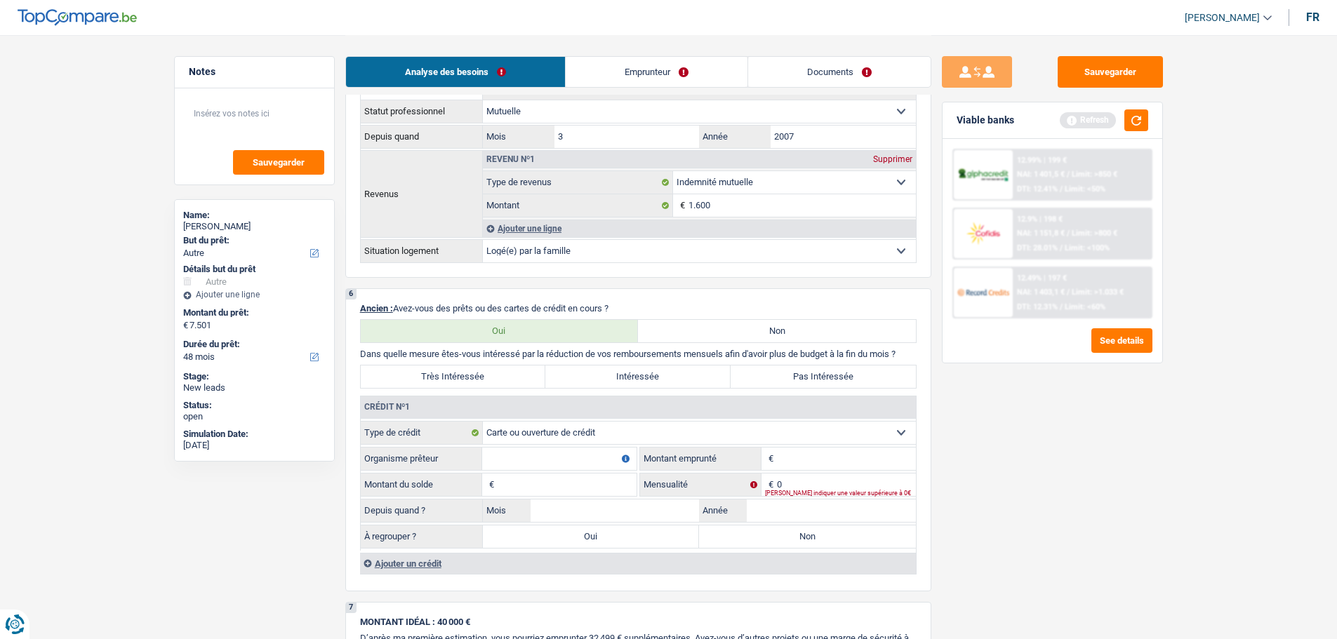
click at [515, 453] on input "Organisme prêteur" at bounding box center [559, 459] width 154 height 22
type input "ING"
click at [808, 461] on input "Montant" at bounding box center [846, 459] width 139 height 22
type input "2.000"
click at [519, 483] on input "Montant du solde" at bounding box center [566, 485] width 139 height 22
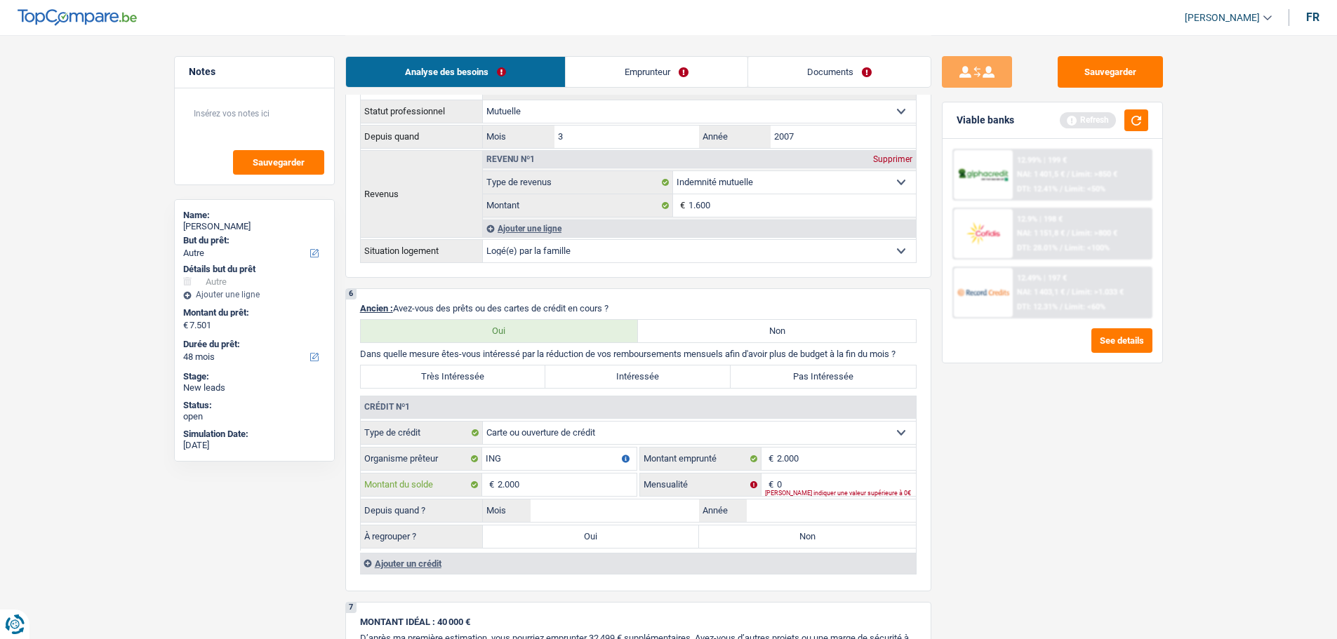
type input "2.000"
click at [806, 488] on input "0" at bounding box center [846, 485] width 139 height 22
type input "100"
click at [610, 511] on input "Mois" at bounding box center [614, 511] width 169 height 22
click at [764, 536] on label "Non" at bounding box center [807, 537] width 217 height 22
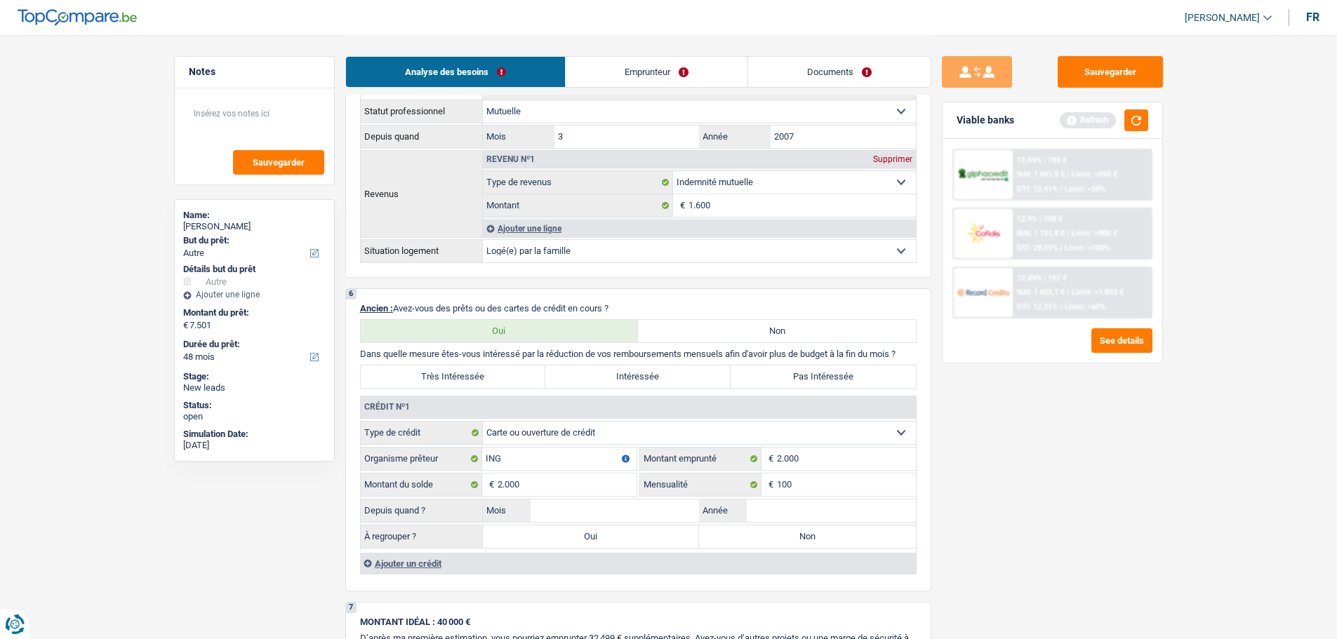
click at [764, 536] on input "Non" at bounding box center [807, 537] width 217 height 22
radio input "true"
click at [775, 511] on input "Année" at bounding box center [831, 511] width 169 height 22
type input "2020"
click at [681, 509] on input "Mois" at bounding box center [614, 511] width 169 height 22
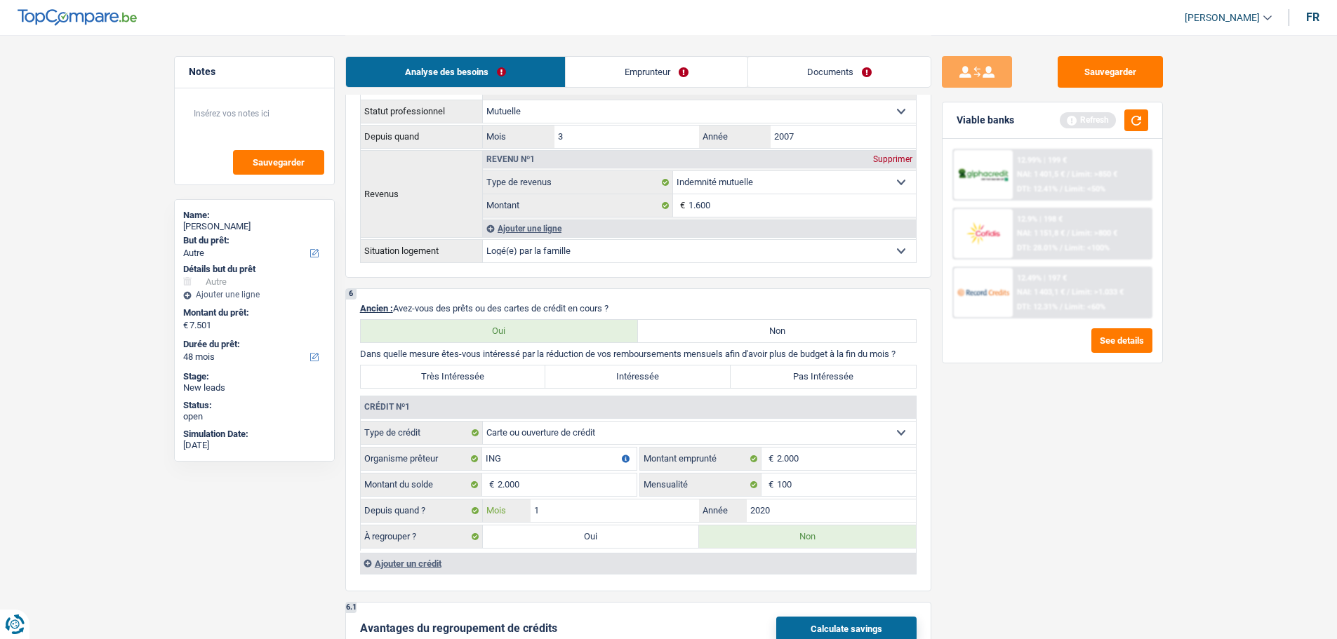
type input "10"
click at [1057, 511] on div "Sauvegarder Viable banks Refresh 12.99% | 199 € NAI: 1 401,5 € / Limit: >850 € …" at bounding box center [1052, 336] width 242 height 561
click at [774, 375] on label "Pas Intéressée" at bounding box center [822, 377] width 185 height 22
click at [774, 375] on input "Pas Intéressée" at bounding box center [822, 377] width 185 height 22
radio input "true"
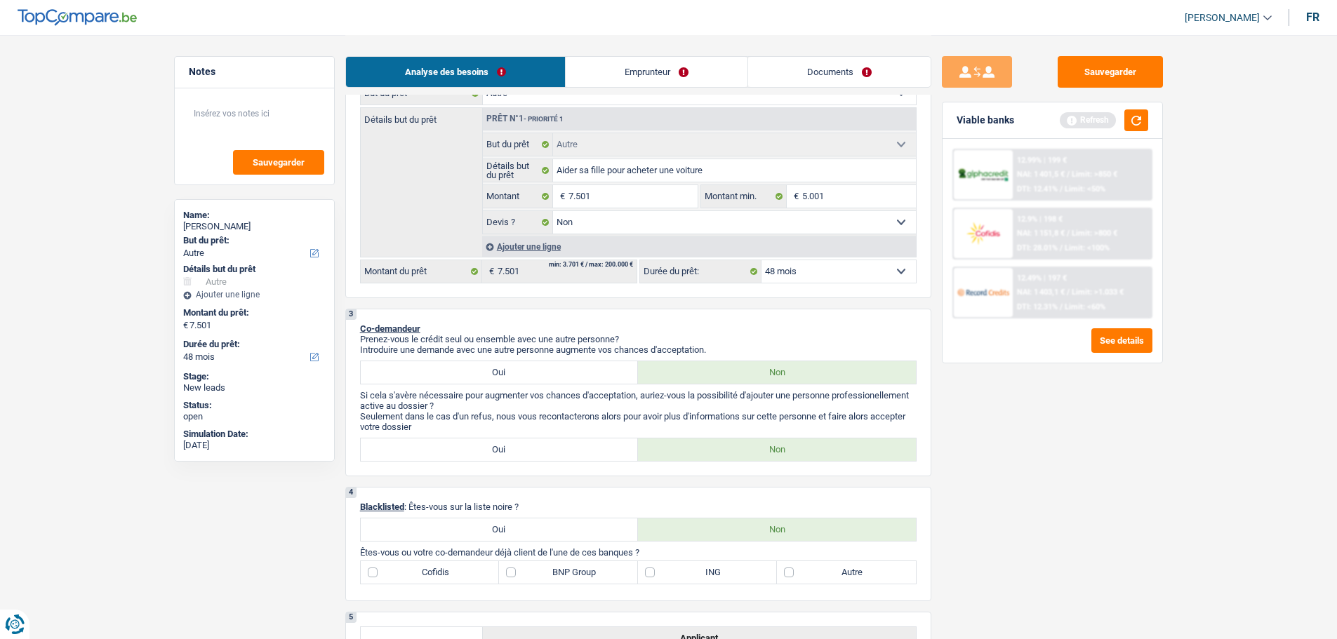
scroll to position [351, 0]
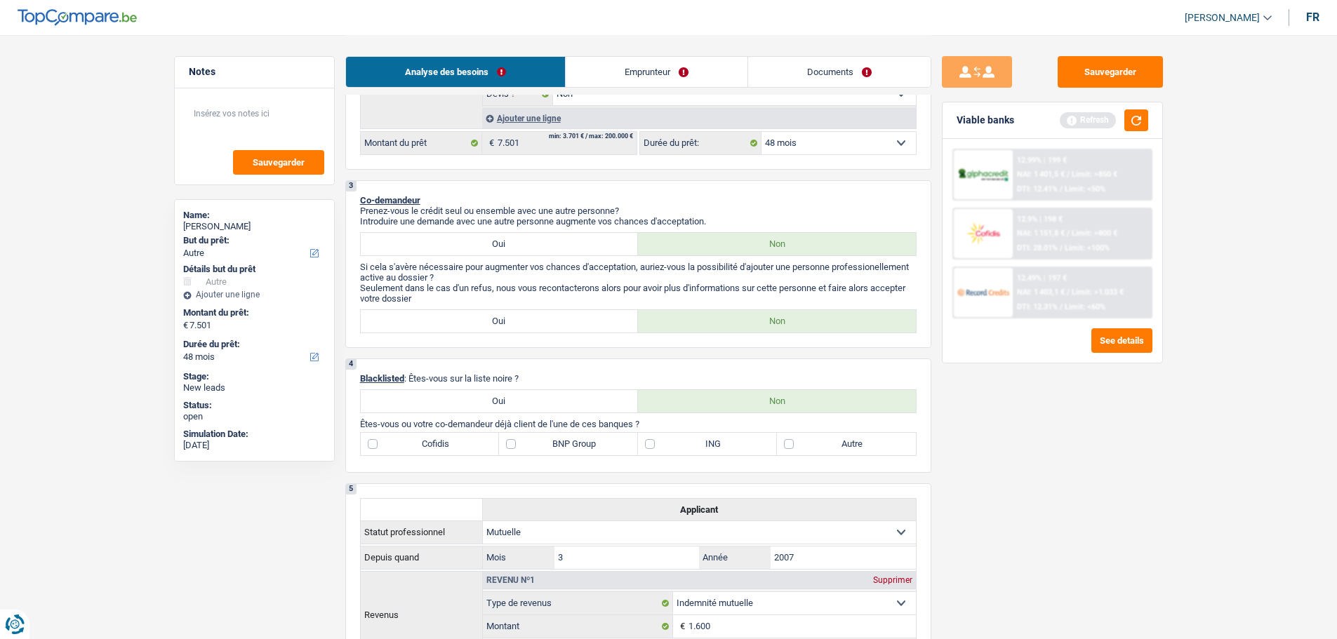
click at [723, 443] on label "ING" at bounding box center [707, 444] width 139 height 22
click at [723, 443] on input "ING" at bounding box center [707, 444] width 139 height 22
checkbox input "true"
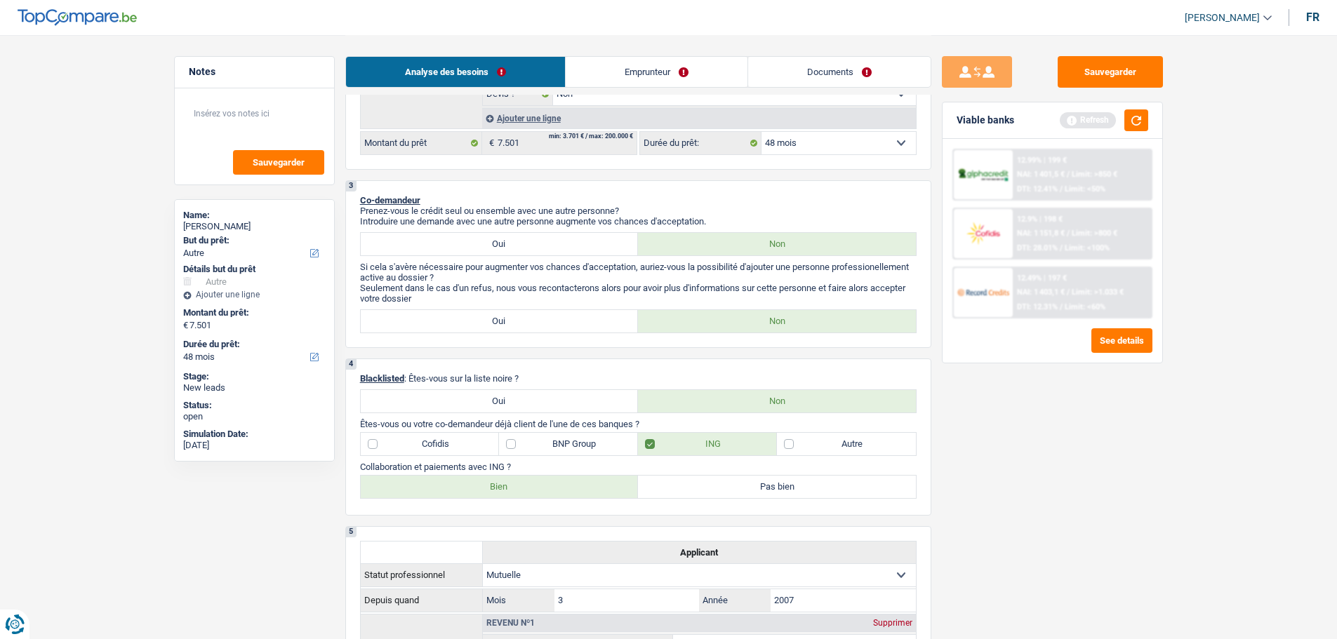
click at [606, 493] on label "Bien" at bounding box center [500, 487] width 278 height 22
click at [606, 493] on input "Bien" at bounding box center [500, 487] width 278 height 22
radio input "true"
click at [799, 448] on label "Autre" at bounding box center [846, 444] width 139 height 22
click at [799, 448] on input "Autre" at bounding box center [846, 444] width 139 height 22
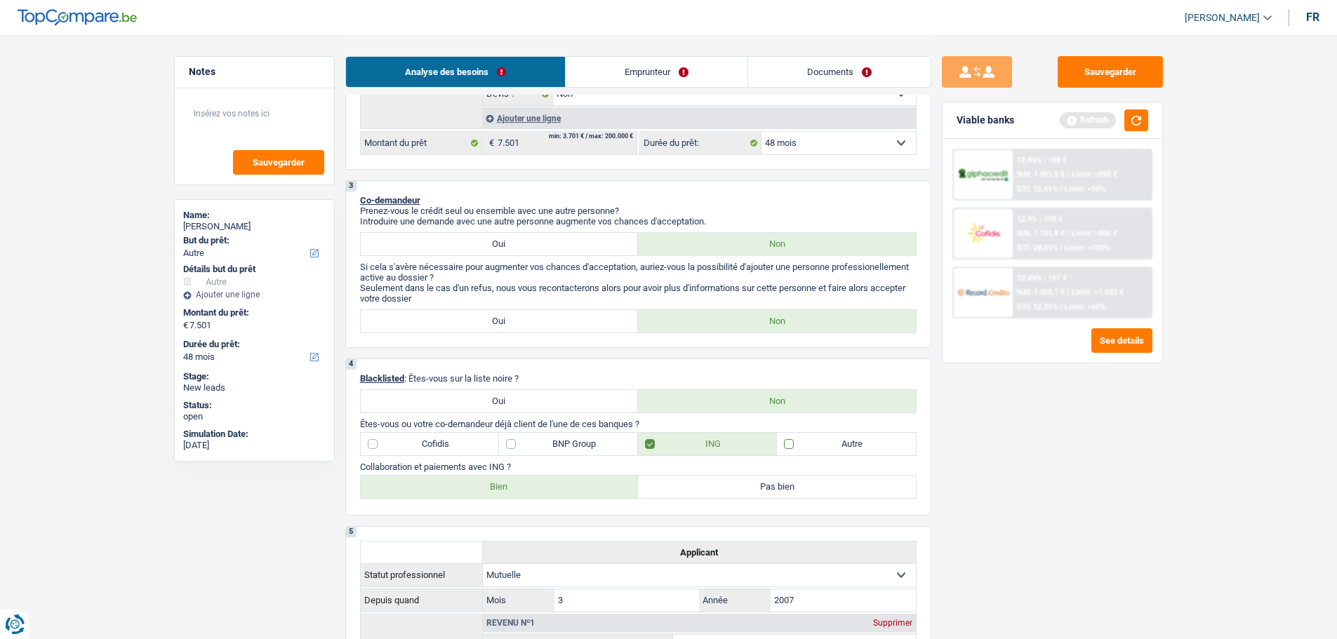
checkbox input "true"
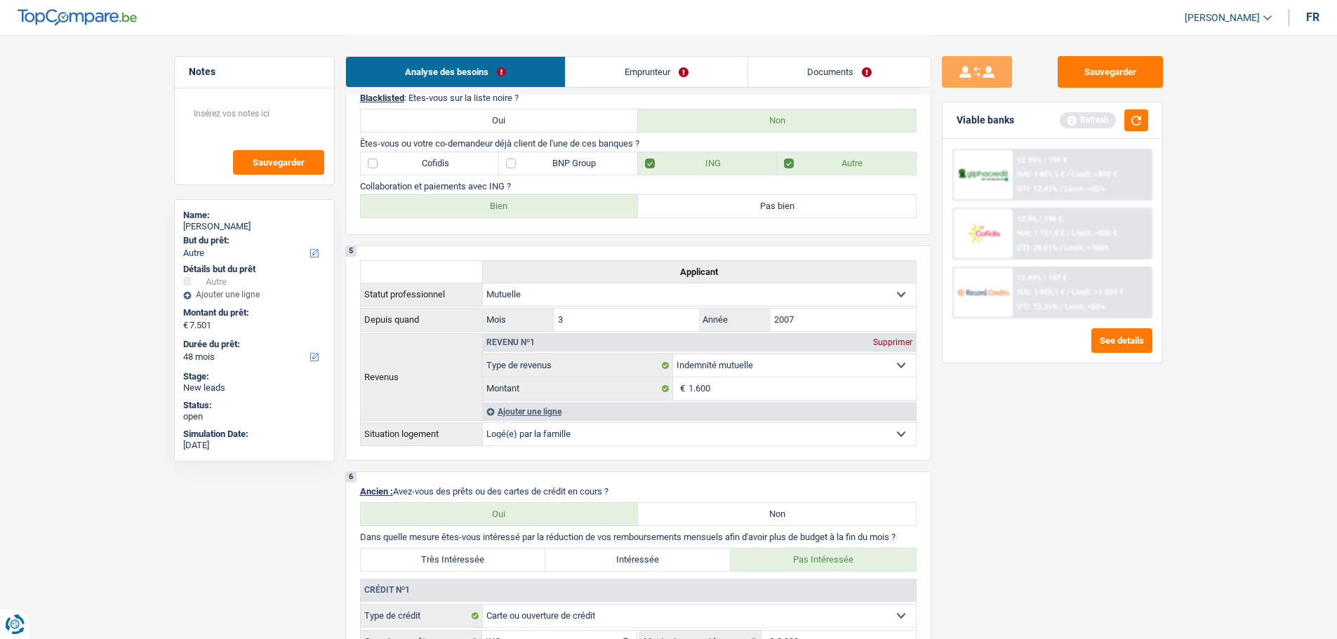
scroll to position [561, 0]
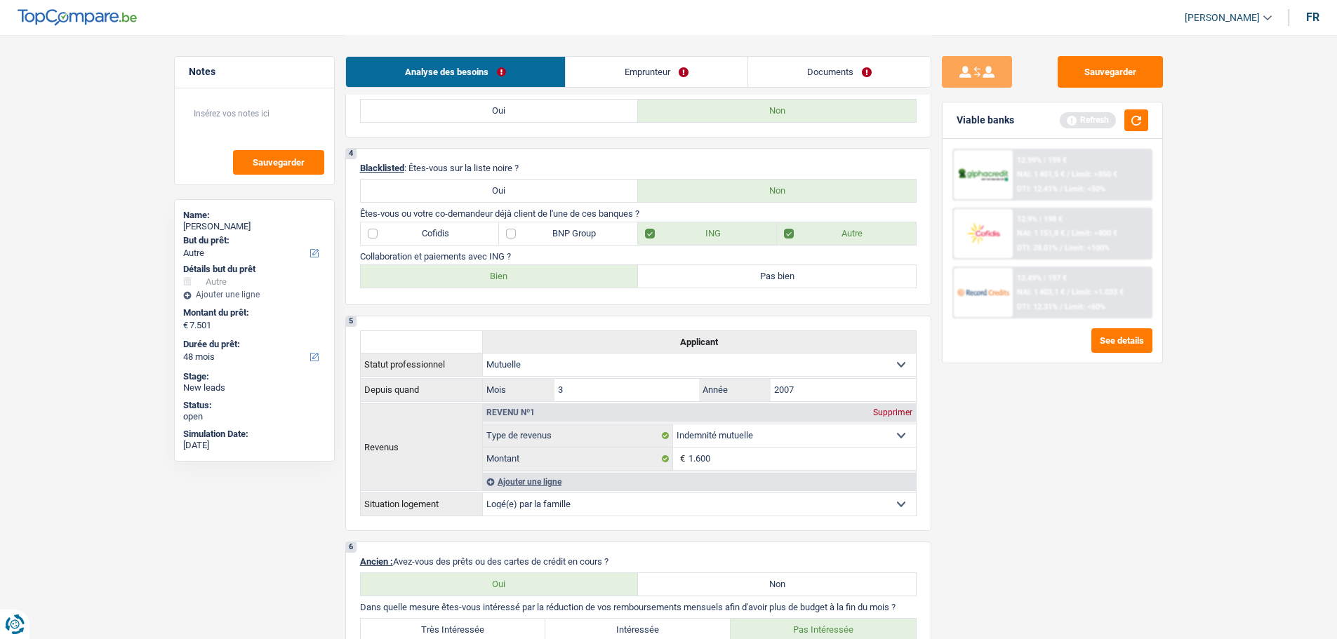
click at [594, 227] on label "BNP Group" at bounding box center [568, 233] width 139 height 22
click at [594, 227] on input "BNP Group" at bounding box center [568, 233] width 139 height 22
checkbox input "true"
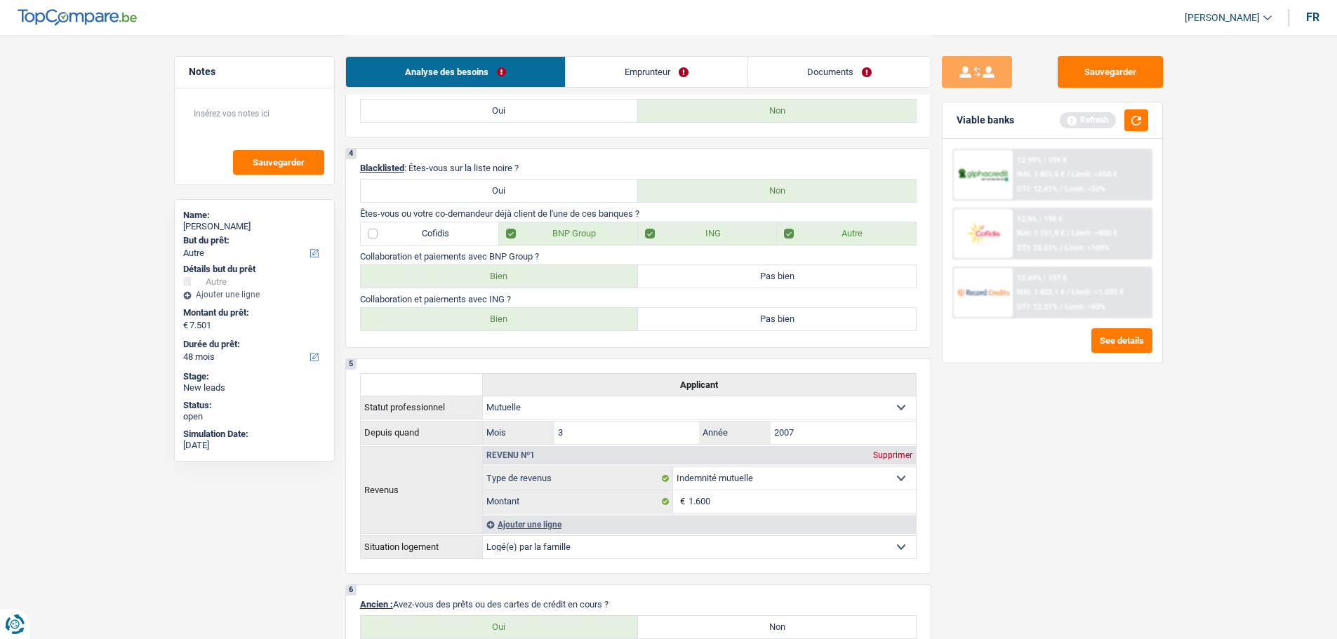
click at [568, 272] on label "Bien" at bounding box center [500, 276] width 278 height 22
click at [568, 272] on input "Bien" at bounding box center [500, 276] width 278 height 22
radio input "true"
click at [542, 240] on label "BNP Group" at bounding box center [568, 233] width 139 height 22
click at [542, 240] on input "BNP Group" at bounding box center [568, 233] width 139 height 22
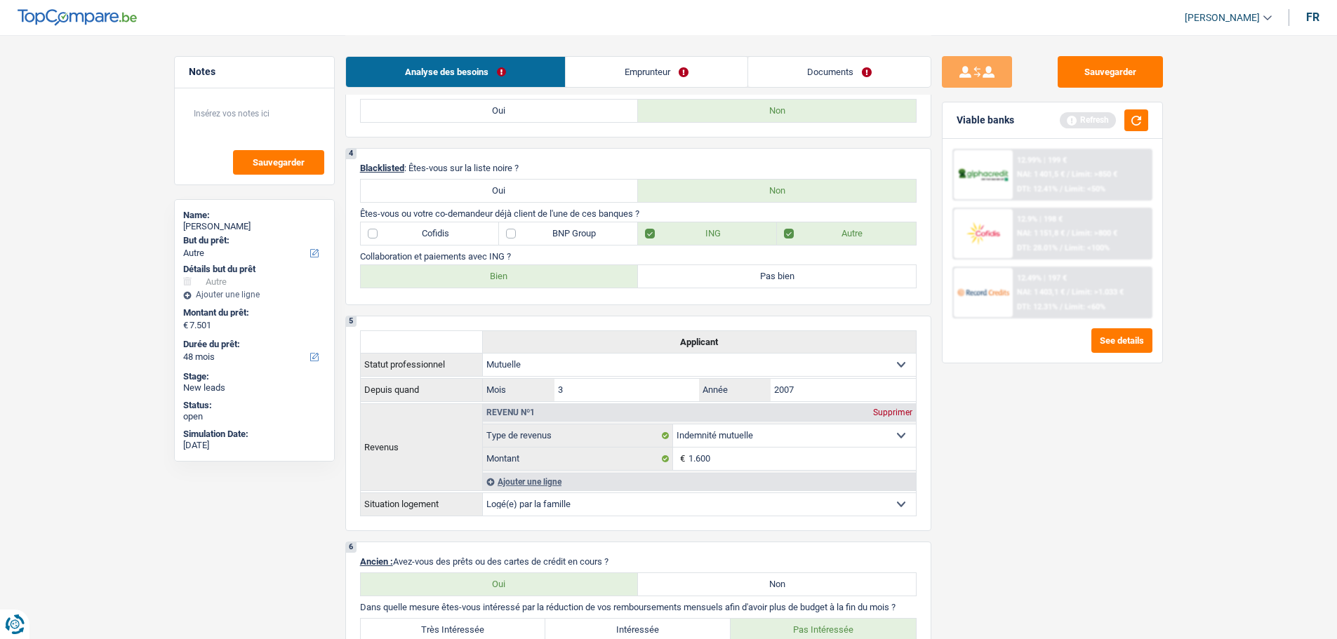
click at [542, 240] on label "BNP Group" at bounding box center [568, 233] width 139 height 22
click at [542, 240] on input "BNP Group" at bounding box center [568, 233] width 139 height 22
checkbox input "true"
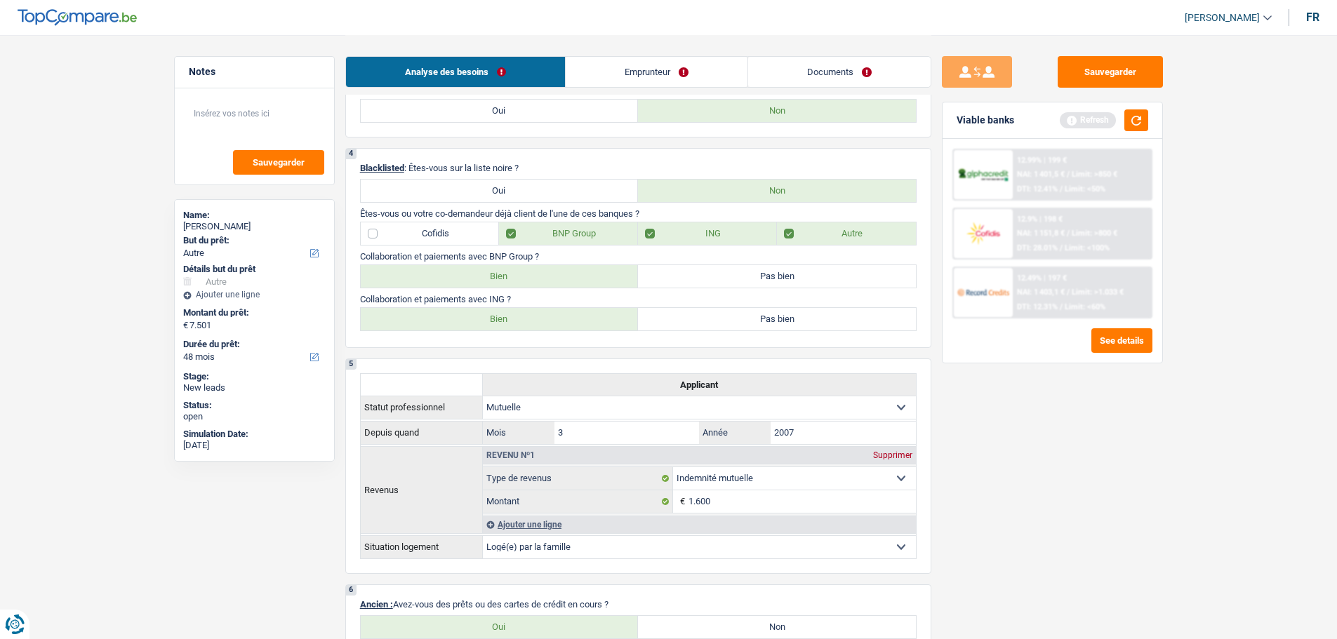
click at [507, 266] on label "Bien" at bounding box center [500, 276] width 278 height 22
click at [507, 266] on input "Bien" at bounding box center [500, 276] width 278 height 22
radio input "true"
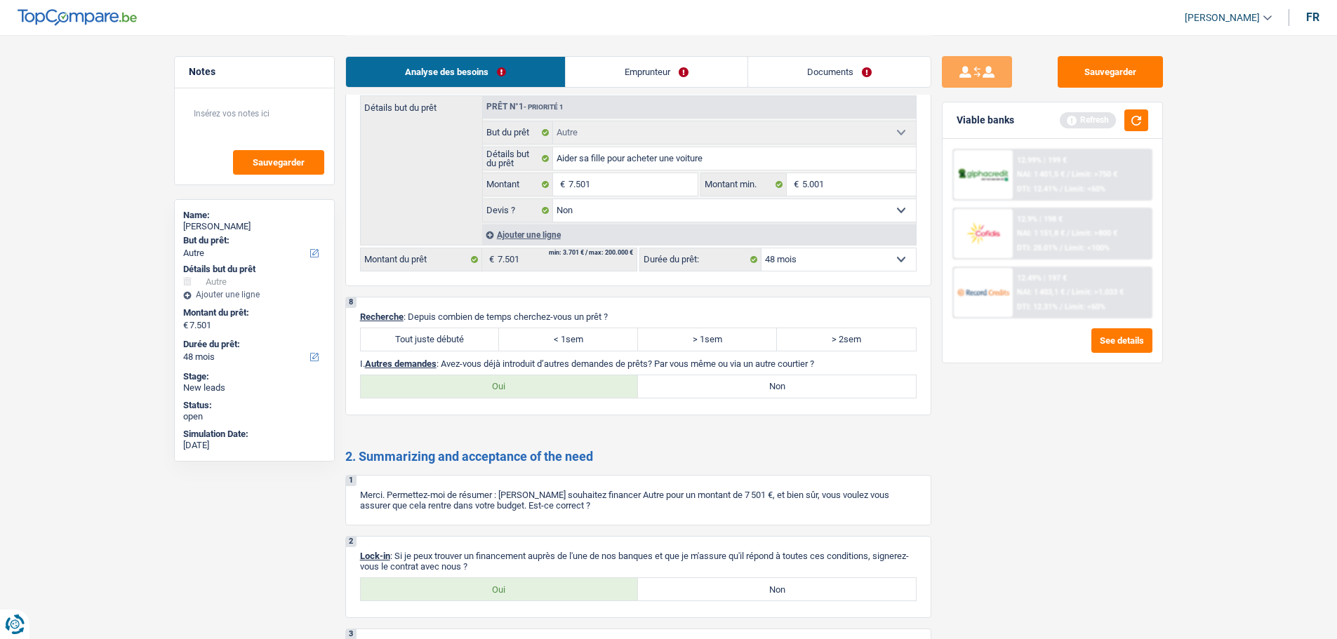
scroll to position [1684, 0]
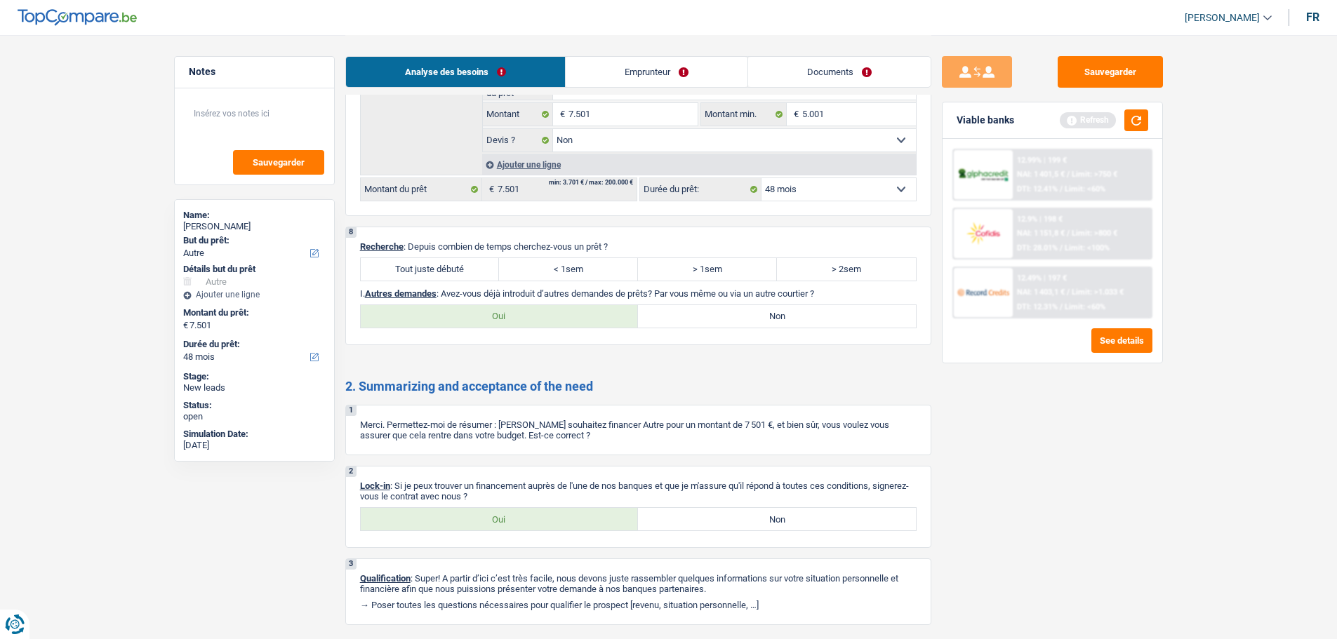
click at [422, 250] on p "Recherche : Depuis combien de temps cherchez-vous un prêt ?" at bounding box center [638, 246] width 556 height 11
click at [406, 265] on label "Tout juste débuté" at bounding box center [430, 269] width 139 height 22
click at [406, 265] on input "Tout juste débuté" at bounding box center [430, 269] width 139 height 22
radio input "true"
click at [678, 320] on label "Non" at bounding box center [777, 316] width 278 height 22
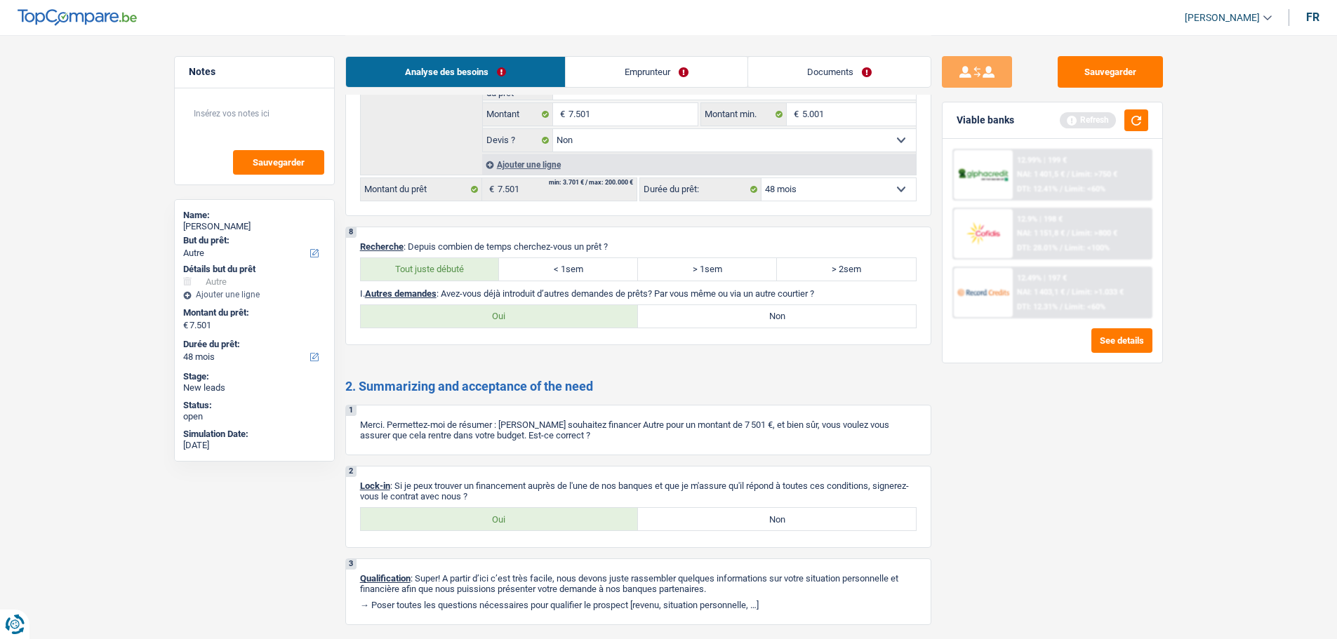
click at [678, 320] on input "Non" at bounding box center [777, 316] width 278 height 22
radio input "true"
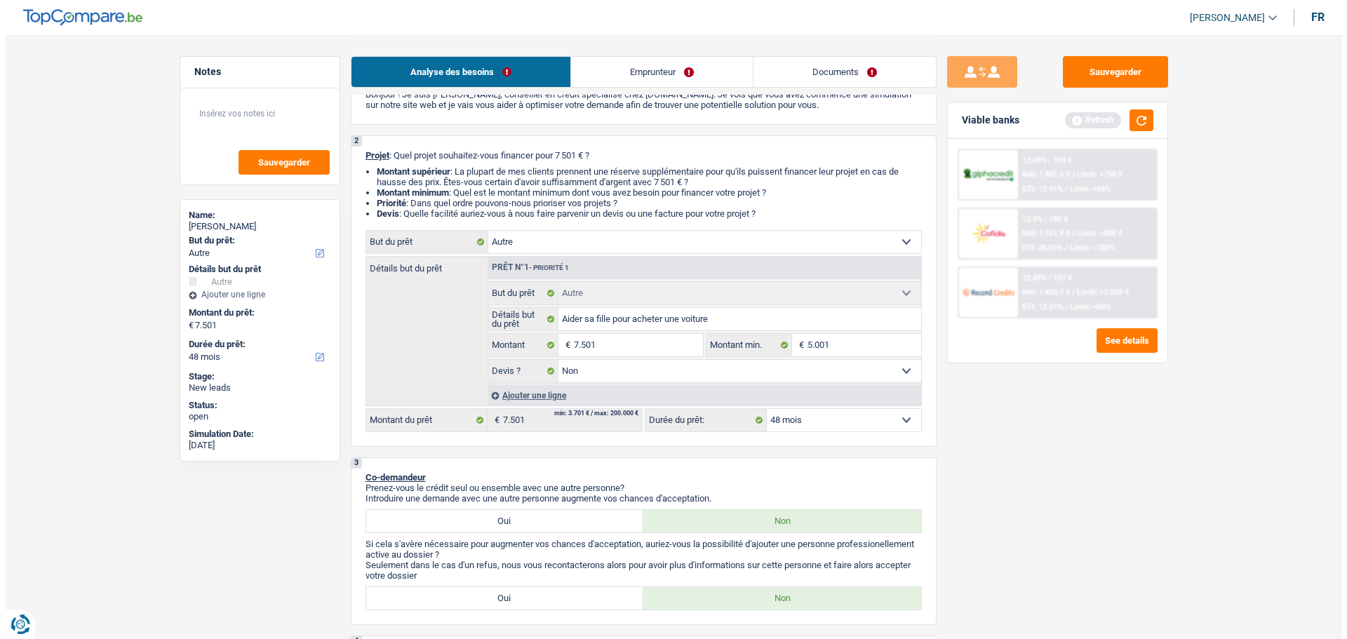
scroll to position [0, 0]
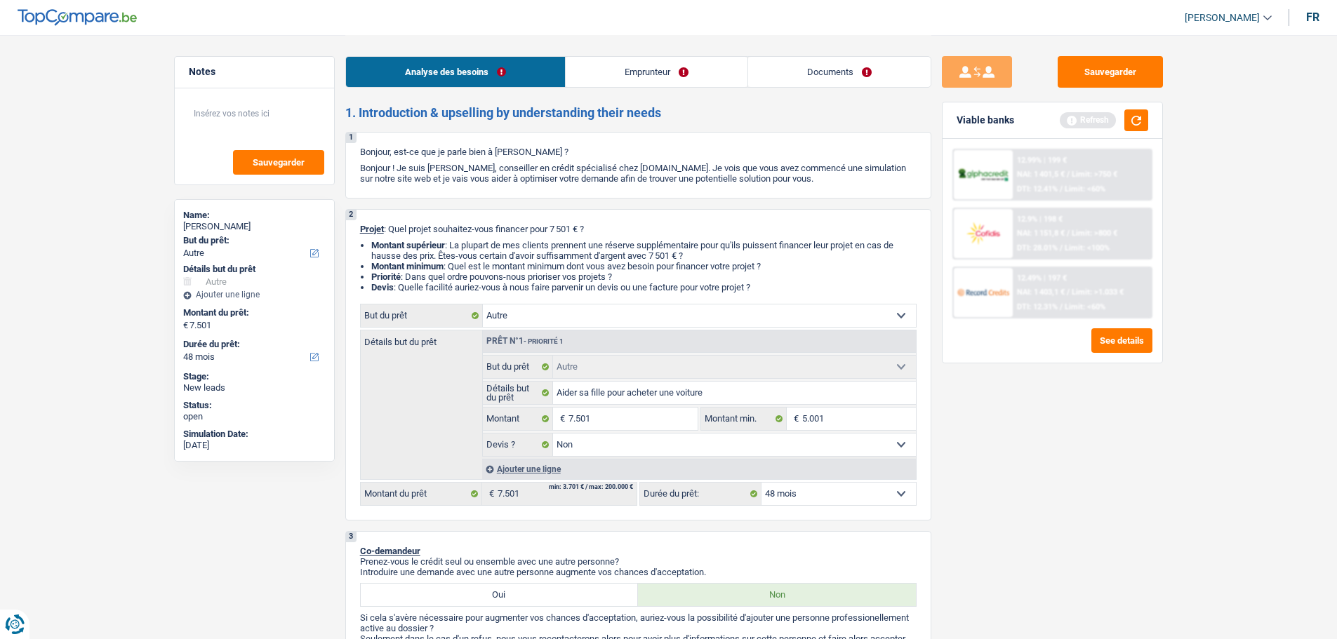
click at [645, 83] on link "Emprunteur" at bounding box center [657, 72] width 182 height 30
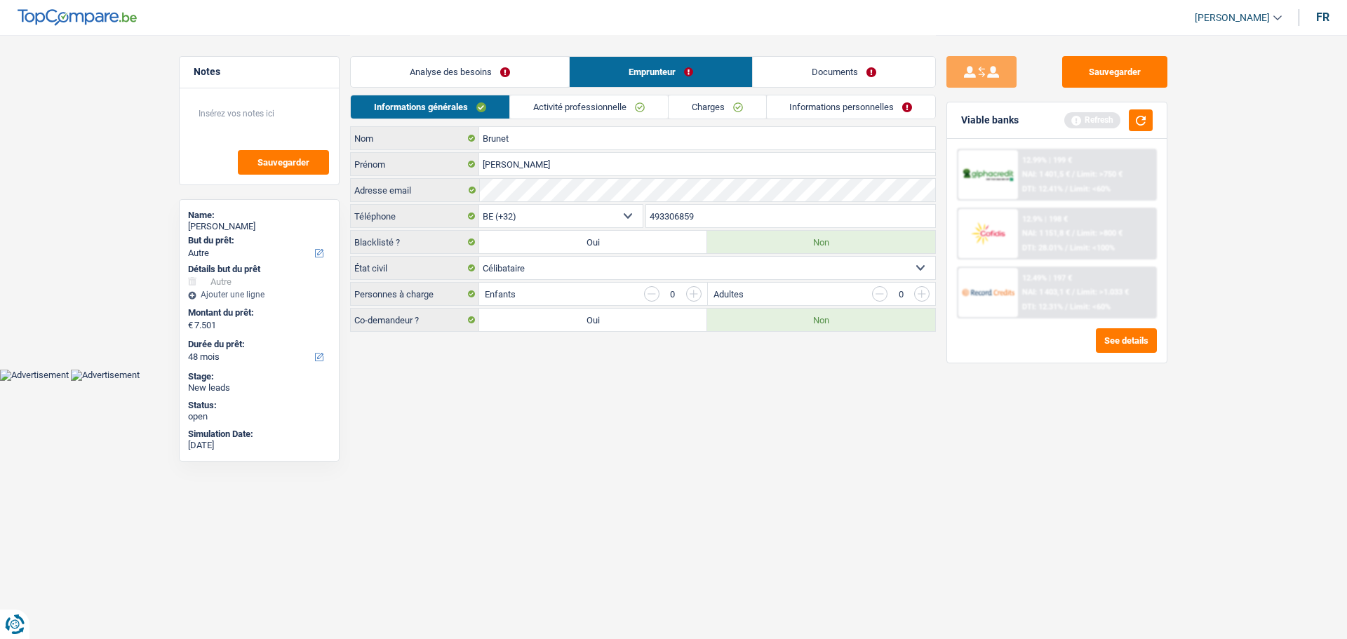
click at [549, 276] on select "Célibataire Marié(e) Cohabitant(e) légal(e) Divorcé(e) Veuf(ve) Séparé (de fait…" at bounding box center [707, 268] width 456 height 22
select select "divorced"
click at [479, 257] on select "Célibataire Marié(e) Cohabitant(e) légal(e) Divorcé(e) Veuf(ve) Séparé (de fait…" at bounding box center [707, 268] width 456 height 22
click at [1133, 127] on button "button" at bounding box center [1141, 120] width 24 height 22
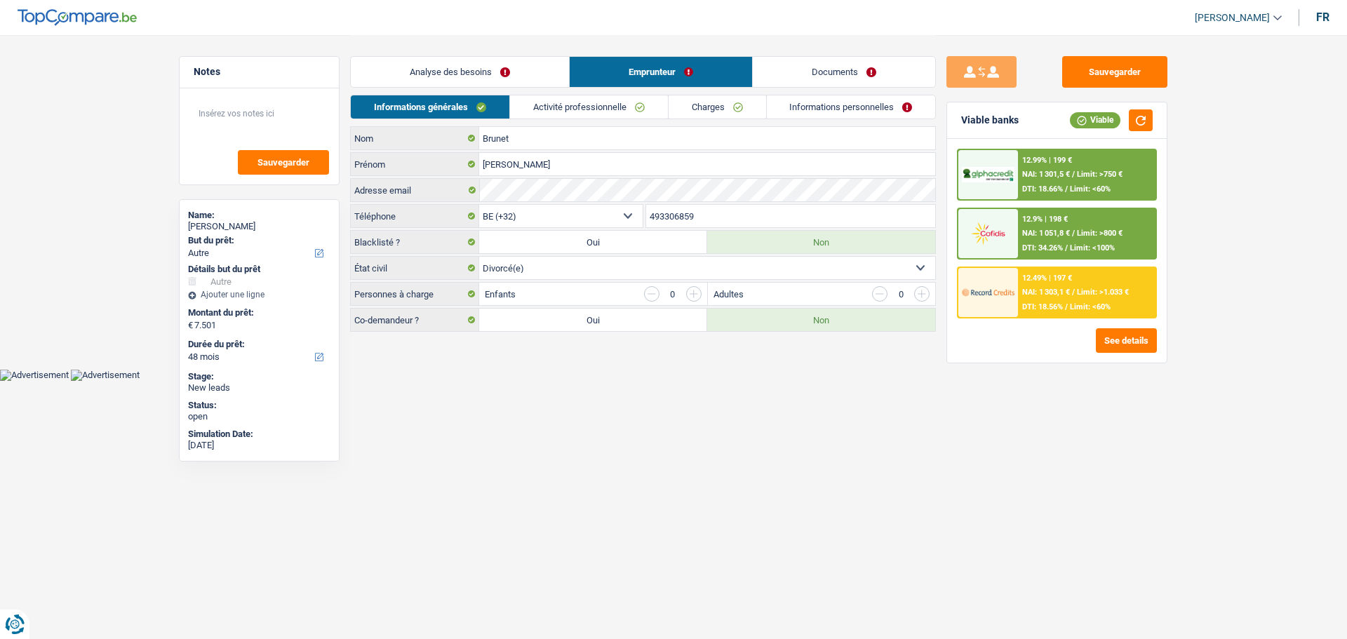
click at [571, 114] on link "Activité professionnelle" at bounding box center [589, 106] width 158 height 23
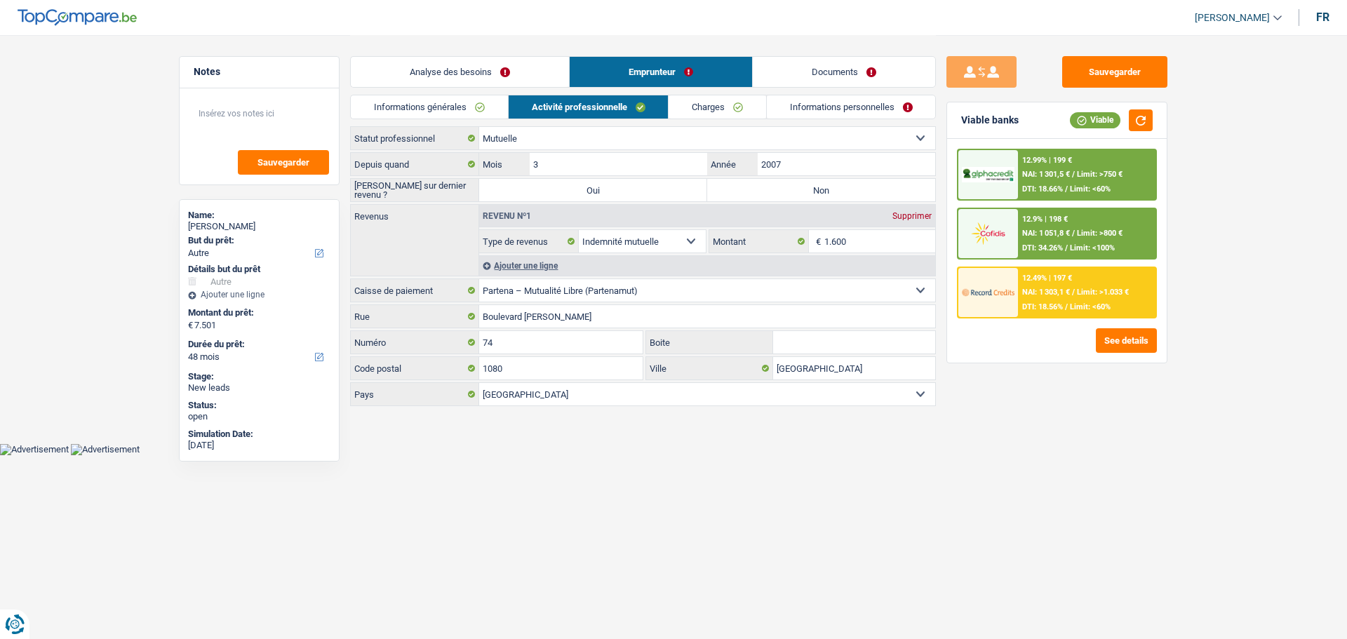
click at [864, 200] on label "Non" at bounding box center [821, 190] width 228 height 22
click at [864, 200] on input "Non" at bounding box center [821, 190] width 228 height 22
radio input "true"
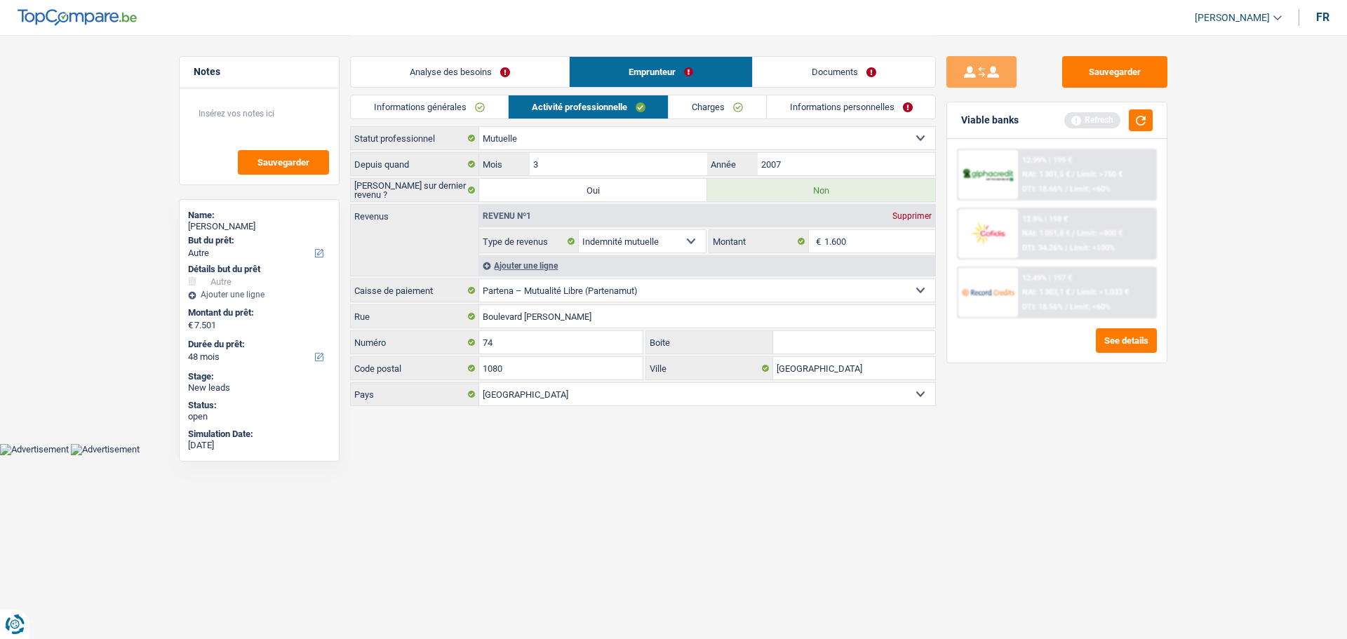
click at [693, 105] on link "Charges" at bounding box center [718, 106] width 98 height 23
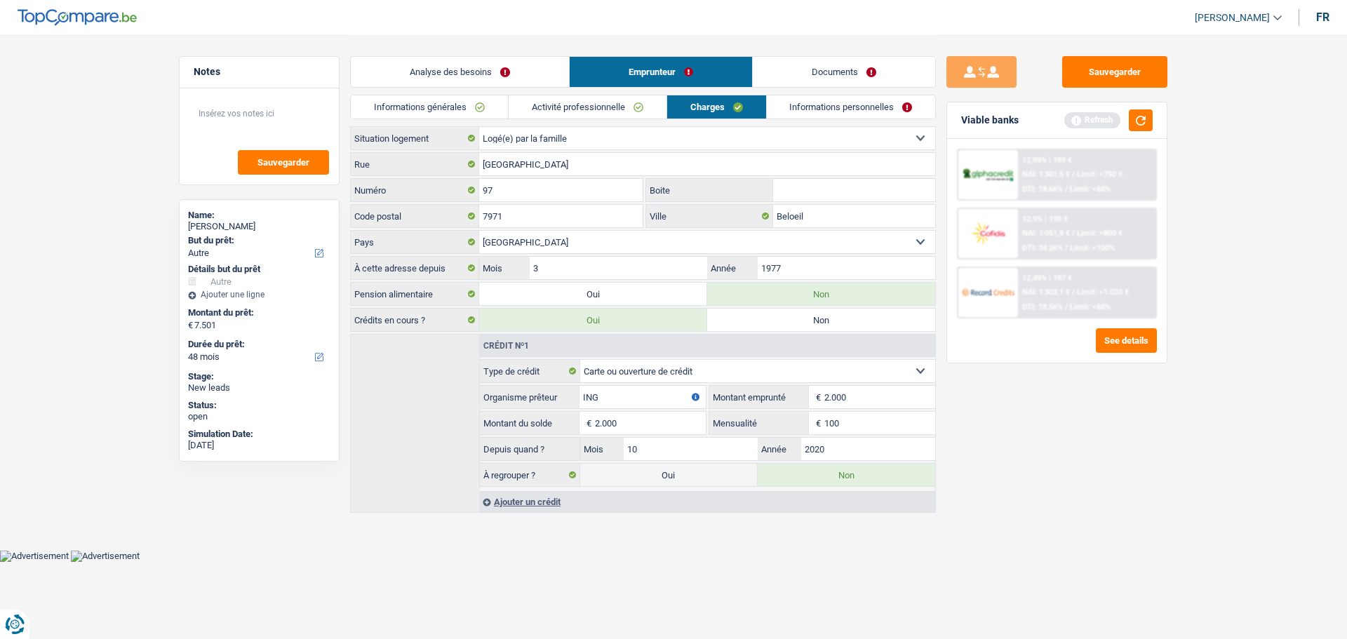
click at [600, 114] on link "Activité professionnelle" at bounding box center [588, 106] width 158 height 23
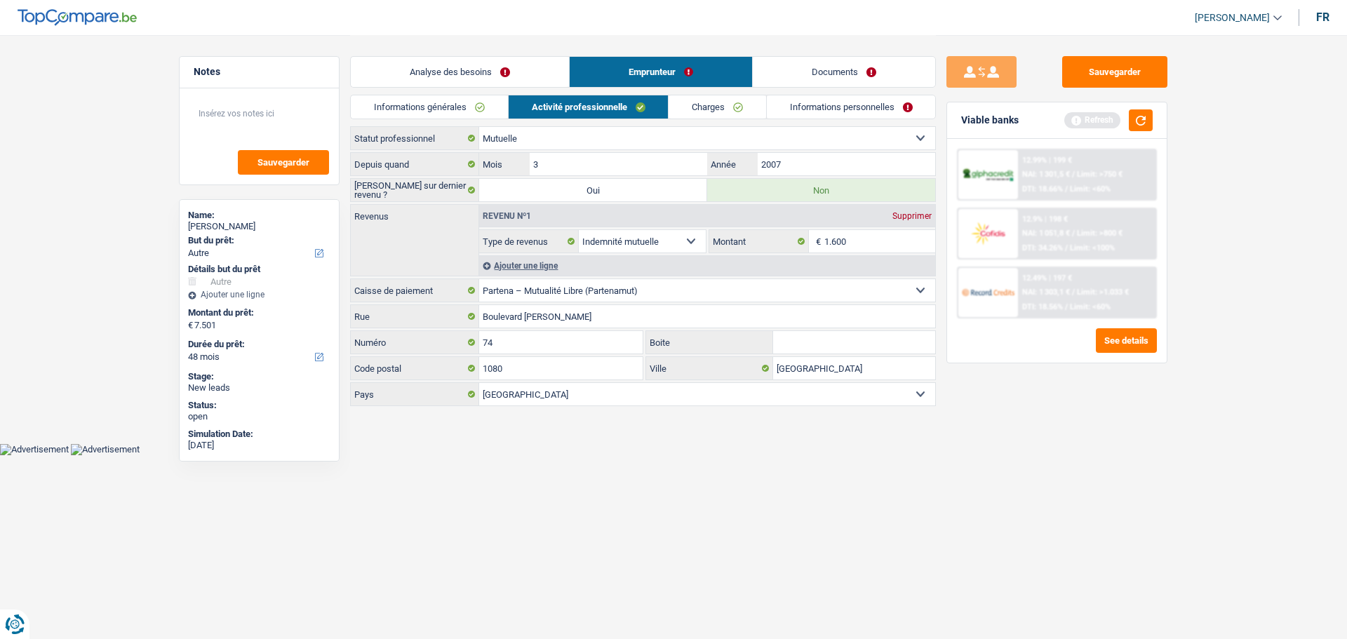
click at [744, 105] on link "Charges" at bounding box center [718, 106] width 98 height 23
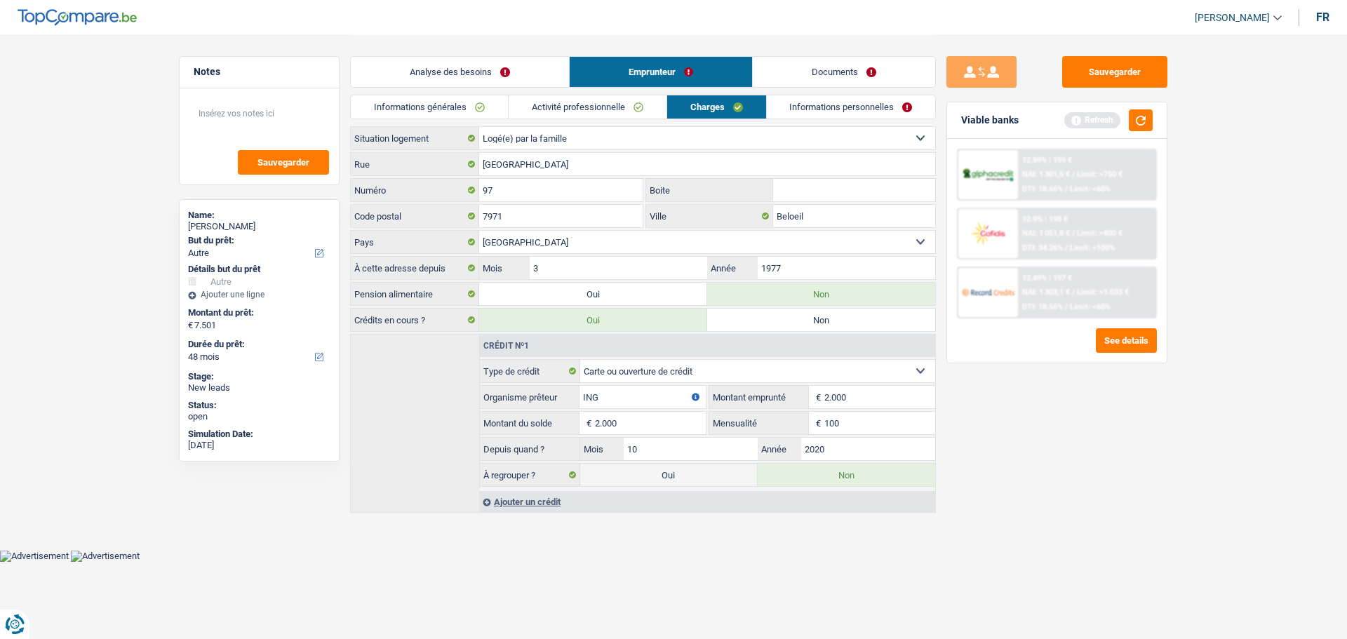
click at [561, 107] on link "Activité professionnelle" at bounding box center [588, 106] width 158 height 23
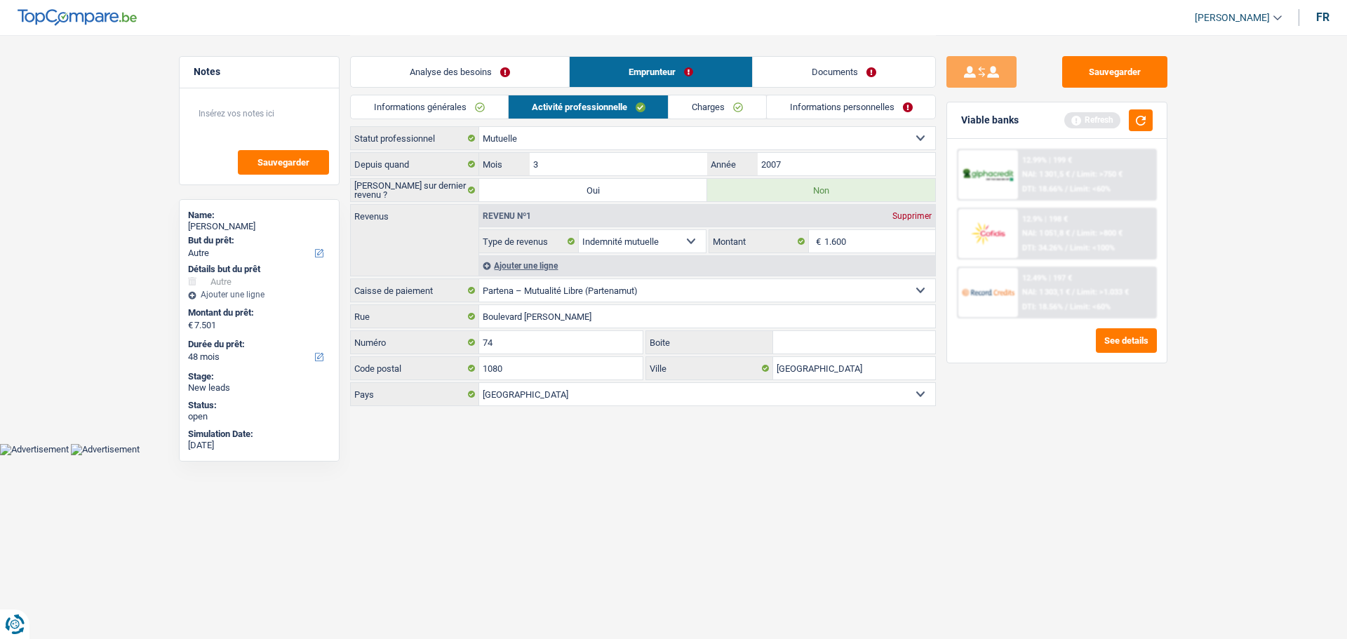
click at [587, 142] on select "Ouvrier Employé privé Employé public Invalide Indépendant Pensionné Chômeur Mut…" at bounding box center [707, 138] width 456 height 22
select select "independent"
click at [479, 127] on select "Ouvrier Employé privé Employé public Invalide Indépendant Pensionné Chômeur Mut…" at bounding box center [707, 138] width 456 height 22
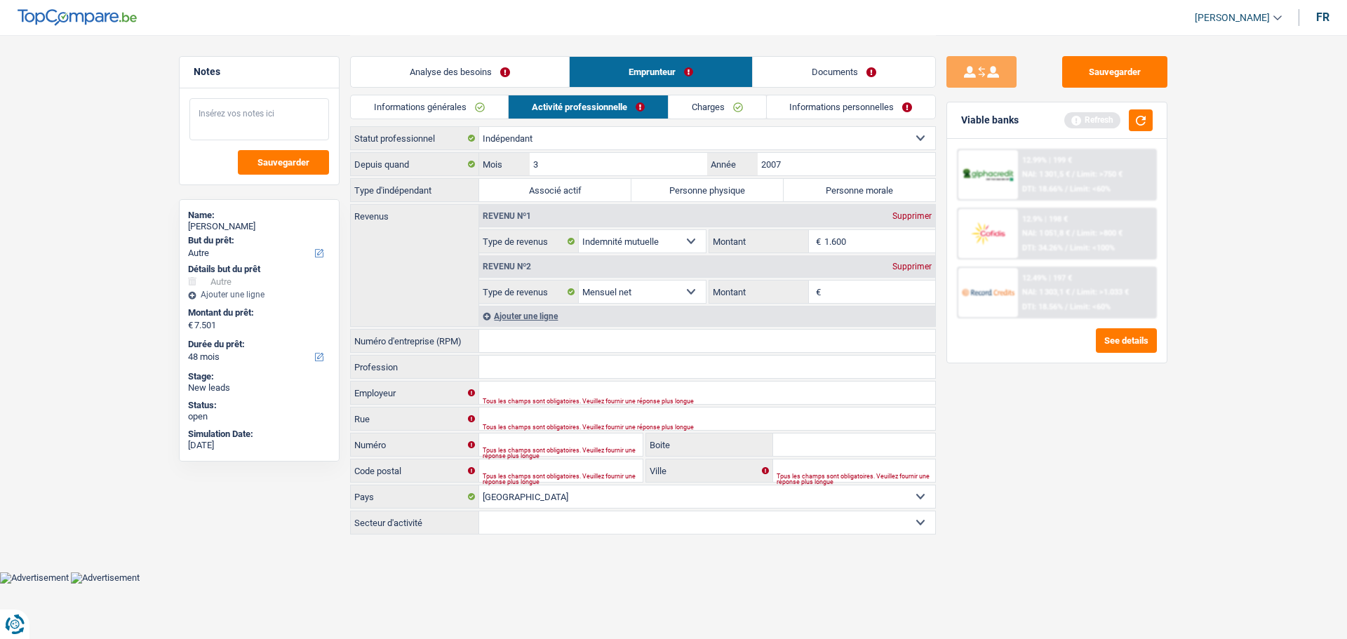
click at [290, 108] on textarea at bounding box center [259, 119] width 140 height 42
click at [852, 164] on input "2007" at bounding box center [847, 164] width 178 height 22
click at [572, 347] on input "Numéro d'entreprise (RPM)" at bounding box center [707, 341] width 456 height 22
click at [1144, 119] on button "button" at bounding box center [1141, 120] width 24 height 22
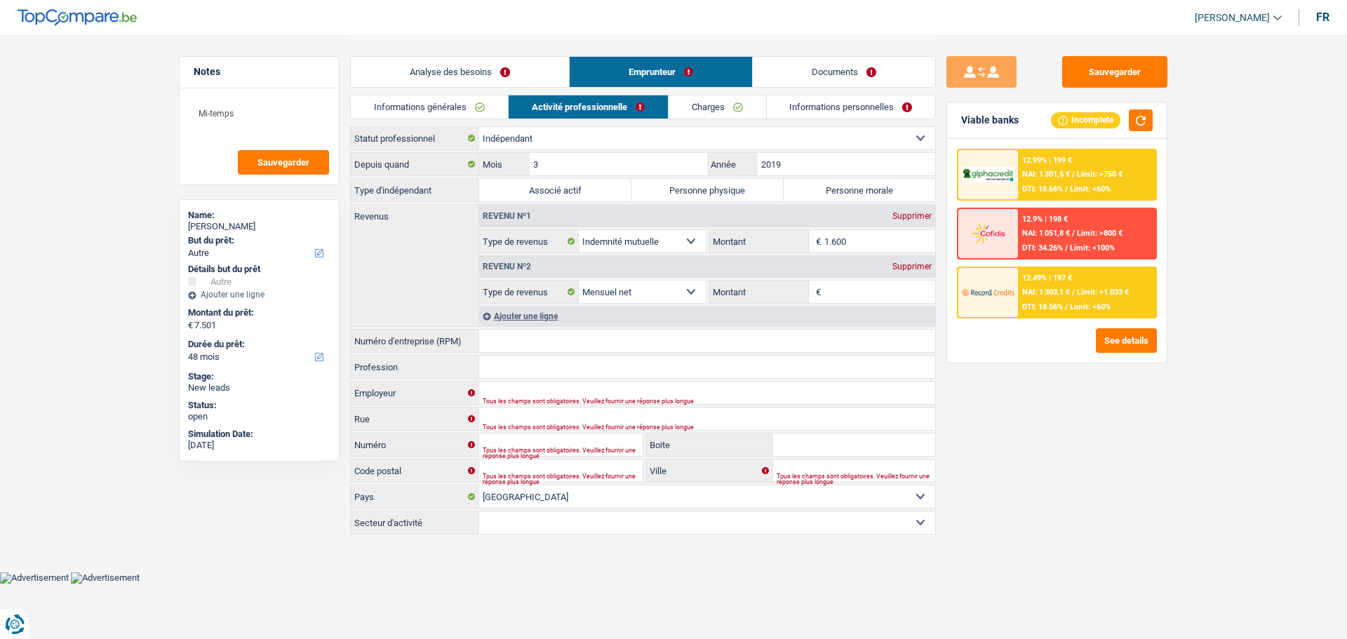
click at [517, 341] on input "Numéro d'entreprise (RPM)" at bounding box center [707, 341] width 456 height 22
click at [300, 108] on textarea "Mi-temps" at bounding box center [259, 119] width 140 height 42
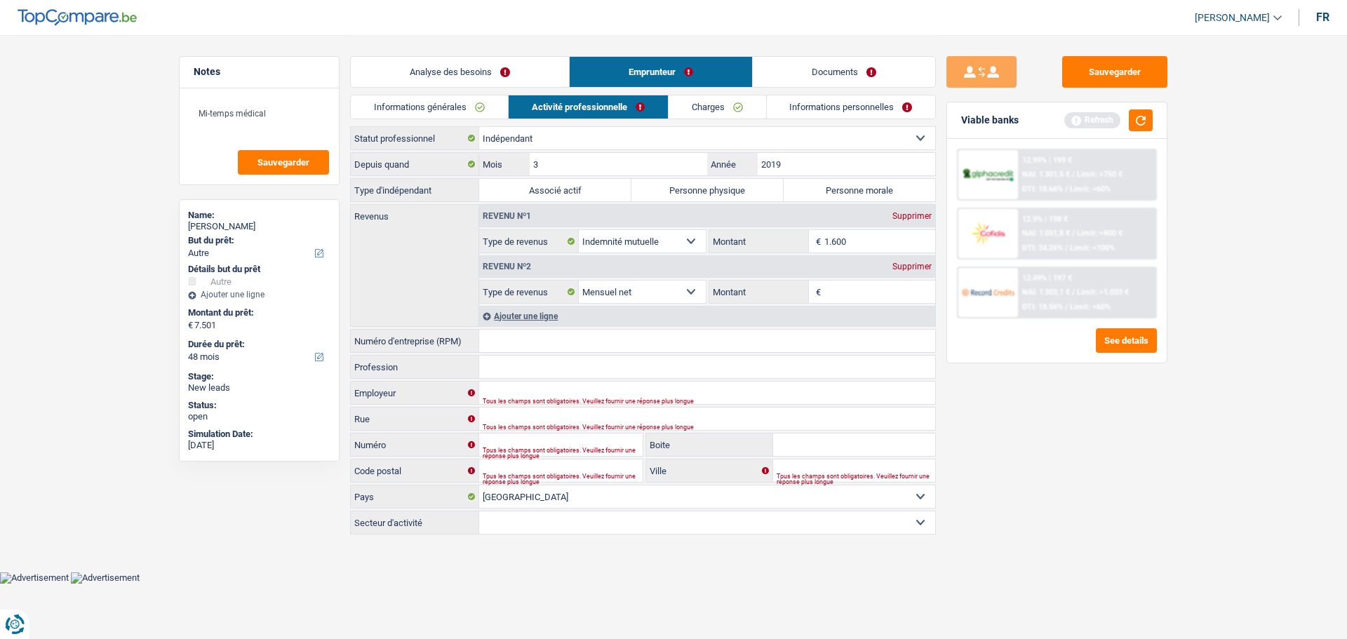
click at [739, 109] on link "Charges" at bounding box center [718, 106] width 98 height 23
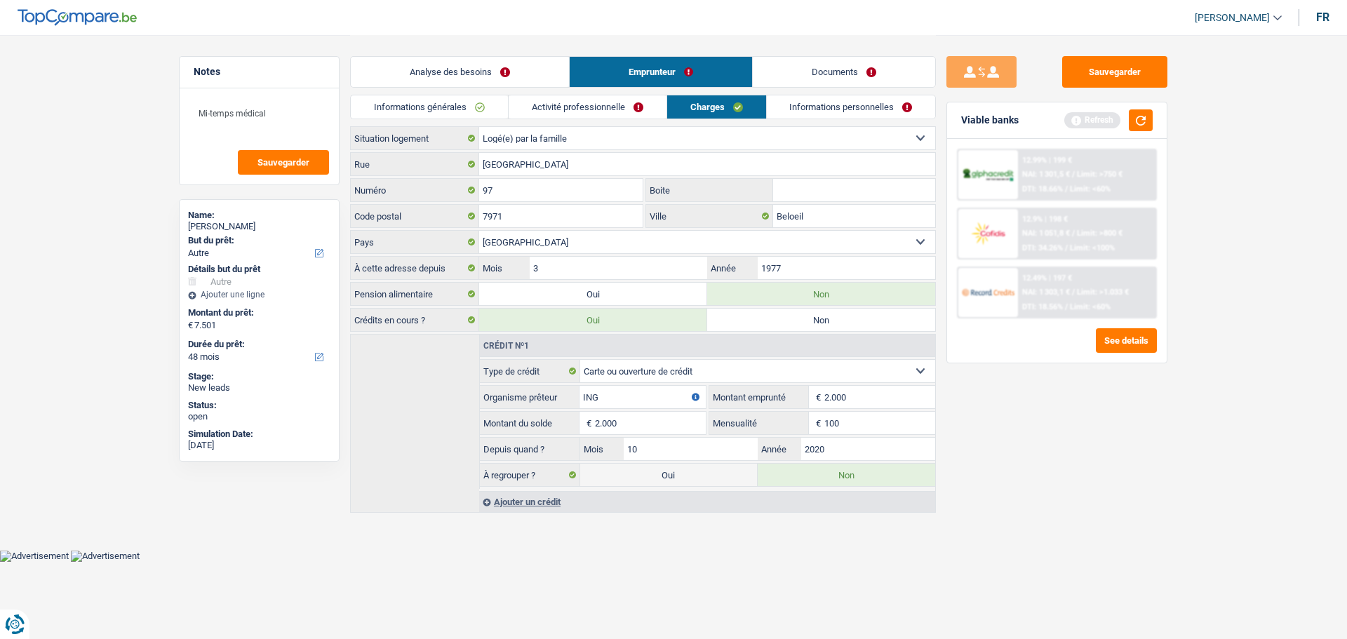
click at [796, 115] on link "Informations personnelles" at bounding box center [851, 106] width 169 height 23
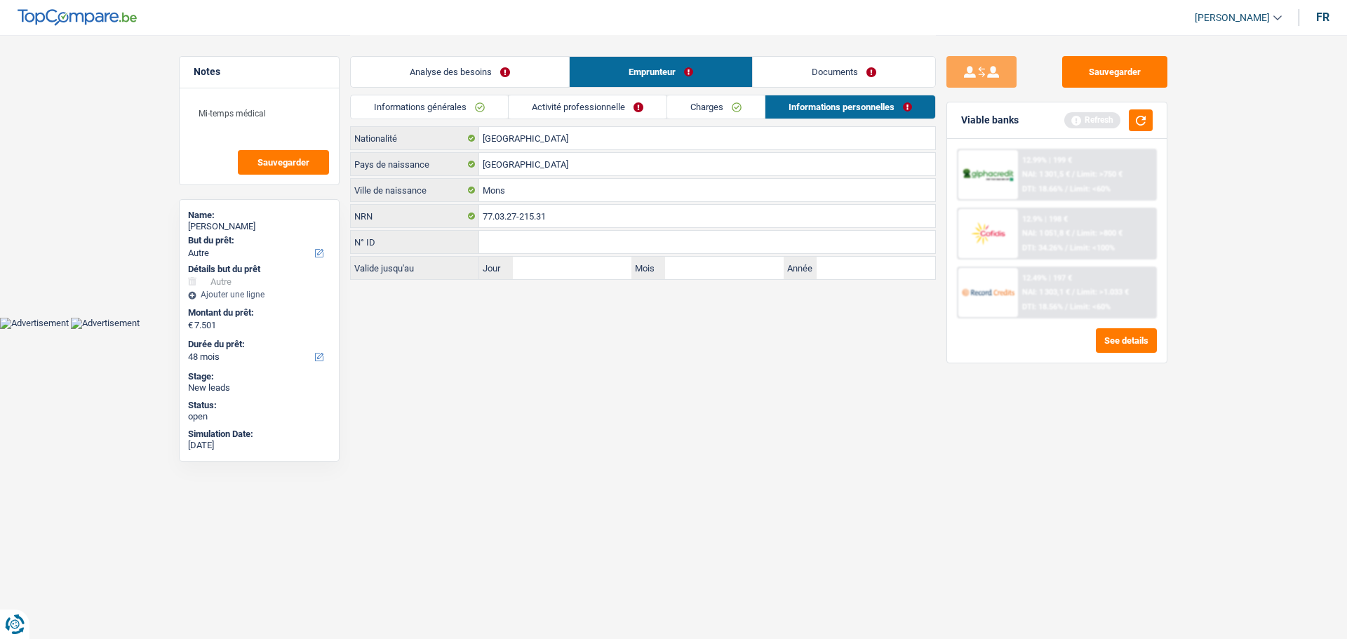
click at [560, 105] on link "Activité professionnelle" at bounding box center [588, 106] width 158 height 23
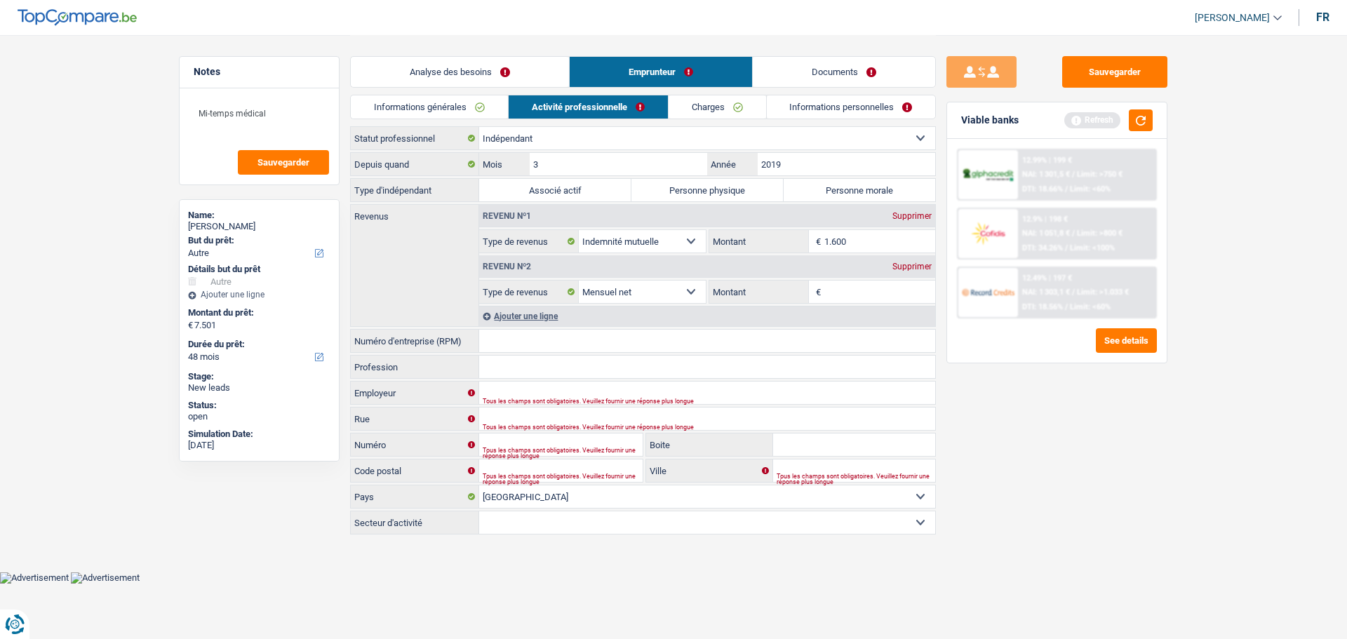
click at [1144, 131] on div "Viable banks Refresh" at bounding box center [1057, 120] width 220 height 36
click at [1144, 125] on button "button" at bounding box center [1141, 120] width 24 height 22
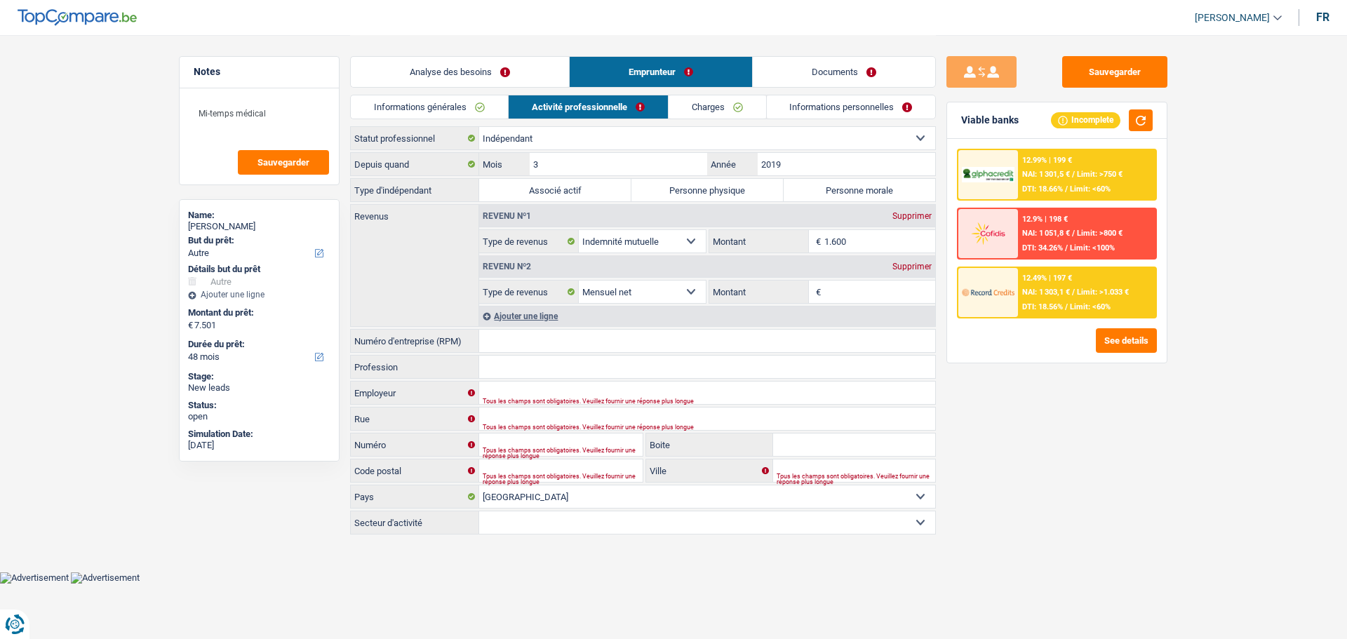
click at [1090, 223] on div "12.9% | 198 € NAI: 1 051,8 € / Limit: >800 € DTI: 34.26% / Limit: <100%" at bounding box center [1087, 233] width 138 height 49
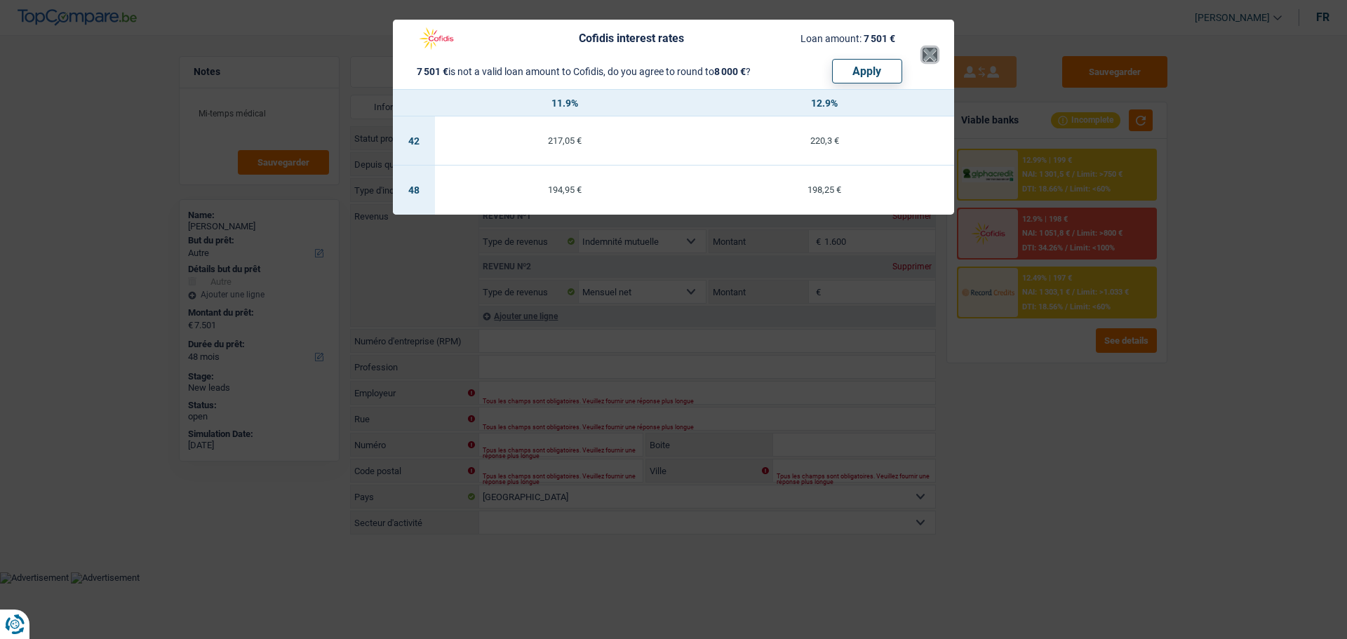
click at [933, 59] on button "×" at bounding box center [930, 55] width 15 height 14
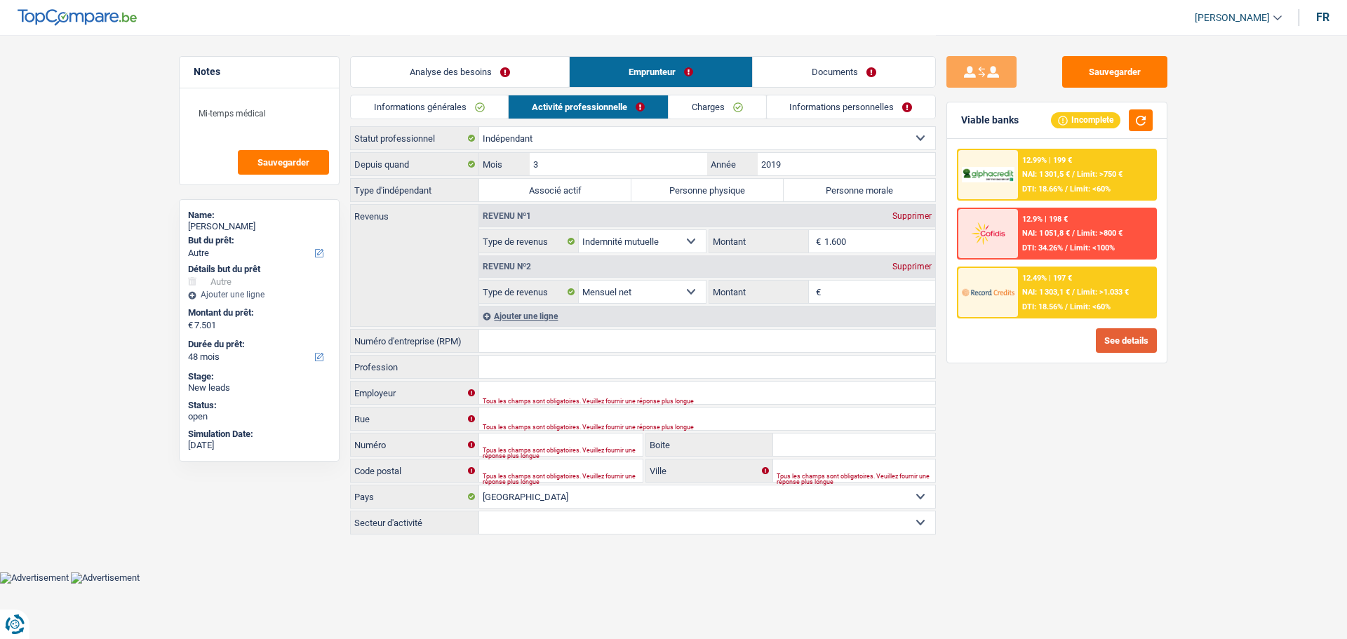
click at [1123, 339] on button "See details" at bounding box center [1126, 340] width 61 height 25
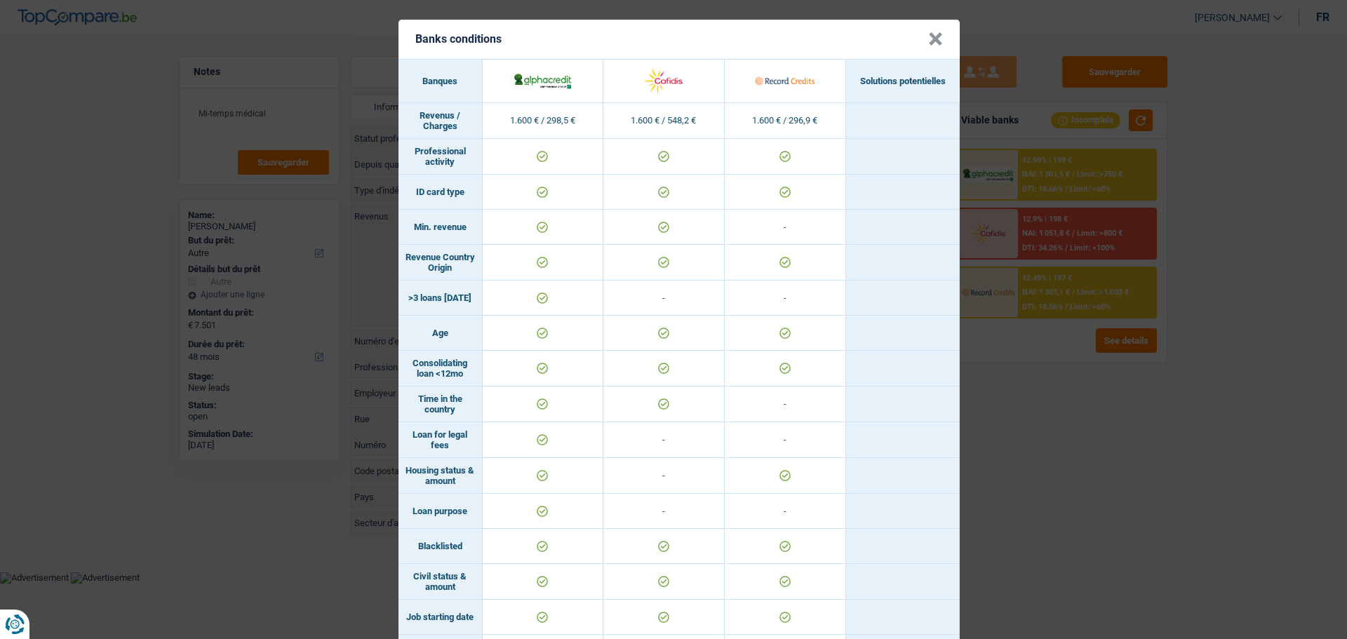
click at [930, 41] on button "×" at bounding box center [935, 39] width 15 height 14
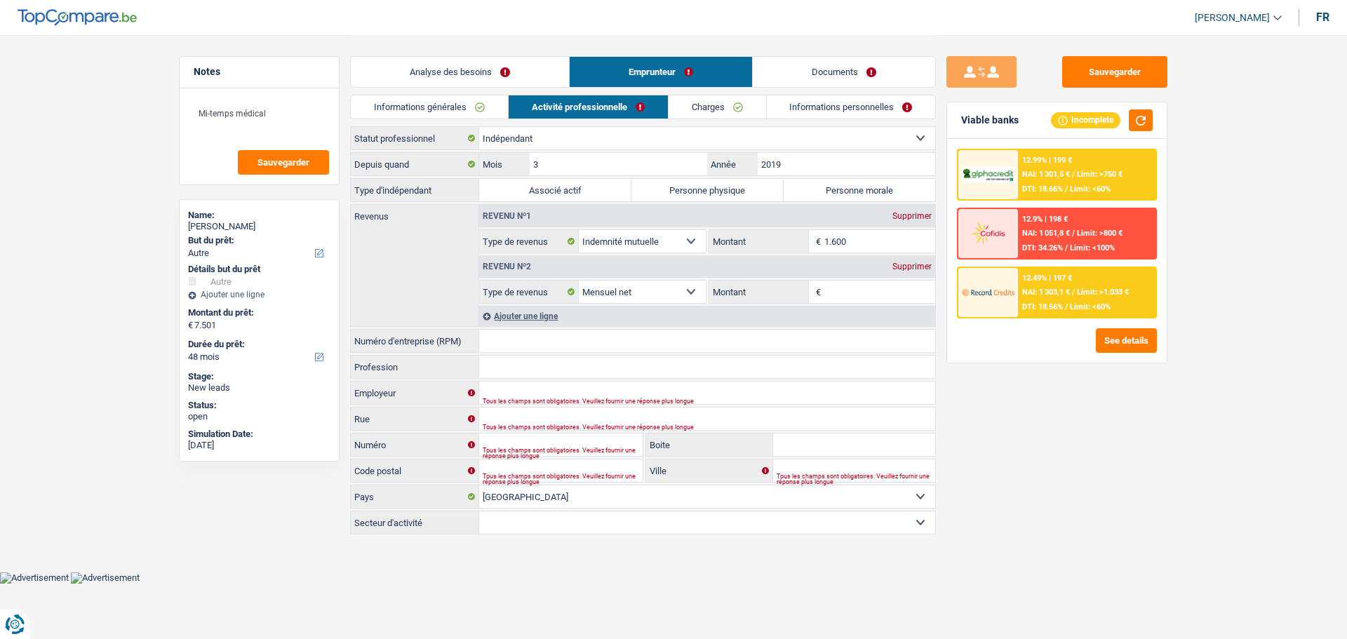
click at [514, 342] on input "Numéro d'entreprise (RPM)" at bounding box center [707, 341] width 456 height 22
click at [813, 62] on link "Documents" at bounding box center [844, 72] width 182 height 30
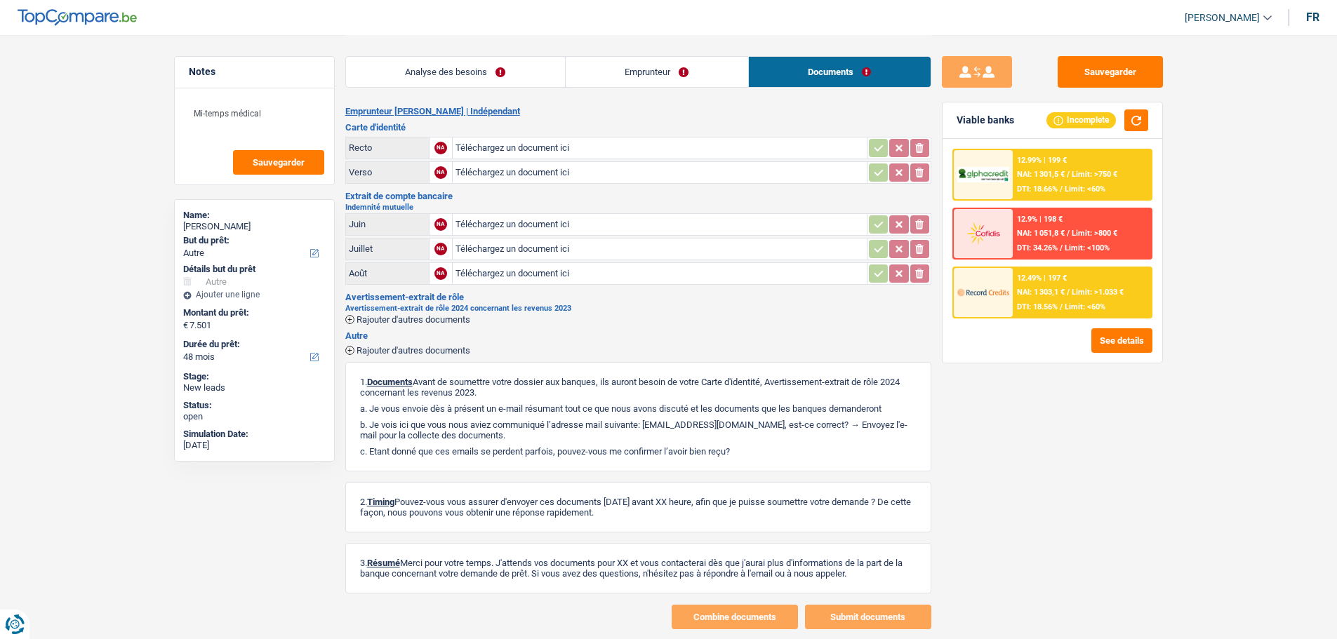
click at [646, 70] on link "Emprunteur" at bounding box center [657, 72] width 182 height 30
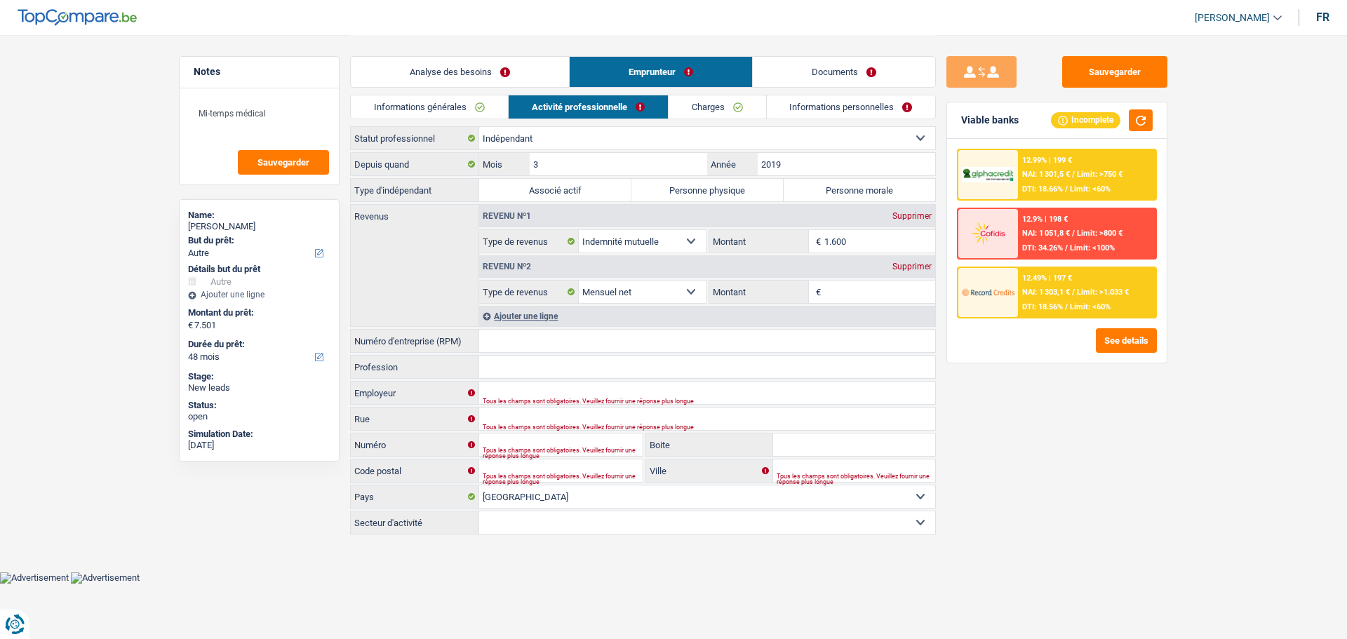
click at [832, 296] on input "Montant" at bounding box center [880, 292] width 112 height 22
click at [1061, 216] on div "12.9% | 198 €" at bounding box center [1045, 219] width 46 height 9
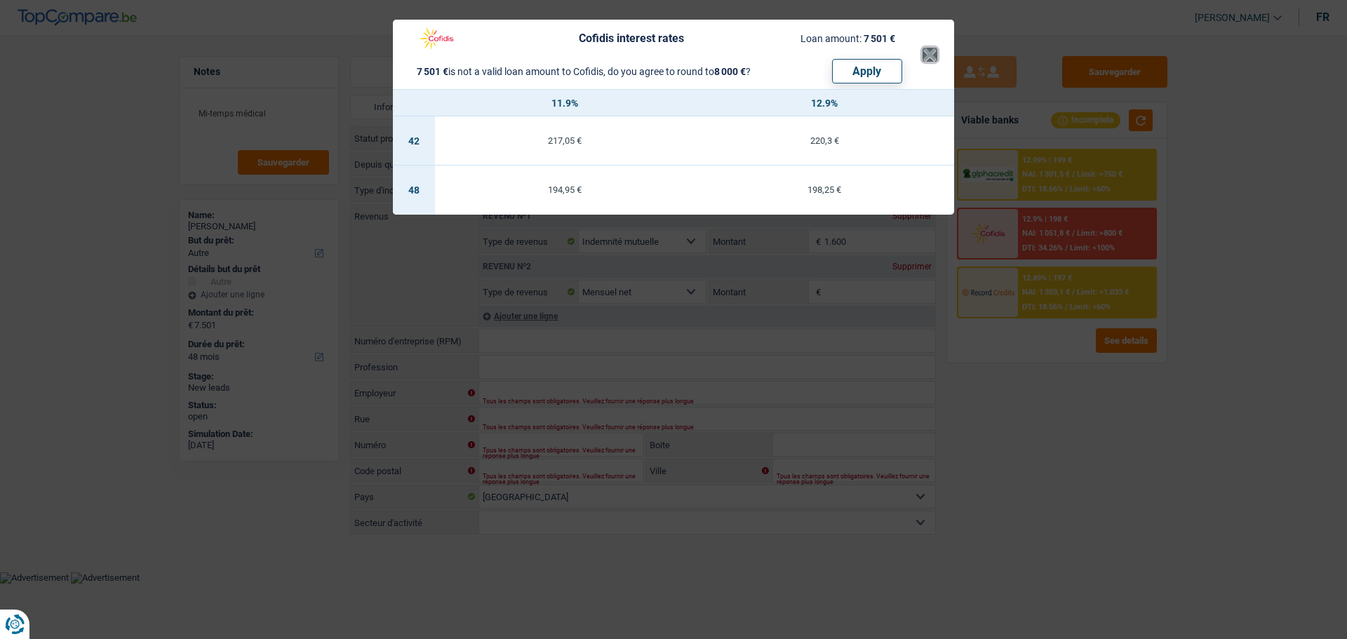
click at [924, 50] on button "×" at bounding box center [930, 55] width 15 height 14
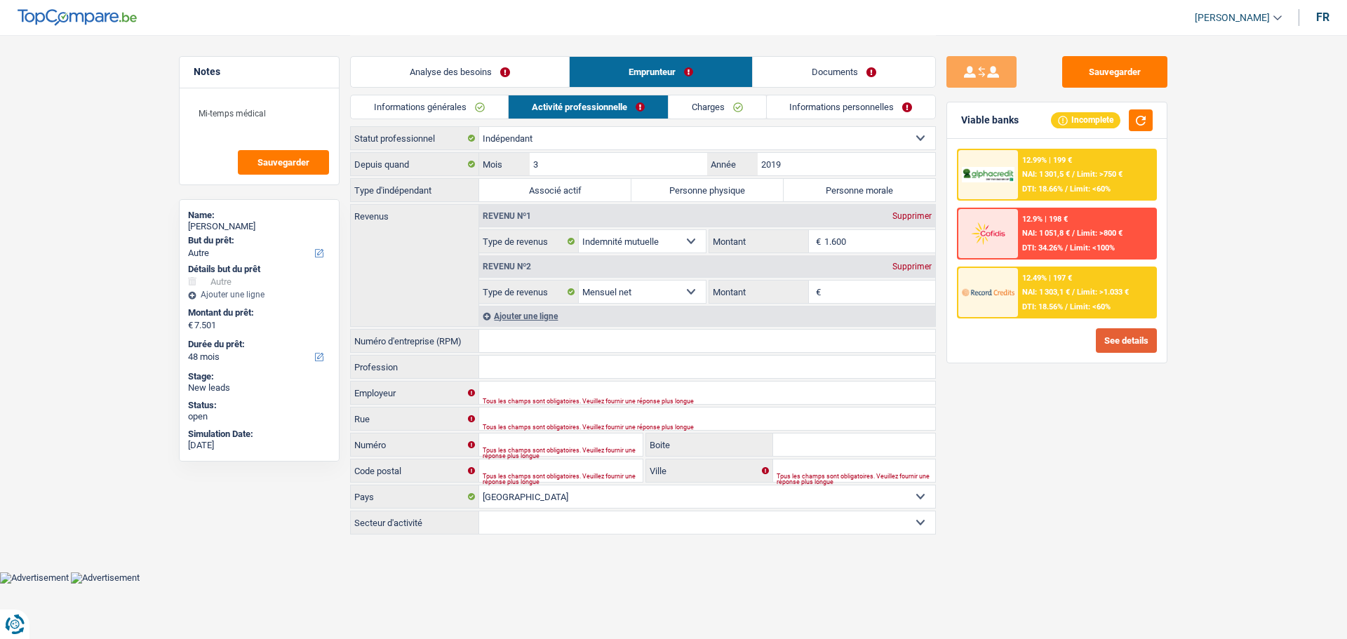
click at [1116, 337] on button "See details" at bounding box center [1126, 340] width 61 height 25
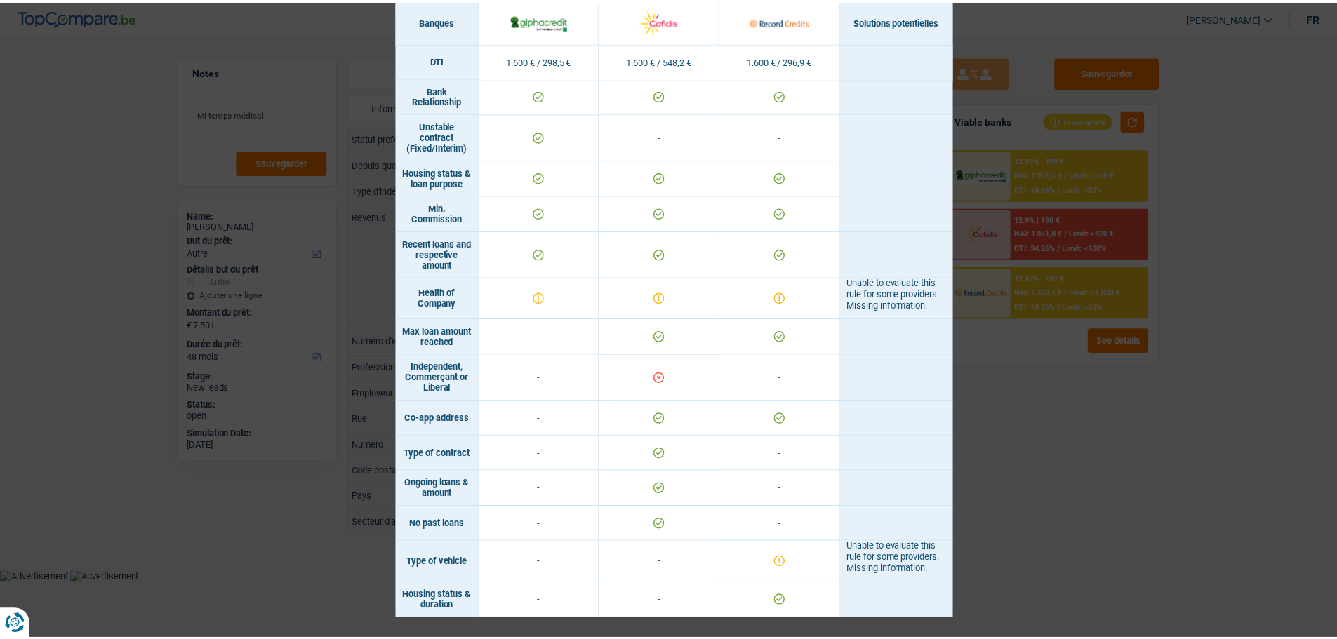
scroll to position [687, 0]
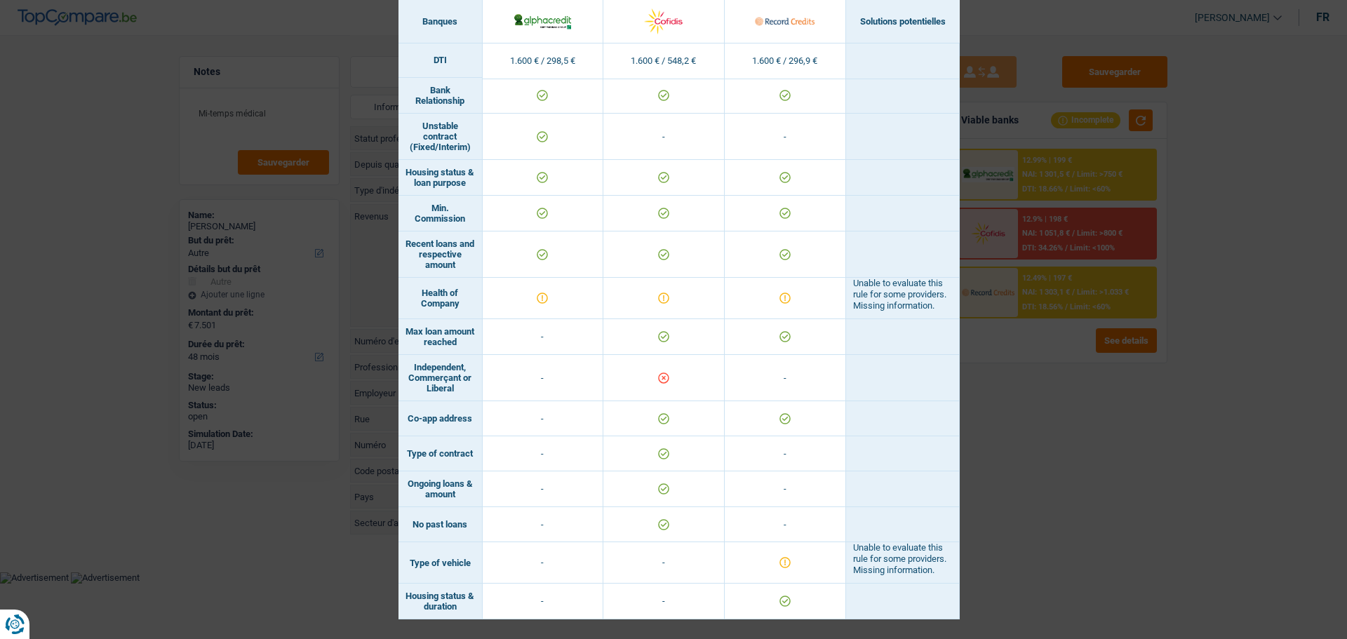
click at [1163, 421] on div "Banks conditions × Banques Solutions potentielles Revenus / Charges 1.600 € / 2…" at bounding box center [673, 319] width 1347 height 639
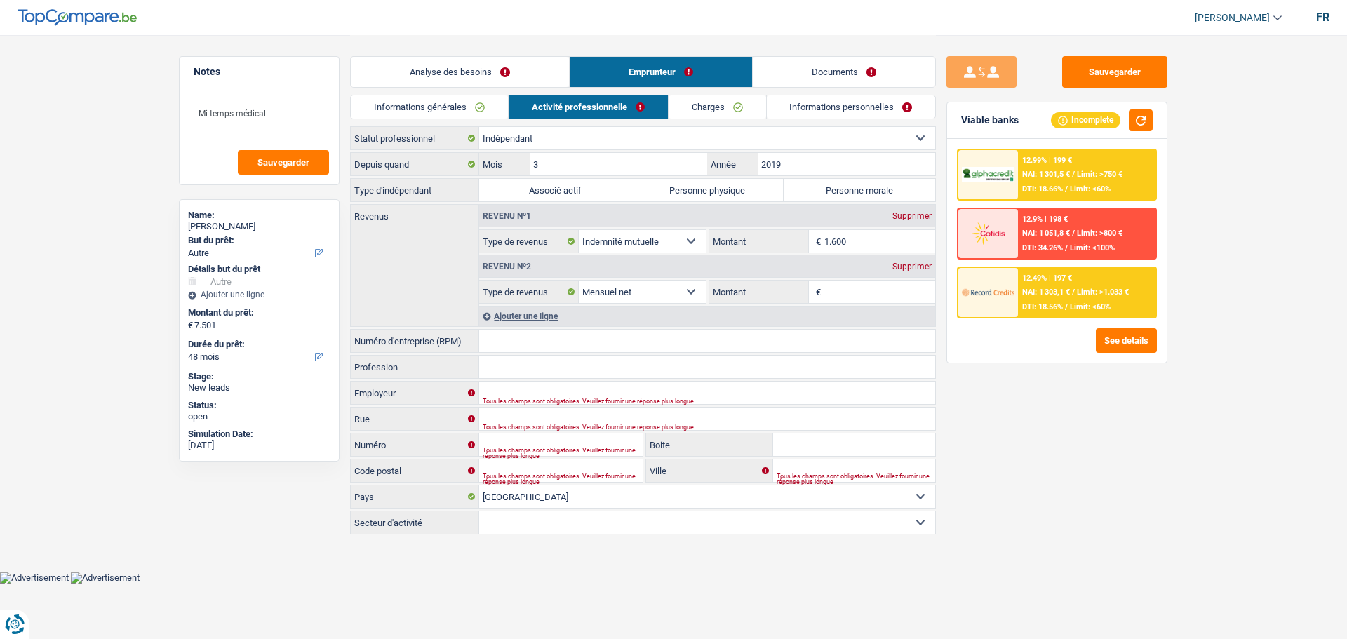
click at [684, 346] on input "Numéro d'entreprise (RPM)" at bounding box center [707, 341] width 456 height 22
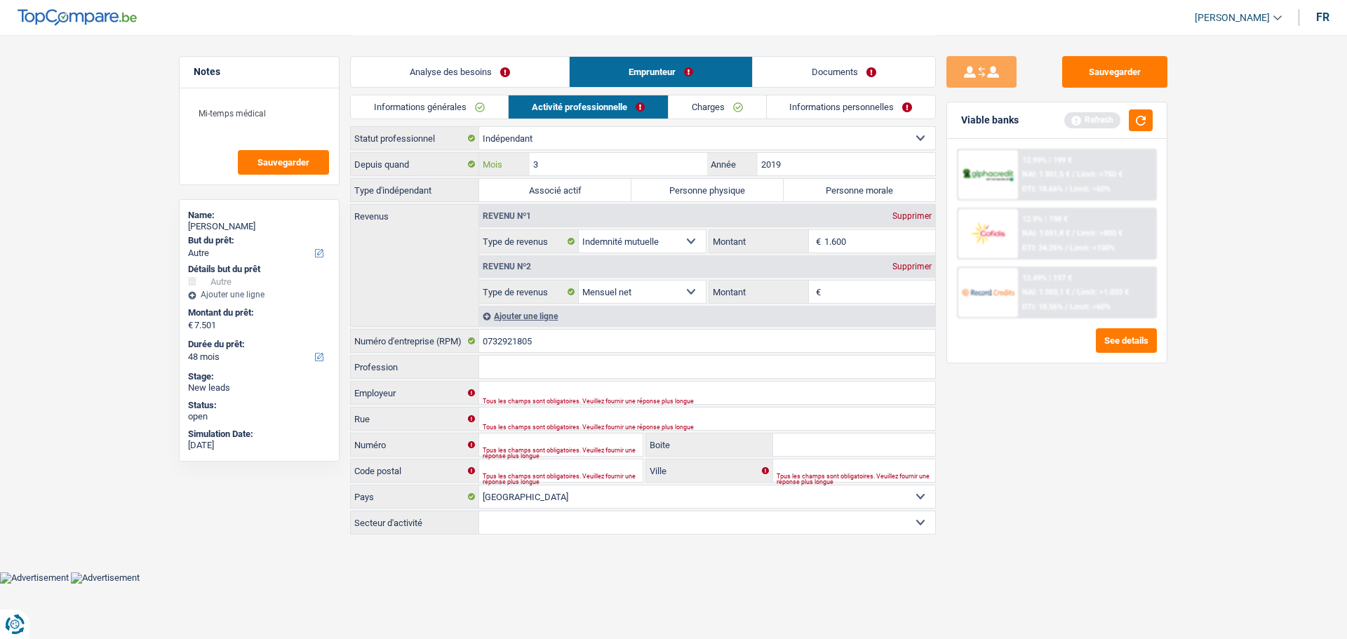
click at [653, 159] on input "3" at bounding box center [619, 164] width 178 height 22
click at [749, 186] on label "Personne physique" at bounding box center [708, 190] width 152 height 22
click at [749, 186] on input "Personne physique" at bounding box center [708, 190] width 152 height 22
click at [879, 298] on input "Montant" at bounding box center [880, 292] width 112 height 22
click at [870, 289] on input "Montant" at bounding box center [880, 292] width 112 height 22
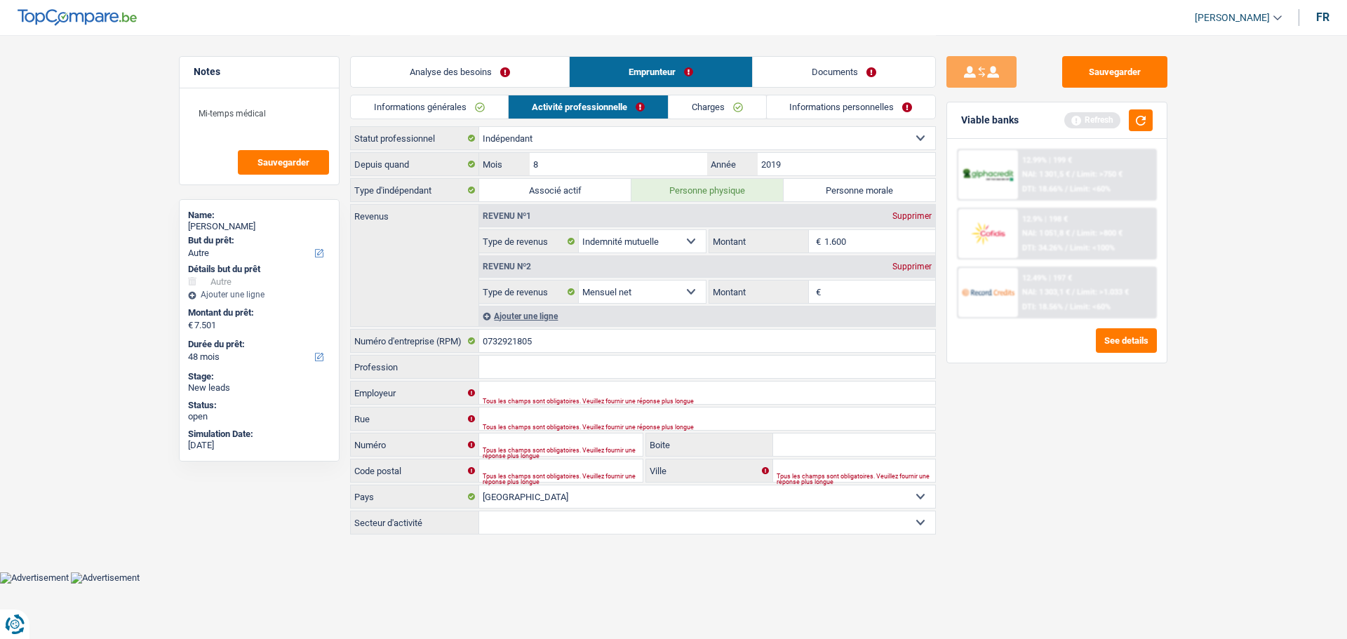
click at [870, 289] on input "Montant" at bounding box center [880, 292] width 112 height 22
click at [1135, 116] on button "button" at bounding box center [1141, 120] width 24 height 22
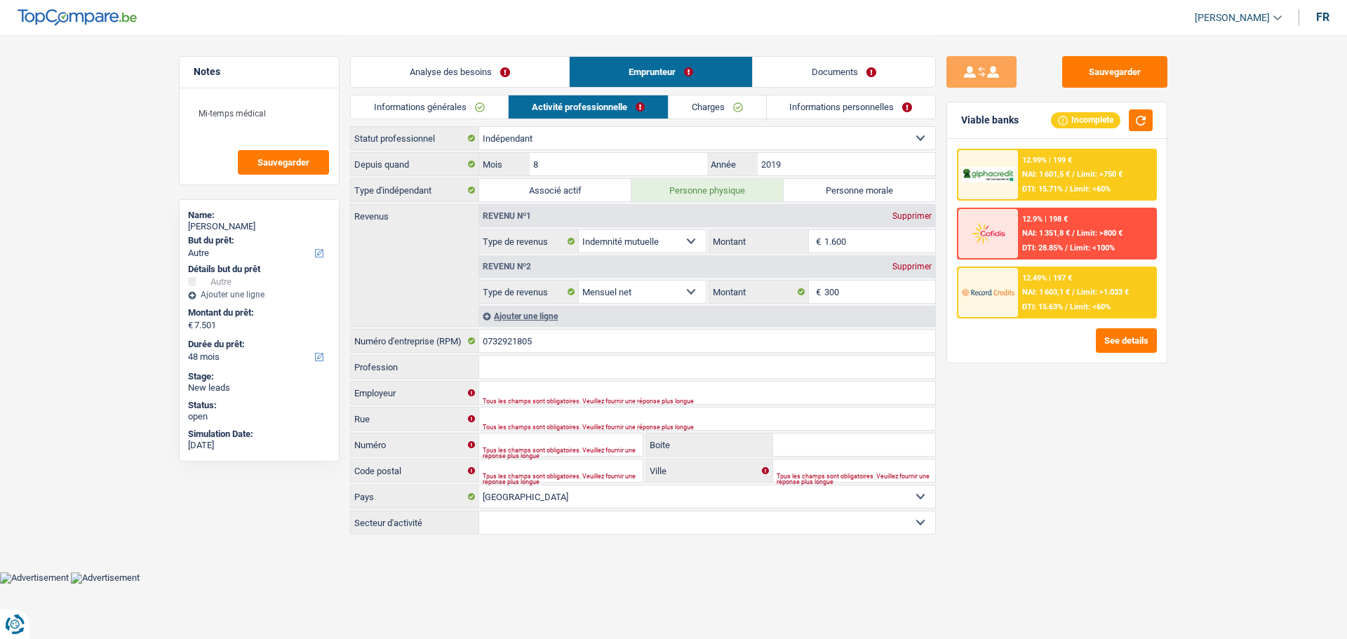
click at [552, 377] on input "Profession" at bounding box center [707, 367] width 456 height 22
click at [862, 64] on link "Documents" at bounding box center [844, 72] width 182 height 30
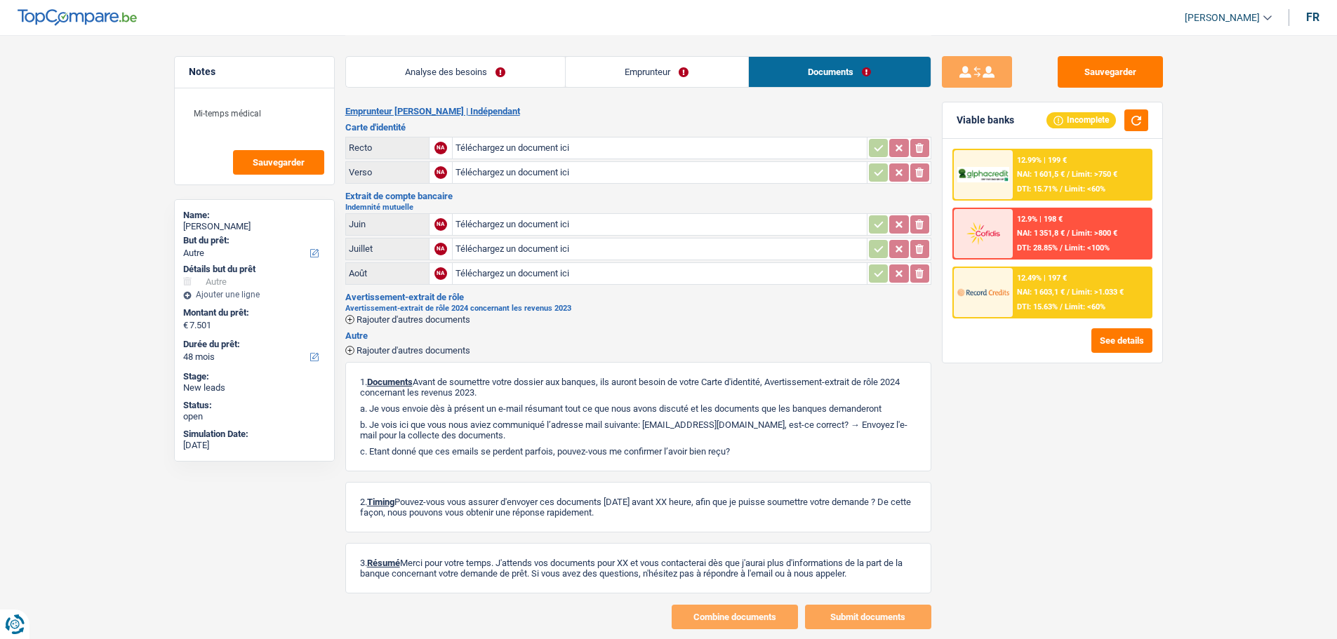
click at [723, 71] on link "Emprunteur" at bounding box center [657, 72] width 182 height 30
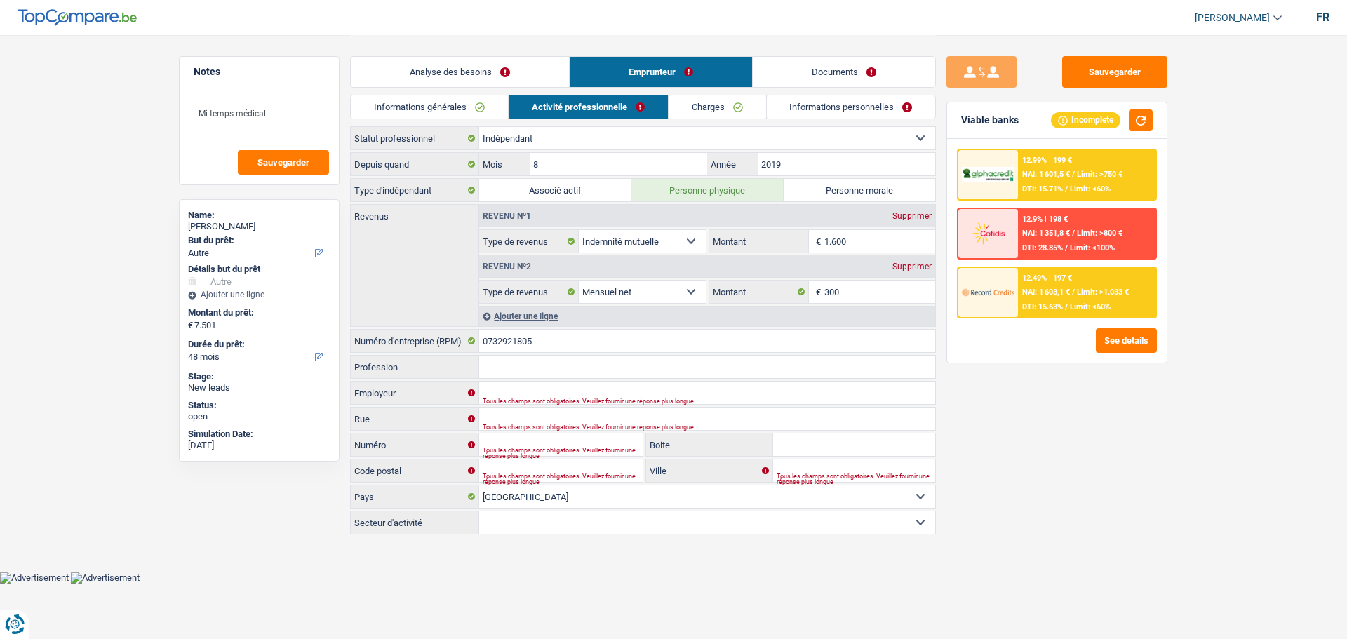
click at [570, 356] on input "Profession" at bounding box center [707, 367] width 456 height 22
click at [552, 375] on input "Profession" at bounding box center [707, 367] width 456 height 22
click at [528, 361] on input "Profession" at bounding box center [707, 367] width 456 height 22
click at [527, 361] on input "Profession" at bounding box center [707, 367] width 456 height 22
click at [532, 384] on input "Employeur" at bounding box center [707, 393] width 456 height 22
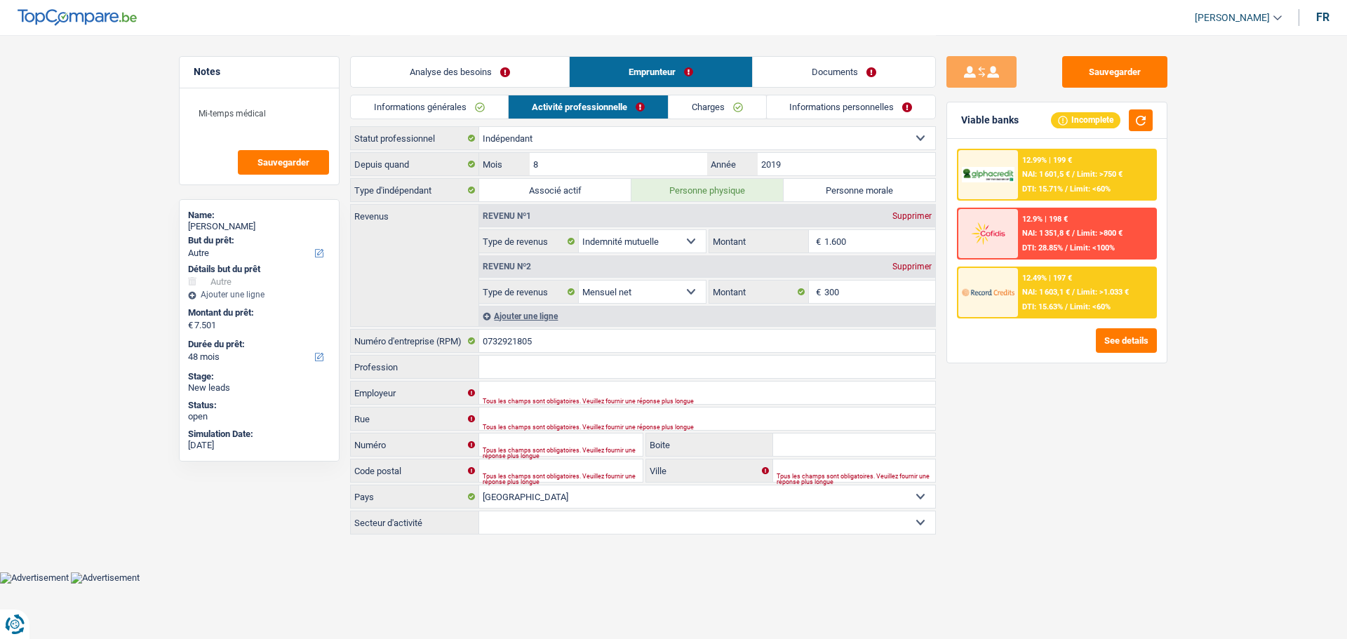
click at [727, 103] on link "Charges" at bounding box center [718, 106] width 98 height 23
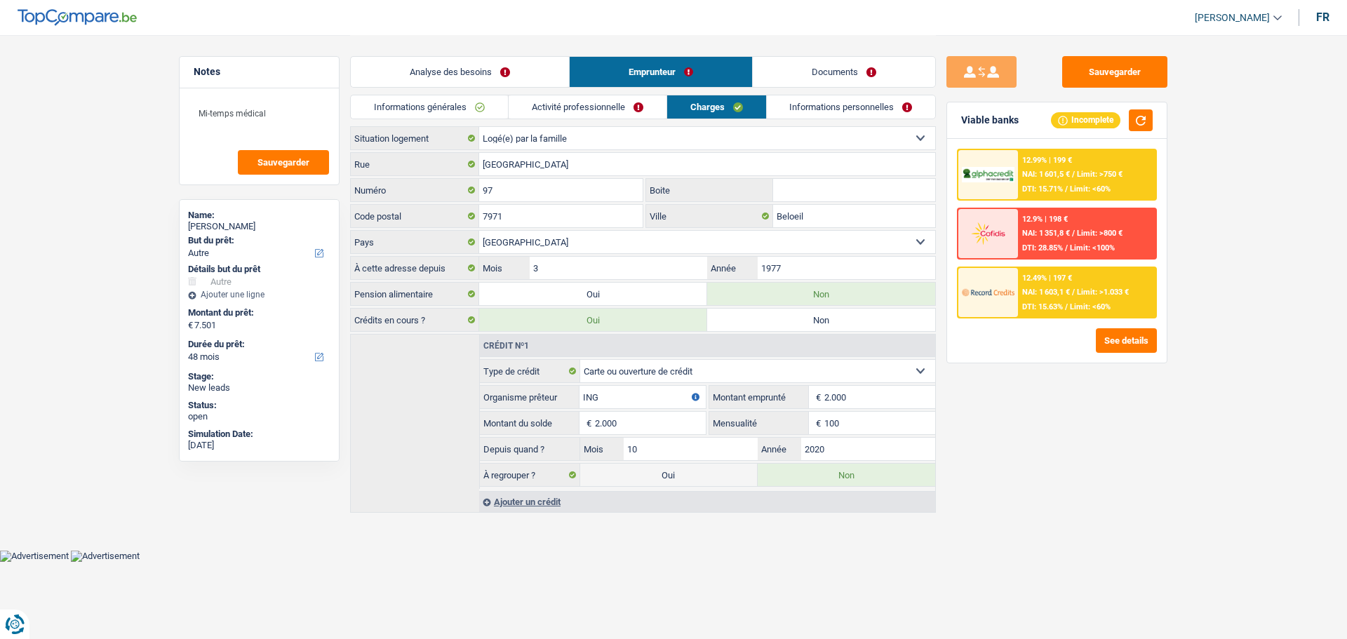
click at [601, 102] on link "Activité professionnelle" at bounding box center [588, 106] width 158 height 23
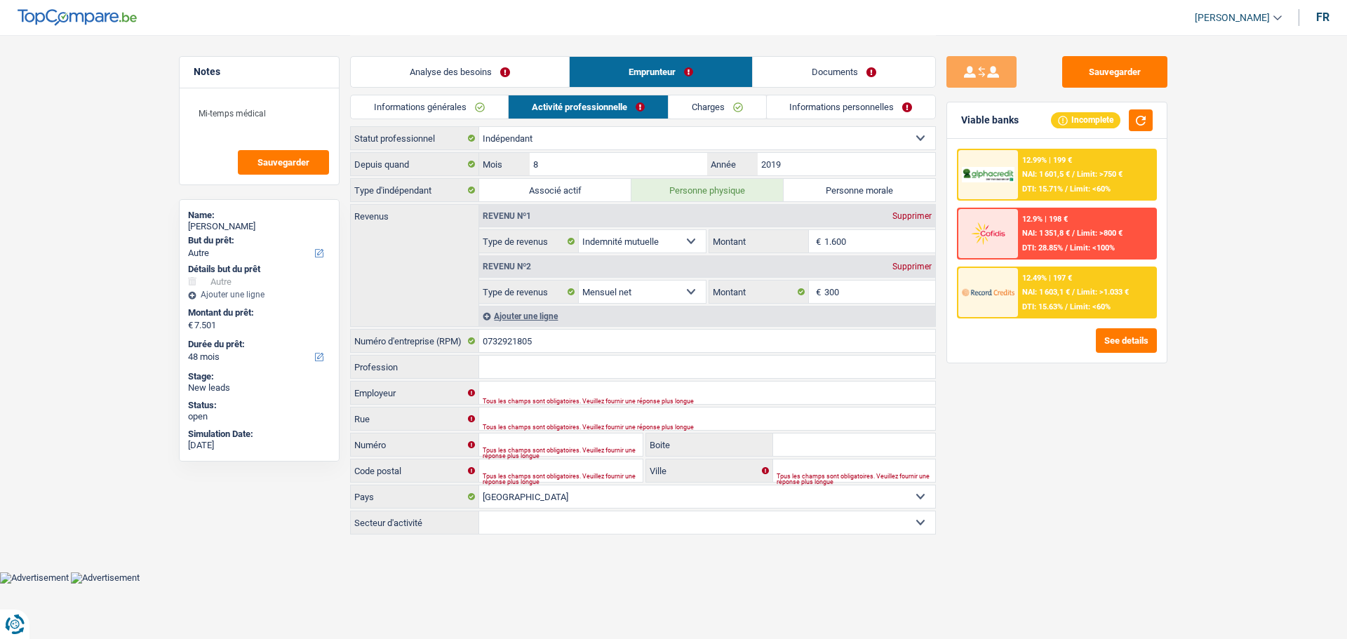
click at [716, 100] on link "Charges" at bounding box center [718, 106] width 98 height 23
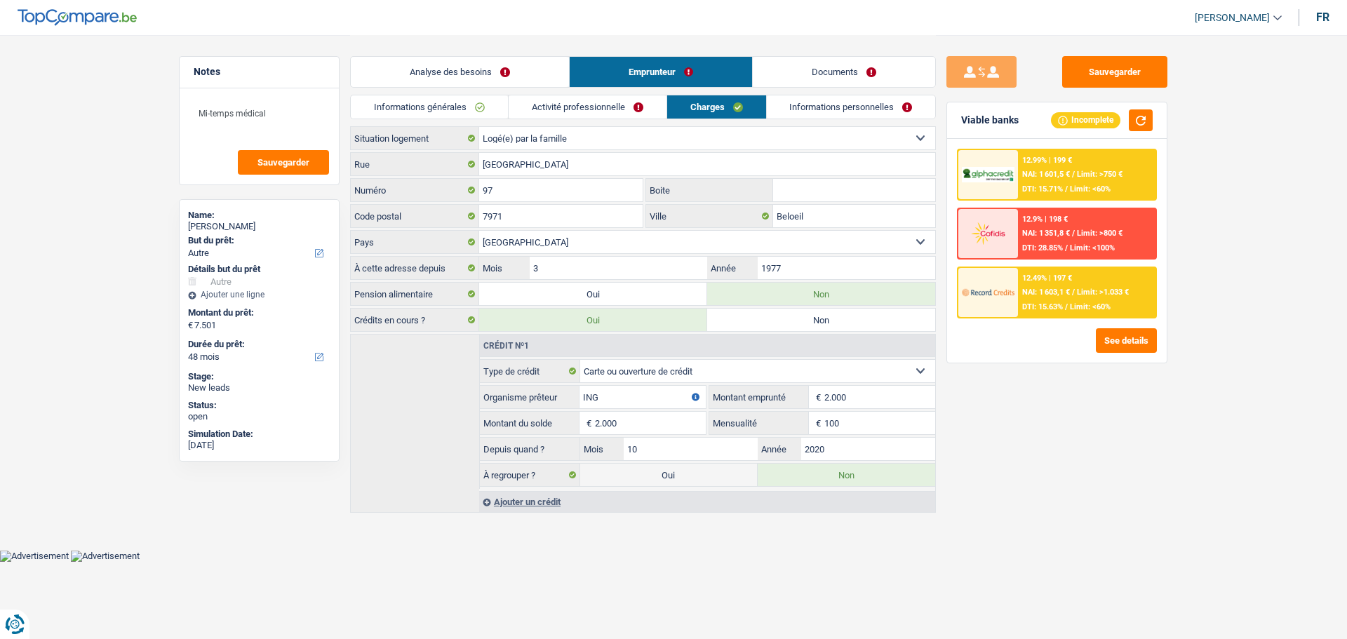
click at [556, 104] on link "Activité professionnelle" at bounding box center [588, 106] width 158 height 23
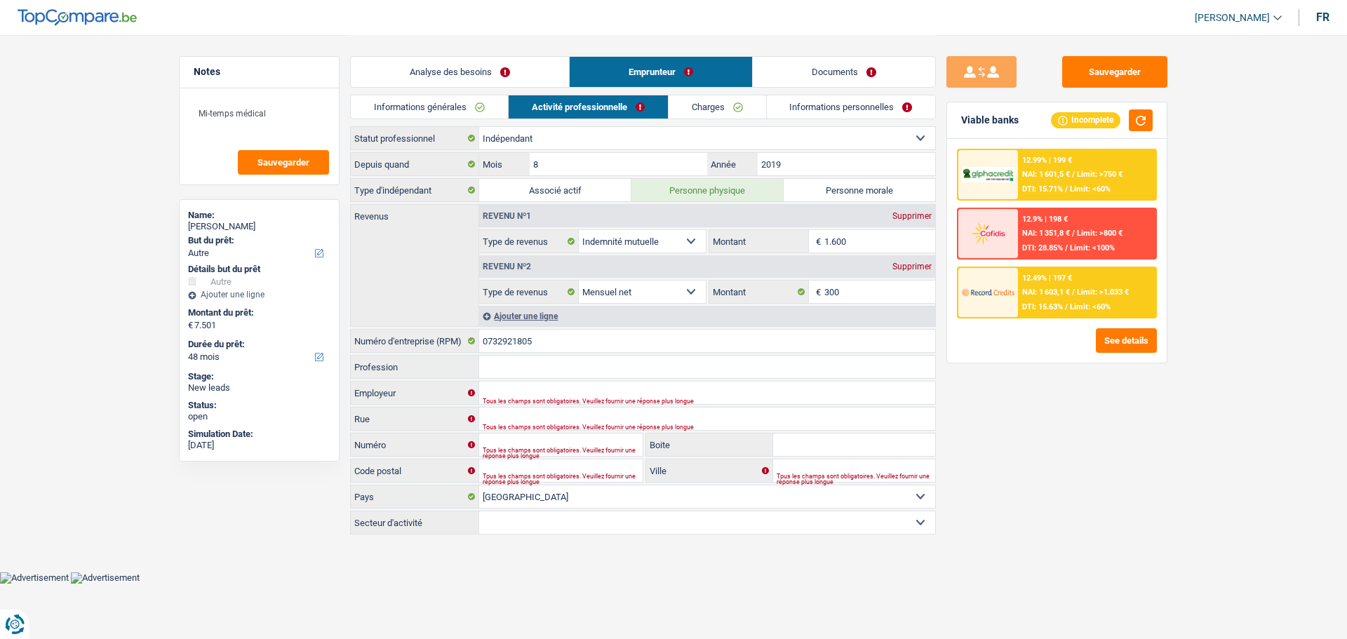
click at [574, 376] on input "Profession" at bounding box center [707, 367] width 456 height 22
click at [563, 361] on input "Profession" at bounding box center [707, 367] width 456 height 22
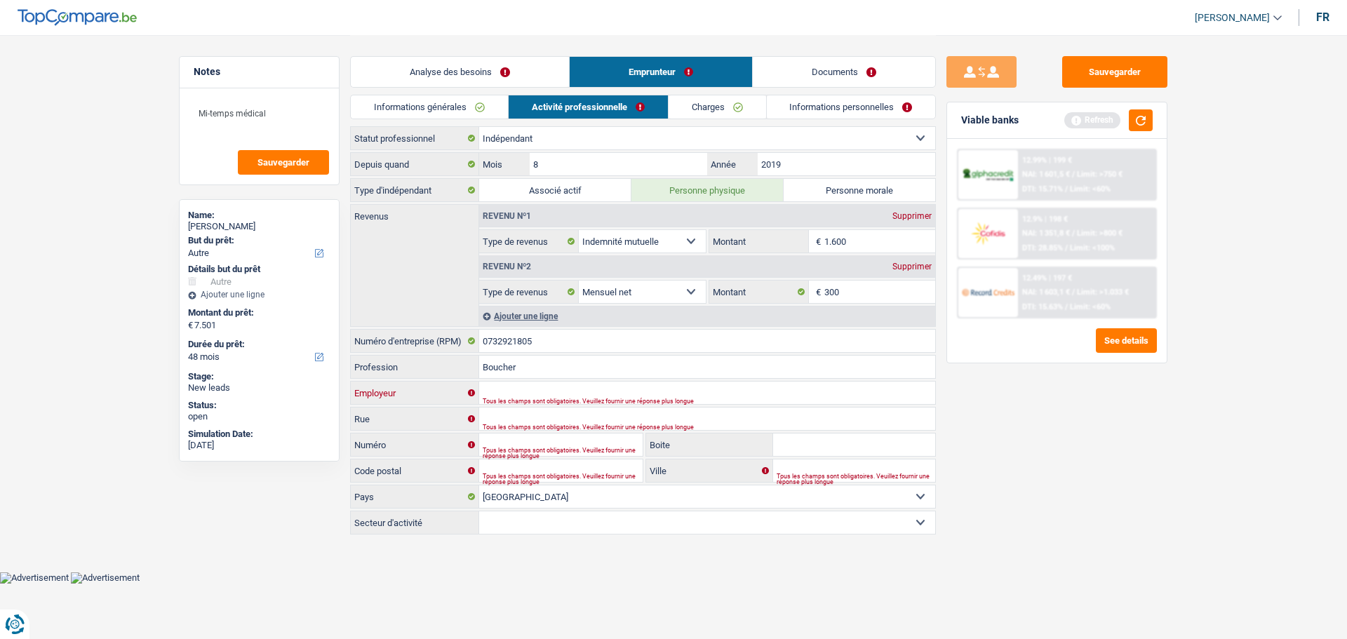
click at [539, 391] on input "Employeur" at bounding box center [707, 393] width 456 height 22
click at [506, 381] on div "Employeur Tous les champs sont obligatoires. Veuillez fournir une réponse plus …" at bounding box center [643, 393] width 586 height 24
click at [509, 391] on input "Employeur" at bounding box center [707, 393] width 456 height 22
click at [508, 413] on input "Rue" at bounding box center [707, 419] width 456 height 22
click at [537, 416] on input "Rue" at bounding box center [707, 419] width 456 height 22
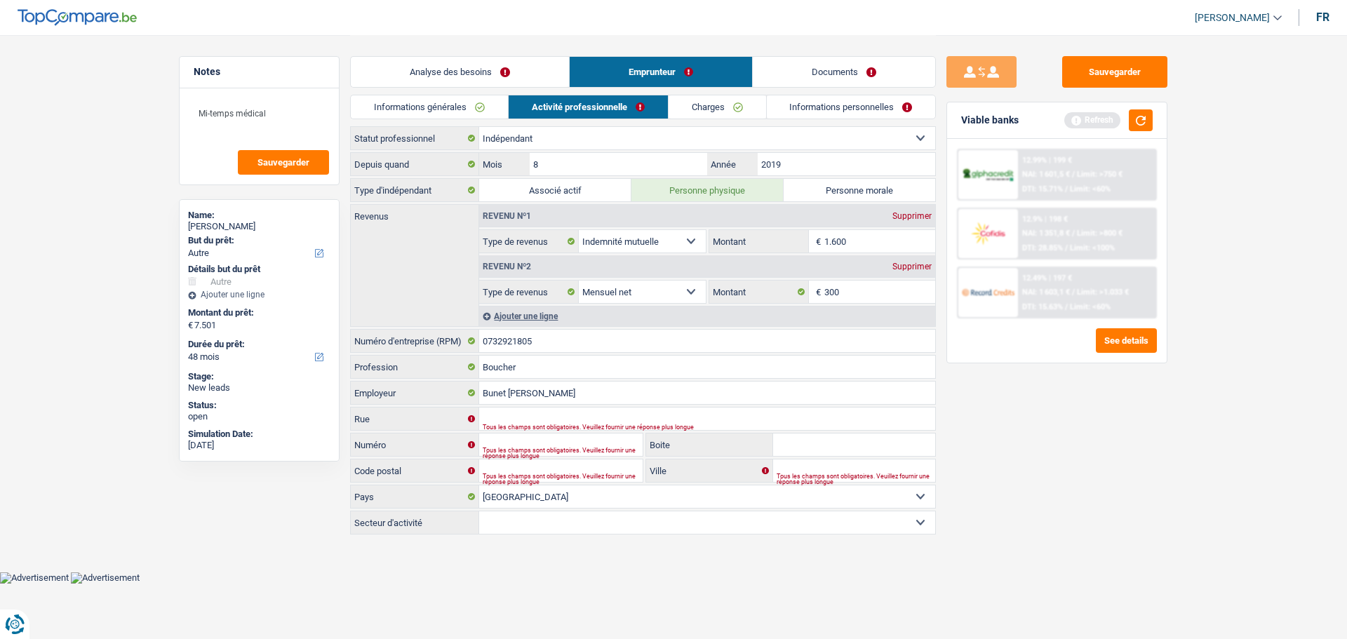
click at [723, 102] on link "Charges" at bounding box center [718, 106] width 98 height 23
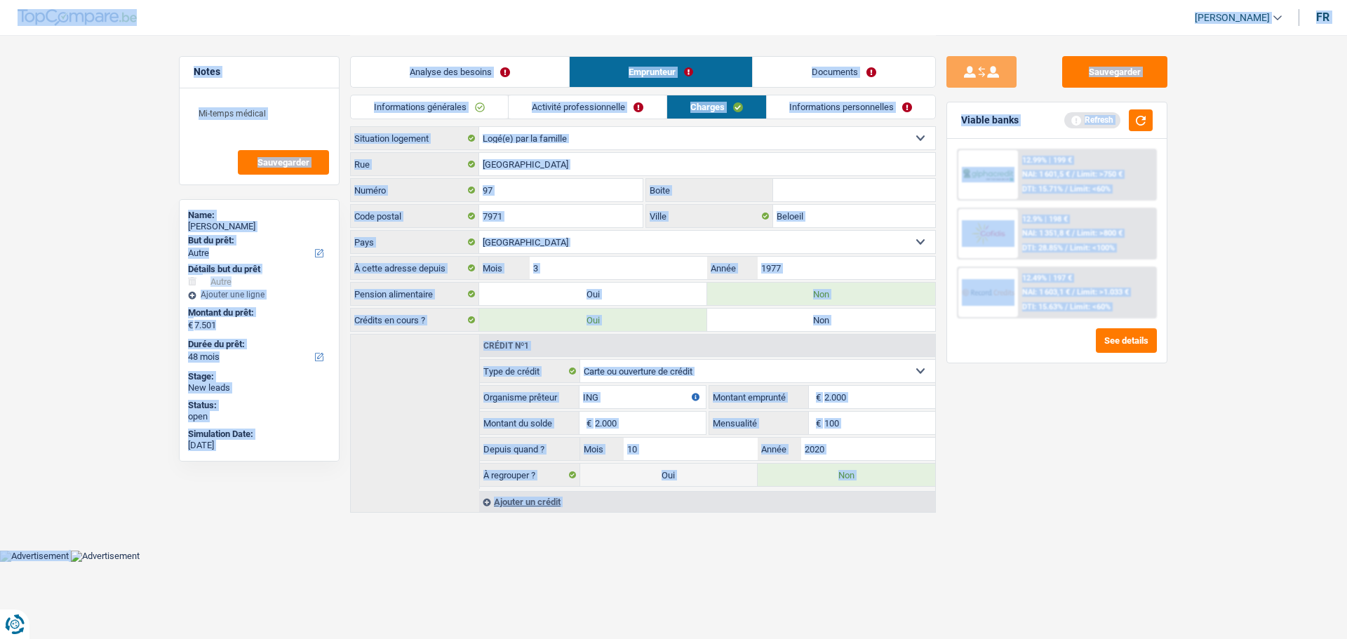
copy body "Samy Saber Se déconnecter fr Notes Sauvegarder Name: Stephan Brunet But du prêt…"
click at [561, 155] on input "Rue Grande" at bounding box center [707, 164] width 456 height 22
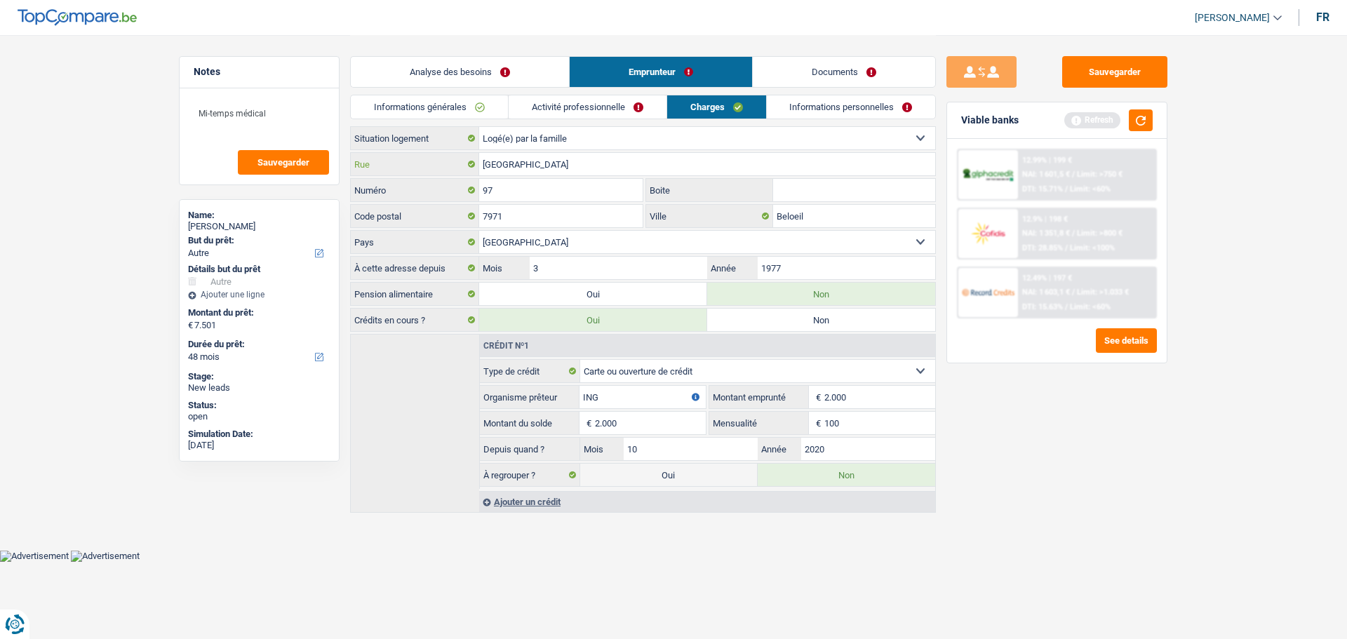
click at [561, 170] on input "Rue Grande" at bounding box center [707, 164] width 456 height 22
click at [563, 170] on input "Rue Grande" at bounding box center [707, 164] width 456 height 22
click at [547, 162] on input "Rue Grande" at bounding box center [707, 164] width 456 height 22
drag, startPoint x: 558, startPoint y: 161, endPoint x: 485, endPoint y: 166, distance: 73.1
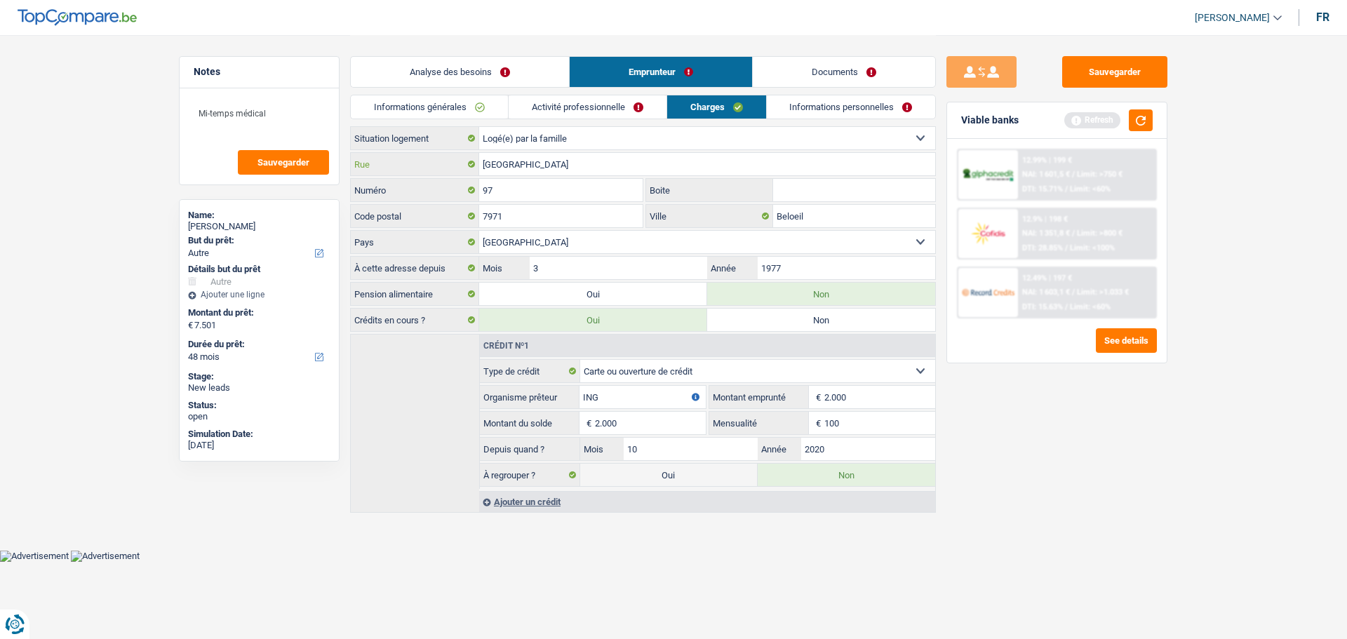
click at [485, 166] on input "Rue Grande" at bounding box center [707, 164] width 456 height 22
click at [575, 99] on link "Activité professionnelle" at bounding box center [588, 106] width 158 height 23
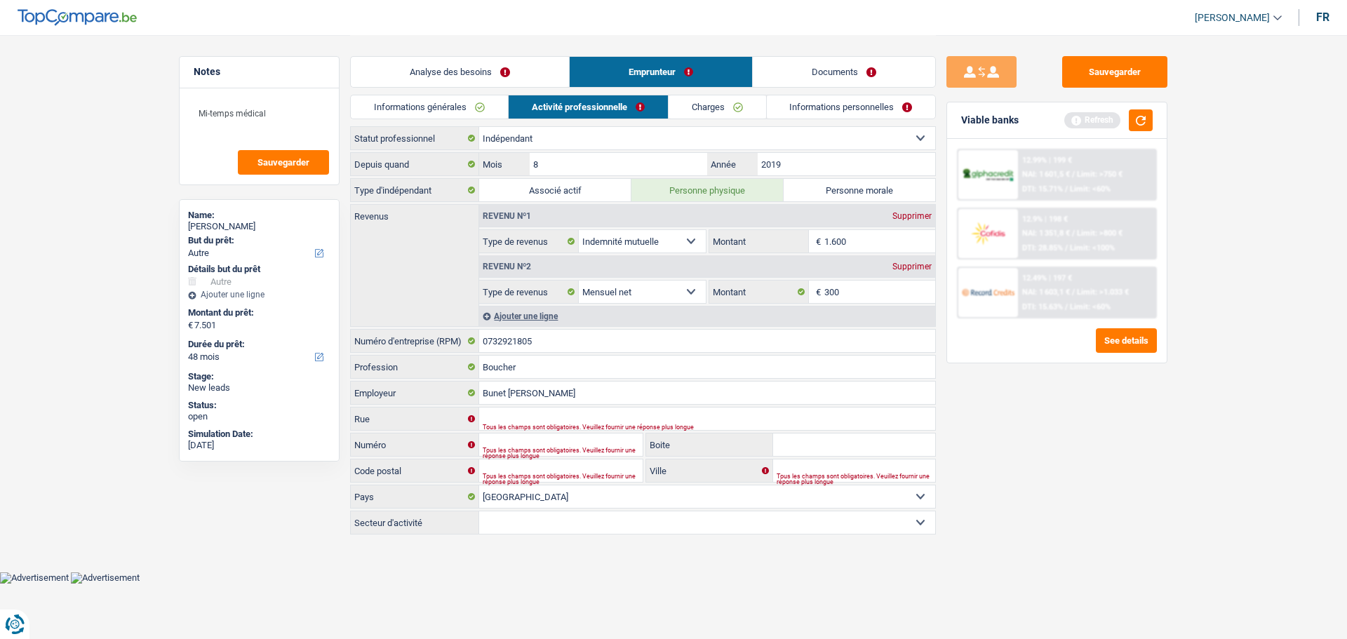
click at [565, 404] on div "Bunet Stephan Employeur" at bounding box center [643, 393] width 586 height 24
click at [563, 417] on input "Rue" at bounding box center [707, 419] width 456 height 22
paste input "Rue Grande"
click at [547, 446] on input "Numéro" at bounding box center [560, 445] width 163 height 22
click at [837, 450] on input "Boite" at bounding box center [854, 445] width 162 height 22
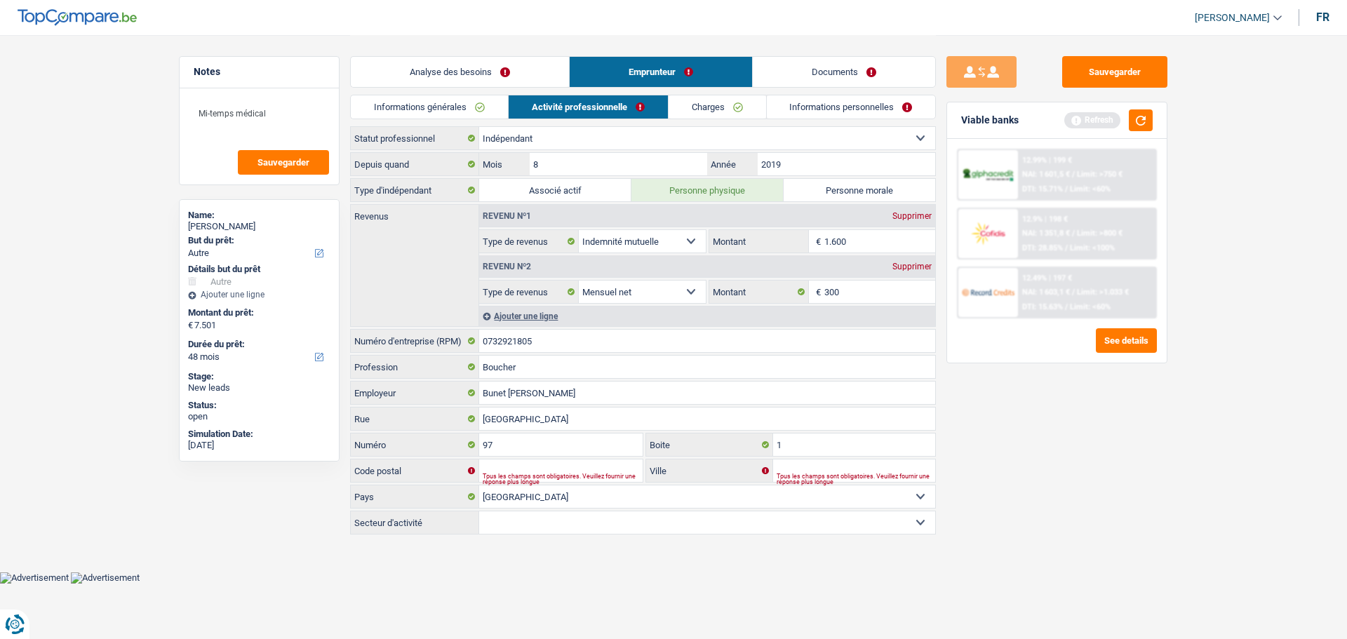
click at [814, 476] on div "Tous les champs sont obligatoires. Veuillez fournir une réponse plus longue" at bounding box center [856, 479] width 159 height 6
click at [735, 102] on link "Charges" at bounding box center [718, 106] width 98 height 23
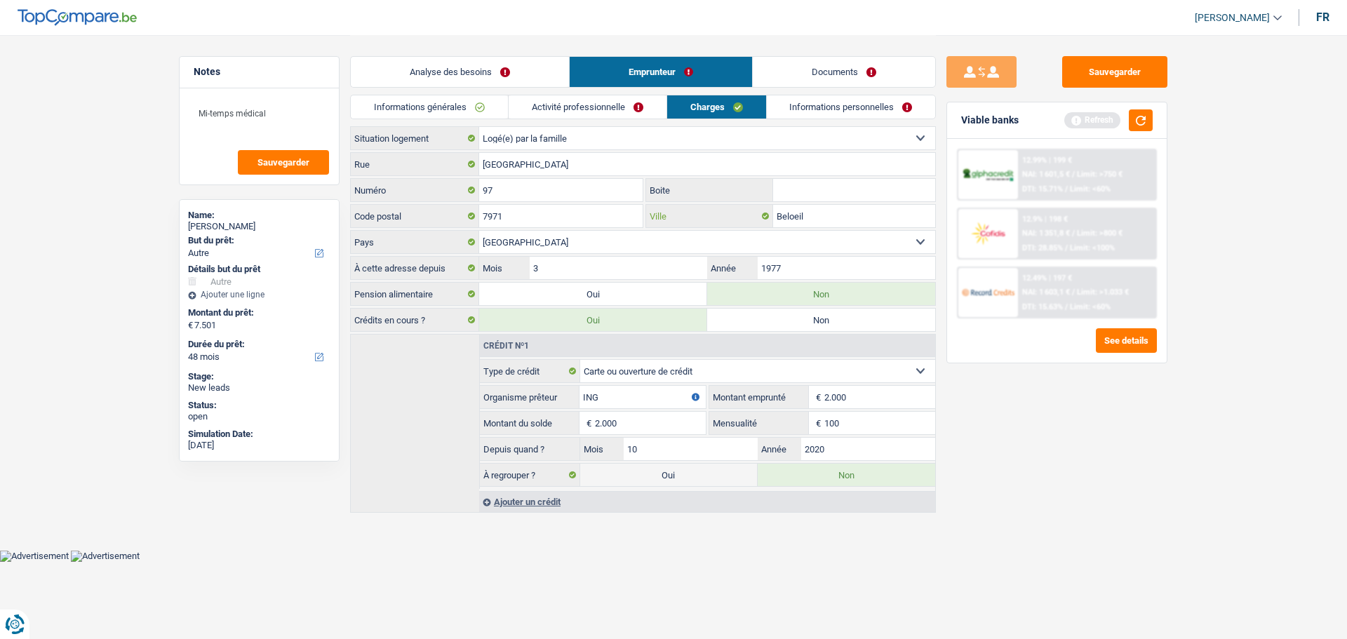
click at [836, 215] on input "Beloeil" at bounding box center [854, 216] width 162 height 22
click at [592, 112] on link "Activité professionnelle" at bounding box center [588, 106] width 158 height 23
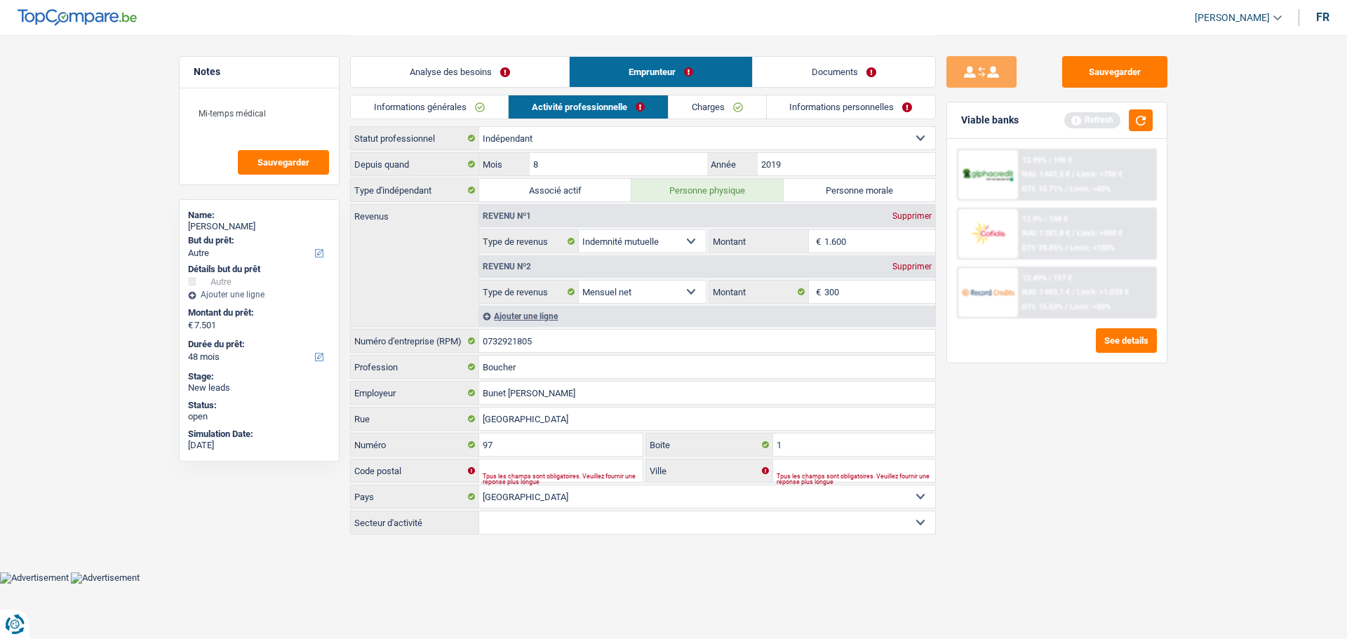
click at [807, 476] on div "Tous les champs sont obligatoires. Veuillez fournir une réponse plus longue" at bounding box center [856, 479] width 159 height 6
click at [809, 468] on input "Ville" at bounding box center [854, 471] width 162 height 22
paste input "Beloeil"
click at [736, 100] on link "Charges" at bounding box center [718, 106] width 98 height 23
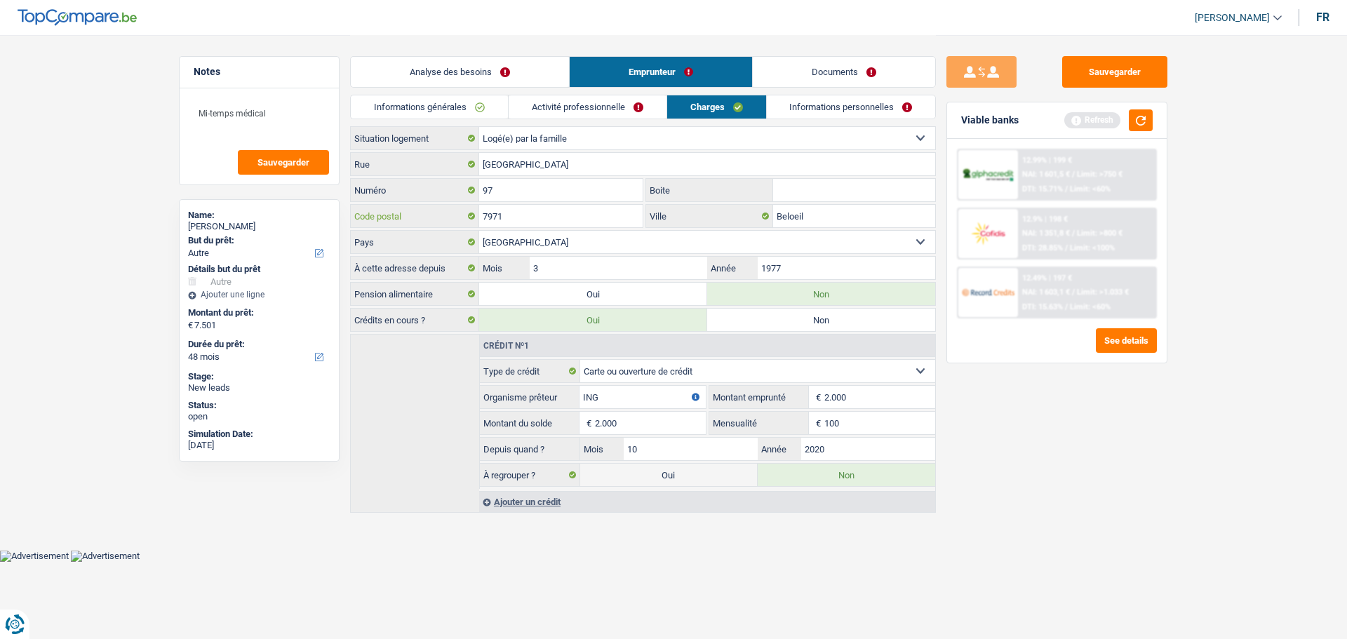
click at [560, 218] on input "7971" at bounding box center [560, 216] width 163 height 22
click at [602, 105] on link "Activité professionnelle" at bounding box center [588, 106] width 158 height 23
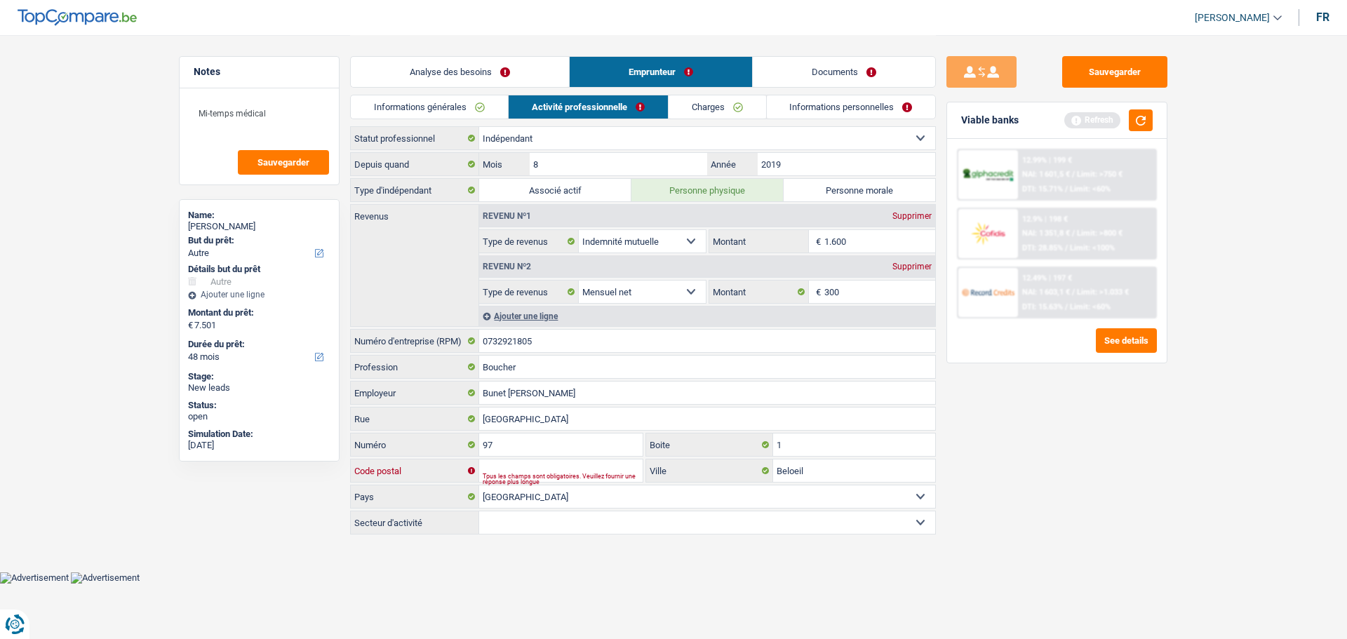
click at [518, 466] on input "Code postal" at bounding box center [560, 471] width 163 height 22
paste input "7971"
click at [518, 523] on select "Agriculture/Pêche Industrie Horeca Courier/Fitness/Taxi Construction Banques/As…" at bounding box center [707, 523] width 456 height 22
click at [479, 512] on select "Agriculture/Pêche Industrie Horeca Courier/Fitness/Taxi Construction Banques/As…" at bounding box center [707, 523] width 456 height 22
click at [727, 111] on link "Charges" at bounding box center [718, 106] width 98 height 23
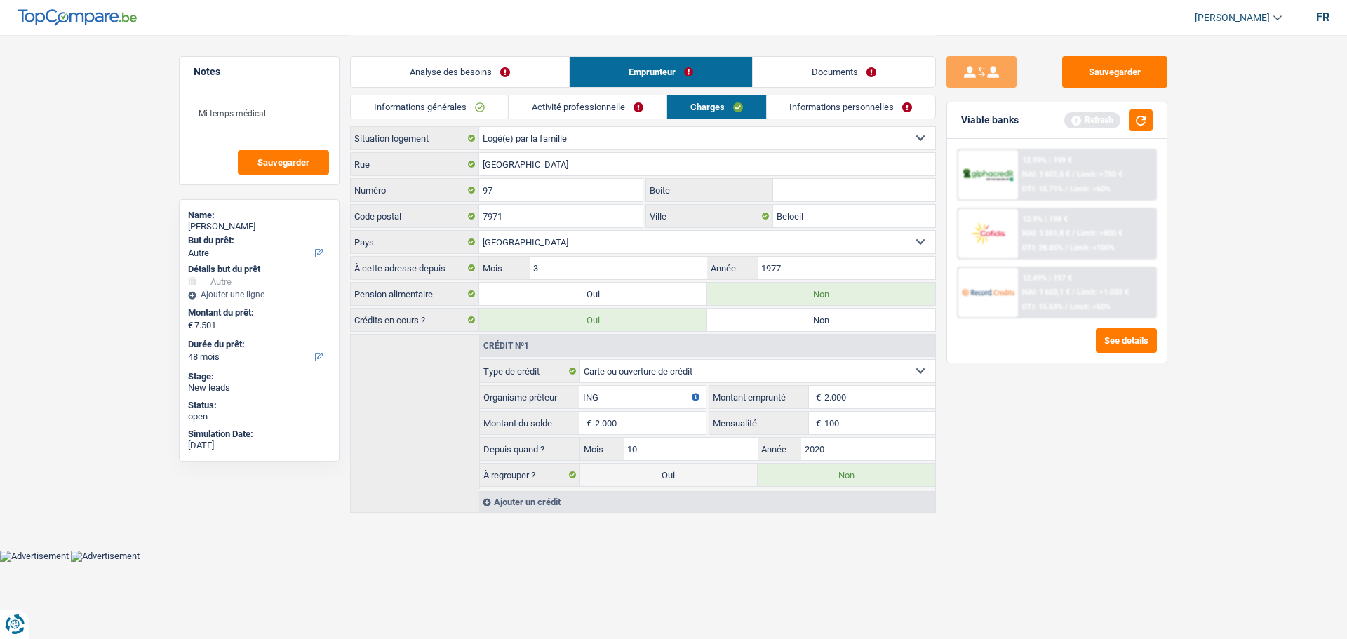
click at [589, 101] on link "Activité professionnelle" at bounding box center [588, 106] width 158 height 23
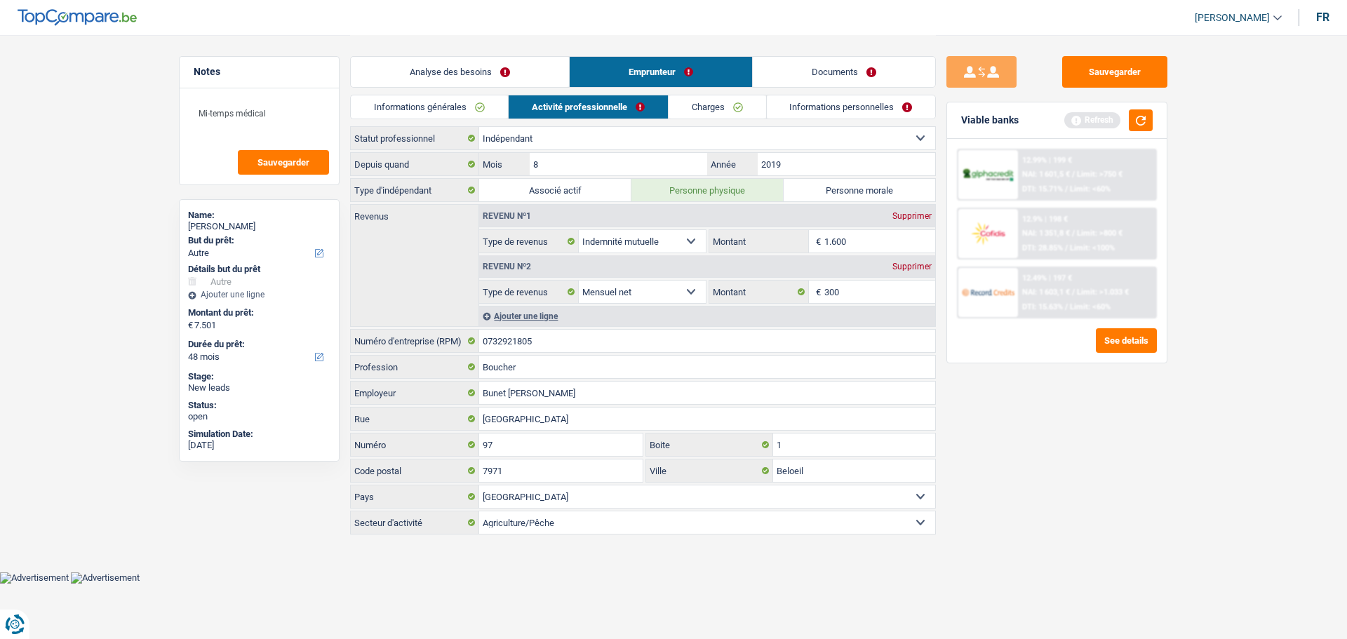
click at [720, 96] on link "Charges" at bounding box center [718, 106] width 98 height 23
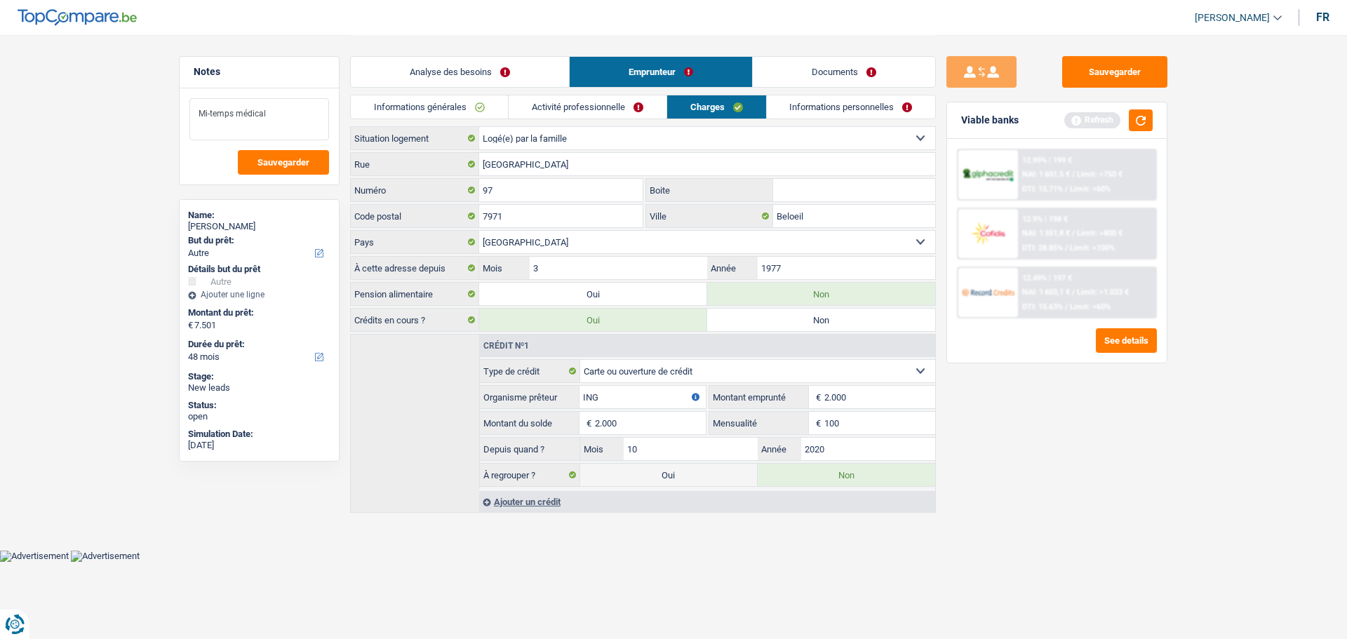
click at [288, 108] on textarea "Mi-temps médical" at bounding box center [259, 119] width 140 height 42
click at [825, 194] on input "Boite" at bounding box center [854, 190] width 162 height 22
click at [1013, 420] on div "Sauvegarder Viable banks Refresh 12.99% | 199 € NAI: 1 601,5 € / Limit: >750 € …" at bounding box center [1057, 336] width 242 height 561
click at [875, 98] on link "Informations personnelles" at bounding box center [851, 106] width 169 height 23
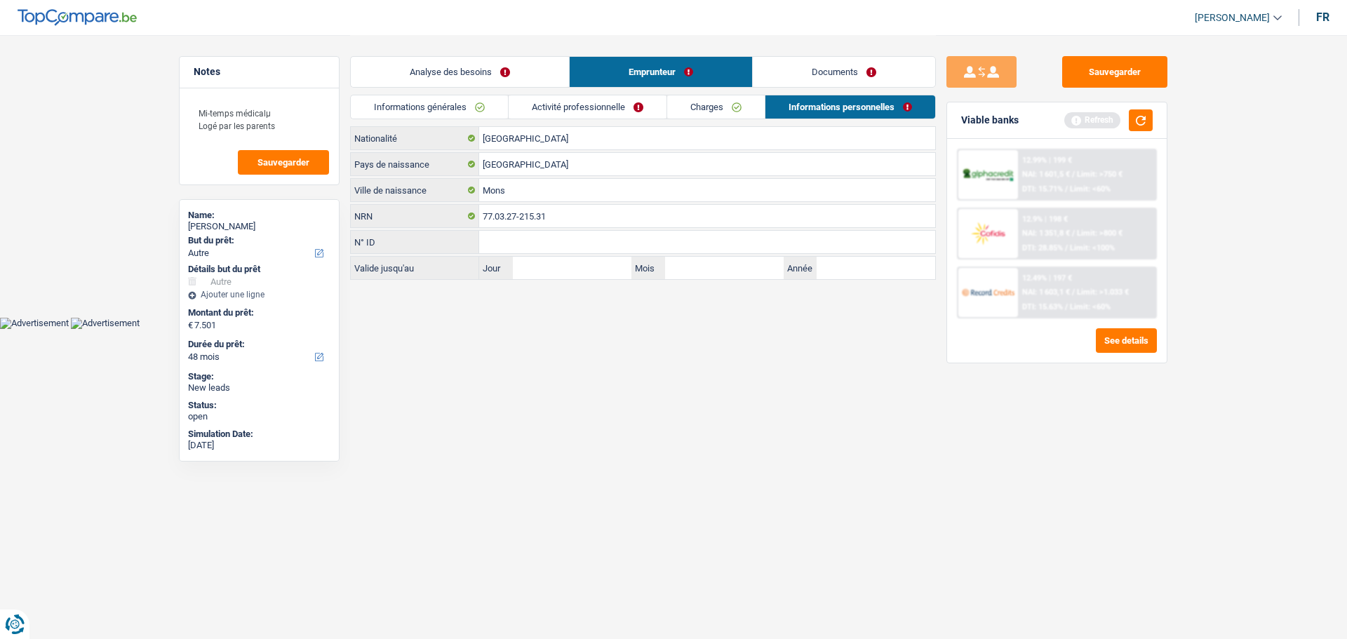
click at [752, 102] on link "Charges" at bounding box center [716, 106] width 98 height 23
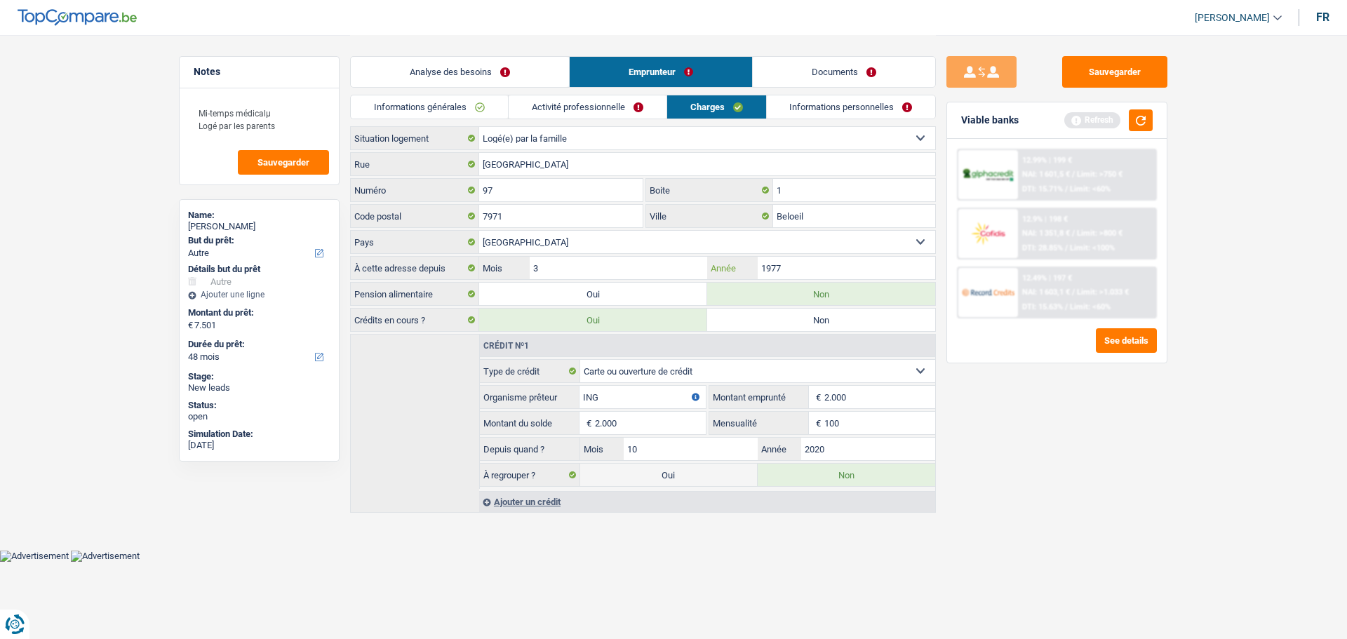
click at [813, 274] on input "1977" at bounding box center [847, 268] width 178 height 22
click at [1131, 497] on div "Sauvegarder Viable banks Refresh 12.99% | 199 € NAI: 1 601,5 € / Limit: >750 € …" at bounding box center [1057, 336] width 242 height 561
click at [861, 102] on link "Informations personnelles" at bounding box center [851, 106] width 169 height 23
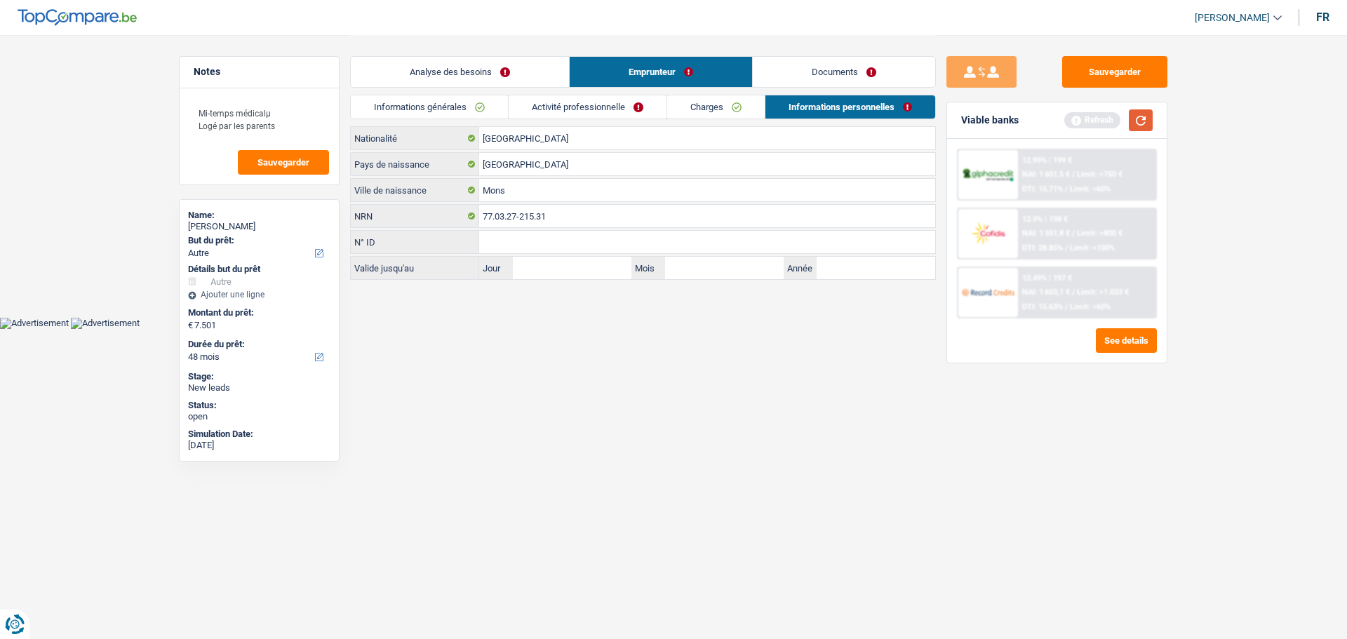
click at [1143, 116] on button "button" at bounding box center [1141, 120] width 24 height 22
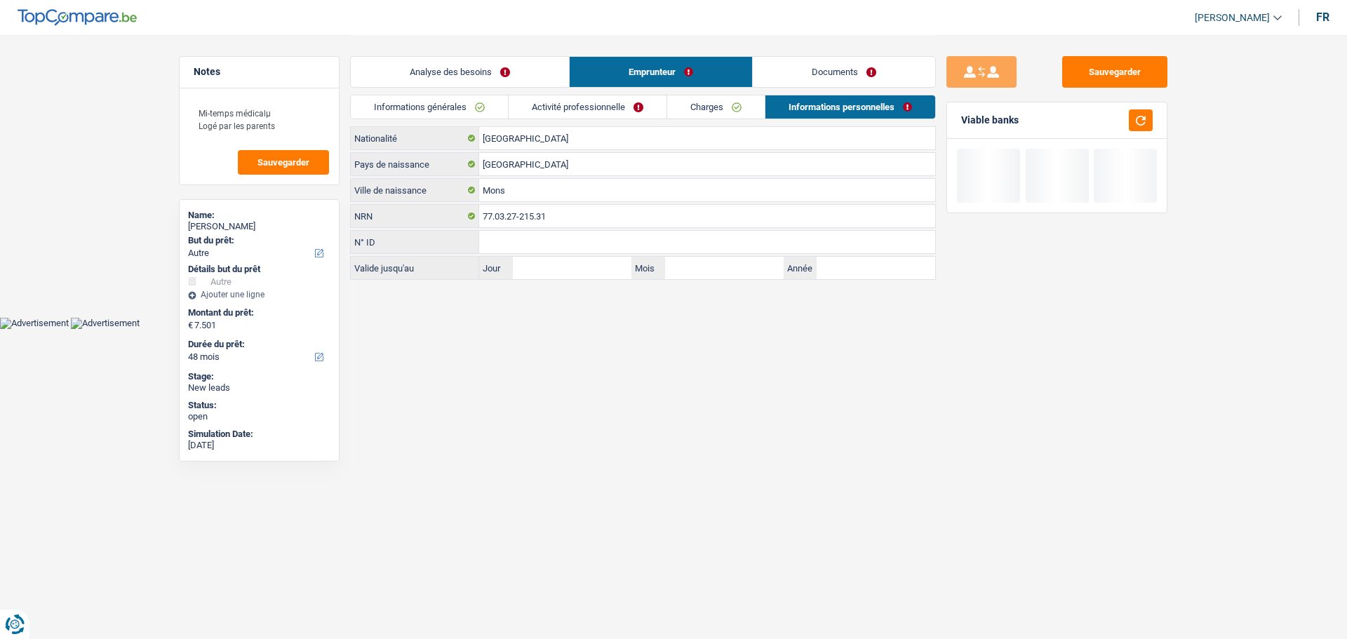
click at [621, 109] on link "Activité professionnelle" at bounding box center [588, 106] width 158 height 23
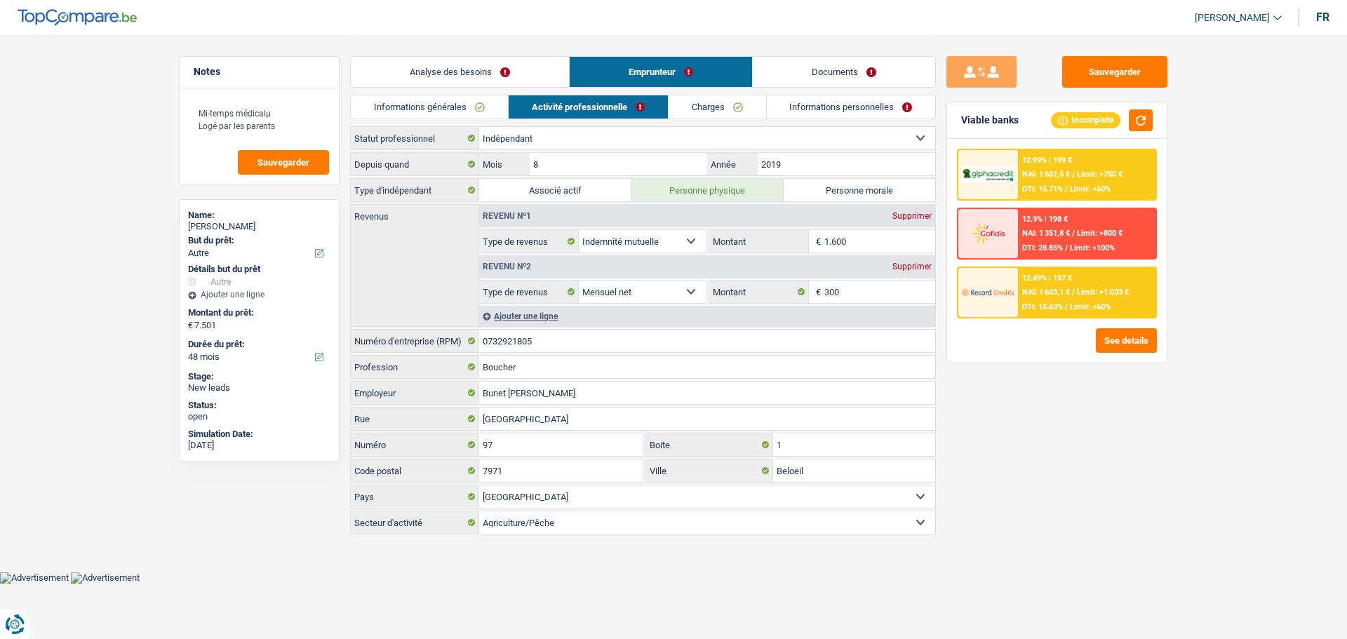
click at [874, 111] on link "Informations personnelles" at bounding box center [851, 106] width 169 height 23
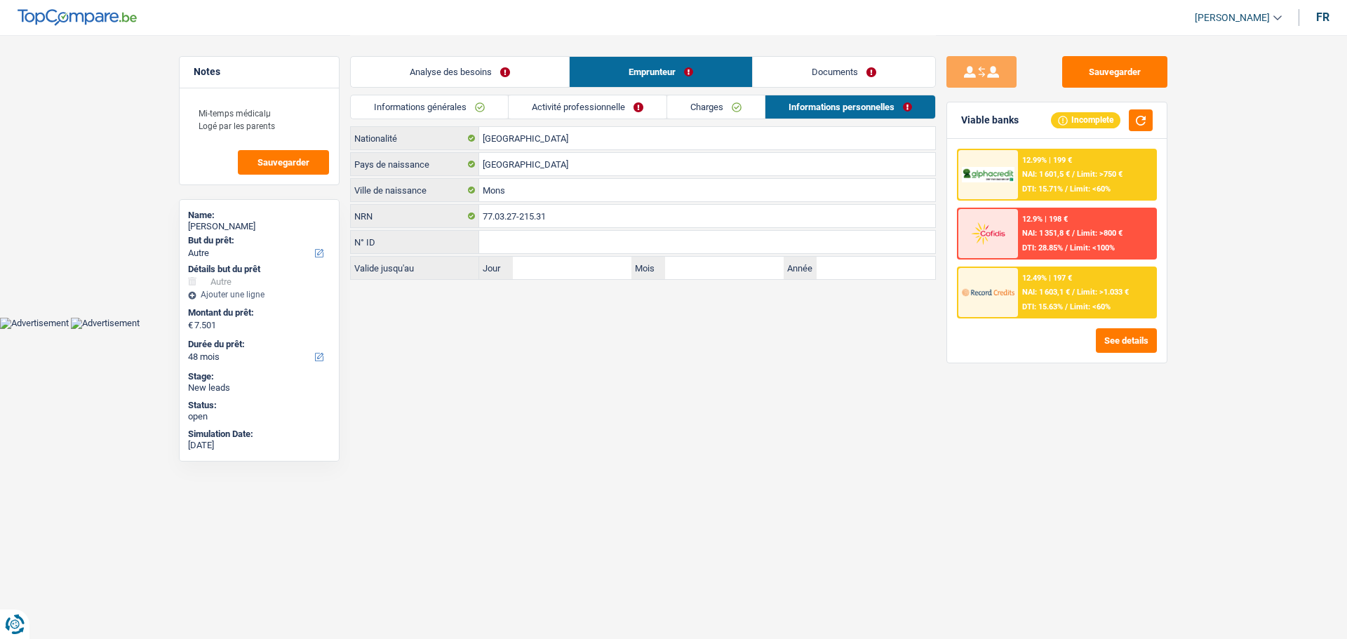
click at [852, 58] on link "Documents" at bounding box center [844, 72] width 182 height 30
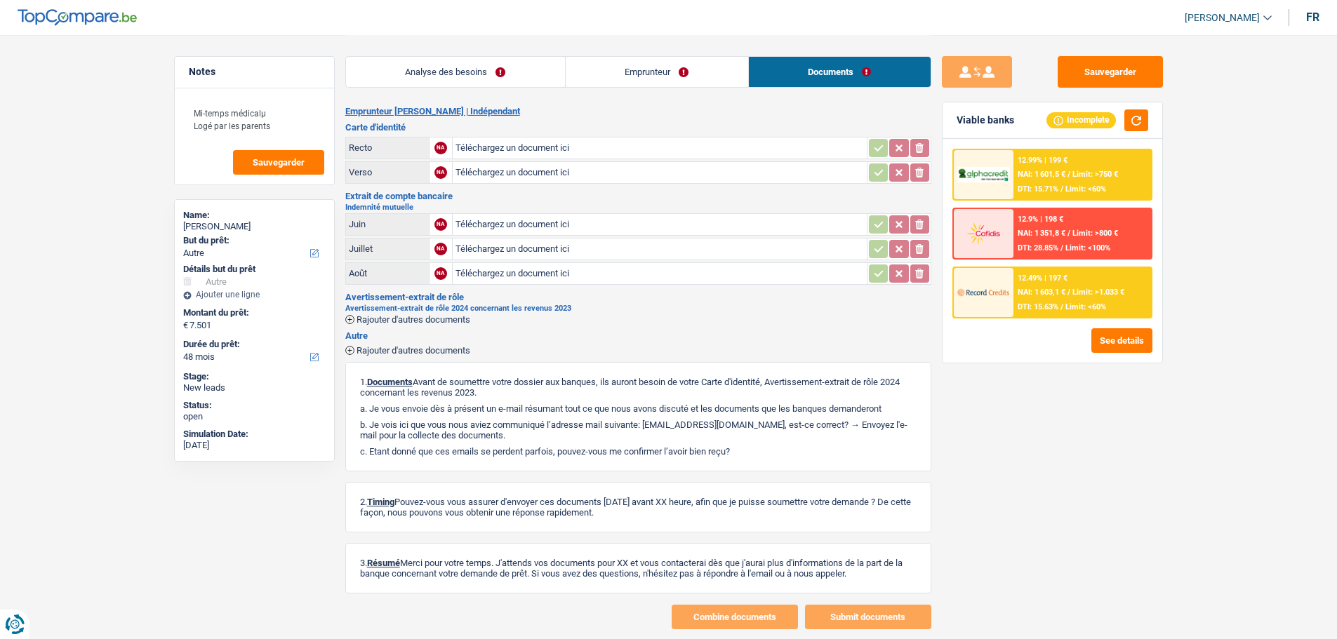
click at [681, 59] on link "Emprunteur" at bounding box center [657, 72] width 182 height 30
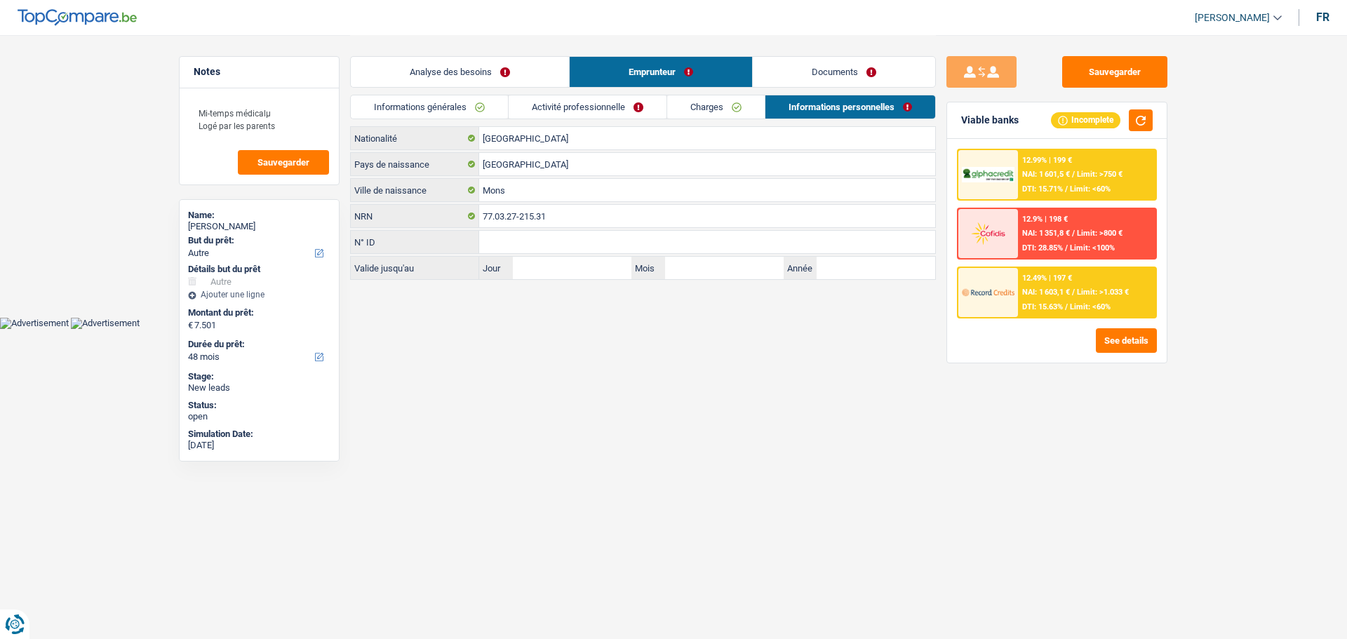
click at [489, 63] on link "Analyse des besoins" at bounding box center [460, 72] width 218 height 30
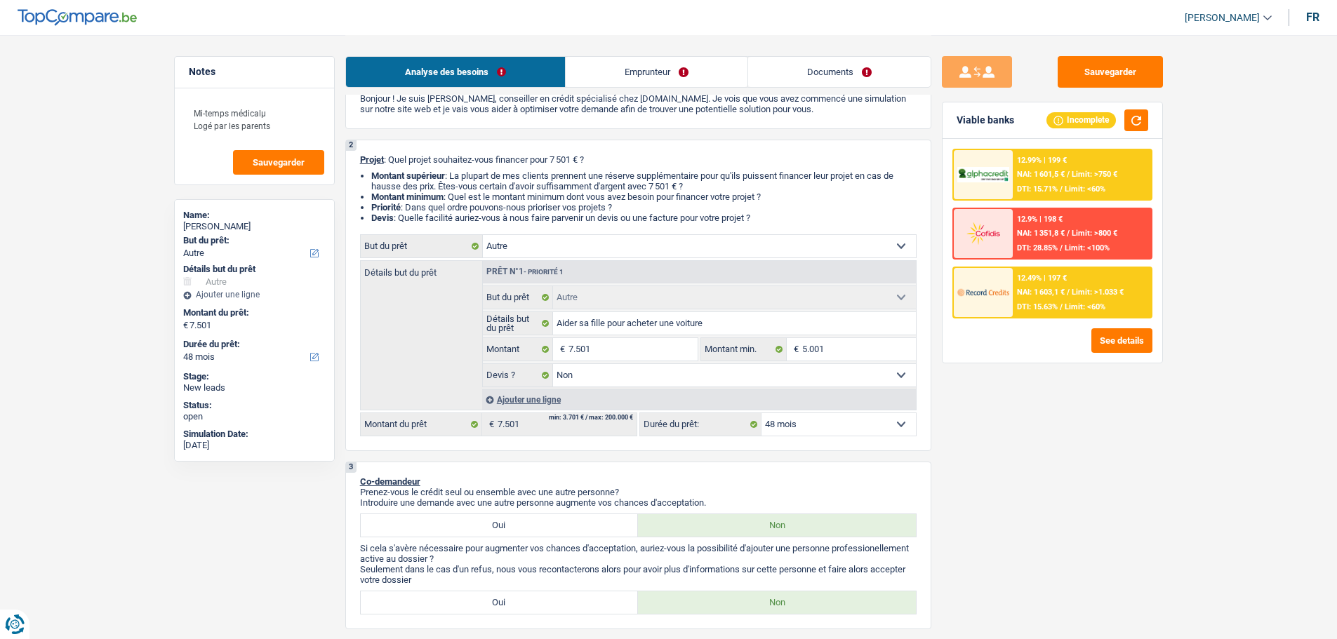
scroll to position [0, 0]
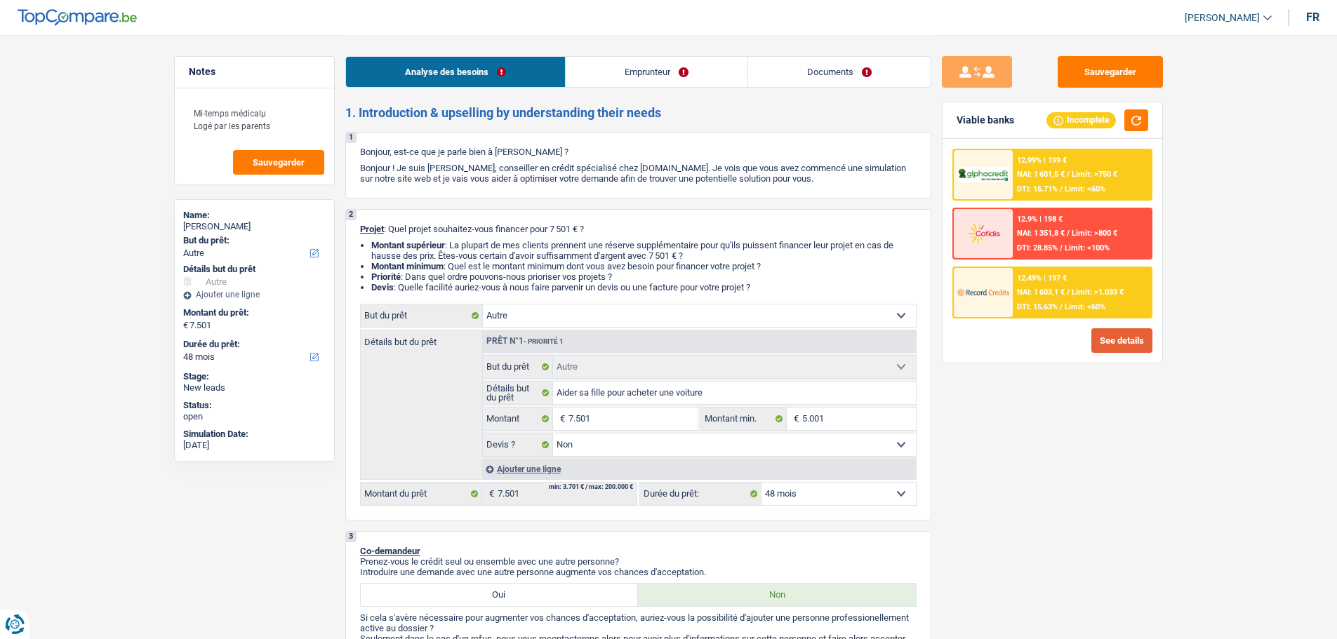
click at [1144, 336] on button "See details" at bounding box center [1121, 340] width 61 height 25
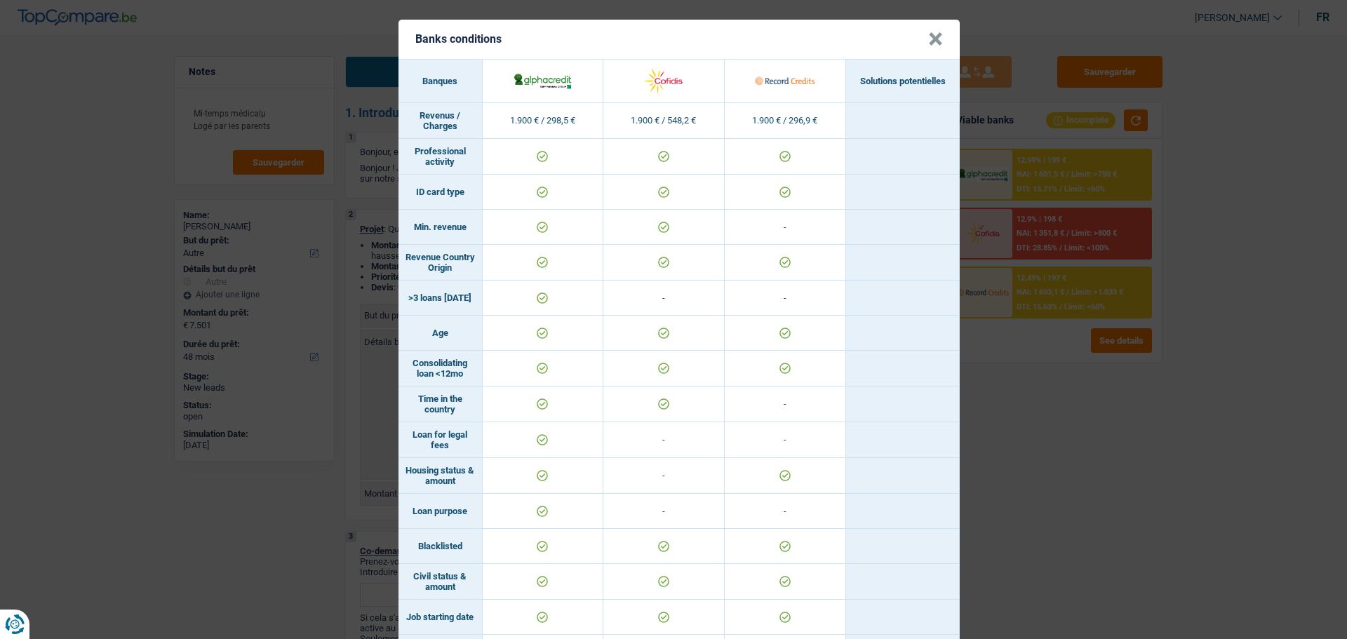
click at [935, 42] on button "×" at bounding box center [935, 39] width 15 height 14
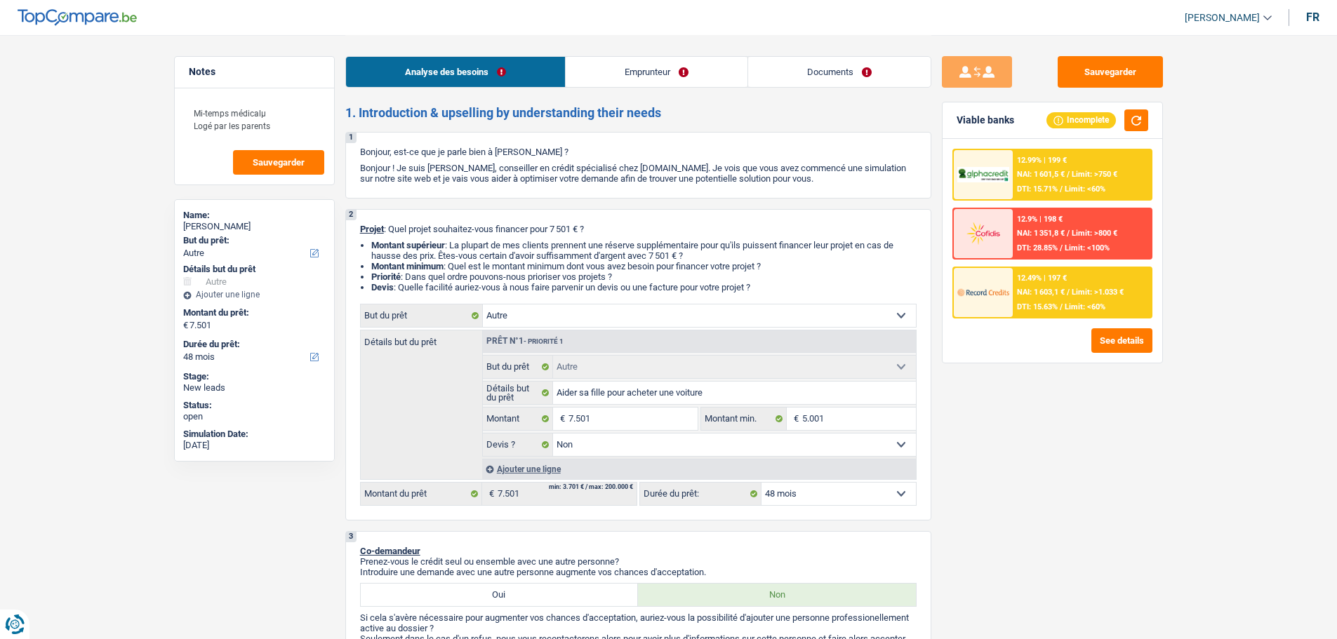
click at [1008, 283] on img at bounding box center [983, 292] width 52 height 26
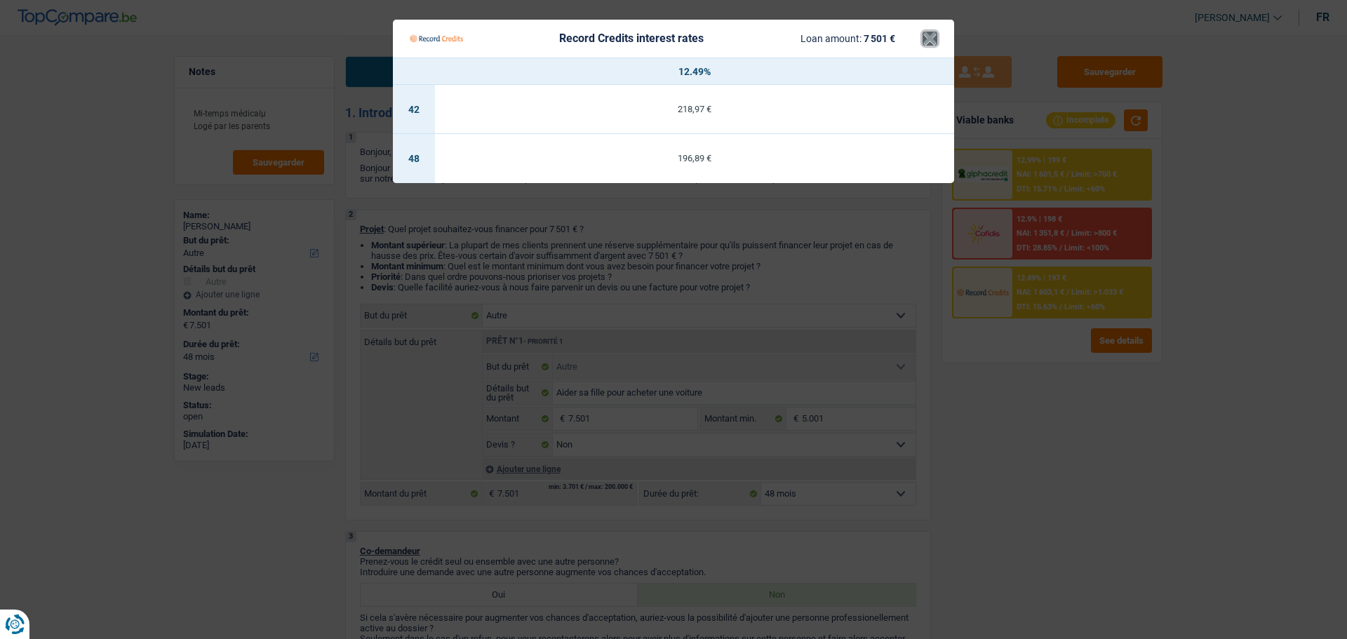
click at [932, 40] on button "×" at bounding box center [930, 39] width 15 height 14
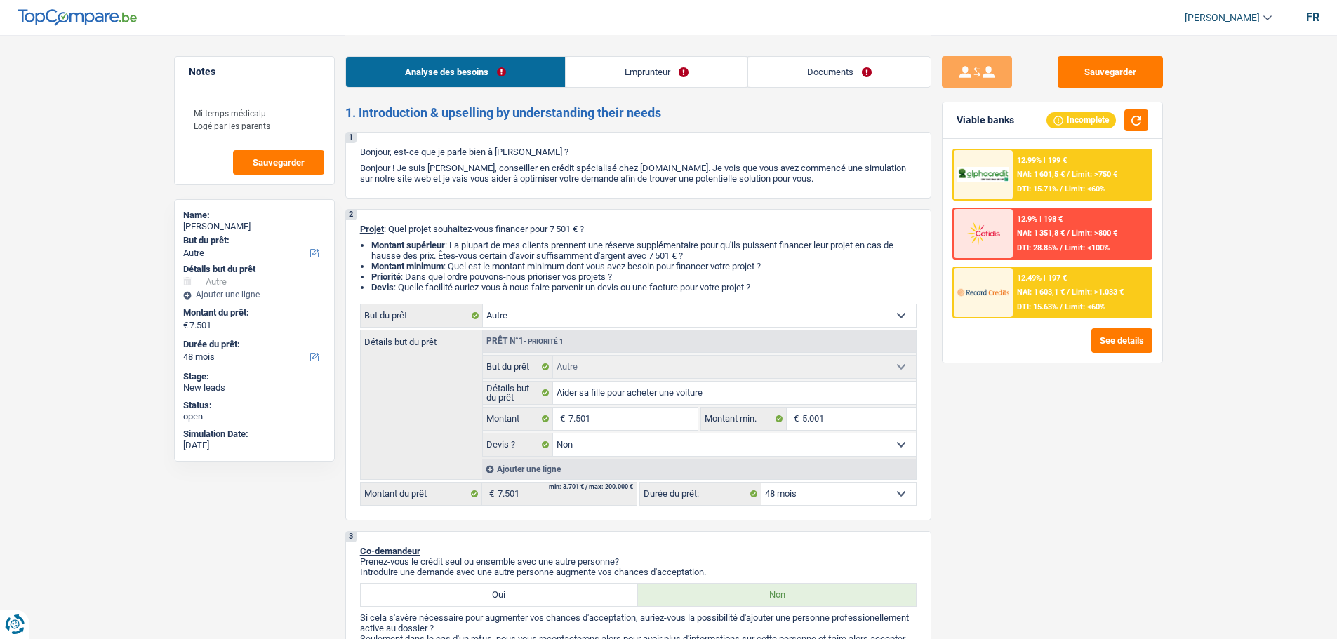
click at [1095, 178] on span "Limit: >750 €" at bounding box center [1094, 174] width 46 height 9
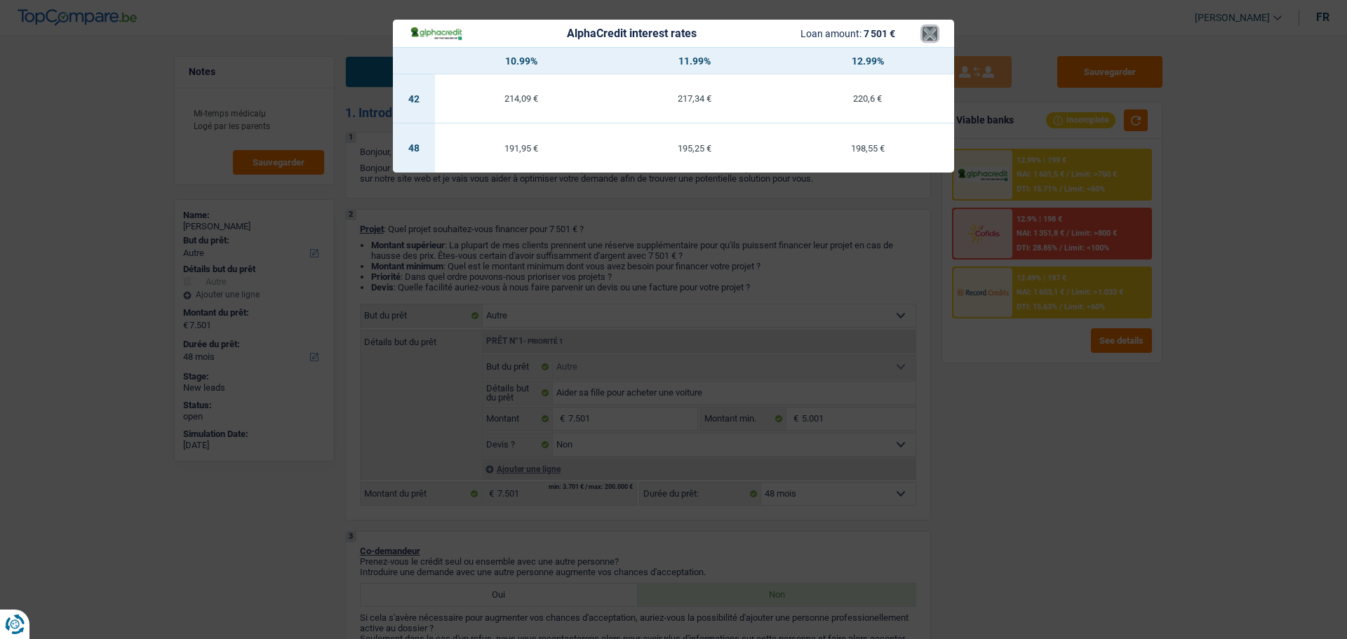
click at [931, 29] on button "×" at bounding box center [930, 34] width 15 height 14
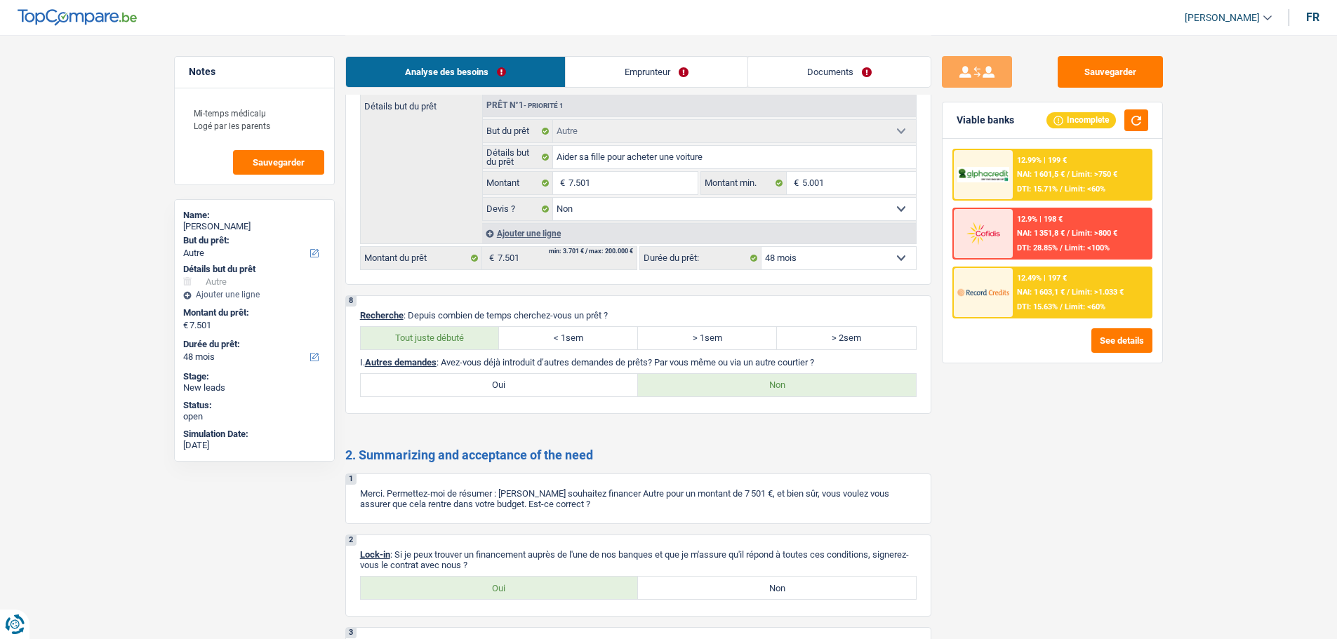
scroll to position [1795, 0]
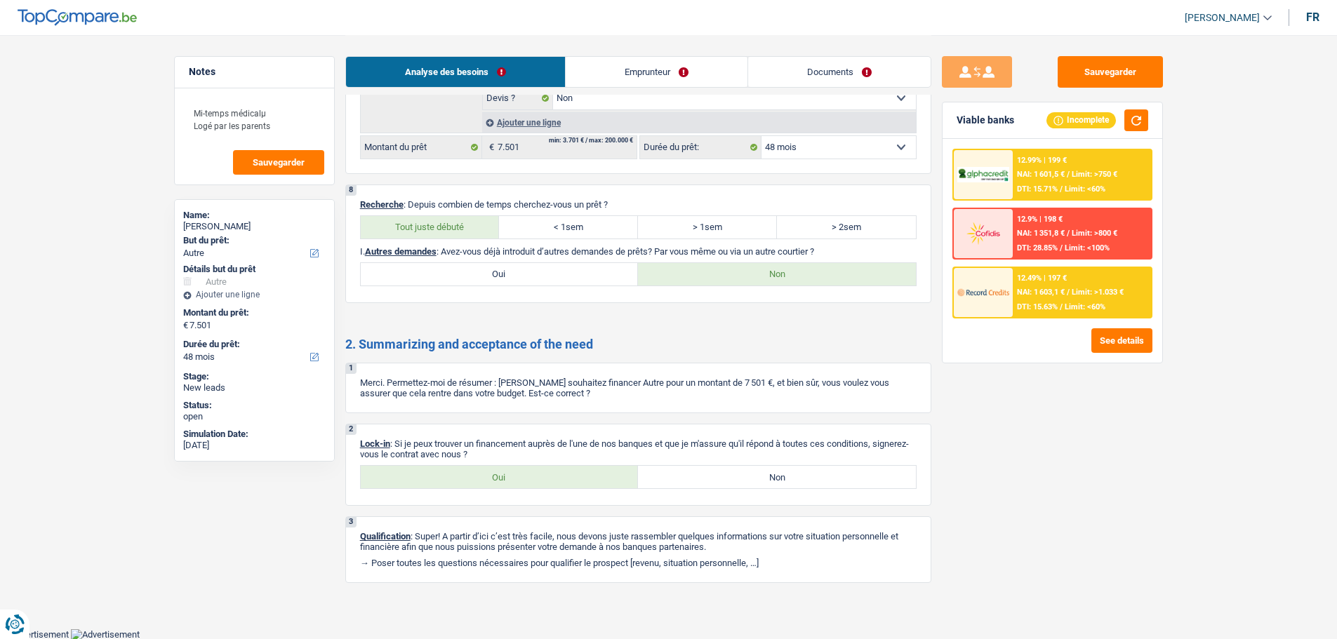
click at [530, 481] on label "Oui" at bounding box center [500, 477] width 278 height 22
click at [530, 481] on input "Oui" at bounding box center [500, 477] width 278 height 22
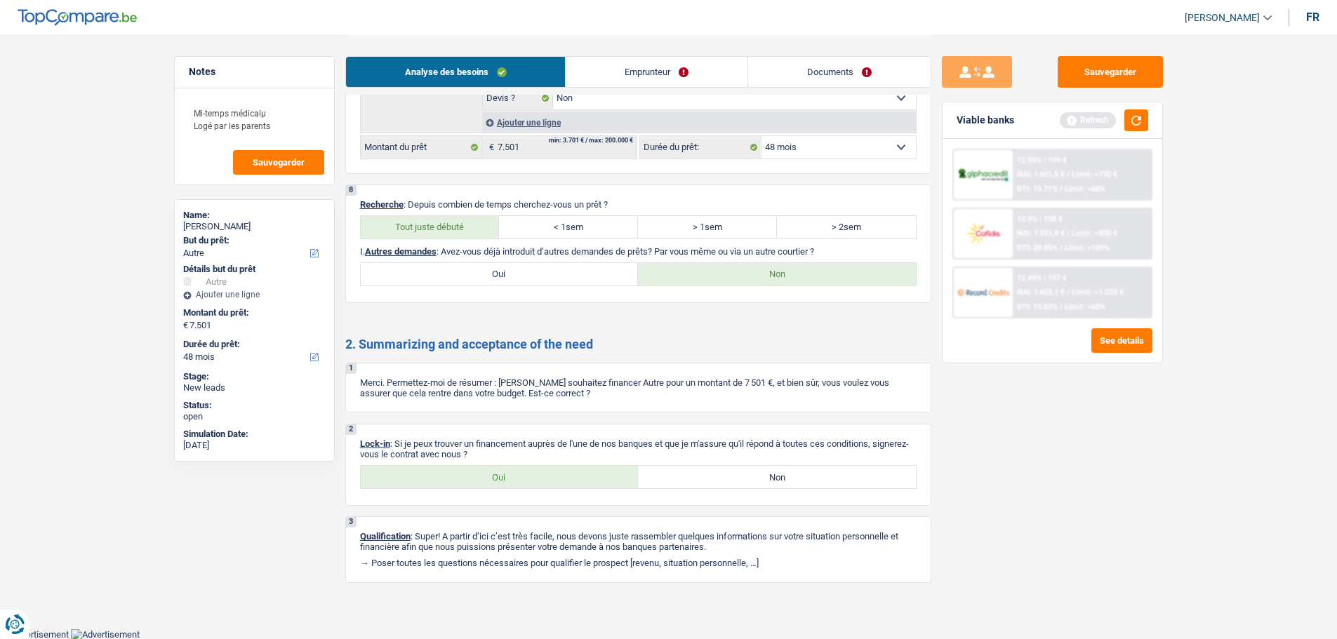
click at [799, 62] on link "Documents" at bounding box center [839, 72] width 182 height 30
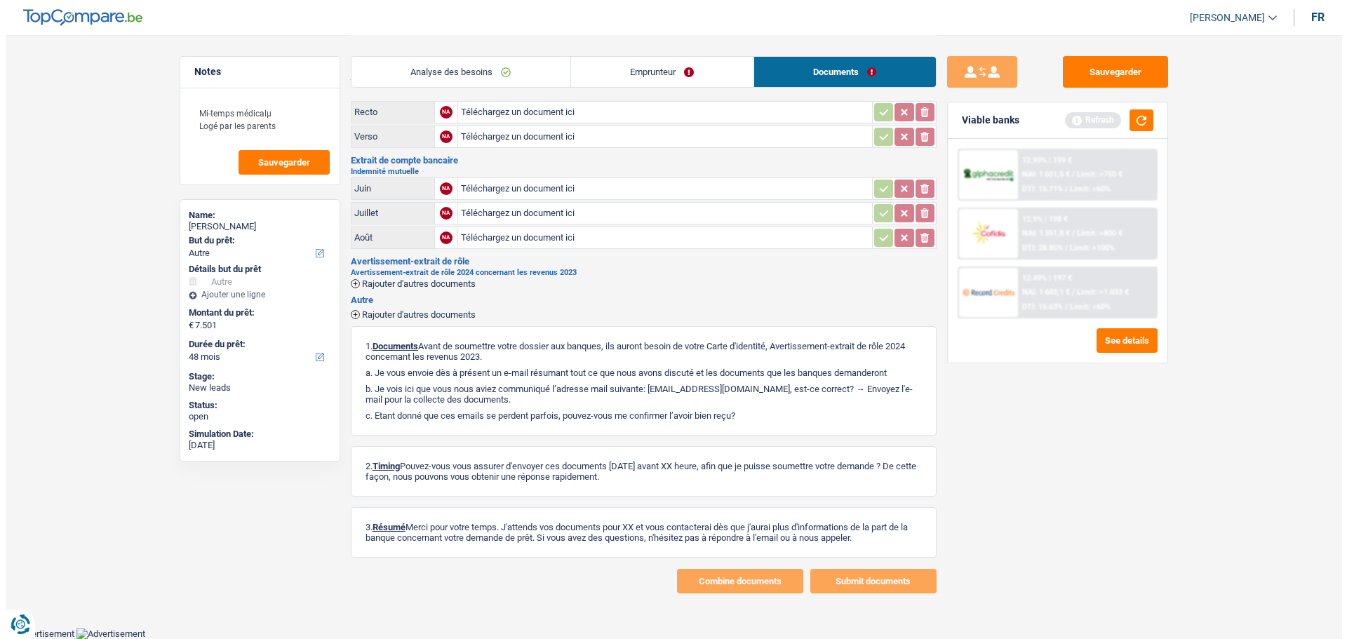
scroll to position [0, 0]
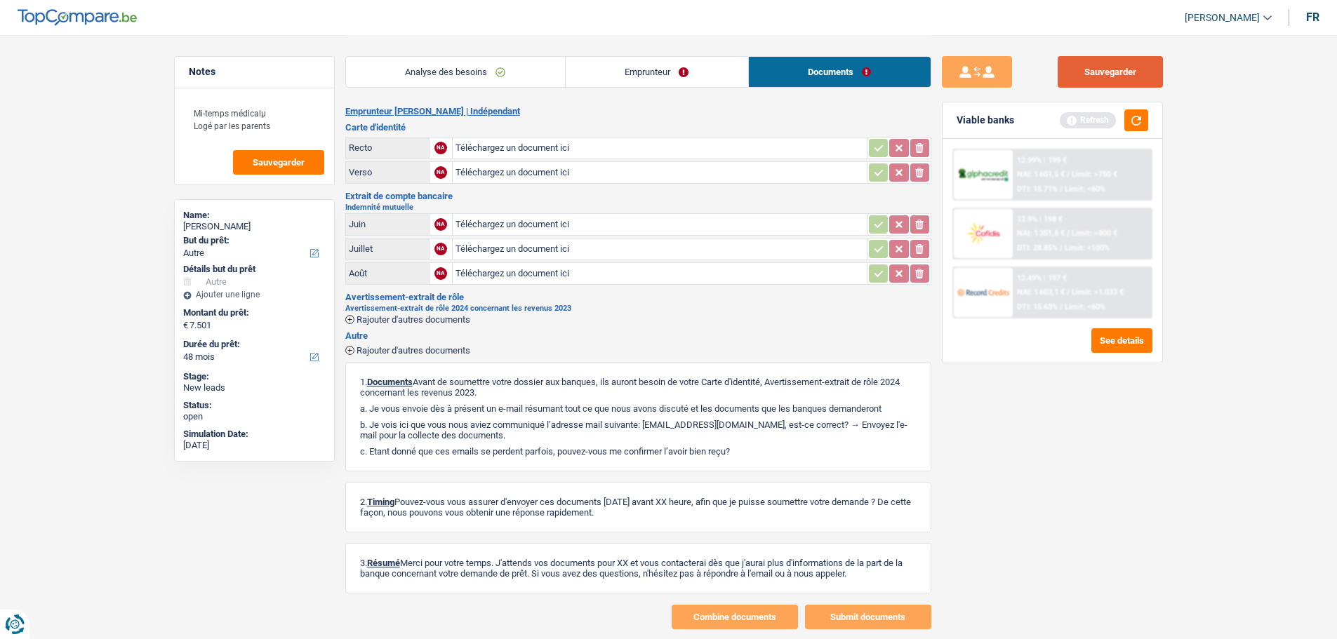
click at [1088, 74] on button "Sauvegarder" at bounding box center [1109, 72] width 105 height 32
click at [272, 158] on span "Sauvegarder" at bounding box center [279, 162] width 52 height 9
click at [467, 80] on link "Analyse des besoins" at bounding box center [455, 72] width 219 height 30
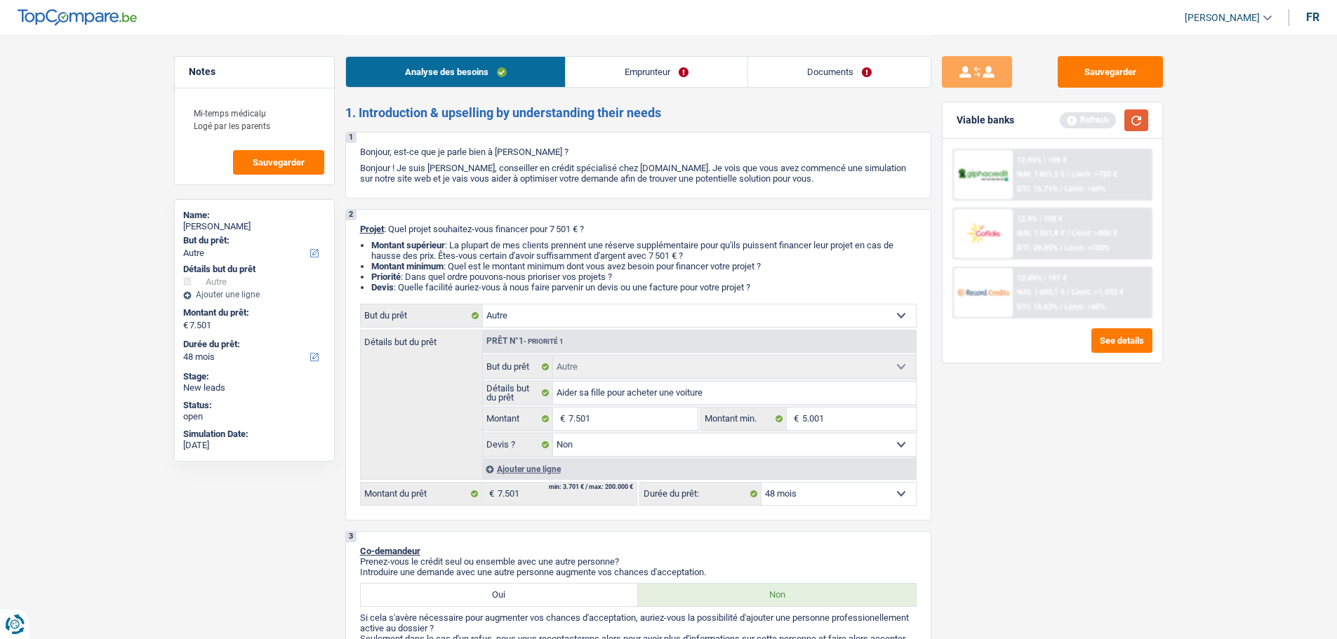
click at [1135, 123] on button "button" at bounding box center [1136, 120] width 24 height 22
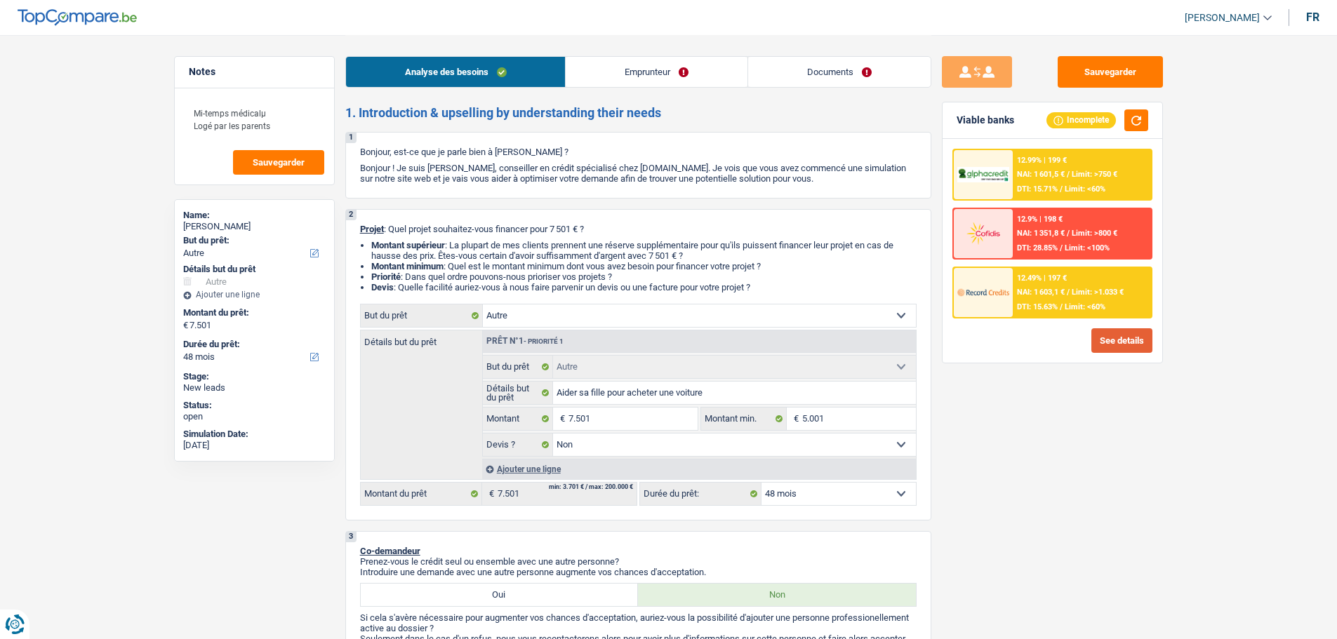
click at [1128, 340] on button "See details" at bounding box center [1121, 340] width 61 height 25
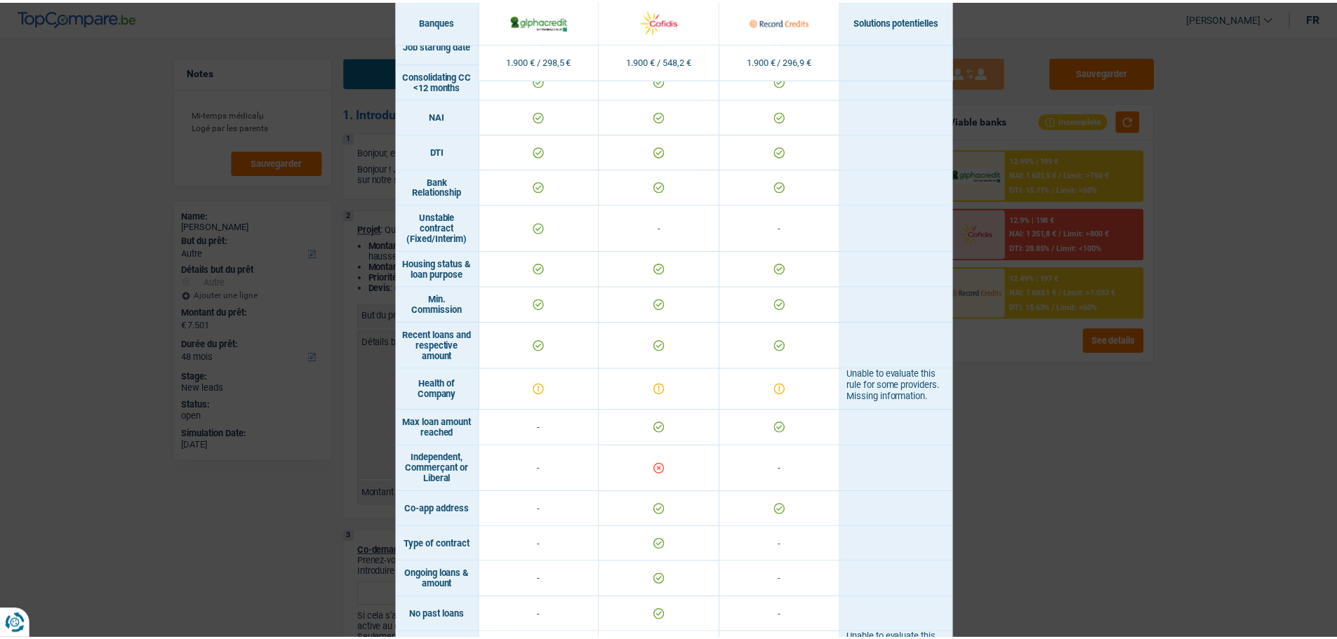
scroll to position [687, 0]
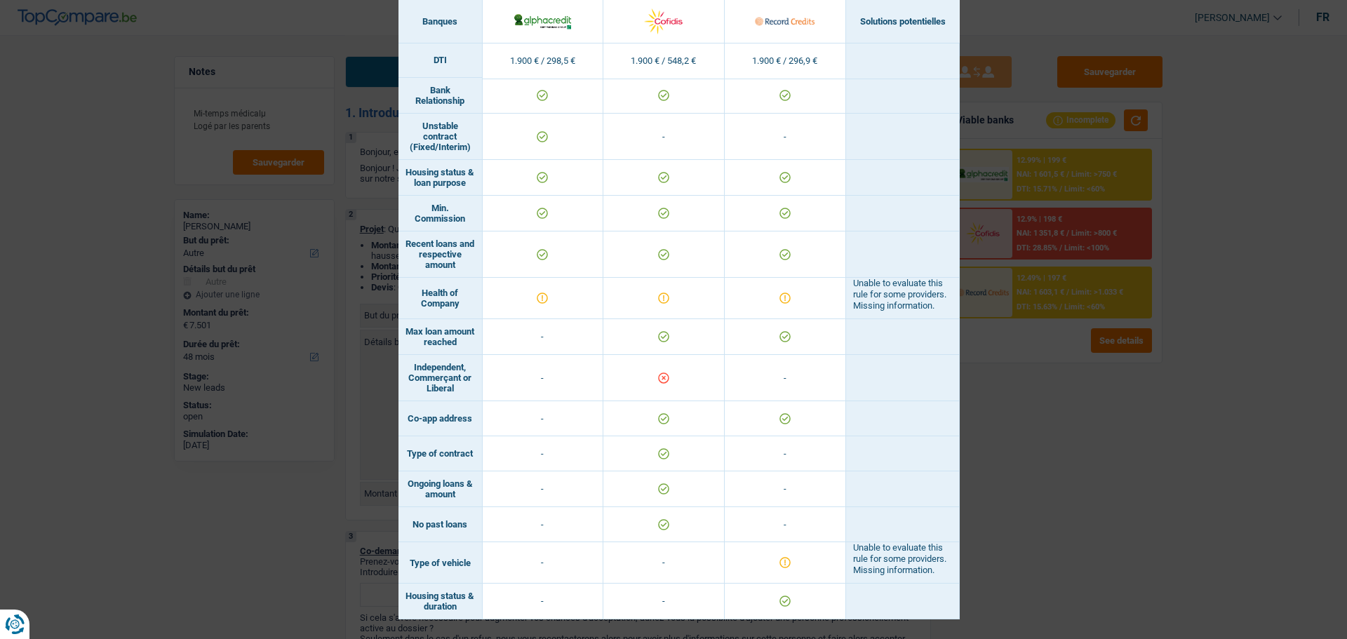
click at [1198, 259] on div "Banks conditions × Banques Solutions potentielles Revenus / Charges 1.900 € / 2…" at bounding box center [673, 319] width 1347 height 639
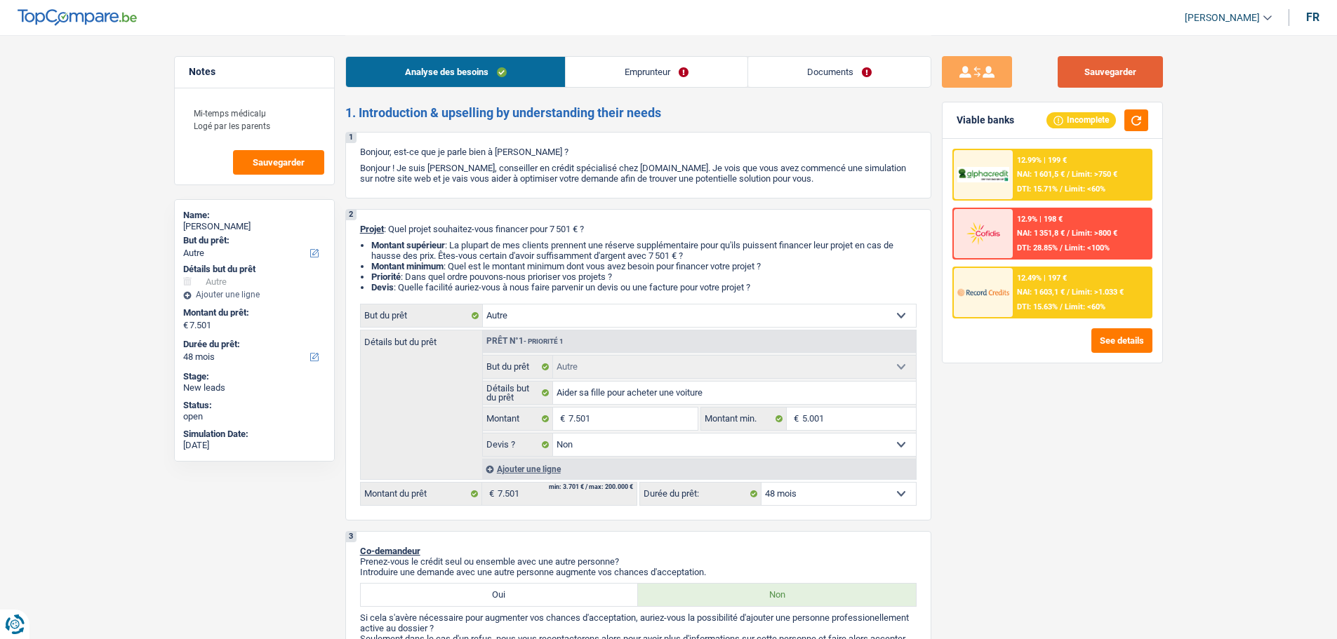
click at [1126, 74] on button "Sauvegarder" at bounding box center [1109, 72] width 105 height 32
click at [1100, 69] on button "Sauvegarder" at bounding box center [1109, 72] width 105 height 32
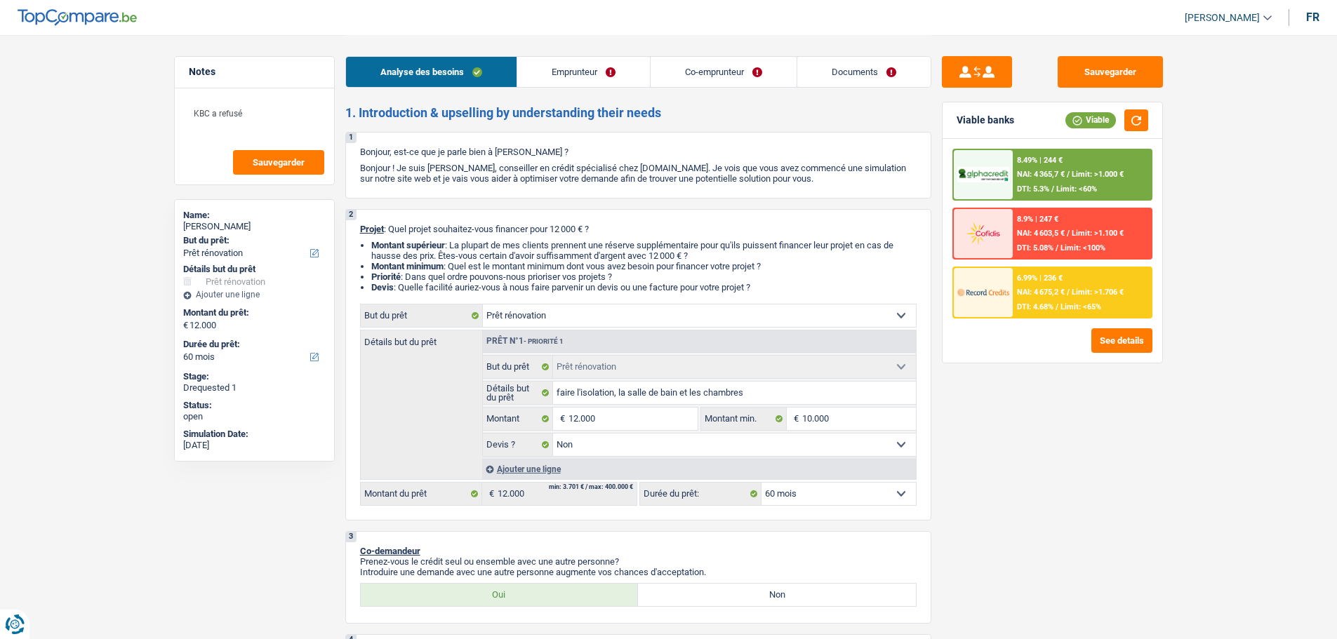
select select "renovation"
select select "60"
select select "renovation"
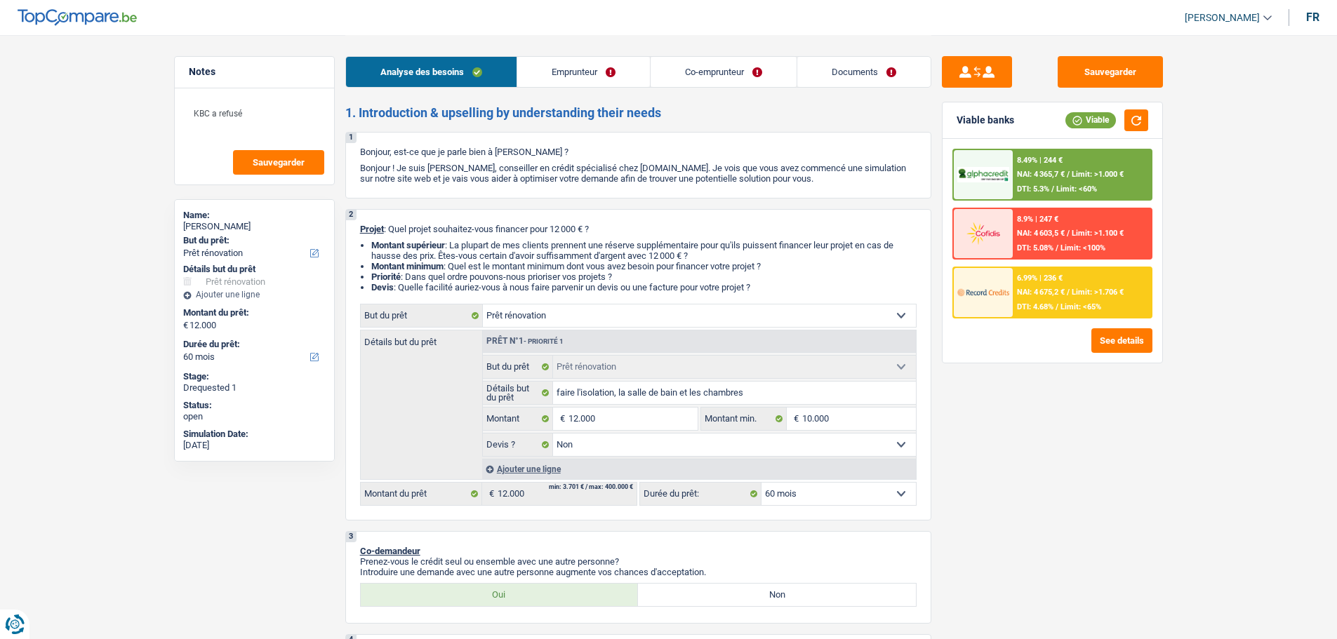
select select "false"
select select "60"
select select "worker"
select select "netSalary"
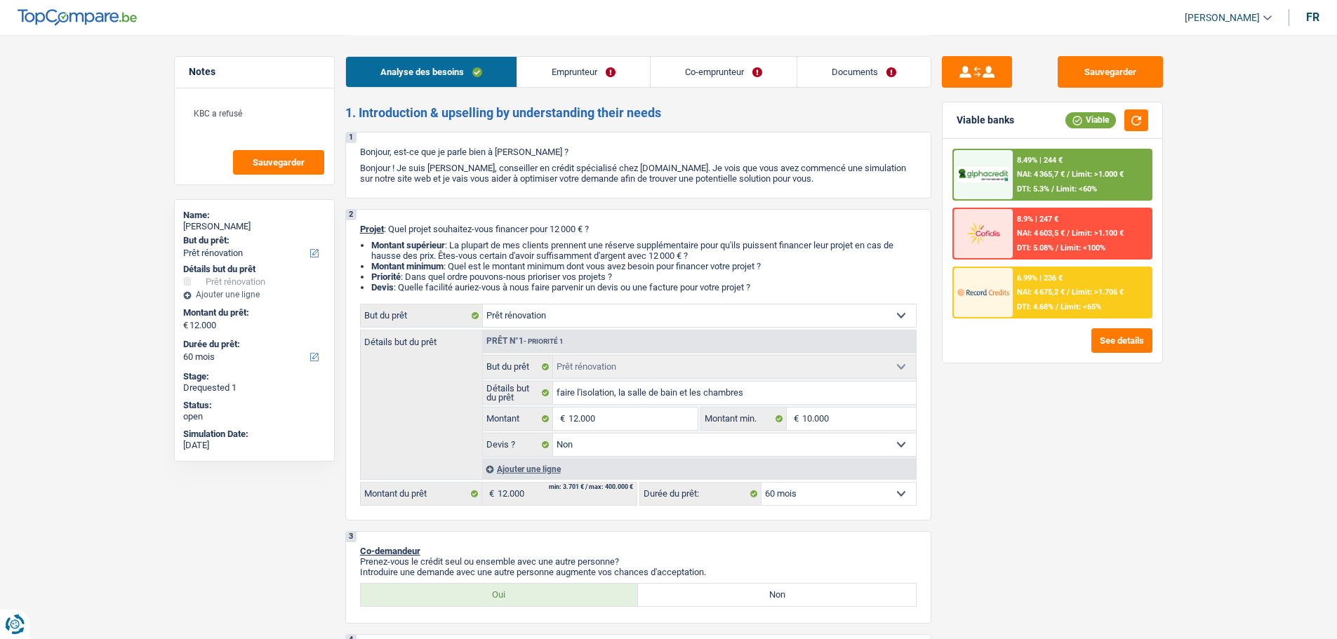
select select "rentalIncome"
select select "familyAllowances"
select select "netSalary"
select select "ownerWithoutMortgage"
select select "renovation"
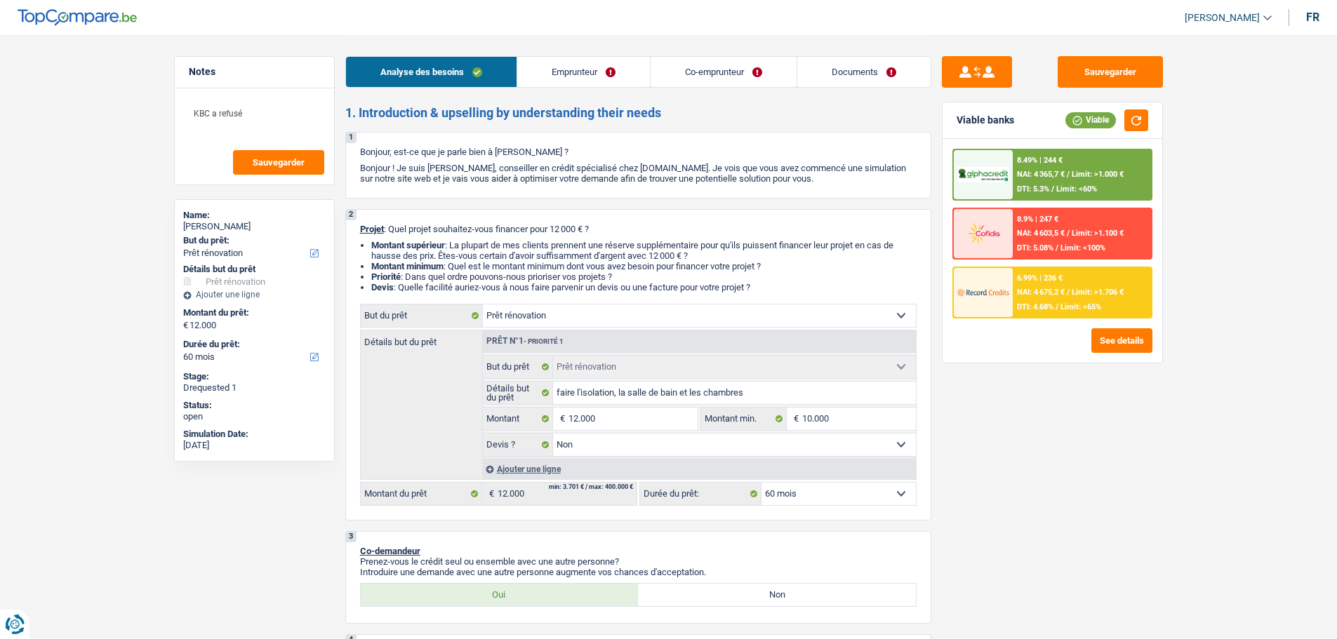
select select "renovation"
select select "false"
select select "60"
click at [690, 62] on link "Co-emprunteur" at bounding box center [723, 72] width 146 height 30
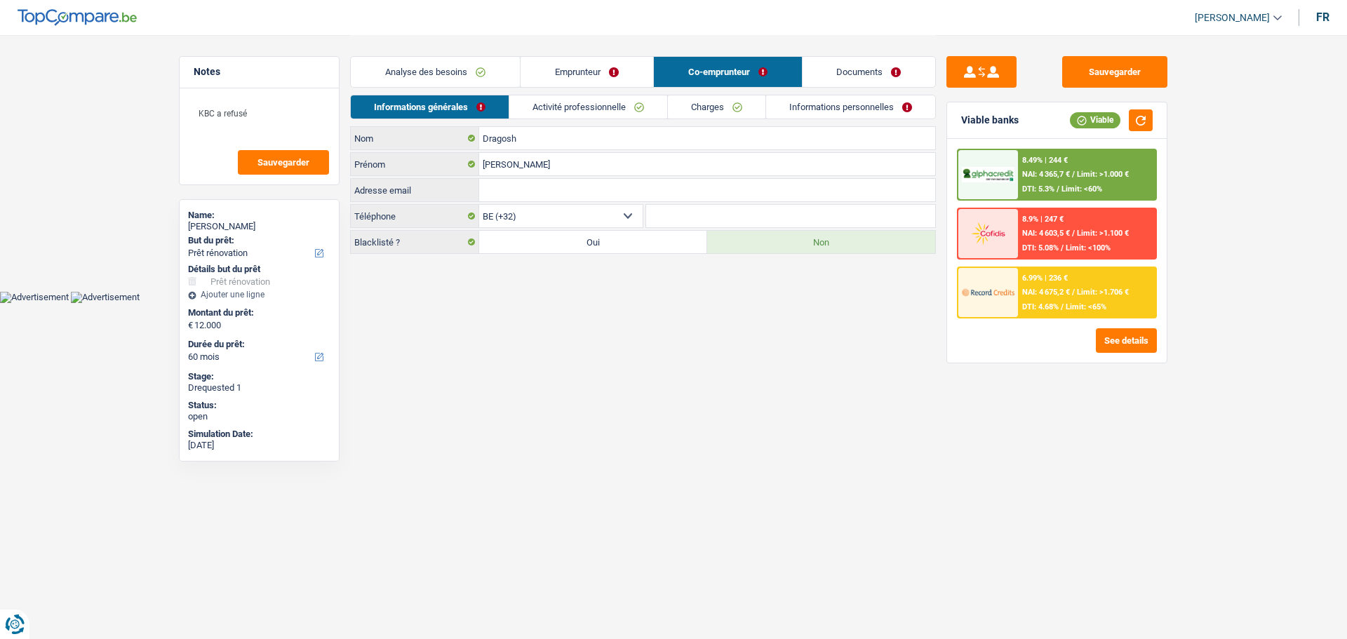
click at [632, 106] on link "Activité professionnelle" at bounding box center [588, 106] width 158 height 23
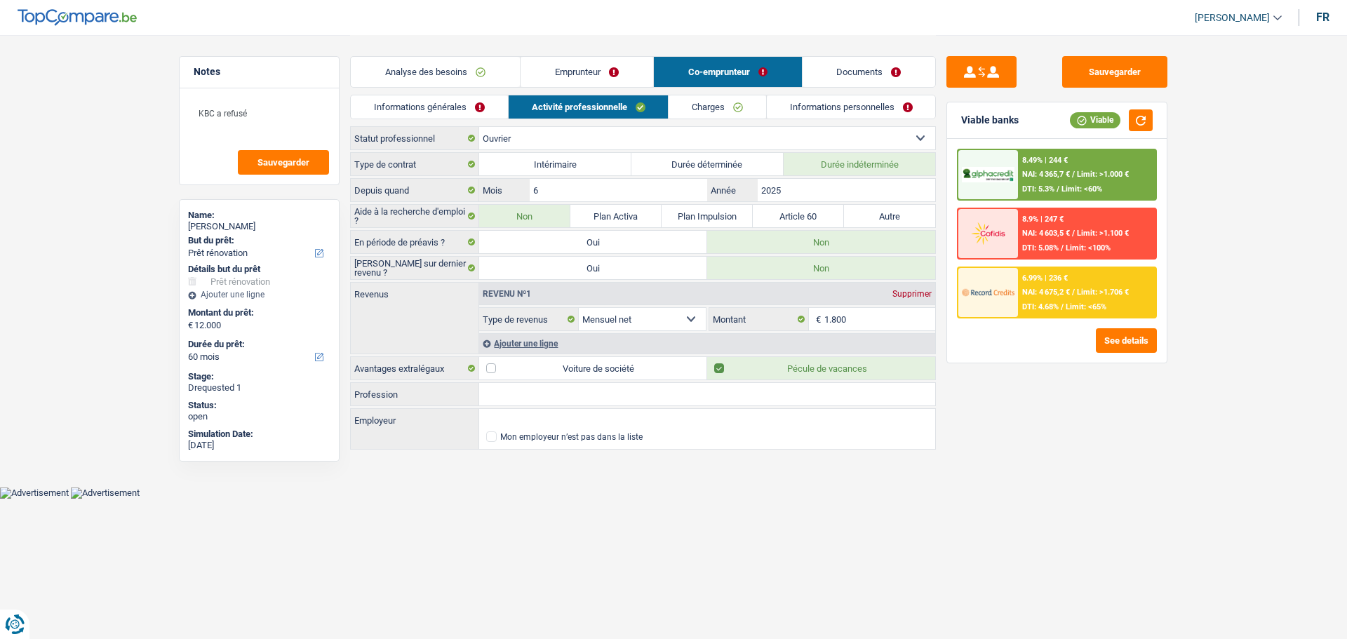
click at [594, 65] on link "Emprunteur" at bounding box center [587, 72] width 133 height 30
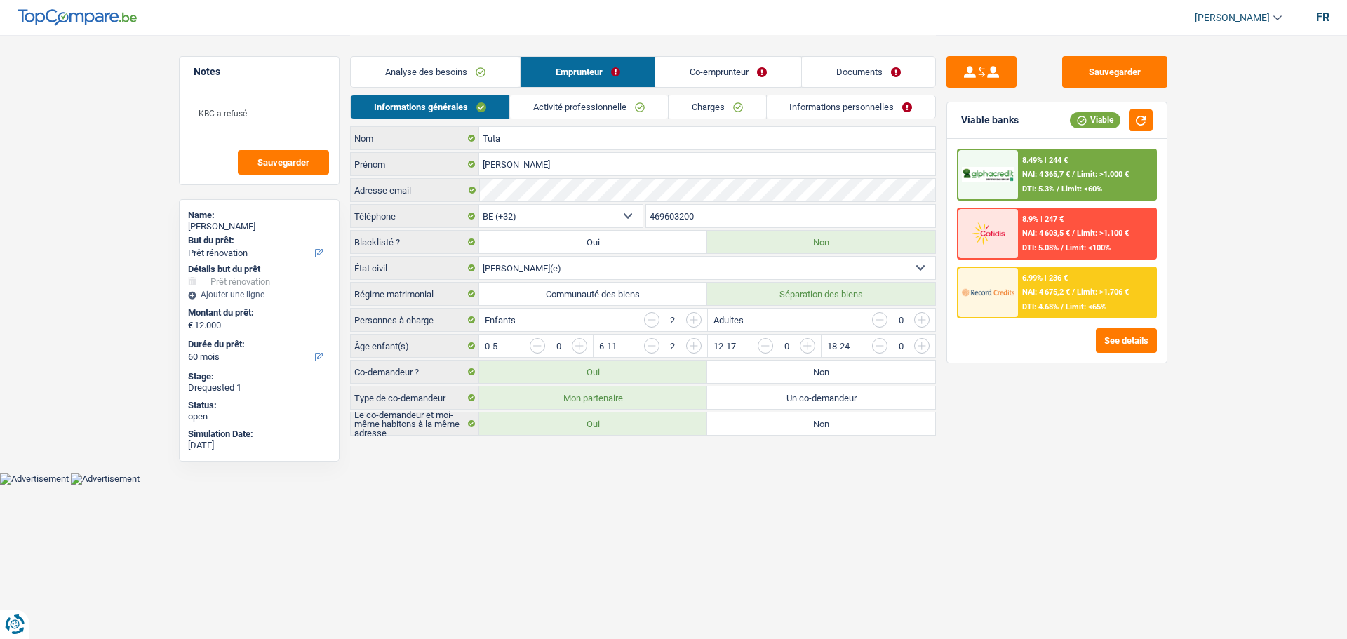
click at [636, 104] on link "Activité professionnelle" at bounding box center [589, 106] width 158 height 23
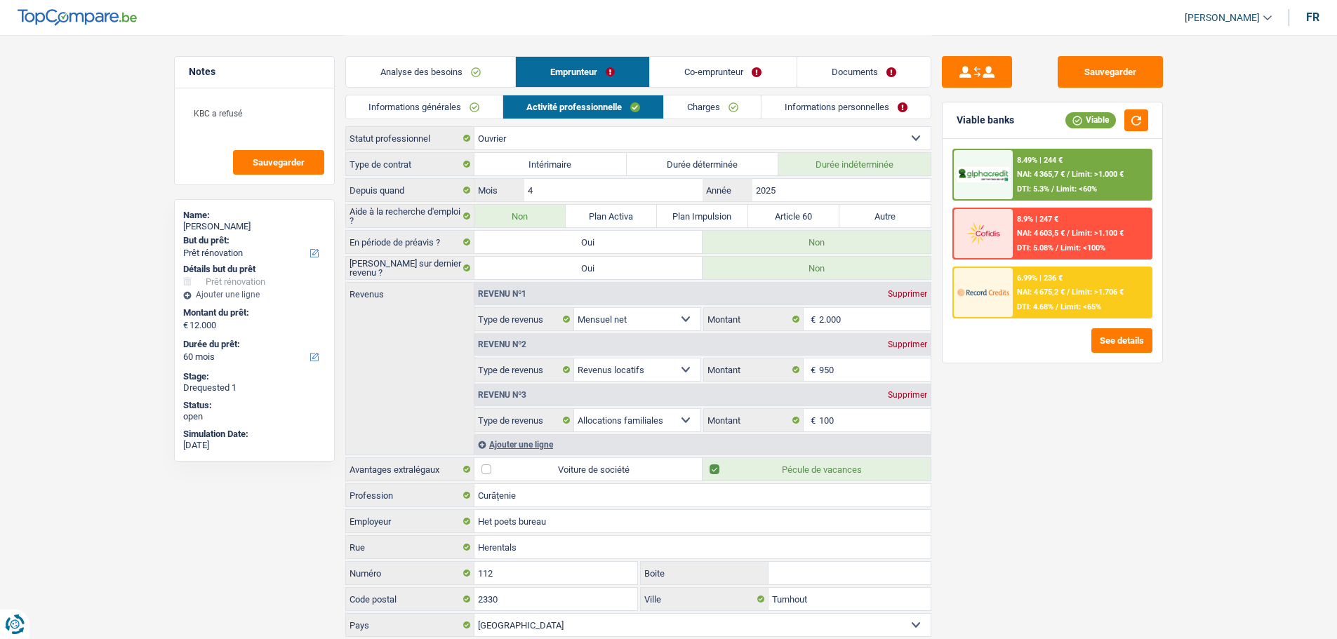
click at [664, 65] on link "Co-emprunteur" at bounding box center [723, 72] width 146 height 30
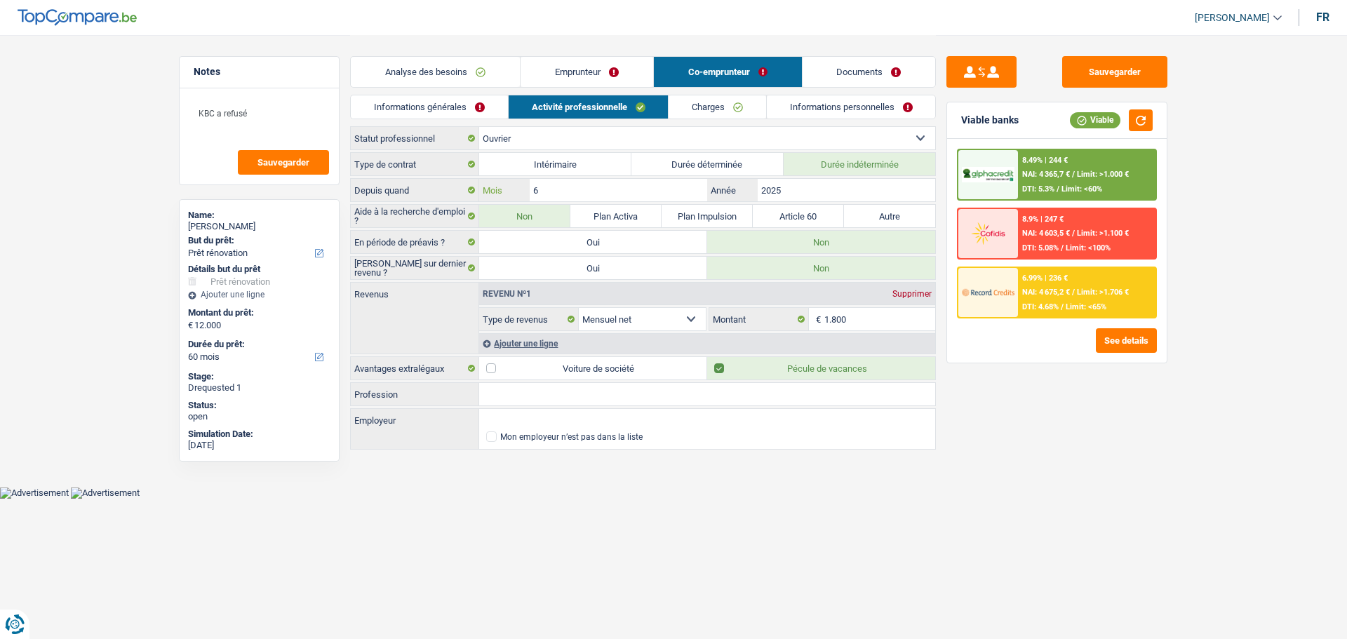
click at [584, 192] on input "6" at bounding box center [619, 190] width 178 height 22
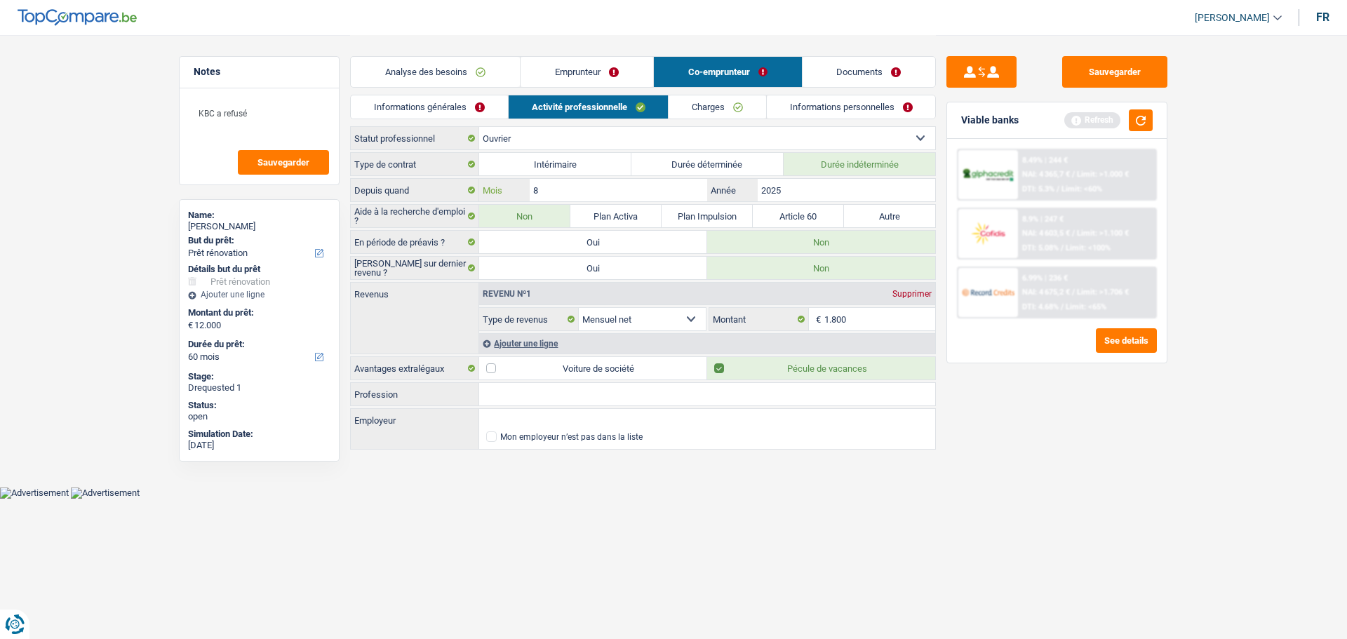
type input "8"
click at [964, 431] on div "Sauvegarder Viable banks Refresh 8.49% | 244 € NAI: 4 365,7 € / Limit: >1.000 €…" at bounding box center [1057, 336] width 242 height 561
click at [1142, 113] on button "button" at bounding box center [1141, 120] width 24 height 22
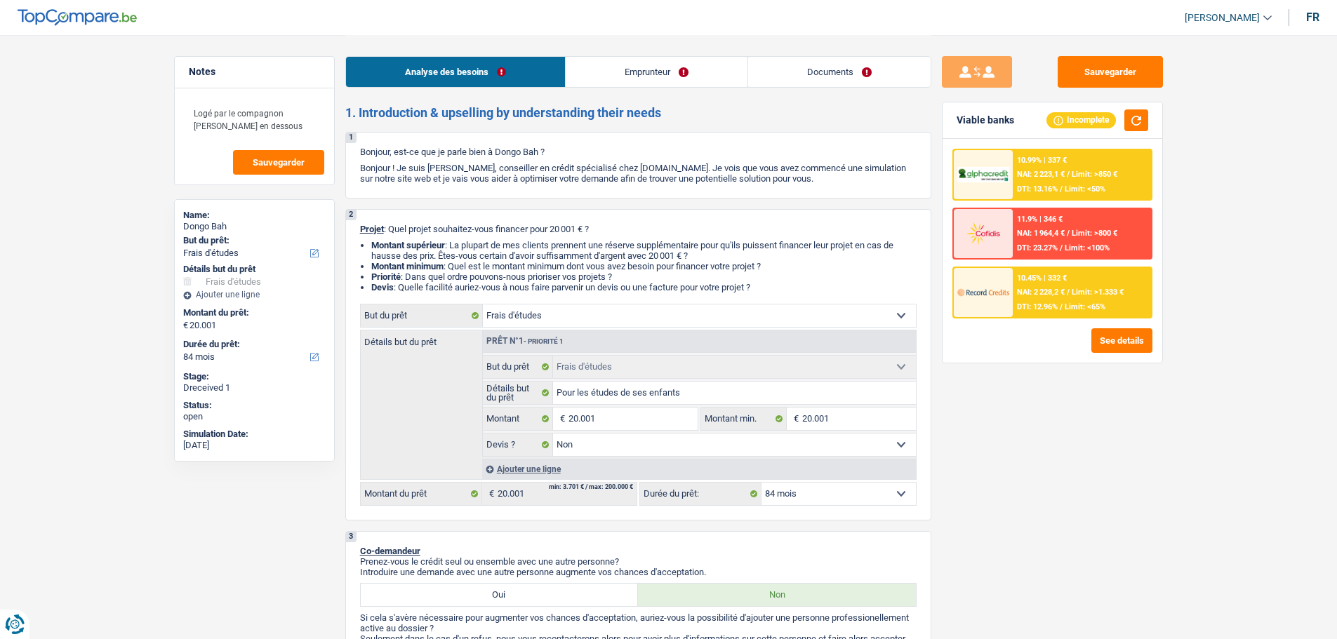
select select "study"
select select "84"
select select "study"
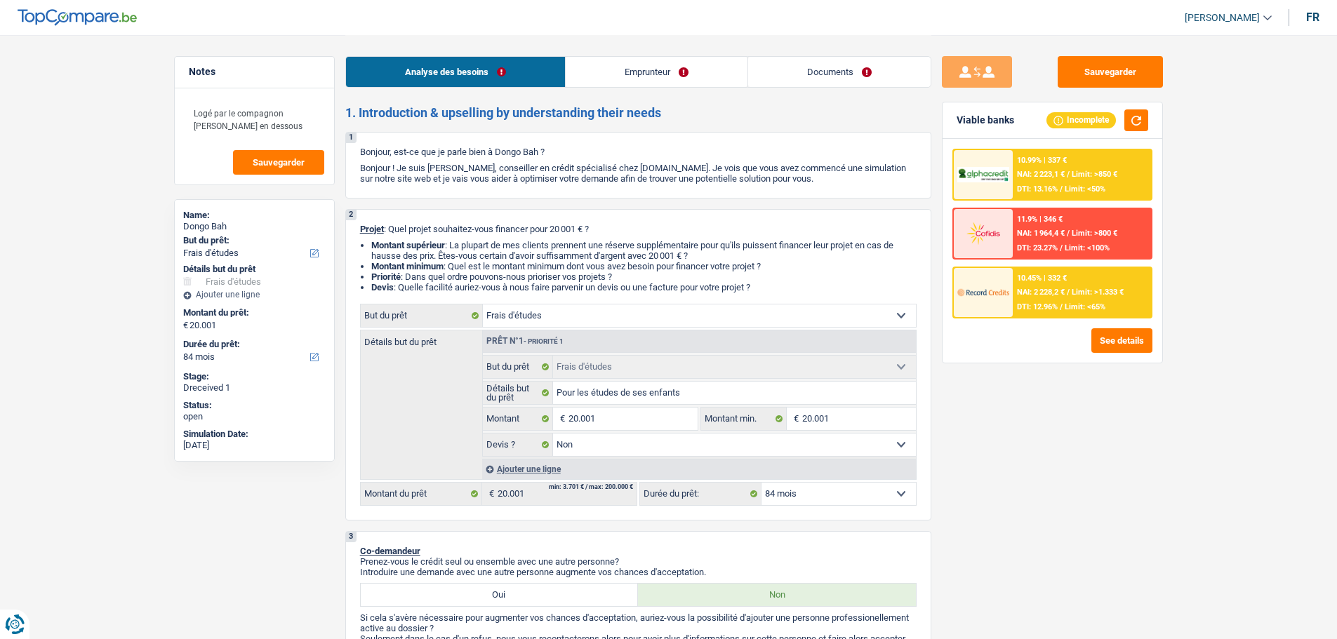
select select "false"
select select "84"
select select "independent"
select select "netSalary"
select select "familyAllowances"
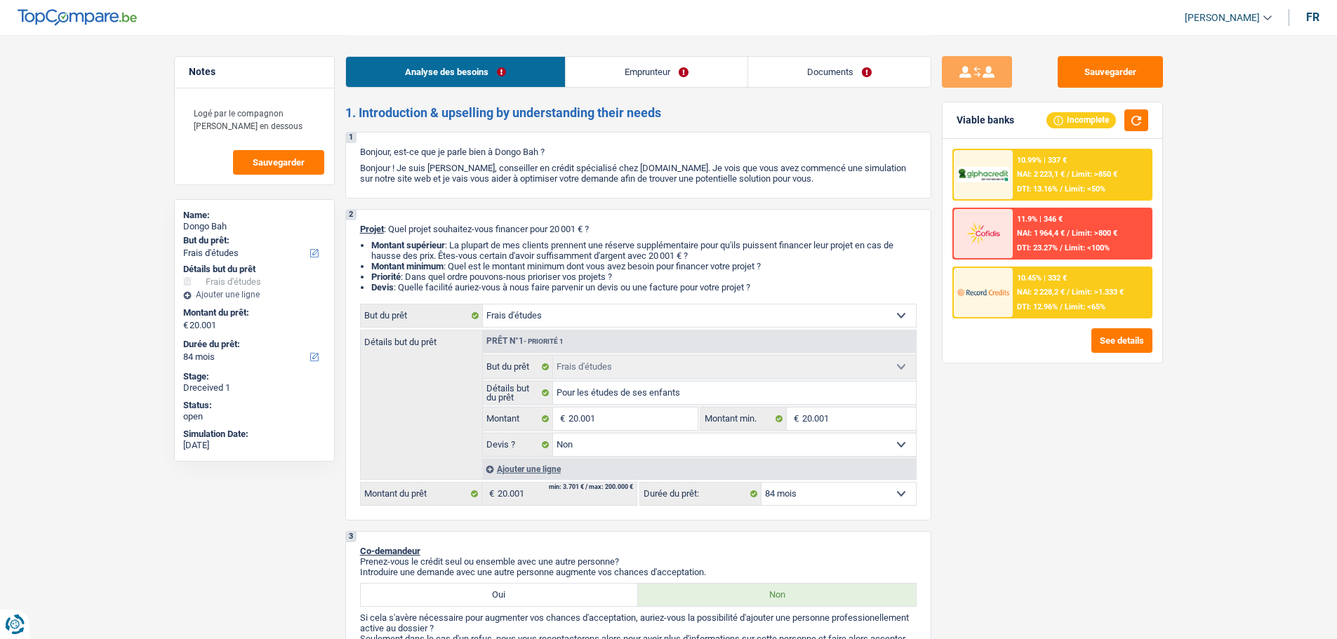
select select "liveWithParents"
select select "study"
select select "false"
select select "84"
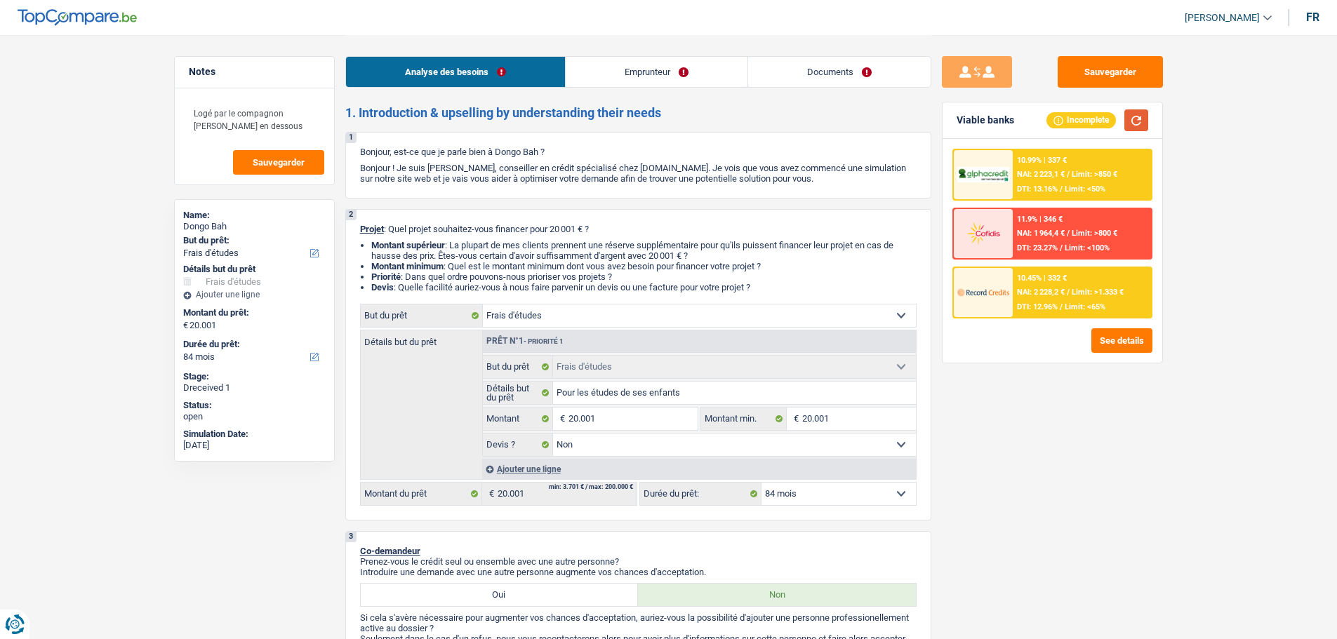
click at [1143, 116] on button "button" at bounding box center [1136, 120] width 24 height 22
drag, startPoint x: 286, startPoint y: 114, endPoint x: 305, endPoint y: 138, distance: 30.4
click at [305, 138] on textarea "Logé par le compagnon [PERSON_NAME] en dessous" at bounding box center [255, 119] width 140 height 42
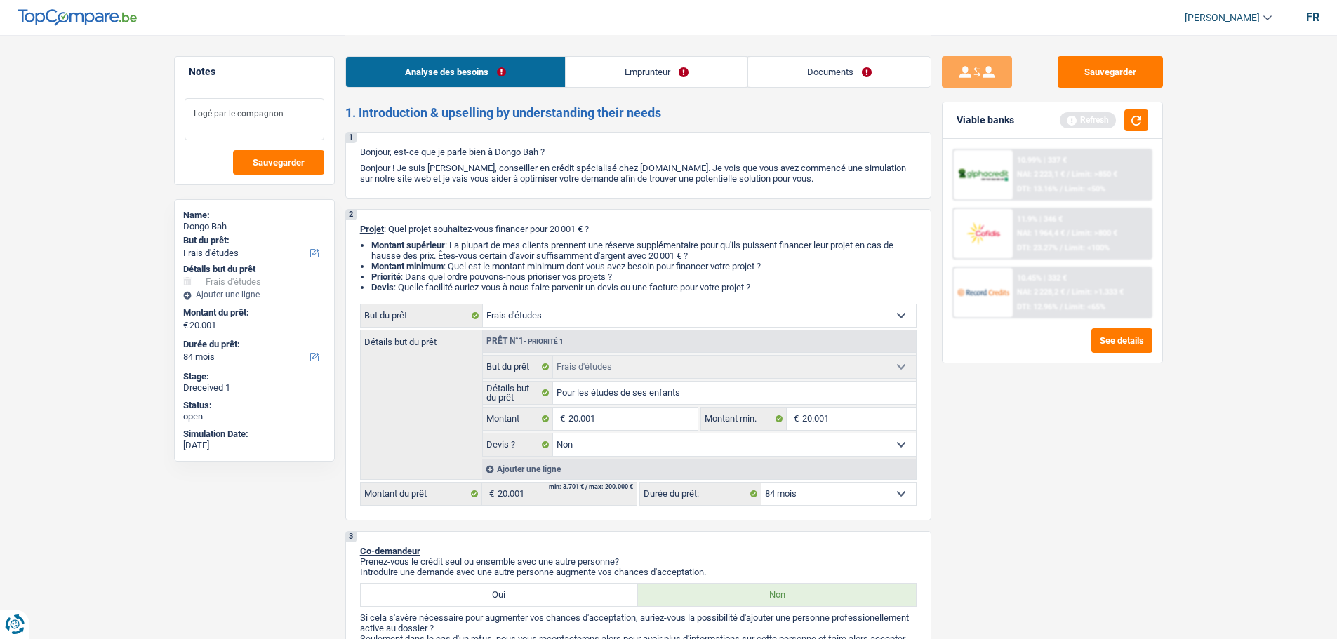
type textarea "Logé par le compagnon"
click at [623, 422] on input "20.001" at bounding box center [632, 419] width 128 height 22
click at [623, 419] on input "20.001" at bounding box center [632, 419] width 128 height 22
click at [535, 468] on div "Ajouter une ligne" at bounding box center [699, 469] width 434 height 20
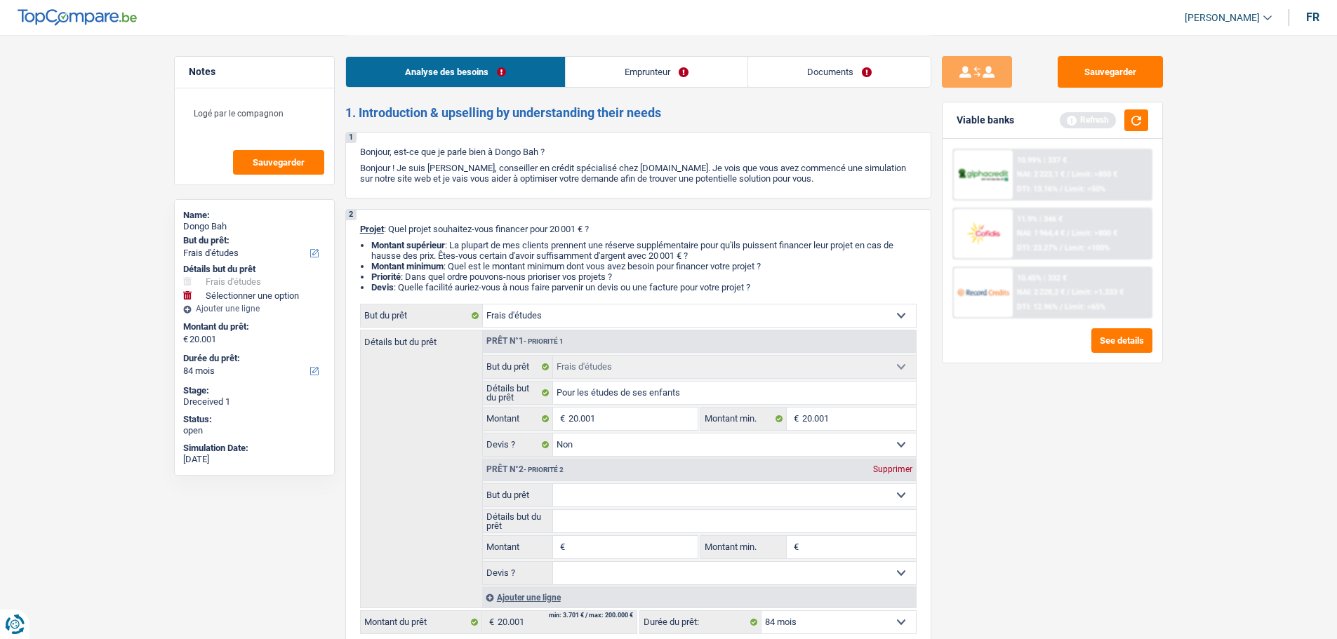
click at [582, 486] on select "Confort maison: meubles, textile, peinture, électroménager, outillage non-profe…" at bounding box center [734, 495] width 363 height 22
click at [1038, 486] on div "Sauvegarder Viable banks Refresh 10.99% | 337 € NAI: 2 223,1 € / Limit: >850 € …" at bounding box center [1052, 336] width 242 height 561
click at [586, 493] on select "Confort maison: meubles, textile, peinture, électroménager, outillage non-profe…" at bounding box center [734, 495] width 363 height 22
click at [1027, 442] on div "Sauvegarder Viable banks Refresh 10.99% | 337 € NAI: 2 223,1 € / Limit: >850 € …" at bounding box center [1052, 336] width 242 height 561
click at [888, 469] on div "Supprimer" at bounding box center [892, 469] width 46 height 8
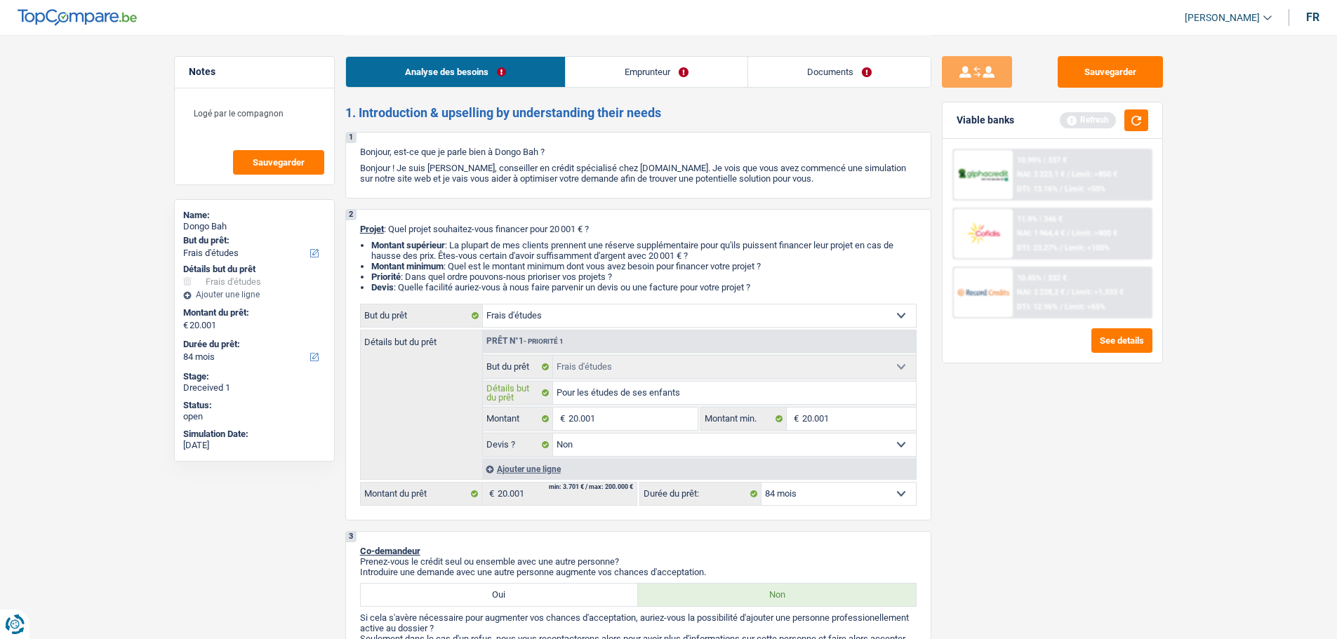
click at [709, 394] on input "Pour les études de ses enfants" at bounding box center [734, 393] width 363 height 22
click at [620, 428] on input "20.001" at bounding box center [632, 419] width 128 height 22
type input "5"
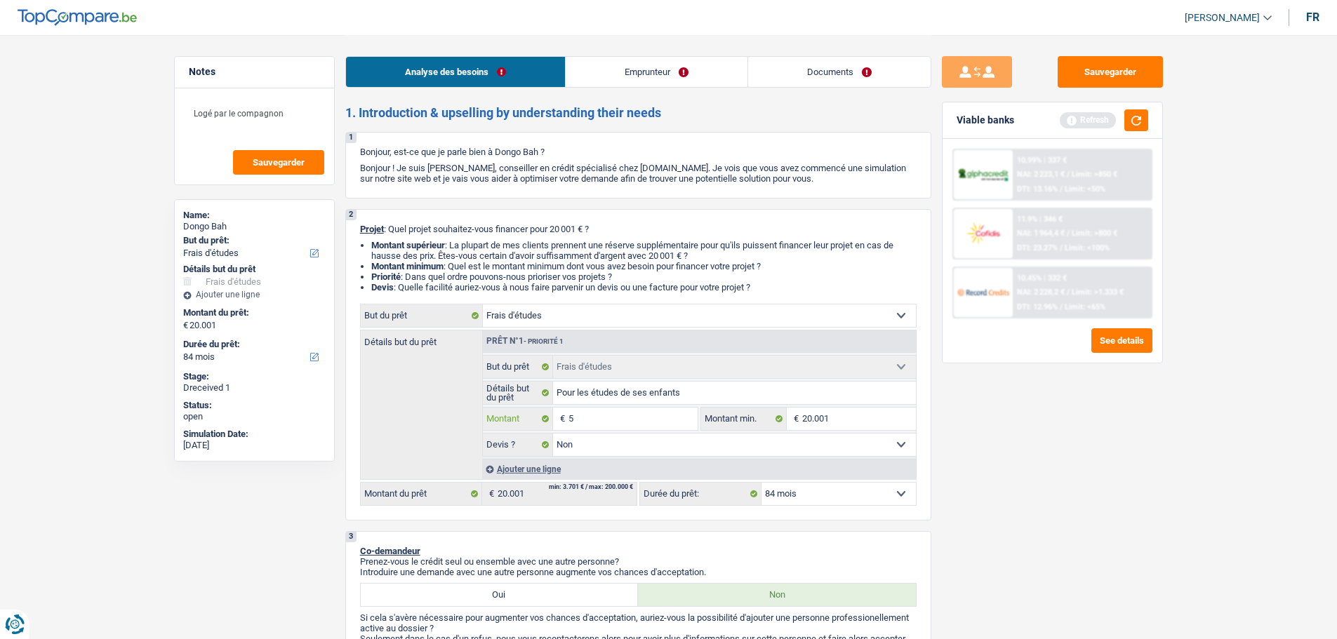
type input "50"
type input "500"
type input "5.000"
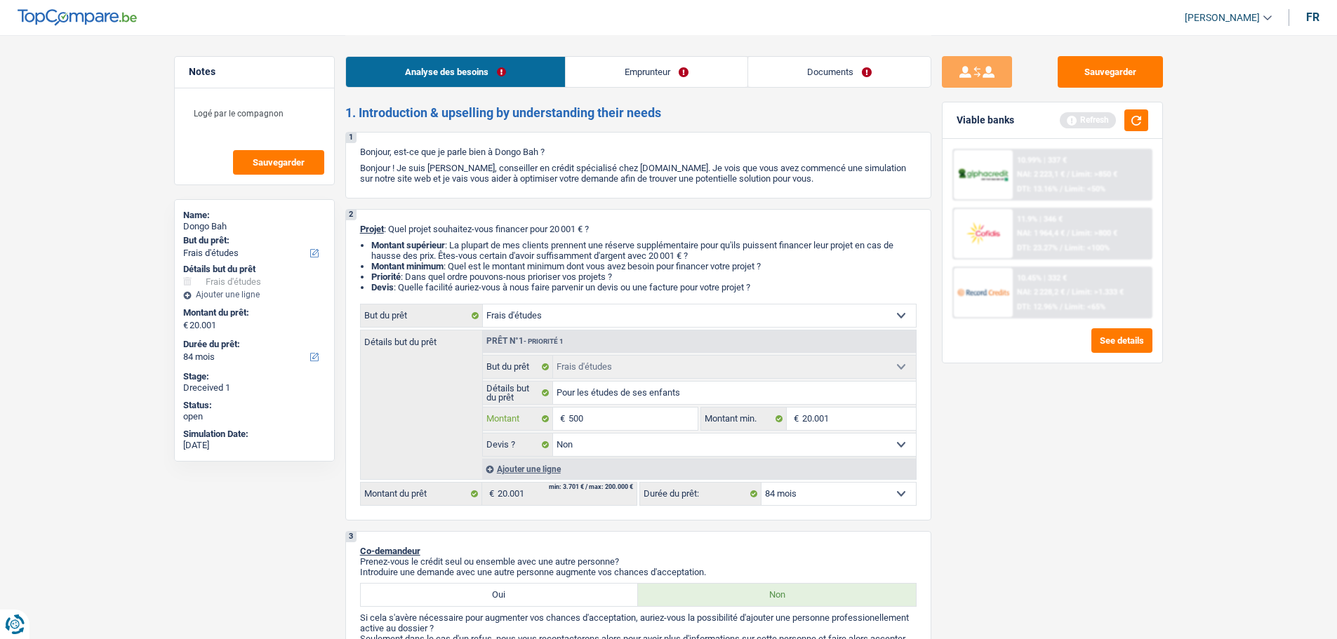
type input "5.000"
type input "50.000"
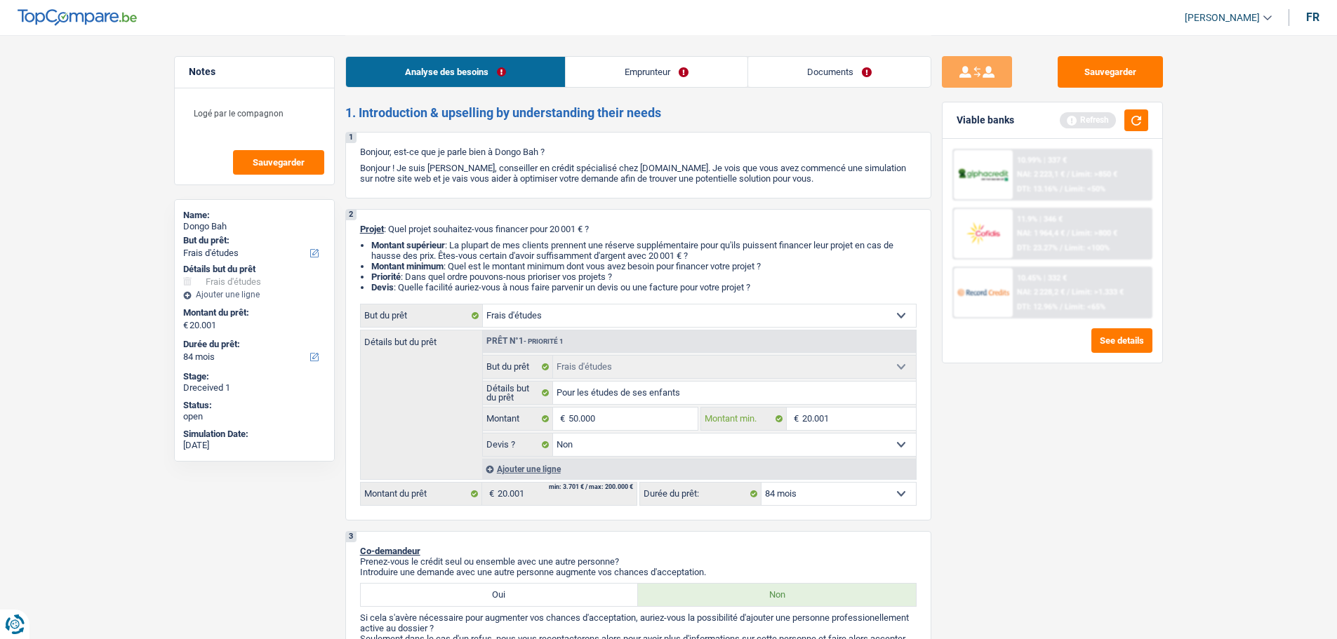
type input "50.000"
select select "144"
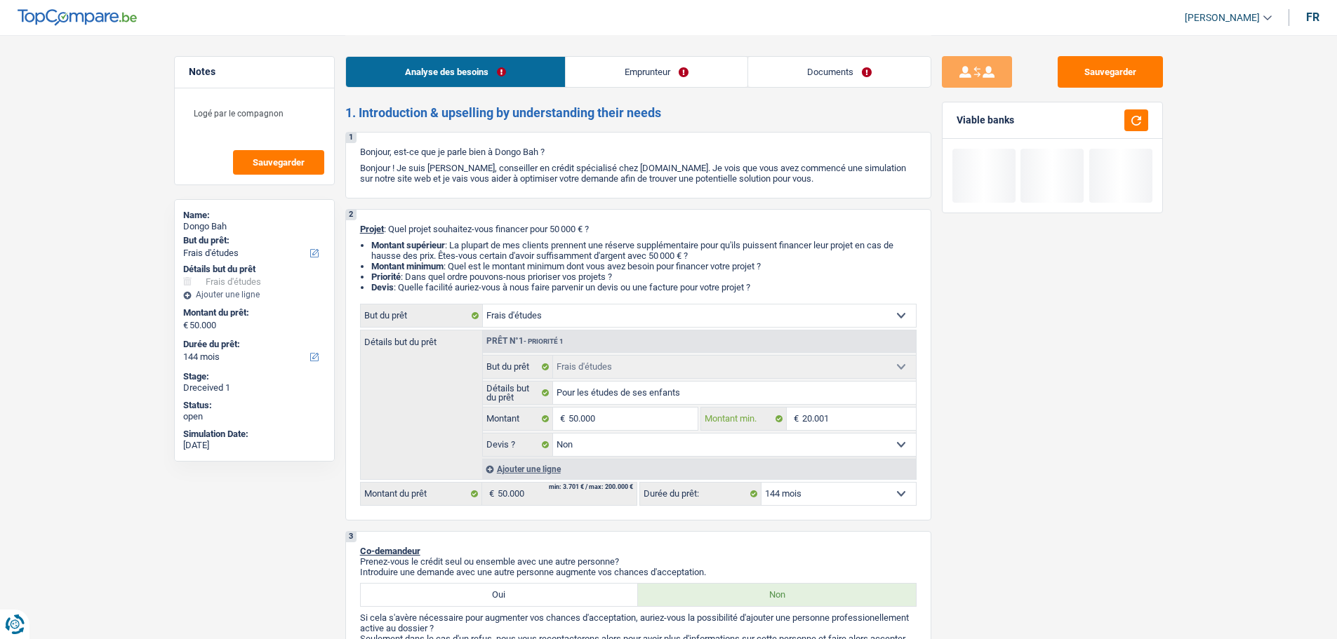
click at [853, 415] on input "20.001" at bounding box center [859, 419] width 114 height 22
type input "4"
type input "40"
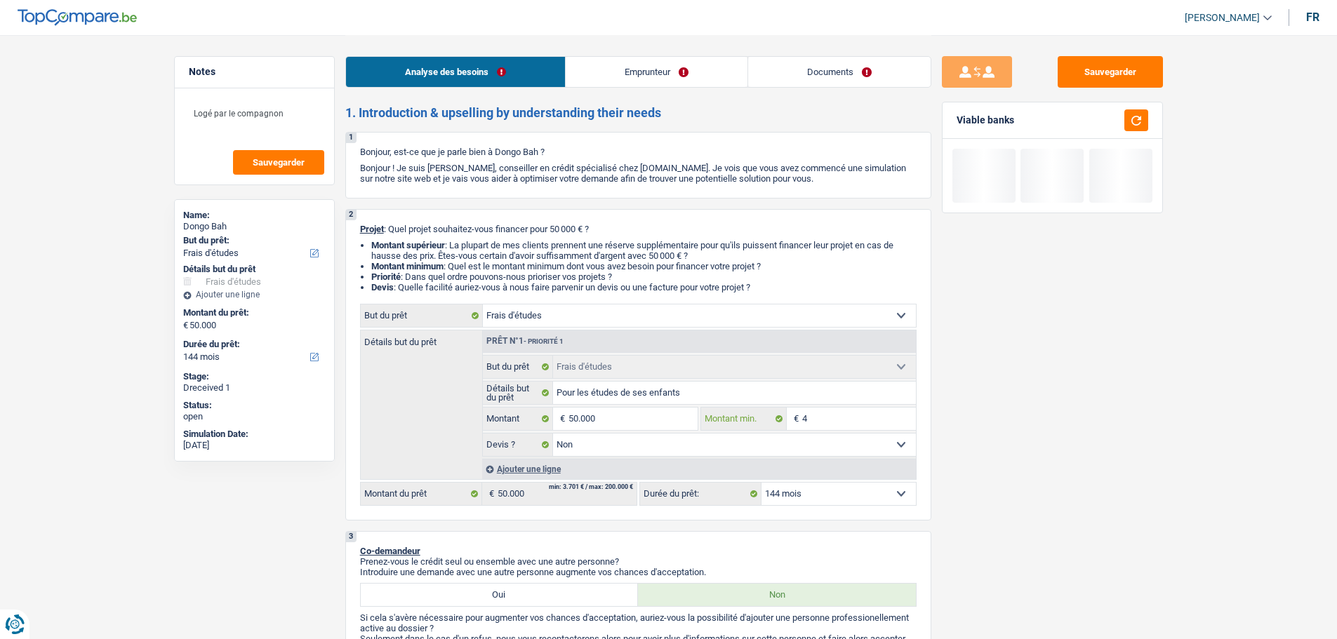
type input "40"
type input "400"
type input "4.000"
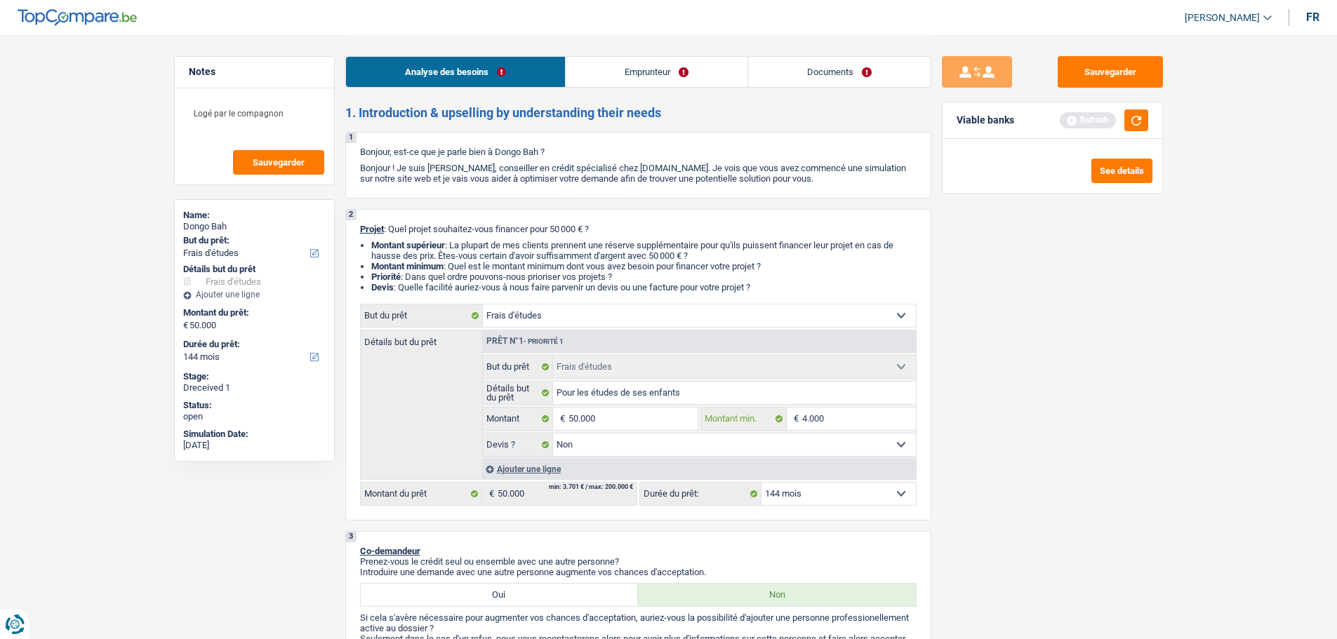
type input "40.000"
click at [1143, 114] on button "button" at bounding box center [1136, 120] width 24 height 22
drag, startPoint x: 856, startPoint y: 495, endPoint x: 846, endPoint y: 498, distance: 10.2
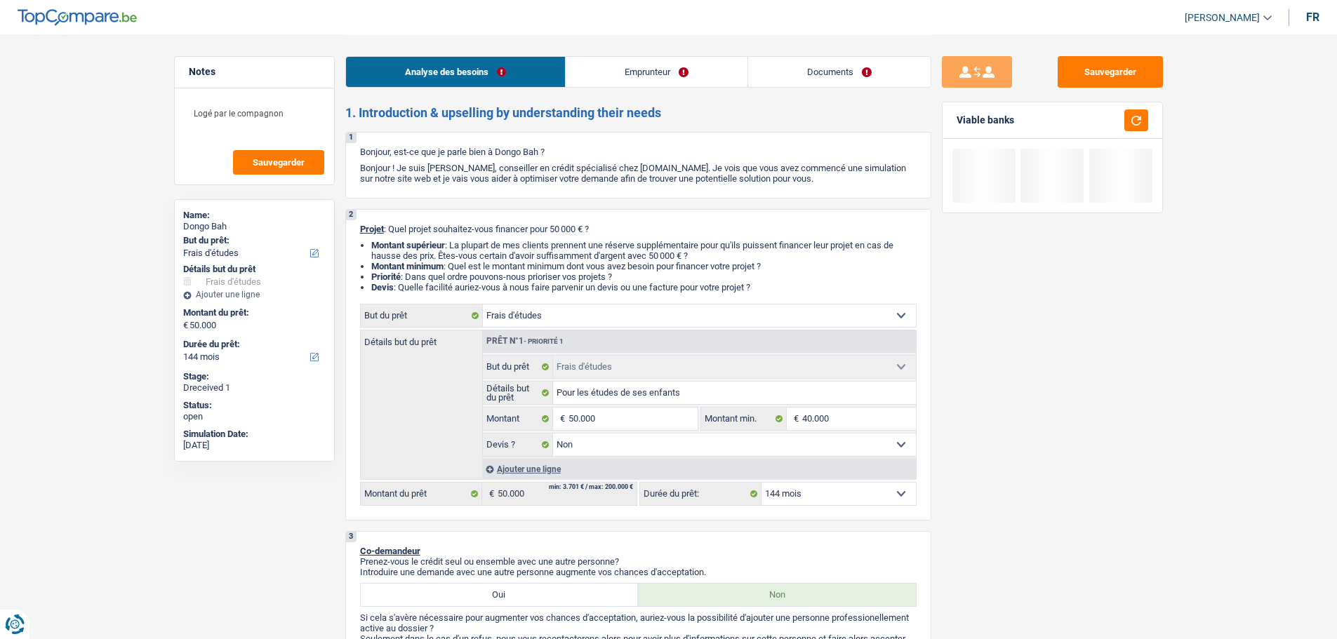
click at [856, 495] on select "12 mois 18 mois 24 mois 30 mois 36 mois 42 mois 48 mois 60 mois 72 mois 84 mois…" at bounding box center [838, 494] width 154 height 22
select select "120"
click at [761, 483] on select "12 mois 18 mois 24 mois 30 mois 36 mois 42 mois 48 mois 60 mois 72 mois 84 mois…" at bounding box center [838, 494] width 154 height 22
select select "120"
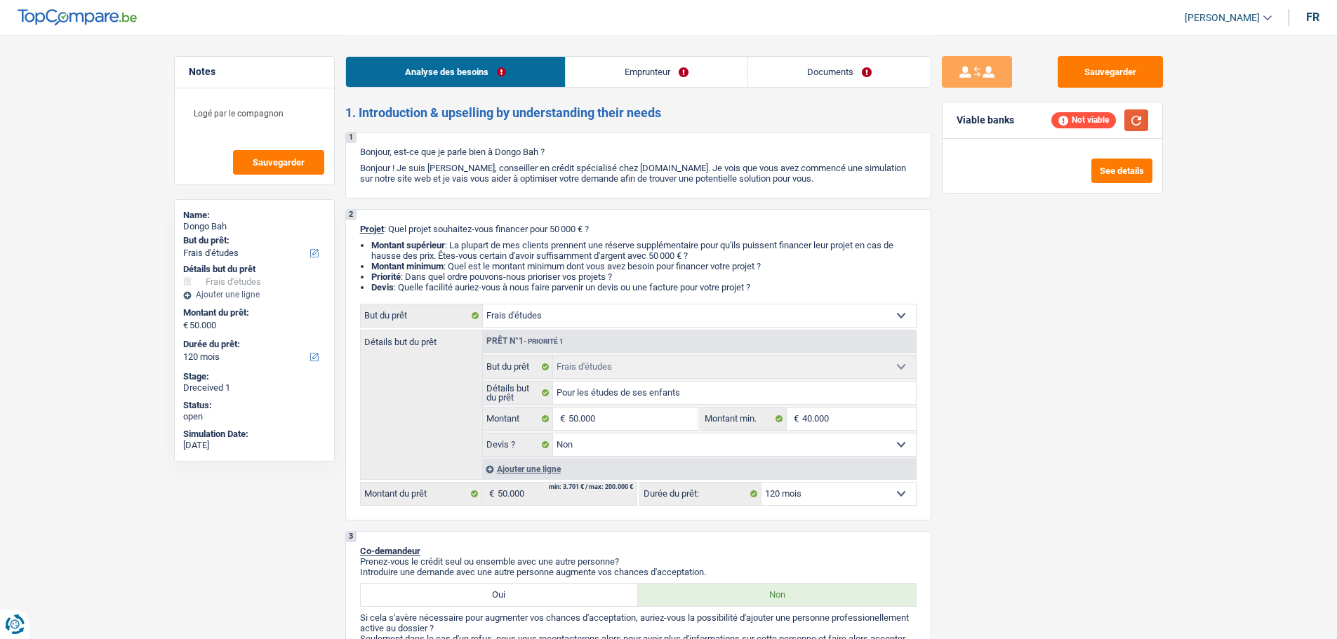
click at [1140, 120] on button "button" at bounding box center [1136, 120] width 24 height 22
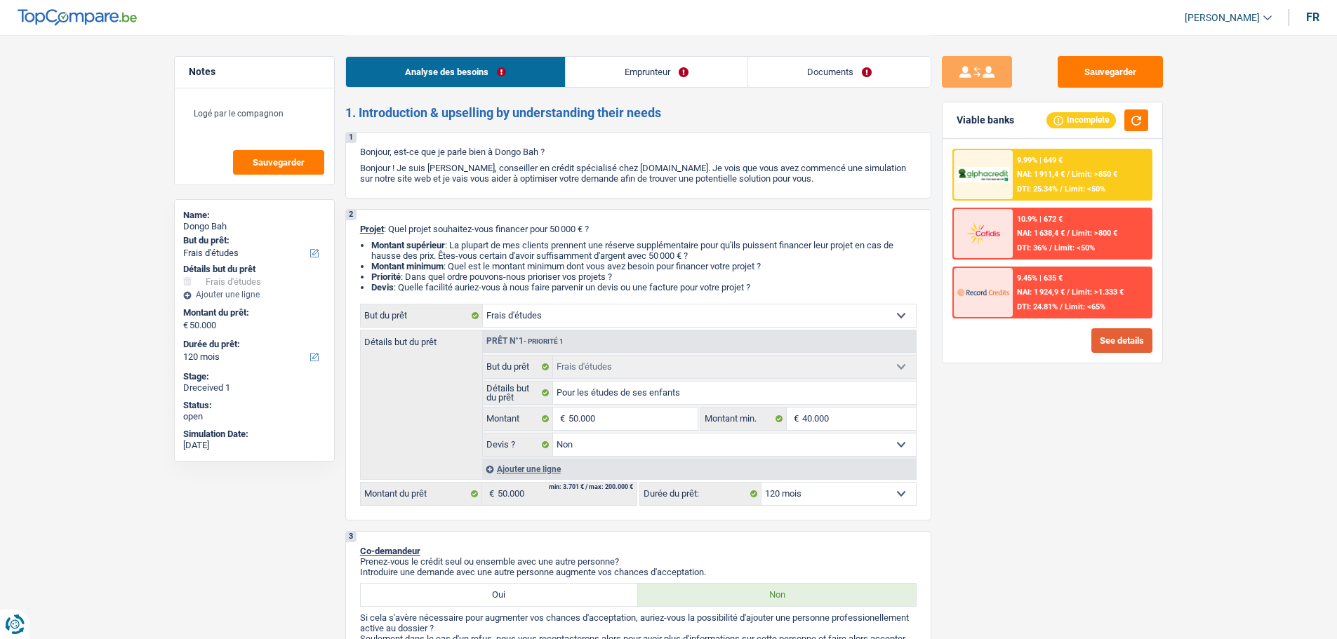
click at [1120, 345] on button "See details" at bounding box center [1121, 340] width 61 height 25
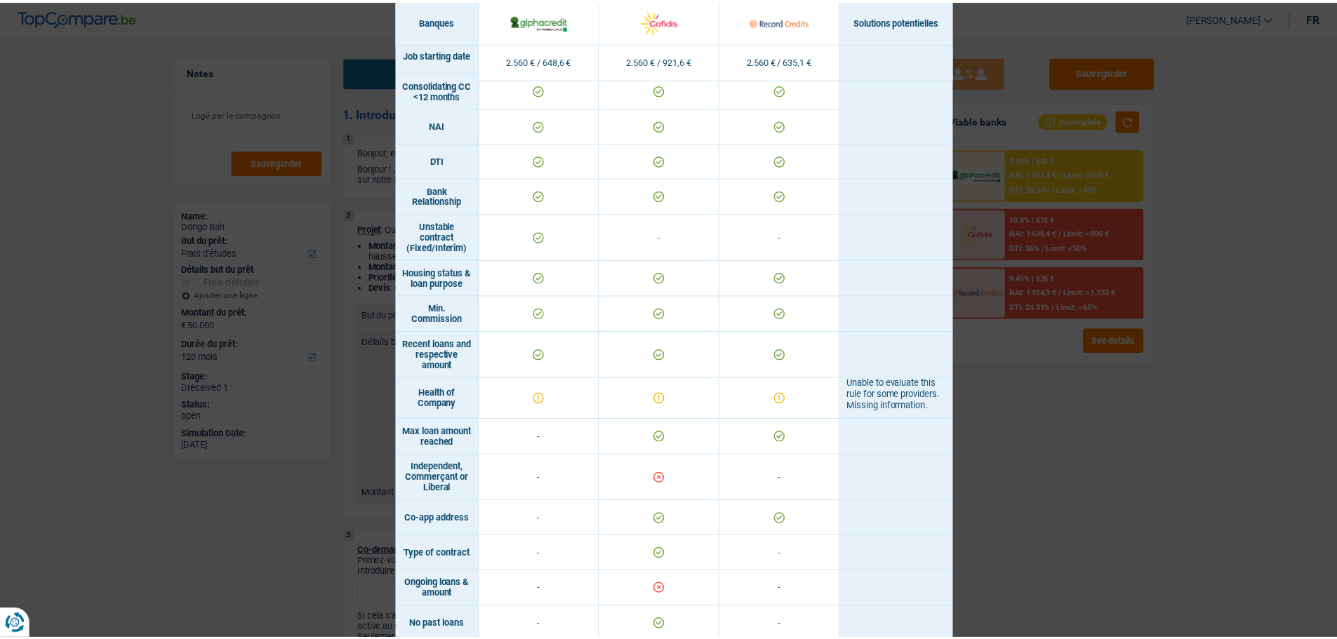
scroll to position [687, 0]
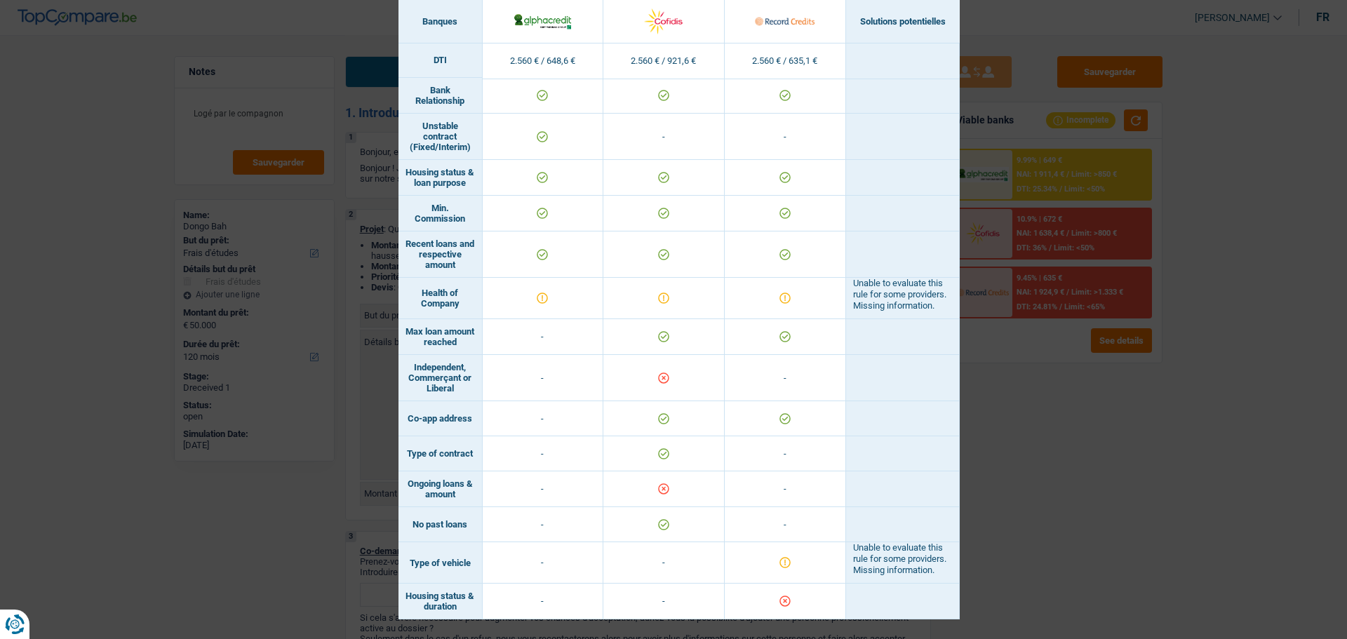
click at [1090, 523] on div "Banks conditions × Banques Solutions potentielles Revenus / Charges 2.560 € / 6…" at bounding box center [673, 319] width 1347 height 639
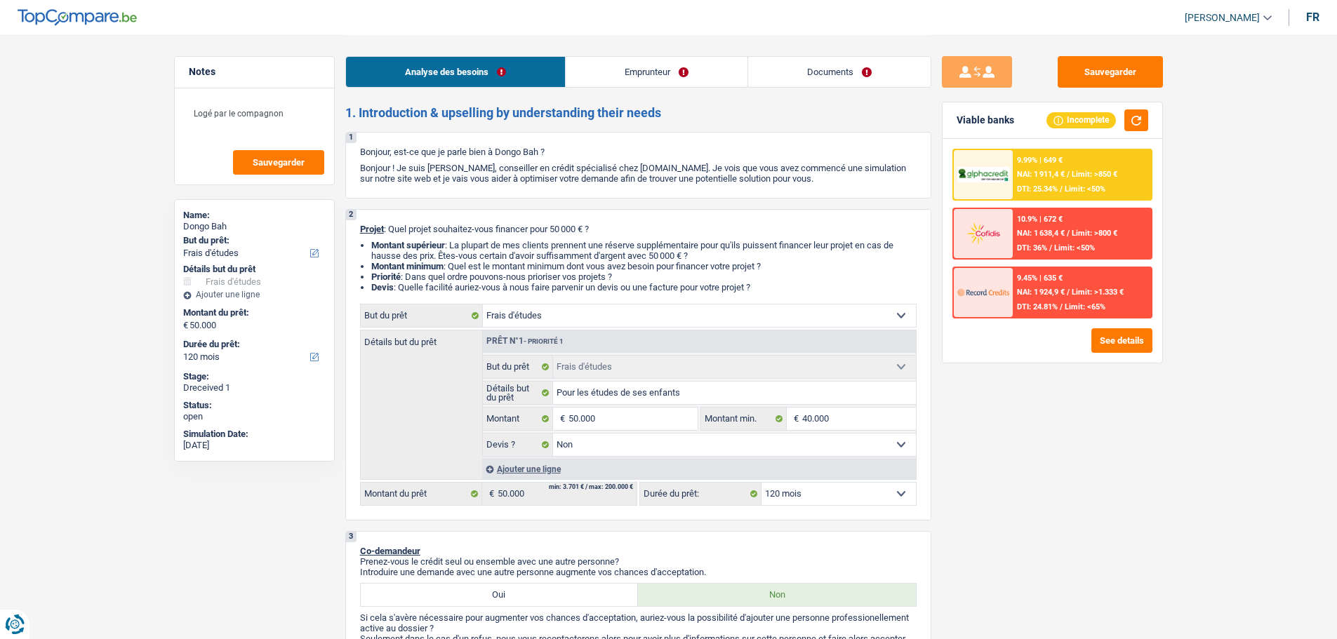
click at [681, 65] on link "Emprunteur" at bounding box center [657, 72] width 182 height 30
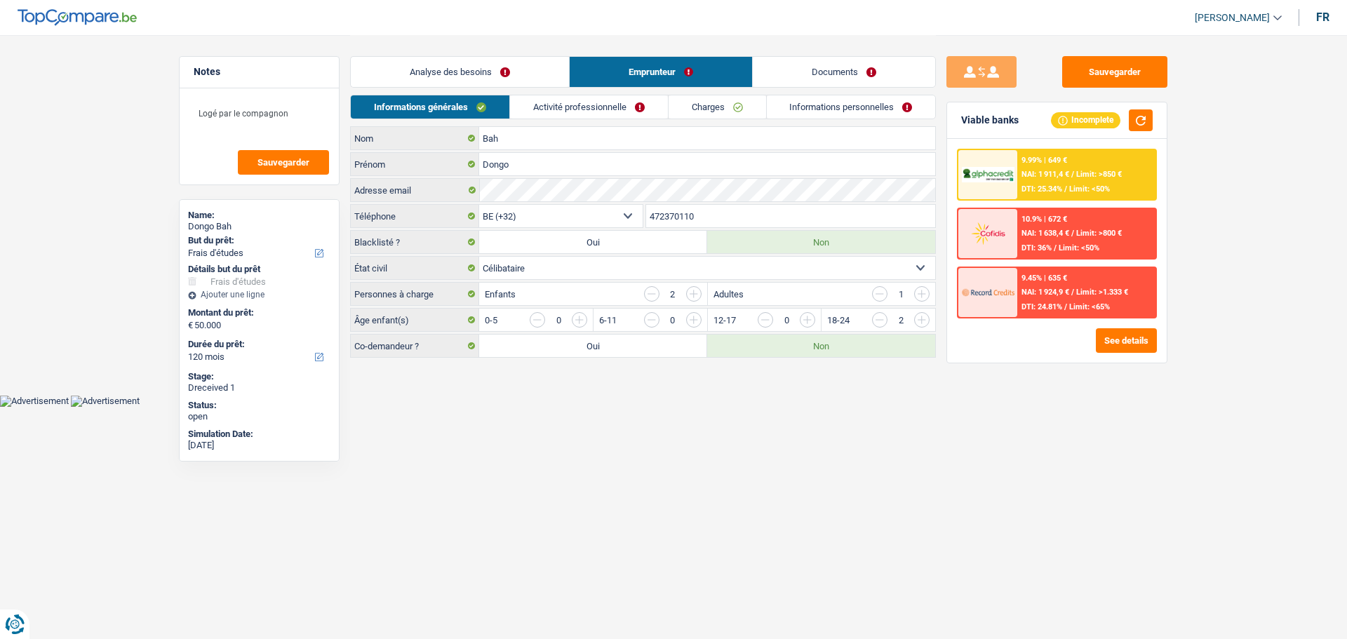
click at [728, 96] on link "Charges" at bounding box center [718, 106] width 98 height 23
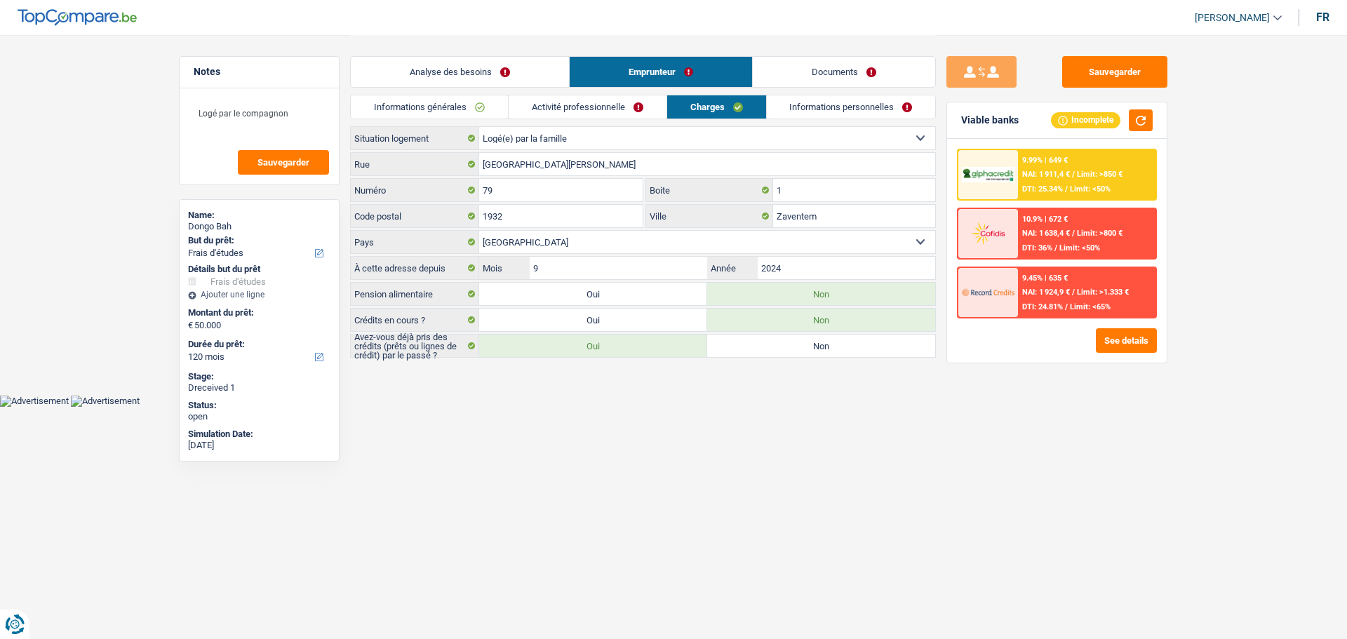
click at [440, 65] on link "Analyse des besoins" at bounding box center [460, 72] width 218 height 30
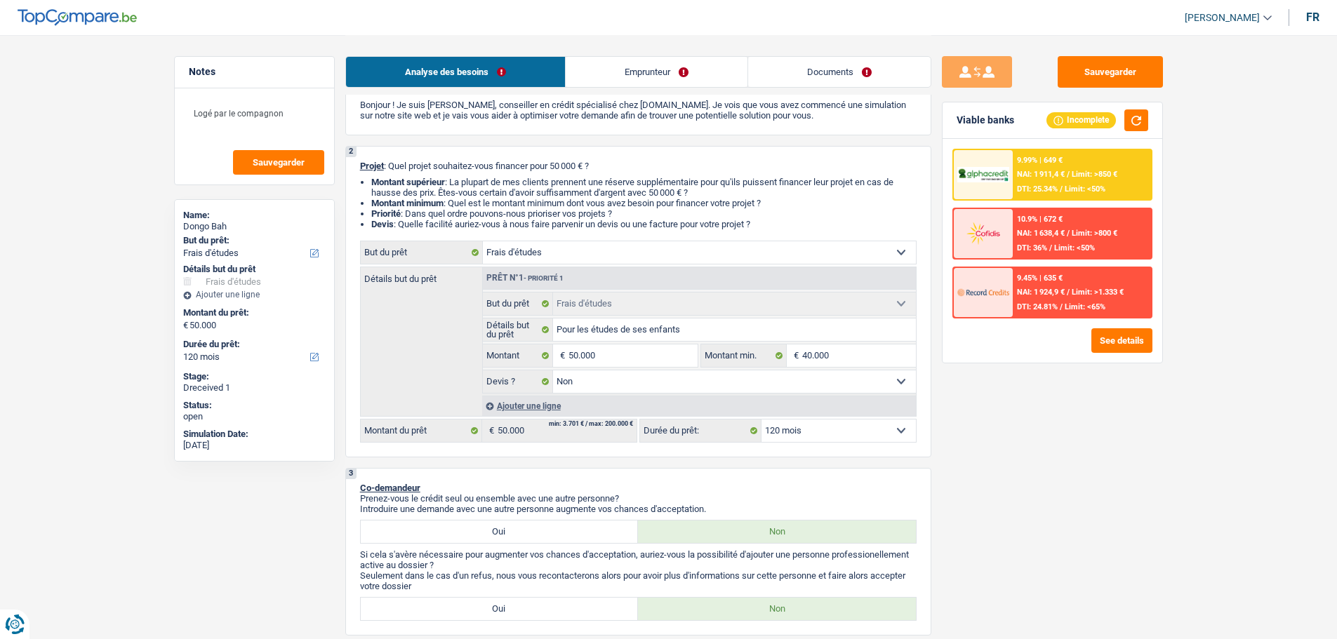
scroll to position [0, 0]
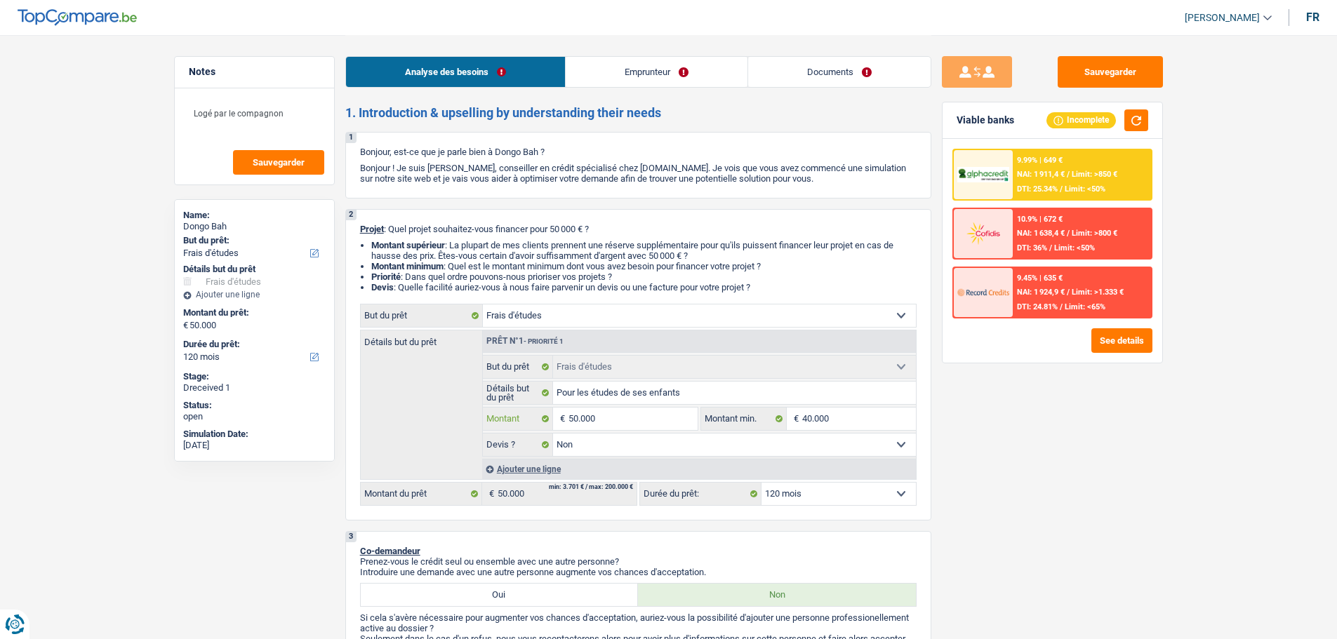
click at [635, 421] on input "50.000" at bounding box center [632, 419] width 128 height 22
type input "4"
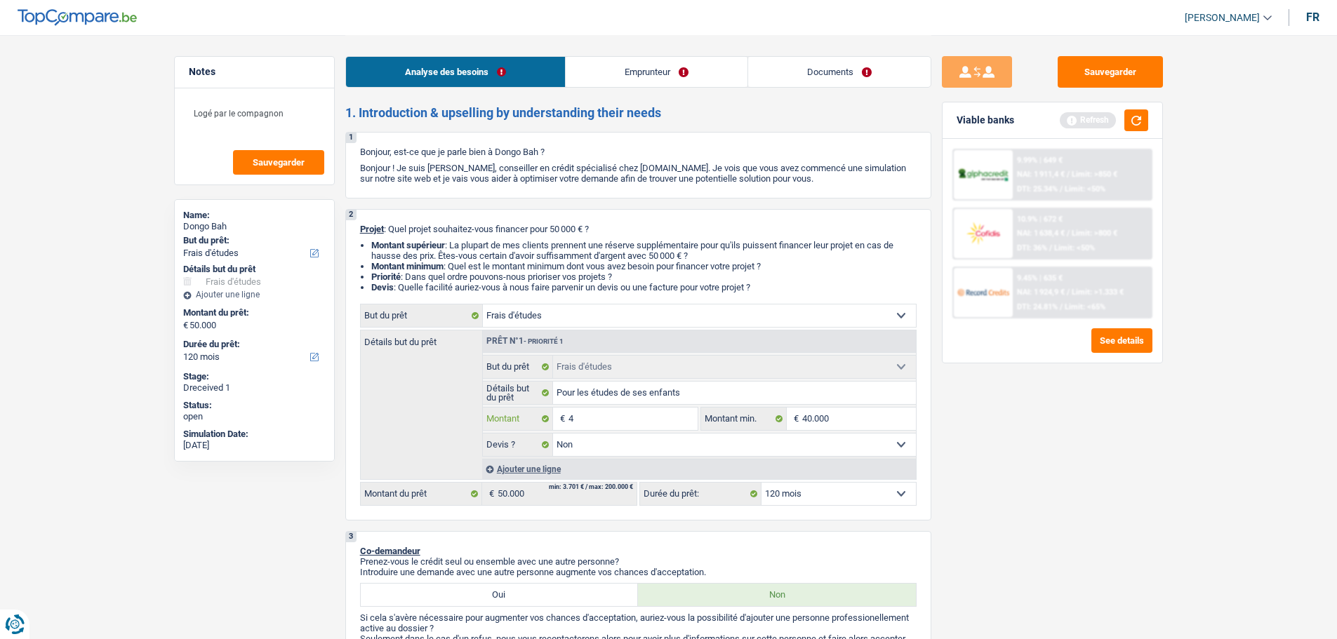
type input "45"
type input "450"
type input "4.500"
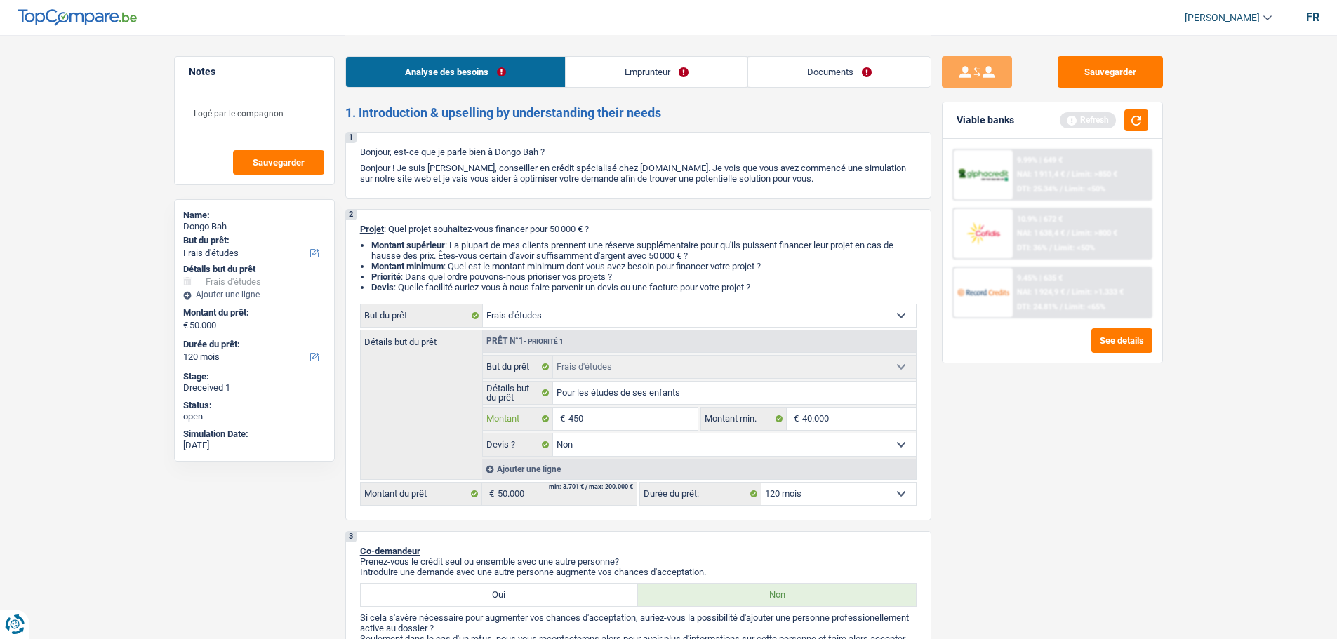
type input "4.500"
type input "45.000"
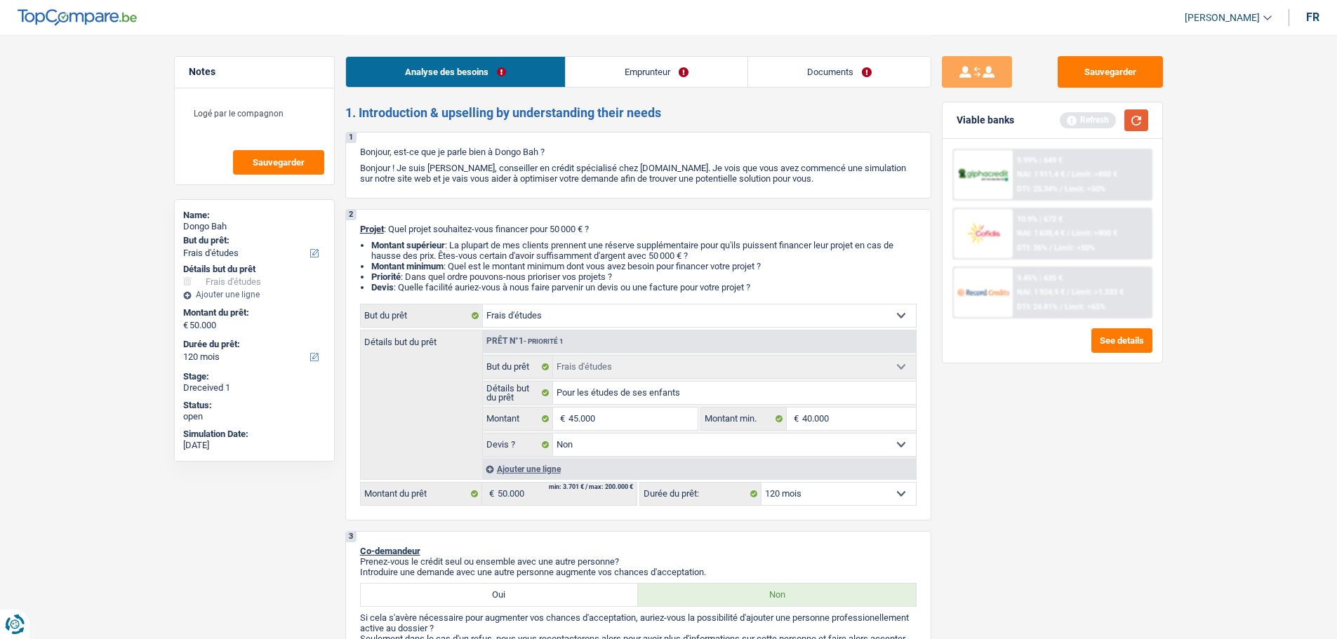
select select "144"
type input "45.000"
select select "144"
type input "45.000"
select select "144"
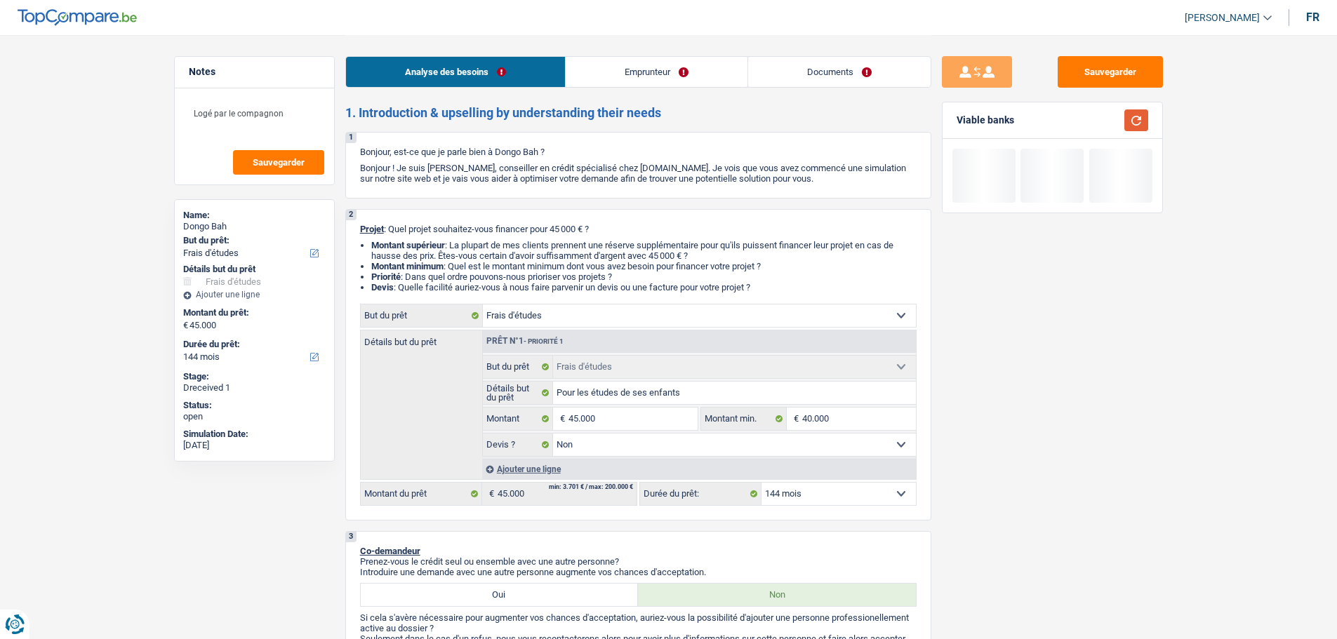
click at [1136, 128] on button "button" at bounding box center [1136, 120] width 24 height 22
click at [827, 493] on select "12 mois 18 mois 24 mois 30 mois 36 mois 42 mois 48 mois 60 mois 72 mois 84 mois…" at bounding box center [838, 494] width 154 height 22
select select "120"
click at [761, 483] on select "12 mois 18 mois 24 mois 30 mois 36 mois 42 mois 48 mois 60 mois 72 mois 84 mois…" at bounding box center [838, 494] width 154 height 22
select select "120"
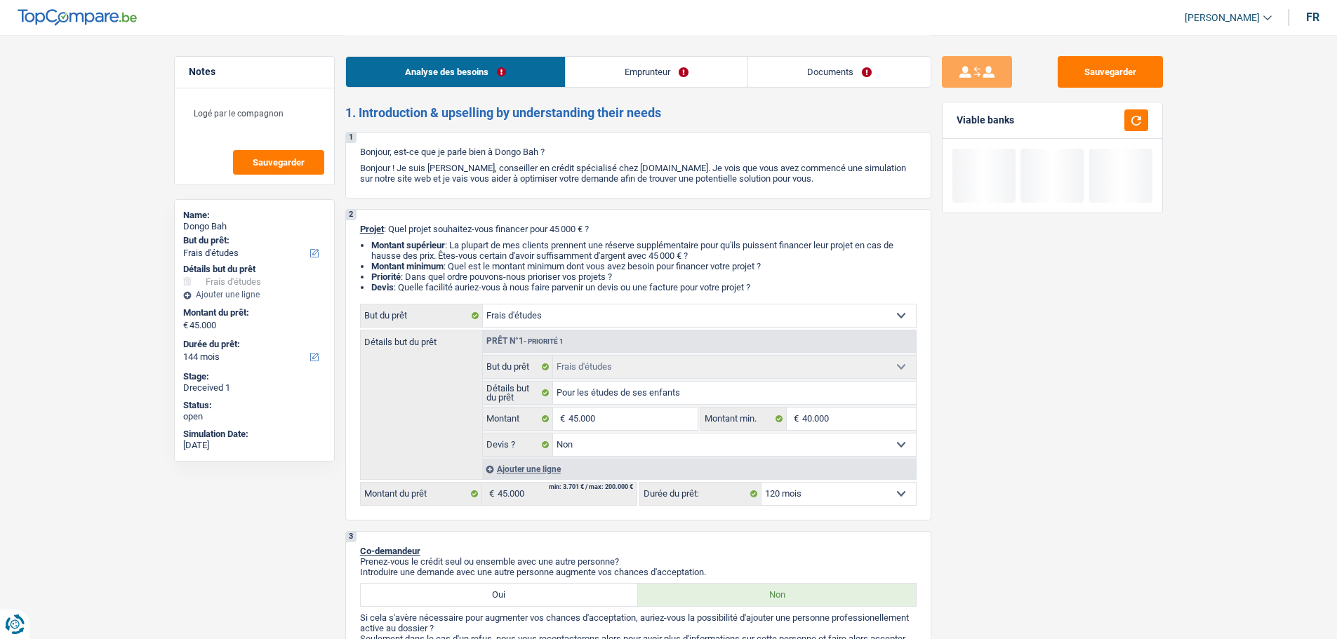
select select "120"
click at [1126, 180] on button "See details" at bounding box center [1121, 171] width 61 height 25
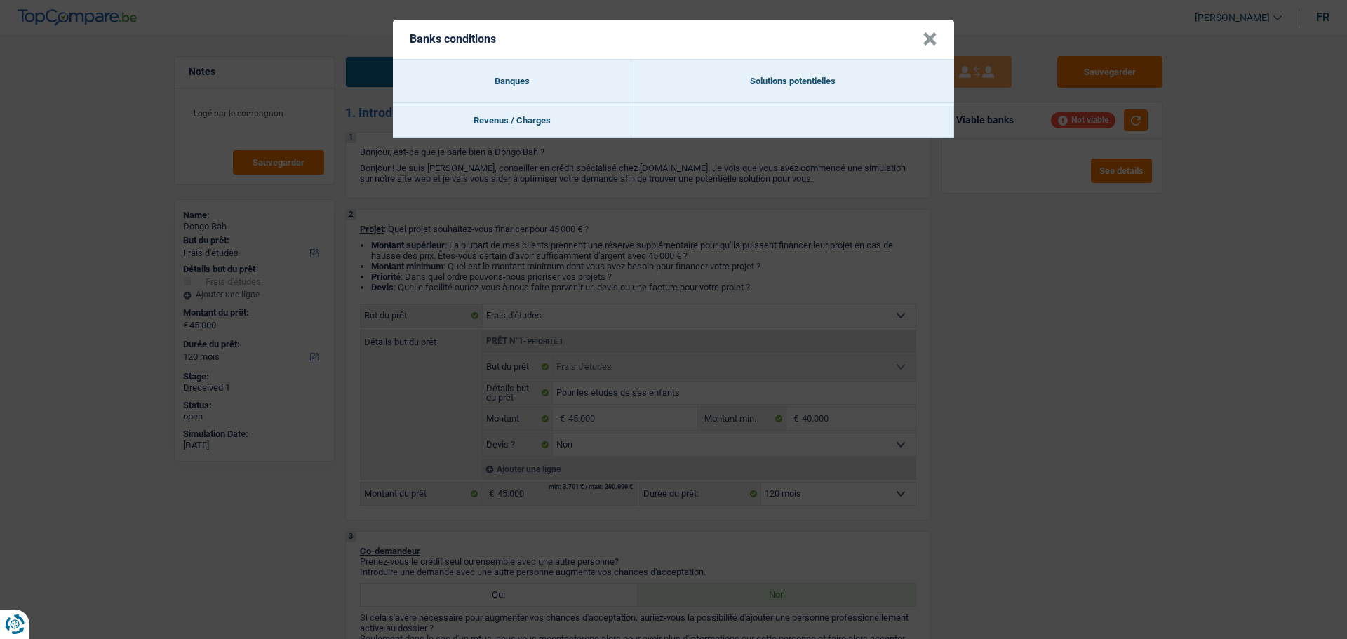
click at [924, 43] on button "×" at bounding box center [930, 39] width 15 height 14
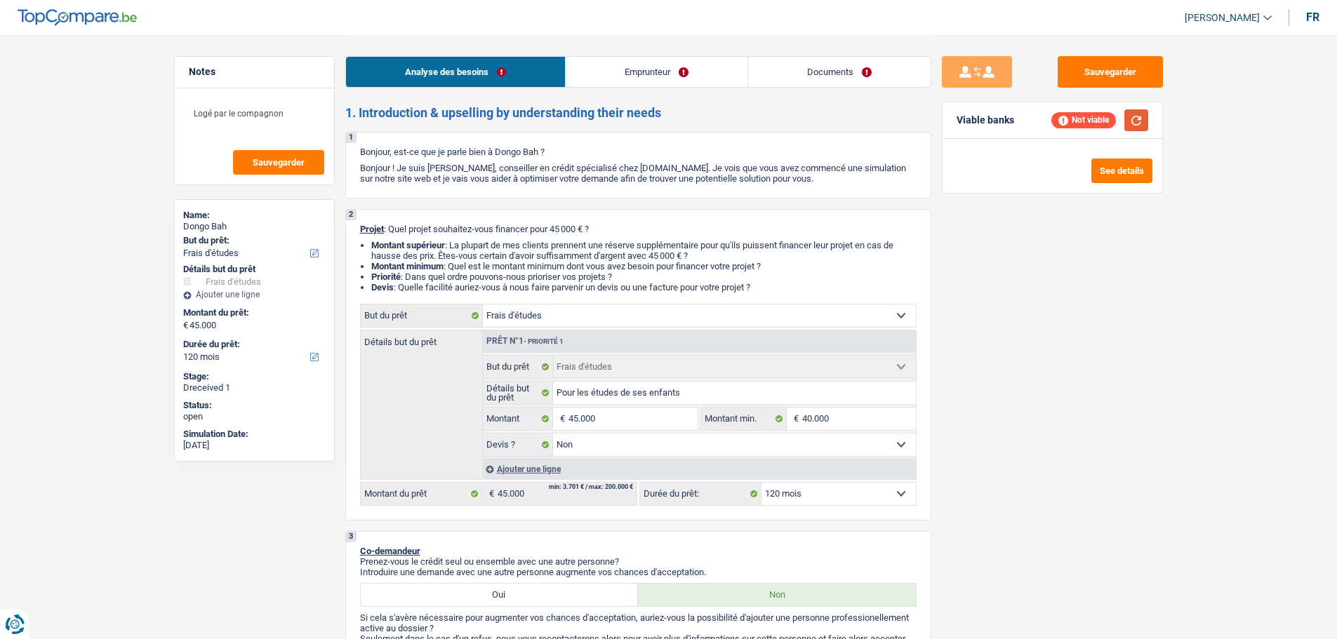
click at [1137, 126] on button "button" at bounding box center [1136, 120] width 24 height 22
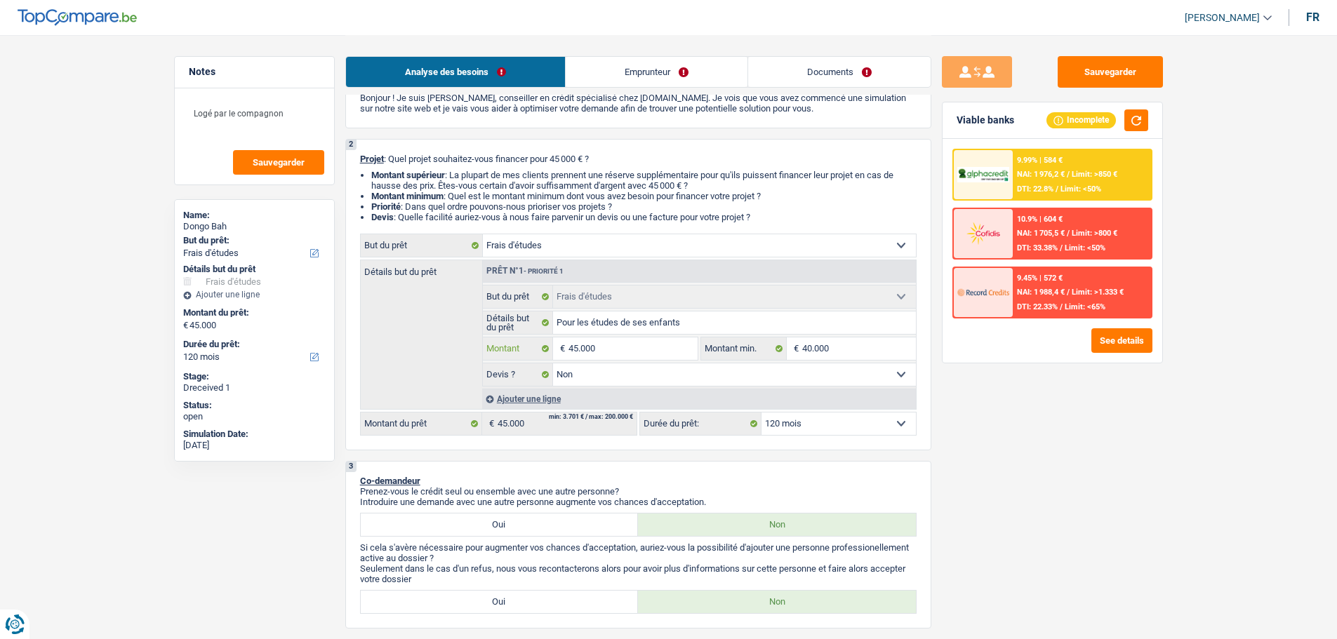
click at [647, 344] on input "45.000" at bounding box center [632, 349] width 128 height 22
type input "5"
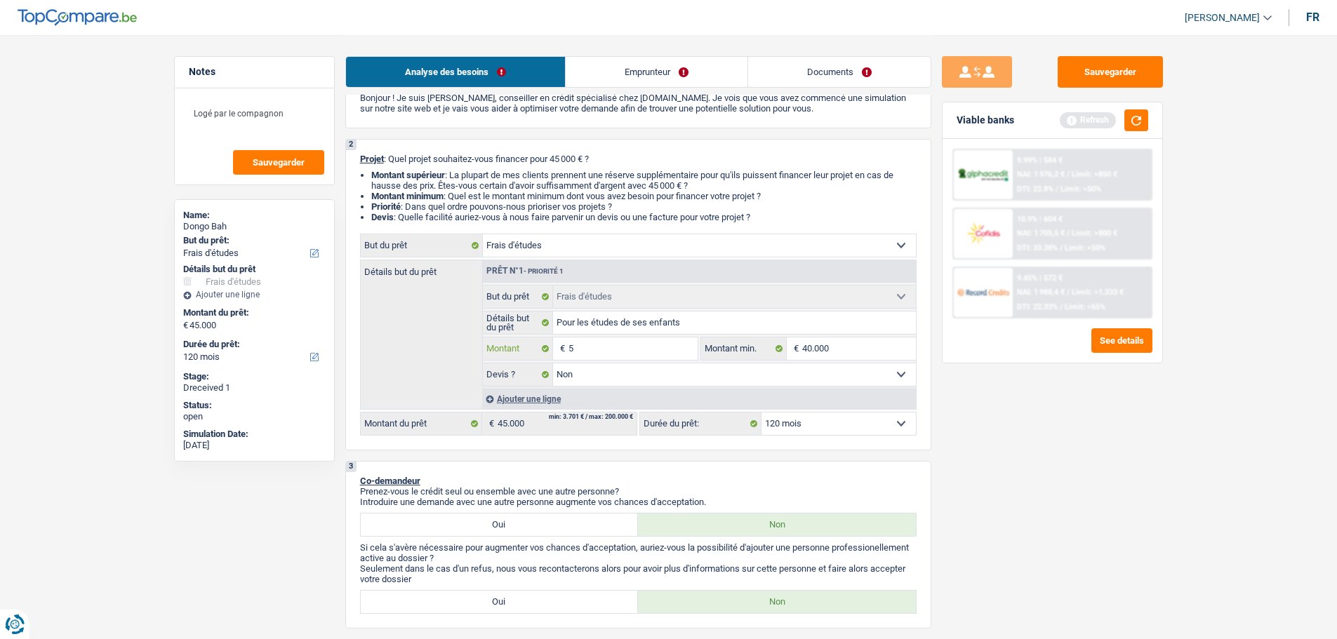
type input "50"
type input "500"
type input "5.000"
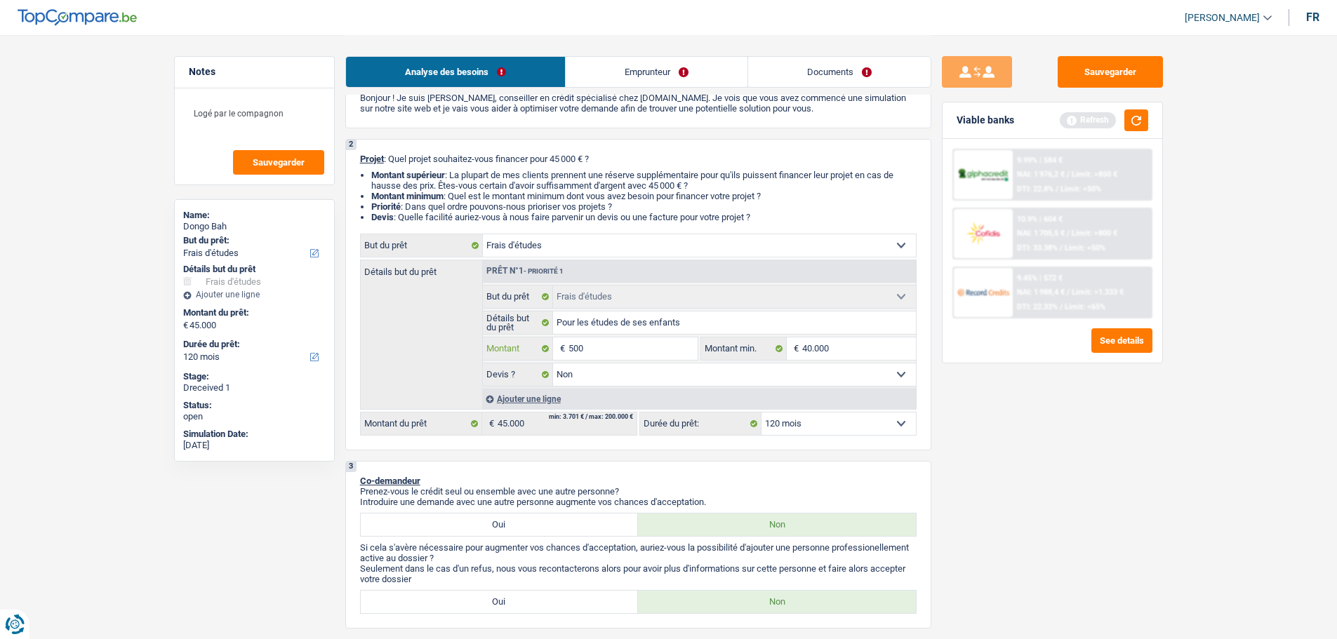
type input "5.000"
type input "50.000"
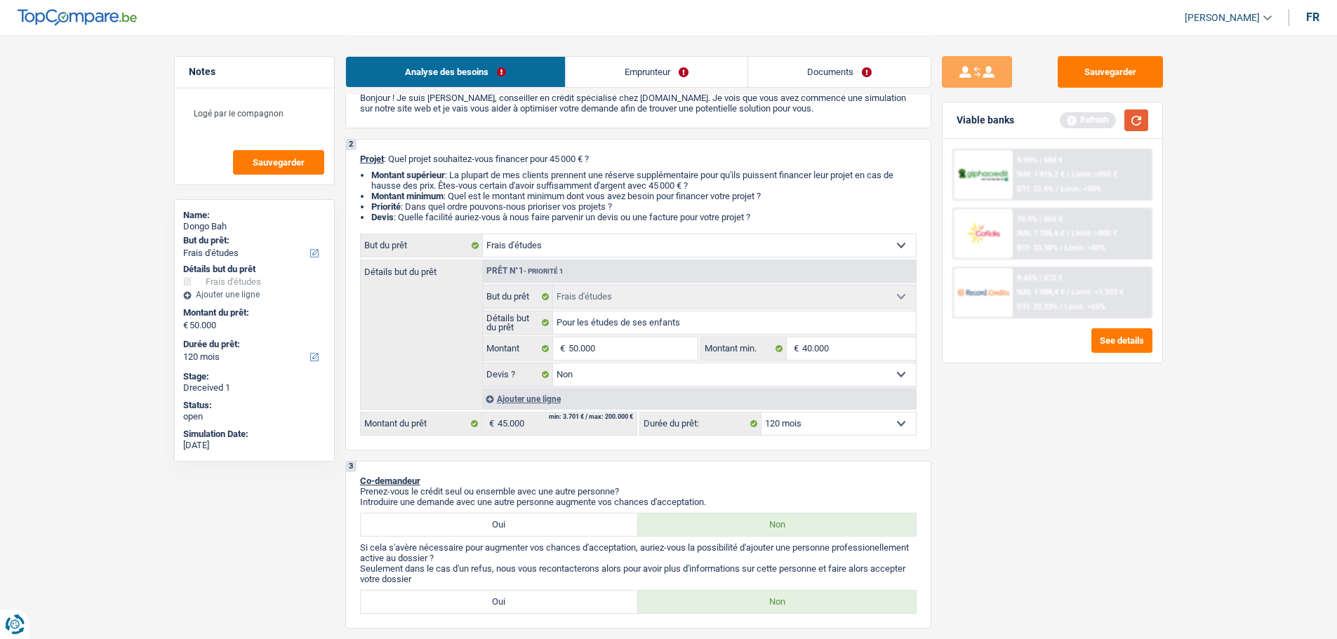
select select "144"
type input "50.000"
select select "144"
type input "50.000"
select select "144"
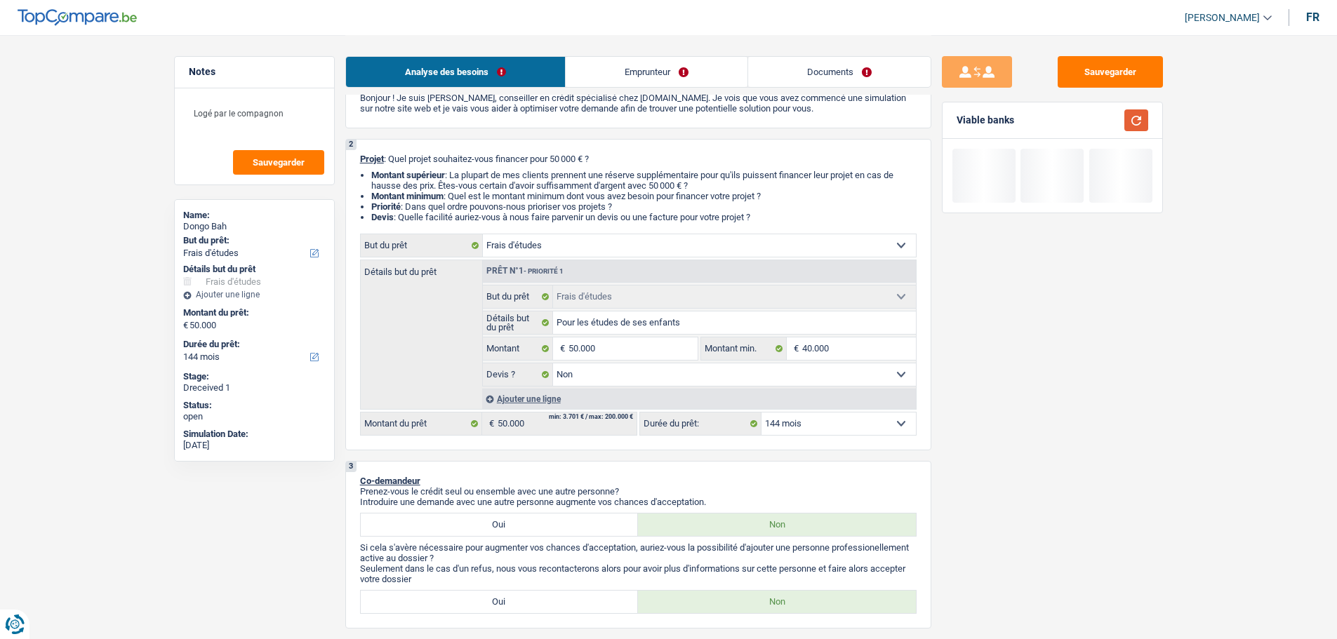
click at [1135, 113] on button "button" at bounding box center [1136, 120] width 24 height 22
click at [810, 425] on select "12 mois 18 mois 24 mois 30 mois 36 mois 42 mois 48 mois 60 mois 72 mois 84 mois…" at bounding box center [838, 424] width 154 height 22
select select "120"
click at [761, 413] on select "12 mois 18 mois 24 mois 30 mois 36 mois 42 mois 48 mois 60 mois 72 mois 84 mois…" at bounding box center [838, 424] width 154 height 22
select select "120"
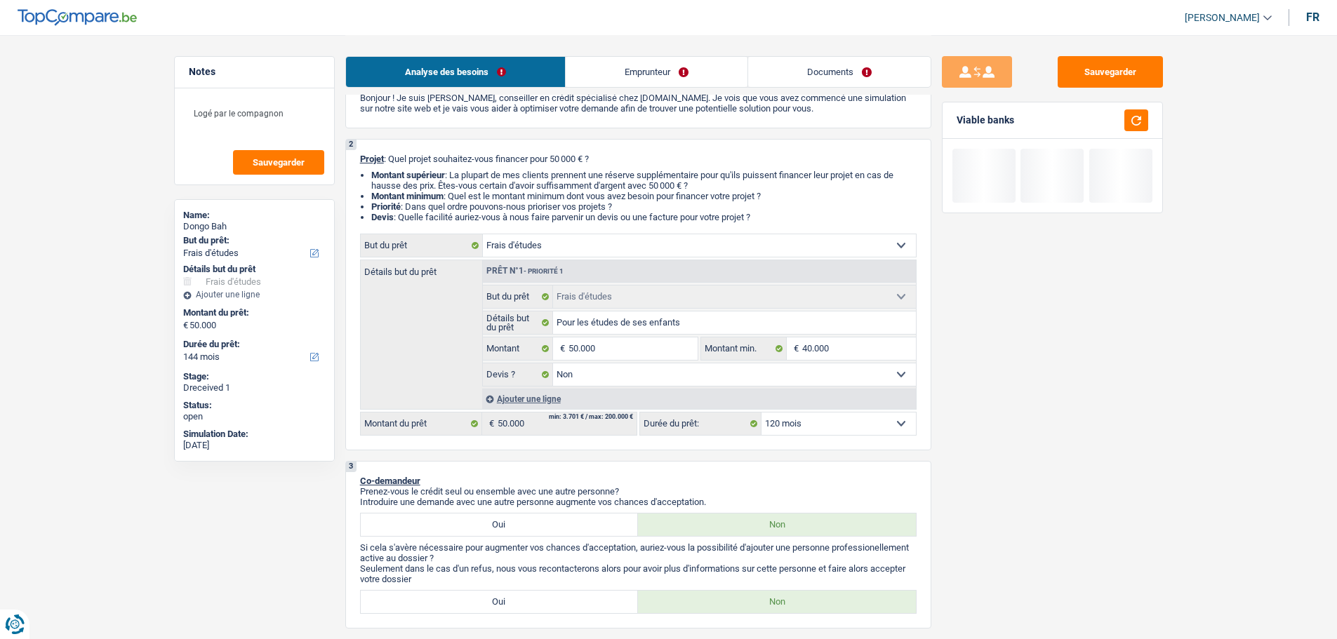
select select "120"
click at [1133, 112] on button "button" at bounding box center [1136, 120] width 24 height 22
click at [633, 65] on link "Emprunteur" at bounding box center [657, 72] width 182 height 30
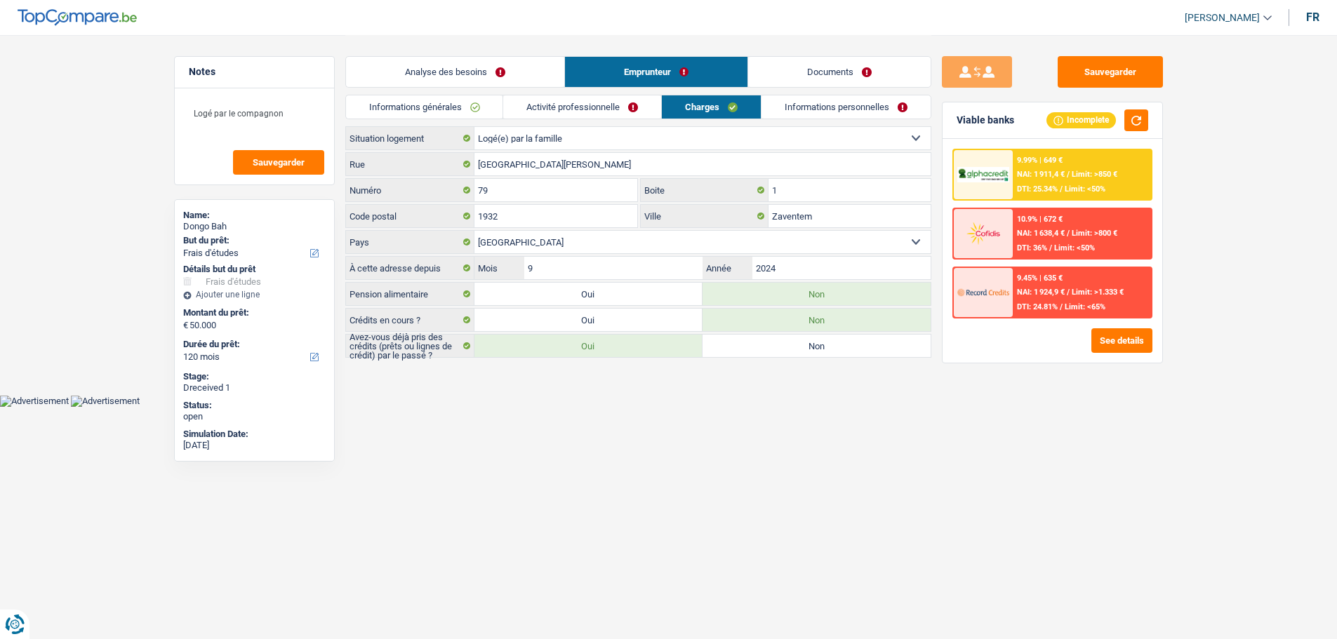
scroll to position [0, 0]
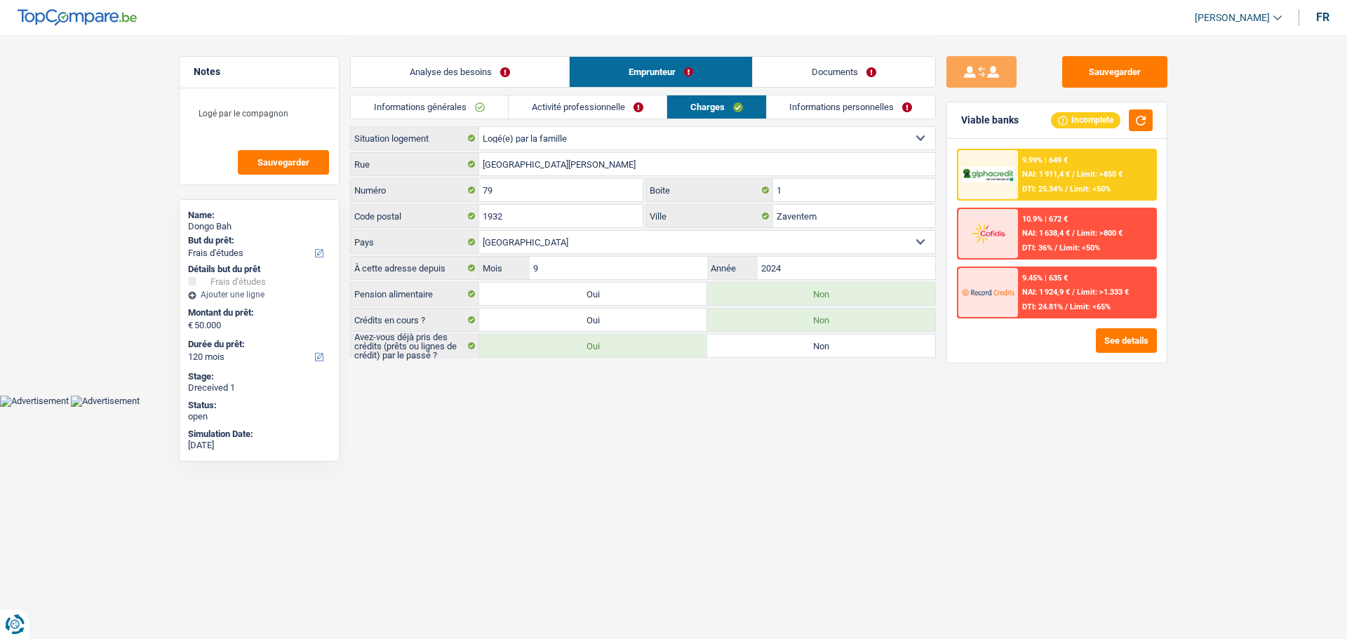
click at [576, 93] on div "Analyse des besoins Emprunteur Documents" at bounding box center [643, 65] width 586 height 60
click at [573, 115] on link "Activité professionnelle" at bounding box center [588, 106] width 158 height 23
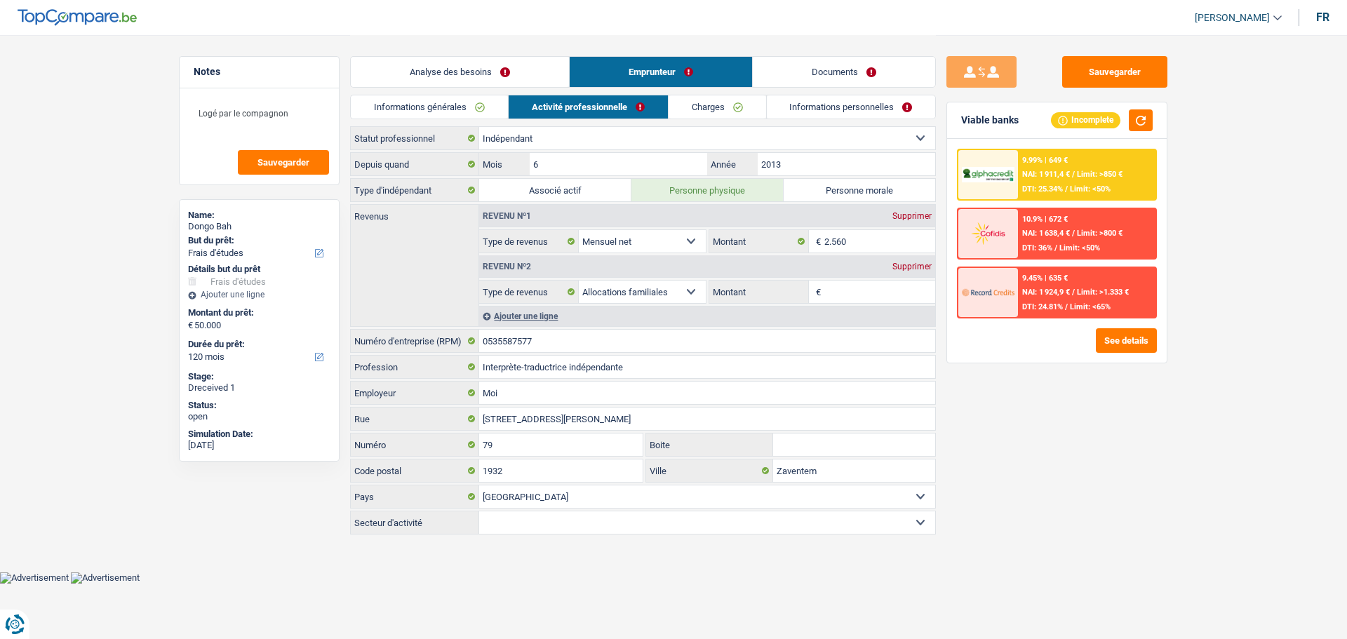
click at [848, 74] on link "Documents" at bounding box center [844, 72] width 182 height 30
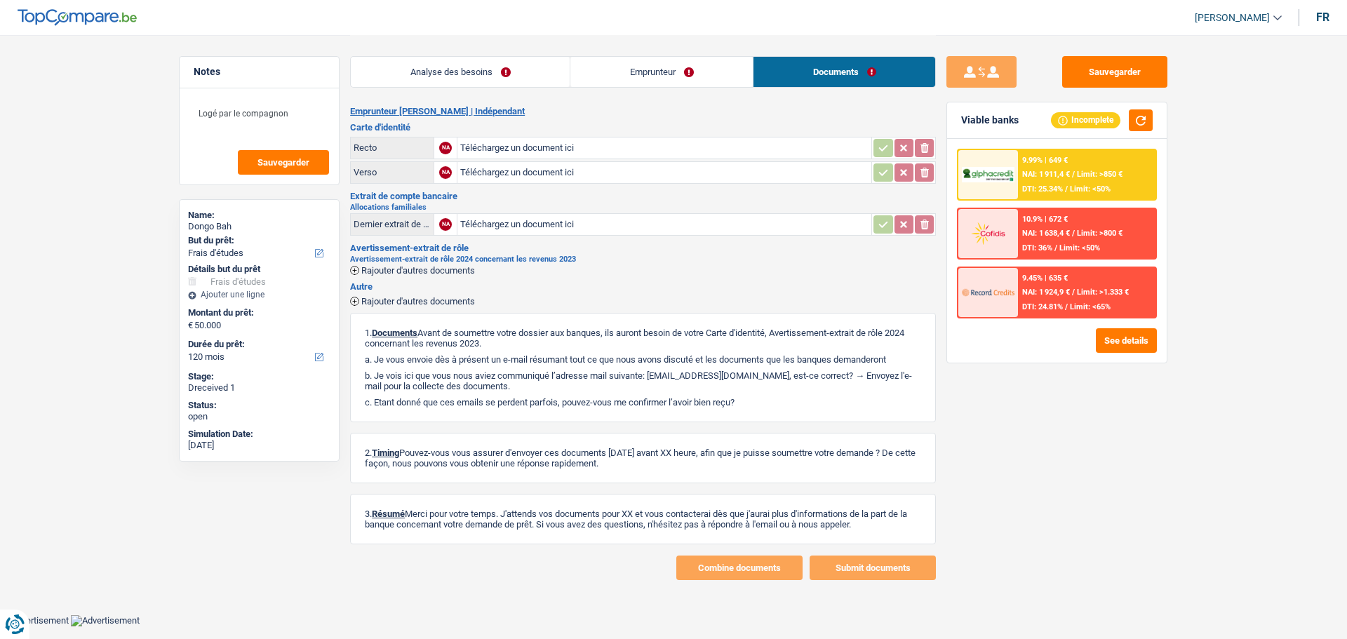
click at [467, 86] on link "Analyse des besoins" at bounding box center [460, 72] width 219 height 30
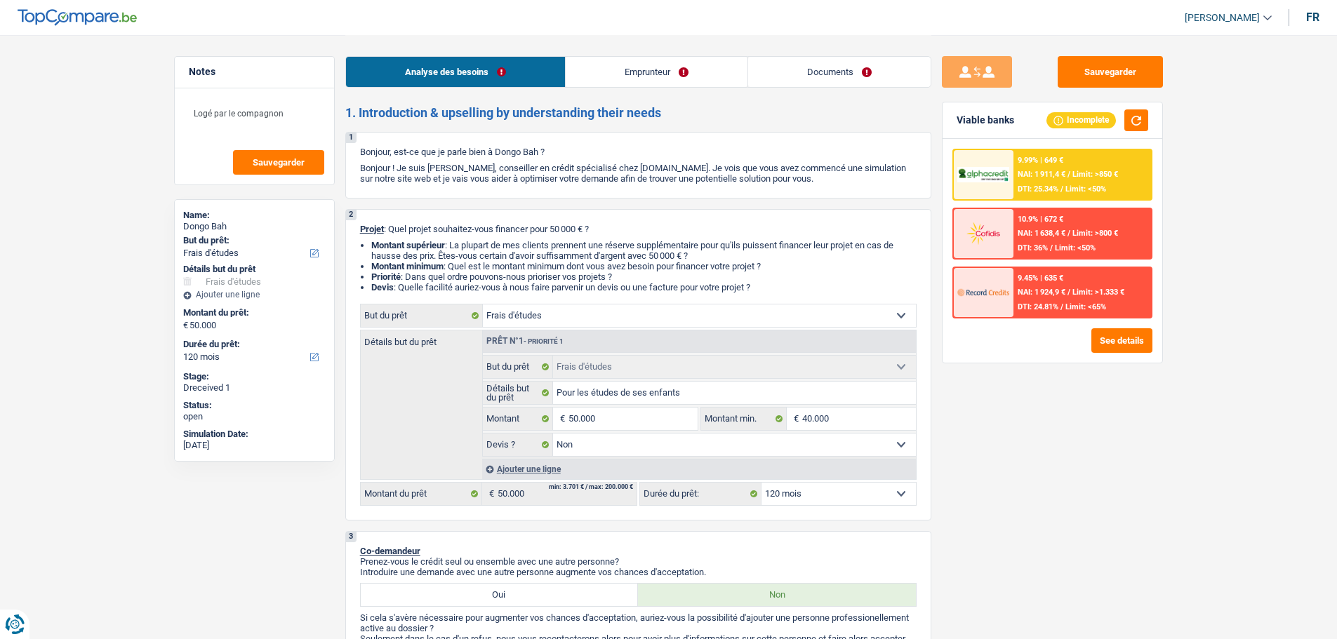
click at [679, 73] on link "Emprunteur" at bounding box center [657, 72] width 182 height 30
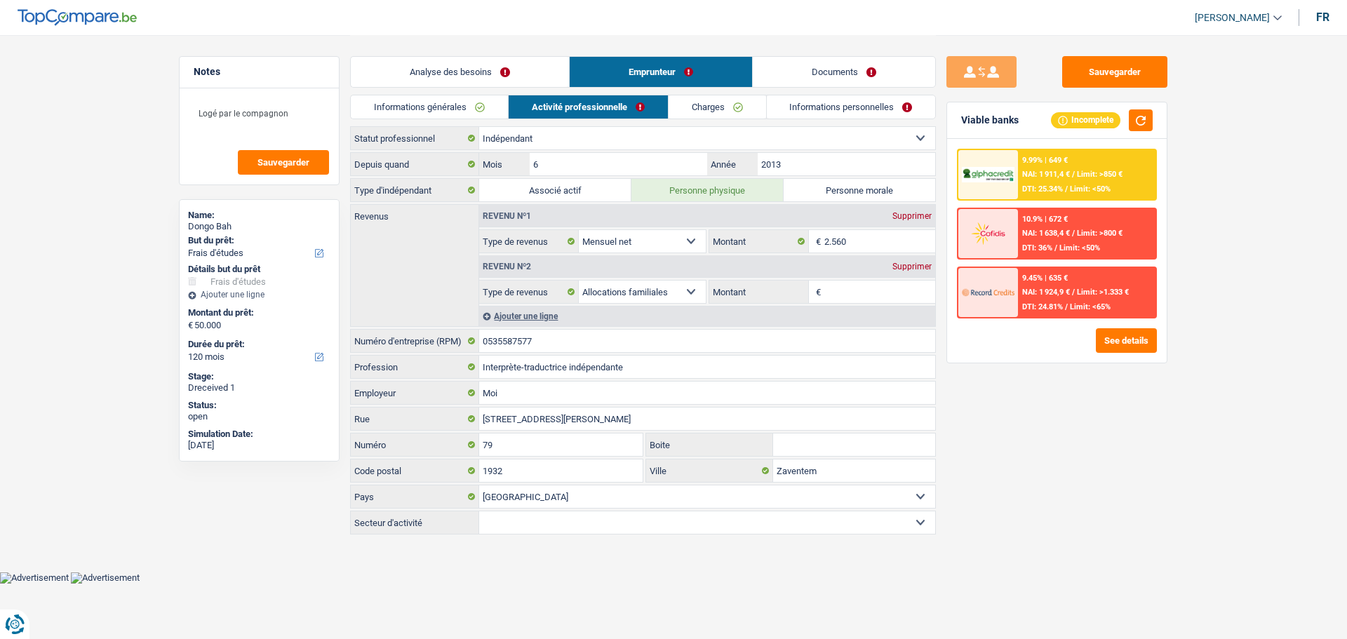
click at [899, 266] on div "Supprimer" at bounding box center [912, 266] width 46 height 8
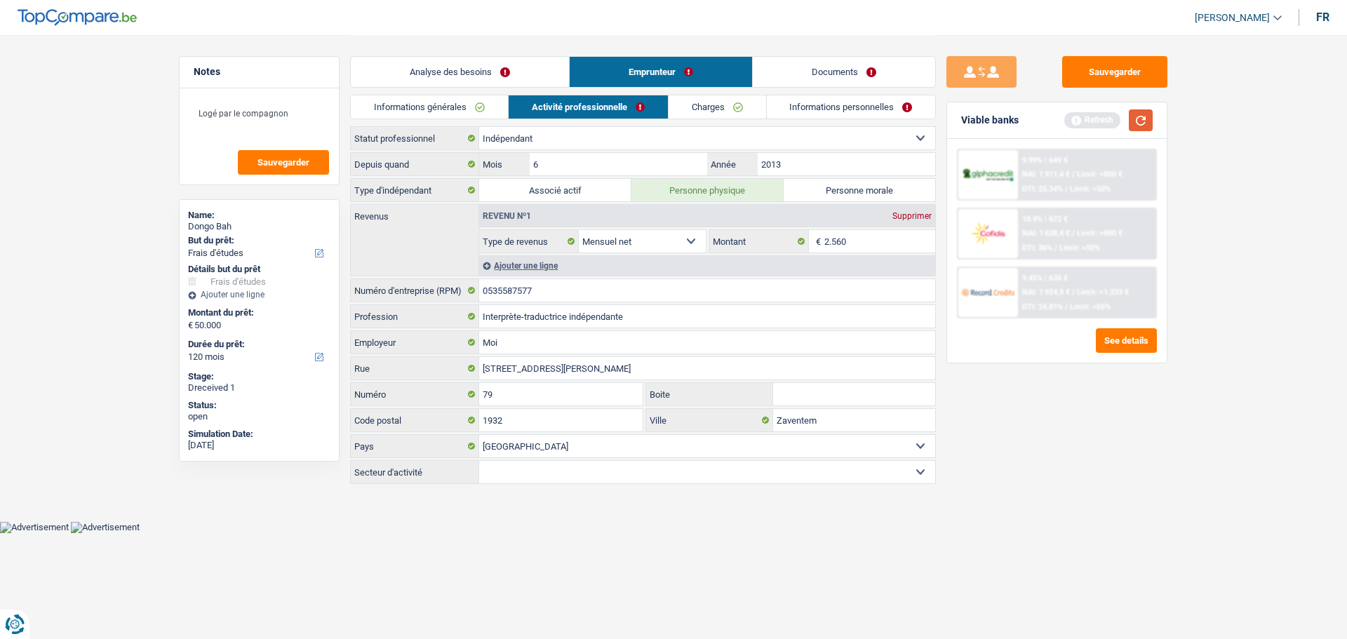
click at [1148, 122] on button "button" at bounding box center [1141, 120] width 24 height 22
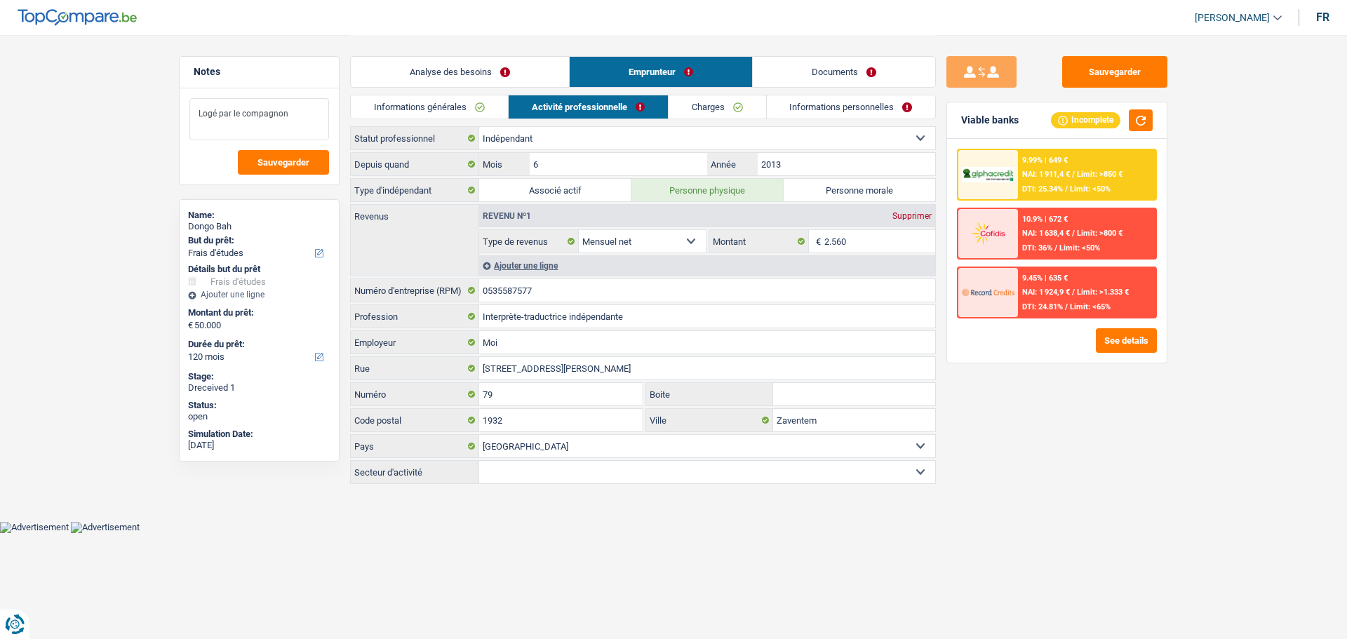
click at [295, 112] on textarea "Logé par le compagnon" at bounding box center [259, 119] width 140 height 42
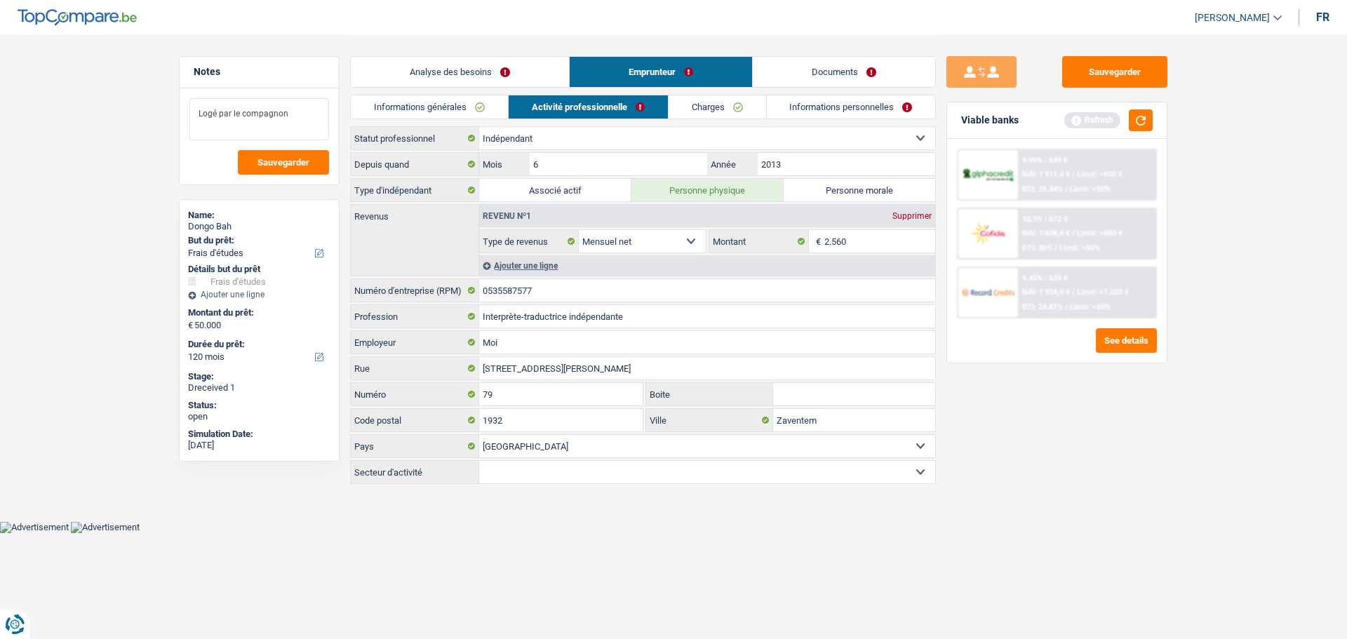
type textarea "Logé par le compagnon"
click at [385, 76] on link "Analyse des besoins" at bounding box center [460, 72] width 218 height 30
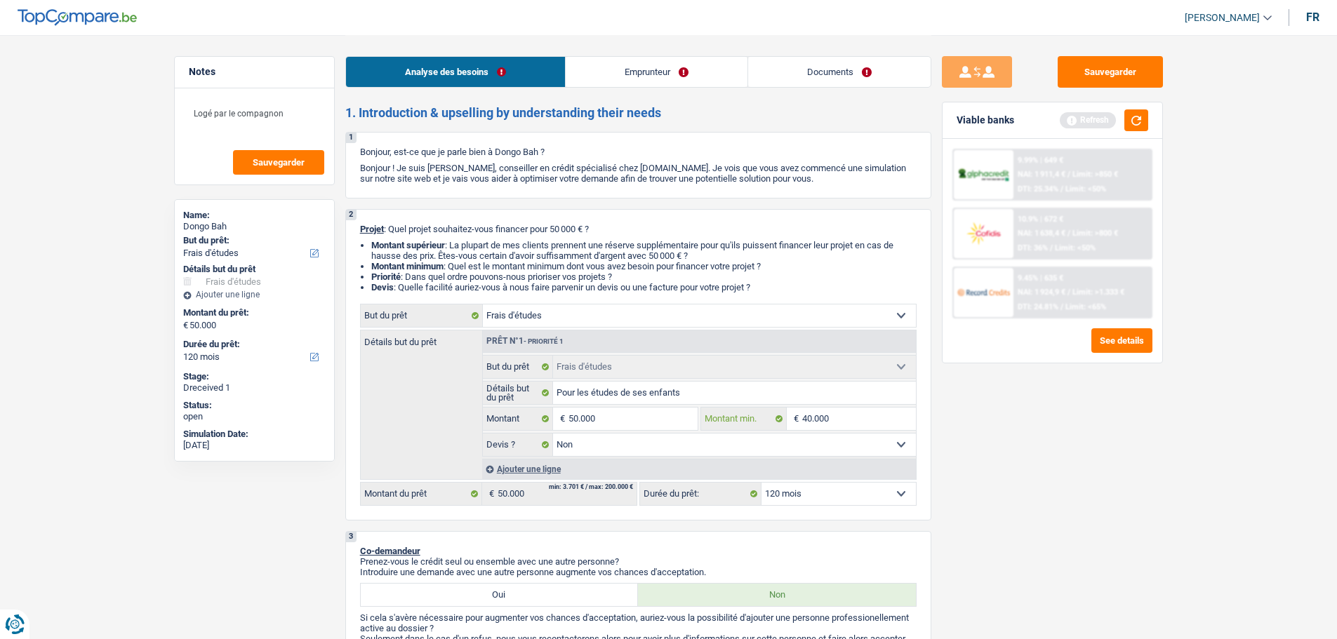
click at [843, 408] on input "40.000" at bounding box center [859, 419] width 114 height 22
type input "2"
type input "20"
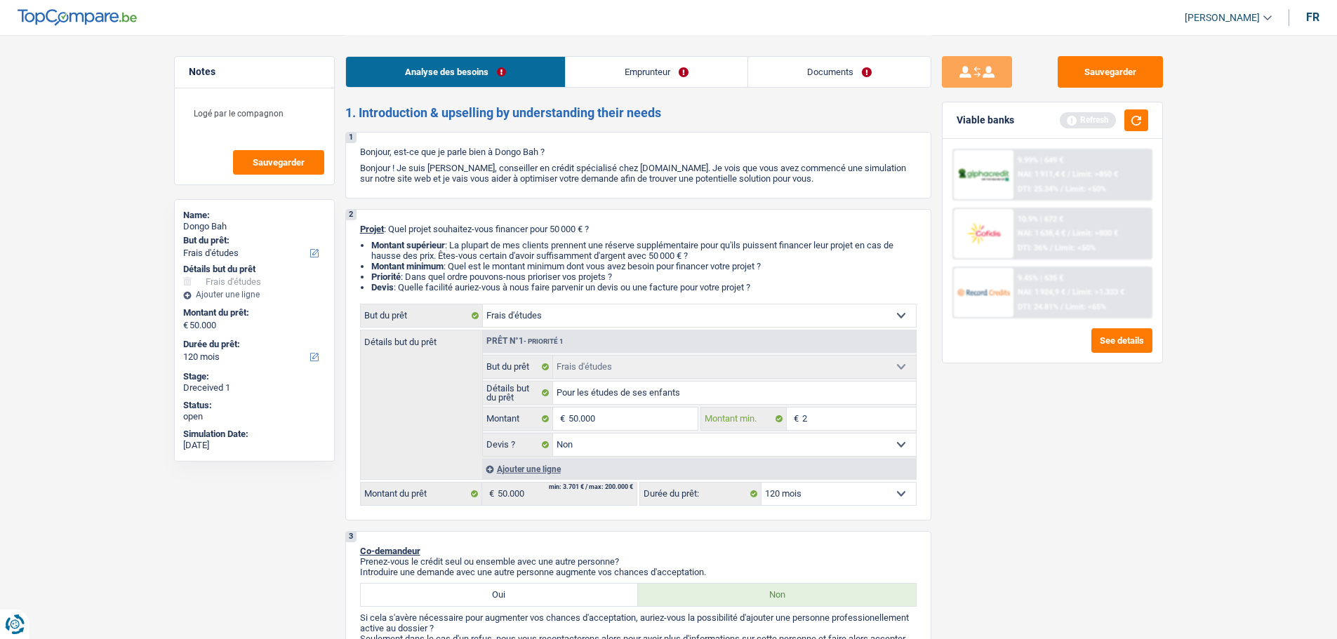
type input "20"
type input "200"
type input "2.000"
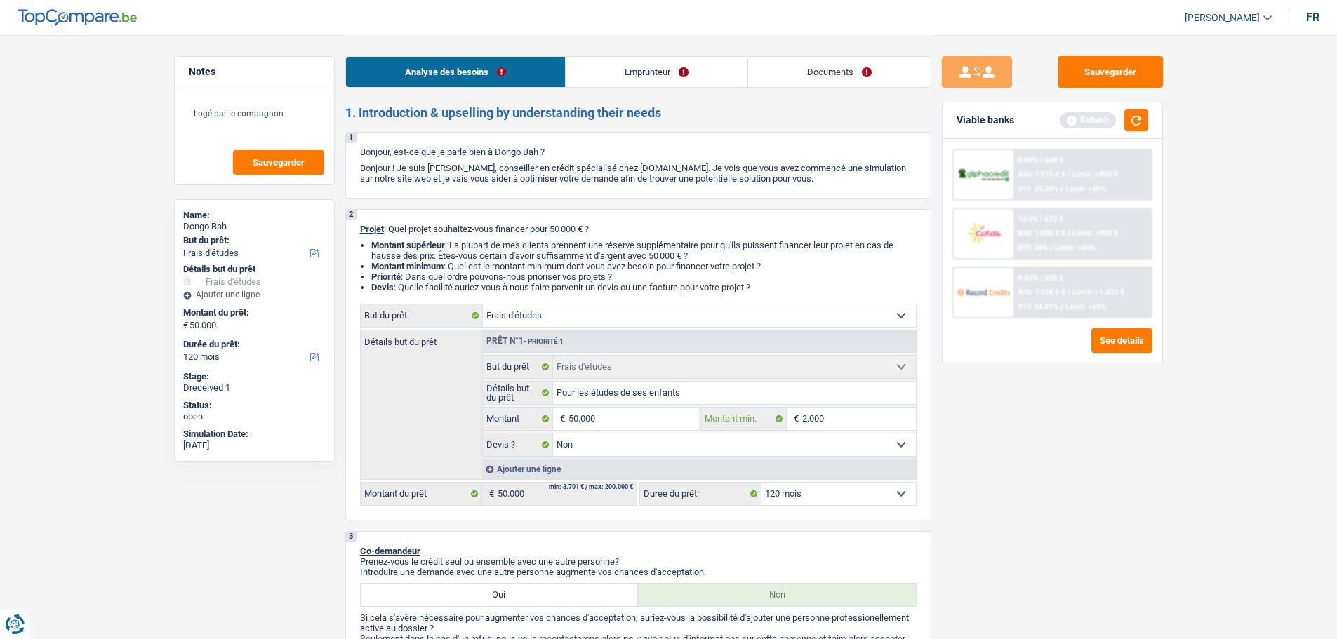
type input "20.000"
click at [977, 509] on div "Sauvegarder Viable banks Refresh 9.99% | 649 € NAI: 1 911,4 € / Limit: >850 € D…" at bounding box center [1052, 336] width 242 height 561
click at [1133, 116] on button "button" at bounding box center [1136, 120] width 24 height 22
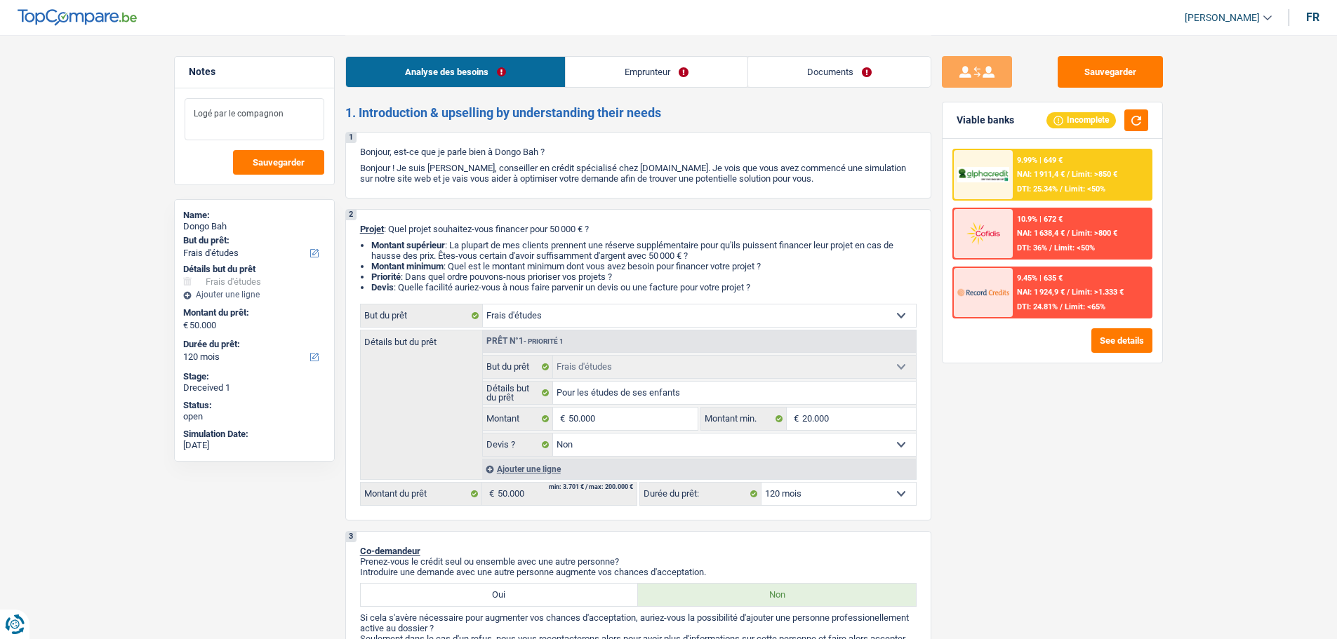
click at [301, 120] on textarea "Logé par le compagnon" at bounding box center [255, 119] width 140 height 42
click at [598, 67] on link "Emprunteur" at bounding box center [657, 72] width 182 height 30
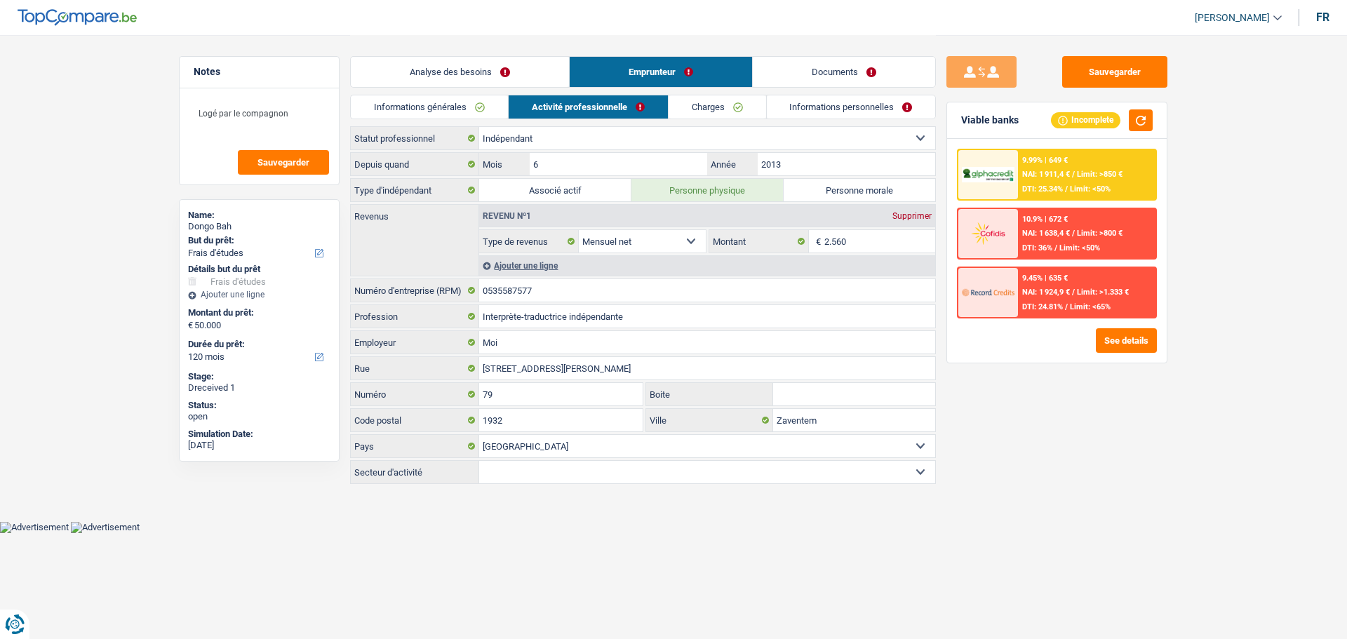
click at [700, 100] on link "Charges" at bounding box center [718, 106] width 98 height 23
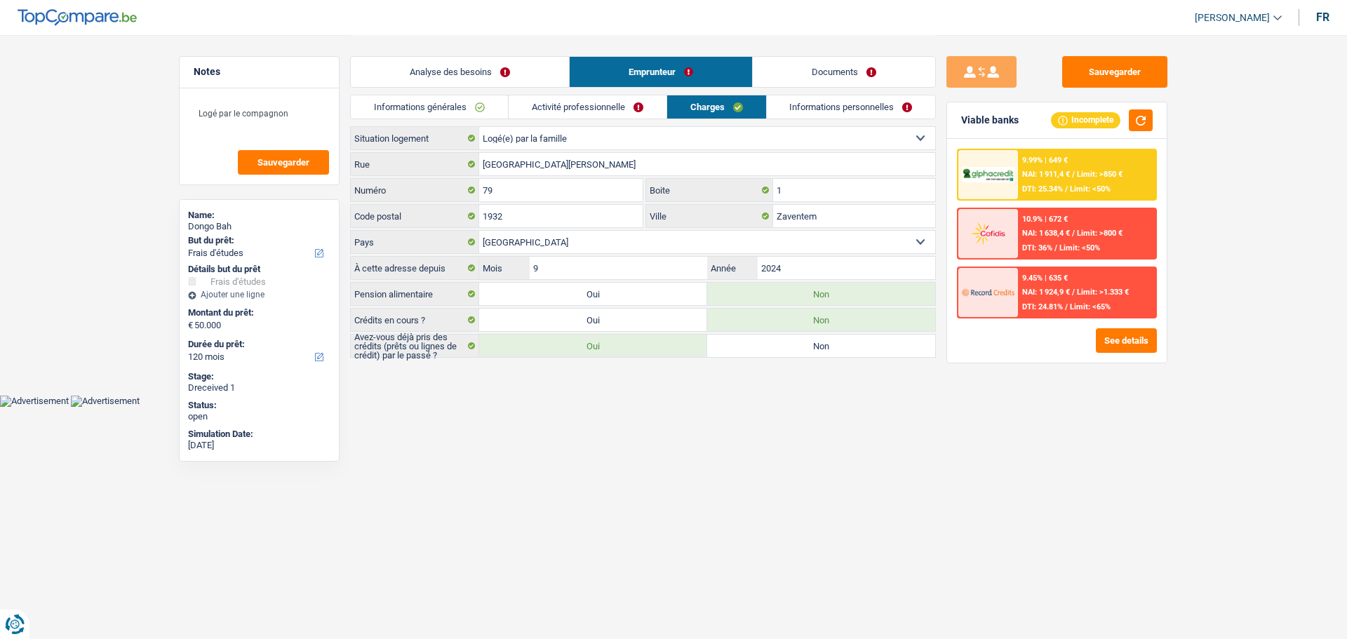
click at [822, 102] on link "Informations personnelles" at bounding box center [851, 106] width 169 height 23
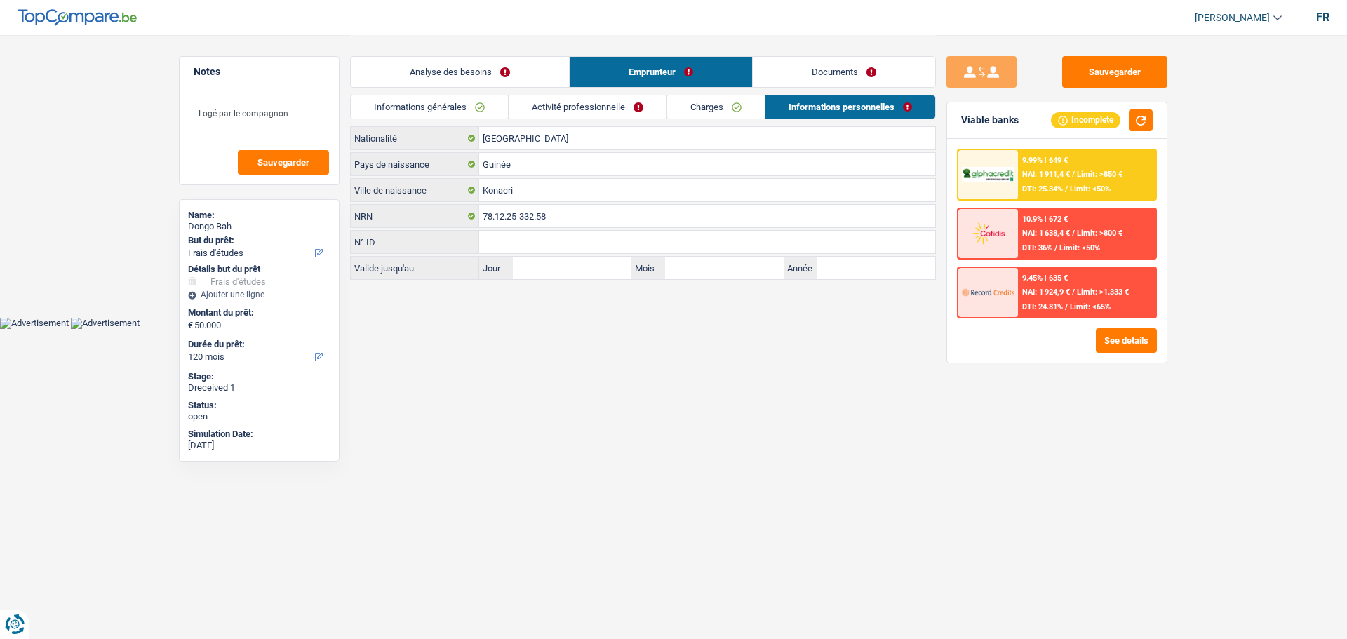
click at [424, 102] on link "Informations générales" at bounding box center [429, 106] width 157 height 23
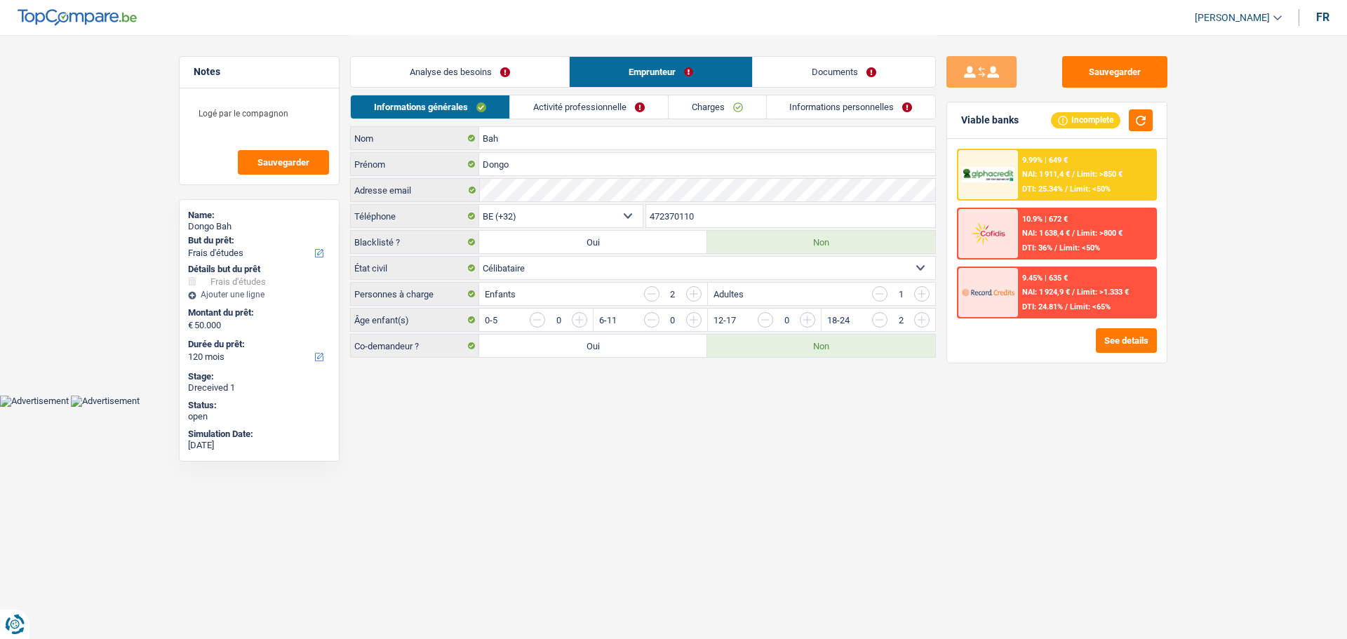
click at [422, 66] on link "Analyse des besoins" at bounding box center [460, 72] width 218 height 30
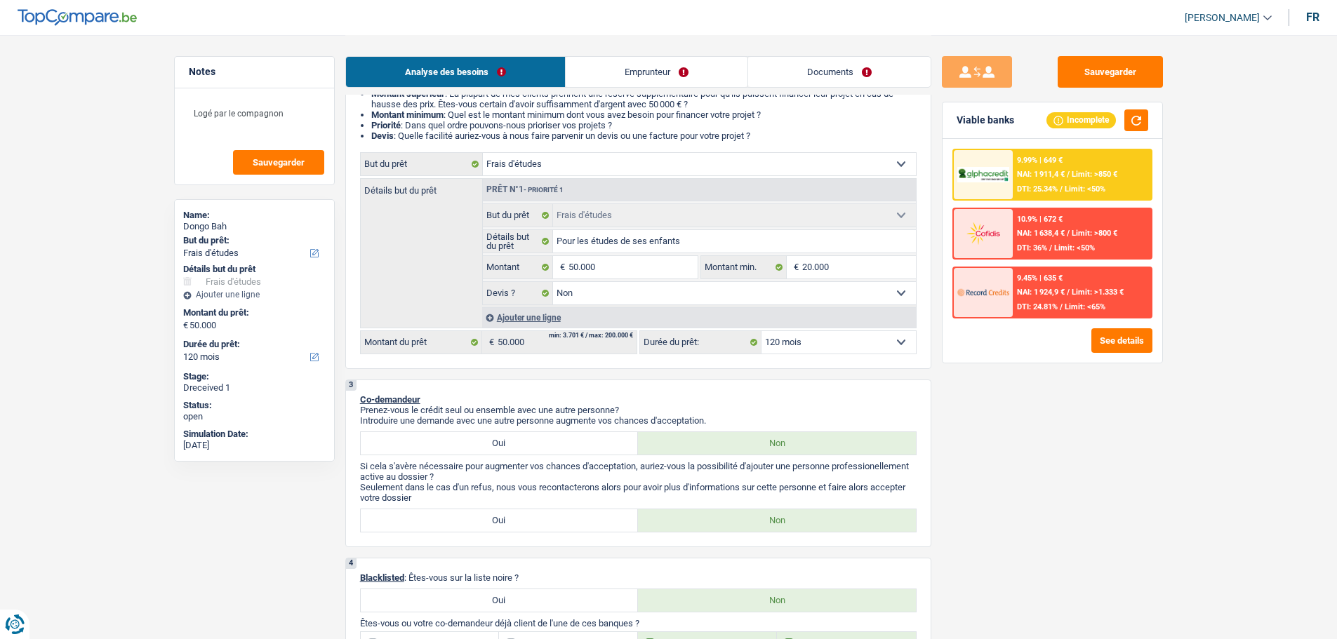
scroll to position [281, 0]
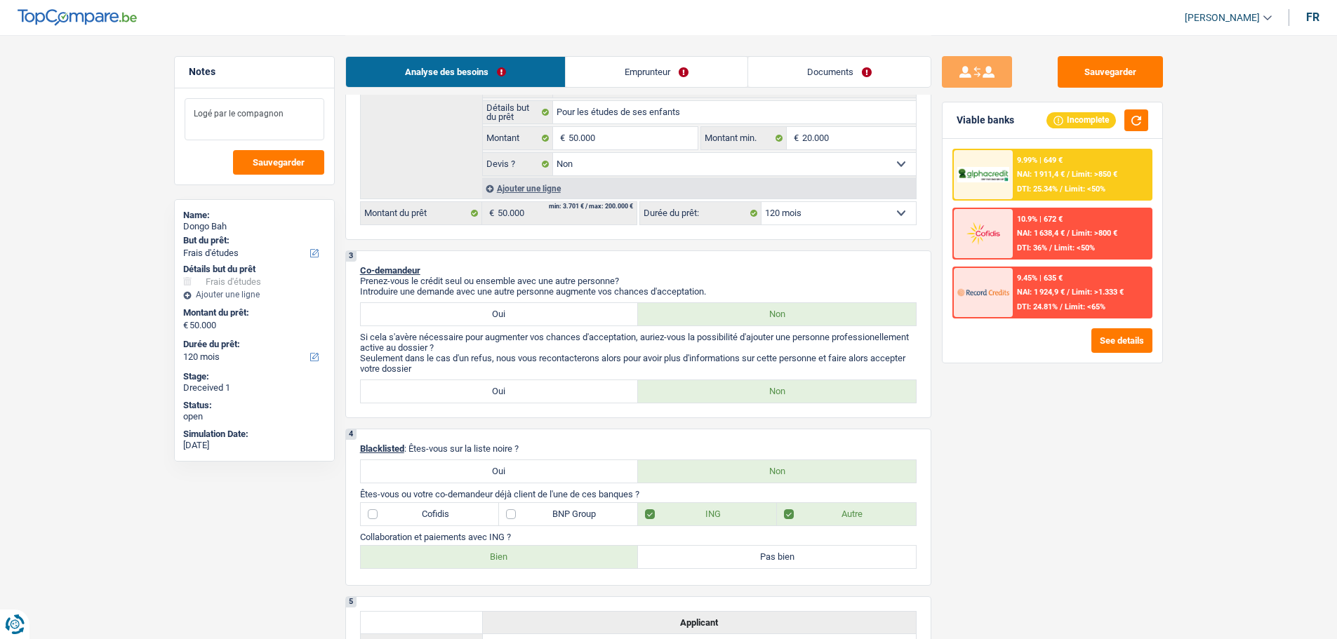
click at [266, 134] on textarea "Logé par le compagnon" at bounding box center [255, 119] width 140 height 42
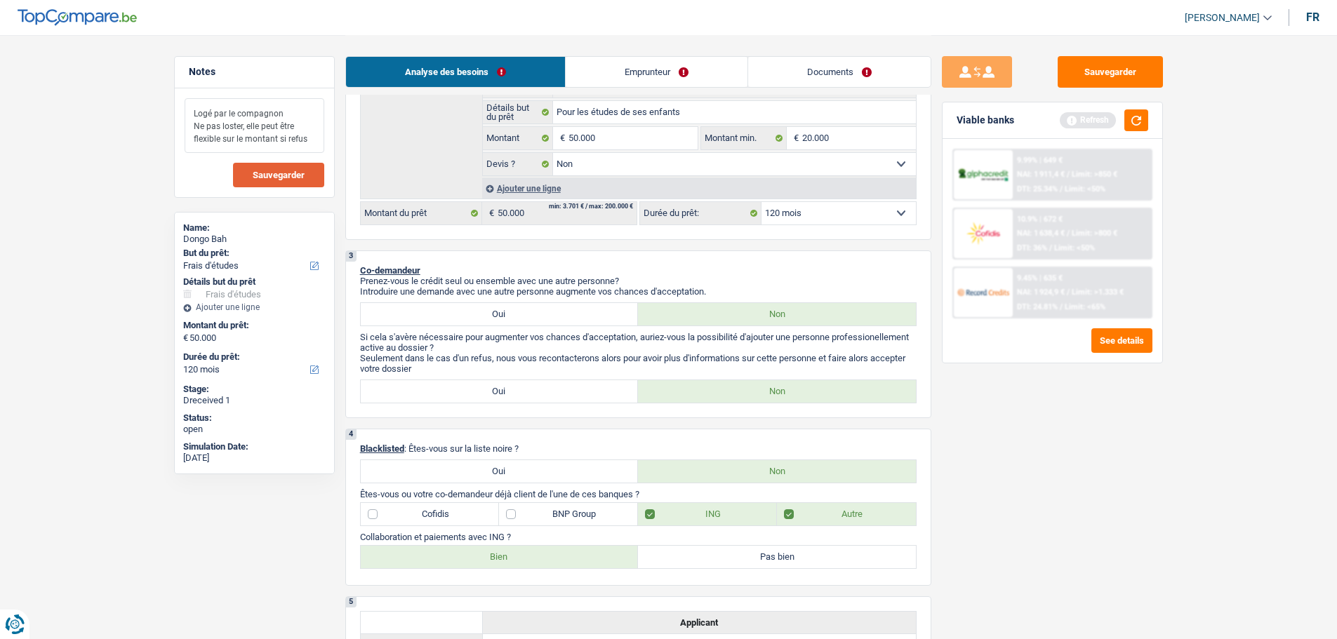
type textarea "Logé par le compagnon Ne pas loster, elle peut être flexible sur le montant si …"
click at [319, 178] on button "Sauvegarder" at bounding box center [278, 175] width 91 height 25
click at [240, 180] on button "Sauvegarder" at bounding box center [278, 175] width 91 height 25
click at [1096, 82] on button "Sauvegarder" at bounding box center [1109, 72] width 105 height 32
click at [280, 178] on span "Sauvegarder" at bounding box center [279, 175] width 52 height 9
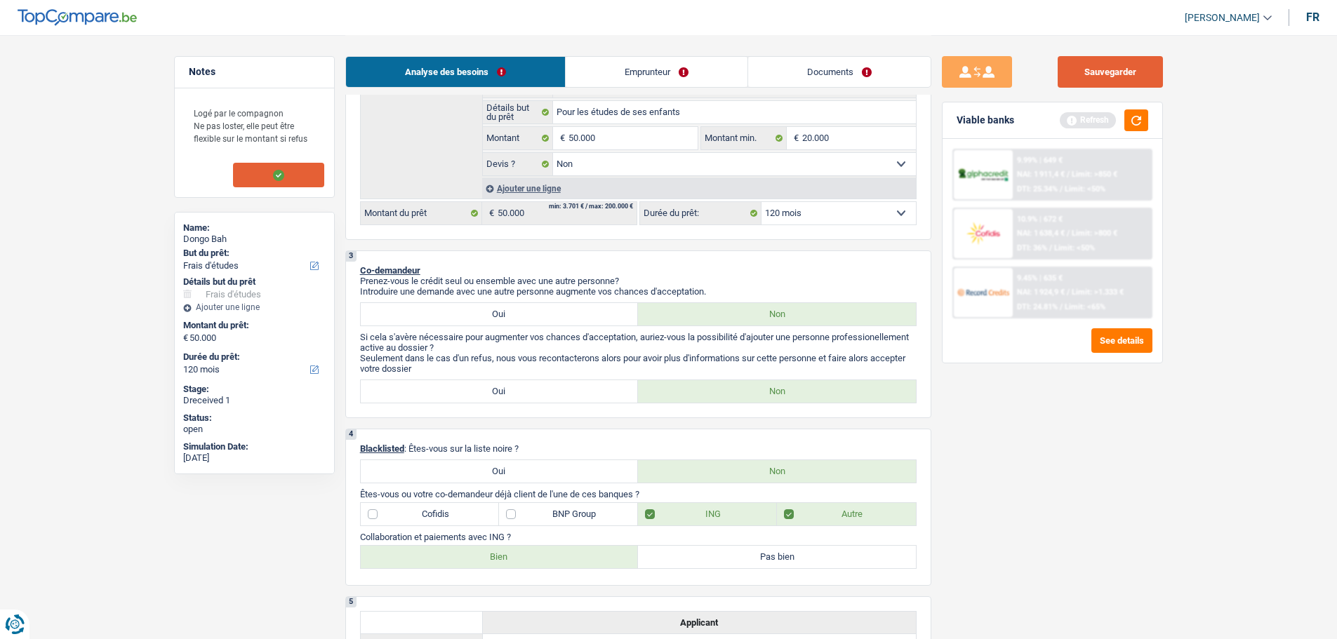
click at [1096, 72] on button "Sauvegarder" at bounding box center [1109, 72] width 105 height 32
click at [1111, 69] on button "Sauvegarder" at bounding box center [1109, 72] width 105 height 32
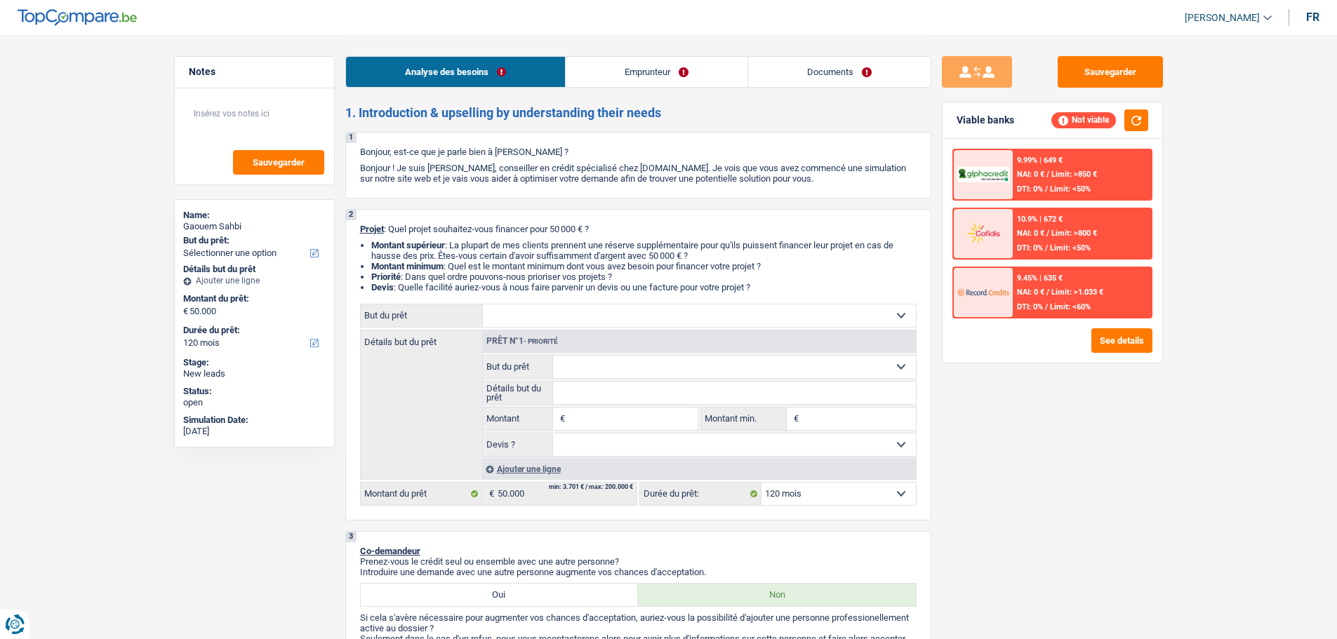
select select "120"
select select "independent"
select select "netSalary"
select select "120"
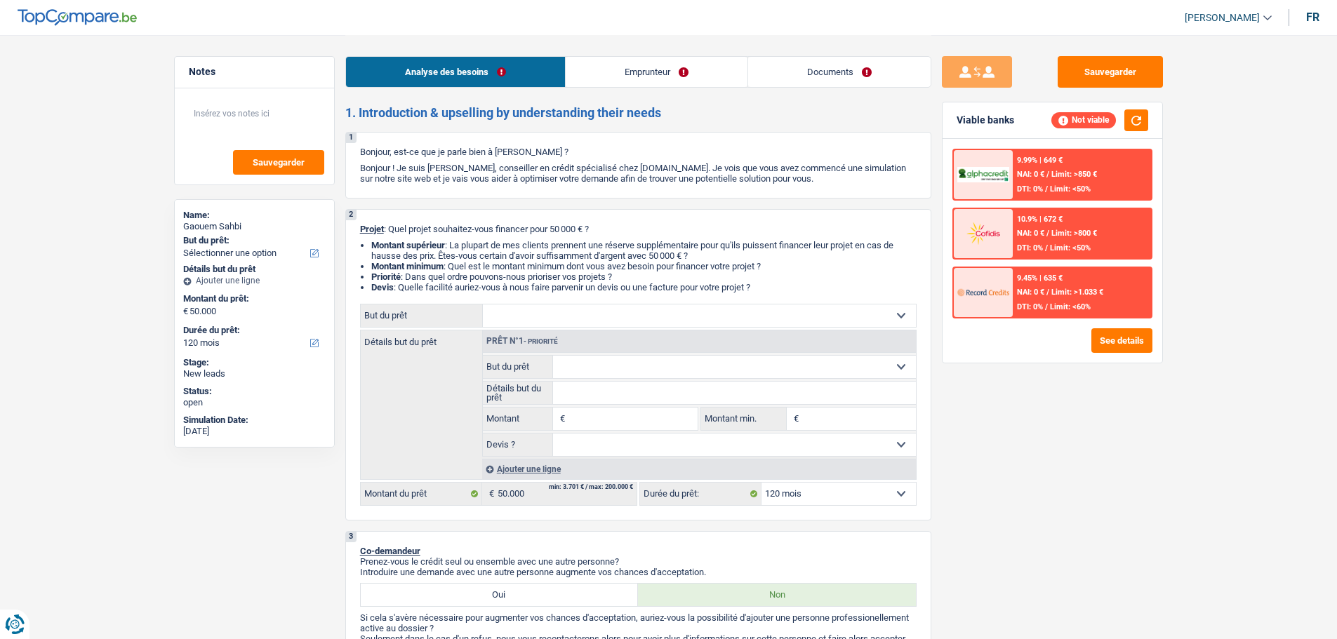
click at [836, 84] on link "Documents" at bounding box center [839, 72] width 182 height 30
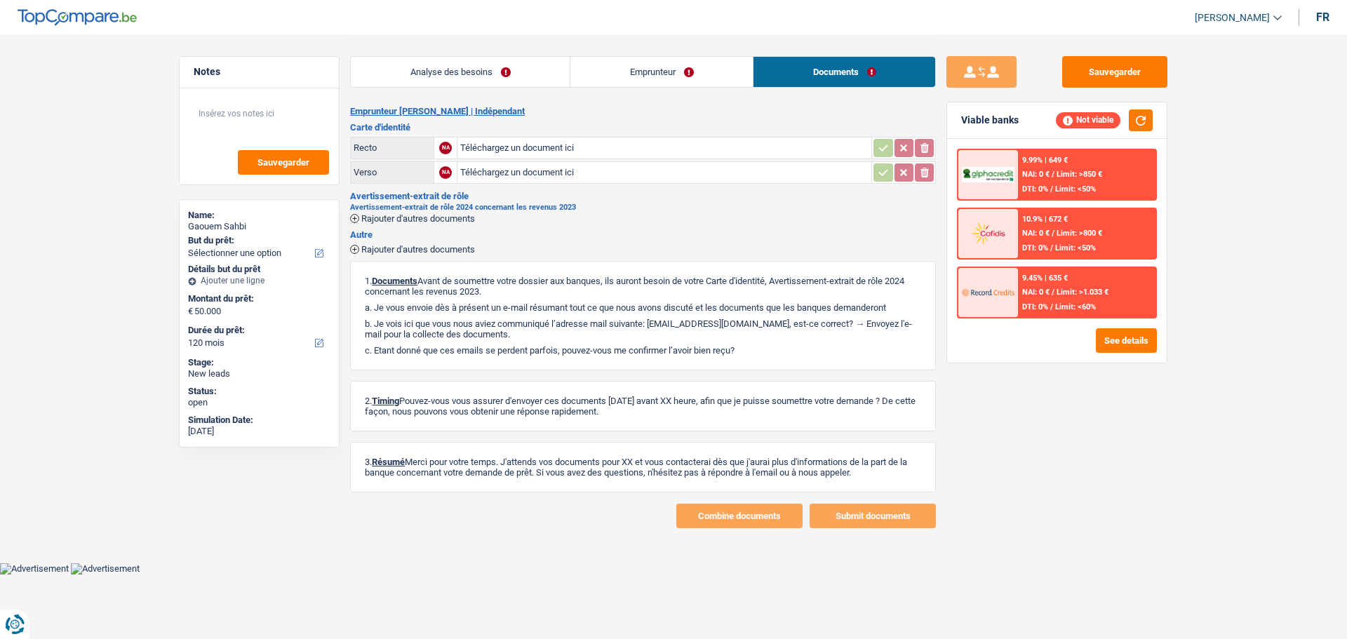
click at [648, 67] on link "Emprunteur" at bounding box center [661, 72] width 182 height 30
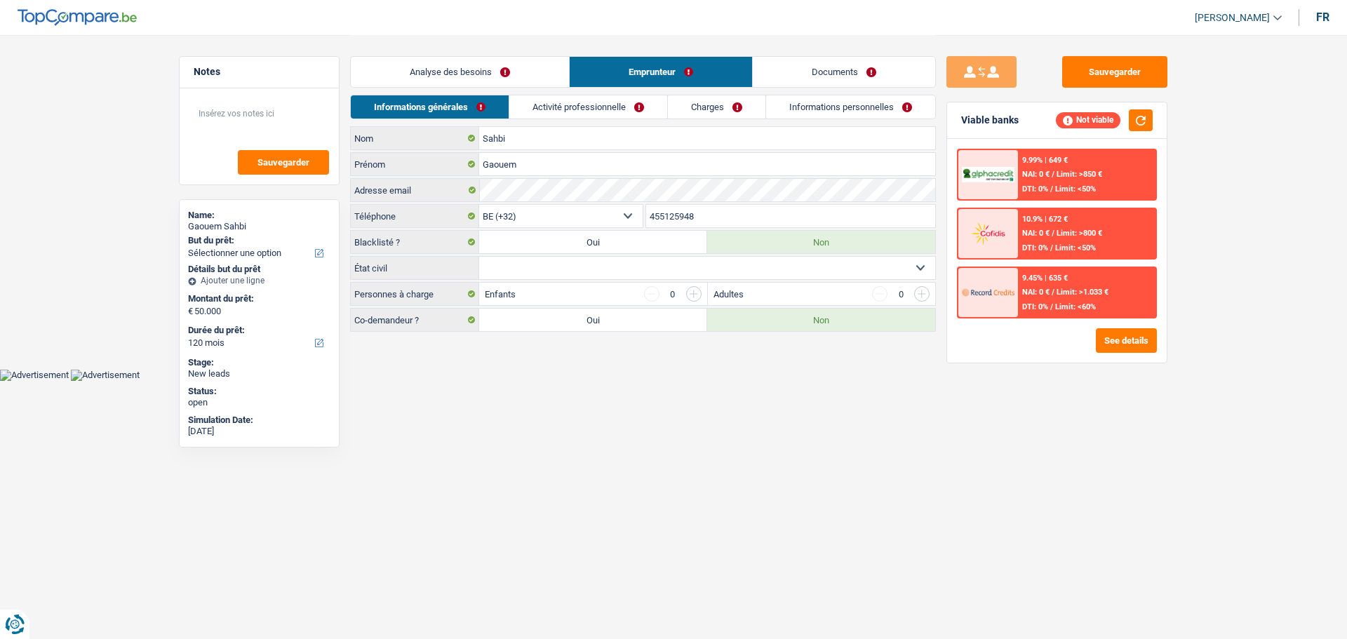
click at [610, 95] on link "Activité professionnelle" at bounding box center [588, 106] width 158 height 23
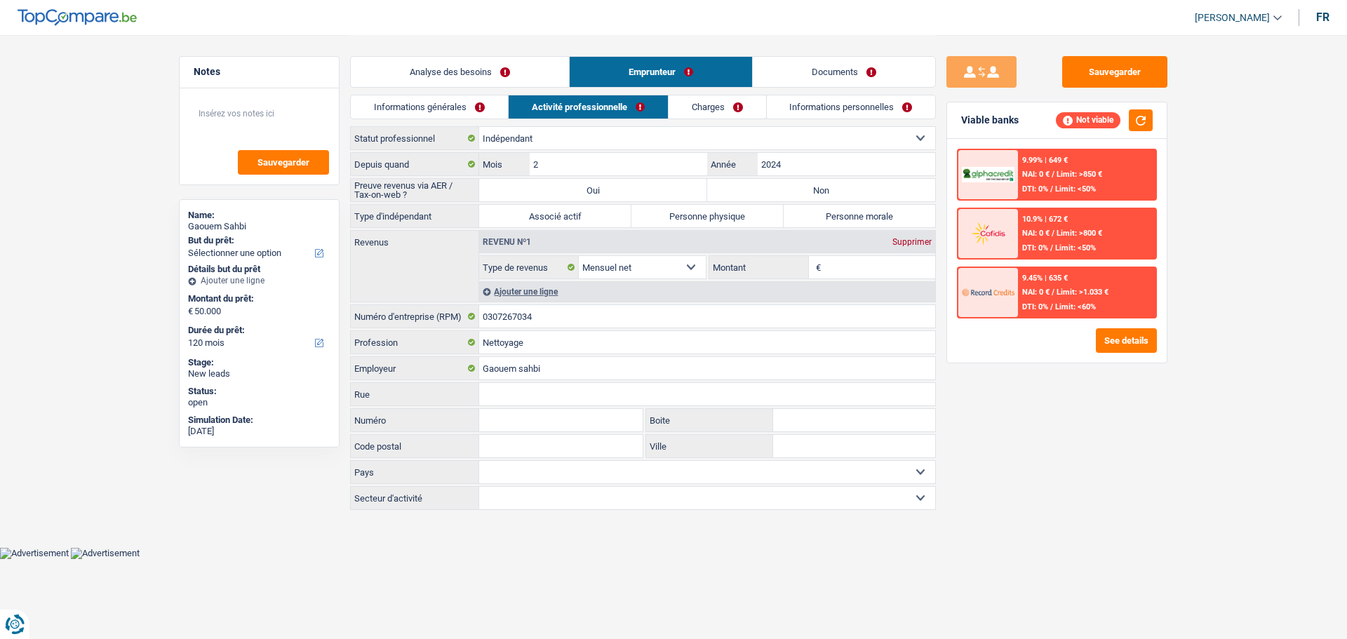
click at [805, 103] on link "Informations personnelles" at bounding box center [851, 106] width 169 height 23
